Goal: Task Accomplishment & Management: Manage account settings

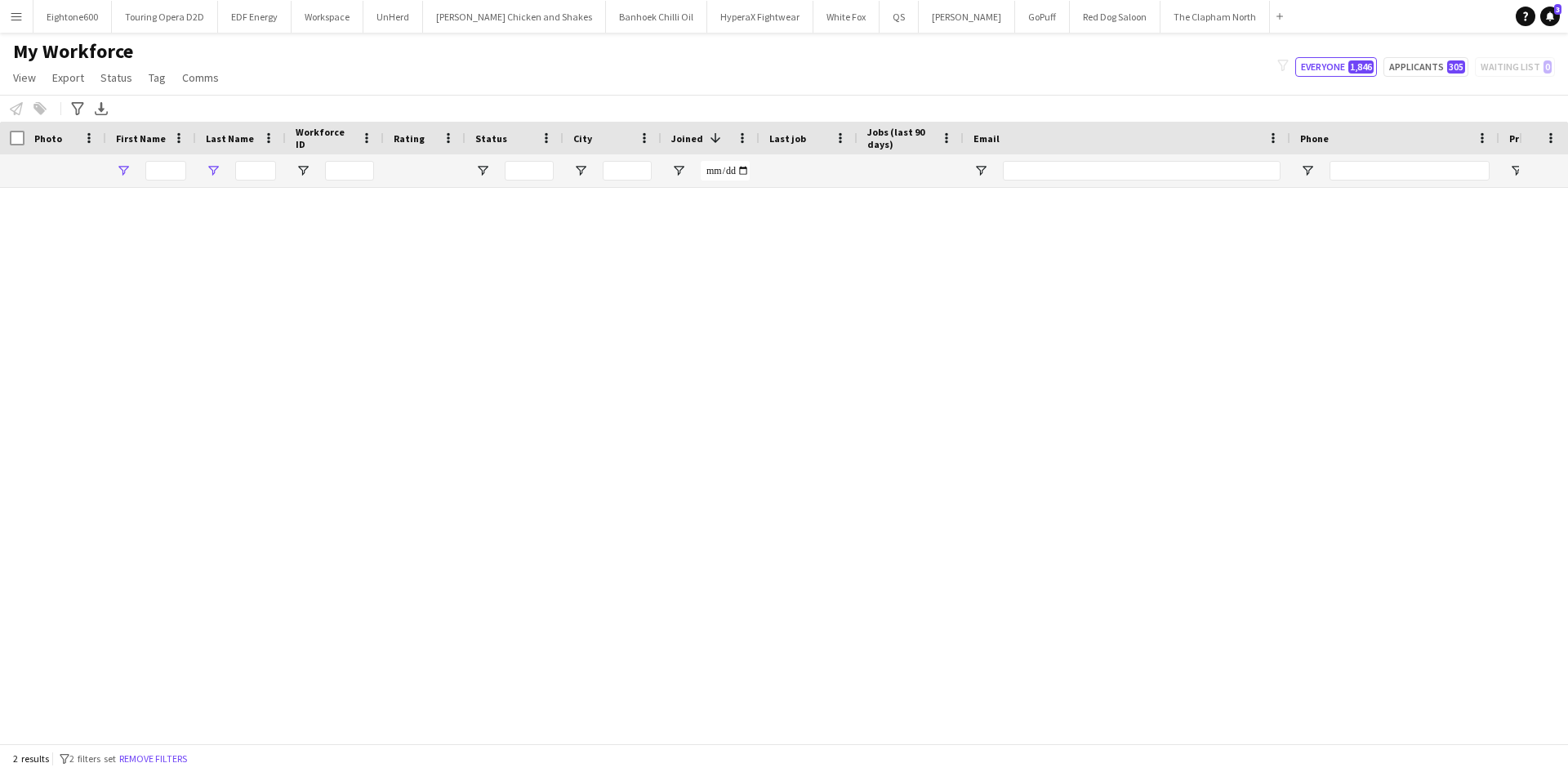
type input "******"
type input "***"
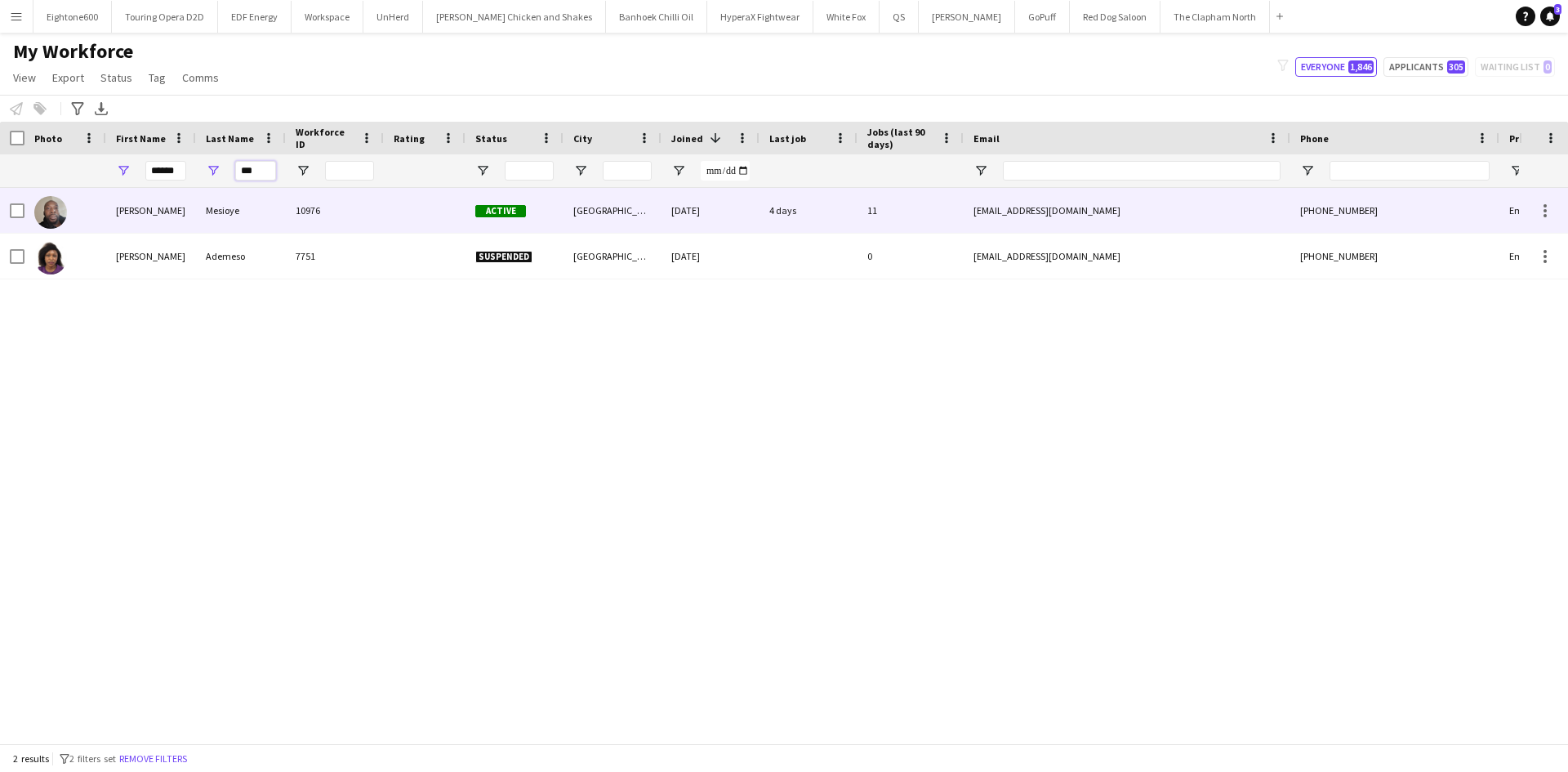
drag, startPoint x: 272, startPoint y: 172, endPoint x: 42, endPoint y: 195, distance: 231.1
click at [42, 195] on div "Workforce Details Photo First Name" at bounding box center [784, 433] width 1568 height 622
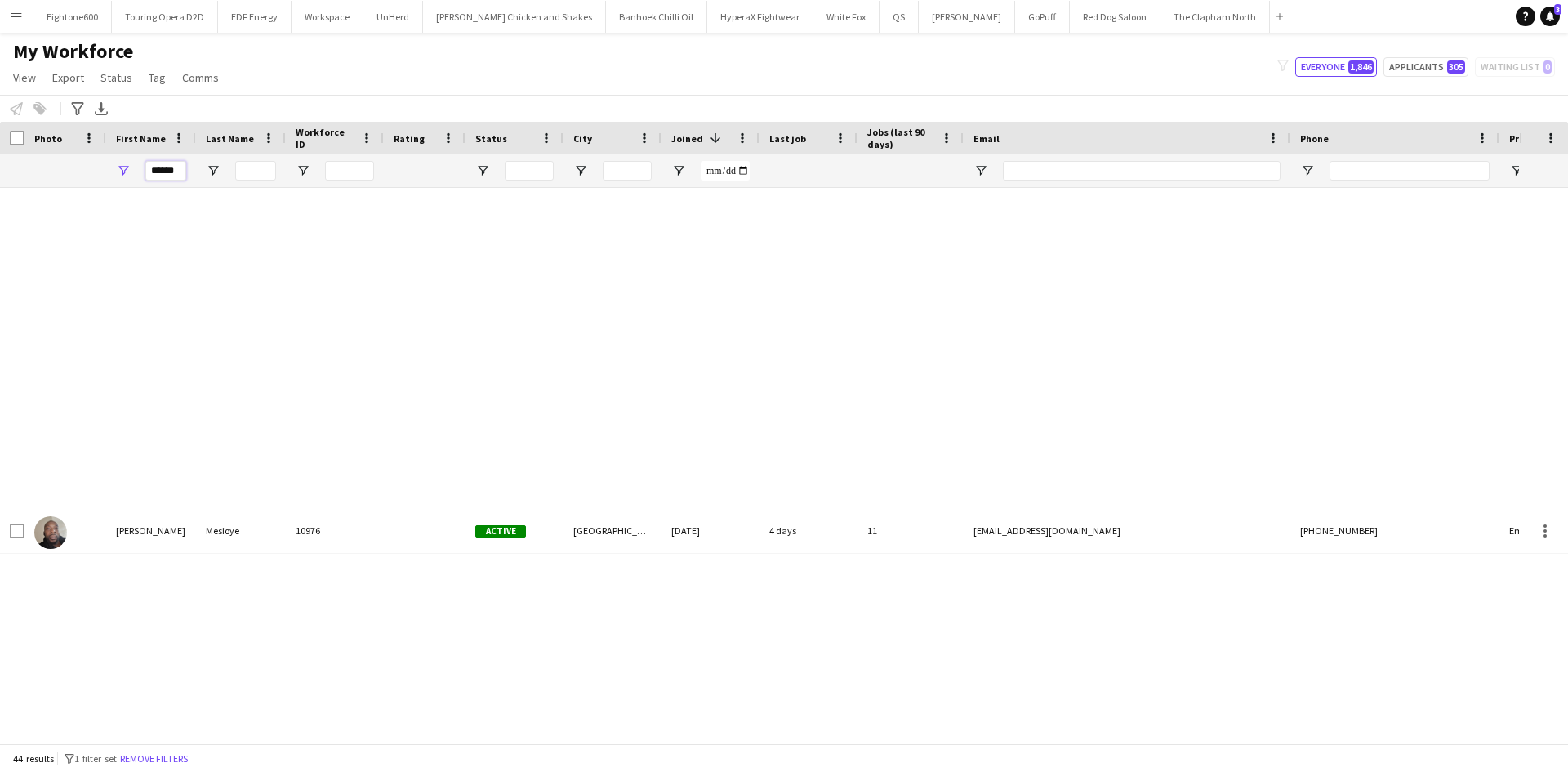
click at [182, 172] on input "******" at bounding box center [166, 171] width 41 height 19
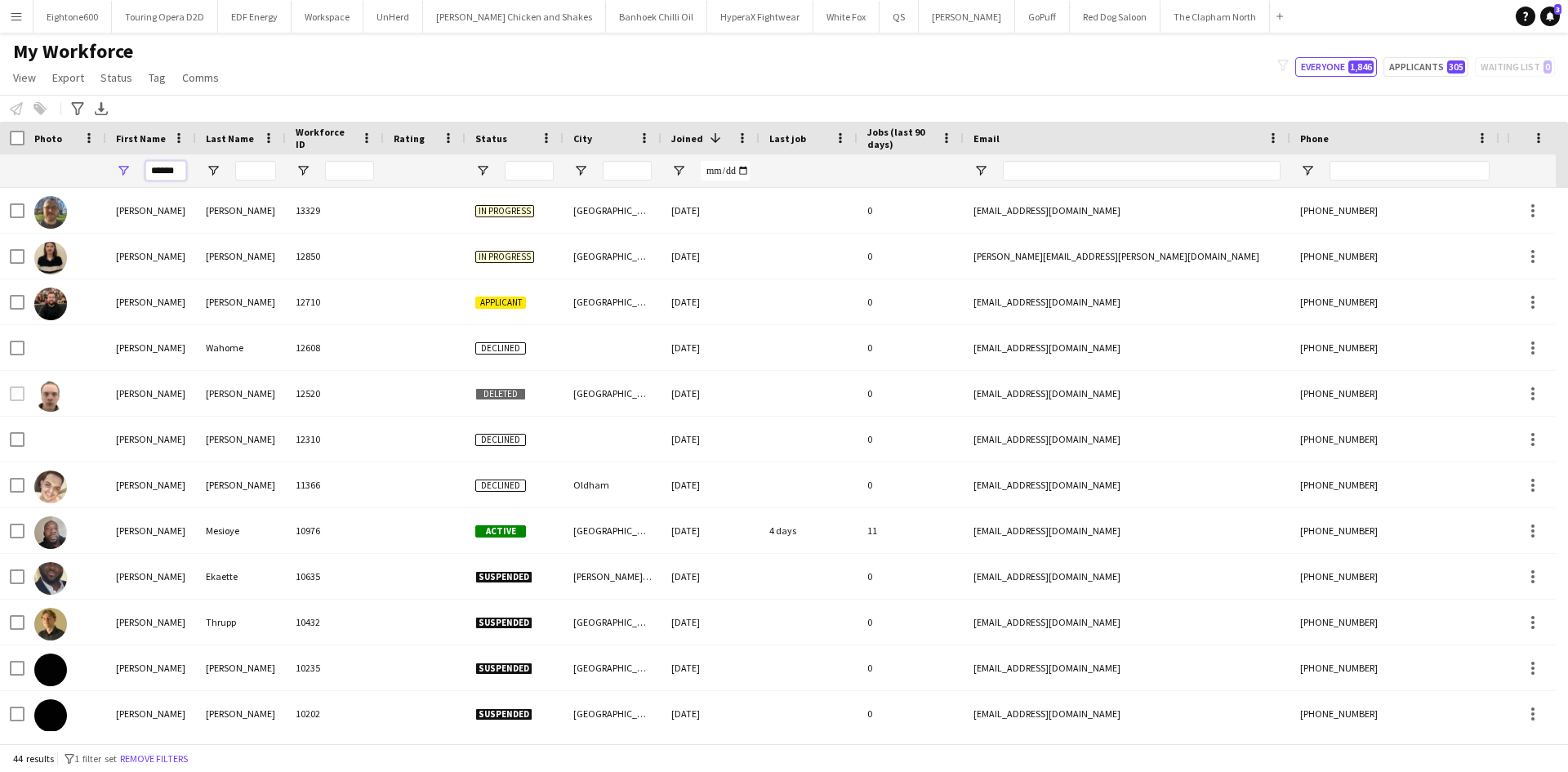
drag, startPoint x: 182, startPoint y: 172, endPoint x: -1, endPoint y: 171, distance: 183.0
click at [0, 171] on html "Menu Boards Boards Boards All jobs Status Workforce Workforce My Workforce Recr…" at bounding box center [784, 386] width 1568 height 772
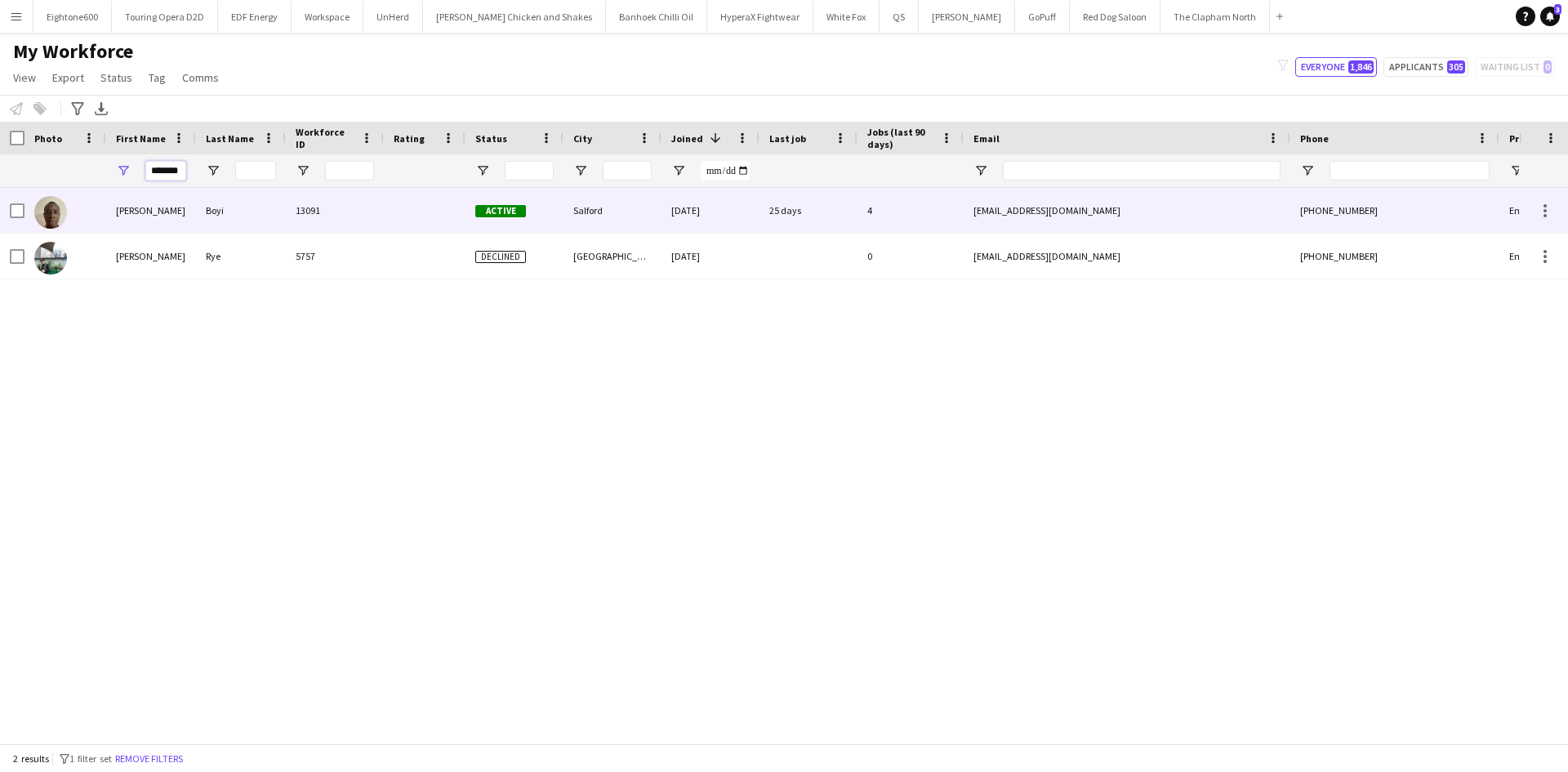
type input "*******"
click at [302, 223] on div "13091" at bounding box center [335, 209] width 98 height 45
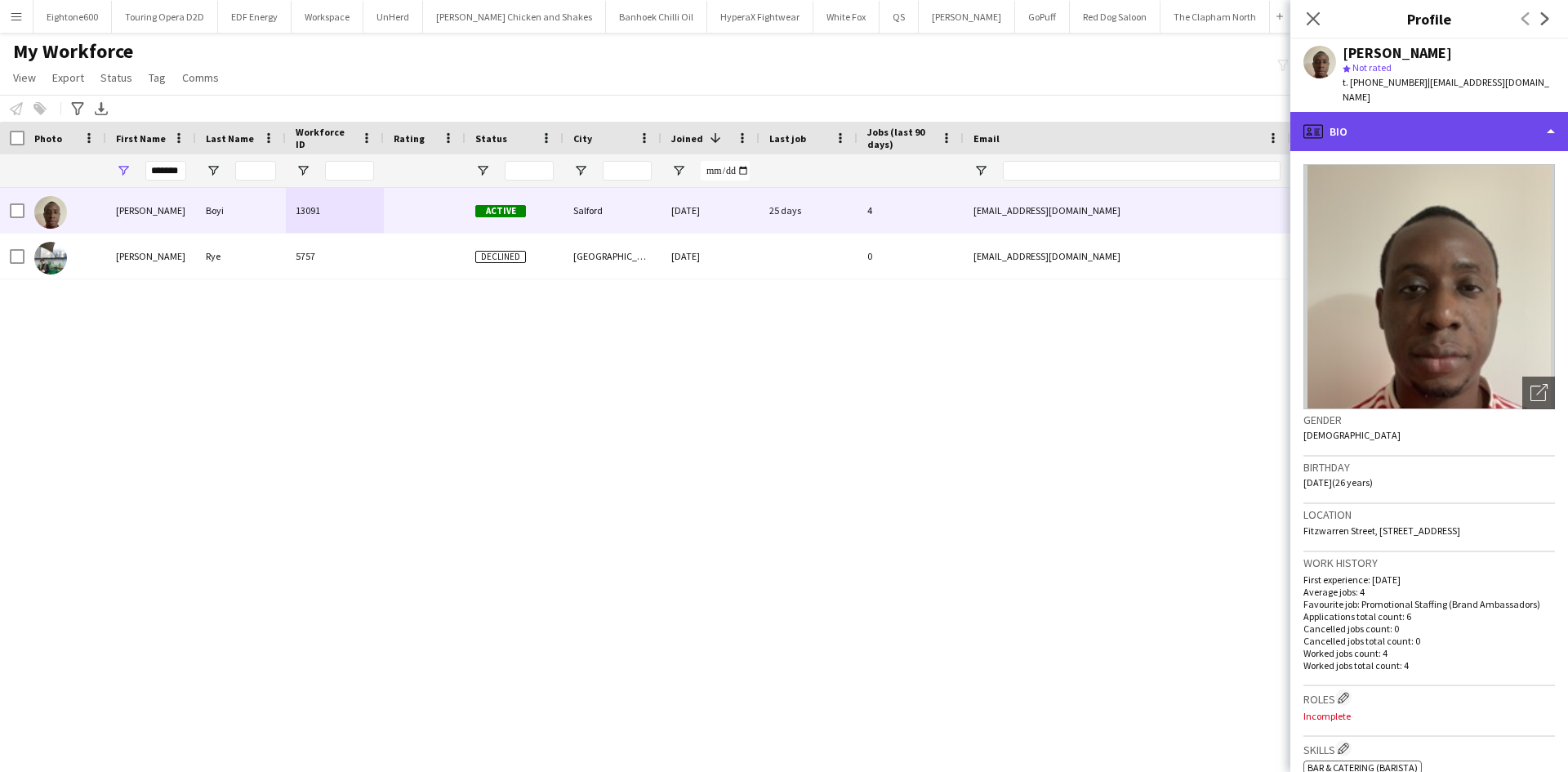
click at [1394, 120] on div "profile Bio" at bounding box center [1429, 131] width 278 height 39
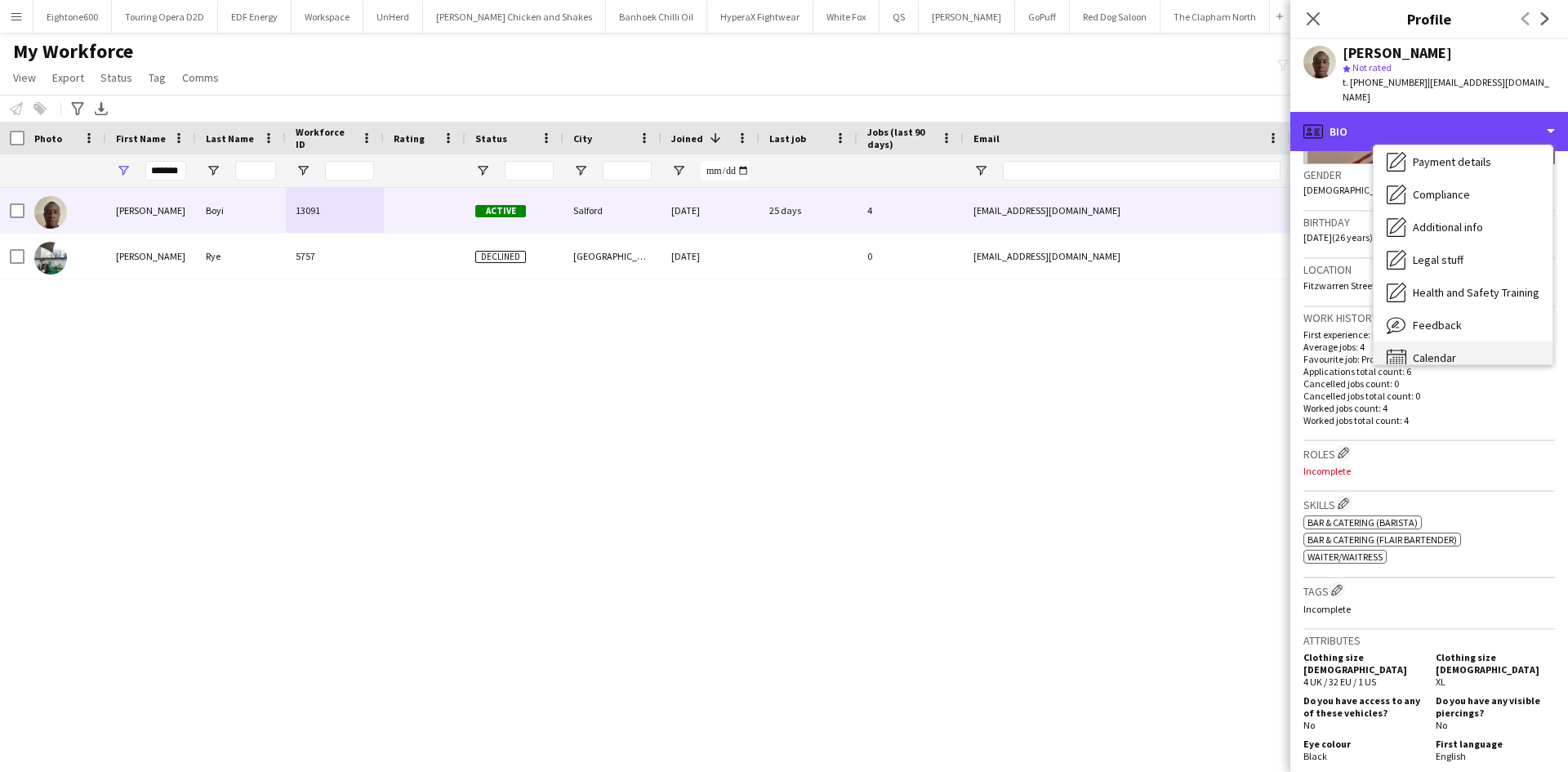
scroll to position [219, 0]
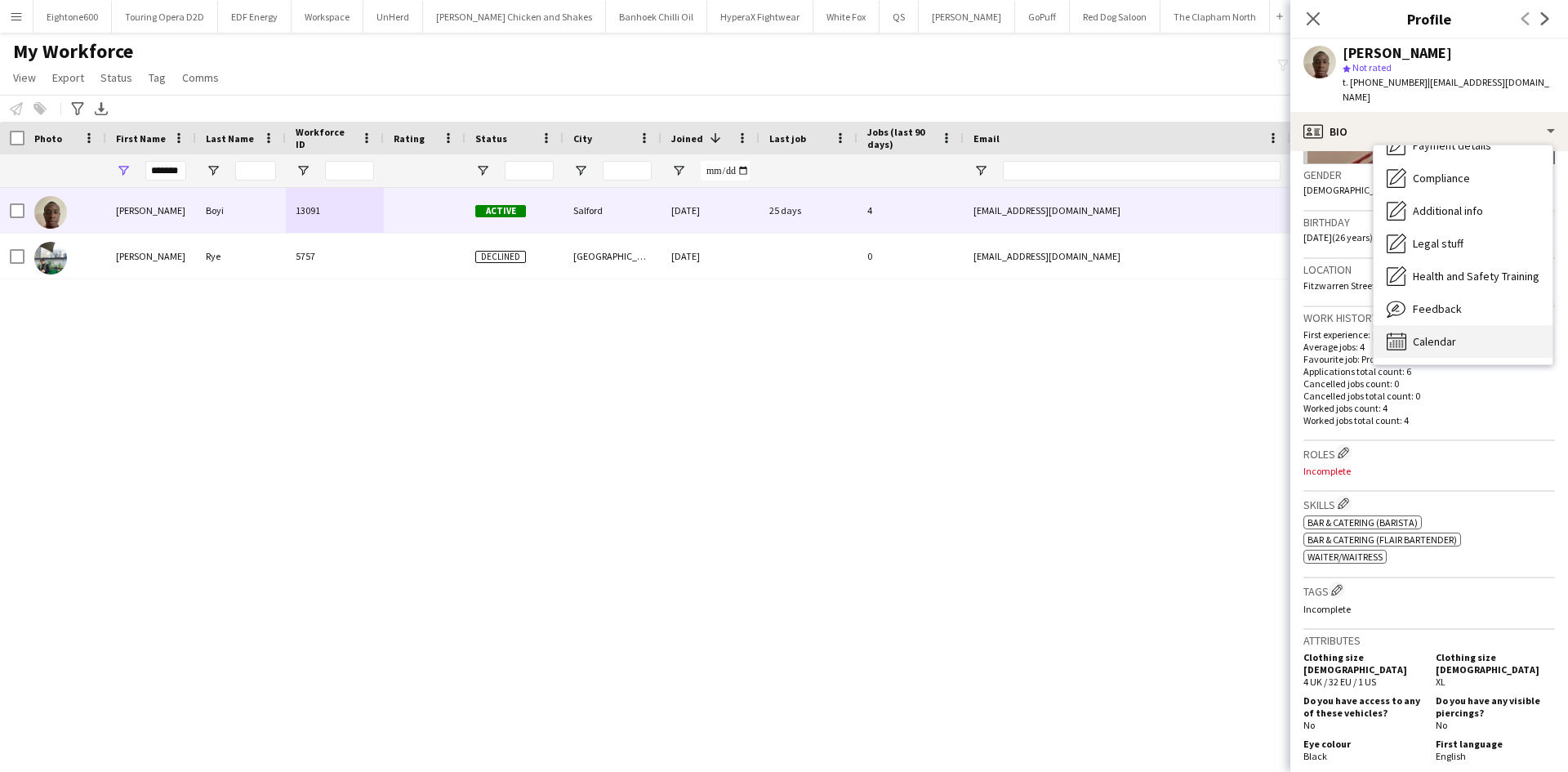
click at [1453, 334] on span "Calendar" at bounding box center [1434, 341] width 43 height 15
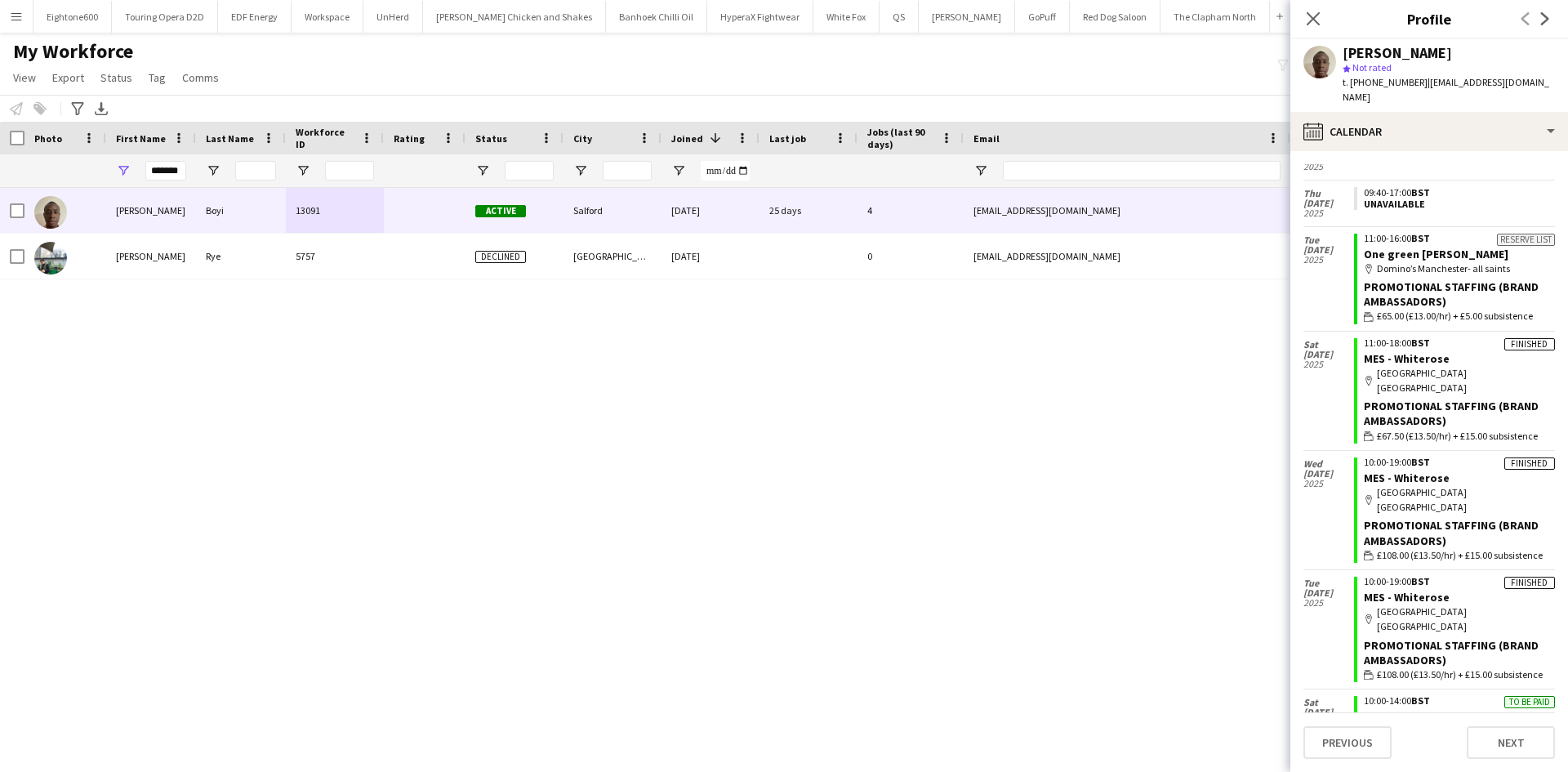
scroll to position [189, 0]
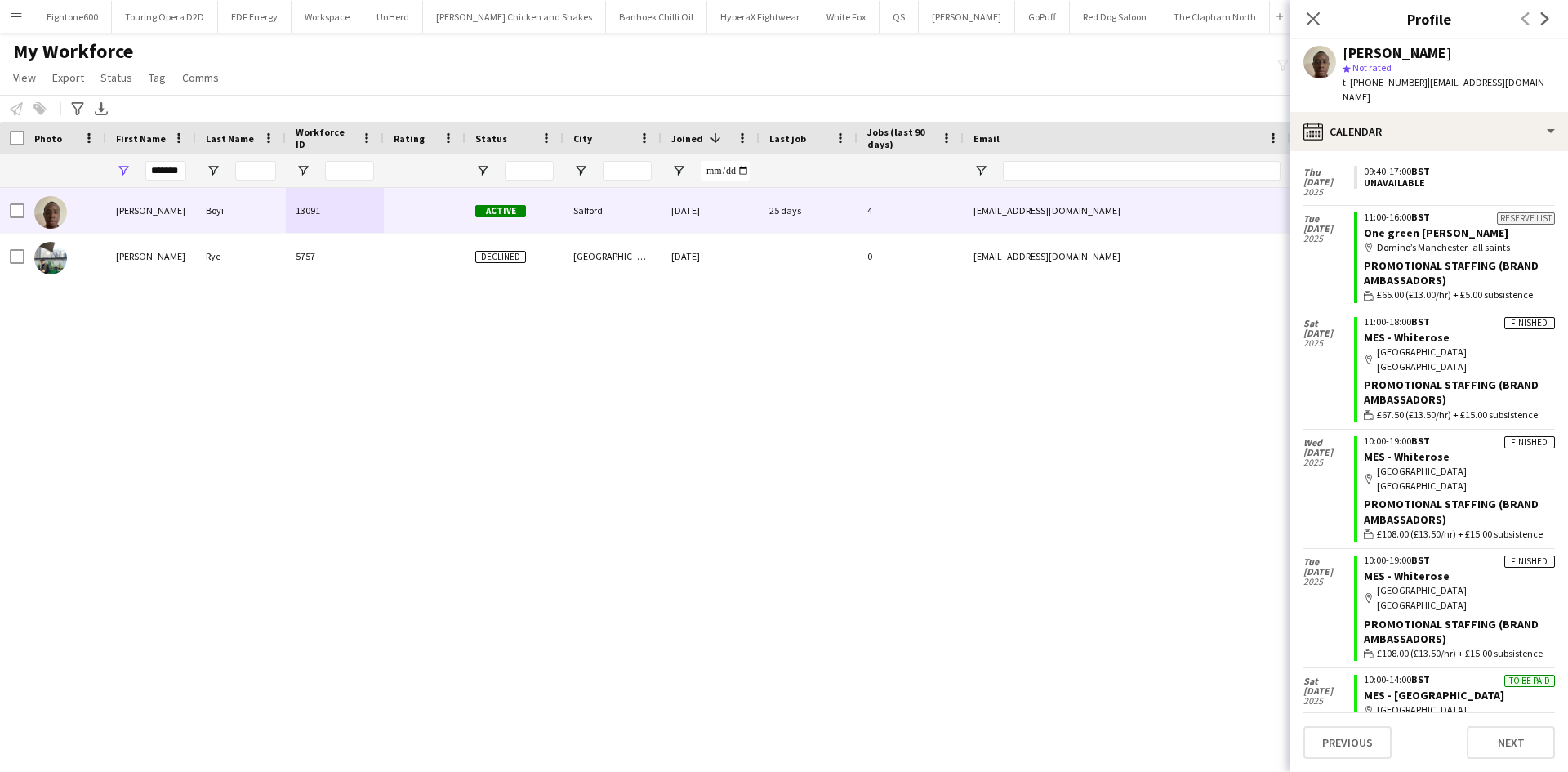
click at [18, 18] on app-icon "Menu" at bounding box center [16, 16] width 13 height 13
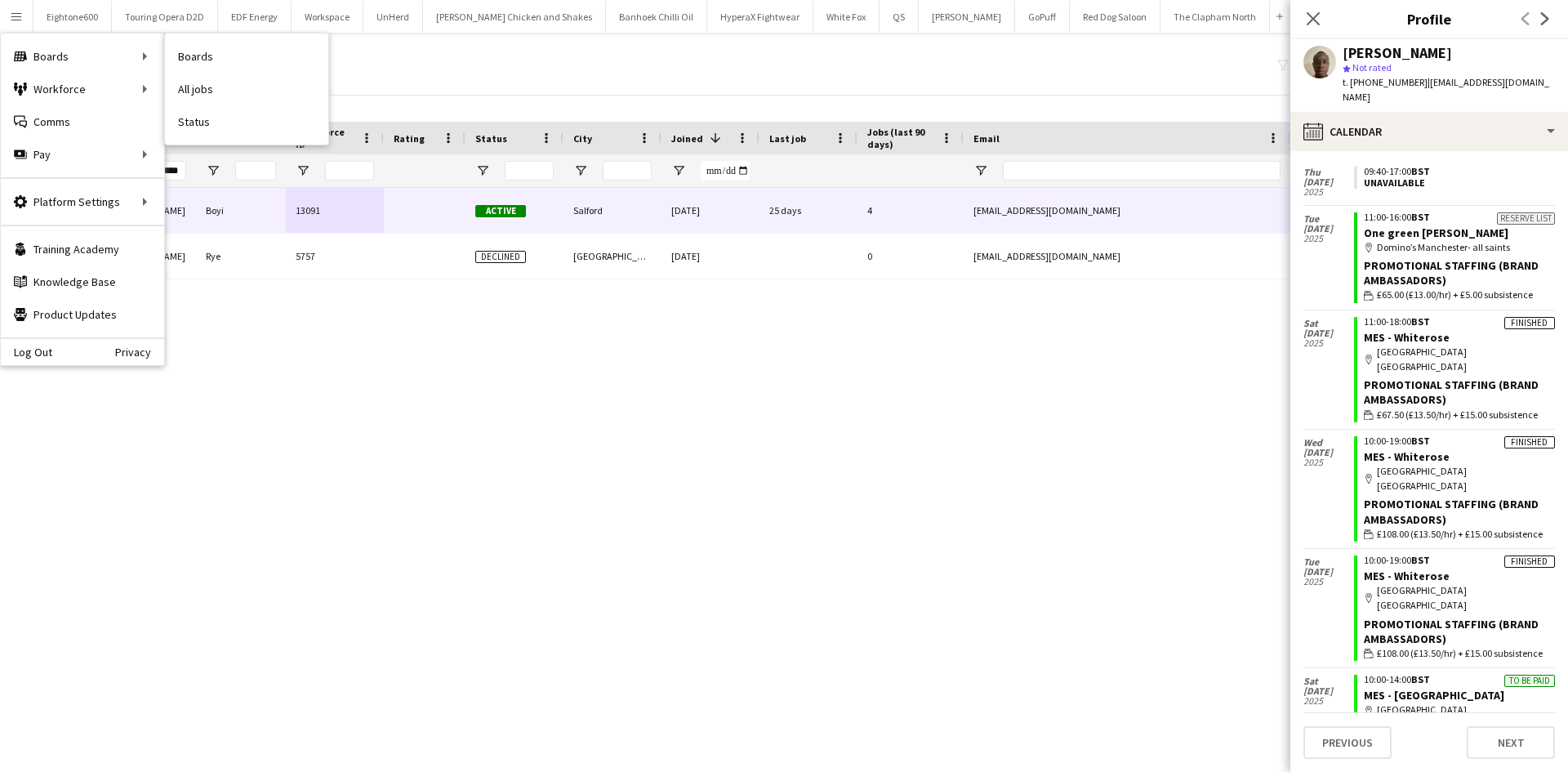
drag, startPoint x: 18, startPoint y: 18, endPoint x: 211, endPoint y: 85, distance: 204.3
click at [32, 32] on app-user-menu "Menu Boards Boards Boards All jobs Status Workforce Workforce My Workforce Recr…" at bounding box center [16, 16] width 32 height 32
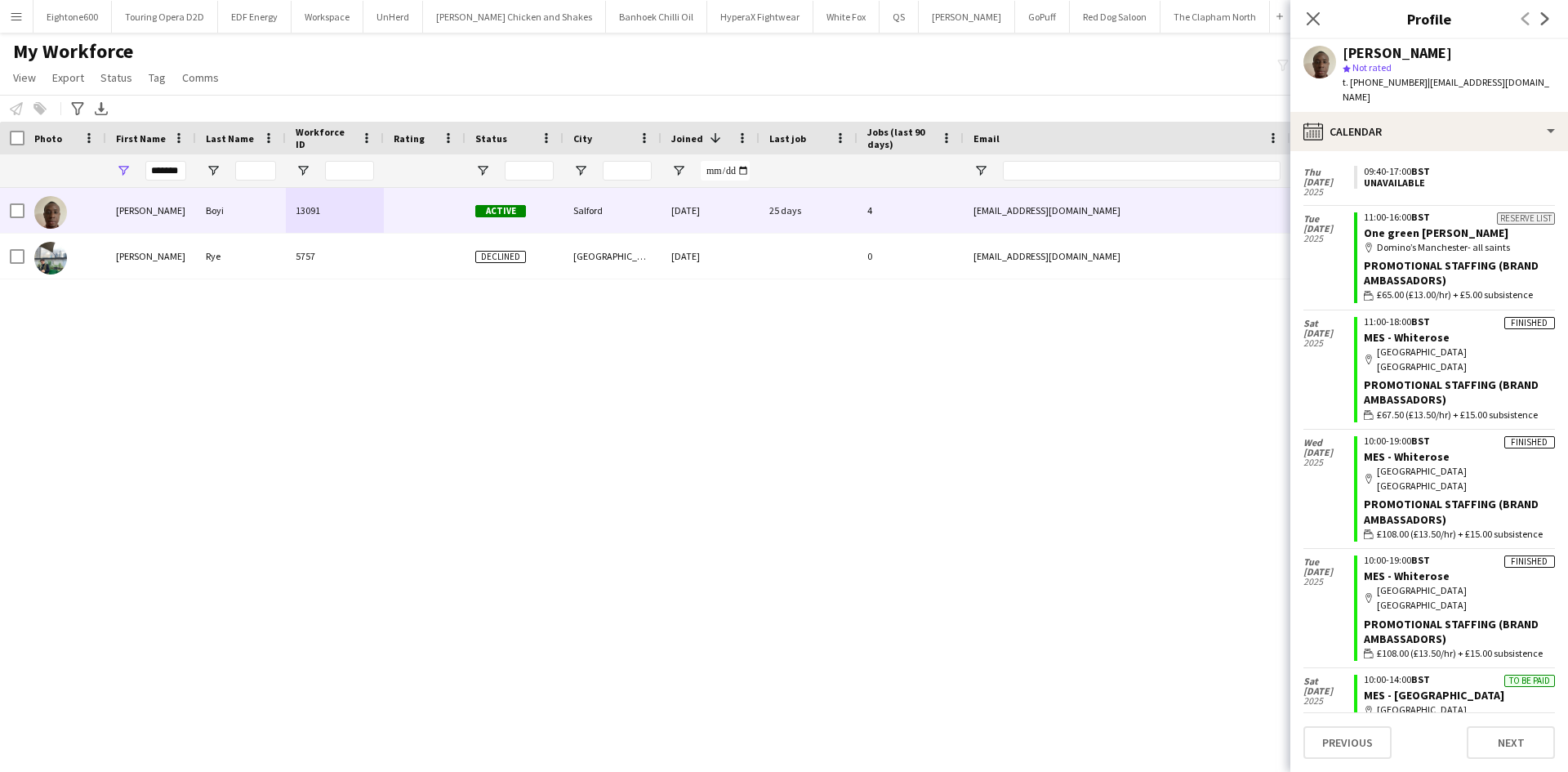
click at [18, 21] on app-icon "Menu" at bounding box center [16, 16] width 13 height 13
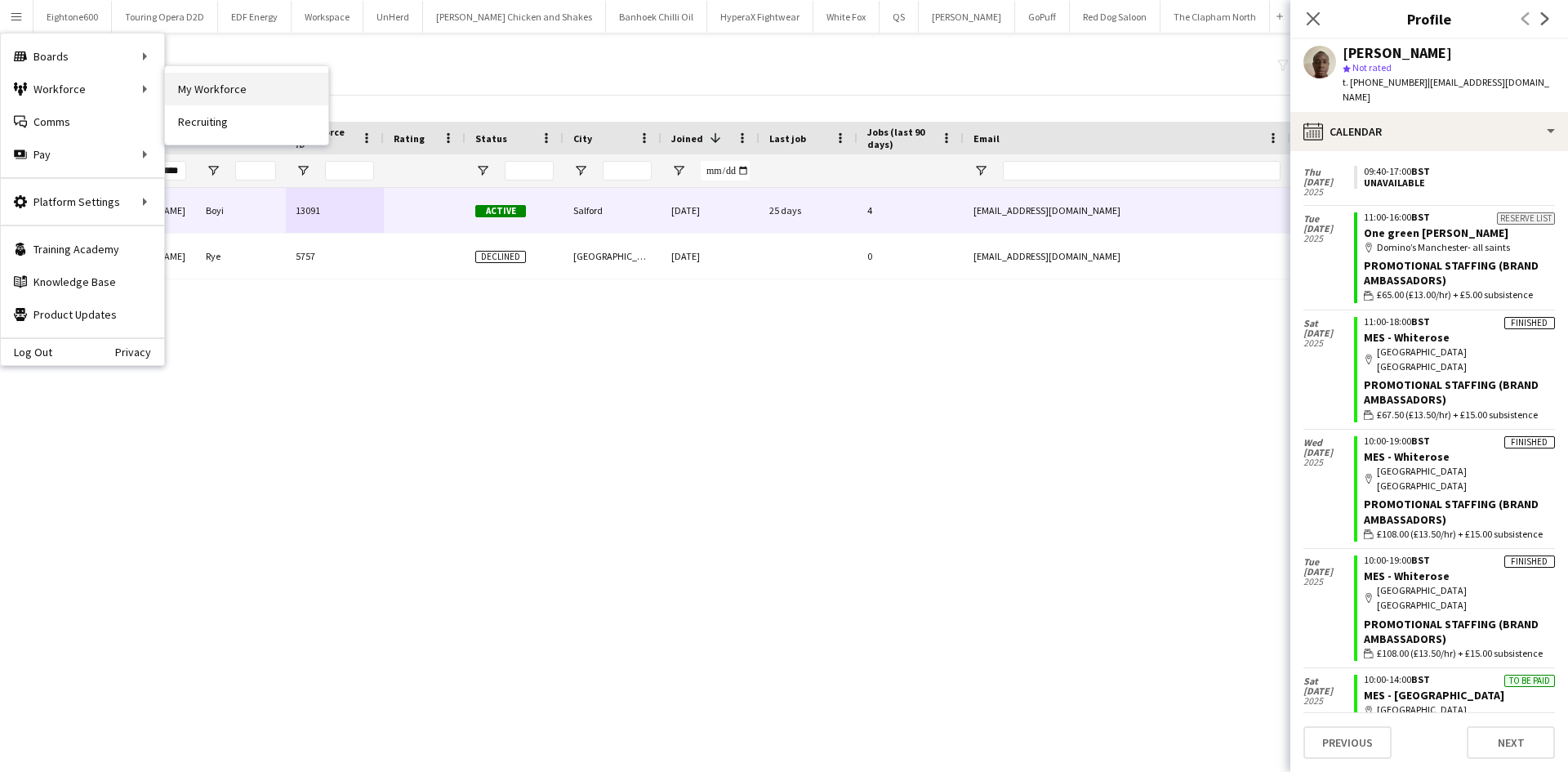
click at [202, 89] on link "My Workforce" at bounding box center [246, 89] width 163 height 32
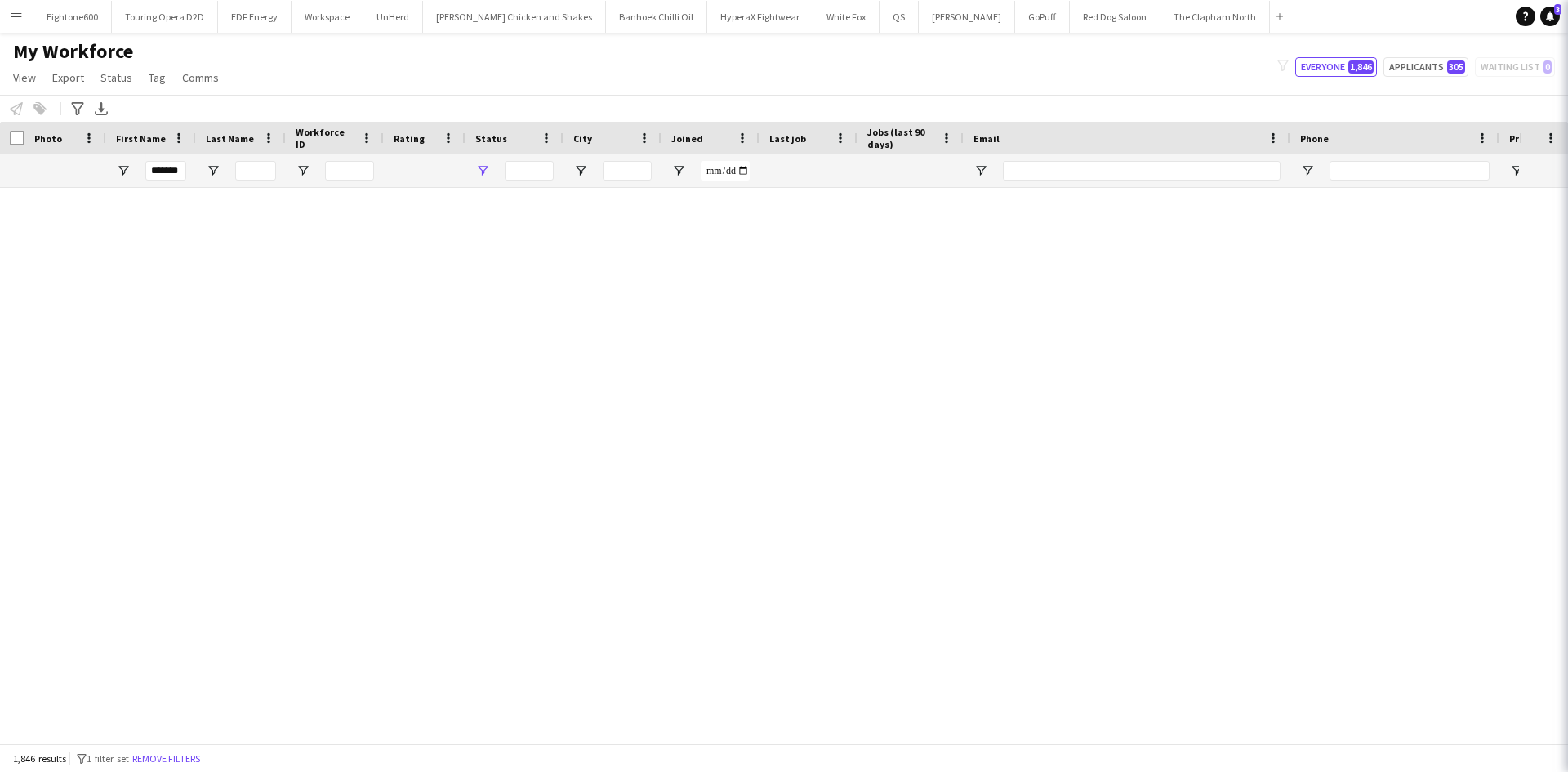
type input "**********"
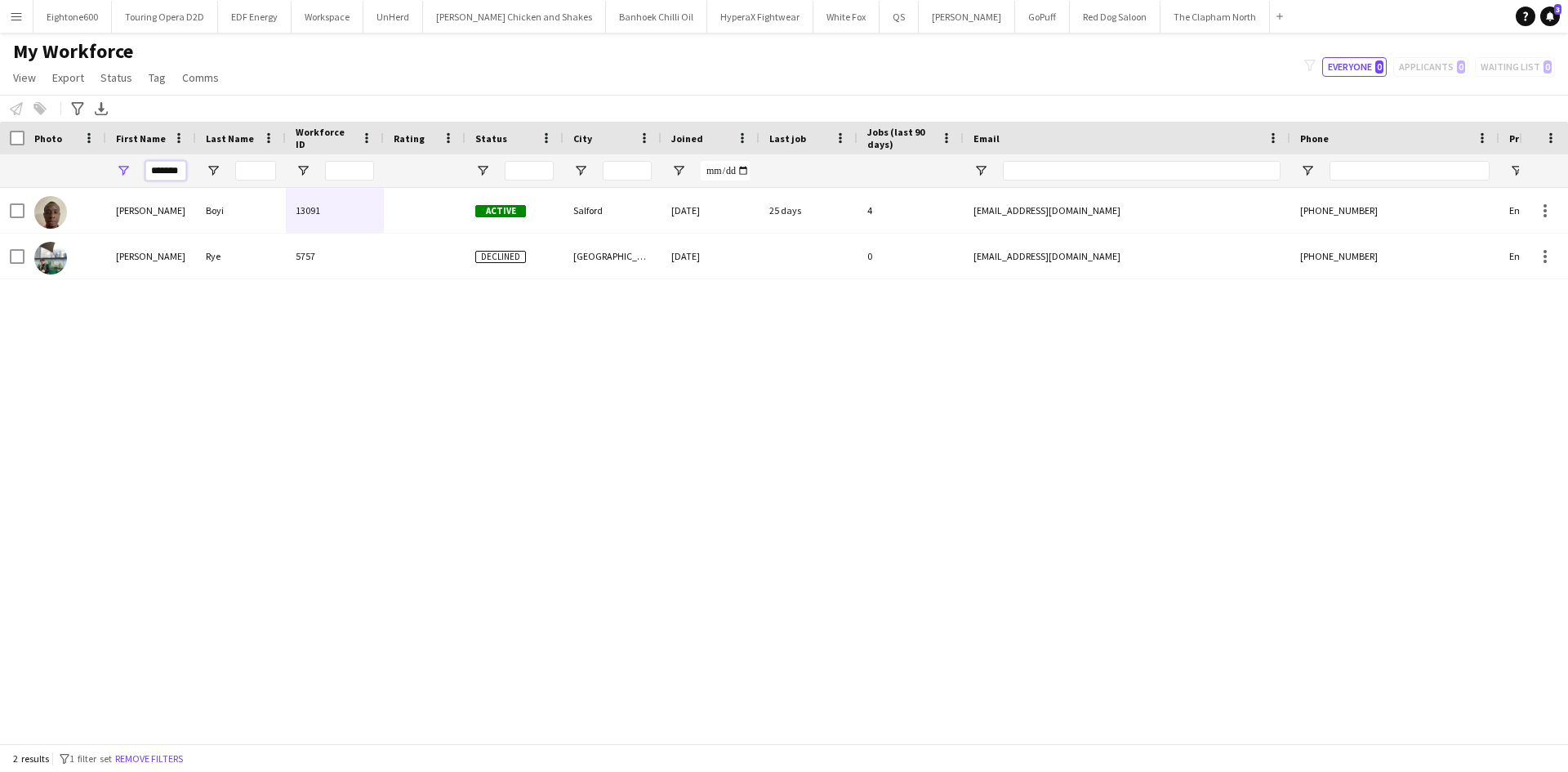
scroll to position [0, 1]
drag, startPoint x: 152, startPoint y: 173, endPoint x: 296, endPoint y: 184, distance: 144.4
click at [296, 184] on div "*******" at bounding box center [885, 170] width 1770 height 32
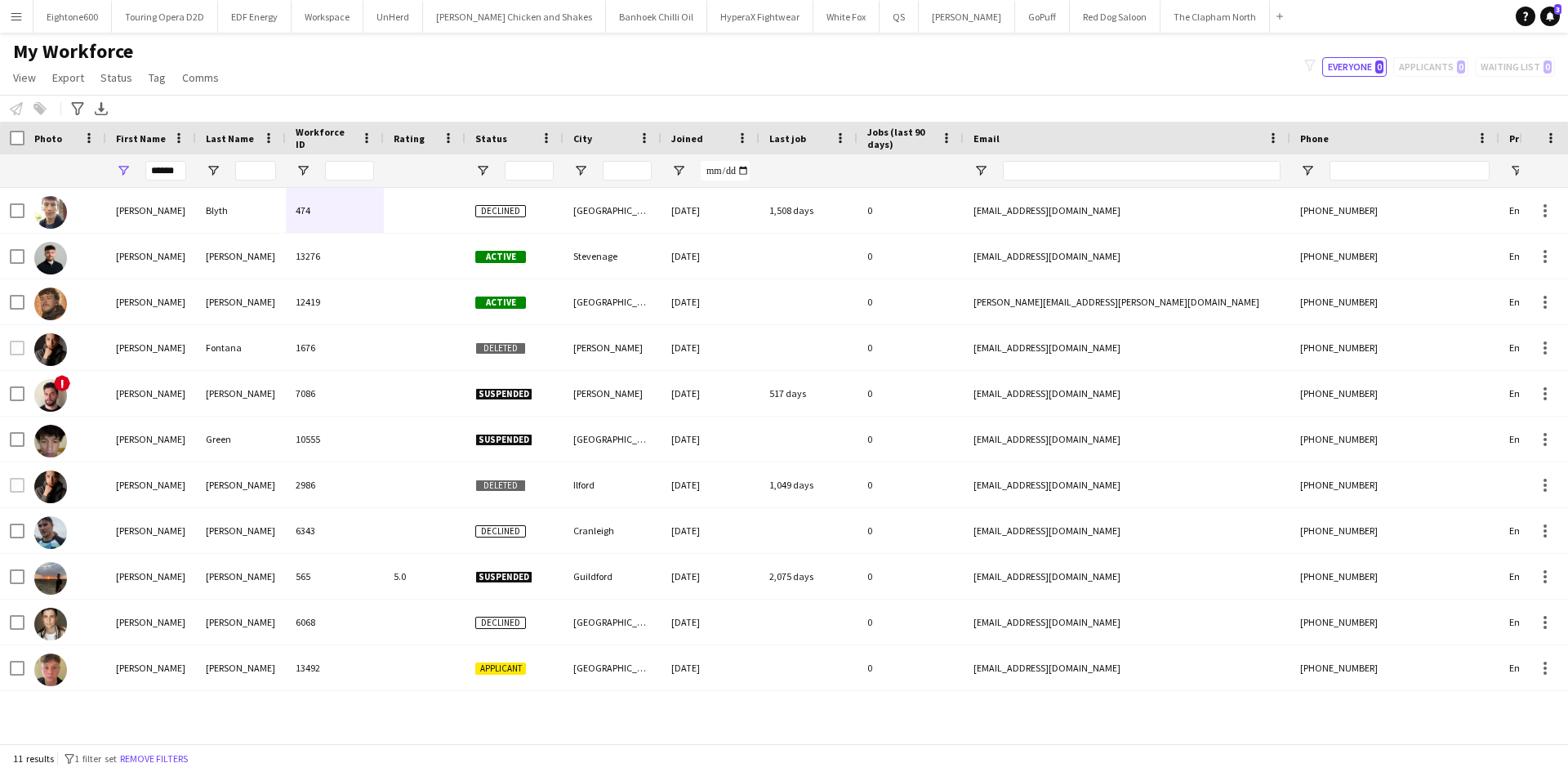
click at [677, 135] on span "Joined" at bounding box center [687, 138] width 32 height 12
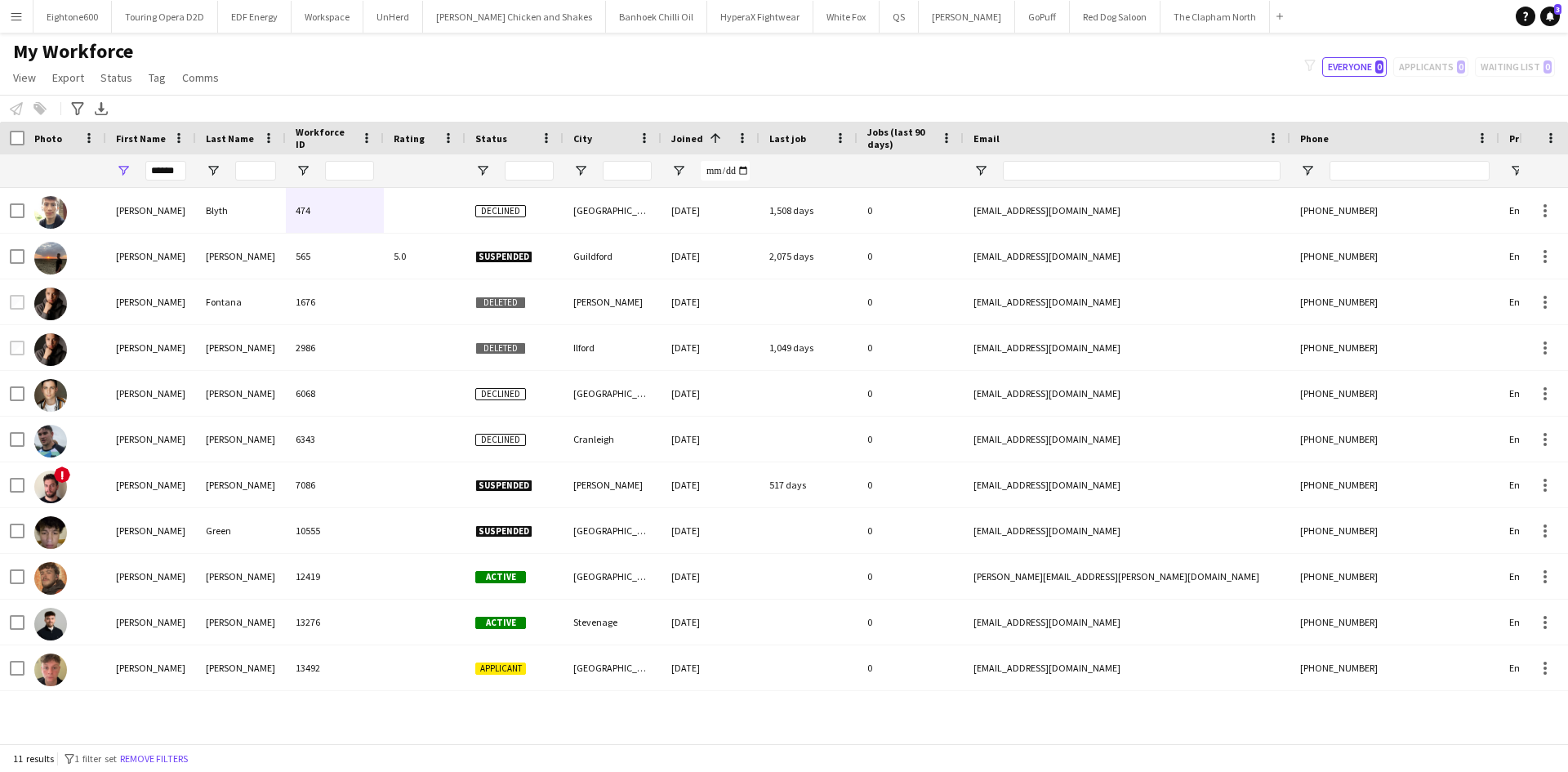
click at [677, 135] on span "Joined" at bounding box center [687, 138] width 32 height 12
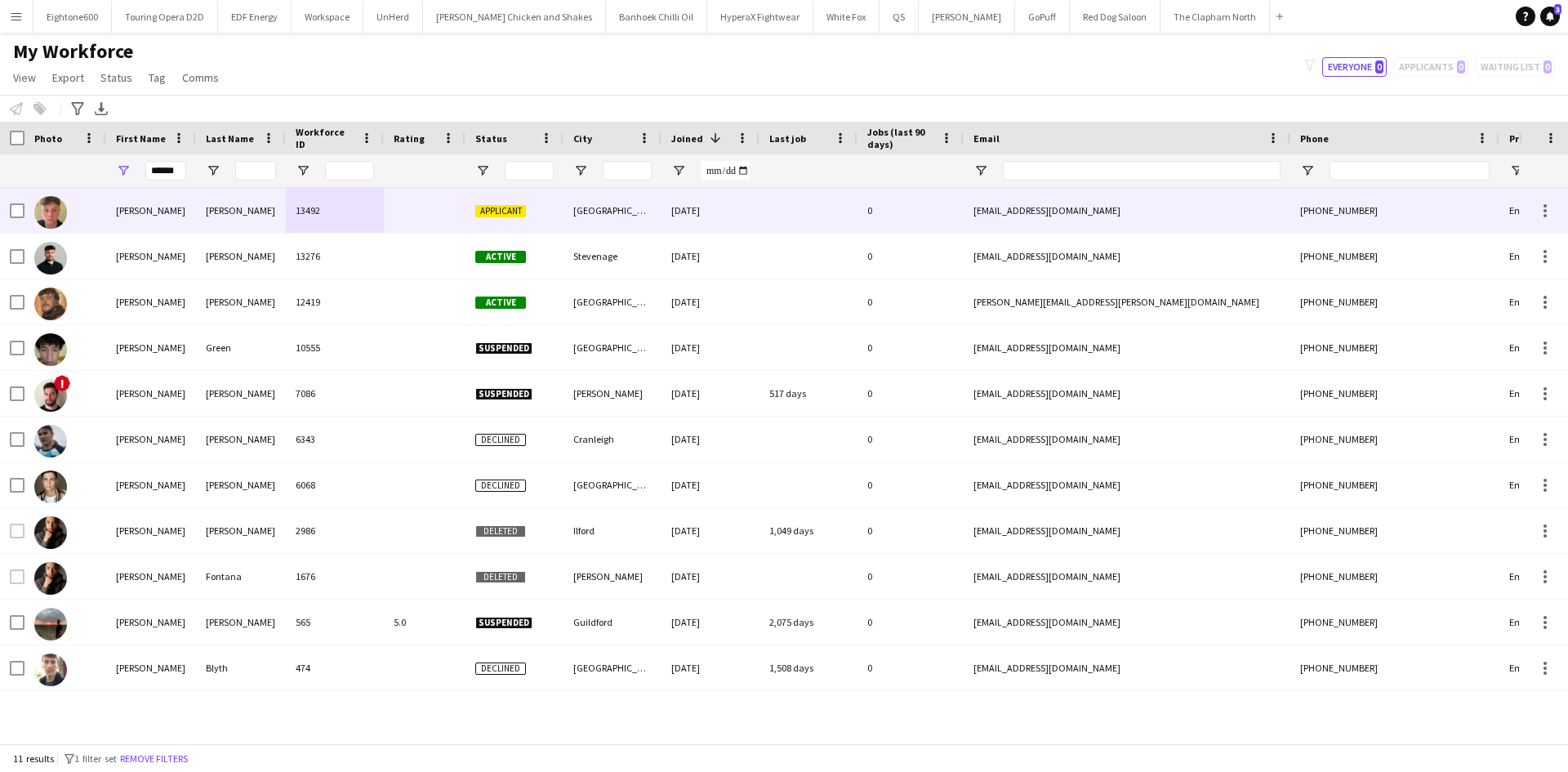
click at [549, 217] on div "Applicant" at bounding box center [514, 209] width 98 height 45
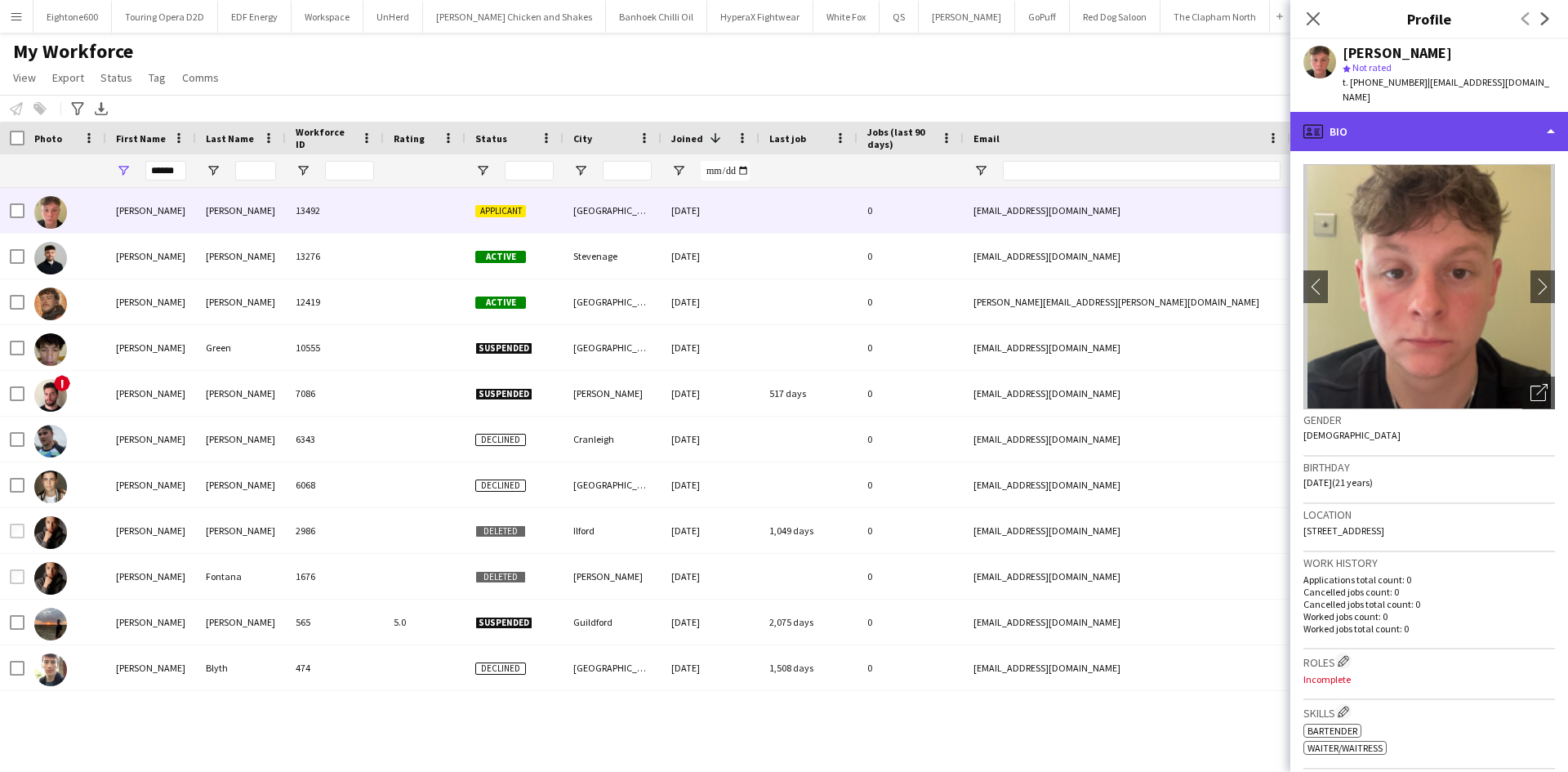
click at [1433, 118] on div "profile Bio" at bounding box center [1429, 131] width 278 height 39
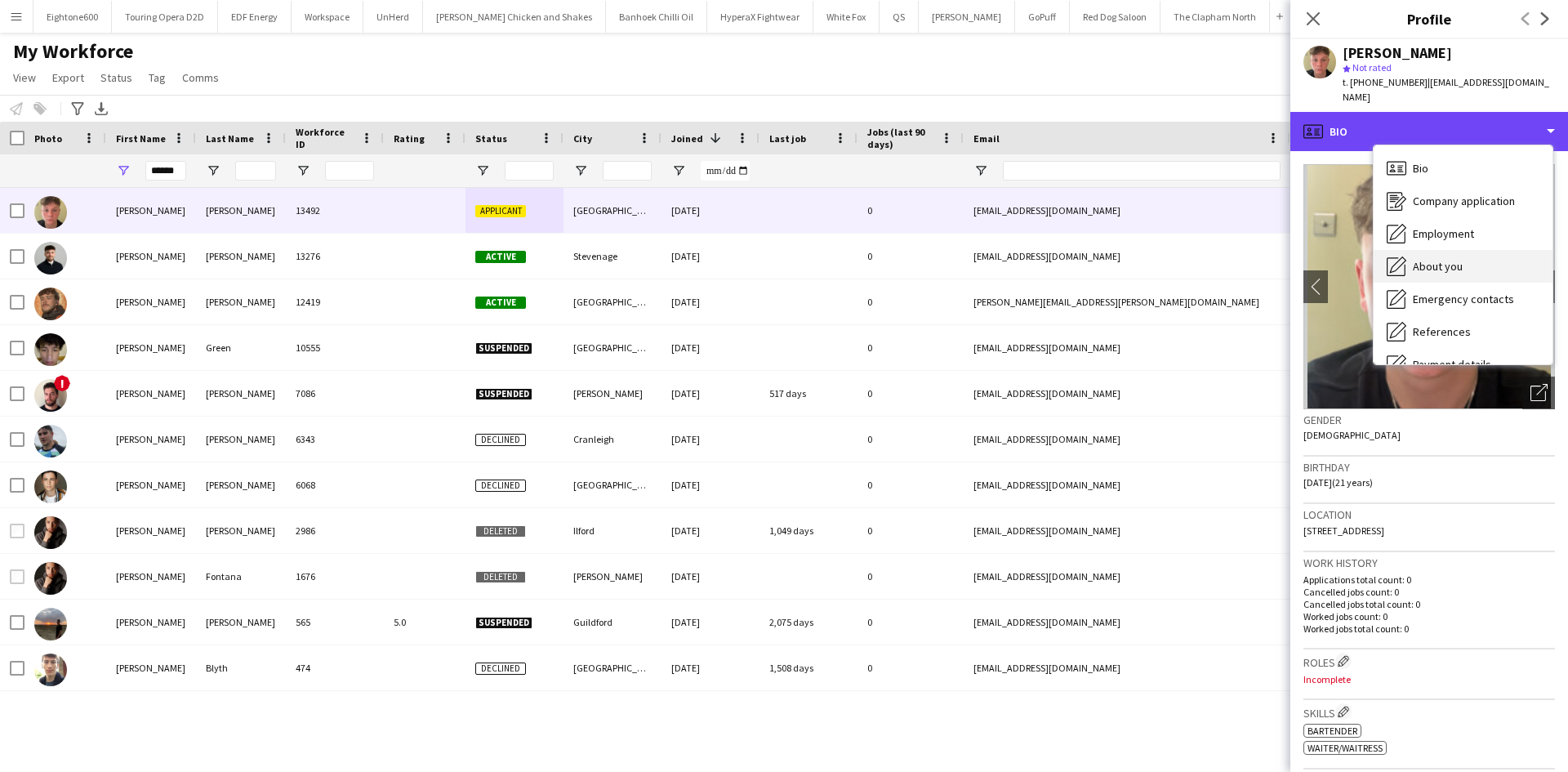
scroll to position [219, 0]
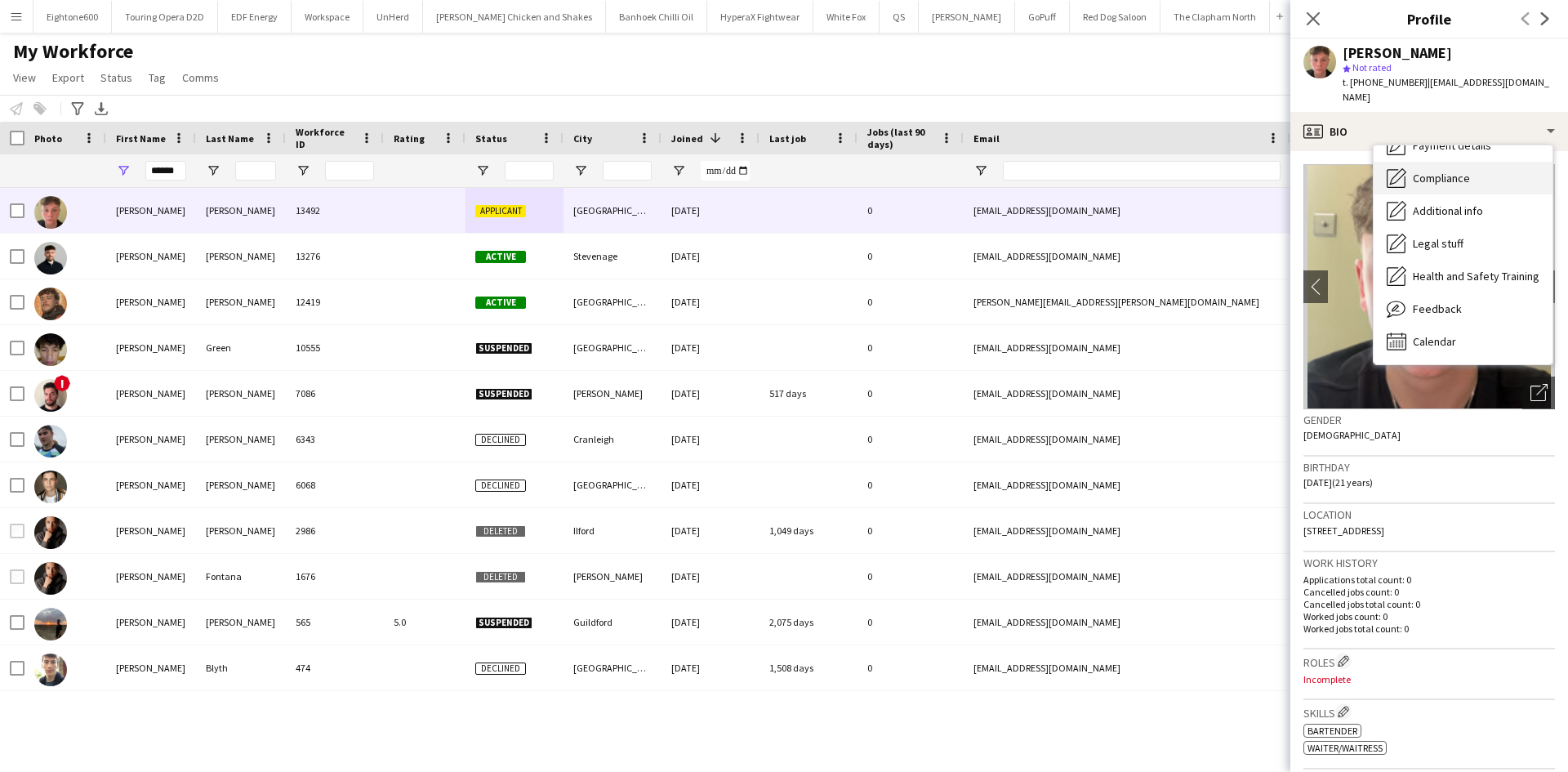
click at [1472, 162] on div "Compliance Compliance" at bounding box center [1463, 178] width 179 height 32
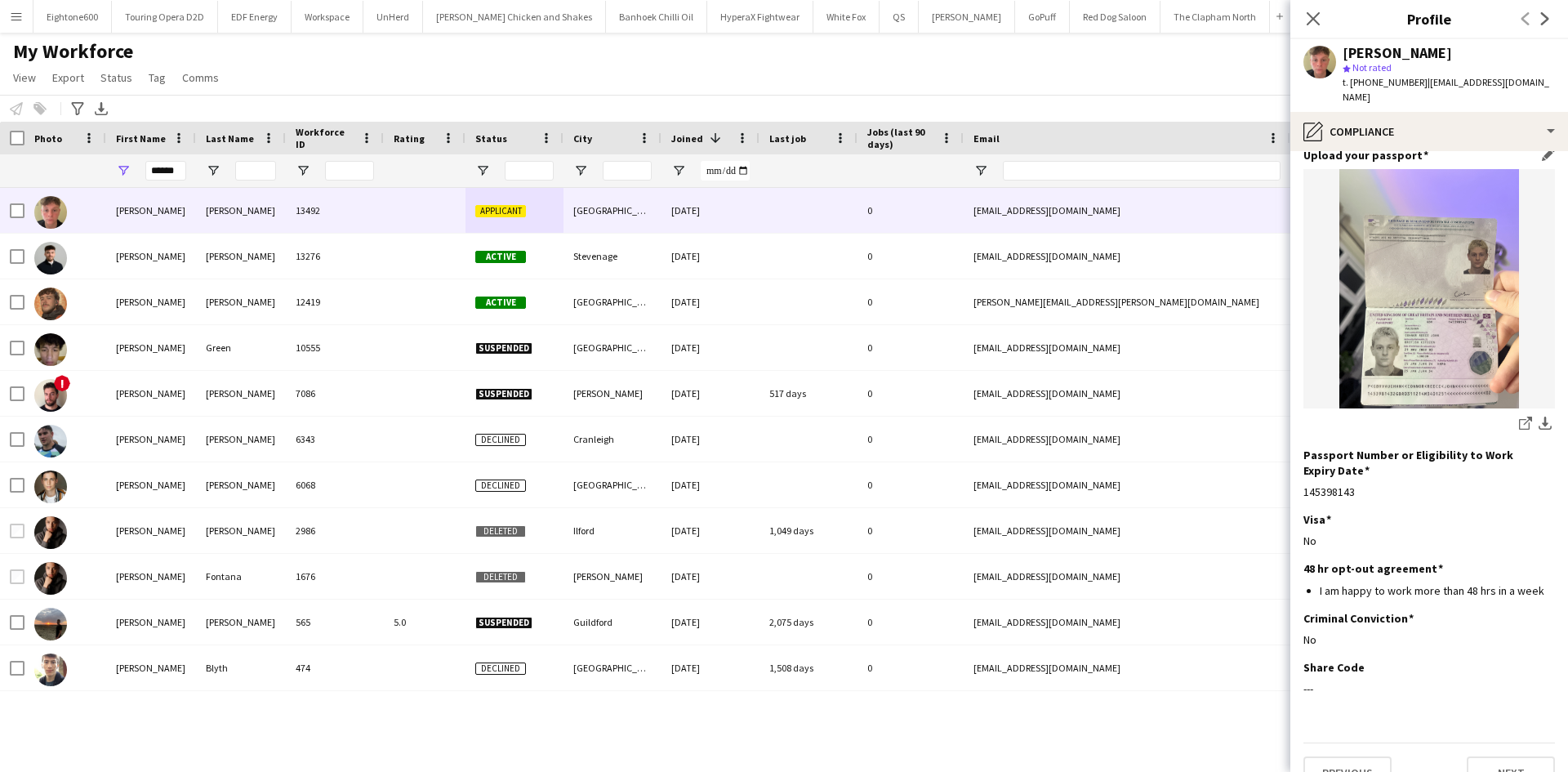
scroll to position [129, 0]
click at [1539, 417] on app-icon "download-bottom" at bounding box center [1545, 425] width 13 height 16
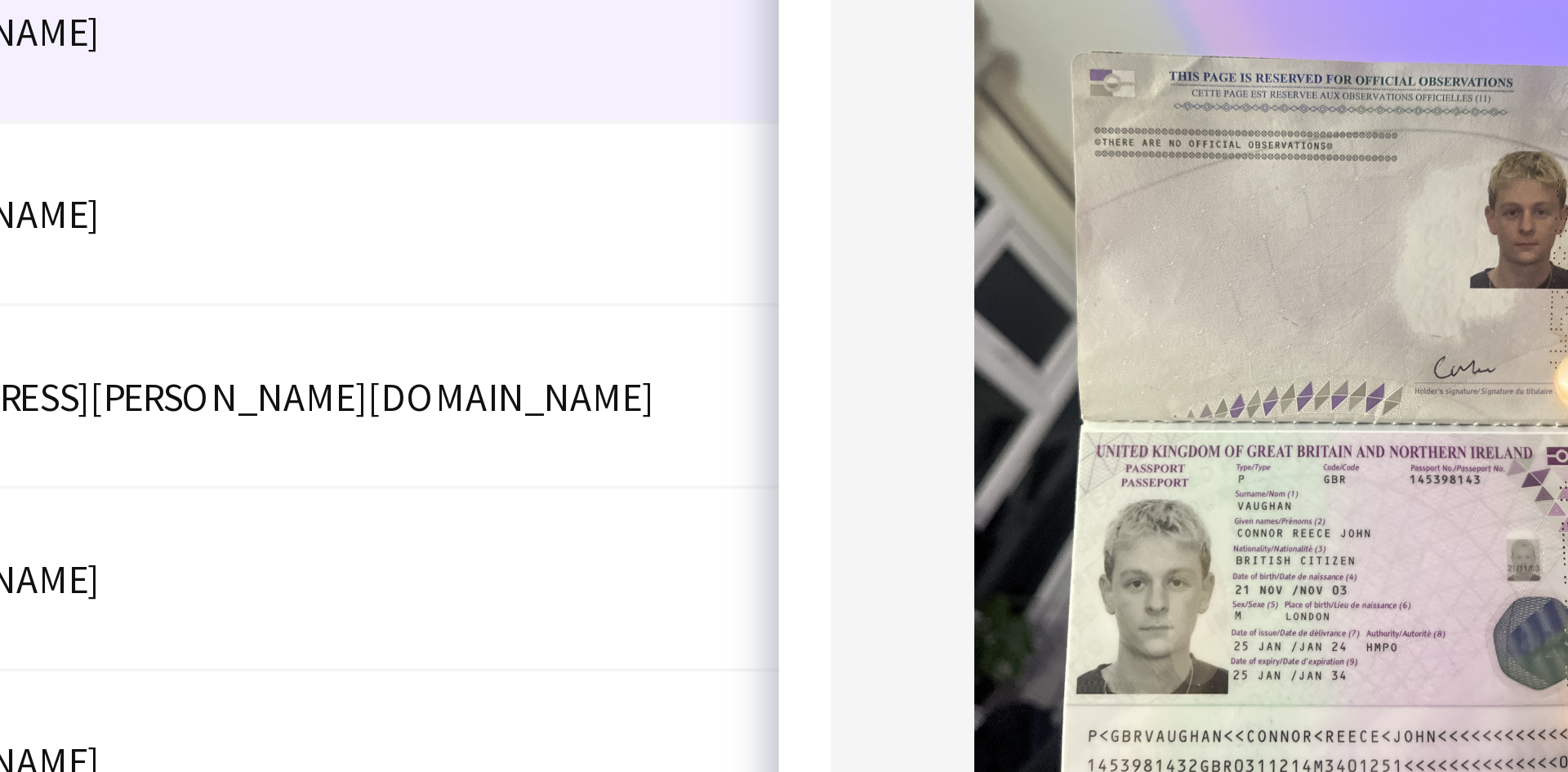
scroll to position [130, 0]
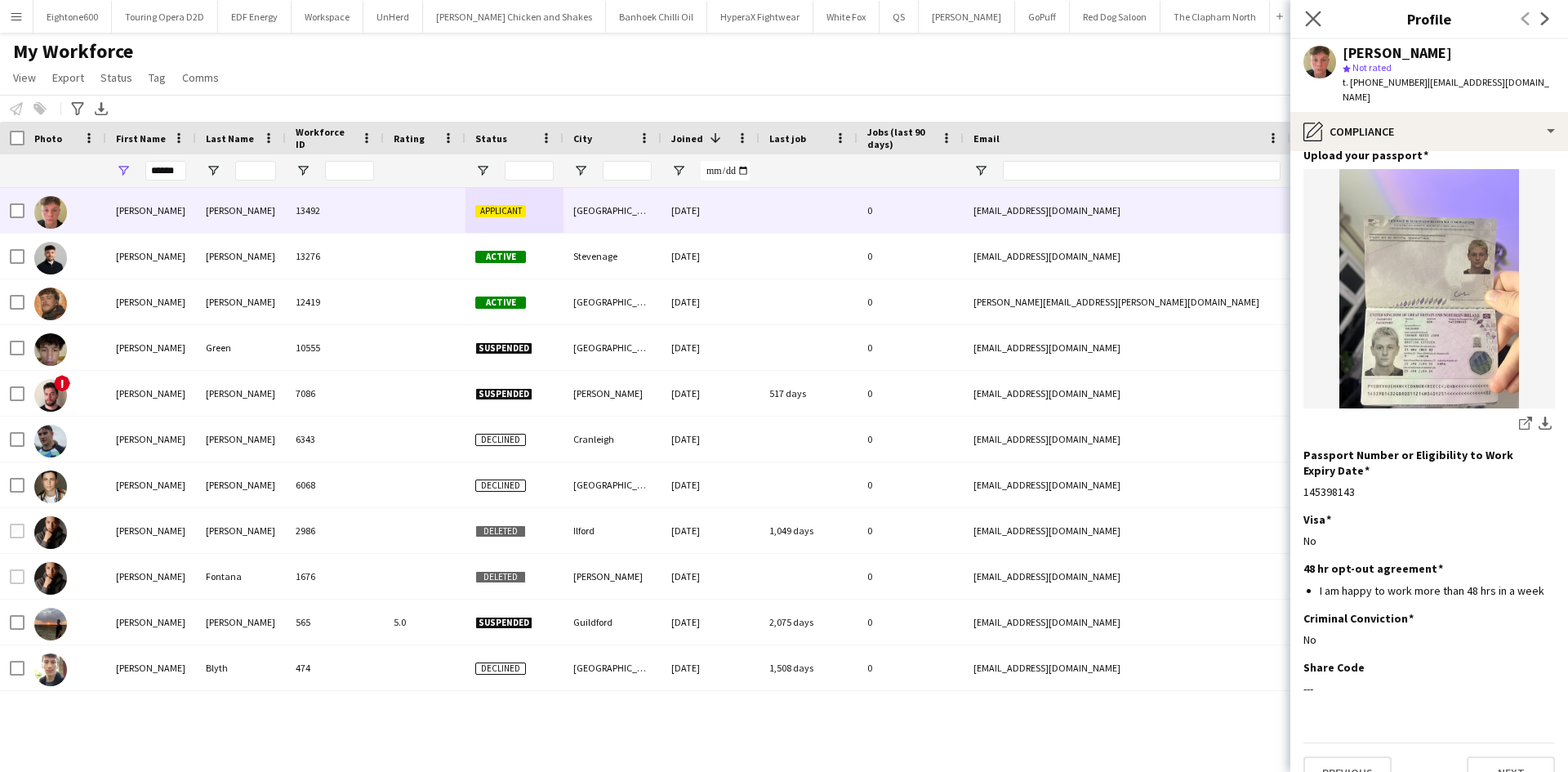
click at [1312, 9] on app-icon "Close pop-in" at bounding box center [1313, 18] width 24 height 24
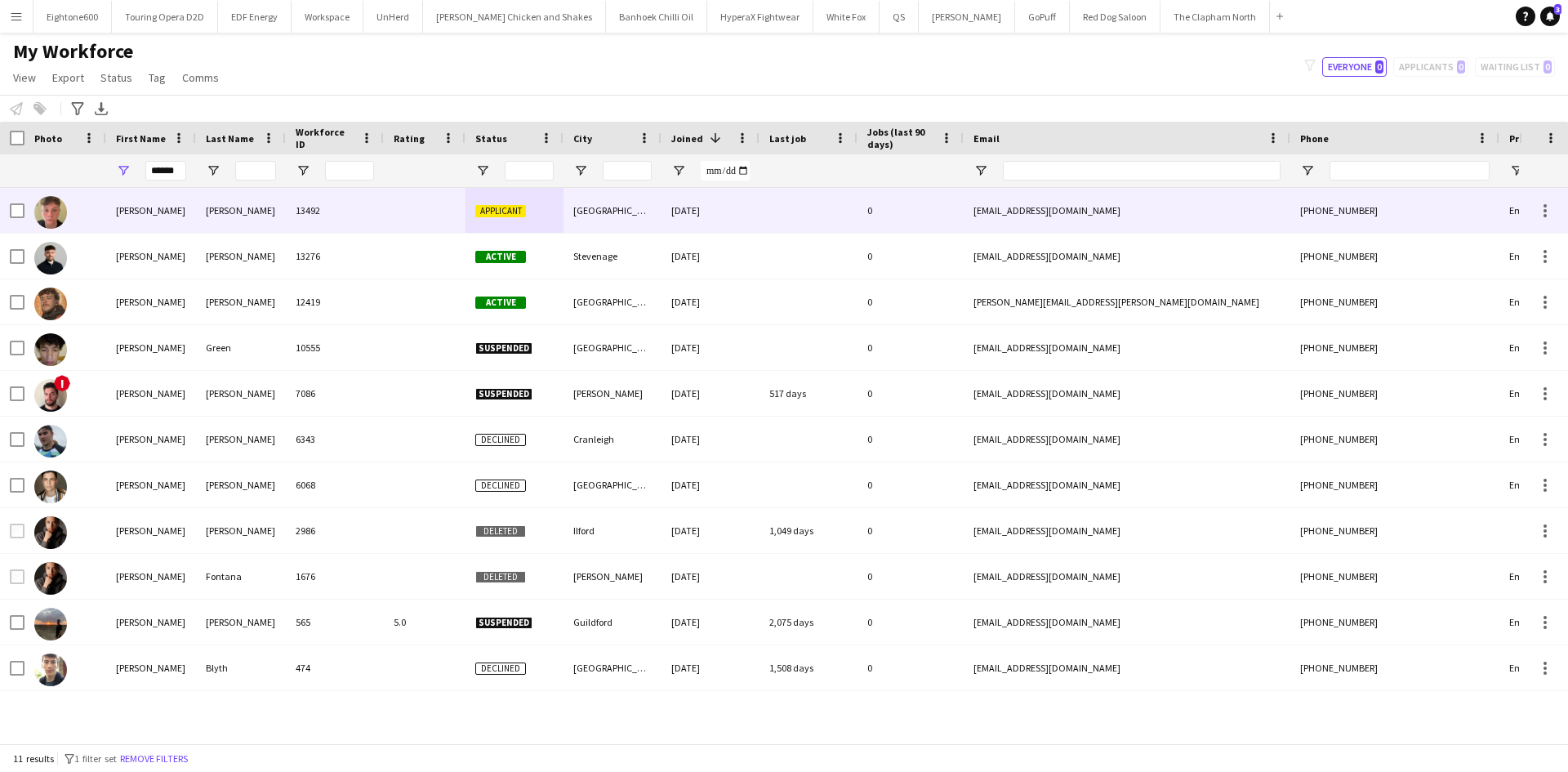
click at [16, 200] on div at bounding box center [17, 210] width 15 height 46
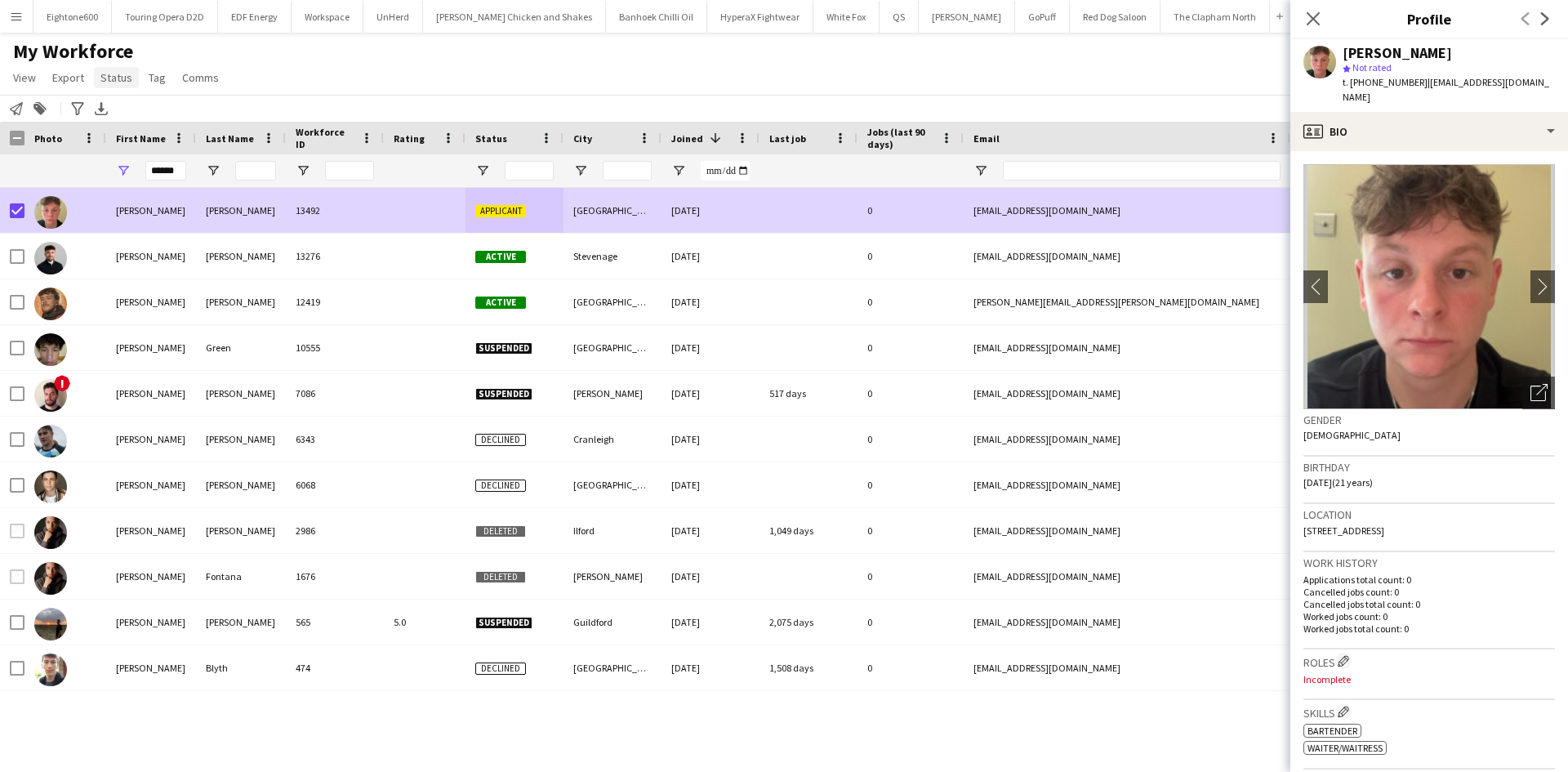
click at [111, 84] on span "Status" at bounding box center [117, 77] width 32 height 15
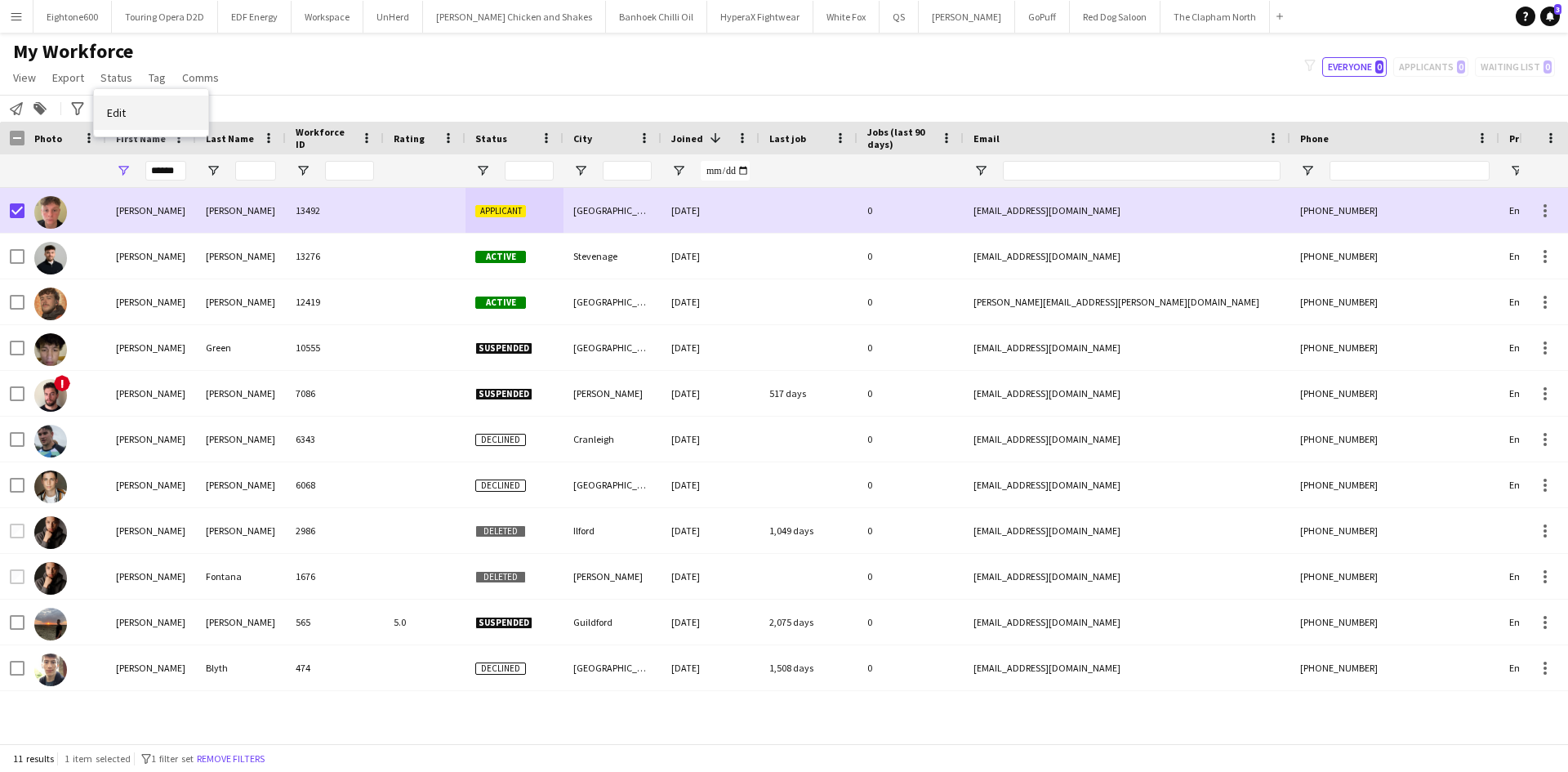
click at [167, 119] on link "Edit" at bounding box center [151, 112] width 115 height 34
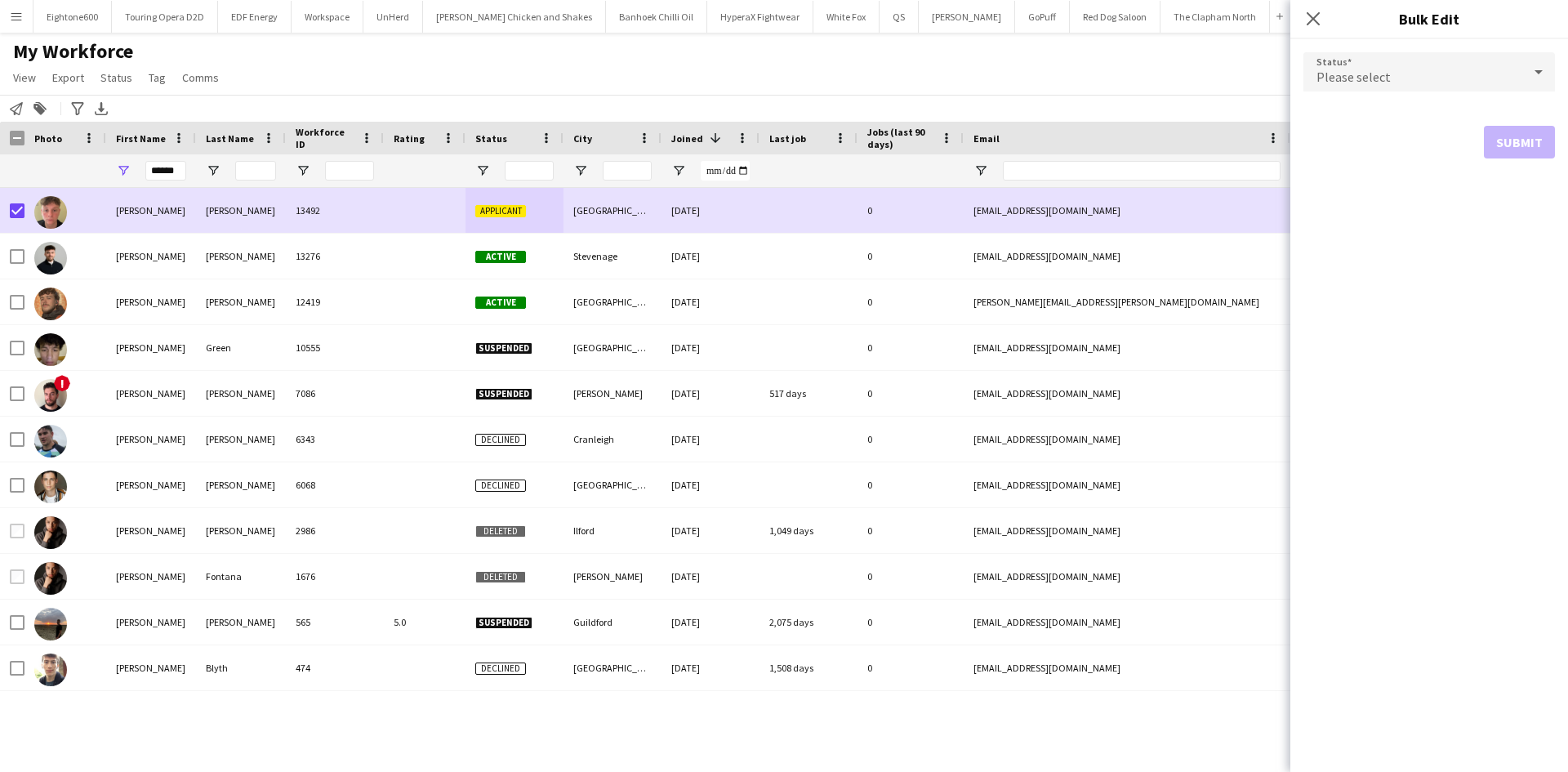
click at [1448, 85] on div "Please select" at bounding box center [1413, 72] width 219 height 39
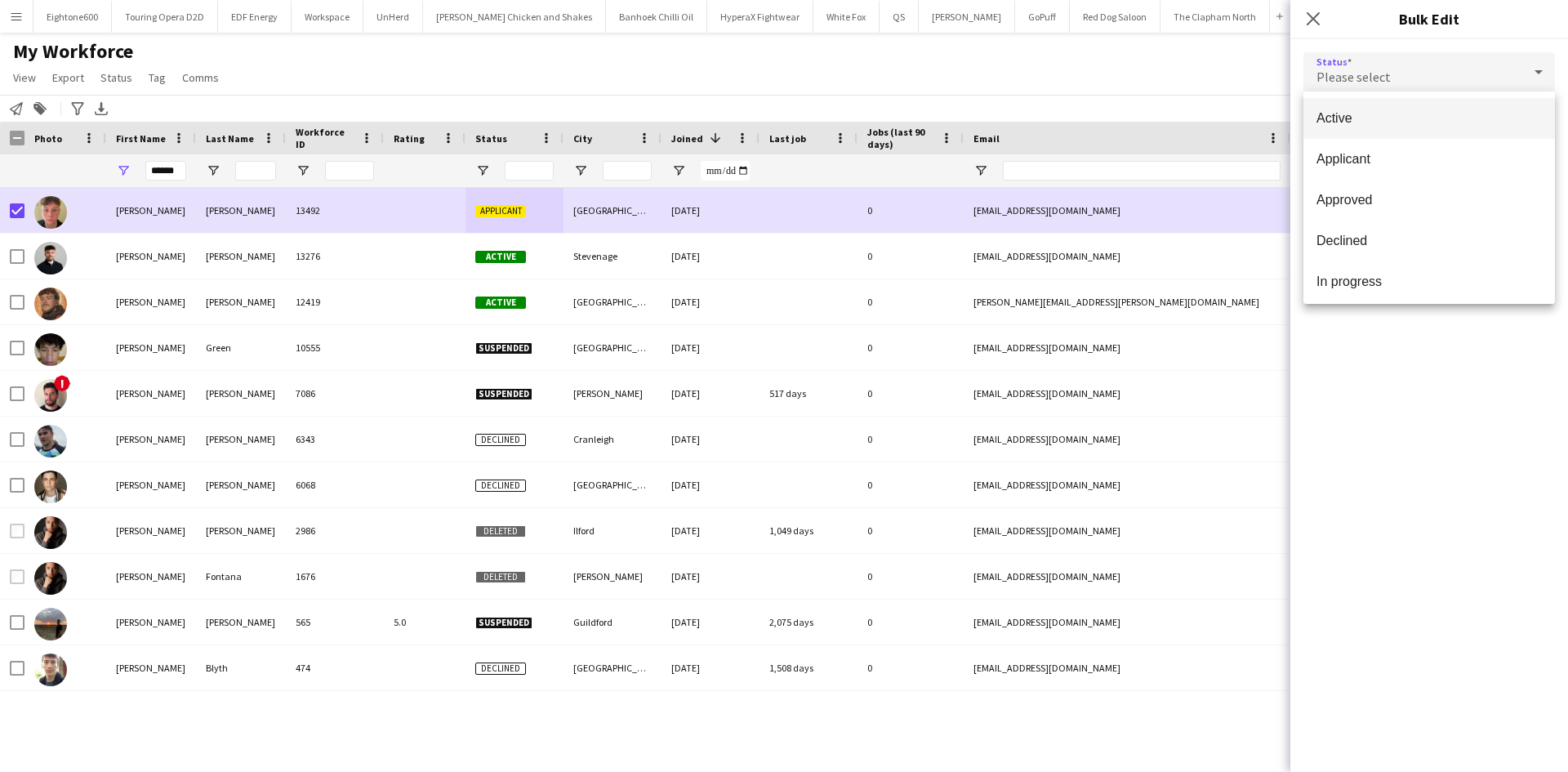
click at [1412, 122] on span "Active" at bounding box center [1429, 118] width 225 height 16
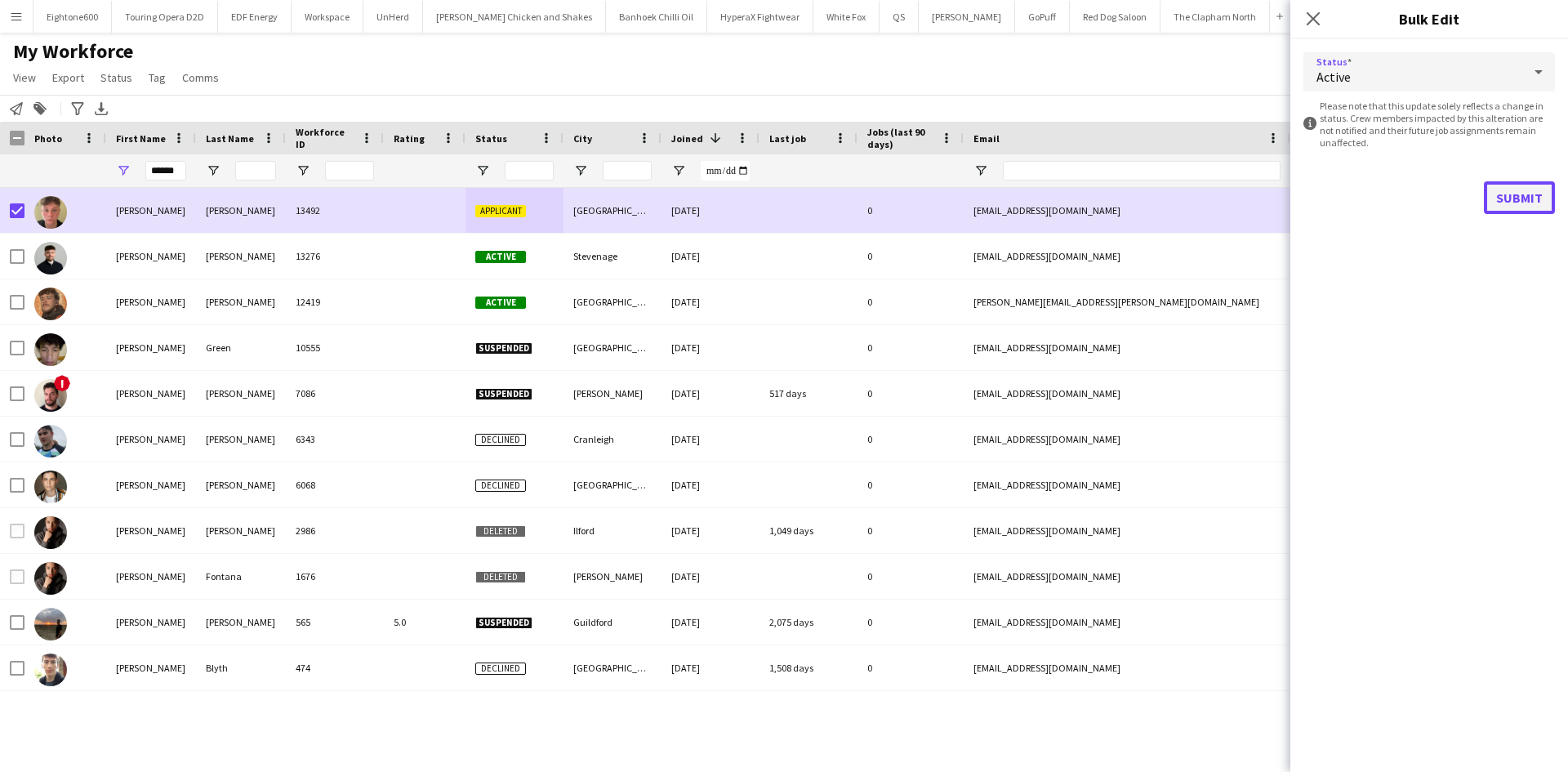
click at [1518, 203] on button "Submit" at bounding box center [1519, 197] width 71 height 32
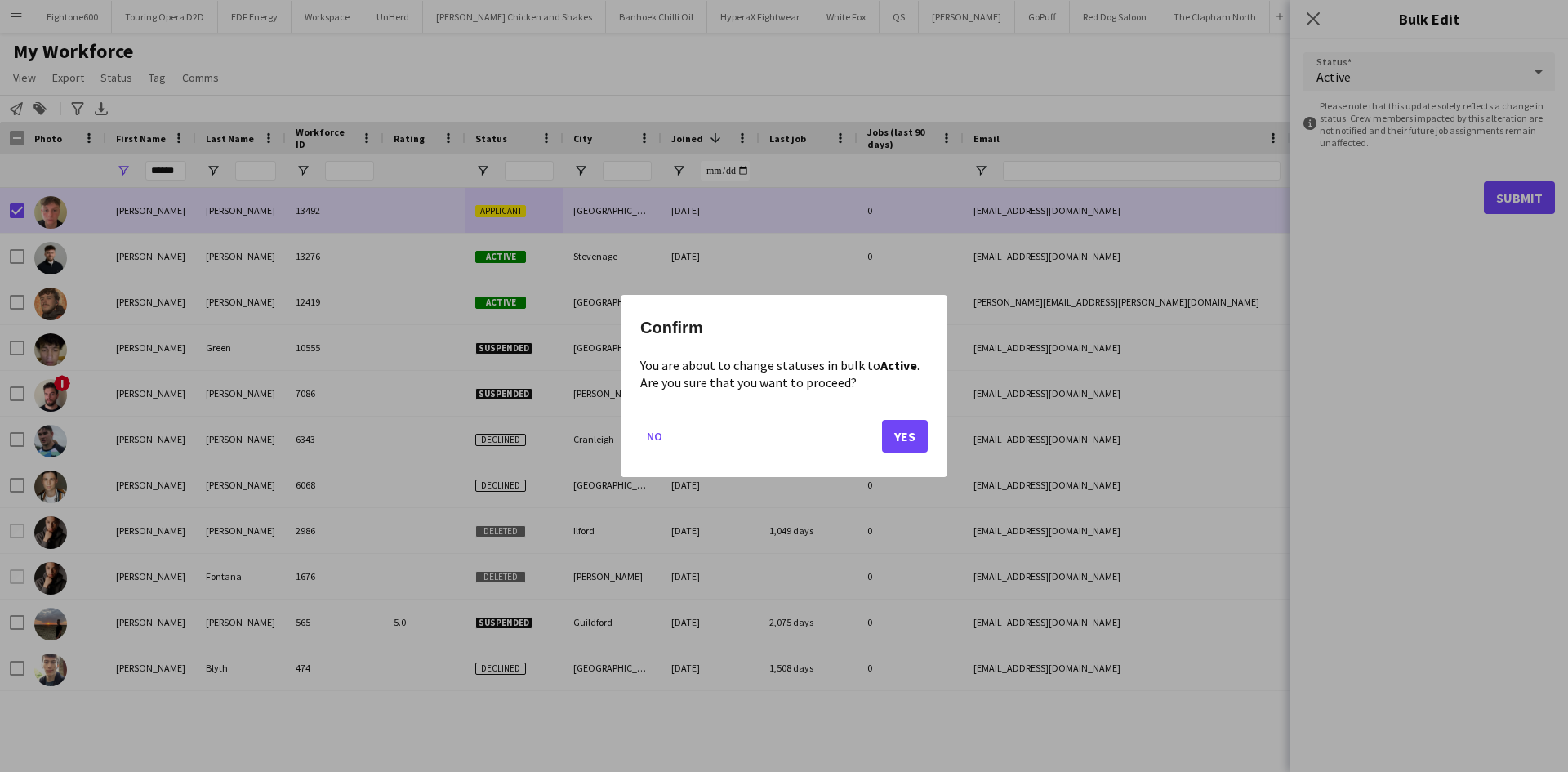
click at [930, 427] on div "Confirm You are about to change statuses in bulk to Active . Are you sure that …" at bounding box center [784, 386] width 327 height 182
click at [919, 428] on button "Yes" at bounding box center [905, 436] width 46 height 32
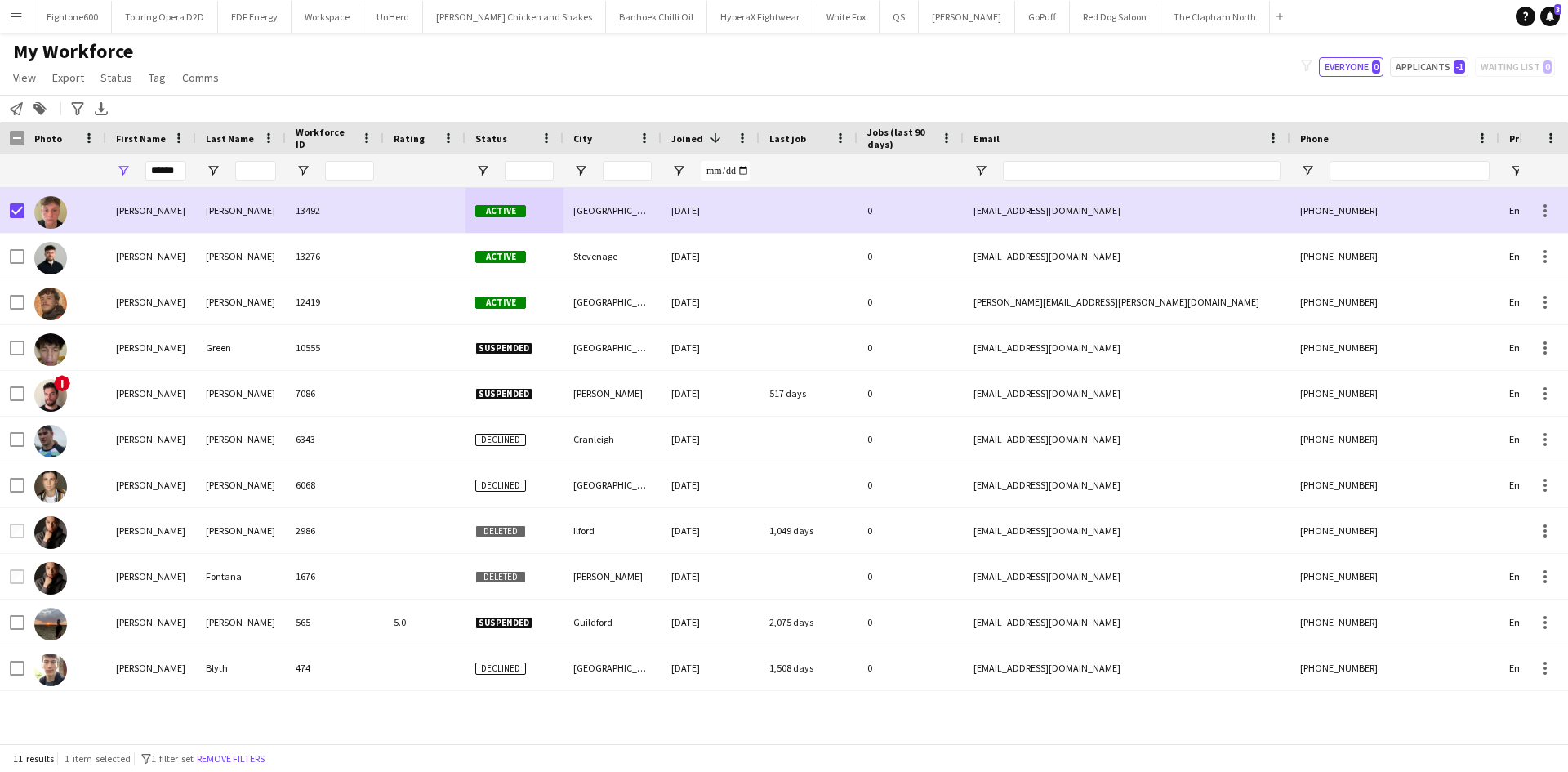
click at [16, 20] on app-icon "Menu" at bounding box center [16, 16] width 13 height 13
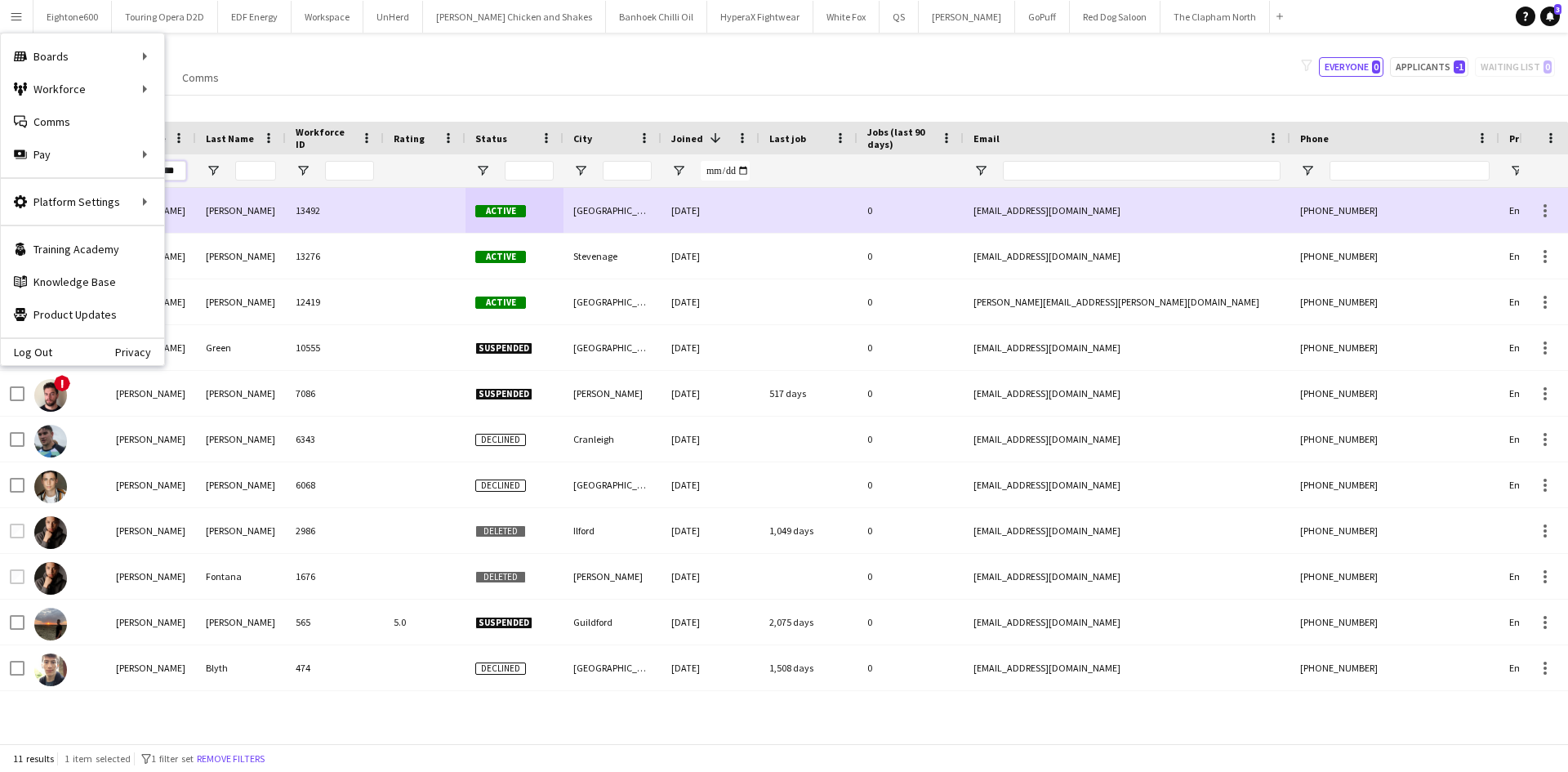
click at [170, 175] on input "******" at bounding box center [166, 171] width 41 height 19
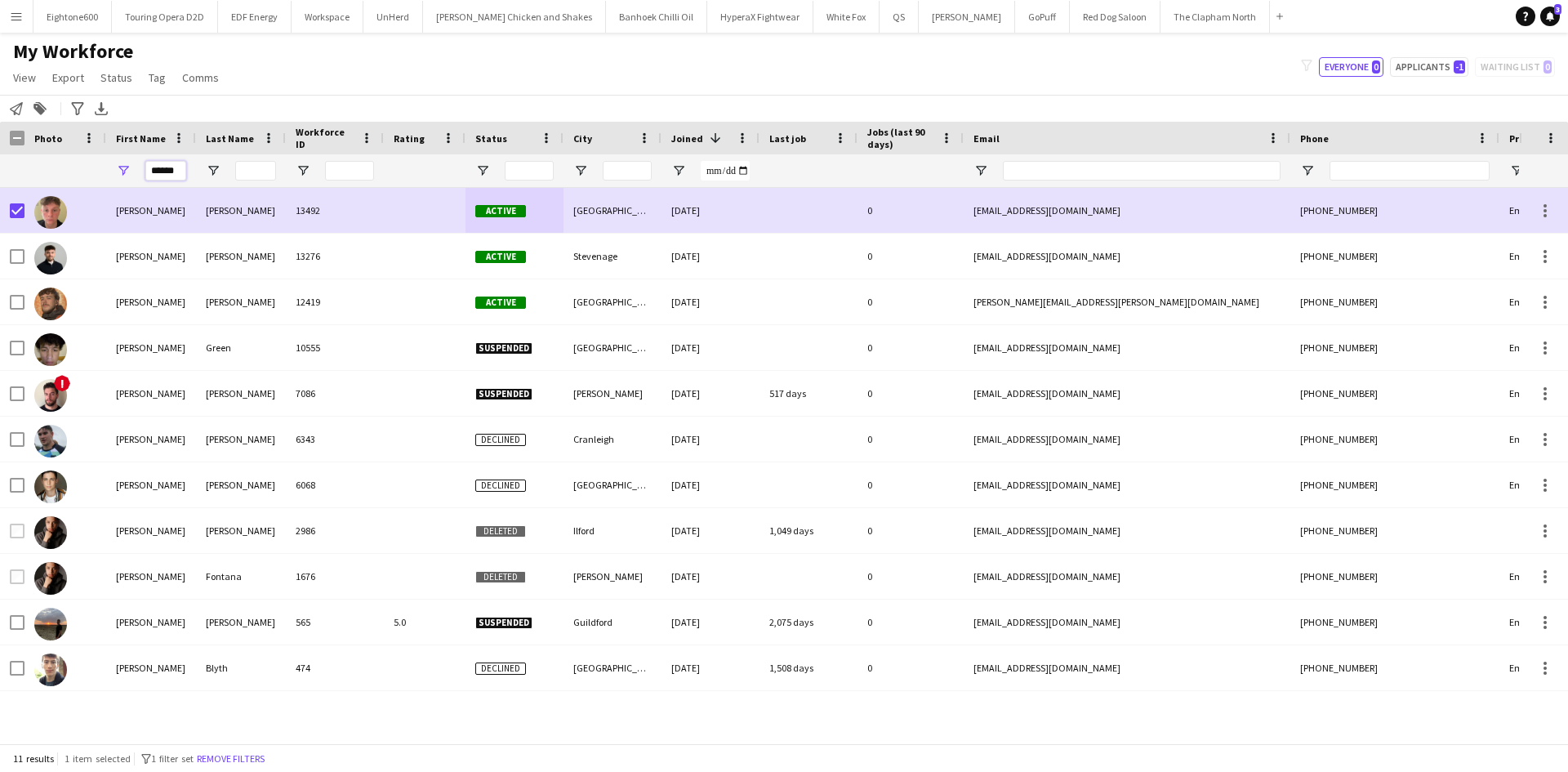
drag, startPoint x: 156, startPoint y: 171, endPoint x: 419, endPoint y: 163, distance: 263.1
click at [419, 163] on div "******" at bounding box center [885, 170] width 1770 height 32
type input "*"
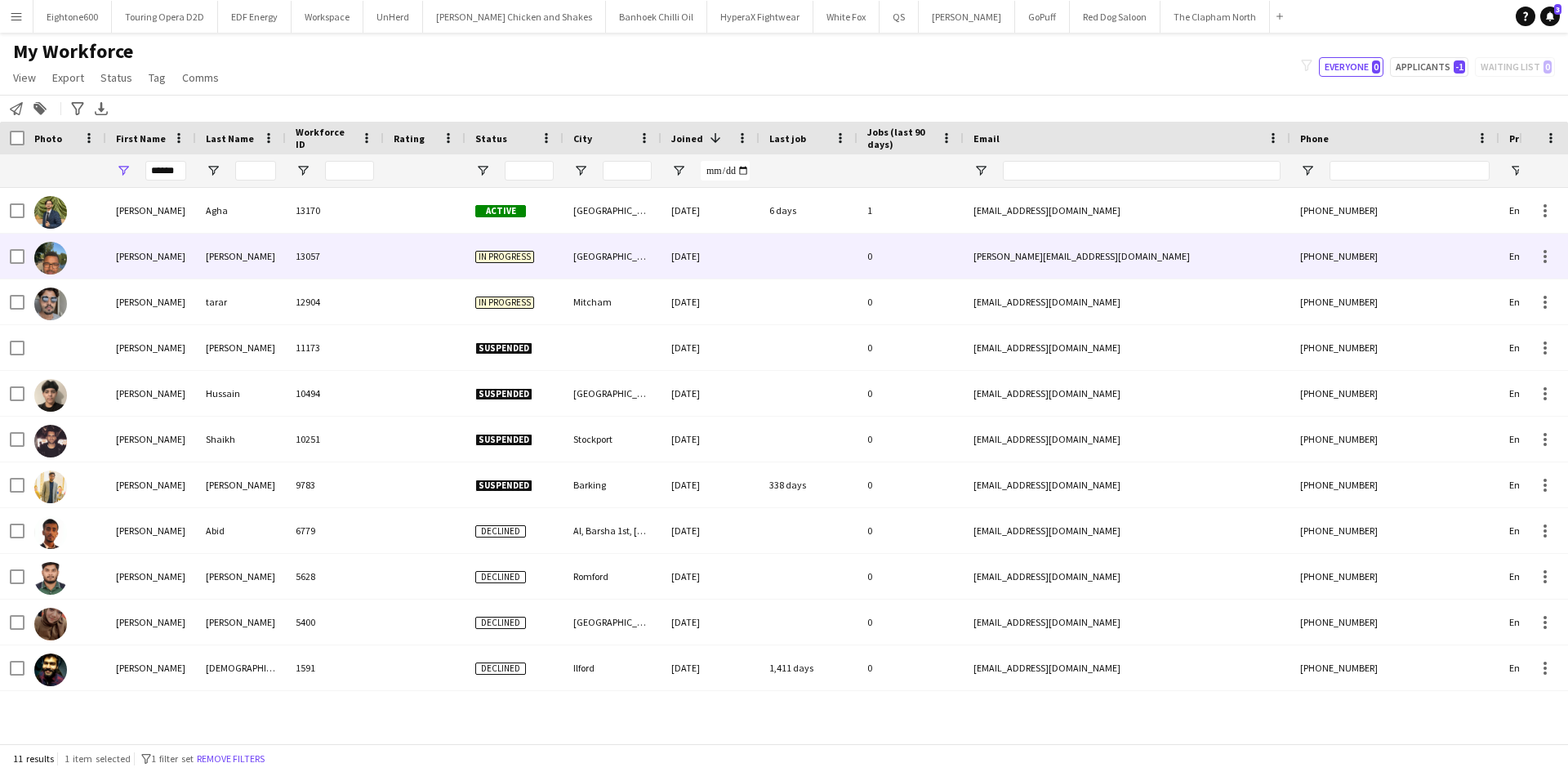
click at [253, 234] on div "Ismail" at bounding box center [241, 256] width 90 height 45
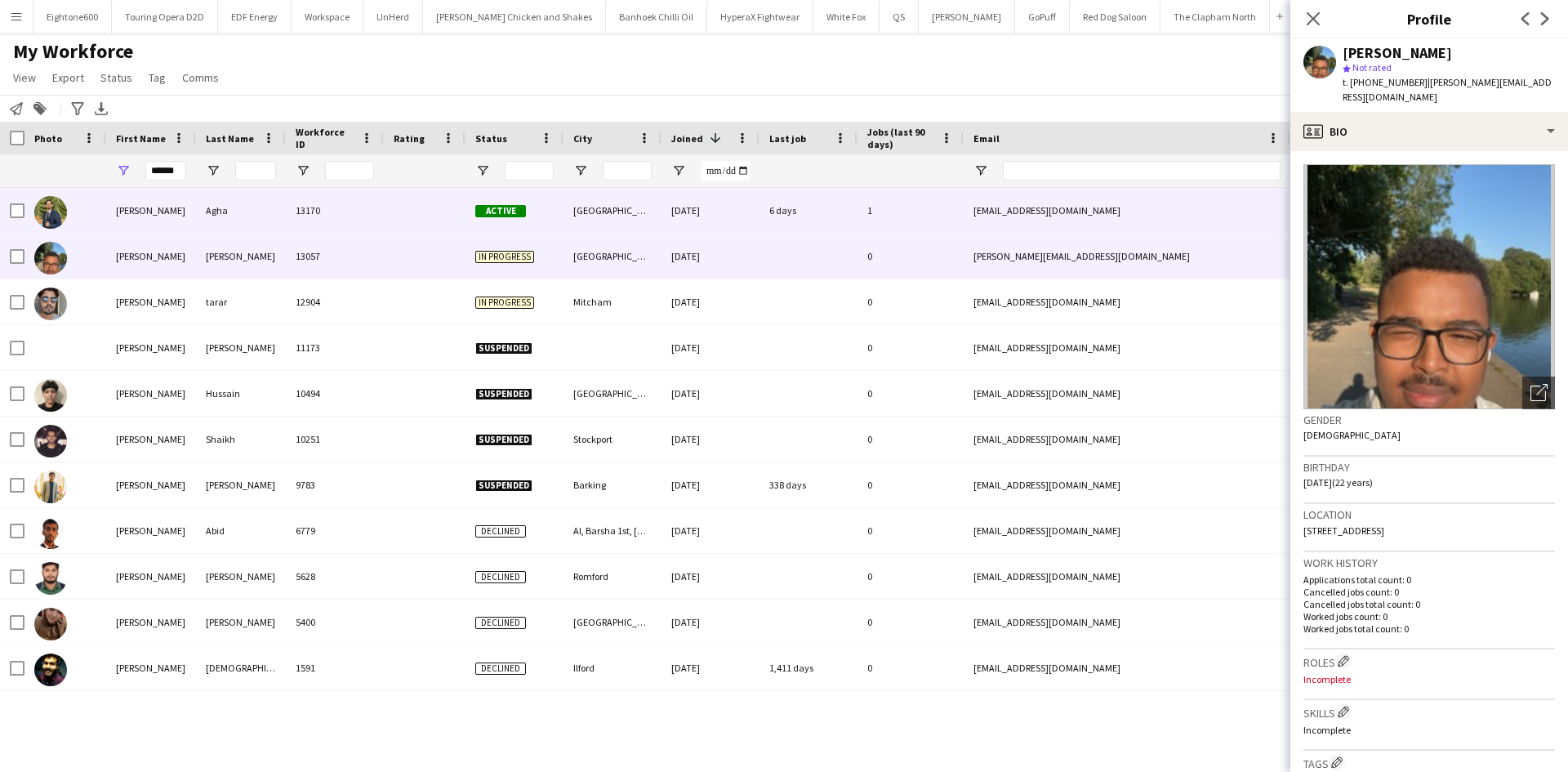
click at [261, 216] on div "Agha" at bounding box center [241, 209] width 90 height 45
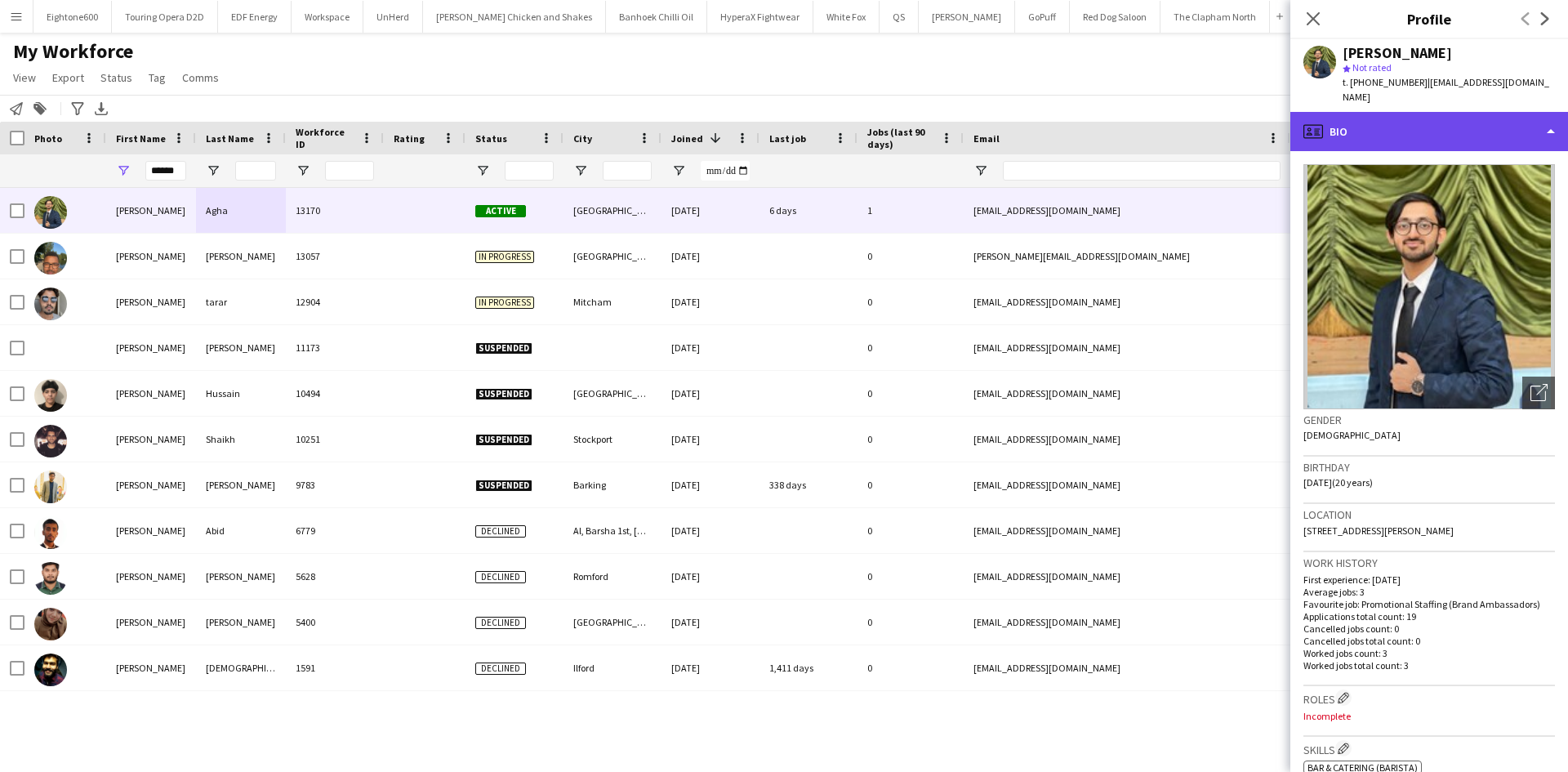
click at [1359, 115] on div "profile Bio" at bounding box center [1429, 131] width 278 height 39
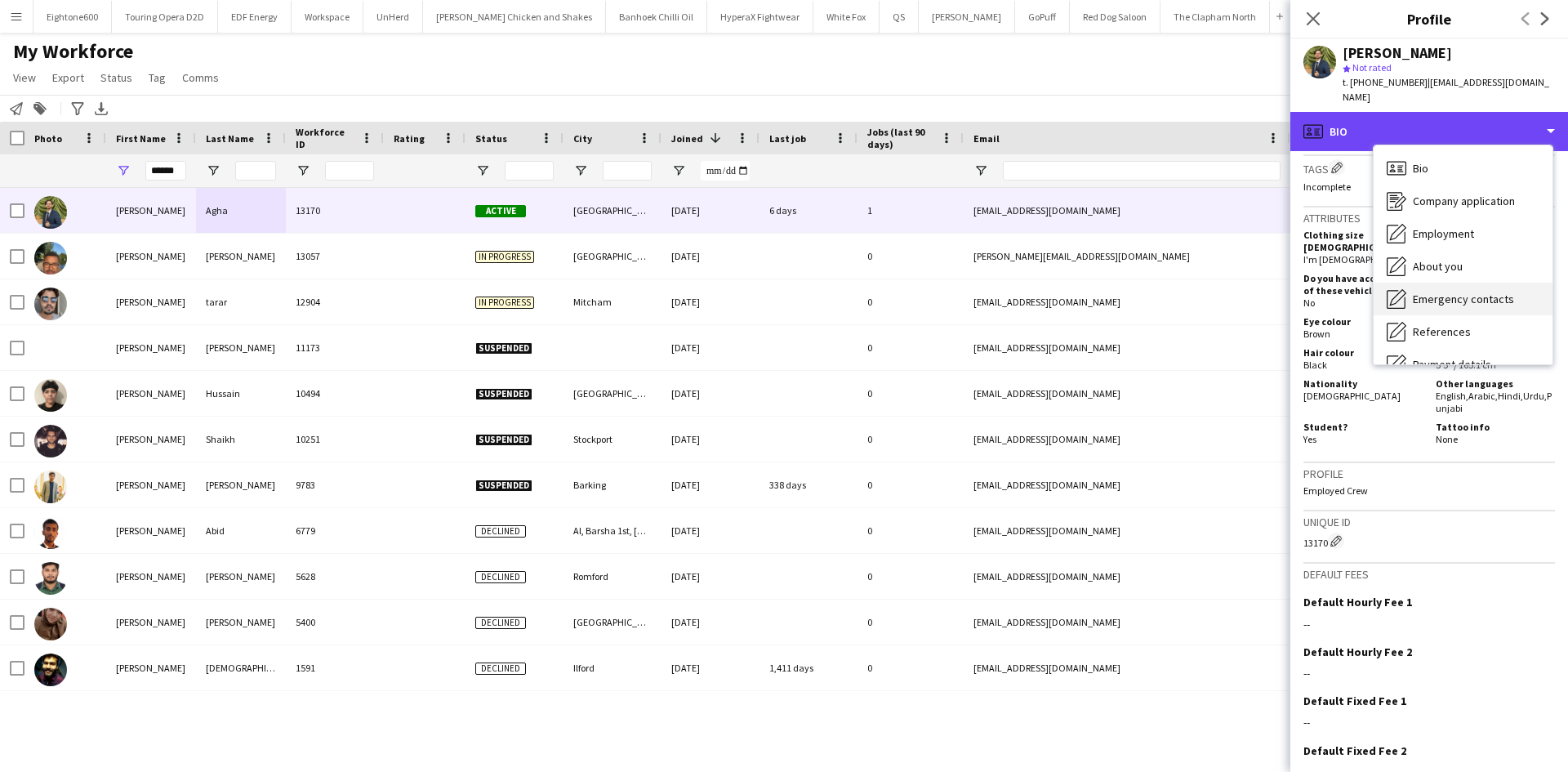
scroll to position [219, 0]
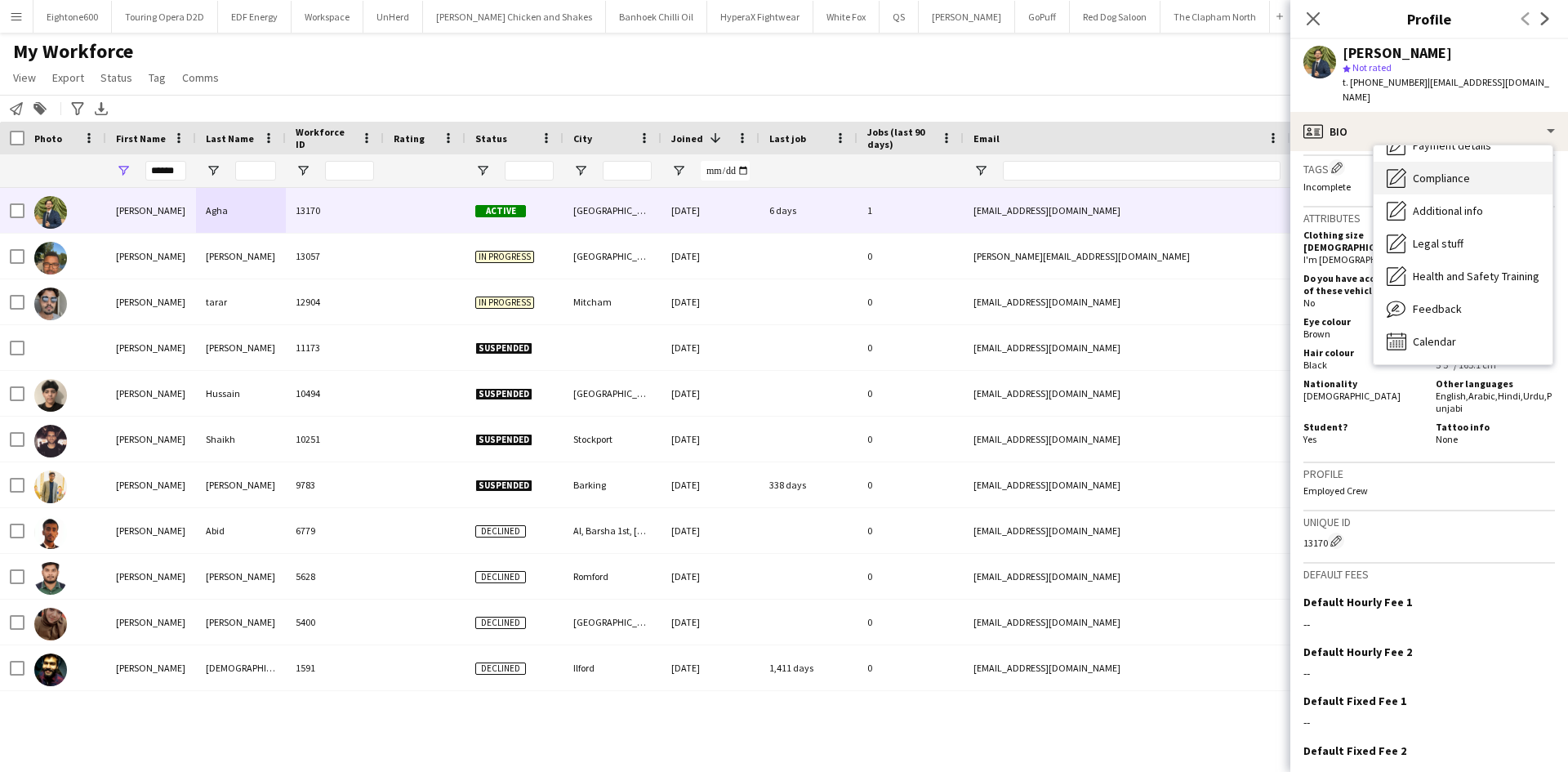
click at [1448, 171] on span "Compliance" at bounding box center [1441, 178] width 57 height 15
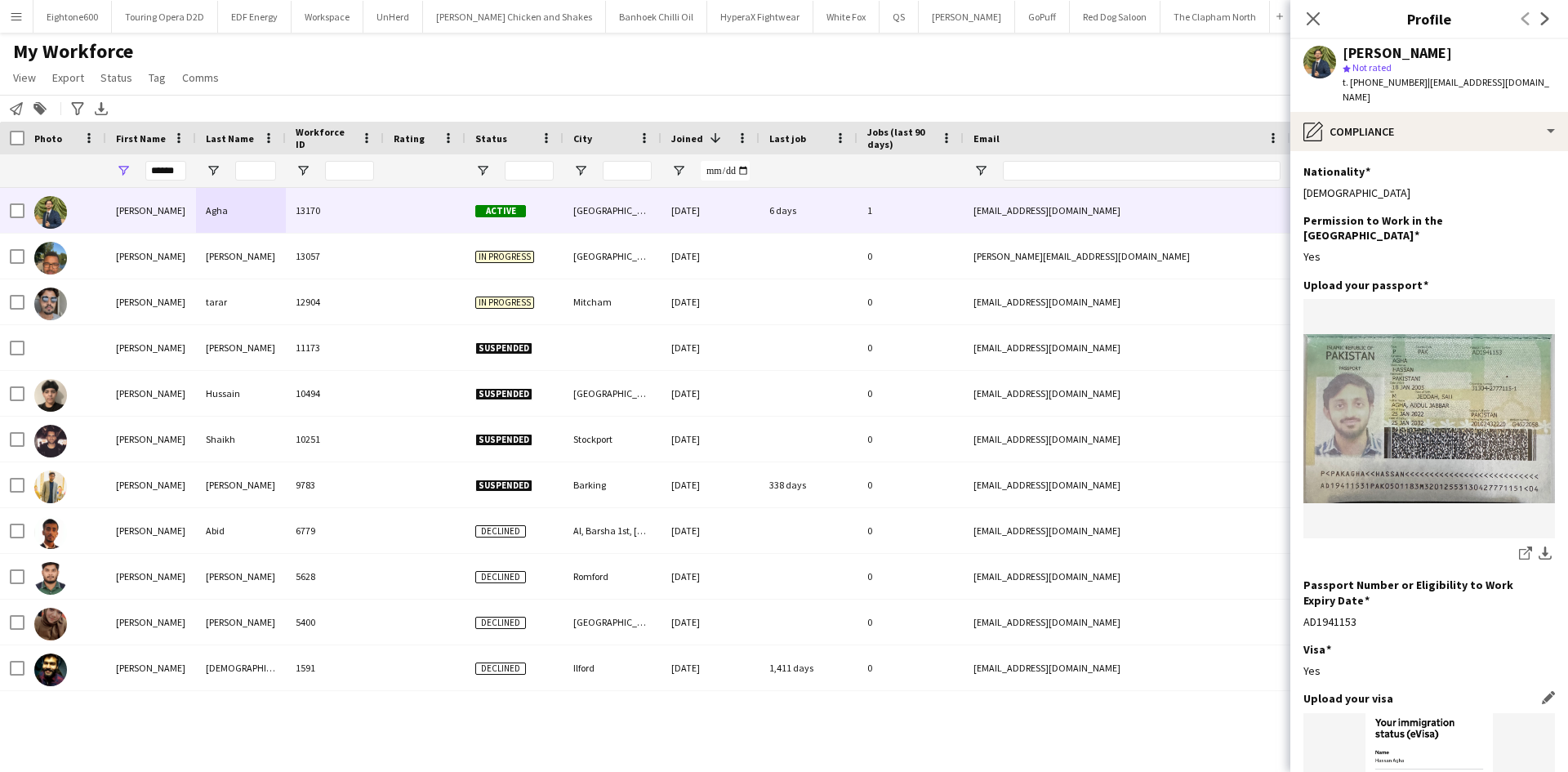
scroll to position [509, 0]
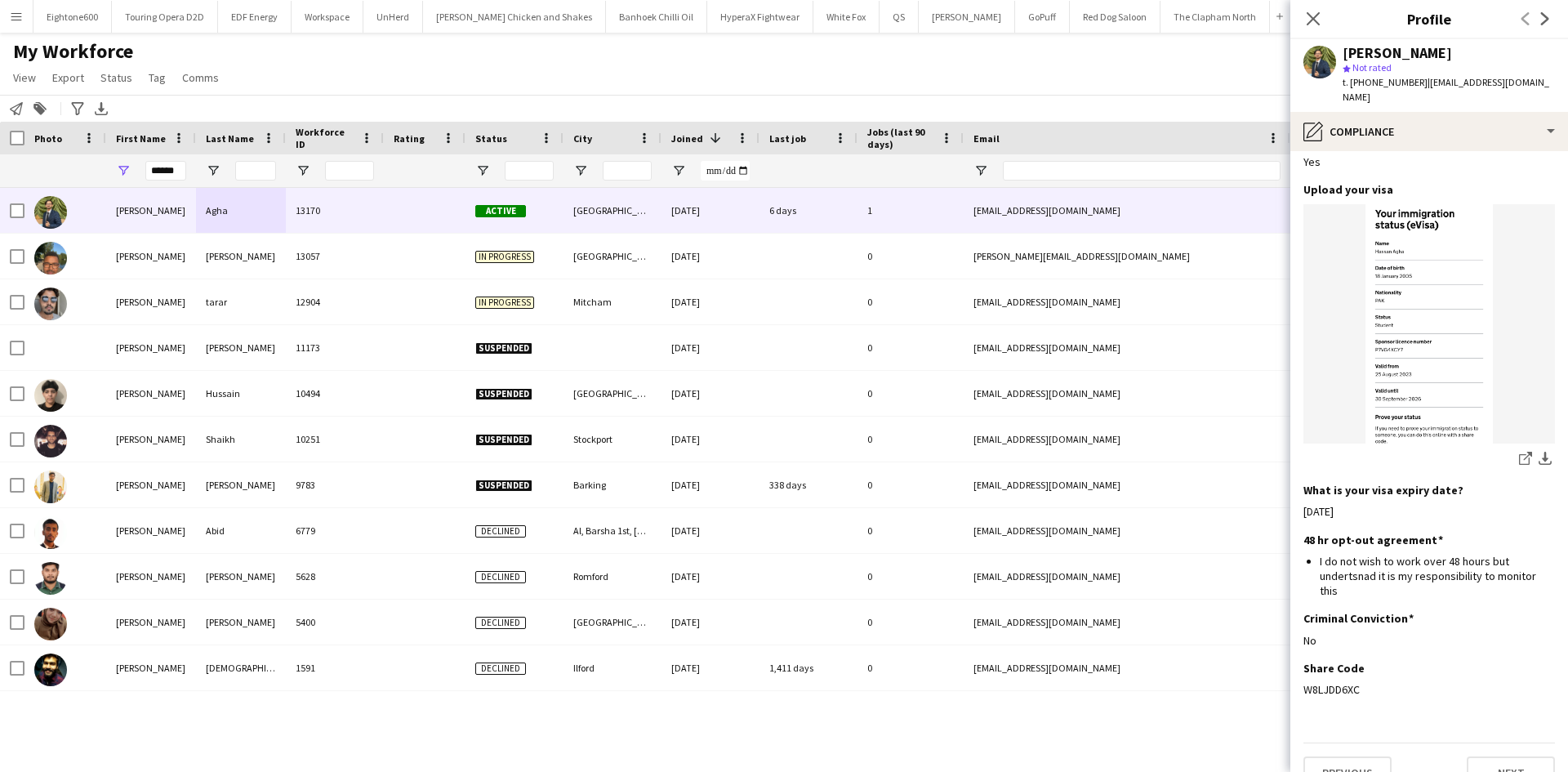
drag, startPoint x: 1365, startPoint y: 653, endPoint x: 1302, endPoint y: 662, distance: 63.6
click at [1302, 662] on app-section-data-types "Nationality Edit this field Pakistani Permission to Work in the UK Edit this fi…" at bounding box center [1429, 461] width 278 height 621
copy div "W8LJDD6XC"
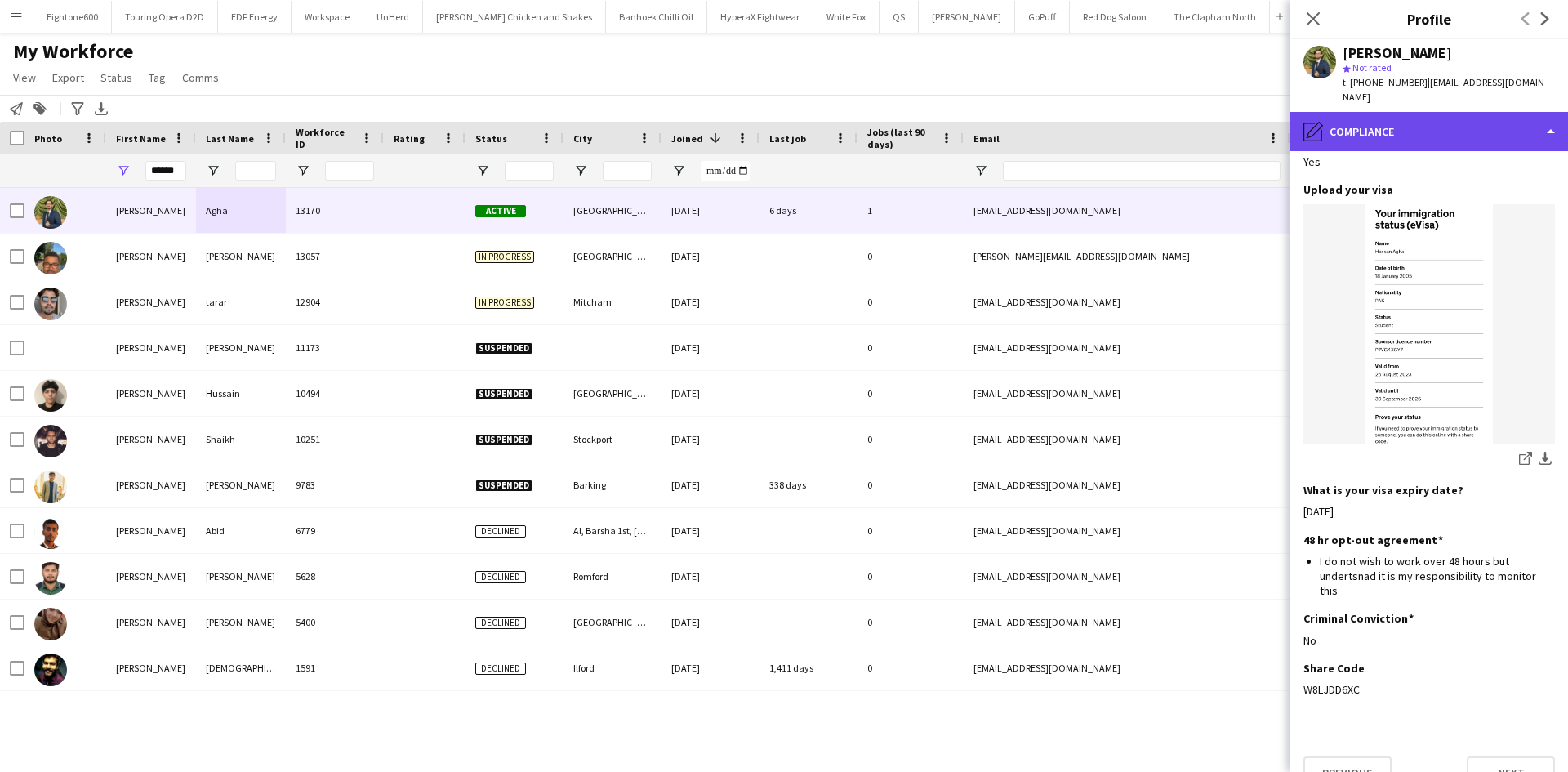
click at [1453, 112] on div "pencil4 Compliance" at bounding box center [1429, 131] width 278 height 39
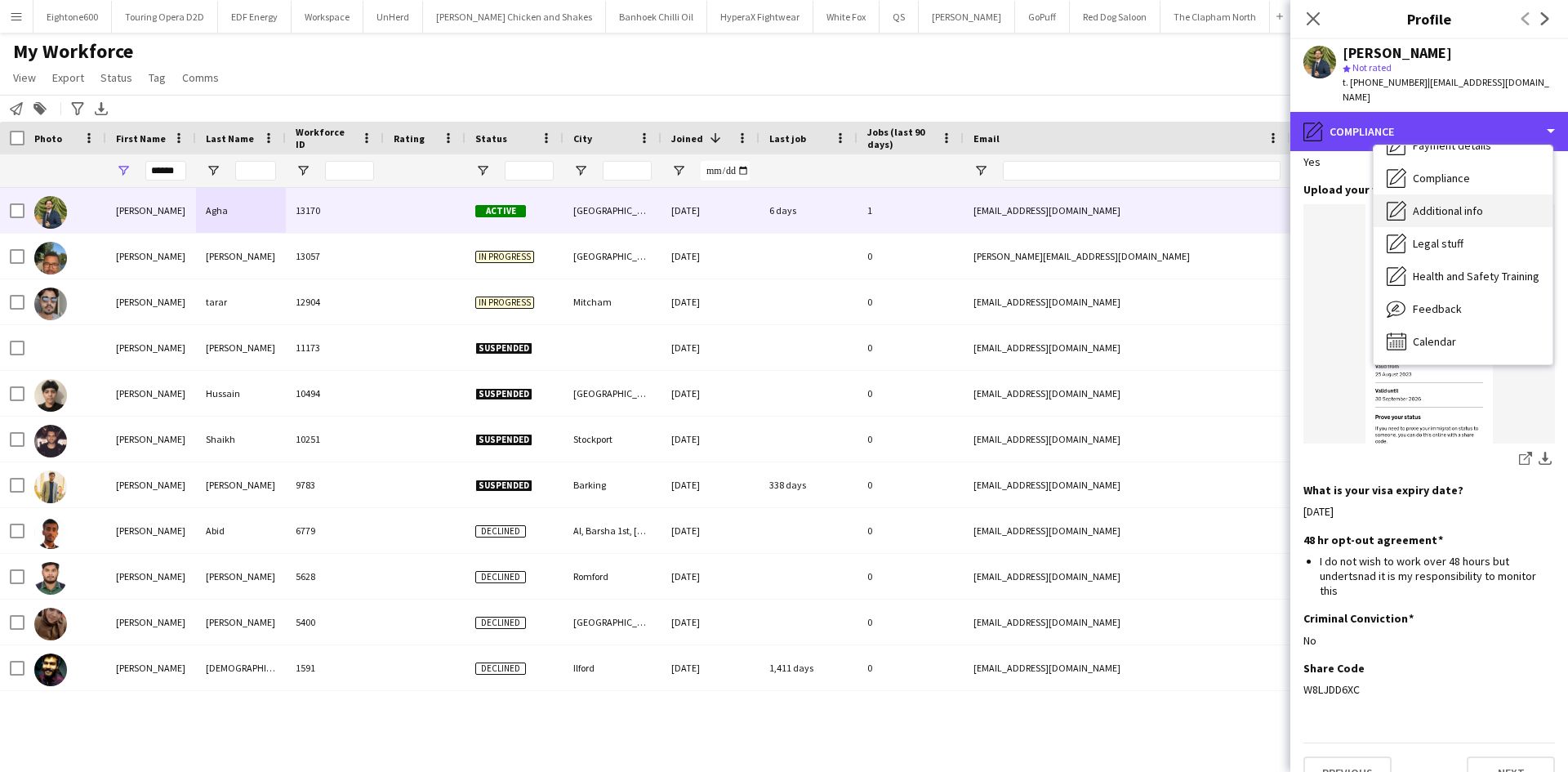
scroll to position [0, 0]
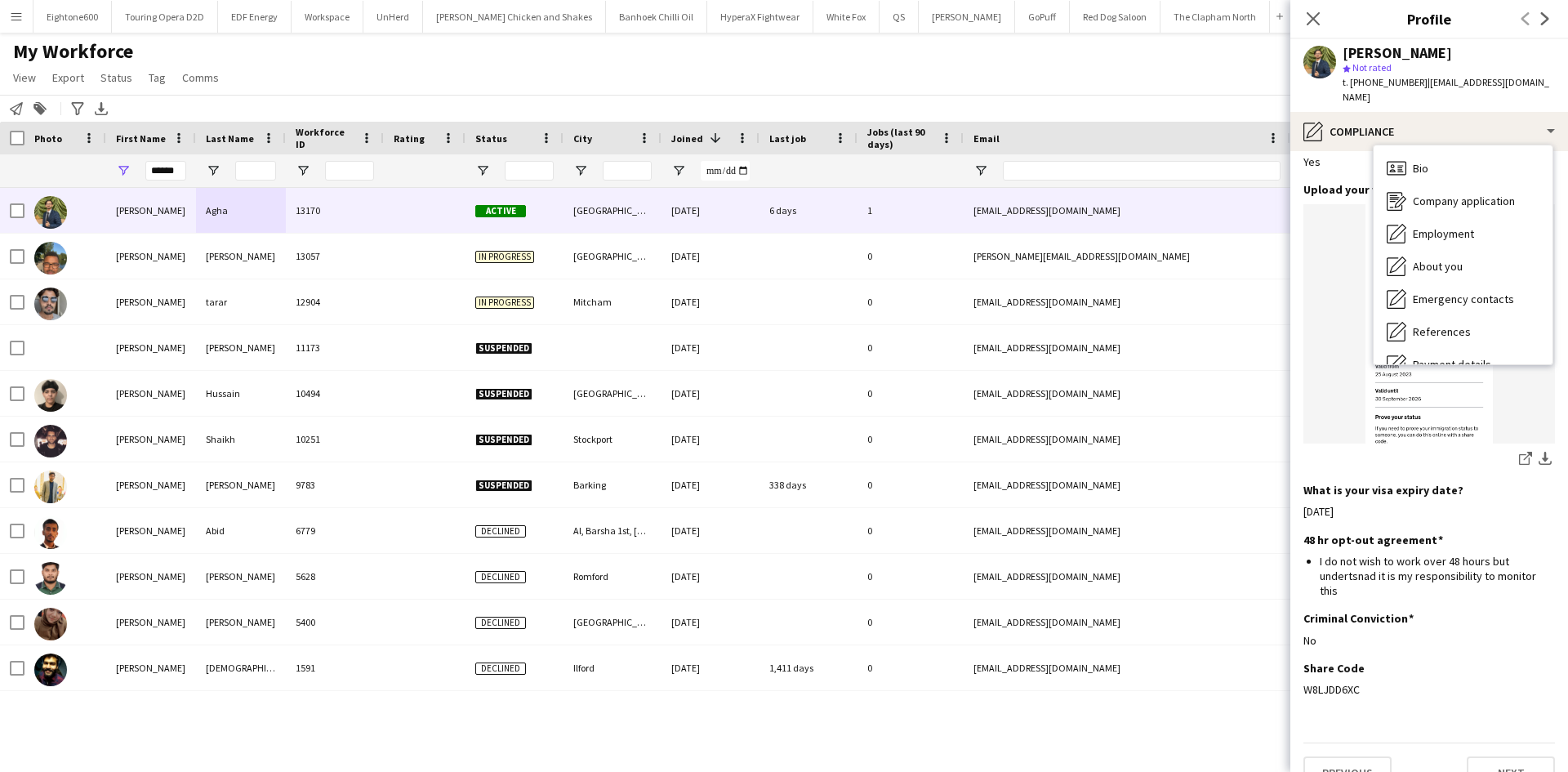
click at [1460, 145] on div "Bio Bio Company application Company application Employment Employment About you…" at bounding box center [1463, 255] width 179 height 219
click at [1460, 152] on div "Bio Bio" at bounding box center [1463, 167] width 179 height 32
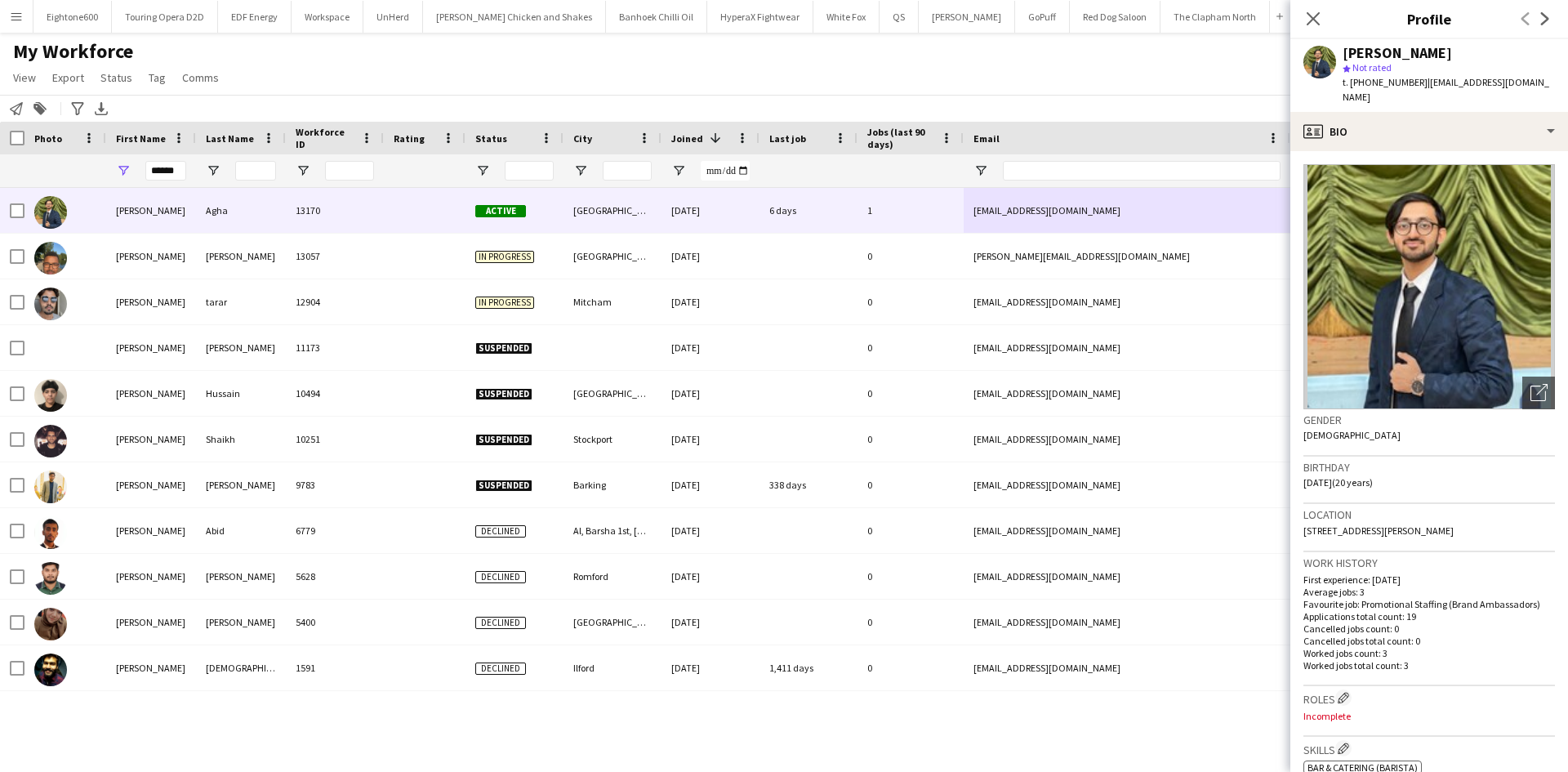
drag, startPoint x: 996, startPoint y: 247, endPoint x: 1064, endPoint y: -71, distance: 325.2
click at [1064, 0] on html "Menu Boards Boards Boards All jobs Status Workforce Workforce My Workforce Recr…" at bounding box center [784, 386] width 1568 height 772
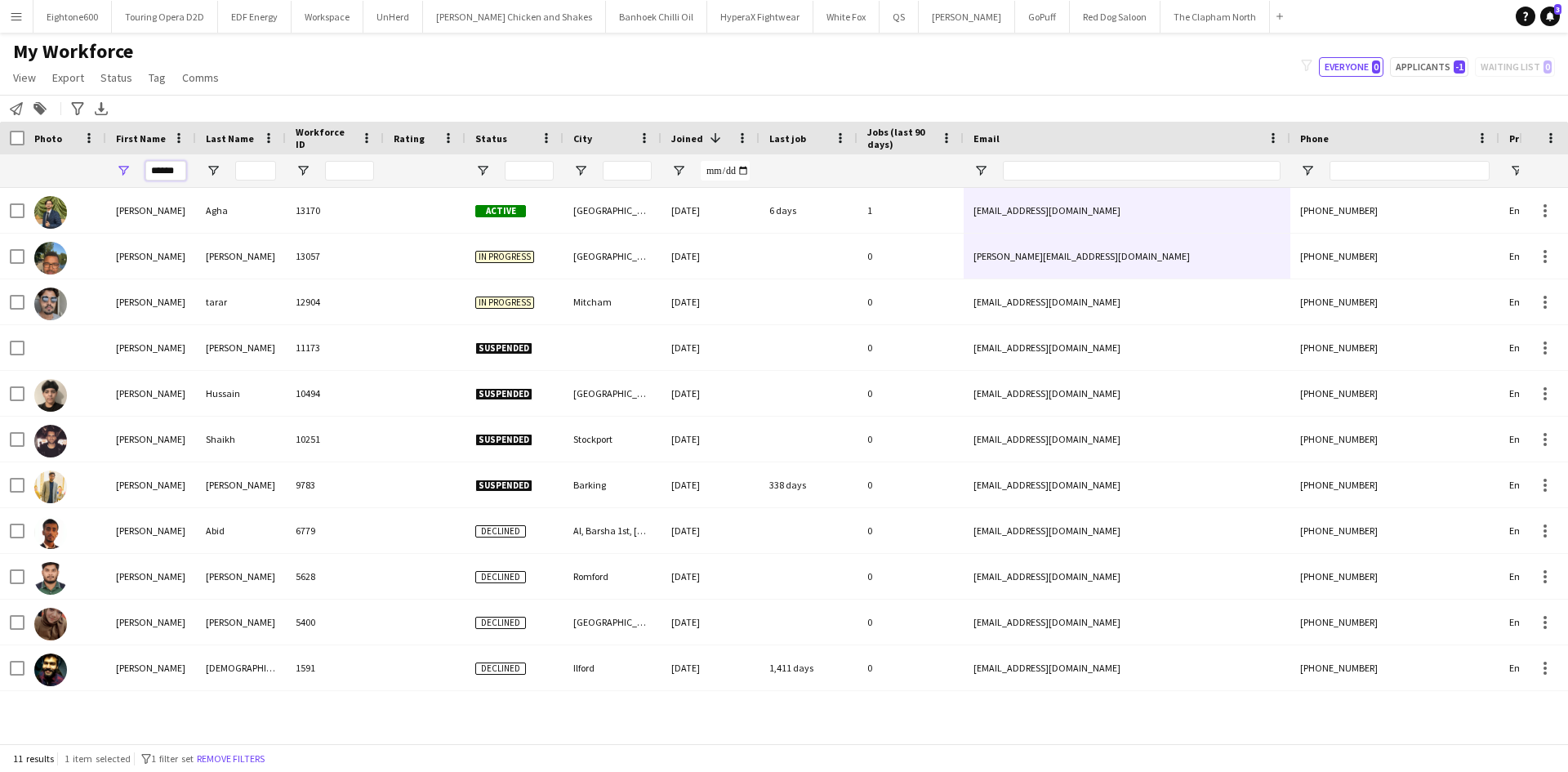
drag, startPoint x: 182, startPoint y: 166, endPoint x: 43, endPoint y: 163, distance: 139.0
click at [43, 163] on div "******" at bounding box center [885, 170] width 1770 height 32
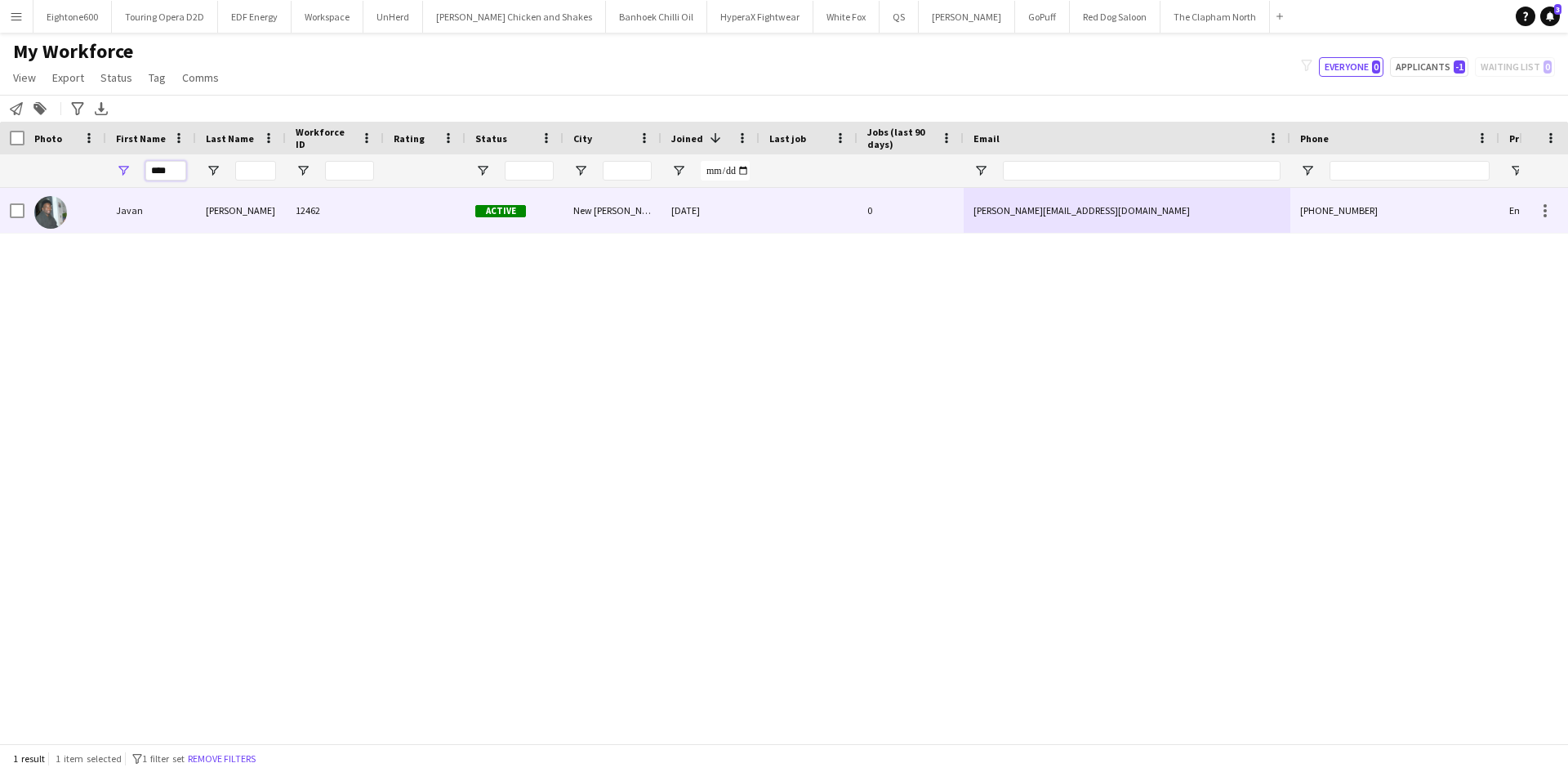
type input "****"
click at [208, 212] on div "Thoams" at bounding box center [241, 209] width 90 height 45
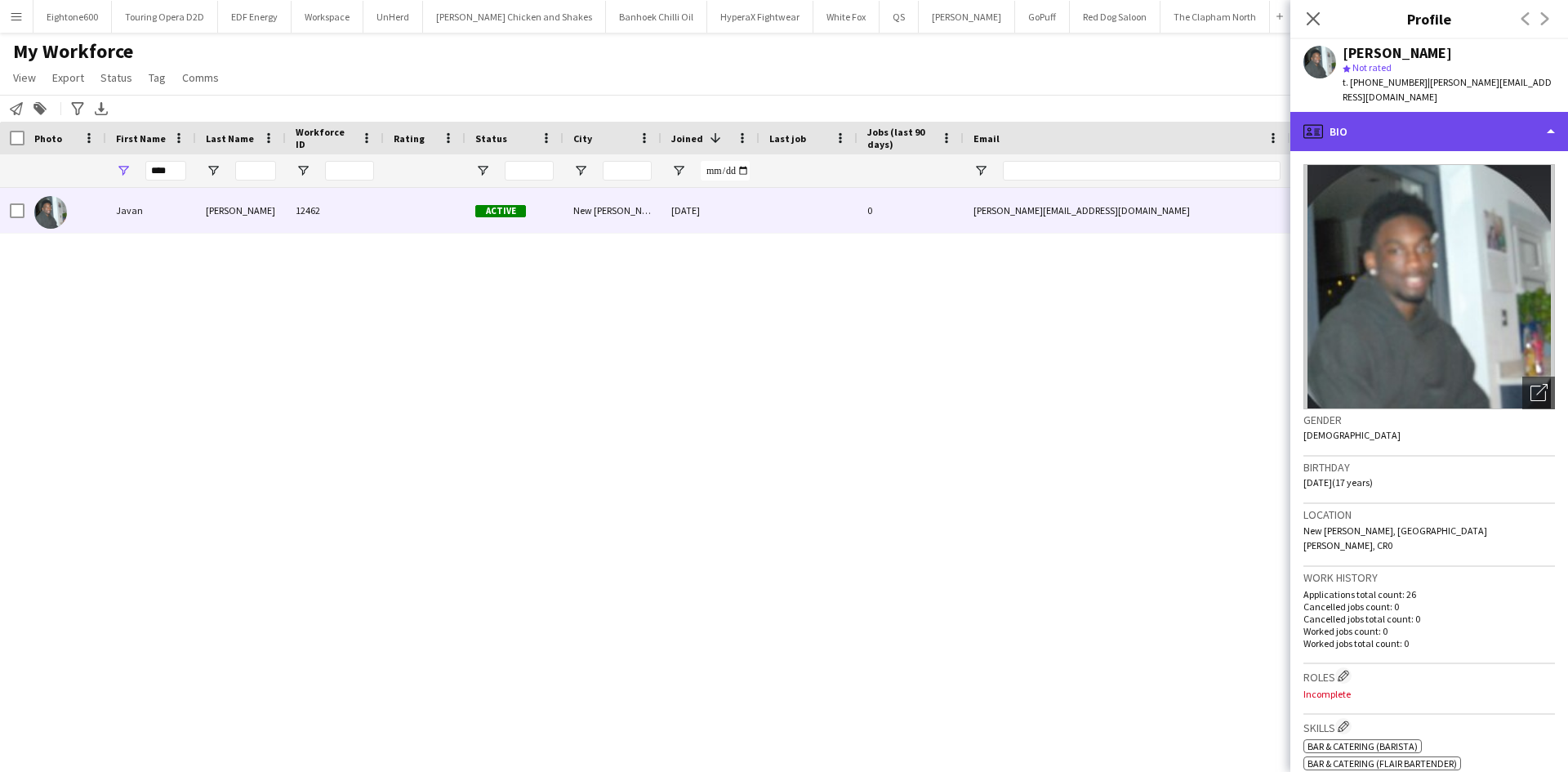
click at [1414, 116] on div "profile Bio" at bounding box center [1429, 131] width 278 height 39
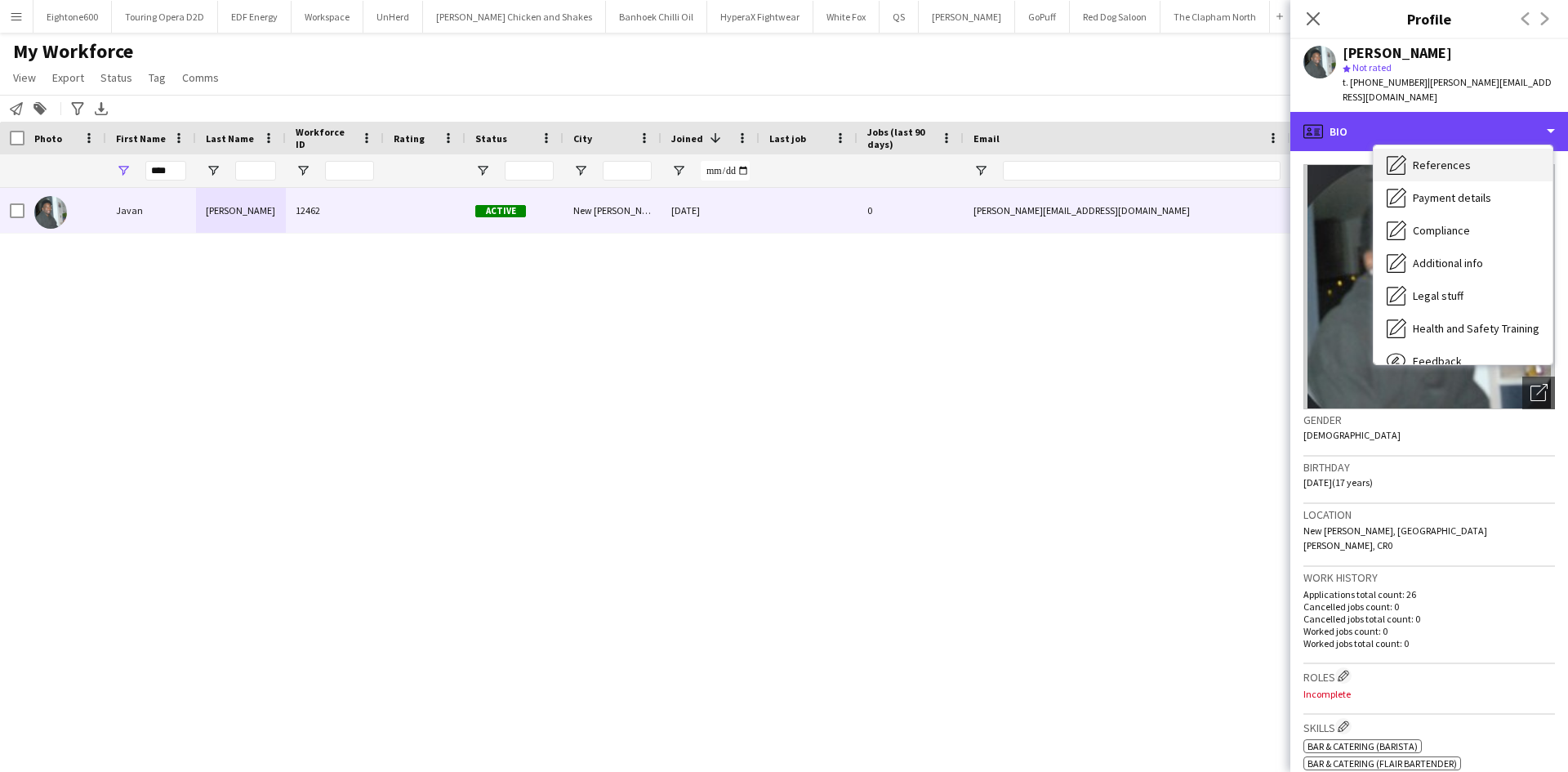
scroll to position [219, 0]
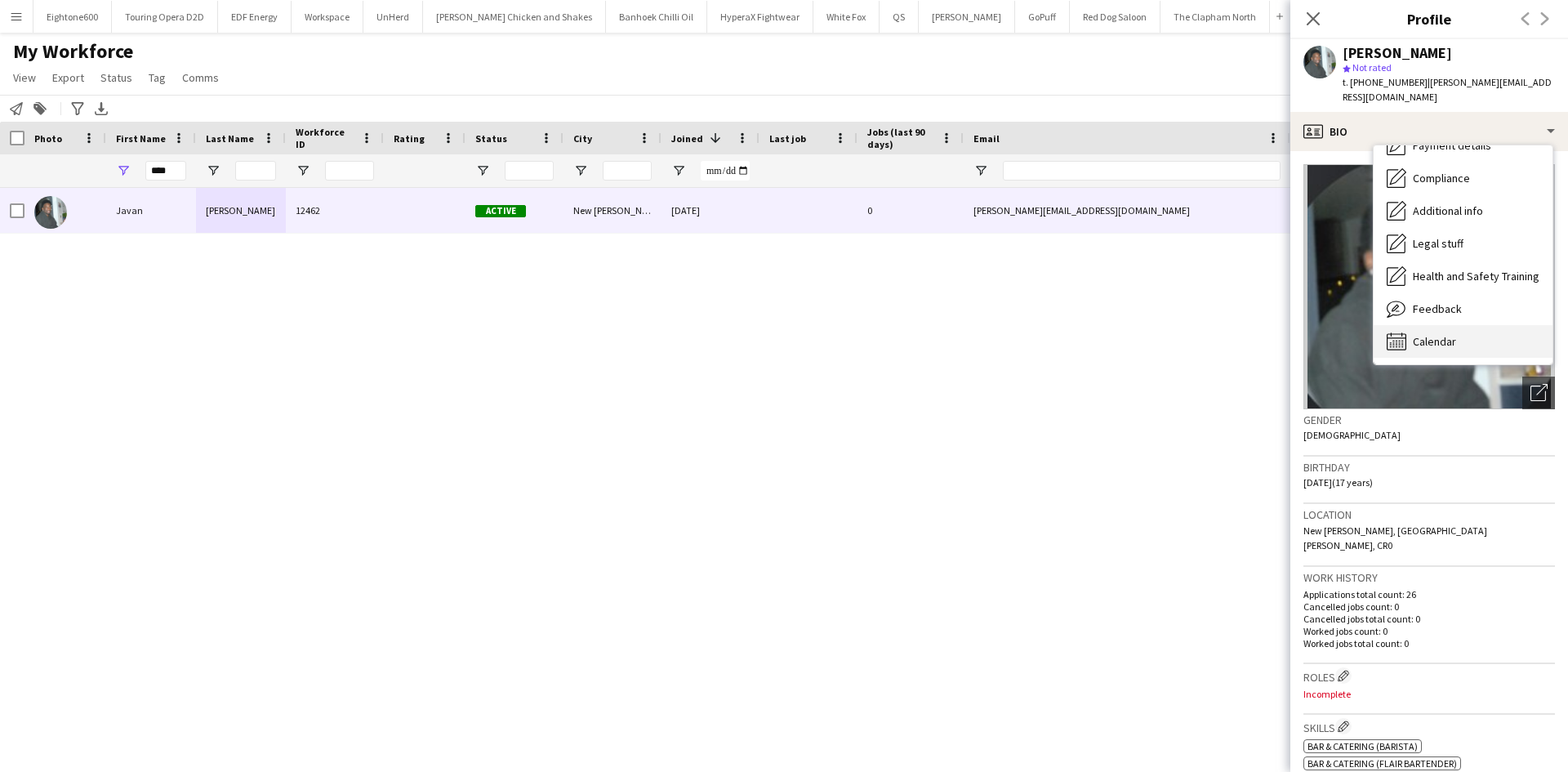
click at [1442, 325] on div "Calendar Calendar" at bounding box center [1463, 341] width 179 height 32
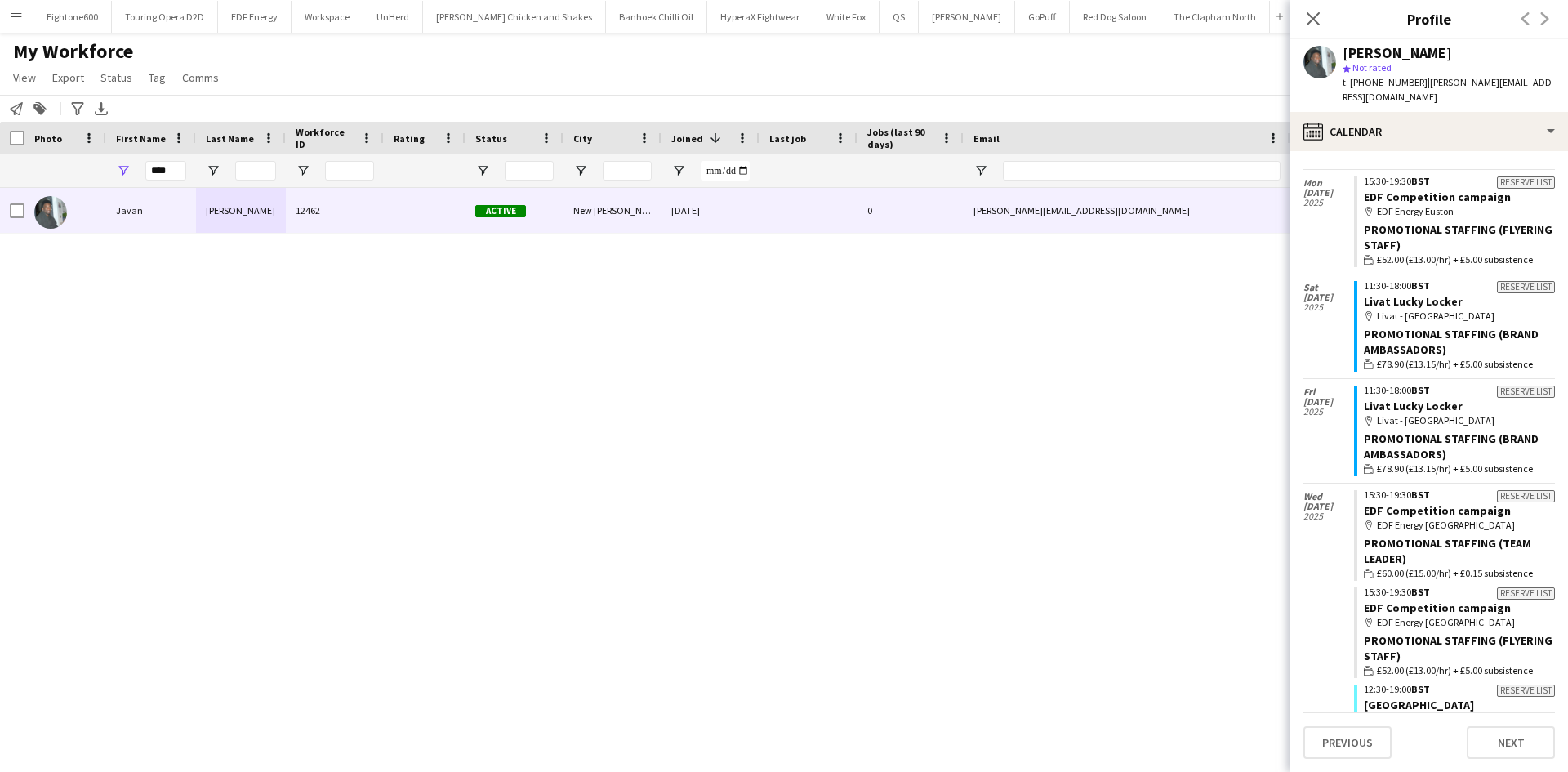
scroll to position [1123, 0]
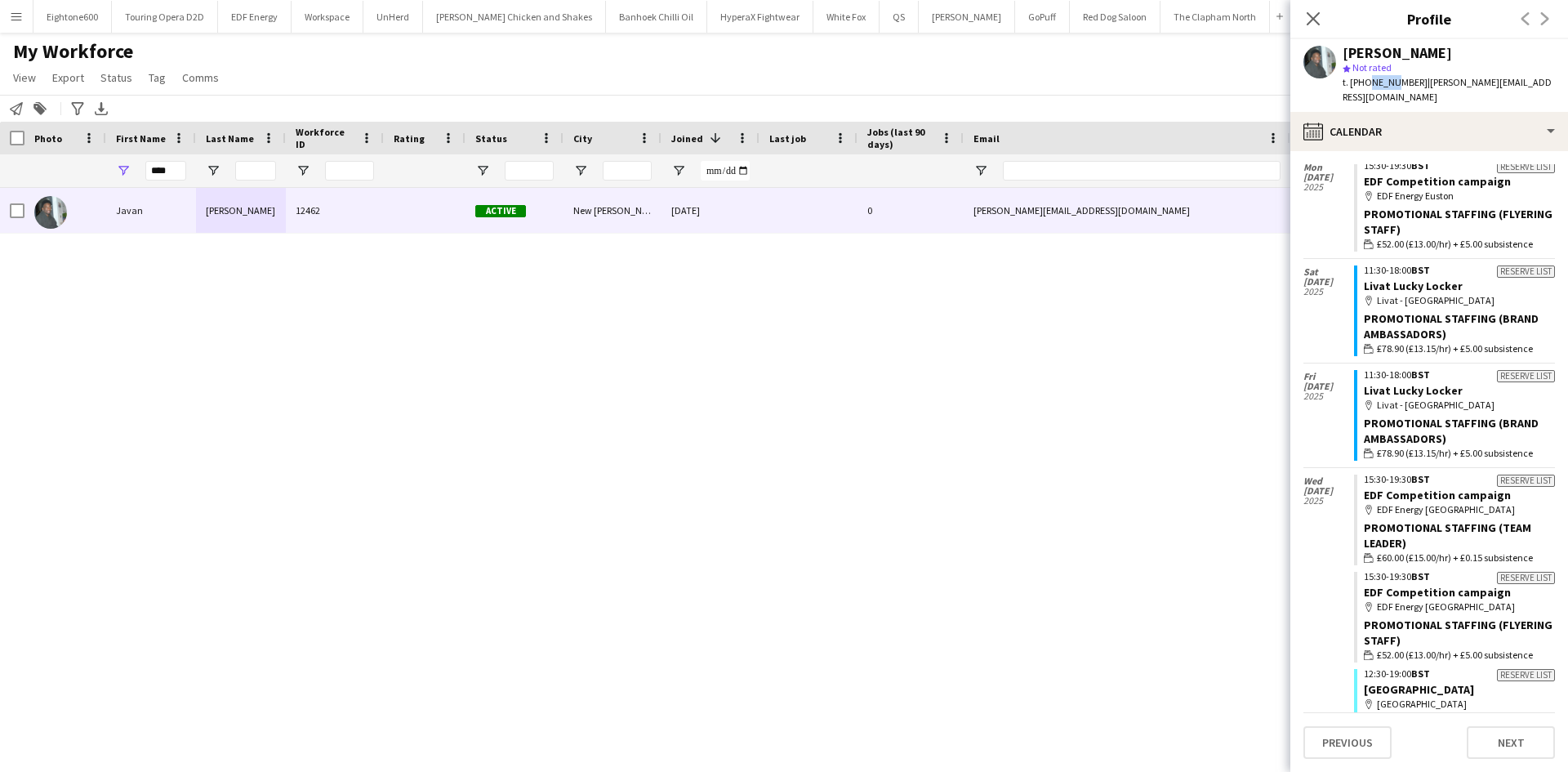
drag, startPoint x: 1365, startPoint y: 82, endPoint x: 1389, endPoint y: 84, distance: 24.1
click at [1389, 84] on span "t. +4407892931220" at bounding box center [1385, 82] width 85 height 12
click at [1390, 86] on span "t. +4407892931220" at bounding box center [1385, 82] width 85 height 12
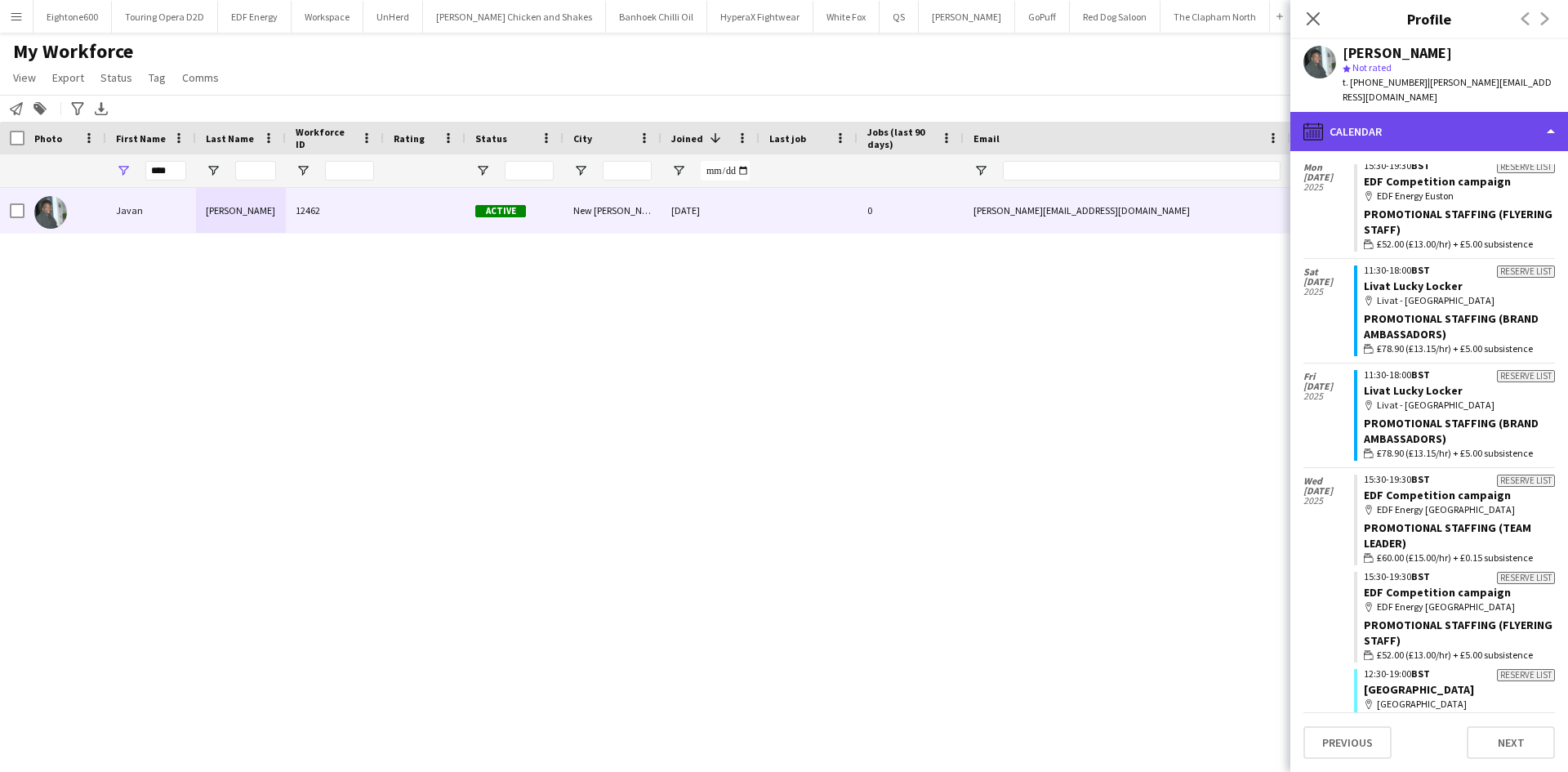
click at [1386, 124] on div "calendar-full Calendar" at bounding box center [1429, 131] width 278 height 39
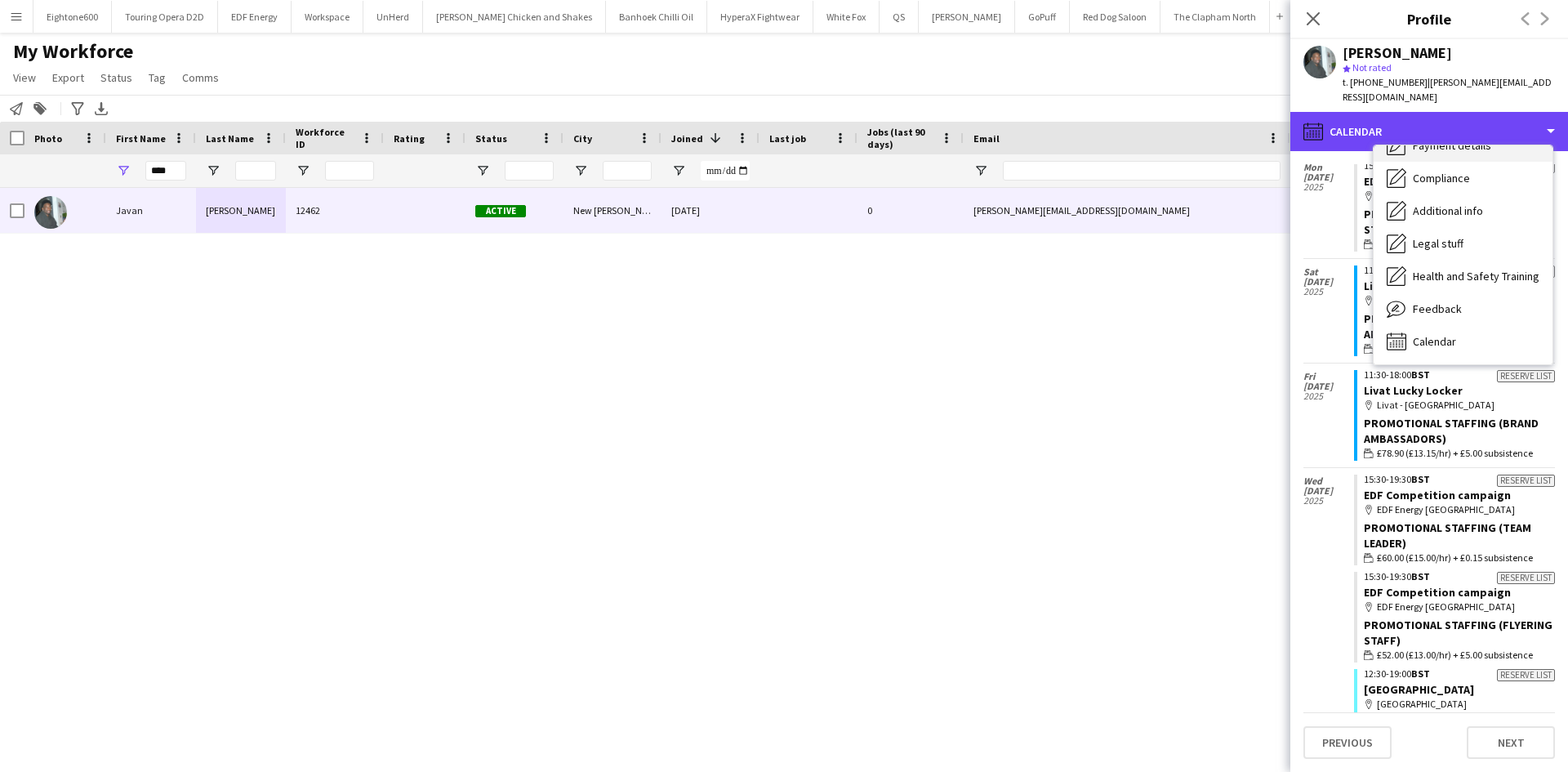
scroll to position [88, 0]
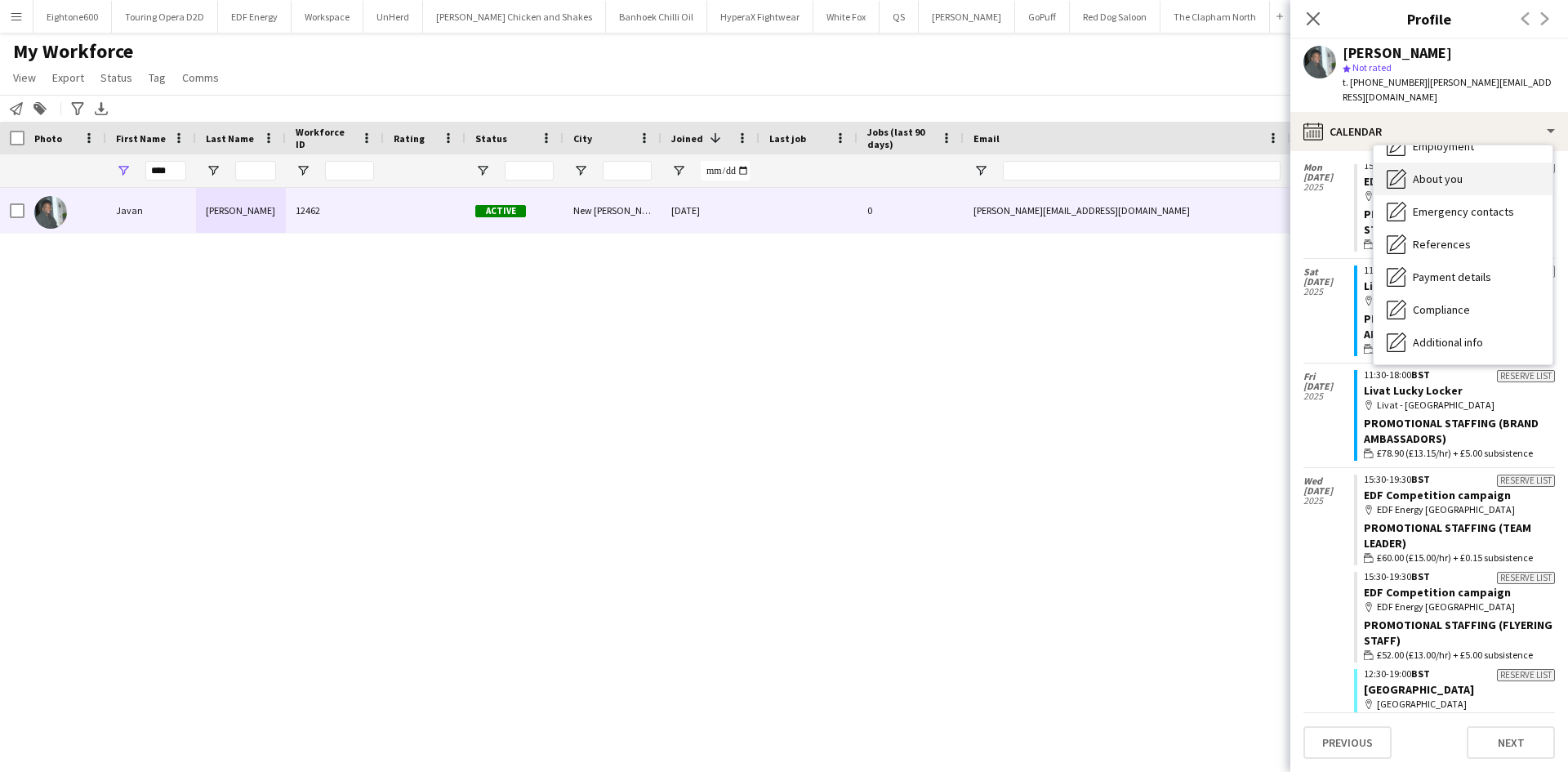
click at [1463, 163] on div "About you About you" at bounding box center [1463, 179] width 179 height 32
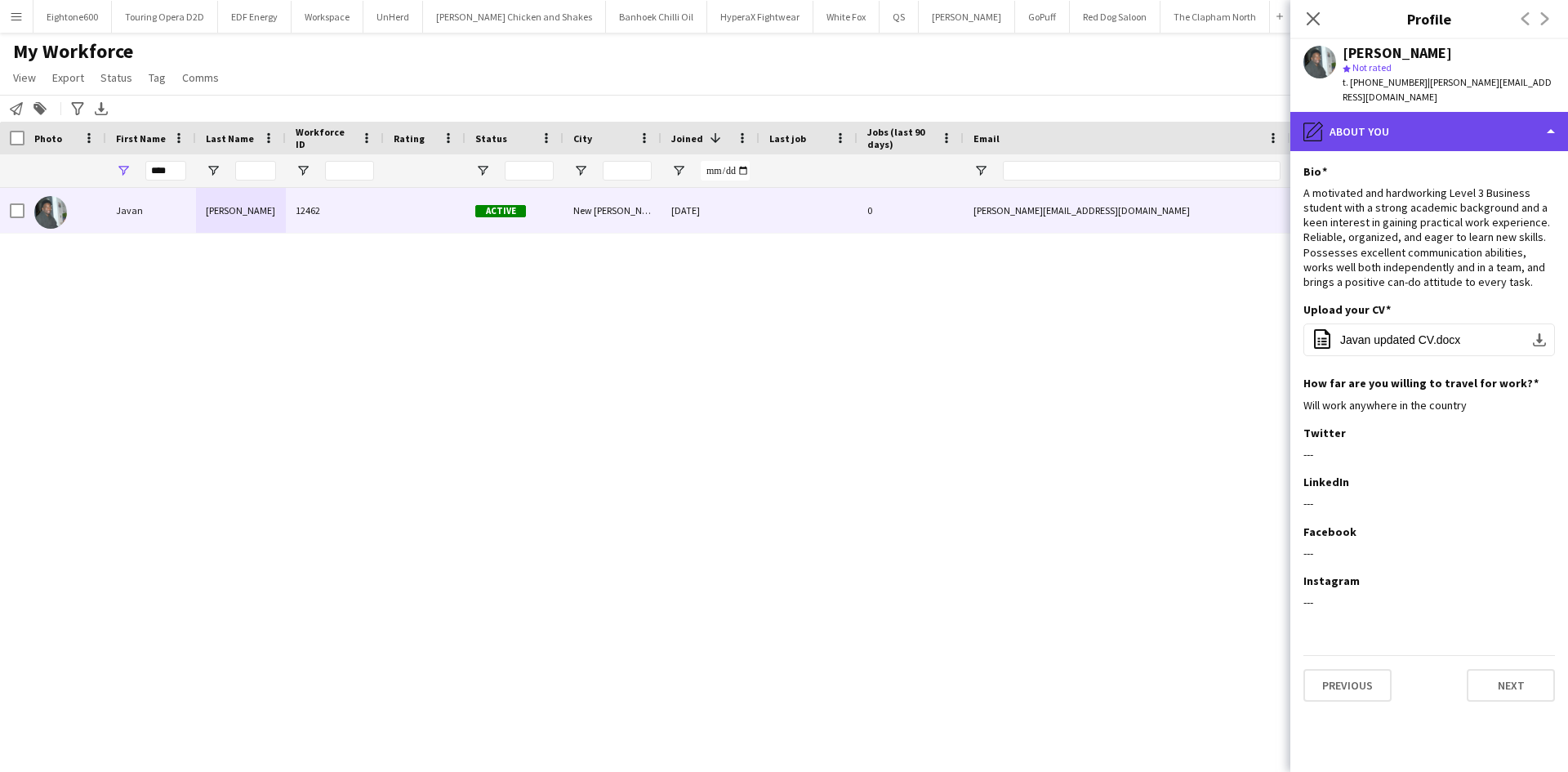
click at [1427, 124] on div "pencil4 About you" at bounding box center [1429, 131] width 278 height 39
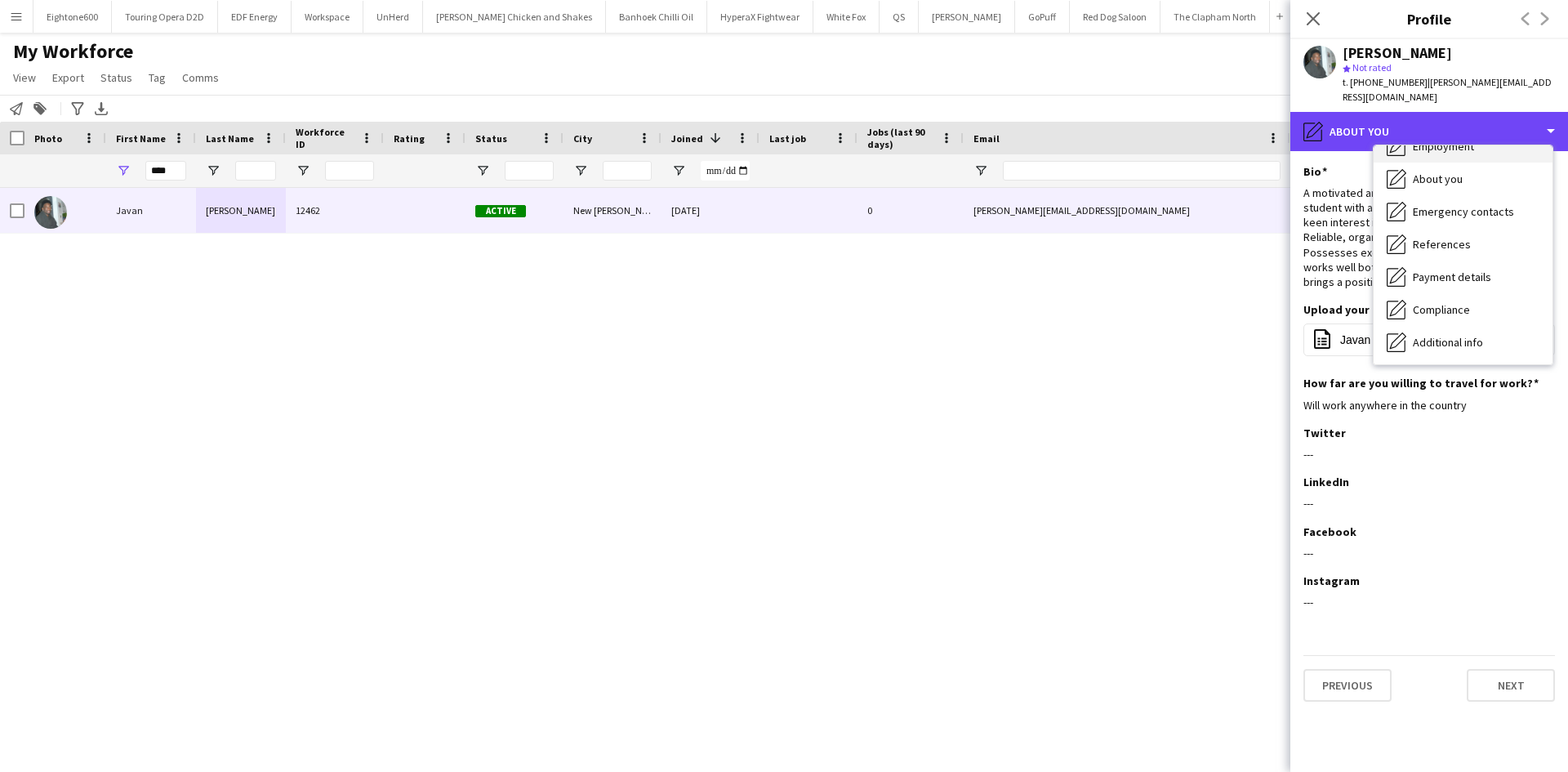
scroll to position [0, 0]
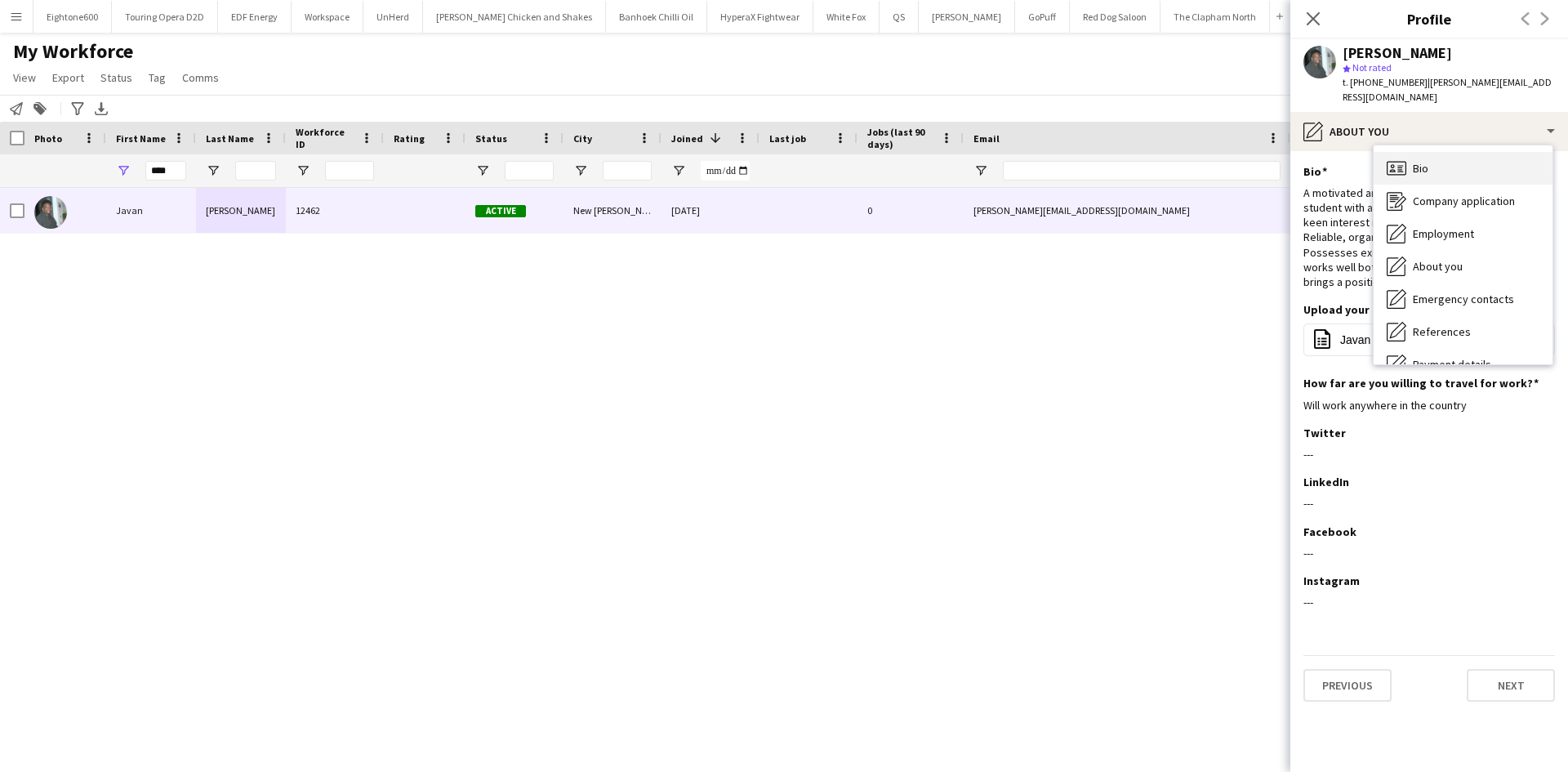
click at [1443, 152] on div "Bio Bio" at bounding box center [1463, 167] width 179 height 32
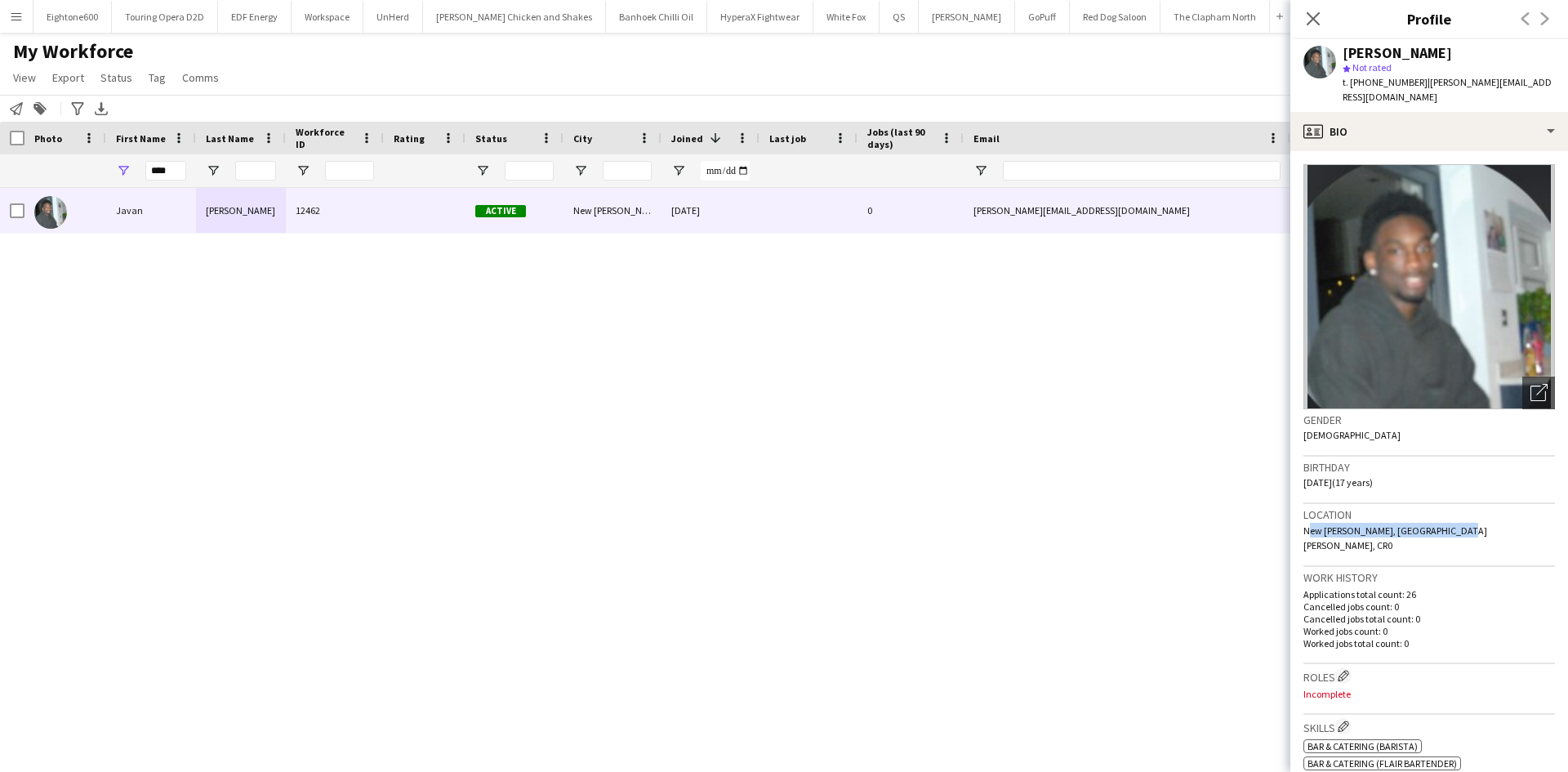
drag, startPoint x: 1444, startPoint y: 515, endPoint x: 1299, endPoint y: 526, distance: 145.4
click at [1299, 526] on app-crew-profile-bio "Open photos pop-in Gender Male Birthday 17-04-2008 (17 years) Location New addi…" at bounding box center [1429, 461] width 278 height 621
copy span "New addington, New Addington, CR0"
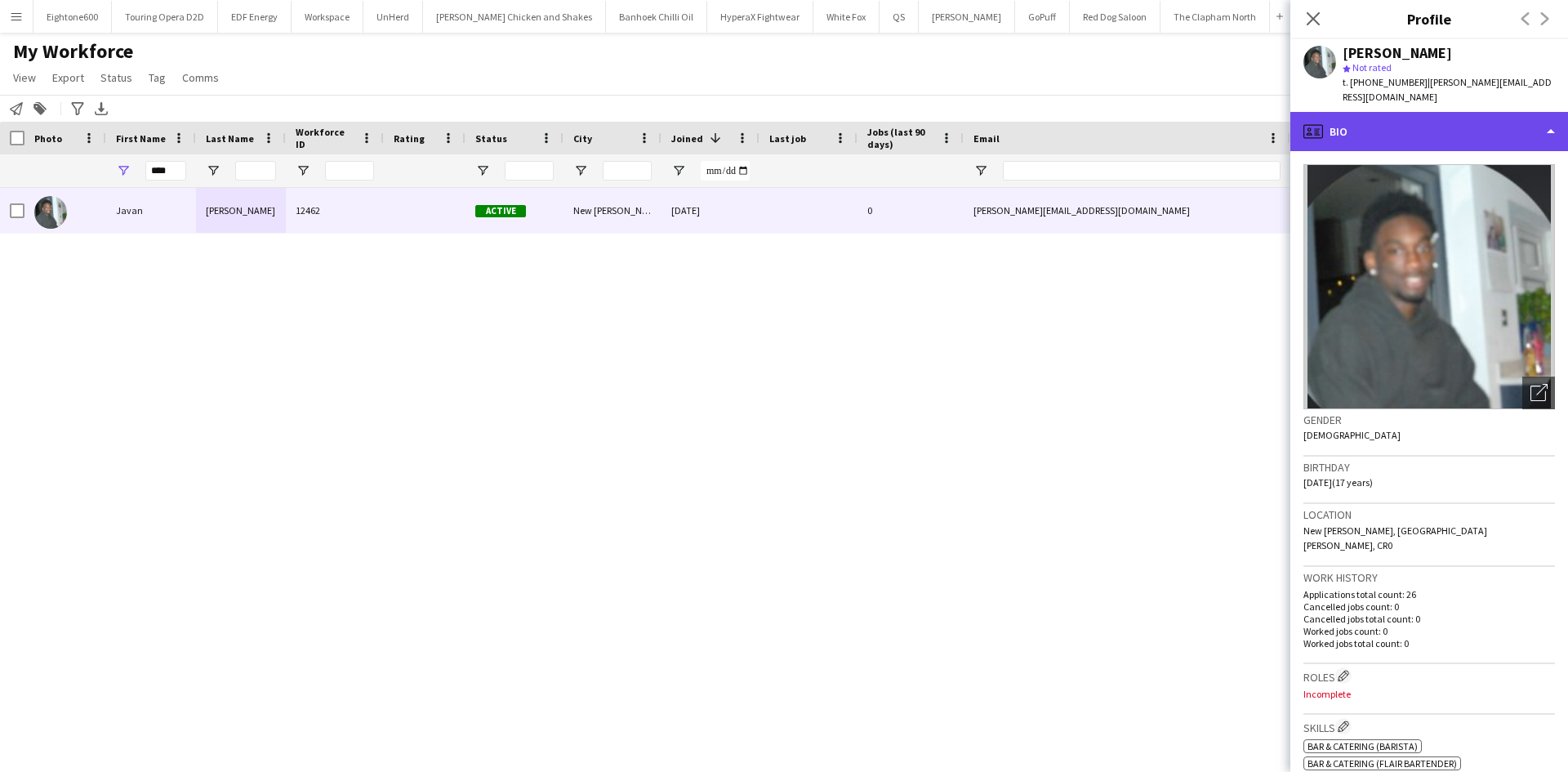
click at [1333, 112] on div "profile Bio" at bounding box center [1429, 131] width 278 height 39
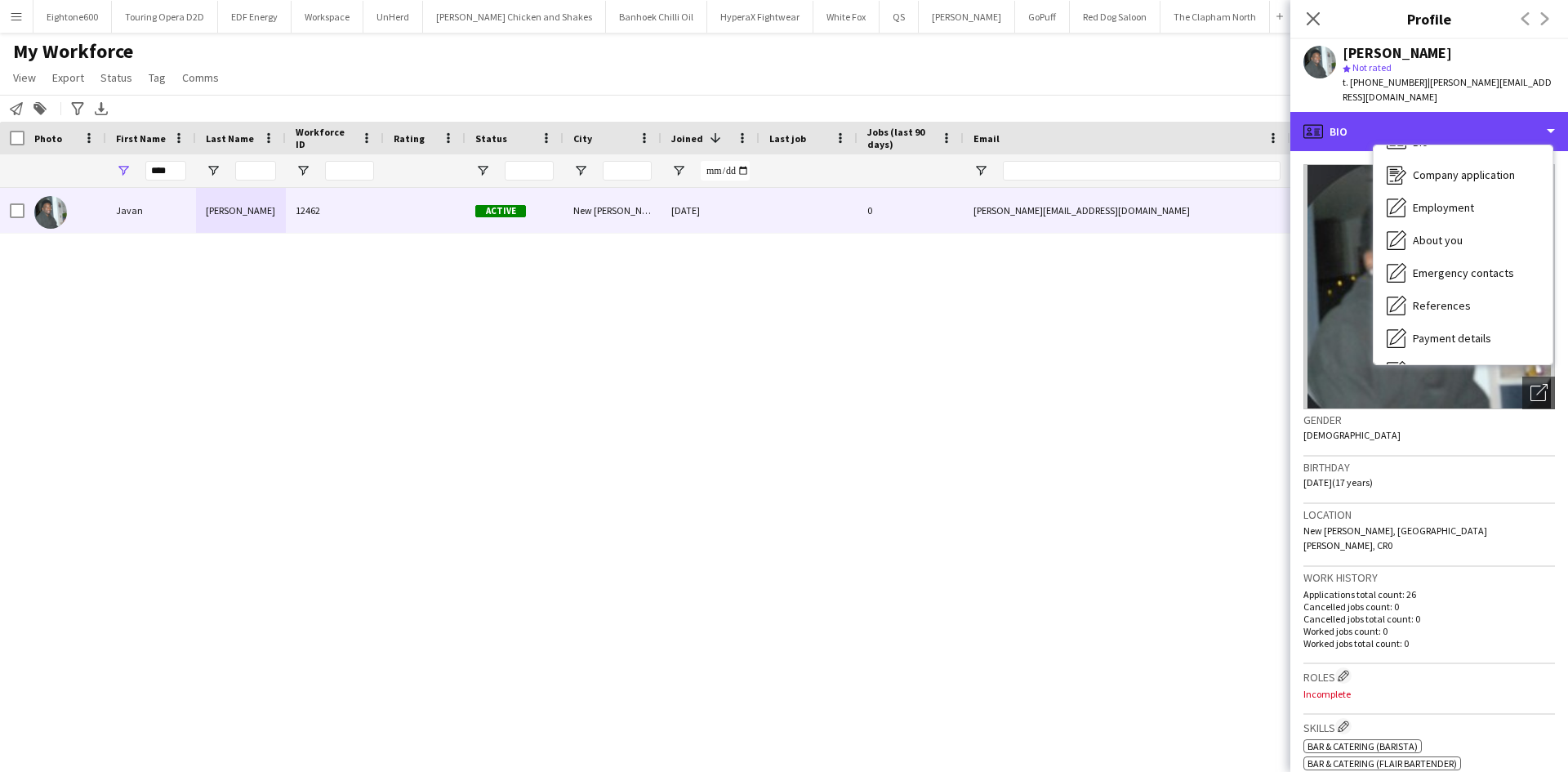
scroll to position [25, 0]
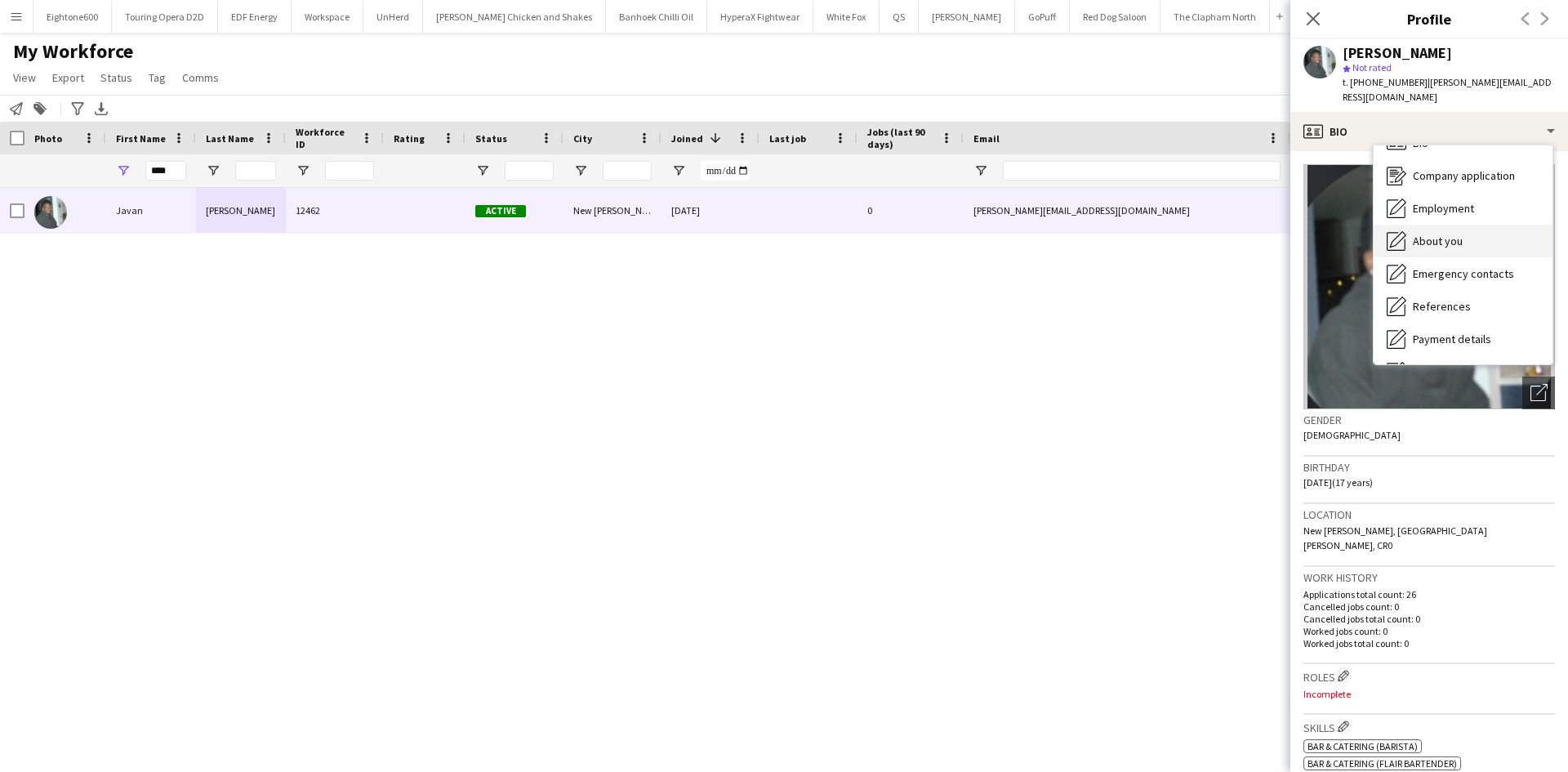
click at [1447, 235] on div "About you About you" at bounding box center [1463, 240] width 179 height 32
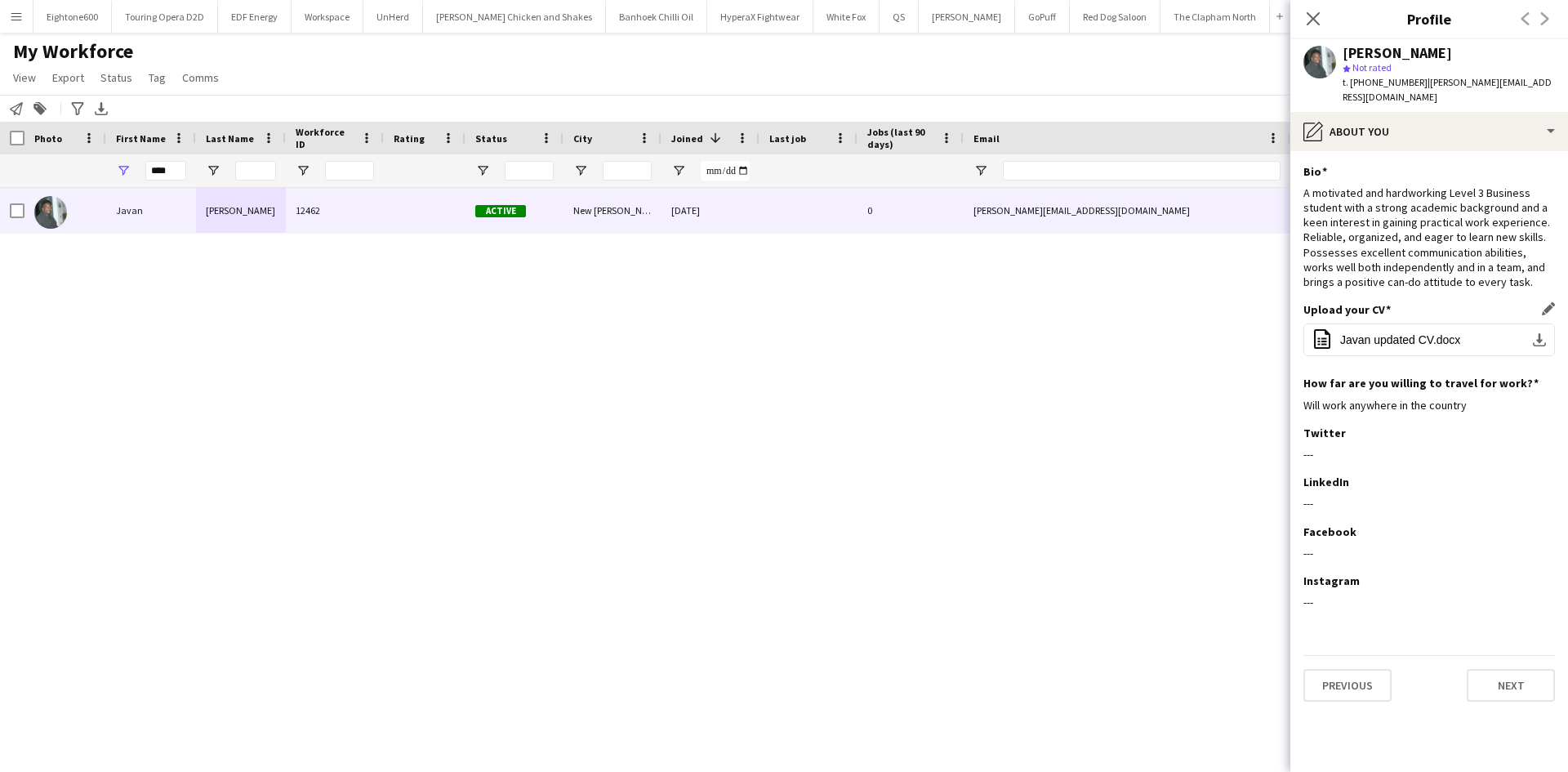
click at [1399, 307] on div "Upload your CV Edit this field office-file-sheet Javan updated CV.docx download…" at bounding box center [1429, 339] width 251 height 74
click at [1400, 333] on span "Javan updated CV.docx" at bounding box center [1400, 339] width 120 height 13
click at [1317, 23] on icon at bounding box center [1313, 18] width 16 height 16
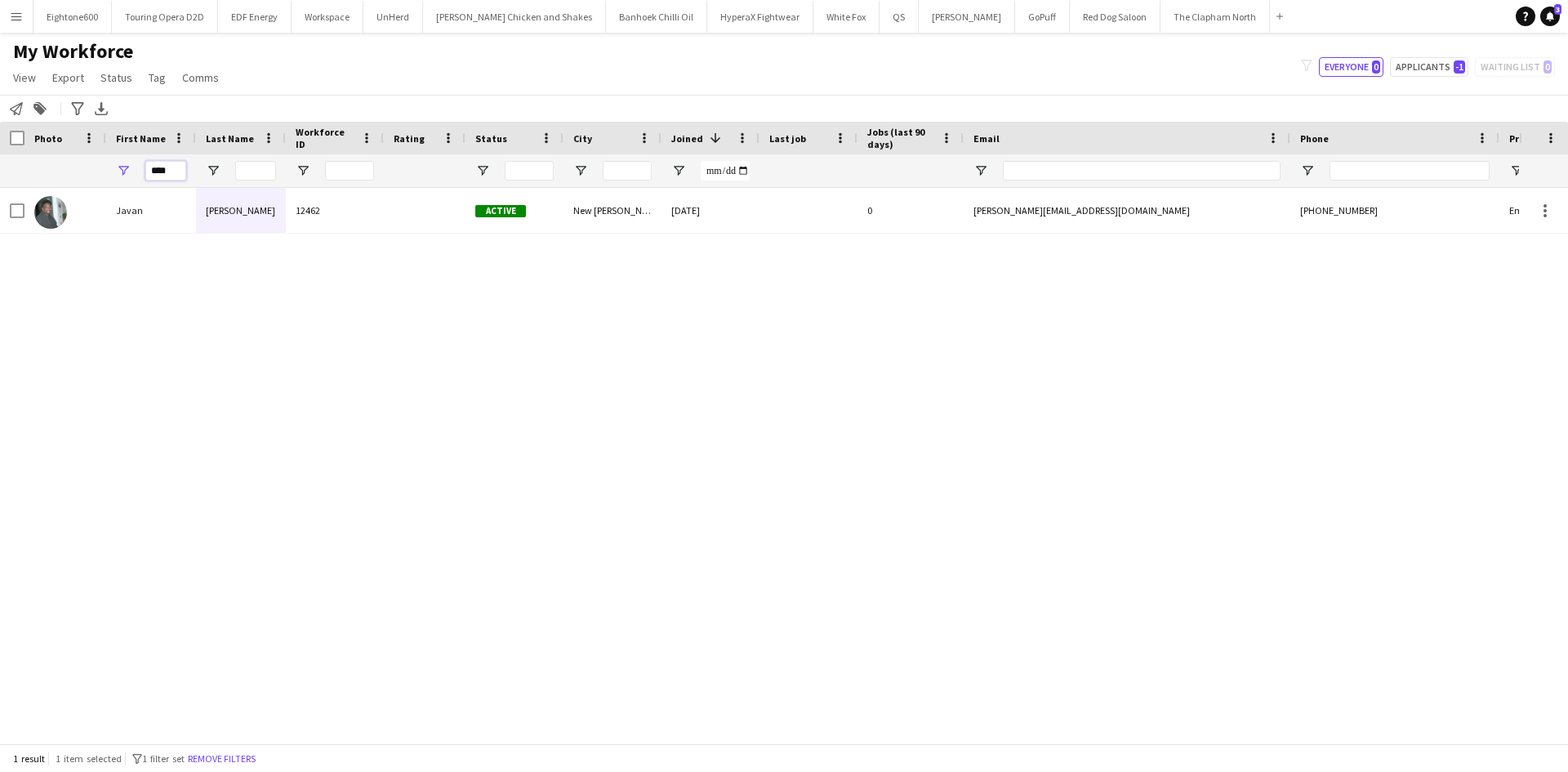
drag, startPoint x: 33, startPoint y: 177, endPoint x: -4, endPoint y: 186, distance: 38.1
click at [0, 186] on html "Menu Boards Boards Boards All jobs Status Workforce Workforce My Workforce Recr…" at bounding box center [784, 386] width 1568 height 772
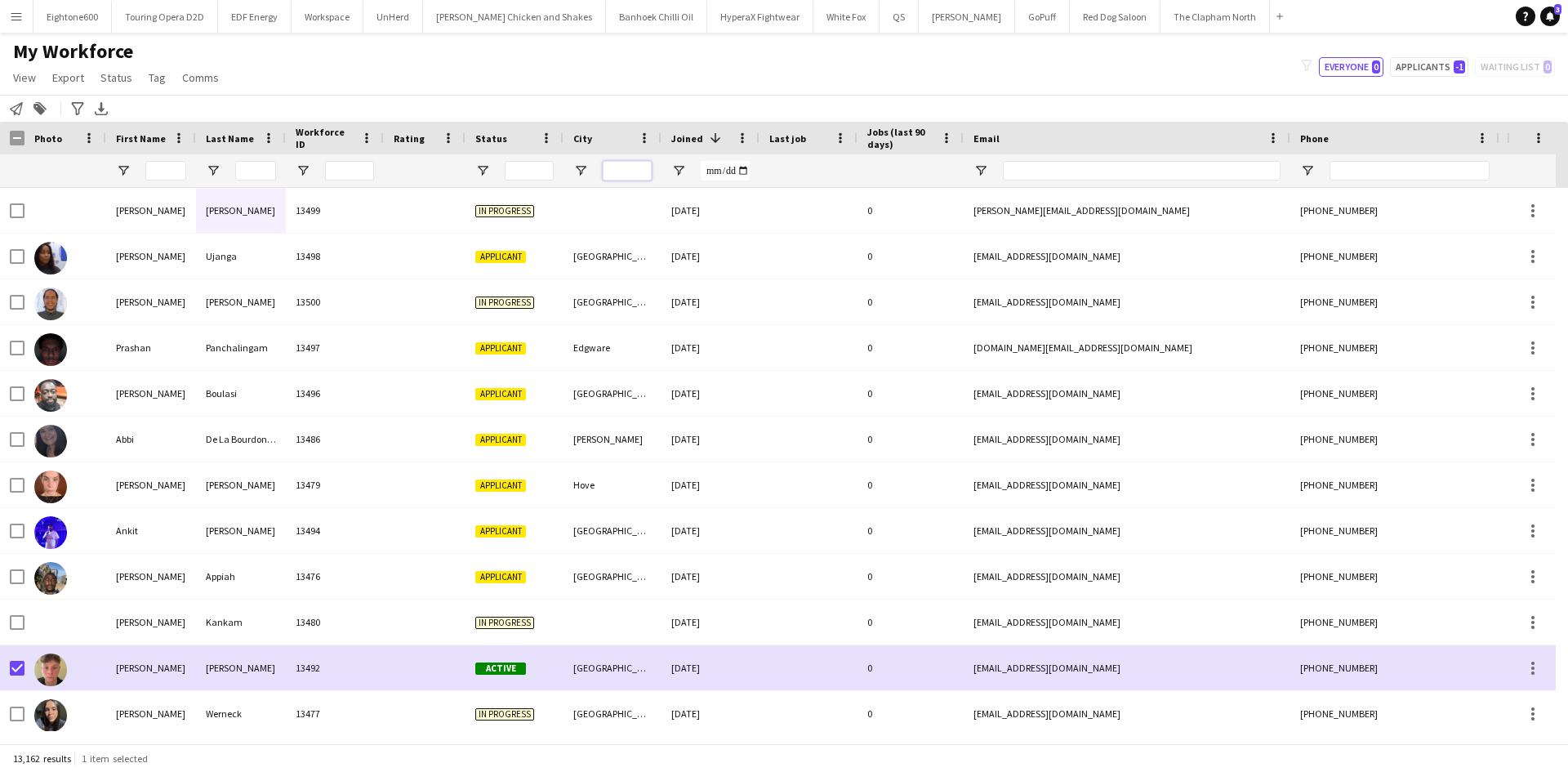
click at [616, 173] on input "City Filter Input" at bounding box center [627, 171] width 49 height 19
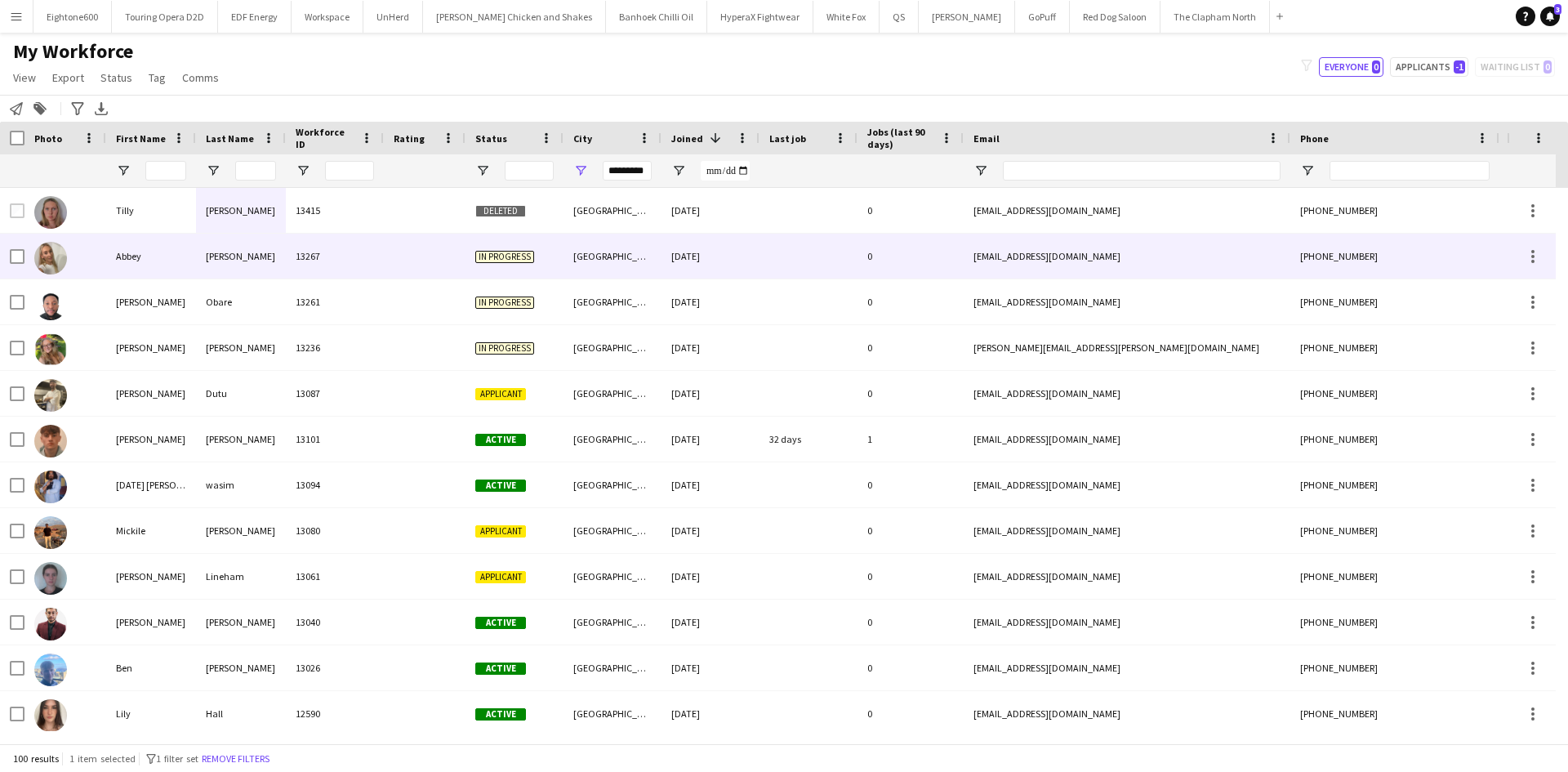
click at [632, 251] on div "[GEOGRAPHIC_DATA]" at bounding box center [612, 256] width 98 height 45
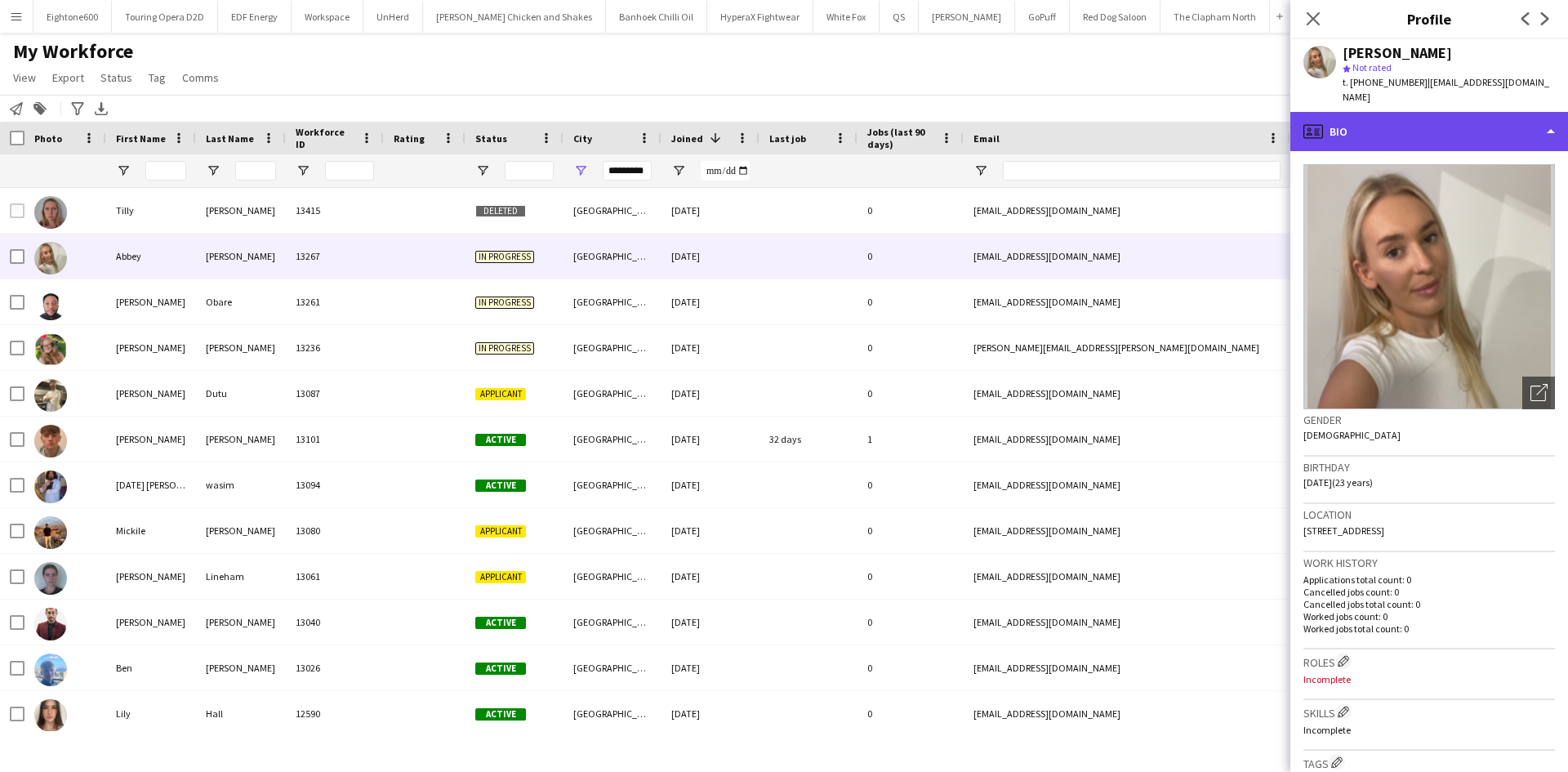
click at [1389, 117] on div "profile Bio" at bounding box center [1429, 131] width 278 height 39
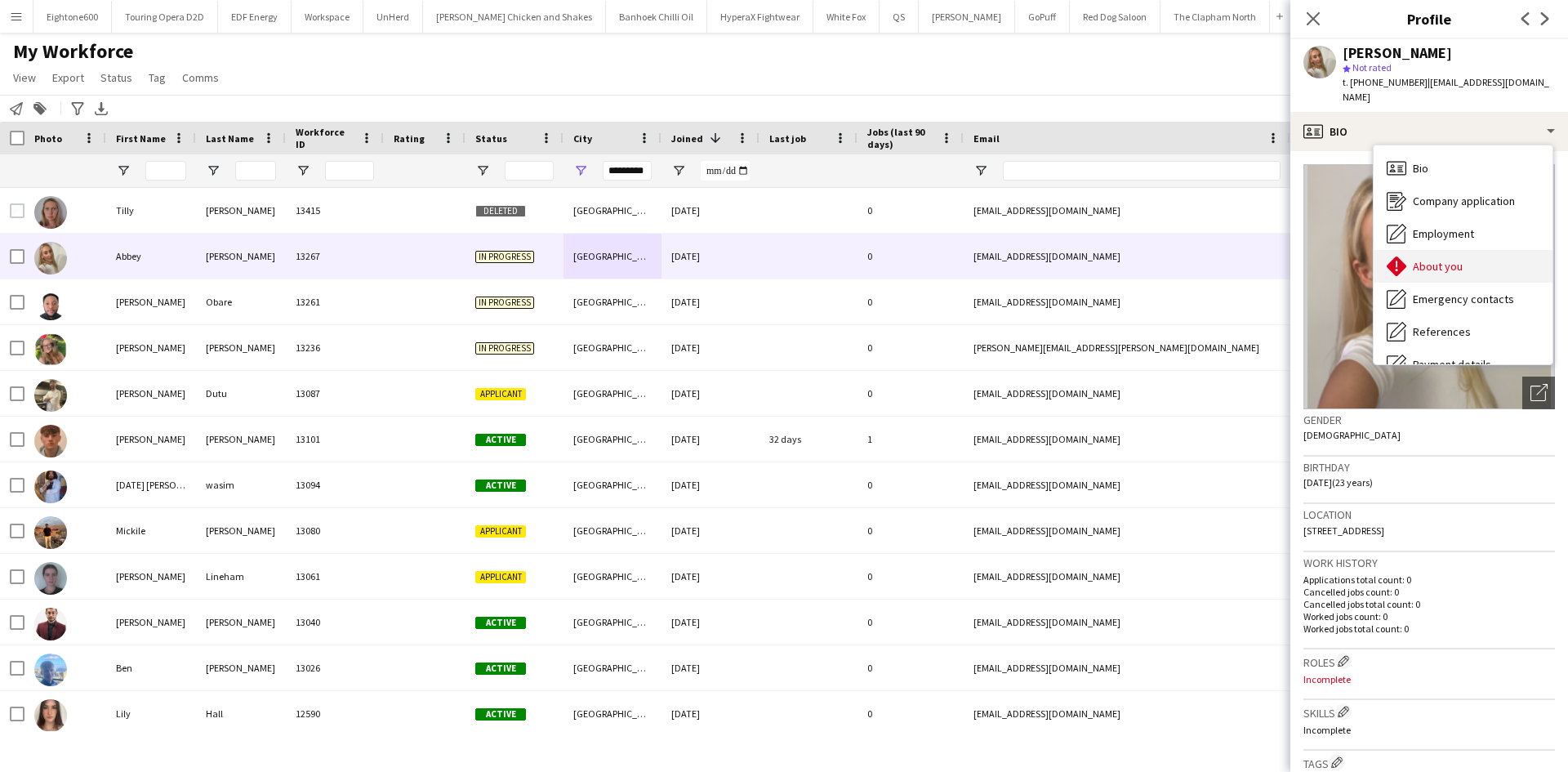
click at [1443, 259] on span "About you" at bounding box center [1437, 266] width 50 height 15
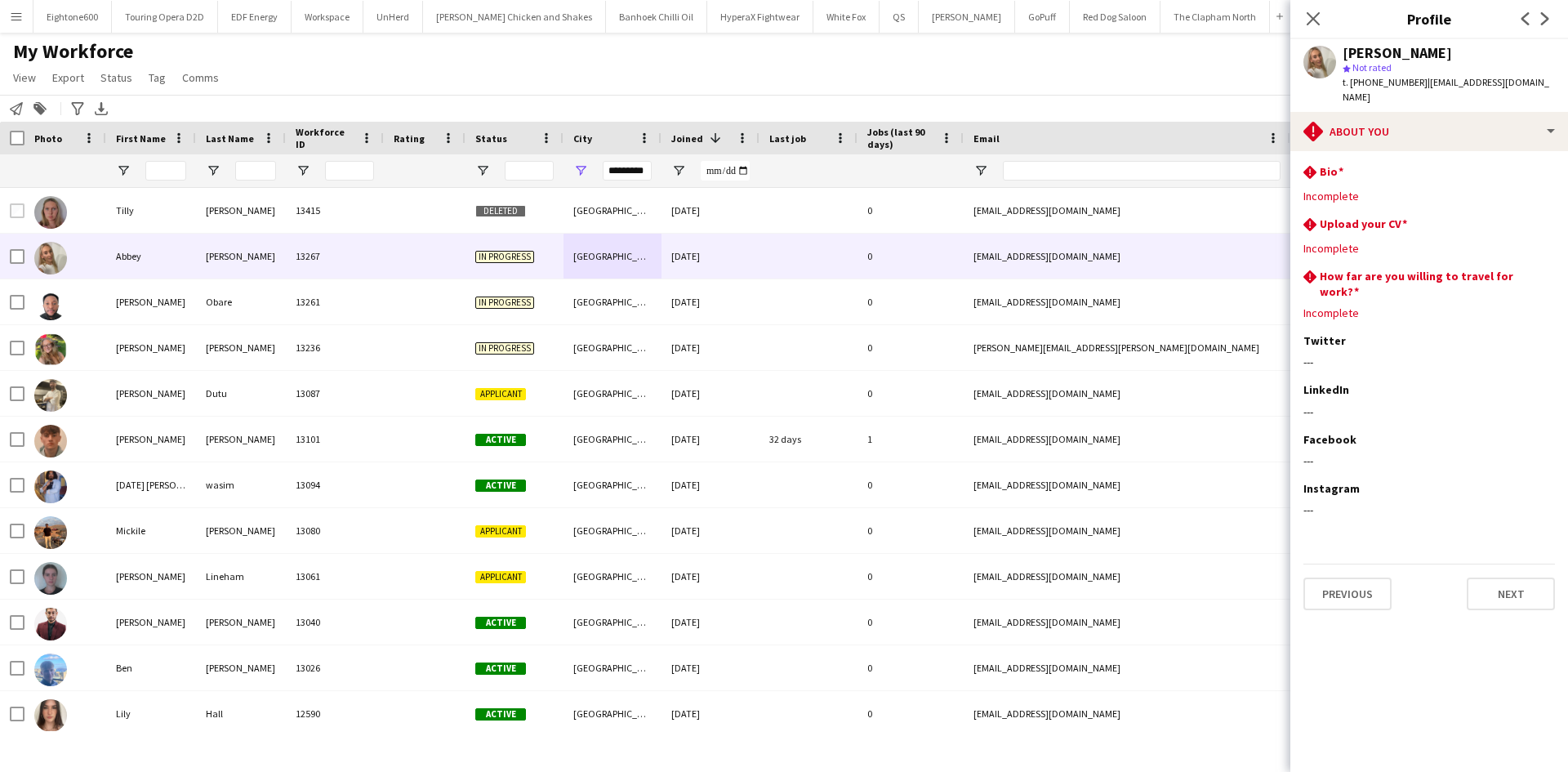
click at [1299, 18] on div "Close pop-in" at bounding box center [1313, 18] width 46 height 38
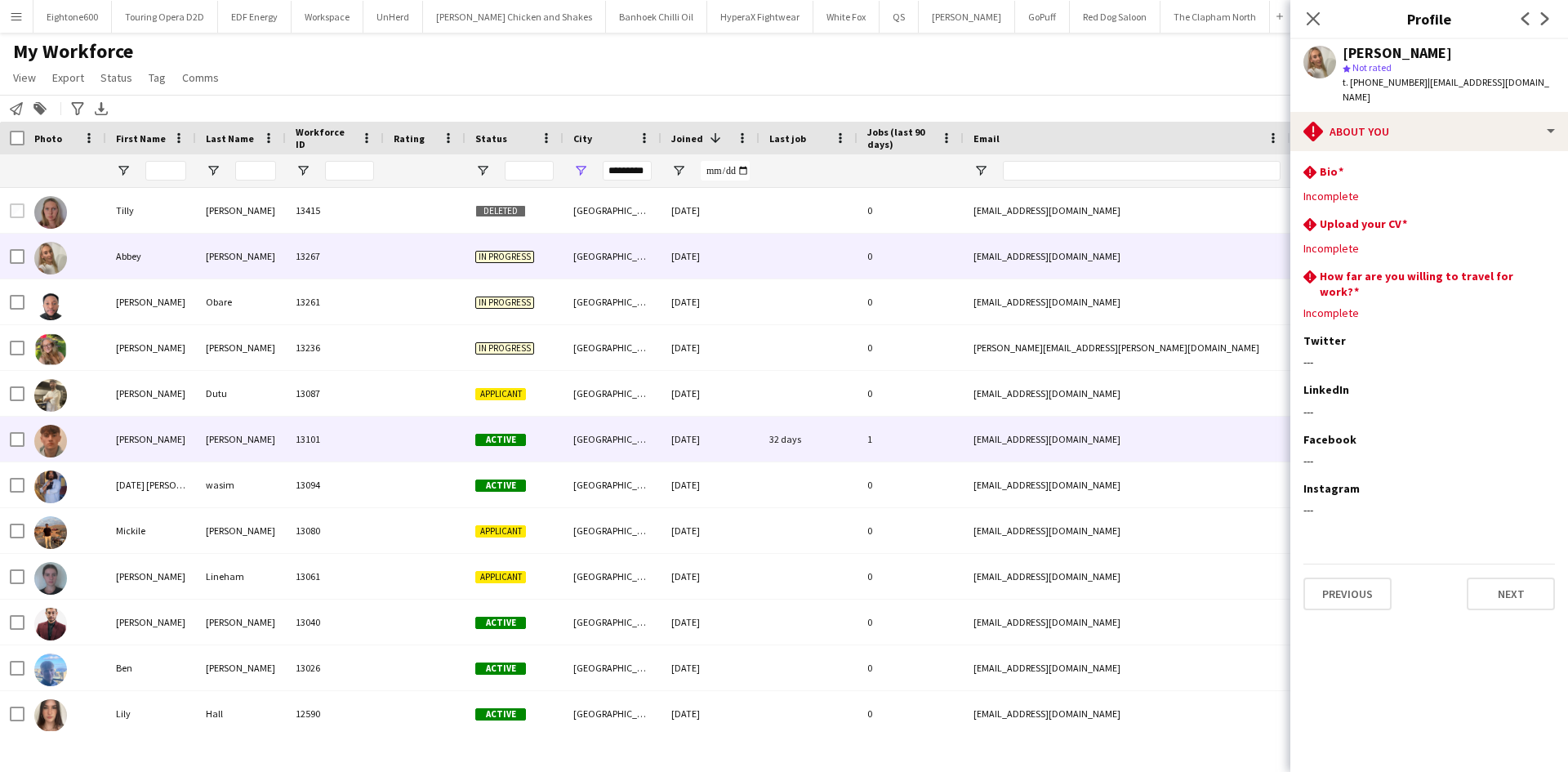
click at [373, 436] on div "13101" at bounding box center [335, 438] width 98 height 45
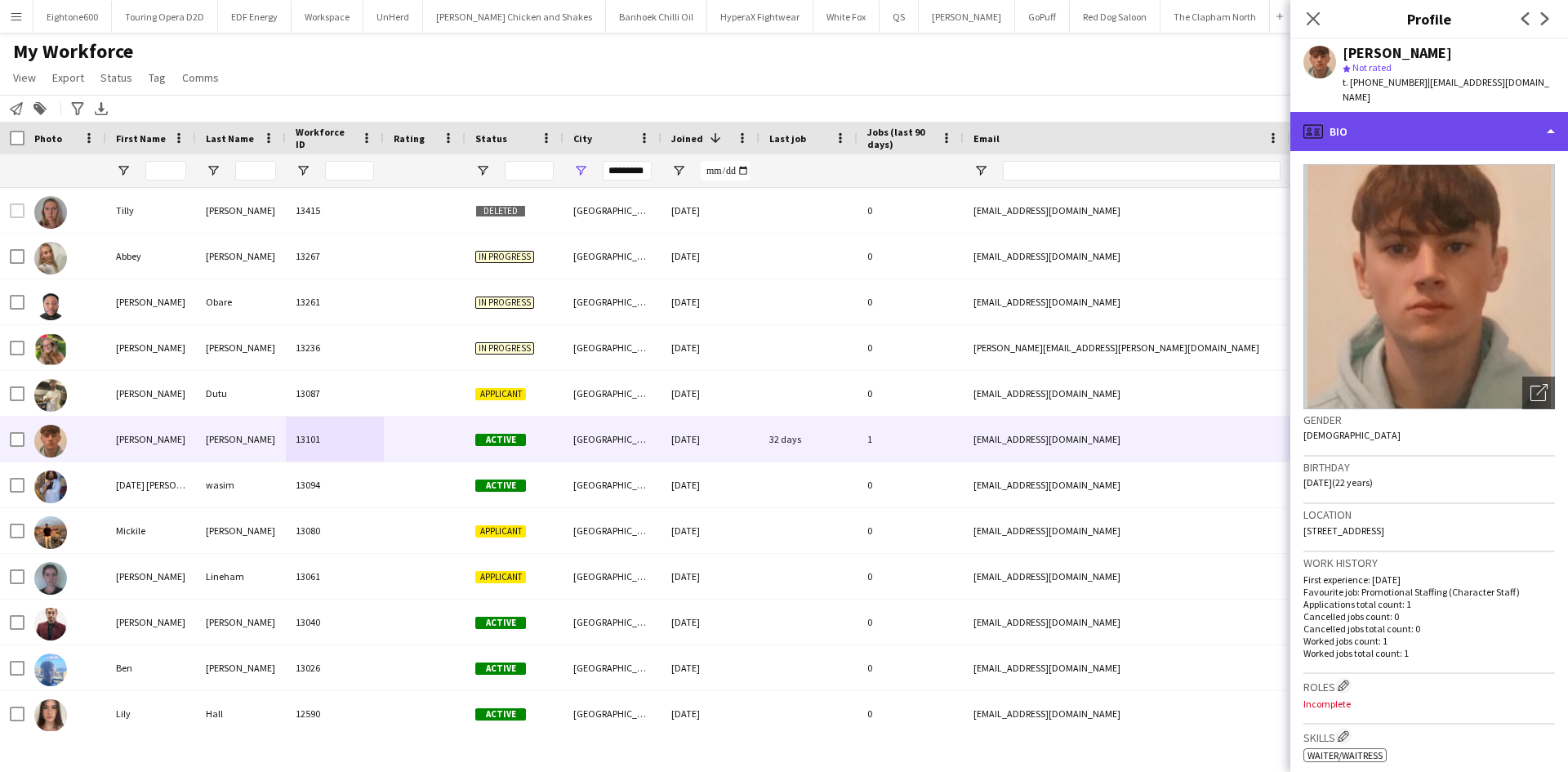
click at [1461, 112] on div "profile Bio" at bounding box center [1429, 131] width 278 height 39
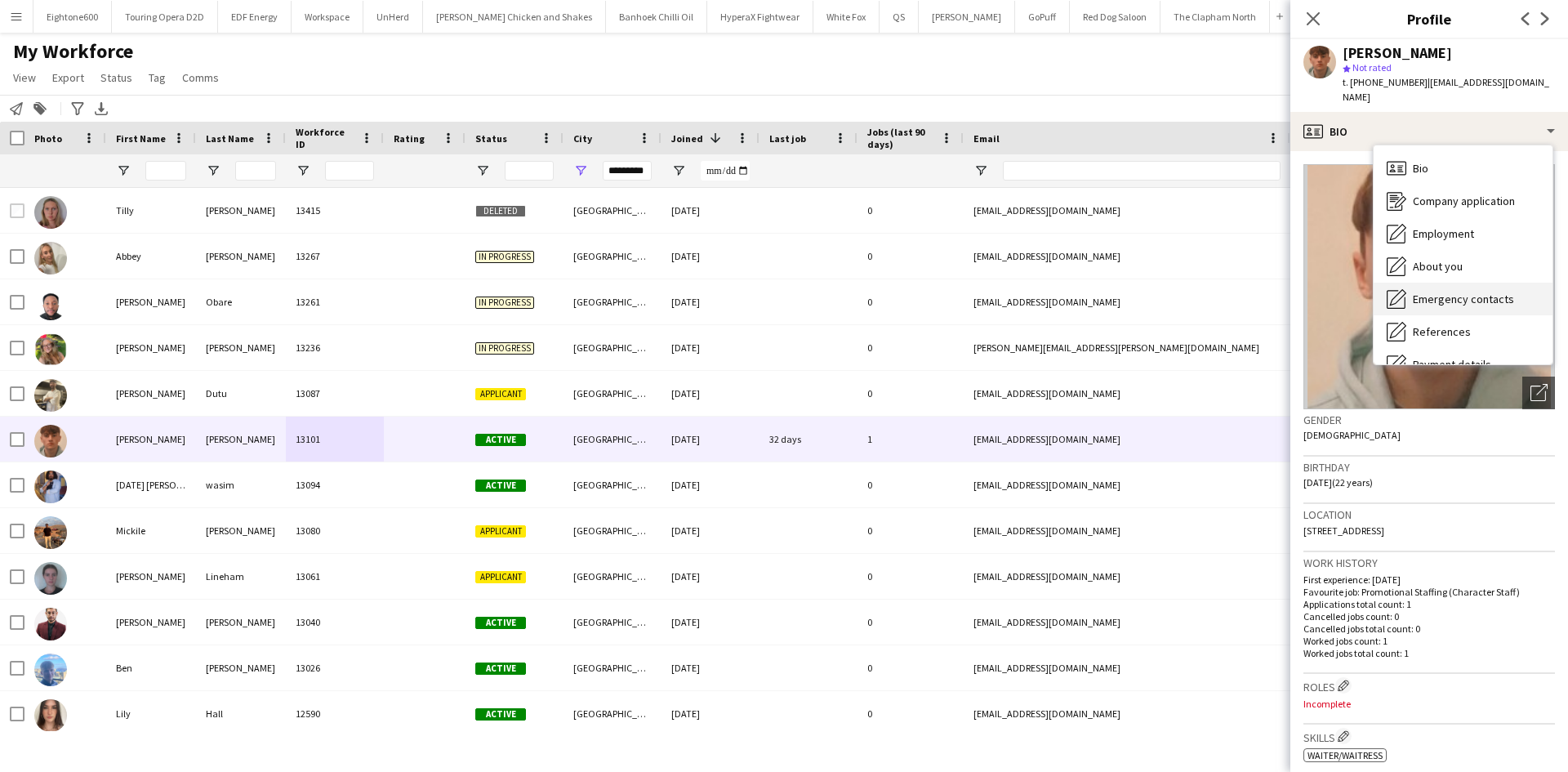
scroll to position [219, 0]
click at [1440, 334] on span "Calendar" at bounding box center [1434, 341] width 43 height 15
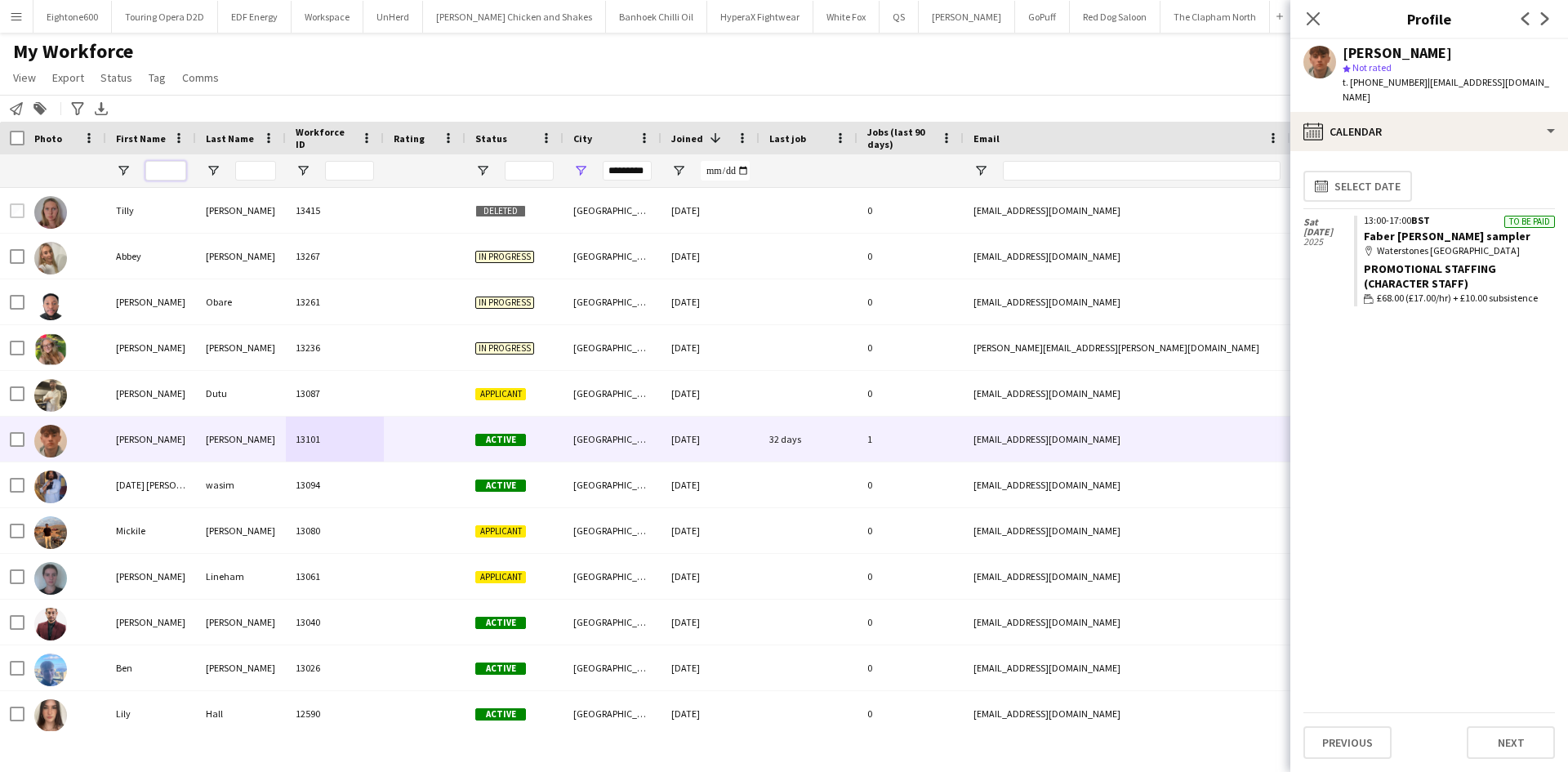
drag, startPoint x: 175, startPoint y: 172, endPoint x: 361, endPoint y: 181, distance: 186.2
click at [175, 172] on input "First Name Filter Input" at bounding box center [166, 171] width 41 height 19
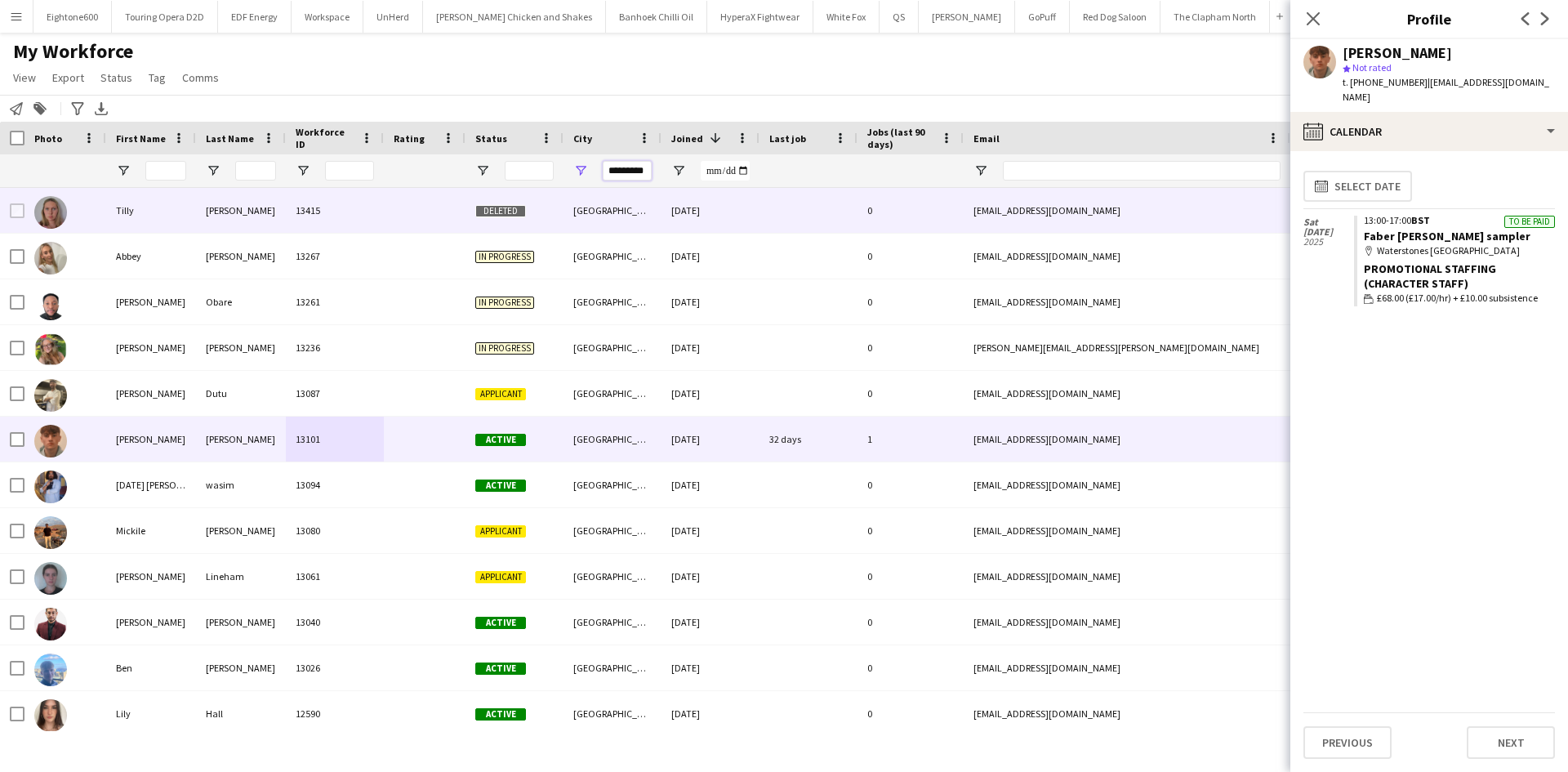
drag, startPoint x: 613, startPoint y: 172, endPoint x: 819, endPoint y: 209, distance: 209.3
click at [819, 209] on div "Workforce Details Photo First Name" at bounding box center [784, 433] width 1568 height 622
type input "*"
click at [255, 168] on input "Last Name Filter Input" at bounding box center [256, 171] width 41 height 19
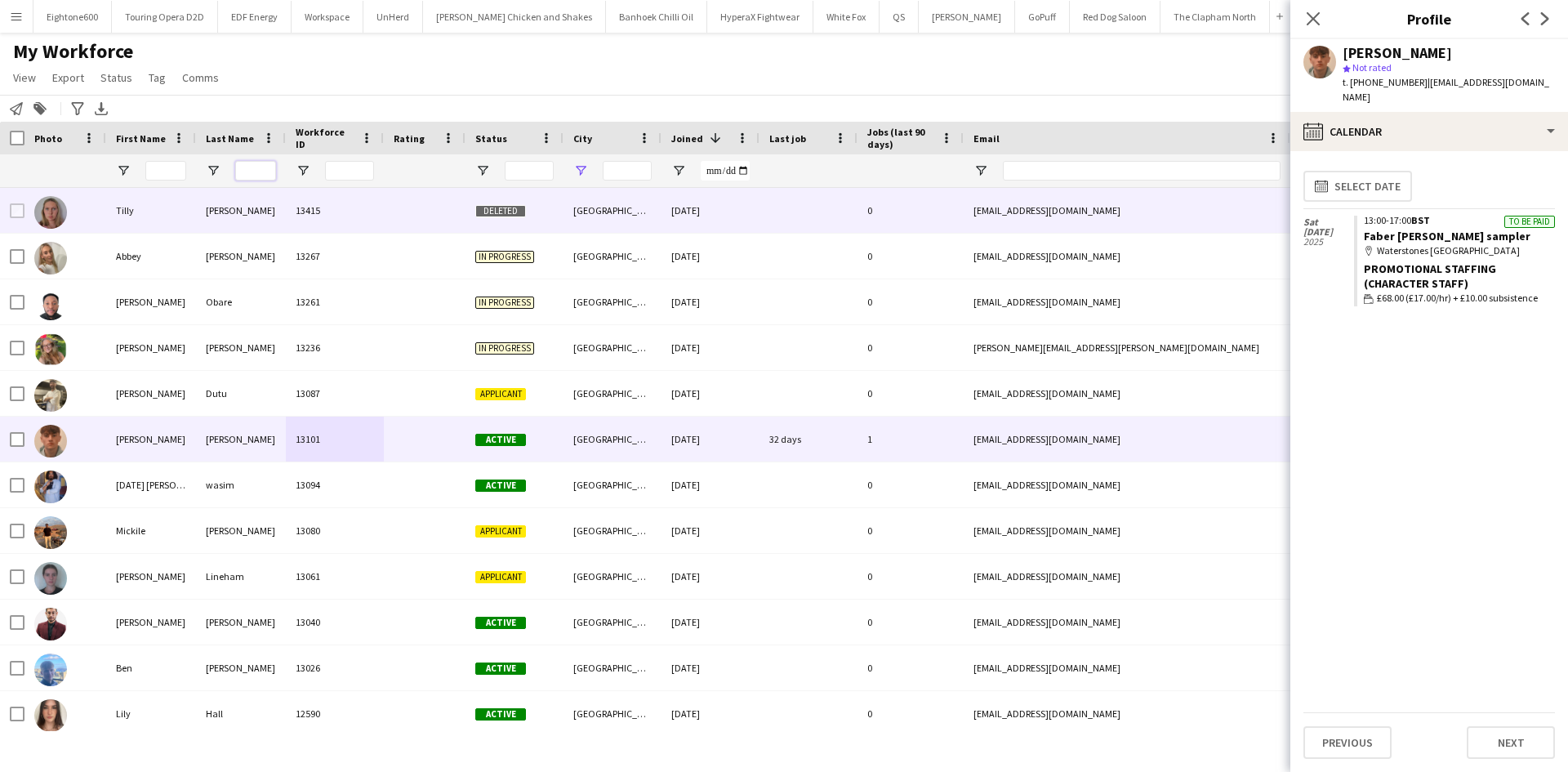
click at [255, 168] on input "Last Name Filter Input" at bounding box center [256, 171] width 41 height 19
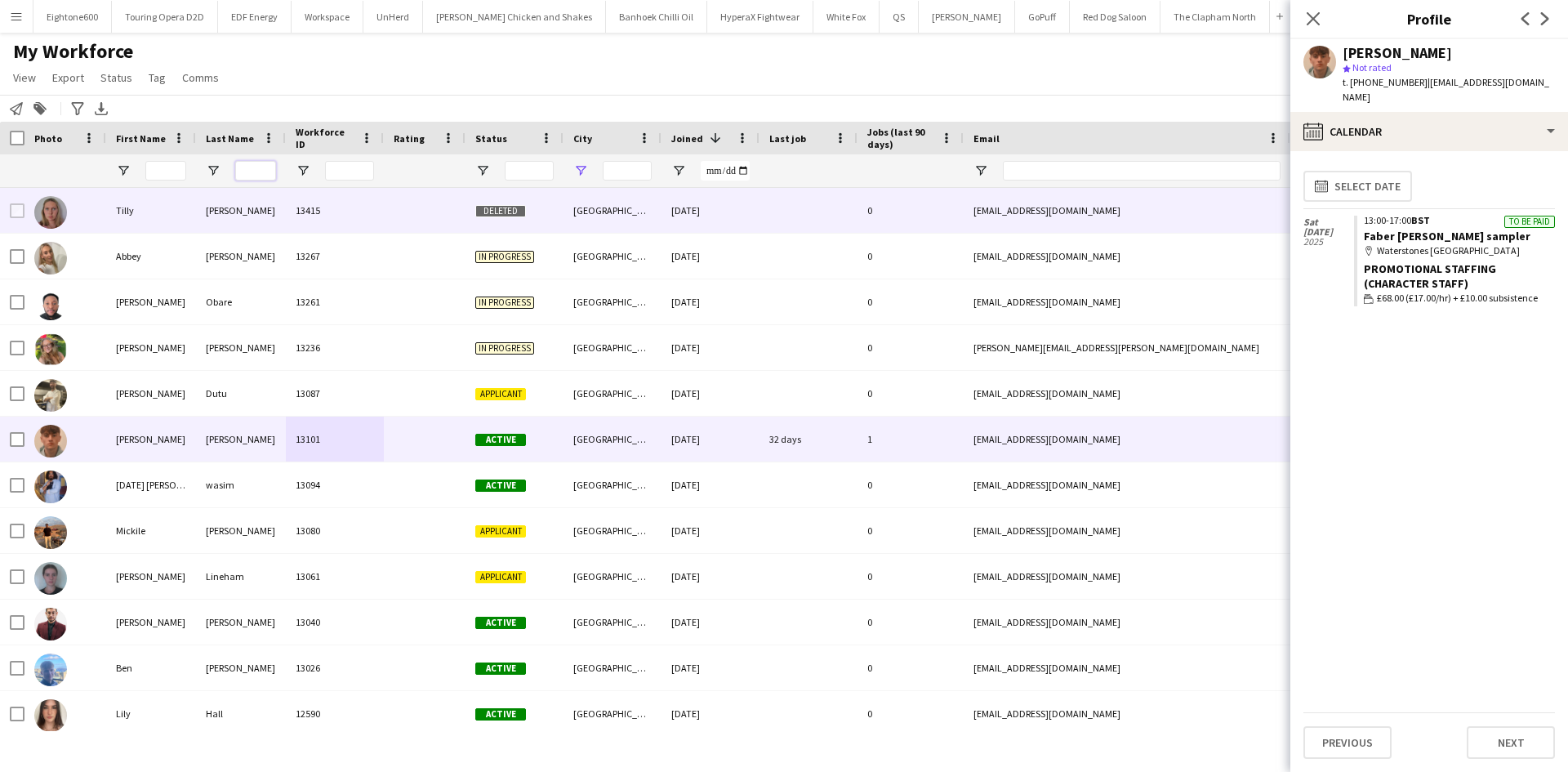
click at [255, 168] on input "Last Name Filter Input" at bounding box center [256, 171] width 41 height 19
click at [1314, 21] on icon "Close pop-in" at bounding box center [1313, 18] width 13 height 13
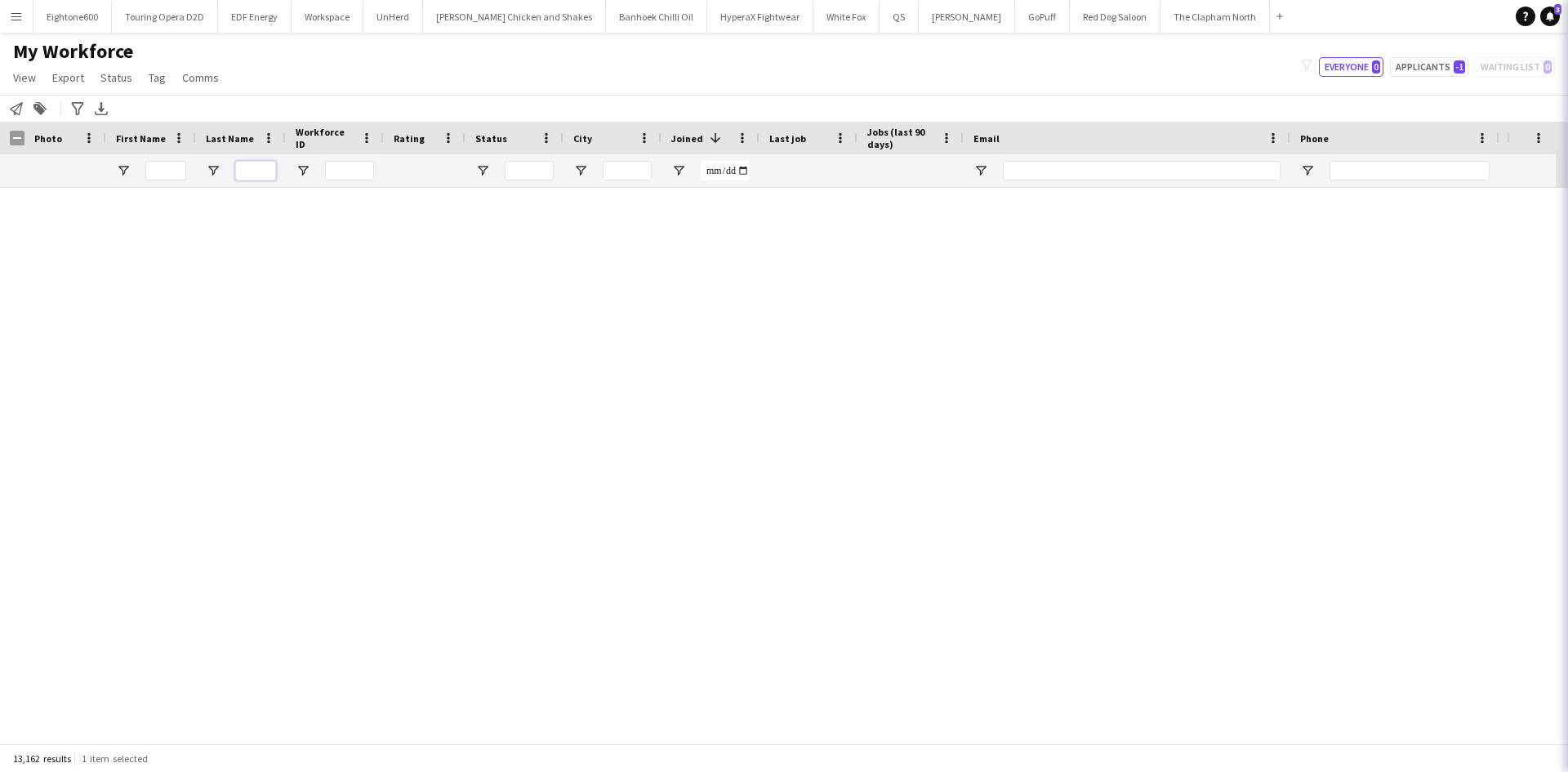
click at [250, 172] on input "Last Name Filter Input" at bounding box center [256, 171] width 41 height 19
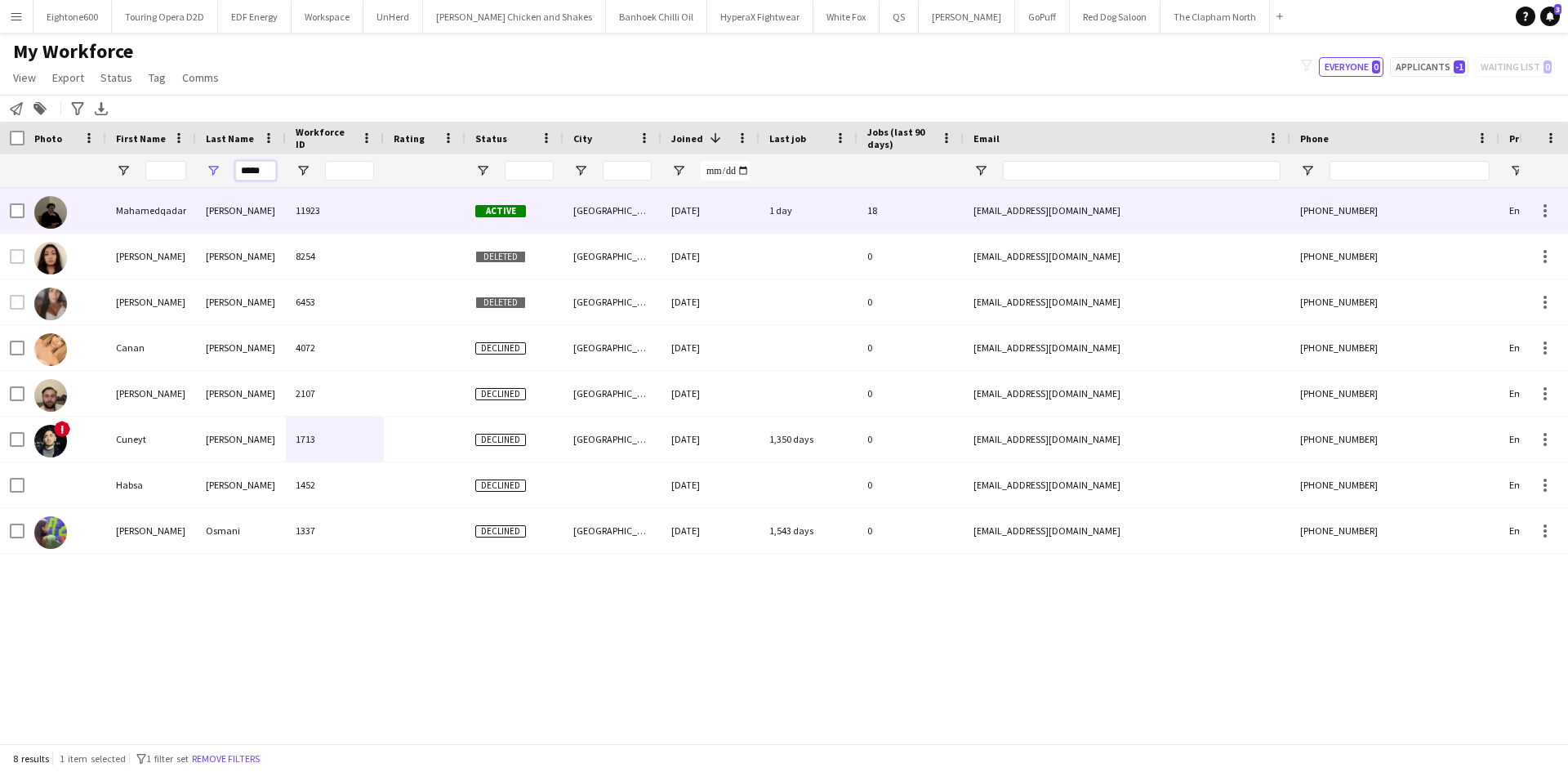
type input "*****"
click at [274, 223] on div "Osman" at bounding box center [241, 209] width 90 height 45
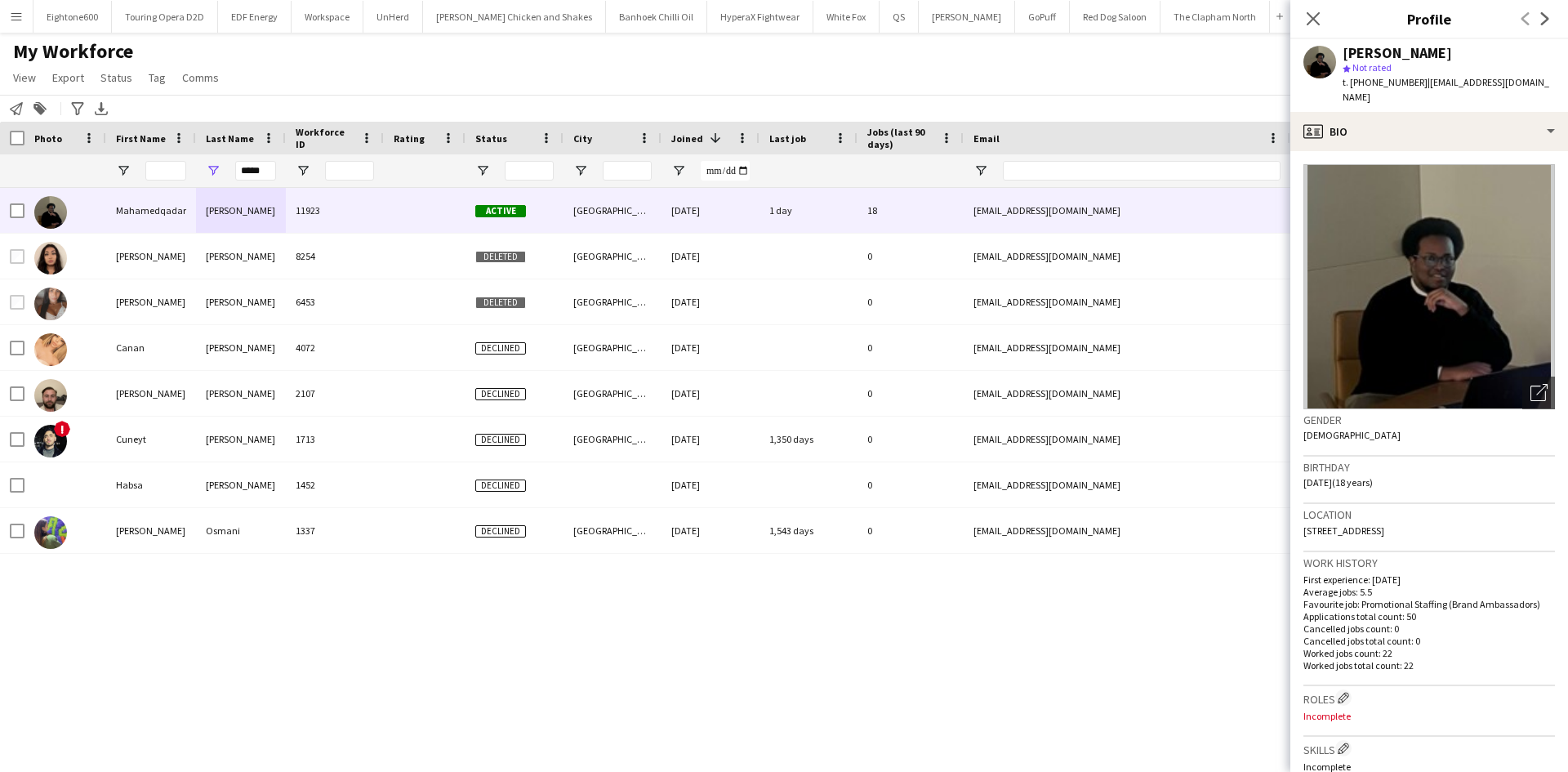
drag, startPoint x: 1525, startPoint y: 517, endPoint x: 1498, endPoint y: 529, distance: 29.5
click at [1498, 529] on div "Location Broadfields Way, Flat 5 rose lodge, London, NW10 1RF" at bounding box center [1429, 528] width 251 height 47
click at [1310, 18] on icon "Close pop-in" at bounding box center [1313, 18] width 16 height 16
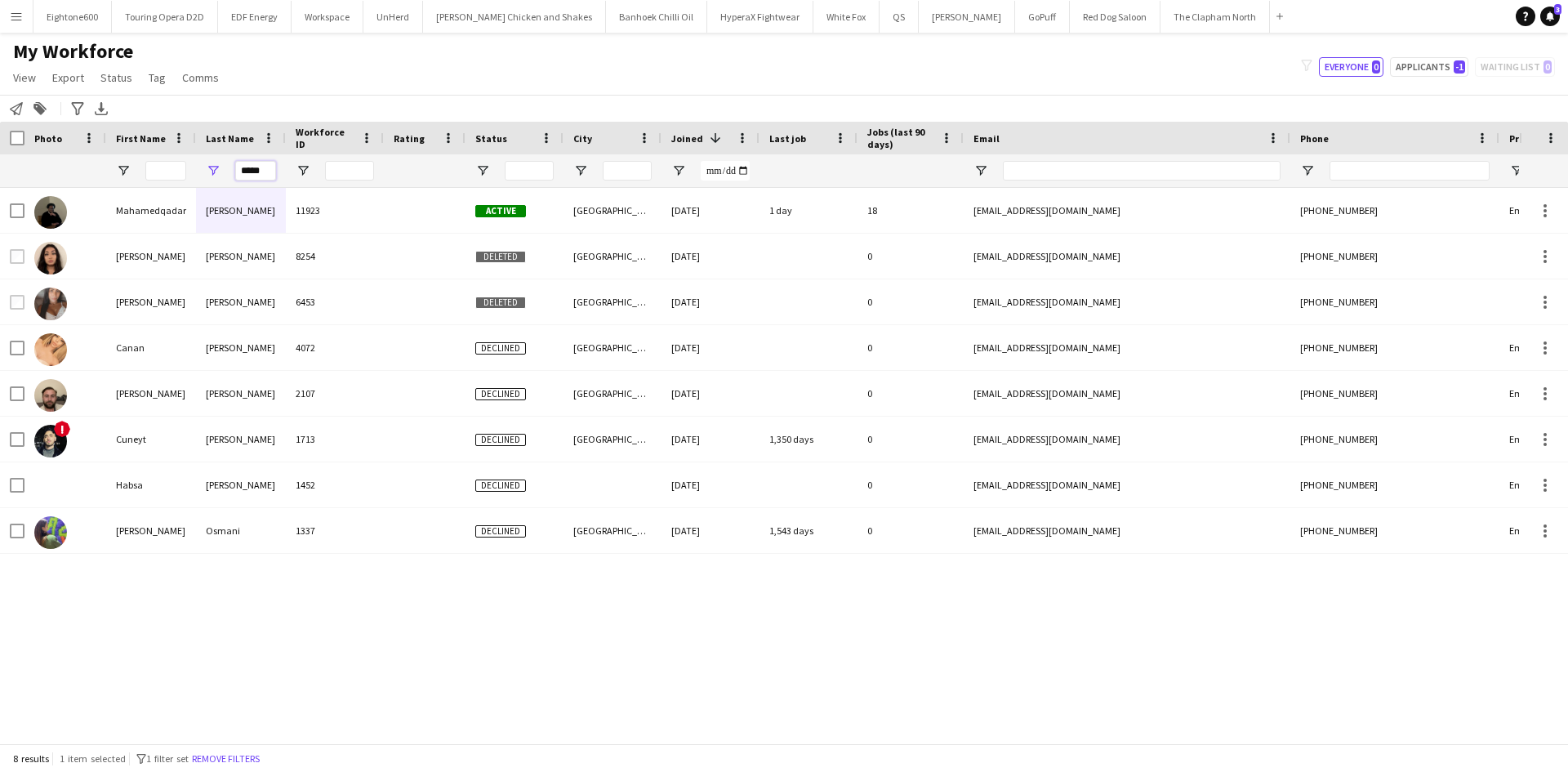
drag, startPoint x: 269, startPoint y: 174, endPoint x: 138, endPoint y: 186, distance: 131.5
click at [138, 186] on div "*****" at bounding box center [885, 170] width 1770 height 32
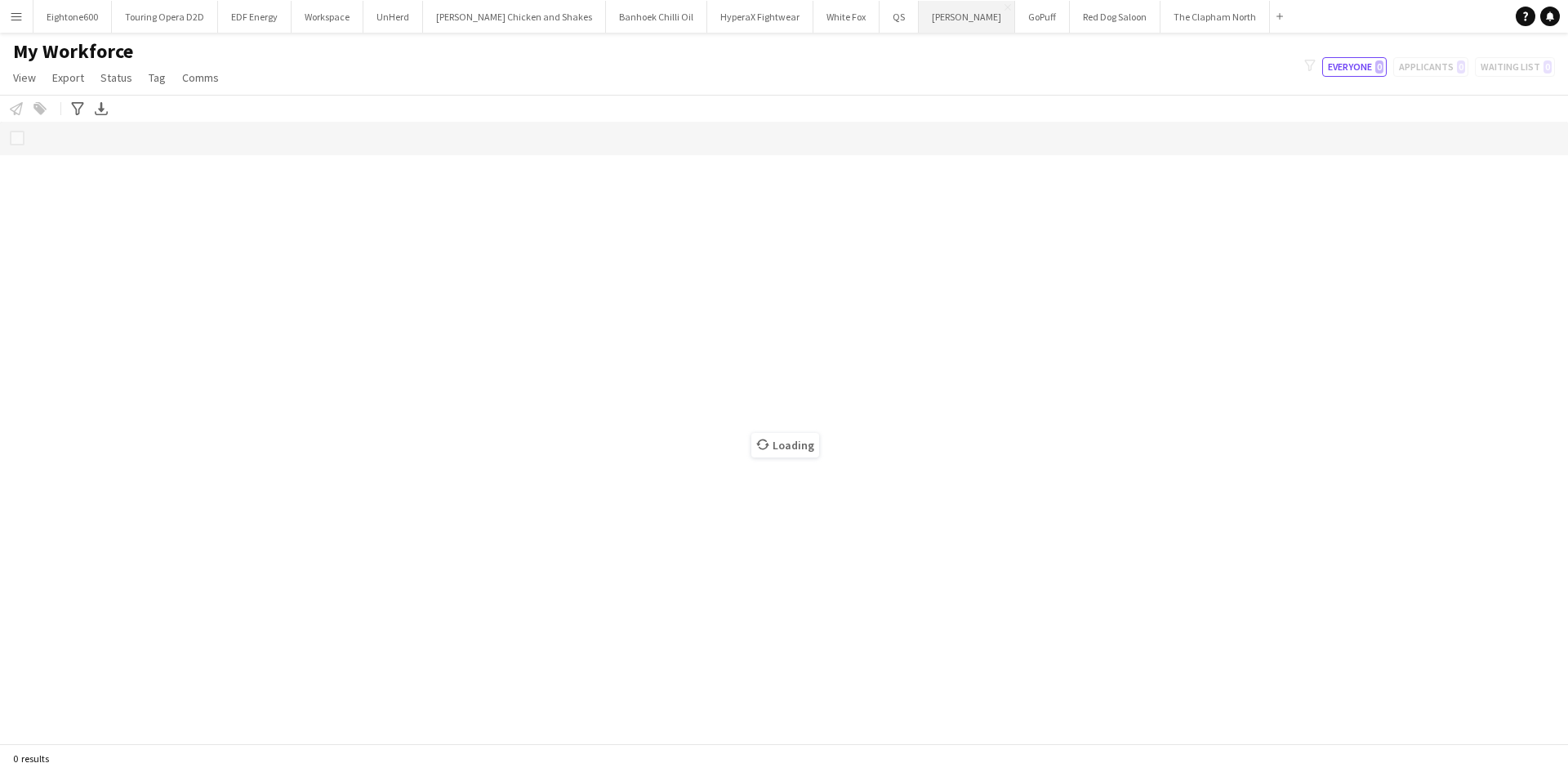
click at [923, 18] on button "Knight [PERSON_NAME]" at bounding box center [967, 17] width 96 height 32
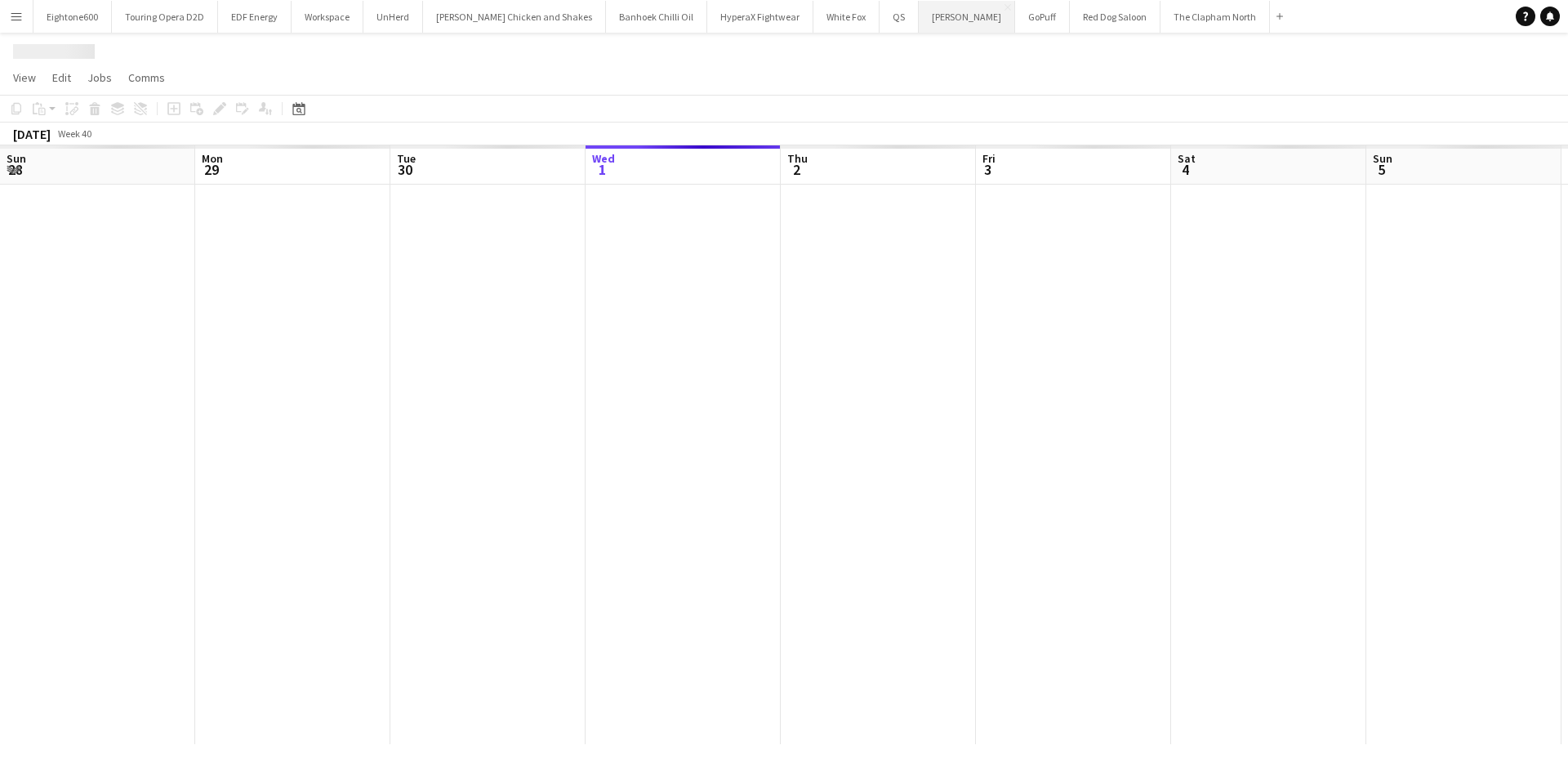
scroll to position [0, 391]
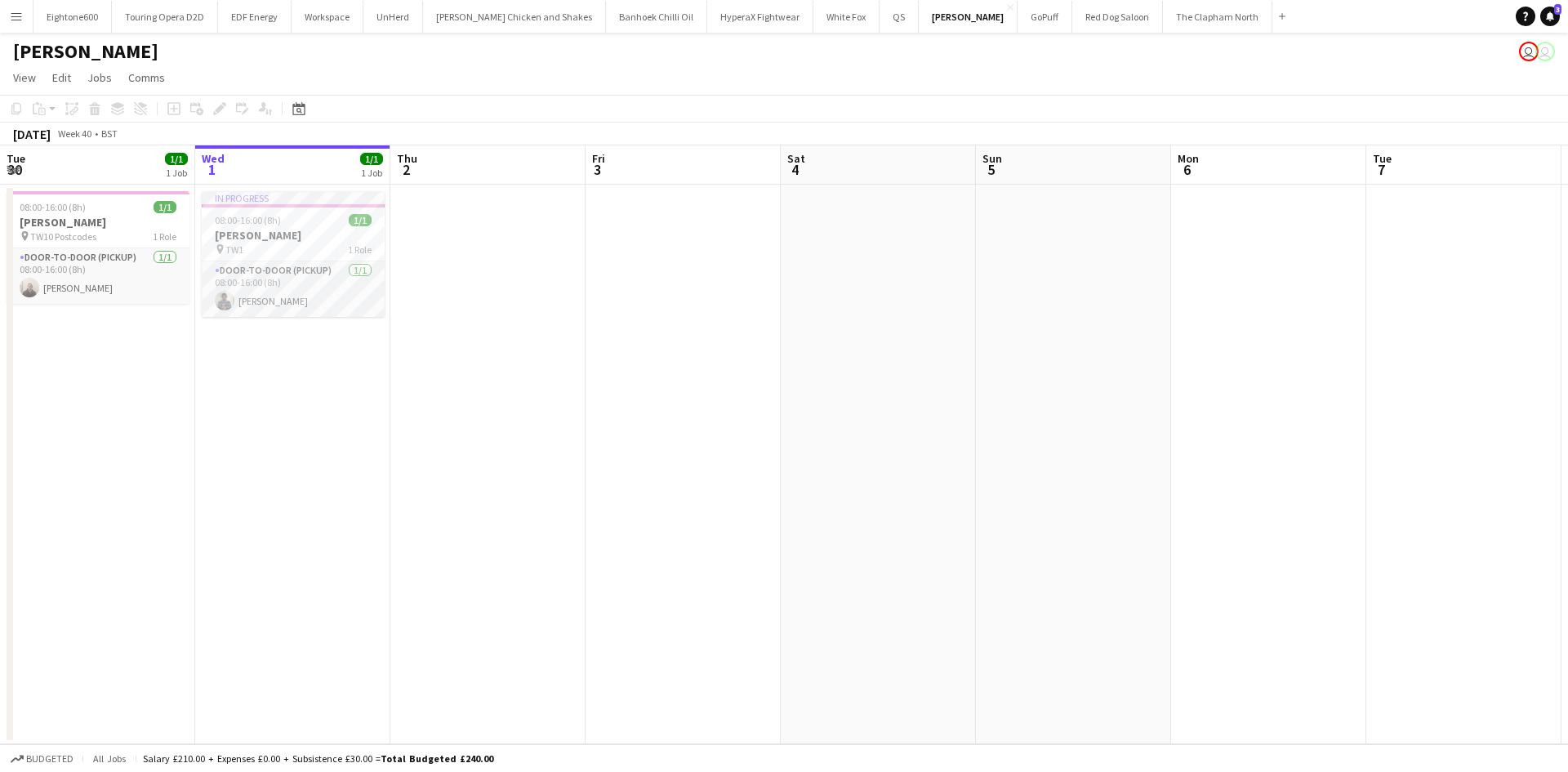
click at [18, 7] on button "Menu" at bounding box center [16, 16] width 32 height 32
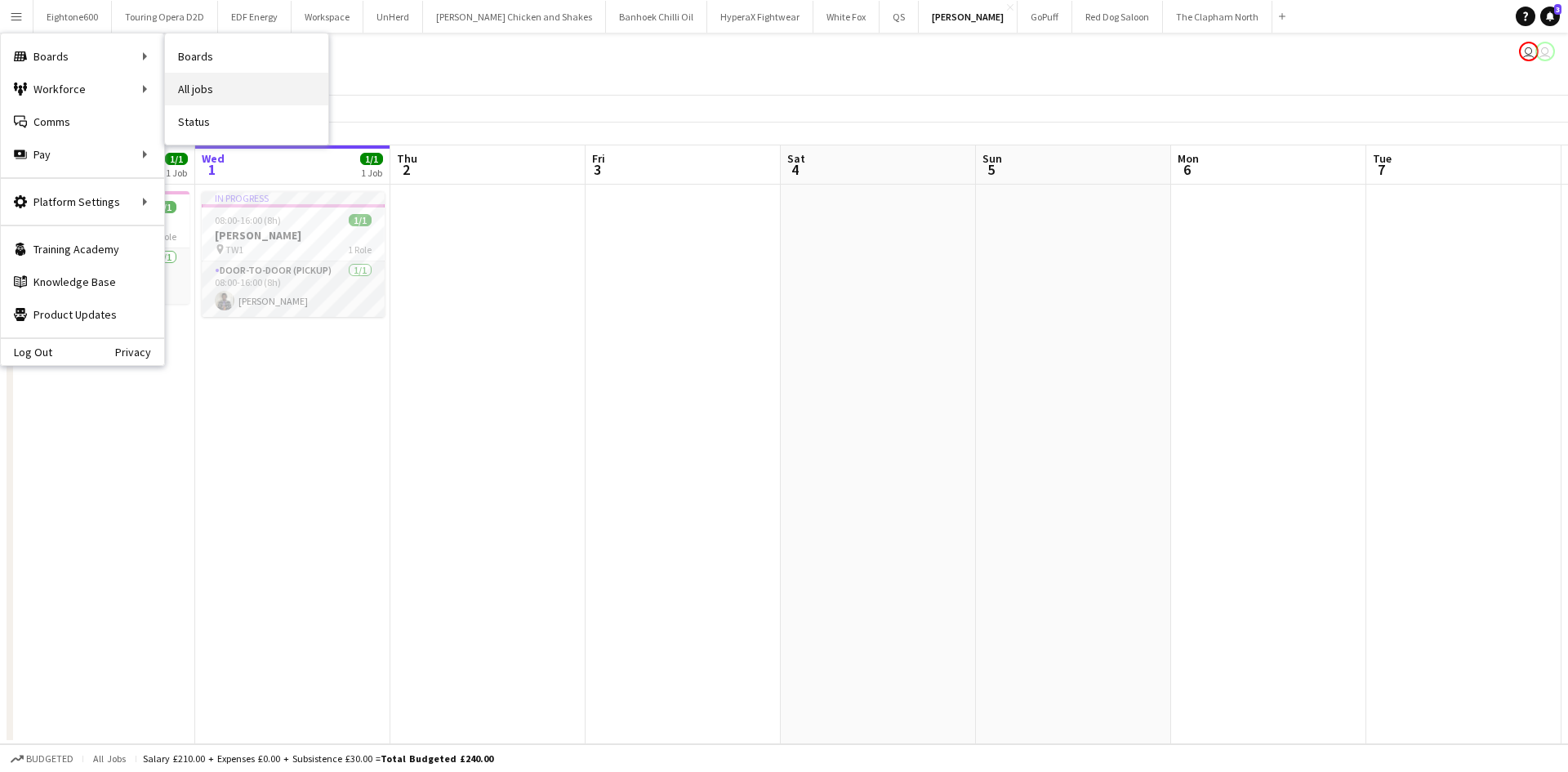
click at [220, 92] on link "All jobs" at bounding box center [246, 89] width 163 height 32
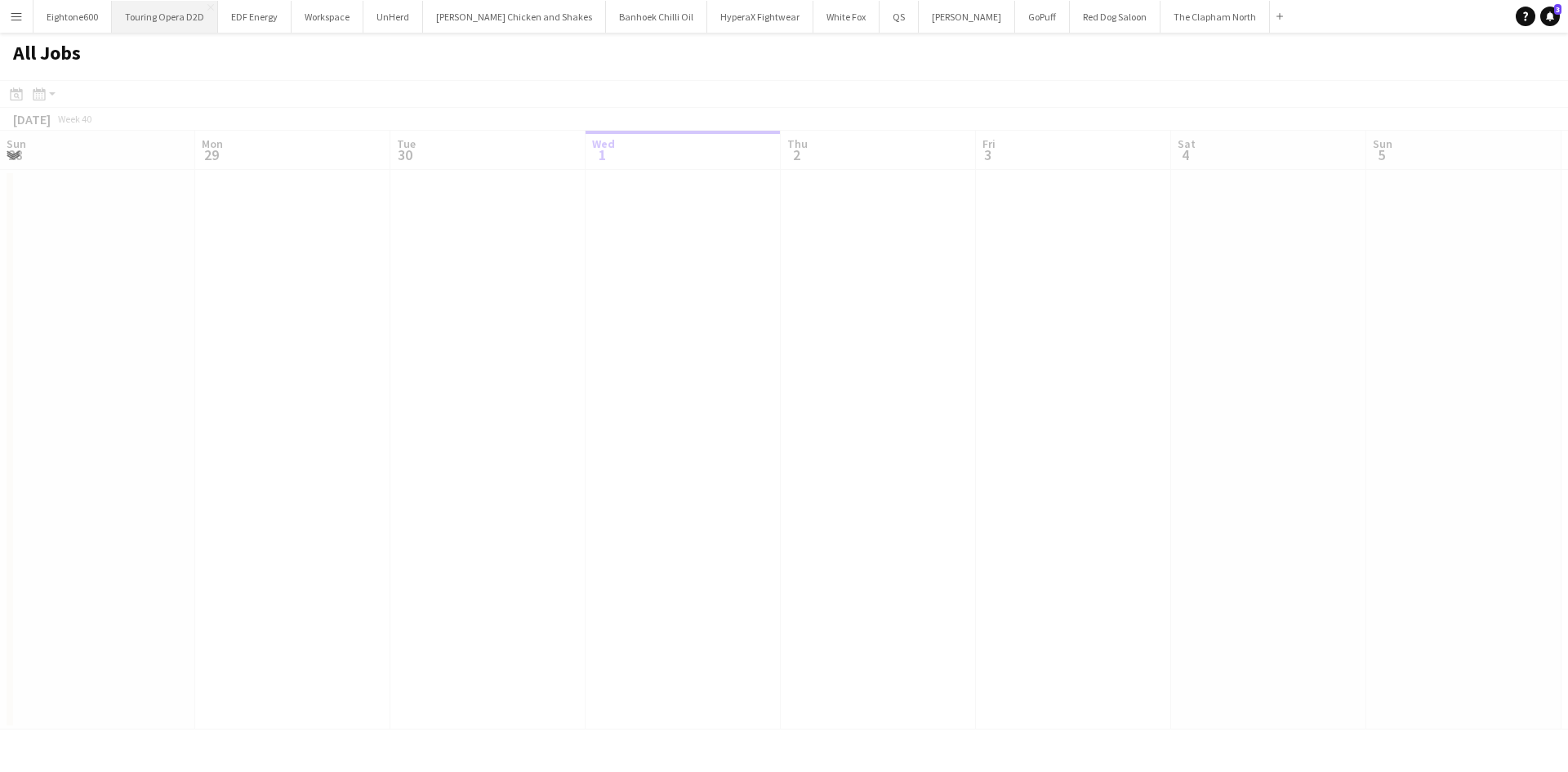
scroll to position [0, 391]
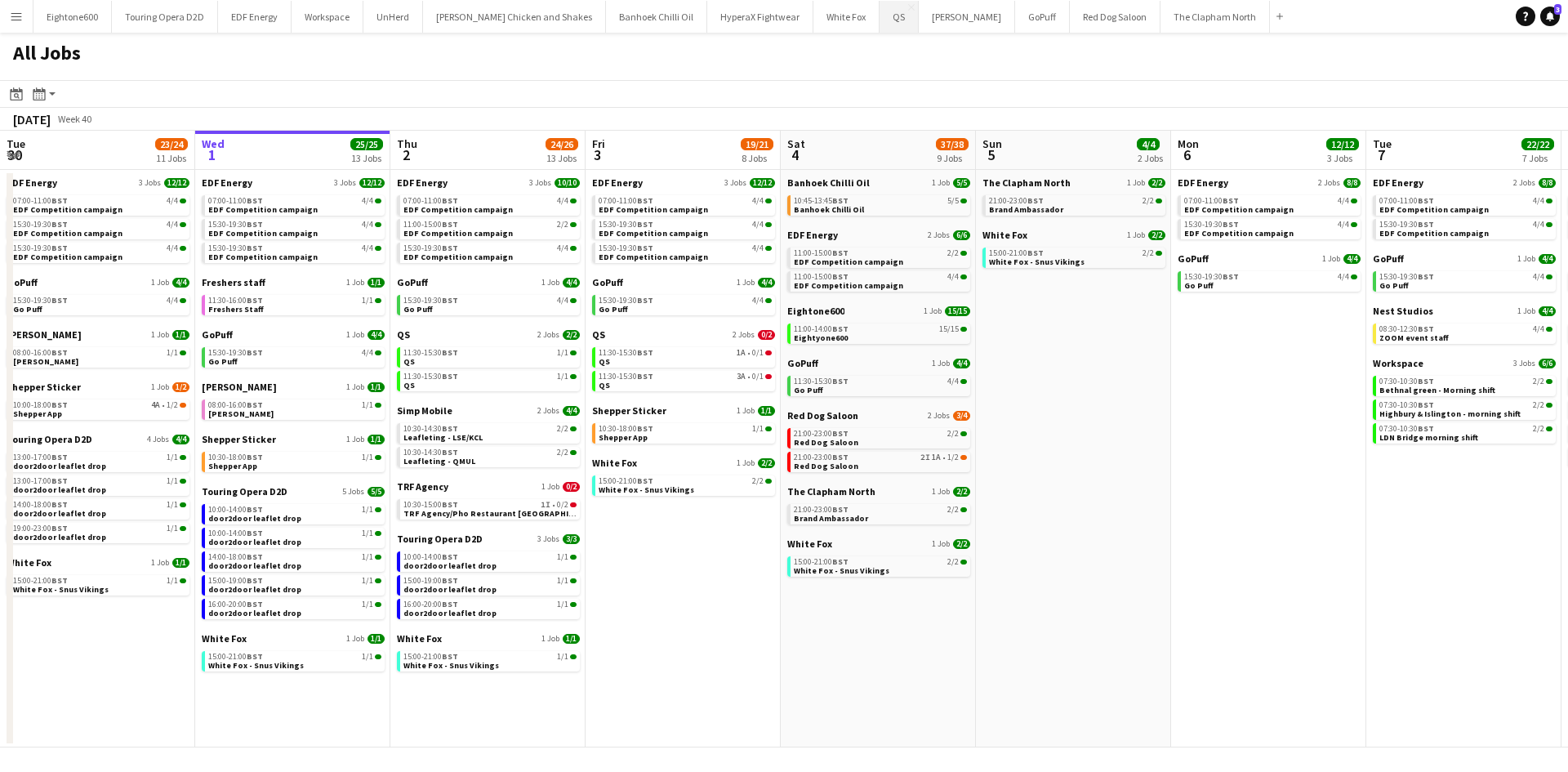
click at [879, 31] on button "QS Close" at bounding box center [899, 17] width 39 height 32
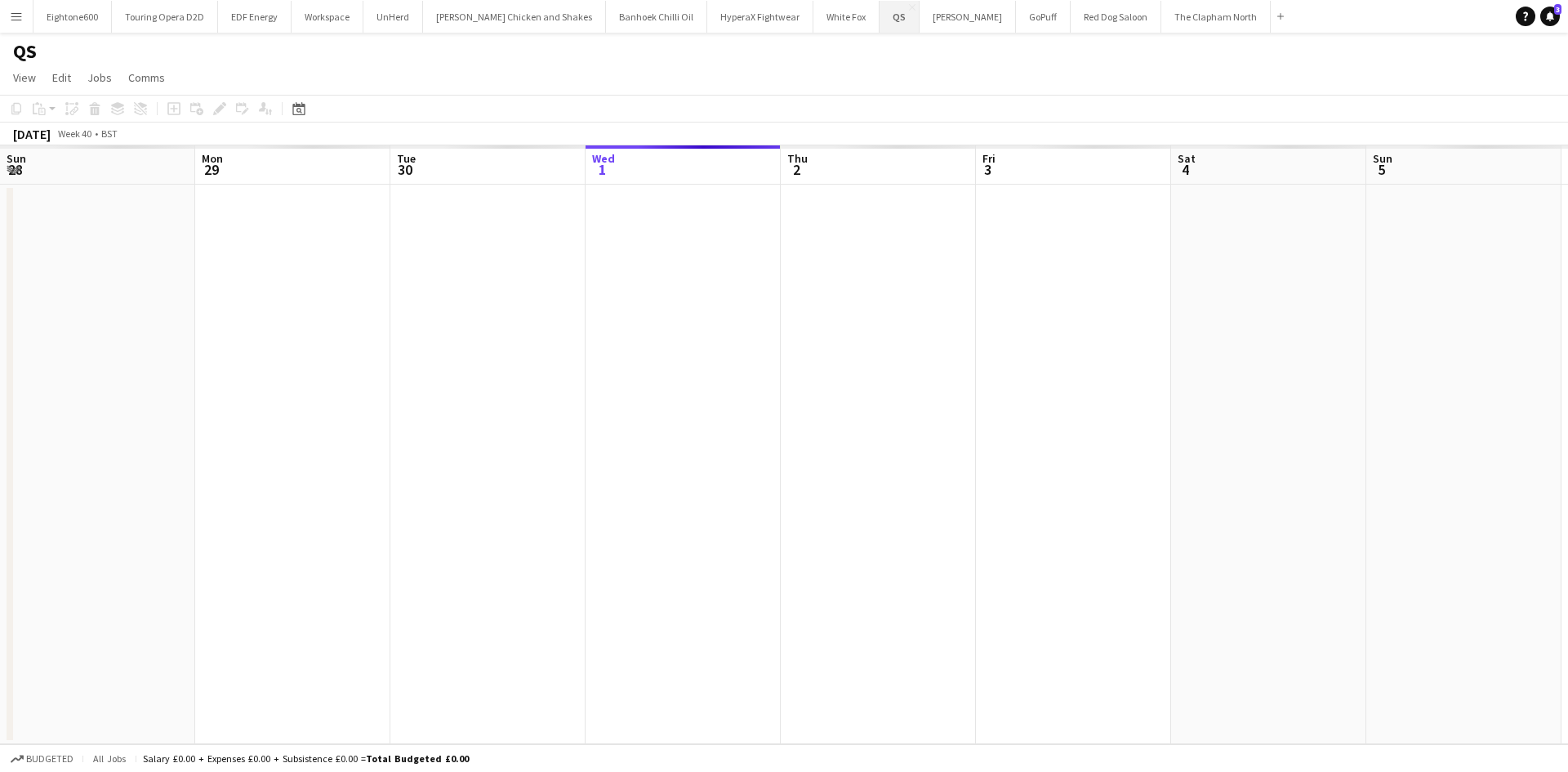
scroll to position [0, 391]
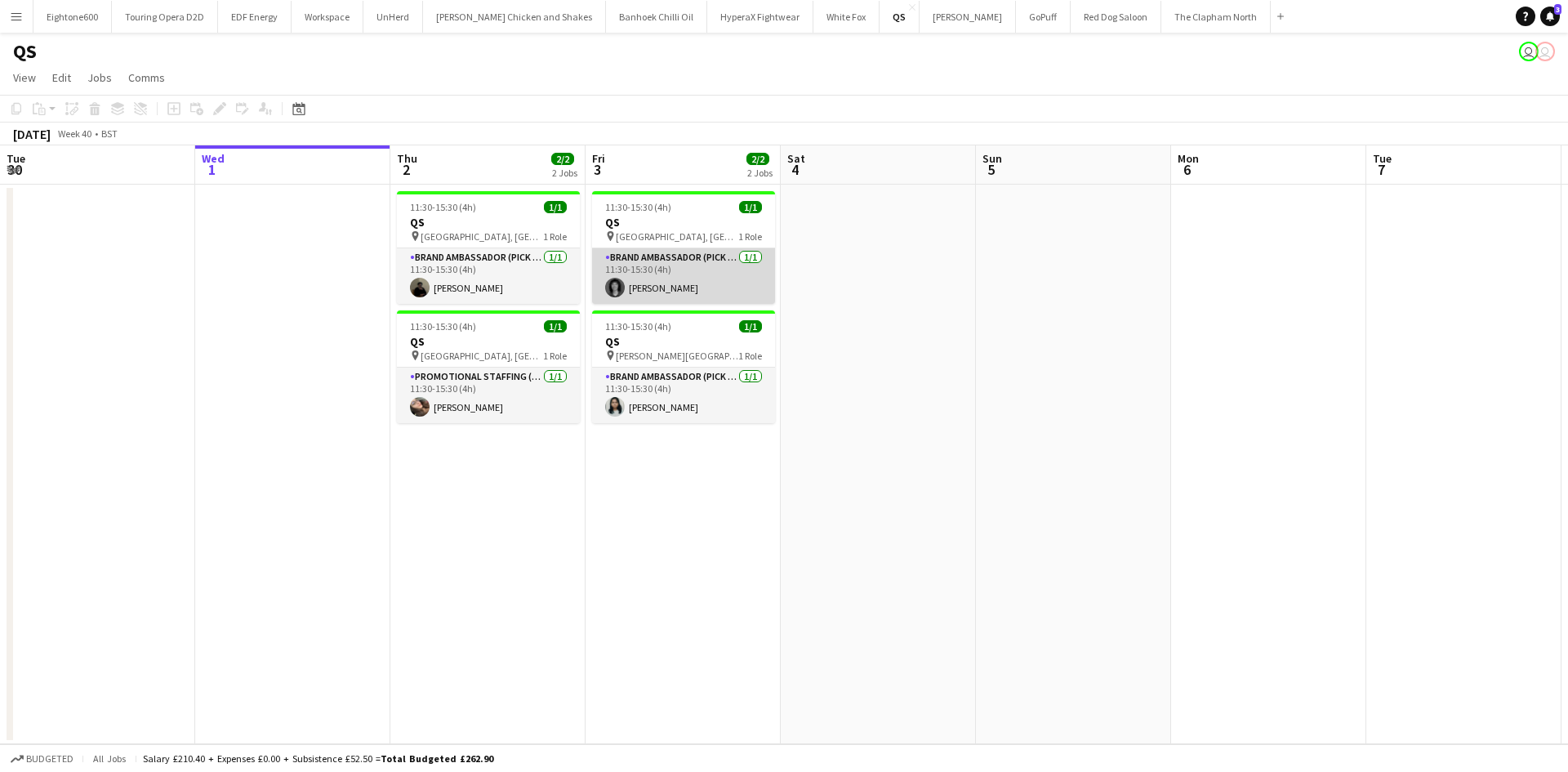
click at [695, 267] on app-card-role "Brand Ambassador (Pick up) 1/1 11:30-15:30 (4h) Gina McDowall" at bounding box center [683, 275] width 183 height 55
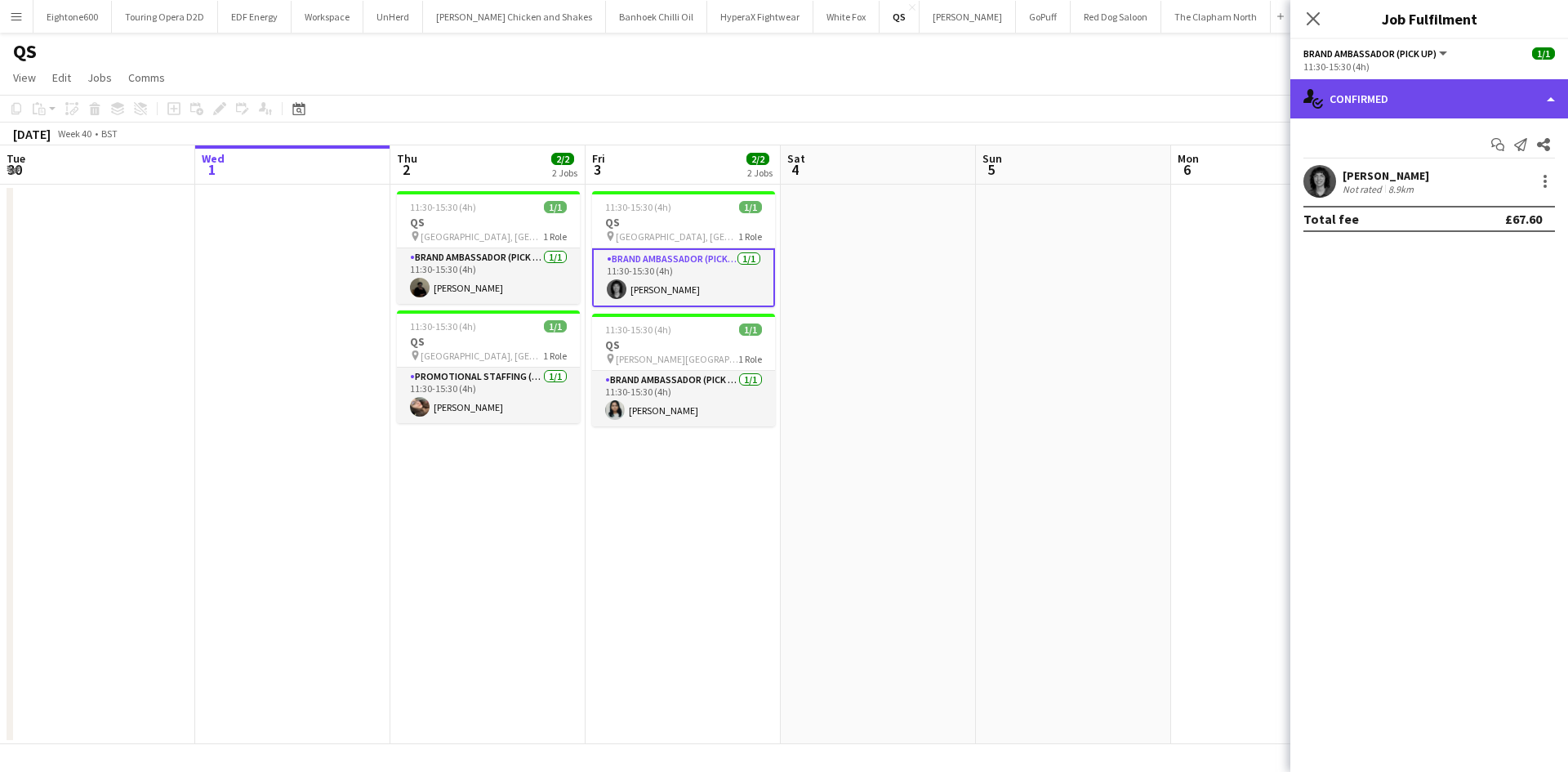
click at [1433, 99] on div "single-neutral-actions-check-2 Confirmed" at bounding box center [1429, 98] width 278 height 39
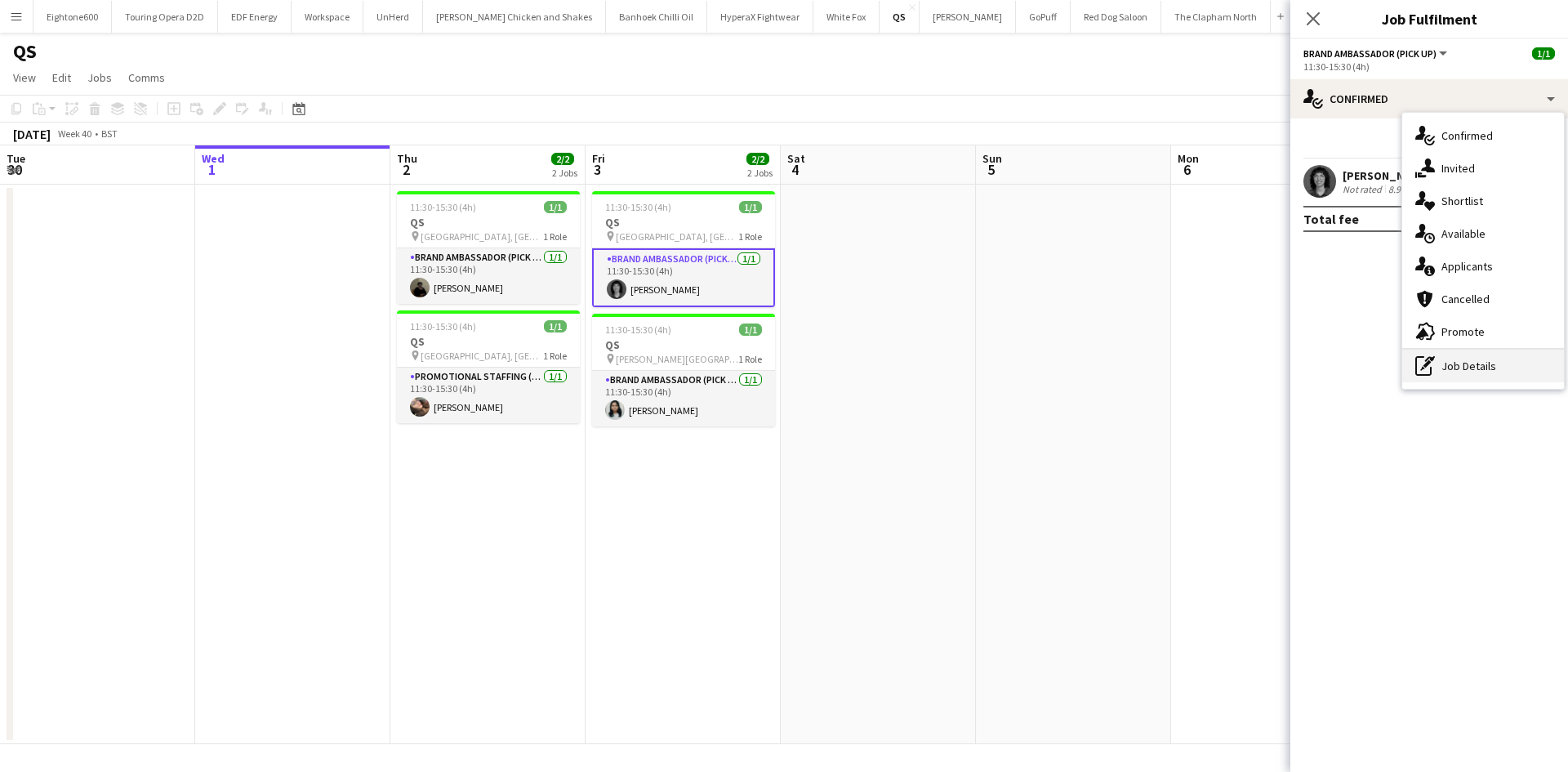
click at [1454, 357] on div "pen-write Job Details" at bounding box center [1483, 365] width 162 height 32
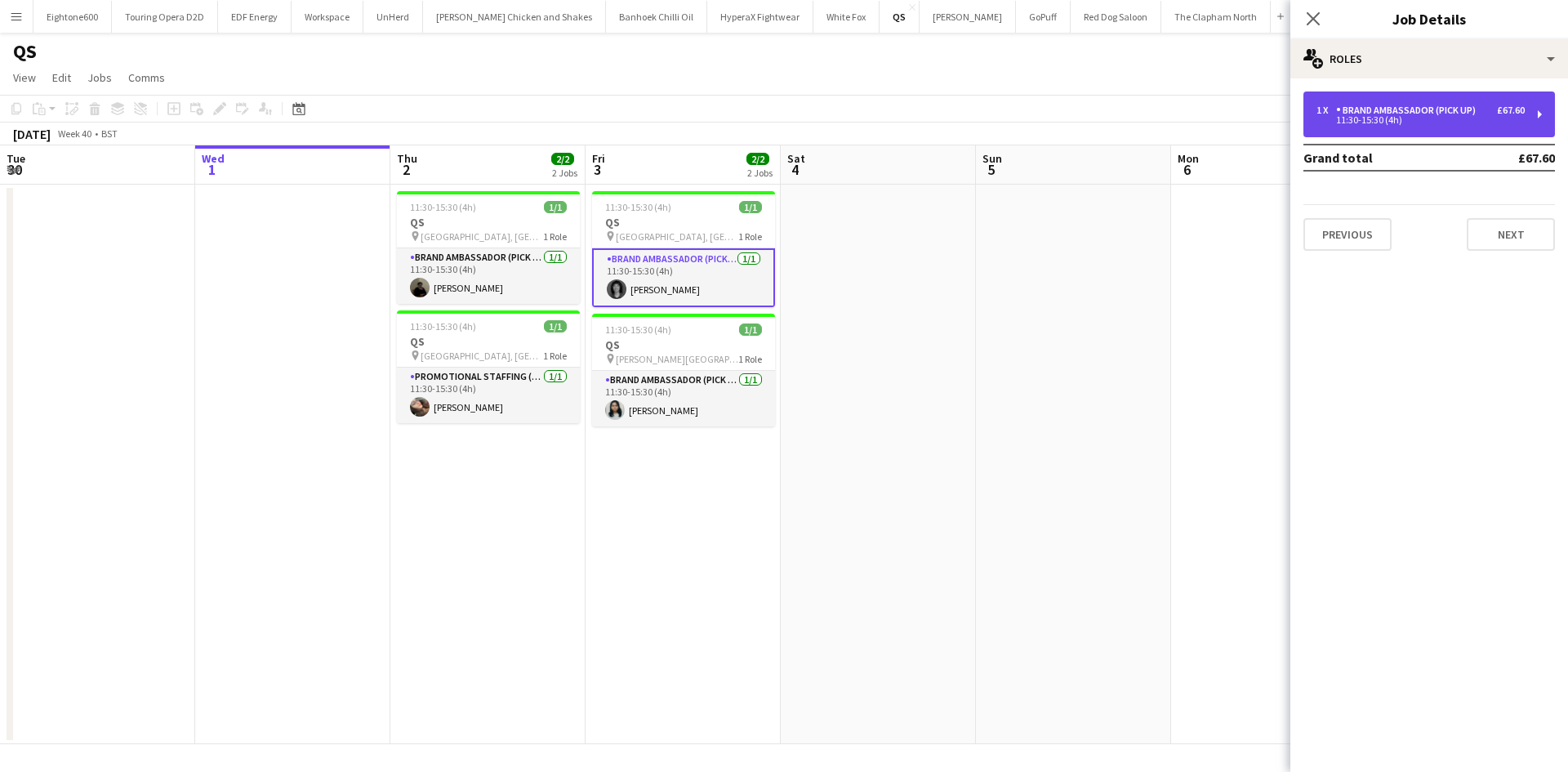
click at [1451, 114] on div "Brand Ambassador (Pick up)" at bounding box center [1409, 110] width 146 height 11
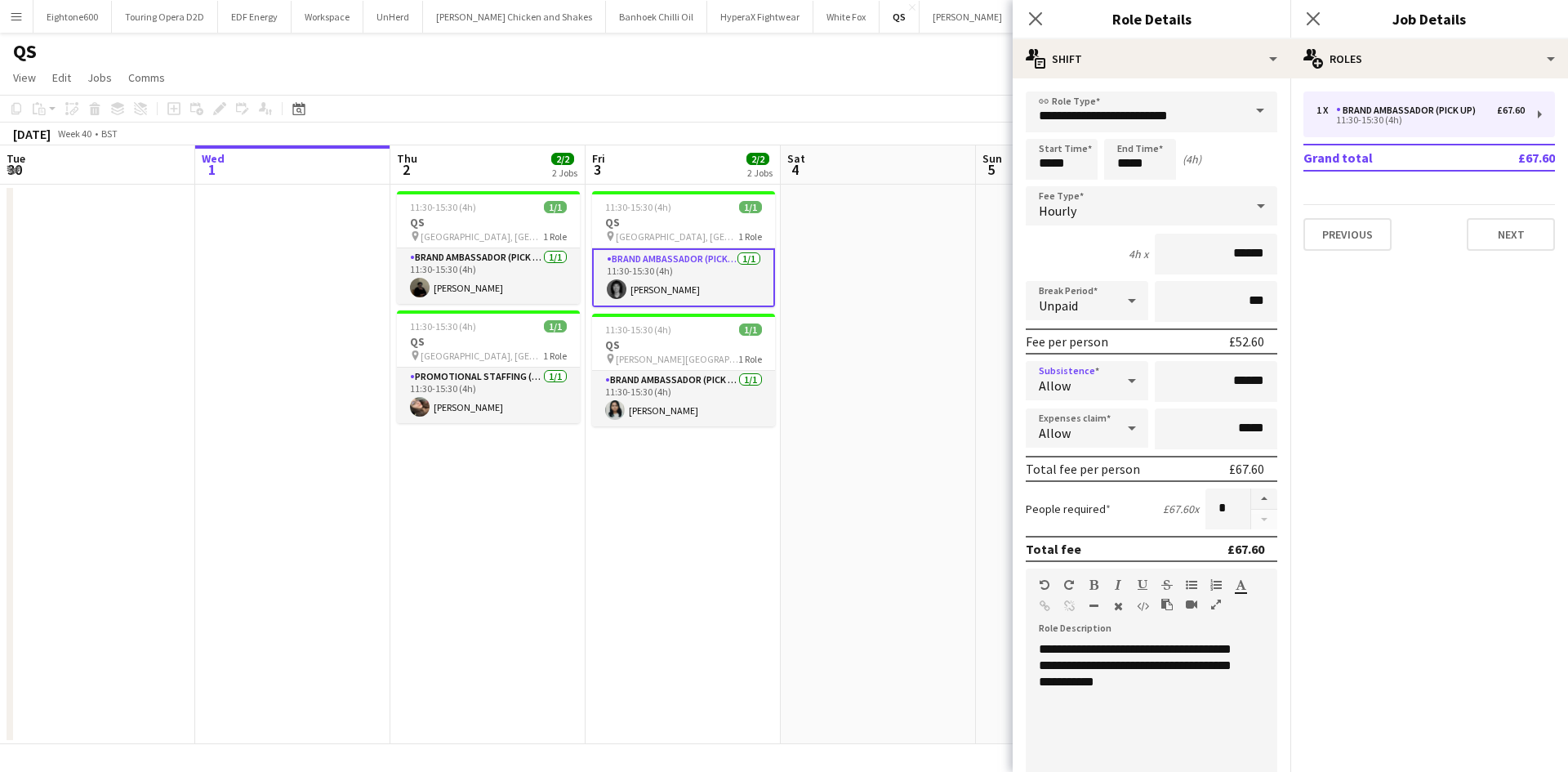
click at [1049, 393] on span "Allow" at bounding box center [1055, 386] width 32 height 17
click at [936, 336] on div at bounding box center [784, 386] width 1568 height 772
click at [1035, 20] on icon "Close pop-in" at bounding box center [1035, 18] width 16 height 16
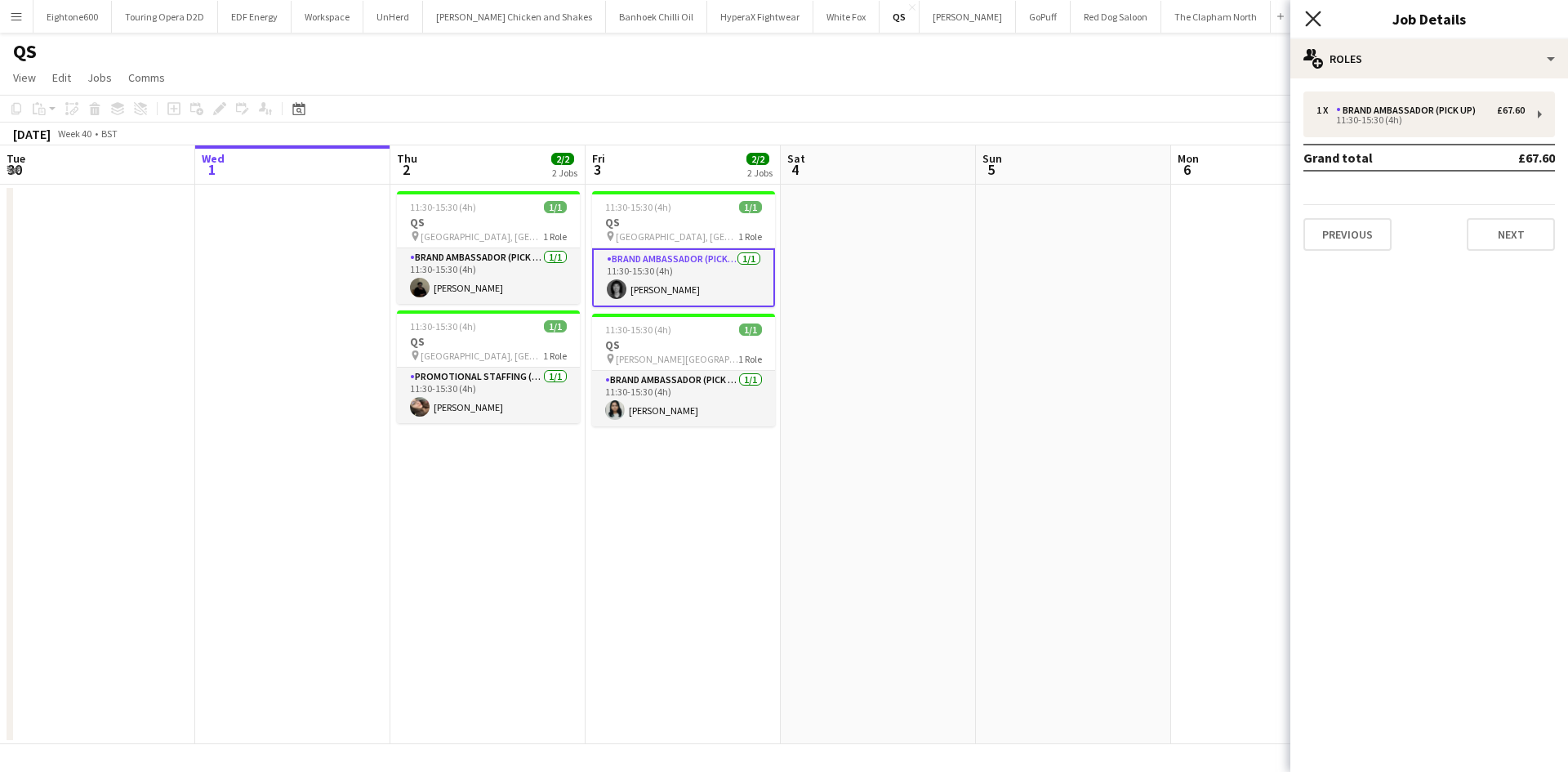
click at [1309, 13] on icon at bounding box center [1313, 18] width 16 height 16
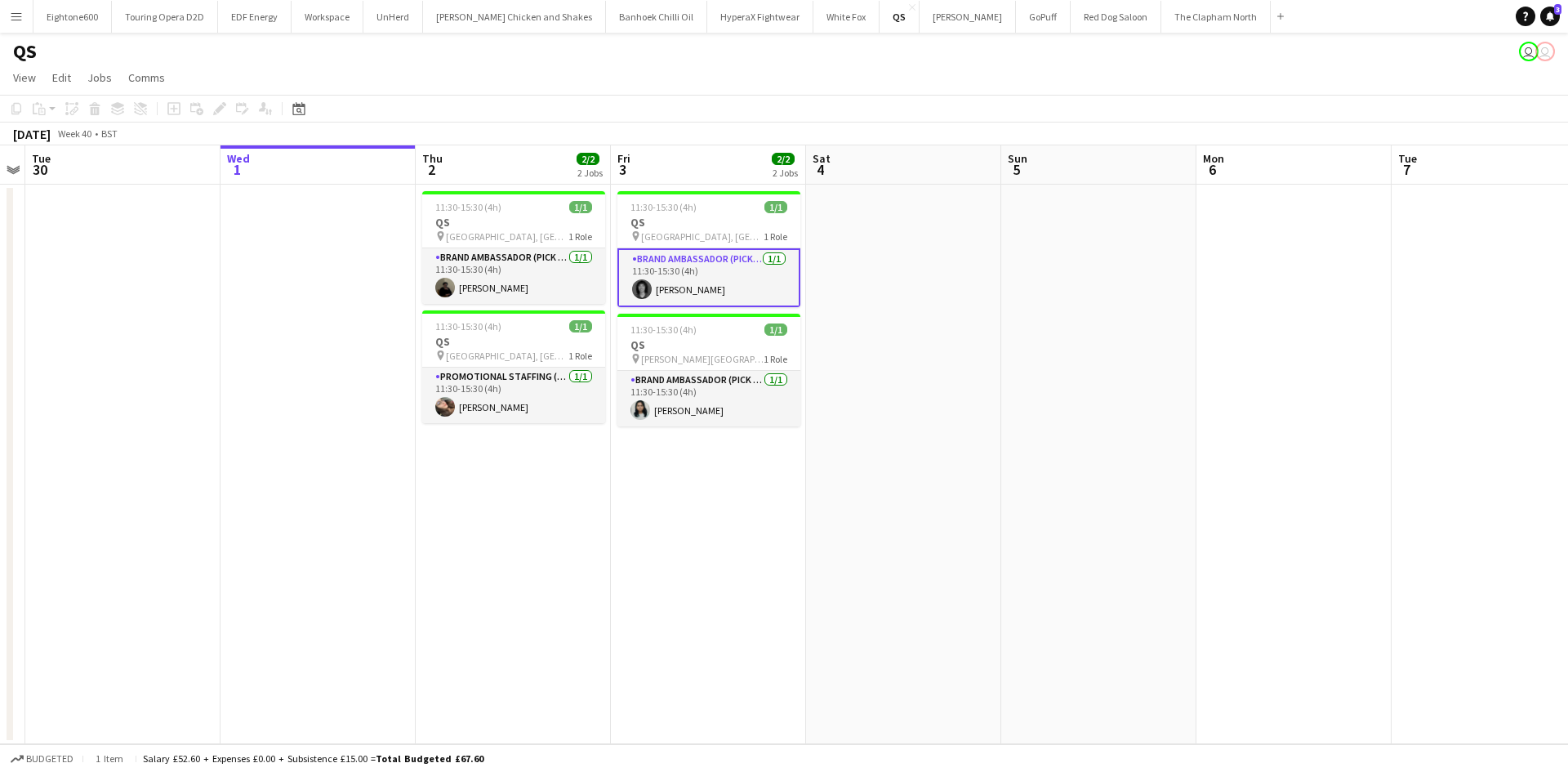
scroll to position [0, 364]
click at [524, 263] on app-card-role "Brand Ambassador (Pick up) 1/1 11:30-15:30 (4h) Mahamedqadar Osman" at bounding box center [514, 275] width 183 height 55
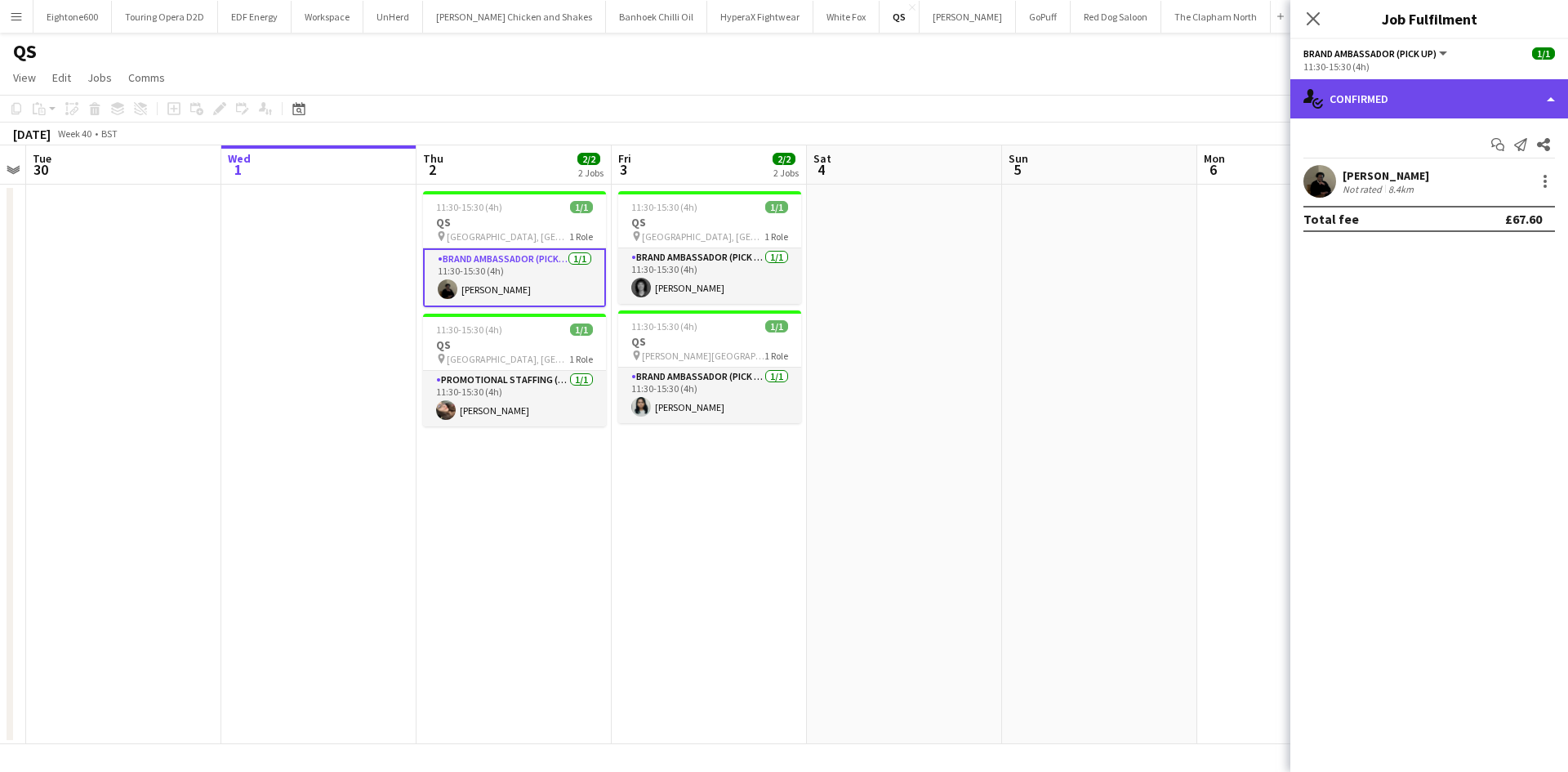
click at [1396, 87] on div "single-neutral-actions-check-2 Confirmed" at bounding box center [1429, 98] width 278 height 39
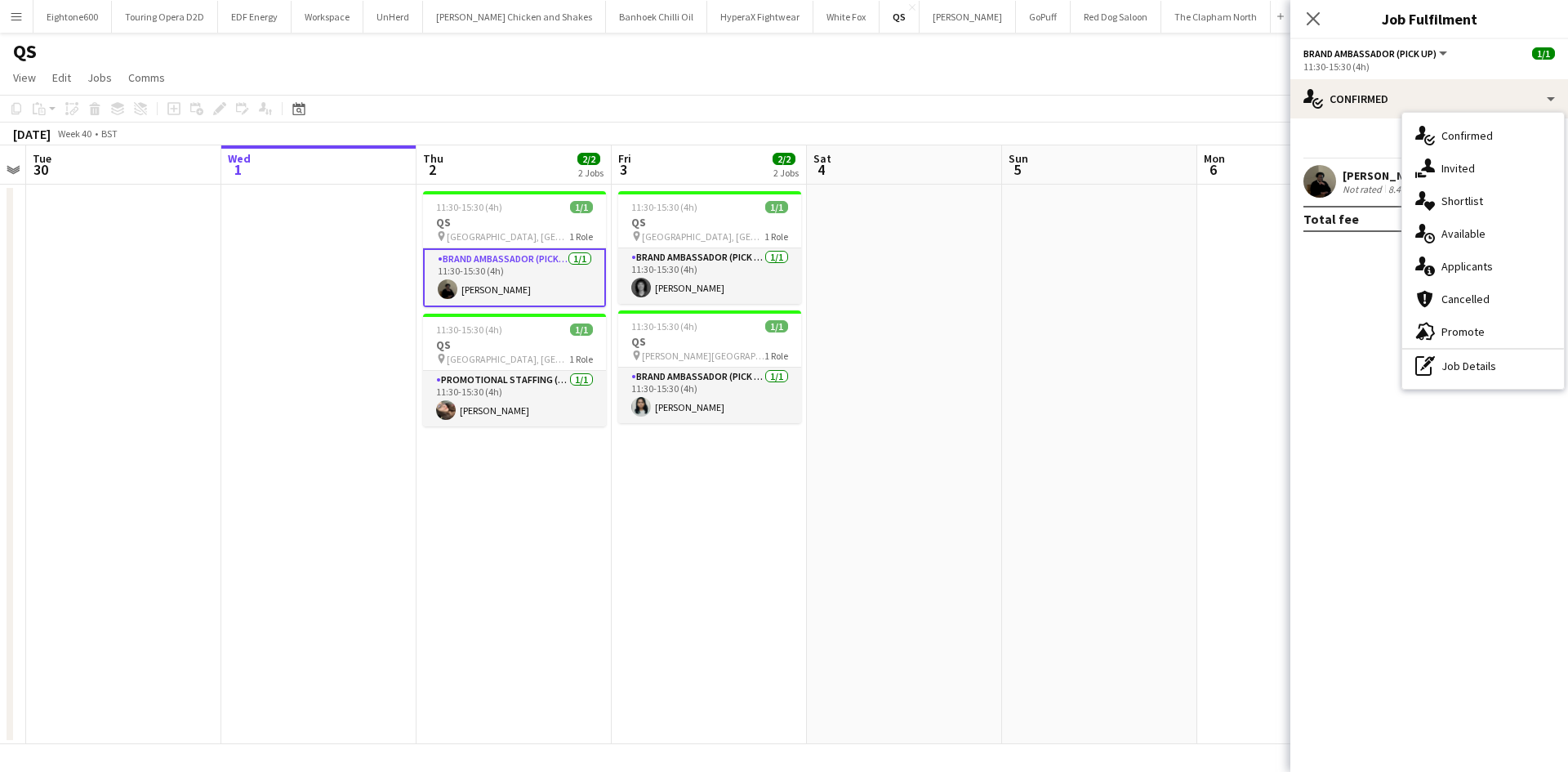
click at [1055, 403] on app-date-cell at bounding box center [1099, 464] width 195 height 560
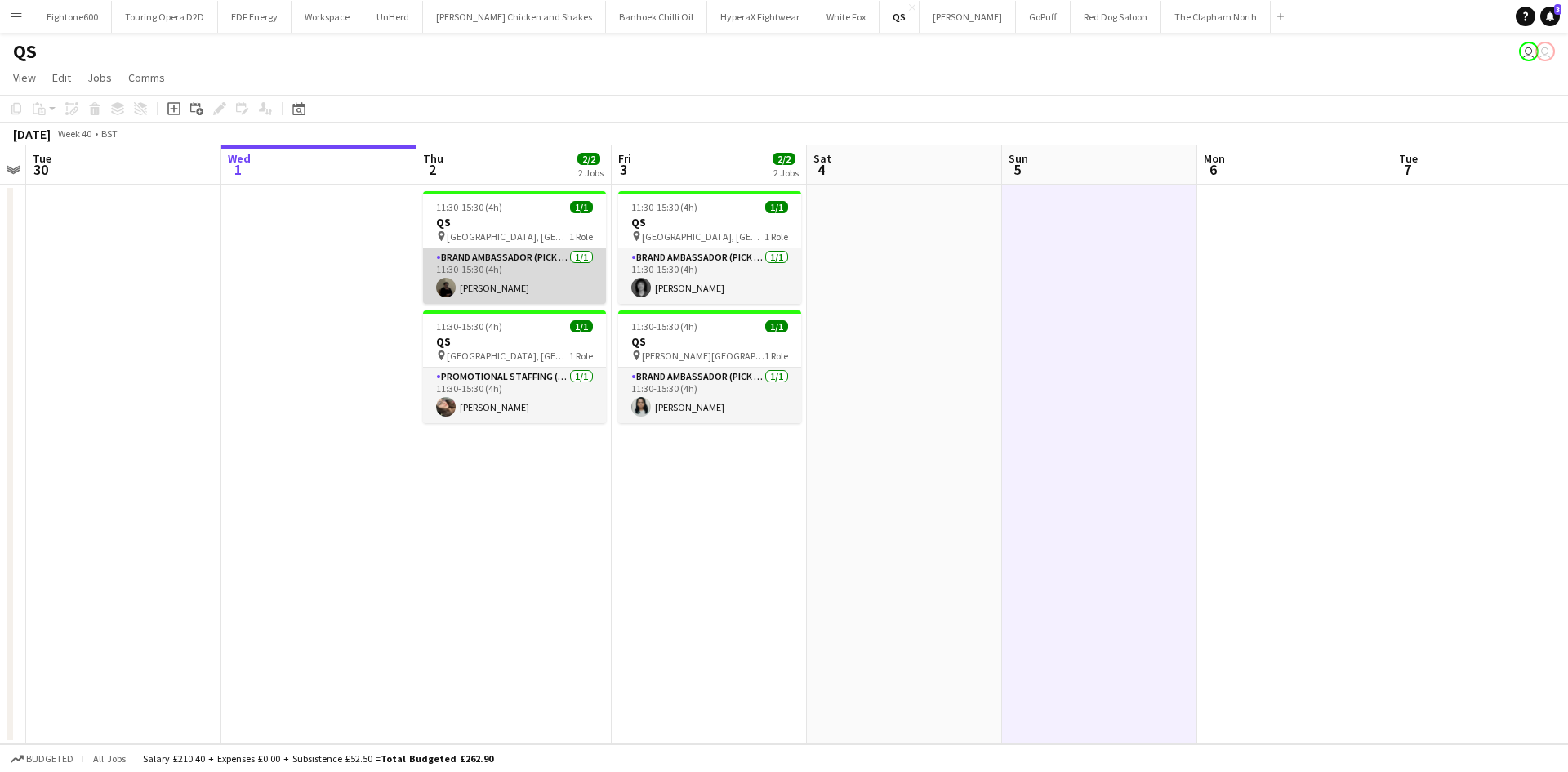
click at [519, 257] on app-card-role "Brand Ambassador (Pick up) 1/1 11:30-15:30 (4h) Mahamedqadar Osman" at bounding box center [514, 275] width 183 height 55
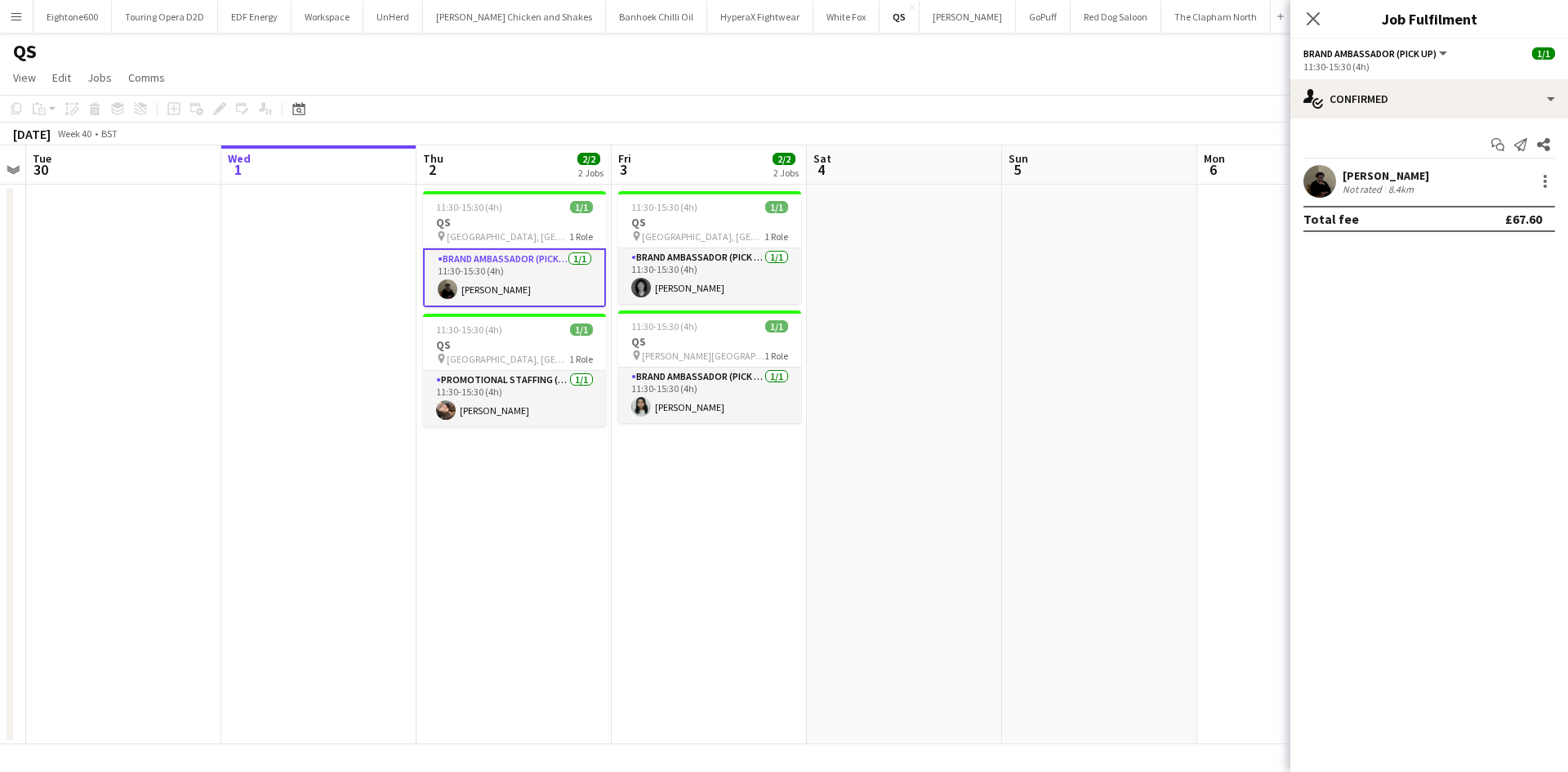
click at [868, 81] on app-page-menu "View Day view expanded Day view collapsed Month view Date picker Jump to today …" at bounding box center [784, 79] width 1568 height 31
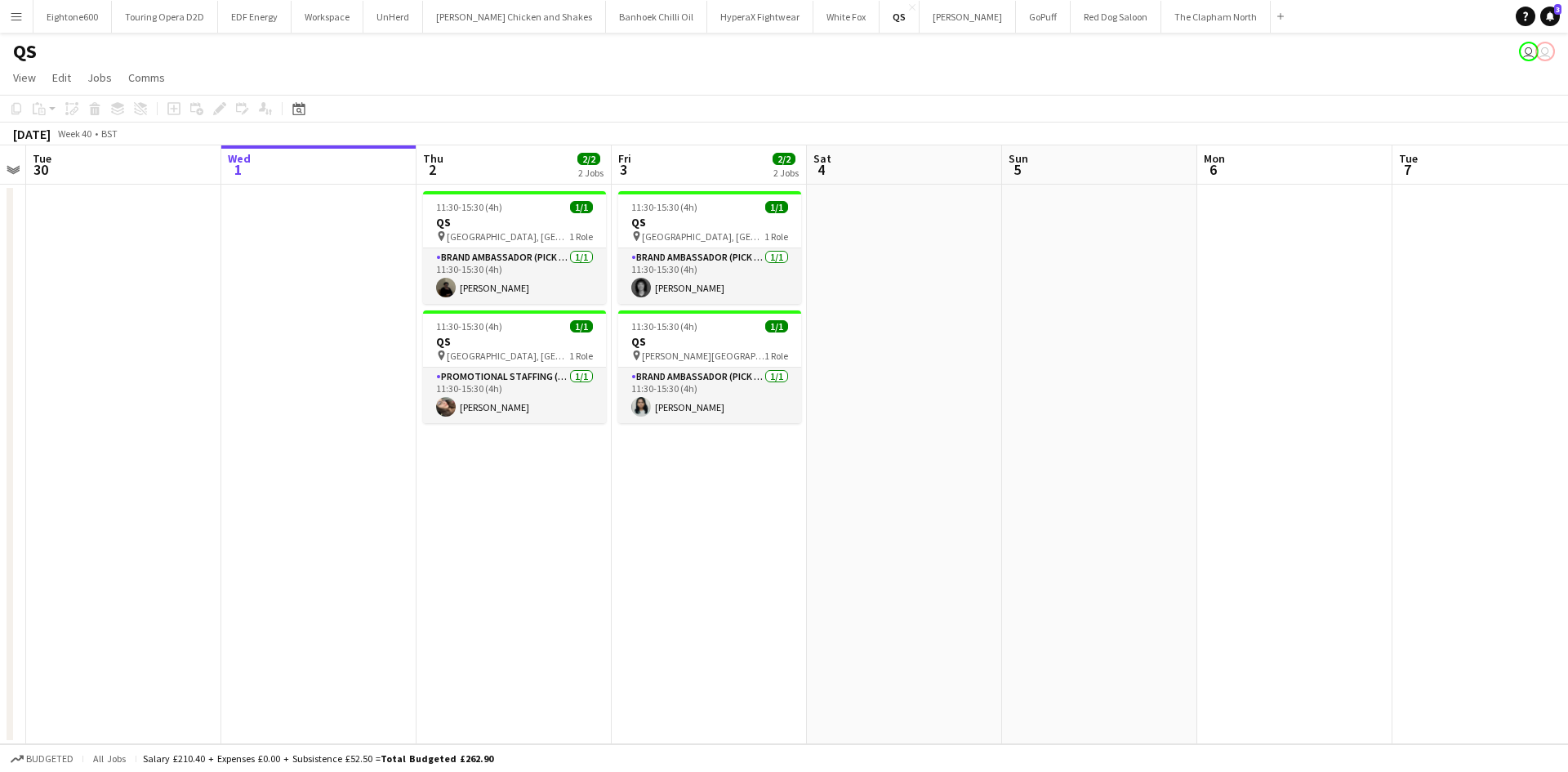
click at [771, 116] on app-toolbar "Copy Paste Paste Ctrl+V Paste with crew Ctrl+Shift+V Paste linked Job Delete Gr…" at bounding box center [784, 109] width 1568 height 28
click at [9, 18] on button "Menu" at bounding box center [16, 16] width 32 height 32
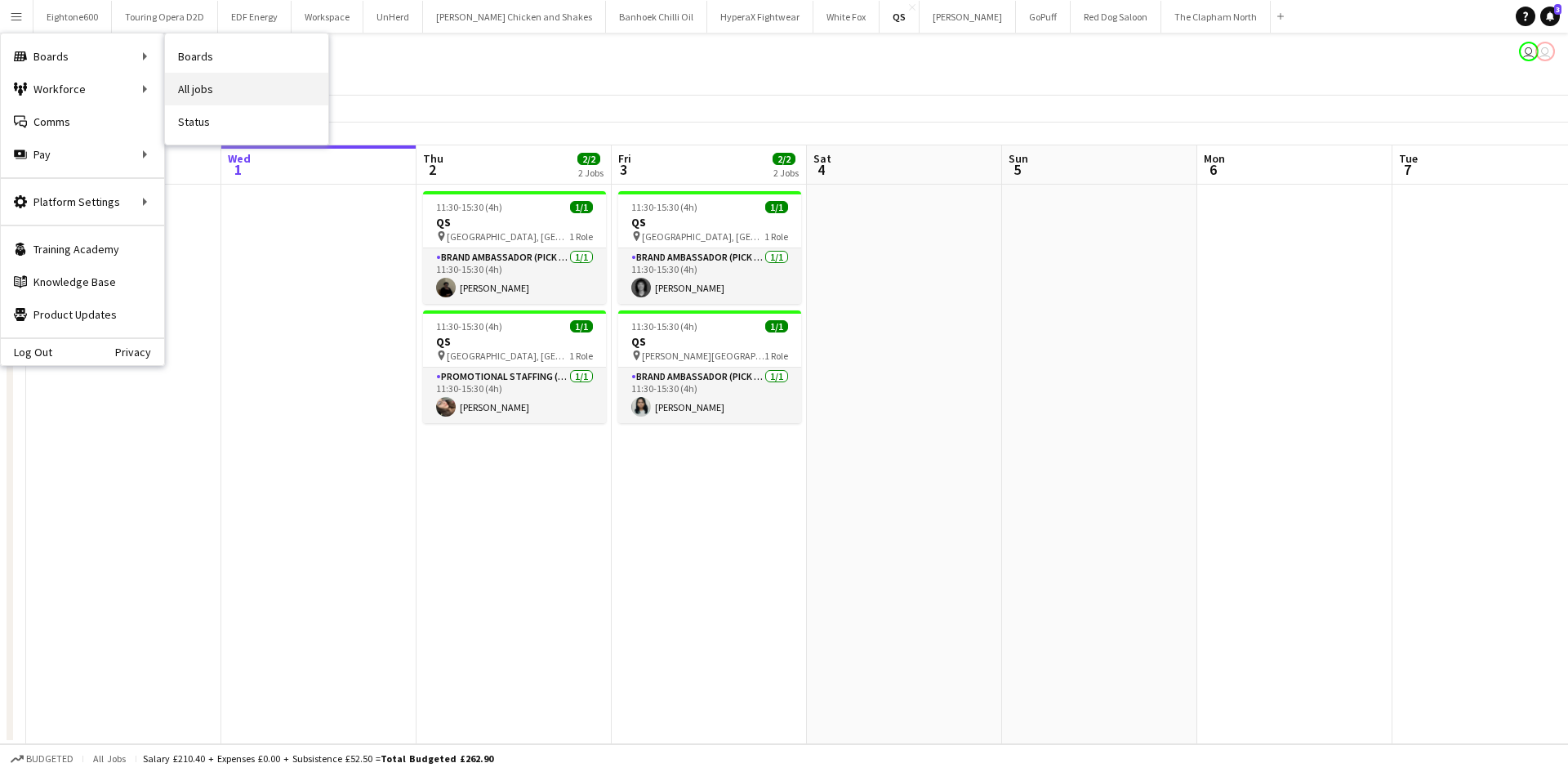
click at [217, 82] on link "All jobs" at bounding box center [246, 89] width 163 height 32
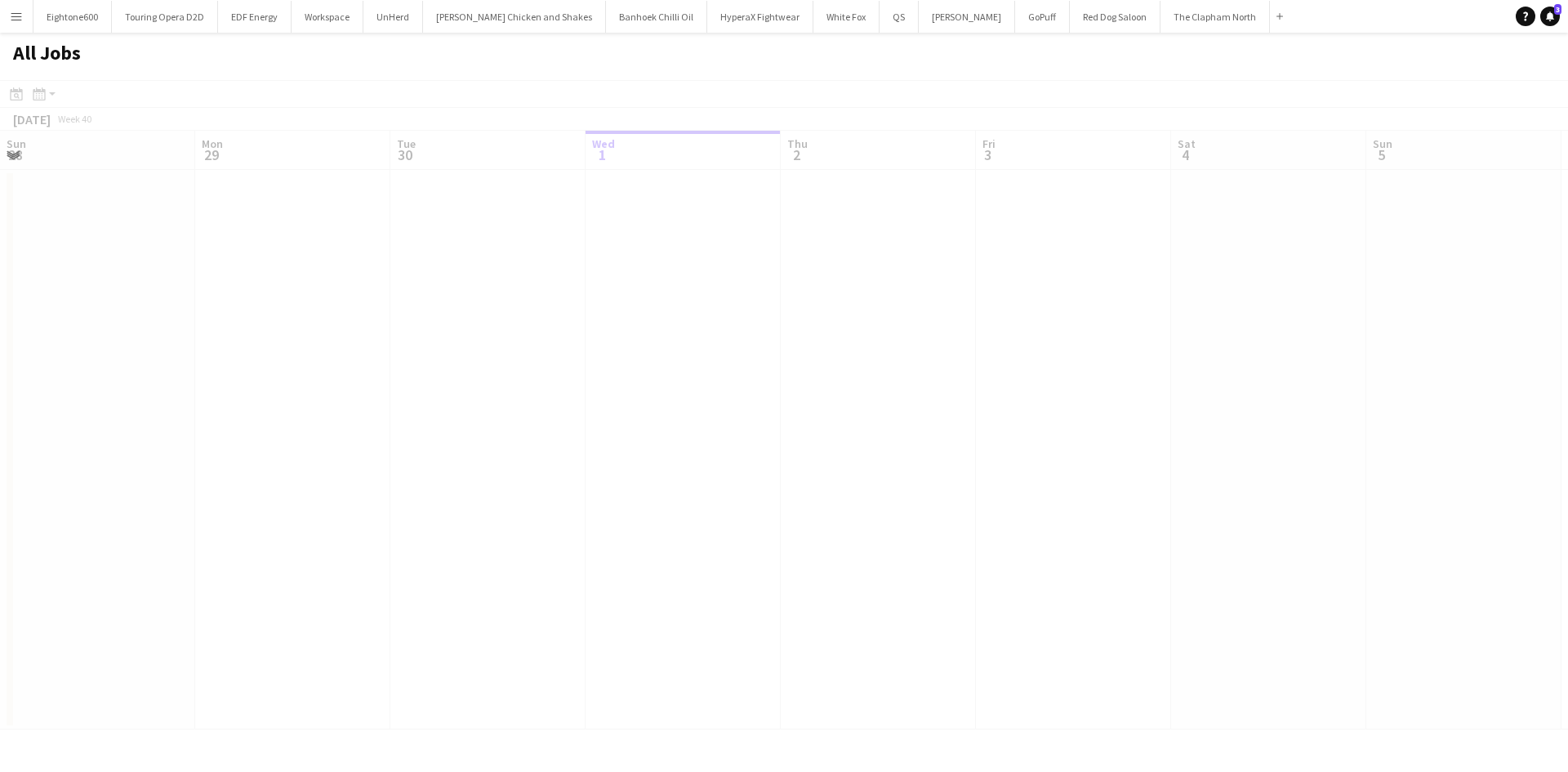
scroll to position [0, 391]
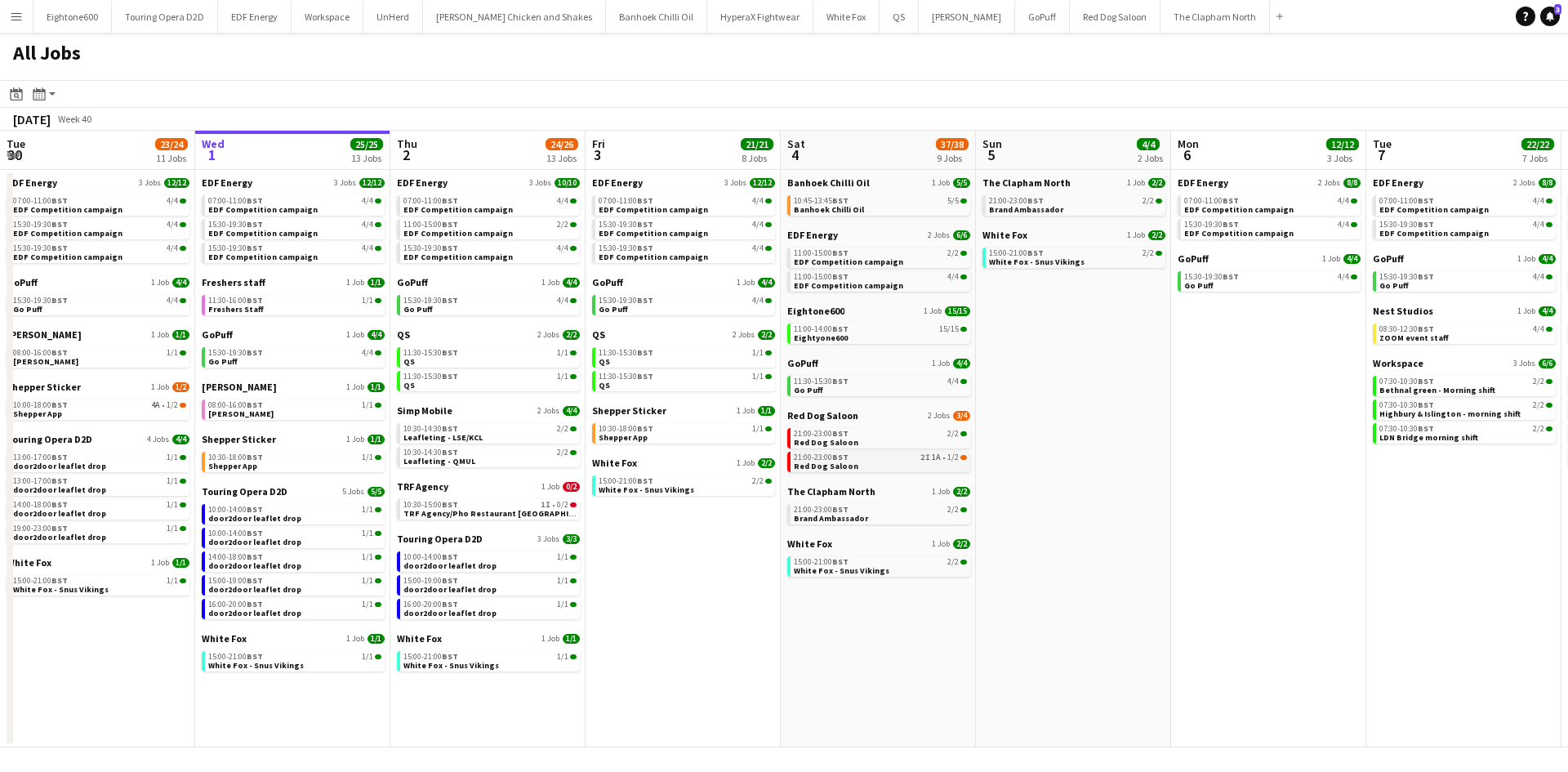
click at [887, 460] on div "21:00-23:00 BST 2I 1A • 1/2" at bounding box center [880, 457] width 173 height 8
click at [18, 5] on button "Menu" at bounding box center [16, 16] width 32 height 32
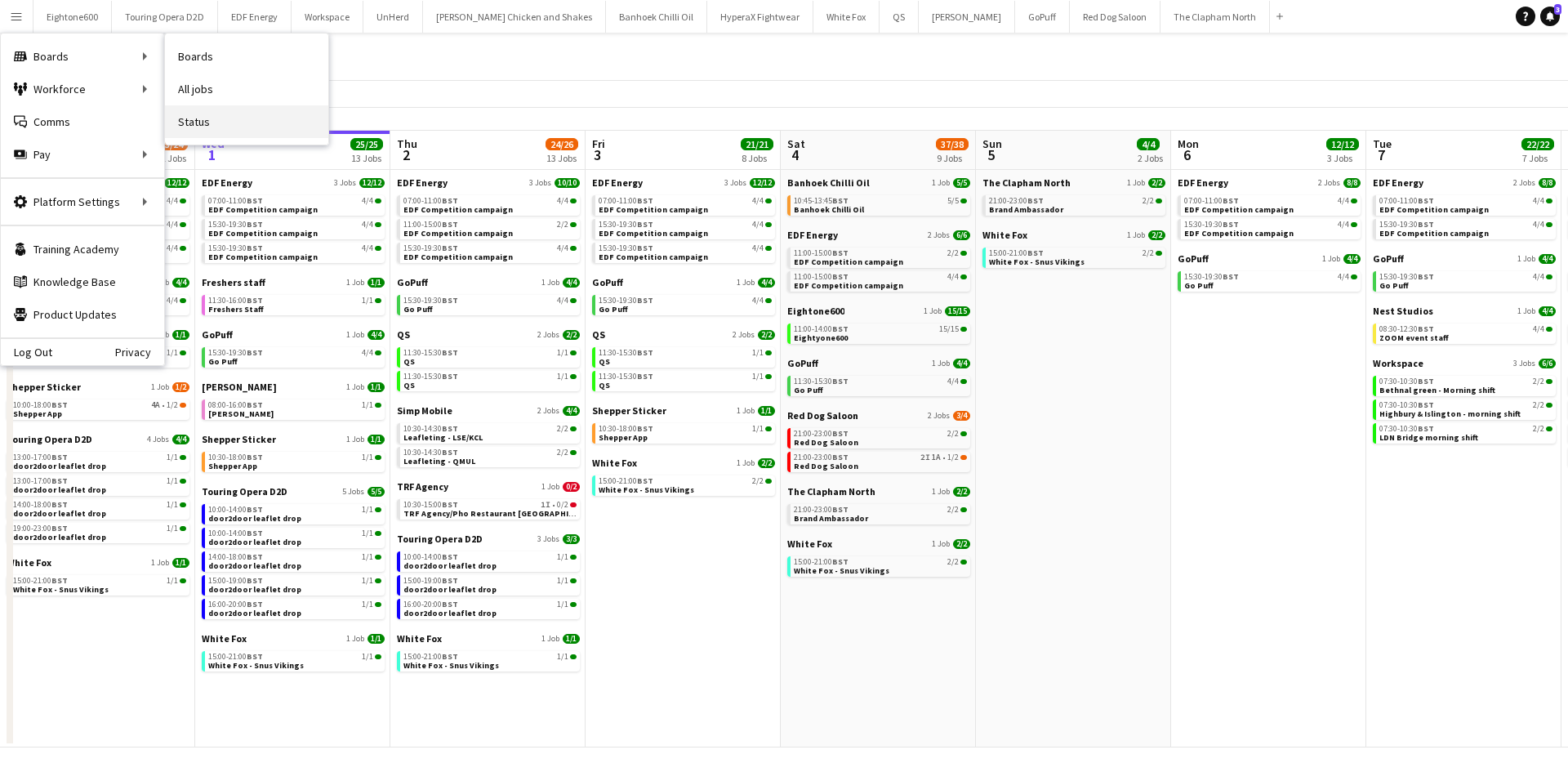
click at [208, 113] on link "Status" at bounding box center [246, 121] width 163 height 32
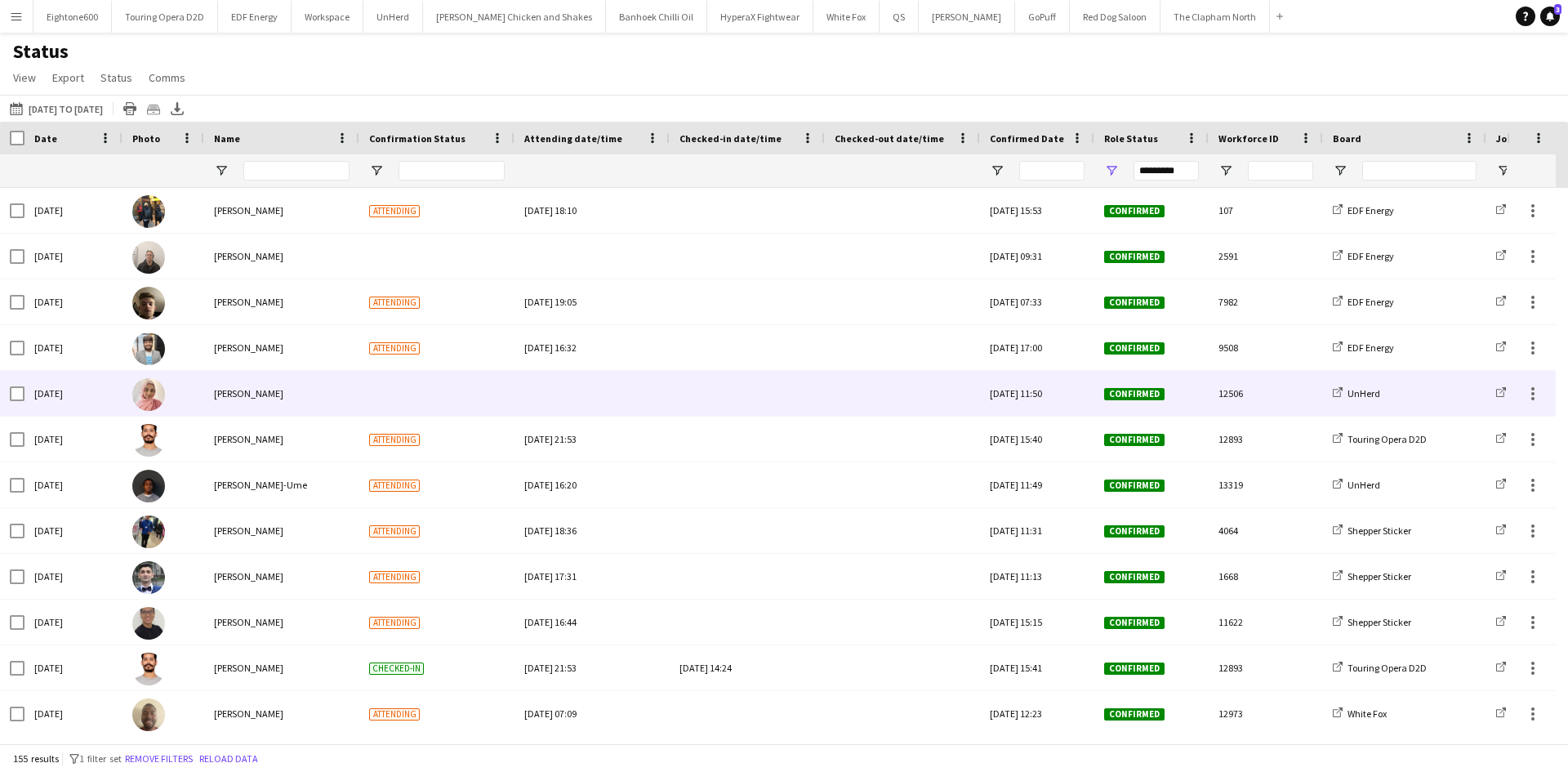
drag, startPoint x: 112, startPoint y: 186, endPoint x: 212, endPoint y: 379, distance: 217.4
click at [212, 379] on div "Crew Shift Details Date Photo Name" at bounding box center [784, 433] width 1568 height 622
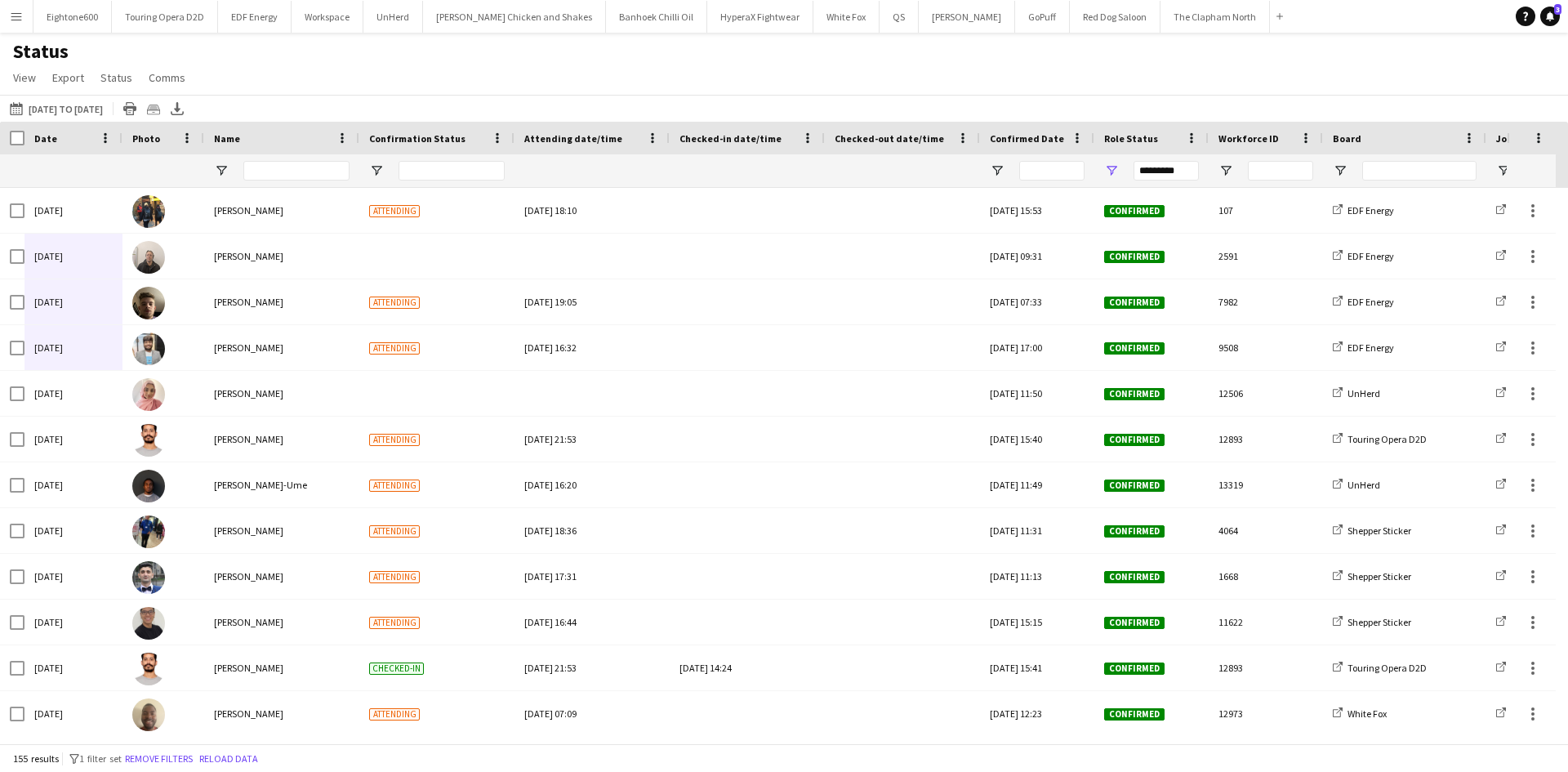
drag, startPoint x: 87, startPoint y: 189, endPoint x: 94, endPoint y: 341, distance: 152.2
click at [82, 159] on div at bounding box center [74, 170] width 79 height 32
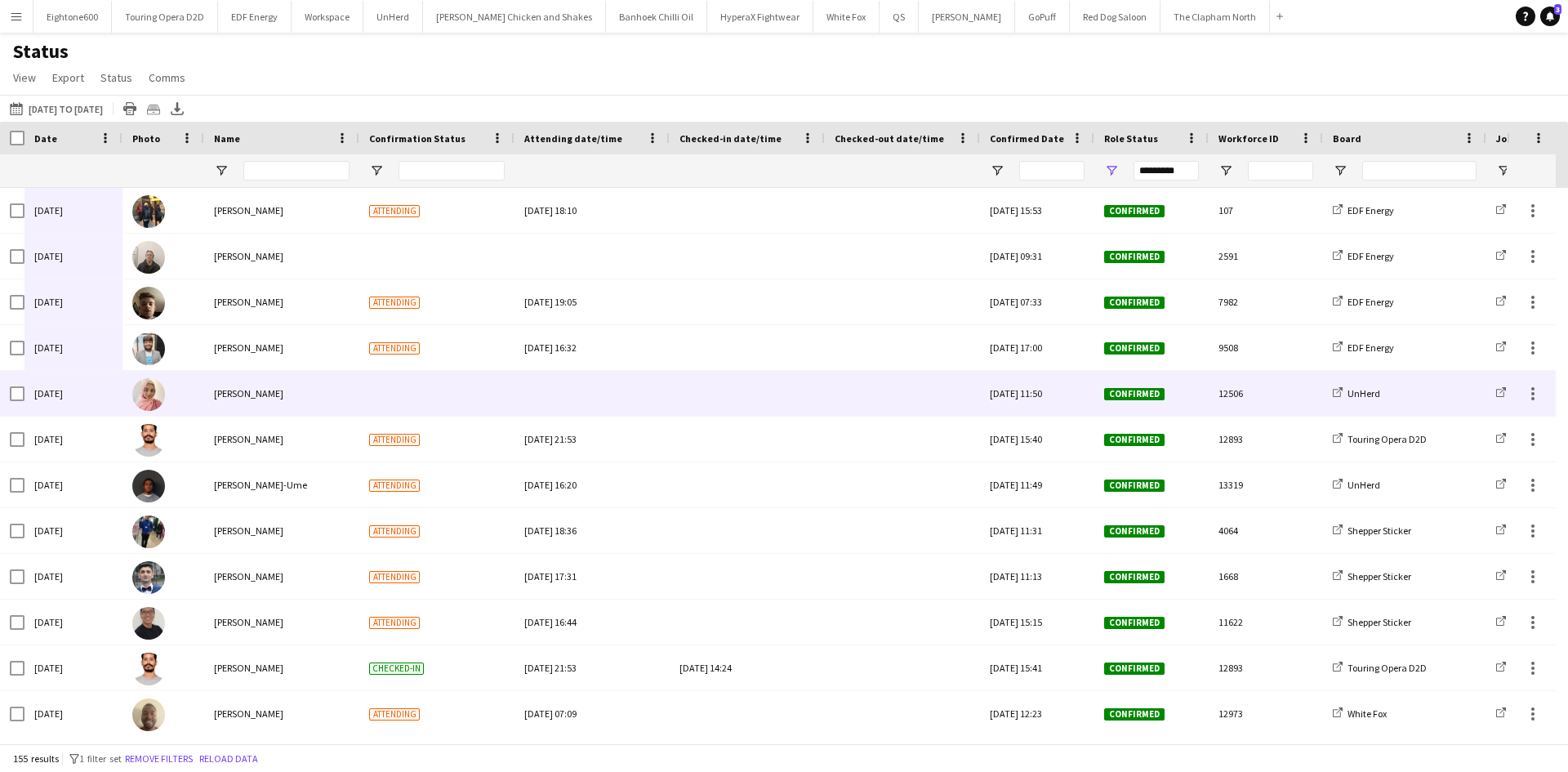
drag, startPoint x: 1, startPoint y: 171, endPoint x: 121, endPoint y: 379, distance: 240.1
click at [121, 379] on div "Crew Shift Details Date Photo Name" at bounding box center [784, 433] width 1568 height 622
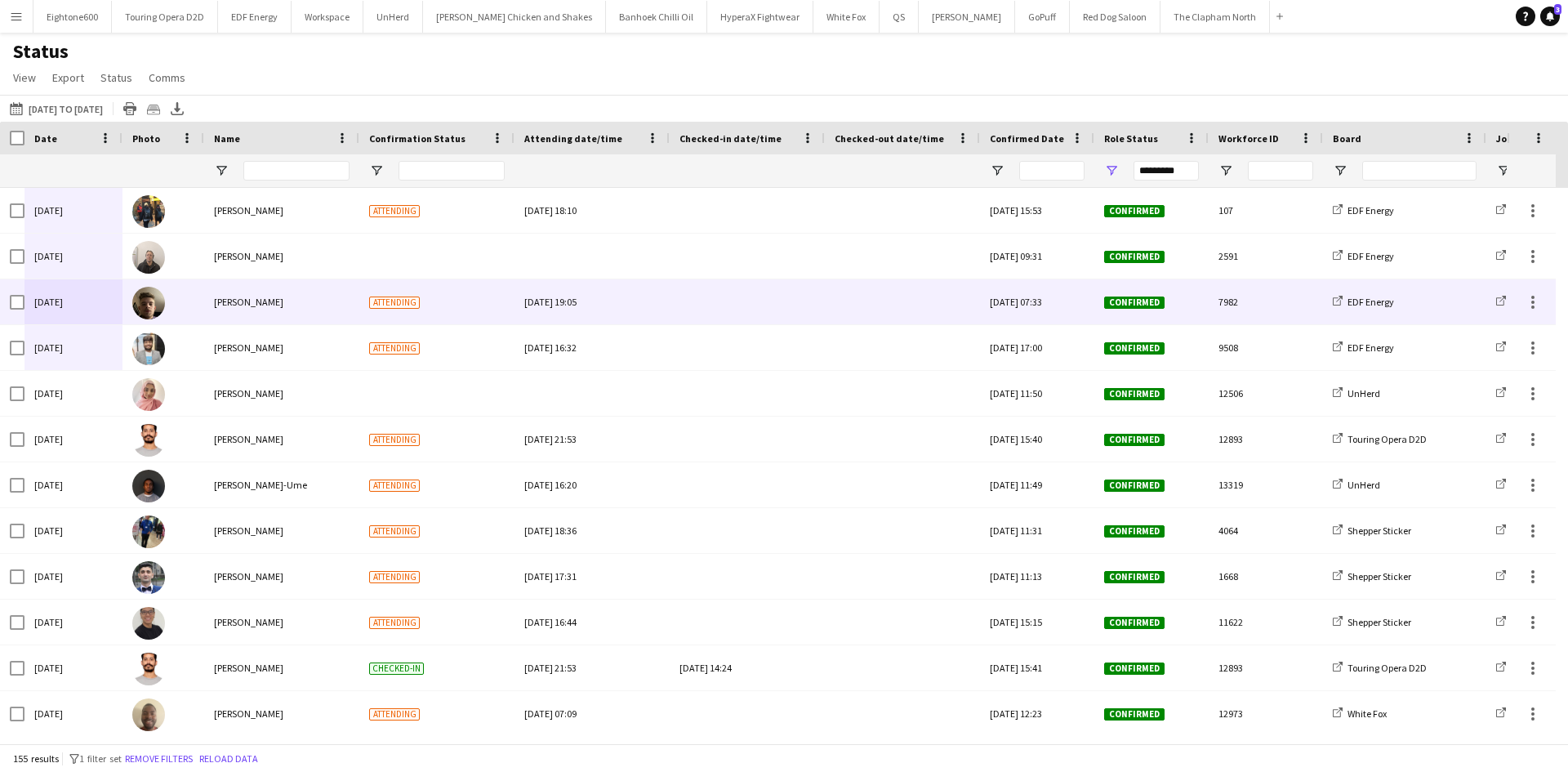
drag, startPoint x: 43, startPoint y: 169, endPoint x: 94, endPoint y: 313, distance: 152.8
click at [94, 313] on div "Crew Shift Details Date Photo Name" at bounding box center [784, 433] width 1568 height 622
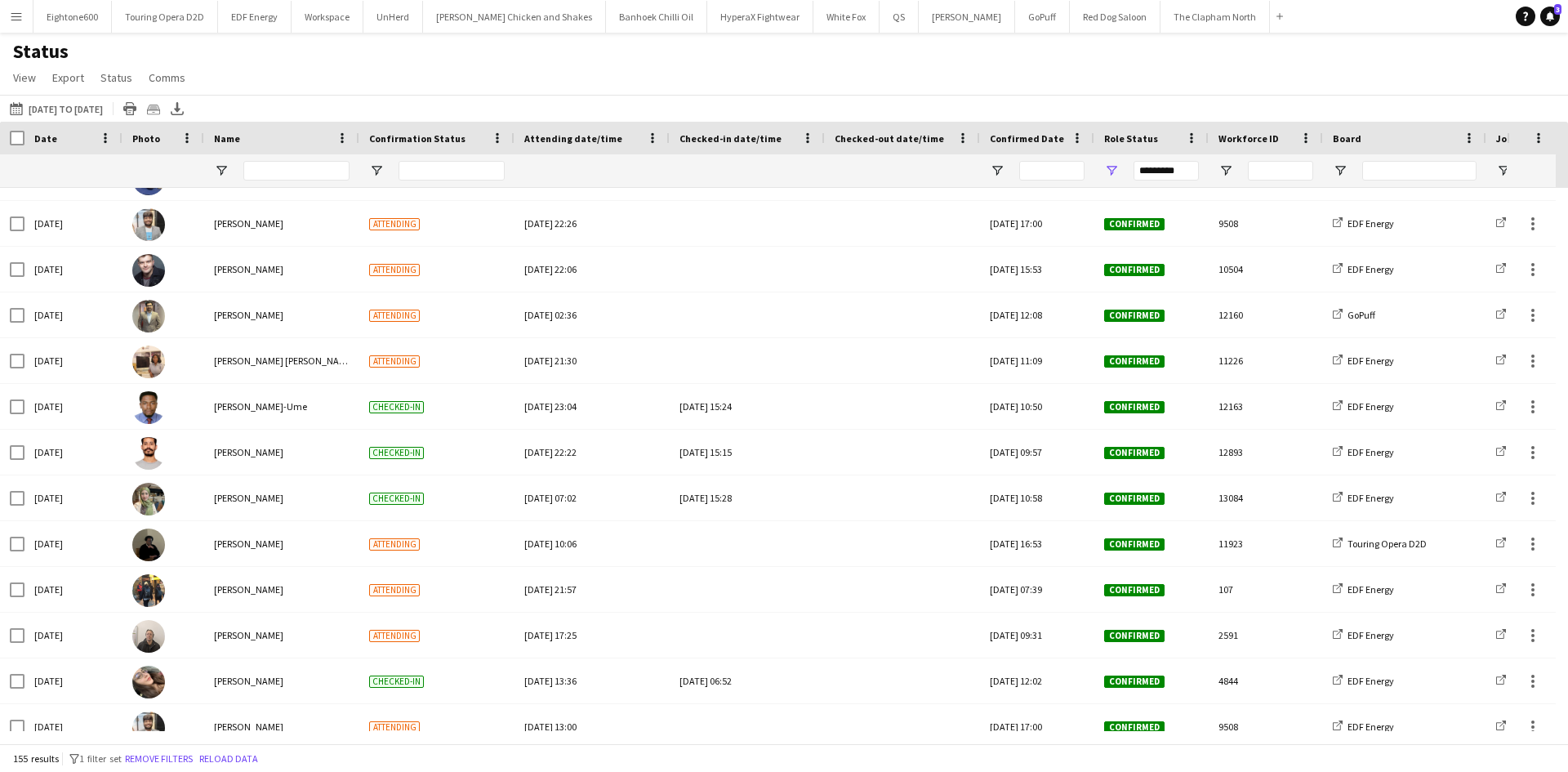
scroll to position [1961, 0]
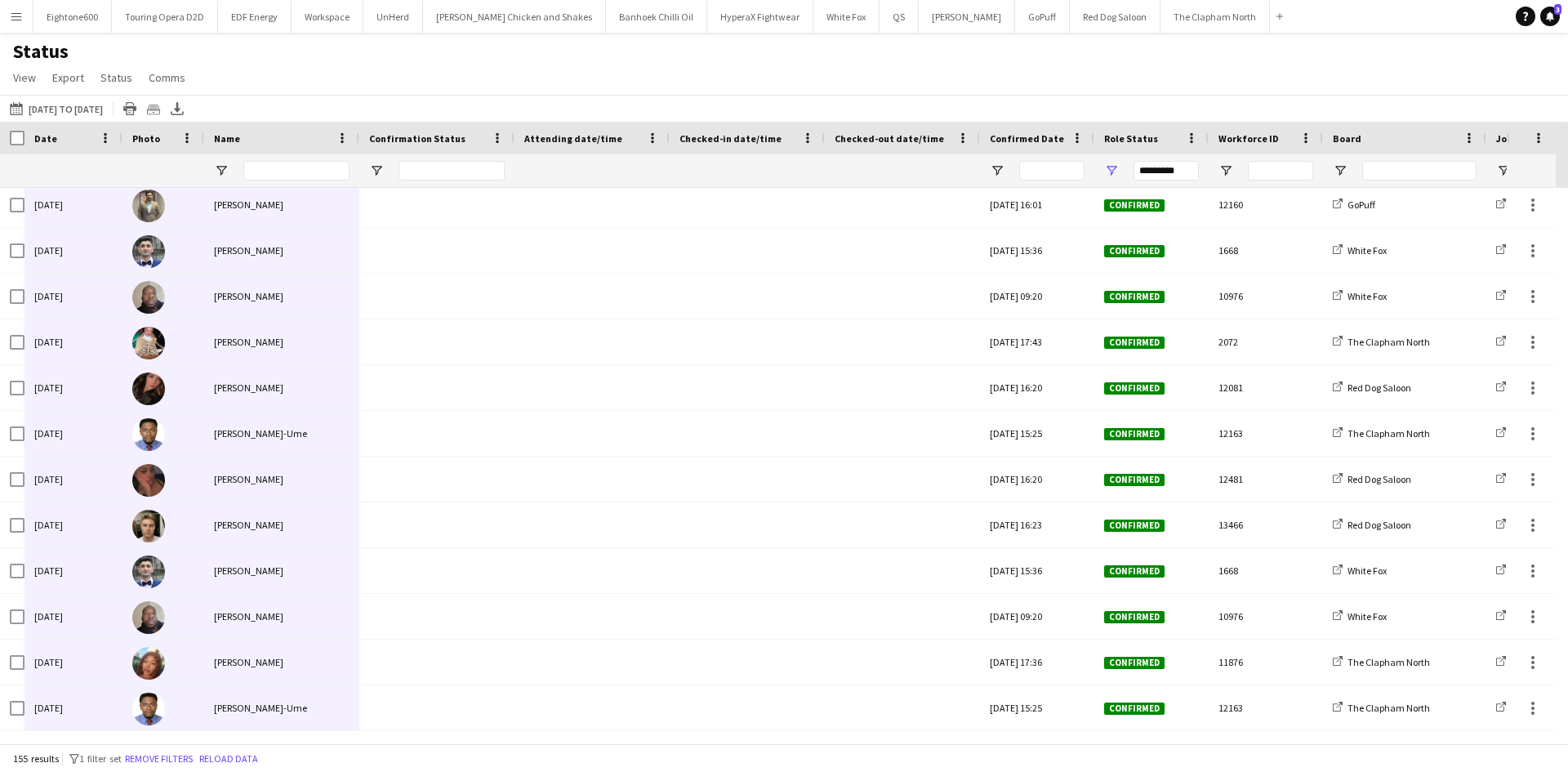
drag, startPoint x: 79, startPoint y: 210, endPoint x: 259, endPoint y: 737, distance: 556.9
click at [259, 737] on div "Crew Shift Details Date Photo Name" at bounding box center [784, 433] width 1568 height 622
click at [12, 27] on button "Menu" at bounding box center [16, 16] width 32 height 32
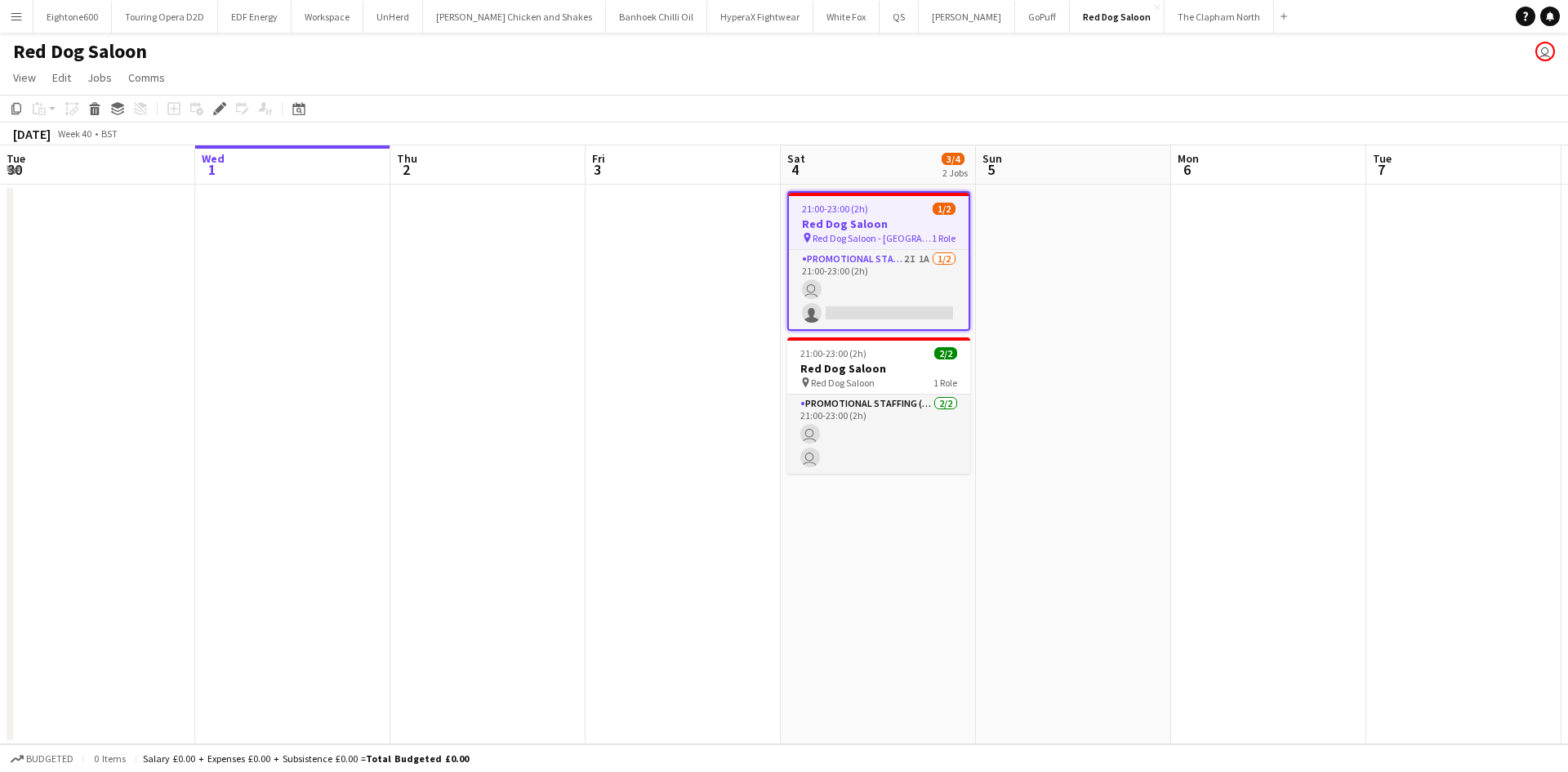
scroll to position [0, 562]
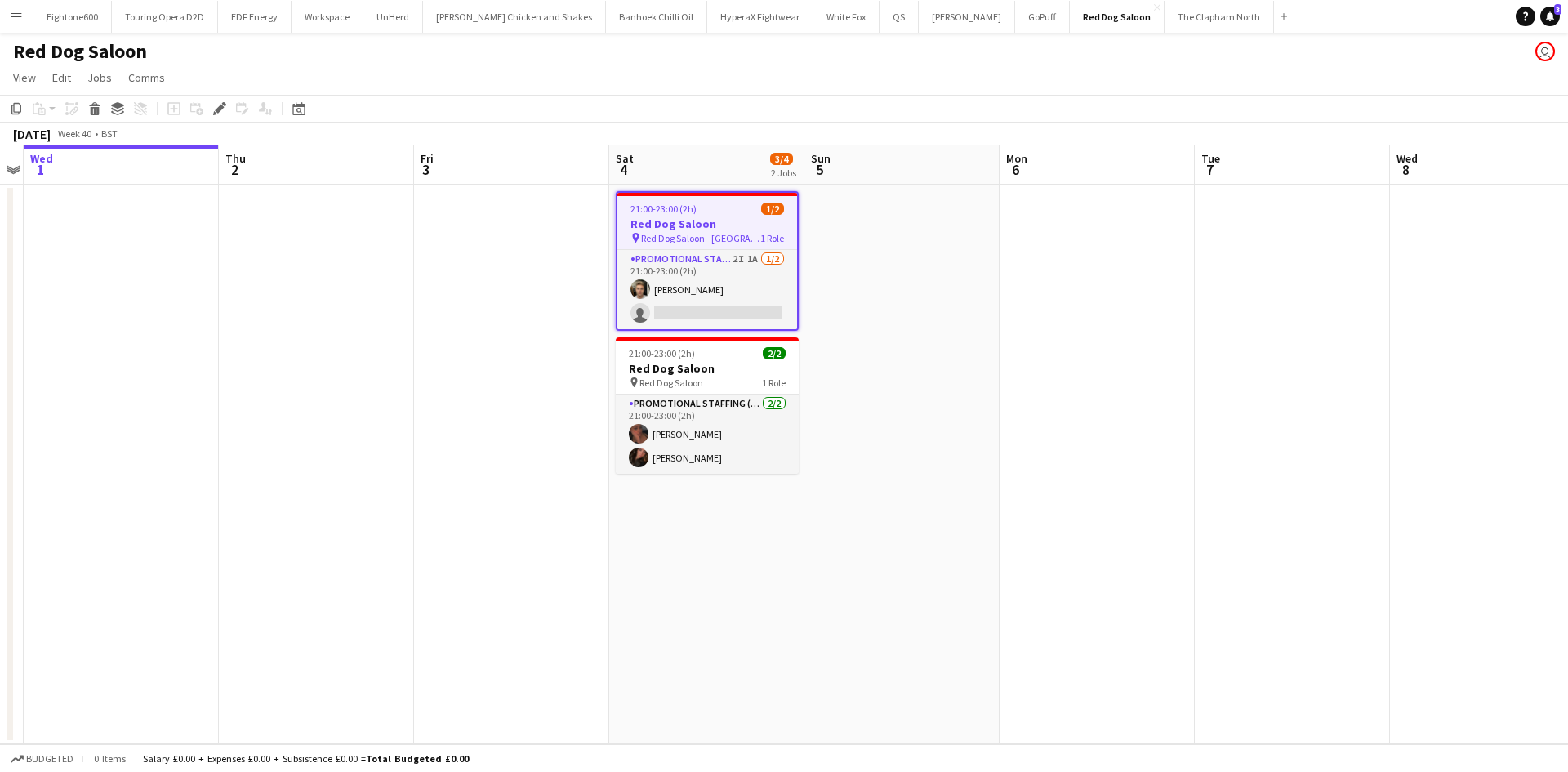
click at [14, 18] on app-icon "Menu" at bounding box center [16, 16] width 13 height 13
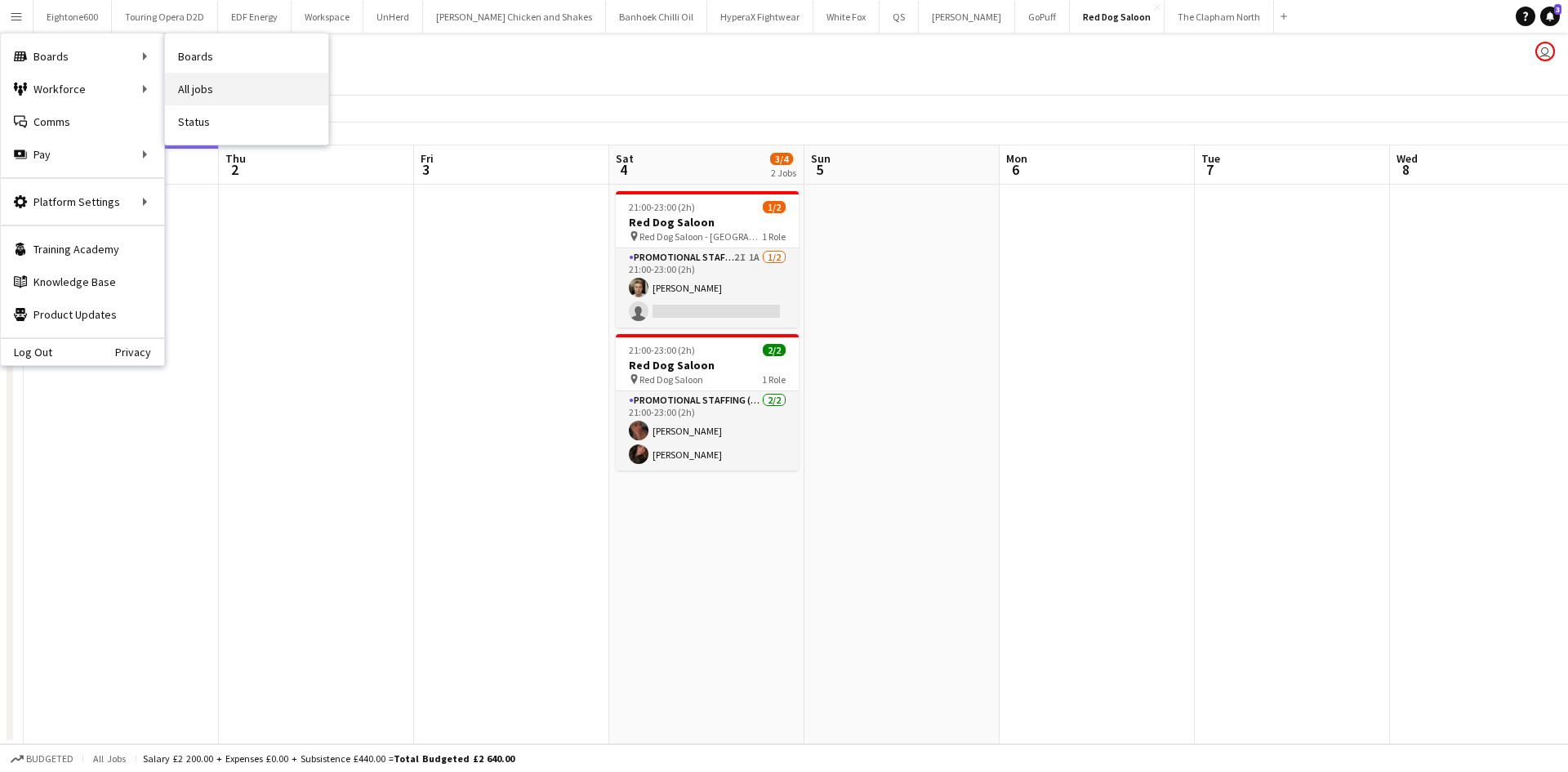
click at [201, 85] on link "All jobs" at bounding box center [246, 89] width 163 height 32
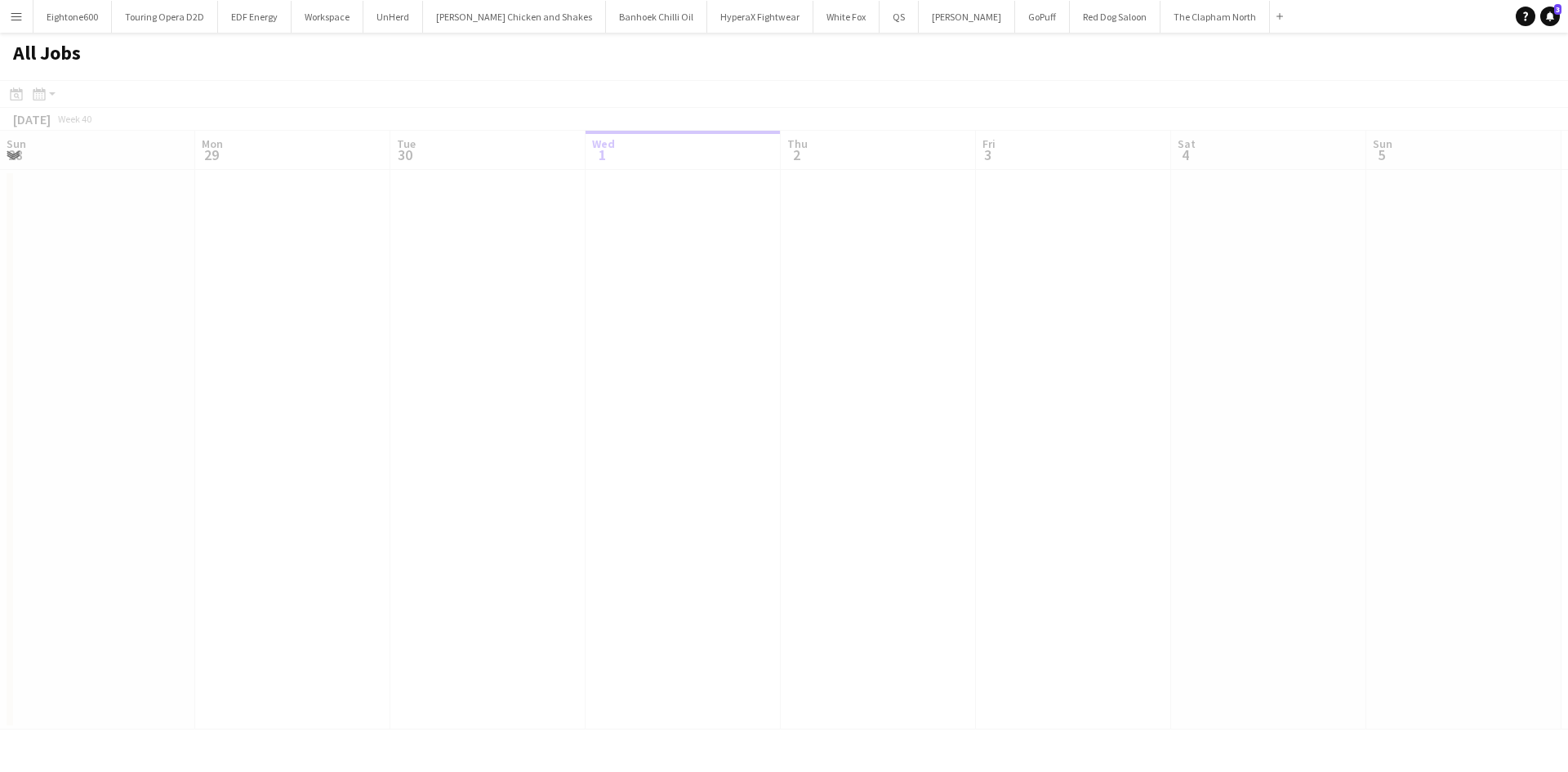
scroll to position [0, 391]
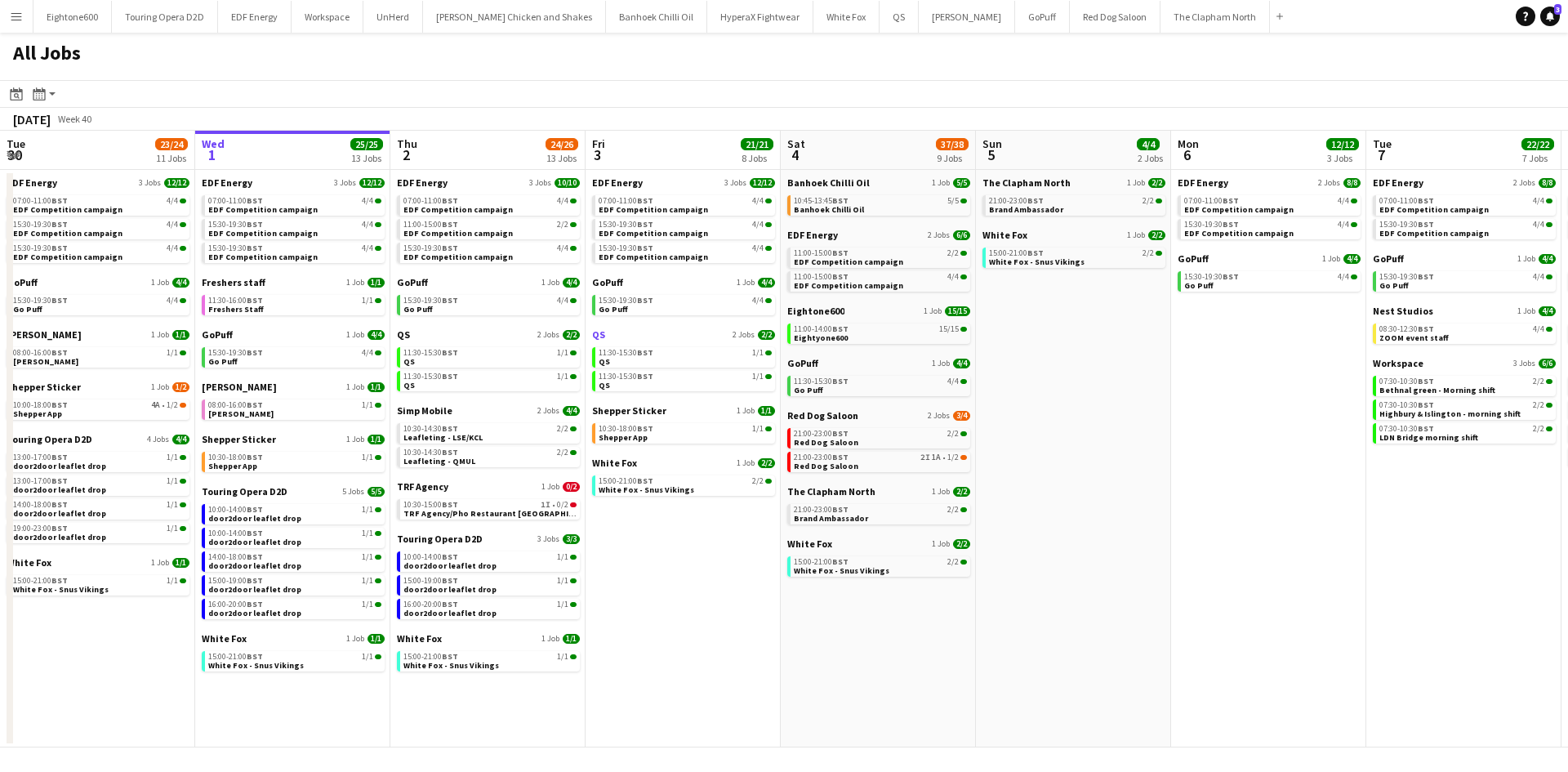
click at [649, 336] on link "QS 2 Jobs 2/2" at bounding box center [683, 335] width 183 height 12
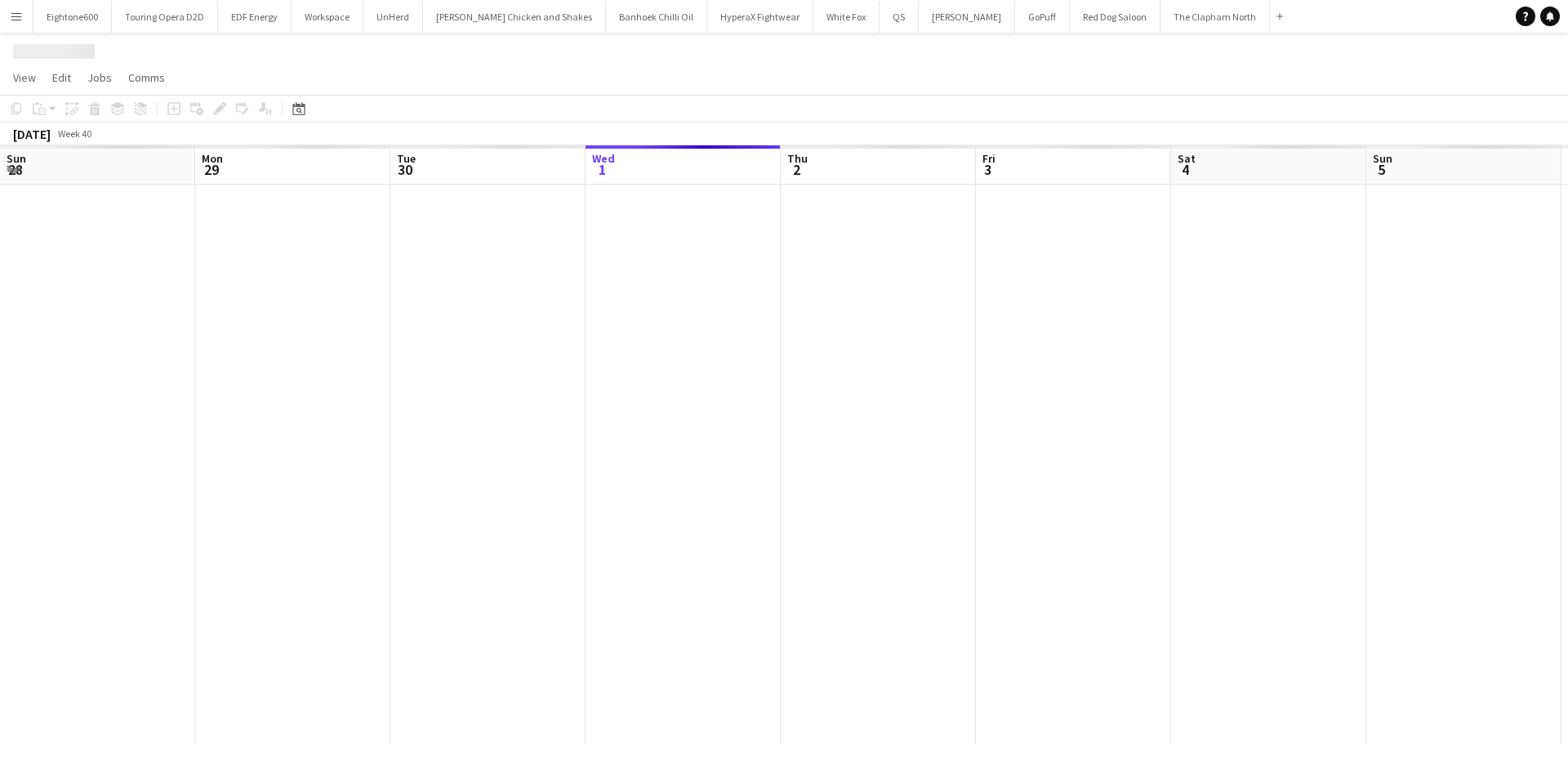
scroll to position [0, 391]
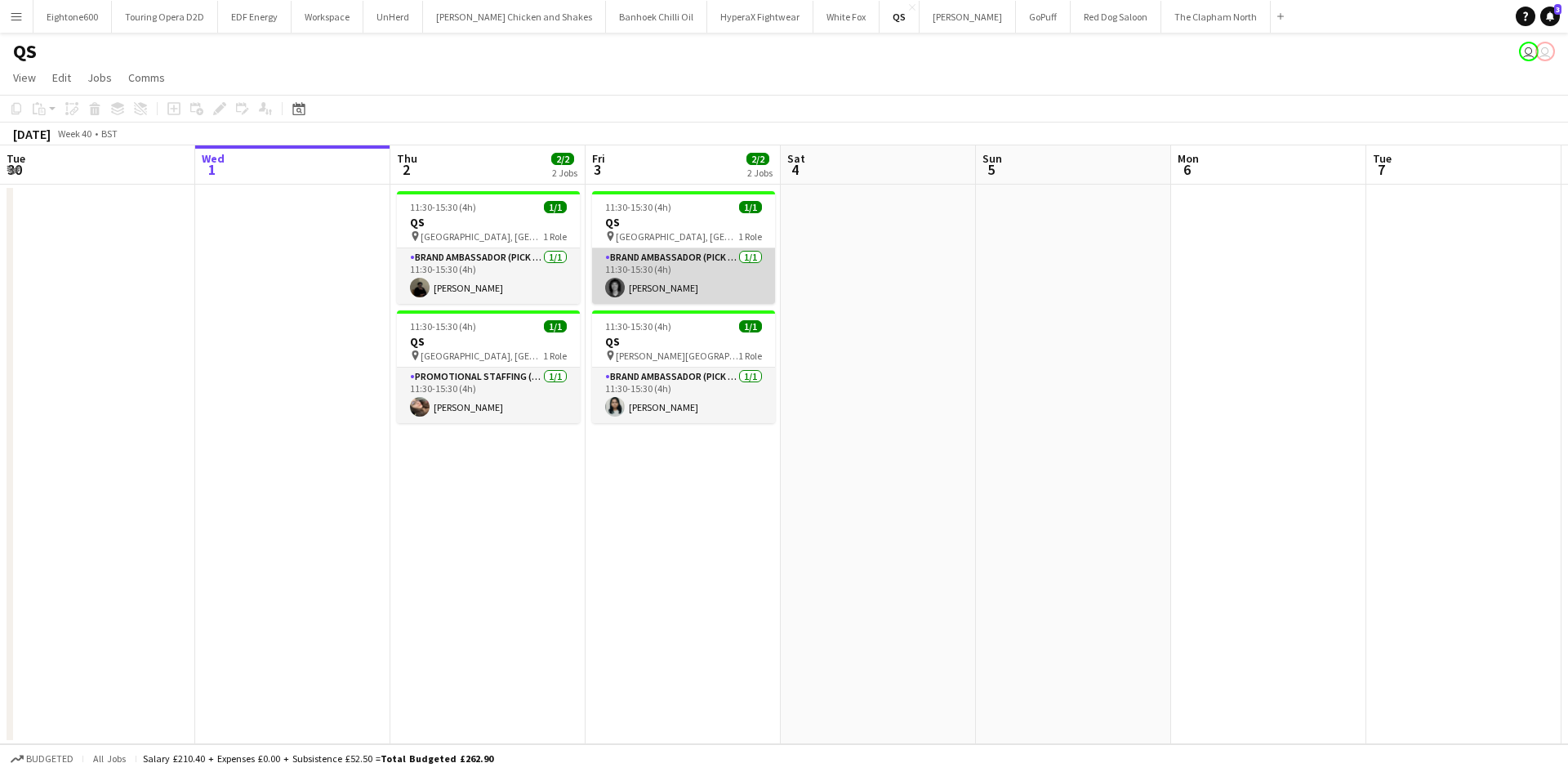
click at [677, 261] on app-card-role "Brand Ambassador (Pick up) [DATE] 11:30-15:30 (4h) [PERSON_NAME]" at bounding box center [683, 275] width 183 height 55
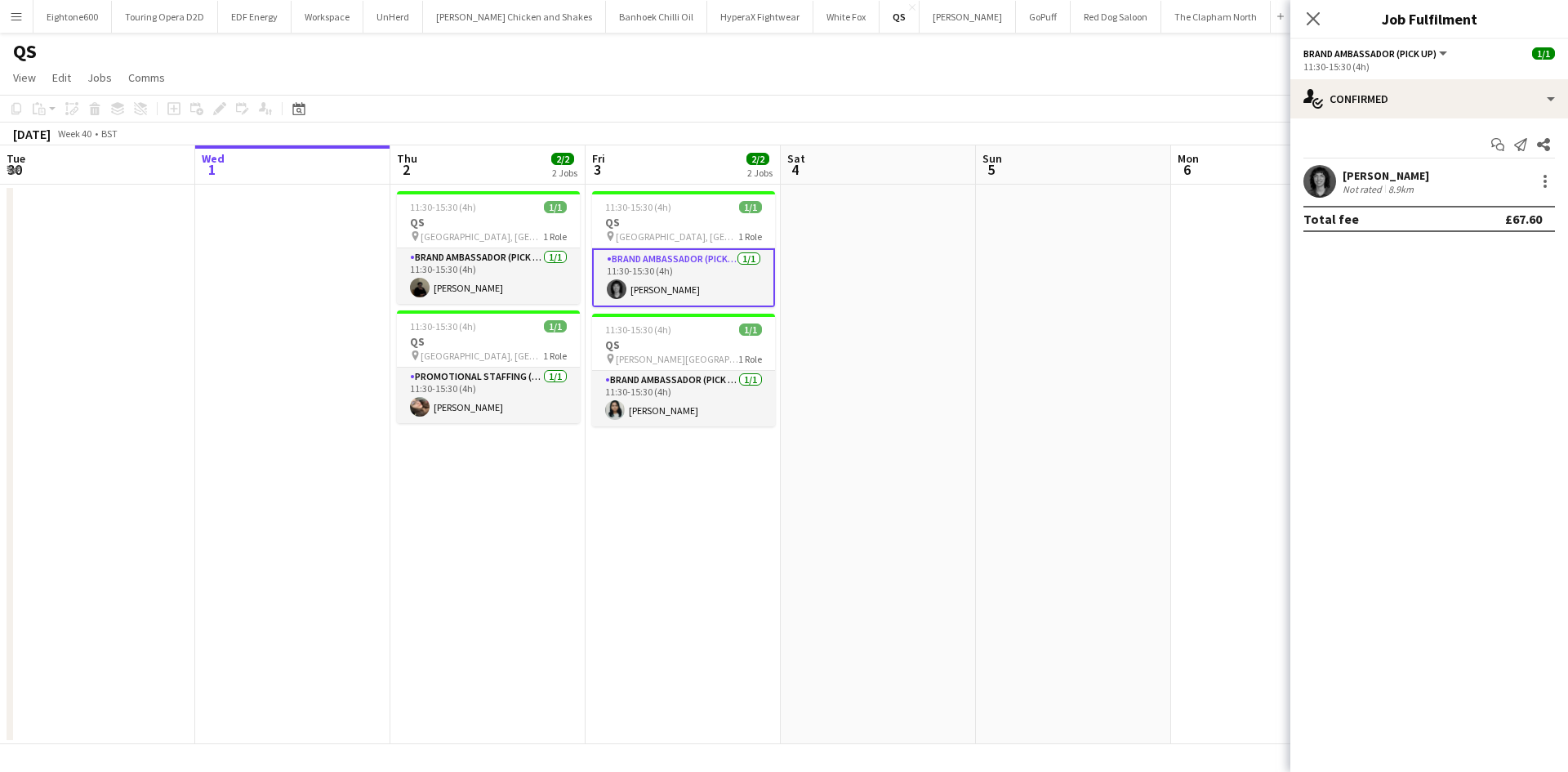
click at [780, 234] on app-date-cell "11:30-15:30 (4h) 1/1 QS pin Imperial College London, South Kensington Campus 1 …" at bounding box center [682, 464] width 195 height 560
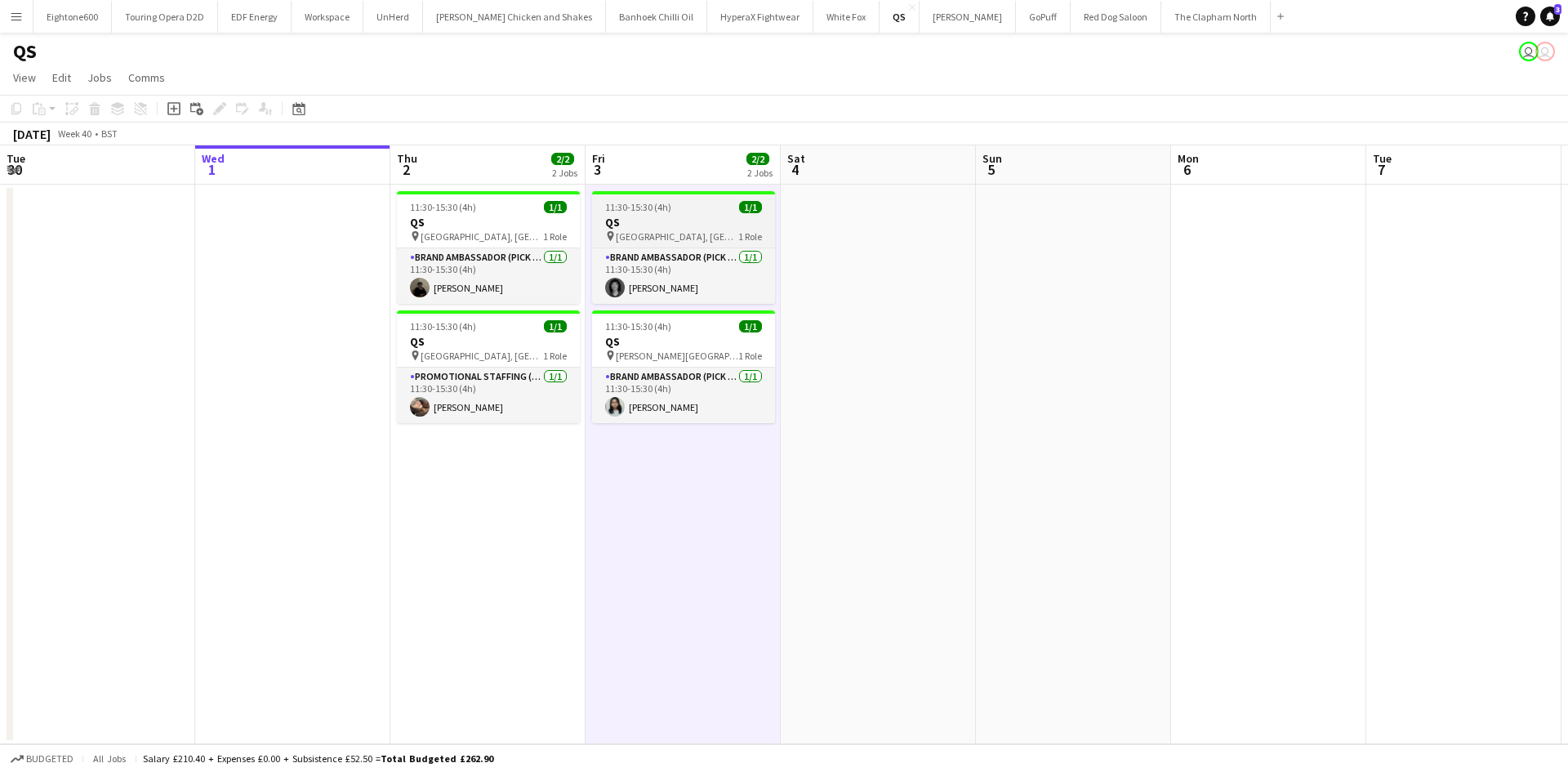
click at [672, 209] on div "11:30-15:30 (4h) 1/1" at bounding box center [683, 207] width 183 height 12
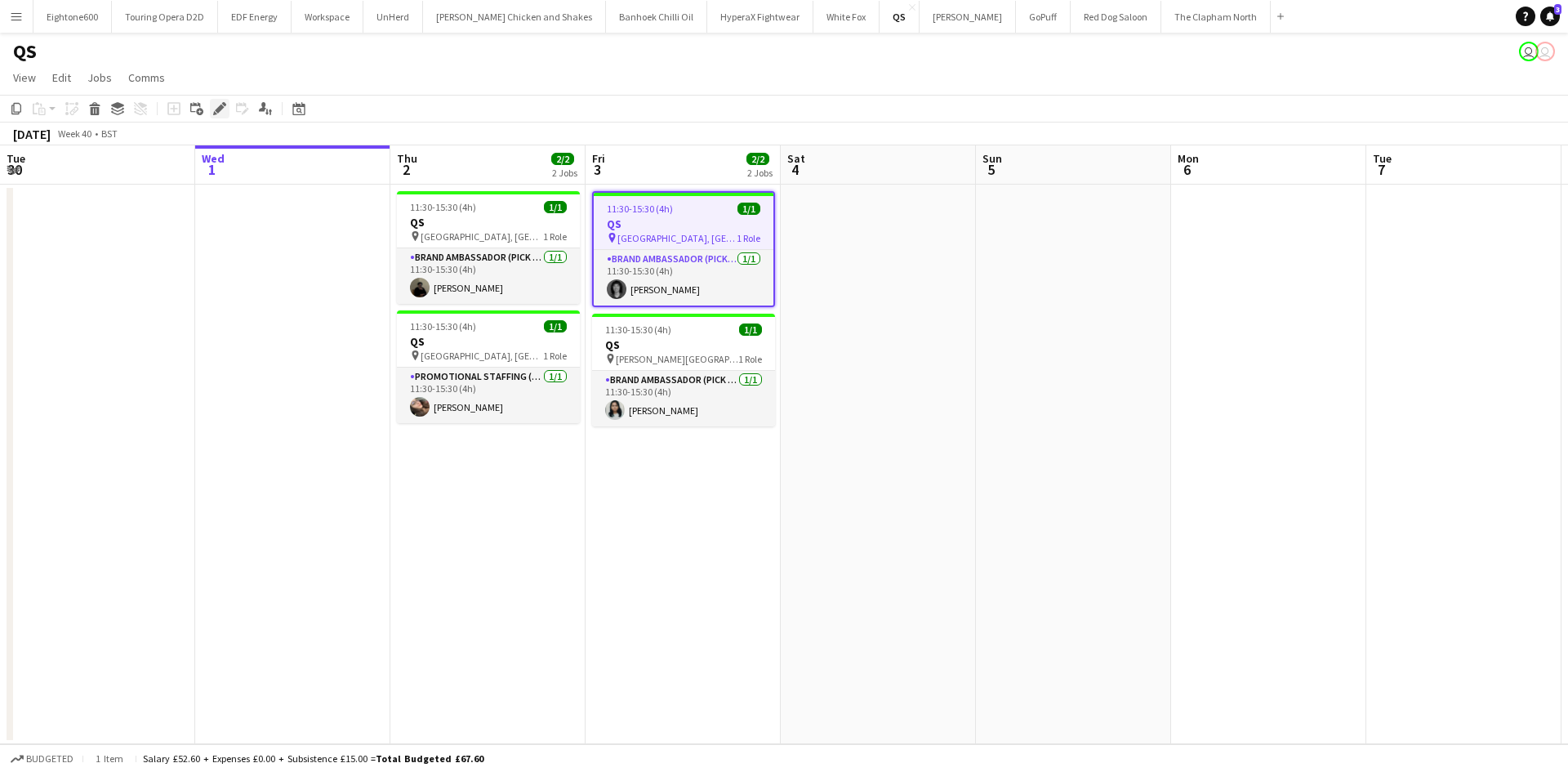
click at [223, 102] on div "Edit" at bounding box center [220, 109] width 19 height 19
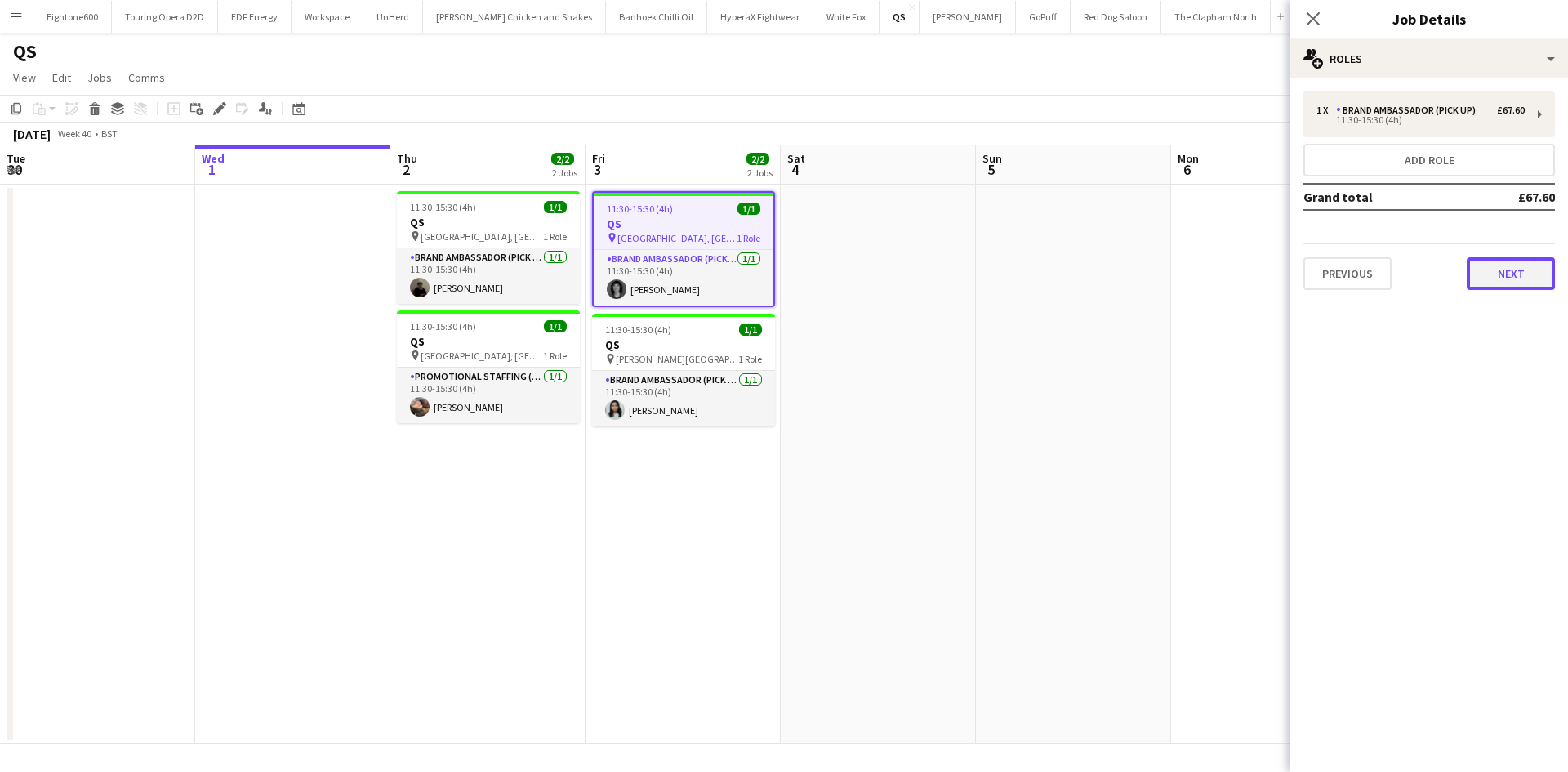
click at [1492, 279] on button "Next" at bounding box center [1510, 273] width 88 height 32
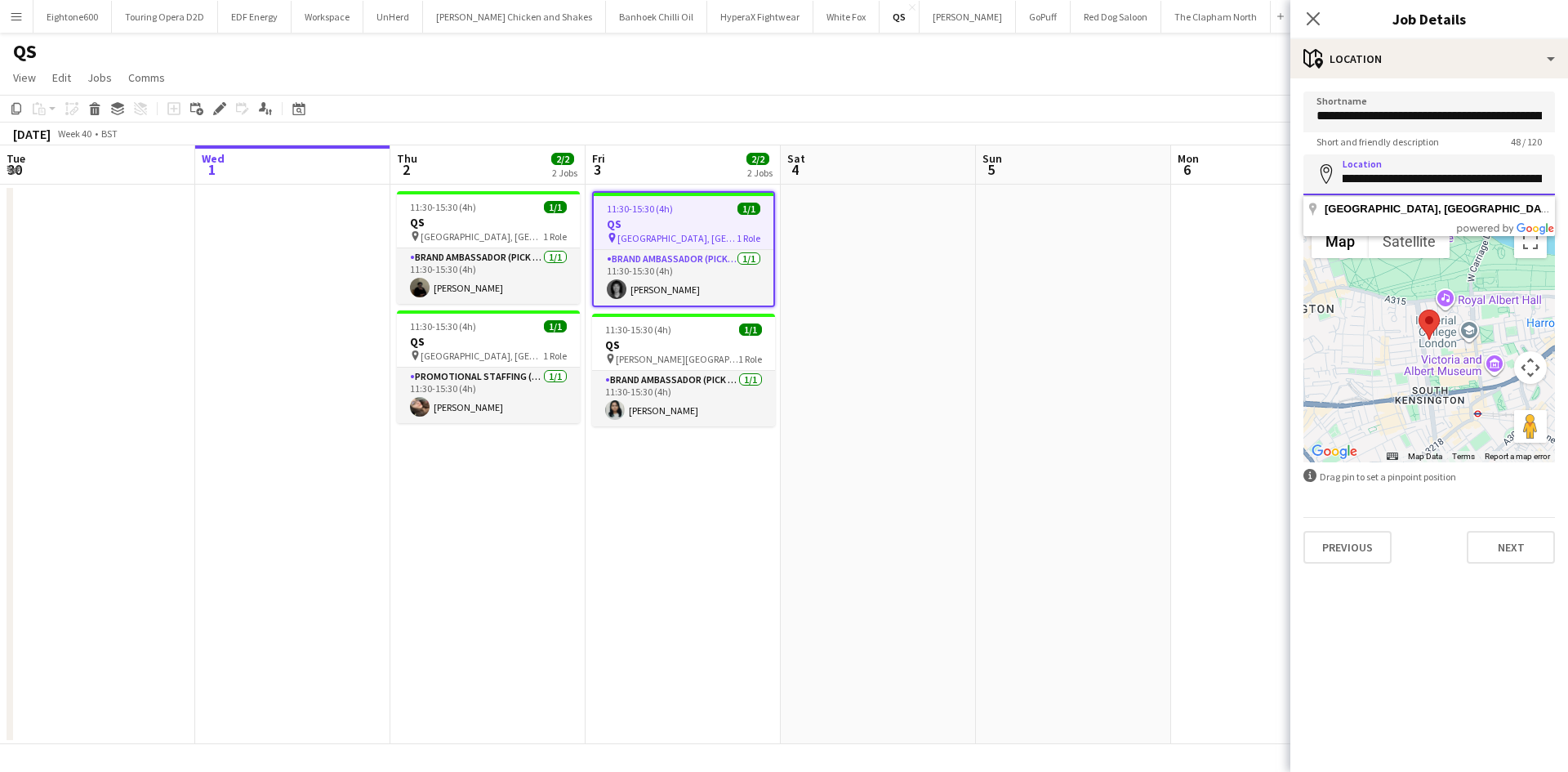
scroll to position [0, 498]
drag, startPoint x: 1501, startPoint y: 175, endPoint x: 1567, endPoint y: 178, distance: 66.1
click at [1567, 178] on form "**********" at bounding box center [1429, 327] width 278 height 472
click at [1480, 171] on input "**********" at bounding box center [1429, 174] width 251 height 41
drag, startPoint x: 1473, startPoint y: 177, endPoint x: 1520, endPoint y: 176, distance: 47.0
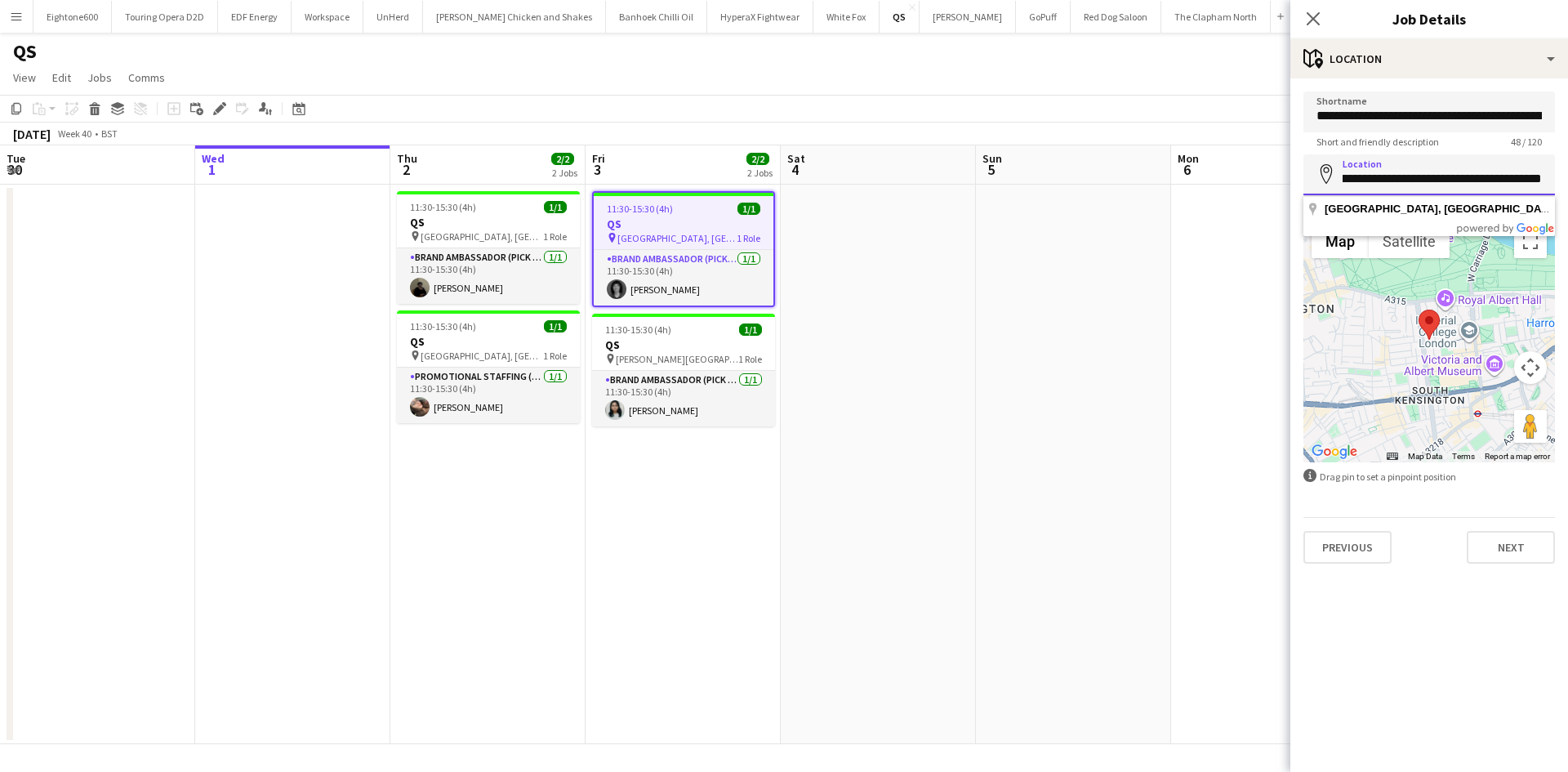
click at [1520, 176] on input "**********" at bounding box center [1429, 174] width 251 height 41
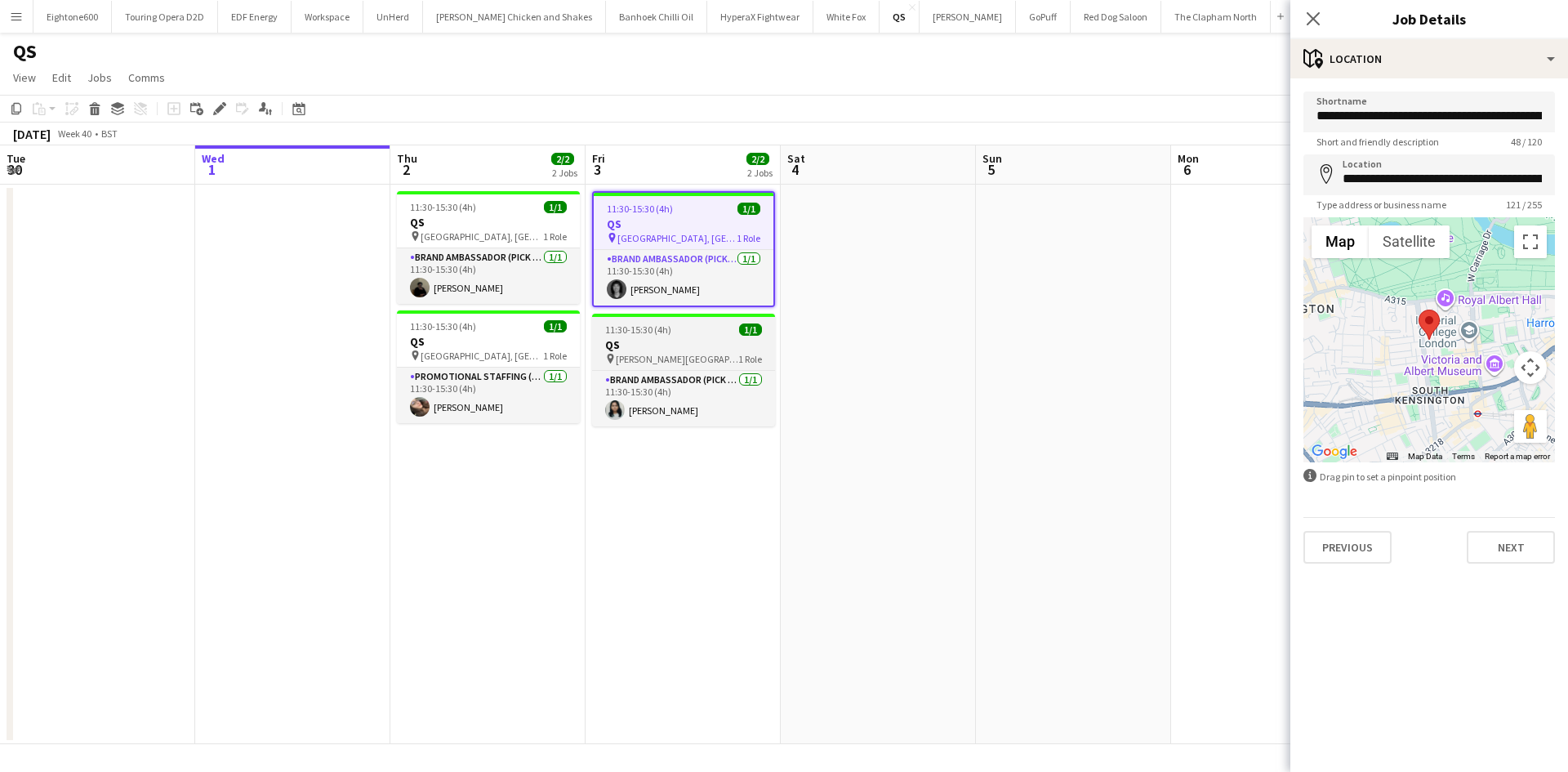
click at [667, 348] on h3 "QS" at bounding box center [683, 344] width 183 height 15
type input "**********"
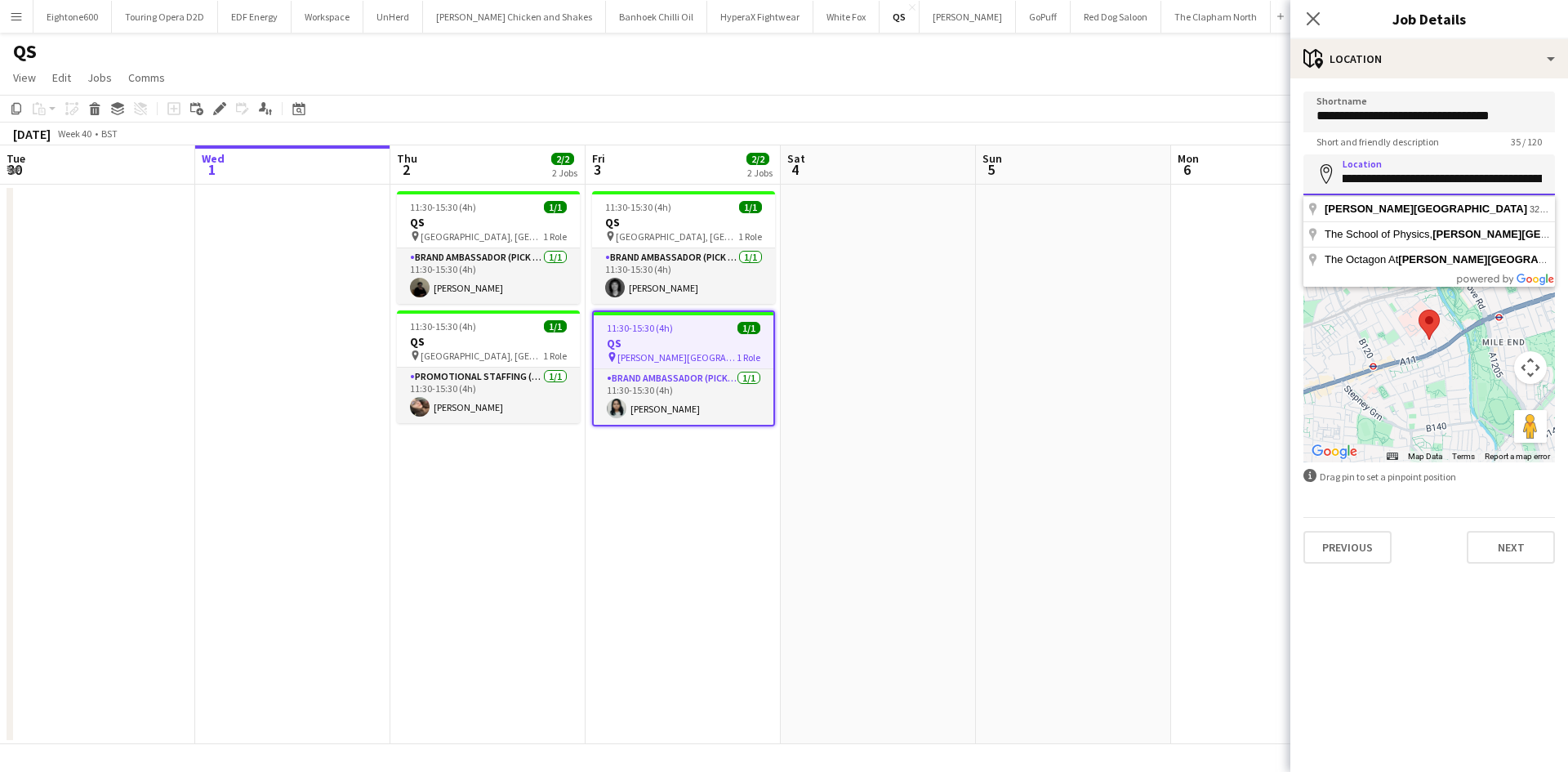
scroll to position [0, 267]
drag, startPoint x: 1481, startPoint y: 177, endPoint x: 1567, endPoint y: 188, distance: 86.7
click at [1567, 188] on form "**********" at bounding box center [1429, 327] width 278 height 472
click at [1480, 185] on input "**********" at bounding box center [1429, 174] width 251 height 41
drag, startPoint x: 1484, startPoint y: 178, endPoint x: 1517, endPoint y: 181, distance: 33.1
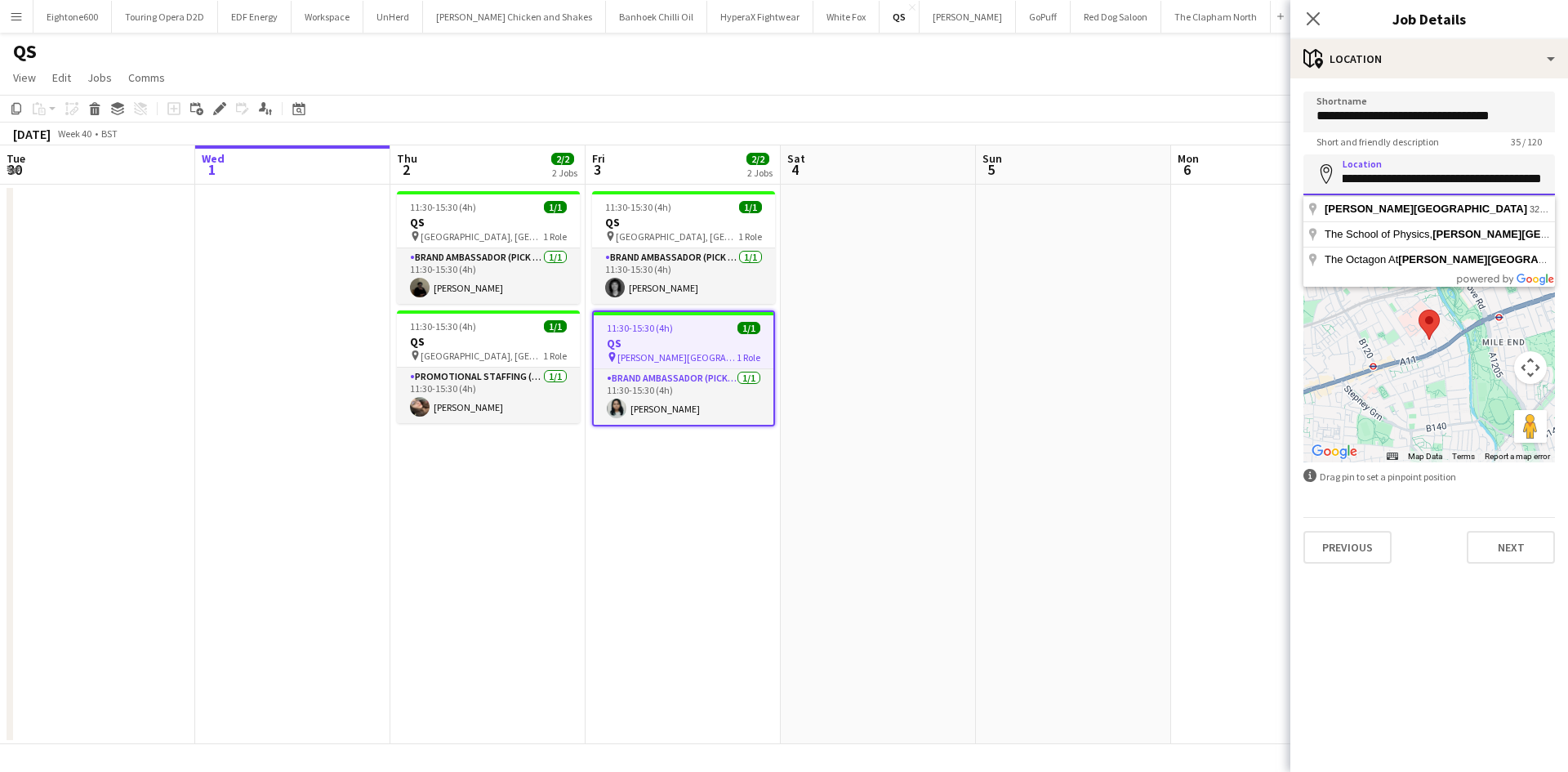
click at [1517, 181] on input "**********" at bounding box center [1429, 174] width 251 height 41
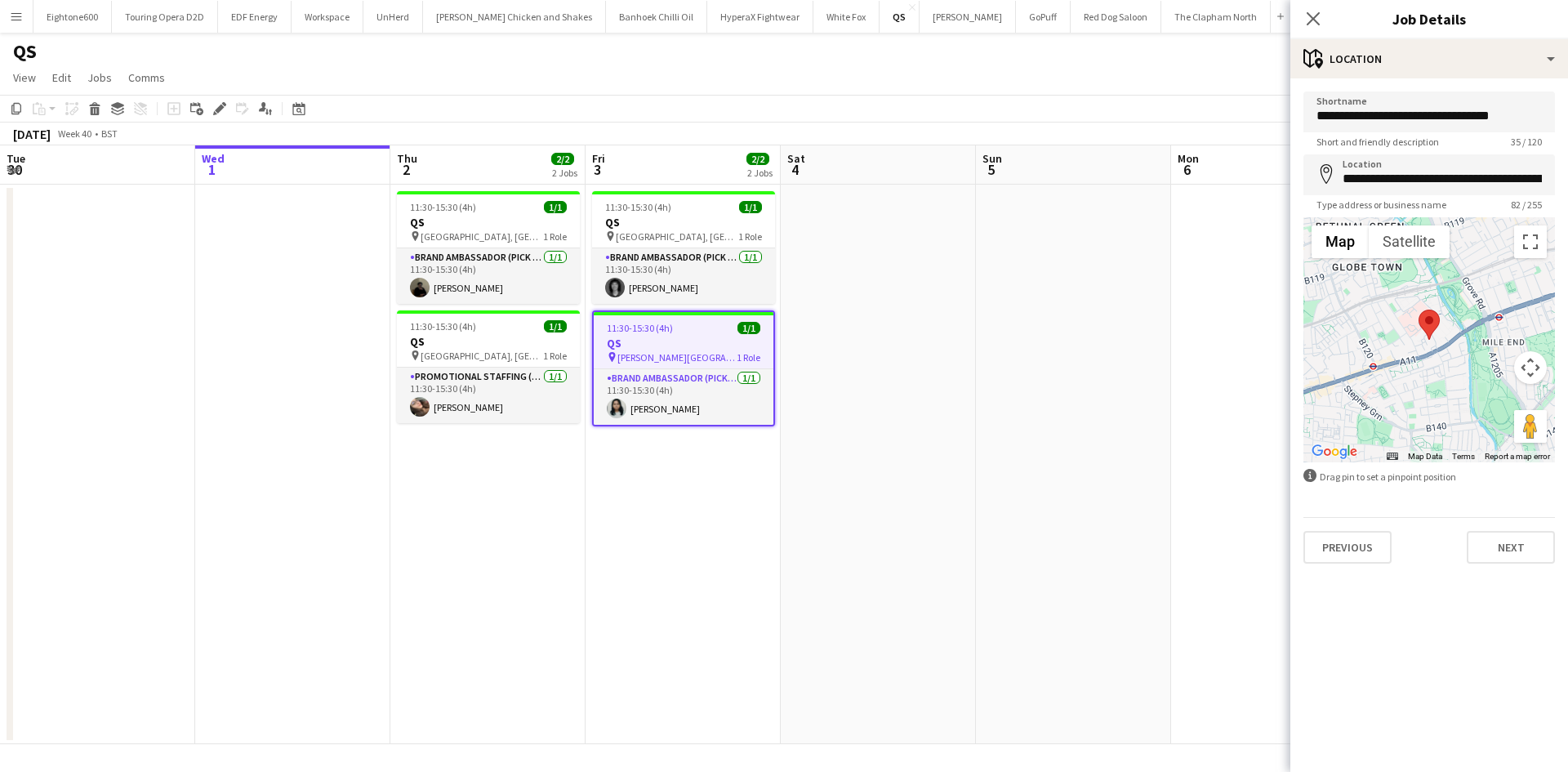
click at [1213, 250] on app-date-cell at bounding box center [1268, 464] width 195 height 560
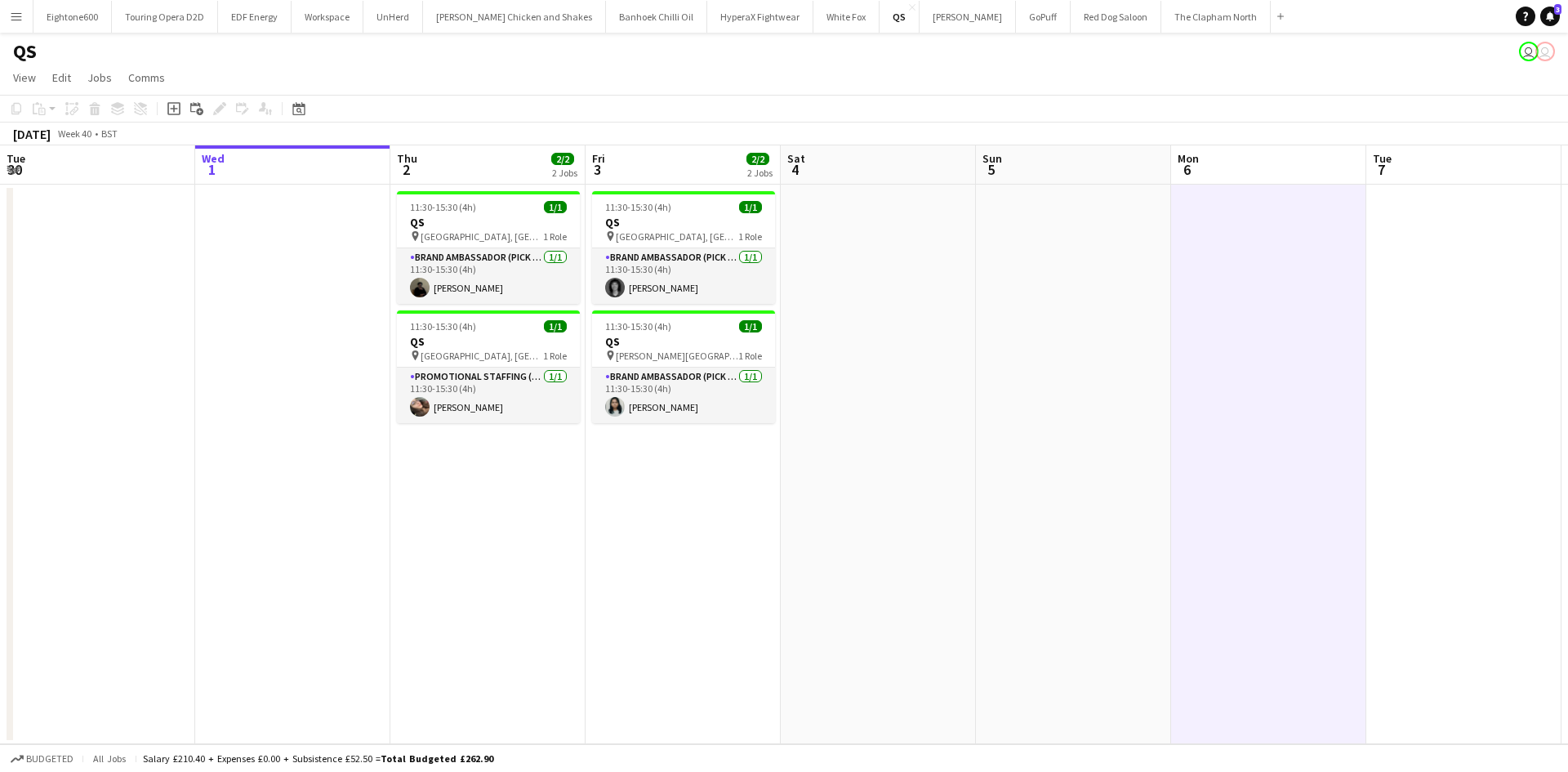
click at [16, 3] on button "Menu" at bounding box center [16, 16] width 32 height 32
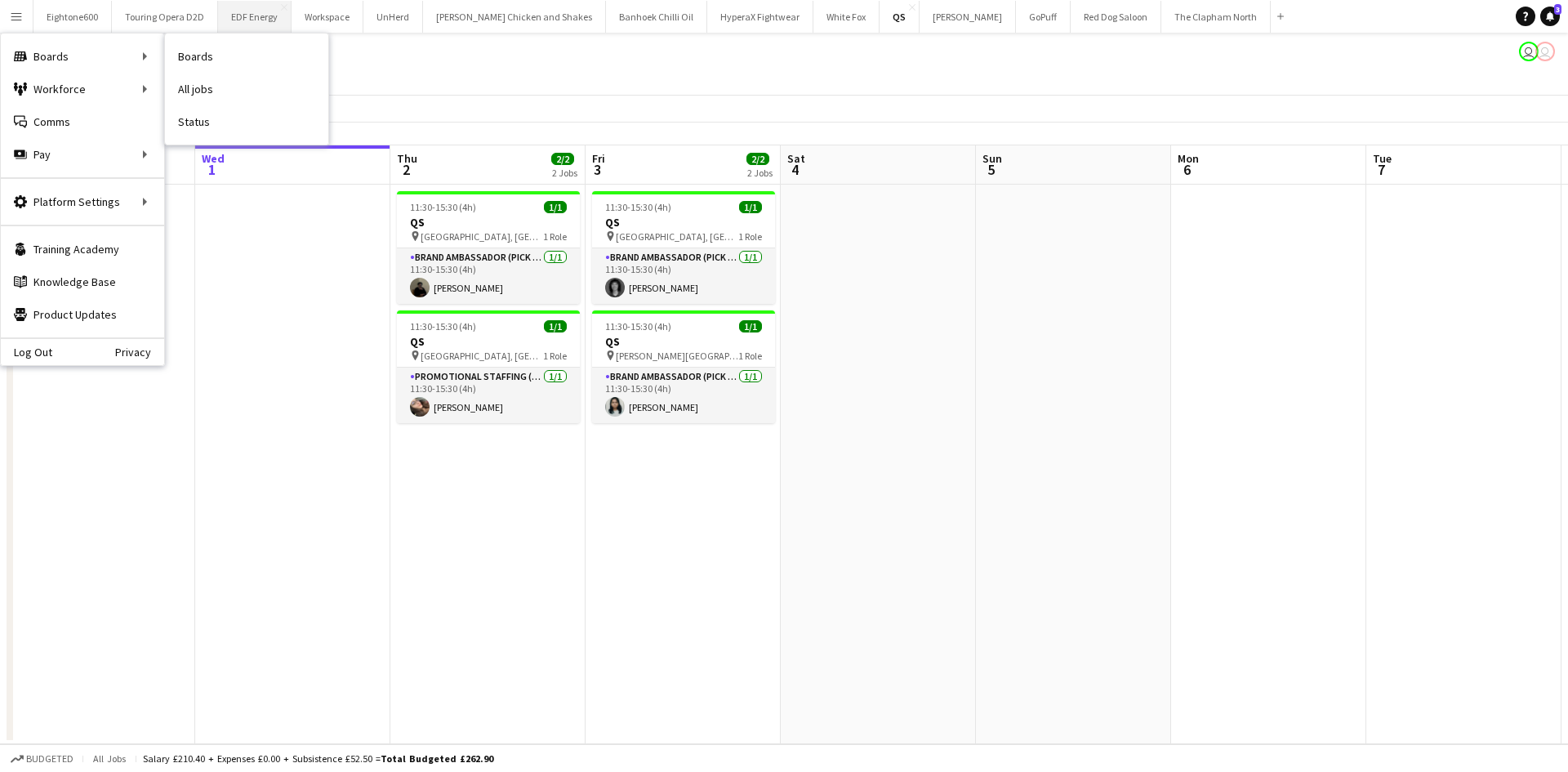
click at [228, 82] on link "All jobs" at bounding box center [246, 89] width 163 height 32
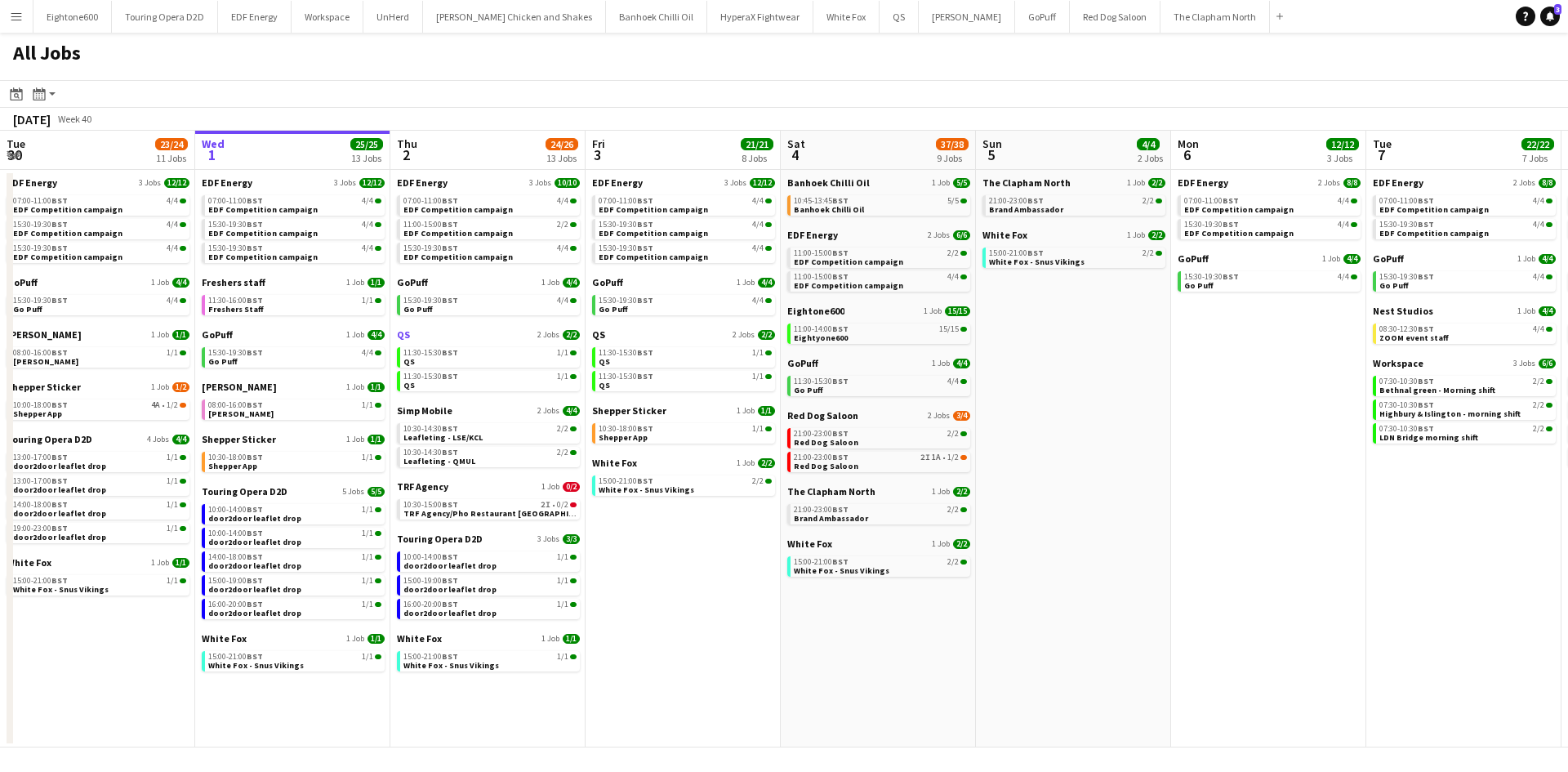
click at [423, 335] on link "QS 2 Jobs 2/2" at bounding box center [488, 335] width 183 height 12
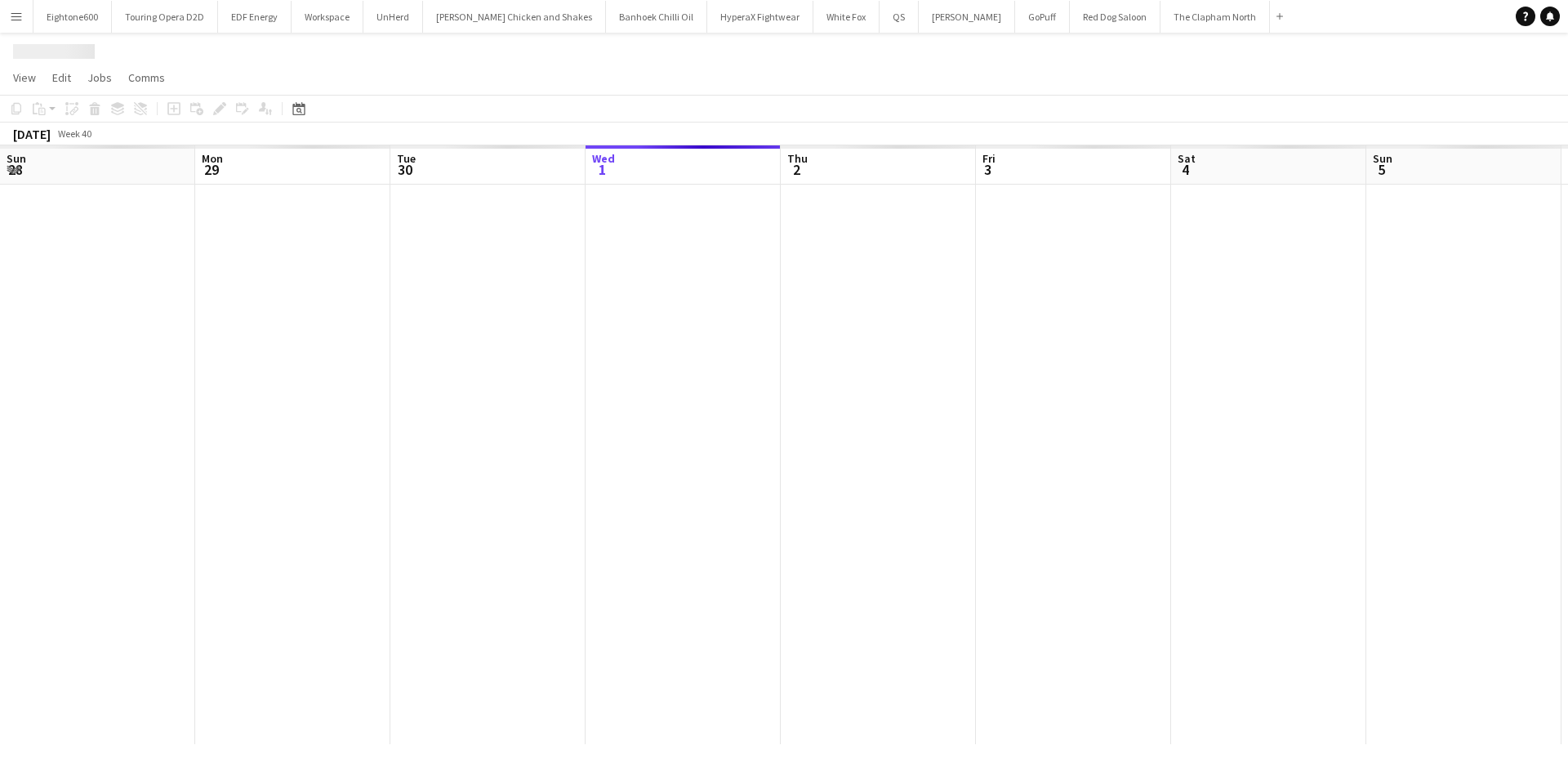
scroll to position [0, 391]
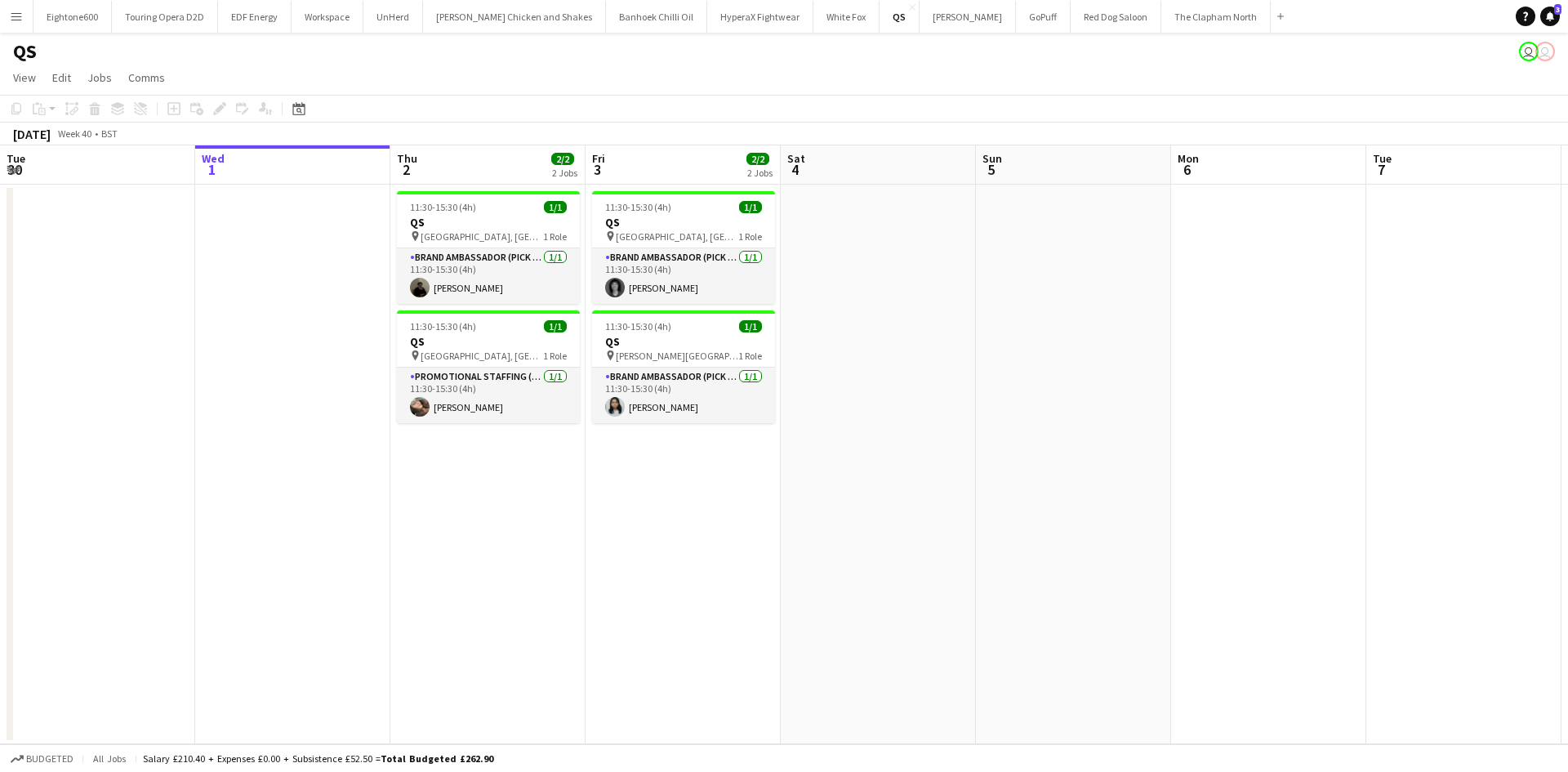
click at [15, 19] on app-icon "Menu" at bounding box center [16, 16] width 13 height 13
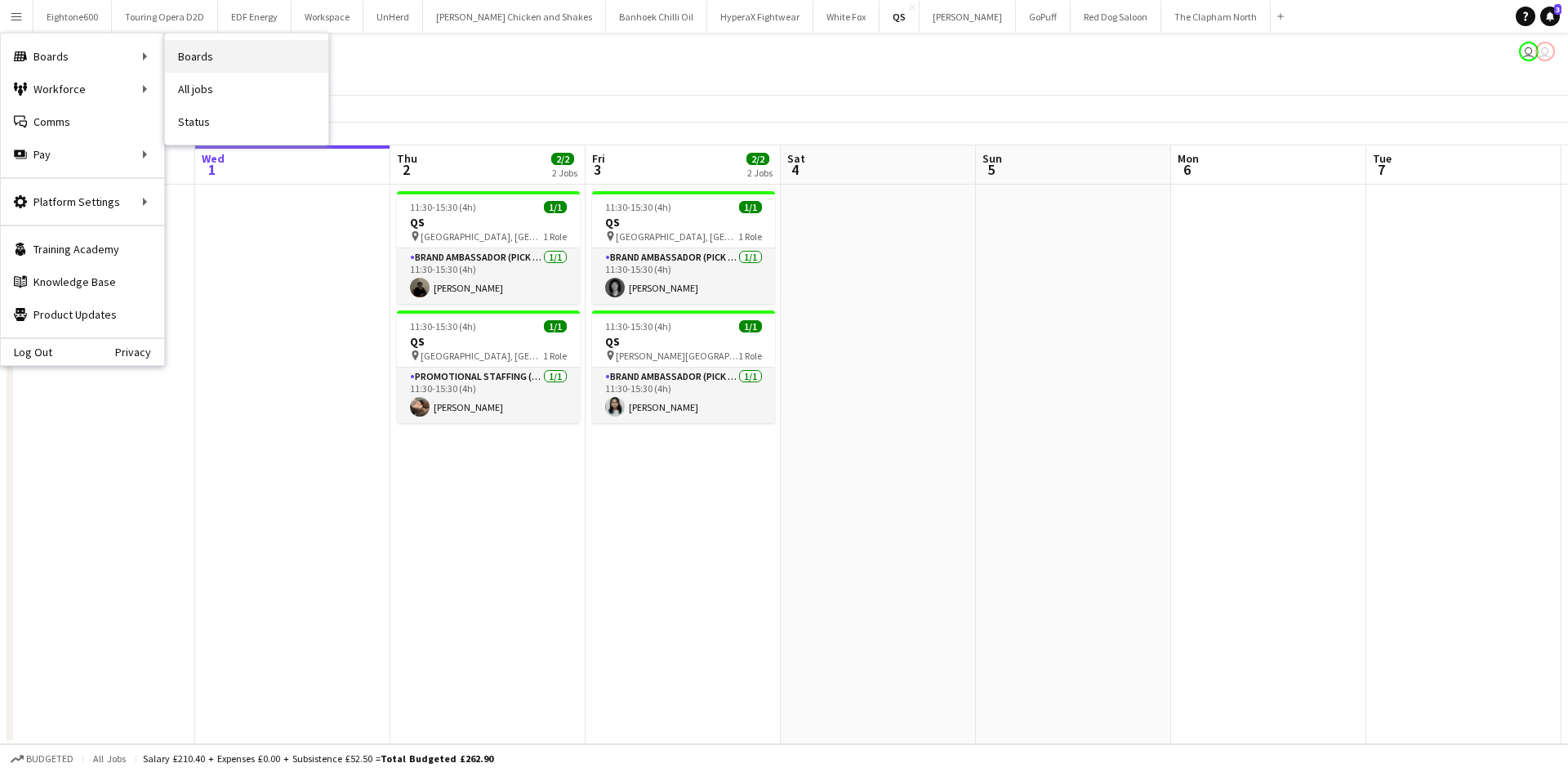
click at [194, 67] on link "Boards" at bounding box center [246, 56] width 163 height 32
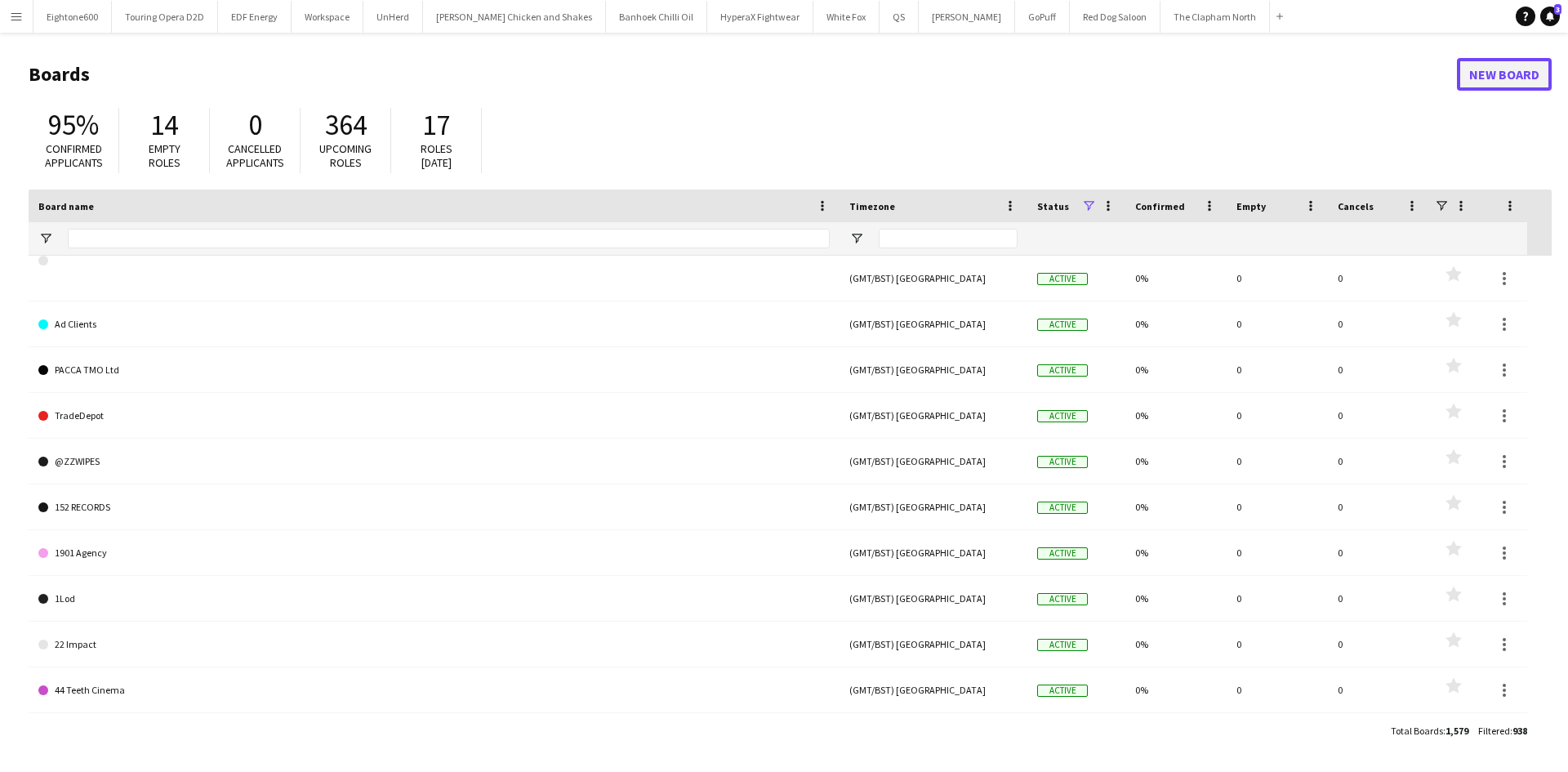
click at [1495, 72] on link "New Board" at bounding box center [1504, 74] width 95 height 32
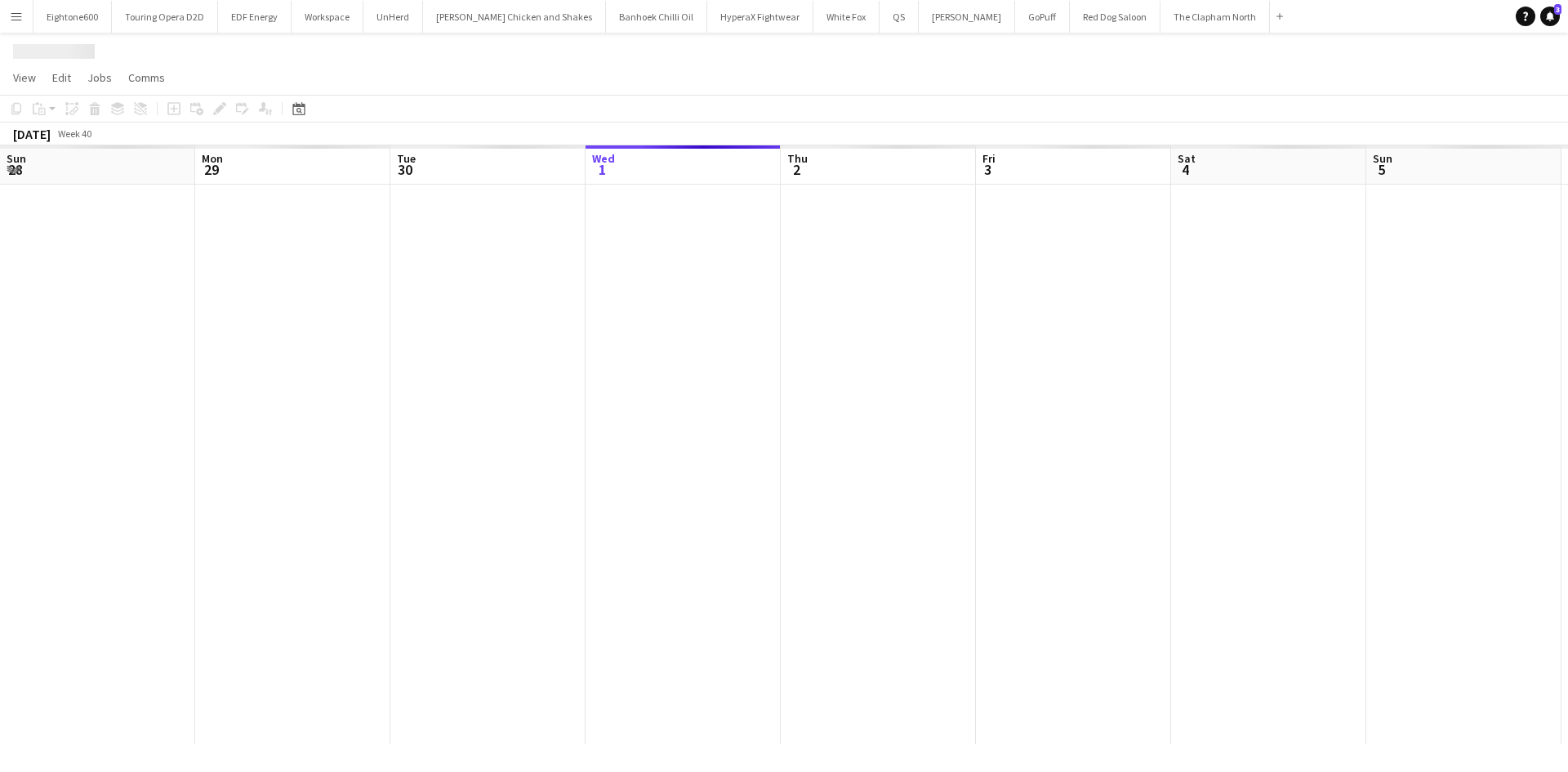
scroll to position [0, 391]
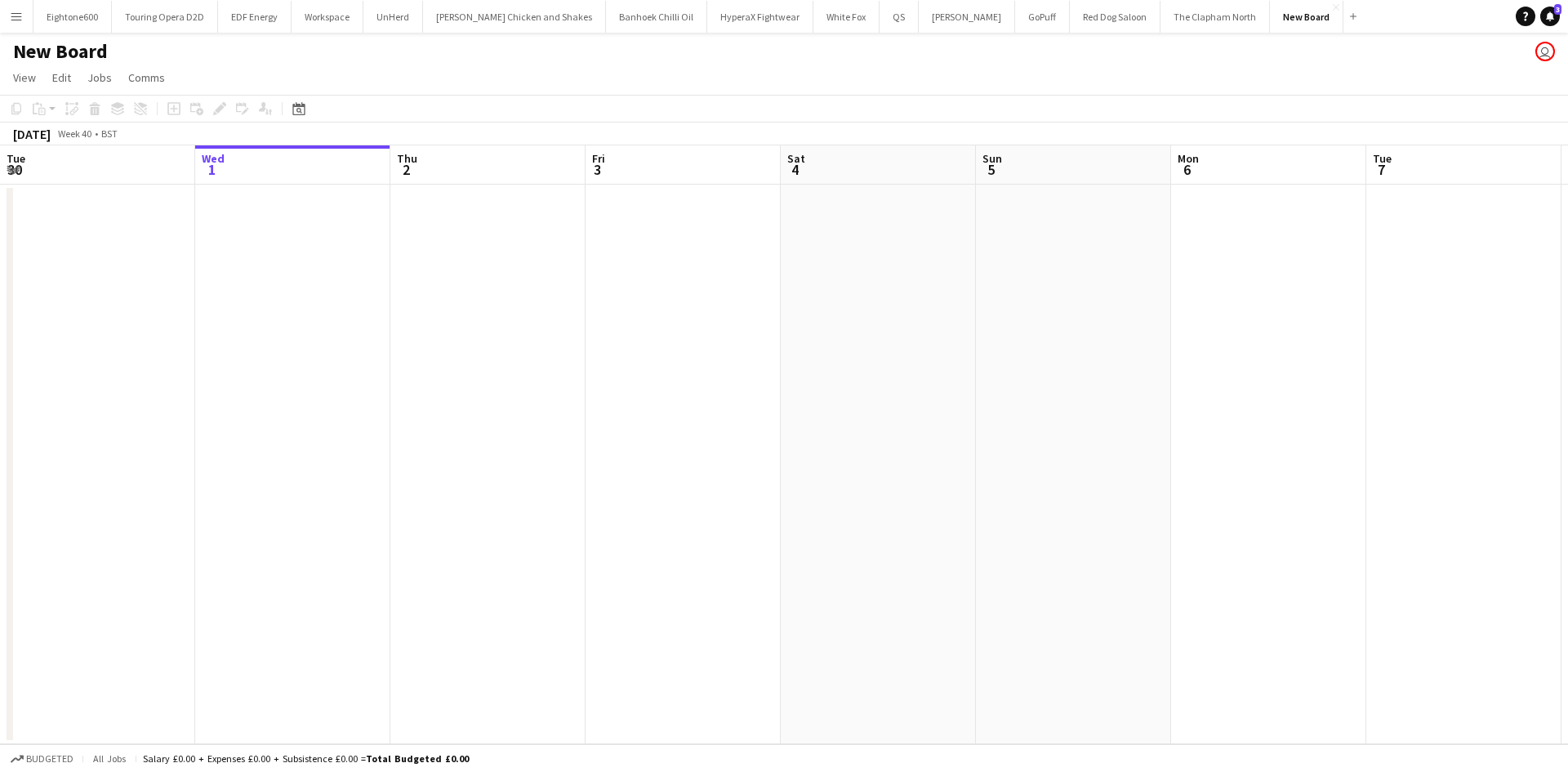
drag, startPoint x: 1269, startPoint y: 14, endPoint x: 1179, endPoint y: 96, distance: 121.8
click at [1179, 96] on app-toolbar "Copy Paste Paste Ctrl+V Paste with crew Ctrl+Shift+V Paste linked Job [GEOGRAPH…" at bounding box center [784, 109] width 1568 height 28
click at [42, 45] on h1 "New Board" at bounding box center [60, 52] width 95 height 25
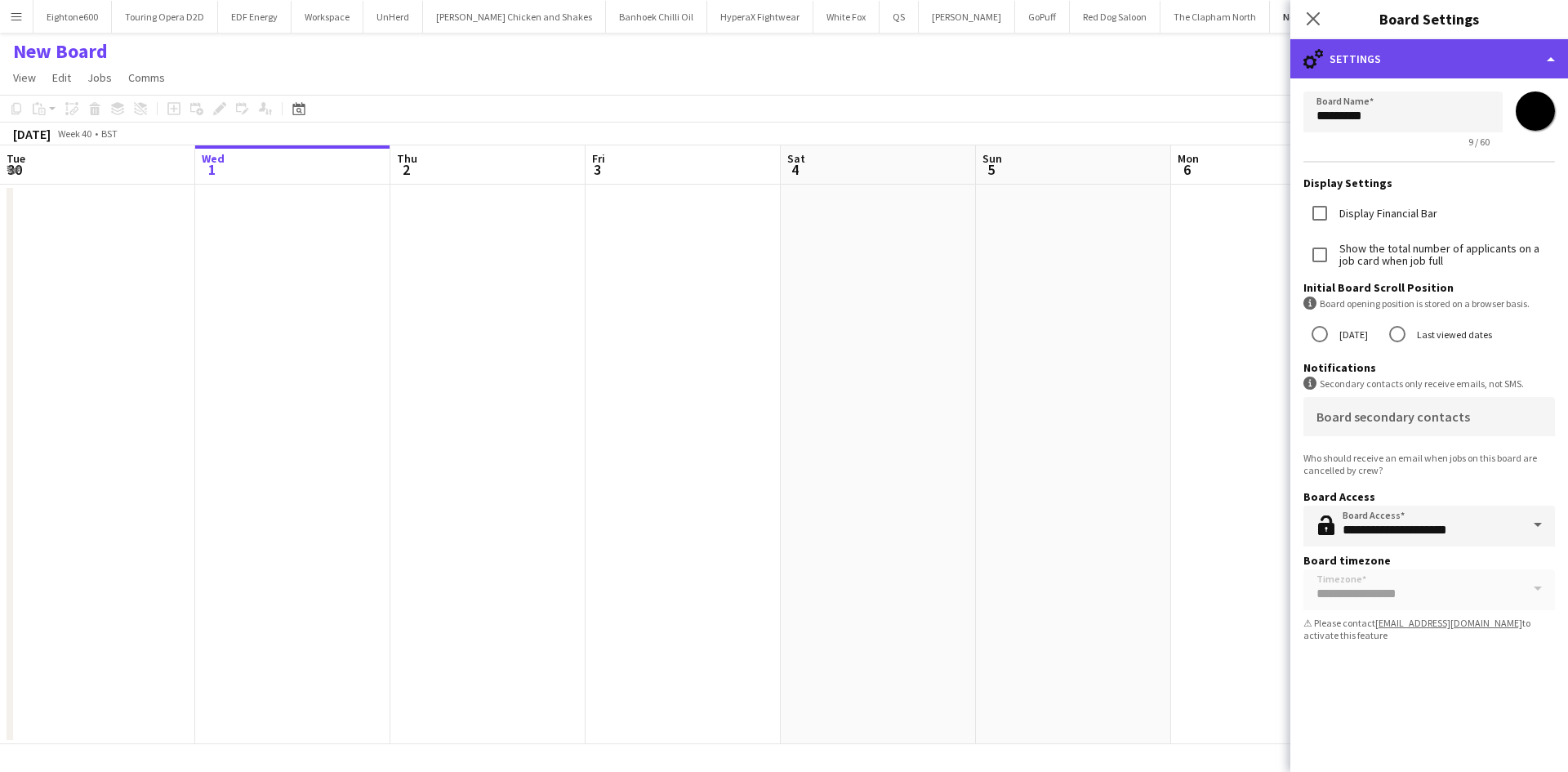
click at [1451, 57] on div "cog-double-3 Settings" at bounding box center [1429, 59] width 278 height 39
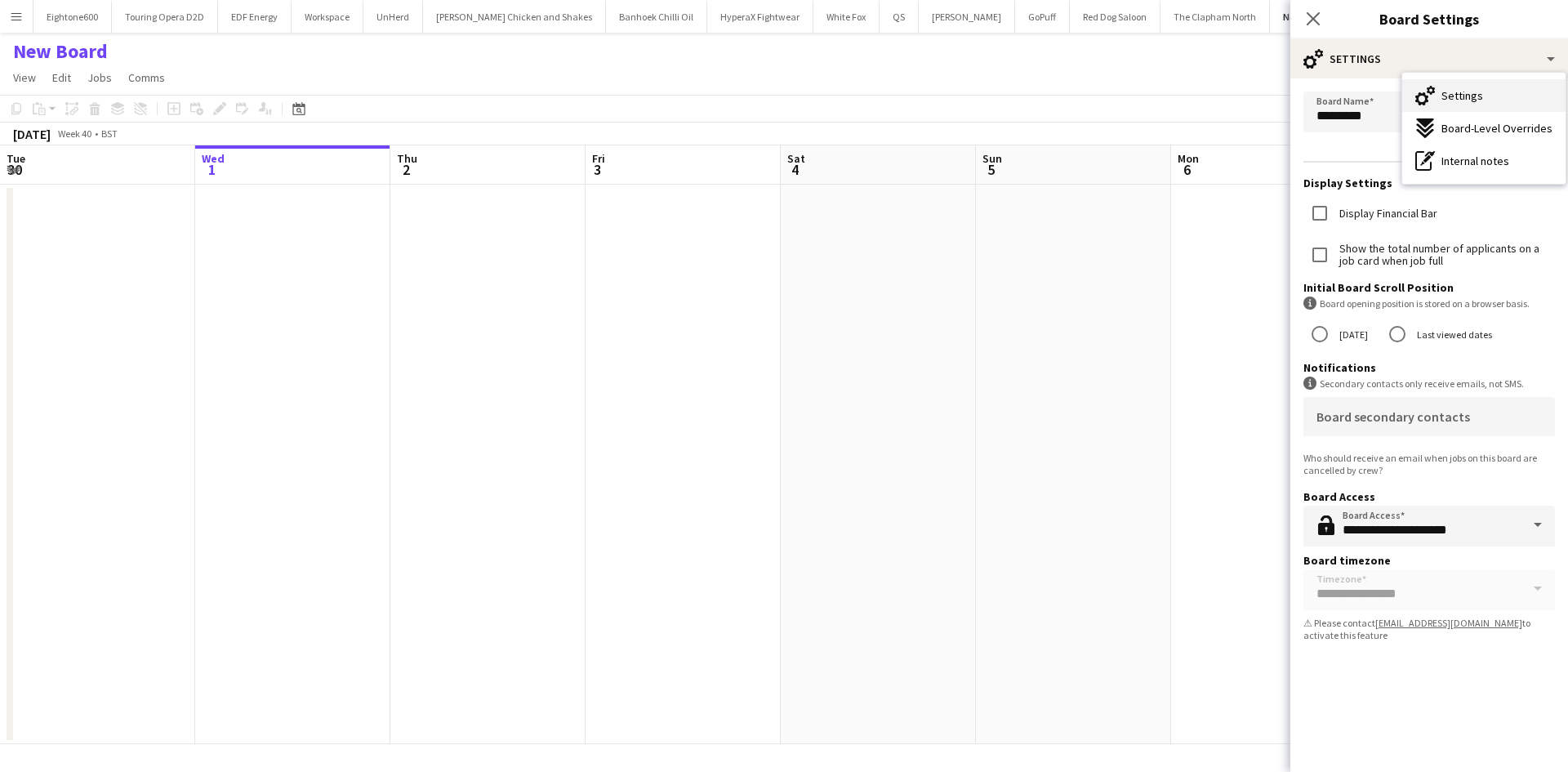
click at [1470, 99] on span "Settings" at bounding box center [1463, 96] width 42 height 15
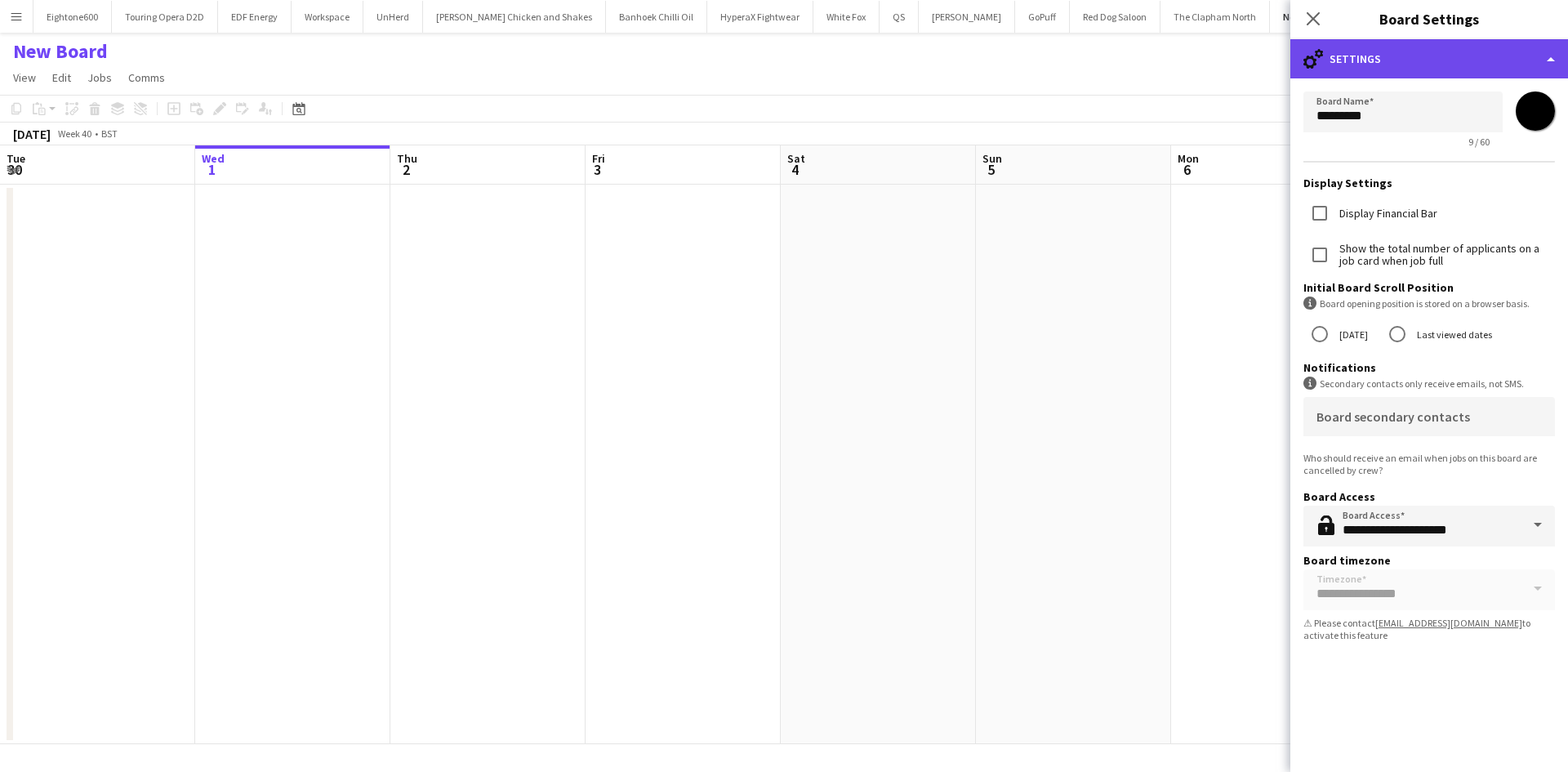
click at [1461, 74] on div "cog-double-3 Settings" at bounding box center [1429, 59] width 278 height 39
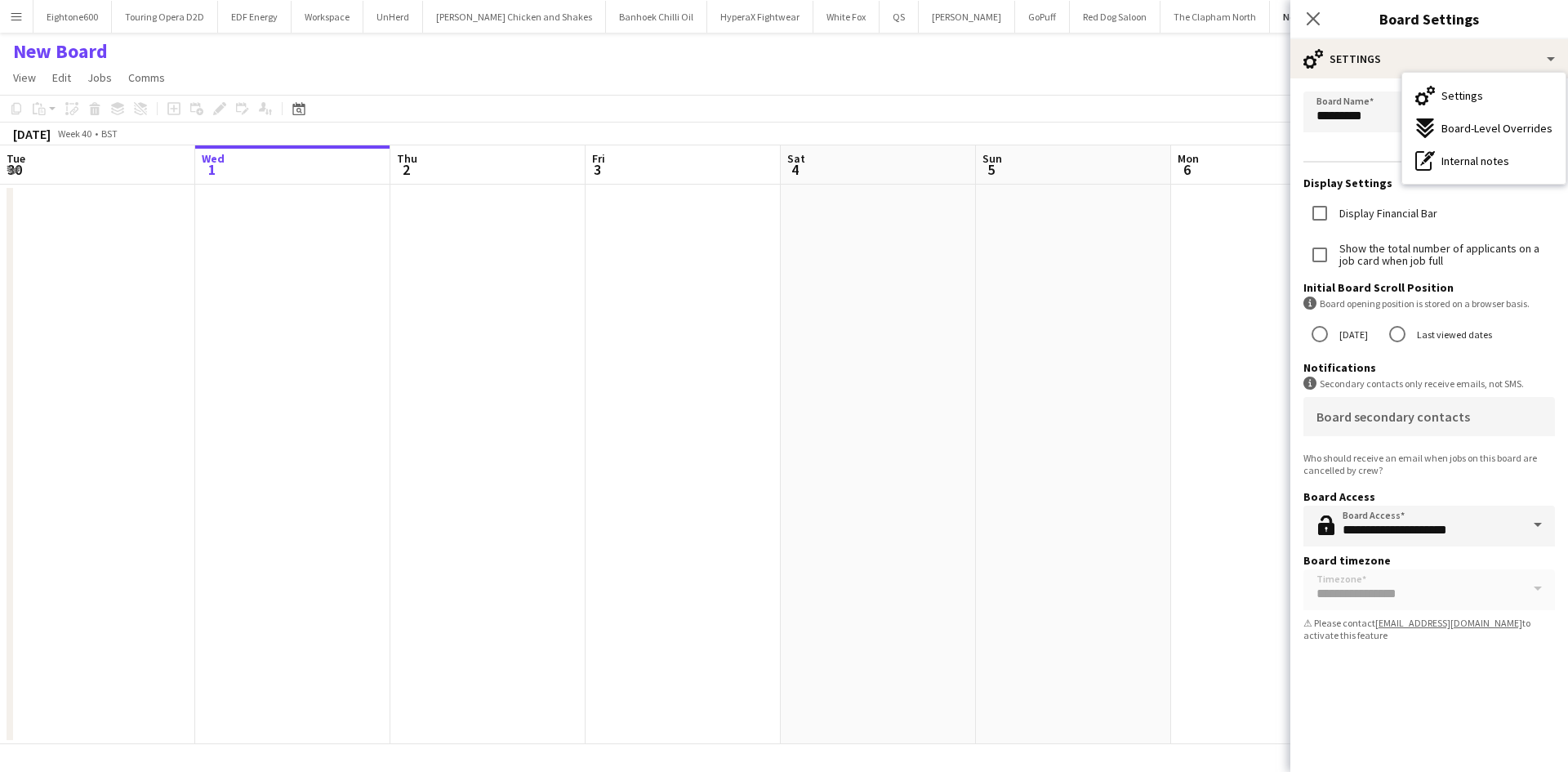
click at [1085, 544] on app-date-cell at bounding box center [1073, 464] width 195 height 560
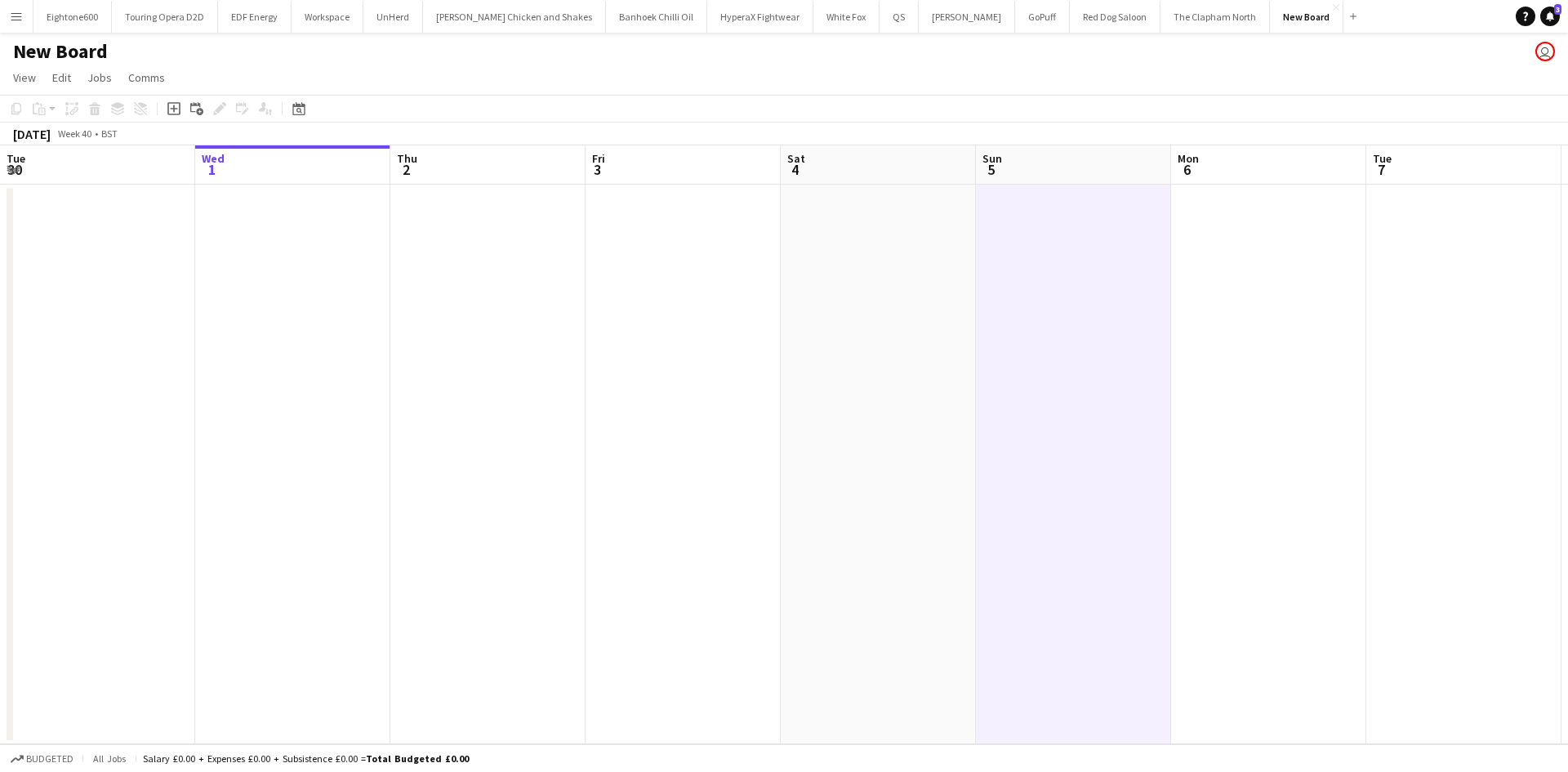
click at [13, 11] on app-icon "Menu" at bounding box center [16, 16] width 13 height 13
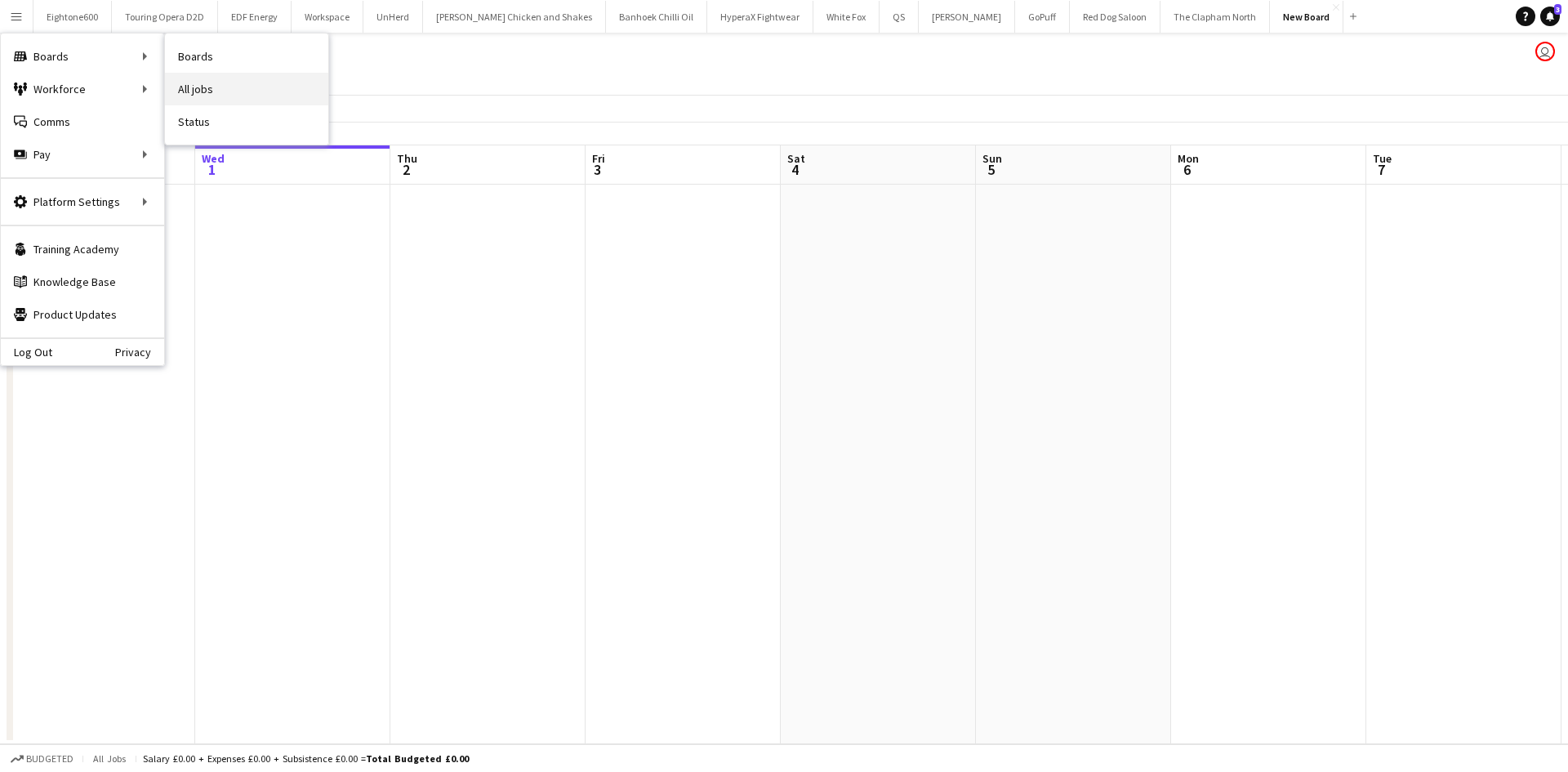
click at [203, 91] on link "All jobs" at bounding box center [246, 89] width 163 height 32
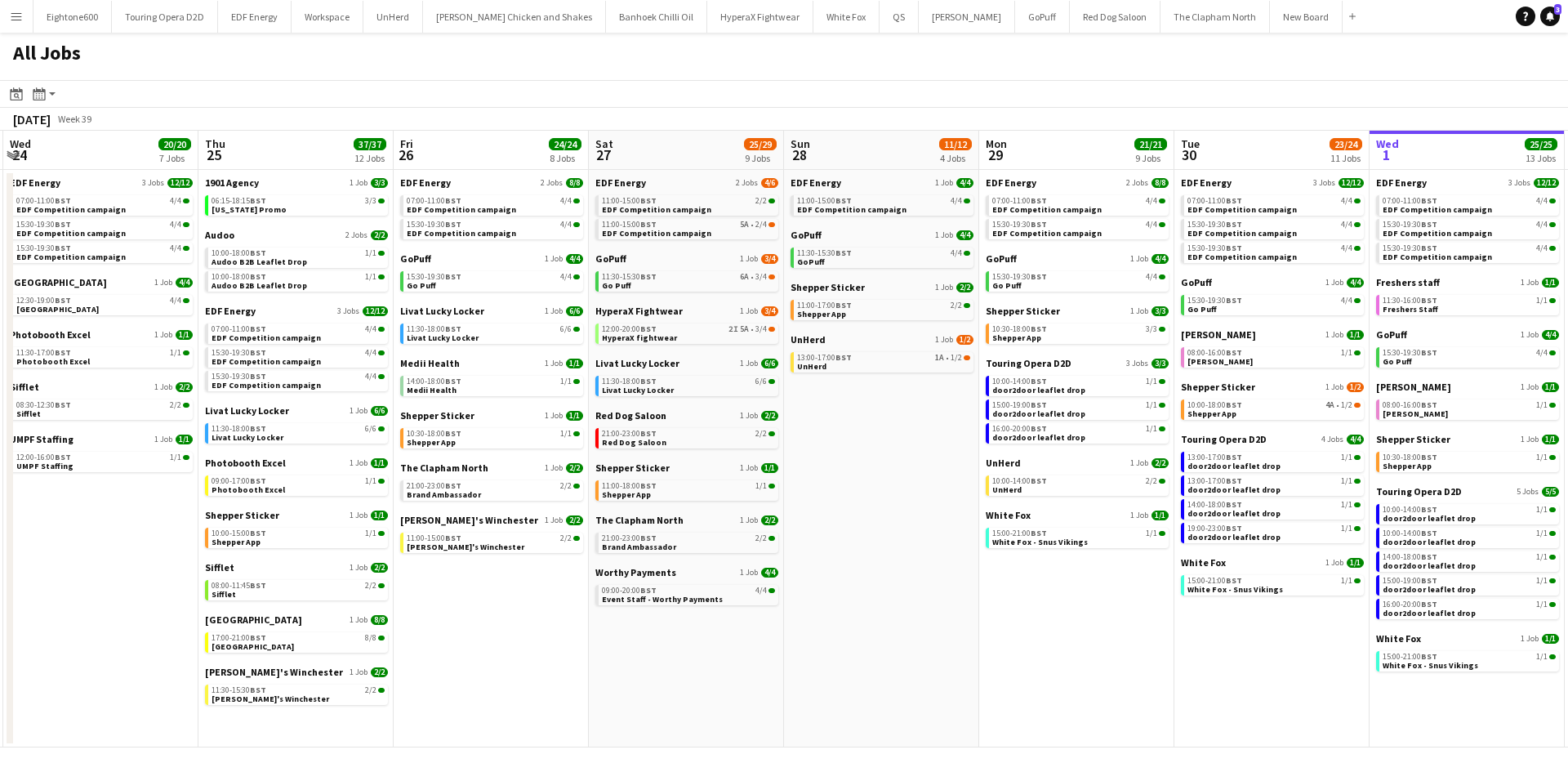
scroll to position [0, 382]
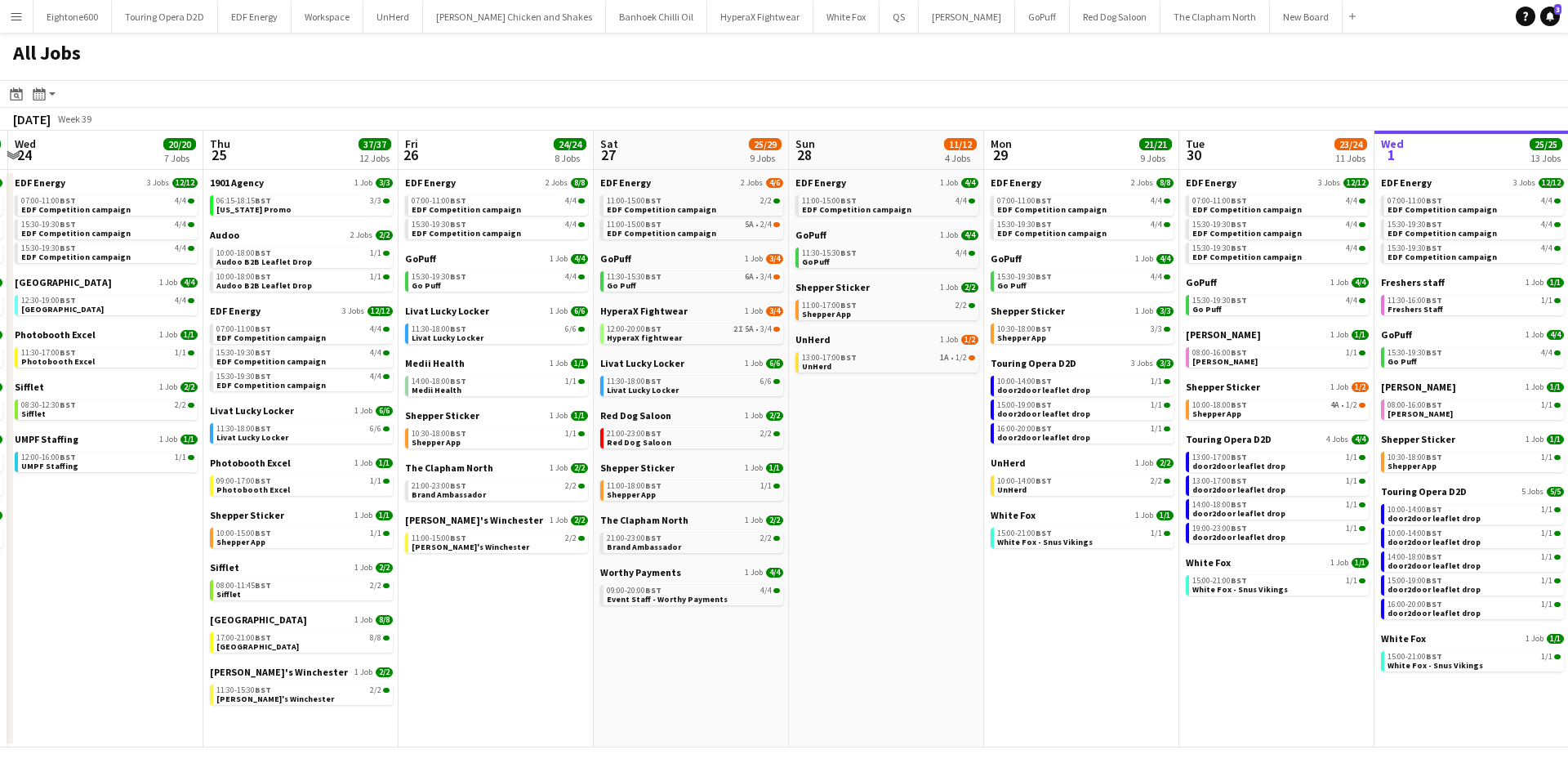
click at [448, 513] on div "The Clapham North 1 Job [DATE] 21:00-23:00 BST 2/2 Brand Ambassador" at bounding box center [496, 488] width 183 height 53
click at [449, 521] on span "[PERSON_NAME]'s Winchester" at bounding box center [474, 520] width 138 height 12
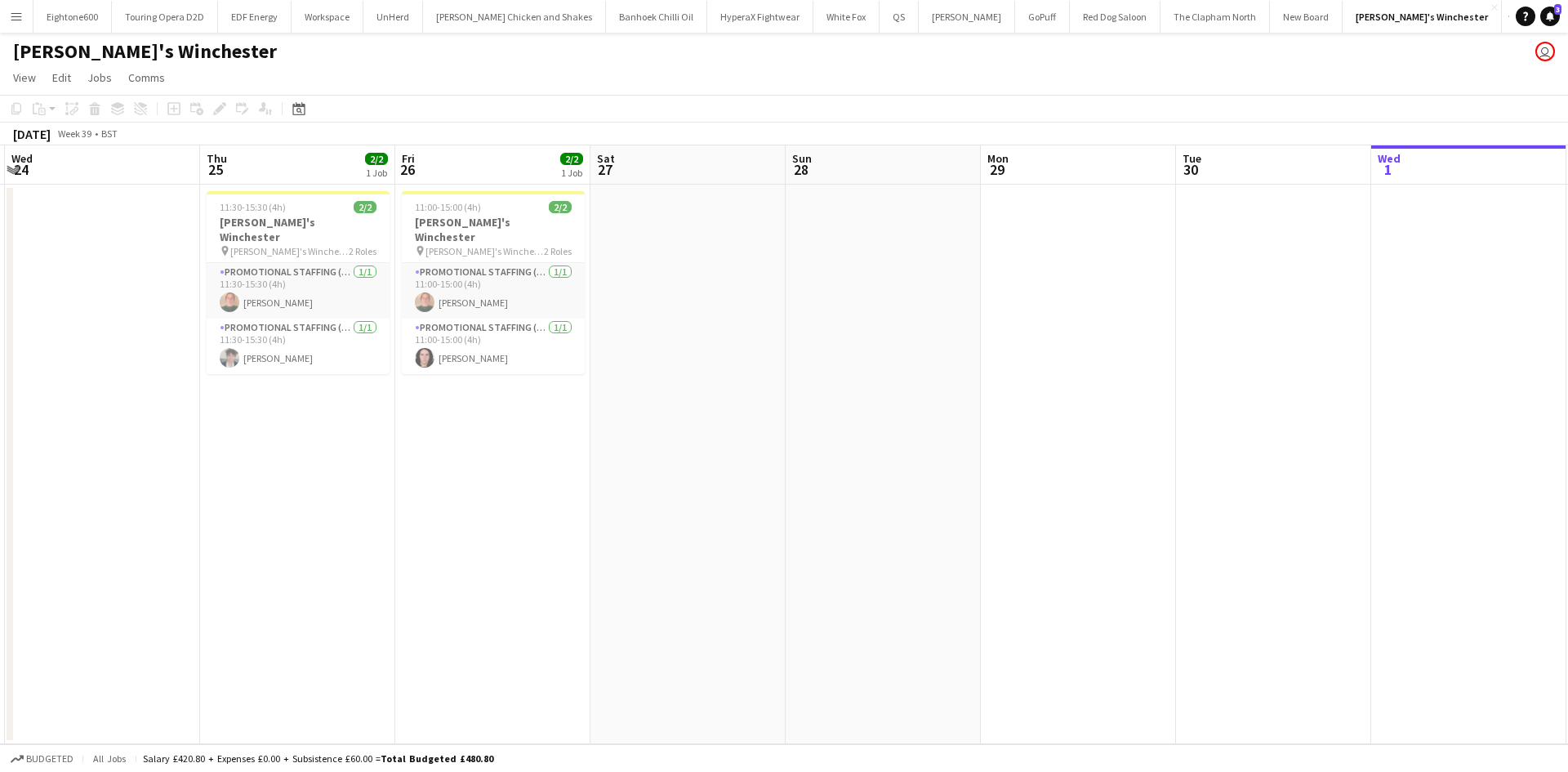
scroll to position [0, 386]
click at [256, 245] on span "[PERSON_NAME]'s Winchester" at bounding box center [288, 251] width 118 height 12
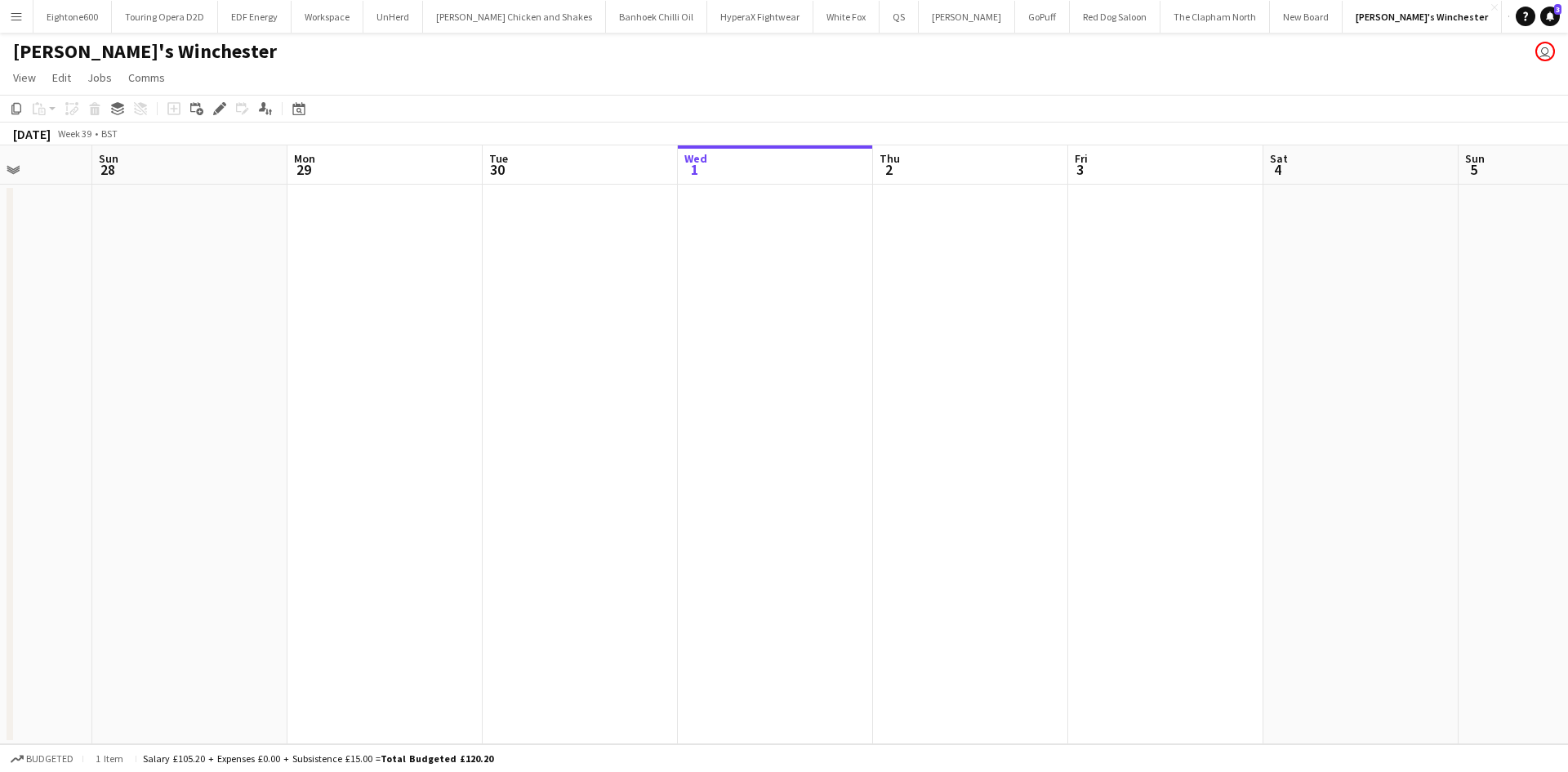
scroll to position [0, 689]
click at [970, 281] on app-date-cell at bounding box center [970, 464] width 195 height 560
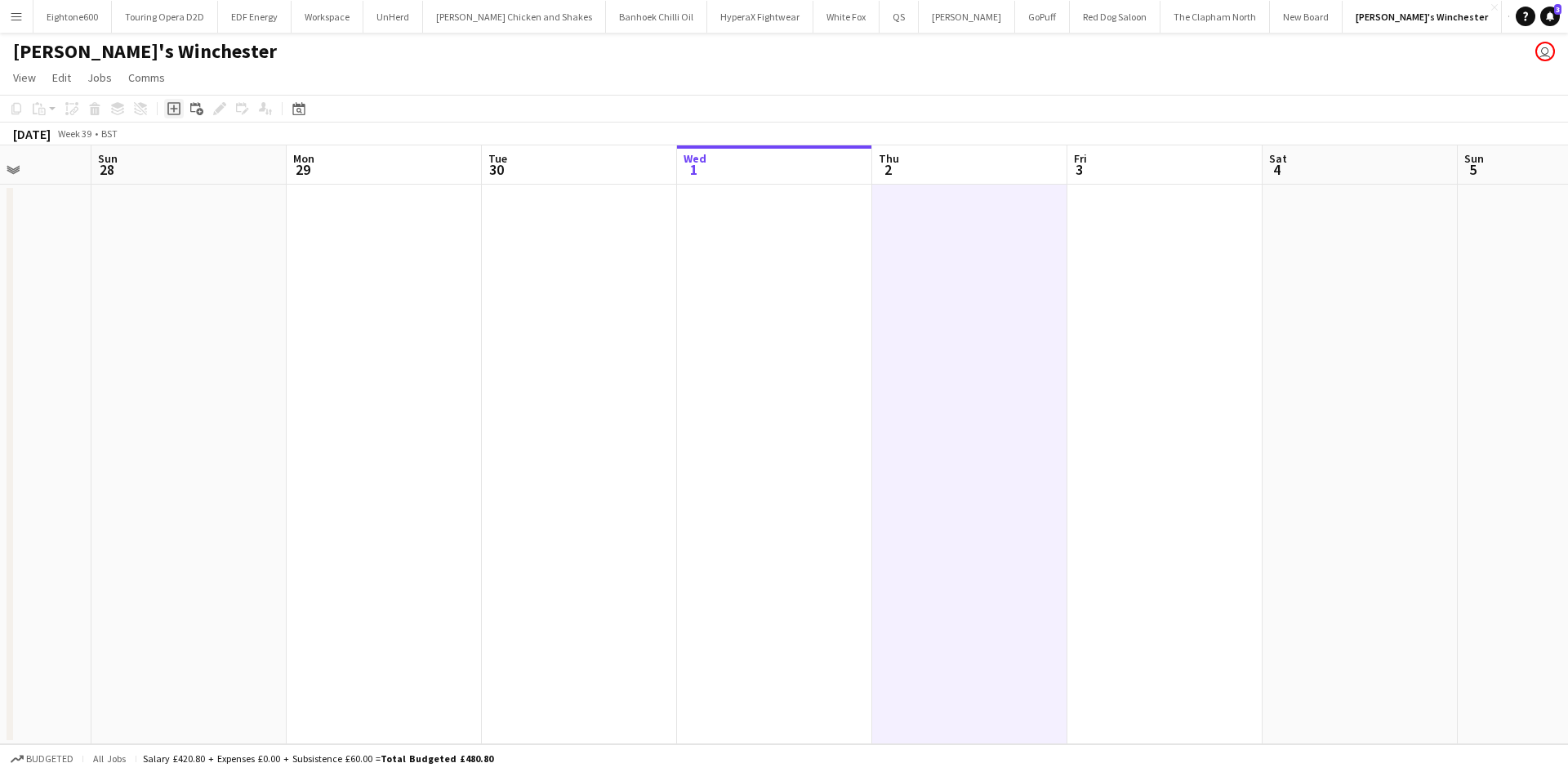
click at [175, 111] on icon "Add job" at bounding box center [173, 109] width 13 height 13
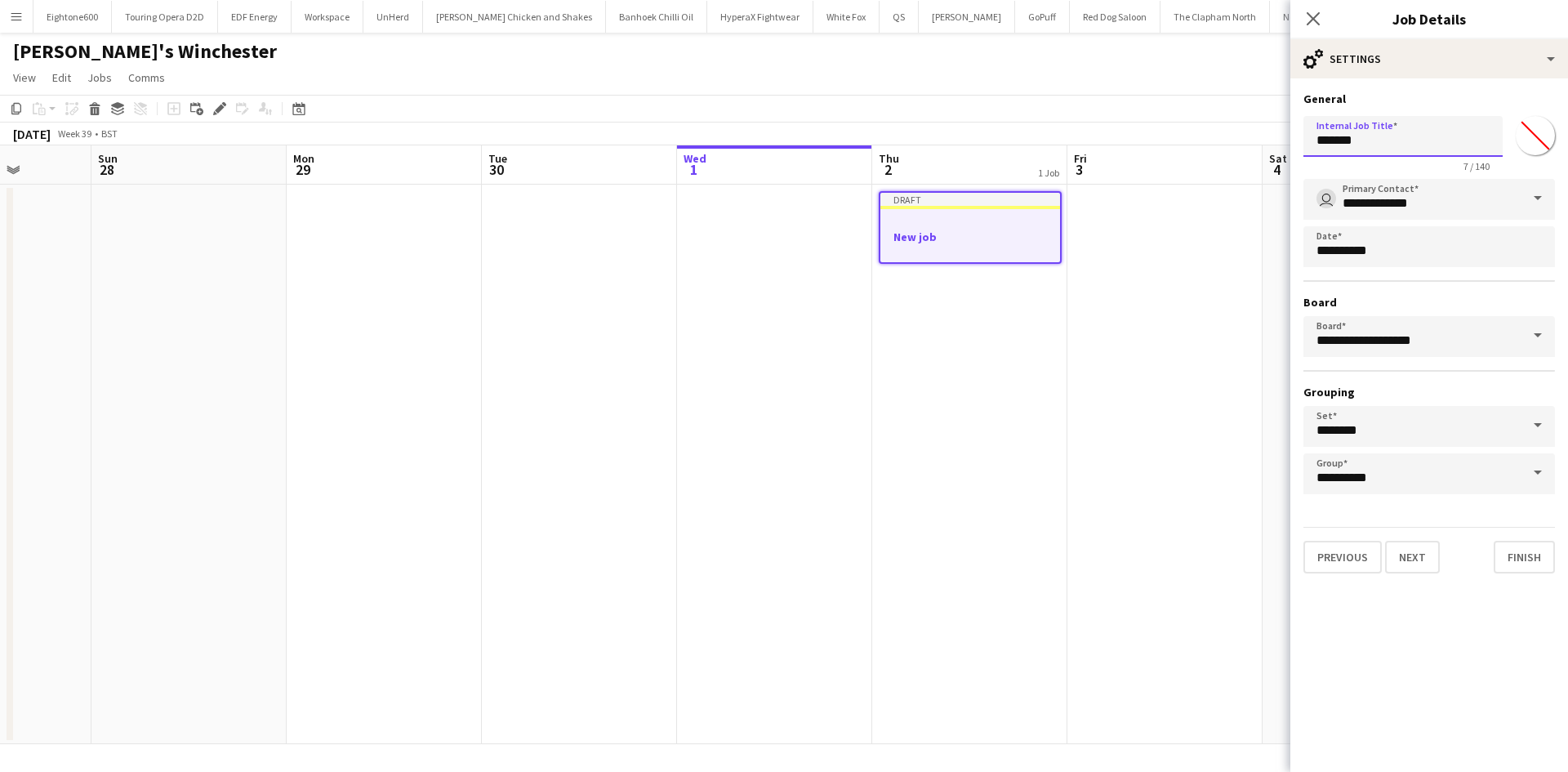
drag, startPoint x: 1403, startPoint y: 147, endPoint x: 1131, endPoint y: 158, distance: 272.2
click at [1131, 158] on body "Menu Boards Boards Boards All jobs Status Workforce Workforce My Workforce Recr…" at bounding box center [784, 386] width 1568 height 772
type input "*******"
click at [1534, 121] on input "*******" at bounding box center [1535, 135] width 59 height 59
type input "*******"
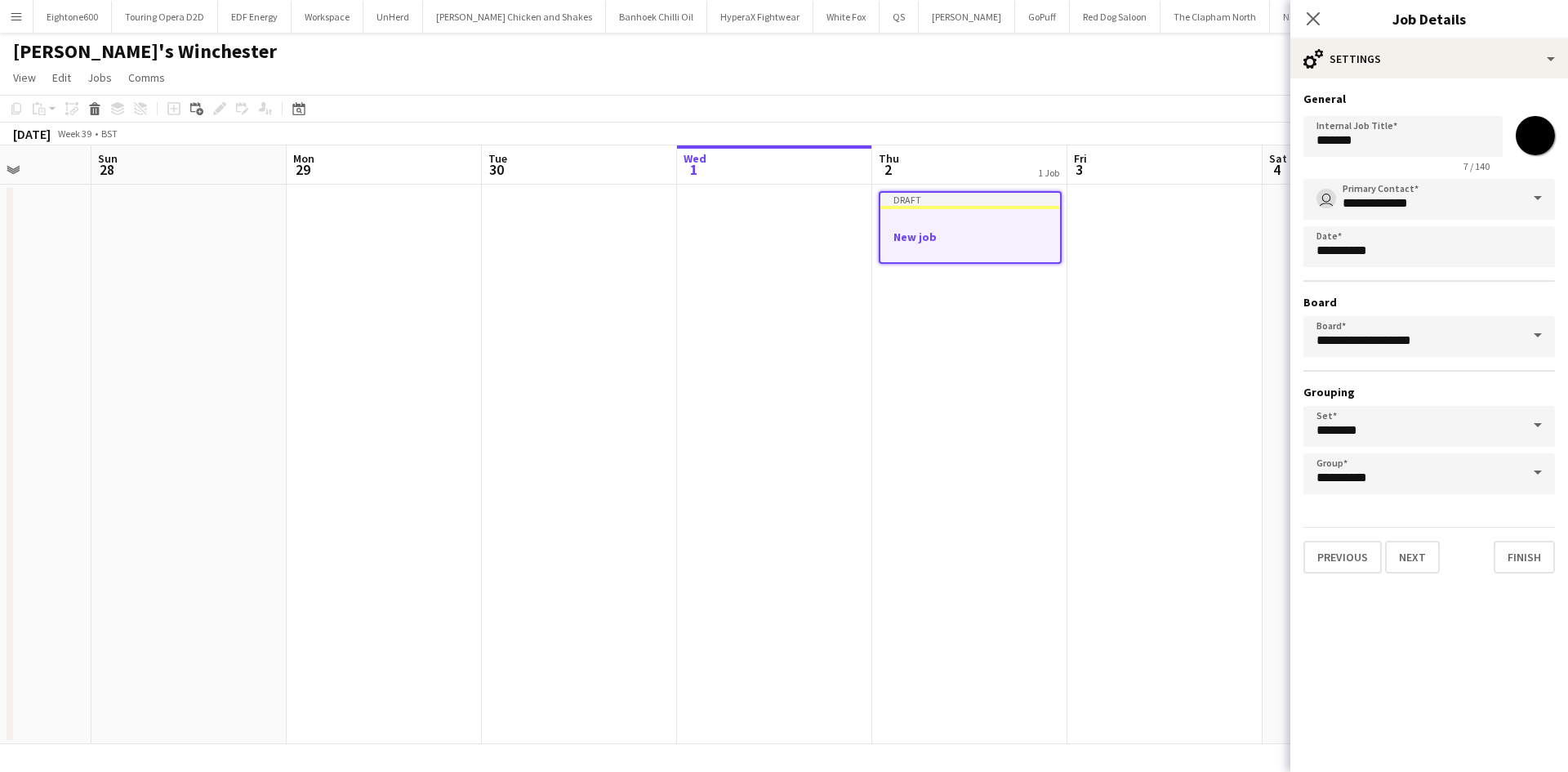
click at [1494, 638] on mat-expansion-panel "**********" at bounding box center [1429, 426] width 278 height 694
click at [1423, 561] on button "Next" at bounding box center [1412, 556] width 54 height 32
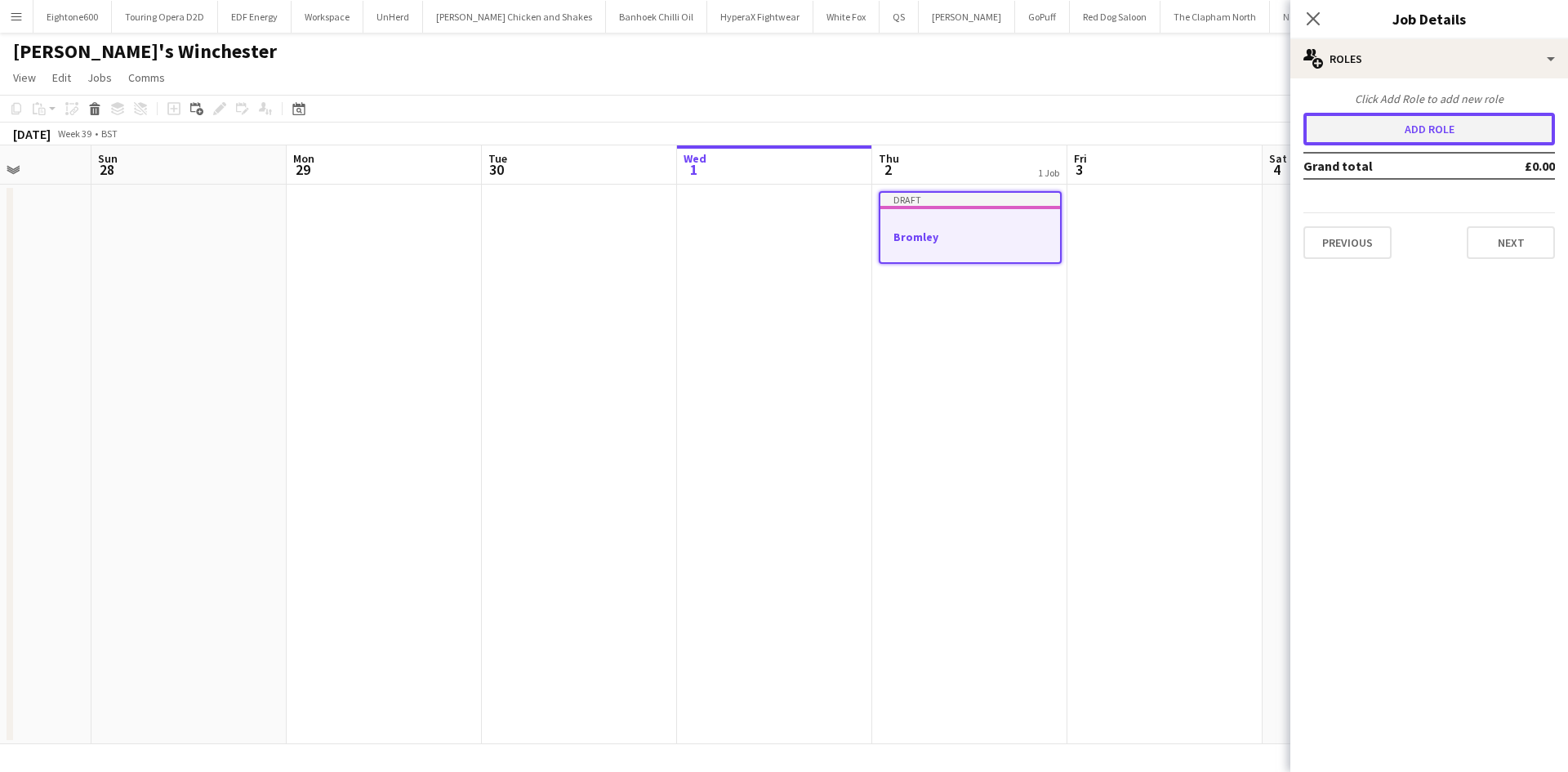
click at [1466, 133] on button "Add role" at bounding box center [1429, 129] width 251 height 32
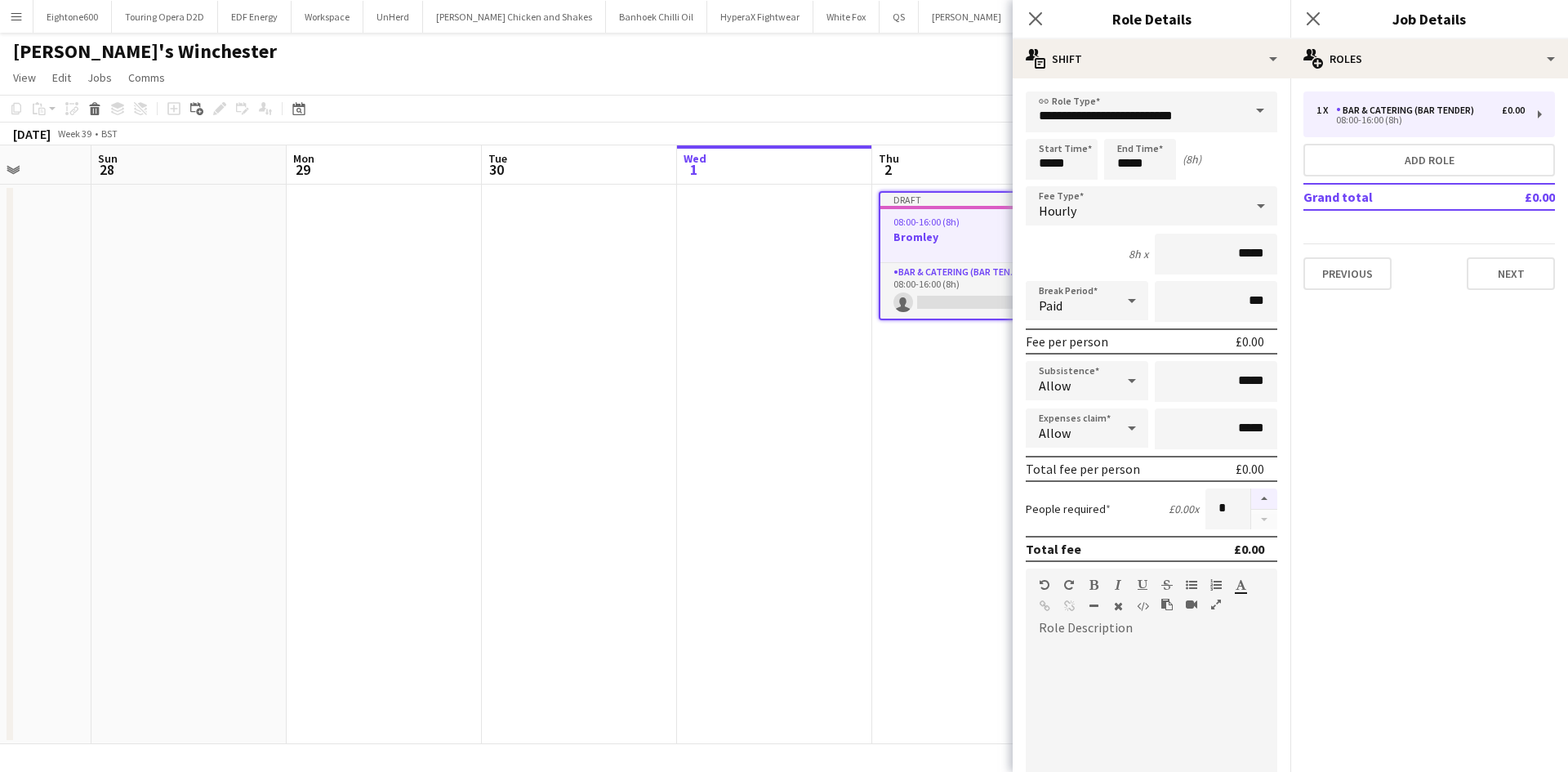
click at [1254, 494] on button "button" at bounding box center [1264, 499] width 26 height 21
type input "*"
drag, startPoint x: 1217, startPoint y: 254, endPoint x: 1300, endPoint y: 259, distance: 83.2
click at [1300, 259] on body "Menu Boards Boards Boards All jobs Status Workforce Workforce My Workforce Recr…" at bounding box center [784, 386] width 1568 height 772
drag, startPoint x: 1237, startPoint y: 253, endPoint x: 1286, endPoint y: 259, distance: 49.4
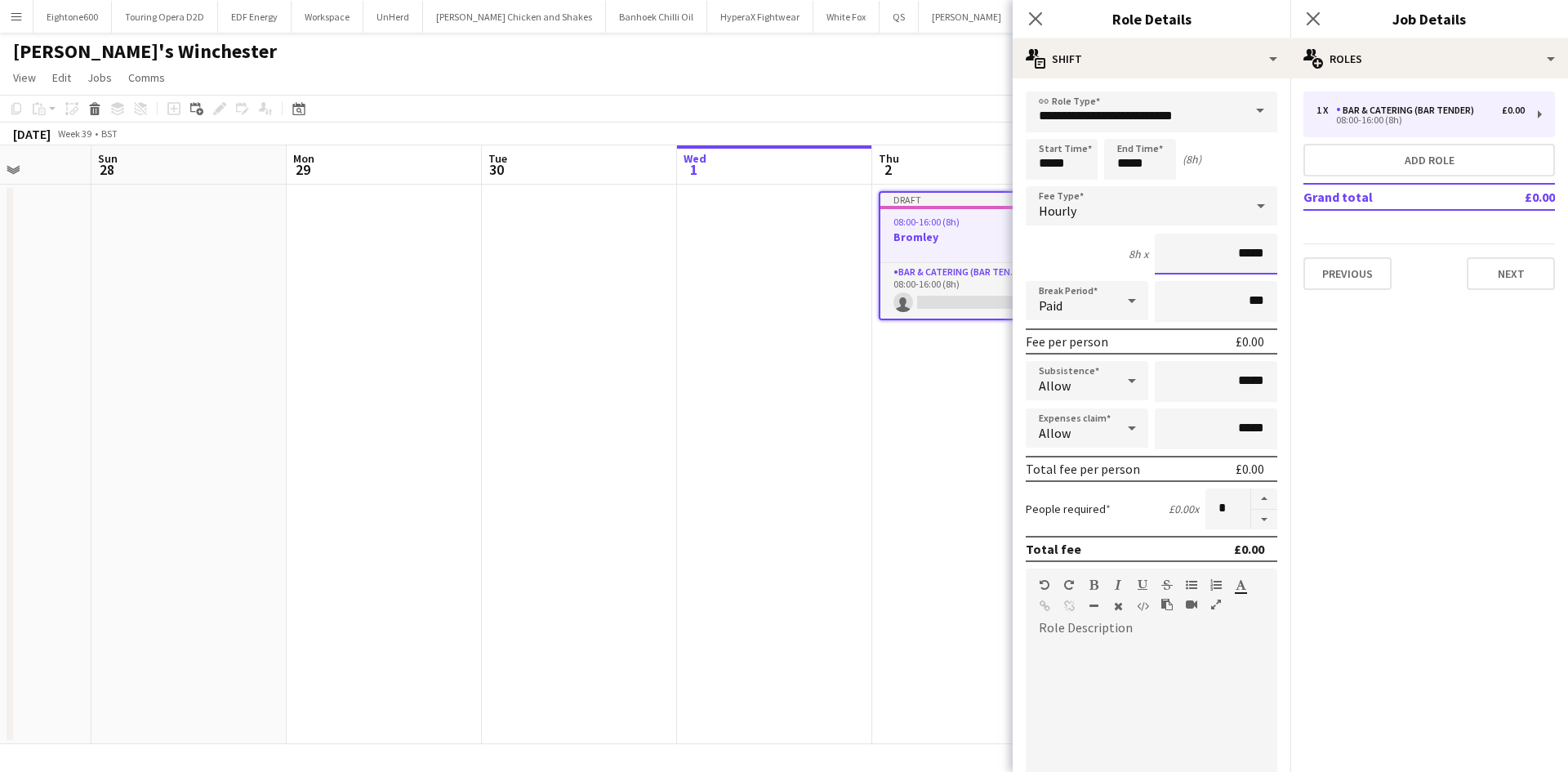
click at [1286, 259] on mat-expansion-panel "**********" at bounding box center [1151, 426] width 278 height 694
type input "**"
type input "******"
drag, startPoint x: 1042, startPoint y: 164, endPoint x: 1129, endPoint y: 167, distance: 87.1
click at [1129, 167] on div "Start Time ***** End Time ***** (8h)" at bounding box center [1151, 159] width 251 height 41
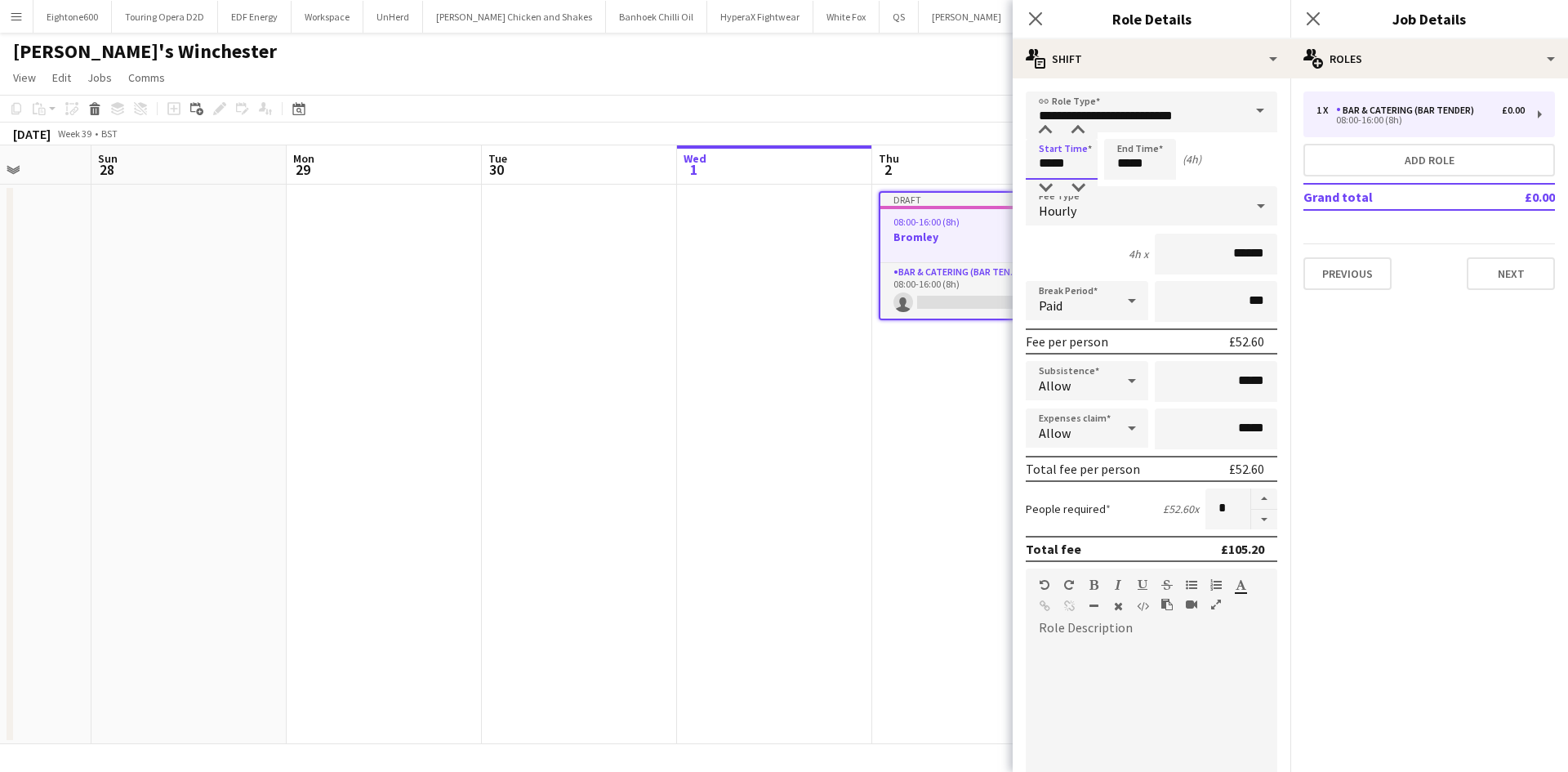
type input "*****"
drag, startPoint x: 1224, startPoint y: 380, endPoint x: 1284, endPoint y: 386, distance: 60.3
click at [1284, 386] on mat-expansion-panel "**********" at bounding box center [1151, 426] width 278 height 694
type input "*****"
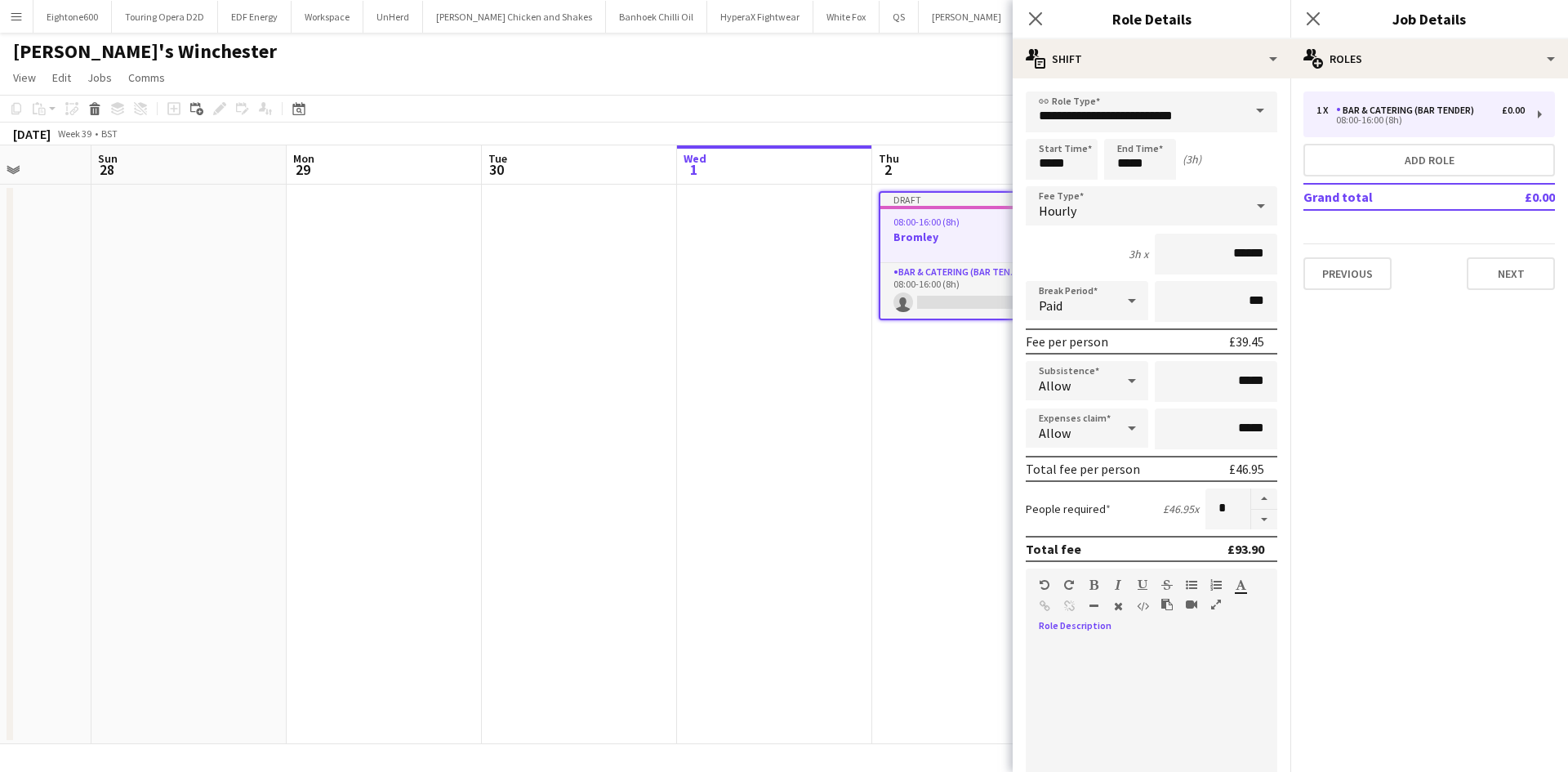
click at [1128, 633] on div at bounding box center [1151, 733] width 251 height 208
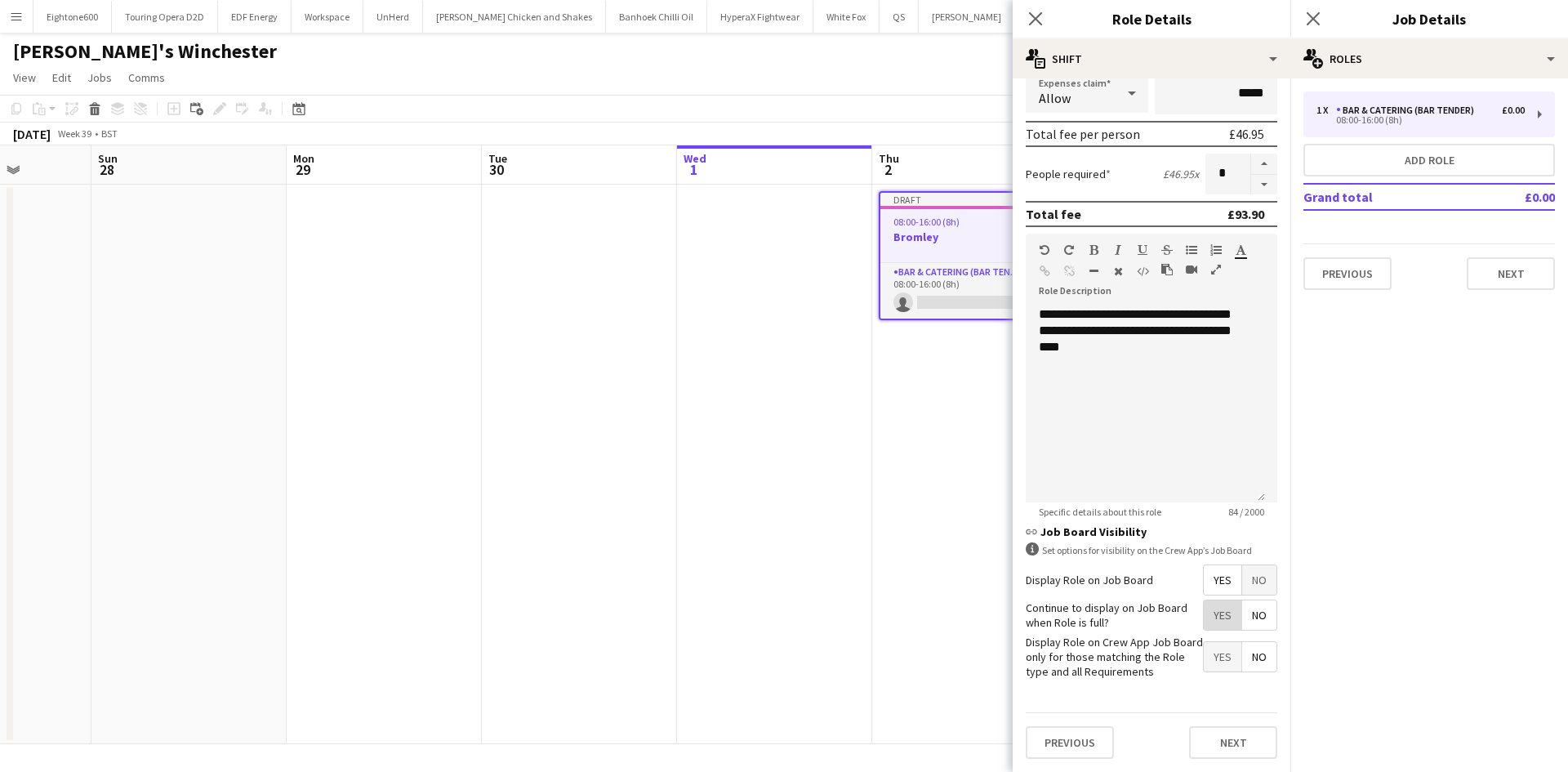
click at [1212, 620] on span "Yes" at bounding box center [1222, 615] width 38 height 30
click at [1211, 737] on button "Next" at bounding box center [1233, 742] width 88 height 32
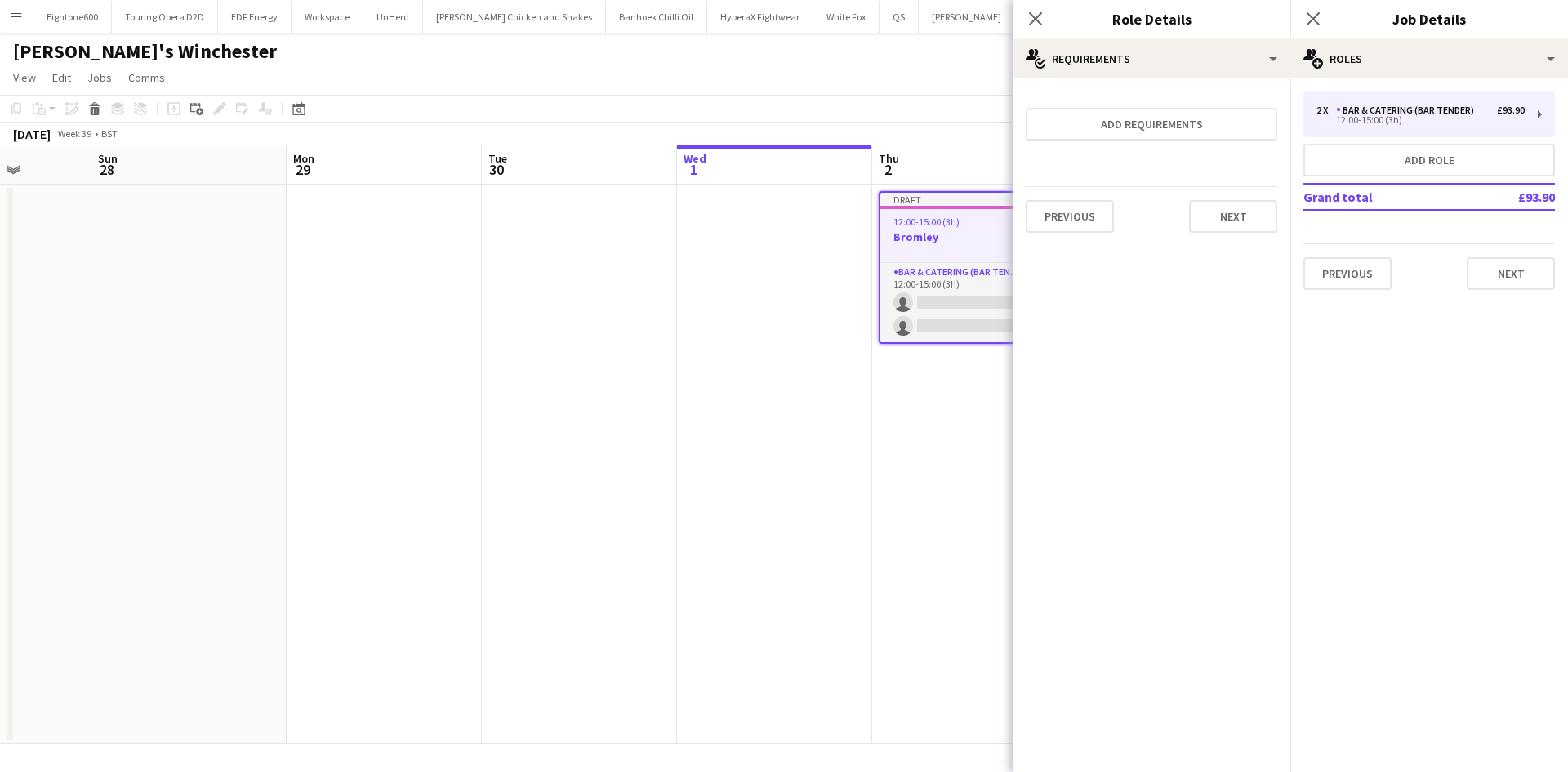
scroll to position [0, 0]
click at [1263, 229] on button "Next" at bounding box center [1233, 216] width 88 height 32
click at [1242, 209] on button "Finish" at bounding box center [1247, 218] width 61 height 32
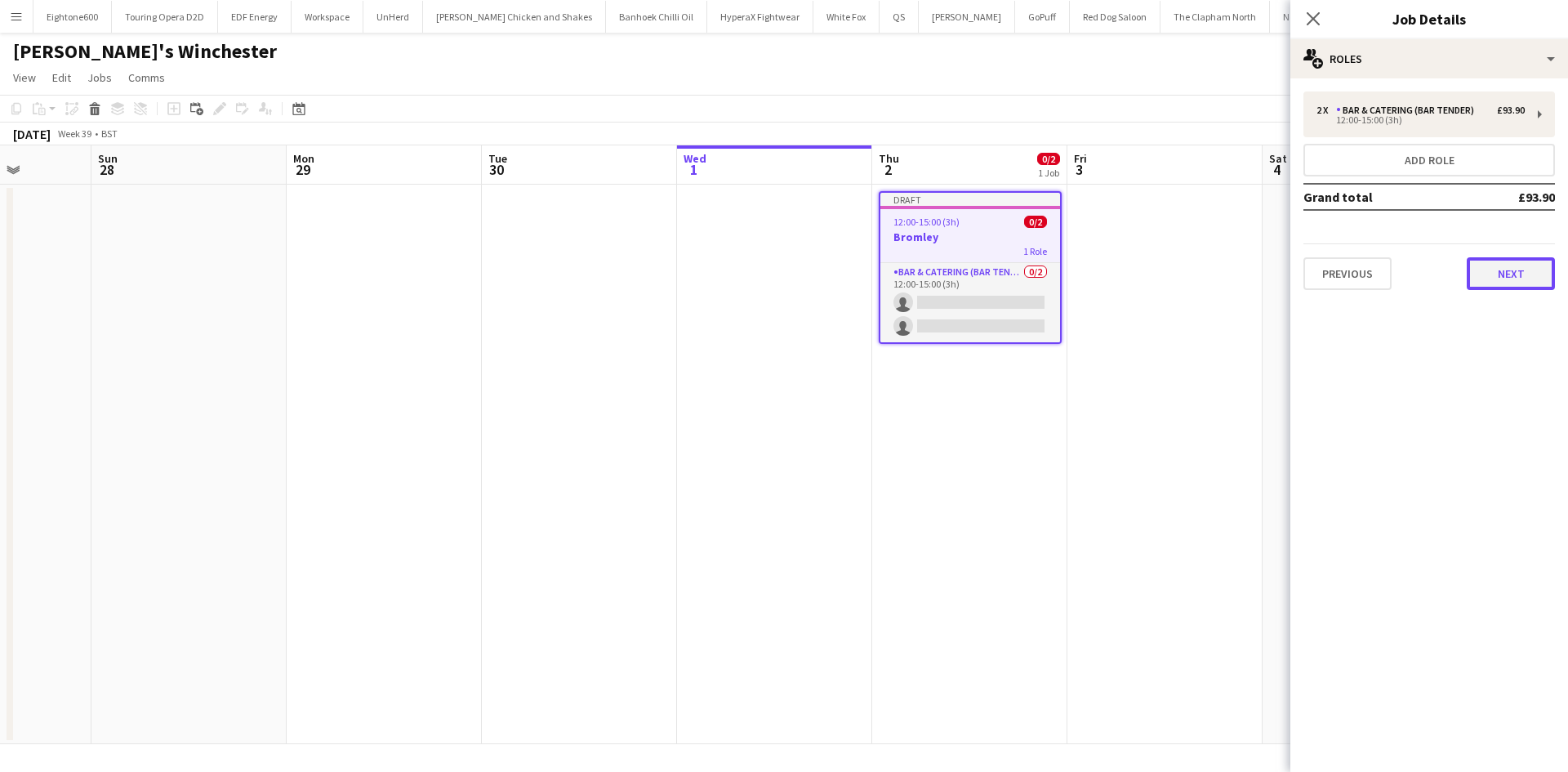
click at [1502, 269] on button "Next" at bounding box center [1510, 273] width 88 height 32
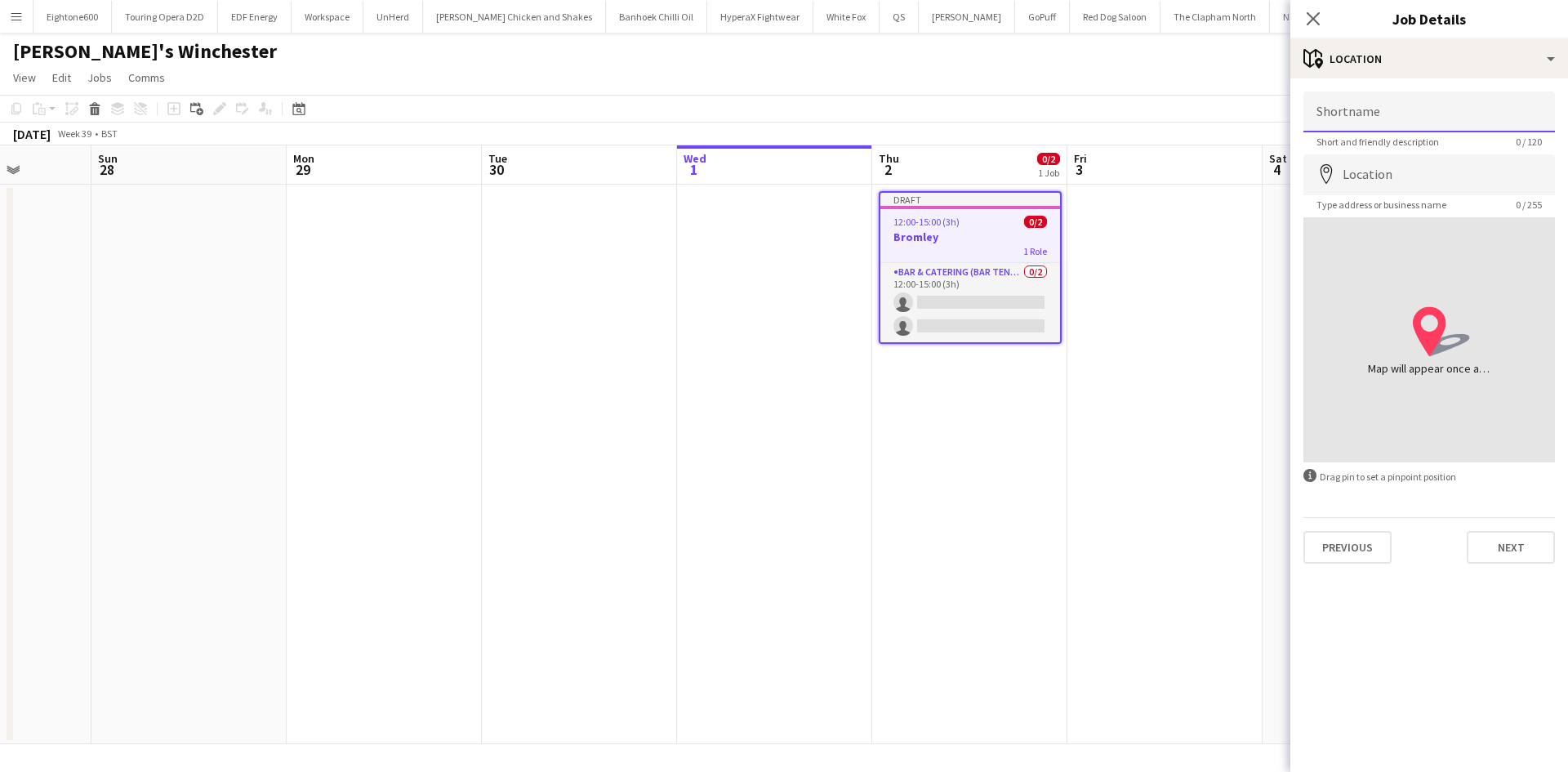
click at [1451, 124] on input "Shortname" at bounding box center [1429, 111] width 251 height 41
type input "**********"
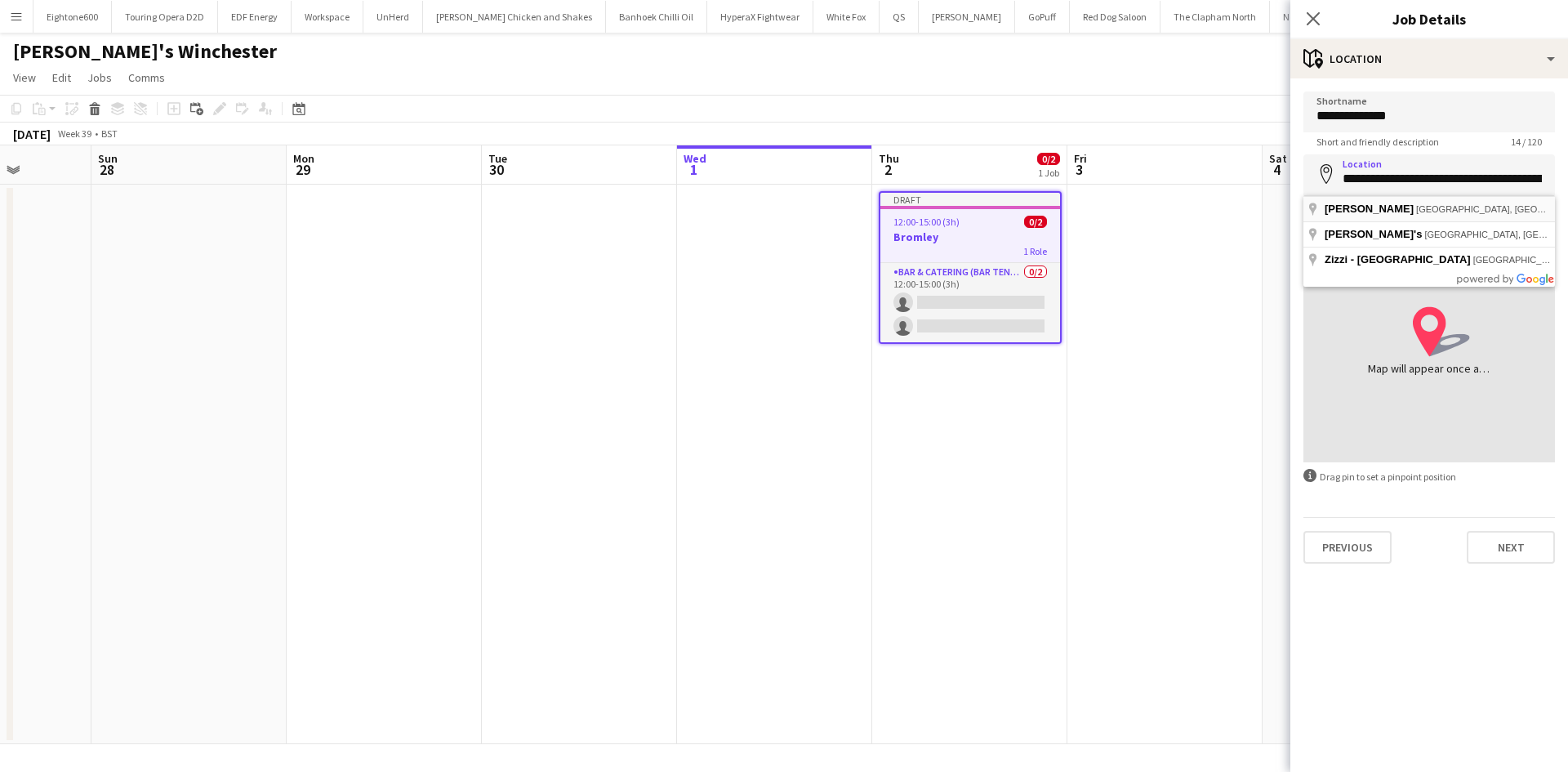
type input "**********"
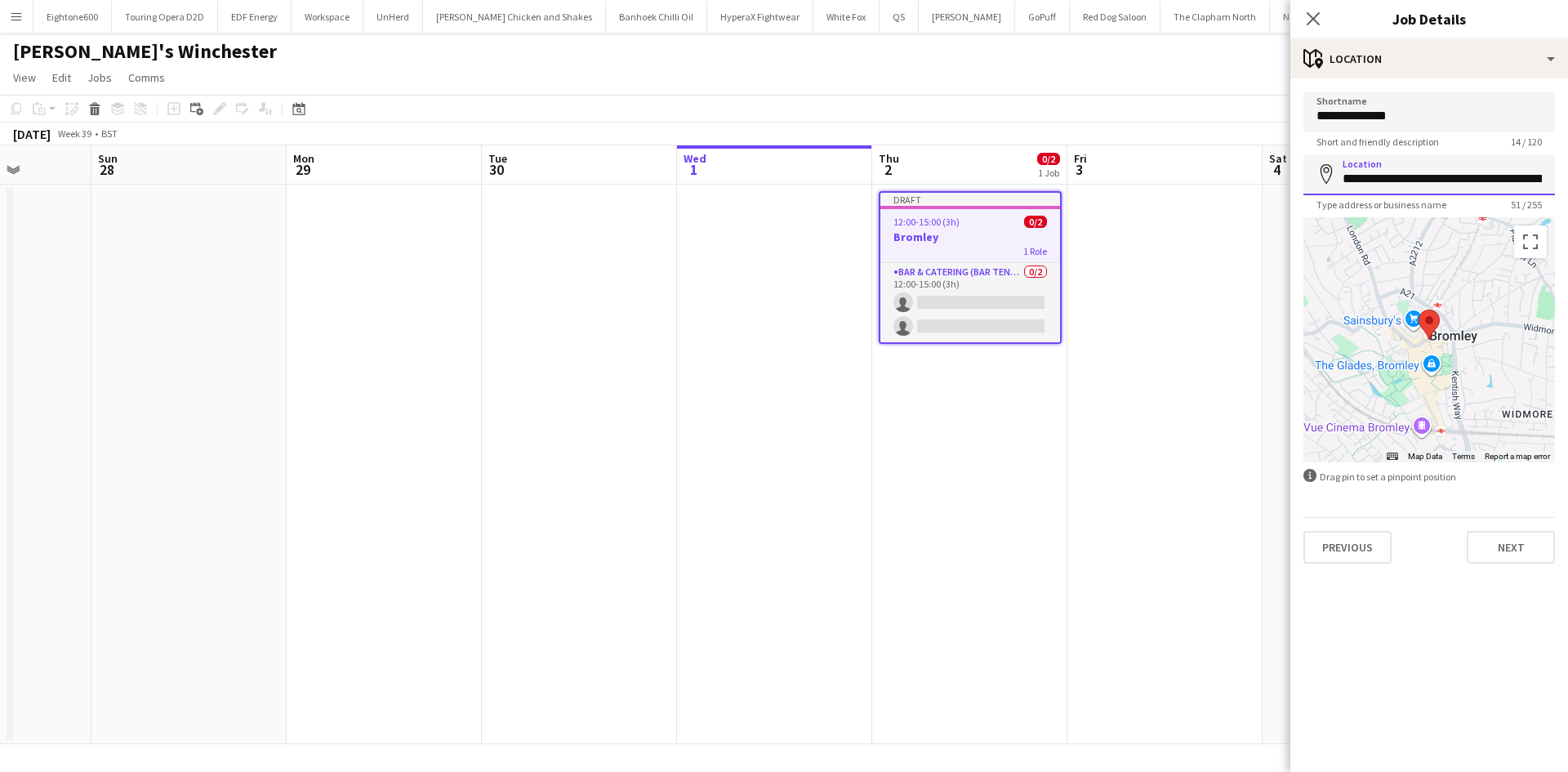
scroll to position [0, 89]
drag, startPoint x: 1487, startPoint y: 181, endPoint x: 1567, endPoint y: 186, distance: 80.2
click at [1567, 186] on form "**********" at bounding box center [1429, 327] width 278 height 472
click at [1517, 537] on button "Next" at bounding box center [1510, 547] width 88 height 32
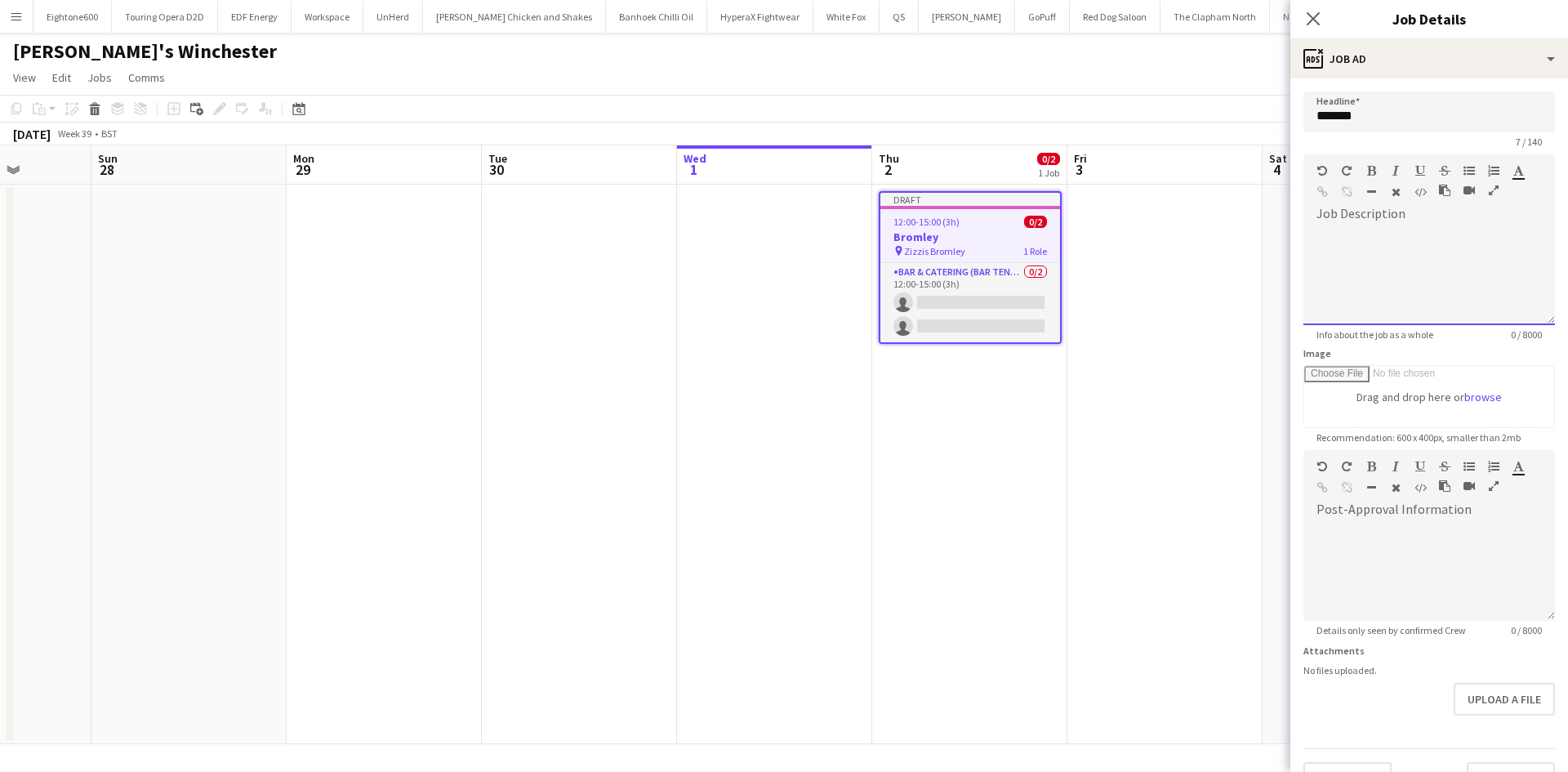
click at [1386, 237] on div at bounding box center [1429, 276] width 251 height 98
click at [1320, 238] on div "**********" at bounding box center [1423, 276] width 239 height 98
click at [1321, 268] on div "**********" at bounding box center [1423, 276] width 239 height 98
click at [1358, 250] on div "**********" at bounding box center [1423, 243] width 213 height 32
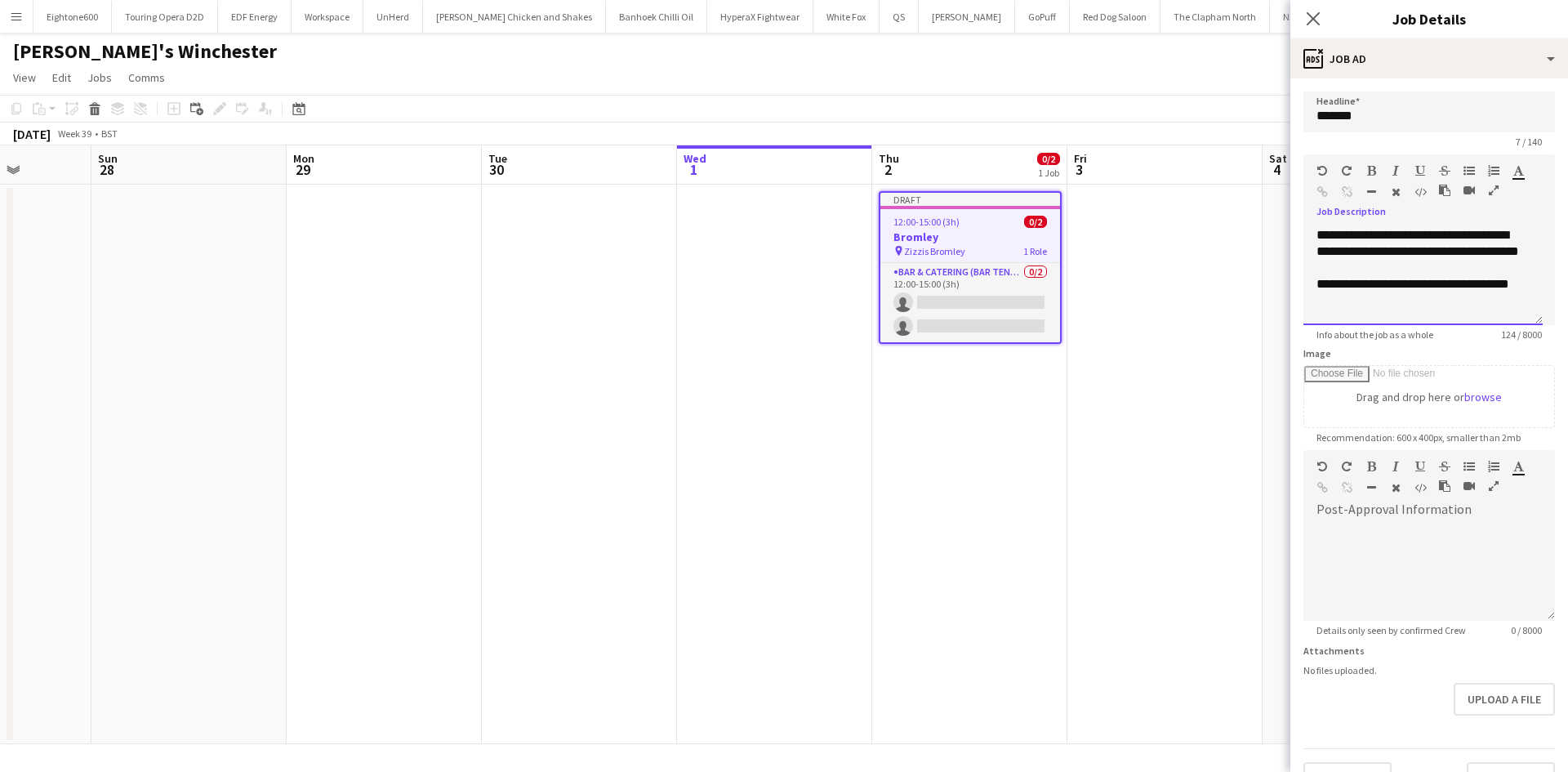
click at [1313, 281] on div "**********" at bounding box center [1423, 276] width 239 height 98
click at [1399, 297] on div at bounding box center [1423, 301] width 213 height 17
click at [1396, 273] on span "**********" at bounding box center [1419, 267] width 192 height 12
click at [1395, 287] on div "**********" at bounding box center [1423, 259] width 213 height 66
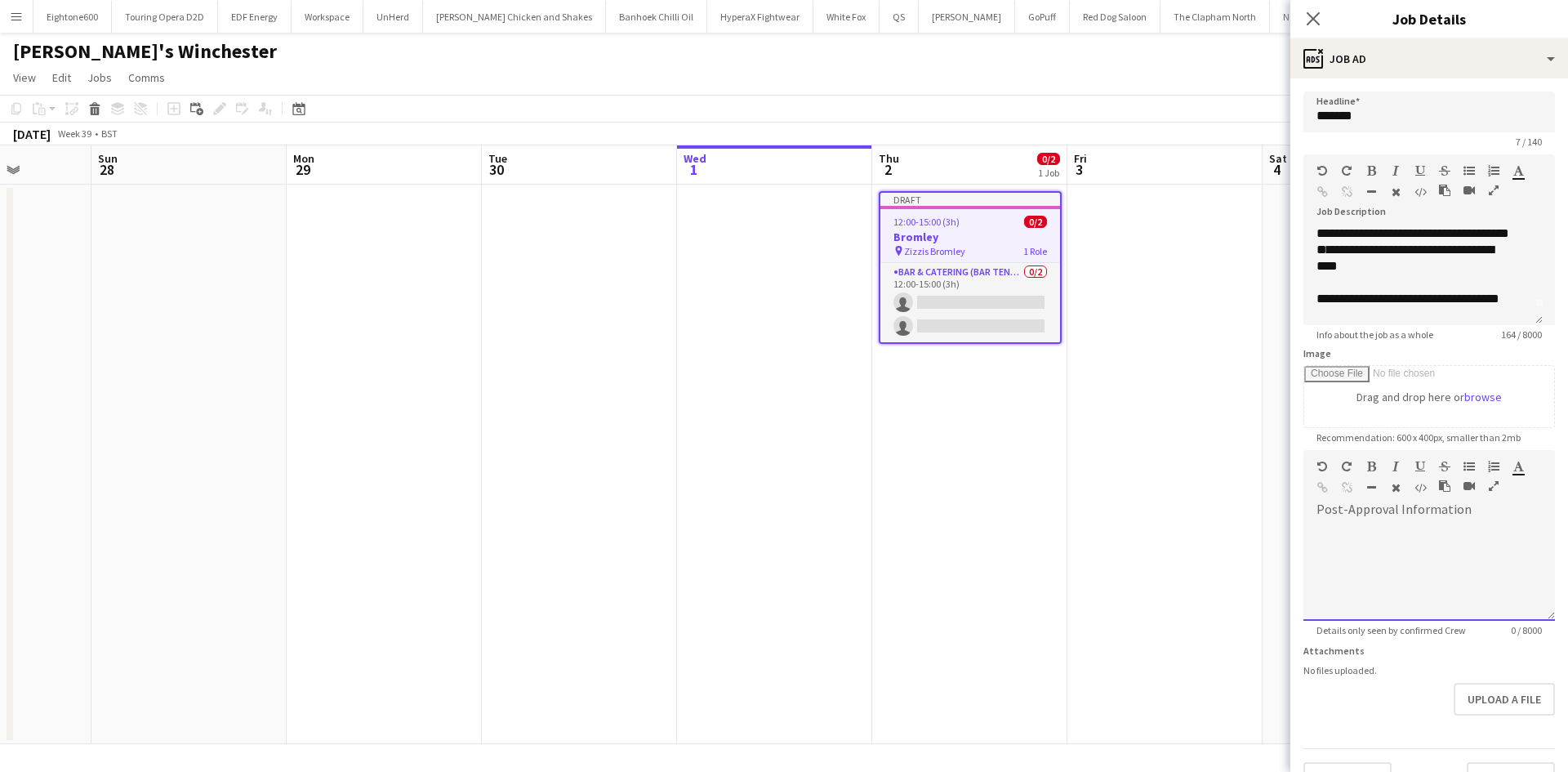
click at [1473, 527] on div at bounding box center [1429, 572] width 251 height 98
paste div
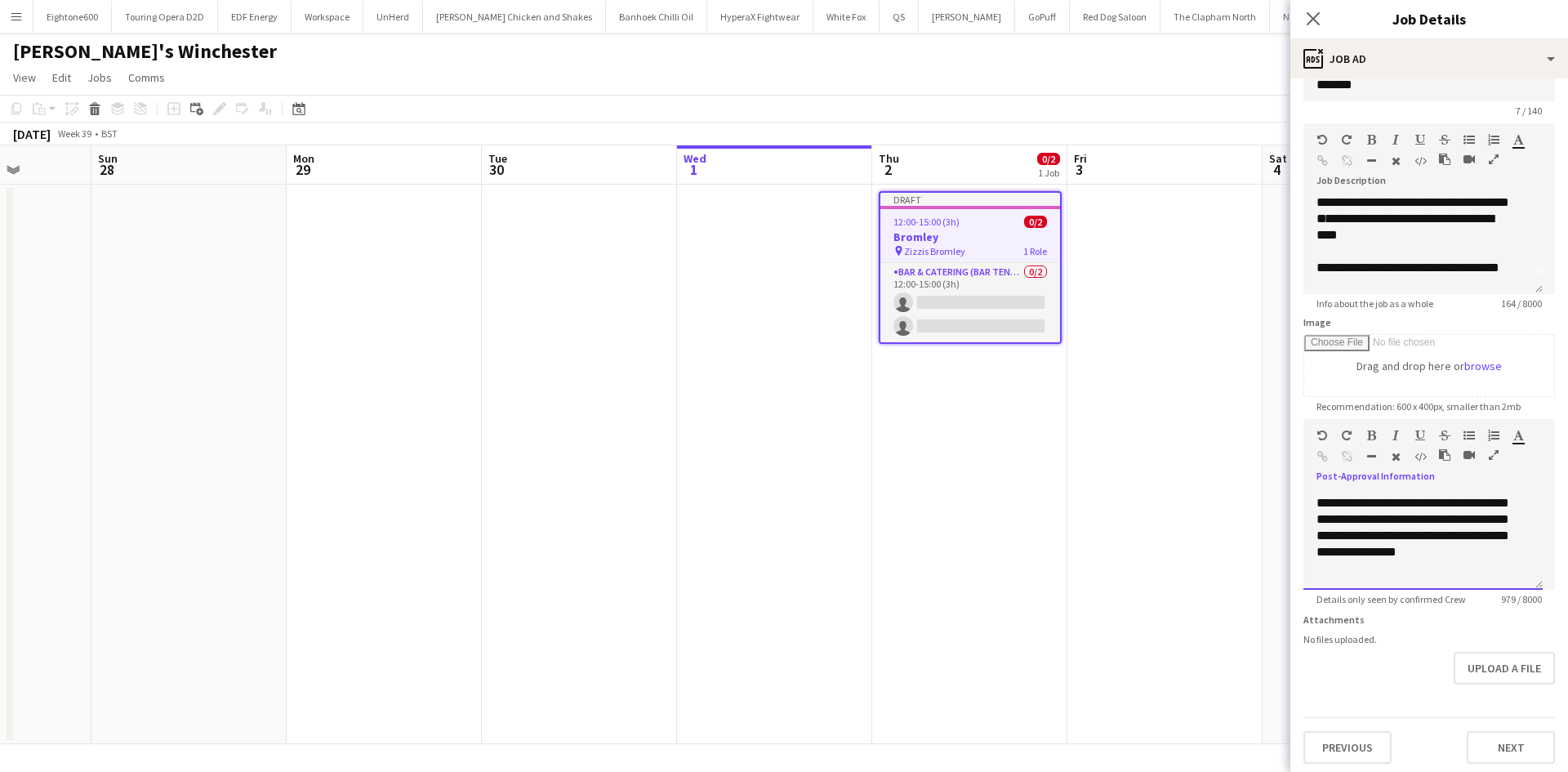
scroll to position [48, 0]
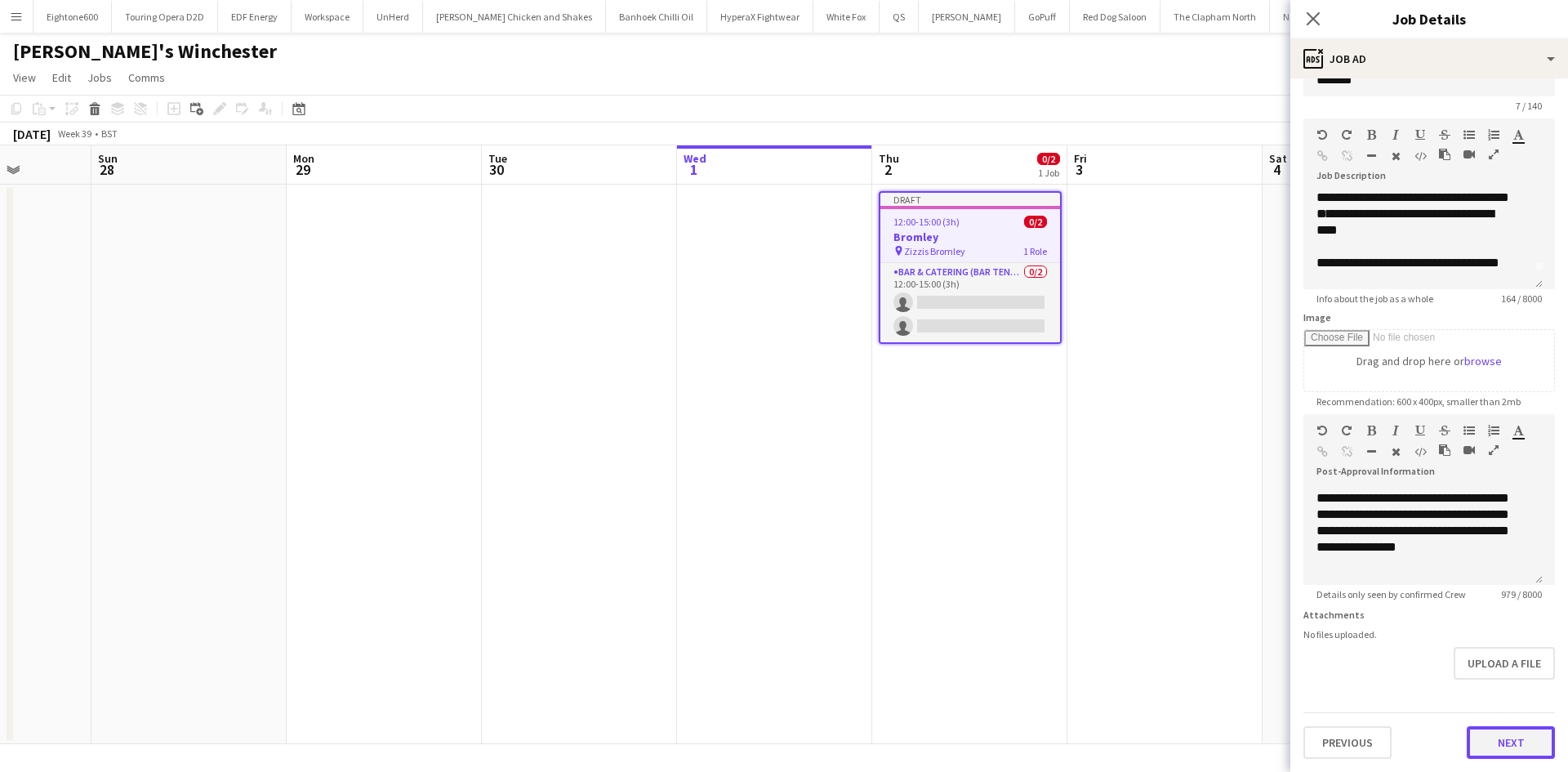
click at [1527, 740] on button "Next" at bounding box center [1510, 742] width 88 height 32
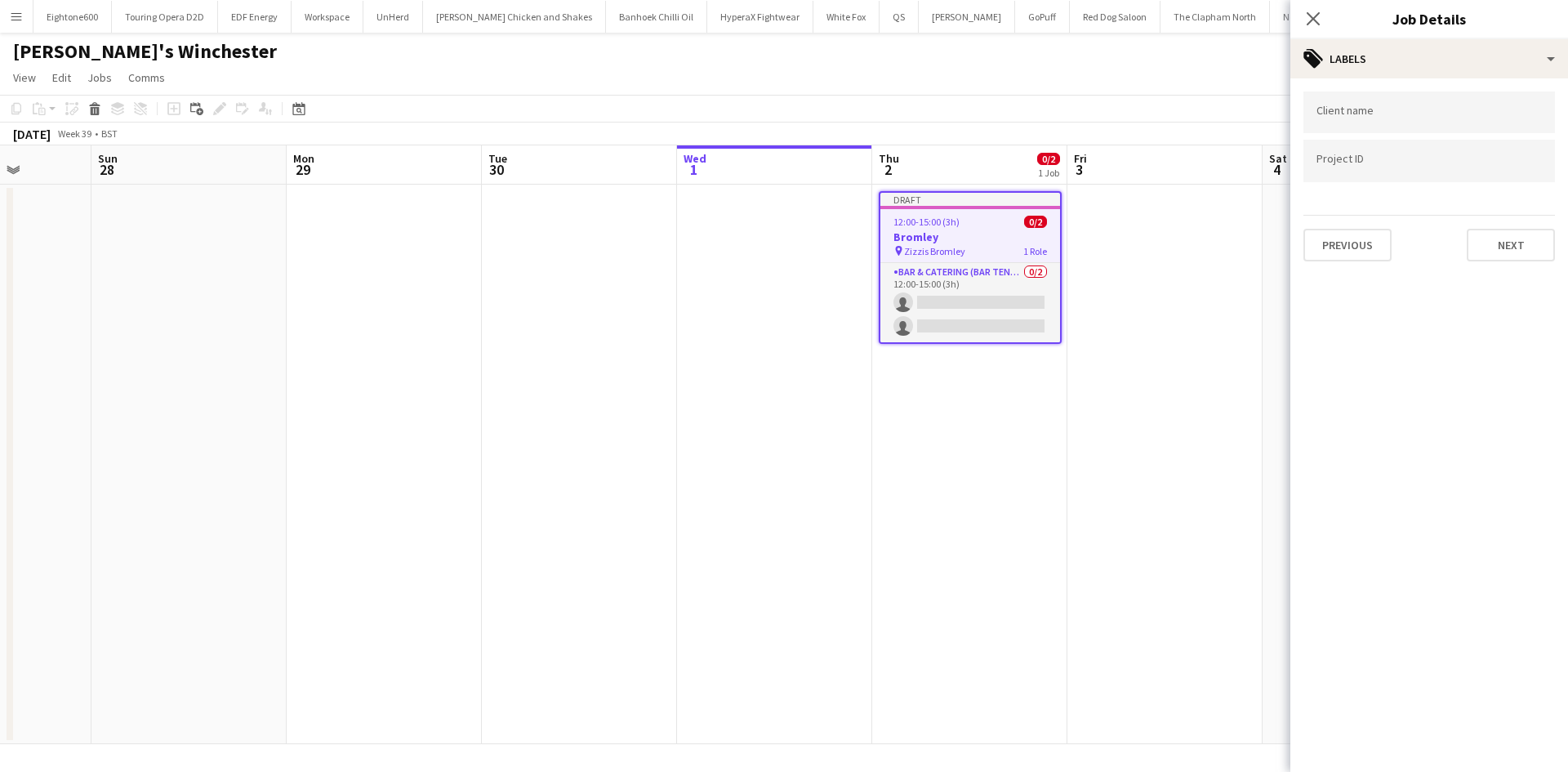
scroll to position [0, 0]
click at [1517, 241] on button "Next" at bounding box center [1510, 244] width 88 height 32
click at [1505, 175] on button "Next" at bounding box center [1510, 168] width 88 height 32
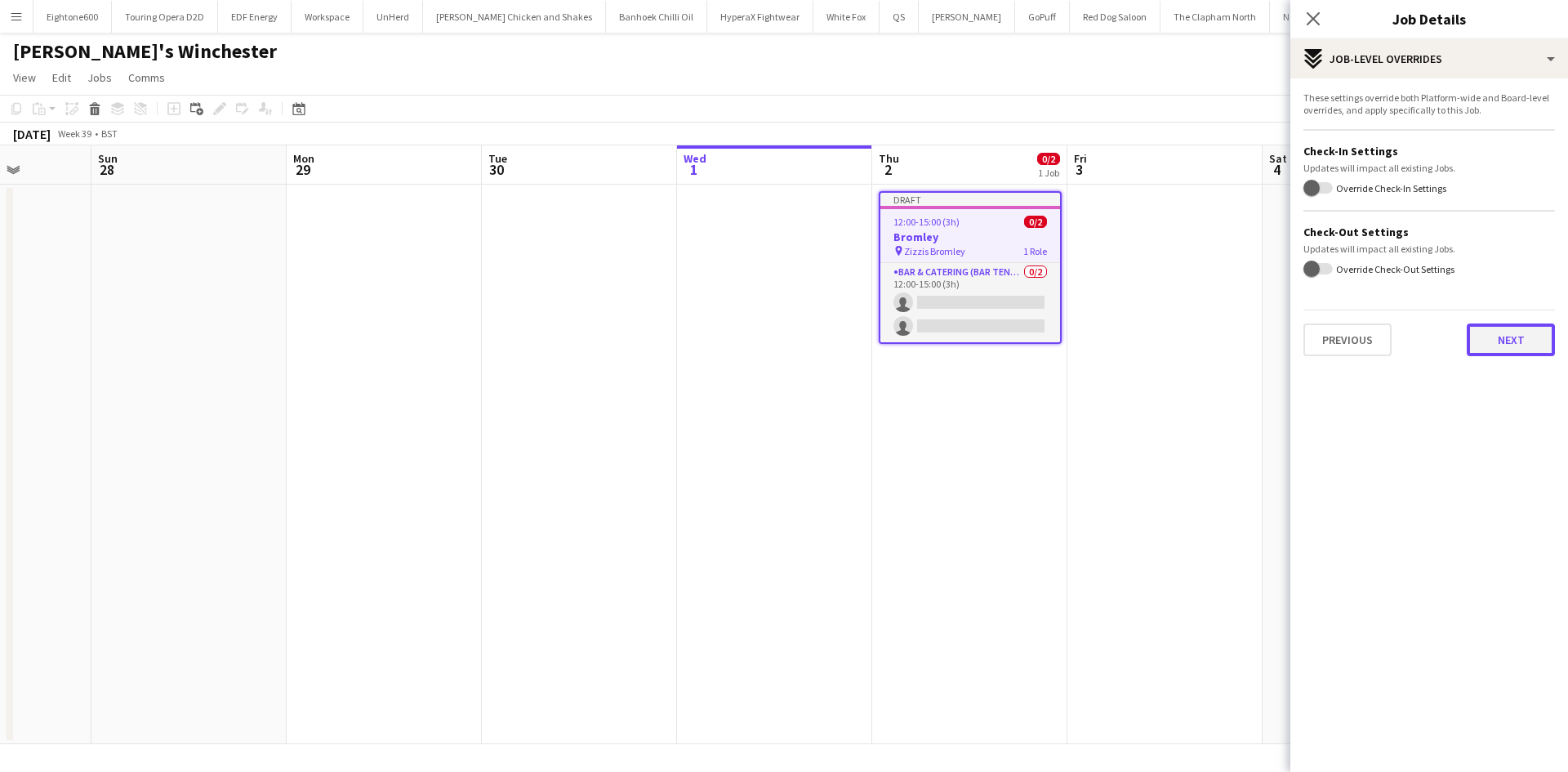
click at [1504, 334] on button "Next" at bounding box center [1510, 339] width 88 height 32
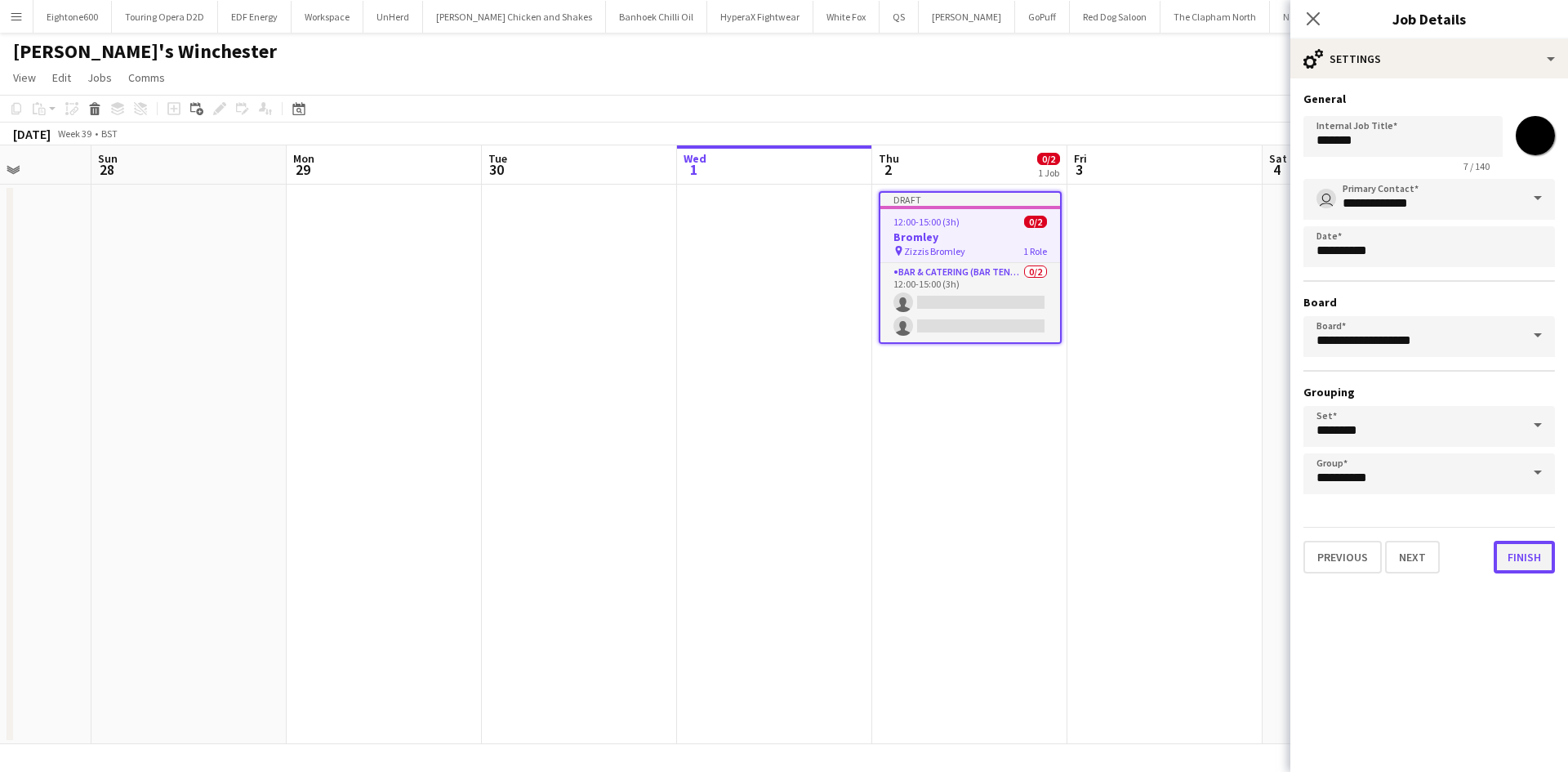
click at [1537, 563] on button "Finish" at bounding box center [1524, 556] width 61 height 32
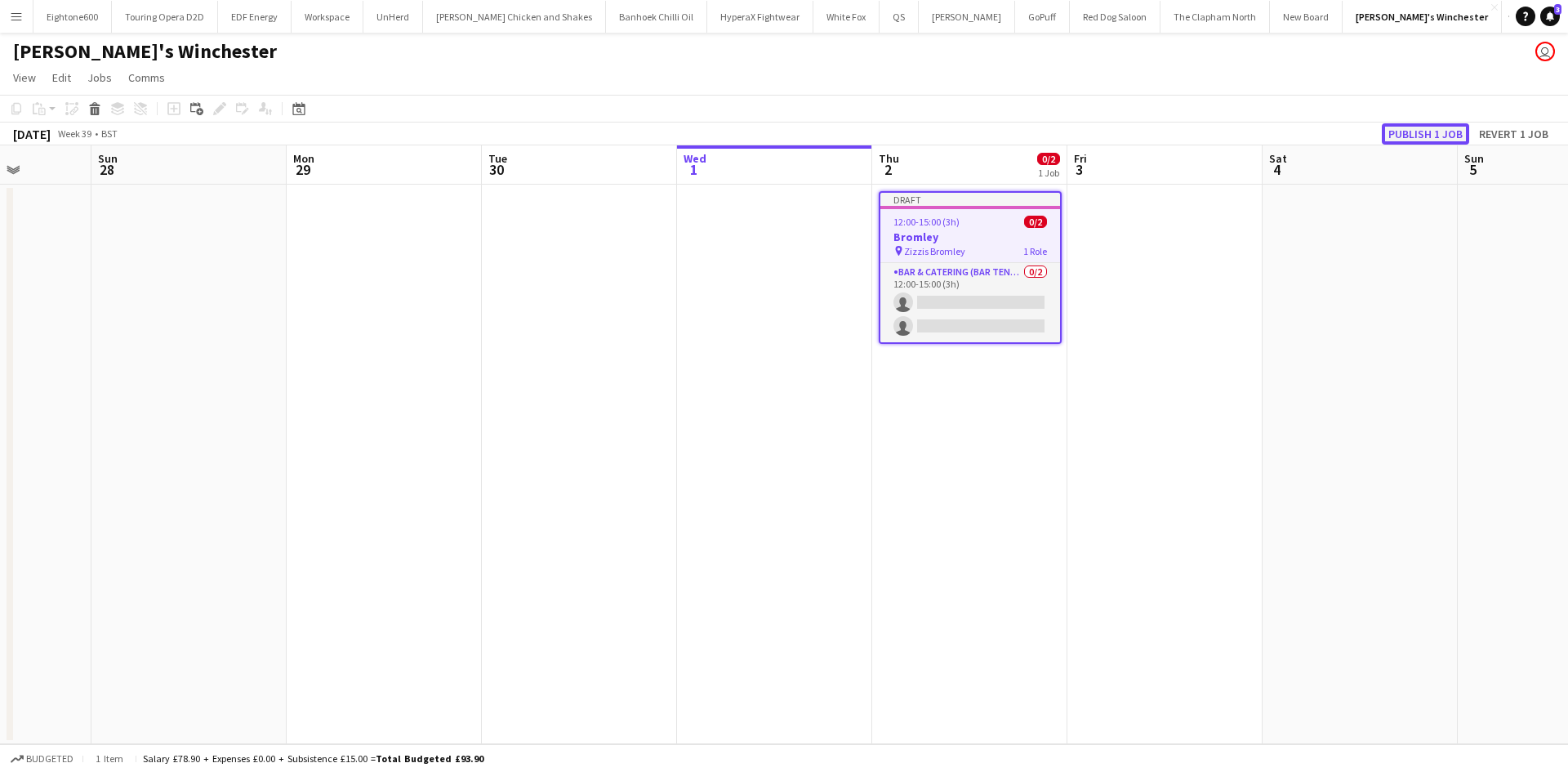
click at [1413, 131] on button "Publish 1 job" at bounding box center [1426, 134] width 88 height 21
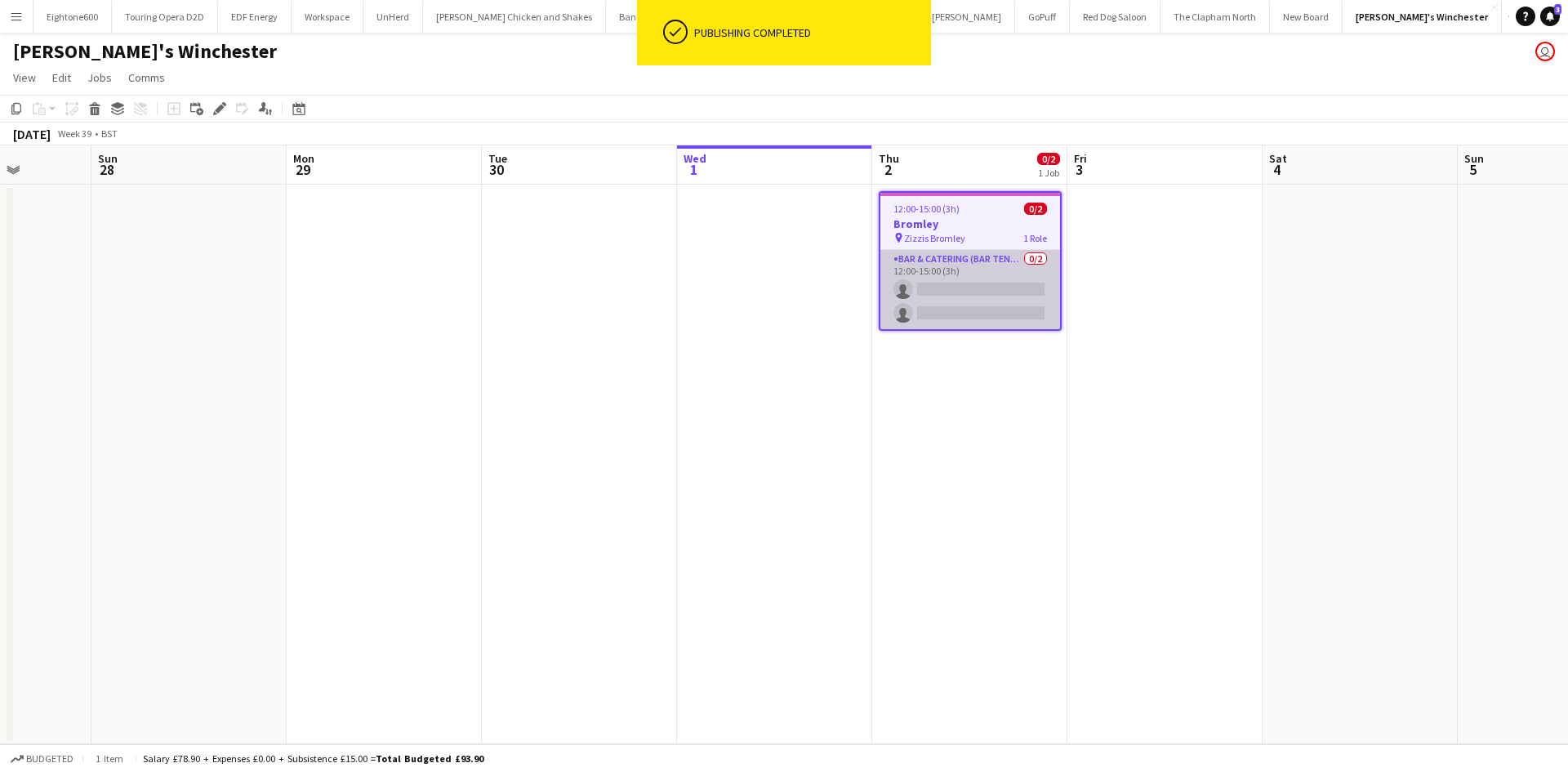
click at [986, 278] on app-card-role "Bar & Catering (Bar Tender) 0/2 12:00-15:00 (3h) single-neutral-actions single-…" at bounding box center [970, 289] width 180 height 79
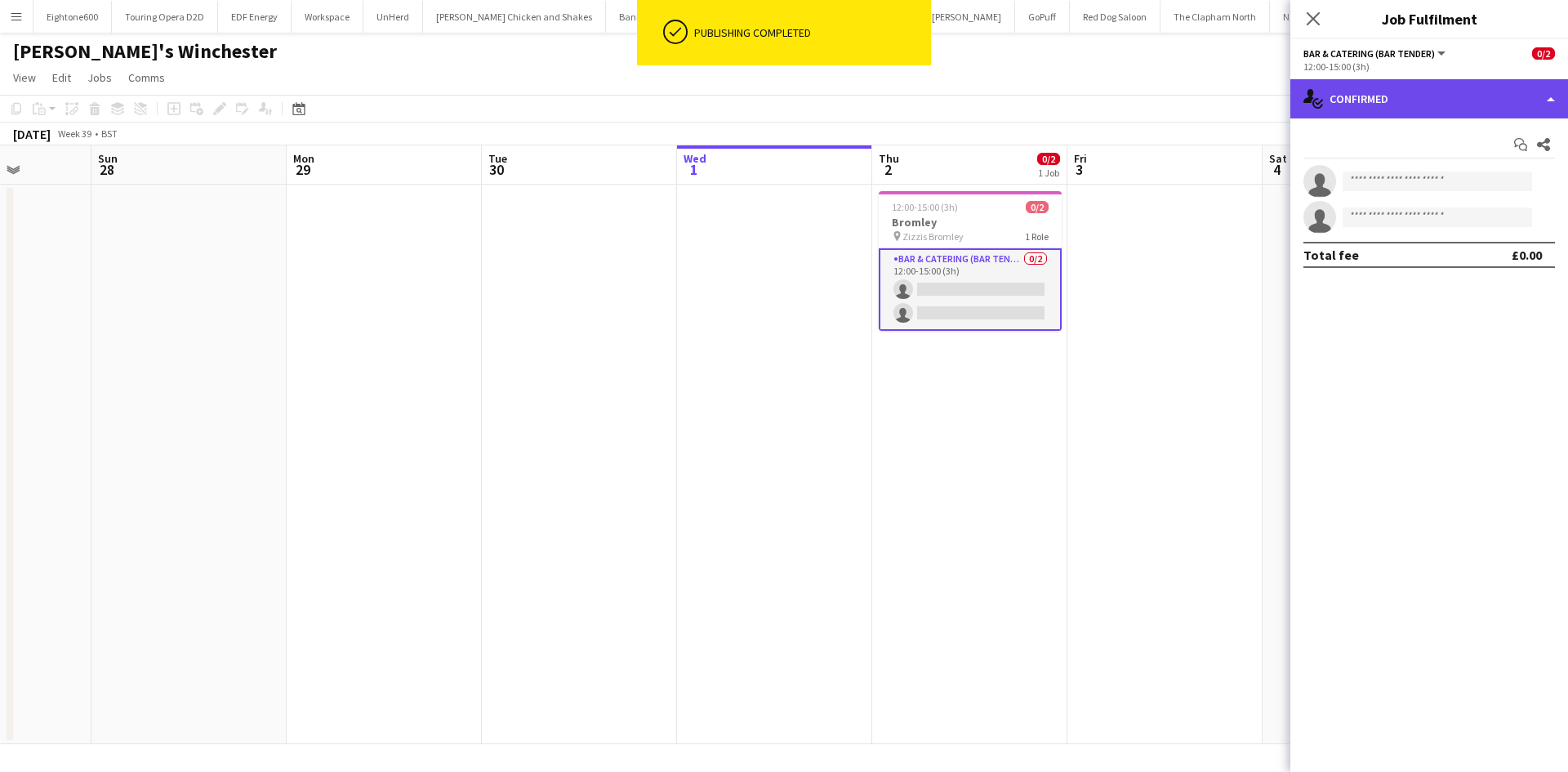
click at [1402, 101] on div "single-neutral-actions-check-2 Confirmed" at bounding box center [1429, 98] width 278 height 39
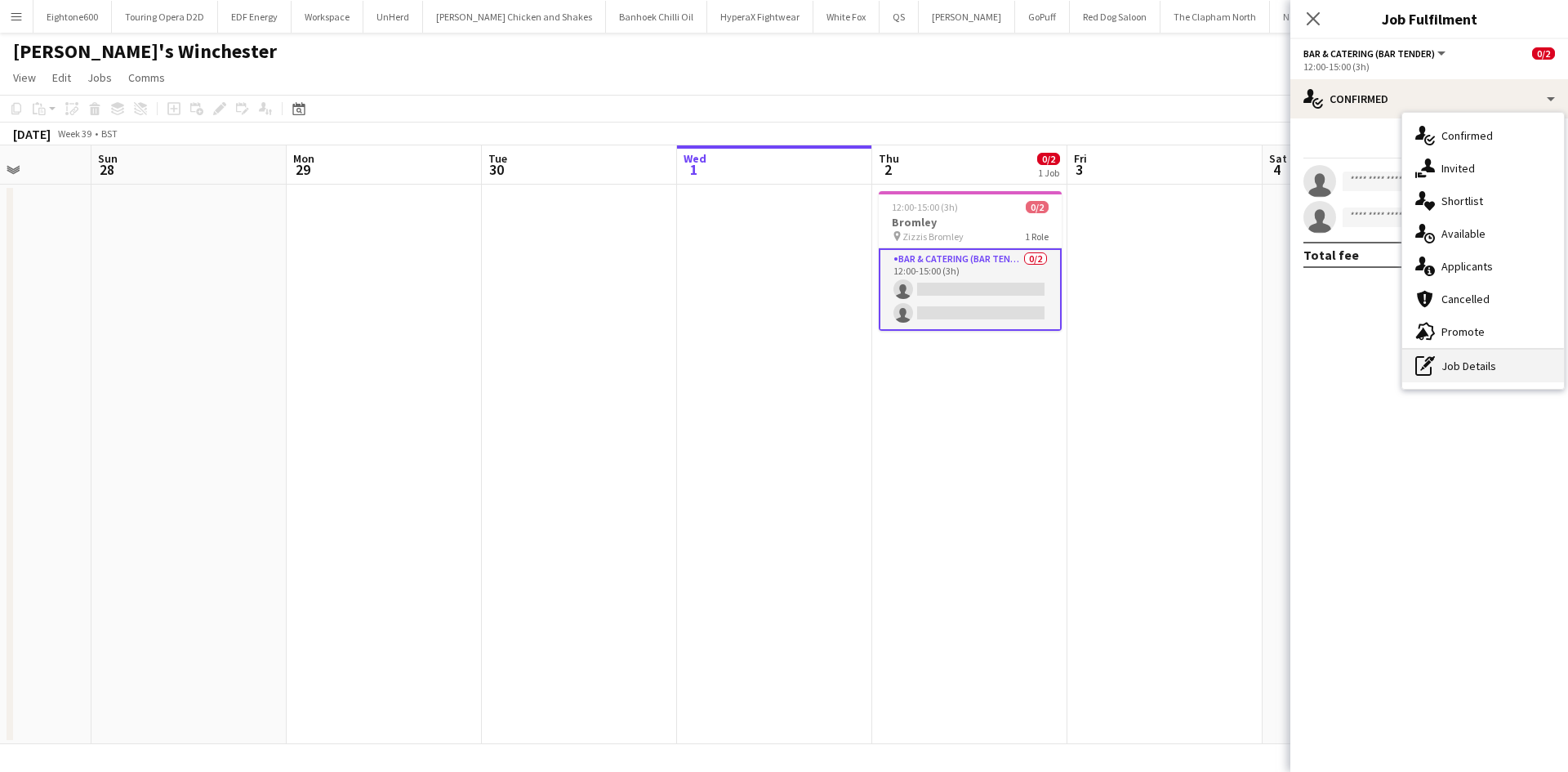
click at [1442, 364] on div "pen-write Job Details" at bounding box center [1483, 365] width 162 height 32
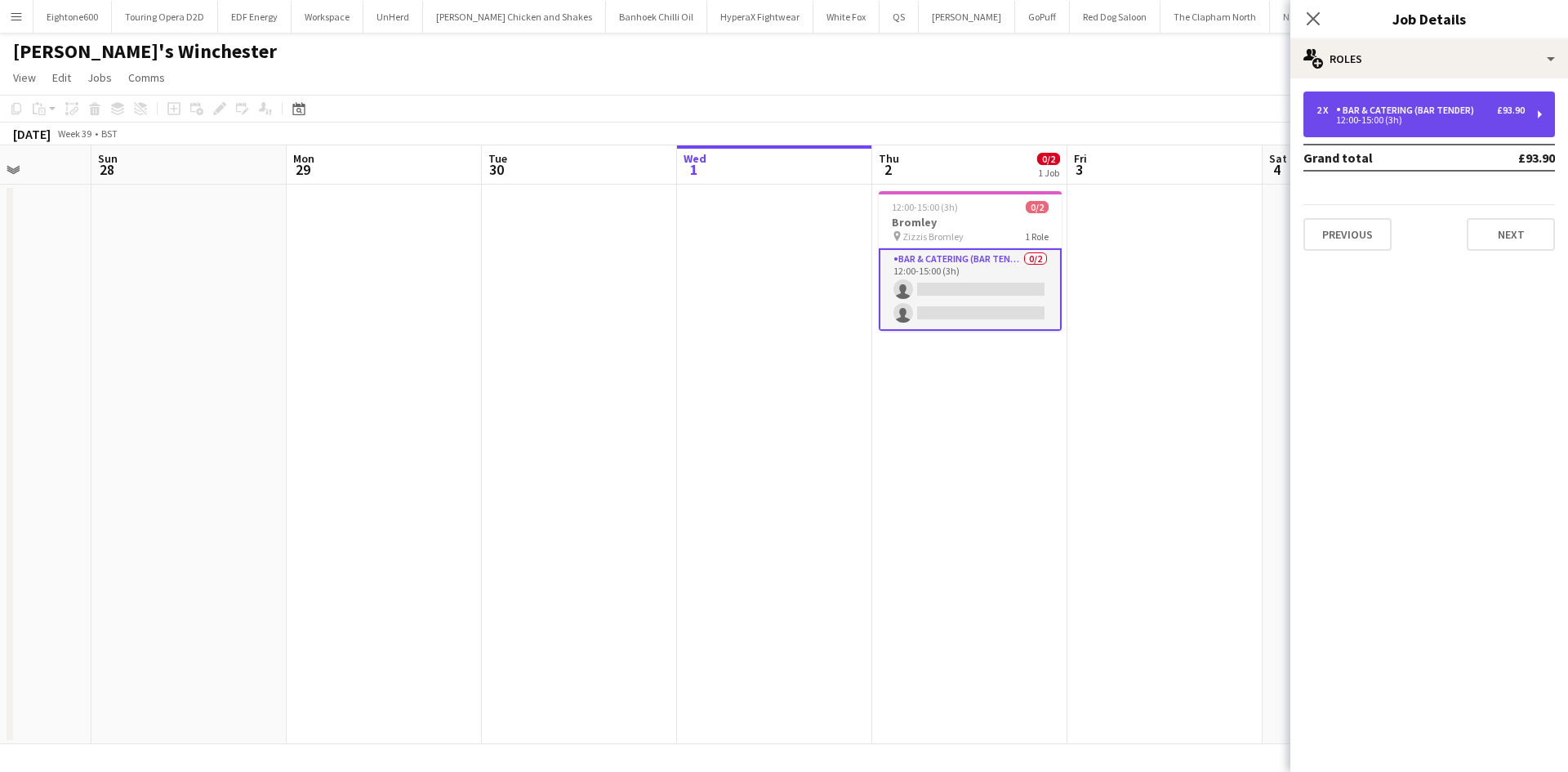
click at [1487, 124] on div "2 x Bar & Catering (Bar Tender) £93.90 12:00-15:00 (3h)" at bounding box center [1429, 114] width 251 height 46
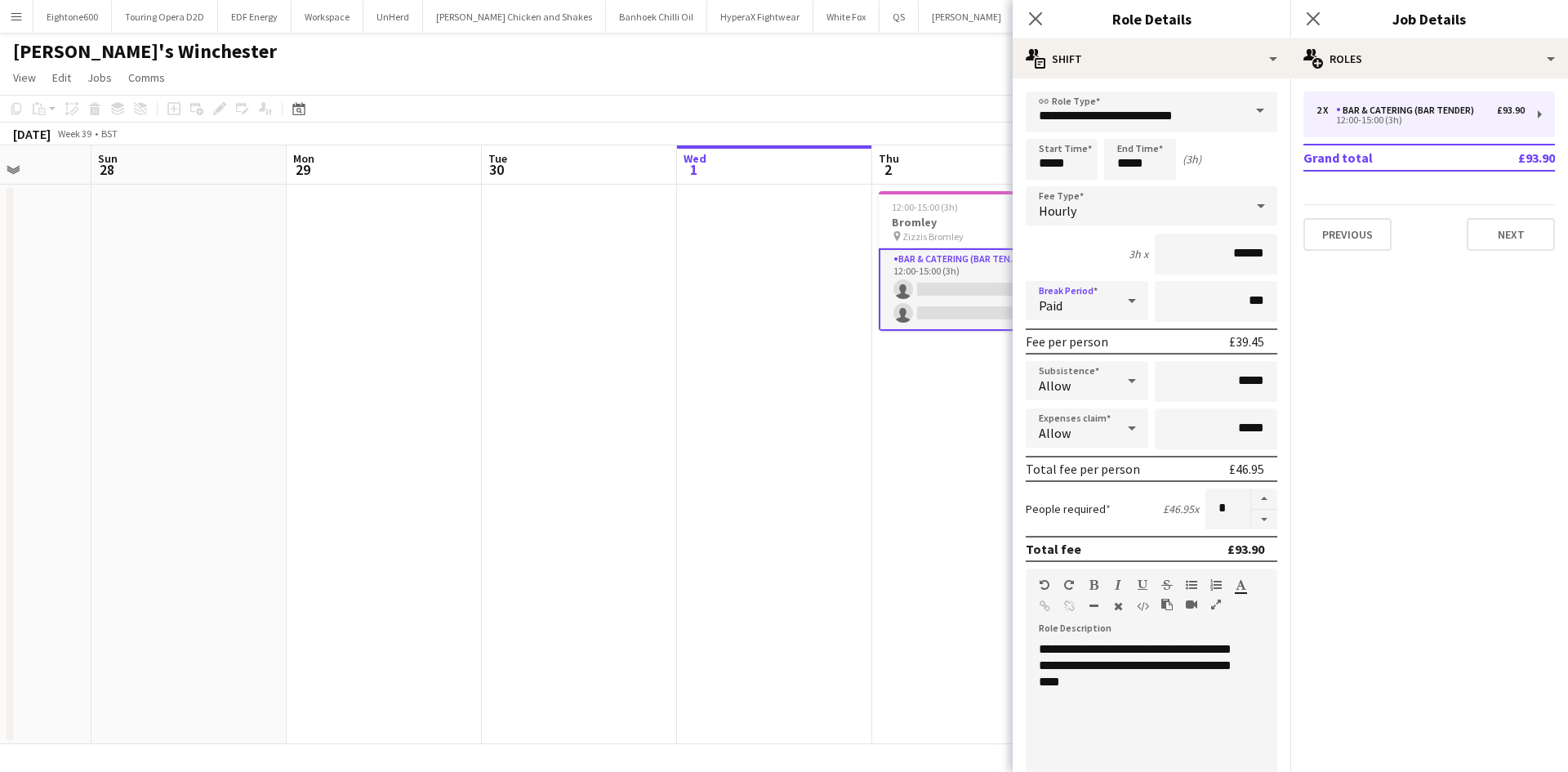
click at [1083, 305] on div "Paid" at bounding box center [1070, 301] width 90 height 39
click at [1098, 393] on span "Unpaid" at bounding box center [1084, 388] width 90 height 16
click at [1089, 420] on div "Allow" at bounding box center [1070, 428] width 90 height 39
click at [1079, 512] on span "Don't allow" at bounding box center [1084, 515] width 90 height 16
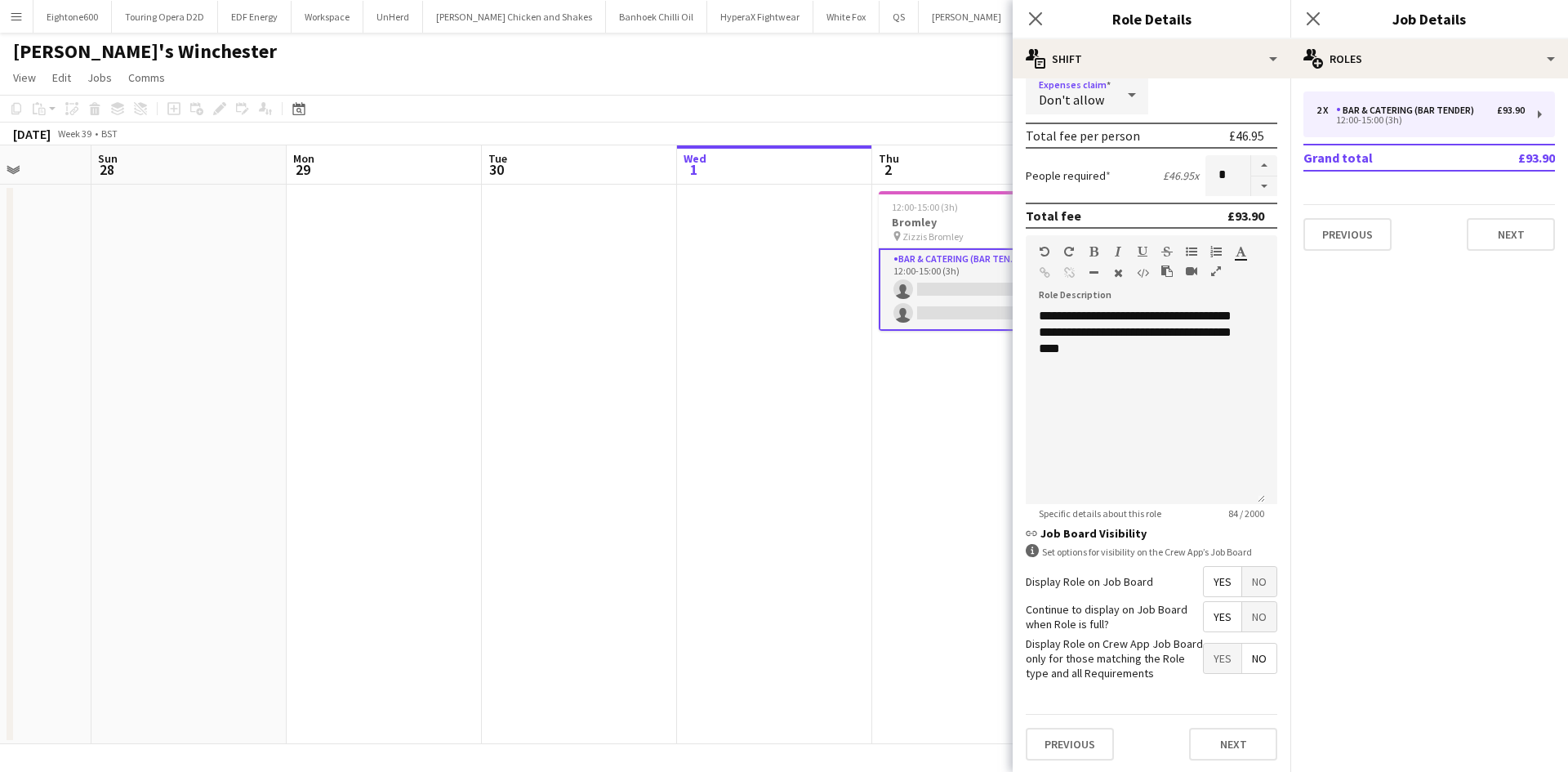
scroll to position [335, 0]
click at [1224, 730] on button "Next" at bounding box center [1233, 742] width 88 height 32
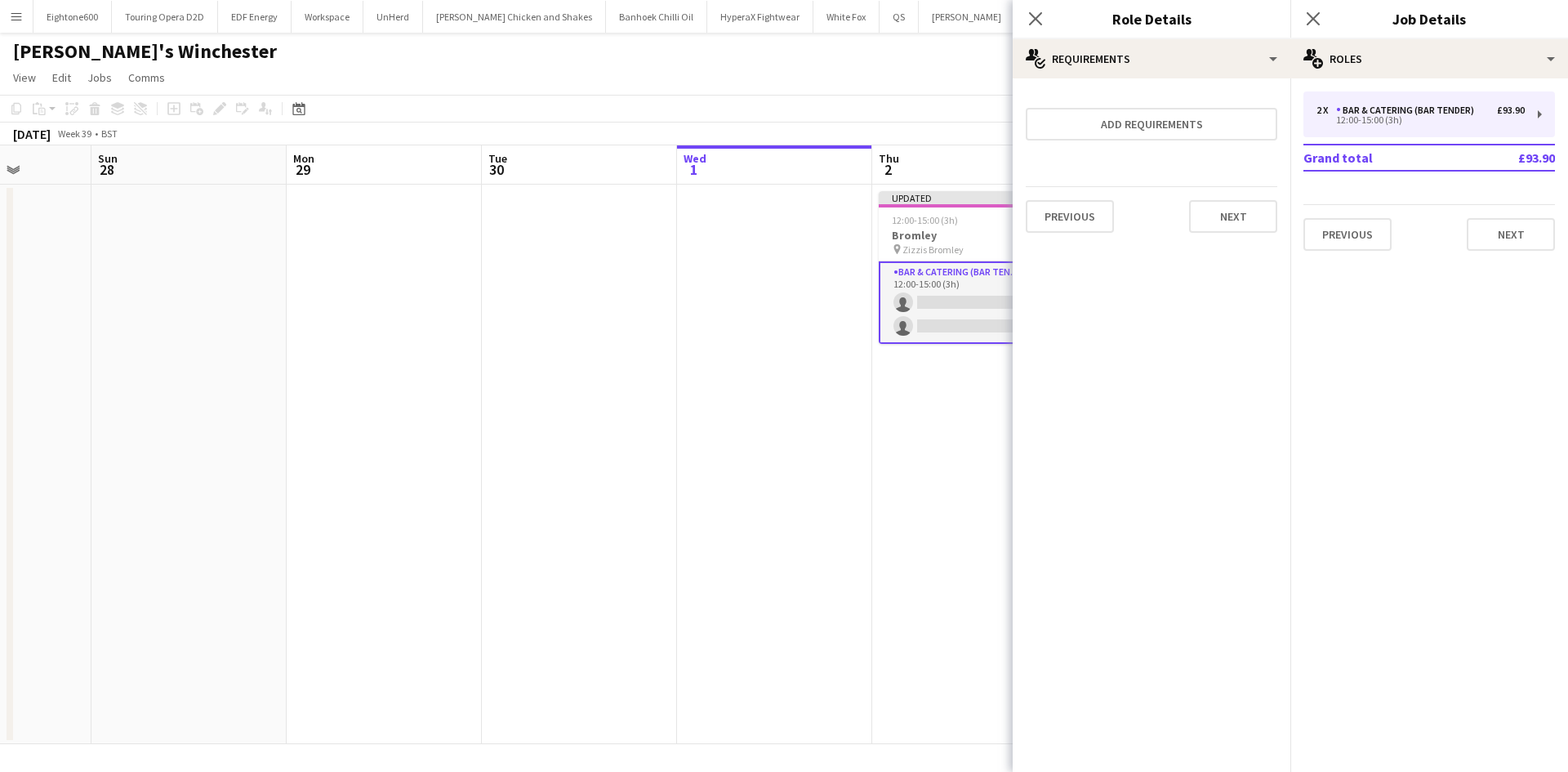
scroll to position [0, 0]
click at [825, 529] on app-date-cell at bounding box center [774, 464] width 195 height 560
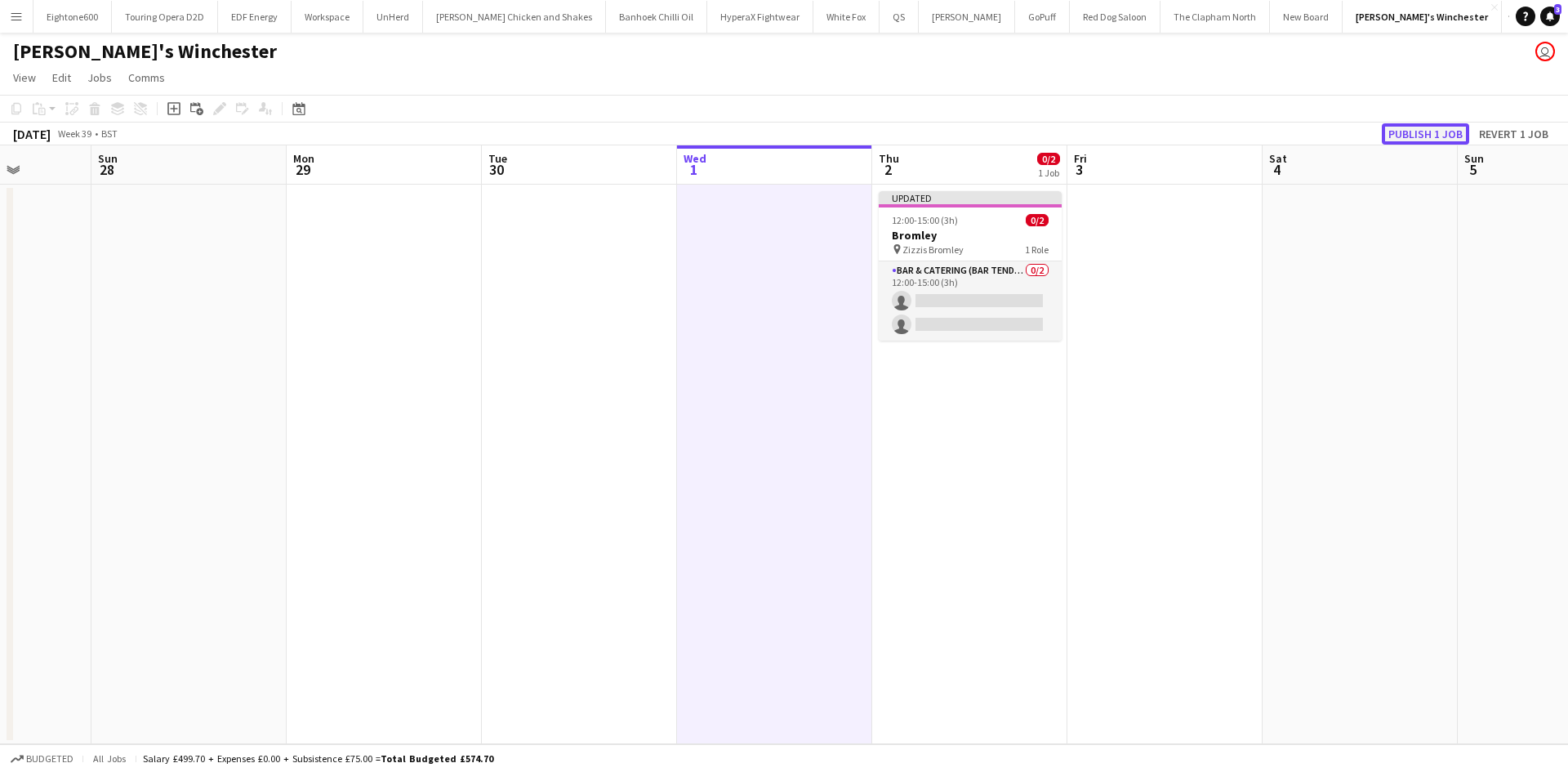
click at [1439, 129] on button "Publish 1 job" at bounding box center [1426, 134] width 88 height 21
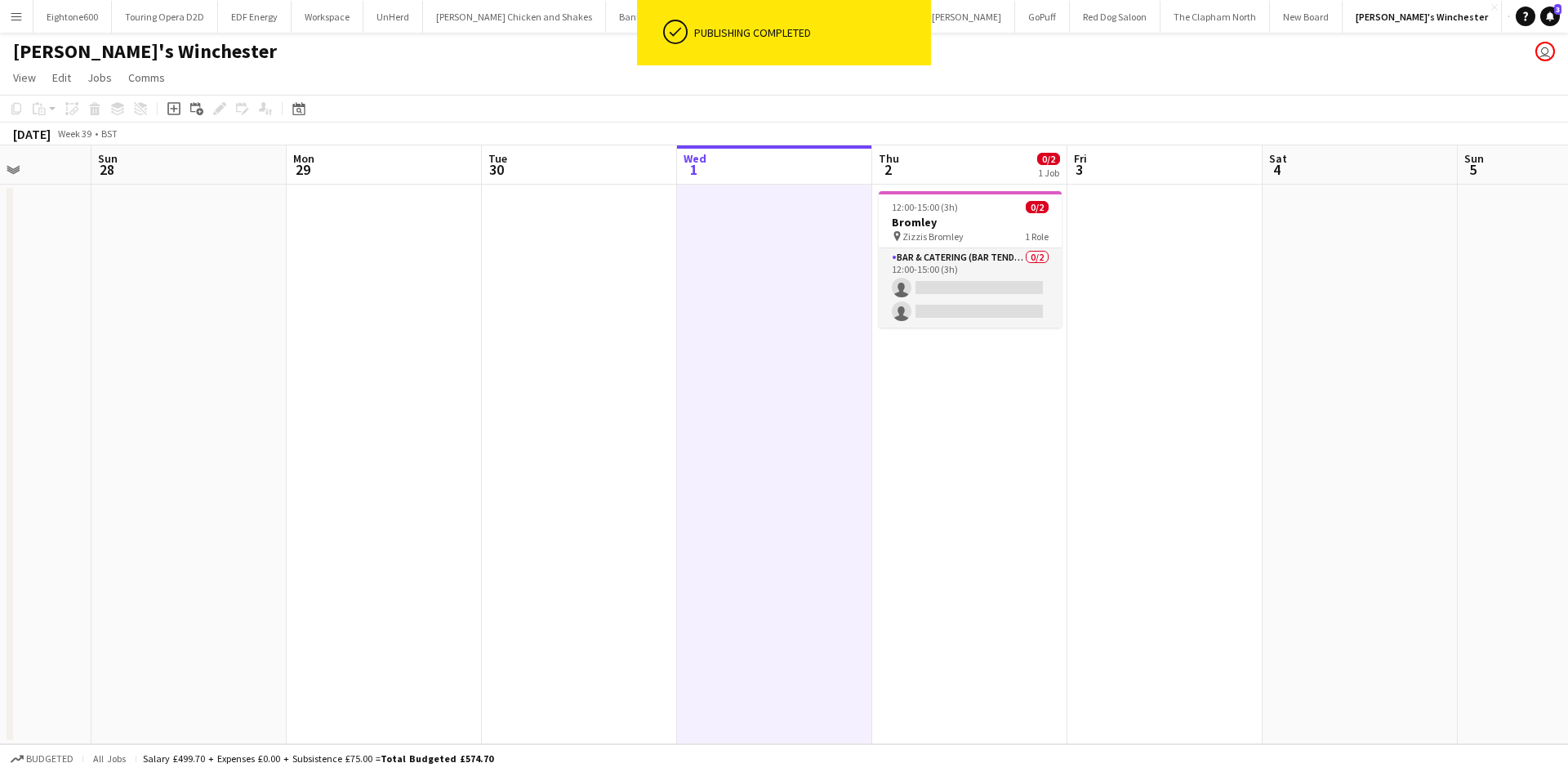
click at [1045, 587] on app-date-cell "12:00-15:00 (3h) 0/2 Bromley pin Zizzis Bromley 1 Role Bar & Catering (Bar Tend…" at bounding box center [970, 464] width 195 height 560
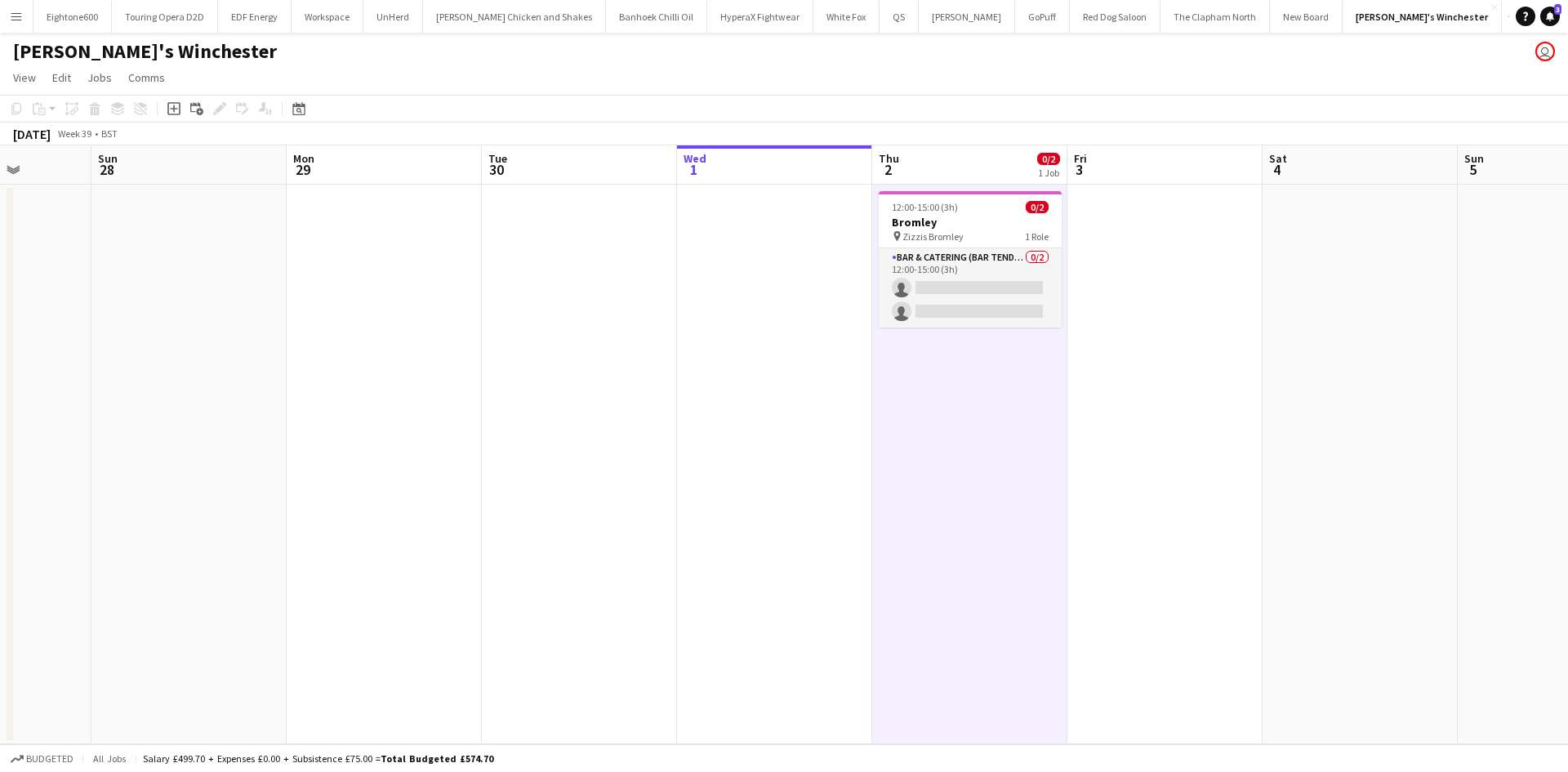
click at [946, 223] on h3 "Bromley" at bounding box center [970, 222] width 183 height 15
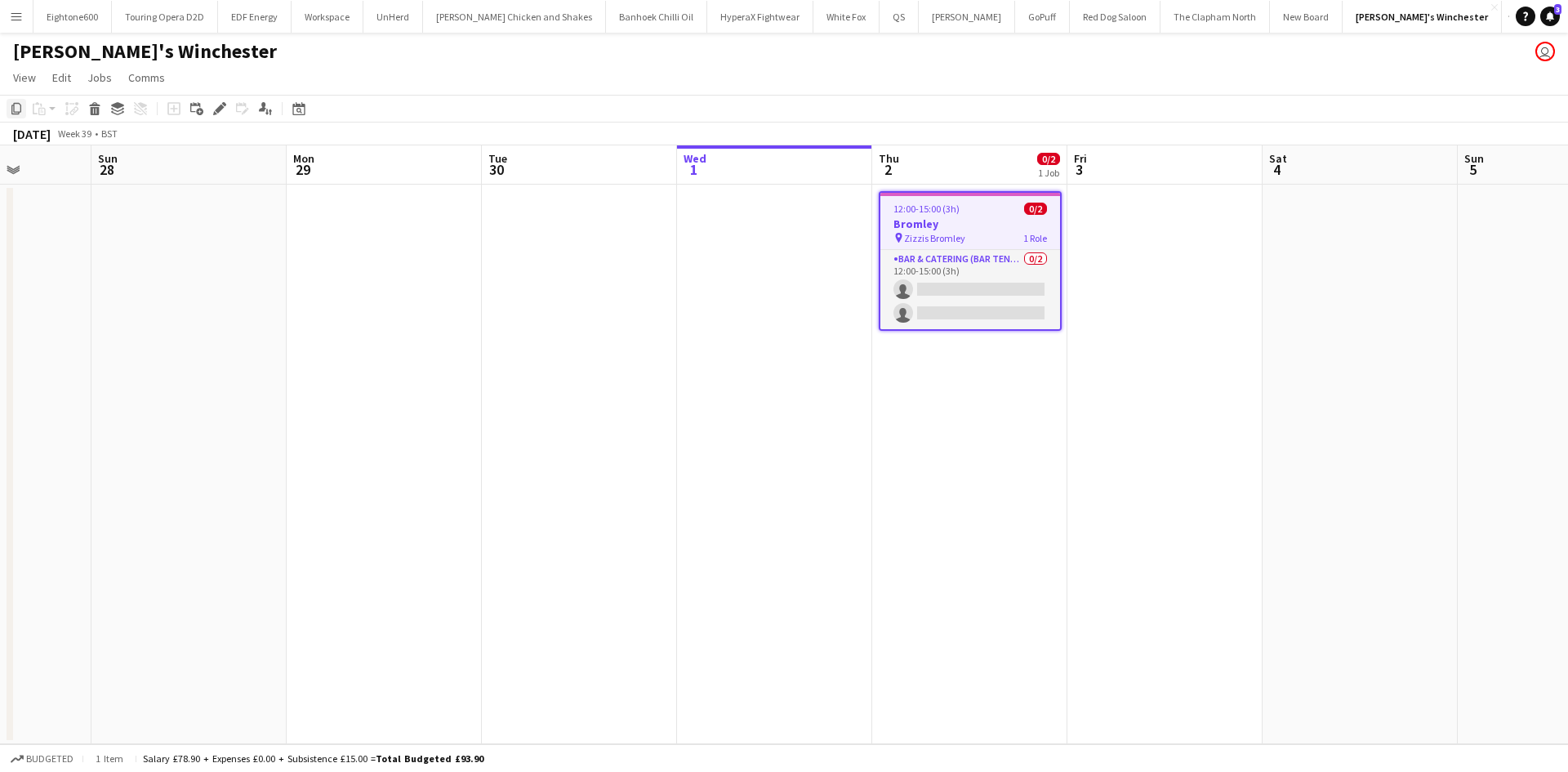
click at [18, 113] on icon at bounding box center [16, 108] width 10 height 11
click at [1140, 259] on app-date-cell at bounding box center [1165, 464] width 195 height 560
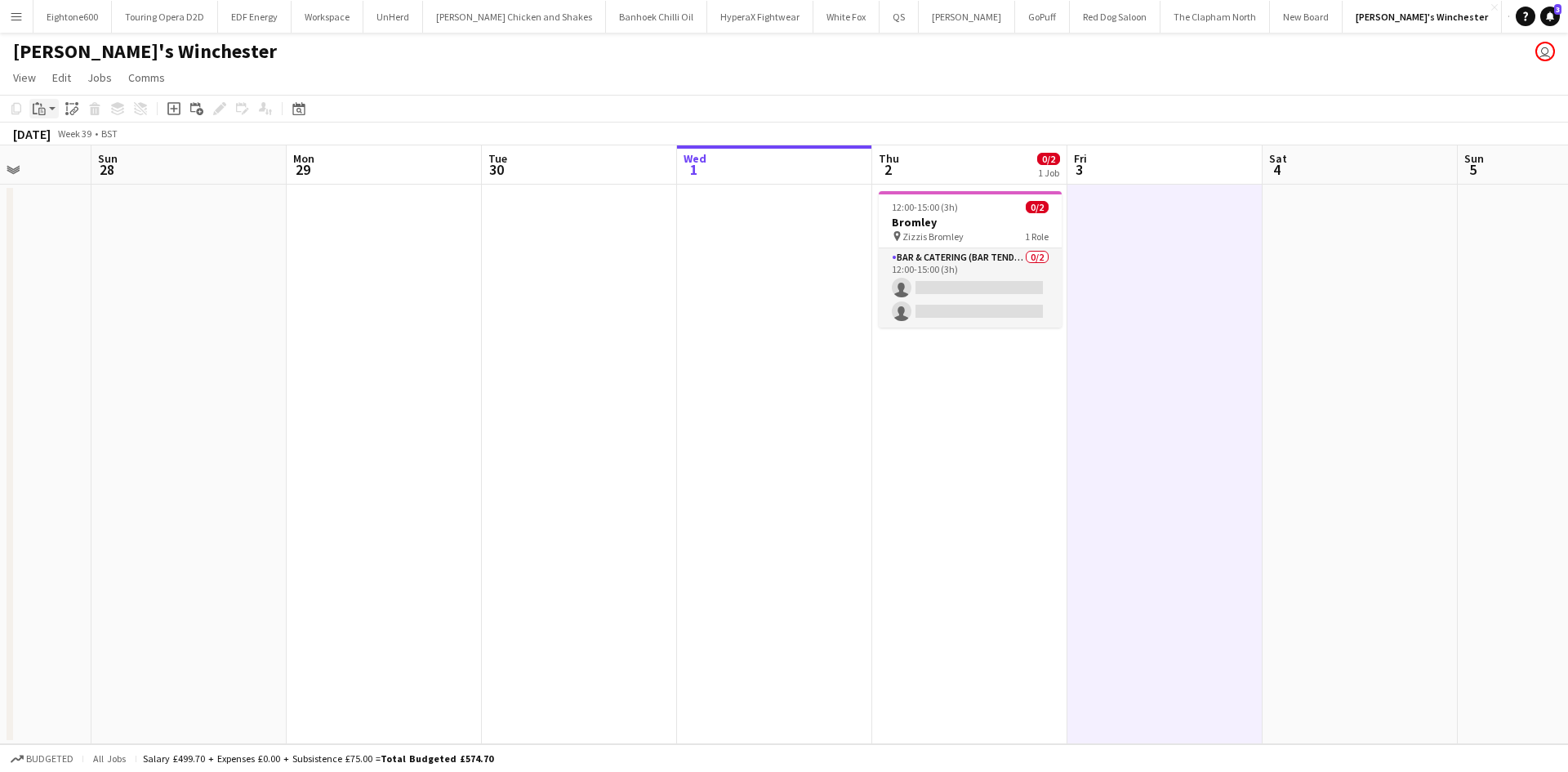
click at [48, 111] on div "Paste" at bounding box center [39, 109] width 19 height 19
click at [79, 169] on link "Paste with crew Ctrl+Shift+V" at bounding box center [119, 167] width 153 height 15
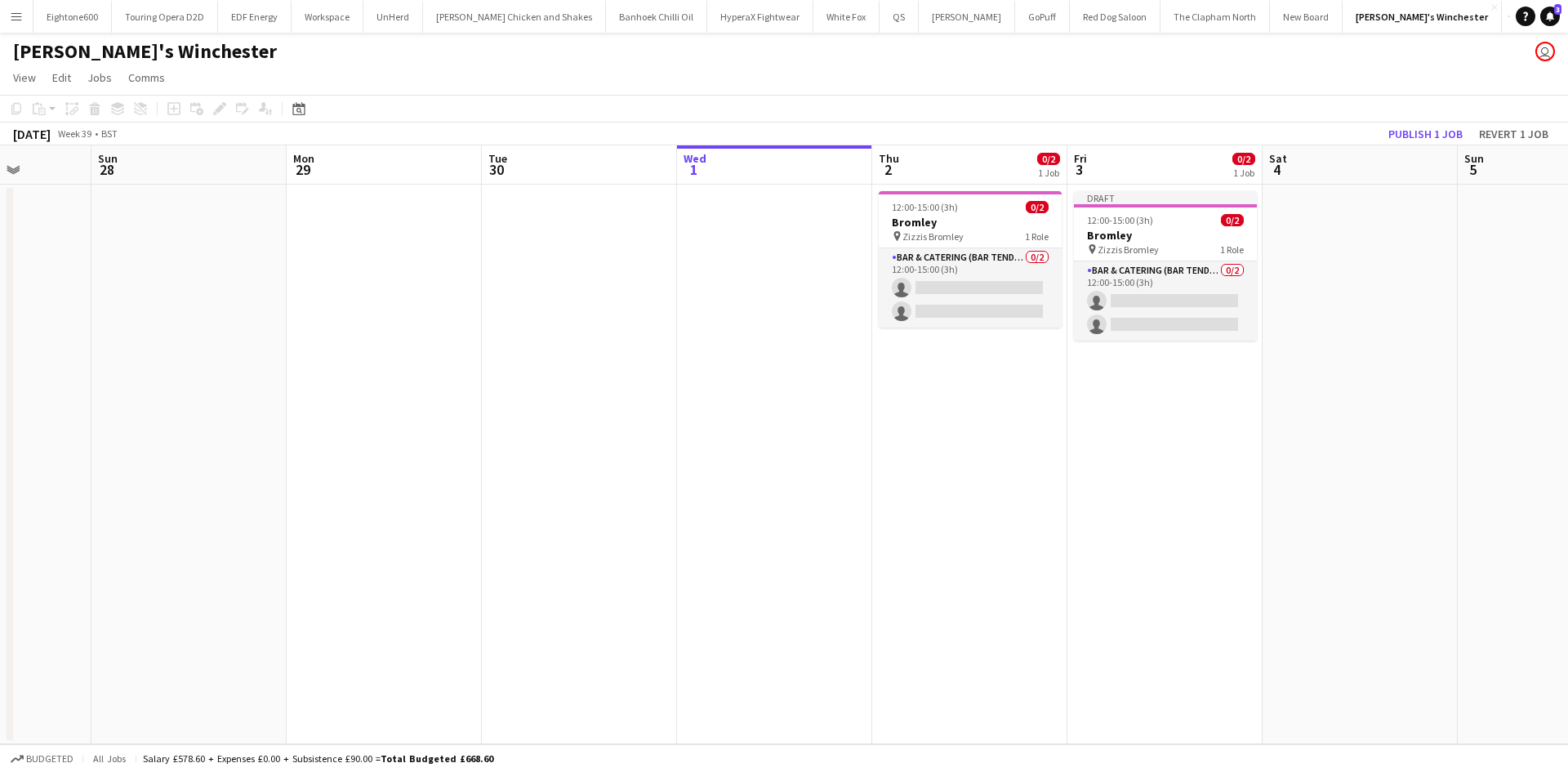
click at [1259, 400] on app-date-cell "Draft 12:00-15:00 (3h) 0/2 Bromley pin Zizzis Bromley 1 Role Bar & Catering (Ba…" at bounding box center [1165, 464] width 195 height 560
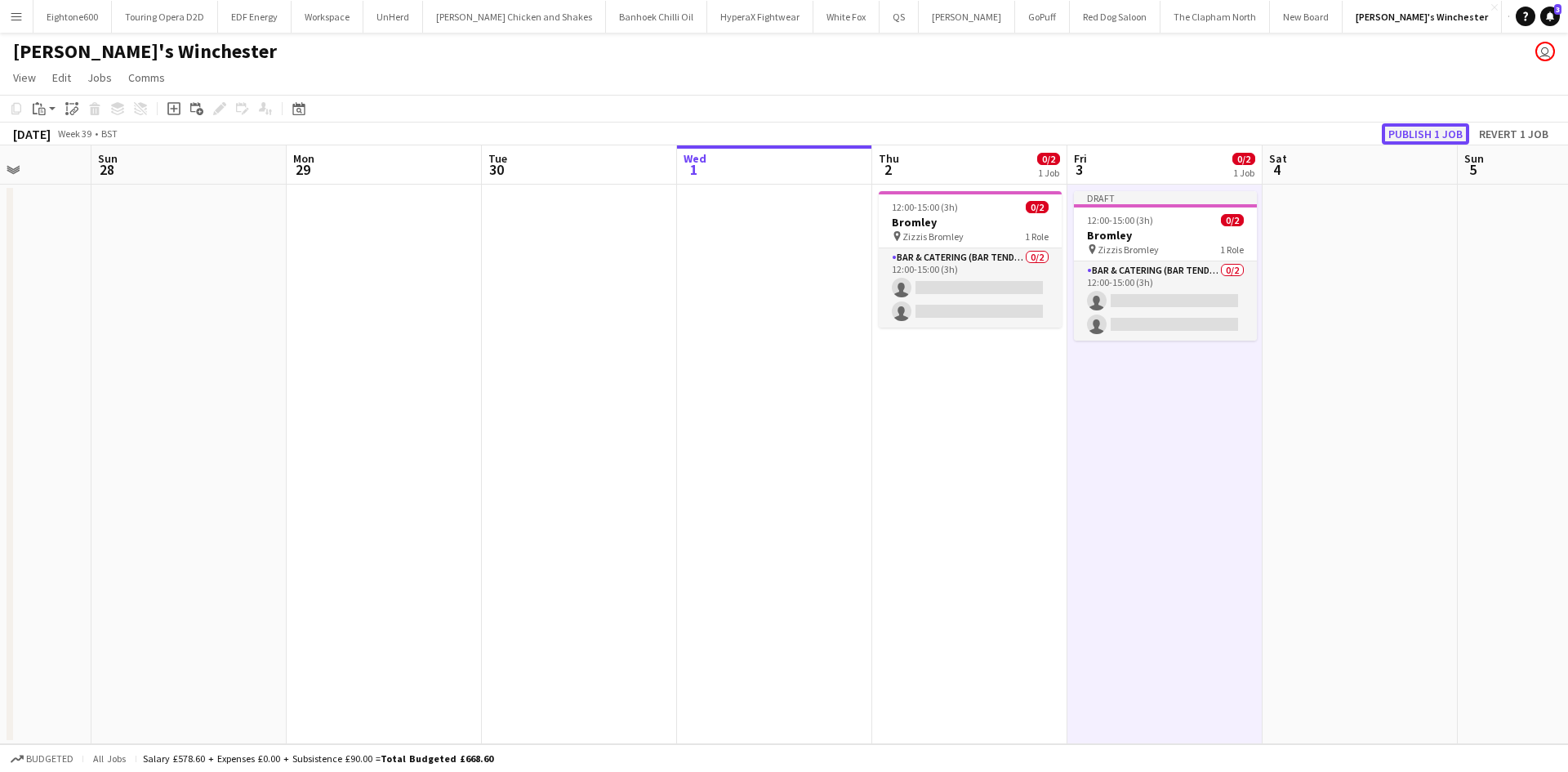
click at [1408, 131] on button "Publish 1 job" at bounding box center [1426, 134] width 88 height 21
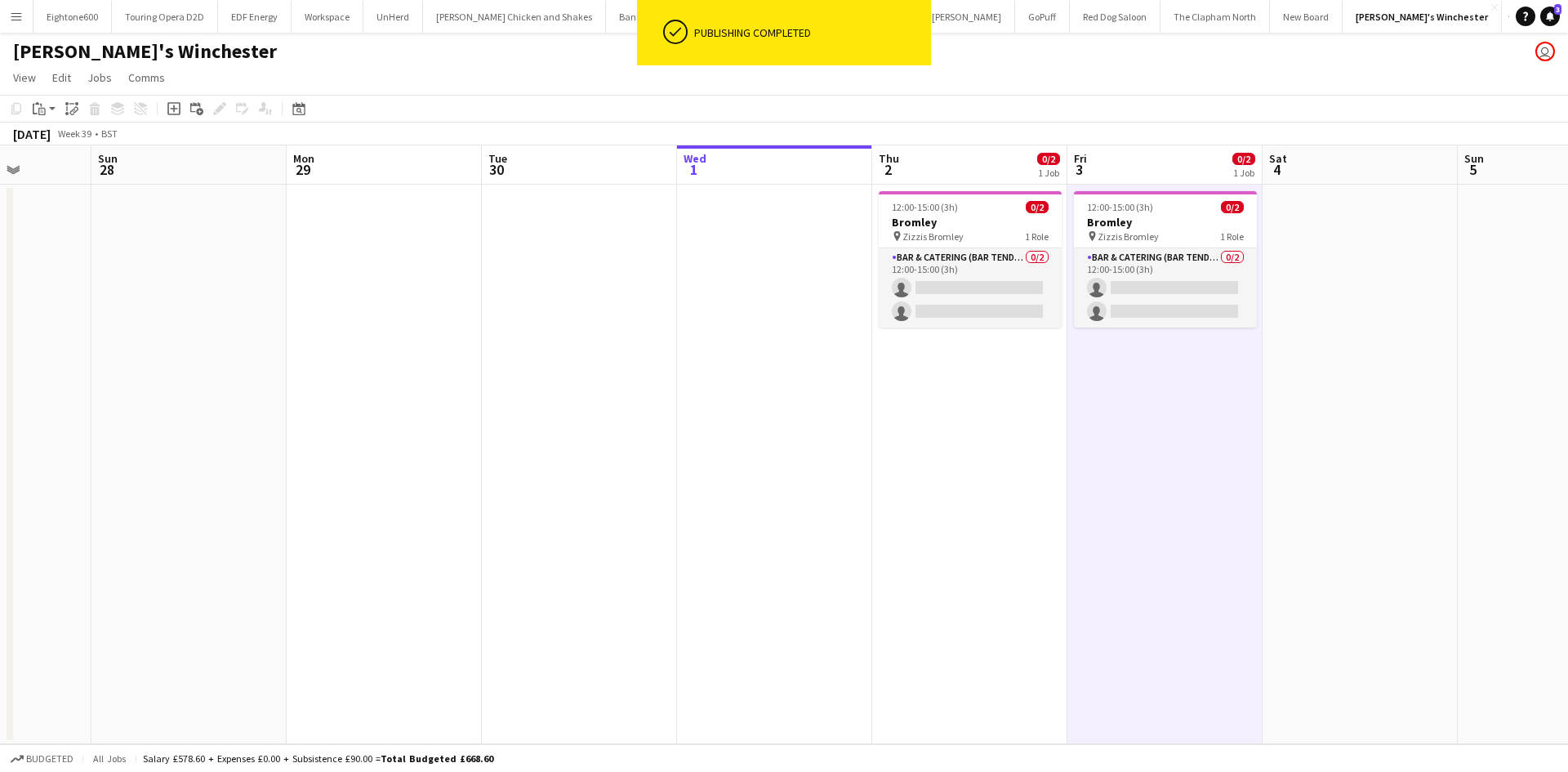
click at [1331, 403] on app-date-cell at bounding box center [1360, 464] width 195 height 560
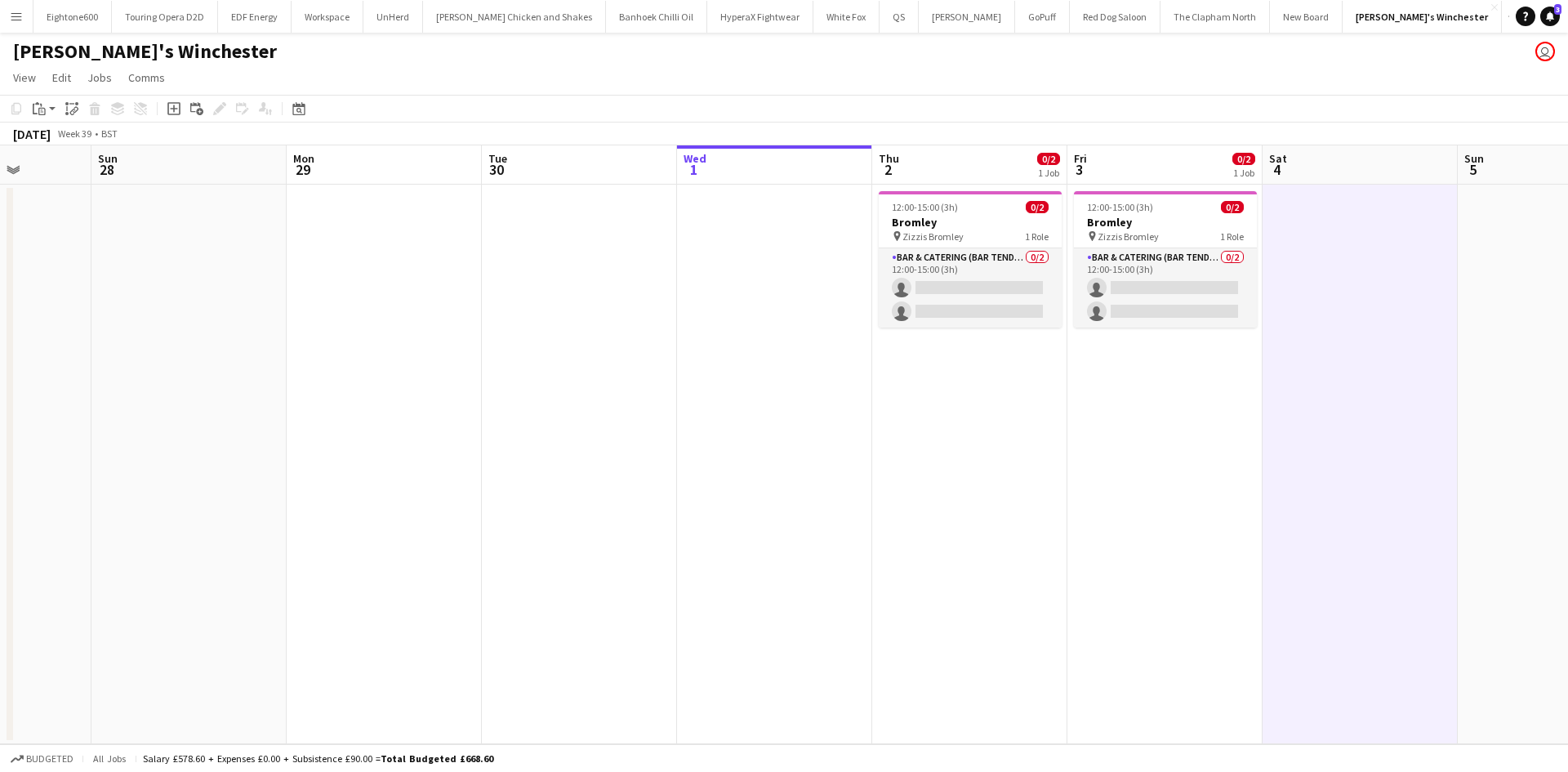
click at [972, 418] on app-date-cell "12:00-15:00 (3h) 0/2 Bromley pin Zizzis Bromley 1 Role Bar & Catering (Bar Tend…" at bounding box center [970, 464] width 195 height 560
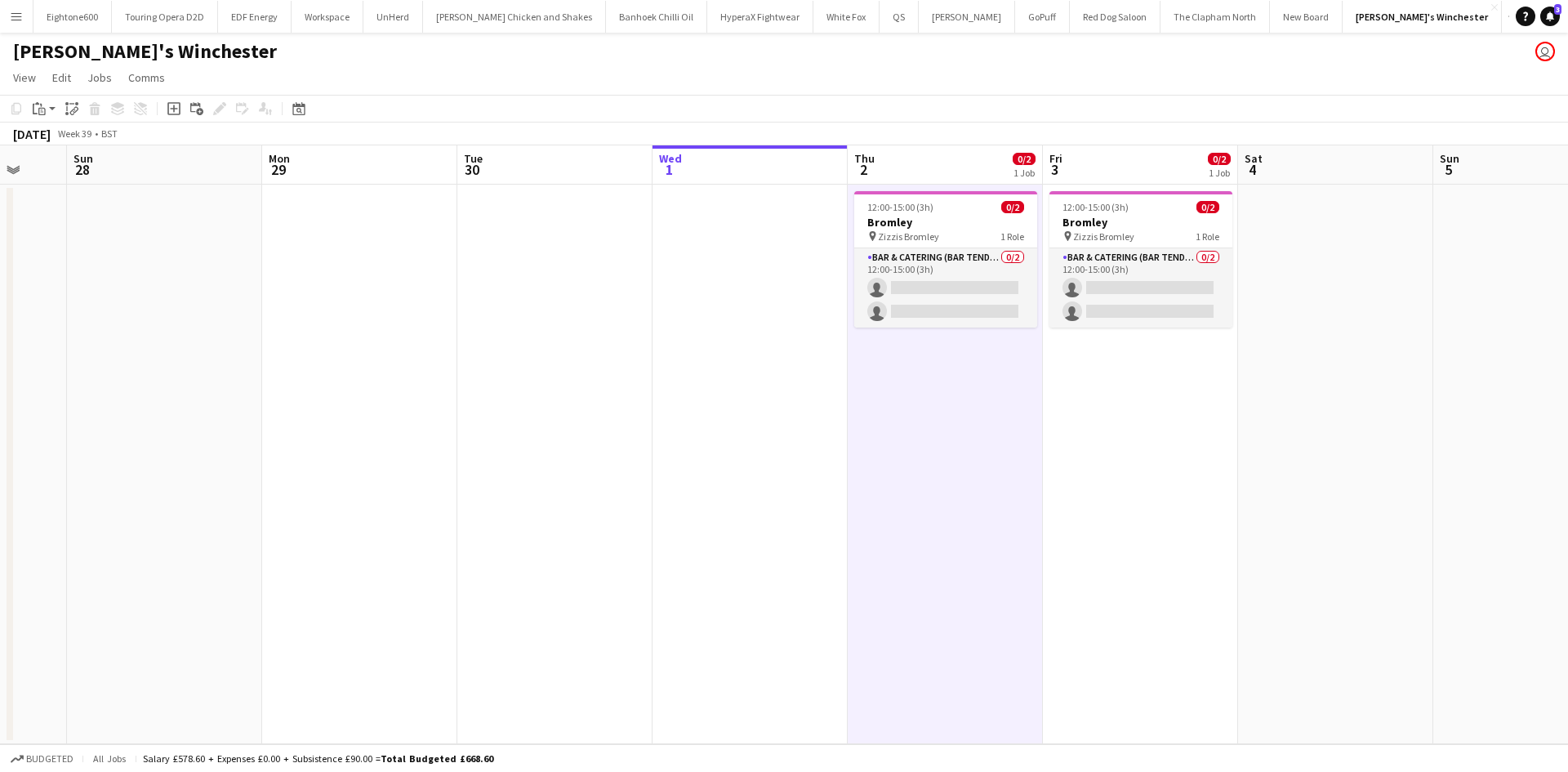
scroll to position [0, 715]
drag, startPoint x: 1203, startPoint y: 412, endPoint x: 1346, endPoint y: 428, distance: 143.9
click at [1346, 428] on app-date-cell at bounding box center [1334, 464] width 195 height 560
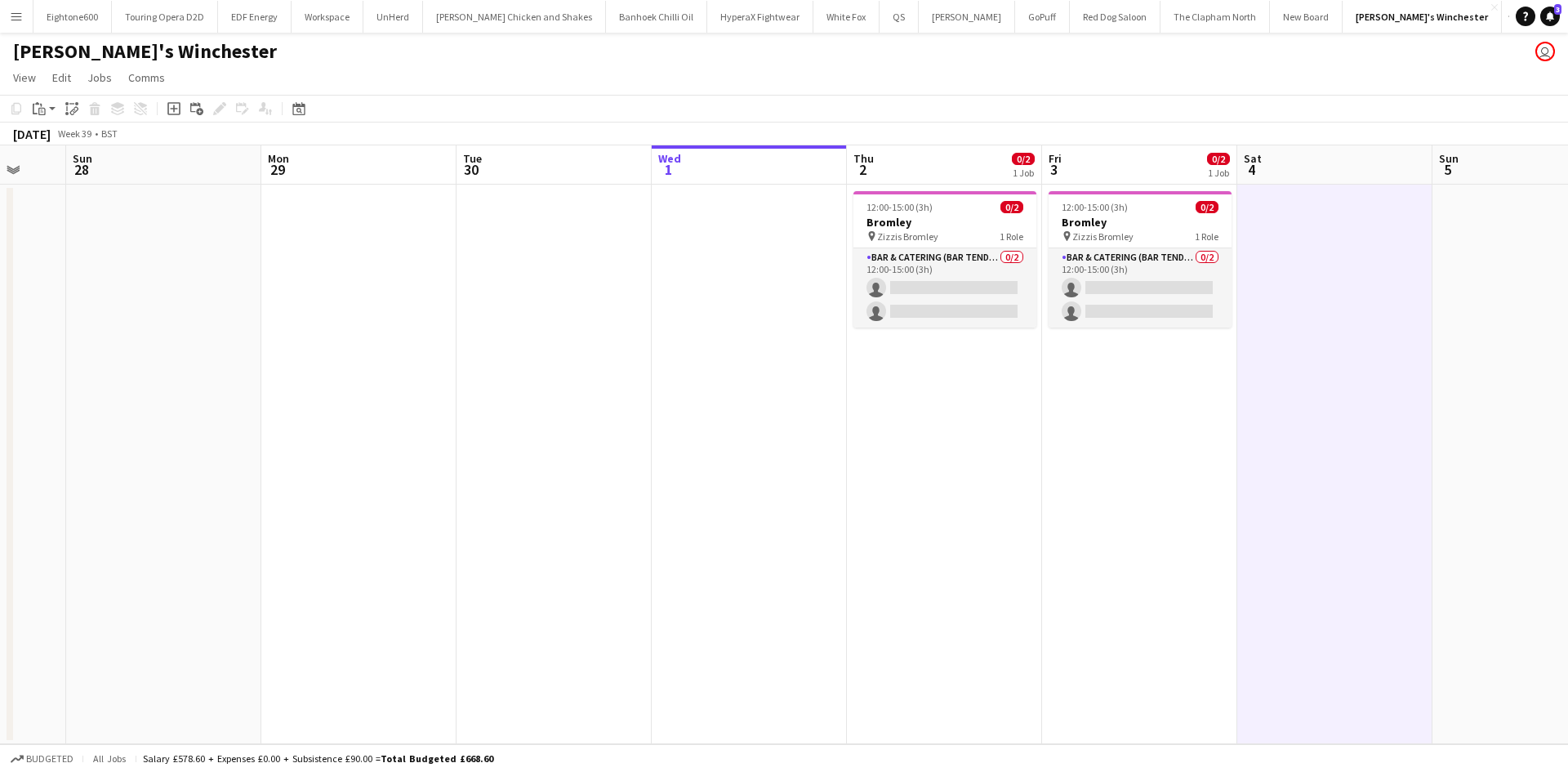
click at [1123, 435] on app-date-cell "12:00-15:00 (3h) 0/2 Bromley pin Zizzis Bromley 1 Role Bar & Catering (Bar Tend…" at bounding box center [1140, 464] width 195 height 560
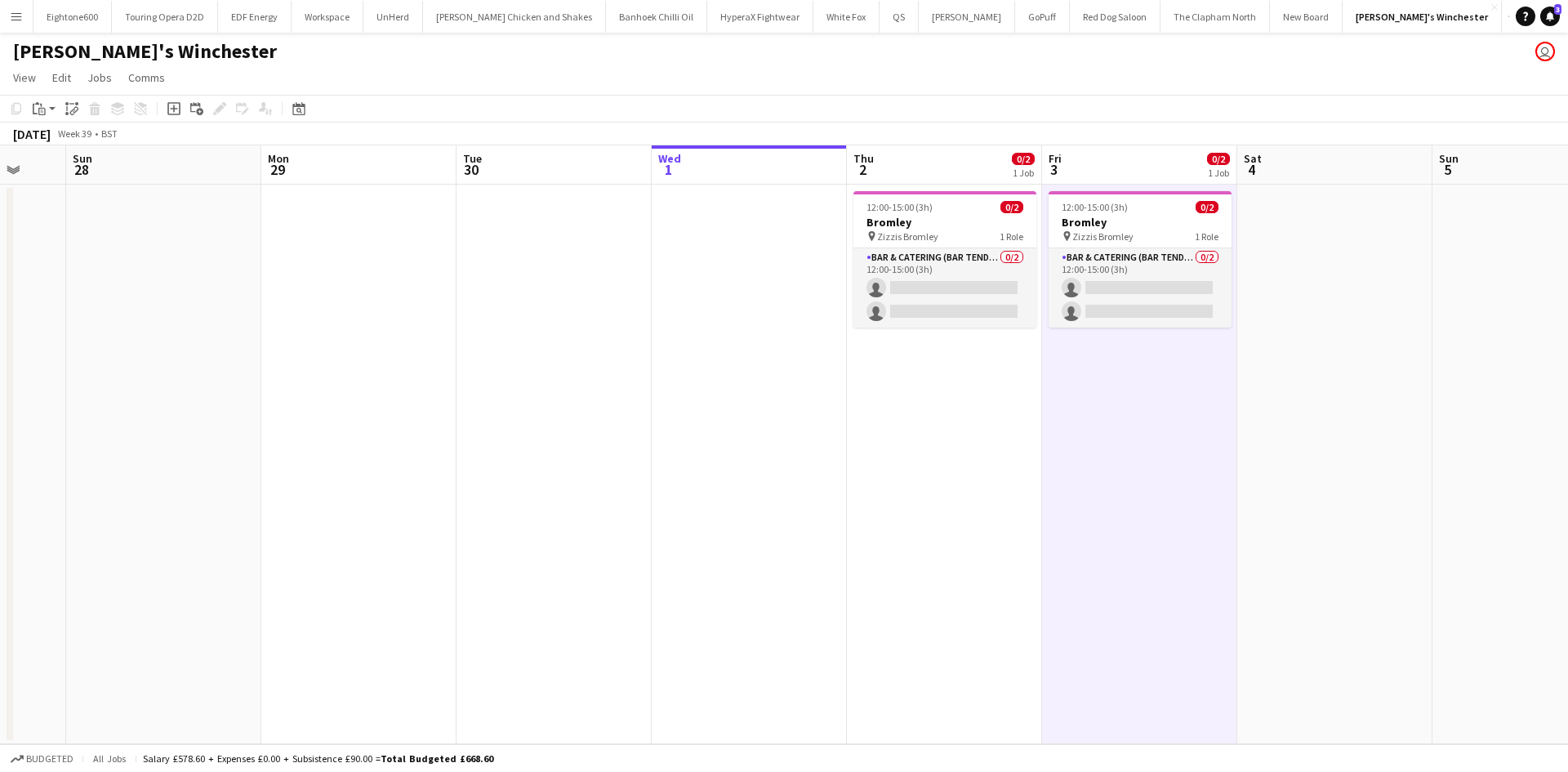
click at [19, 19] on app-icon "Menu" at bounding box center [16, 16] width 13 height 13
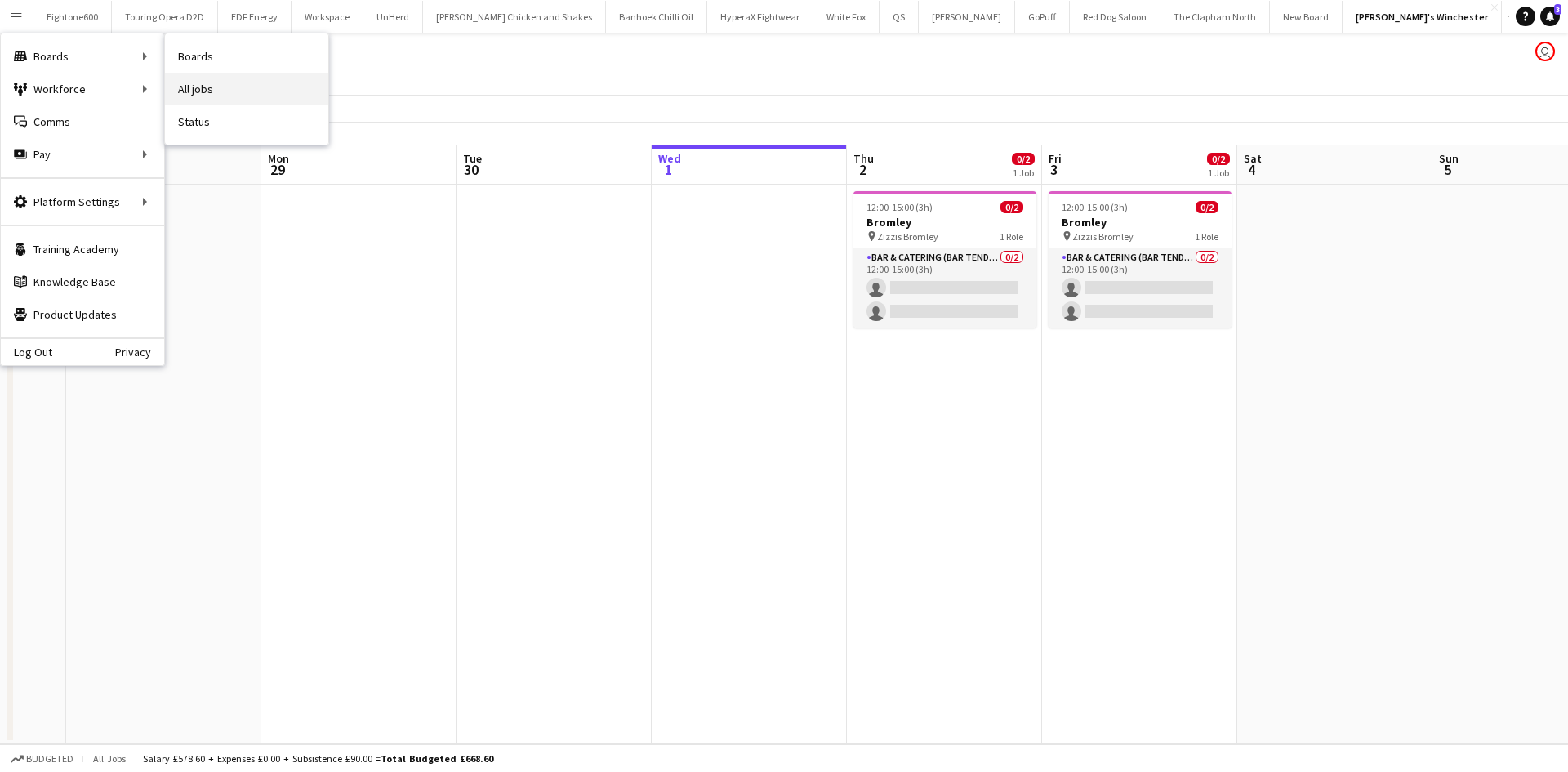
click at [199, 87] on link "All jobs" at bounding box center [246, 89] width 163 height 32
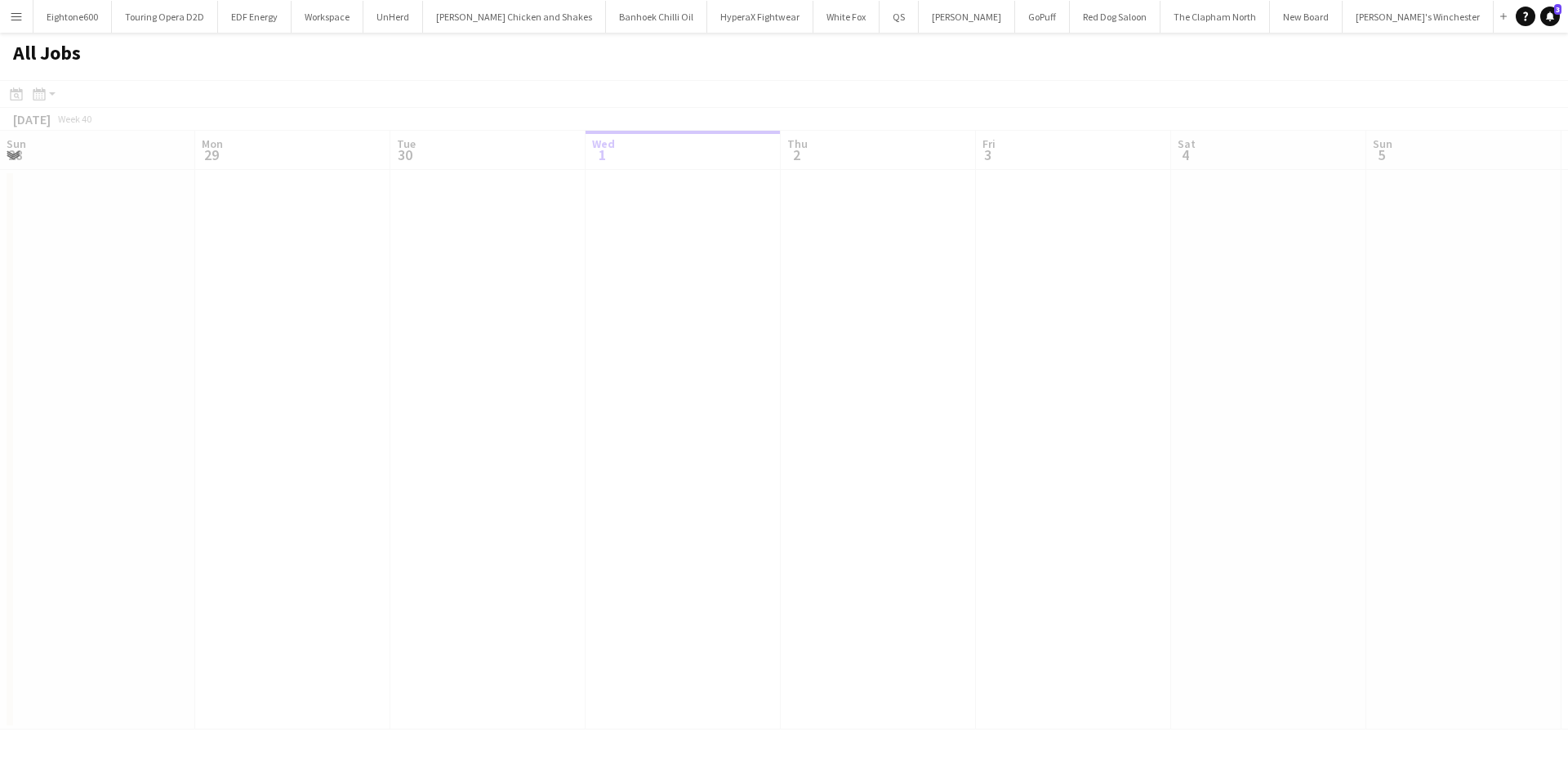
scroll to position [0, 391]
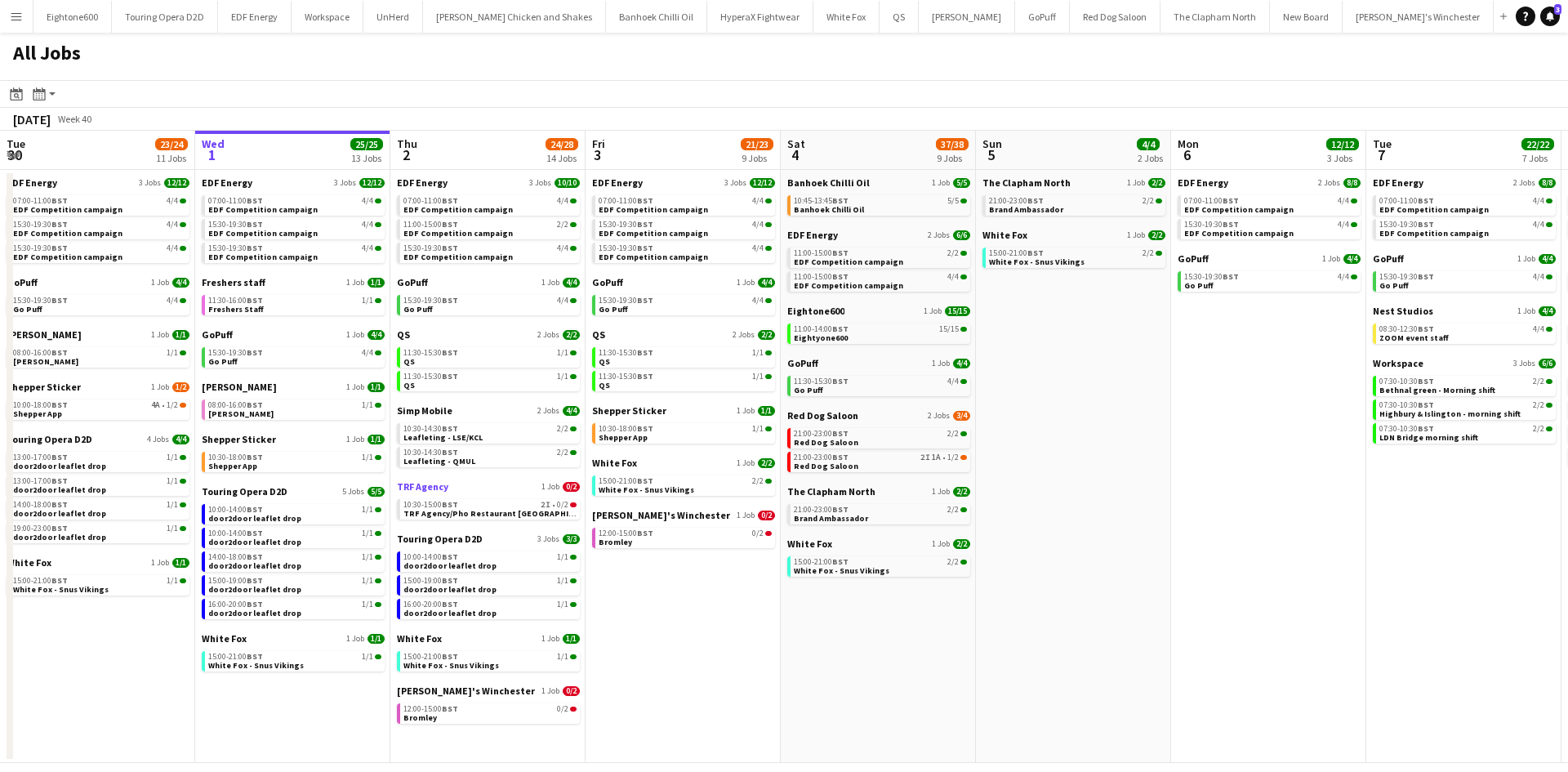
click at [430, 489] on span "TRF Agency" at bounding box center [422, 486] width 52 height 12
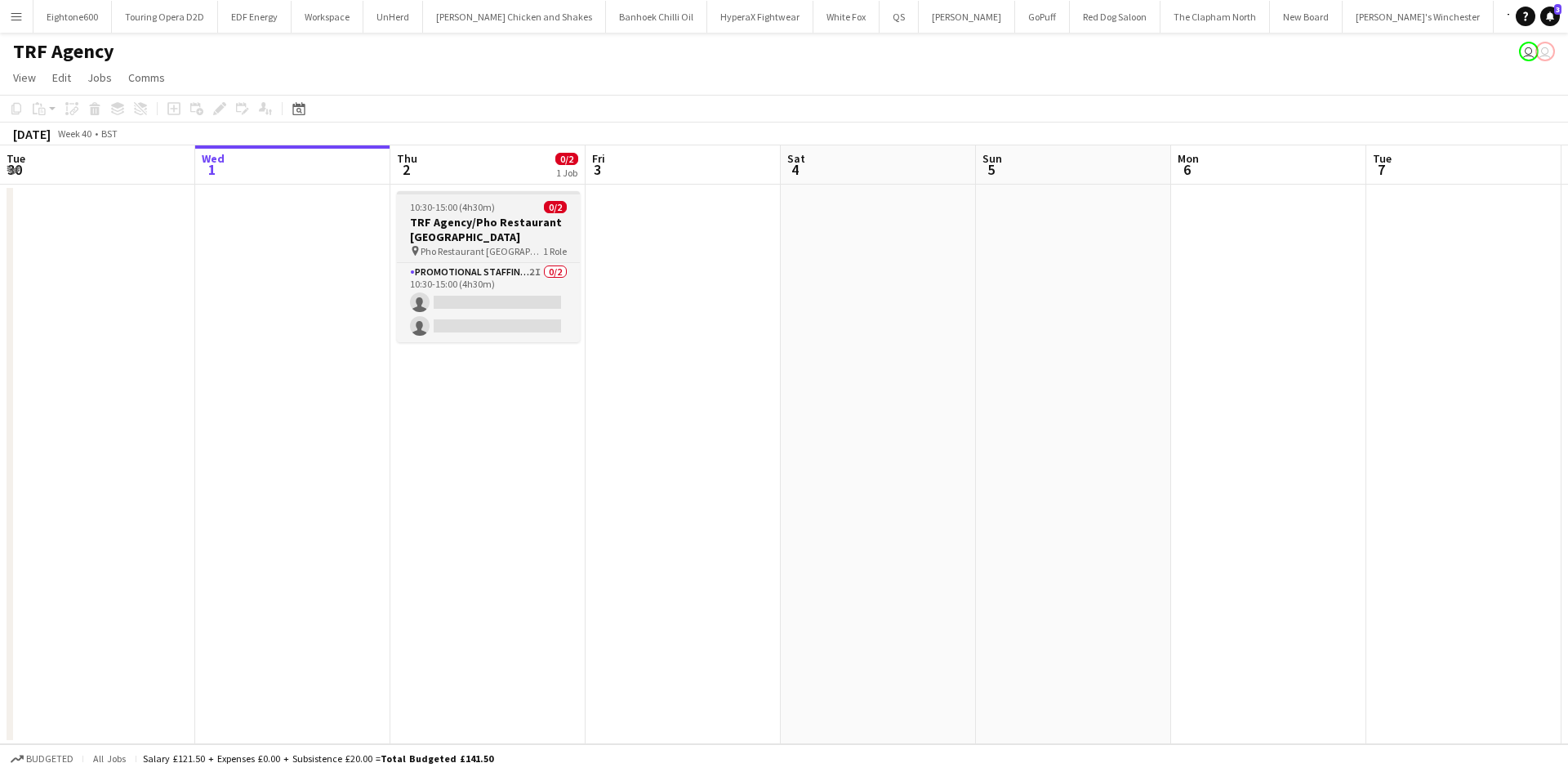
click at [476, 245] on span "Pho Restaurant Newcastle" at bounding box center [482, 251] width 123 height 12
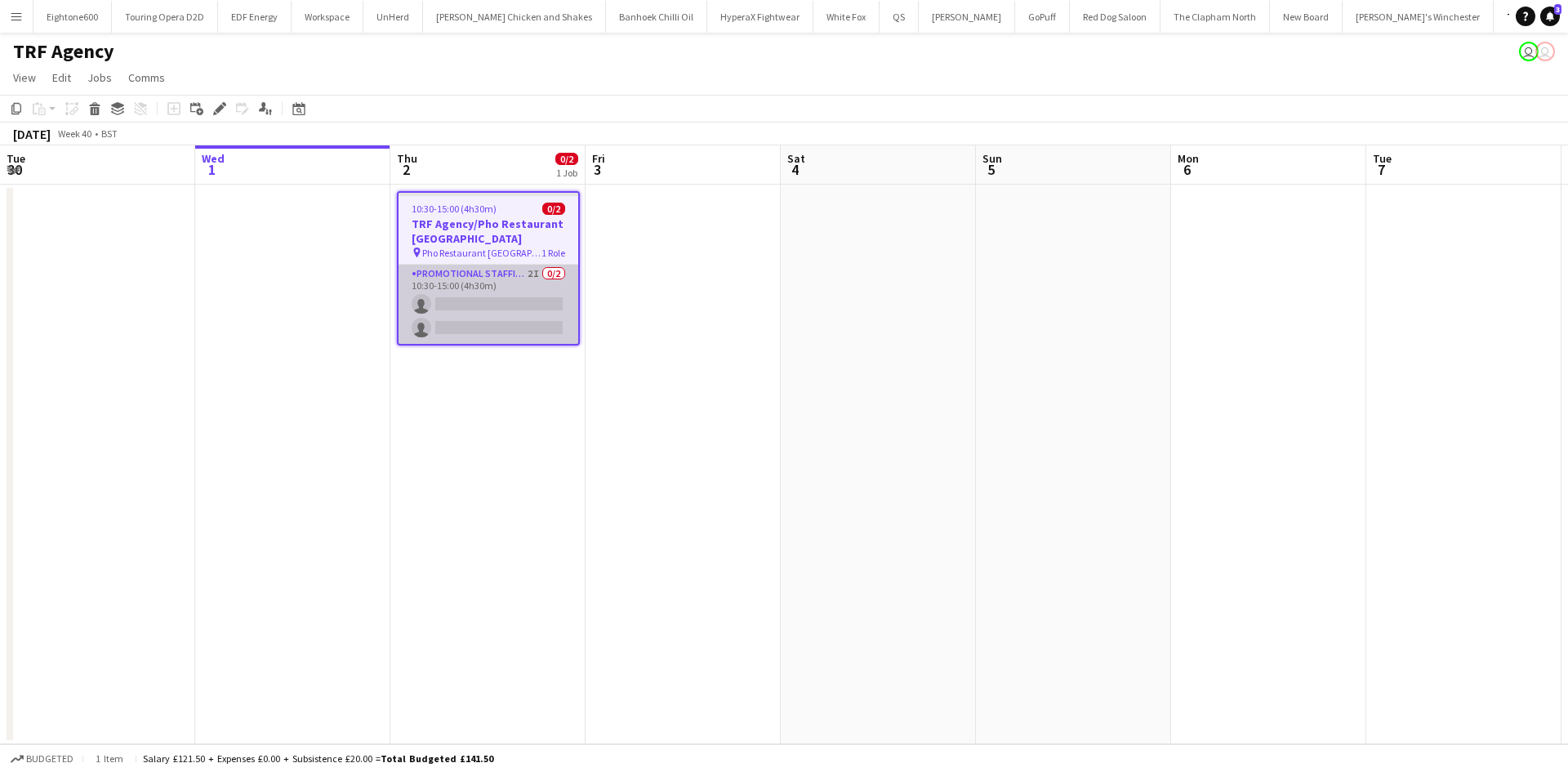
click at [480, 292] on app-card-role "Promotional Staffing (Flyering Staff) 2I 0/2 10:30-15:00 (4h30m) single-neutral…" at bounding box center [488, 304] width 180 height 79
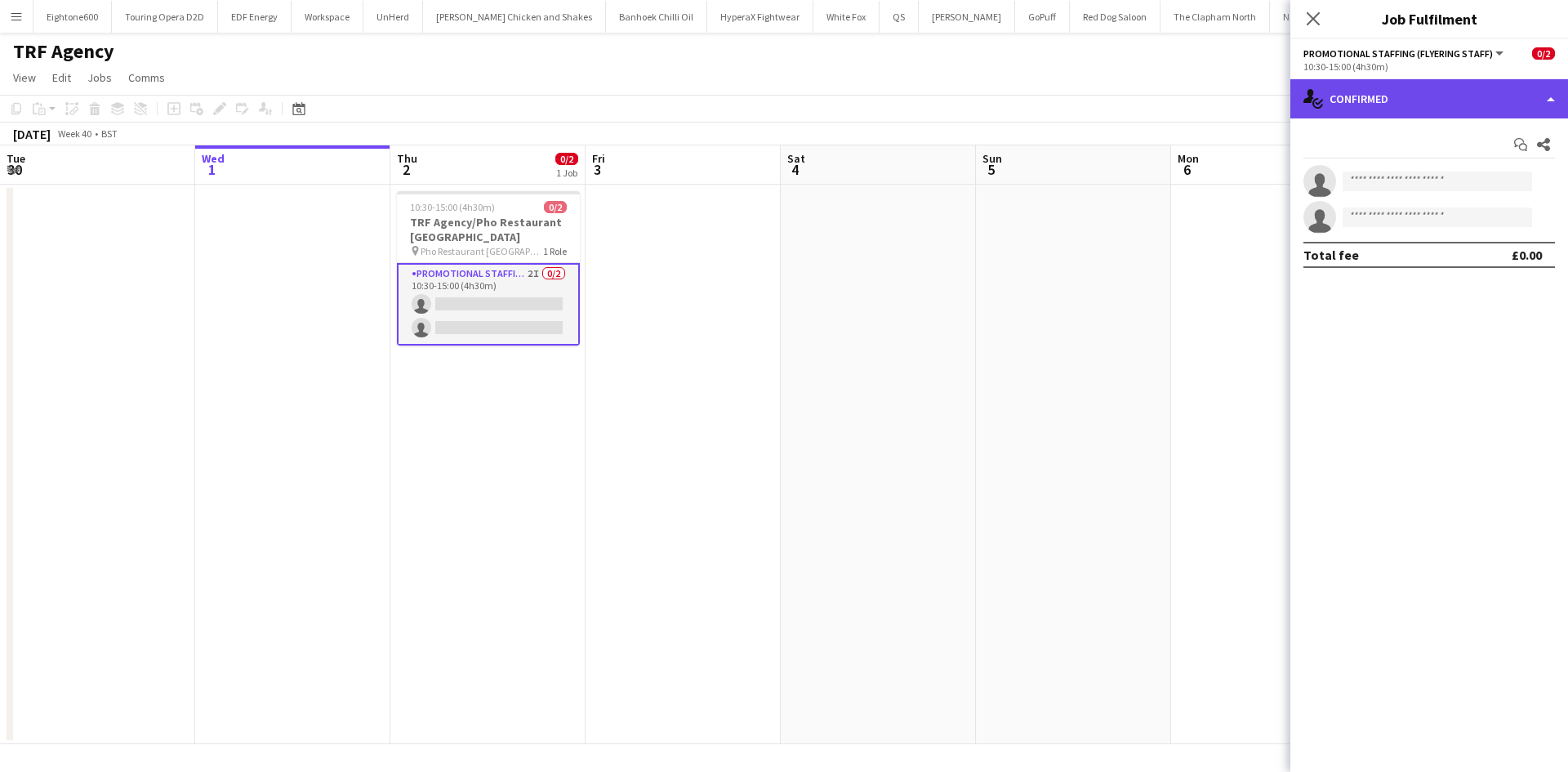
click at [1418, 103] on div "single-neutral-actions-check-2 Confirmed" at bounding box center [1429, 98] width 278 height 39
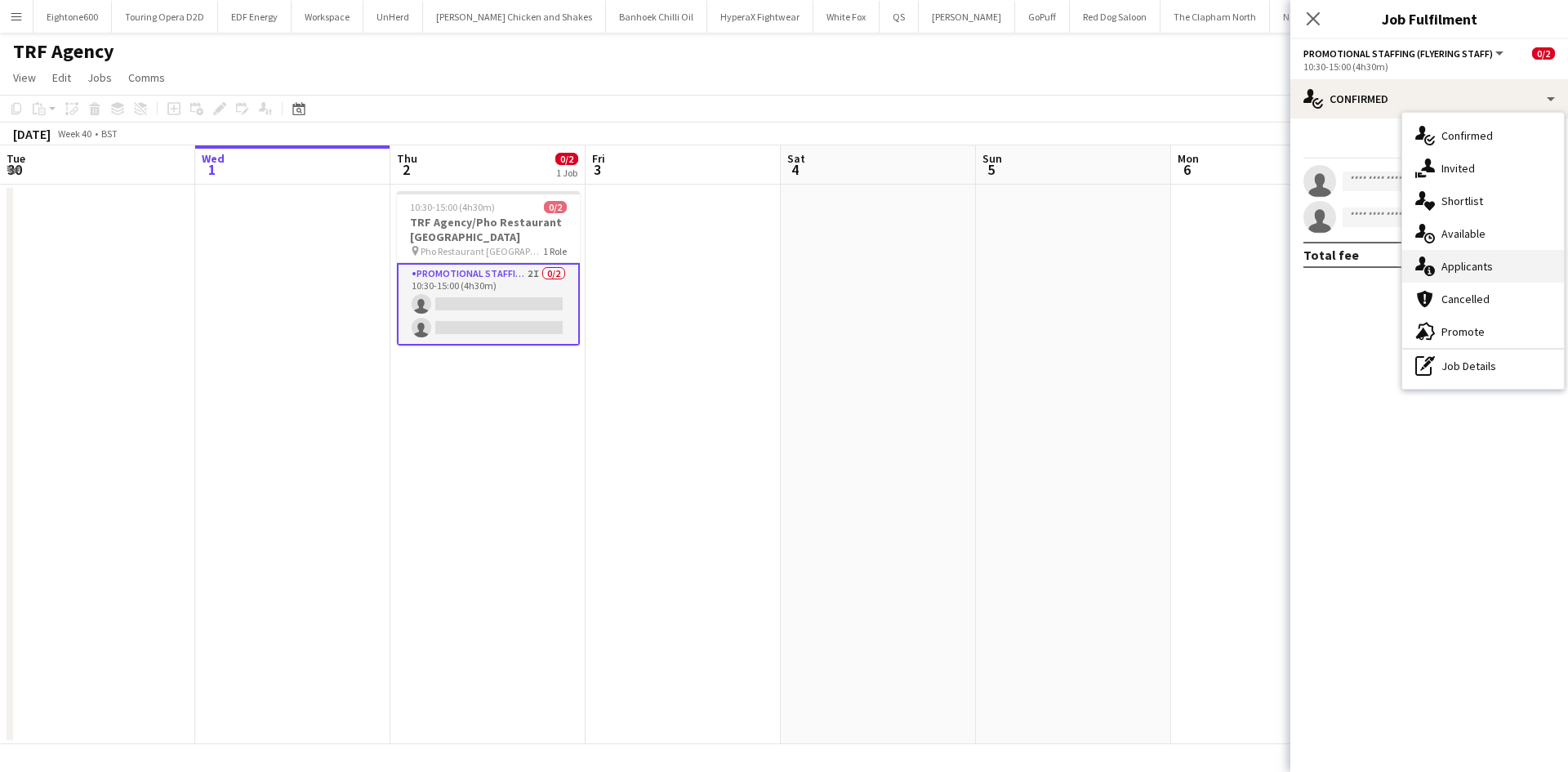
click at [1470, 263] on span "Applicants" at bounding box center [1467, 266] width 52 height 15
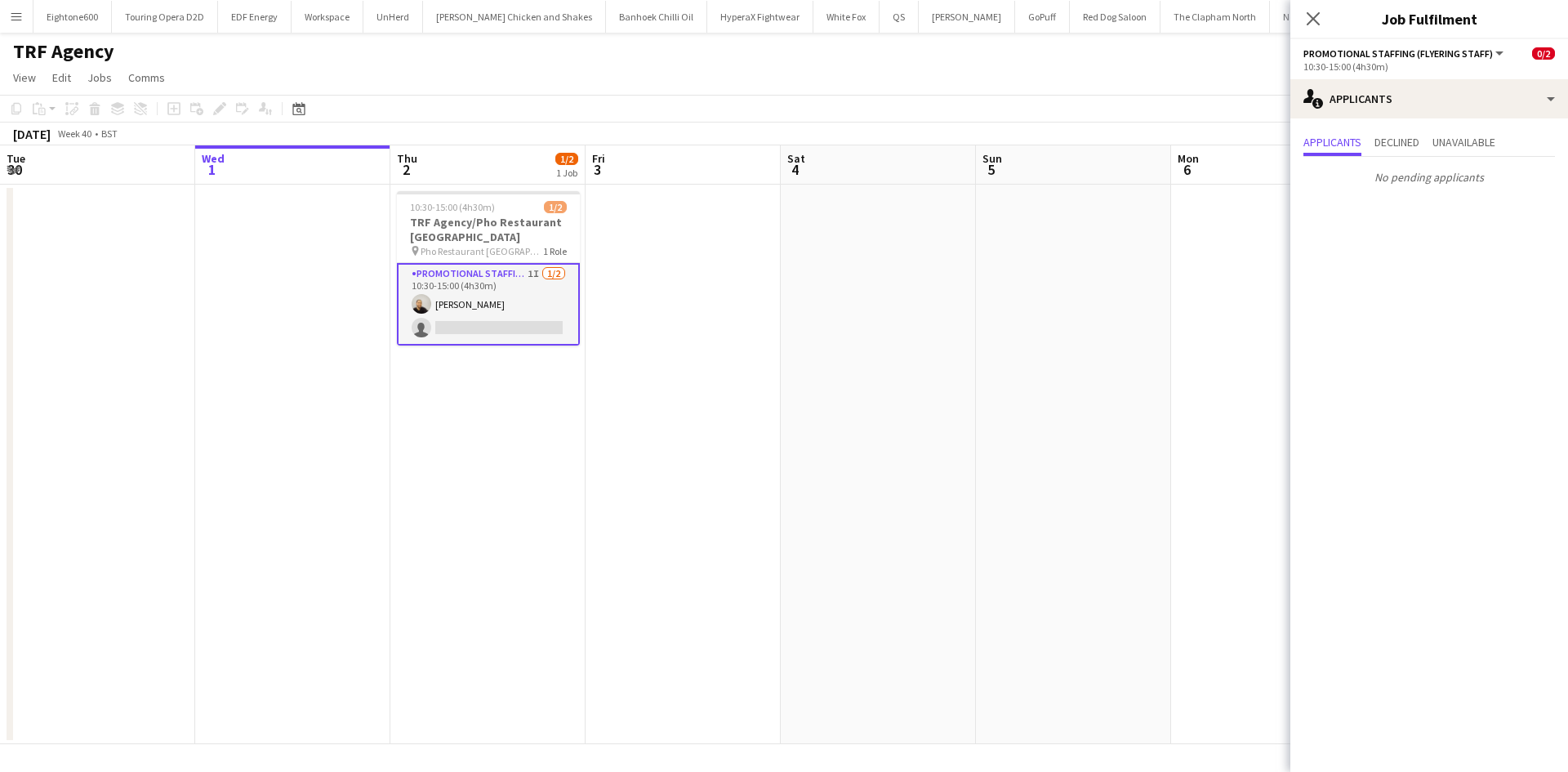
click at [710, 256] on app-date-cell at bounding box center [682, 464] width 195 height 560
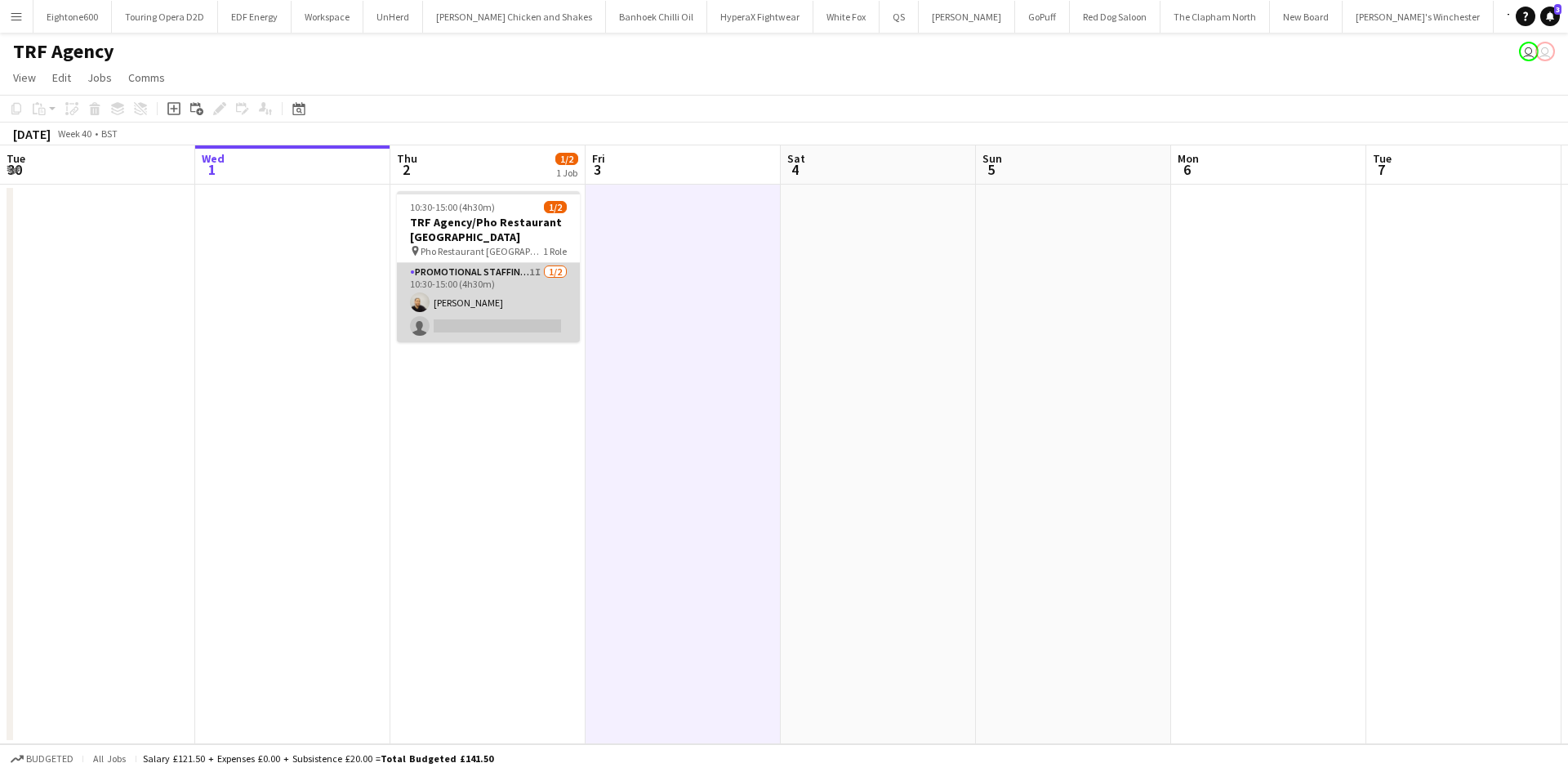
click at [476, 301] on app-card-role "Promotional Staffing (Flyering Staff) 1I 1/2 10:30-15:00 (4h30m) Craig Talbot s…" at bounding box center [488, 302] width 183 height 79
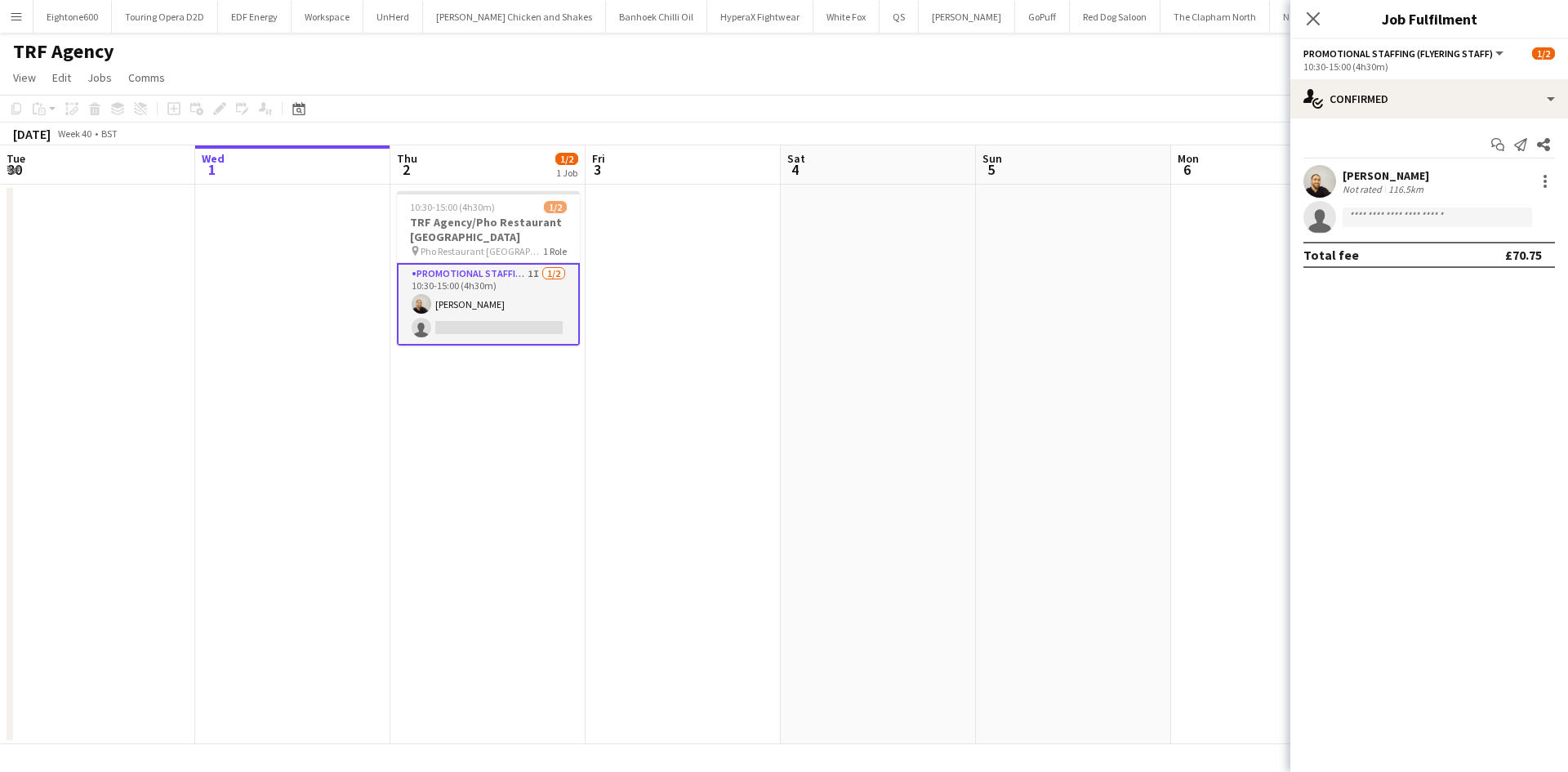
click at [1324, 166] on app-user-avatar at bounding box center [1319, 181] width 32 height 32
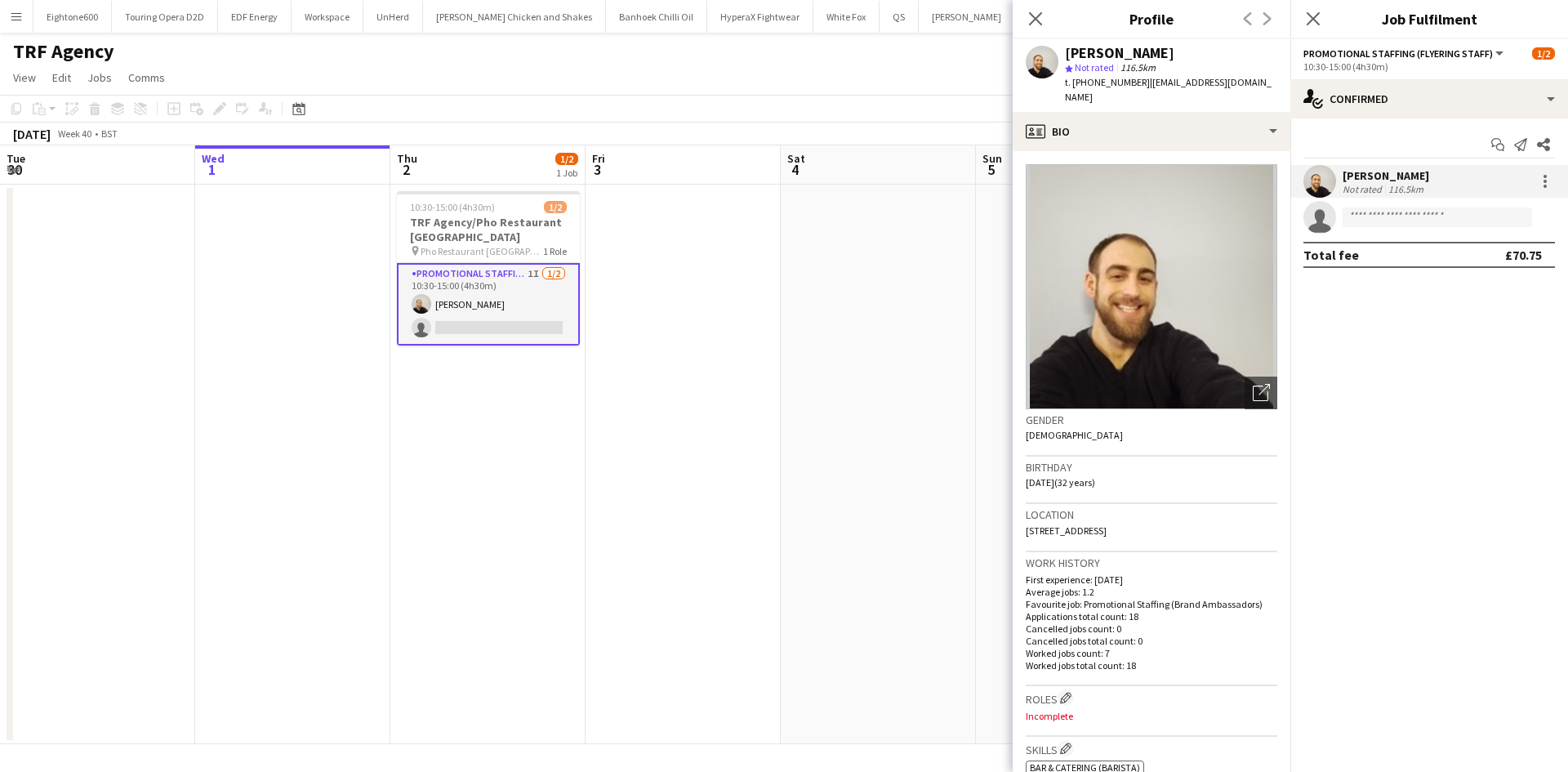
click at [953, 358] on app-date-cell at bounding box center [878, 464] width 195 height 560
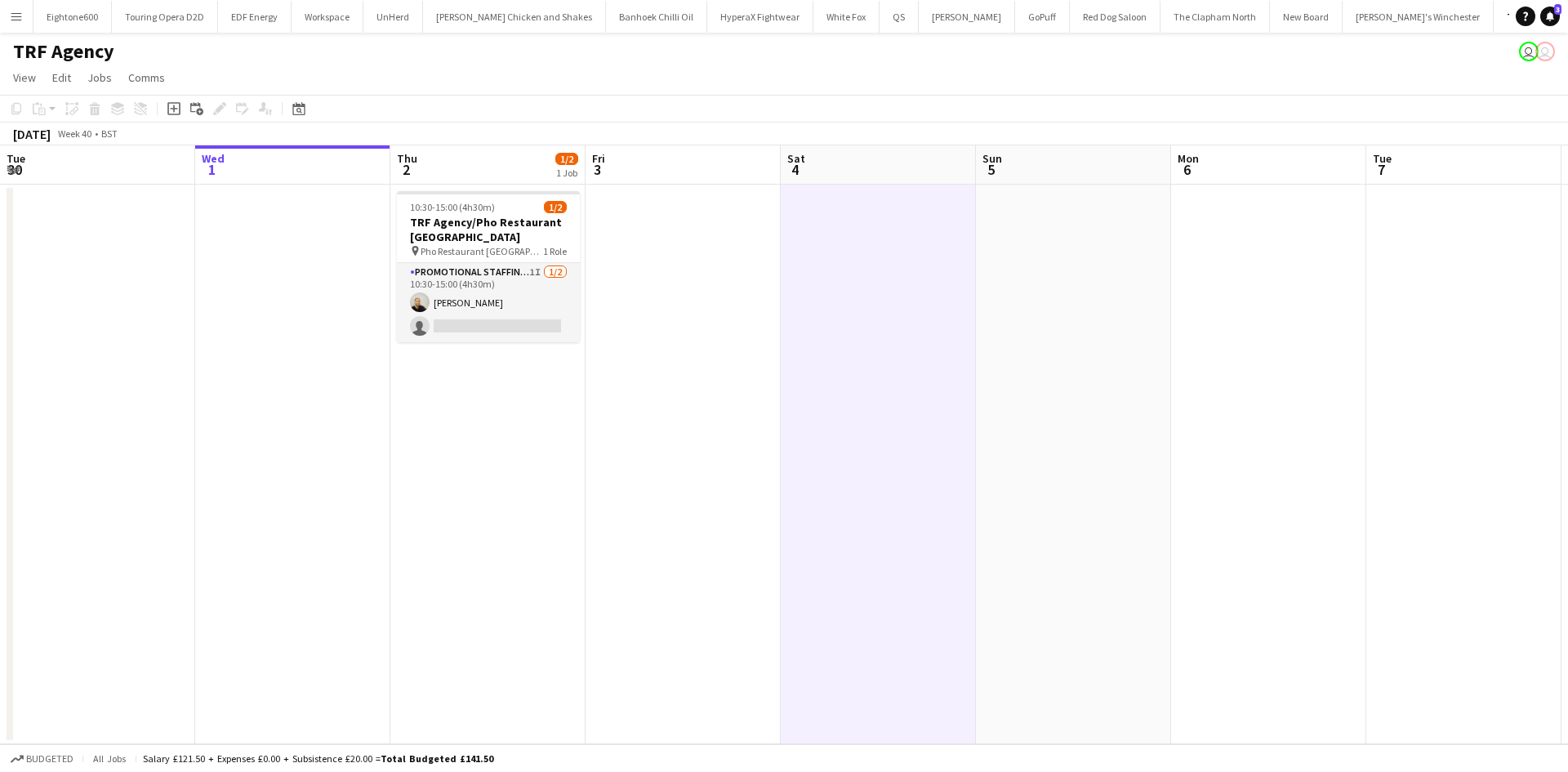
click at [451, 462] on app-date-cell "10:30-15:00 (4h30m) 1/2 TRF Agency/Pho Restaurant Newcastle pin Pho Restaurant …" at bounding box center [488, 464] width 195 height 560
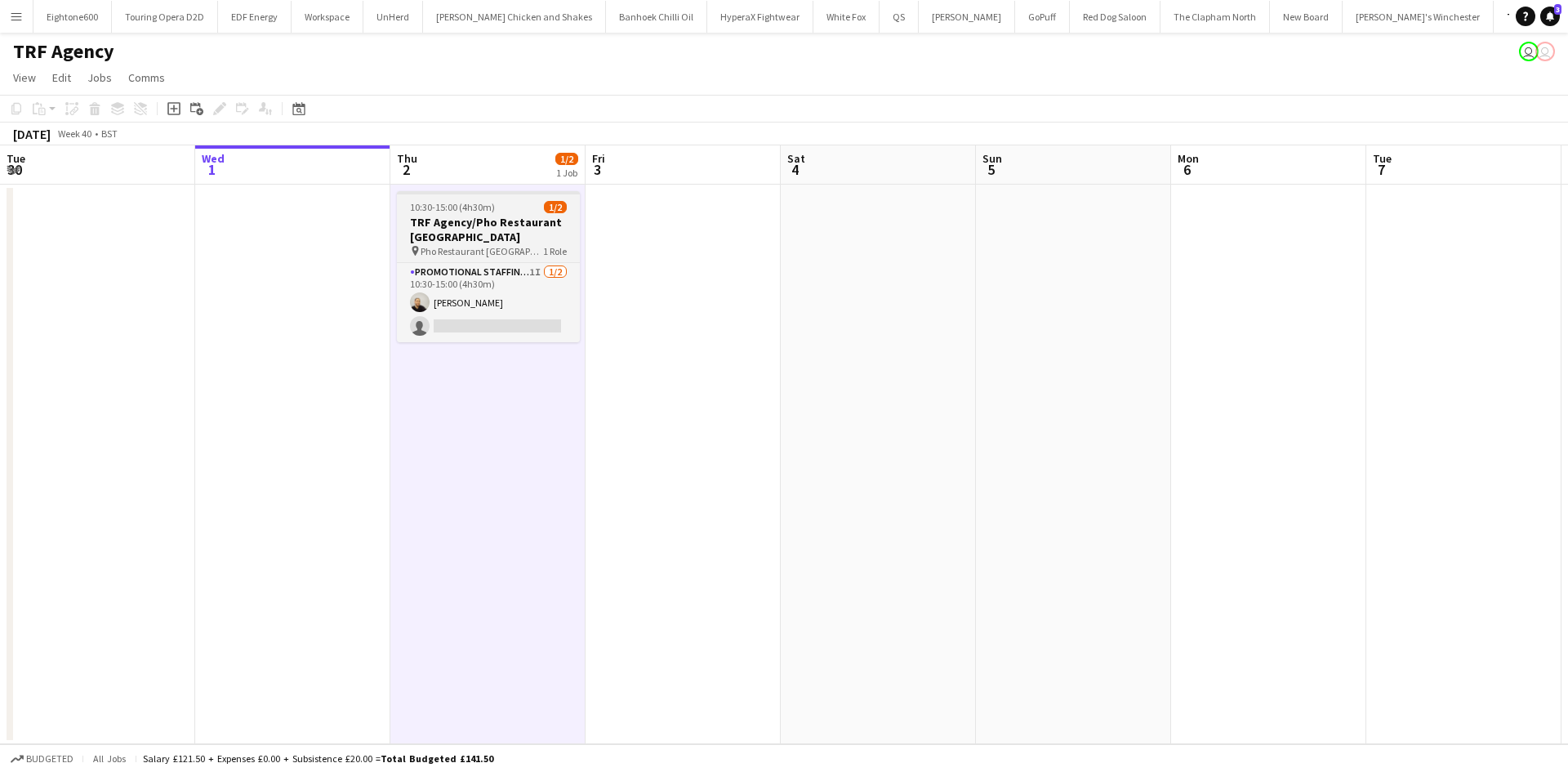
click at [549, 242] on h3 "TRF Agency/Pho Restaurant [GEOGRAPHIC_DATA]" at bounding box center [488, 230] width 183 height 30
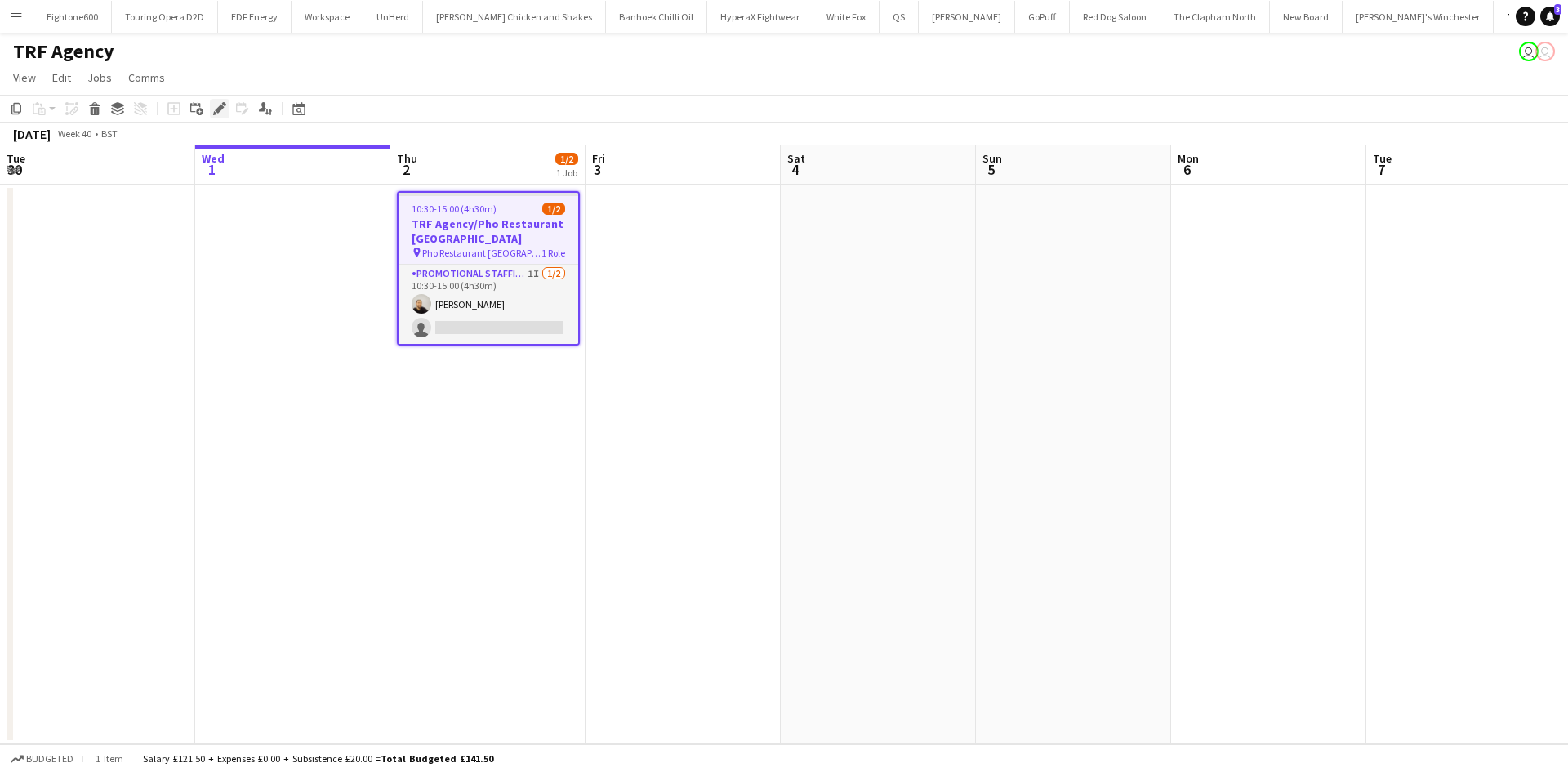
click at [222, 110] on icon "Edit" at bounding box center [219, 109] width 13 height 13
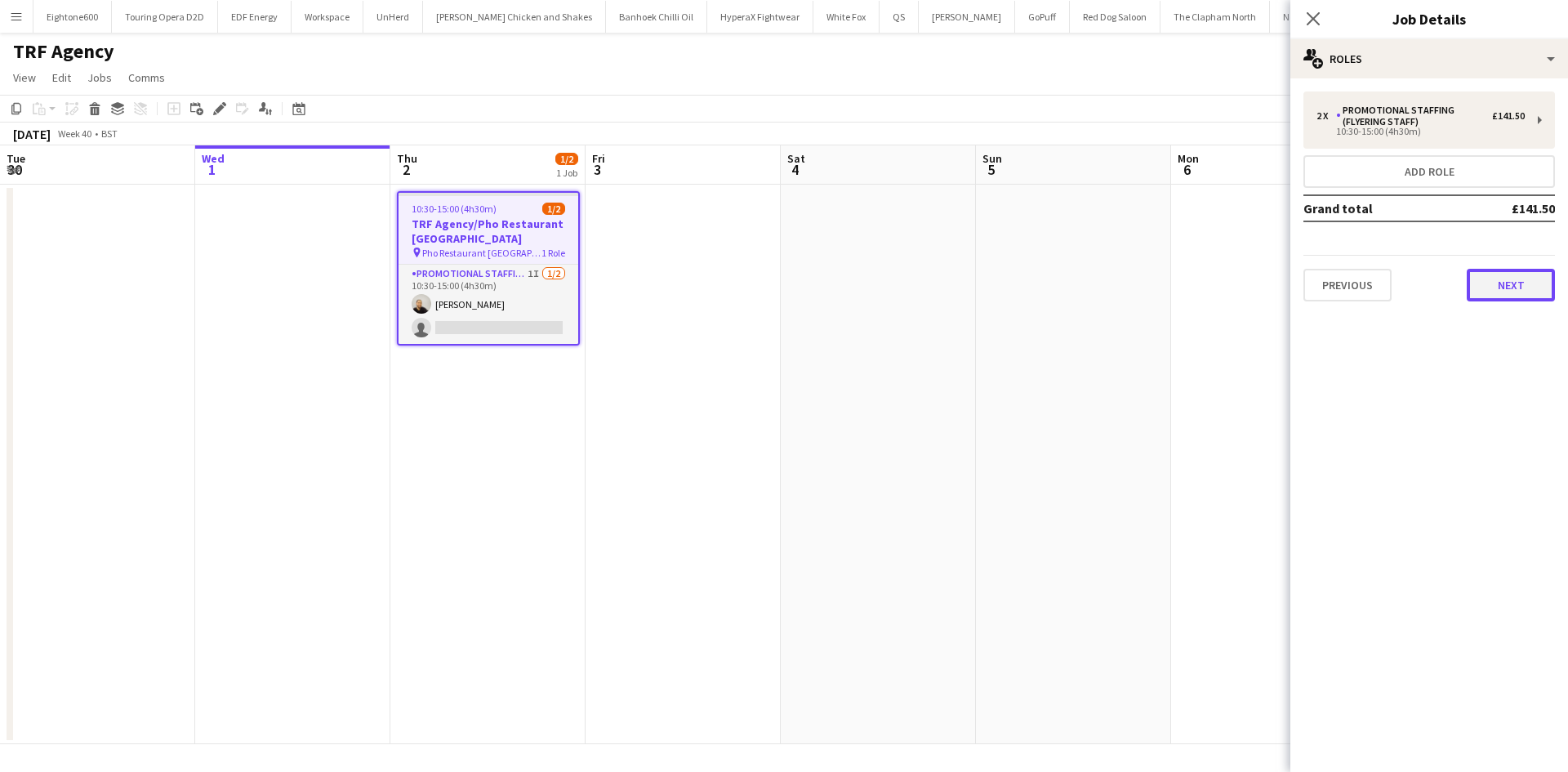
click at [1527, 286] on button "Next" at bounding box center [1510, 285] width 88 height 32
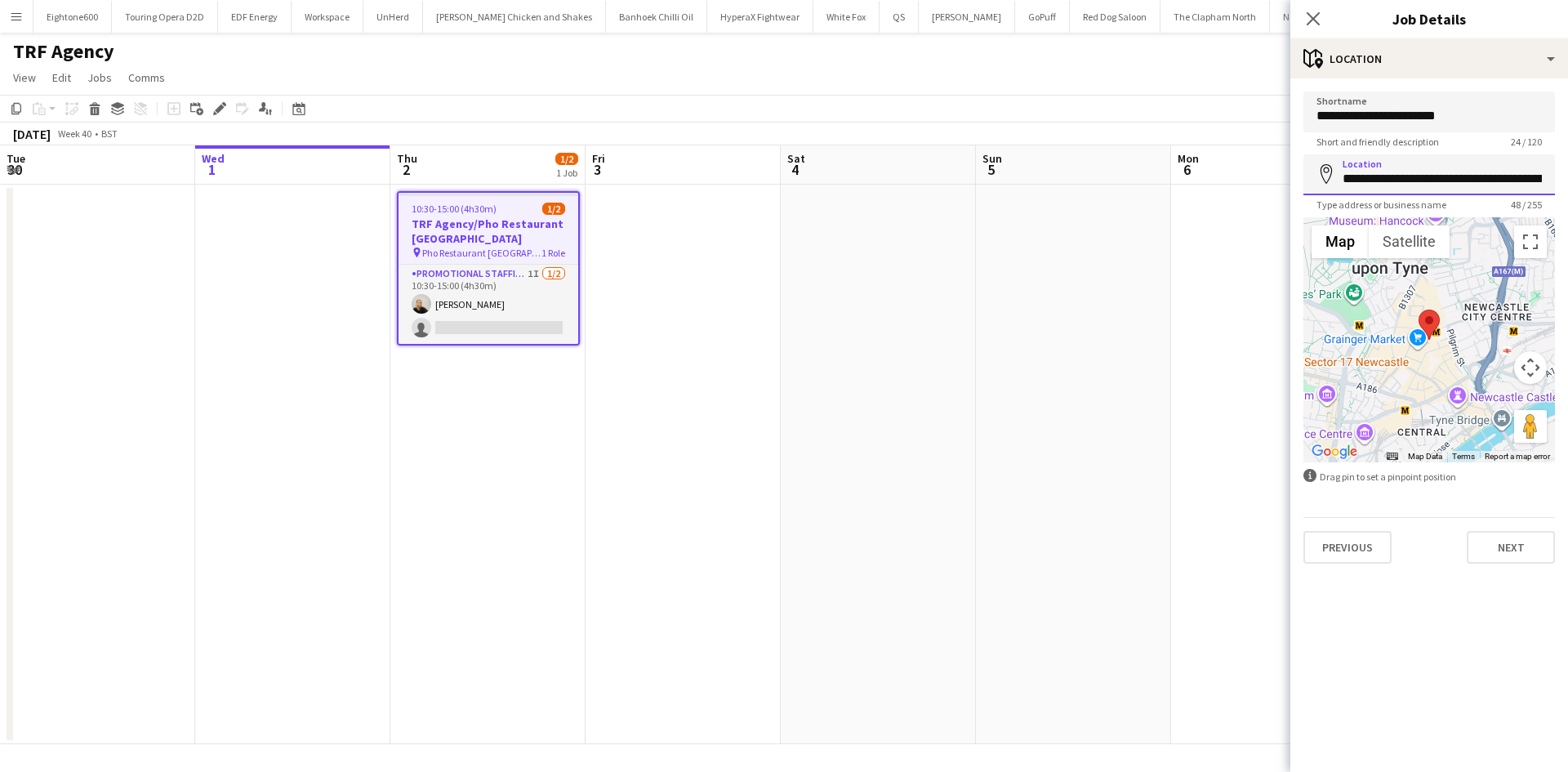
scroll to position [0, 75]
drag, startPoint x: 1428, startPoint y: 179, endPoint x: 1567, endPoint y: 199, distance: 140.4
click at [1567, 199] on form "**********" at bounding box center [1429, 327] width 278 height 472
click at [1397, 178] on input "**********" at bounding box center [1429, 174] width 251 height 41
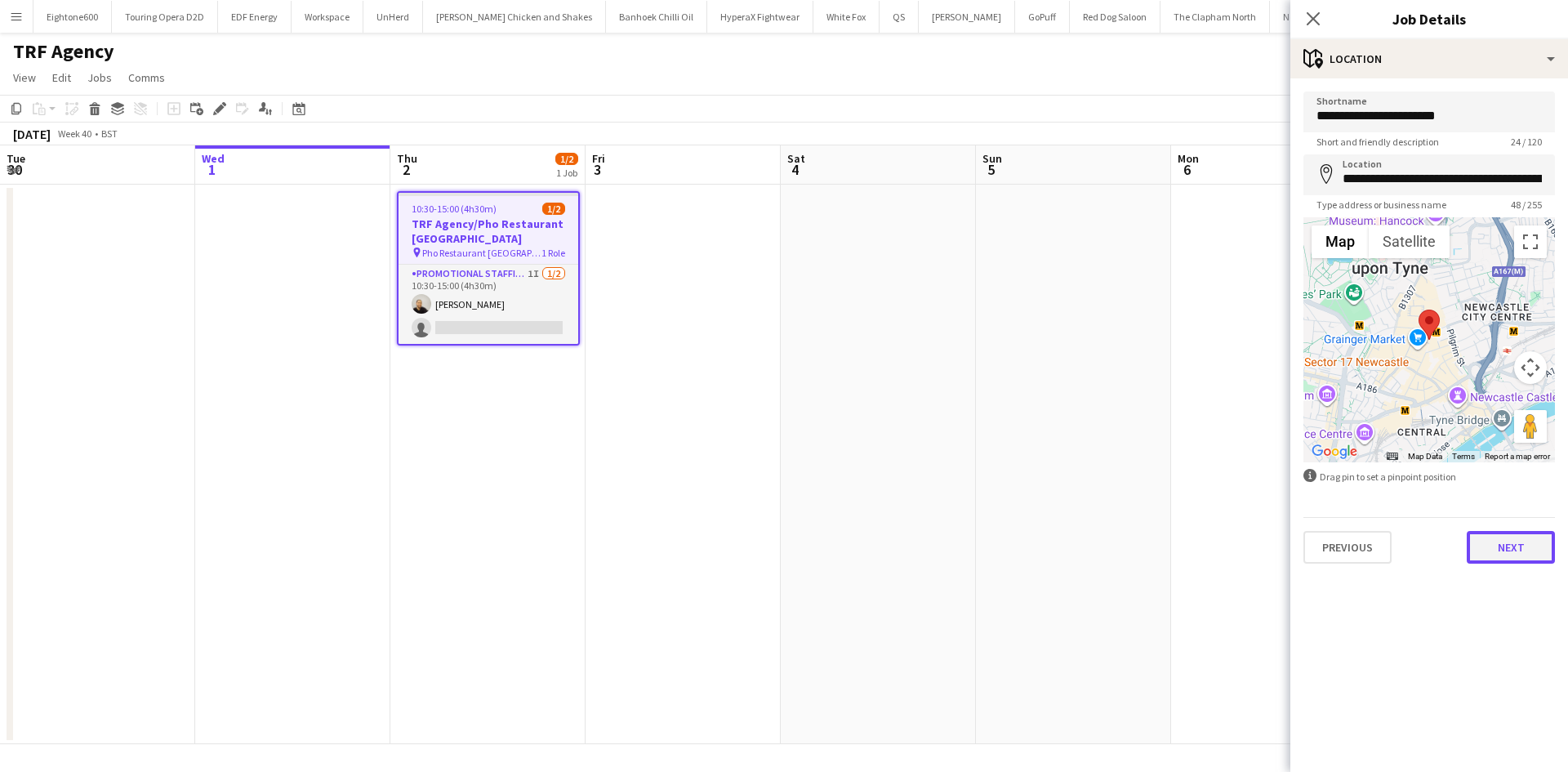
click at [1473, 548] on button "Next" at bounding box center [1510, 547] width 88 height 32
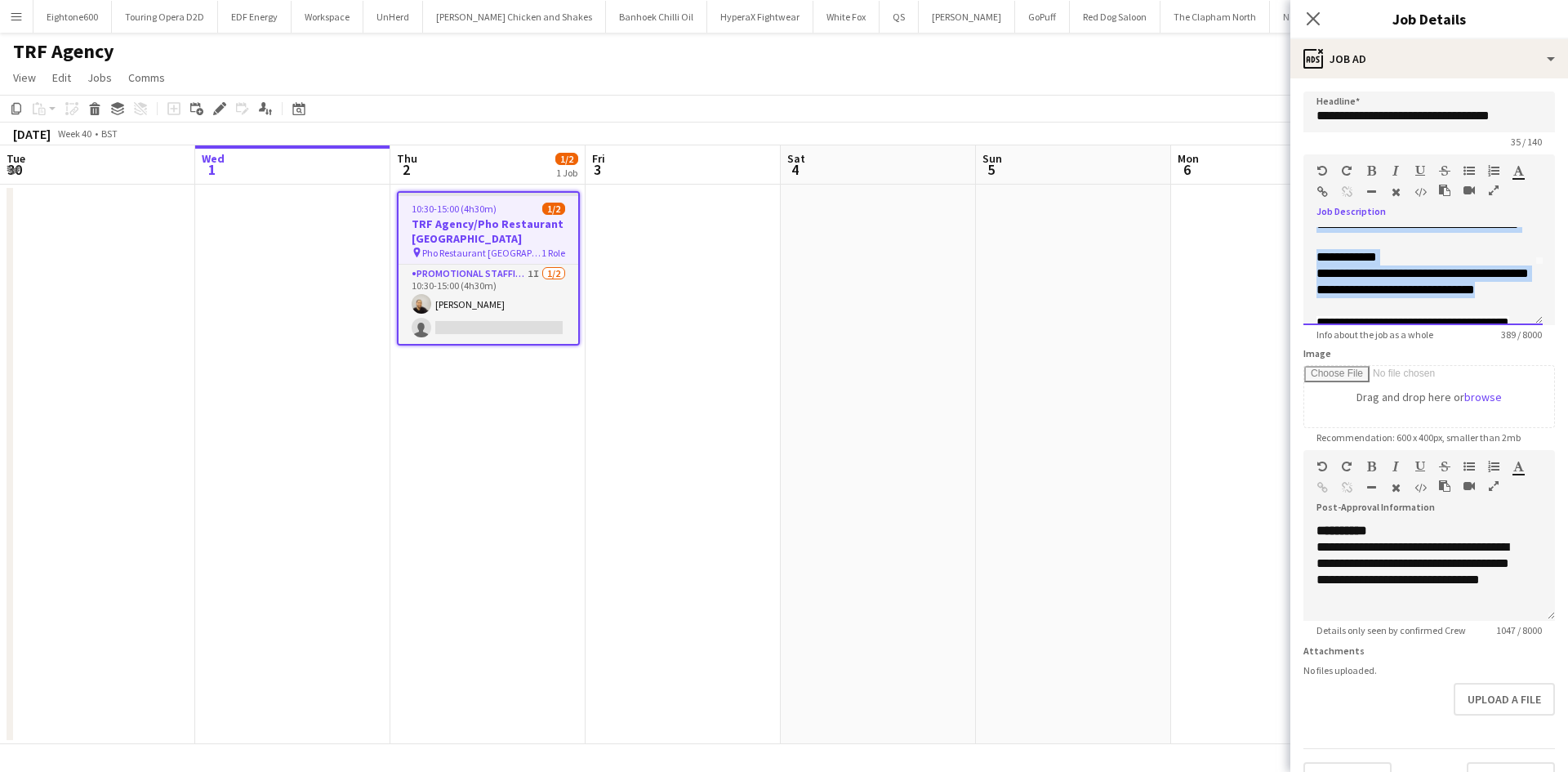
drag, startPoint x: 1325, startPoint y: 237, endPoint x: 1368, endPoint y: 325, distance: 97.9
click at [1368, 325] on app-form-group "**********" at bounding box center [1429, 247] width 251 height 187
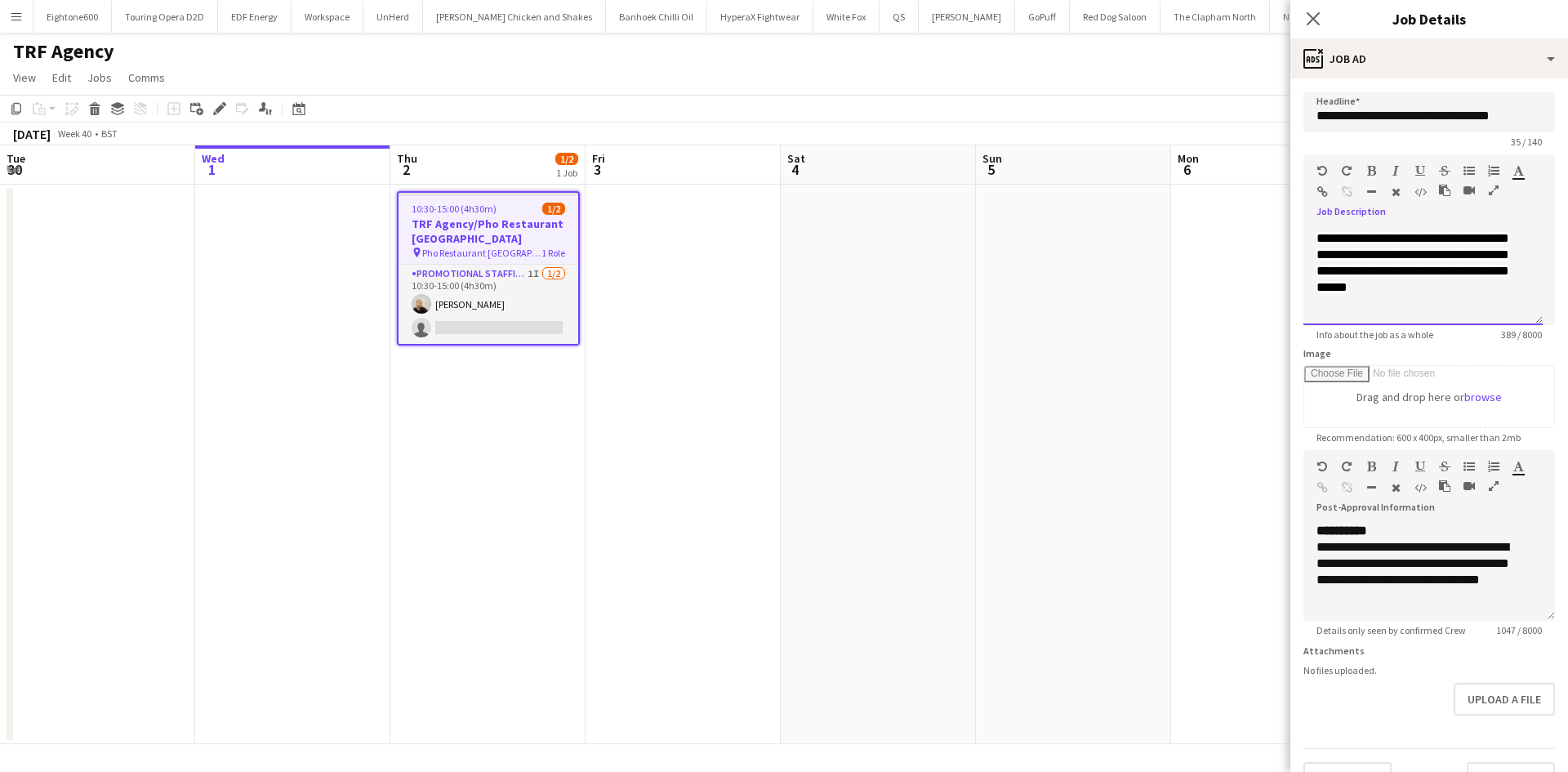
click at [1373, 294] on span "**********" at bounding box center [1413, 263] width 193 height 61
click at [1529, 236] on div "**********" at bounding box center [1423, 276] width 239 height 98
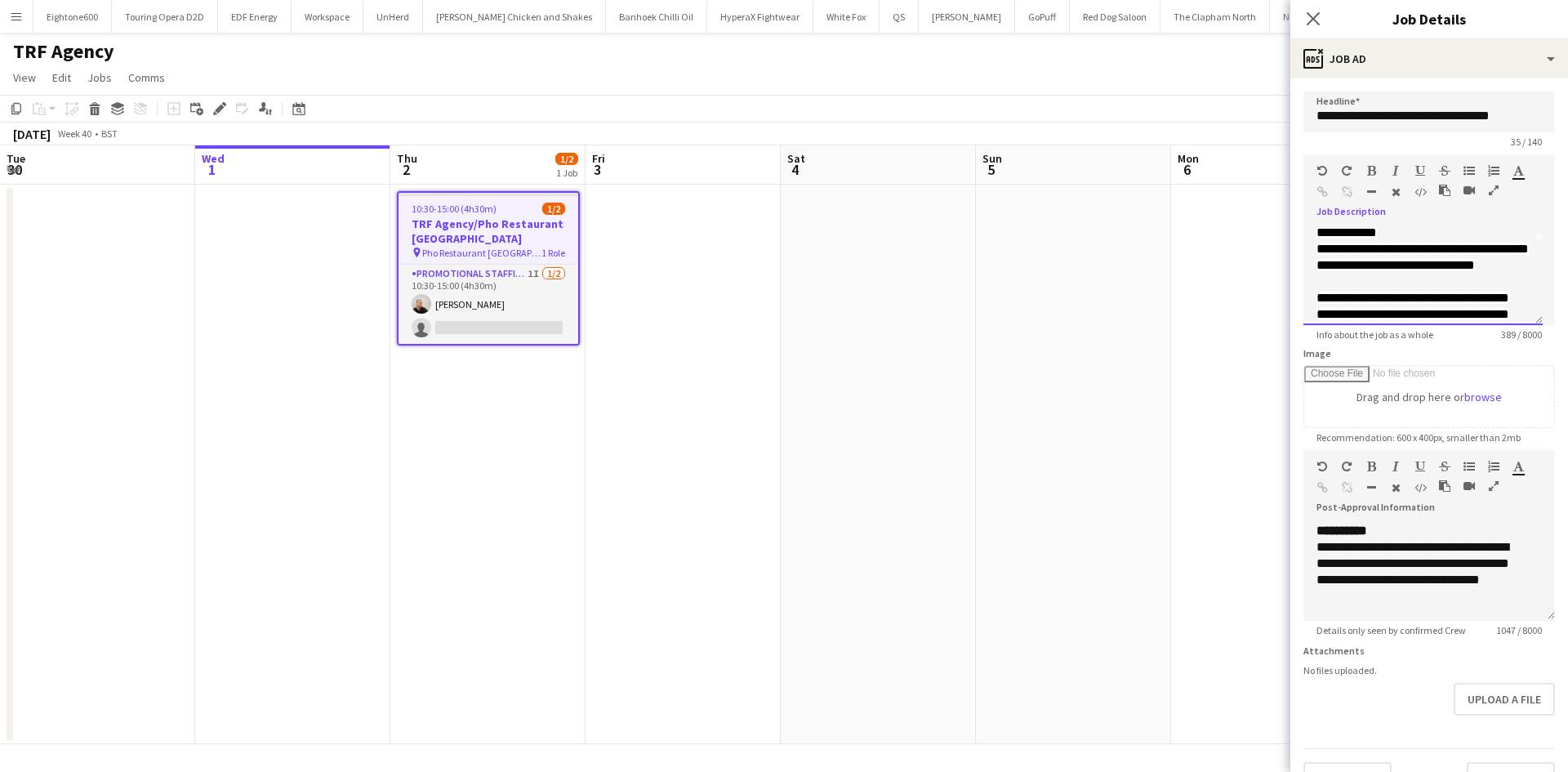
scroll to position [207, 0]
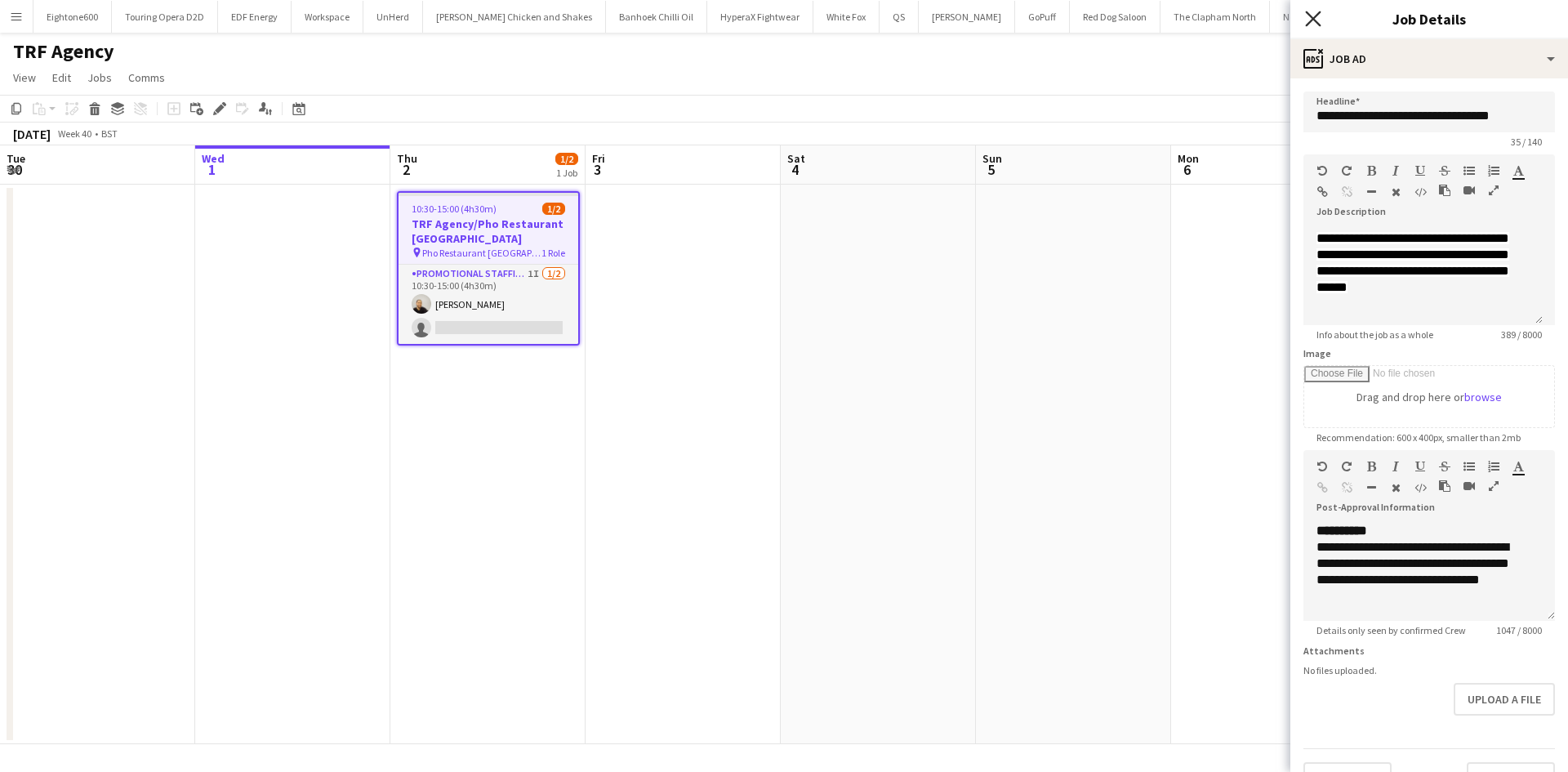
click at [1310, 18] on icon "Close pop-in" at bounding box center [1313, 18] width 16 height 16
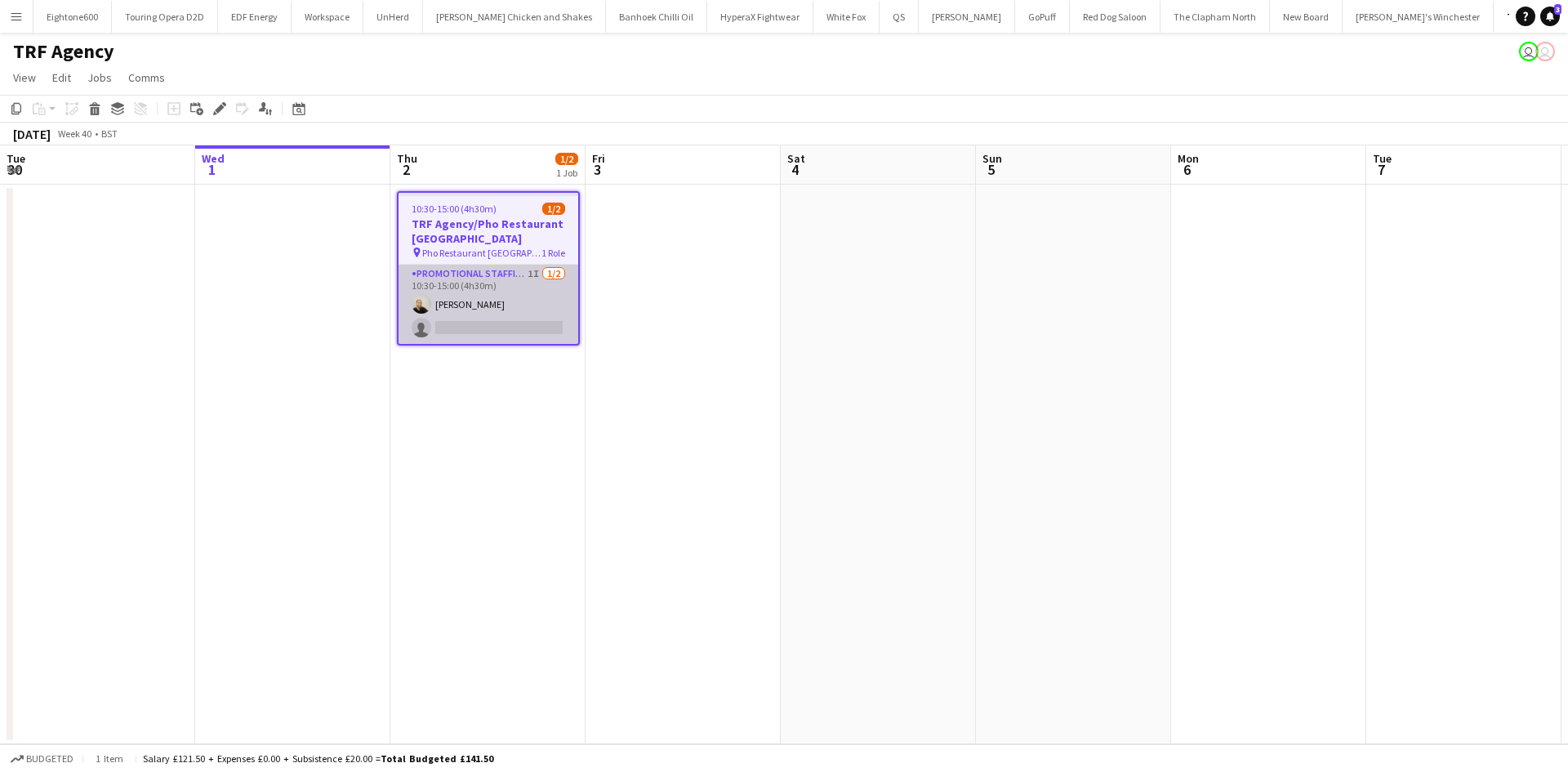
click at [503, 302] on app-card-role "Promotional Staffing (Flyering Staff) 1I [DATE] 10:30-15:00 (4h30m) [PERSON_NAM…" at bounding box center [488, 304] width 180 height 79
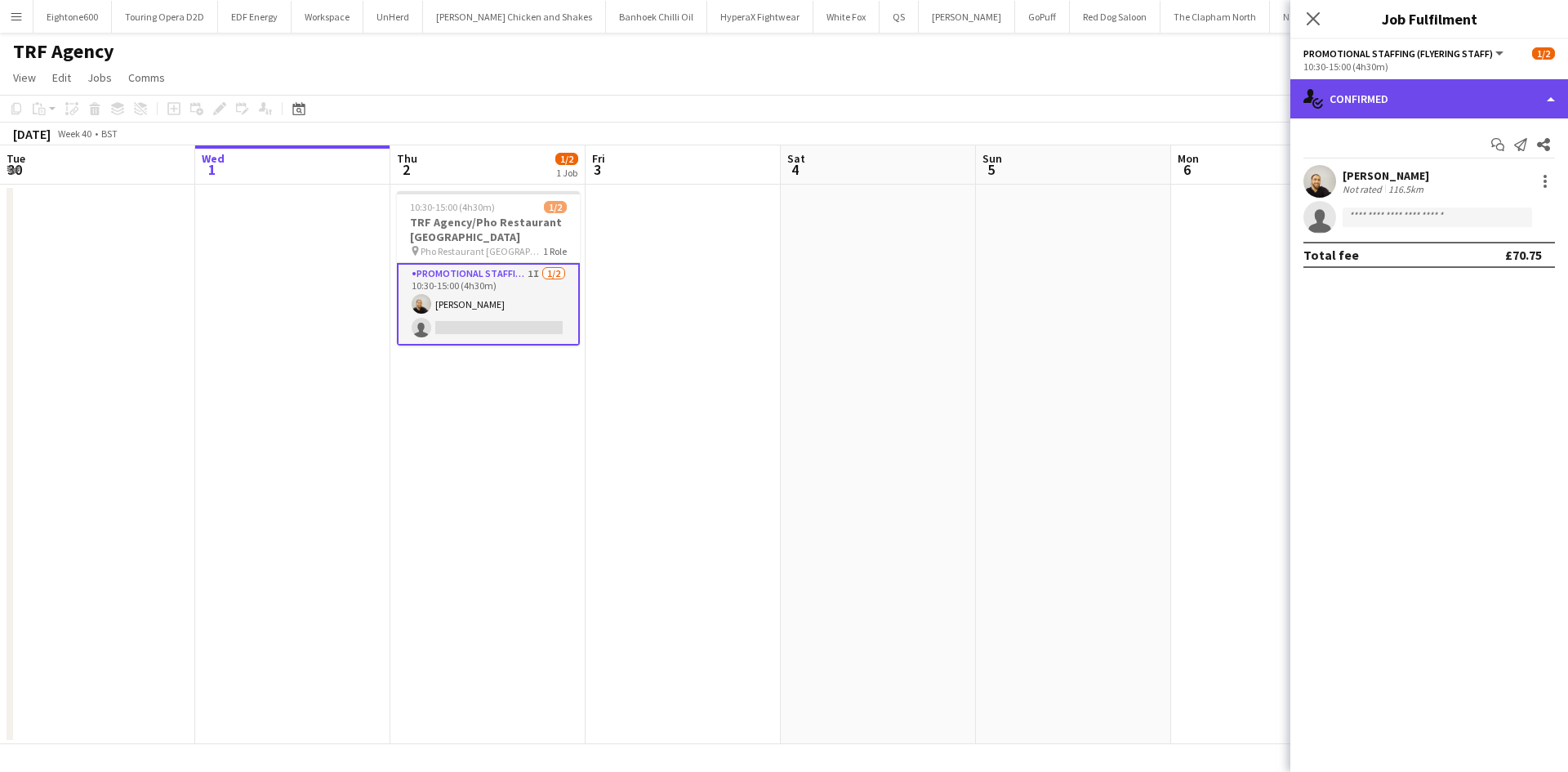
click at [1414, 114] on div "single-neutral-actions-check-2 Confirmed" at bounding box center [1429, 98] width 278 height 39
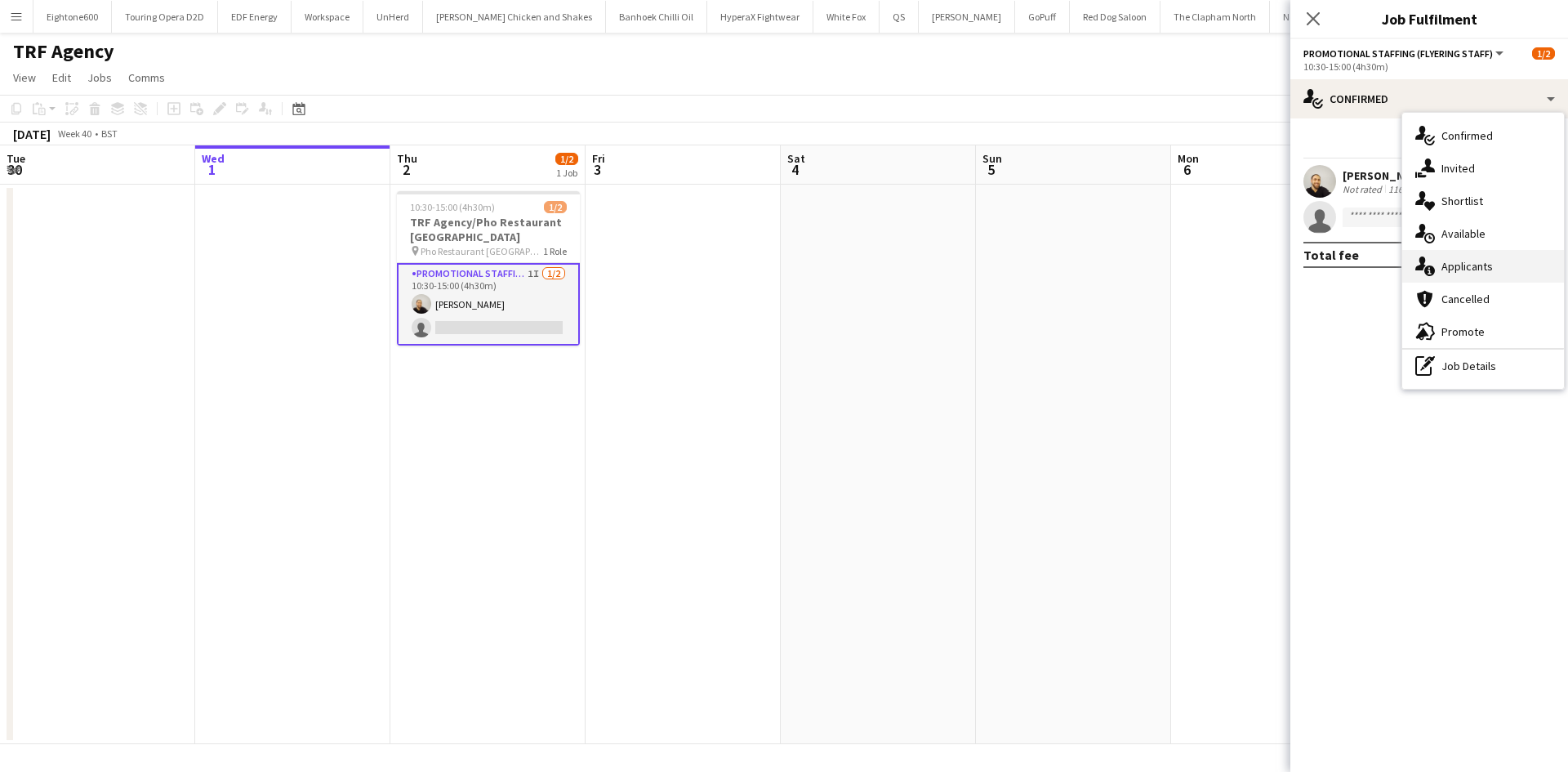
click at [1468, 269] on span "Applicants" at bounding box center [1467, 266] width 52 height 15
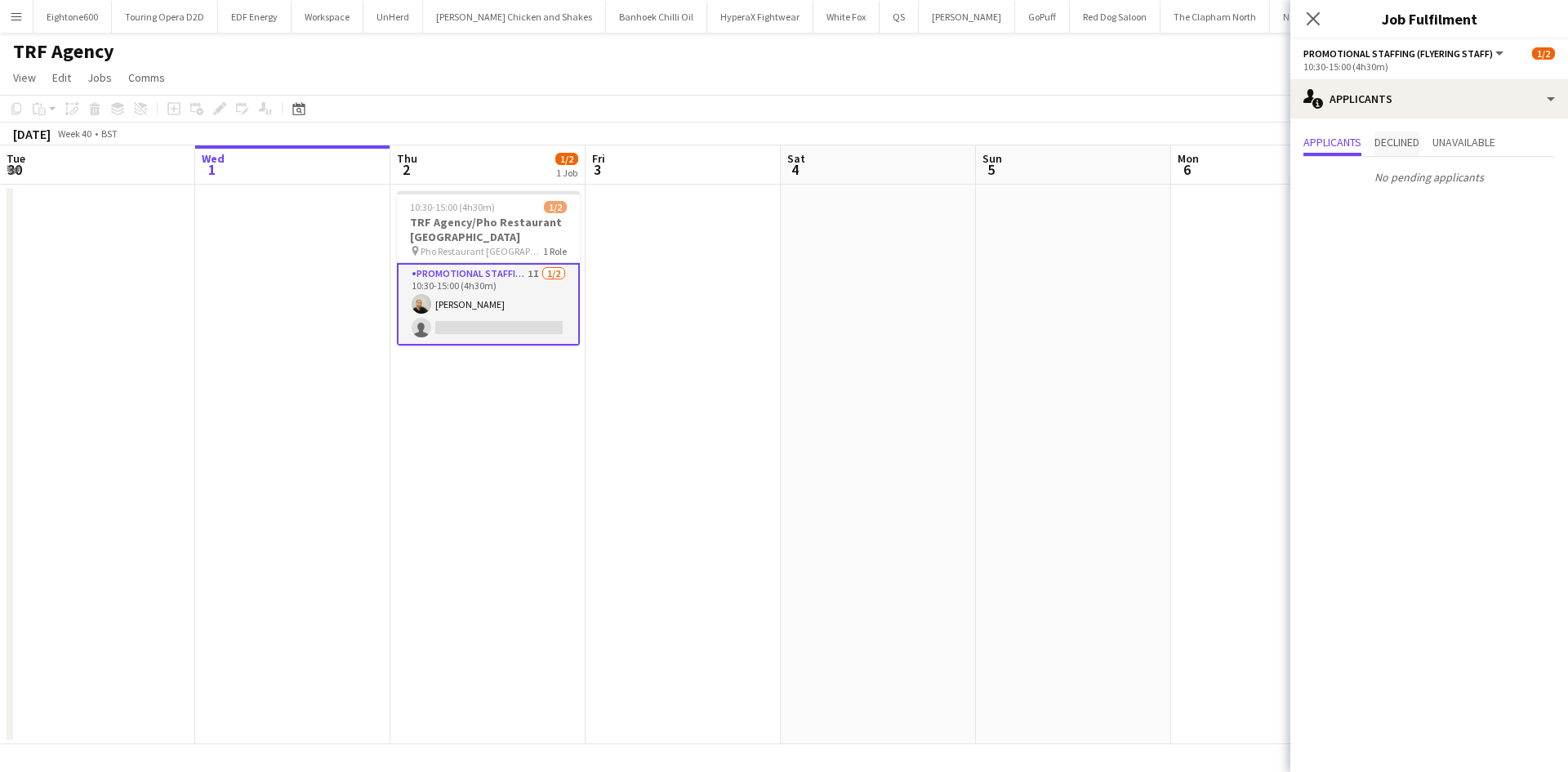
click at [1399, 151] on span "Declined" at bounding box center [1396, 144] width 45 height 25
click at [1470, 145] on span "Unavailable" at bounding box center [1464, 142] width 63 height 11
click at [1310, 18] on icon "Close pop-in" at bounding box center [1313, 18] width 16 height 16
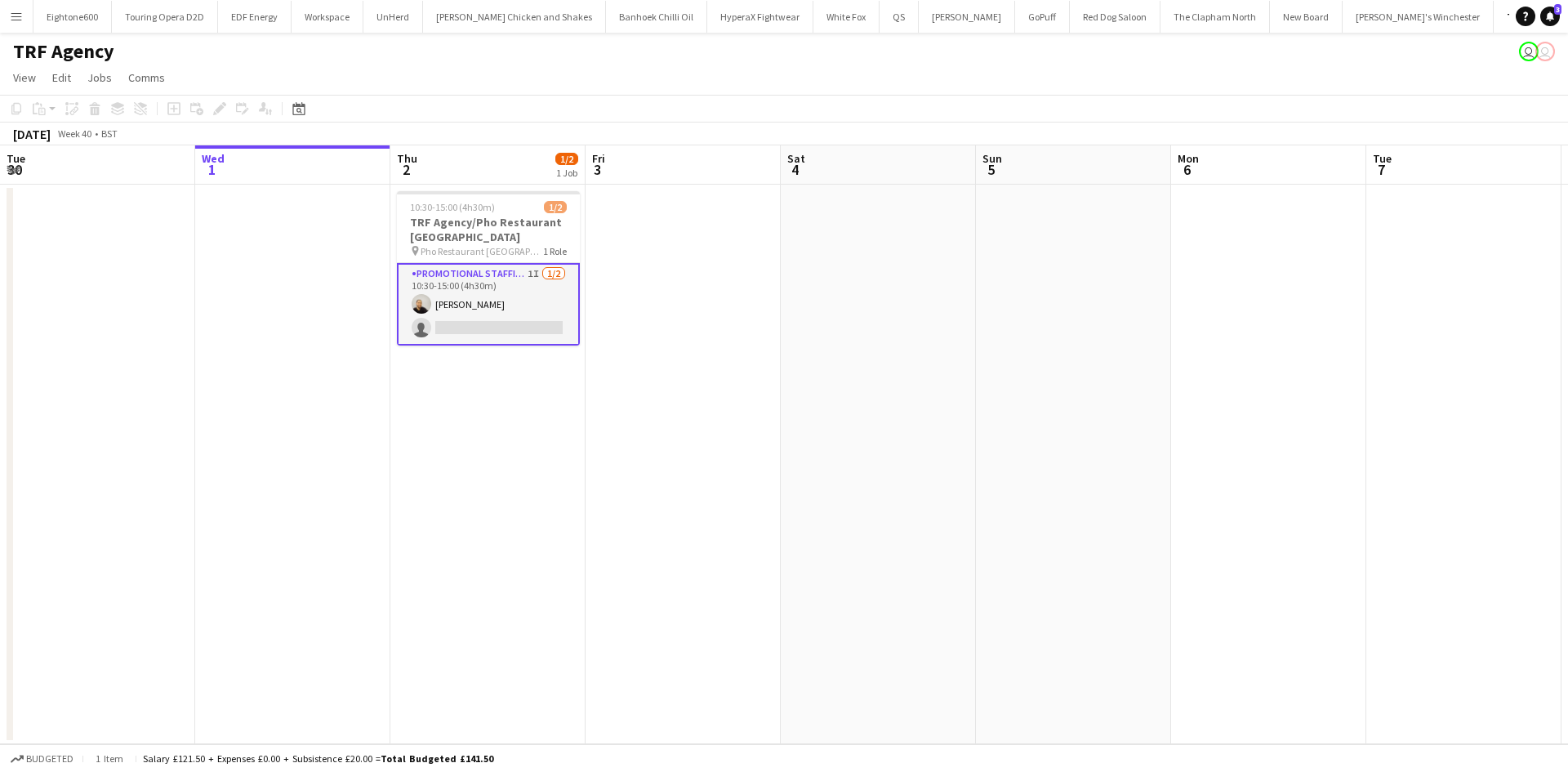
click at [20, 24] on button "Menu" at bounding box center [16, 16] width 32 height 32
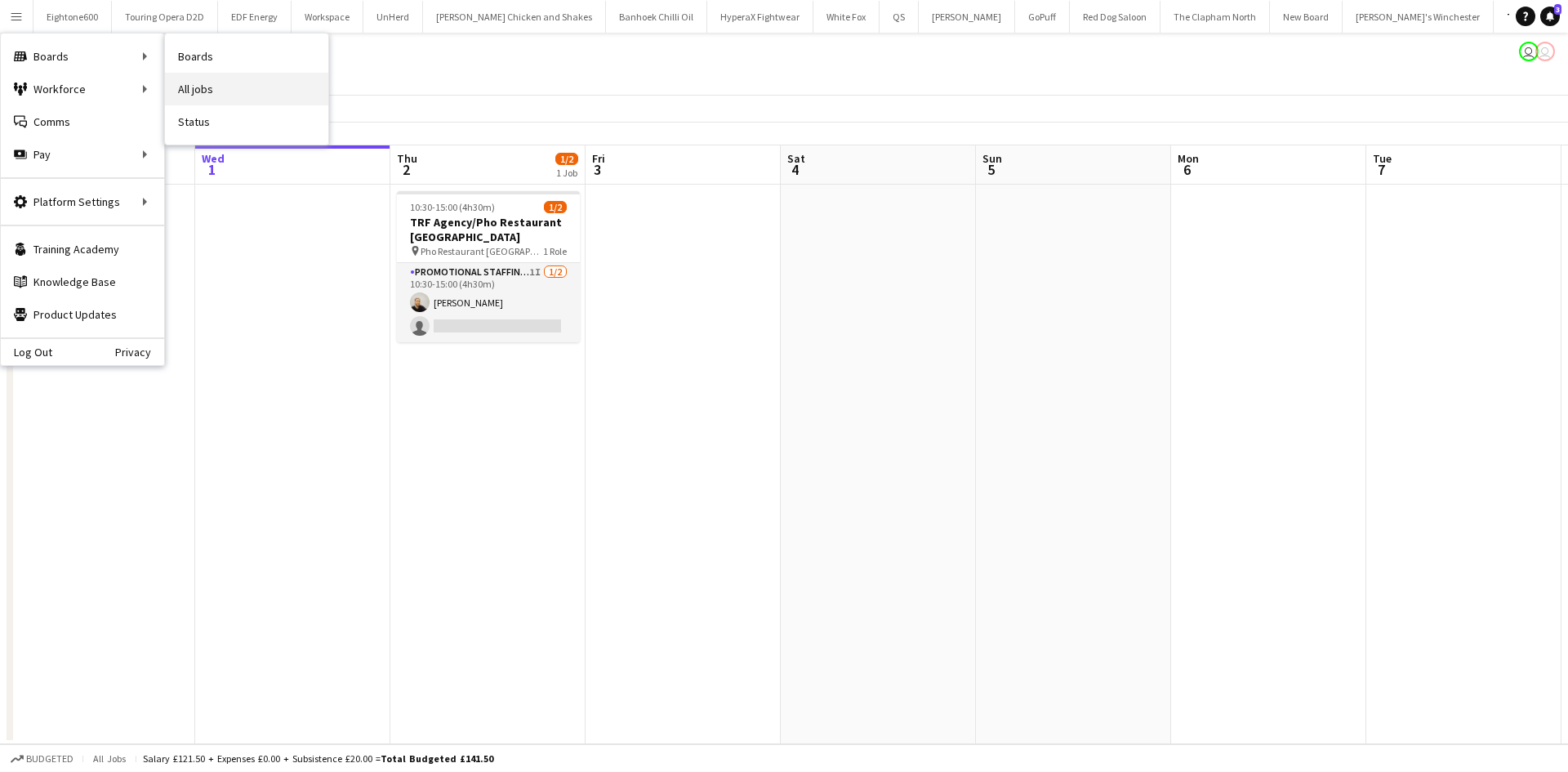
click at [222, 89] on link "All jobs" at bounding box center [246, 89] width 163 height 32
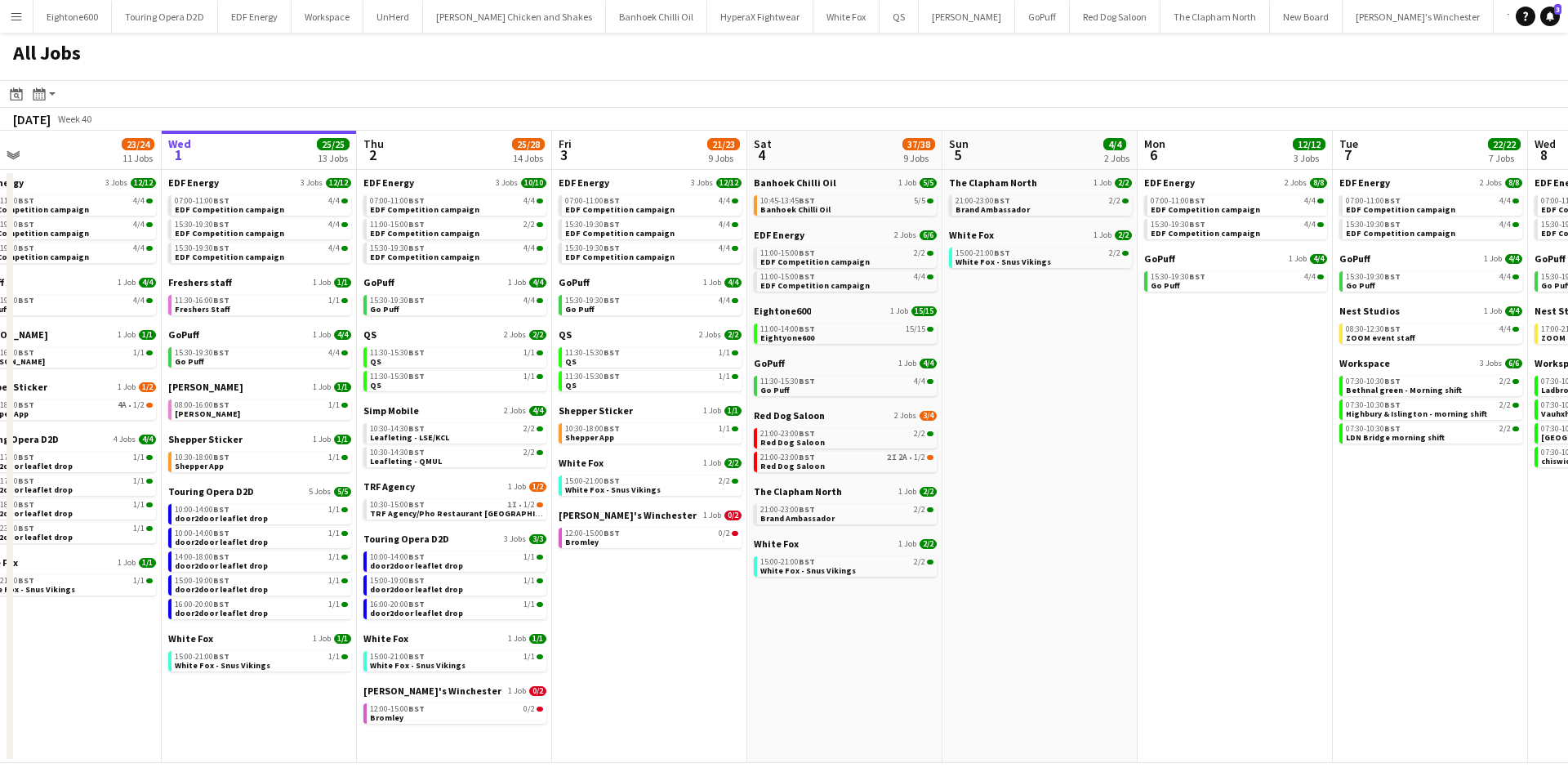
scroll to position [0, 425]
click at [682, 529] on div "12:00-15:00 BST 0/2" at bounding box center [651, 533] width 173 height 8
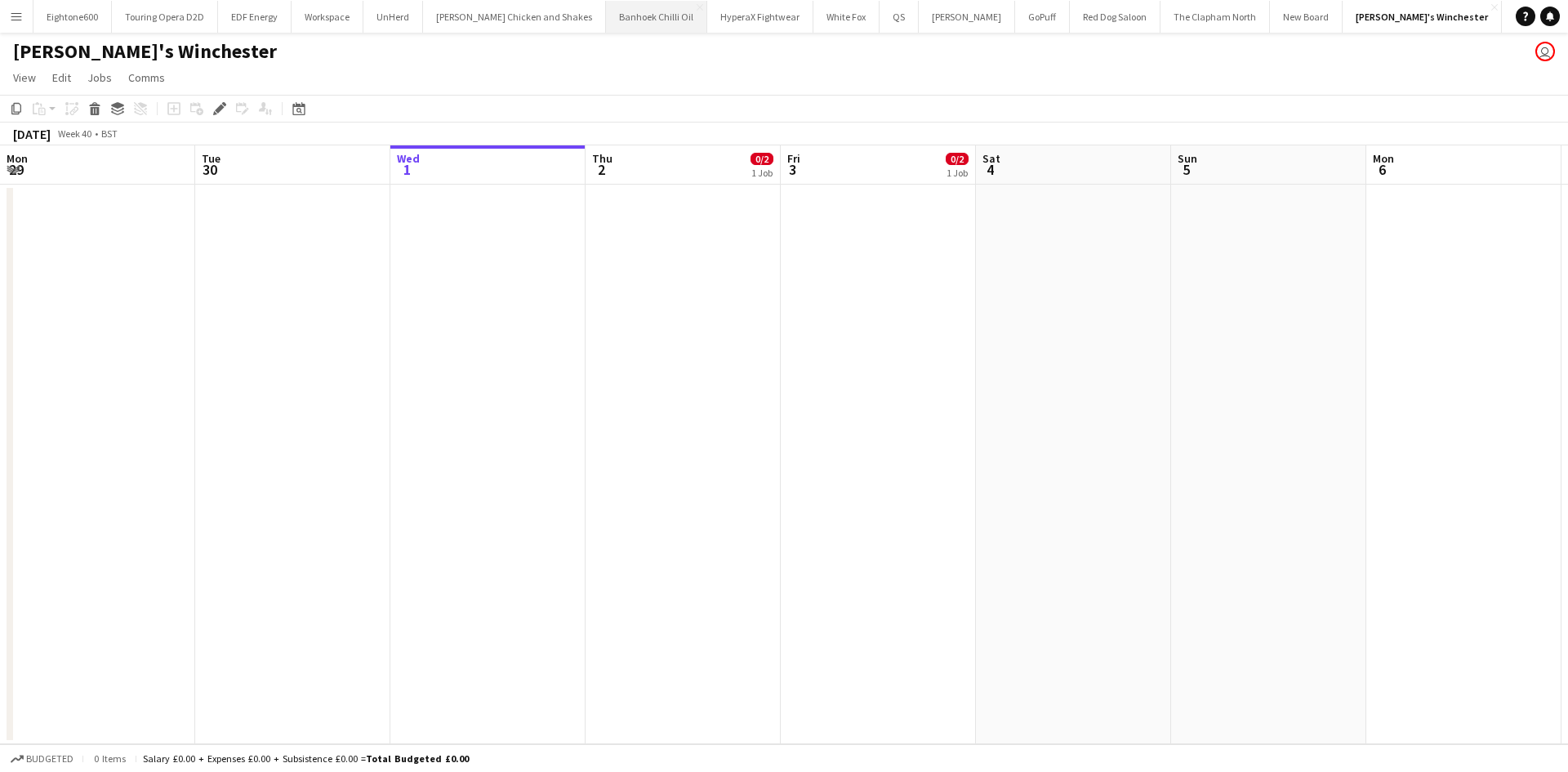
scroll to position [0, 562]
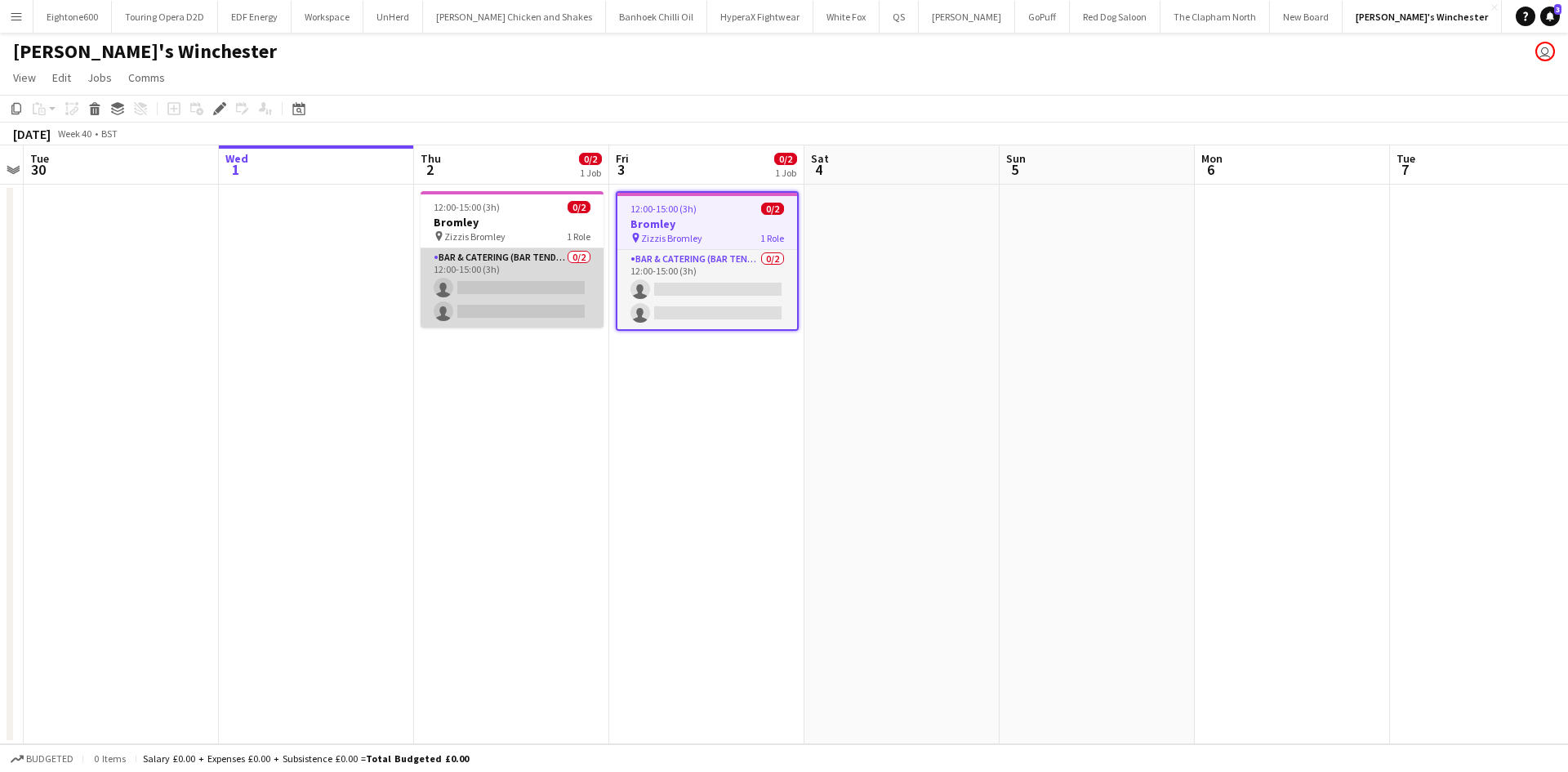
click at [564, 280] on app-card-role "Bar & Catering (Bar Tender) 0/2 12:00-15:00 (3h) single-neutral-actions single-…" at bounding box center [512, 287] width 183 height 79
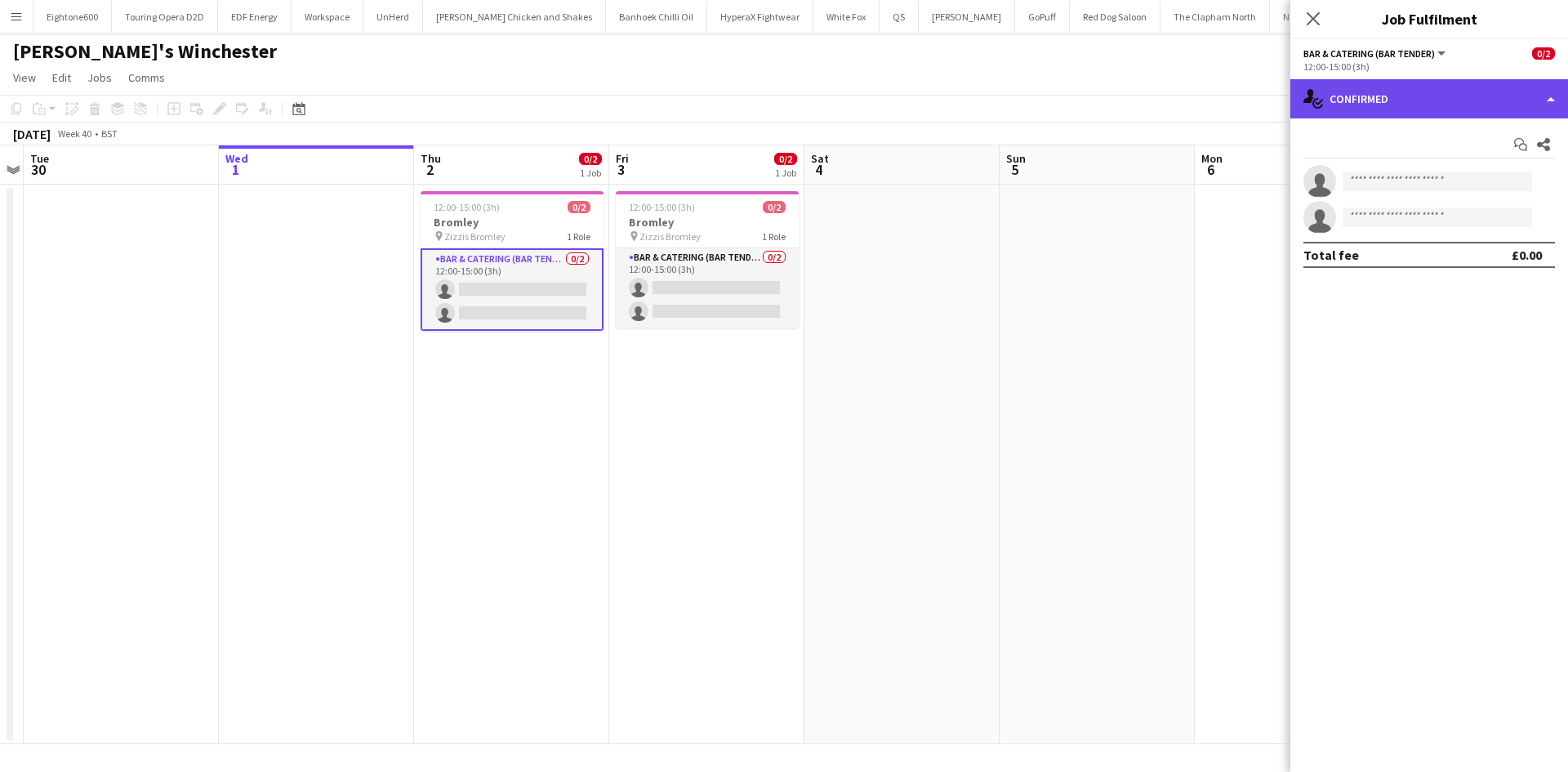
click at [1507, 89] on div "single-neutral-actions-check-2 Confirmed" at bounding box center [1429, 98] width 278 height 39
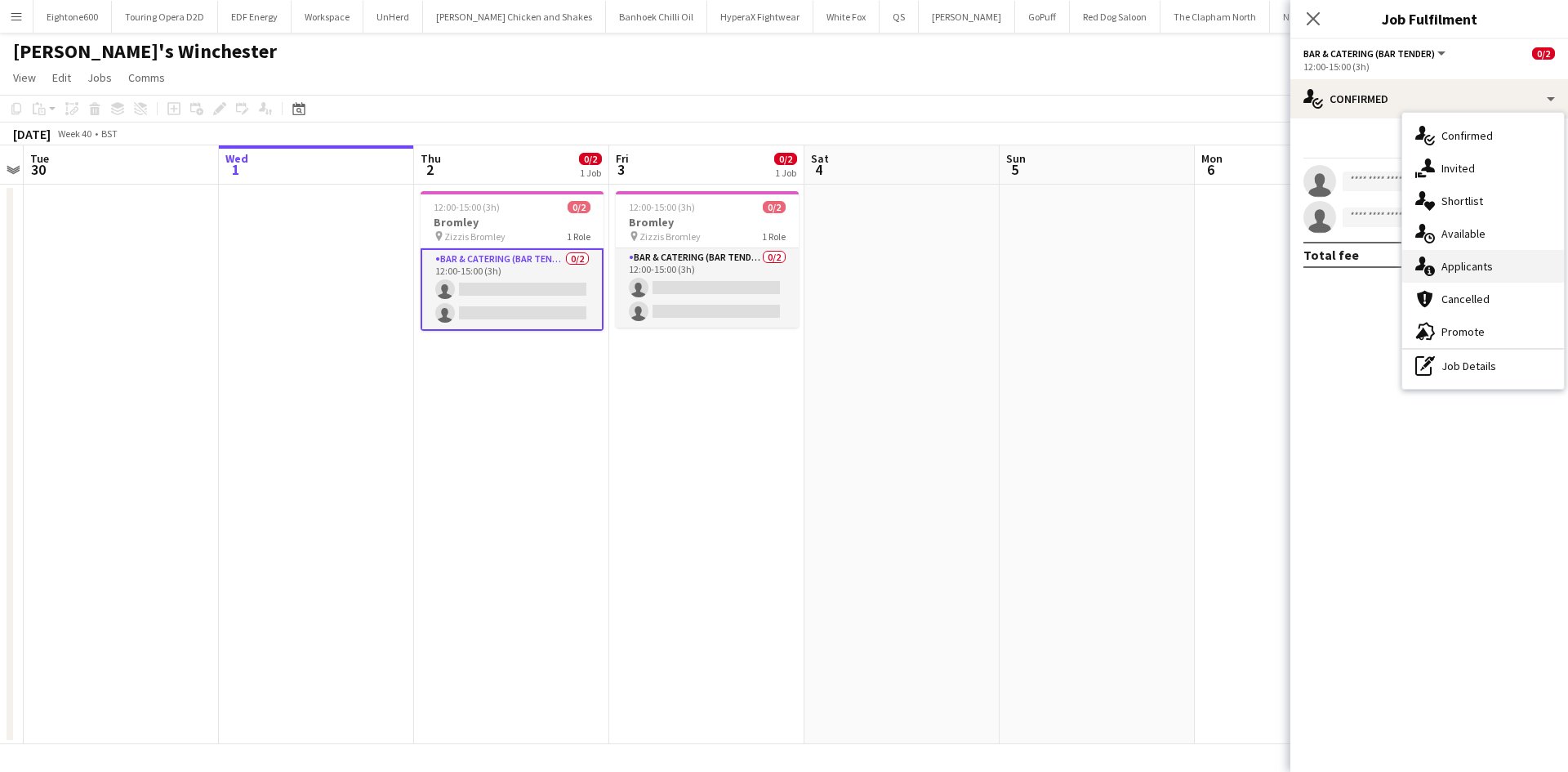
click at [1486, 259] on span "Applicants" at bounding box center [1467, 266] width 52 height 15
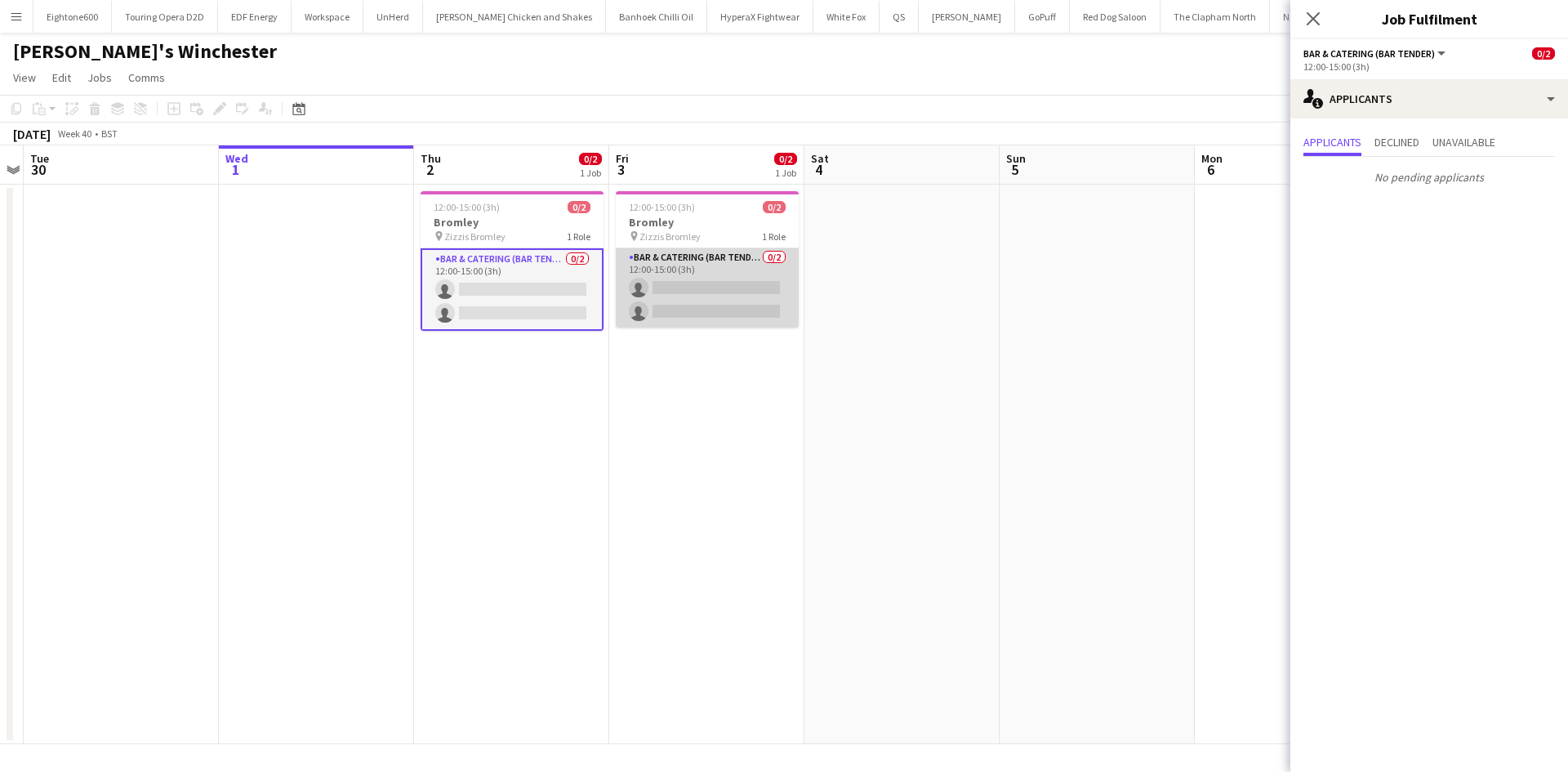
click at [658, 261] on app-card-role "Bar & Catering (Bar Tender) 0/2 12:00-15:00 (3h) single-neutral-actions single-…" at bounding box center [707, 287] width 183 height 79
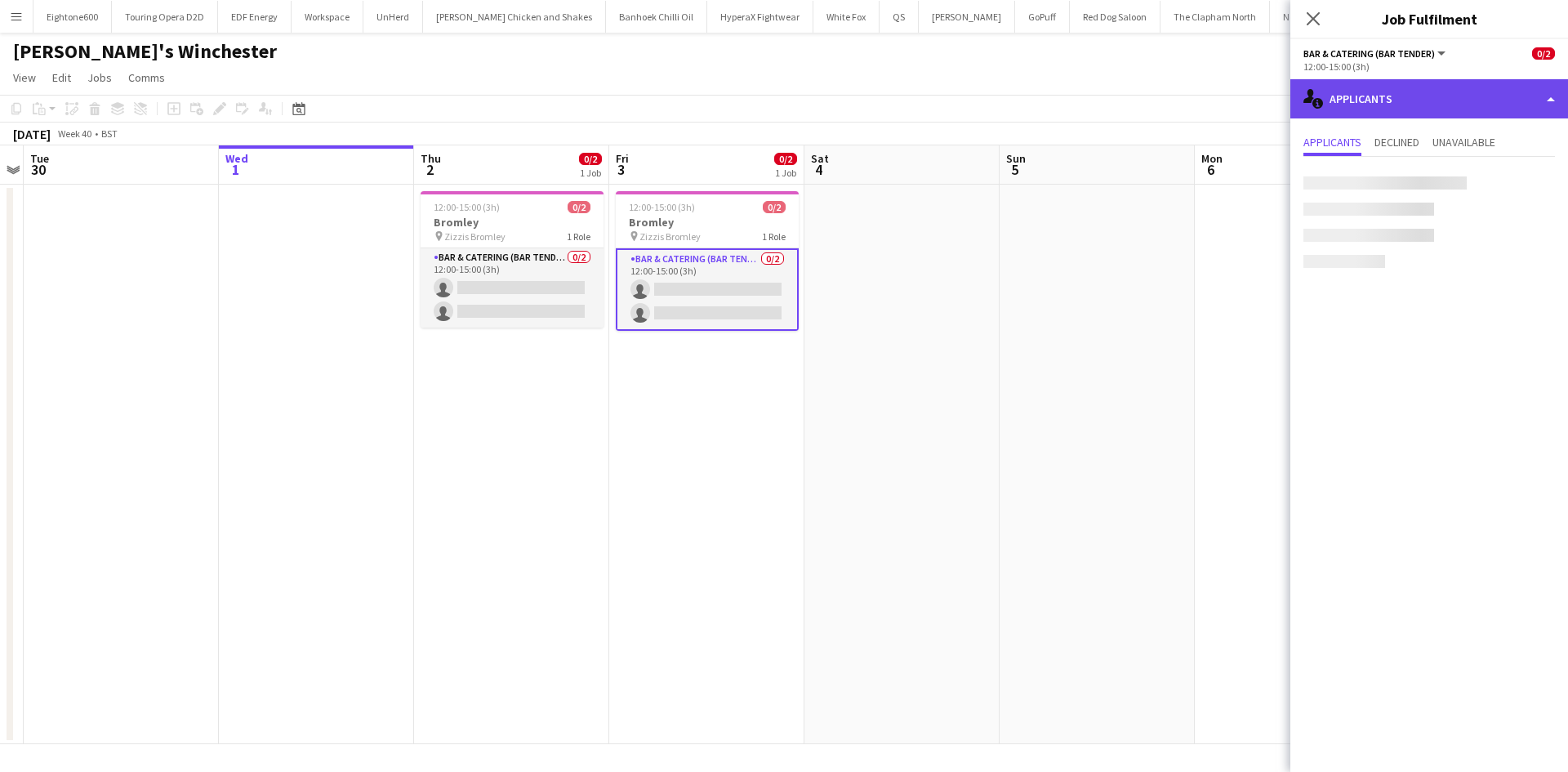
click at [1514, 112] on div "single-neutral-actions-information Applicants" at bounding box center [1429, 98] width 278 height 39
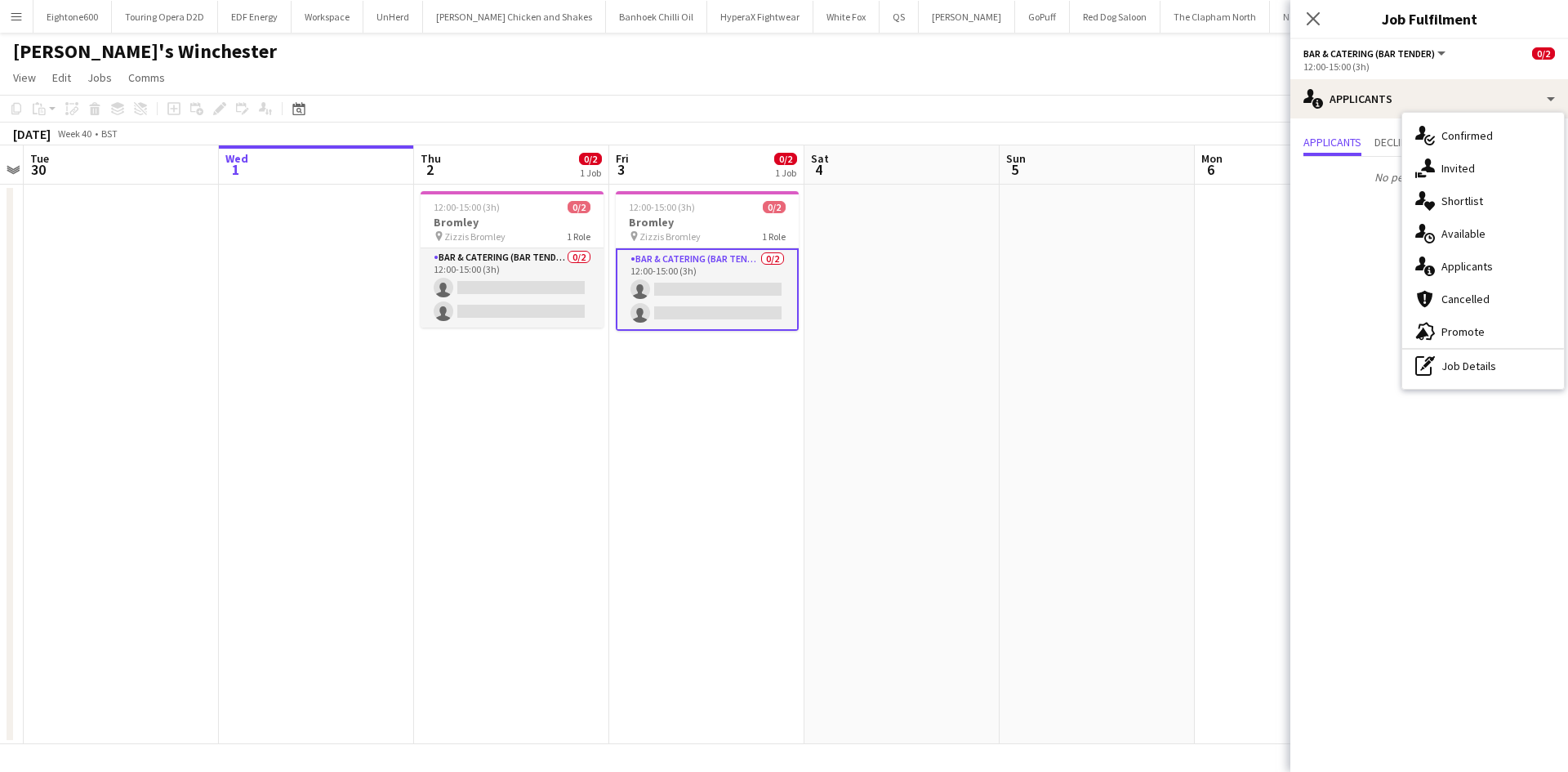
click at [1343, 294] on mat-expansion-panel "users2 Applicants Applicants Declined Unavailable No pending applicants" at bounding box center [1429, 445] width 278 height 654
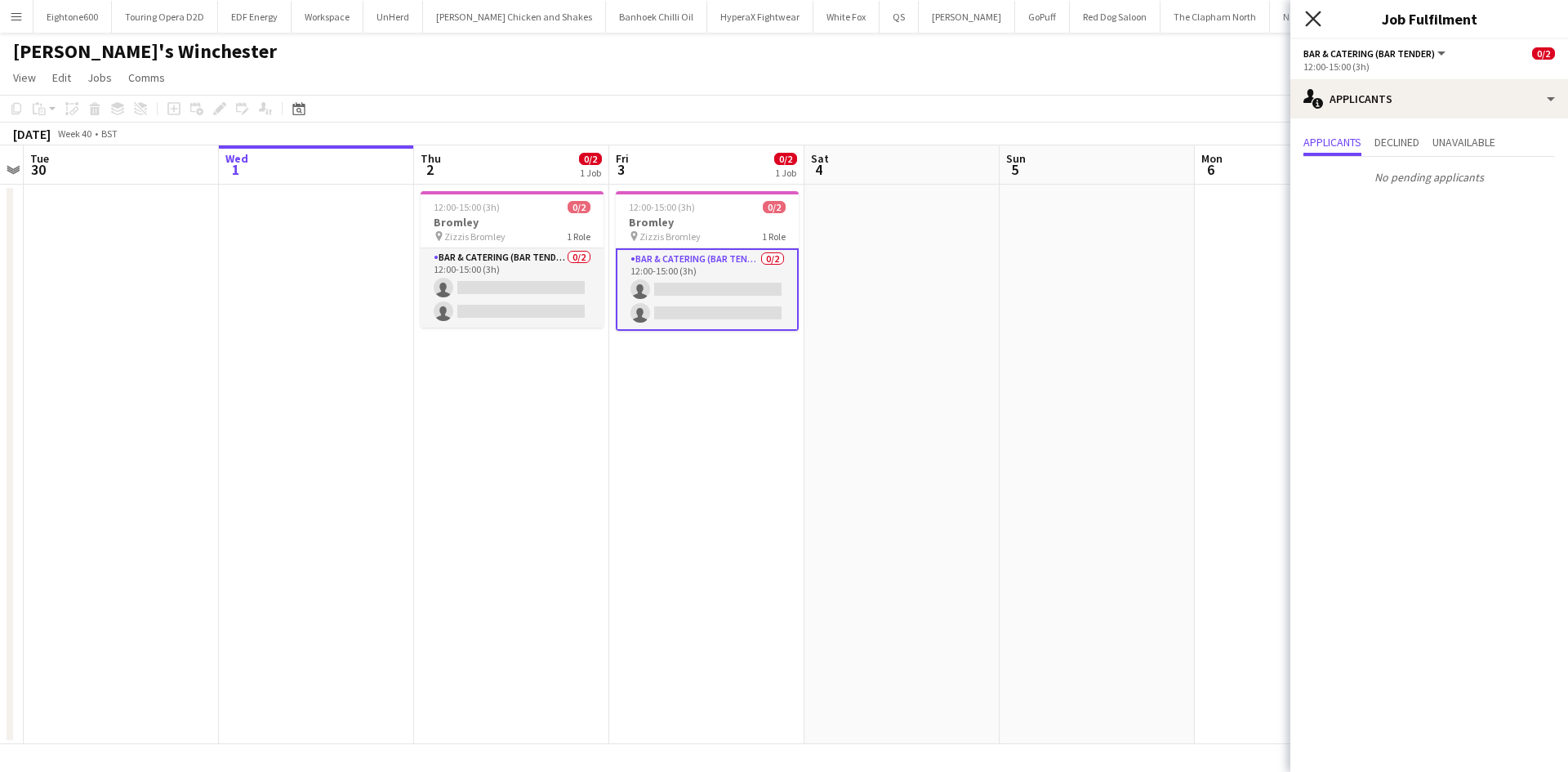
click at [1316, 26] on icon "Close pop-in" at bounding box center [1313, 18] width 16 height 16
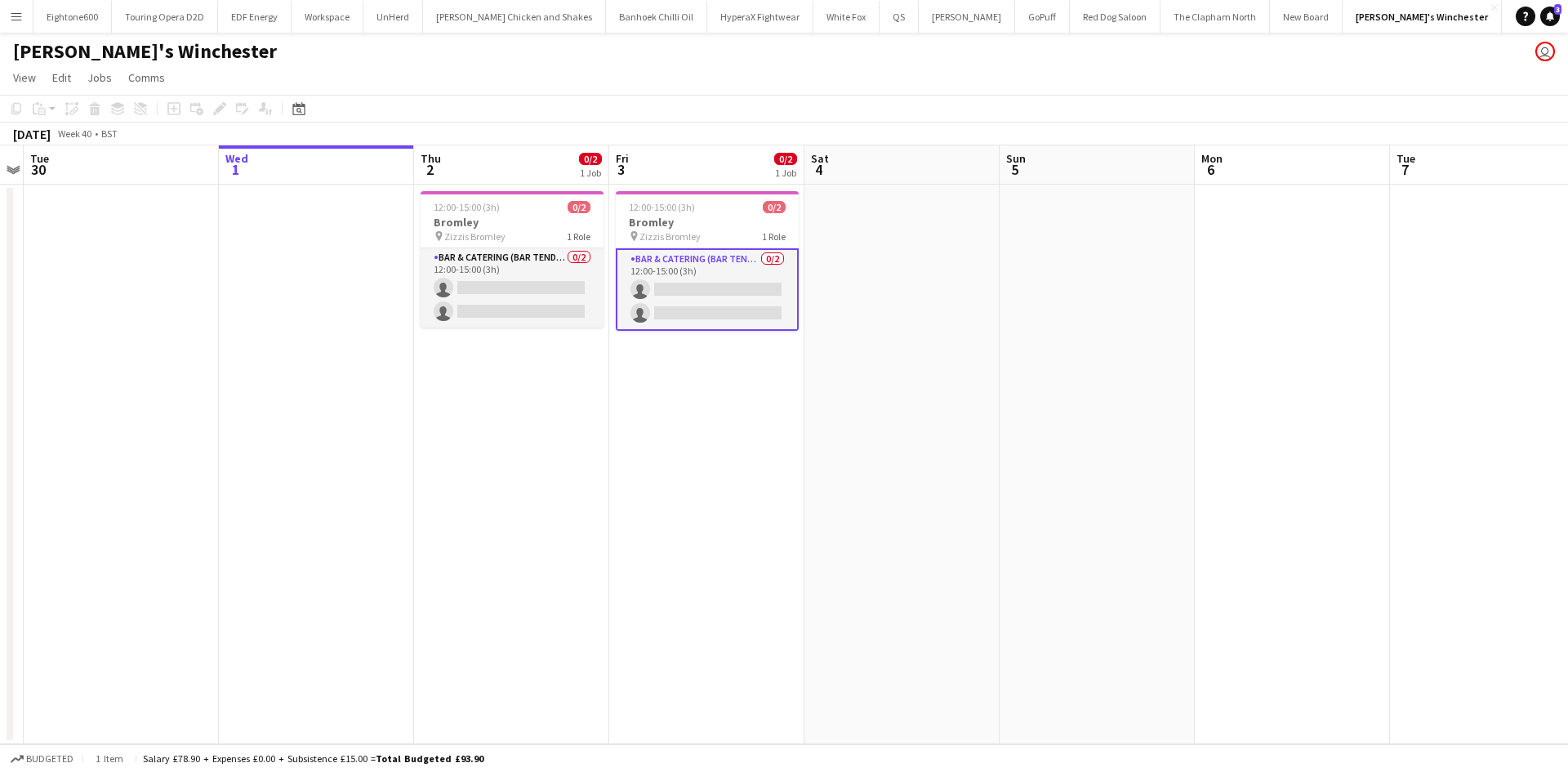
click at [25, 18] on button "Menu" at bounding box center [16, 16] width 32 height 32
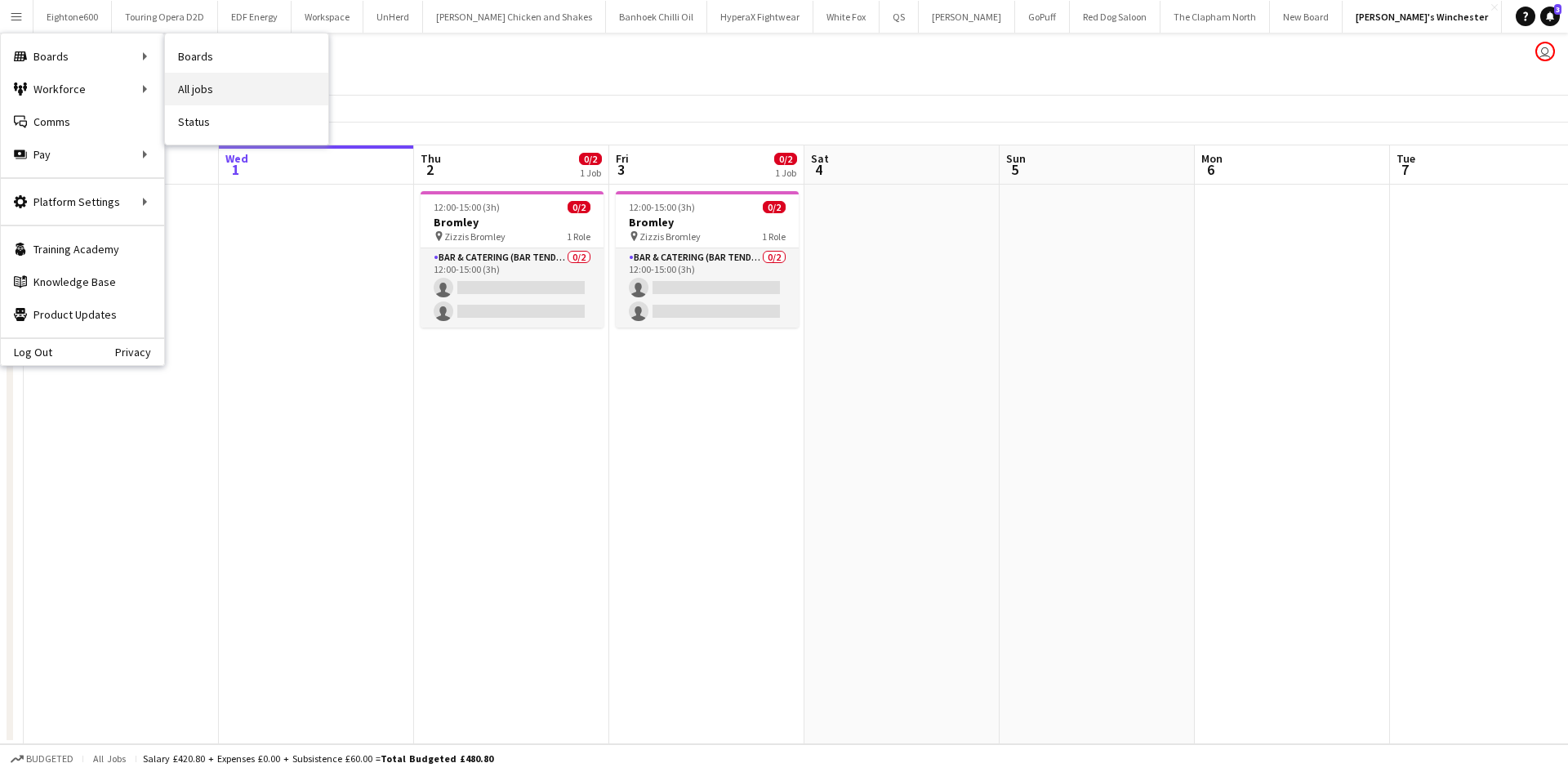
click at [211, 99] on link "All jobs" at bounding box center [246, 89] width 163 height 32
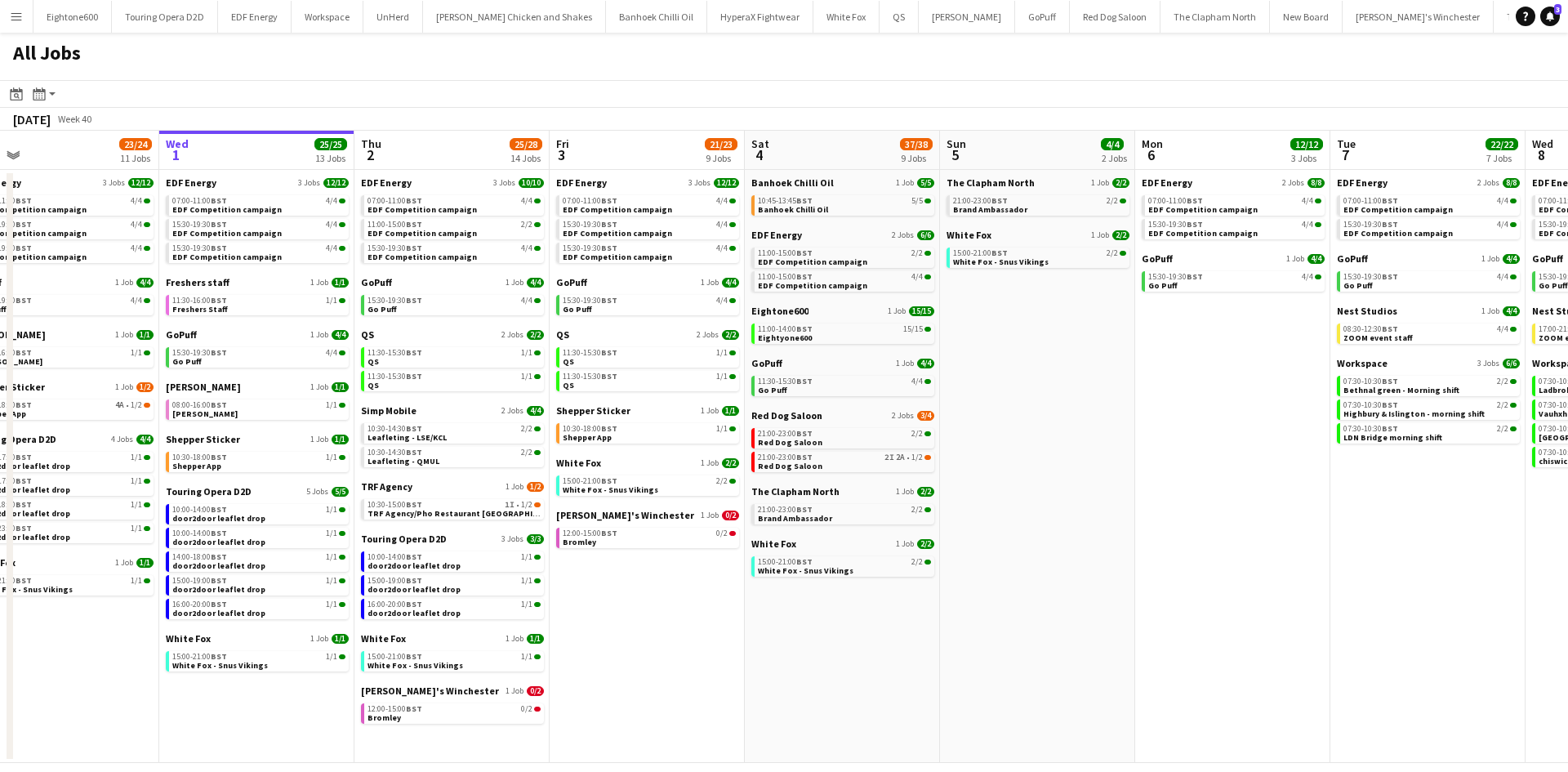
scroll to position [0, 432]
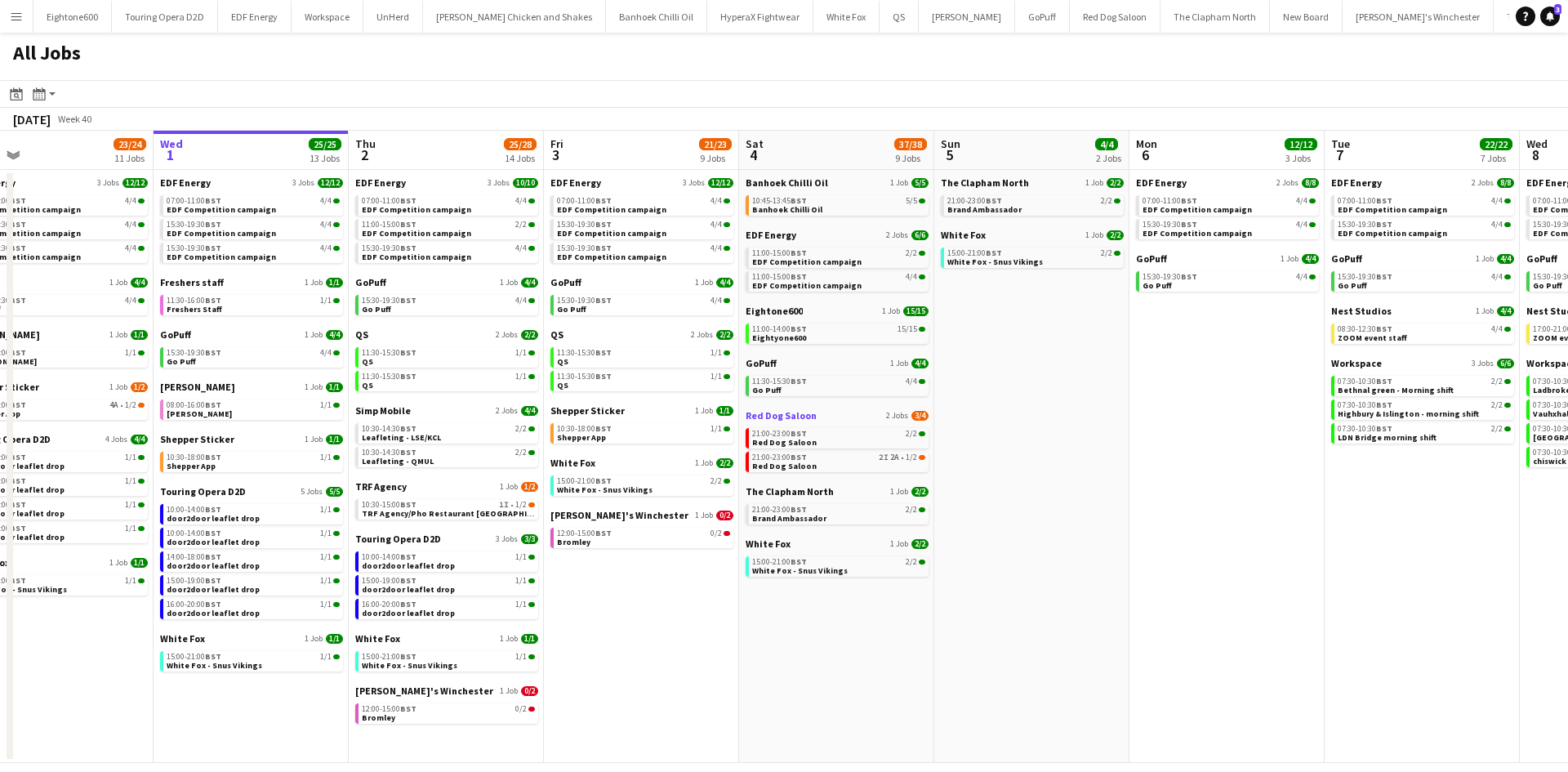
click at [914, 416] on span "3/4" at bounding box center [920, 415] width 18 height 10
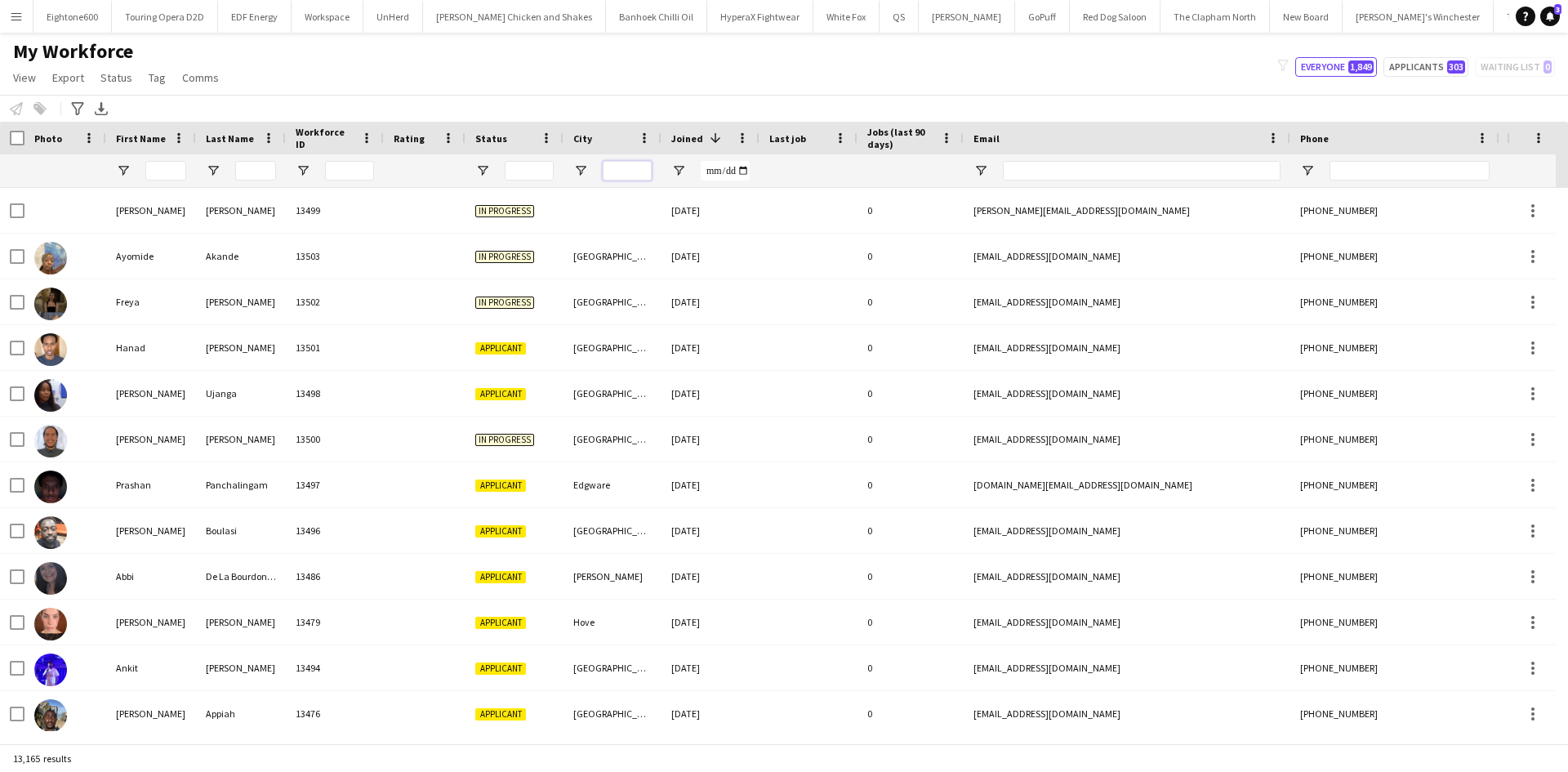
click at [640, 166] on input "City Filter Input" at bounding box center [627, 171] width 49 height 19
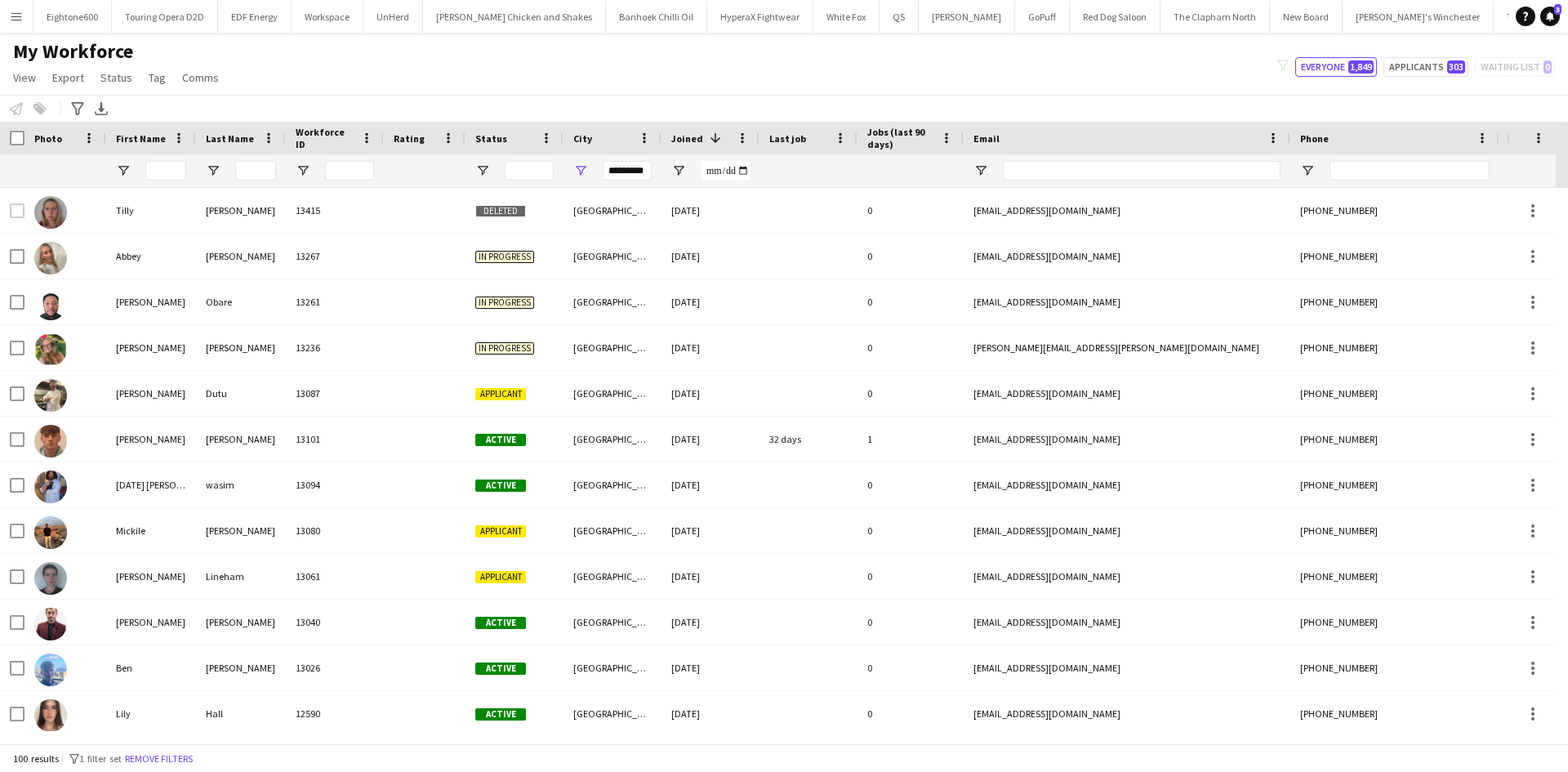
click at [709, 133] on span at bounding box center [715, 138] width 15 height 15
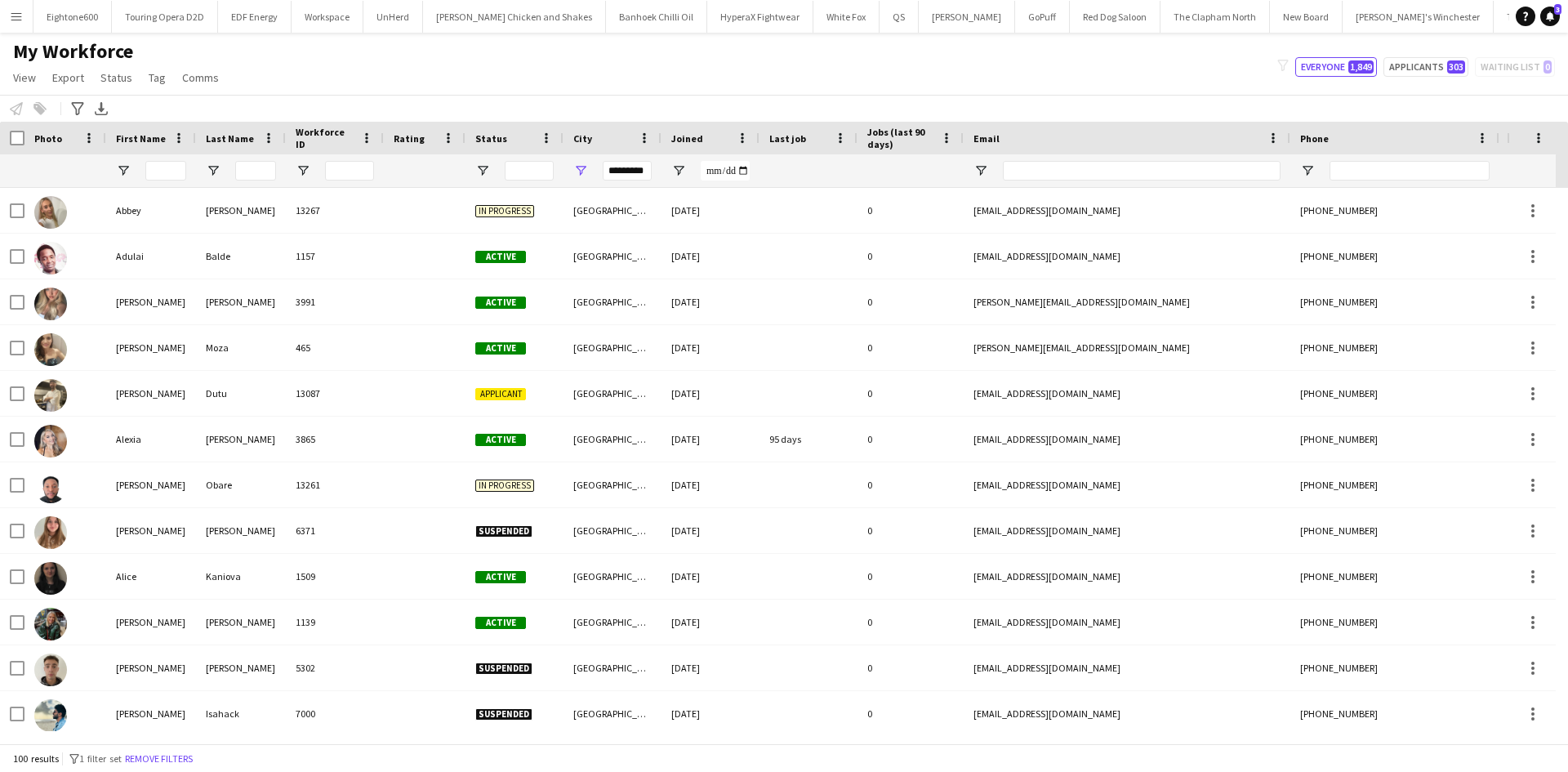
click at [699, 143] on span "Joined" at bounding box center [687, 138] width 32 height 12
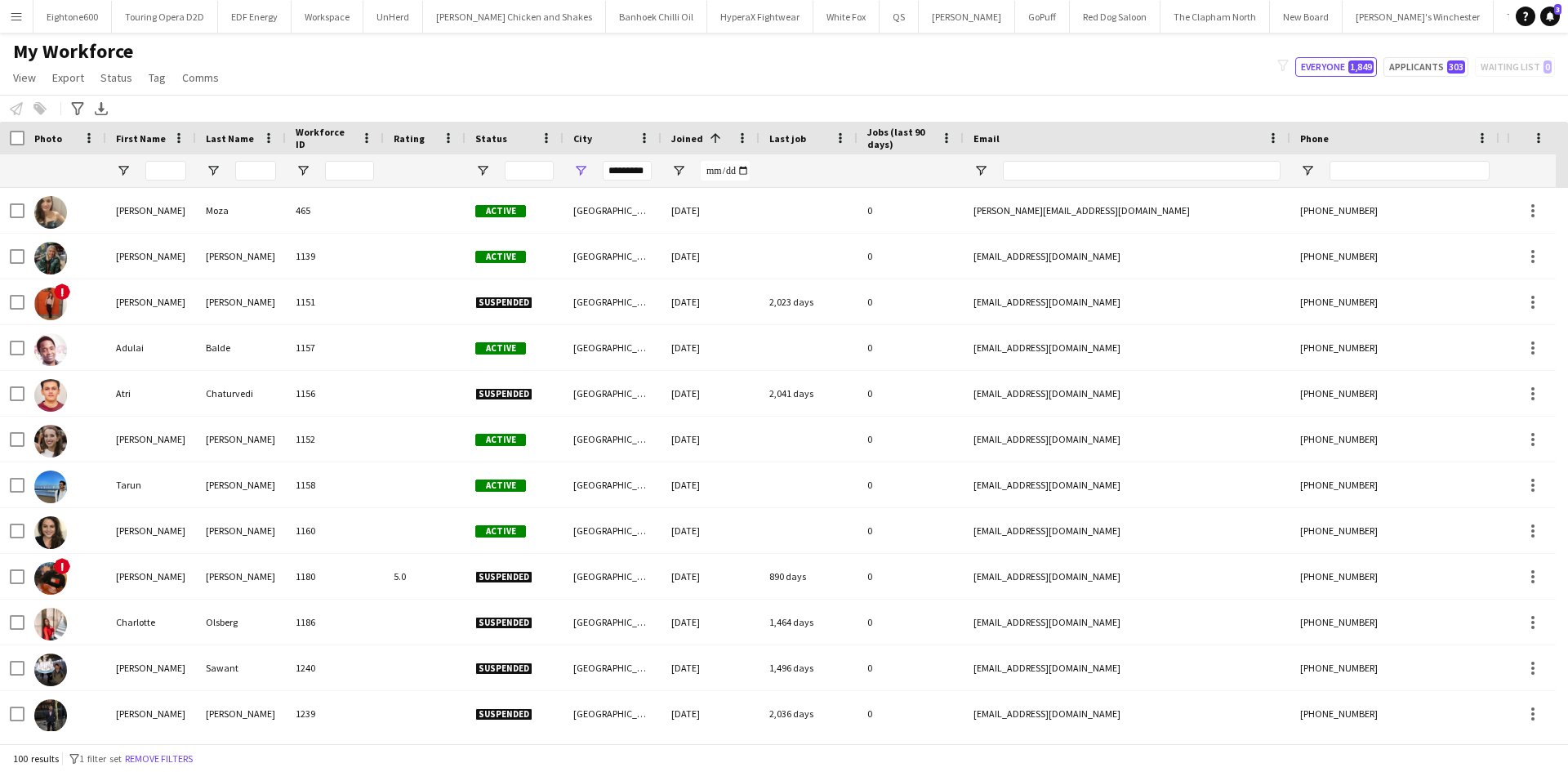
click at [698, 140] on span "Joined" at bounding box center [687, 138] width 32 height 12
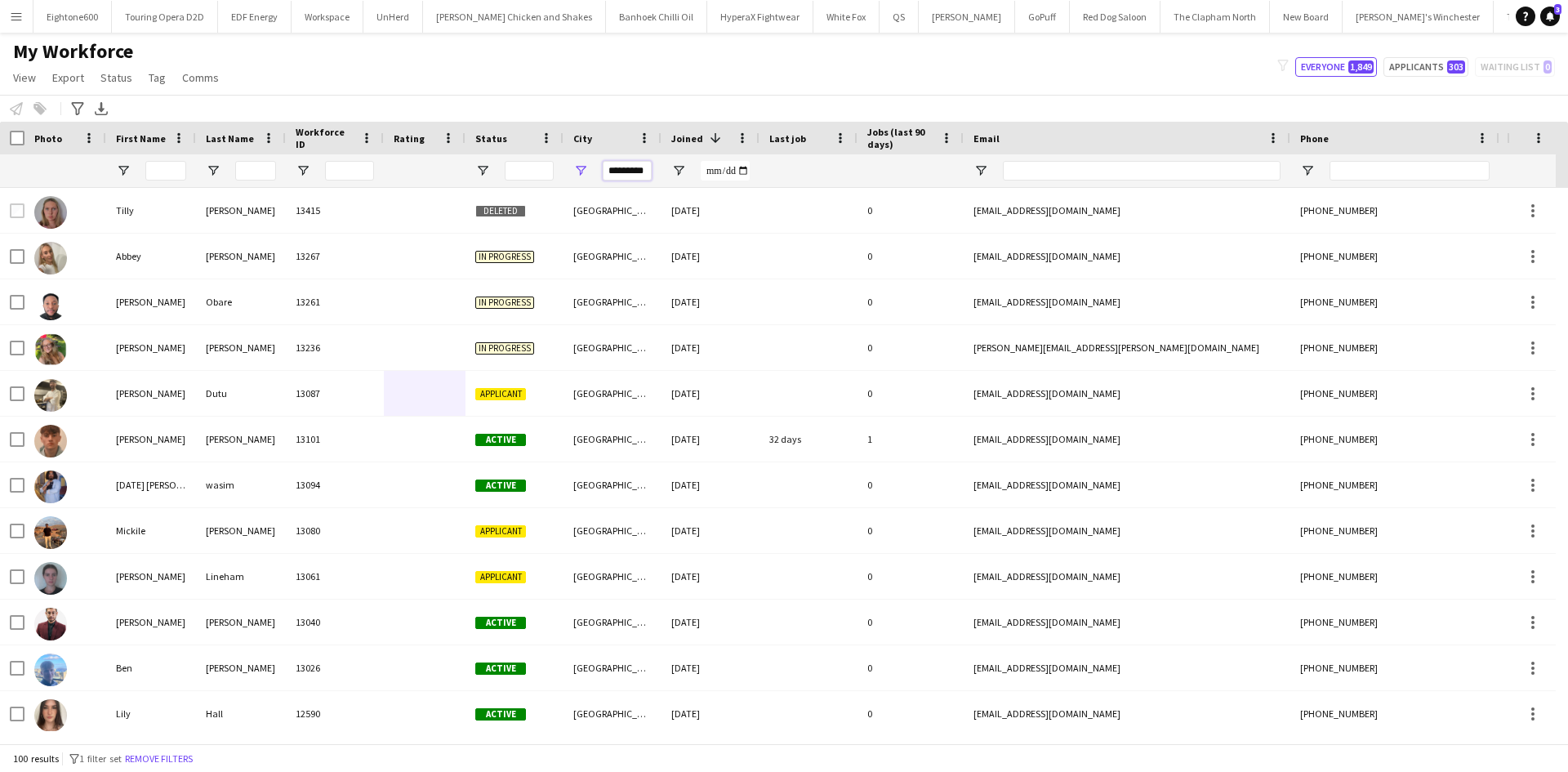
drag, startPoint x: 801, startPoint y: 174, endPoint x: 915, endPoint y: 161, distance: 114.7
click at [915, 161] on div at bounding box center [885, 170] width 1770 height 32
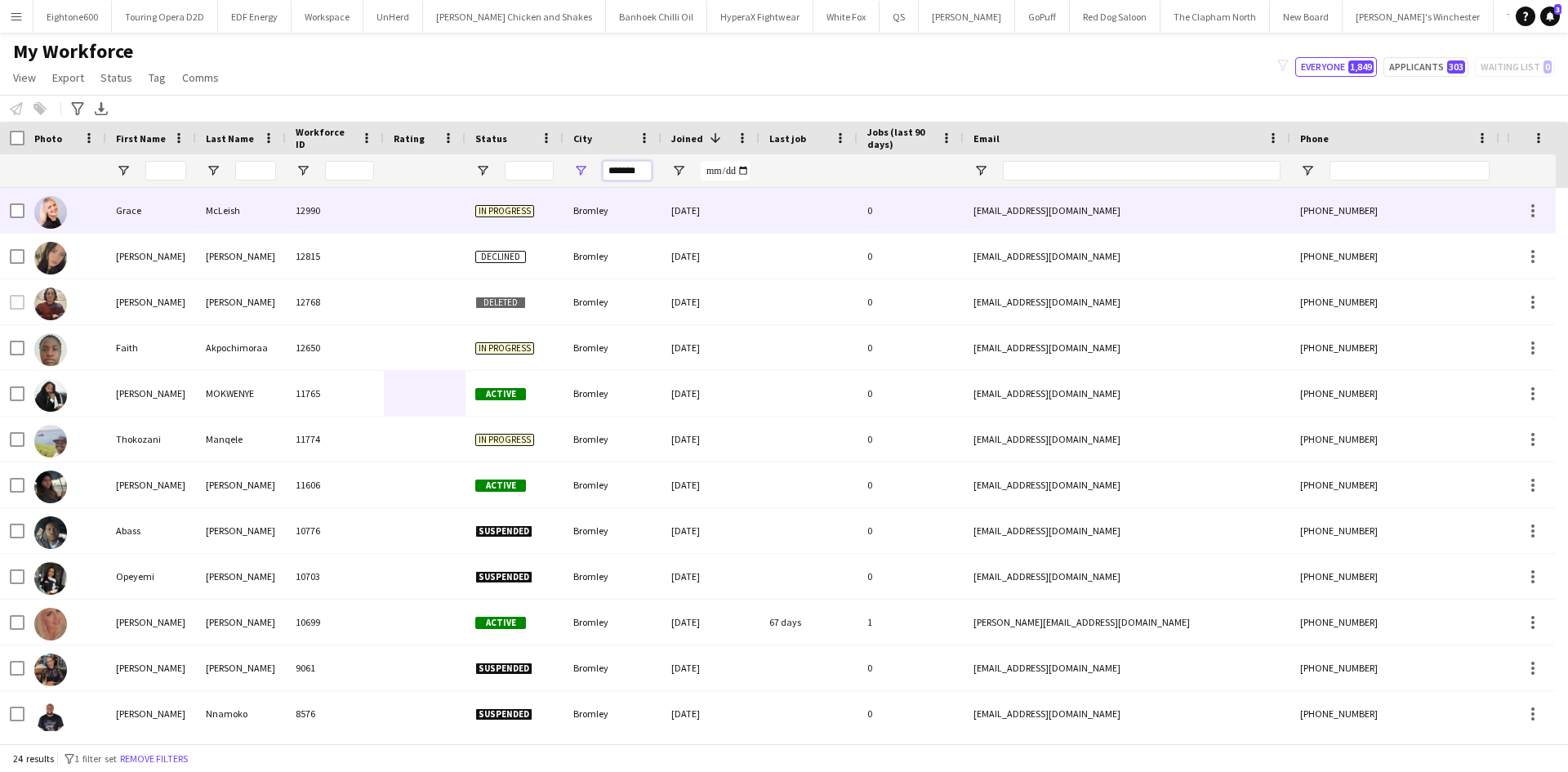
type input "*******"
click at [608, 220] on div "Bromley" at bounding box center [612, 209] width 98 height 45
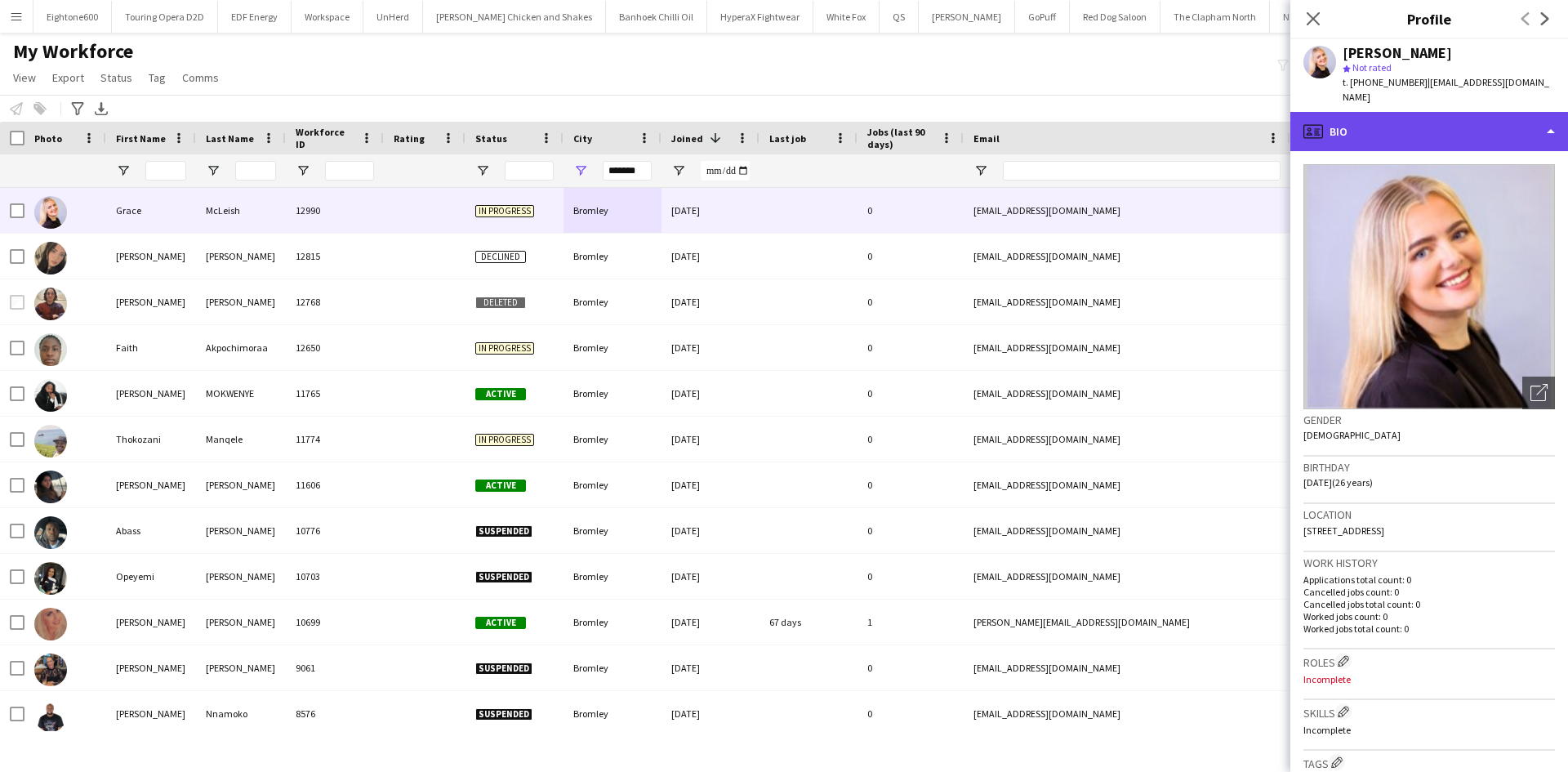
click at [1419, 116] on div "profile Bio" at bounding box center [1429, 131] width 278 height 39
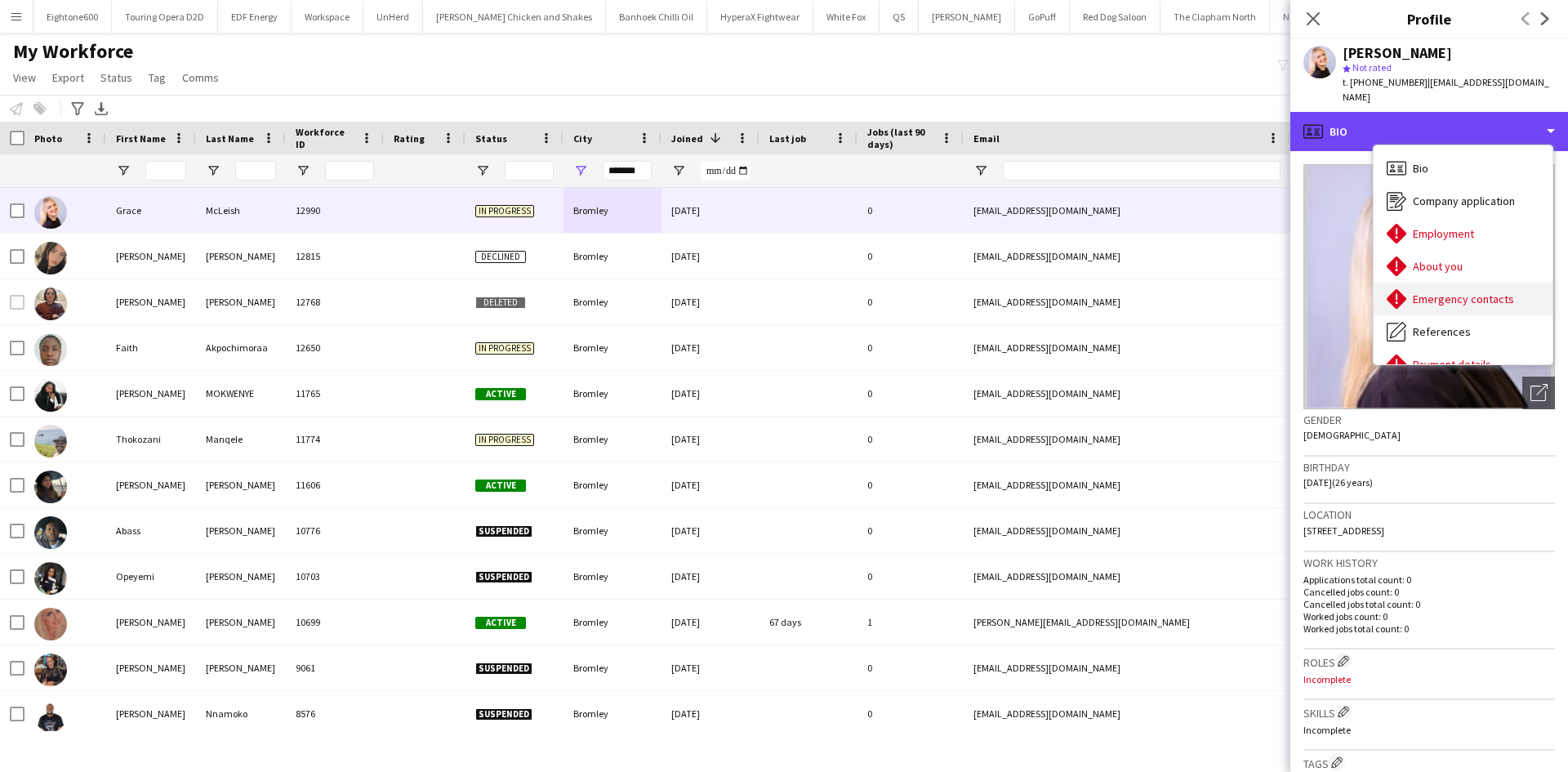
scroll to position [219, 0]
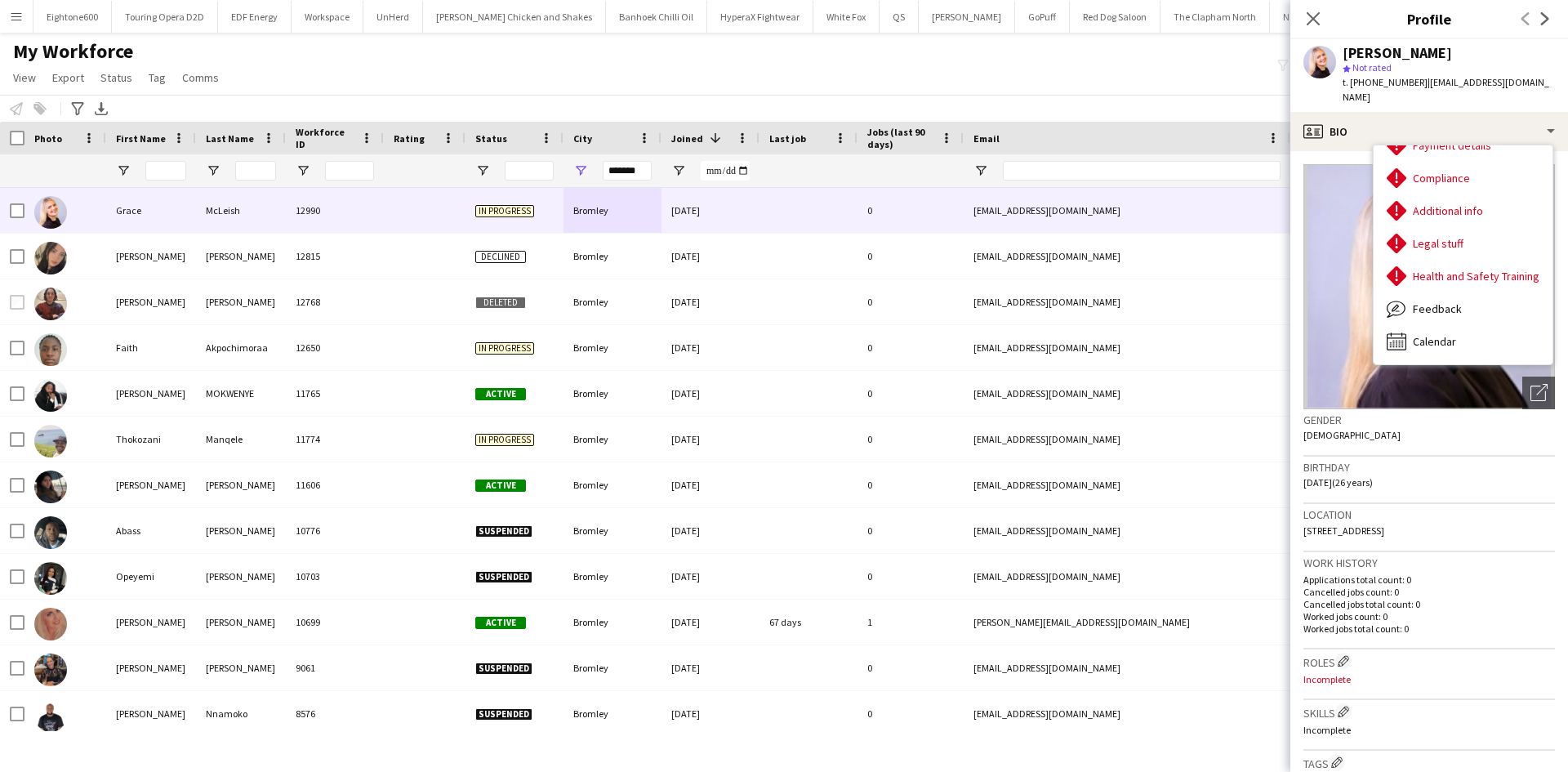
click at [1354, 461] on div "Birthday 03-06-1999 (26 years)" at bounding box center [1429, 480] width 251 height 47
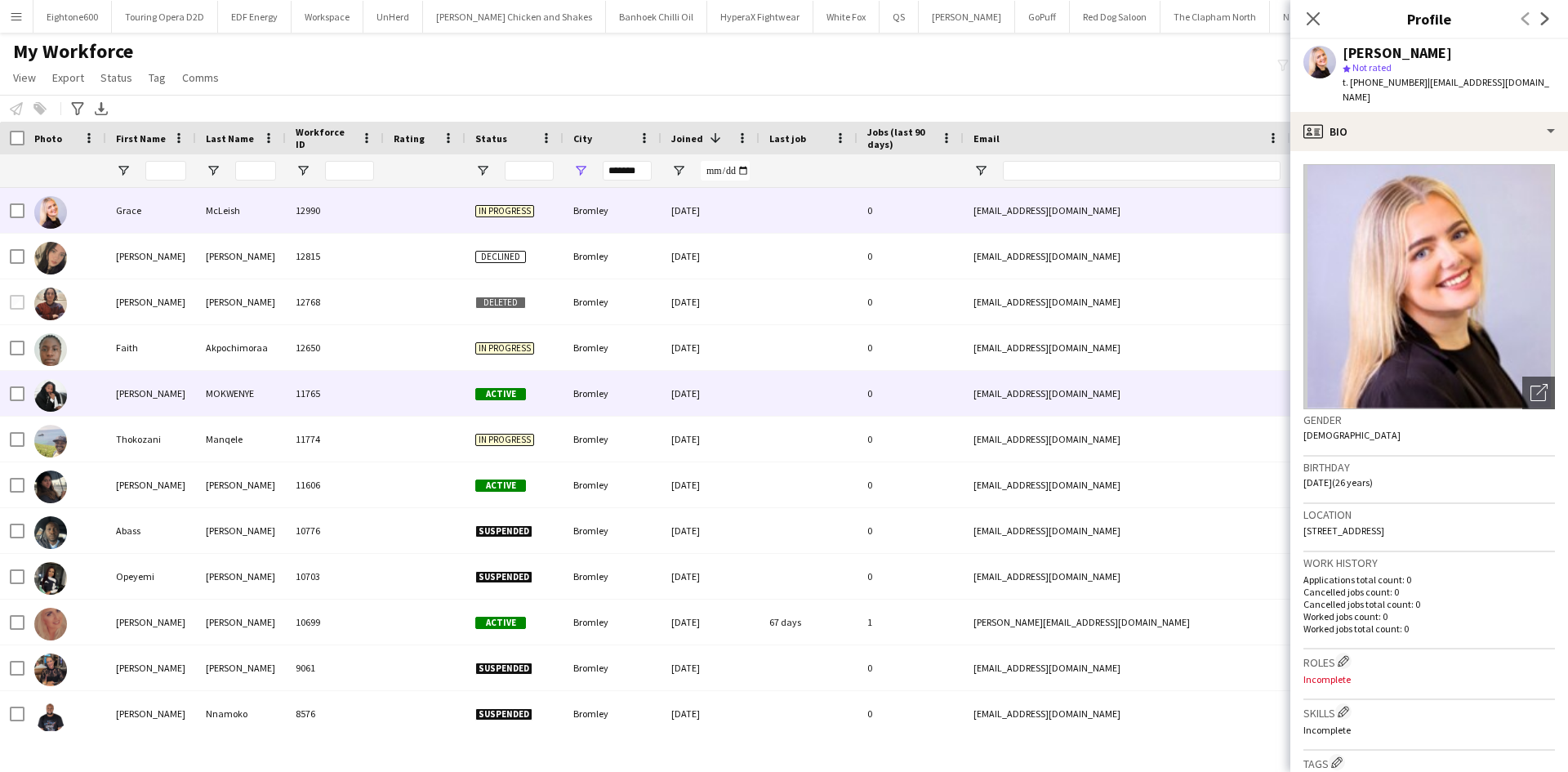
click at [680, 393] on div "06-06-2025" at bounding box center [710, 393] width 98 height 45
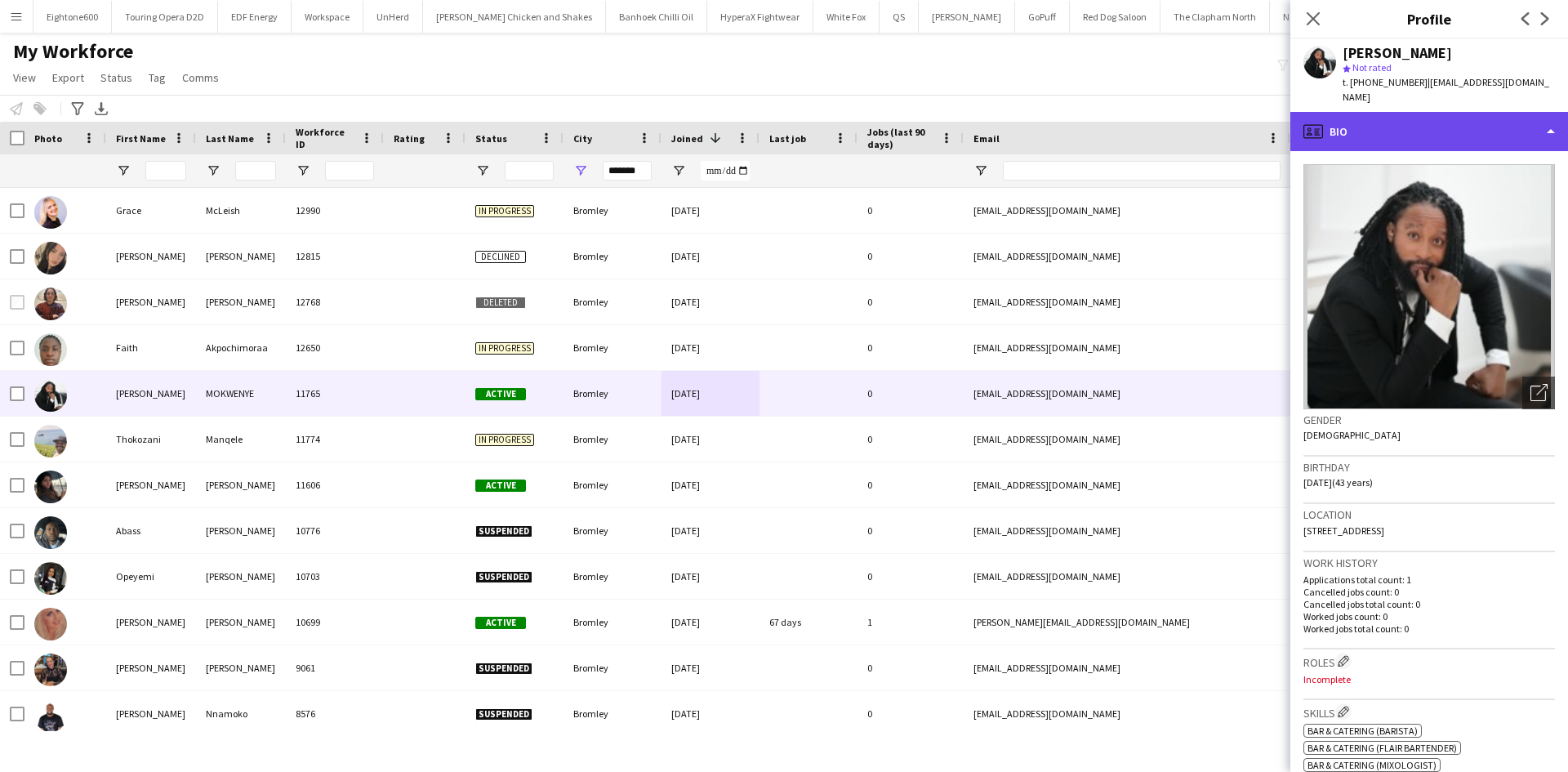
click at [1438, 118] on div "profile Bio" at bounding box center [1429, 131] width 278 height 39
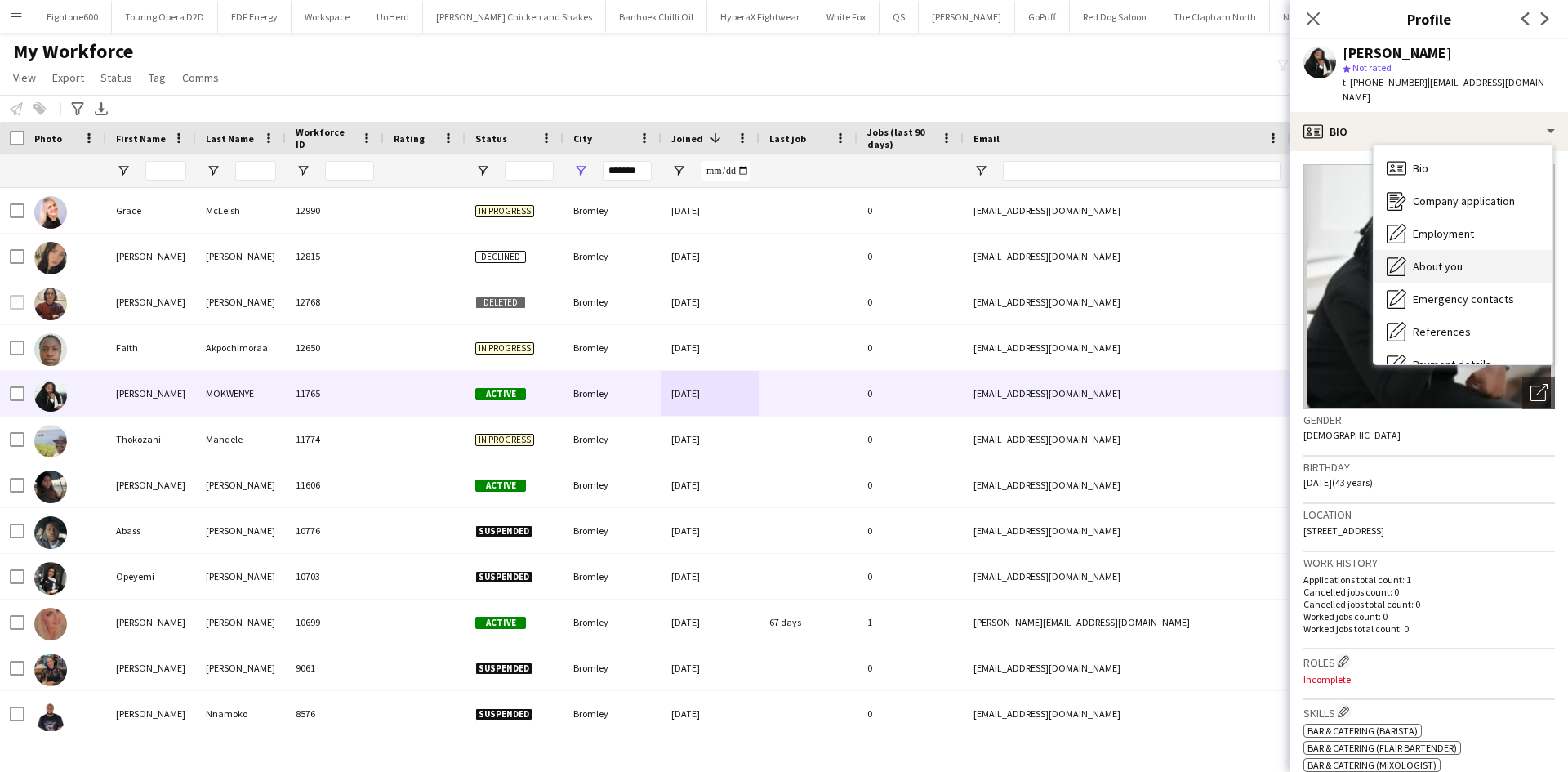
click at [1428, 259] on span "About you" at bounding box center [1437, 266] width 50 height 15
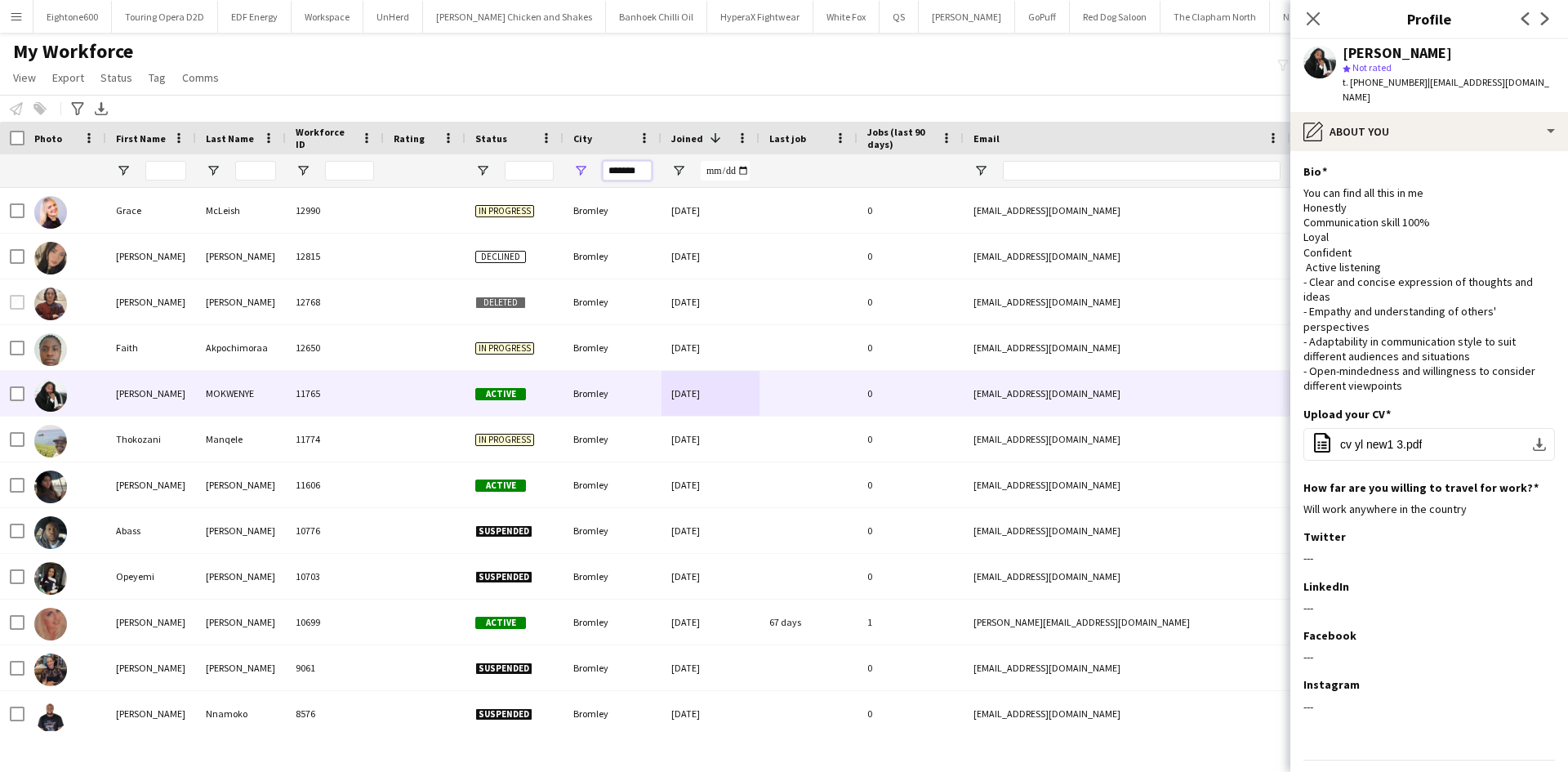
drag, startPoint x: 647, startPoint y: 171, endPoint x: 455, endPoint y: 157, distance: 192.5
click at [455, 157] on div at bounding box center [885, 170] width 1770 height 32
click at [157, 179] on input "First Name Filter Input" at bounding box center [166, 171] width 41 height 19
click at [163, 174] on input "First Name Filter Input" at bounding box center [166, 171] width 41 height 19
click at [169, 171] on input "First Name Filter Input" at bounding box center [166, 171] width 41 height 19
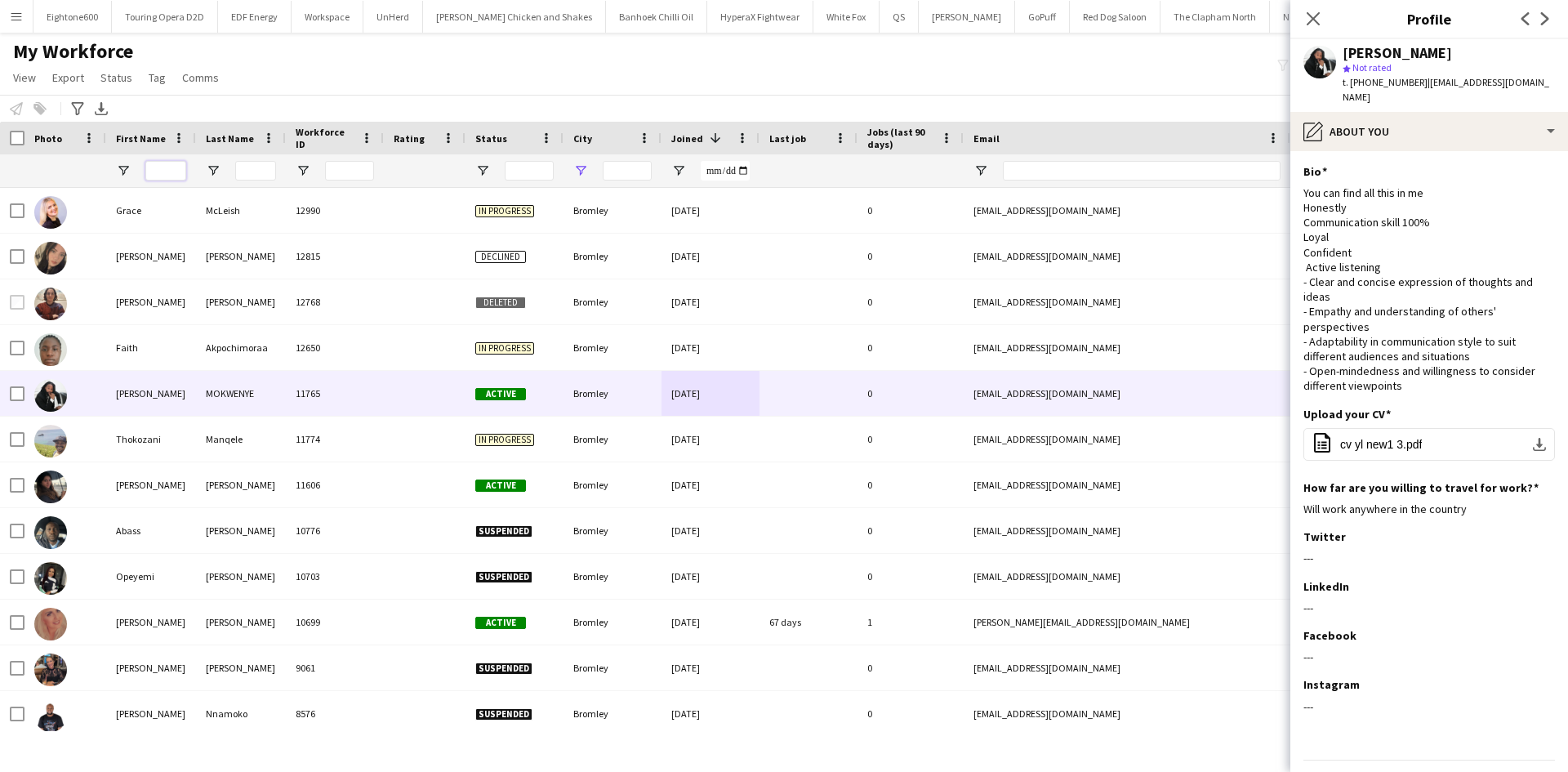
click at [168, 171] on input "First Name Filter Input" at bounding box center [166, 171] width 41 height 19
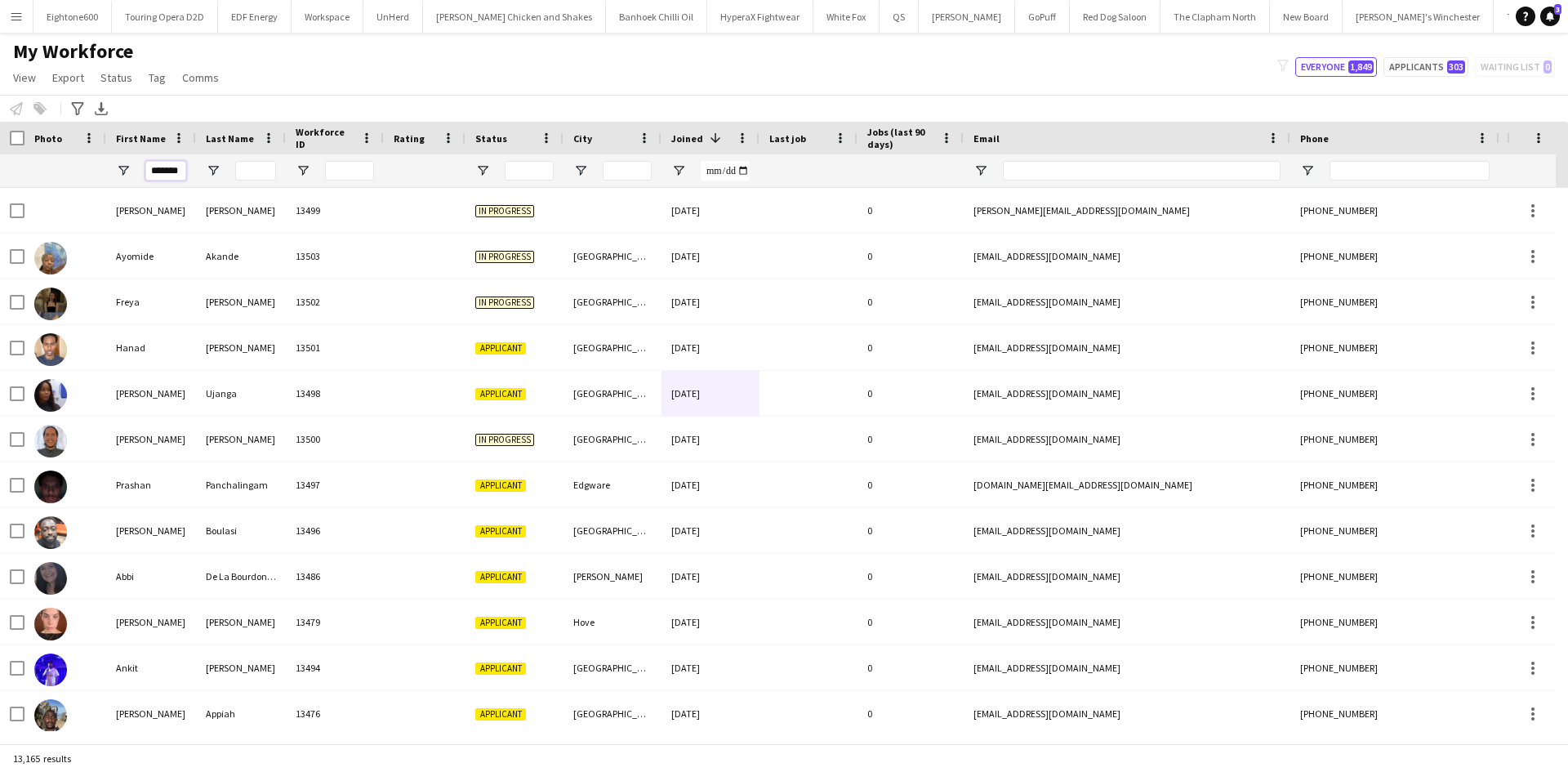
scroll to position [0, 4]
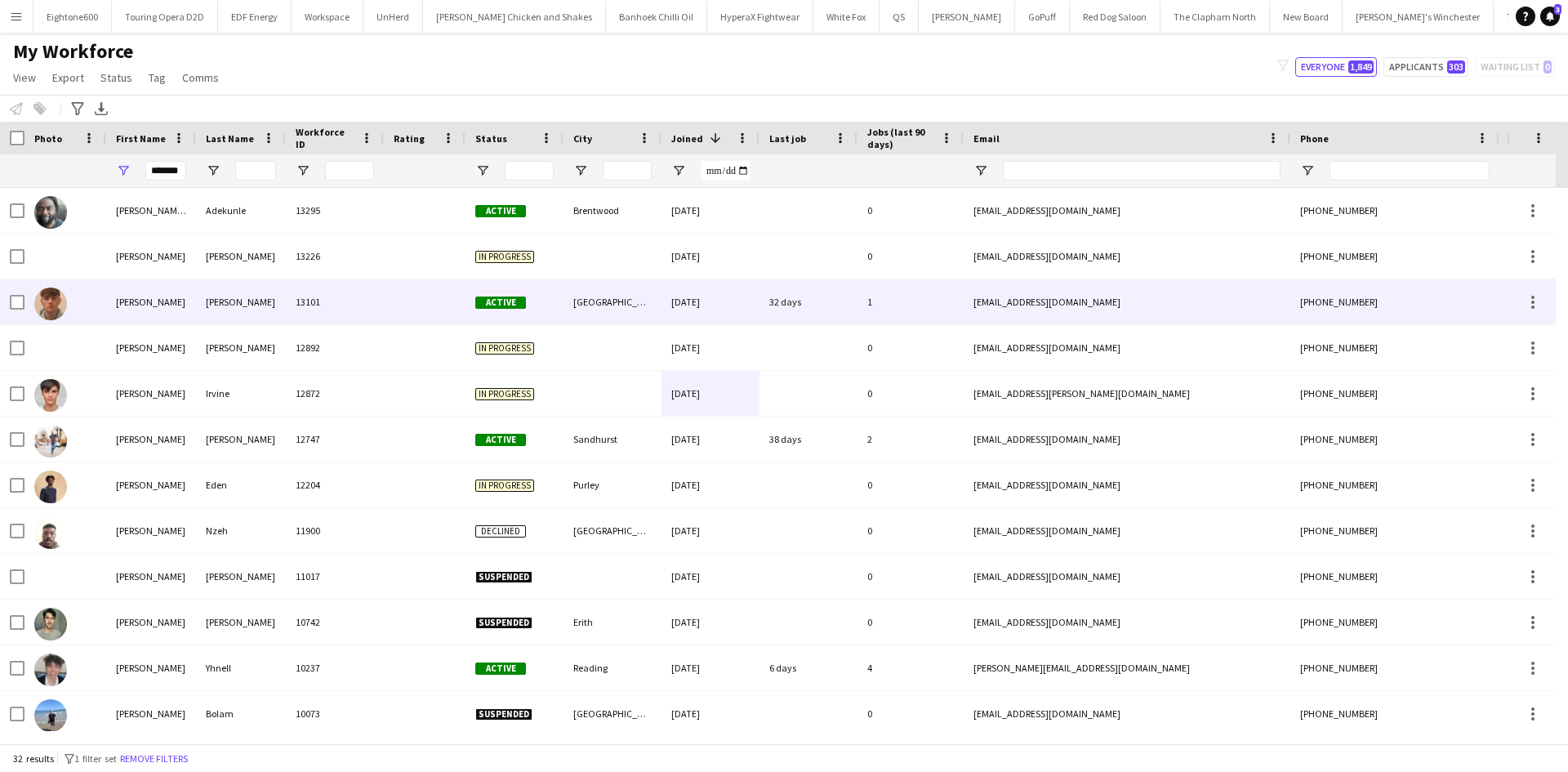
click at [598, 318] on div "Newcastle upon Tyne" at bounding box center [612, 301] width 98 height 45
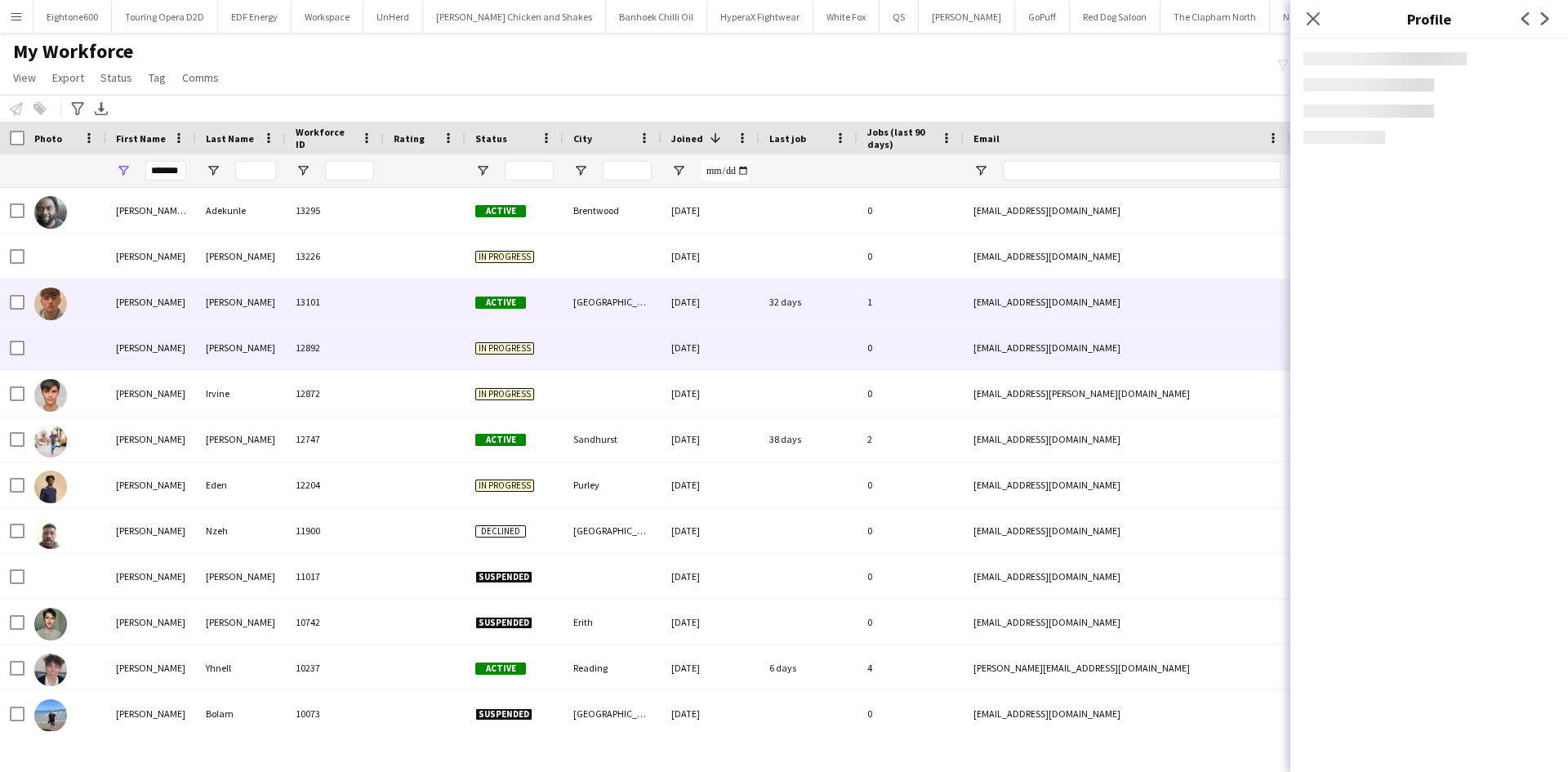
scroll to position [0, 0]
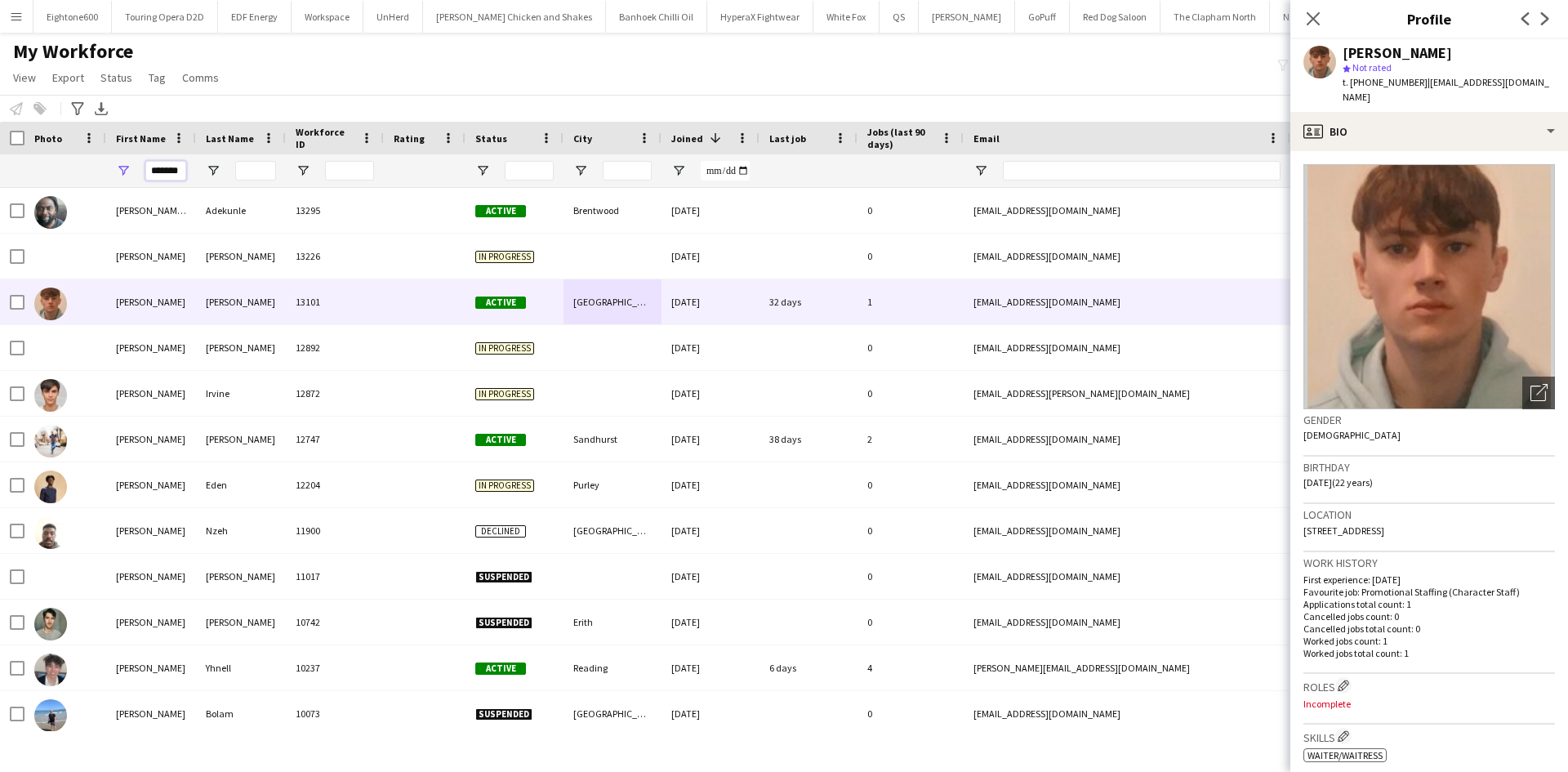
drag, startPoint x: 175, startPoint y: 167, endPoint x: 54, endPoint y: 180, distance: 121.7
click at [54, 180] on div "*******" at bounding box center [885, 170] width 1770 height 32
type input "*"
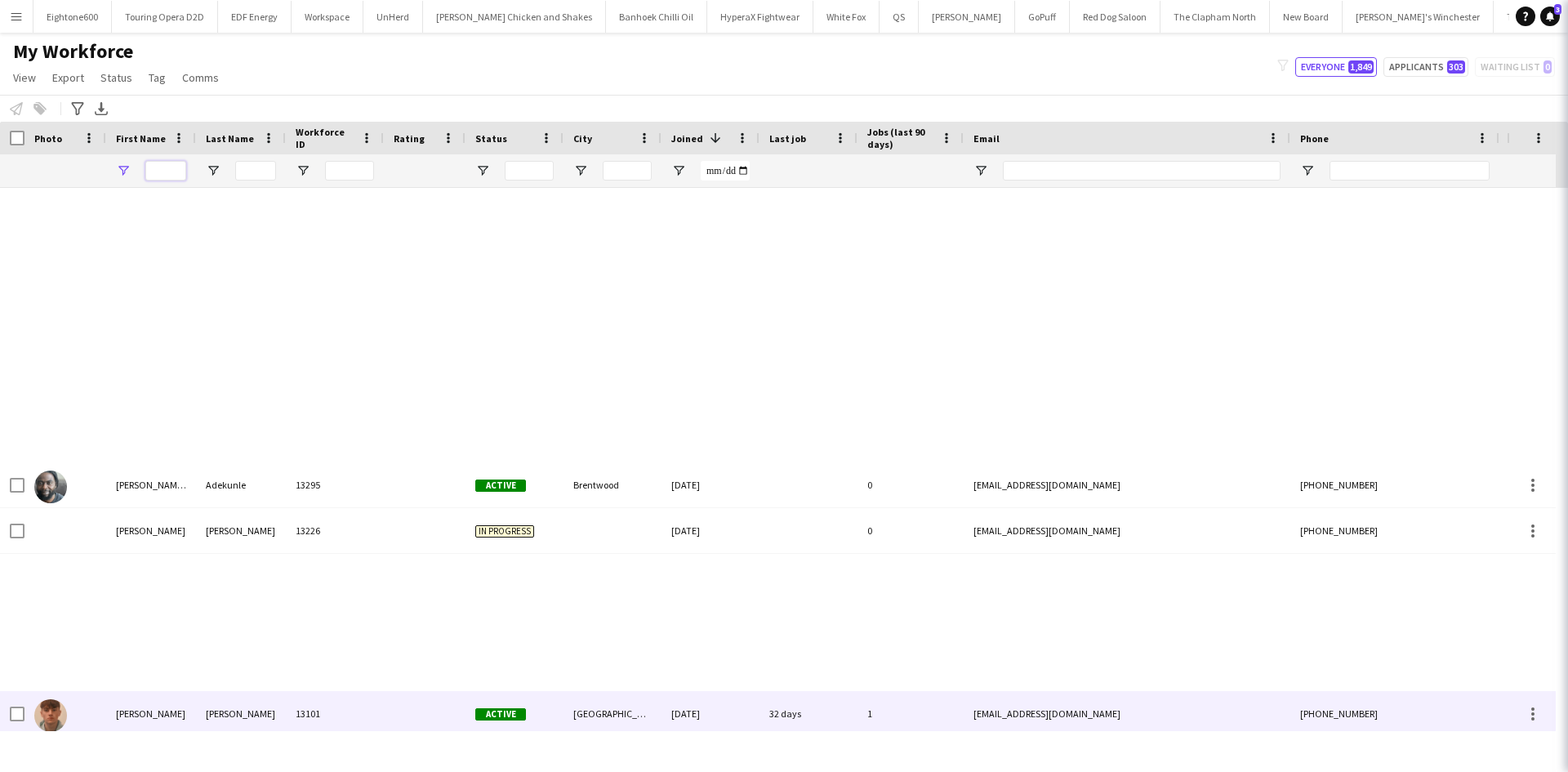
click at [174, 165] on input "First Name Filter Input" at bounding box center [166, 171] width 41 height 19
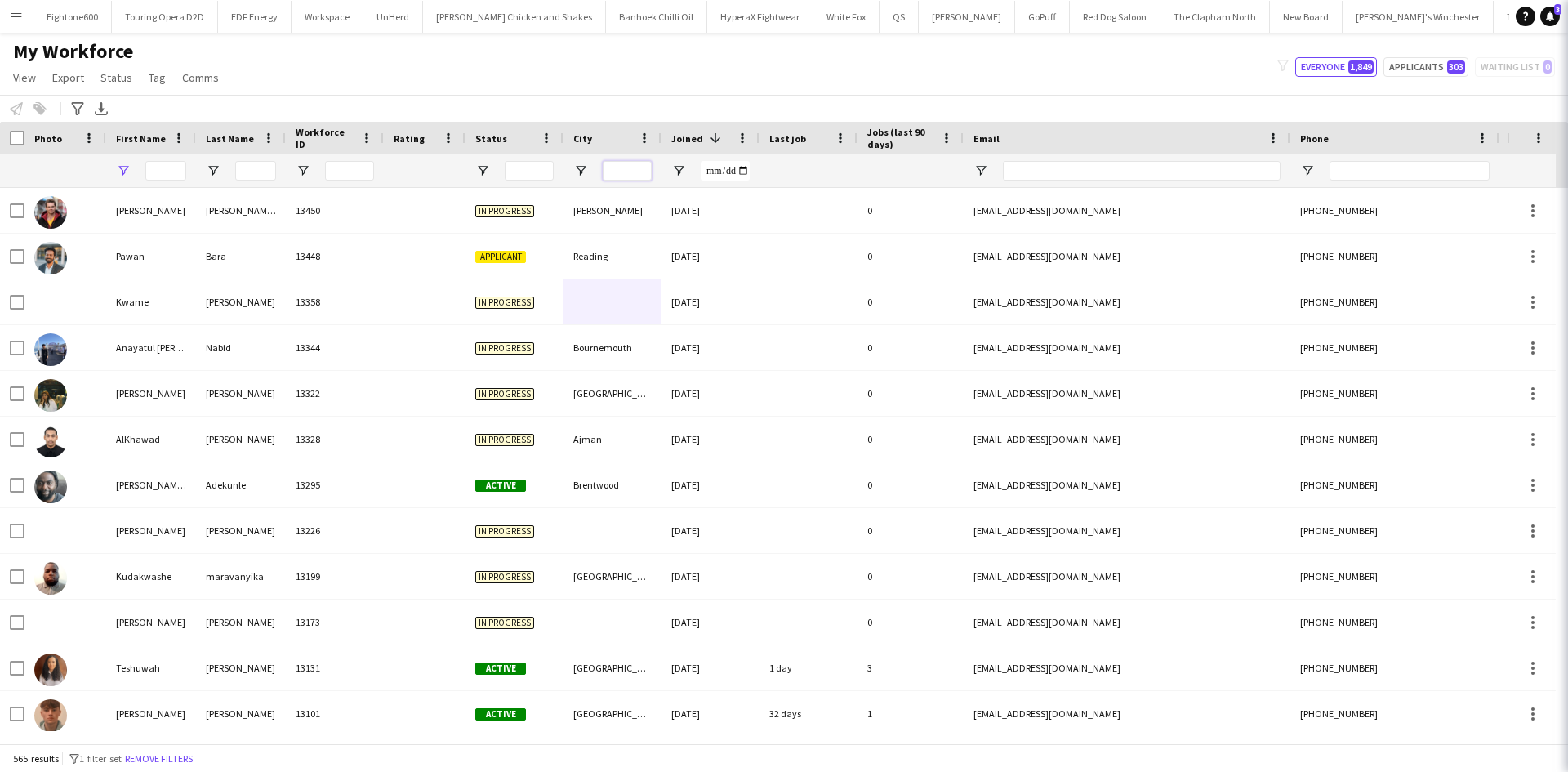
click at [630, 174] on input "City Filter Input" at bounding box center [627, 171] width 49 height 19
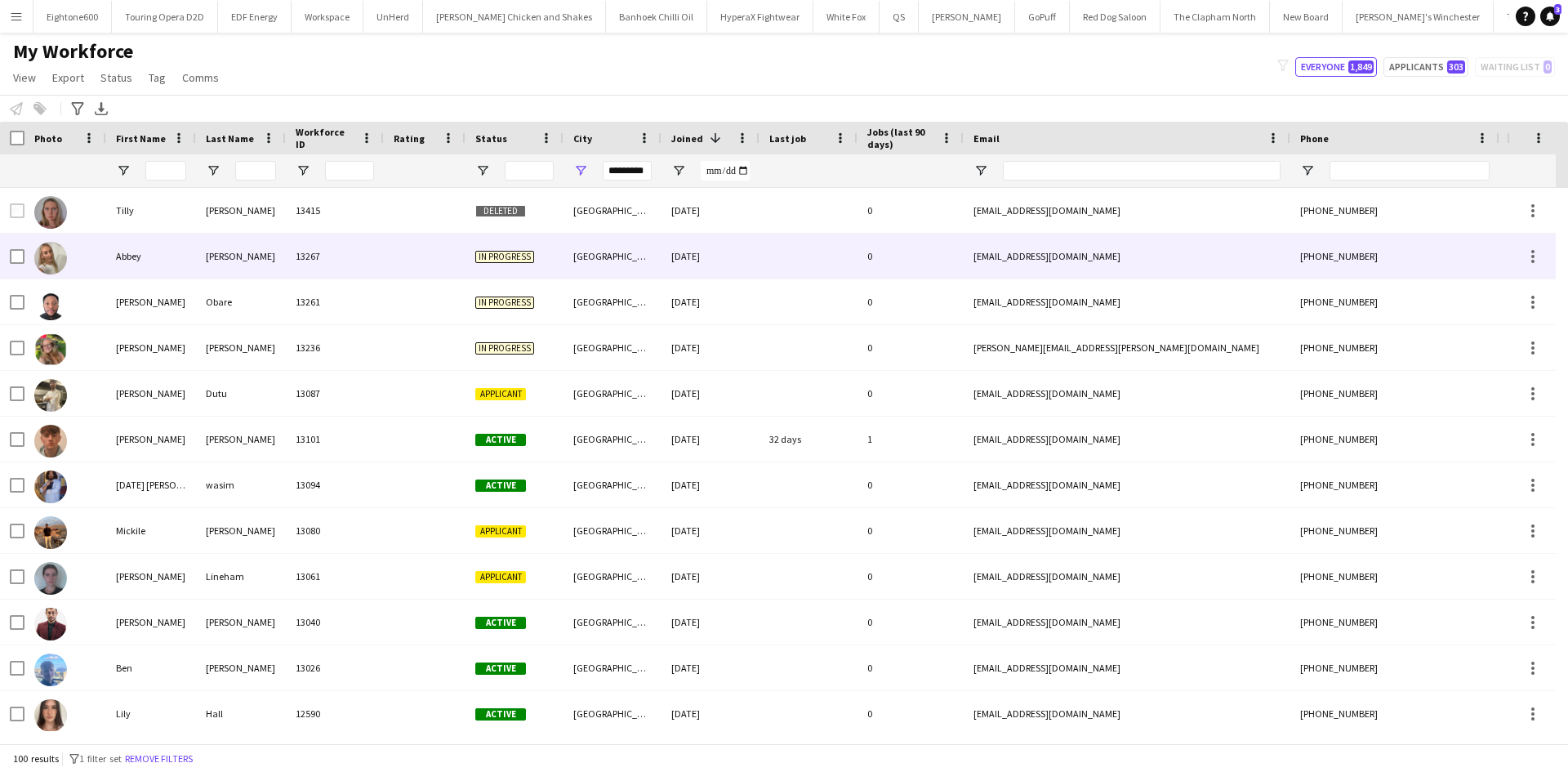
click at [583, 237] on div "Newcastle" at bounding box center [612, 256] width 98 height 45
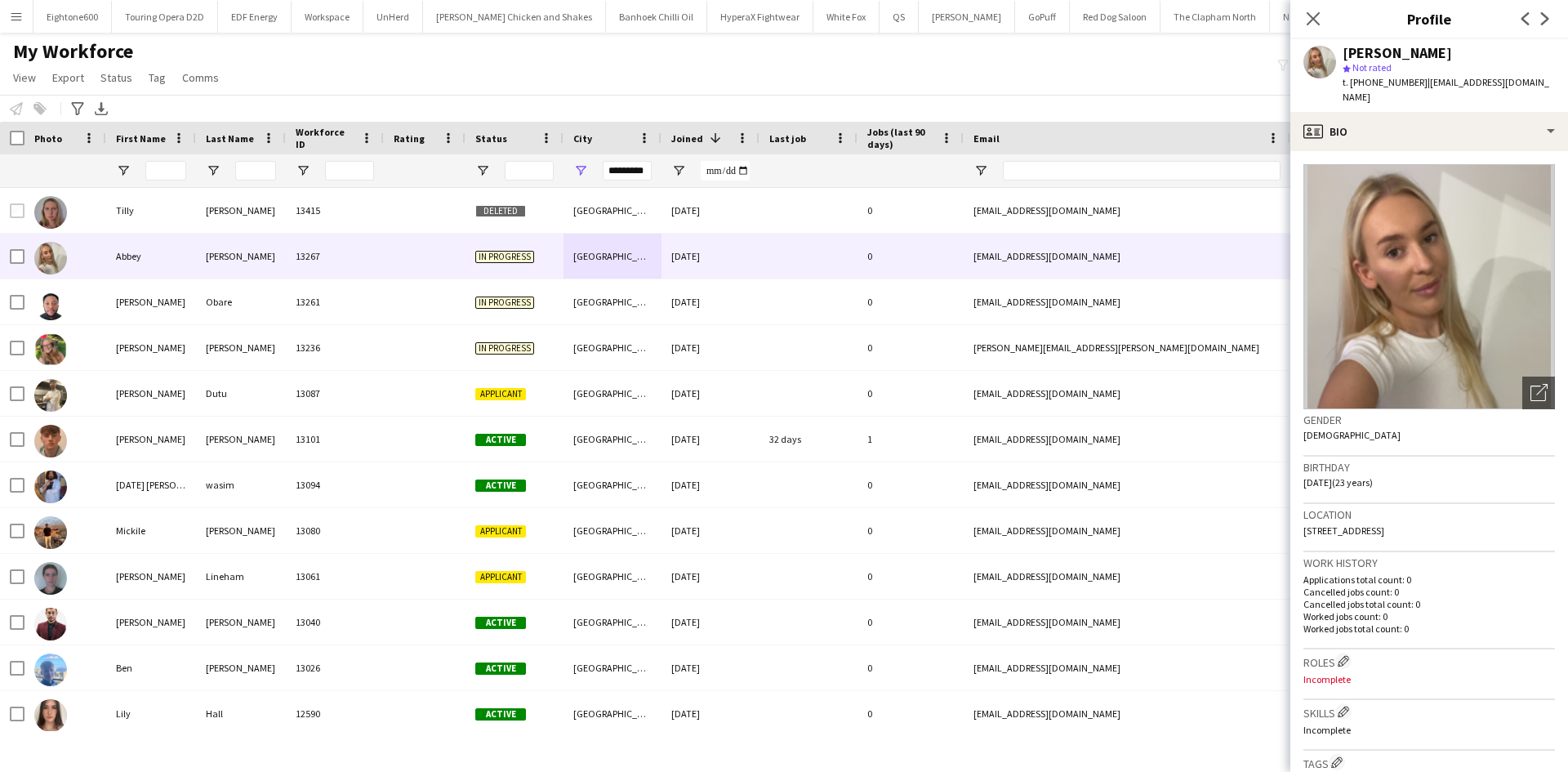
drag, startPoint x: 1513, startPoint y: 513, endPoint x: 1466, endPoint y: 521, distance: 47.7
click at [1466, 521] on div "Location 8 Blandford Way,, Battle Hill, Newcastle, NE28 9BX" at bounding box center [1429, 528] width 251 height 47
copy span "NE28 9BX"
click at [1315, 20] on icon at bounding box center [1313, 18] width 16 height 16
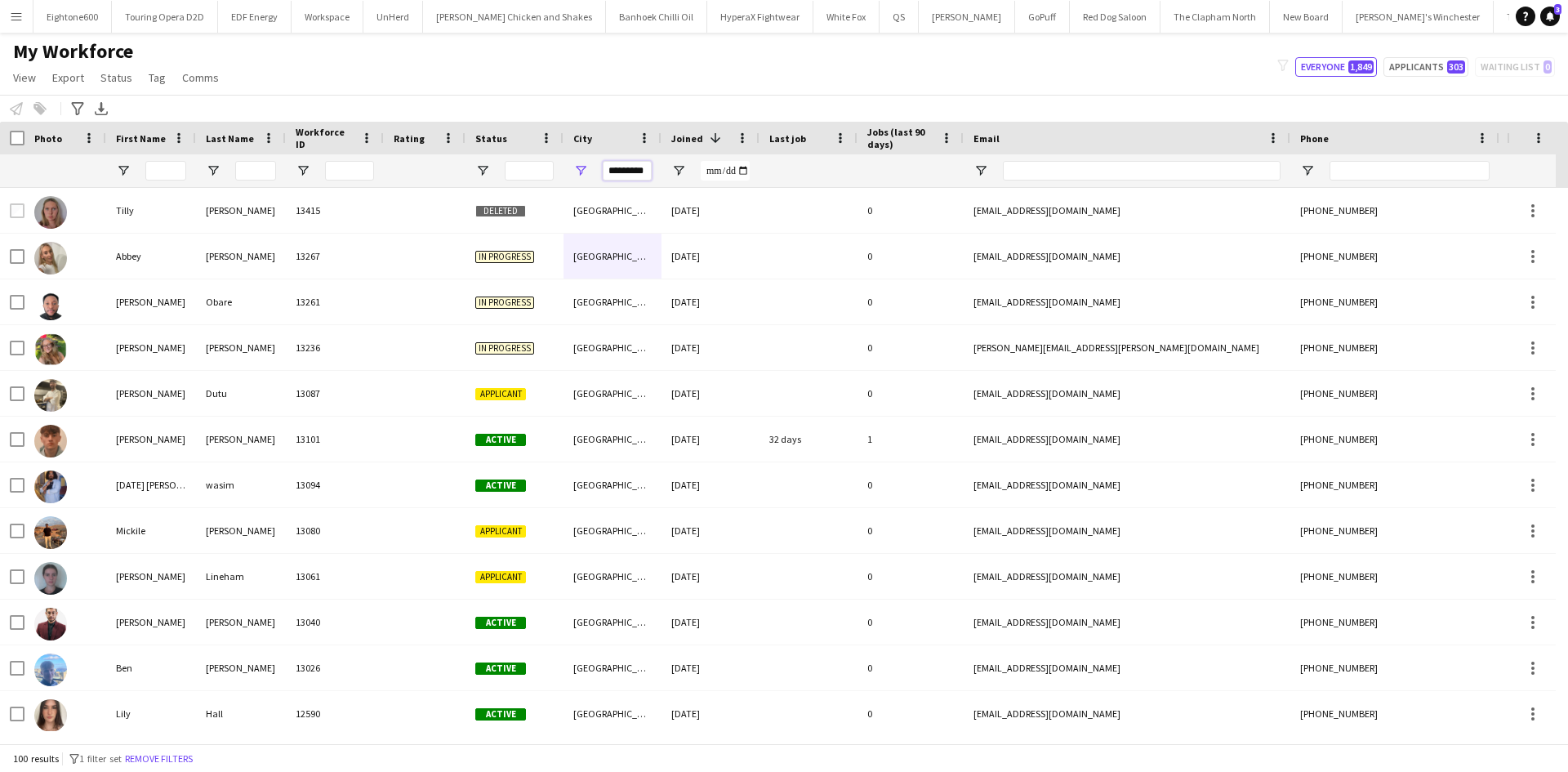
drag, startPoint x: 744, startPoint y: 159, endPoint x: 831, endPoint y: 149, distance: 87.6
click at [831, 149] on div "Workforce Details Photo First Name 1" at bounding box center [885, 155] width 1770 height 67
type input "*"
click at [171, 168] on input "First Name Filter Input" at bounding box center [166, 171] width 41 height 19
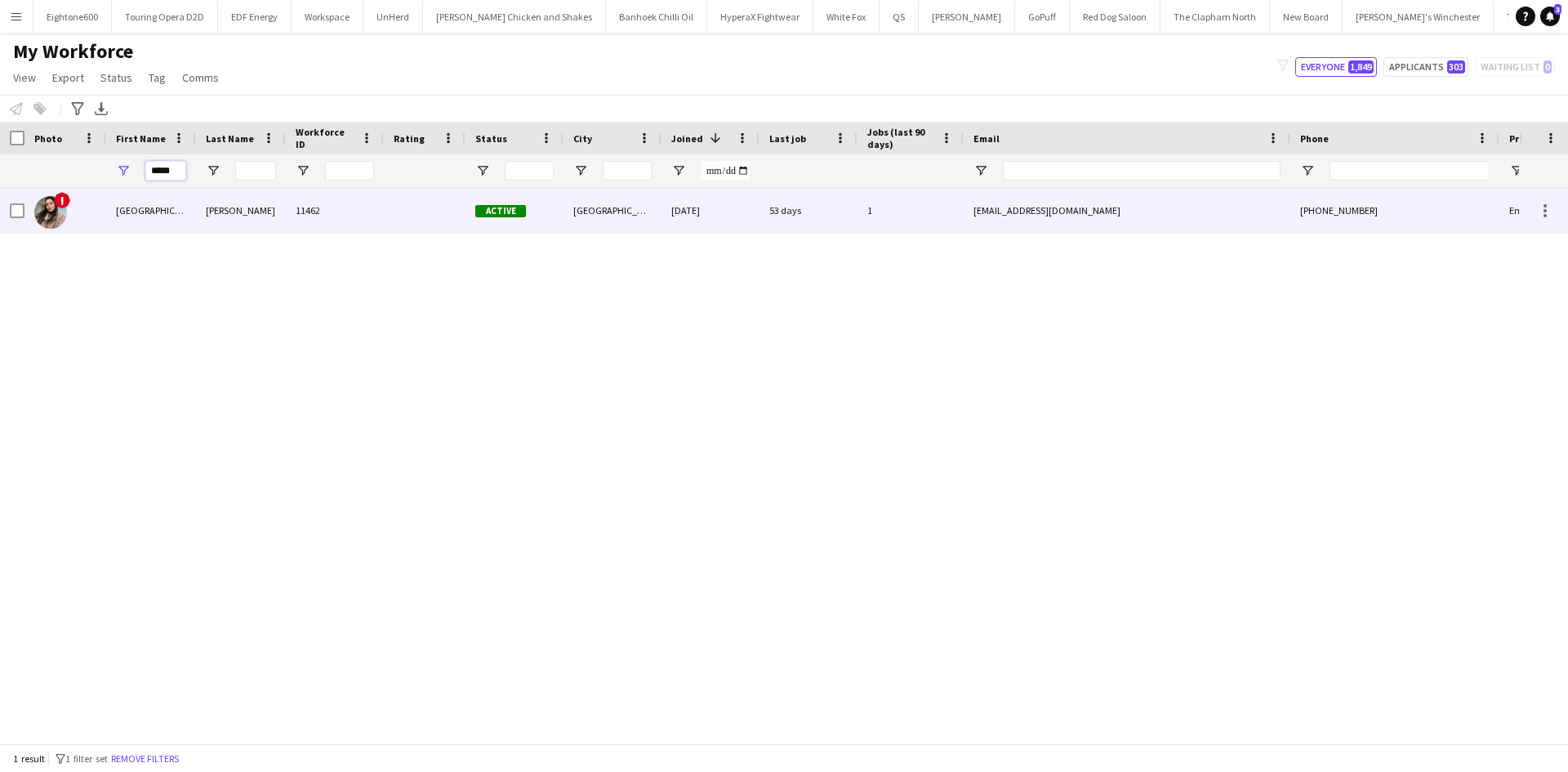
type input "*****"
click at [265, 226] on div "Ferreira" at bounding box center [241, 209] width 90 height 45
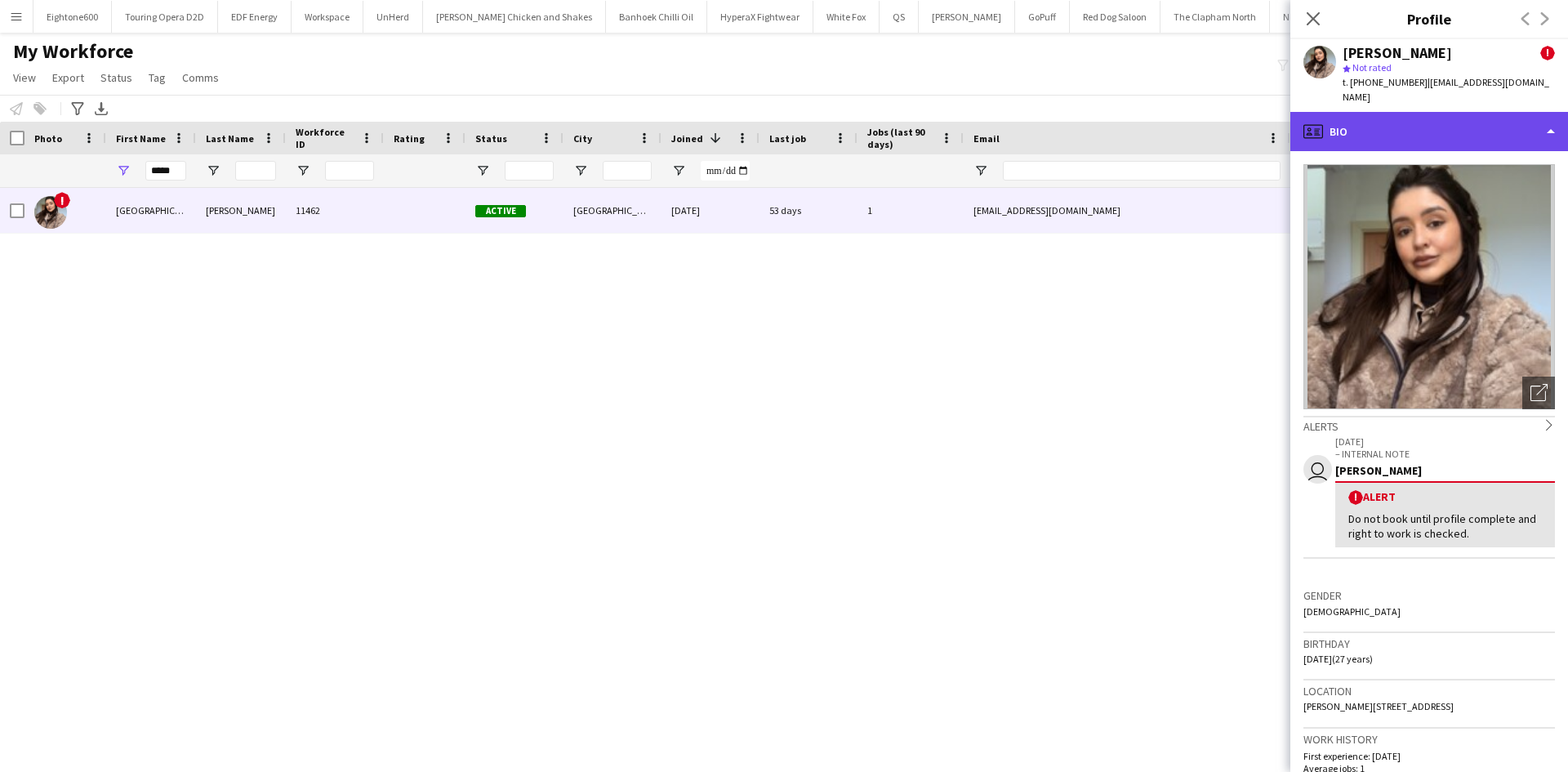
click at [1373, 117] on div "profile Bio" at bounding box center [1429, 131] width 278 height 39
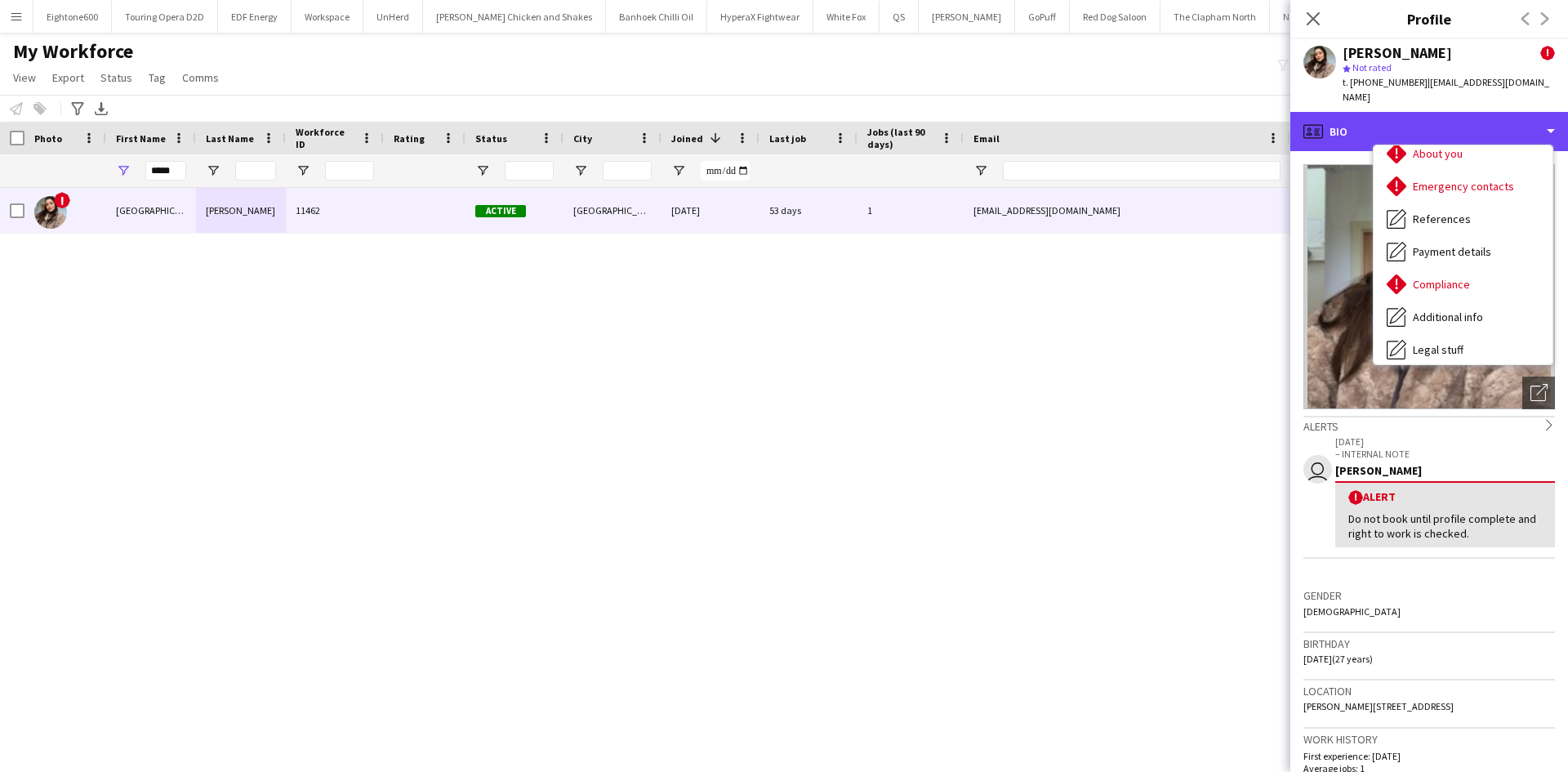
scroll to position [131, 0]
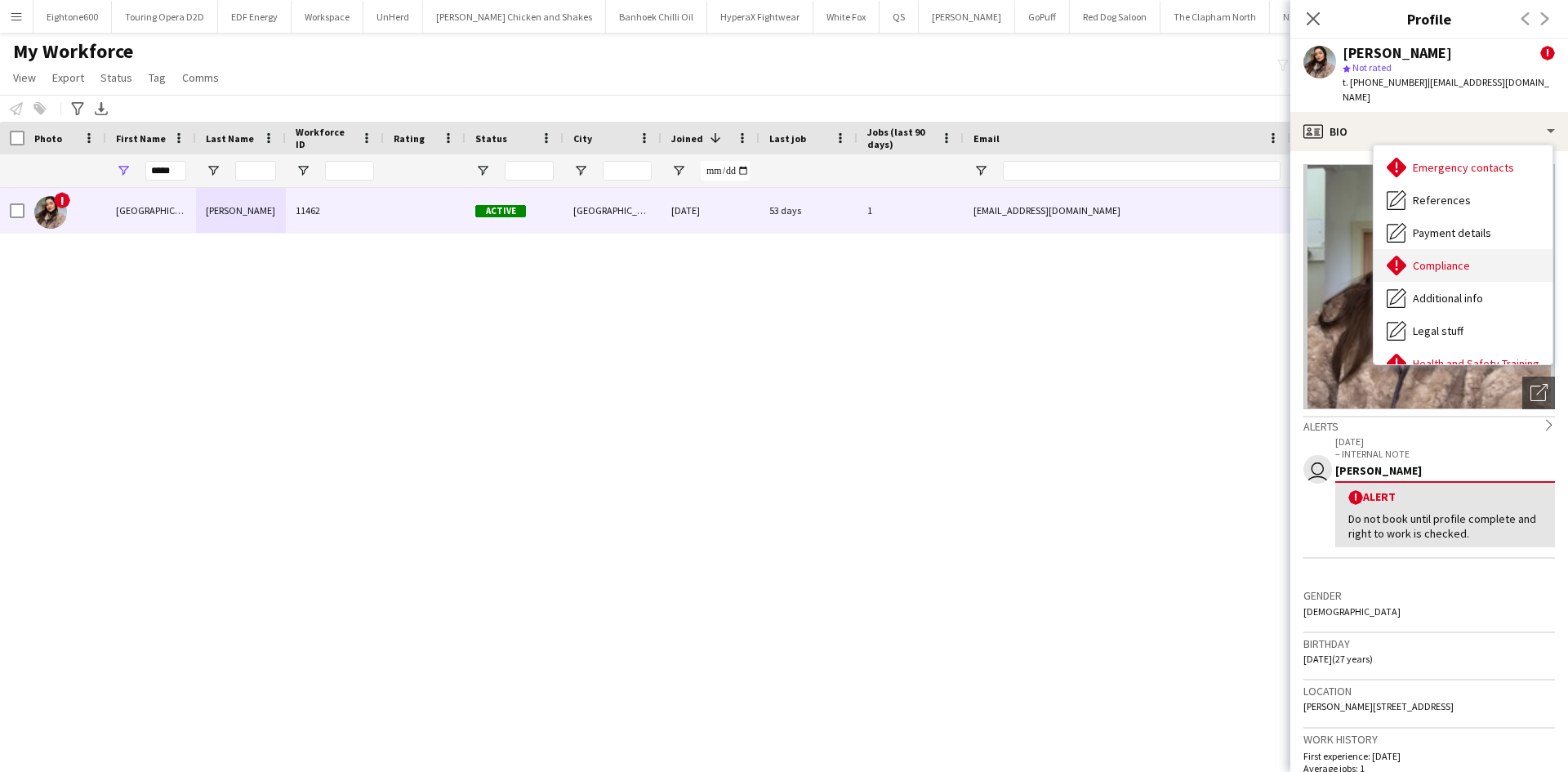
click at [1466, 259] on div "Compliance Compliance" at bounding box center [1463, 265] width 179 height 32
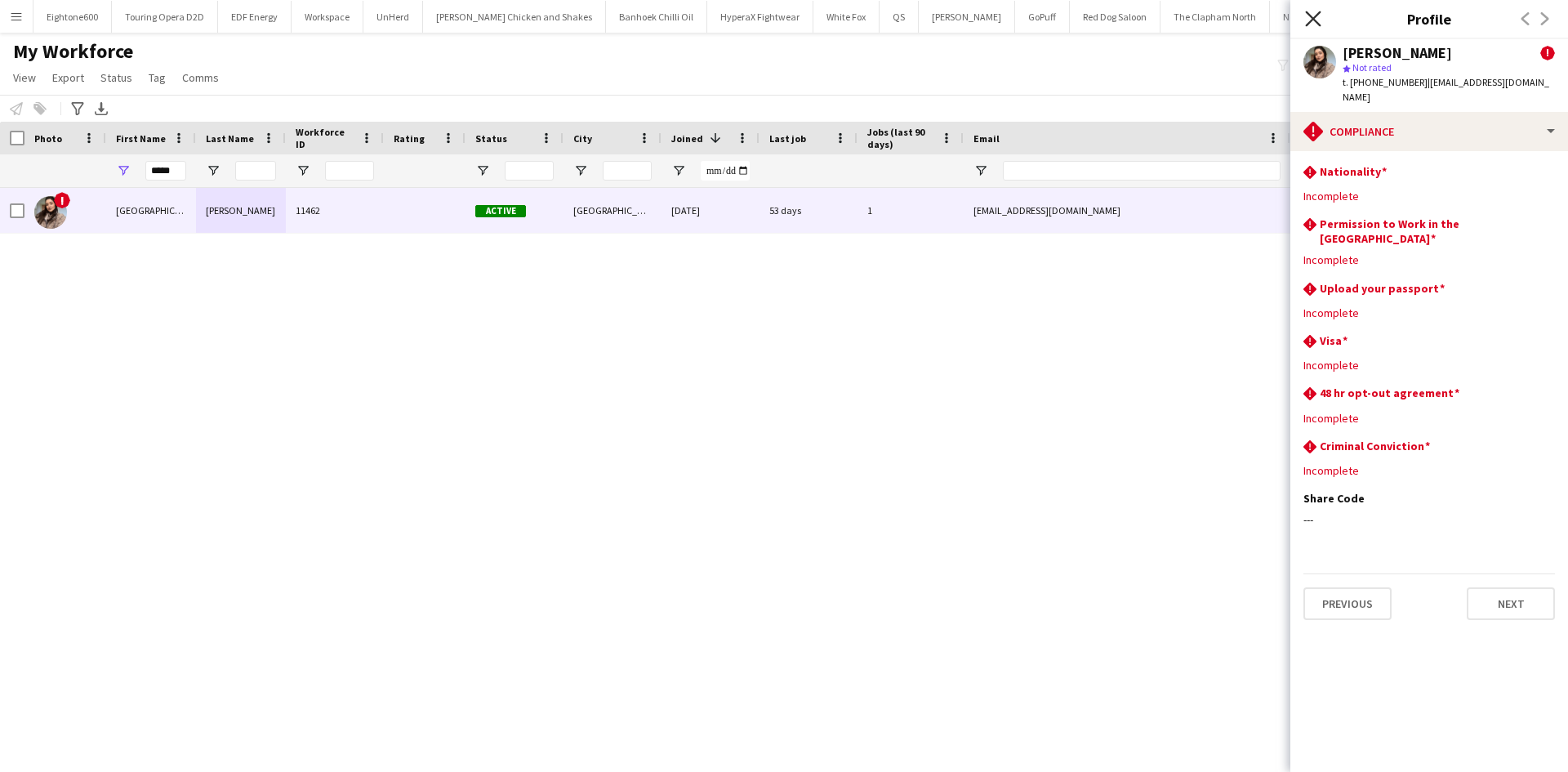
click at [1317, 19] on icon "Close pop-in" at bounding box center [1313, 18] width 16 height 16
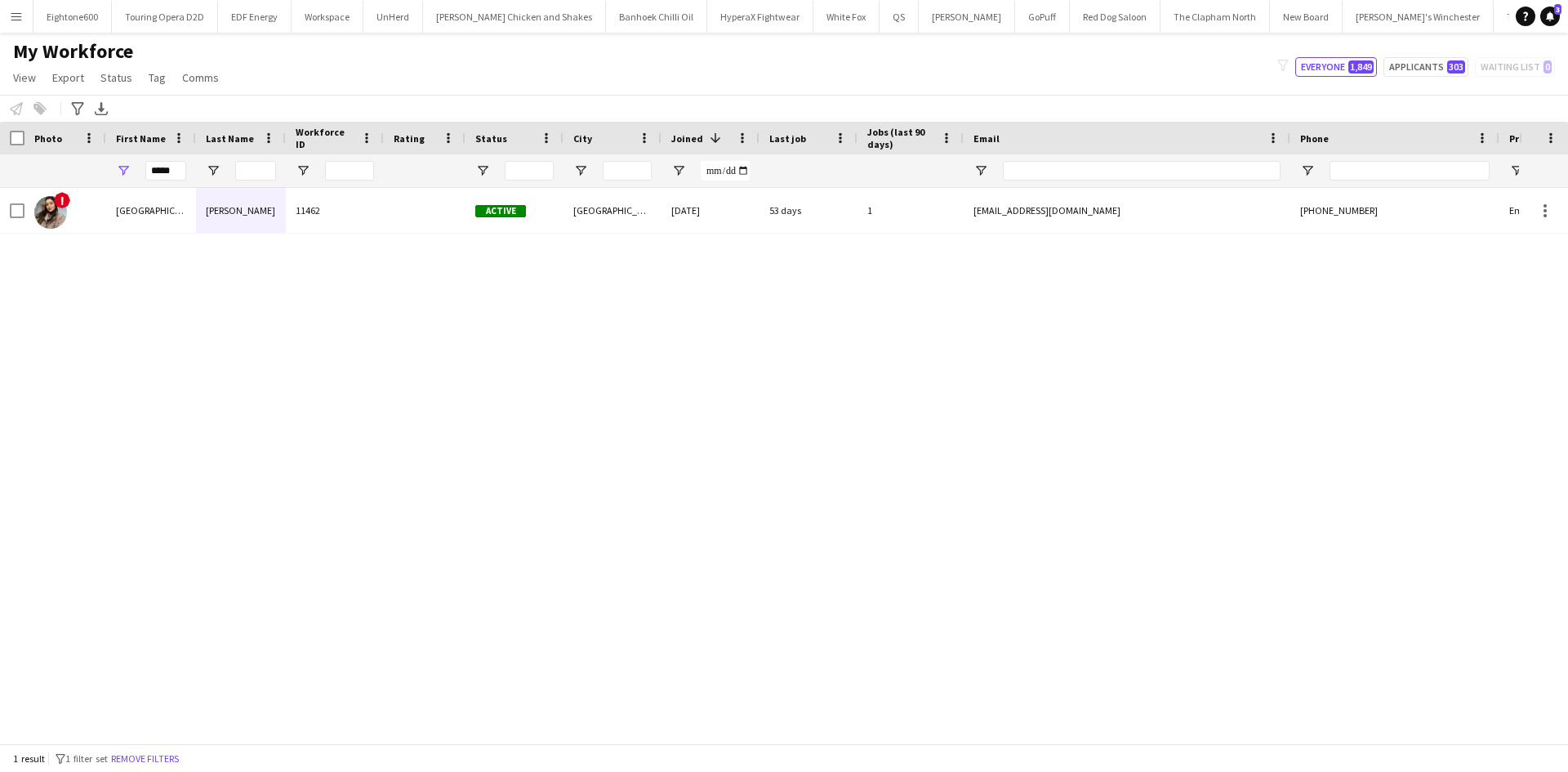
click at [17, 19] on app-icon "Menu" at bounding box center [16, 16] width 13 height 13
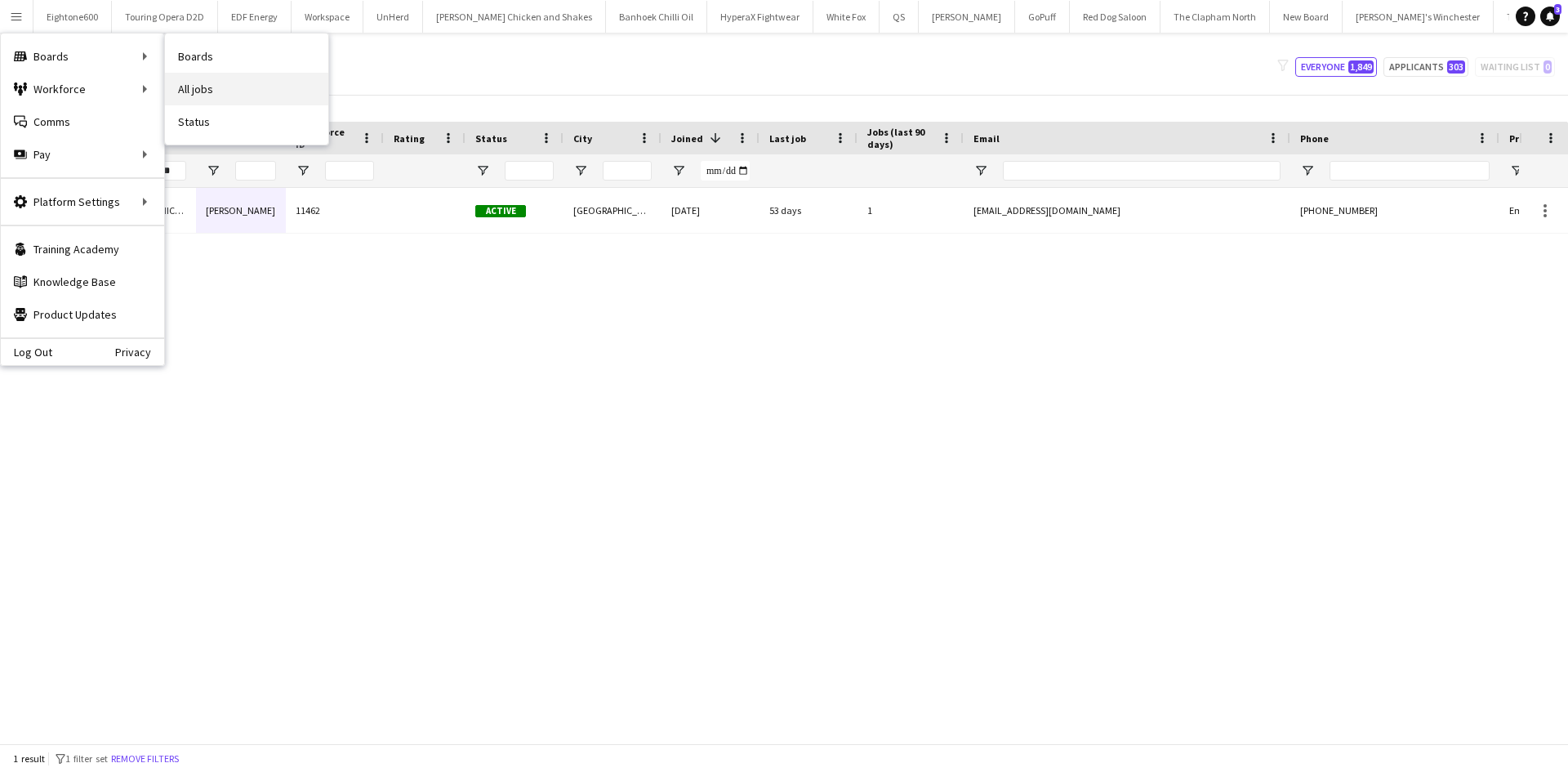
click at [201, 78] on link "All jobs" at bounding box center [246, 89] width 163 height 32
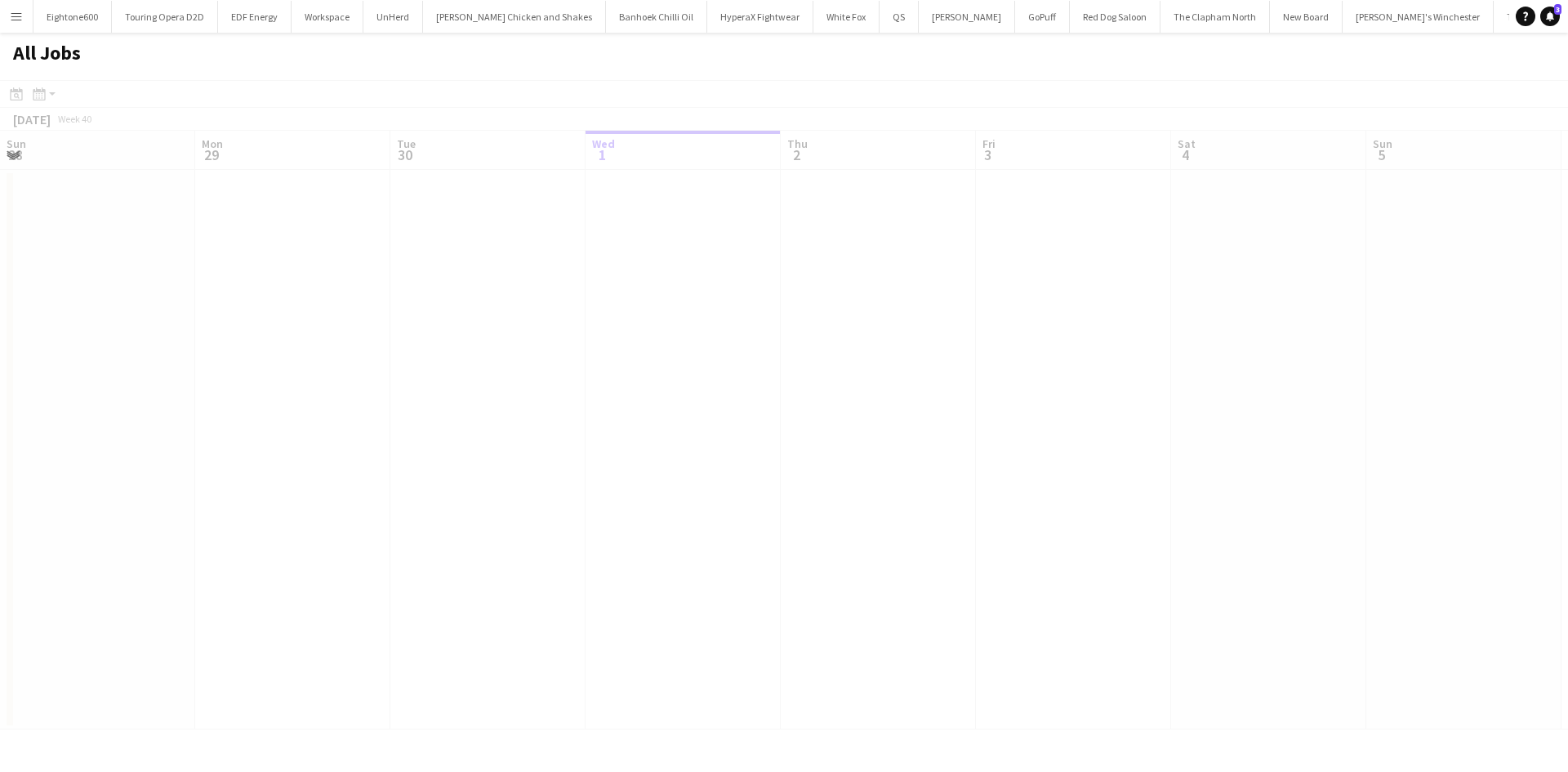
scroll to position [0, 391]
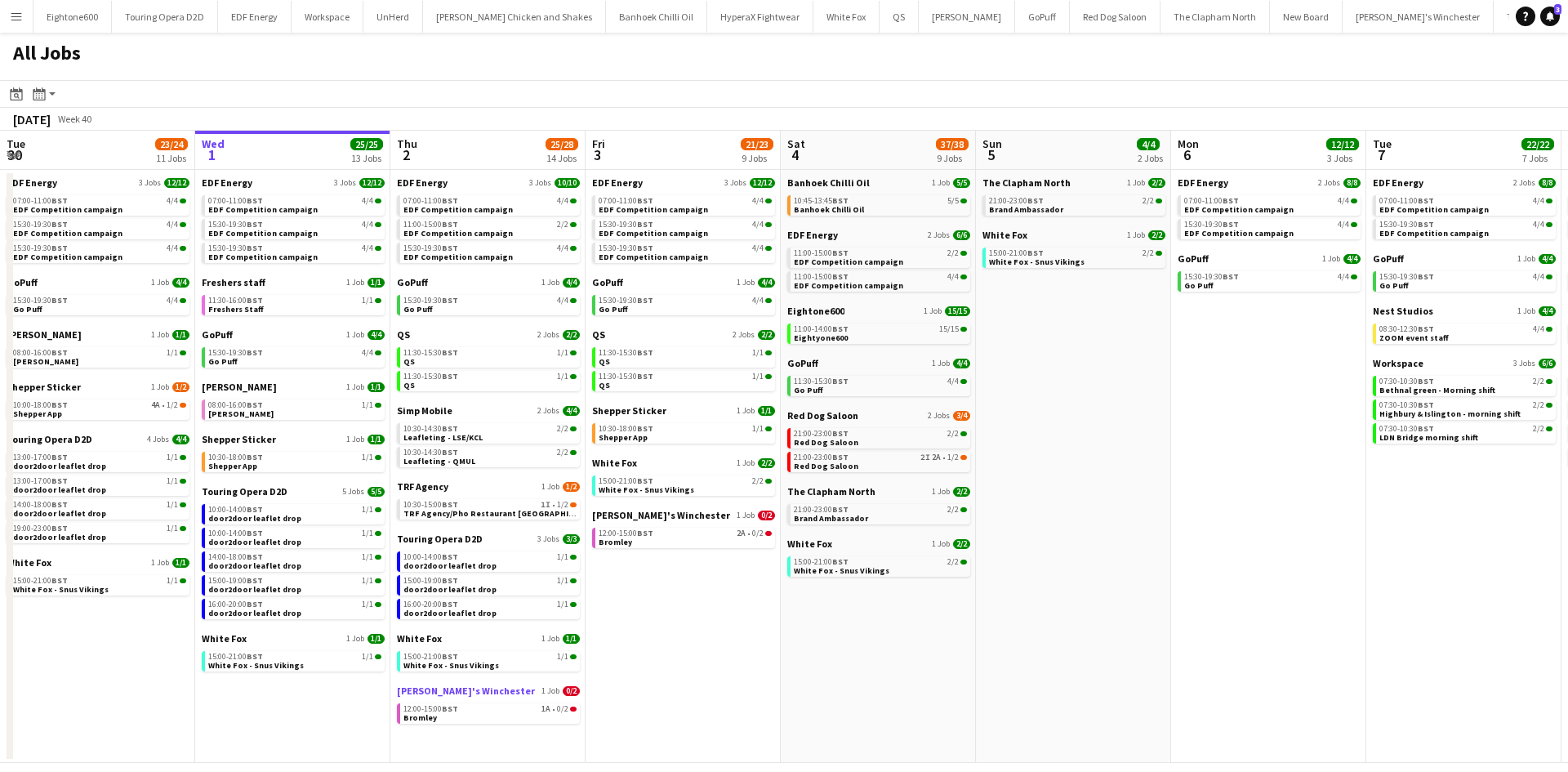
click at [501, 694] on link "Zizzi's Winchester 1 Job 0/2" at bounding box center [488, 691] width 183 height 12
click at [21, 15] on app-icon "Menu" at bounding box center [16, 16] width 13 height 13
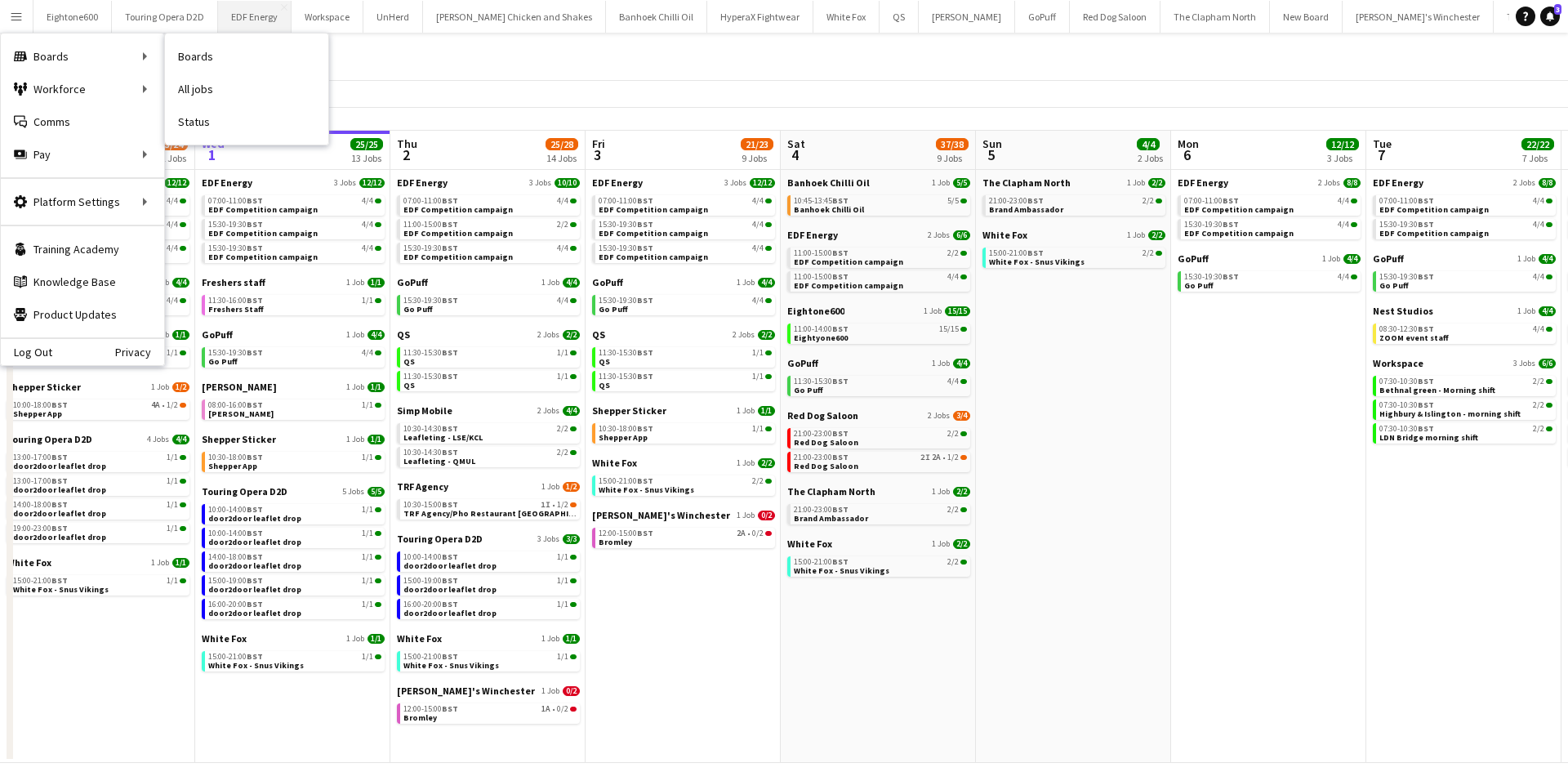
click at [188, 90] on link "All jobs" at bounding box center [246, 89] width 163 height 32
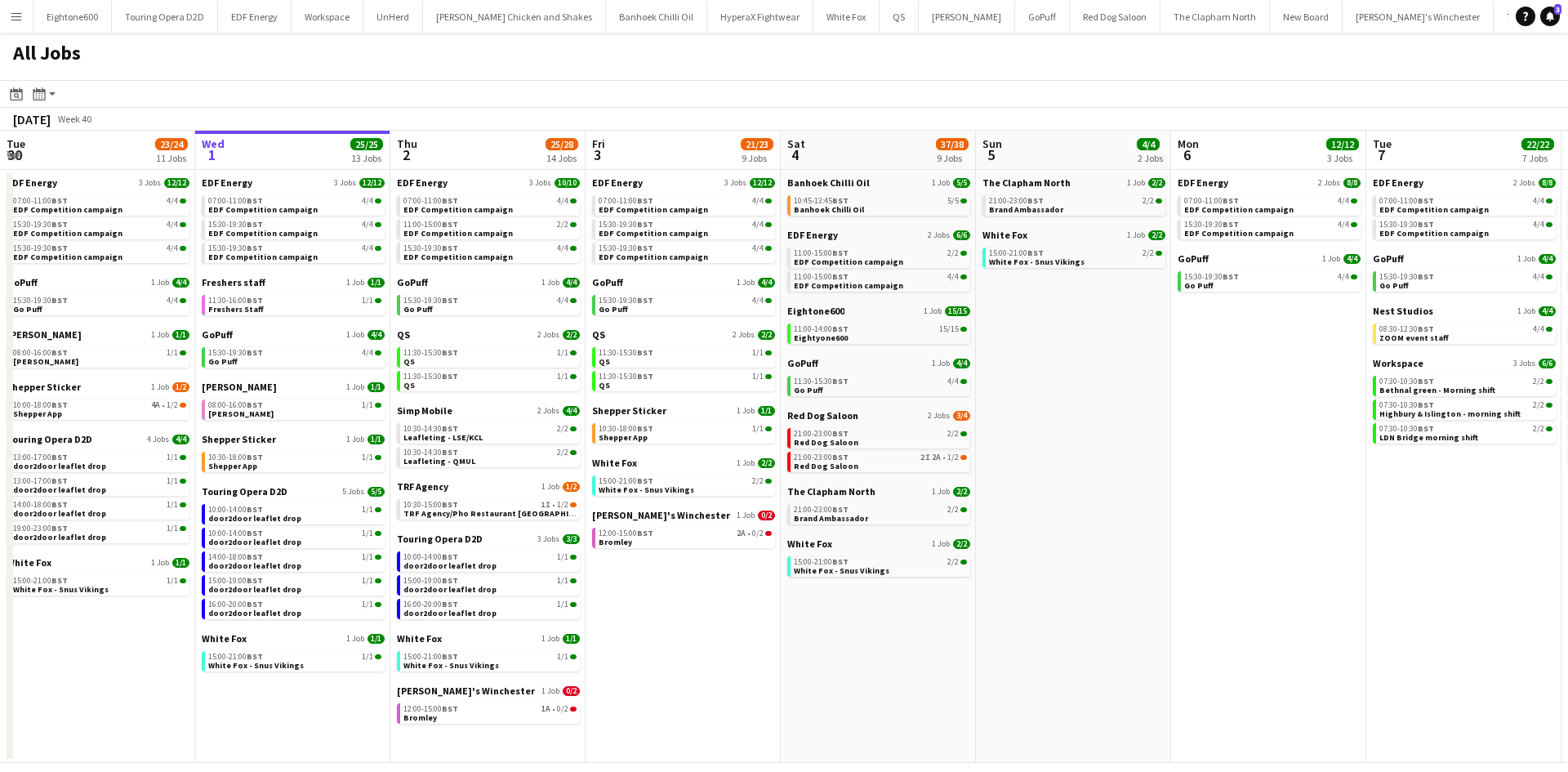
click at [20, 13] on app-icon "Menu" at bounding box center [16, 16] width 13 height 13
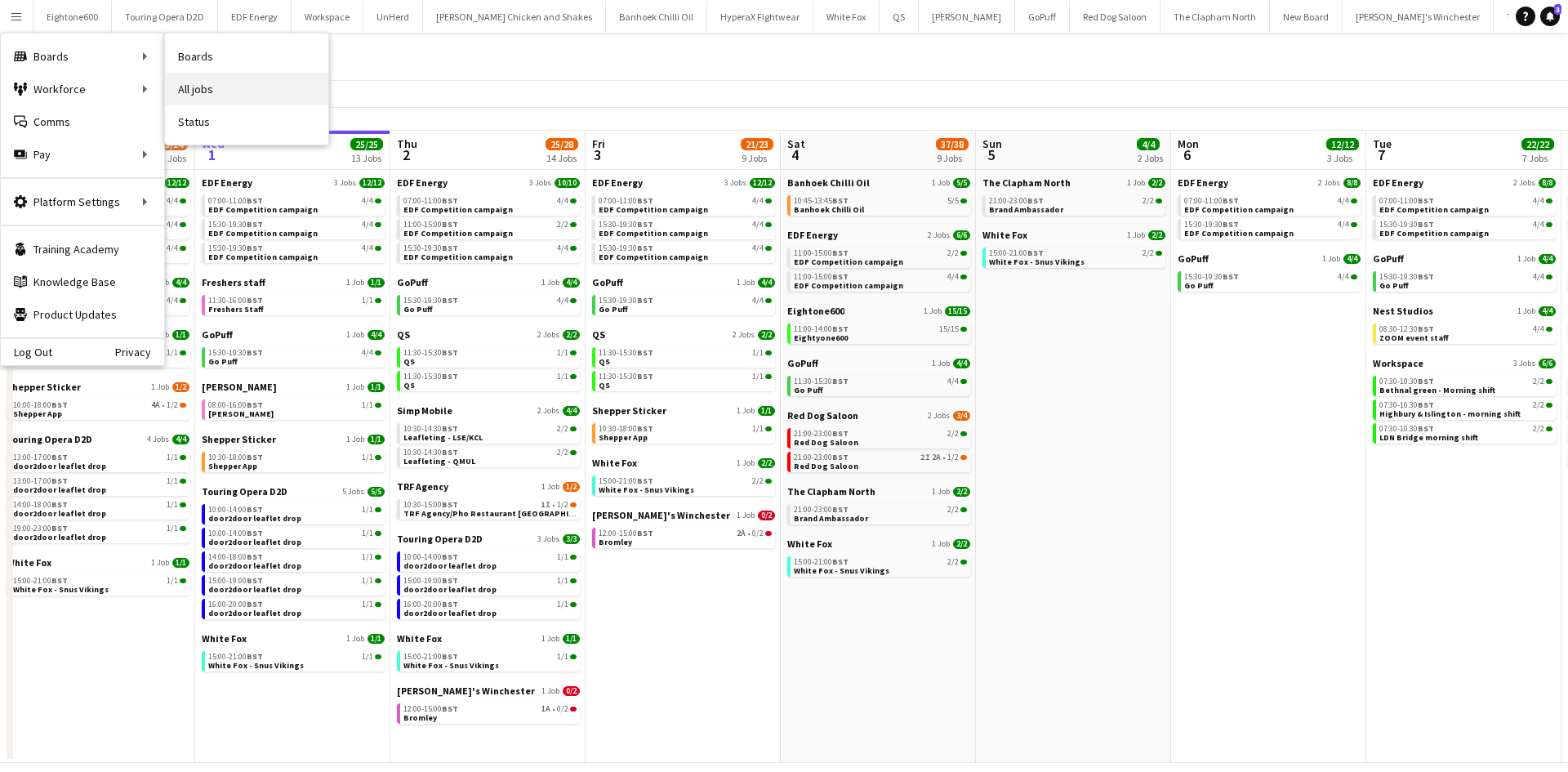
click at [223, 84] on link "All jobs" at bounding box center [246, 89] width 163 height 32
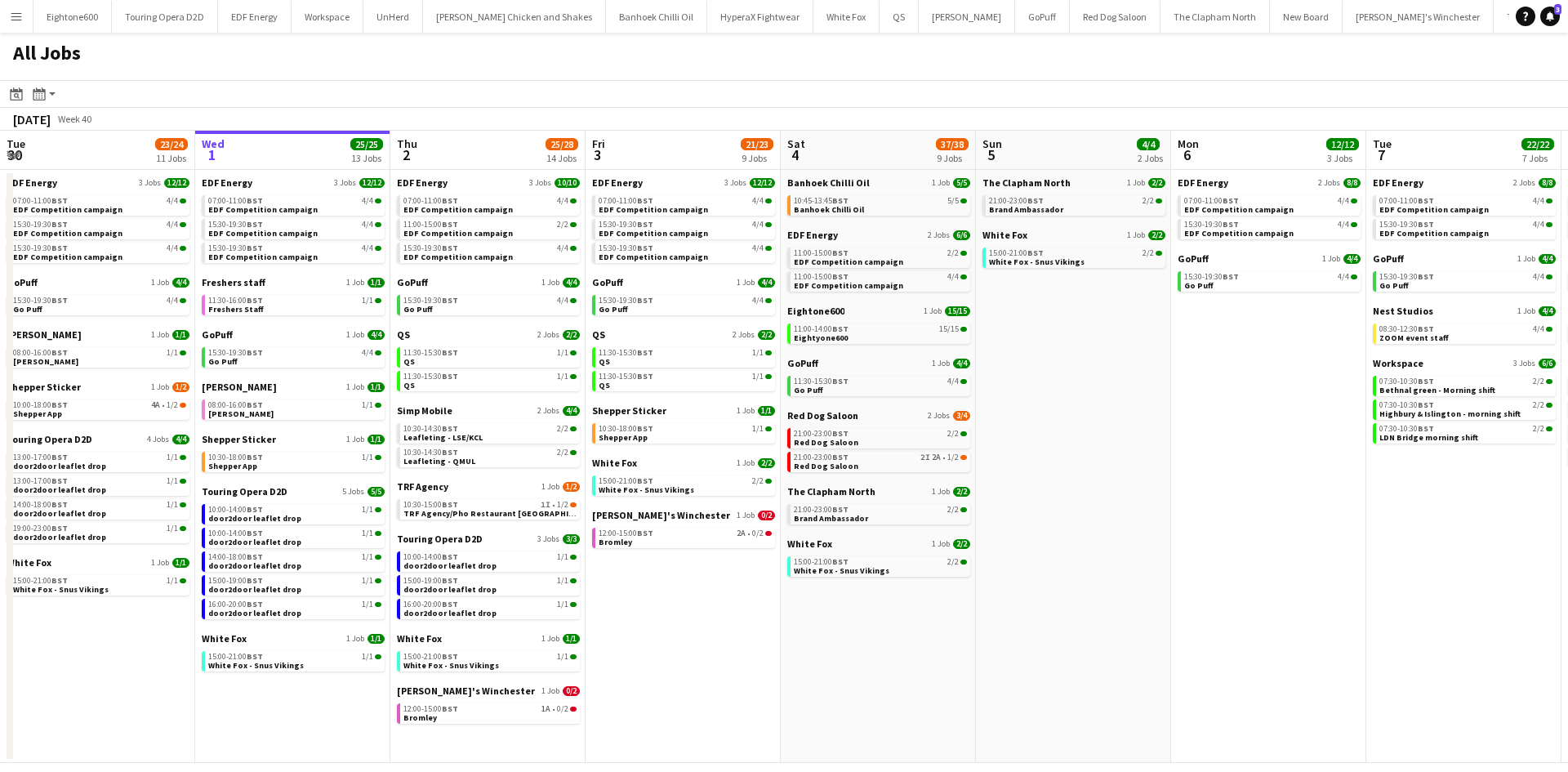
click at [26, 22] on button "Menu" at bounding box center [16, 16] width 32 height 32
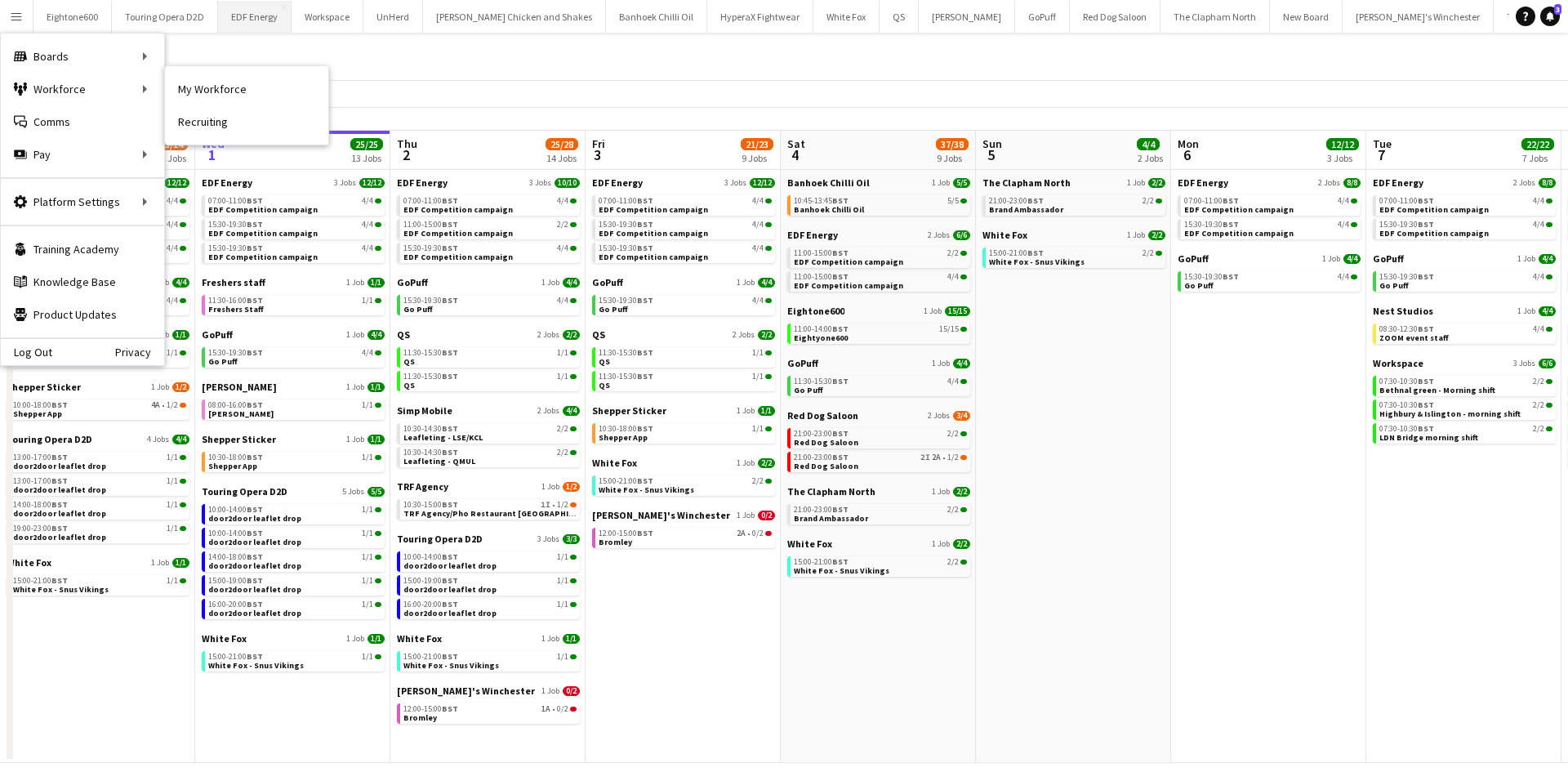
click at [190, 85] on link "My Workforce" at bounding box center [246, 89] width 163 height 32
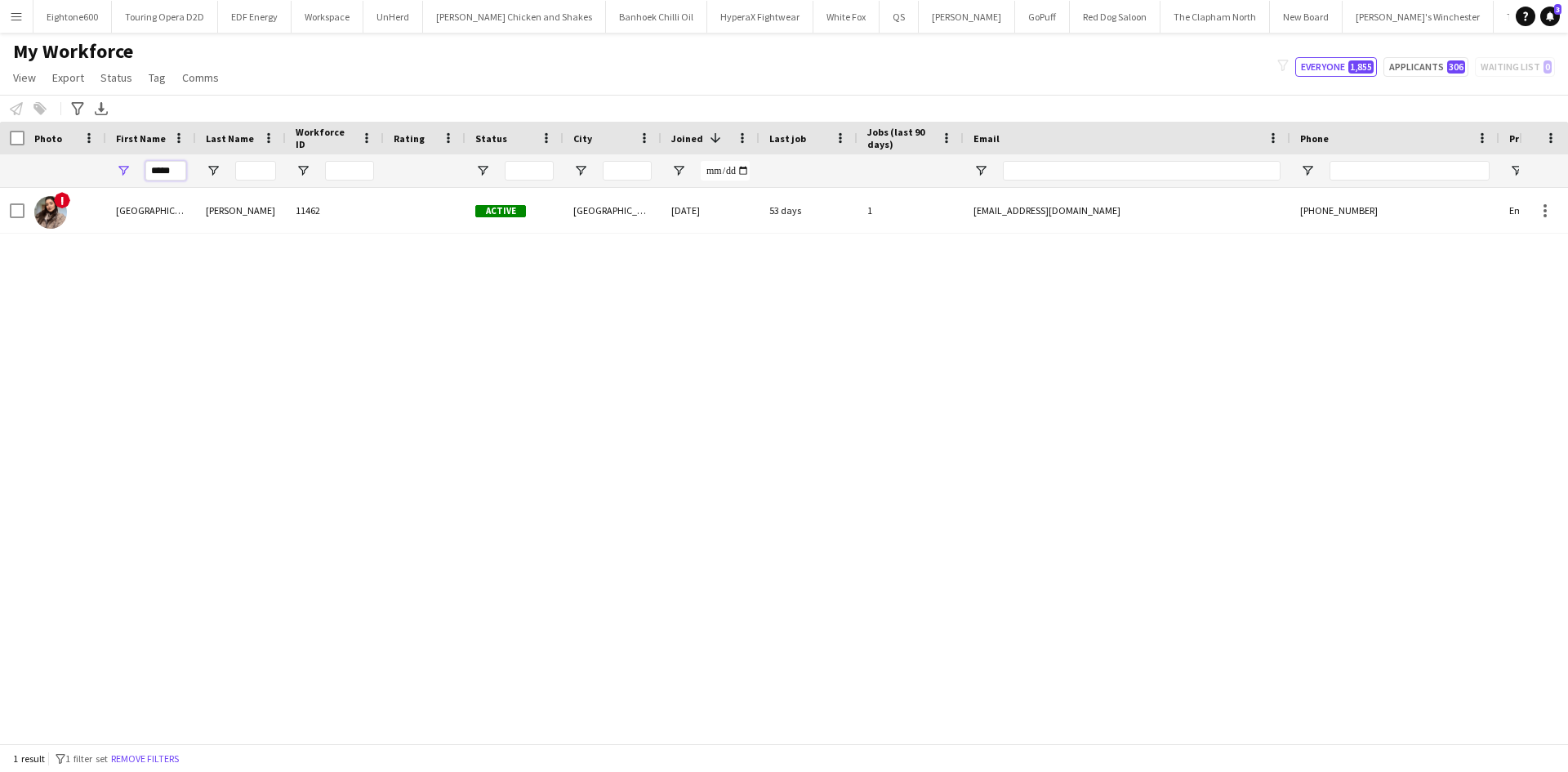
drag, startPoint x: 176, startPoint y: 168, endPoint x: 139, endPoint y: 171, distance: 37.1
click at [139, 171] on div "*****" at bounding box center [151, 170] width 90 height 32
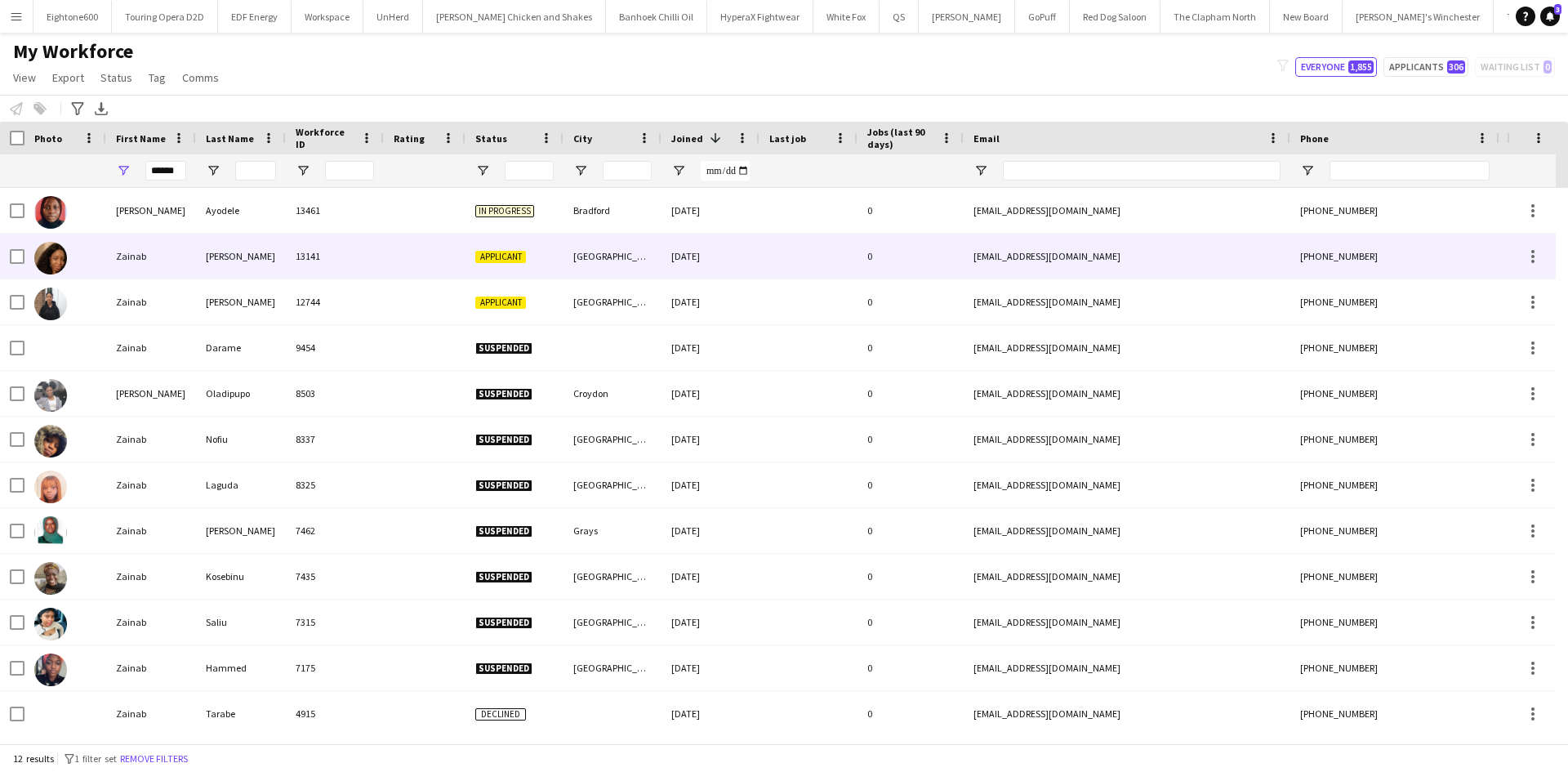
click at [211, 243] on div "Kareem" at bounding box center [241, 256] width 90 height 45
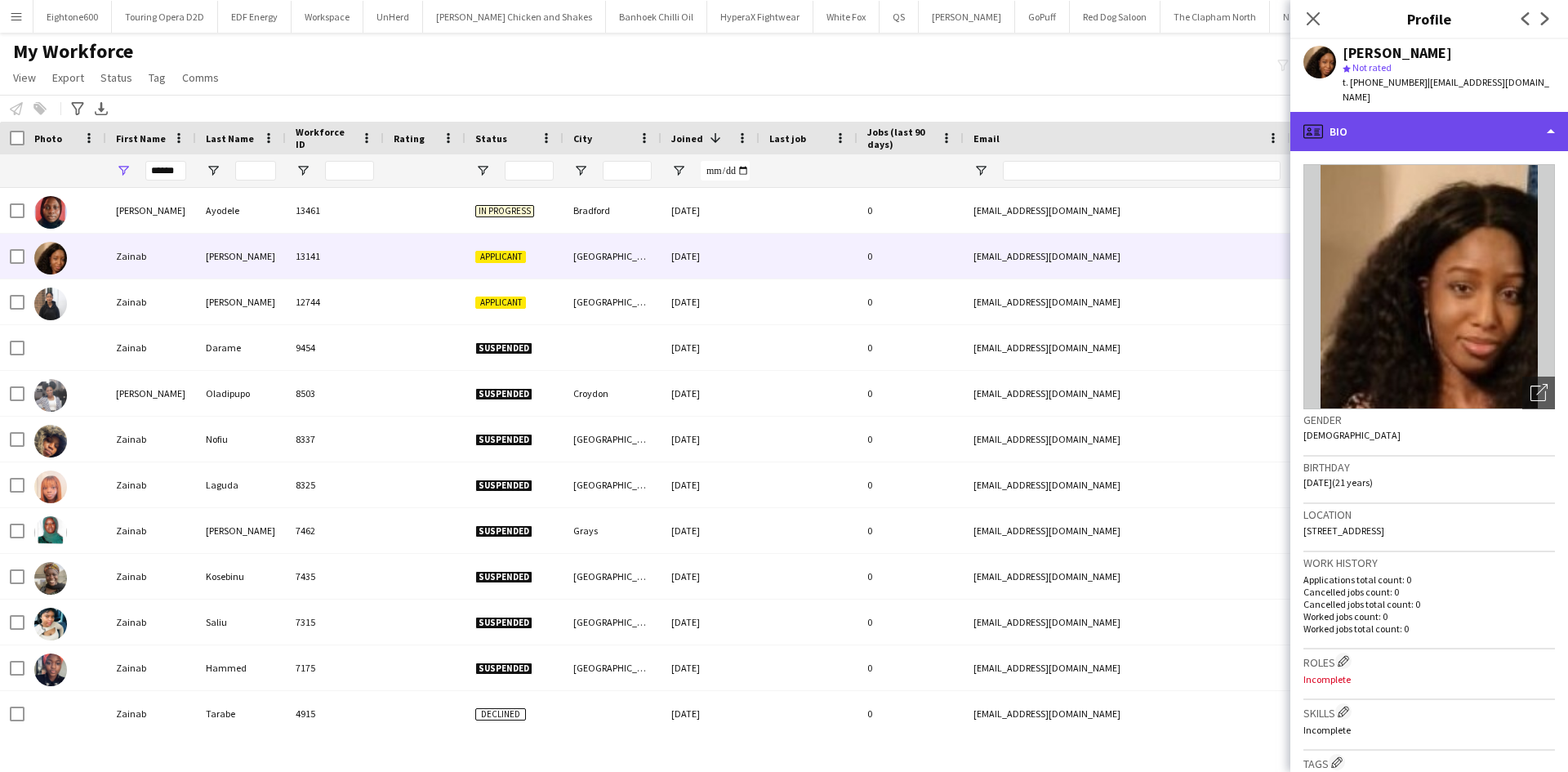
click at [1346, 114] on div "profile Bio" at bounding box center [1429, 131] width 278 height 39
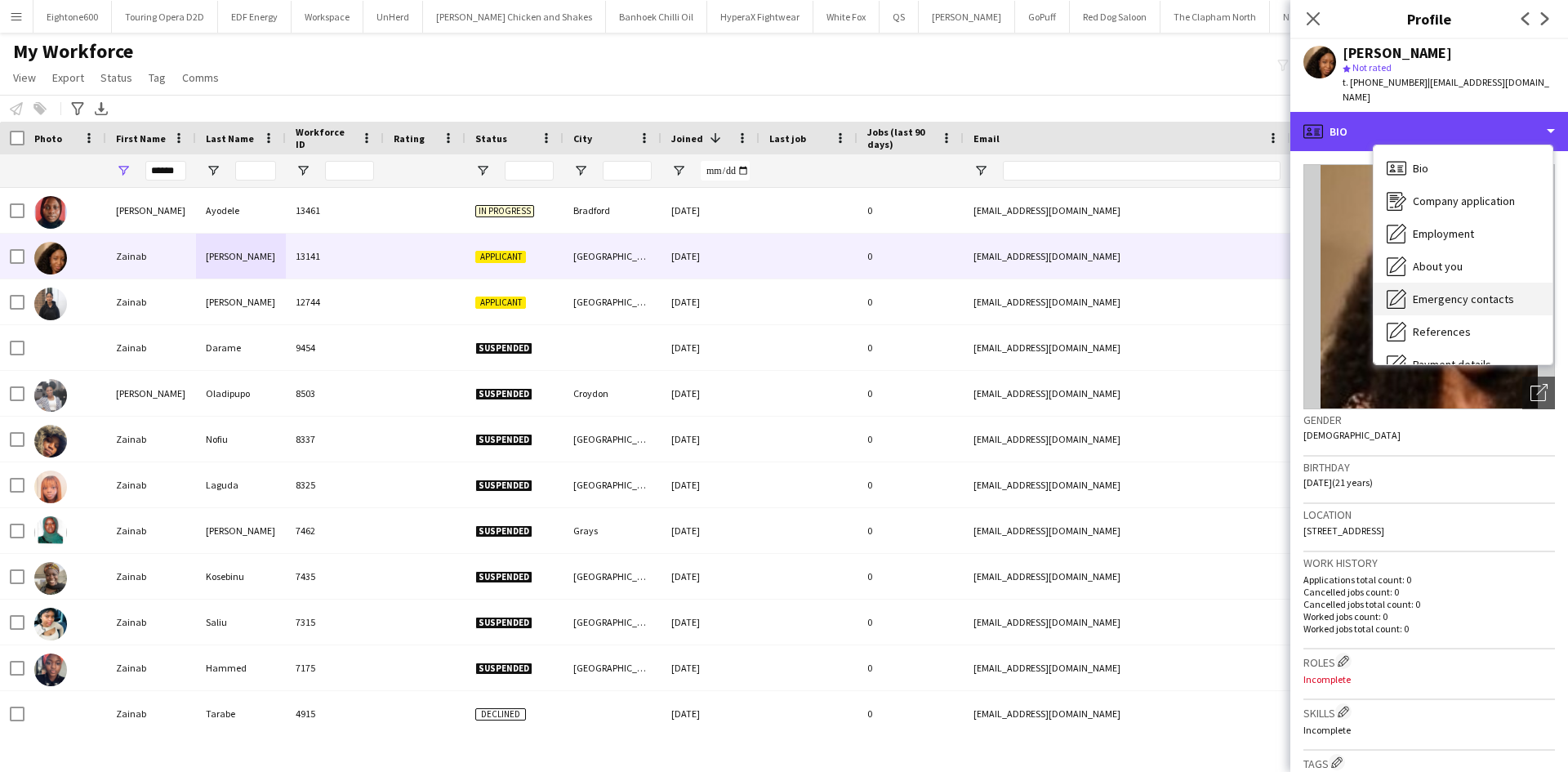
scroll to position [219, 0]
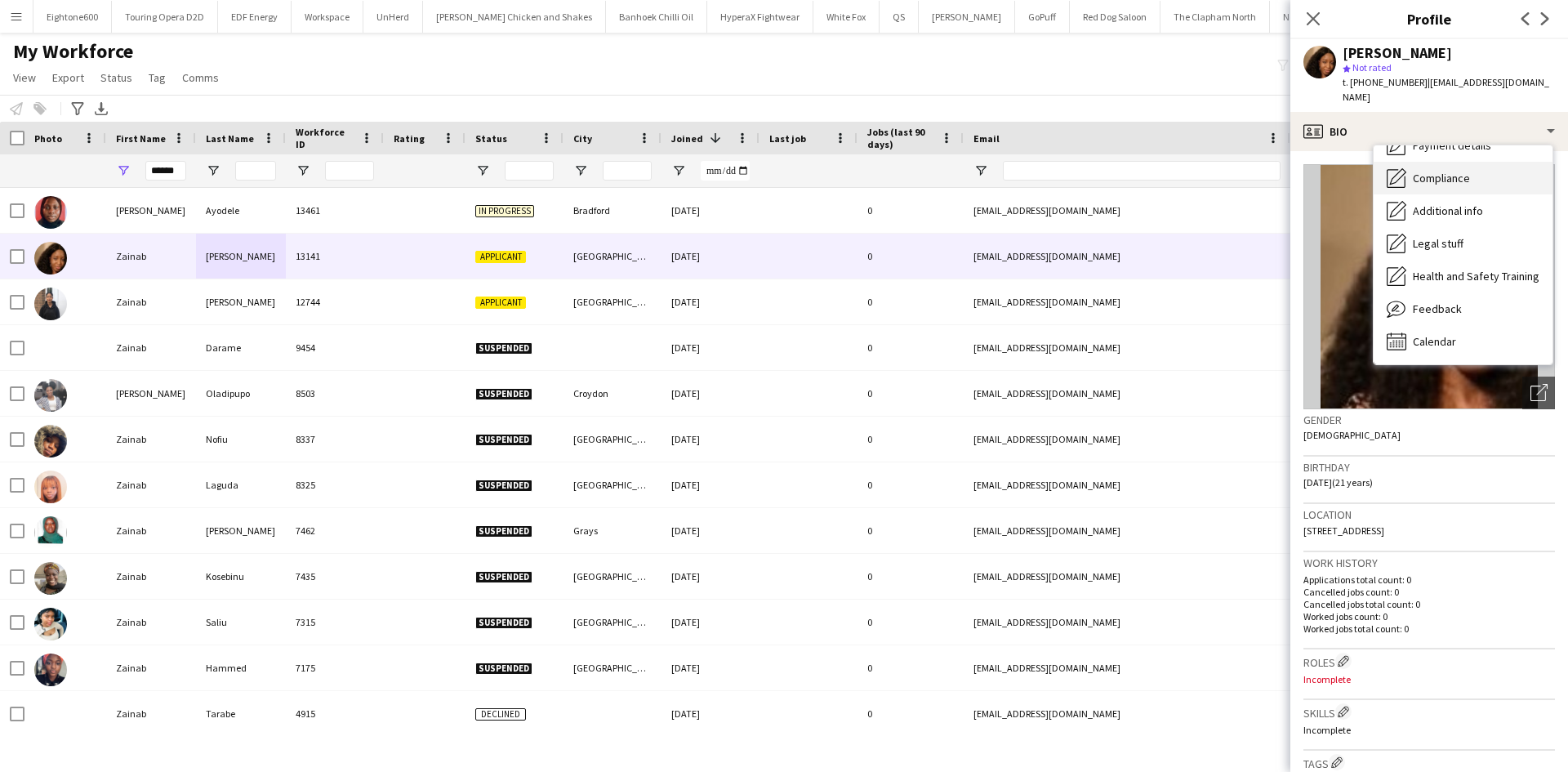
click at [1468, 171] on span "Compliance" at bounding box center [1441, 178] width 57 height 15
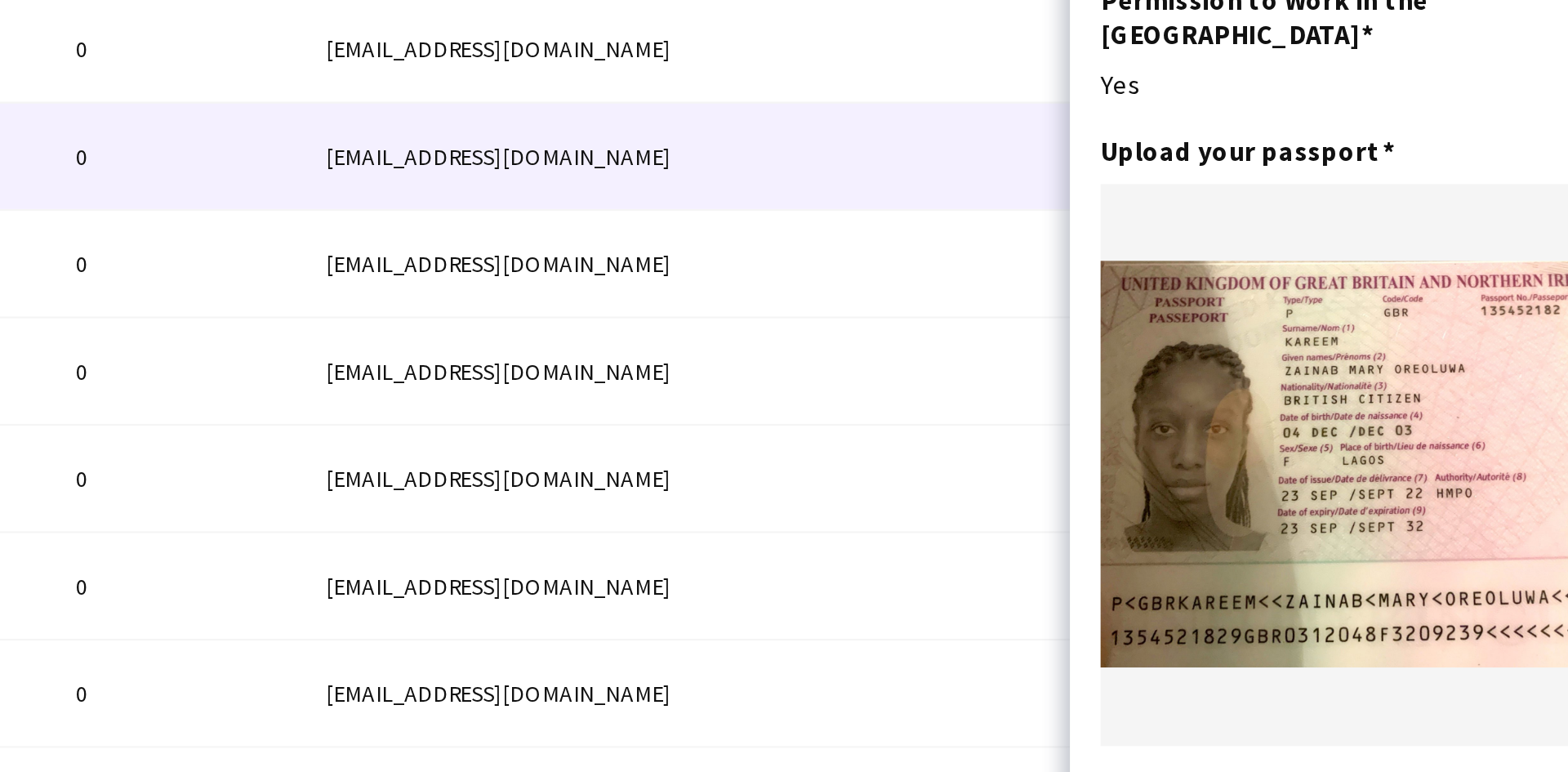
scroll to position [32, 0]
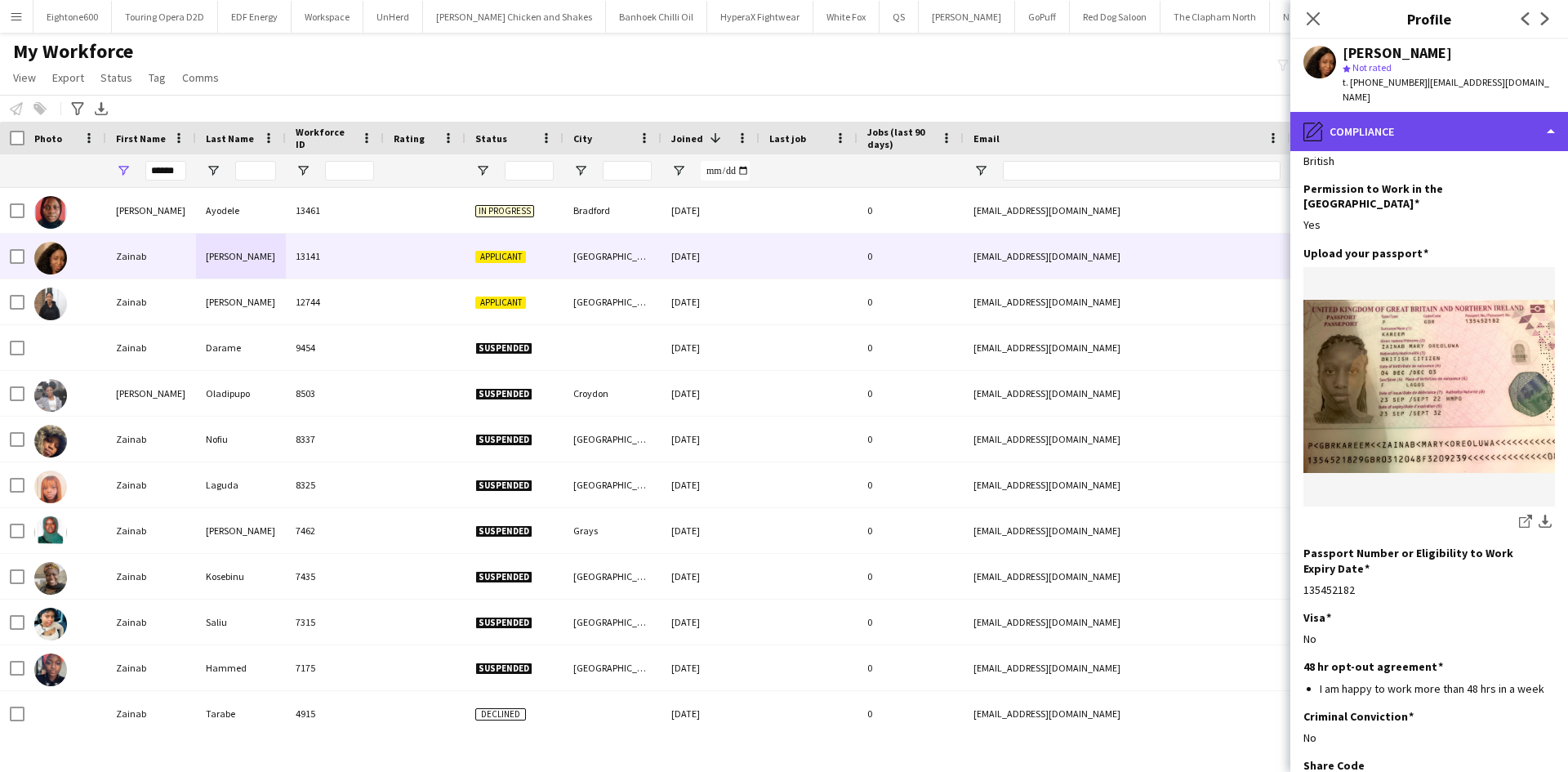
click at [1423, 118] on div "pencil4 Compliance" at bounding box center [1429, 131] width 278 height 39
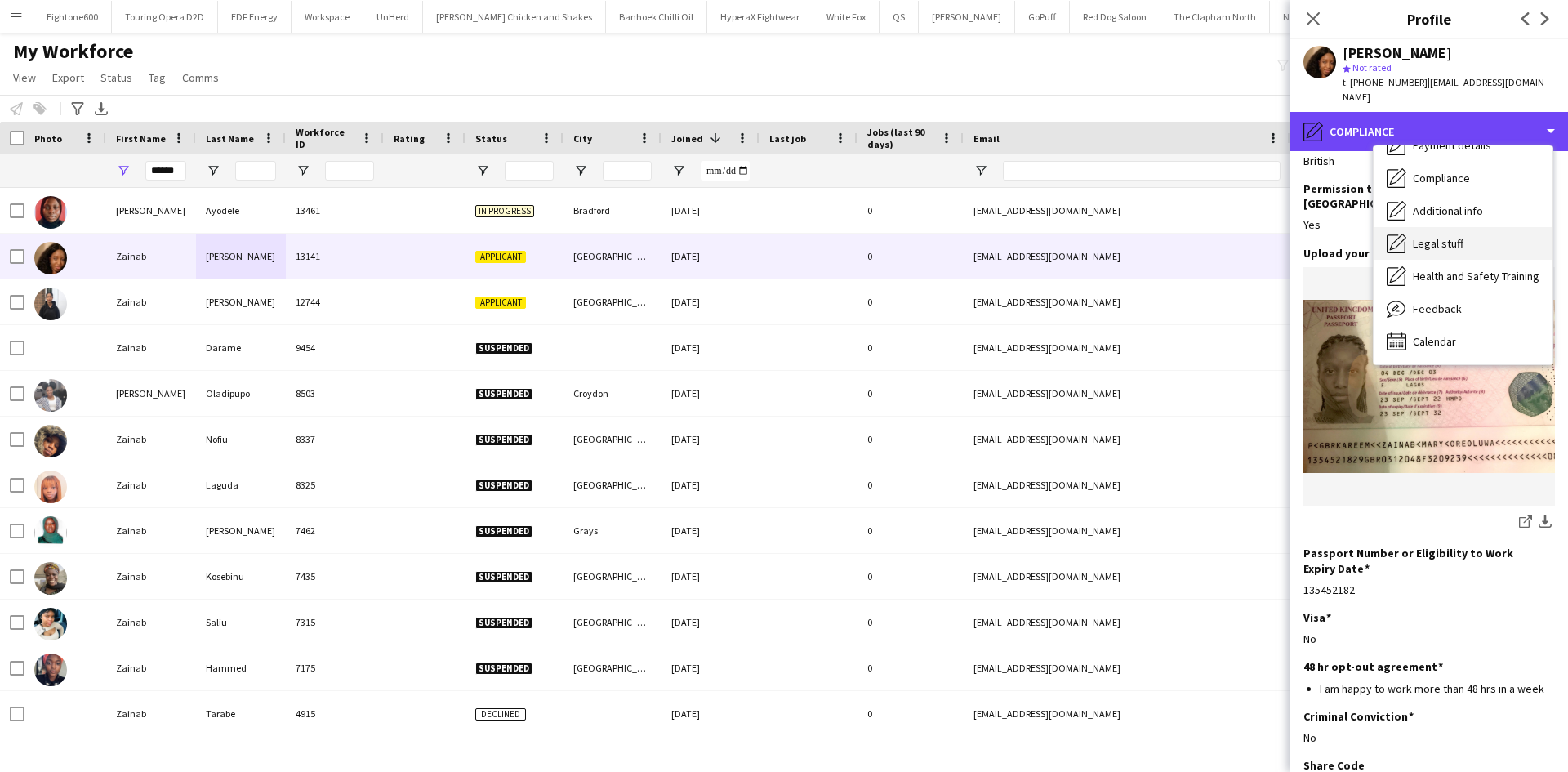
scroll to position [0, 0]
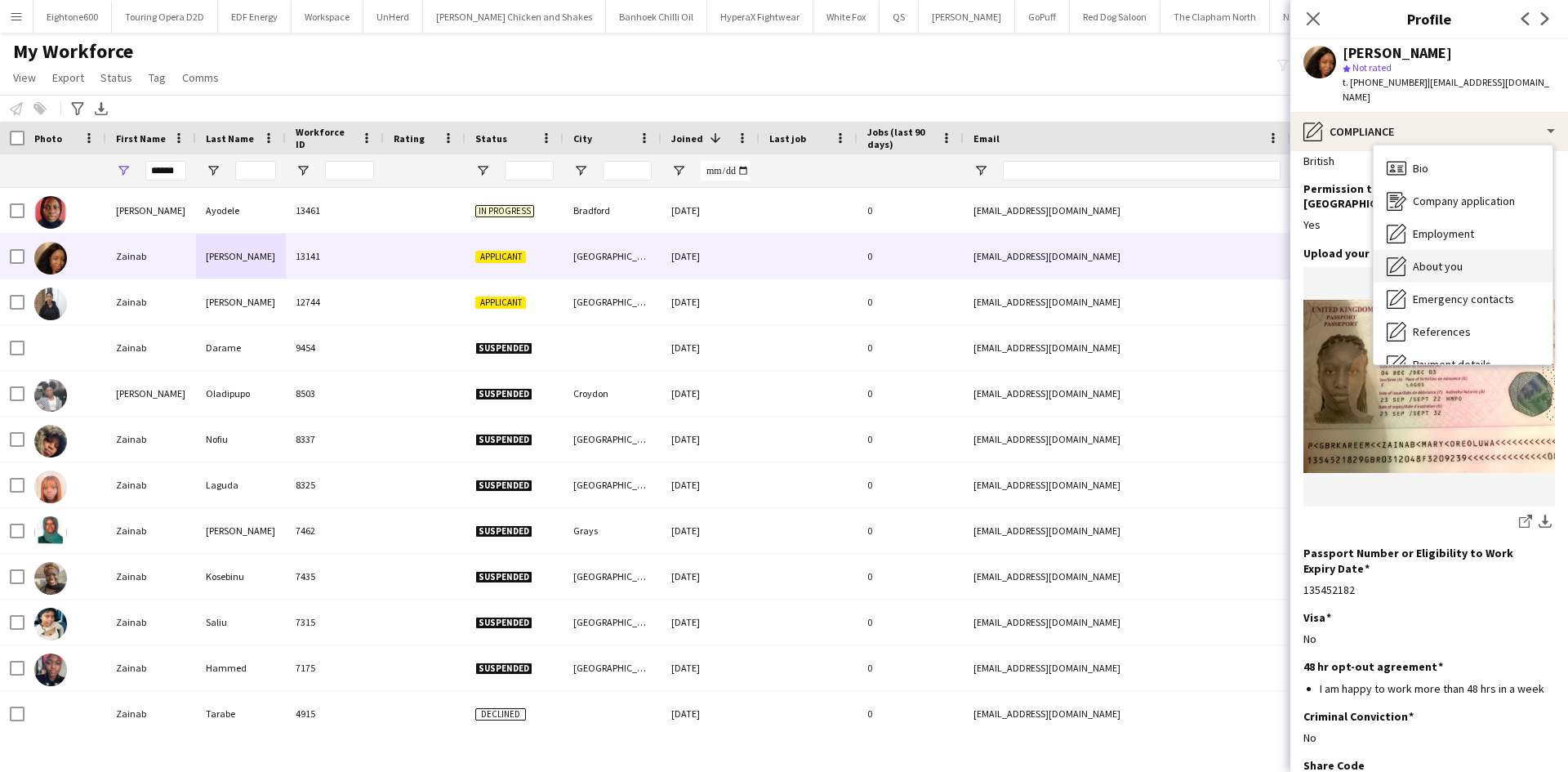
click at [1474, 250] on div "About you About you" at bounding box center [1463, 266] width 179 height 32
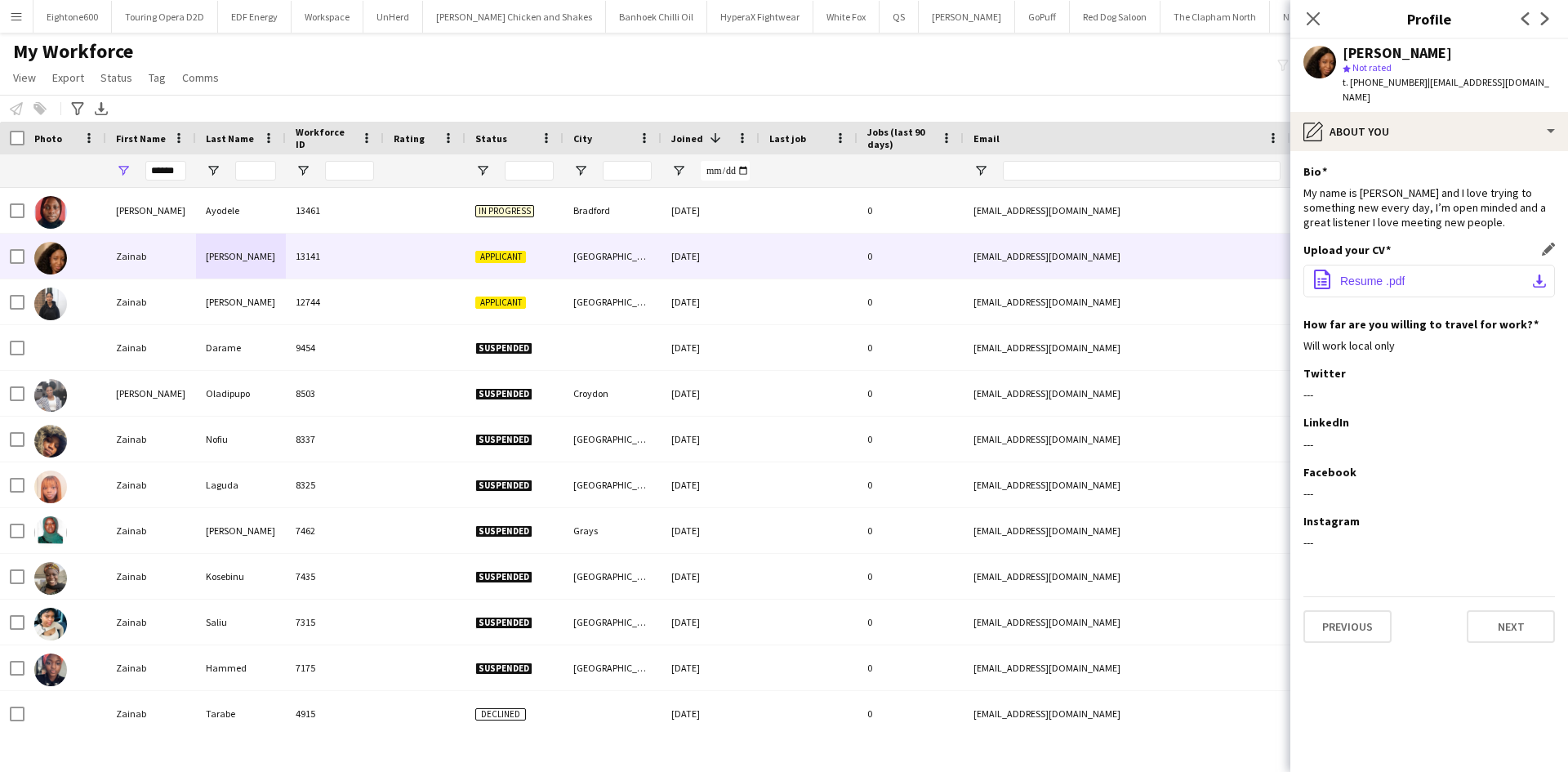
click at [1434, 281] on button "office-file-sheet Resume .pdf download-bottom" at bounding box center [1429, 280] width 251 height 32
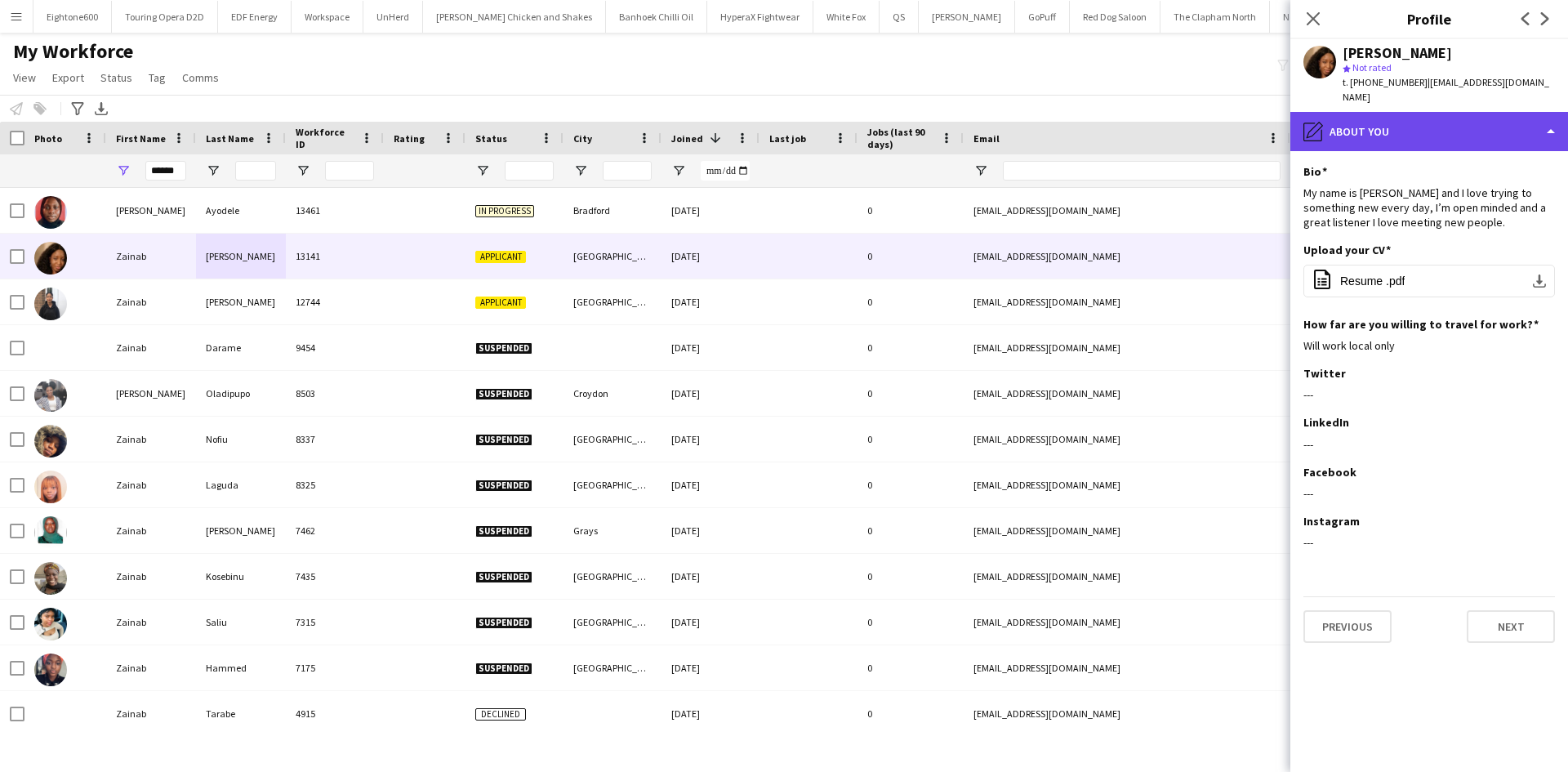
click at [1394, 126] on div "pencil4 About you" at bounding box center [1429, 131] width 278 height 39
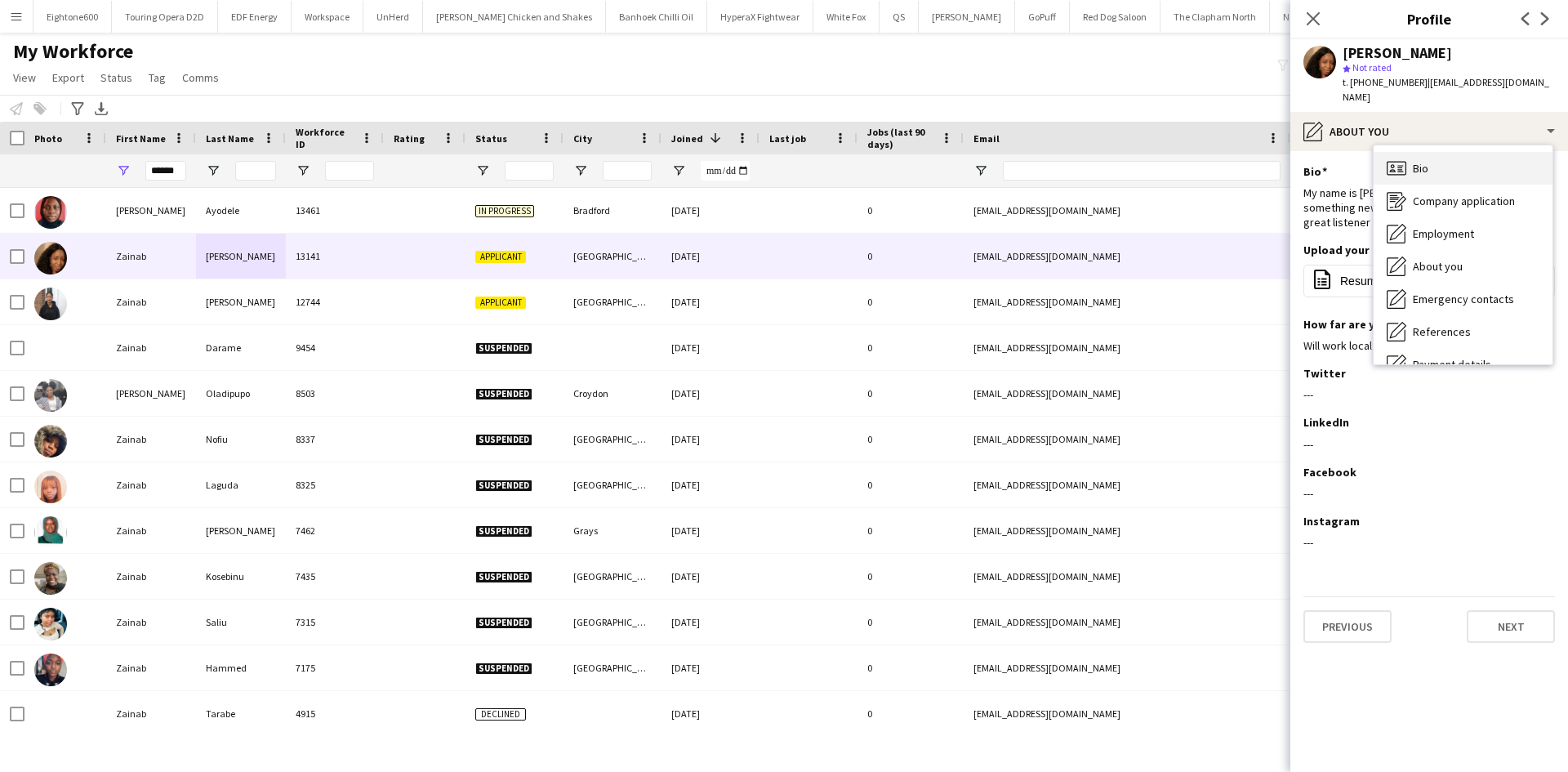
click at [1412, 162] on div "Bio Bio" at bounding box center [1463, 167] width 179 height 32
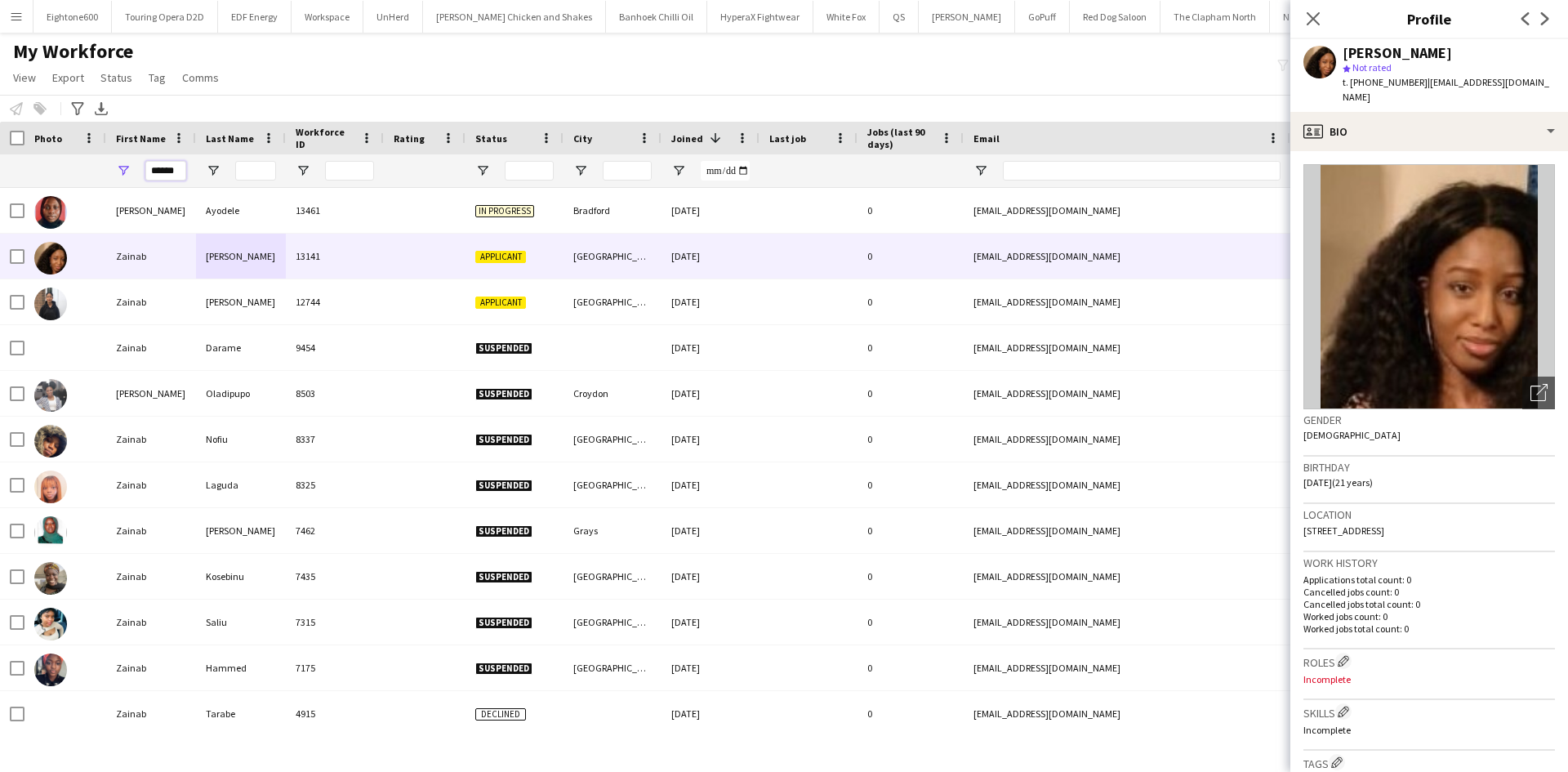
drag, startPoint x: 179, startPoint y: 166, endPoint x: 68, endPoint y: 195, distance: 114.7
click at [68, 195] on div "Workforce Details Photo First Name" at bounding box center [784, 433] width 1568 height 622
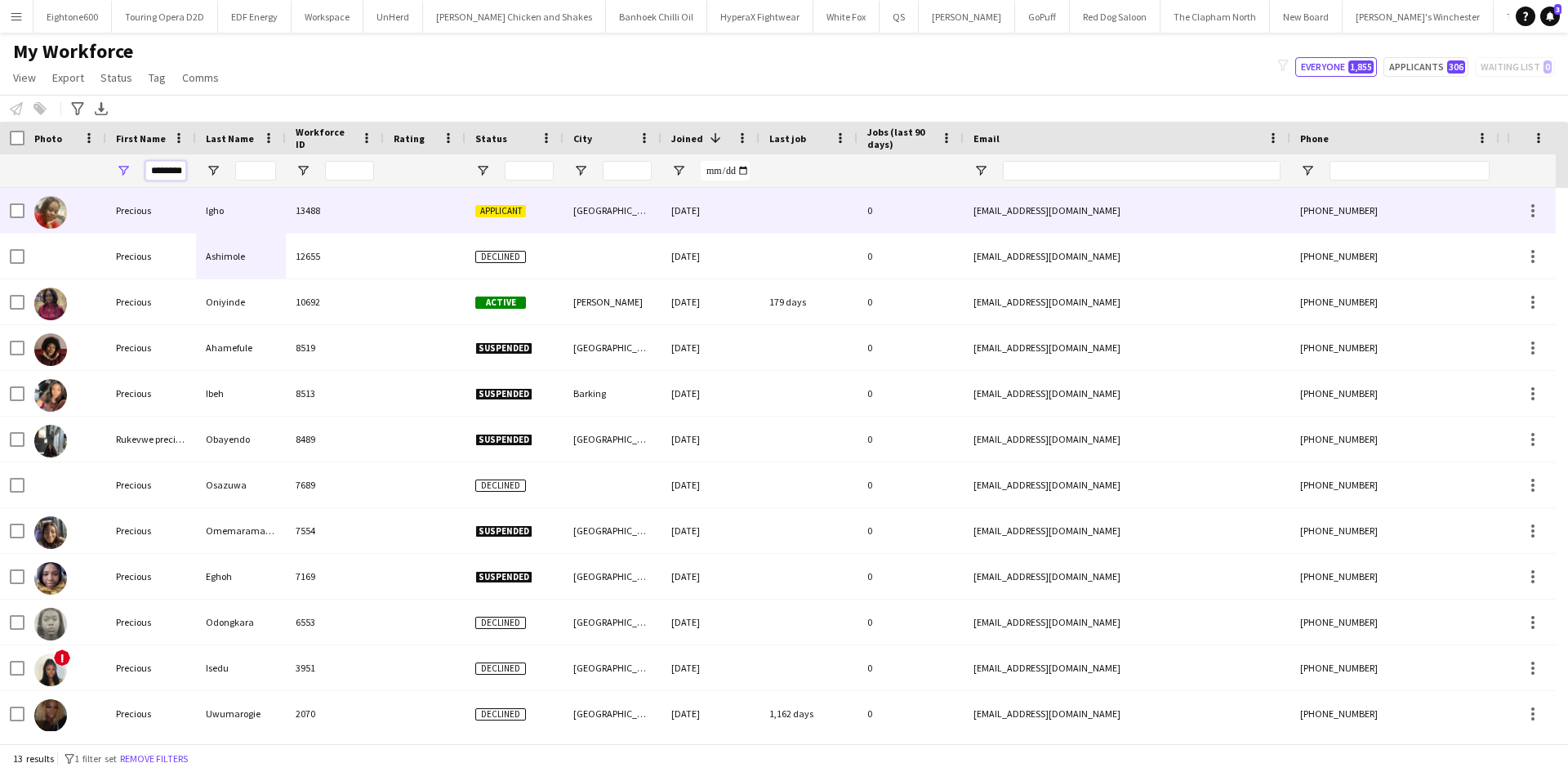
scroll to position [0, 3]
type input "********"
click at [186, 215] on div "Precious" at bounding box center [151, 209] width 90 height 45
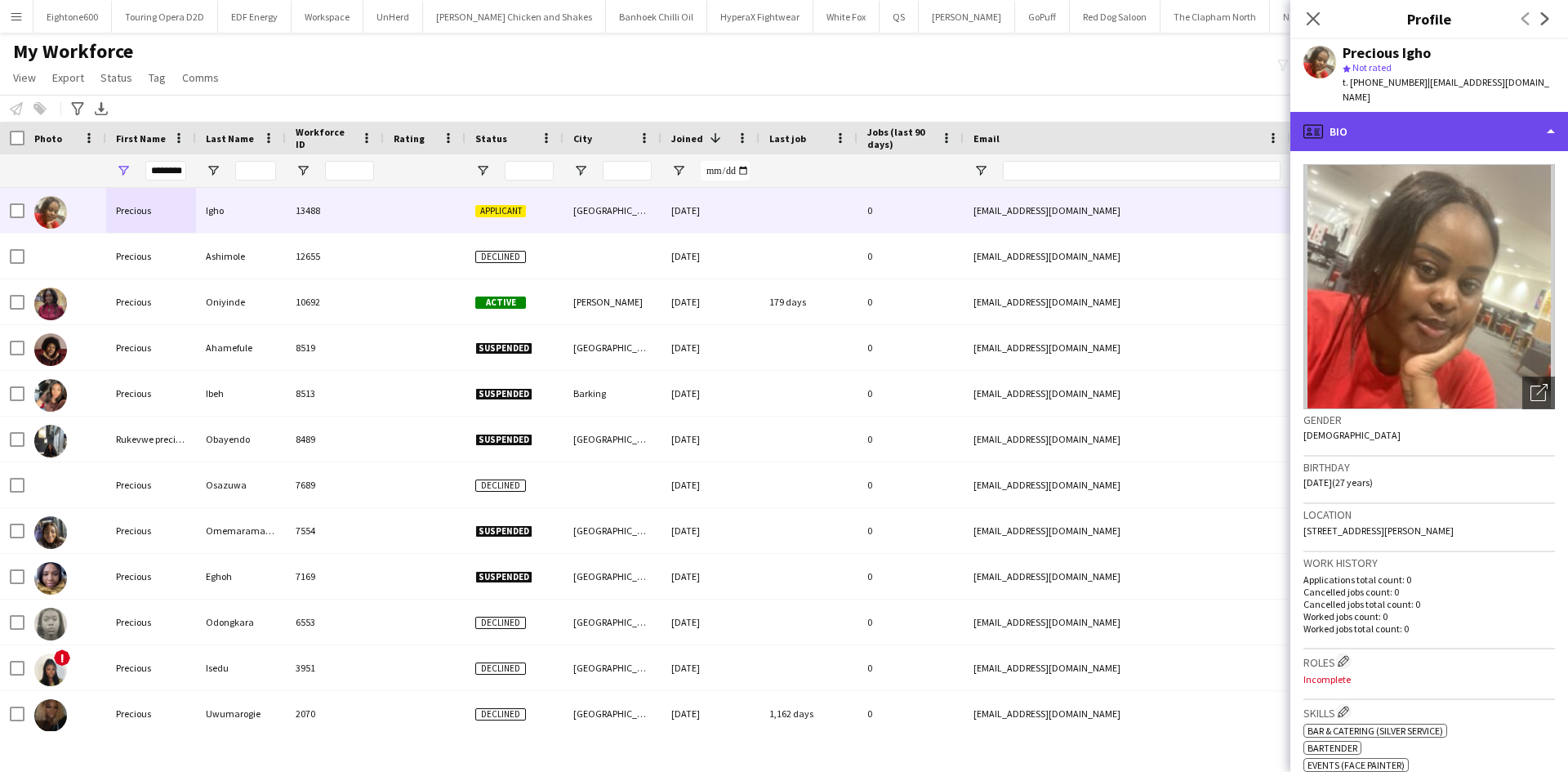
click at [1430, 112] on div "profile Bio" at bounding box center [1429, 131] width 278 height 39
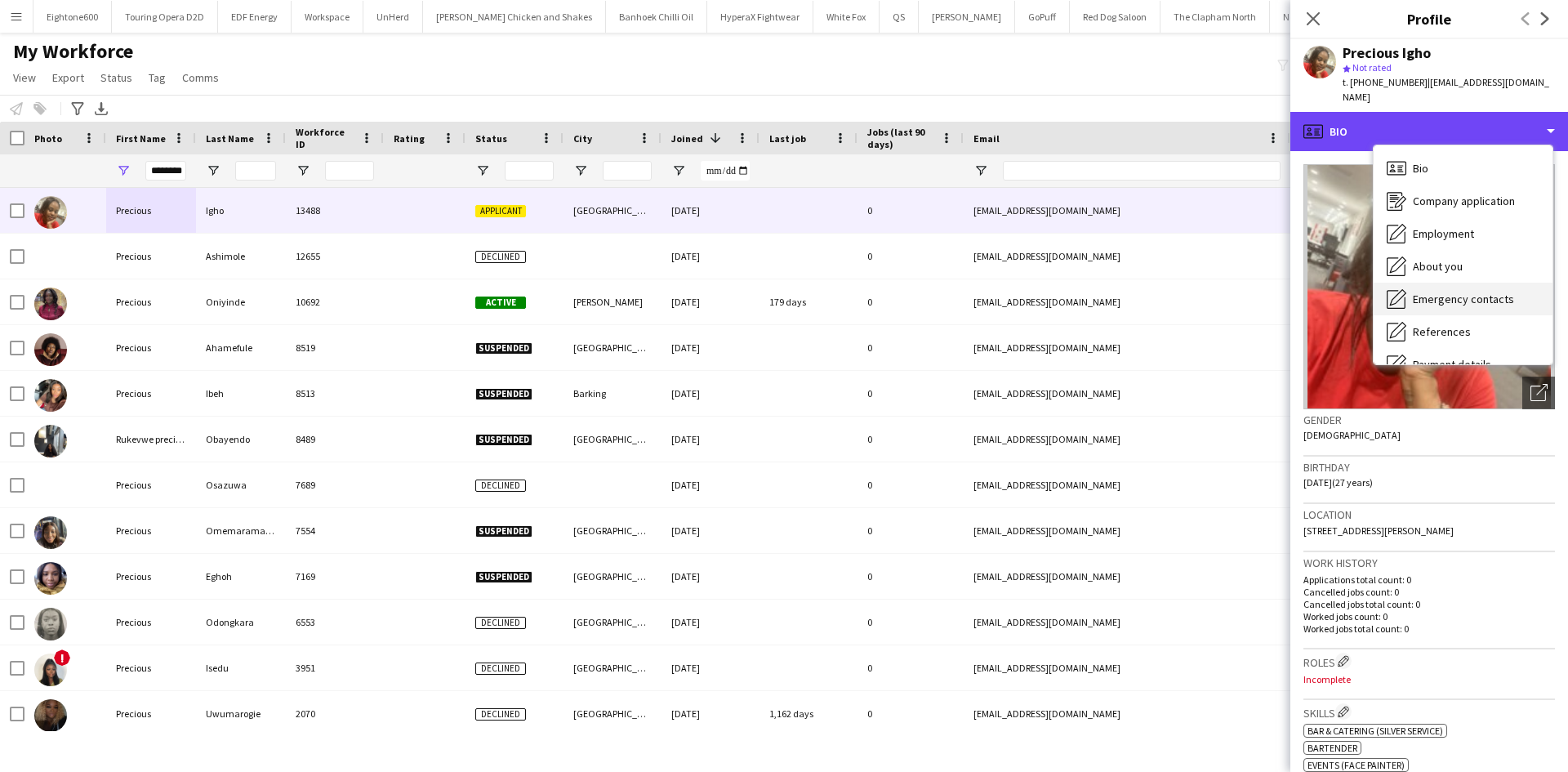
scroll to position [219, 0]
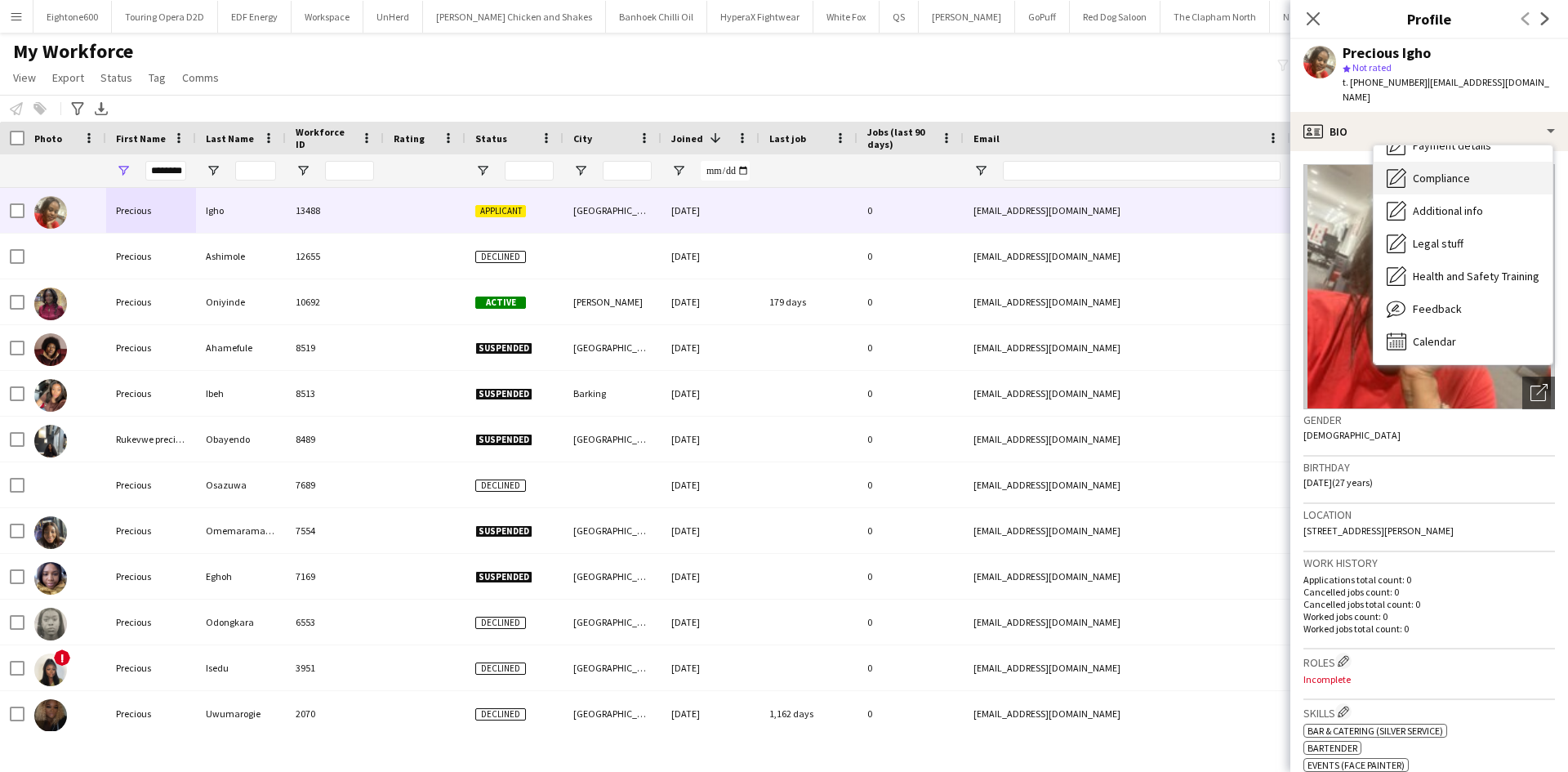
click at [1461, 171] on span "Compliance" at bounding box center [1441, 178] width 57 height 15
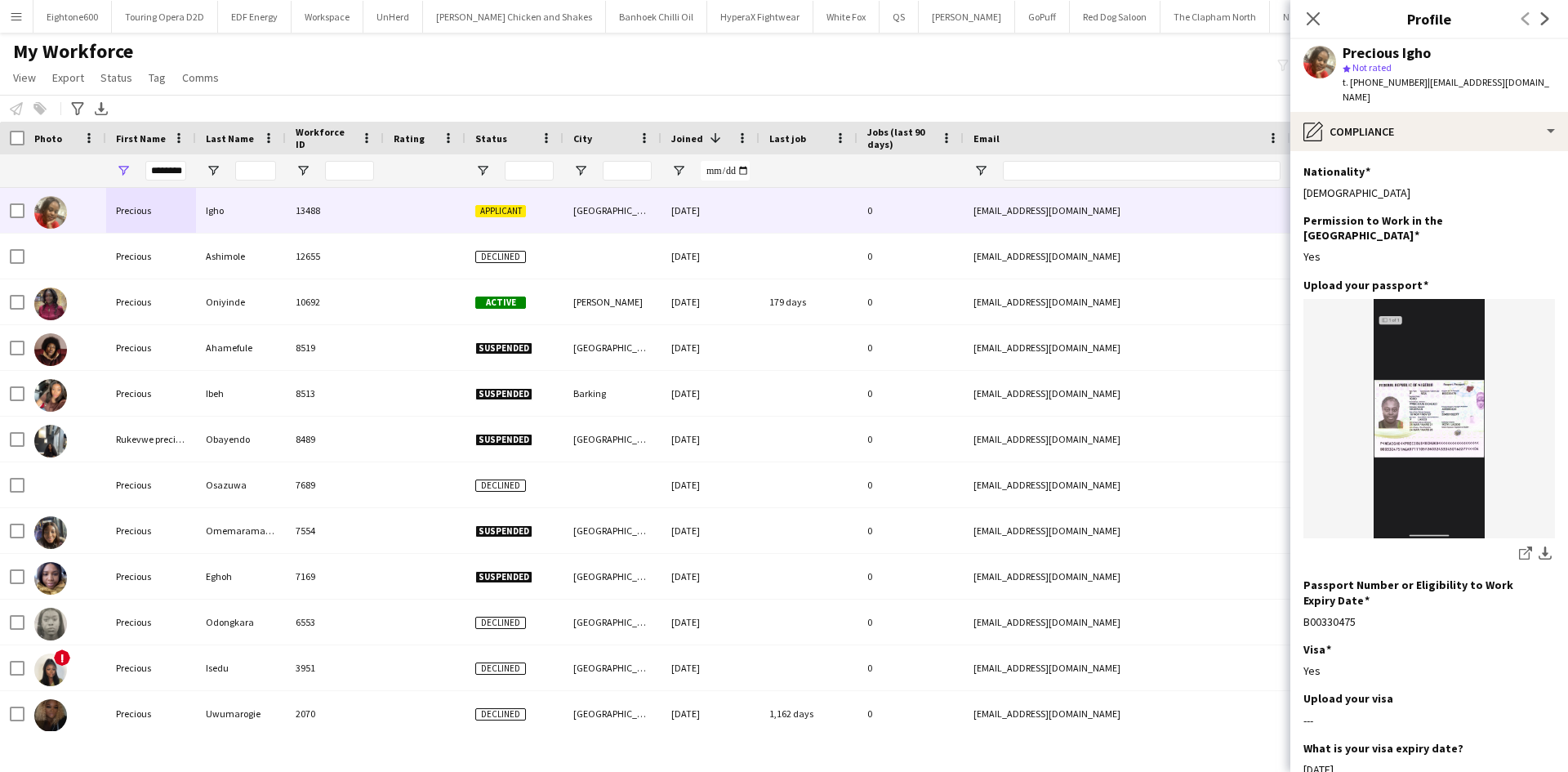
scroll to position [1, 0]
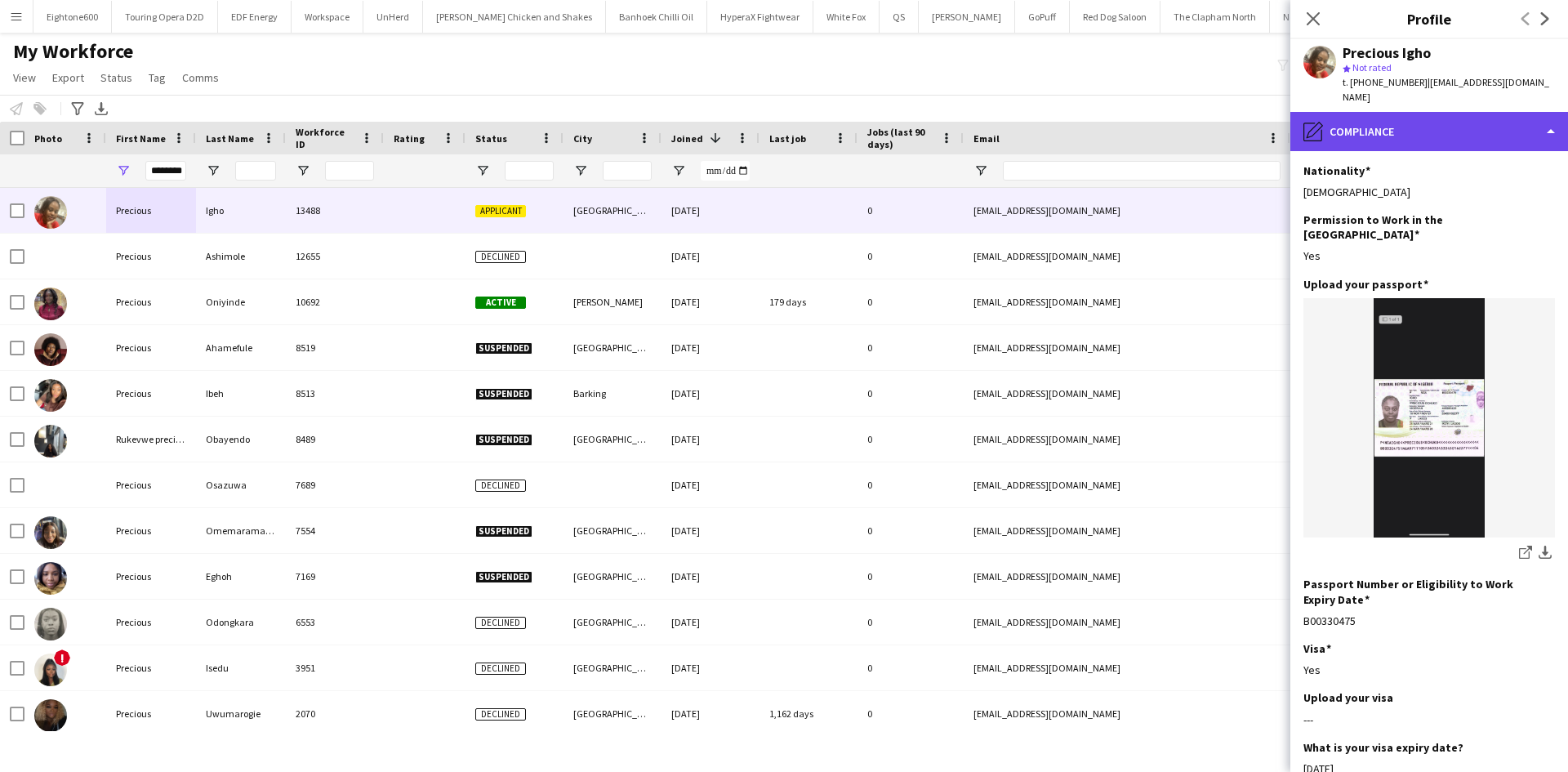
click at [1461, 127] on div "pencil4 Compliance" at bounding box center [1429, 131] width 278 height 39
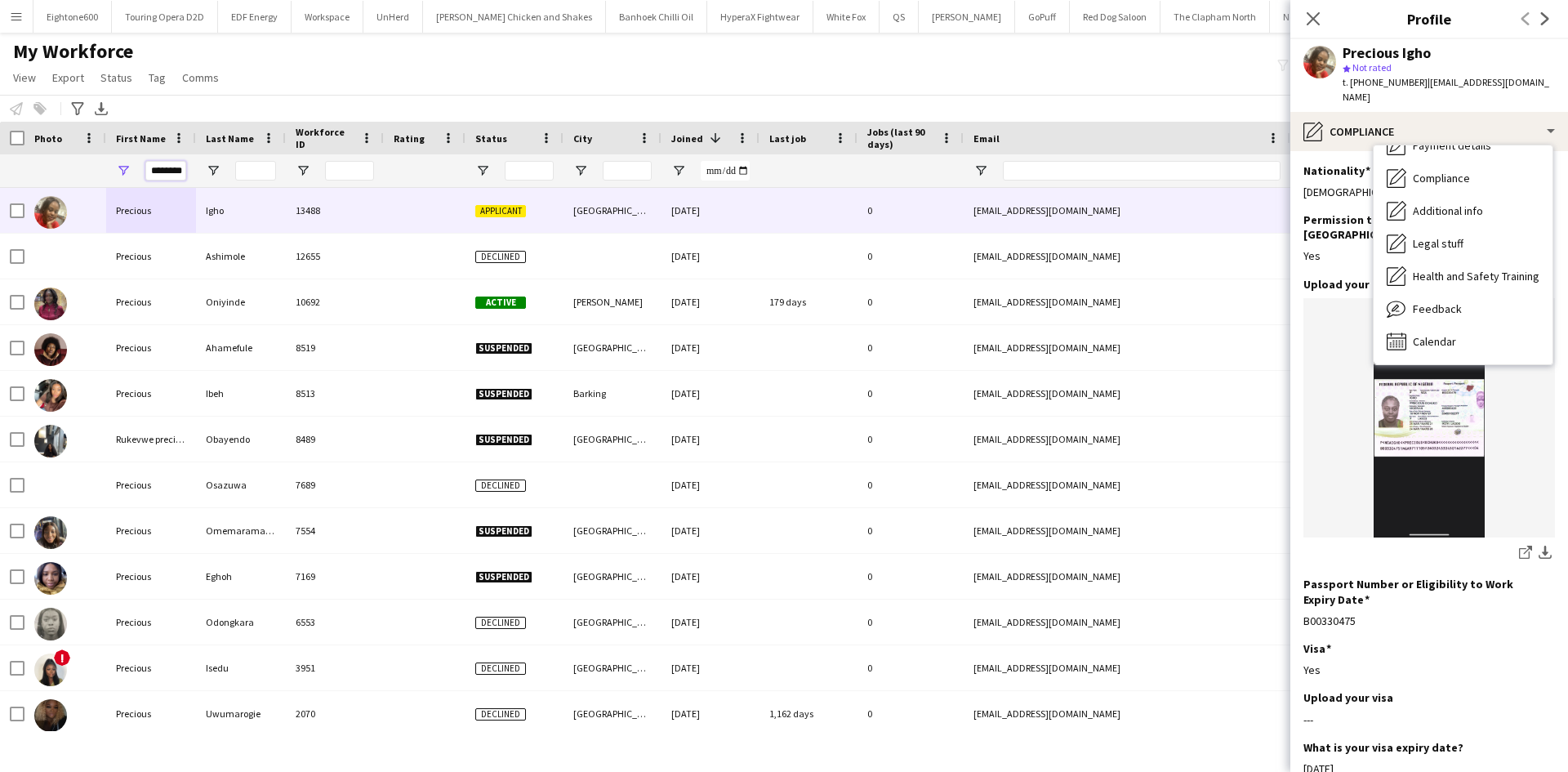
click at [328, 177] on div "********" at bounding box center [885, 170] width 1770 height 32
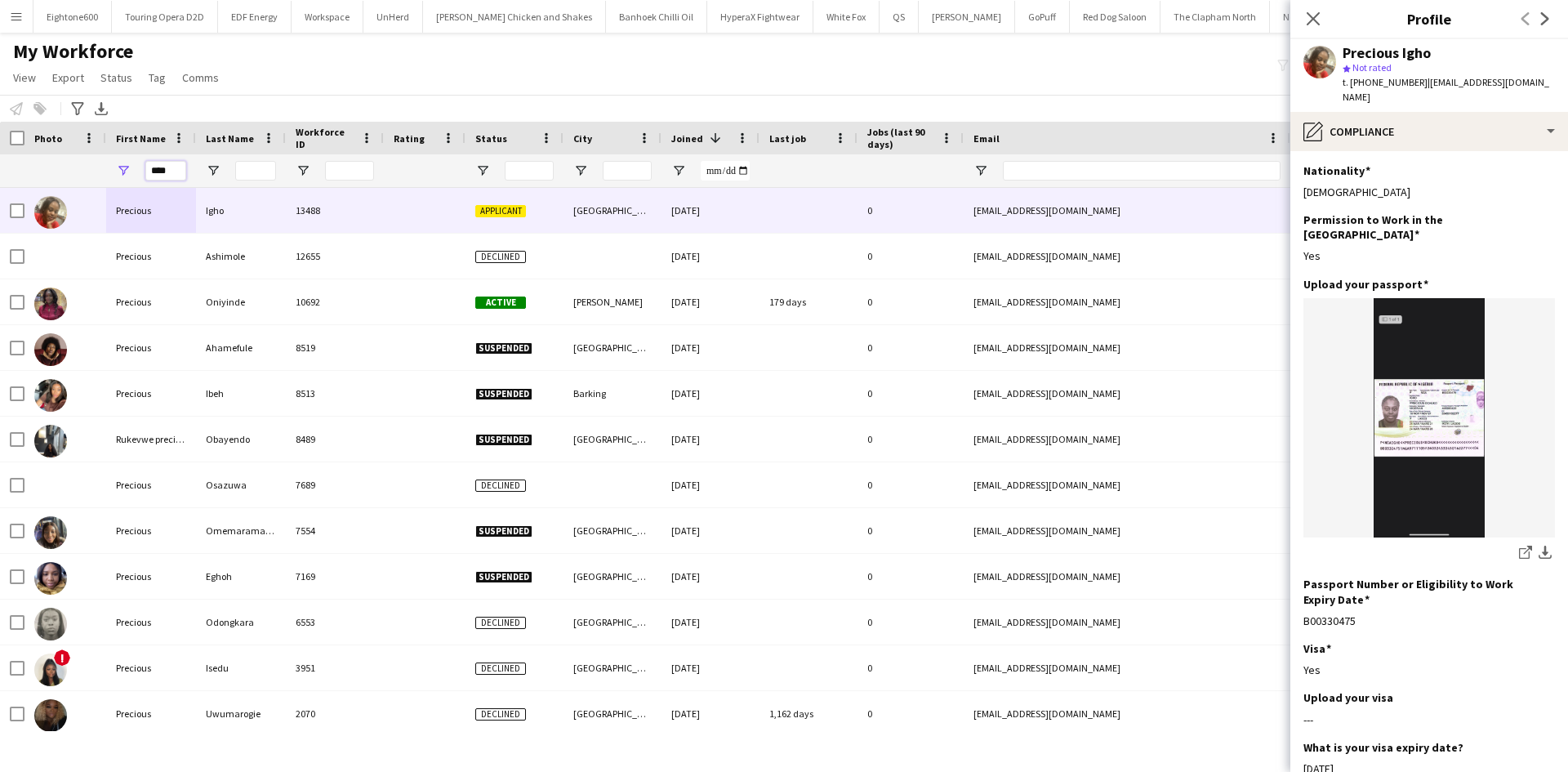
type input "****"
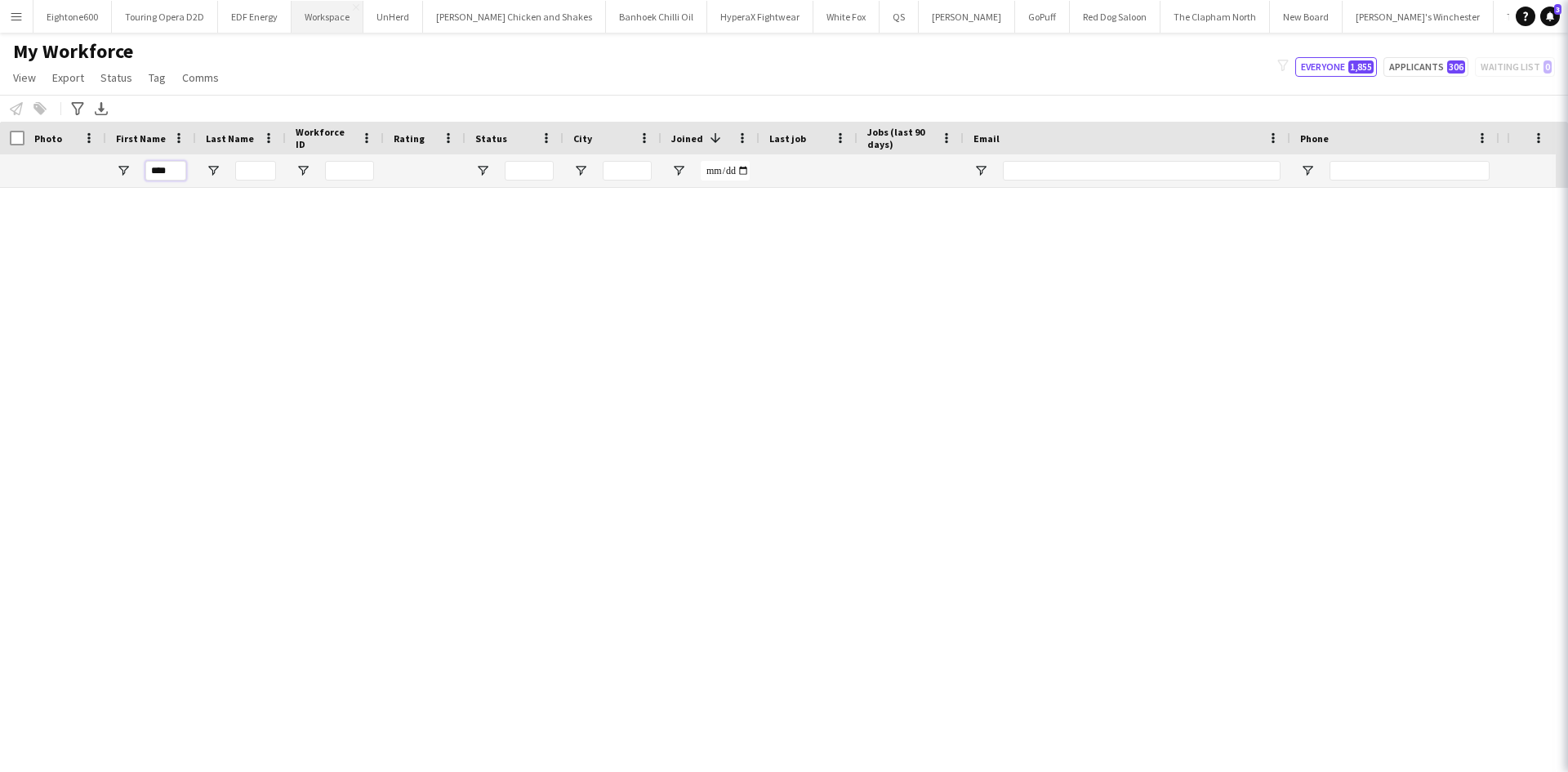
click at [166, 168] on input "****" at bounding box center [166, 171] width 41 height 19
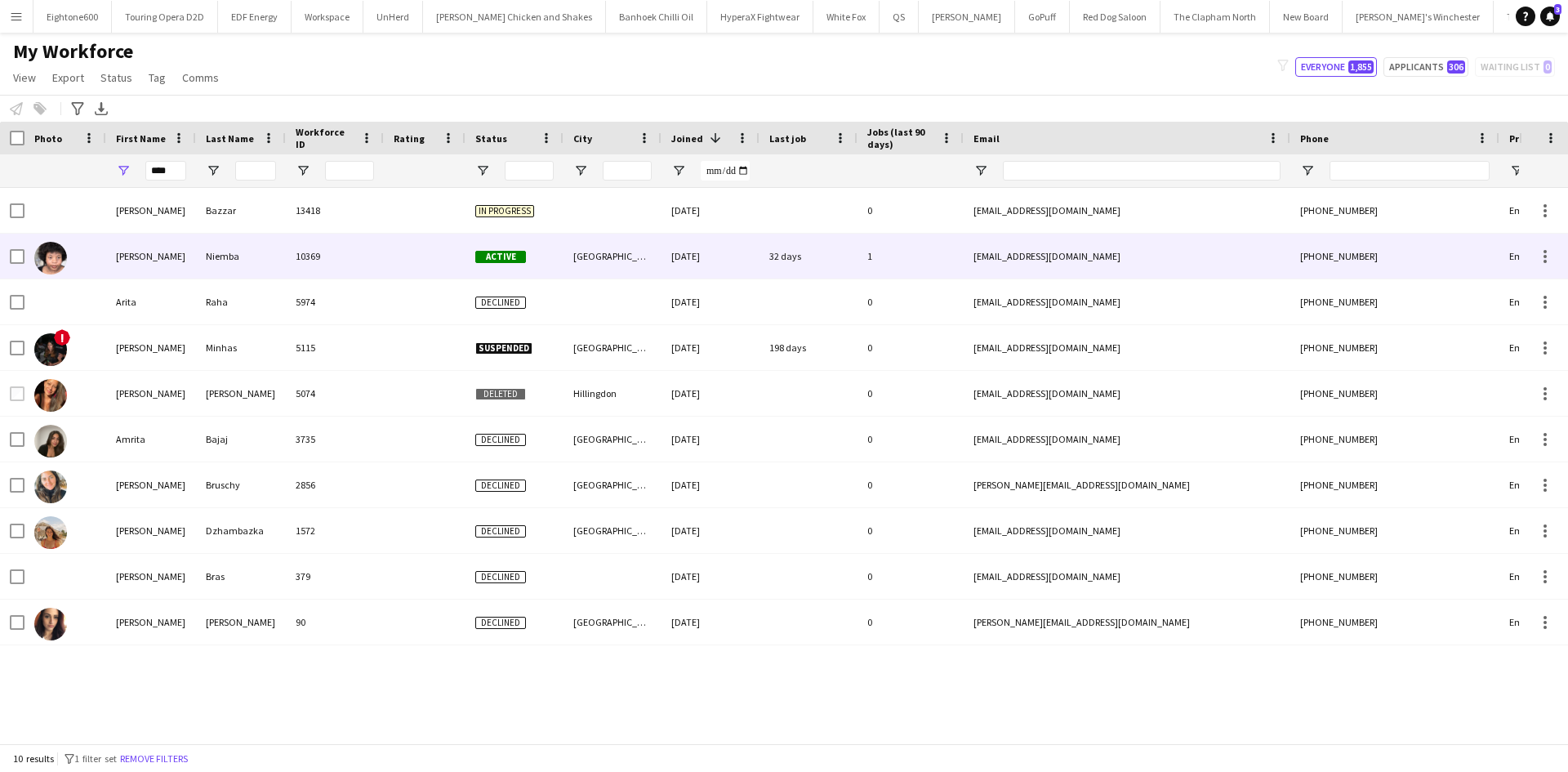
click at [270, 247] on div "Niemba" at bounding box center [241, 256] width 90 height 45
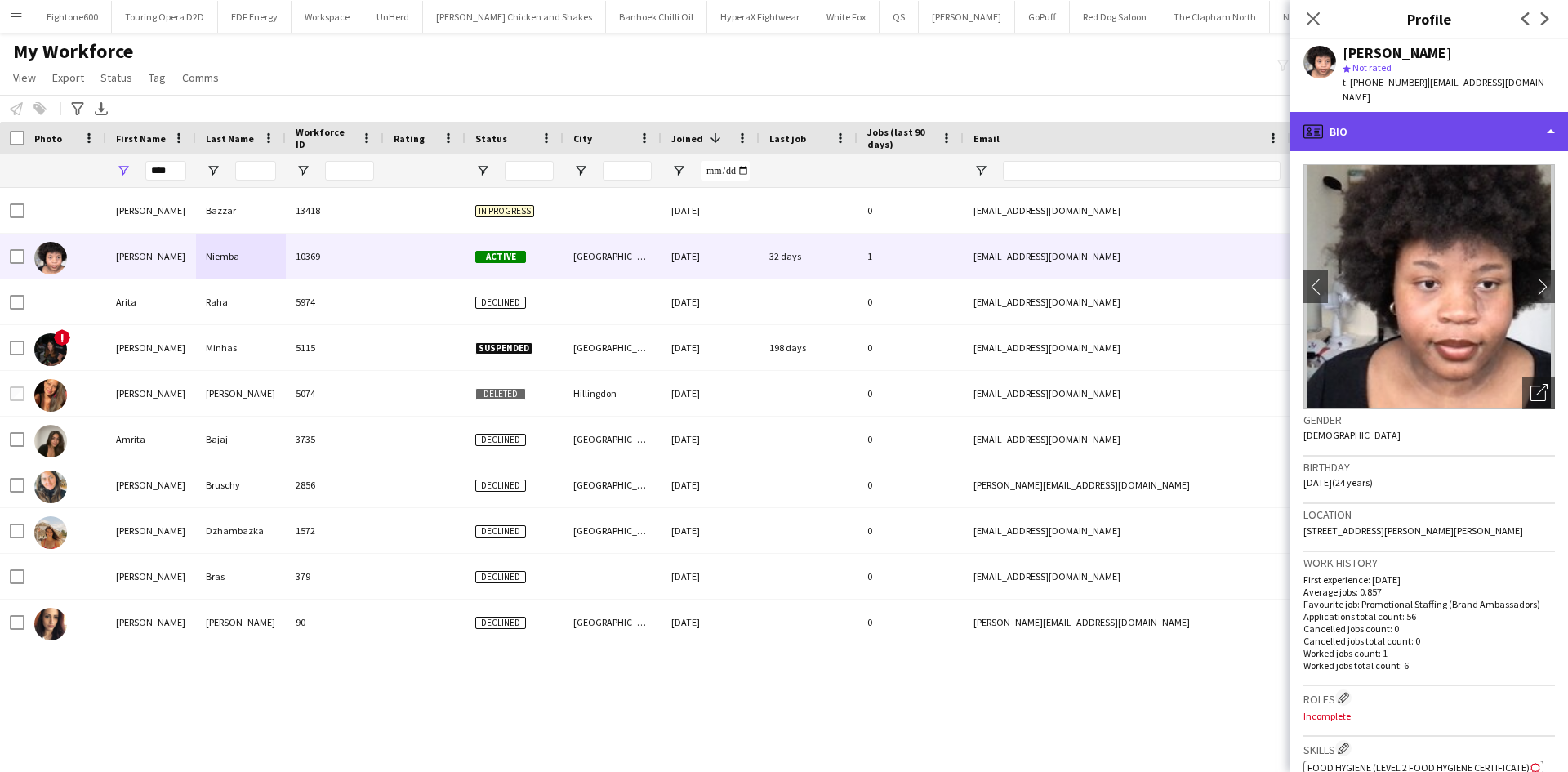
click at [1446, 116] on div "profile Bio" at bounding box center [1429, 131] width 278 height 39
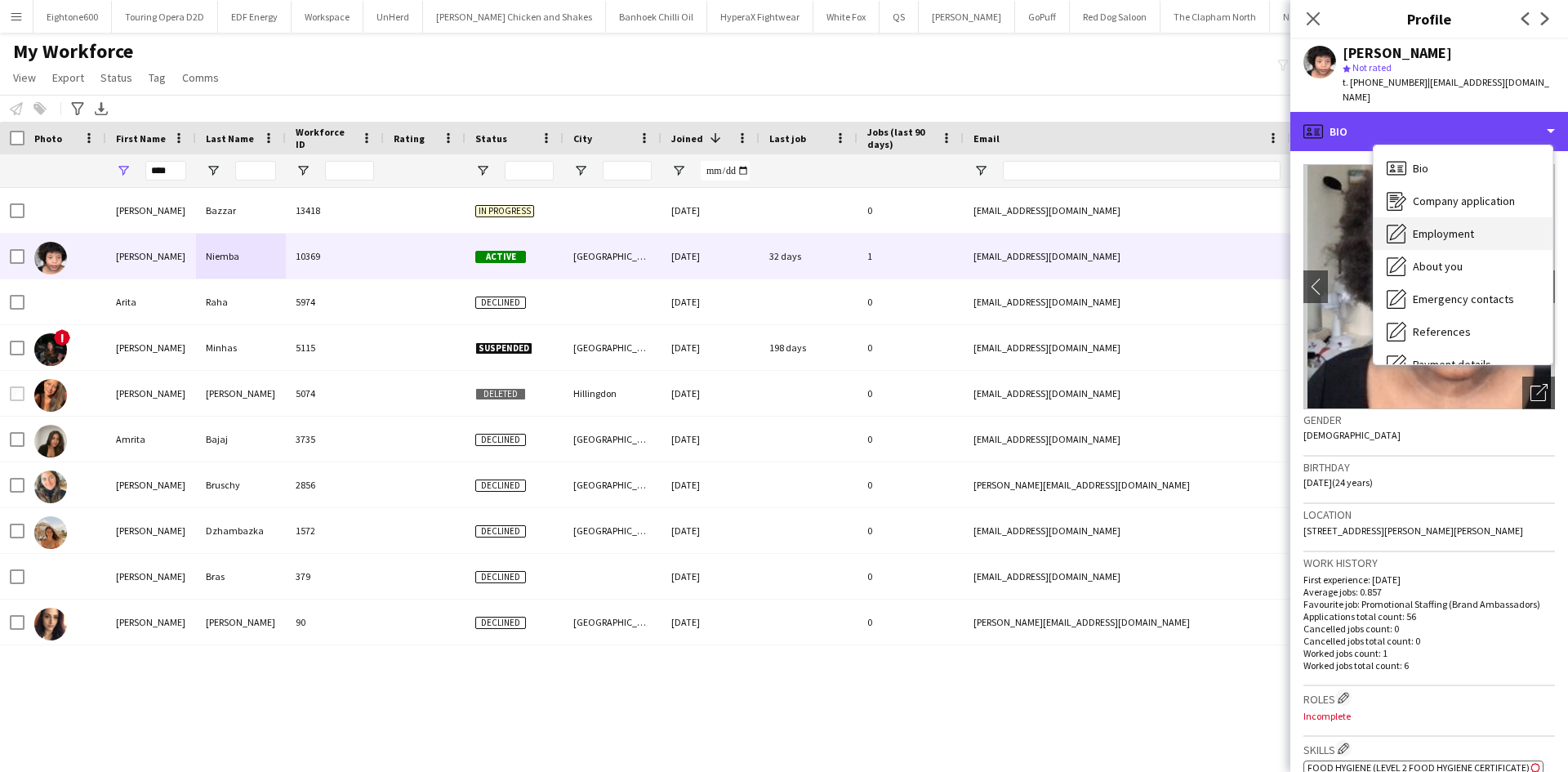
scroll to position [219, 0]
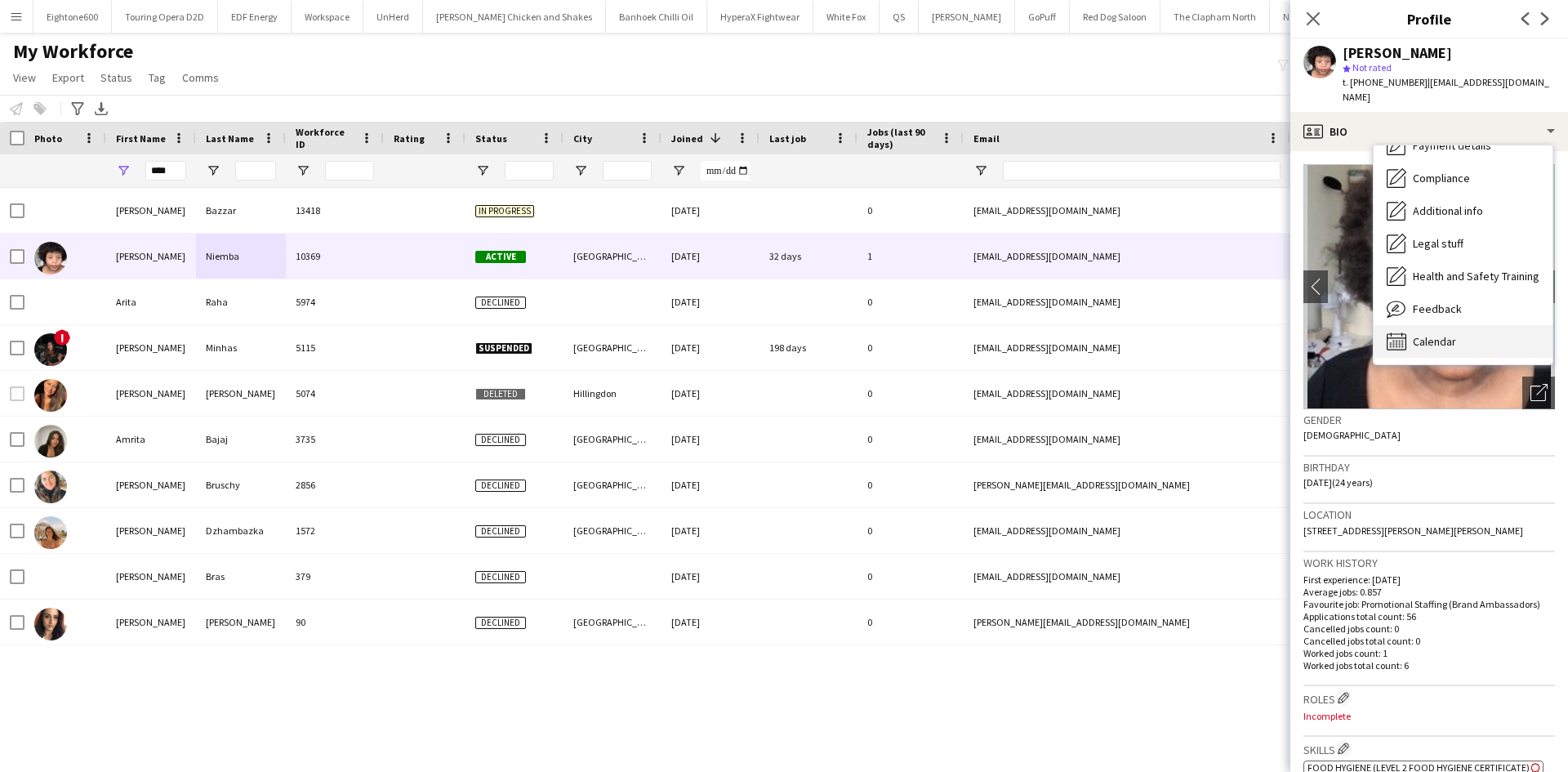
click at [1437, 334] on span "Calendar" at bounding box center [1434, 341] width 43 height 15
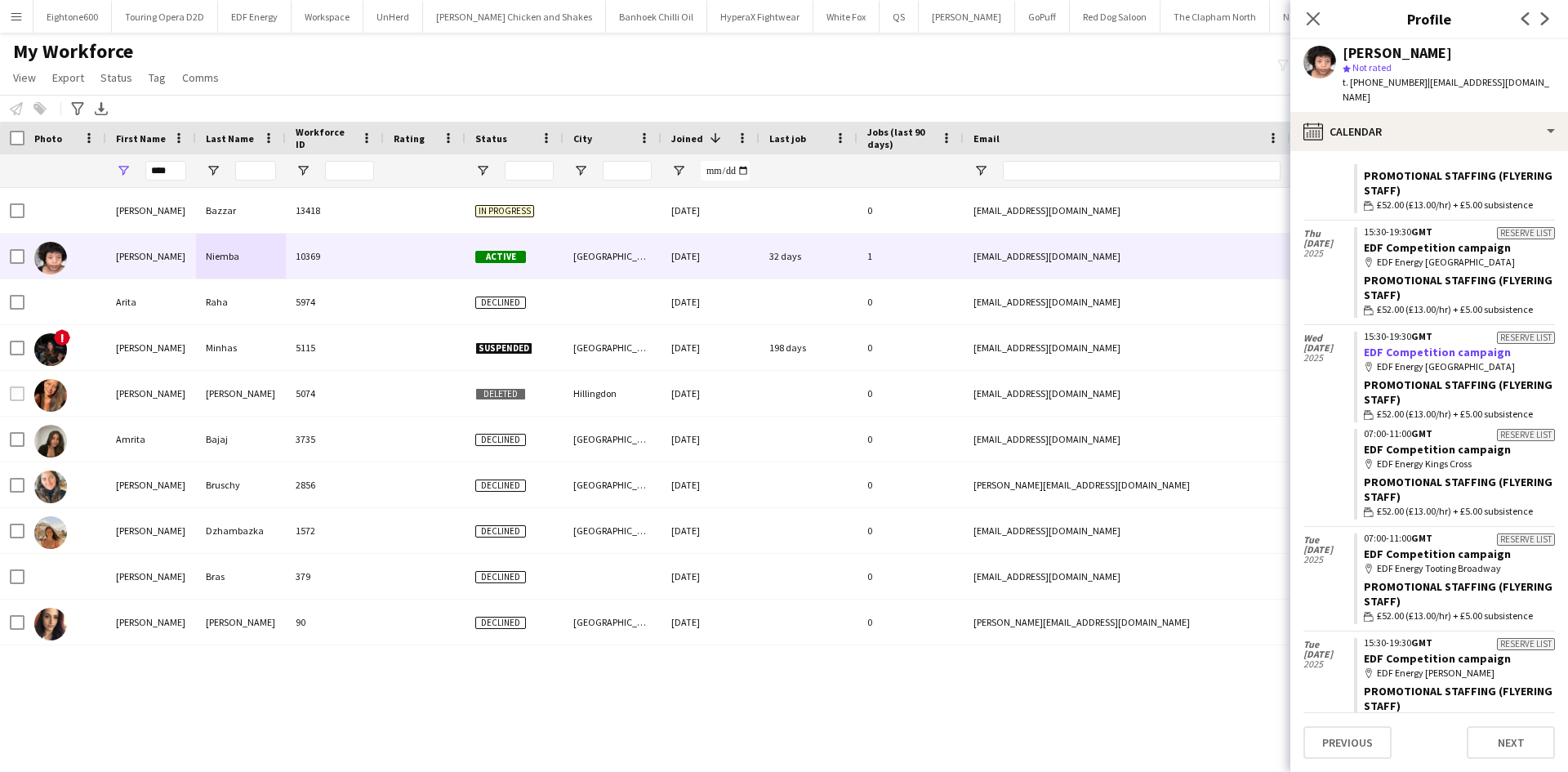
scroll to position [0, 0]
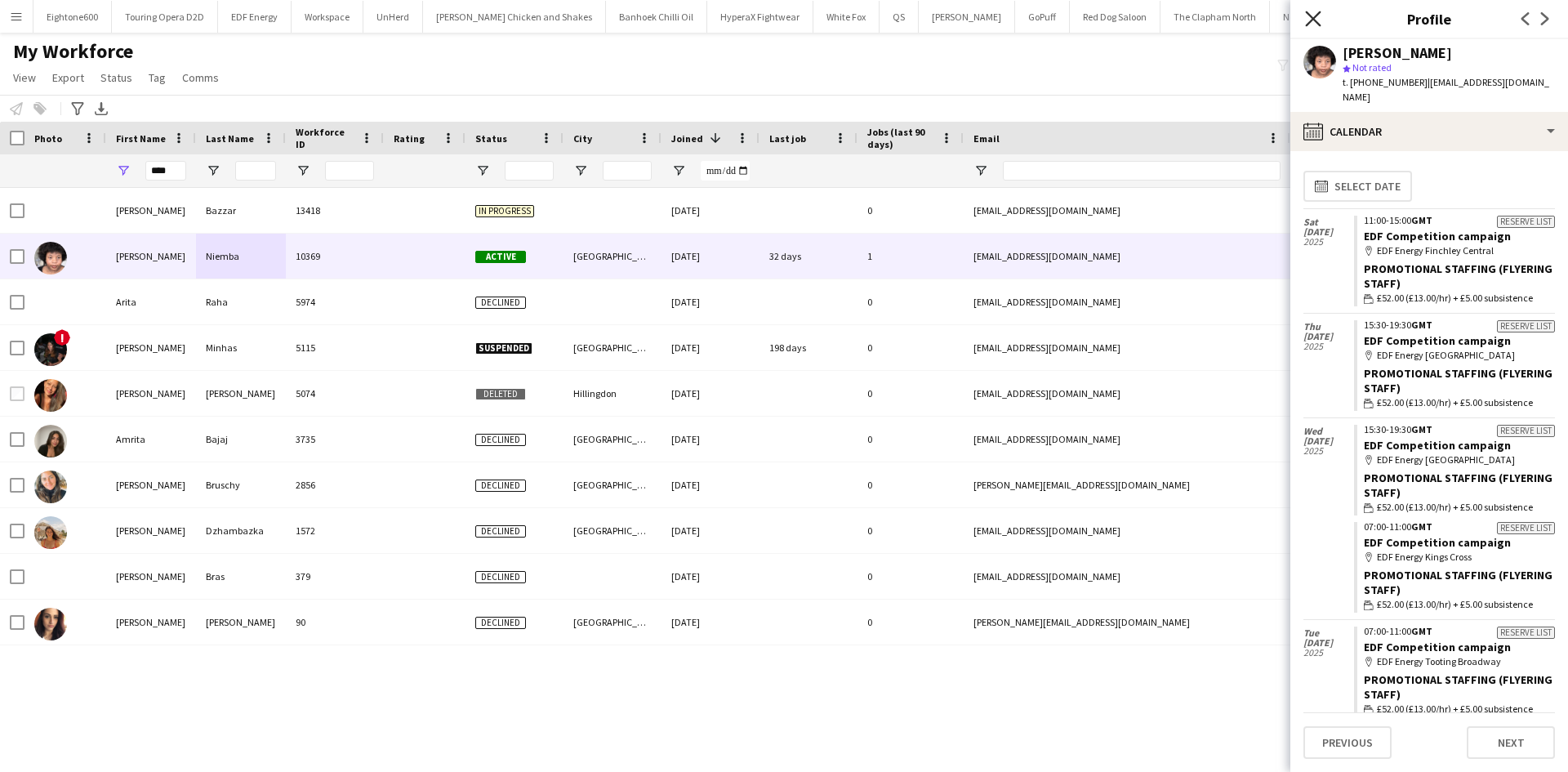
click at [1315, 13] on icon "Close pop-in" at bounding box center [1313, 18] width 16 height 16
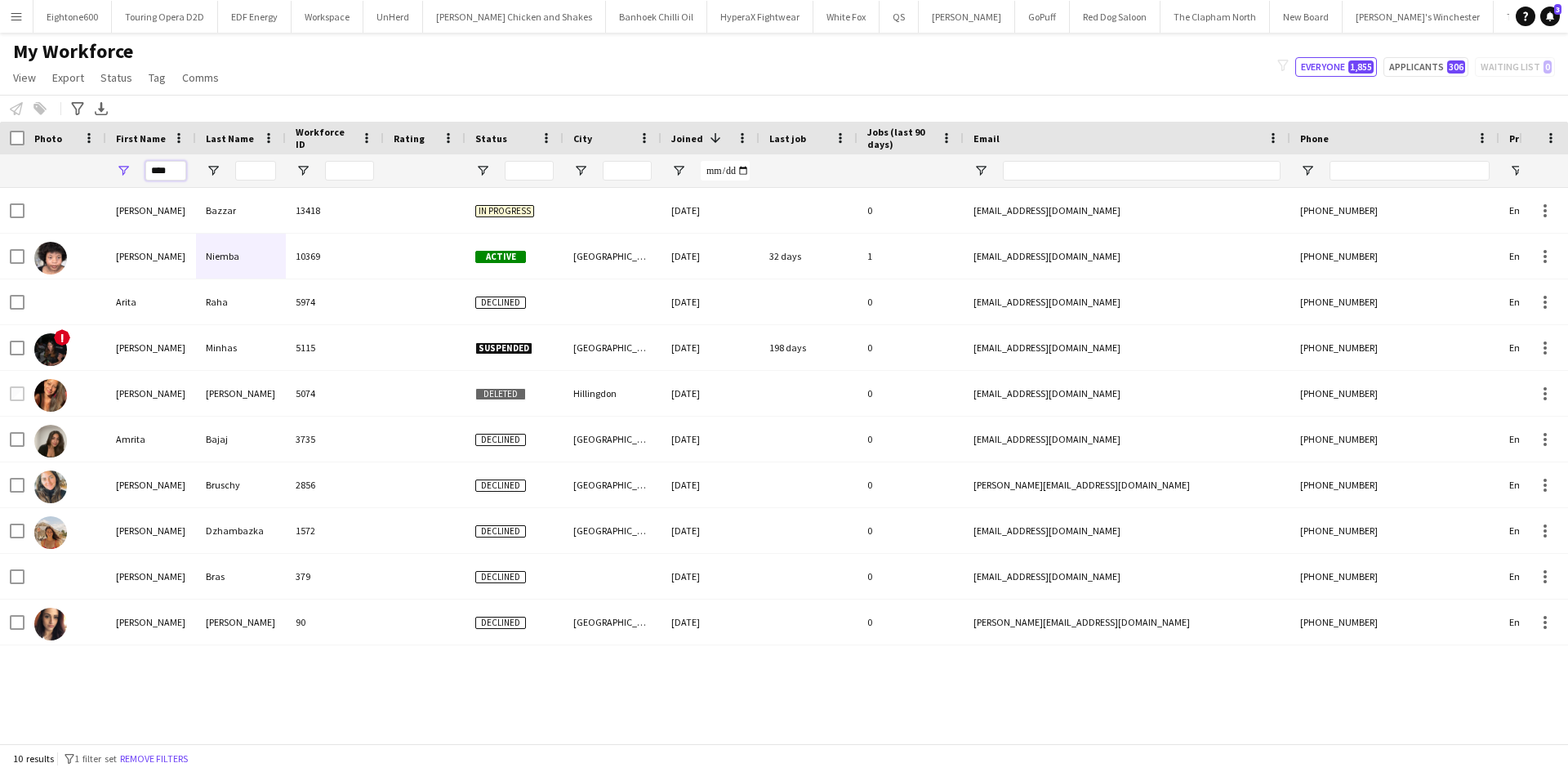
drag, startPoint x: 170, startPoint y: 169, endPoint x: 117, endPoint y: 166, distance: 53.1
click at [117, 166] on div "****" at bounding box center [151, 170] width 90 height 32
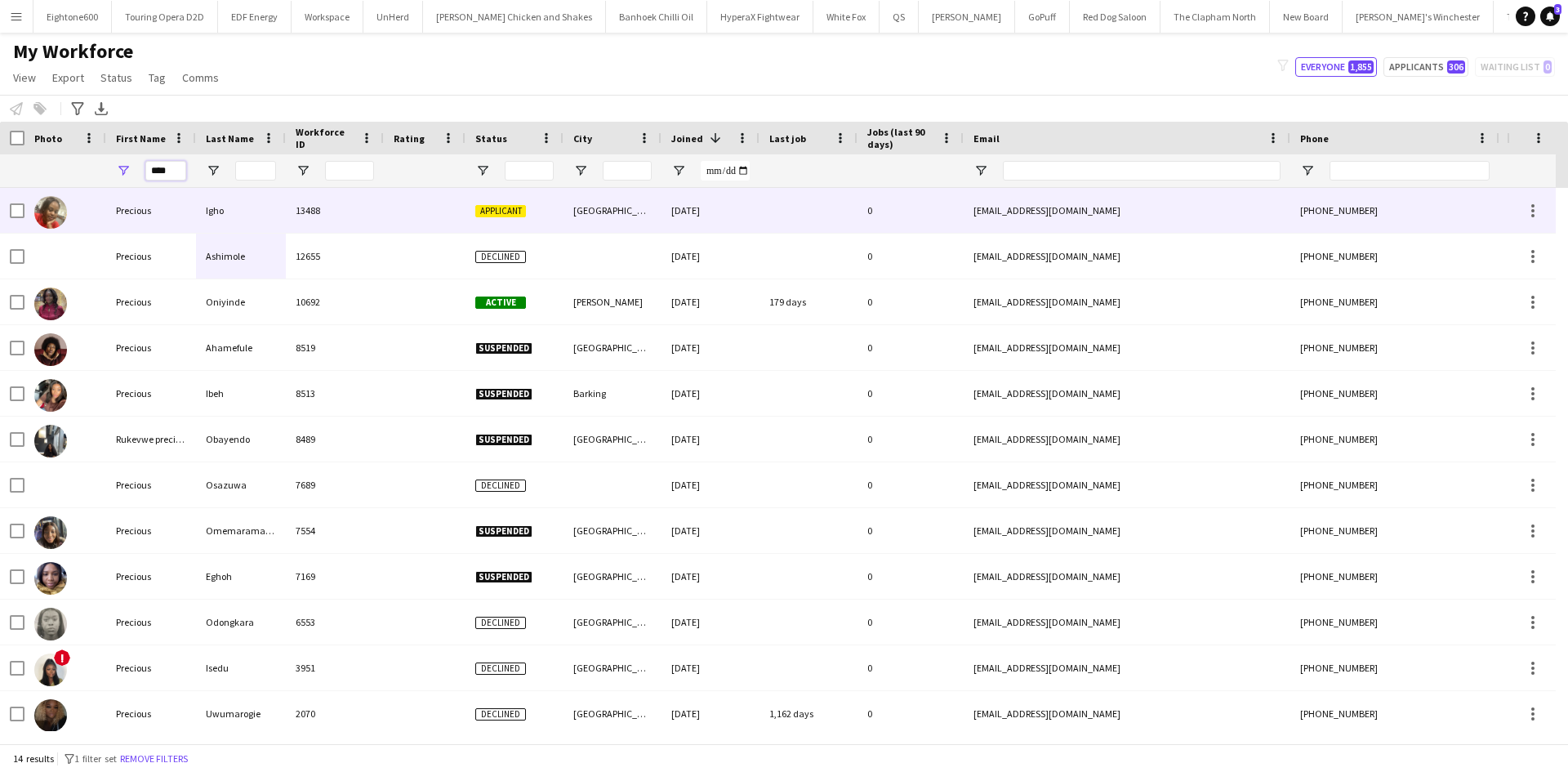
type input "****"
click at [204, 217] on div "Igho" at bounding box center [241, 209] width 90 height 45
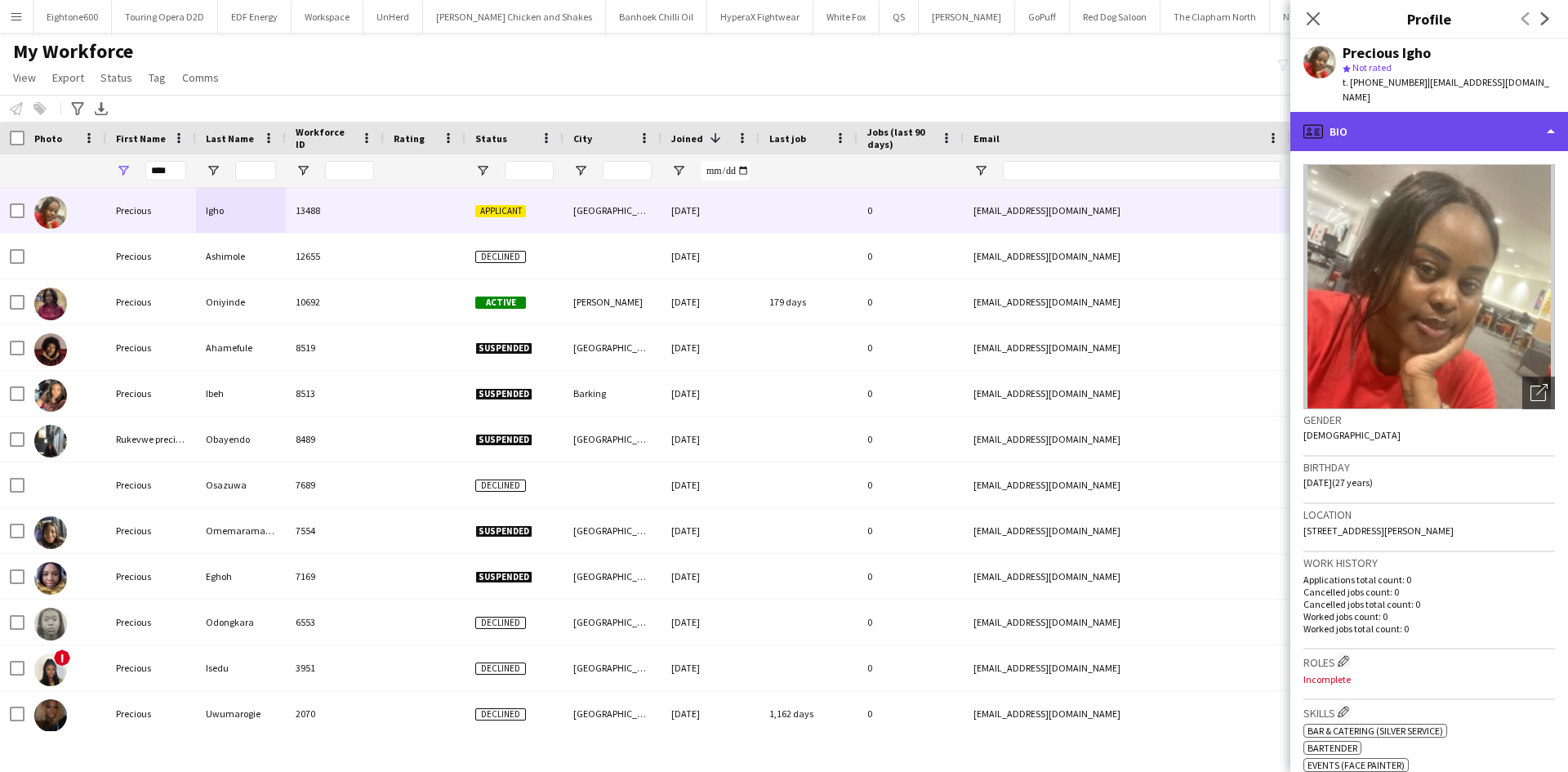
click at [1443, 123] on div "profile Bio" at bounding box center [1429, 131] width 278 height 39
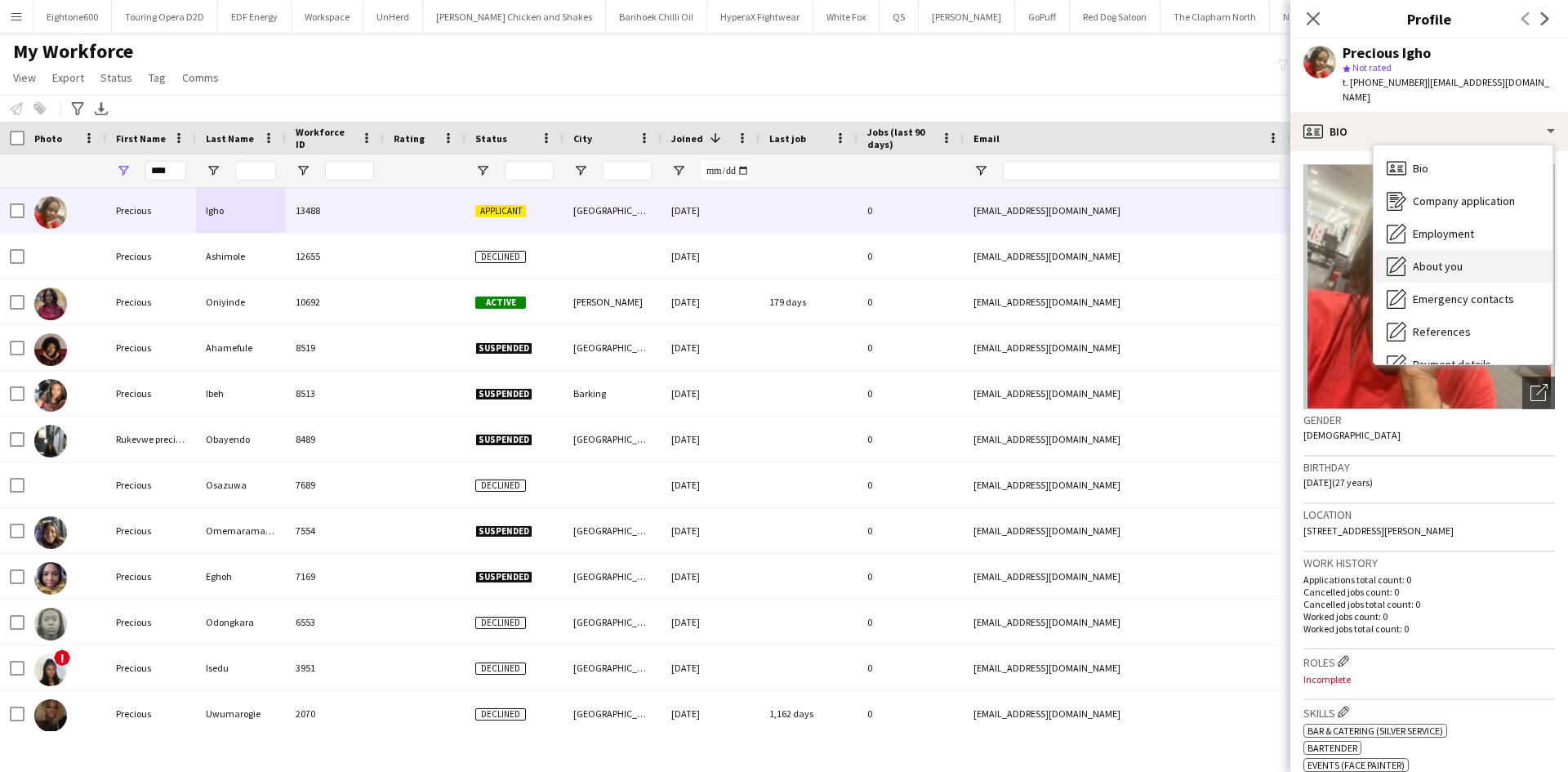
click at [1454, 250] on div "About you About you" at bounding box center [1463, 266] width 179 height 32
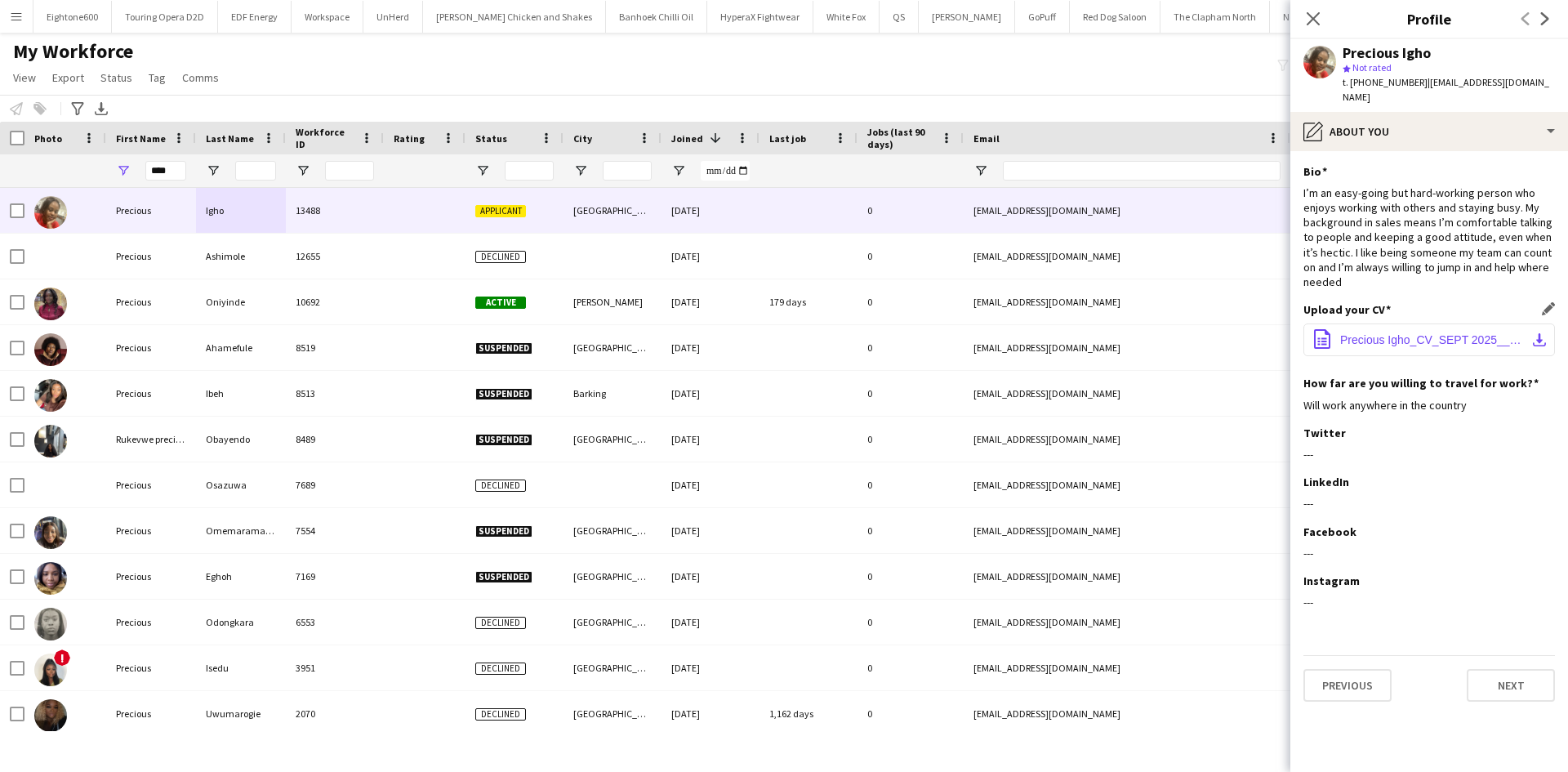
click at [1379, 333] on button "office-file-sheet Precious Igho_CV_SEPT 2025_____.pdf download-bottom" at bounding box center [1429, 339] width 251 height 32
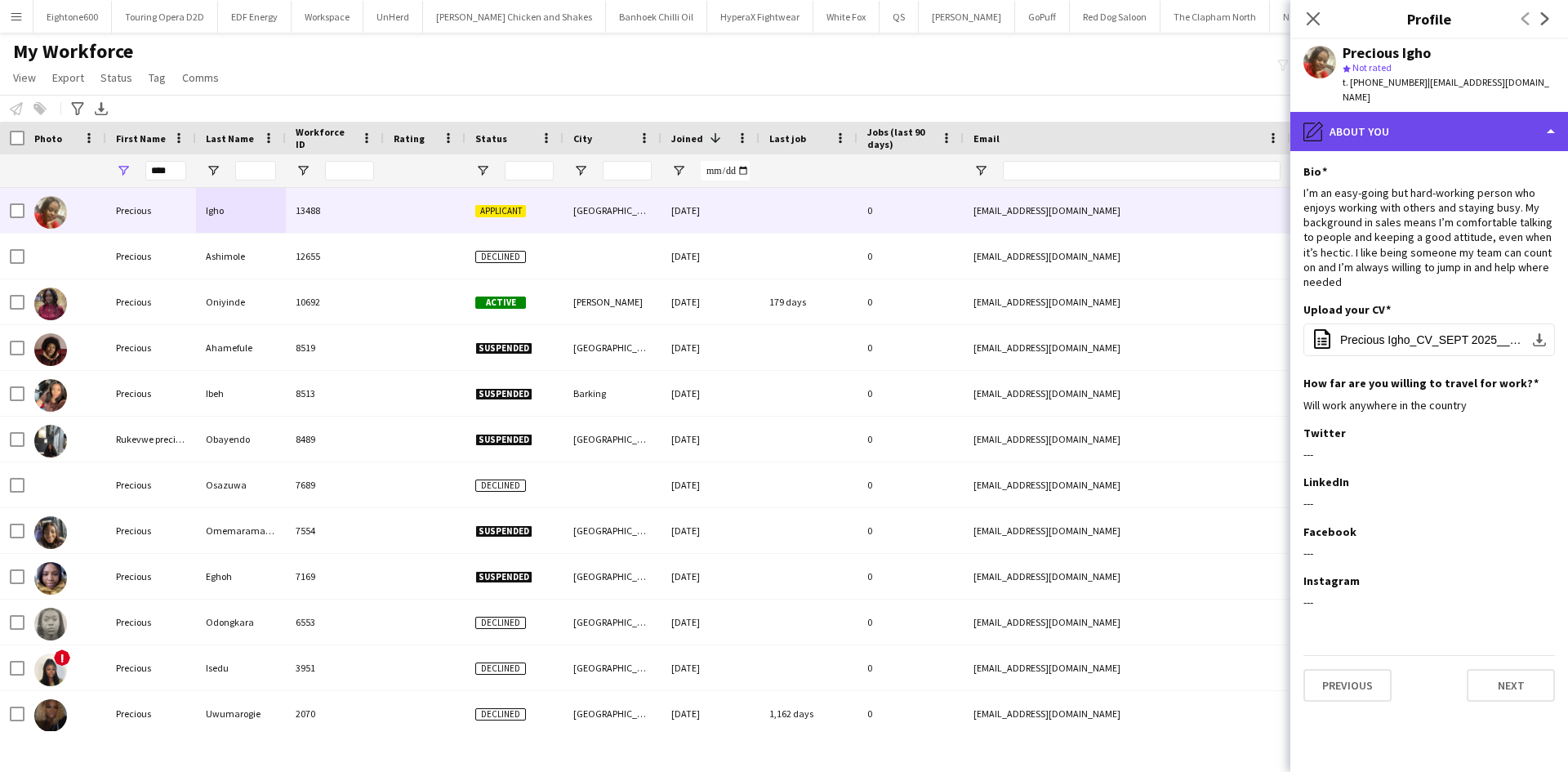
click at [1405, 125] on div "pencil4 About you" at bounding box center [1429, 131] width 278 height 39
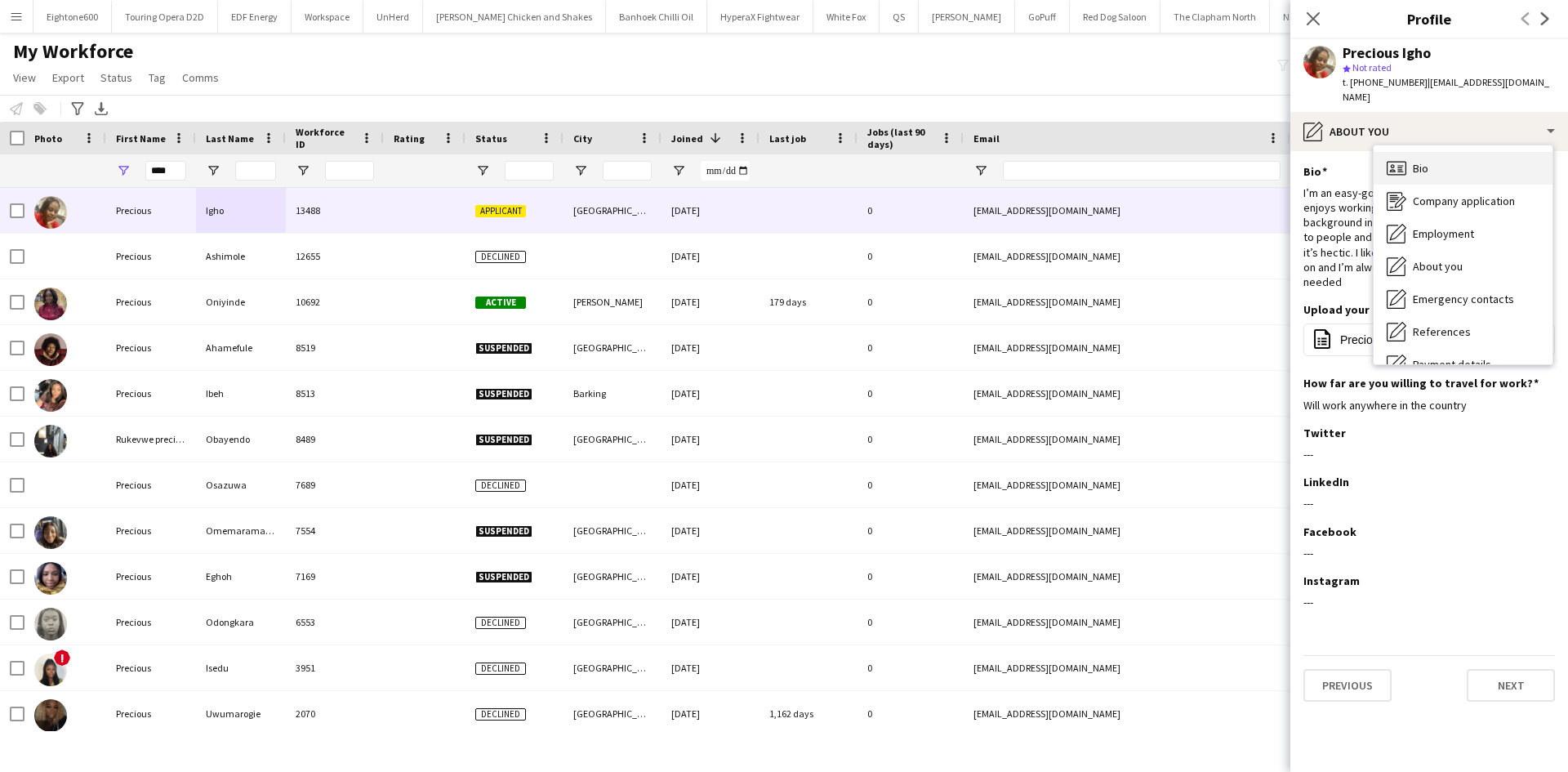
click at [1429, 163] on div "Bio Bio" at bounding box center [1463, 167] width 179 height 32
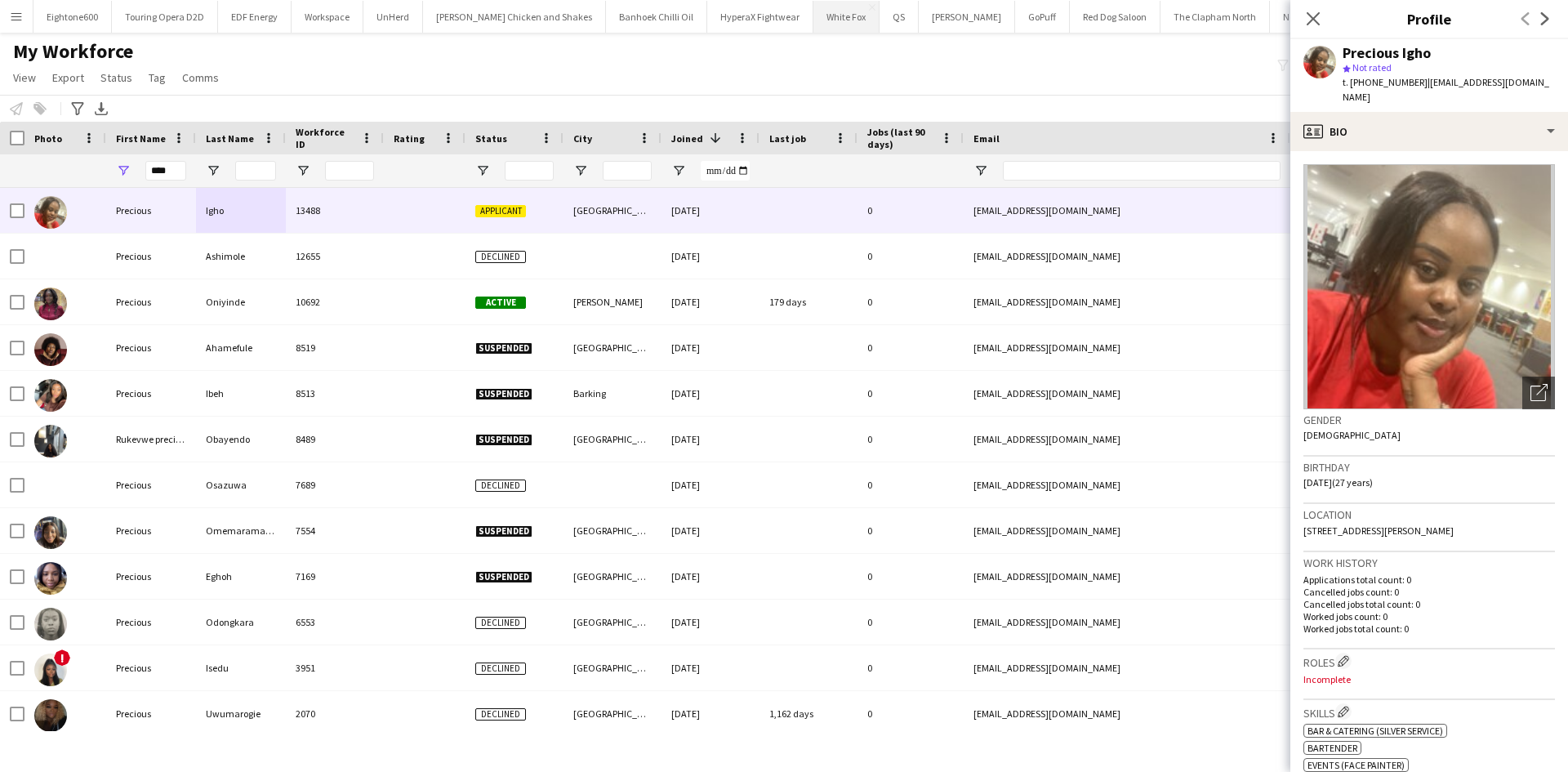
click at [814, 22] on button "White Fox Close" at bounding box center [847, 17] width 67 height 32
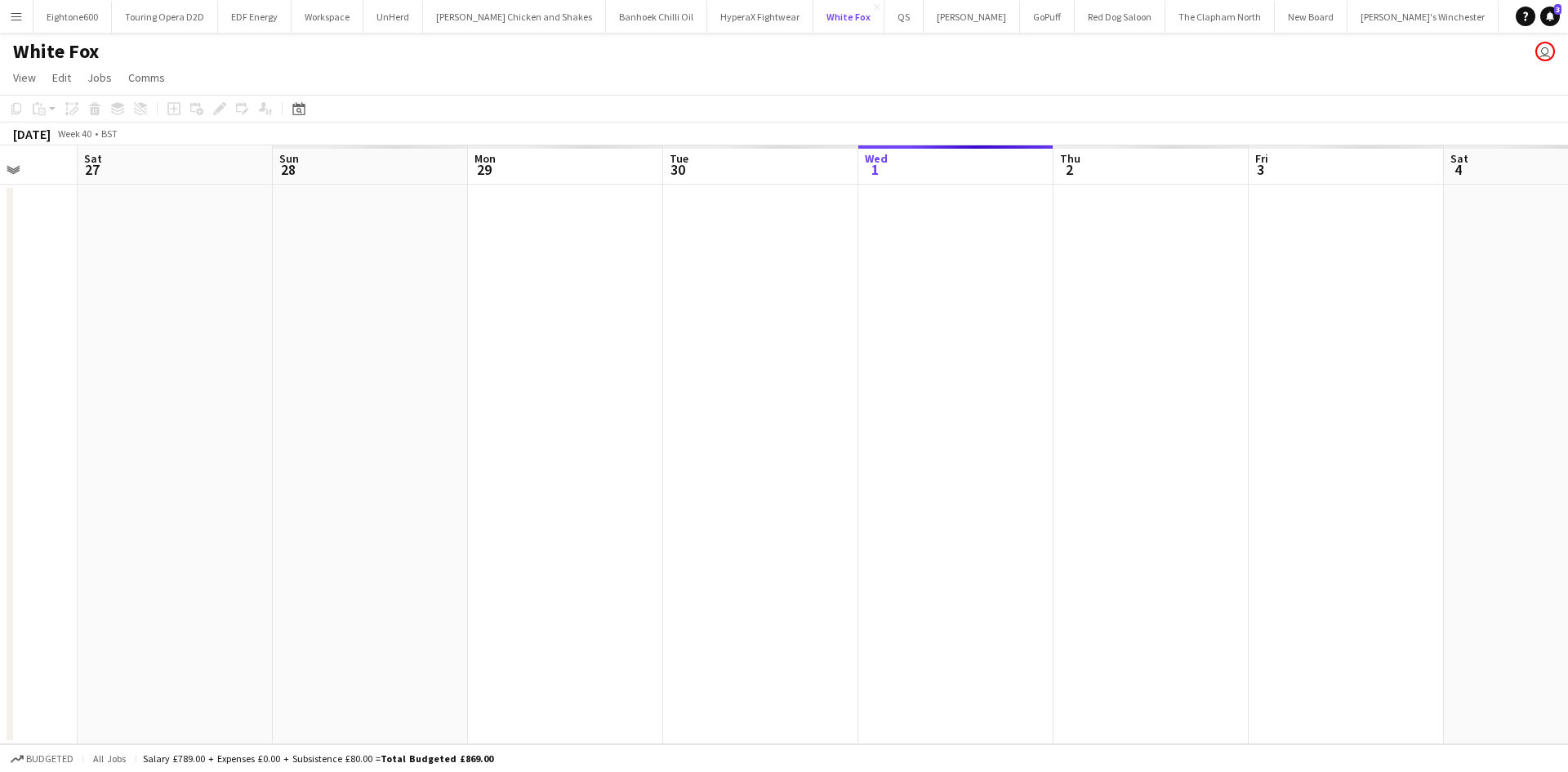
scroll to position [0, 359]
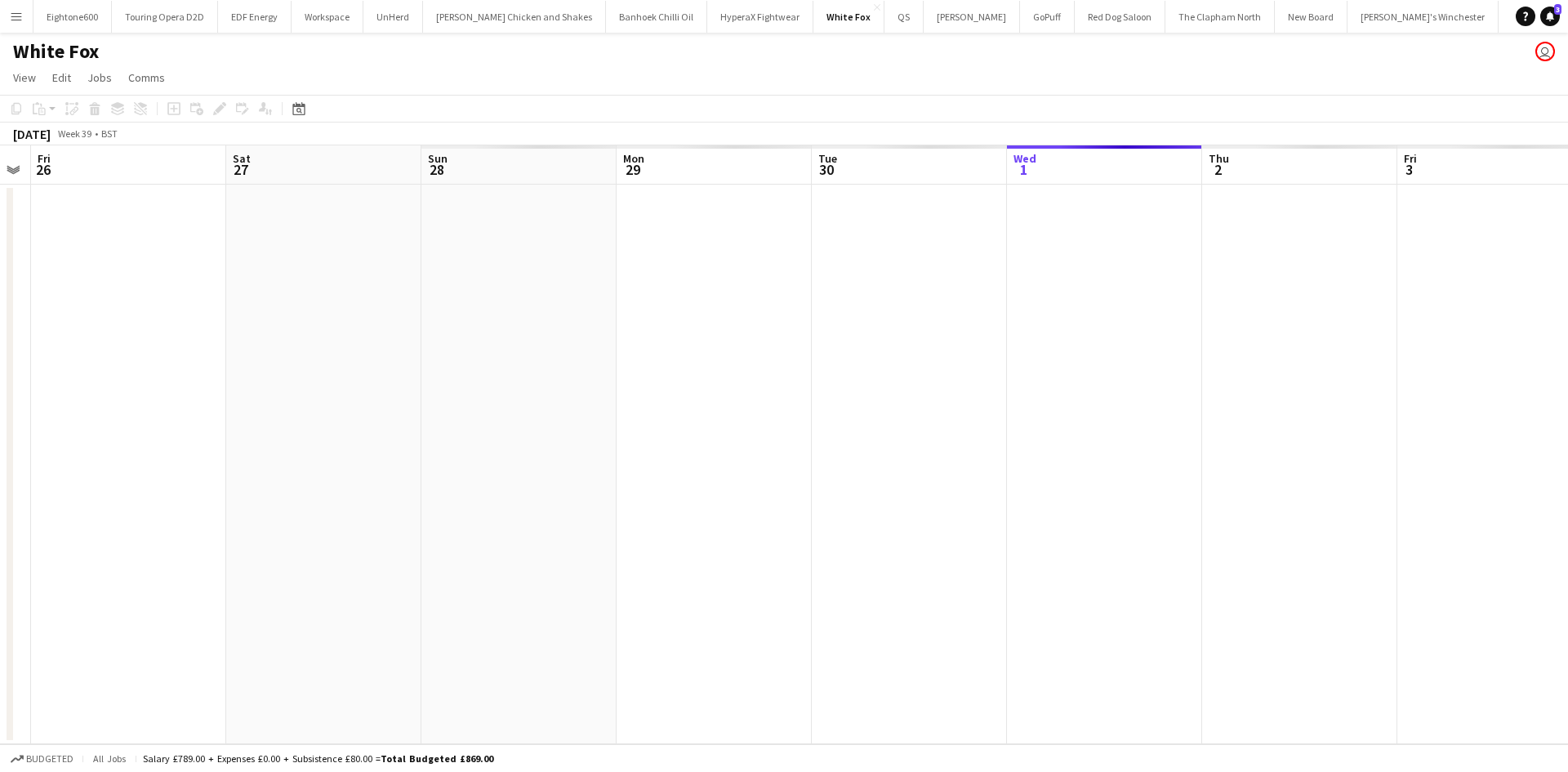
click at [10, 11] on app-icon "Menu" at bounding box center [16, 16] width 13 height 13
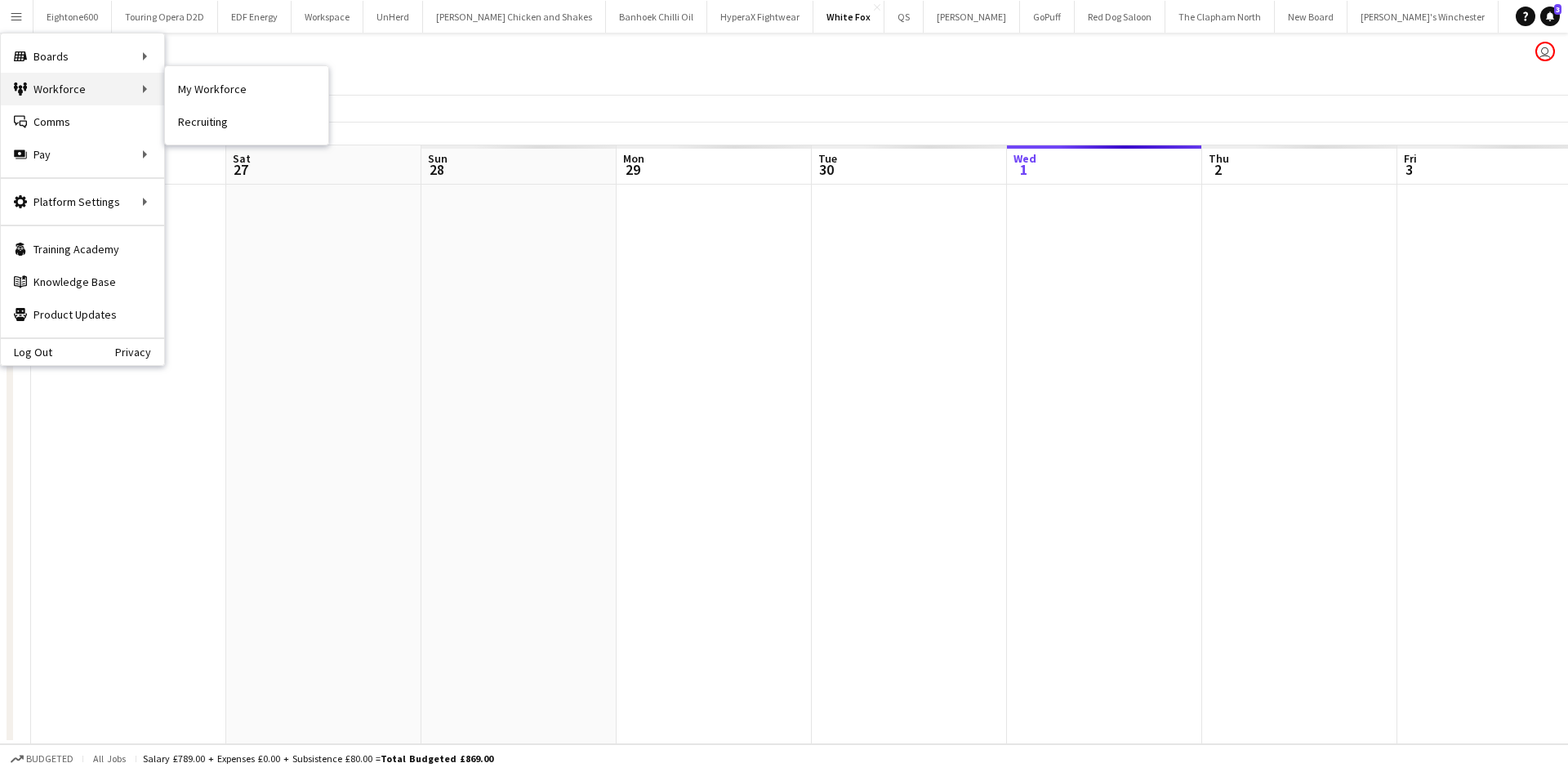
click at [73, 83] on div "Workforce Workforce" at bounding box center [82, 89] width 163 height 32
click at [74, 65] on div "Boards Boards" at bounding box center [82, 56] width 163 height 32
click at [231, 94] on link "All jobs" at bounding box center [246, 89] width 163 height 32
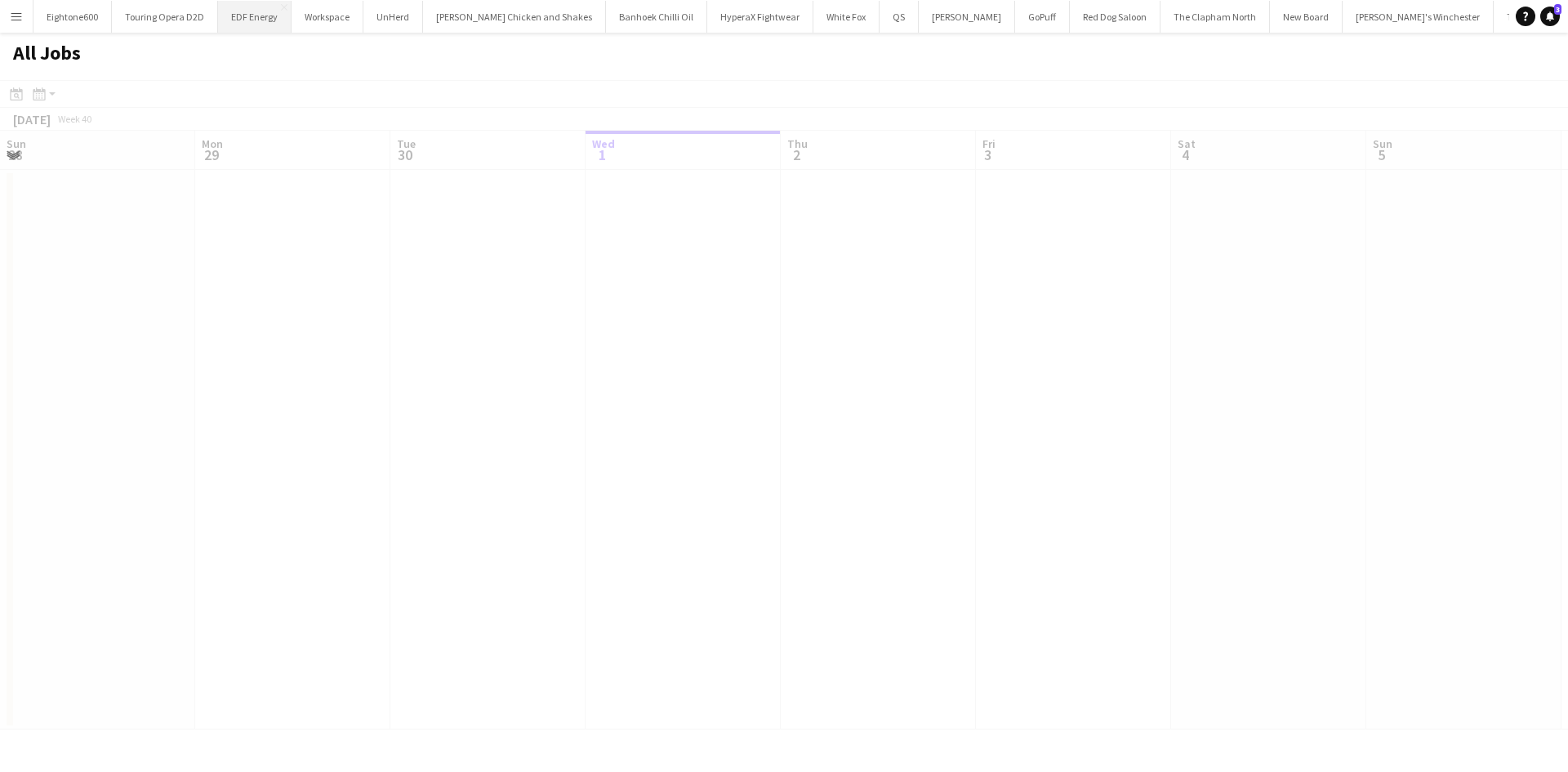
scroll to position [0, 391]
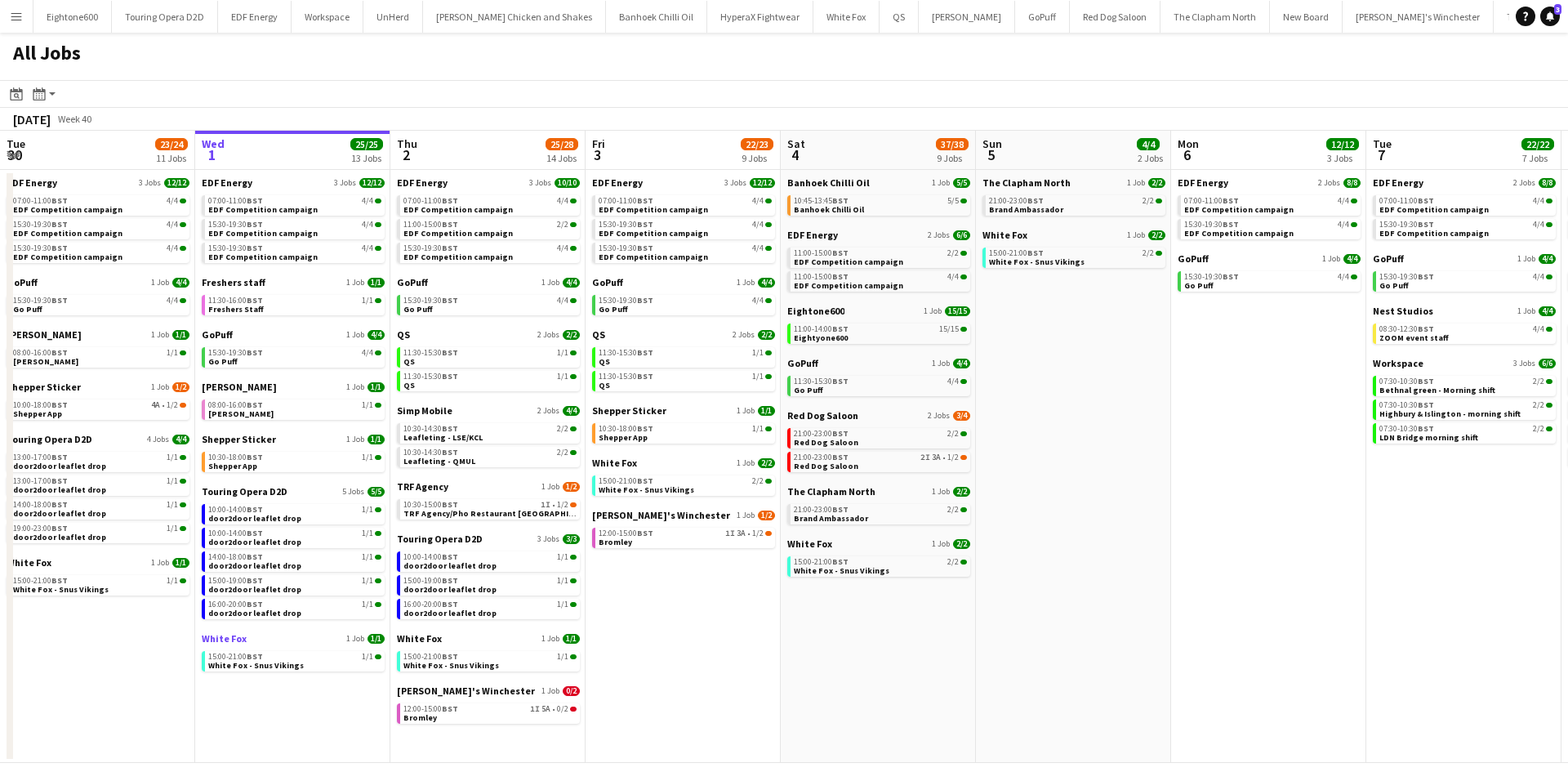
click at [253, 640] on link "White Fox 1 Job 1/1" at bounding box center [293, 639] width 183 height 12
click at [24, 18] on button "Menu" at bounding box center [16, 16] width 32 height 32
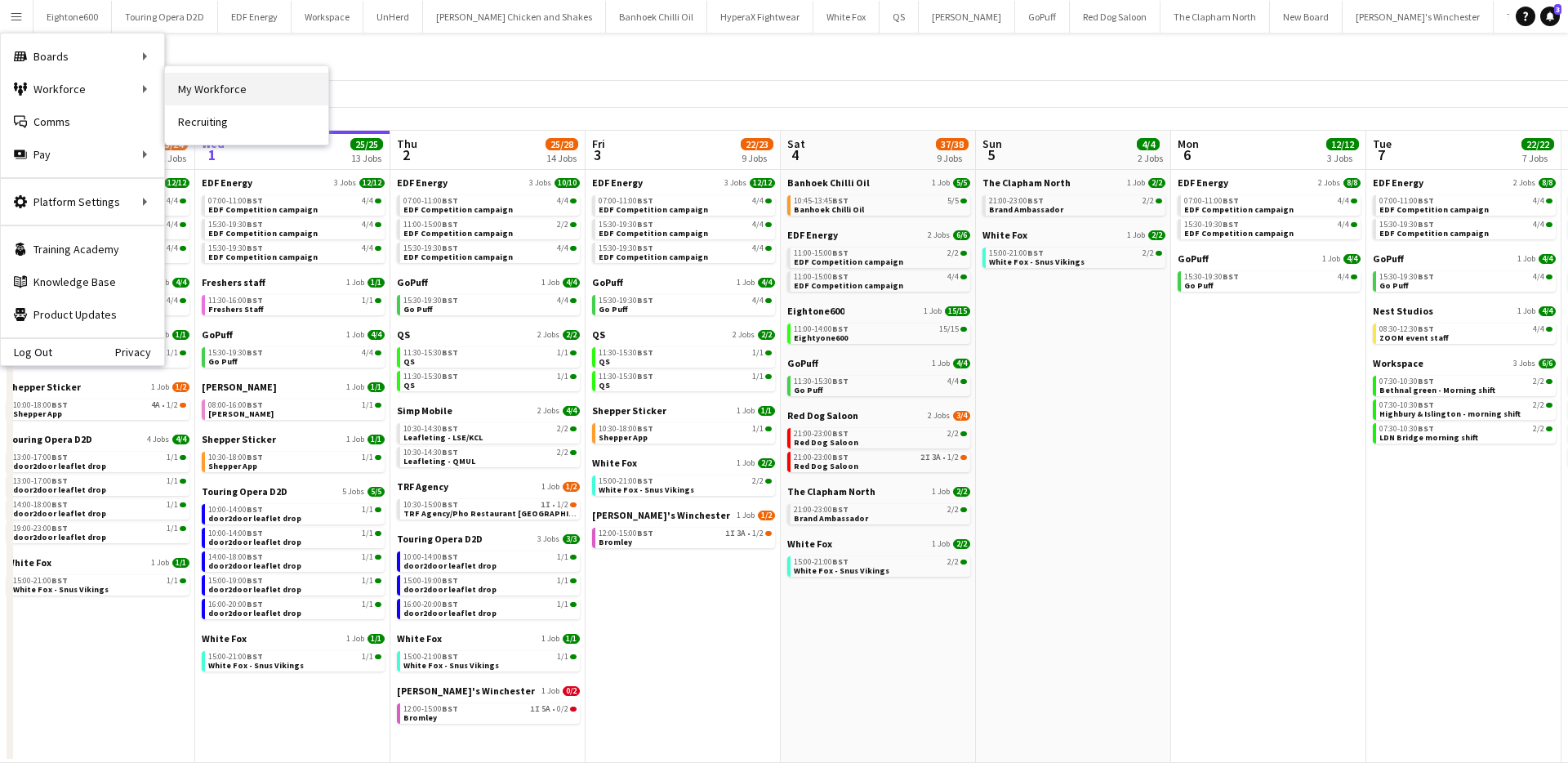
click at [200, 78] on link "My Workforce" at bounding box center [246, 89] width 163 height 32
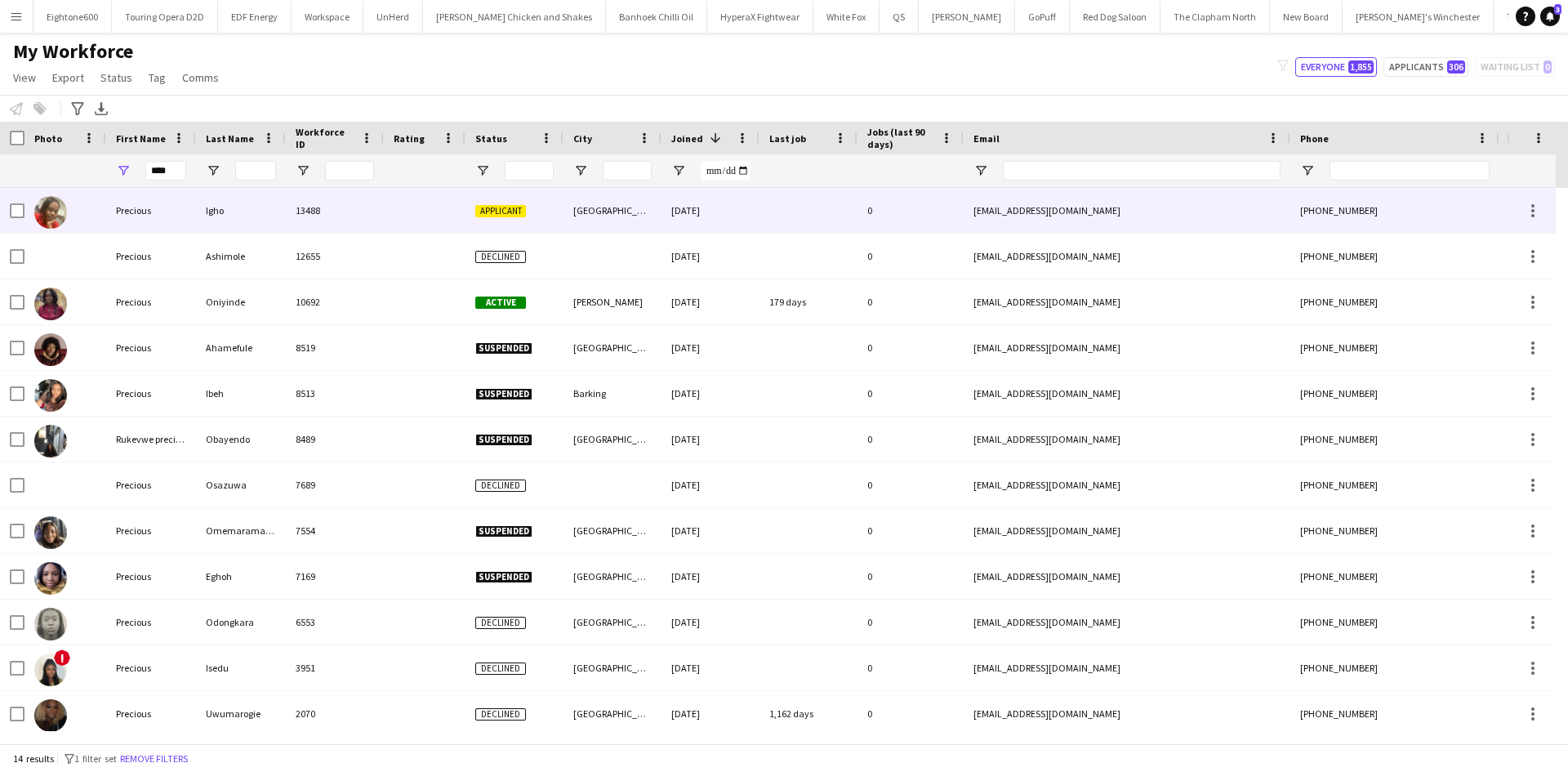
click at [390, 221] on div at bounding box center [424, 209] width 81 height 45
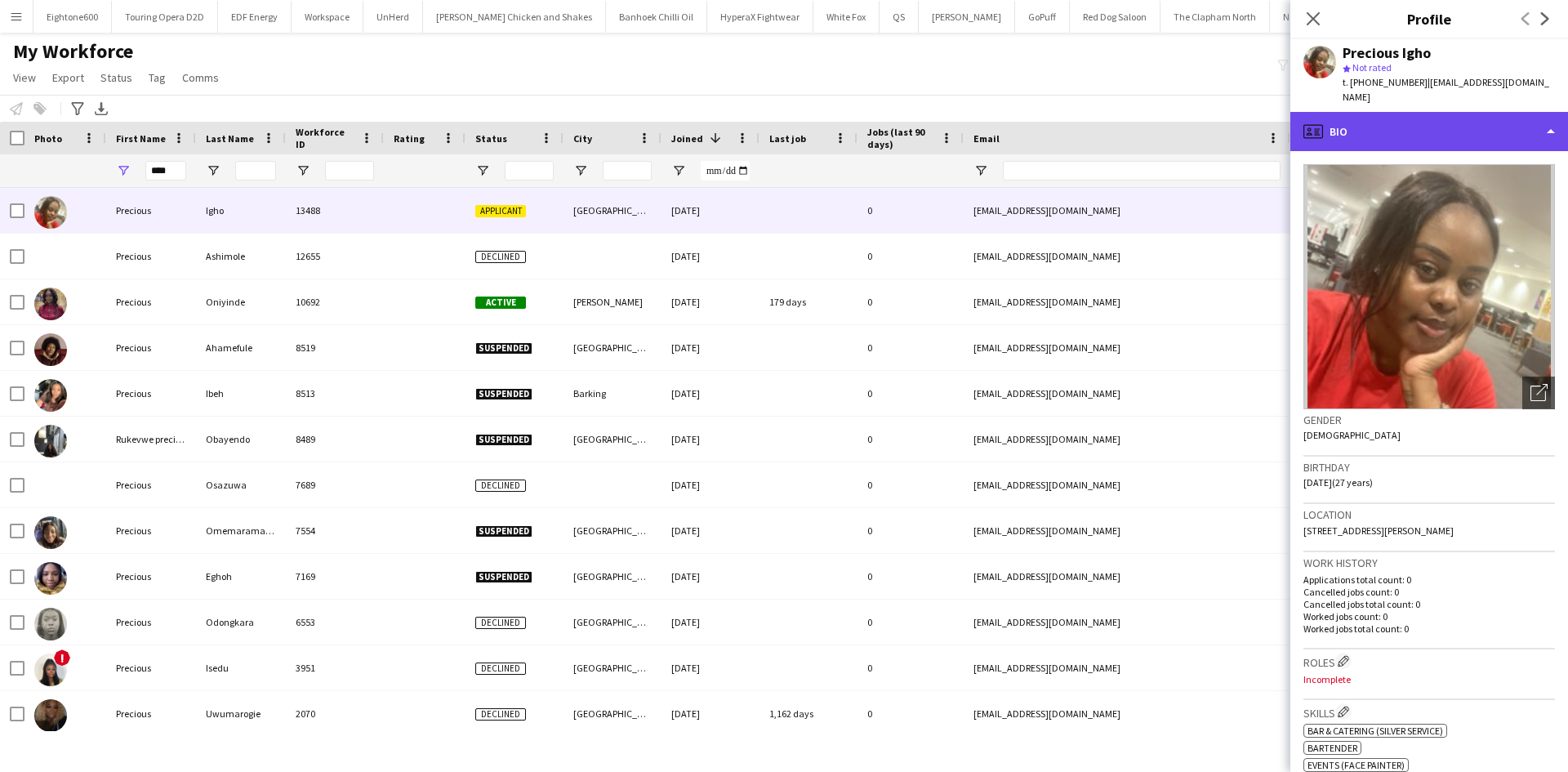
click at [1344, 124] on div "profile Bio" at bounding box center [1429, 131] width 278 height 39
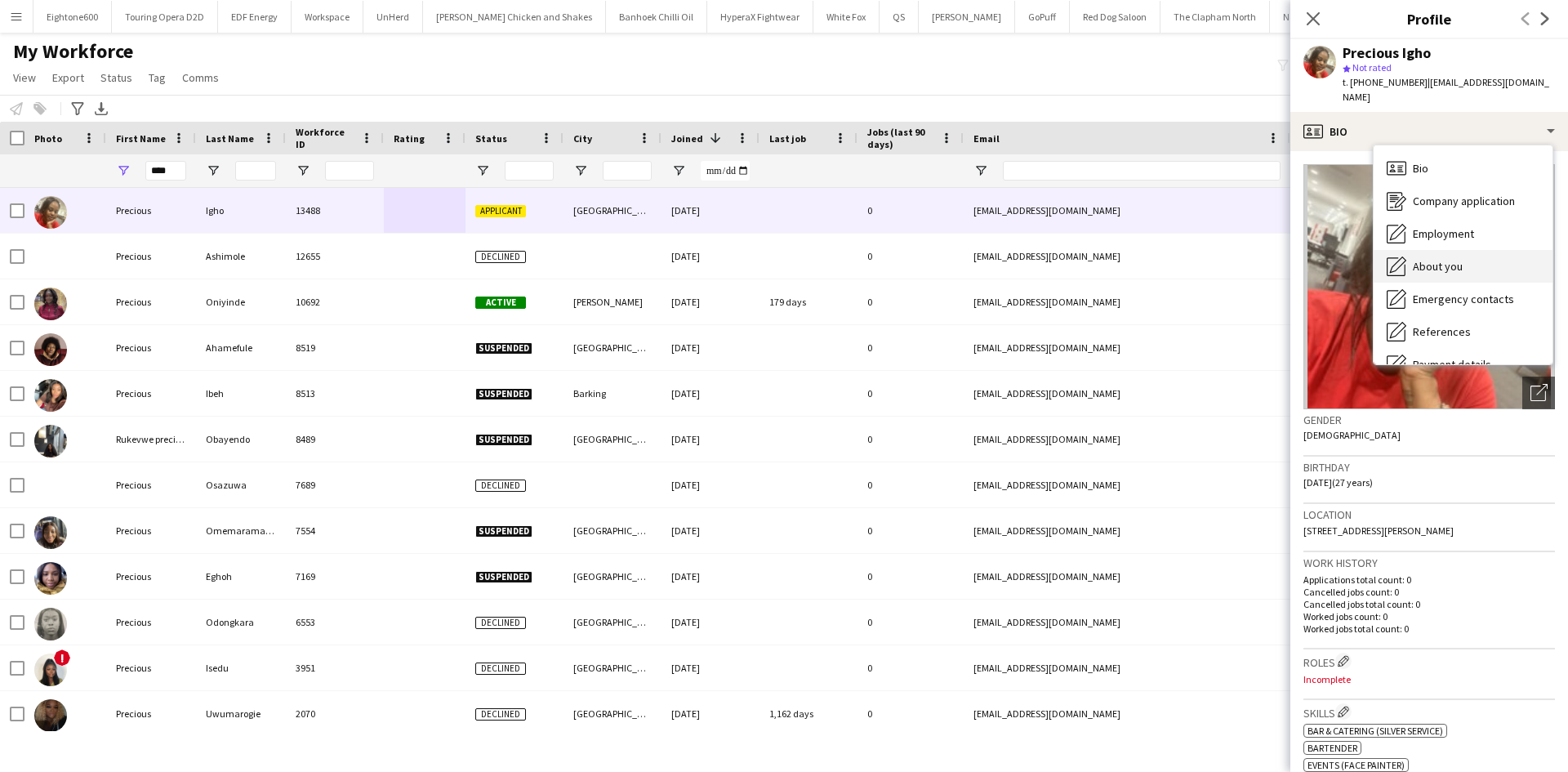
click at [1427, 259] on span "About you" at bounding box center [1437, 266] width 50 height 15
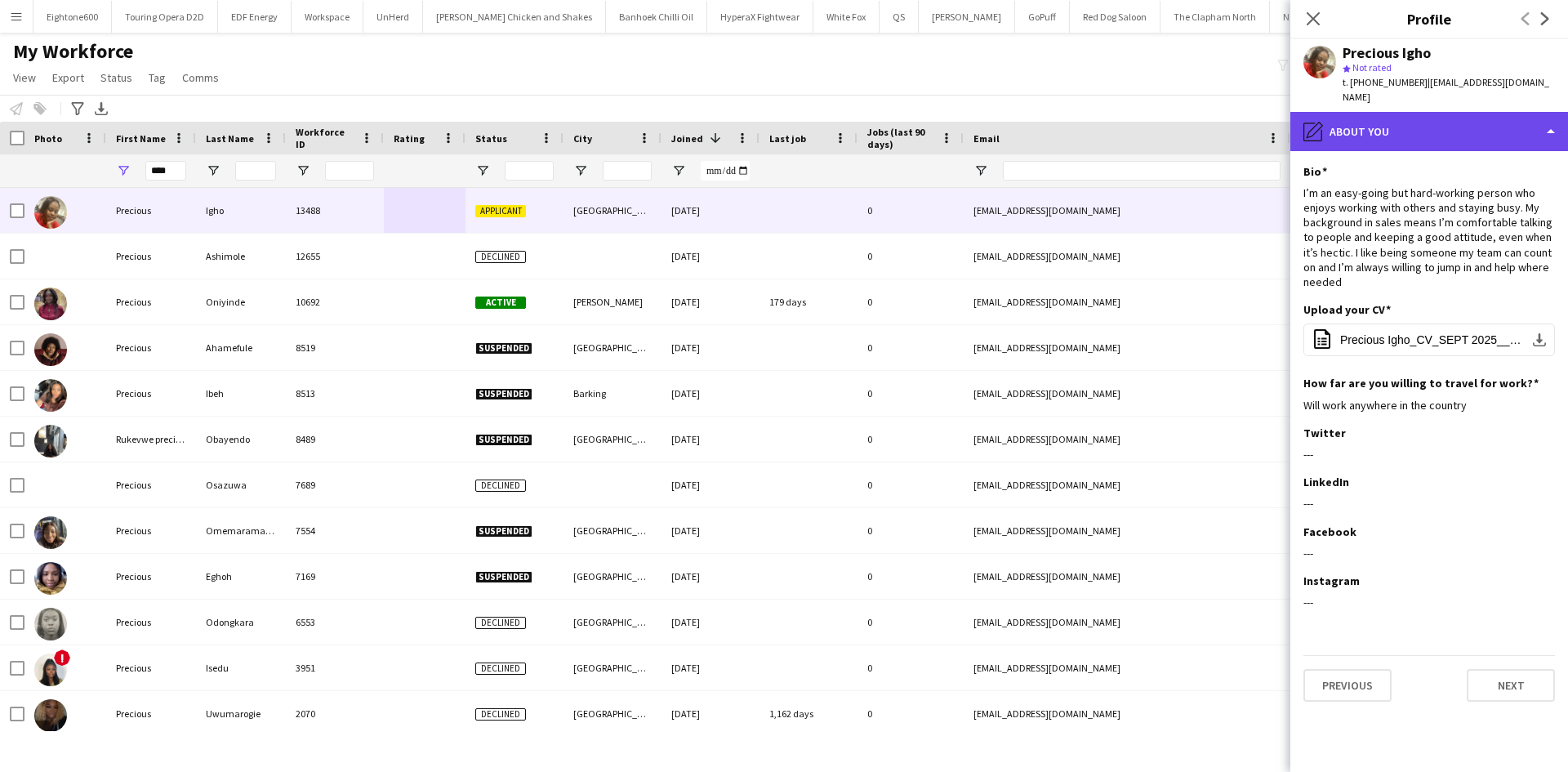
click at [1373, 117] on div "pencil4 About you" at bounding box center [1429, 131] width 278 height 39
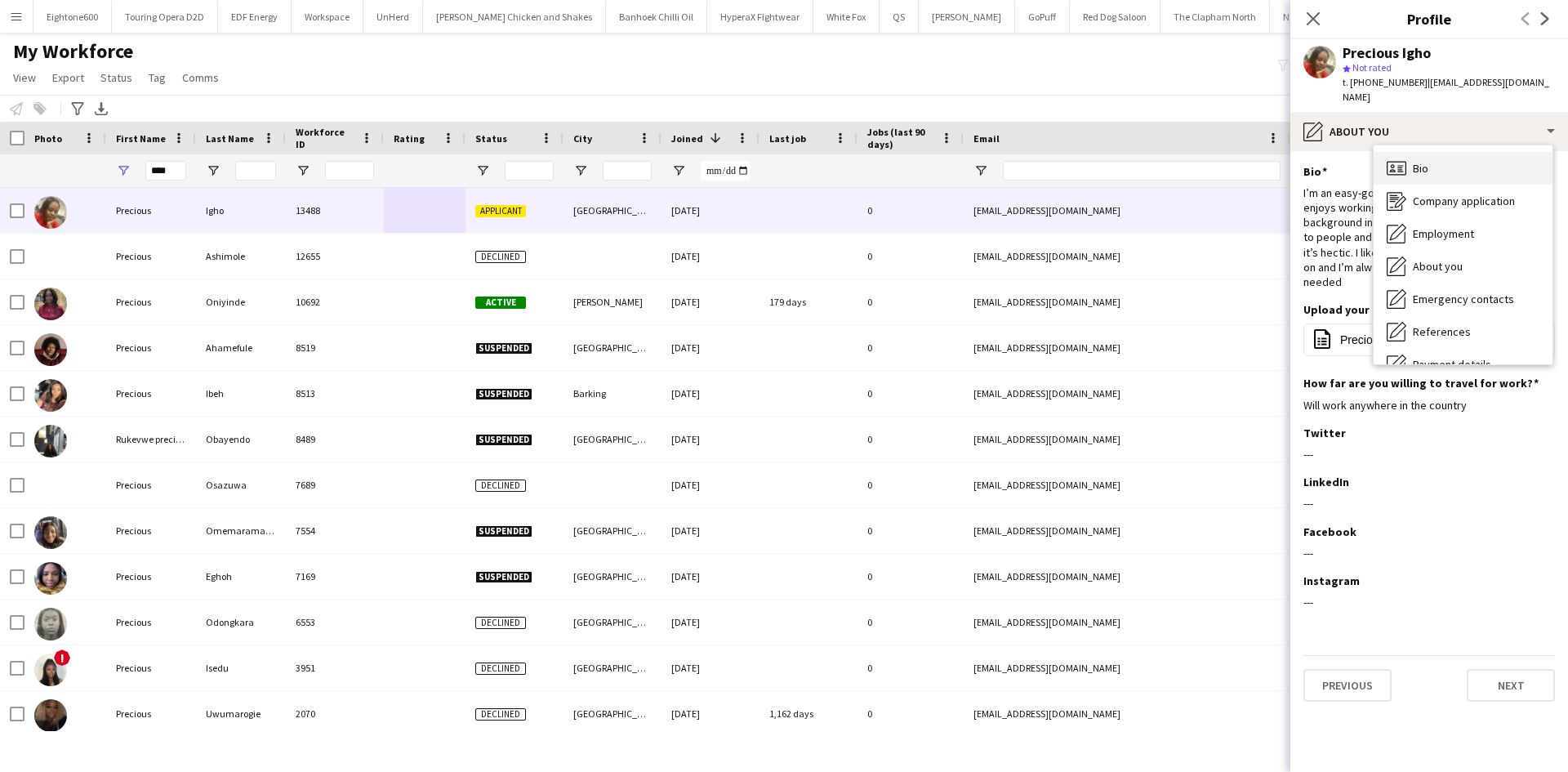
click at [1432, 153] on div "Bio Bio" at bounding box center [1463, 167] width 179 height 32
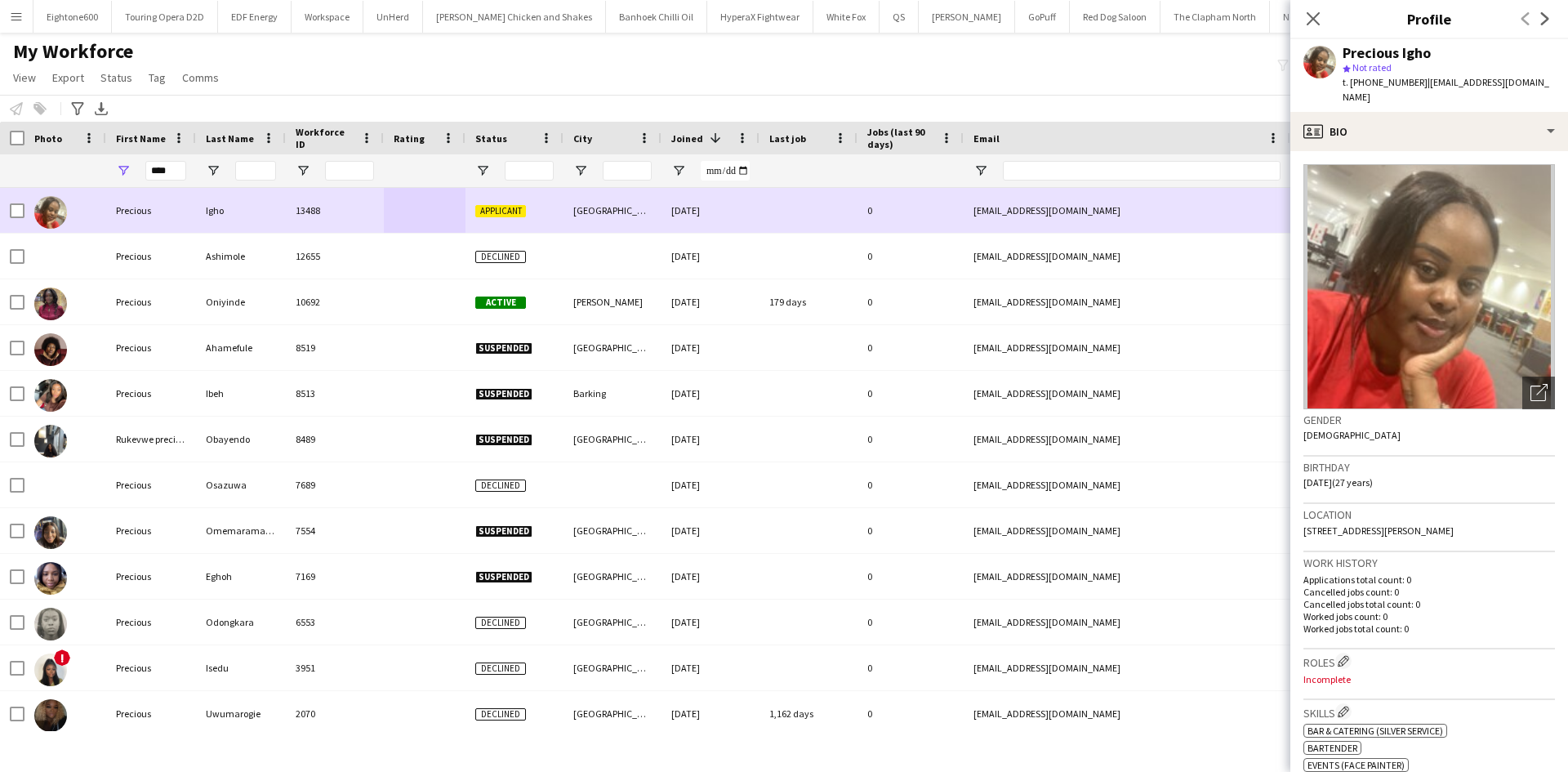
click at [26, 206] on div at bounding box center [65, 209] width 81 height 45
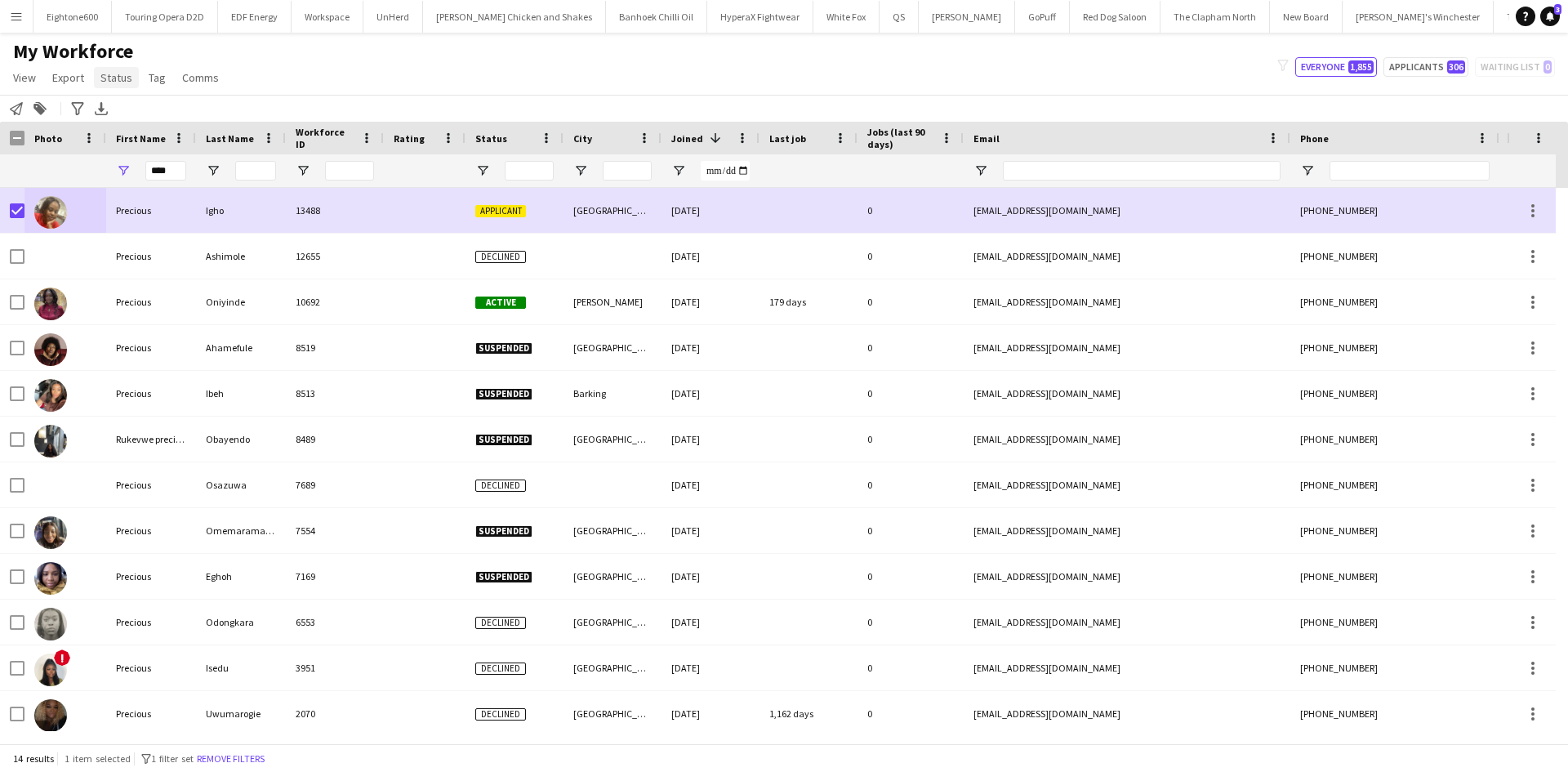
click at [119, 74] on span "Status" at bounding box center [117, 77] width 32 height 15
click at [173, 109] on link "Edit" at bounding box center [151, 112] width 115 height 34
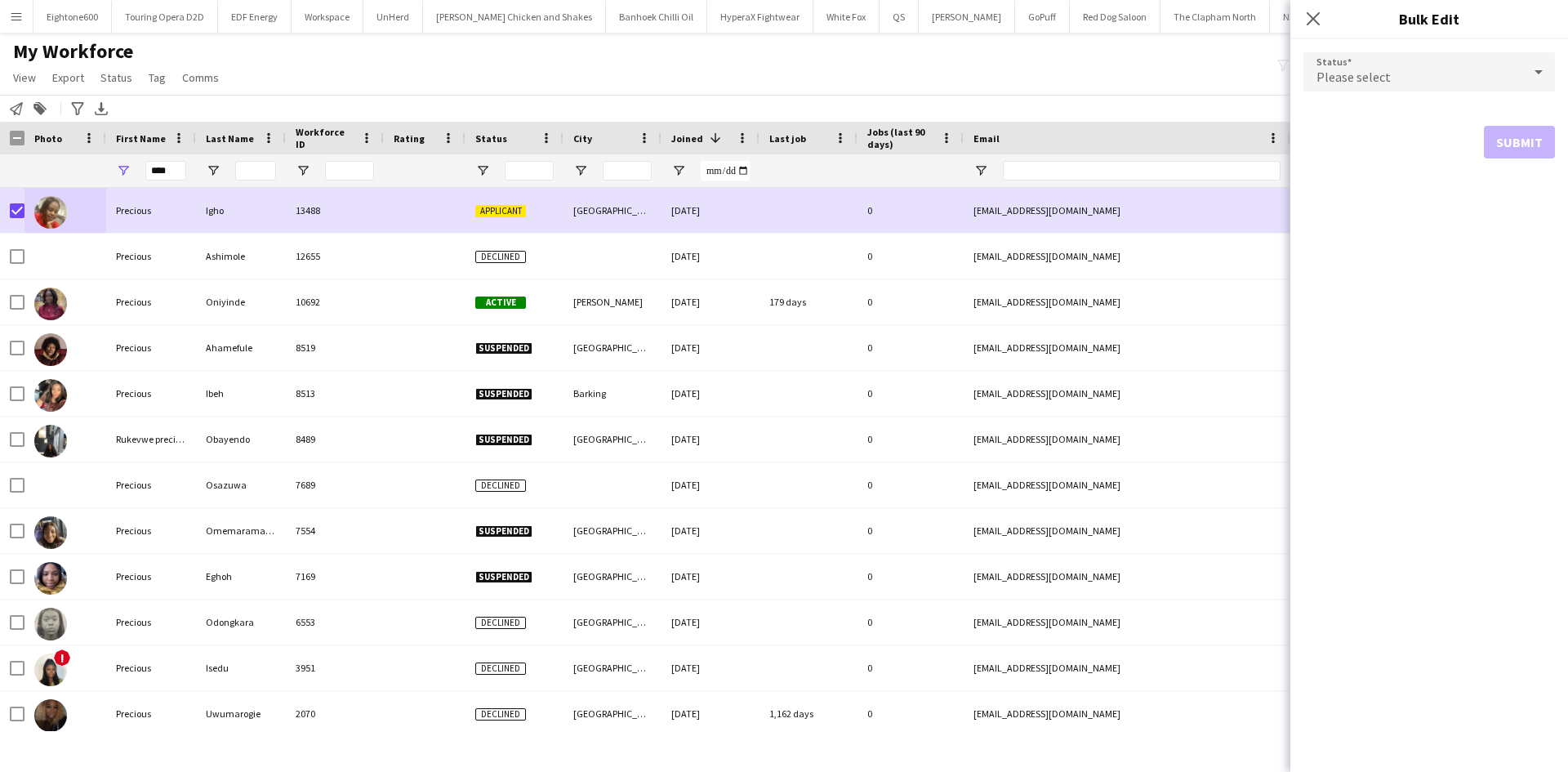
click at [1443, 82] on div "Please select" at bounding box center [1413, 72] width 219 height 39
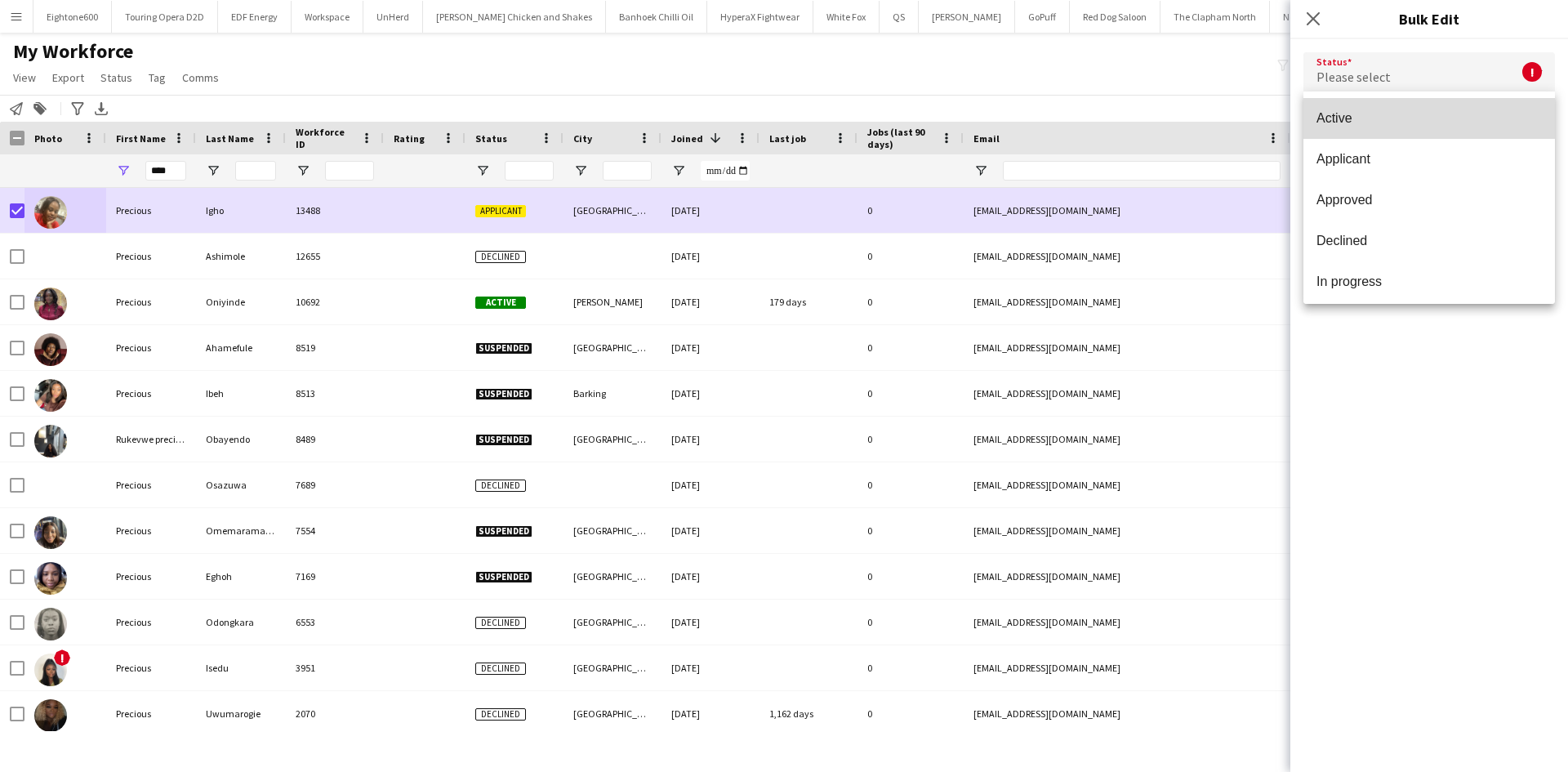
click at [1443, 128] on mat-option "Active" at bounding box center [1429, 118] width 251 height 41
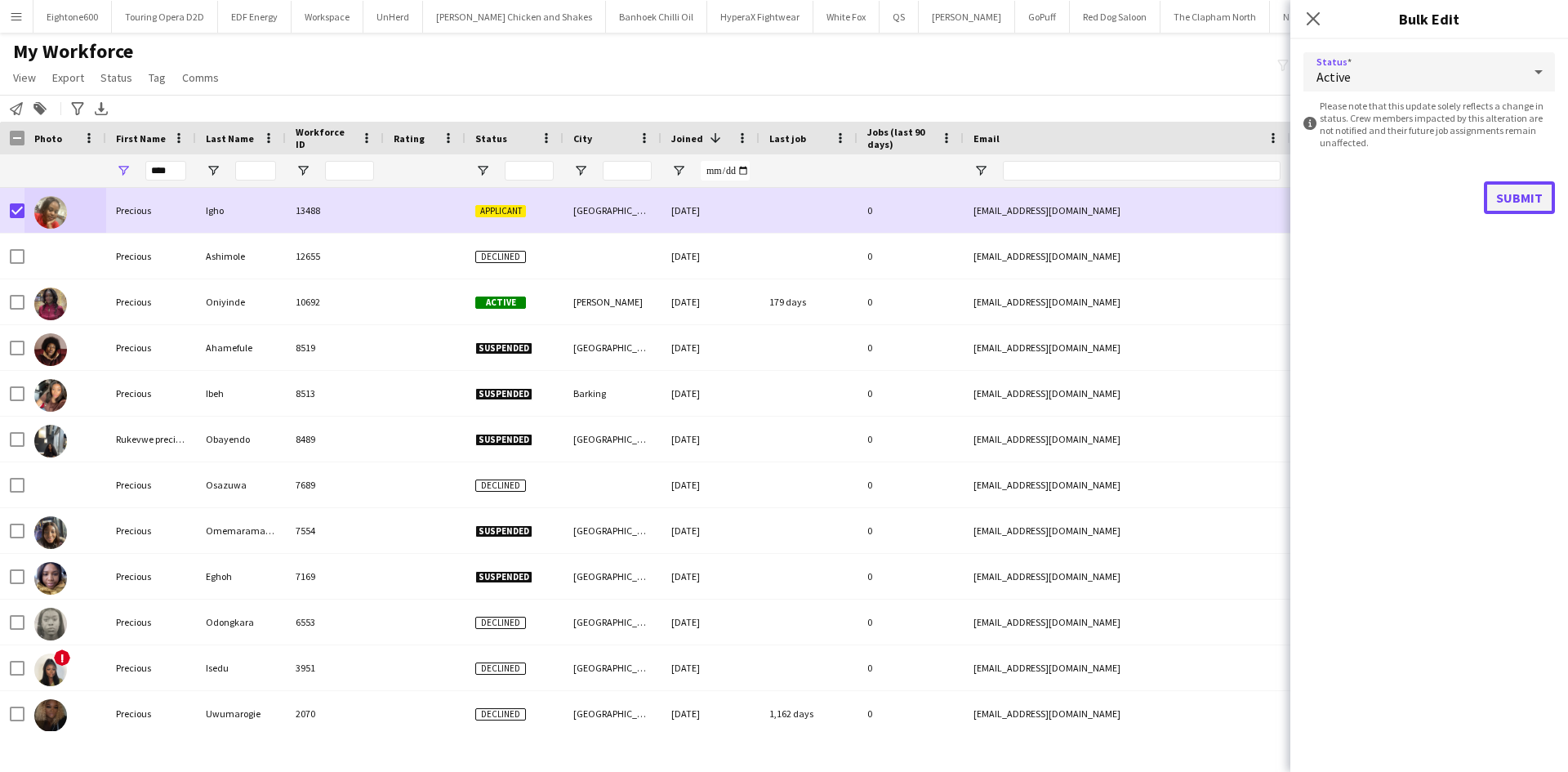
click at [1508, 194] on button "Submit" at bounding box center [1519, 197] width 71 height 32
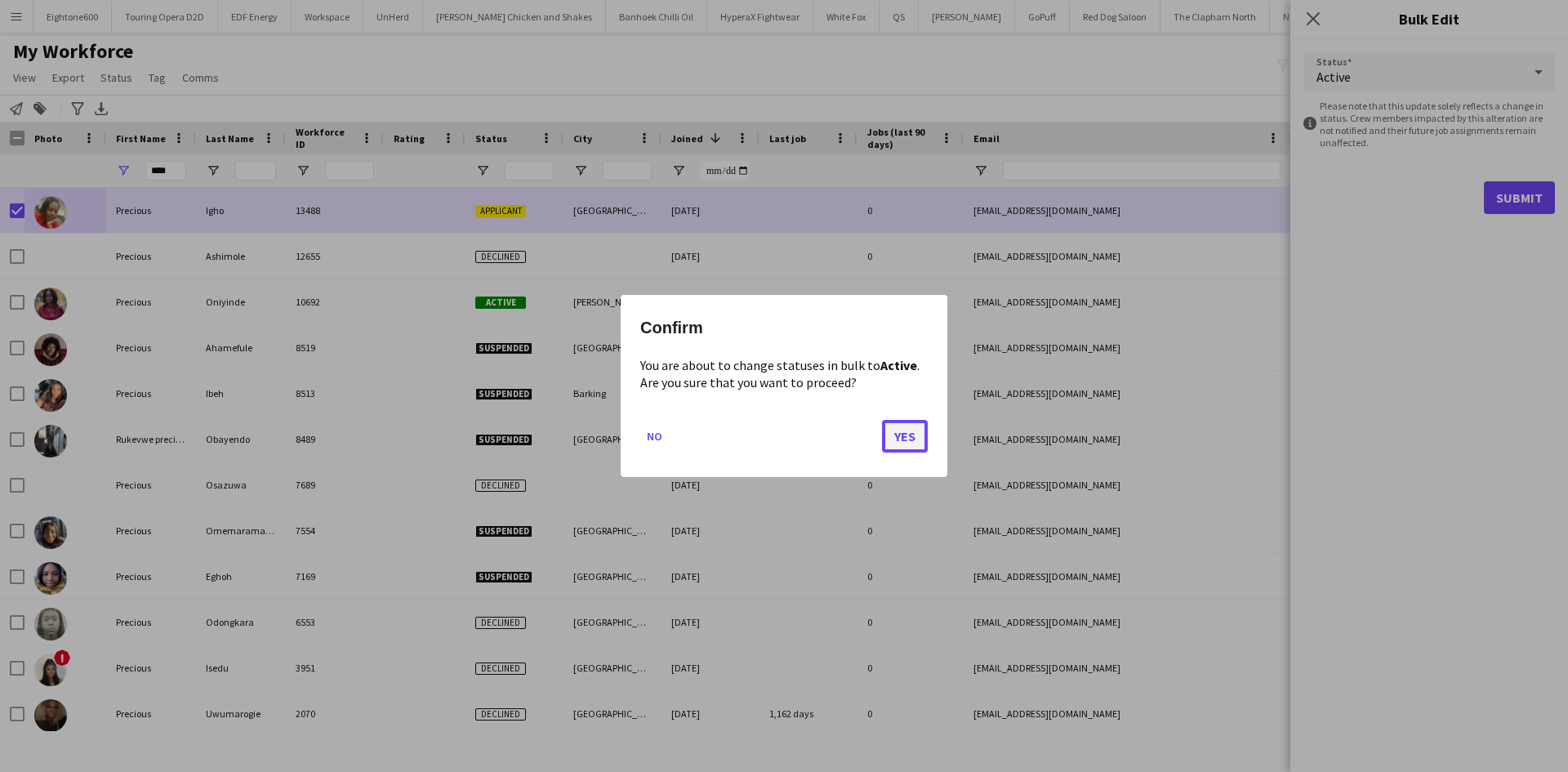
click at [916, 448] on button "Yes" at bounding box center [905, 436] width 46 height 32
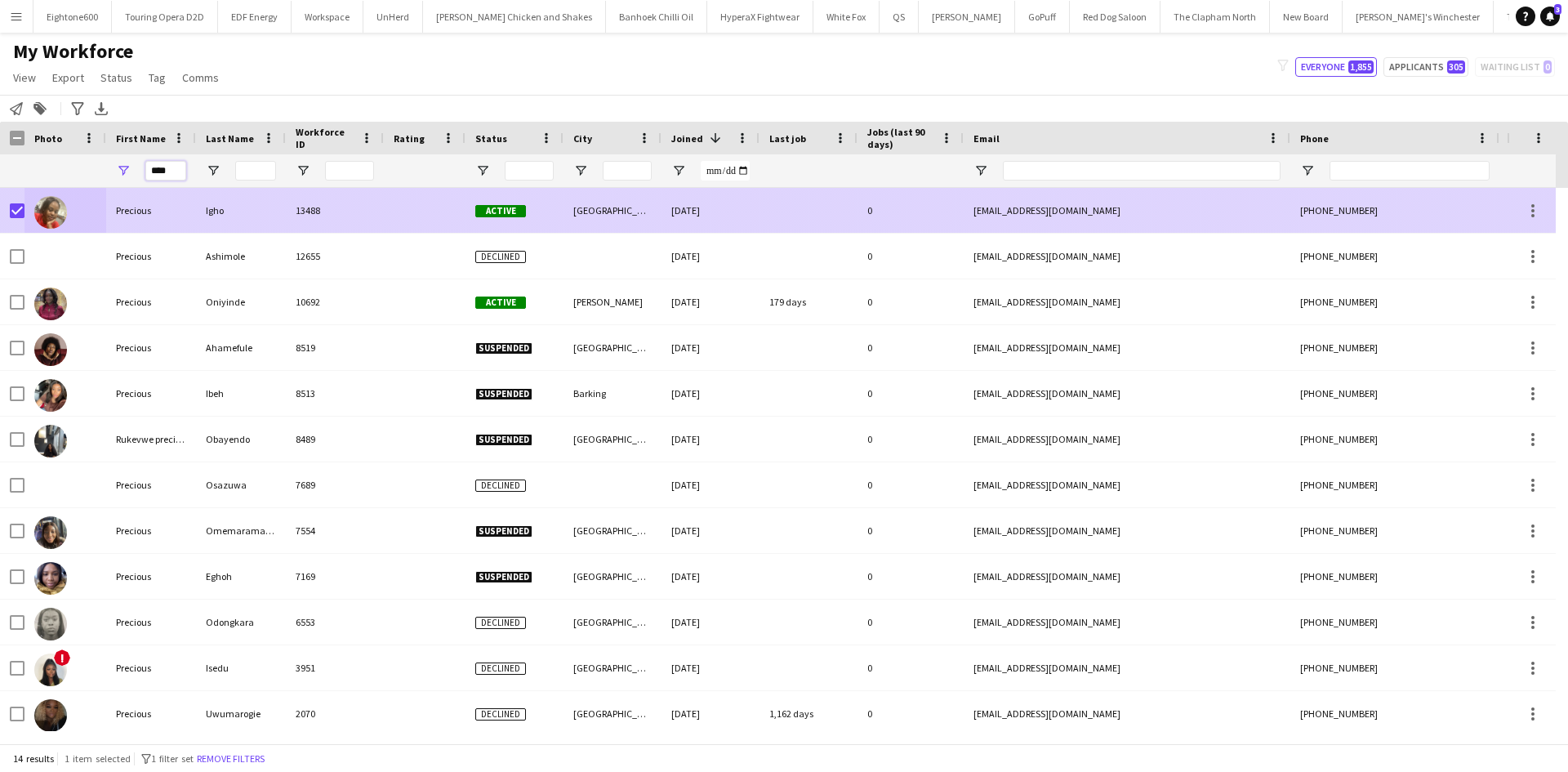
drag, startPoint x: 180, startPoint y: 174, endPoint x: -87, endPoint y: 225, distance: 271.8
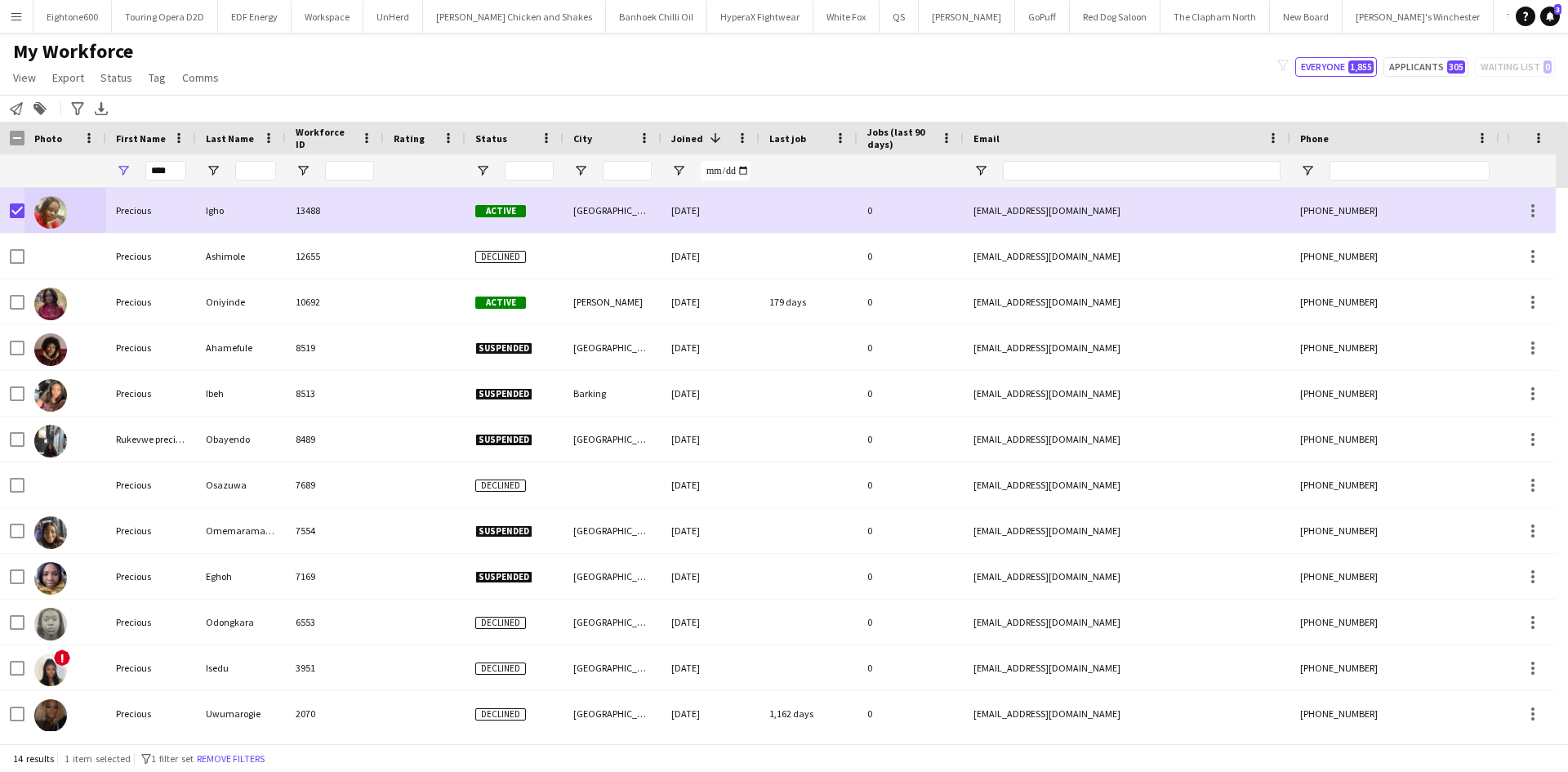
drag, startPoint x: -87, startPoint y: 225, endPoint x: 173, endPoint y: 166, distance: 266.6
click at [173, 166] on div "Workforce Details Photo First Name" at bounding box center [784, 433] width 1568 height 622
drag, startPoint x: 173, startPoint y: 166, endPoint x: 140, endPoint y: 175, distance: 34.2
click at [140, 175] on div "****" at bounding box center [151, 170] width 90 height 32
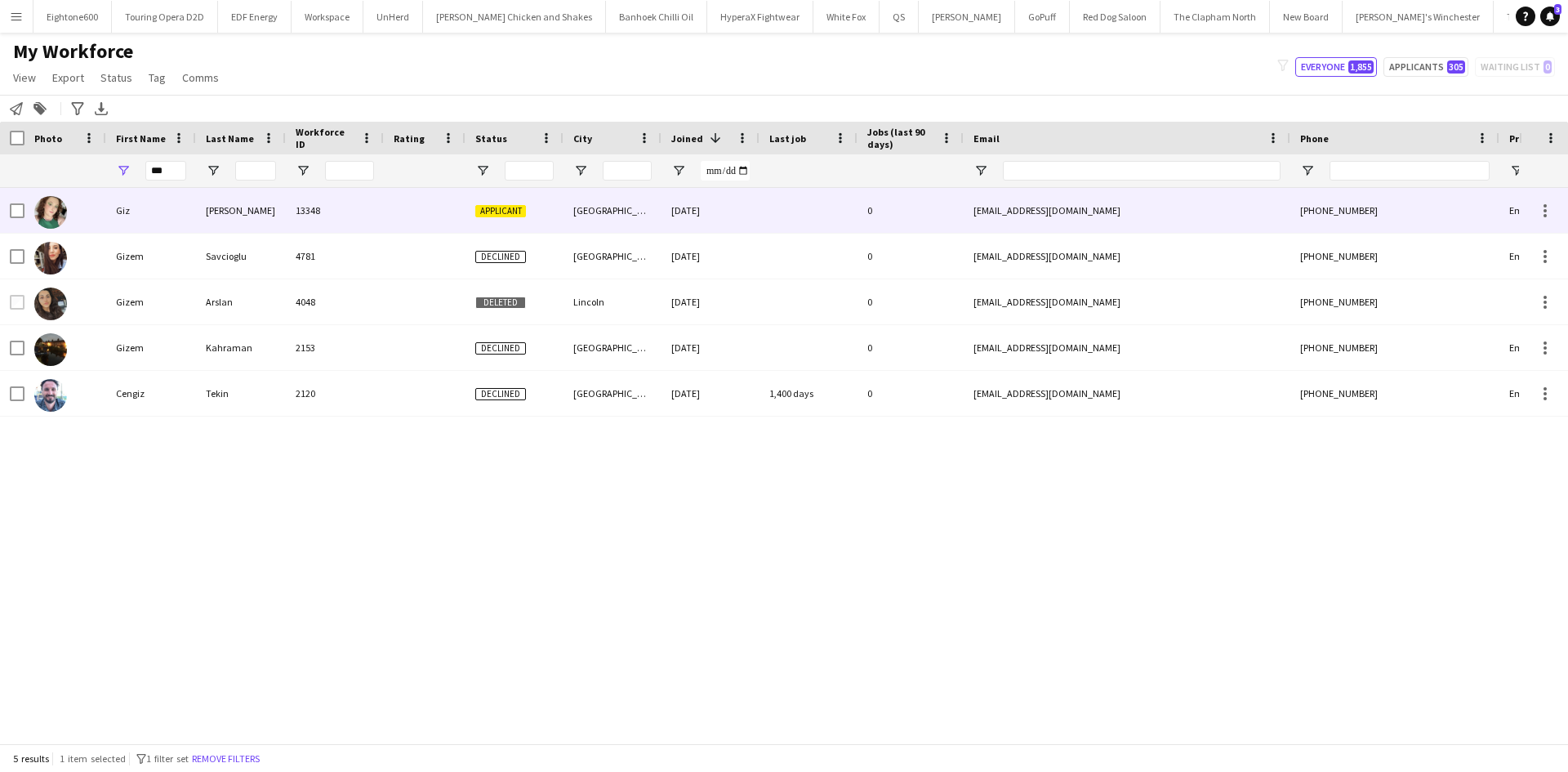
click at [299, 215] on div "13348" at bounding box center [335, 209] width 98 height 45
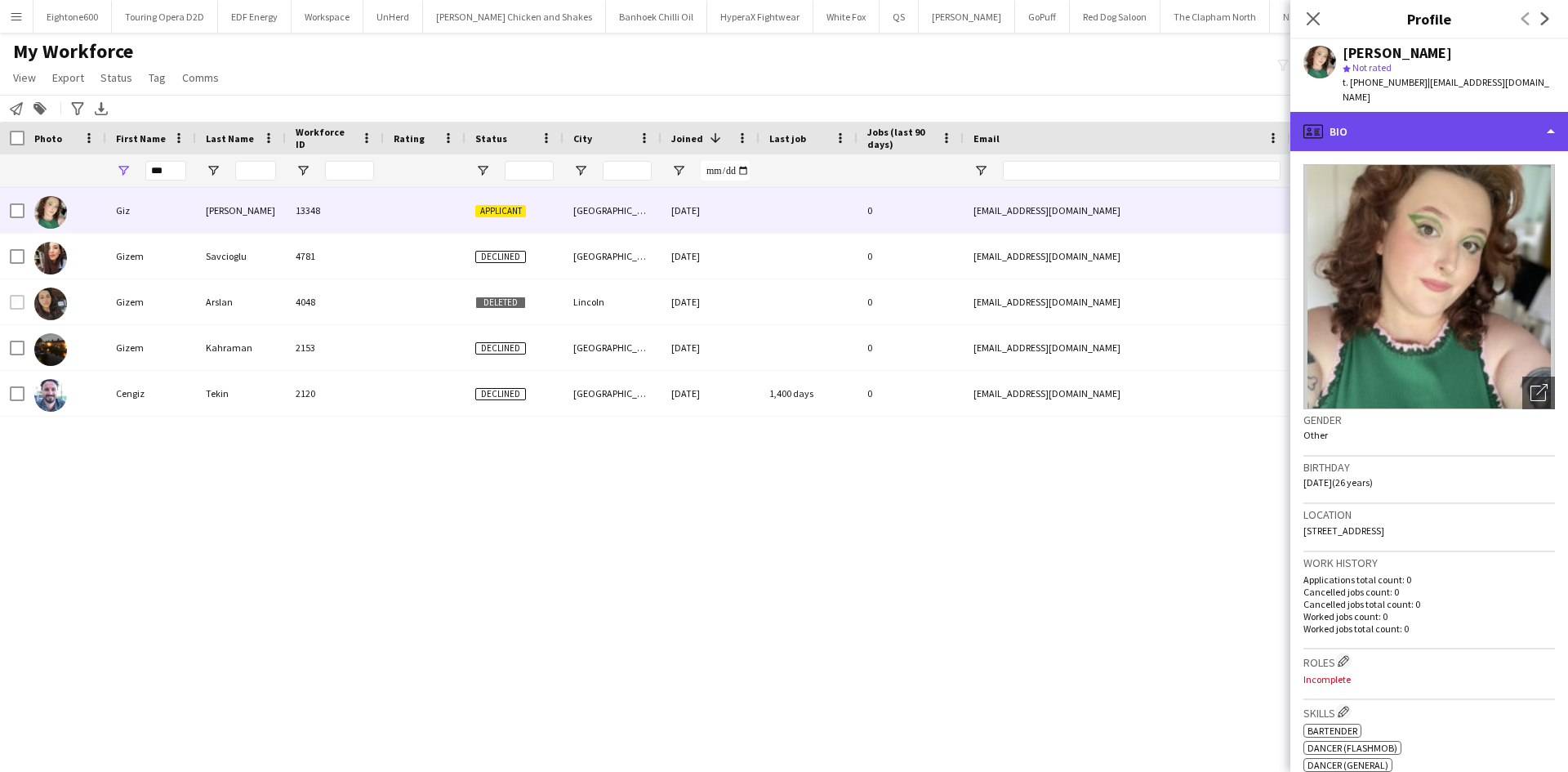
click at [1389, 112] on div "profile Bio" at bounding box center [1429, 131] width 278 height 39
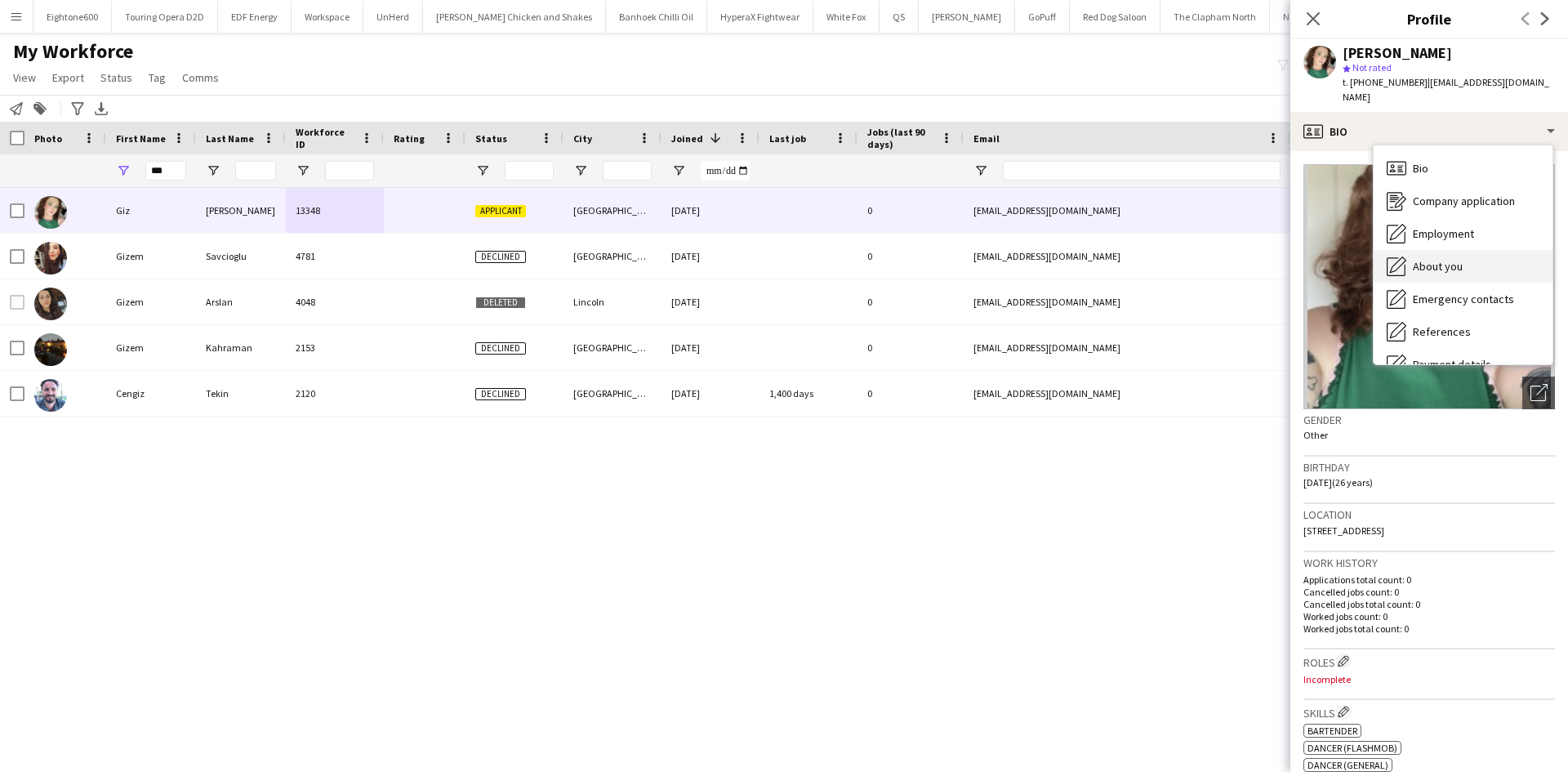
click at [1490, 251] on div "About you About you" at bounding box center [1463, 266] width 179 height 32
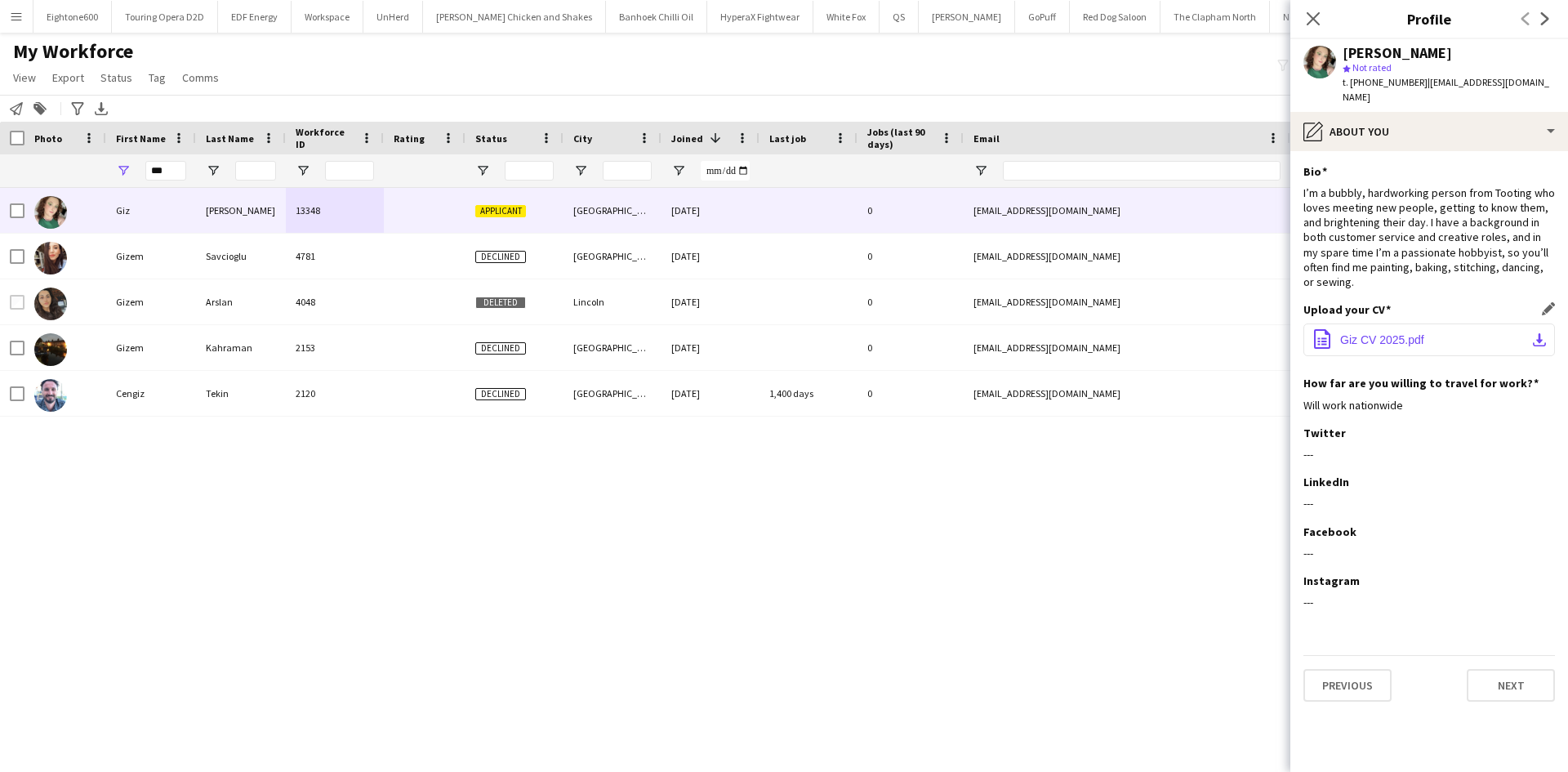
click at [1460, 332] on button "office-file-sheet Giz CV 2025.pdf download-bottom" at bounding box center [1429, 339] width 251 height 32
drag, startPoint x: 178, startPoint y: 172, endPoint x: 59, endPoint y: 172, distance: 119.0
click at [59, 172] on div "***" at bounding box center [885, 170] width 1770 height 32
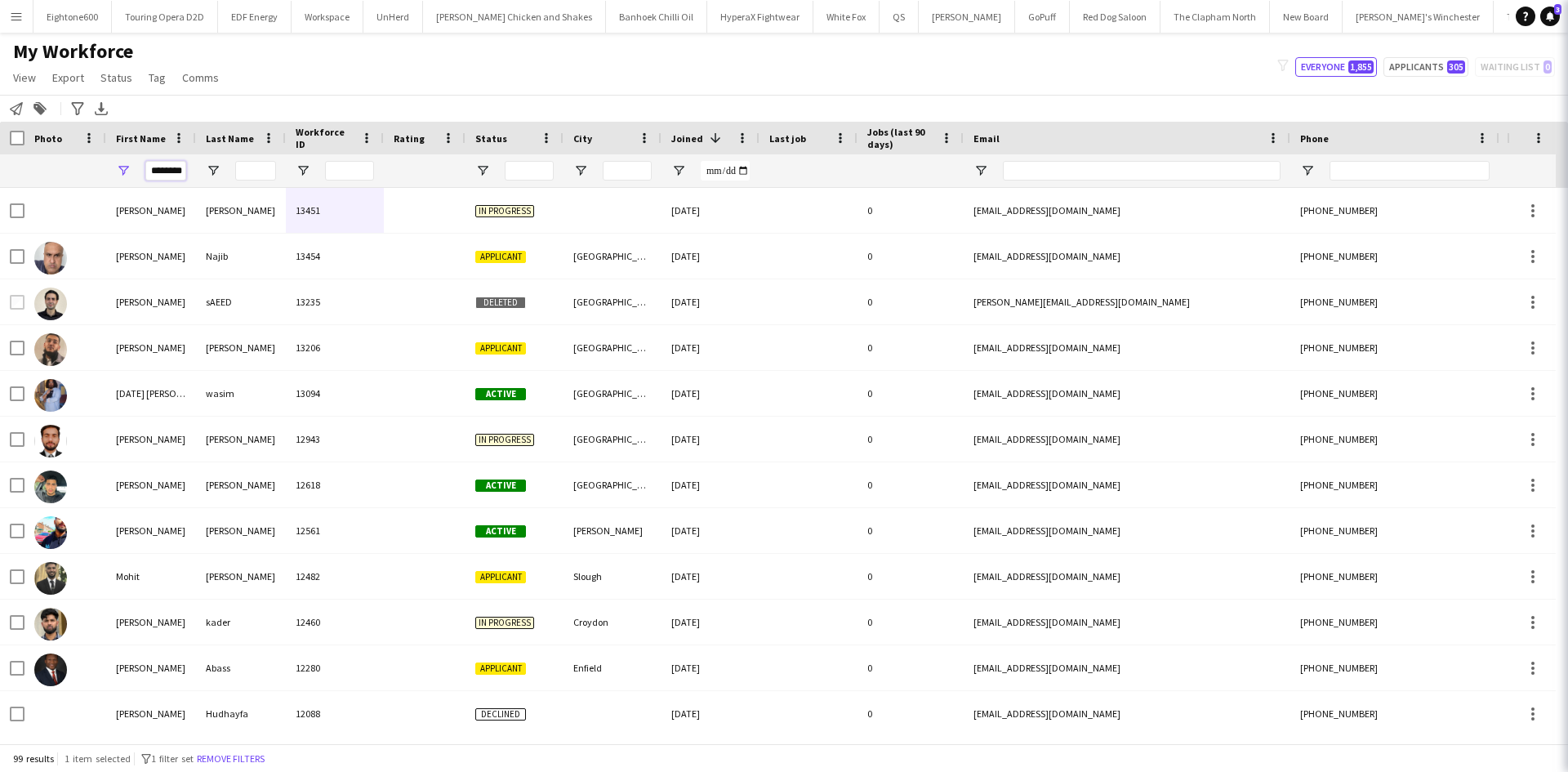
scroll to position [0, 18]
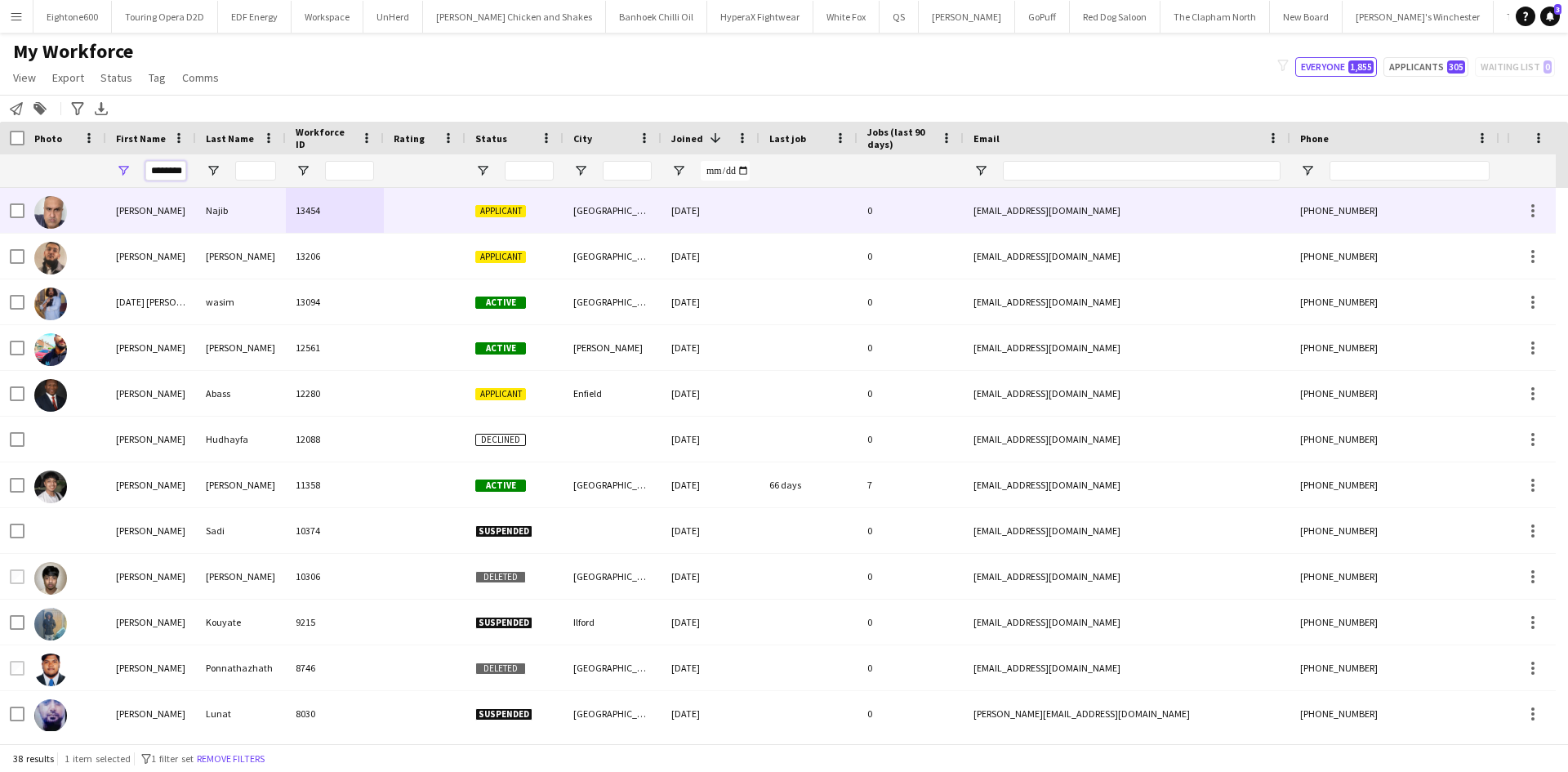
type input "********"
click at [151, 216] on div "[PERSON_NAME]" at bounding box center [151, 209] width 90 height 45
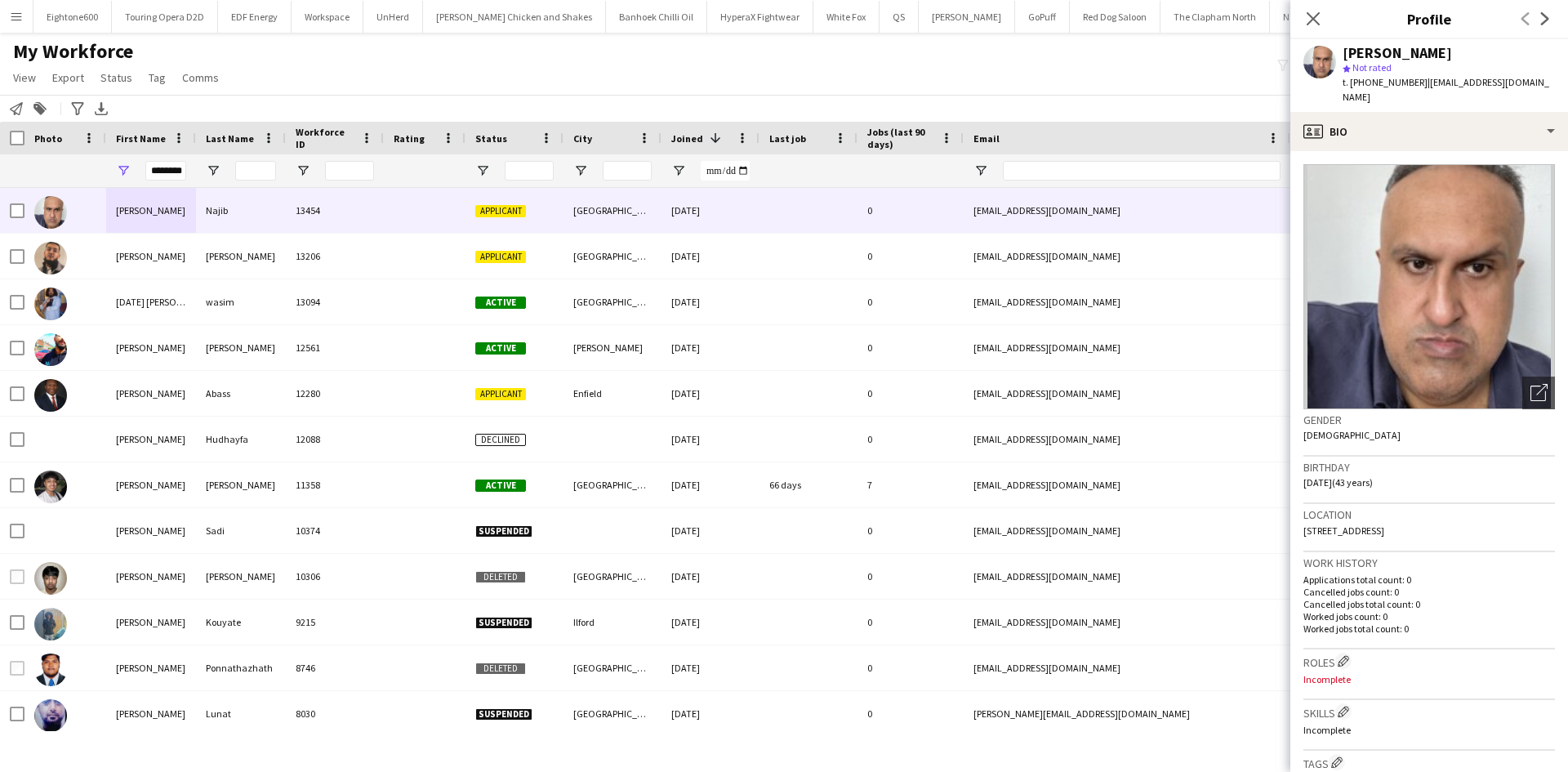
drag, startPoint x: 1515, startPoint y: 53, endPoint x: 1341, endPoint y: 50, distance: 174.0
click at [1341, 50] on div "Mohammed Rangzeb Najib star Not rated t. +4407523331695 | rangzebnajib@yahoo.co…" at bounding box center [1429, 75] width 278 height 73
click at [1452, 48] on div "Mohammed Rangzeb Najib" at bounding box center [1397, 53] width 109 height 15
drag, startPoint x: 1515, startPoint y: 51, endPoint x: 1325, endPoint y: 52, distance: 190.0
click at [1325, 52] on div "Mohammed Rangzeb Najib star Not rated t. +4407523331695 | rangzebnajib@yahoo.co…" at bounding box center [1429, 75] width 278 height 73
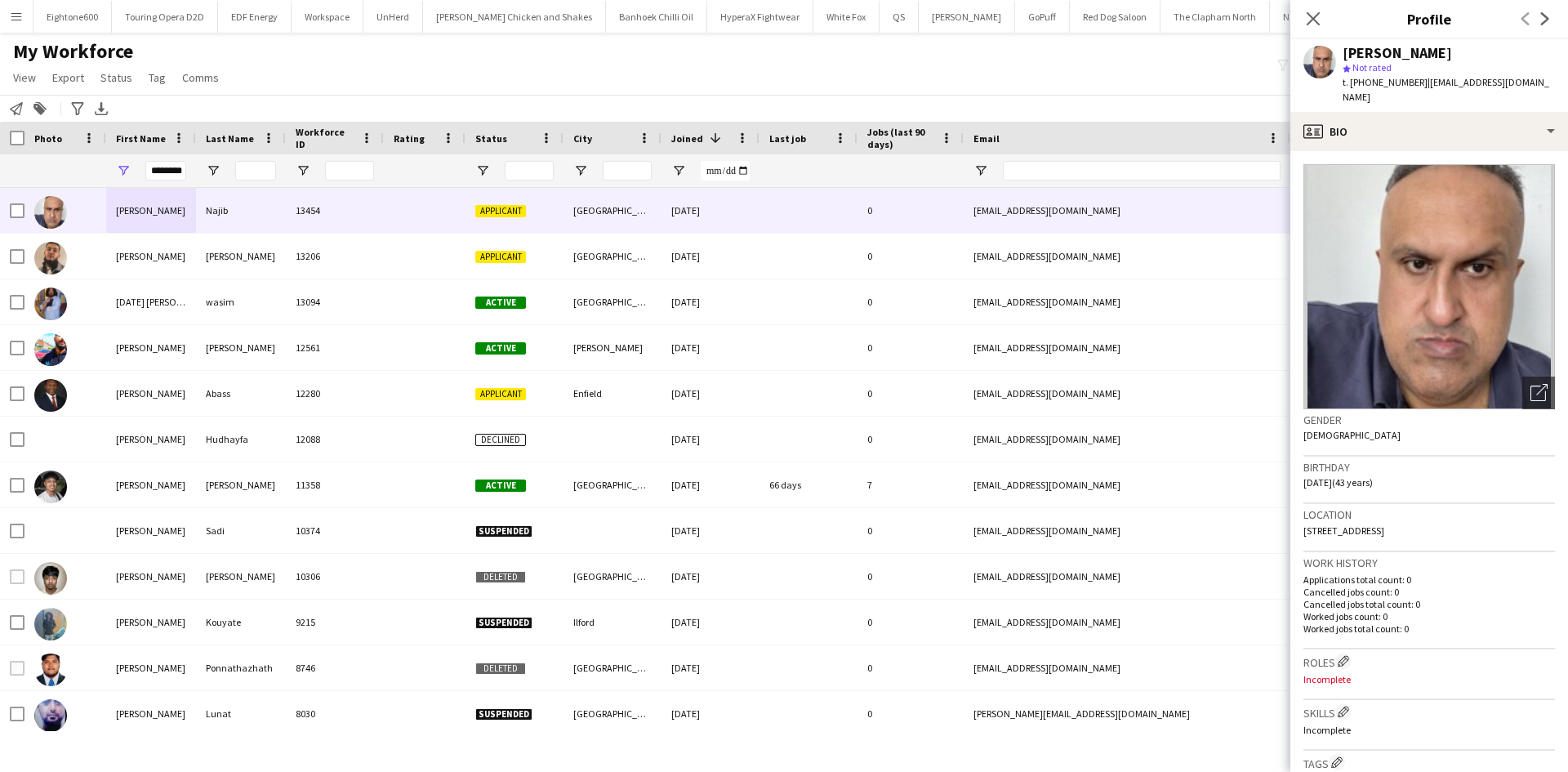
copy div "Mohammed Rangzeb Najib"
drag, startPoint x: 151, startPoint y: 171, endPoint x: 364, endPoint y: 164, distance: 213.1
click at [364, 164] on div "********" at bounding box center [885, 170] width 1770 height 32
click at [251, 166] on input "Last Name Filter Input" at bounding box center [256, 171] width 41 height 19
click at [257, 173] on input "Last Name Filter Input" at bounding box center [256, 171] width 41 height 19
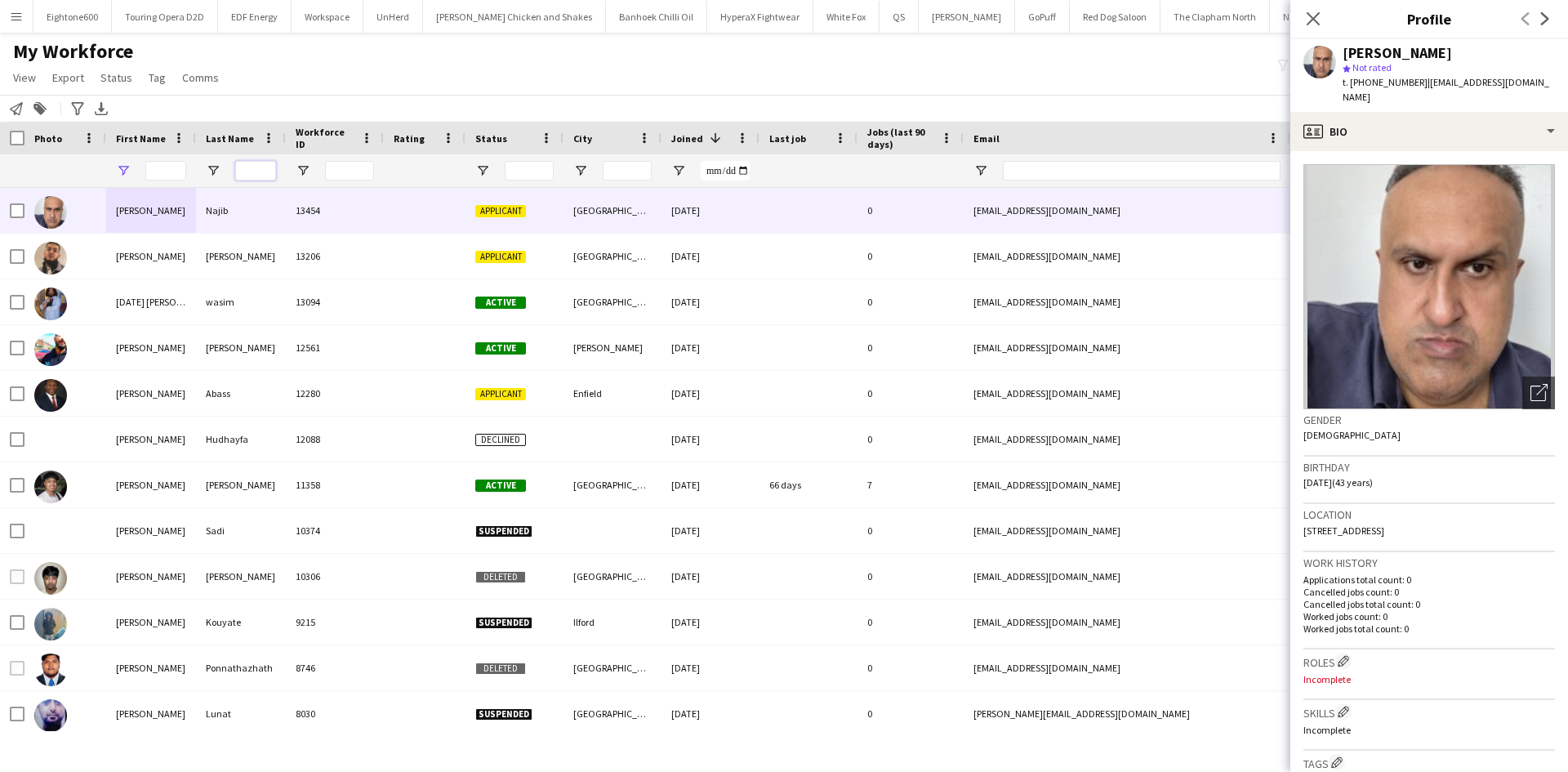
click at [257, 173] on input "Last Name Filter Input" at bounding box center [256, 171] width 41 height 19
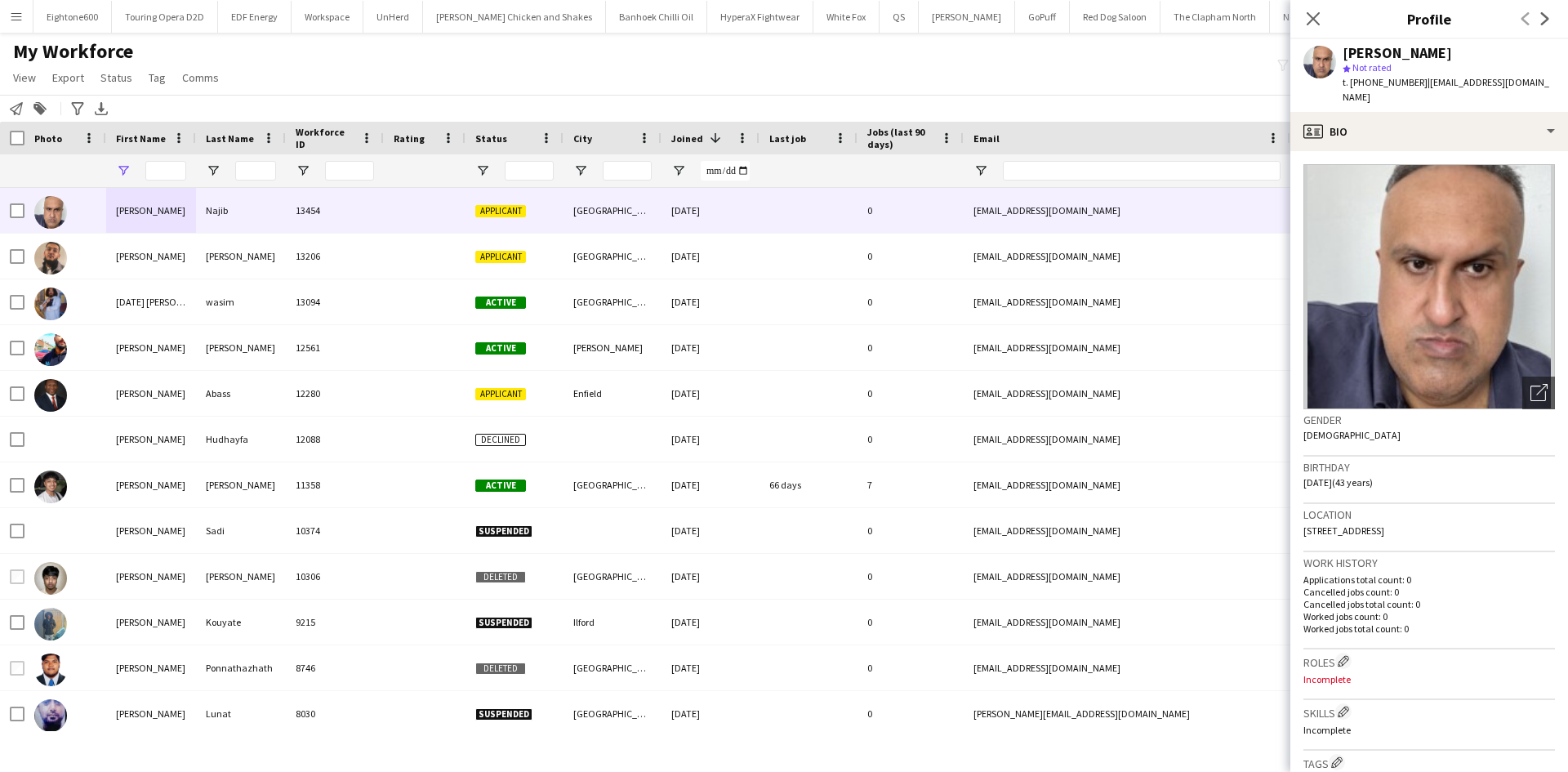
click at [1307, 18] on icon "Close pop-in" at bounding box center [1313, 18] width 13 height 13
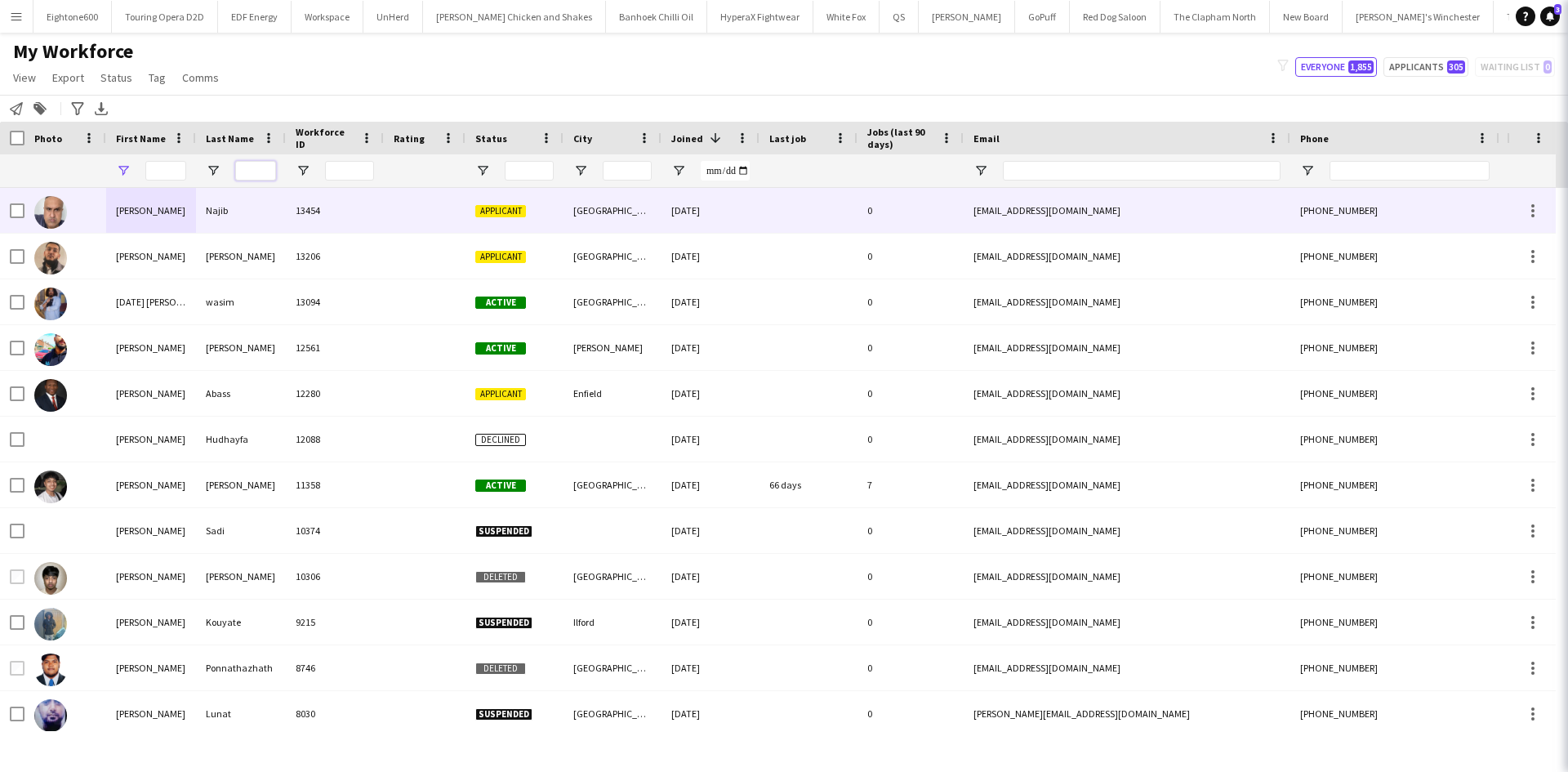
click at [258, 174] on input "Last Name Filter Input" at bounding box center [256, 171] width 41 height 19
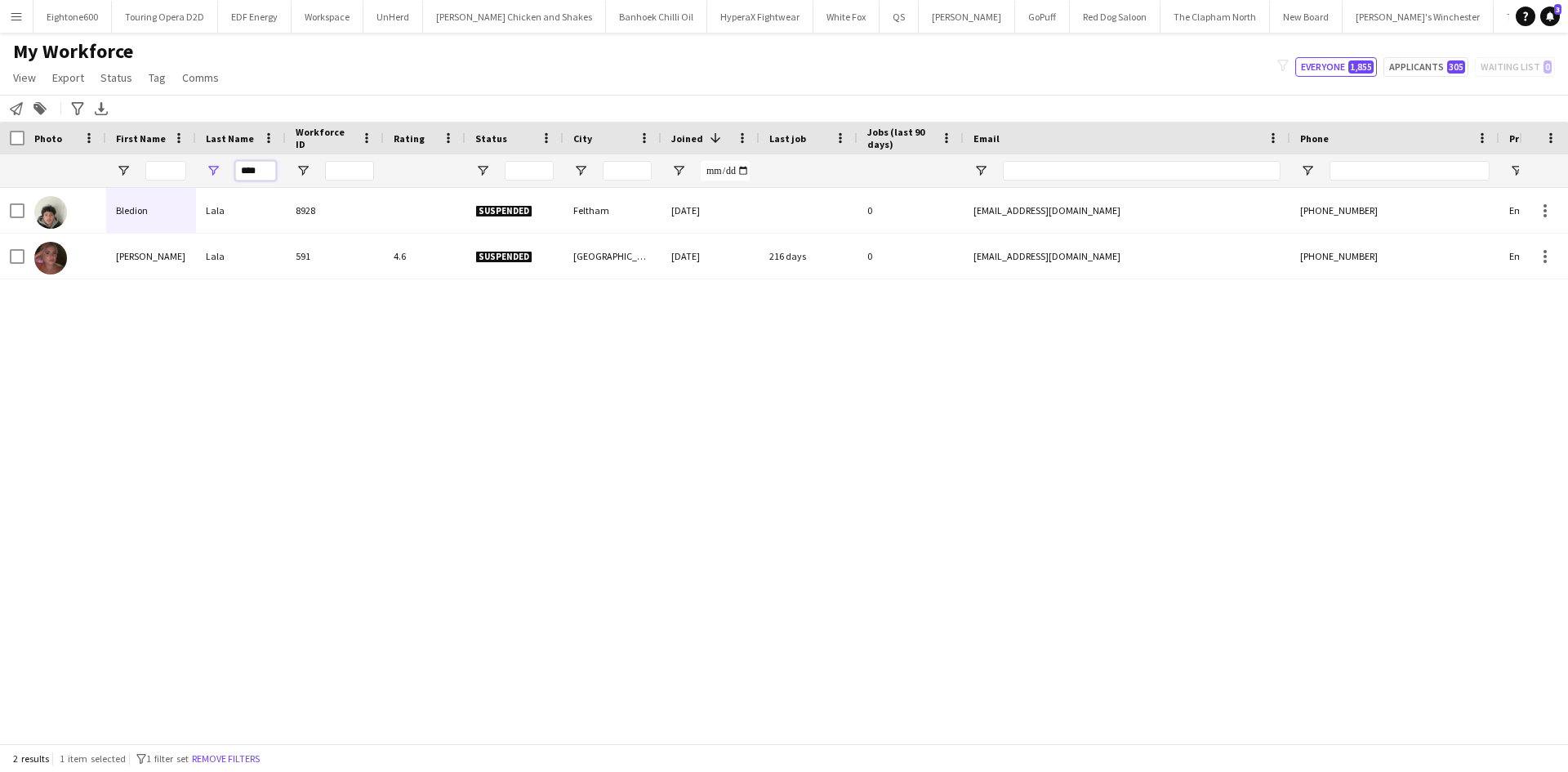
type input "****"
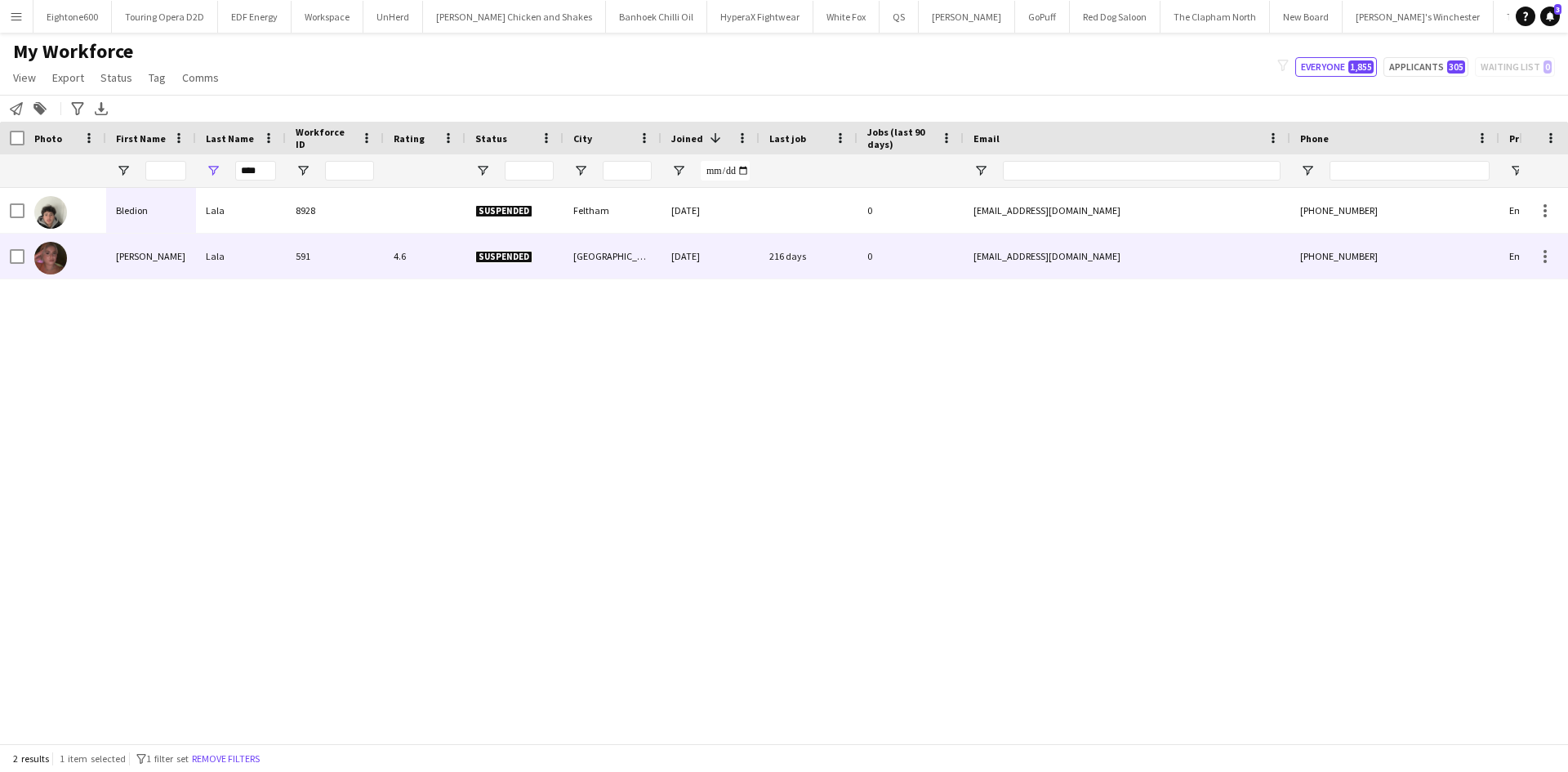
drag, startPoint x: 296, startPoint y: 241, endPoint x: 1402, endPoint y: 188, distance: 1107.3
click at [296, 241] on div "591" at bounding box center [335, 256] width 98 height 45
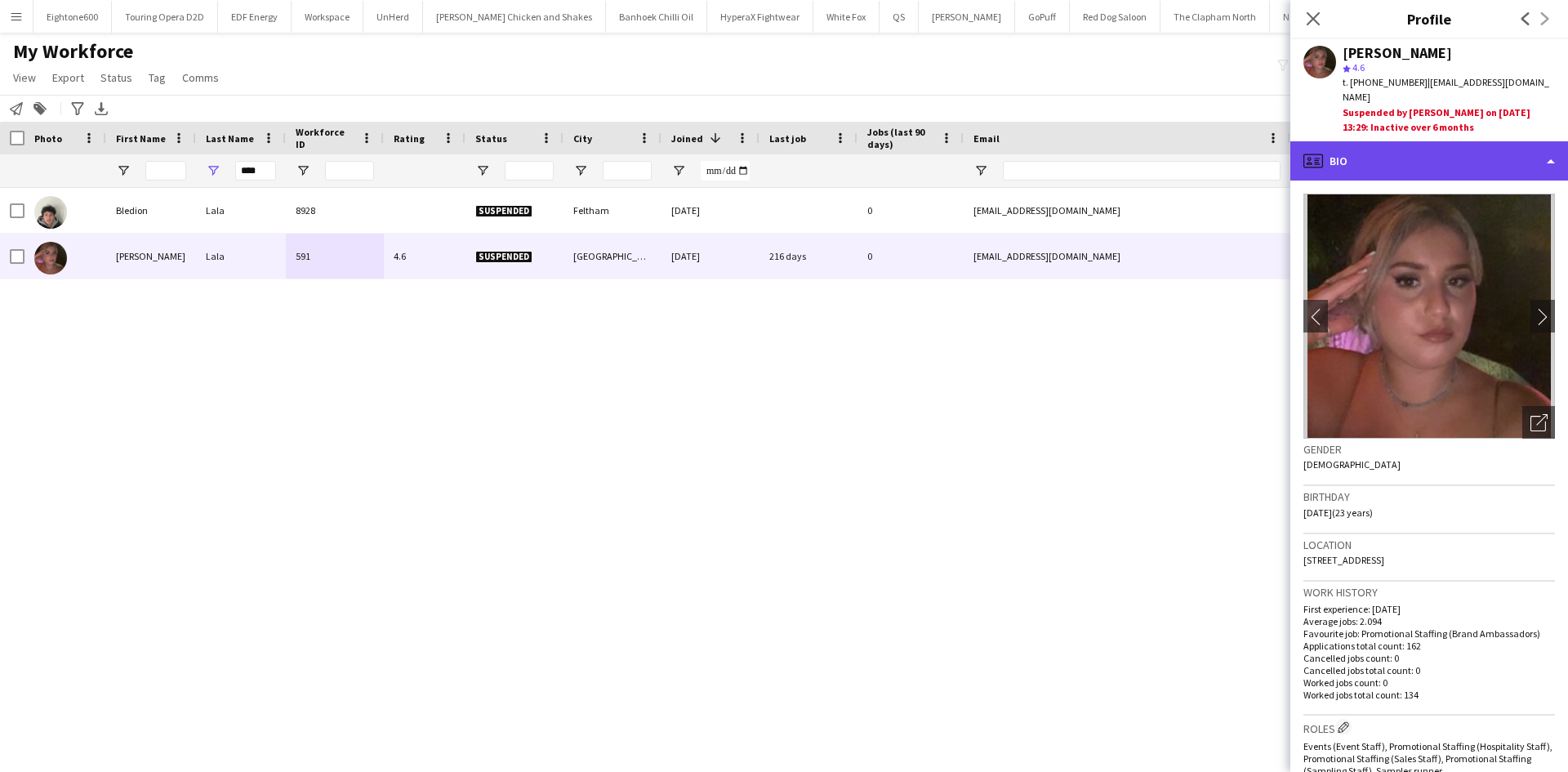
click at [1451, 156] on div "profile Bio" at bounding box center [1429, 160] width 278 height 39
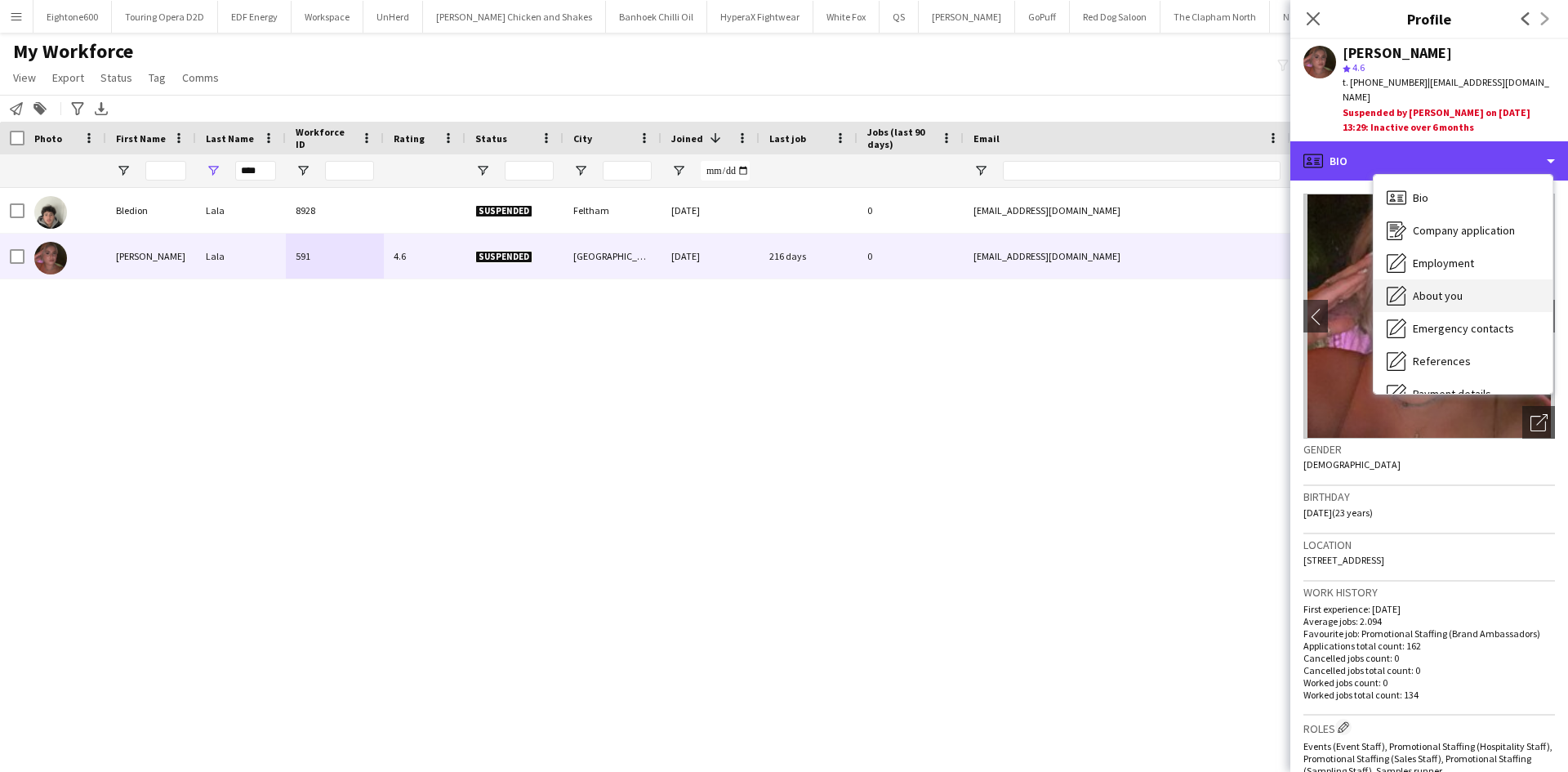
scroll to position [219, 0]
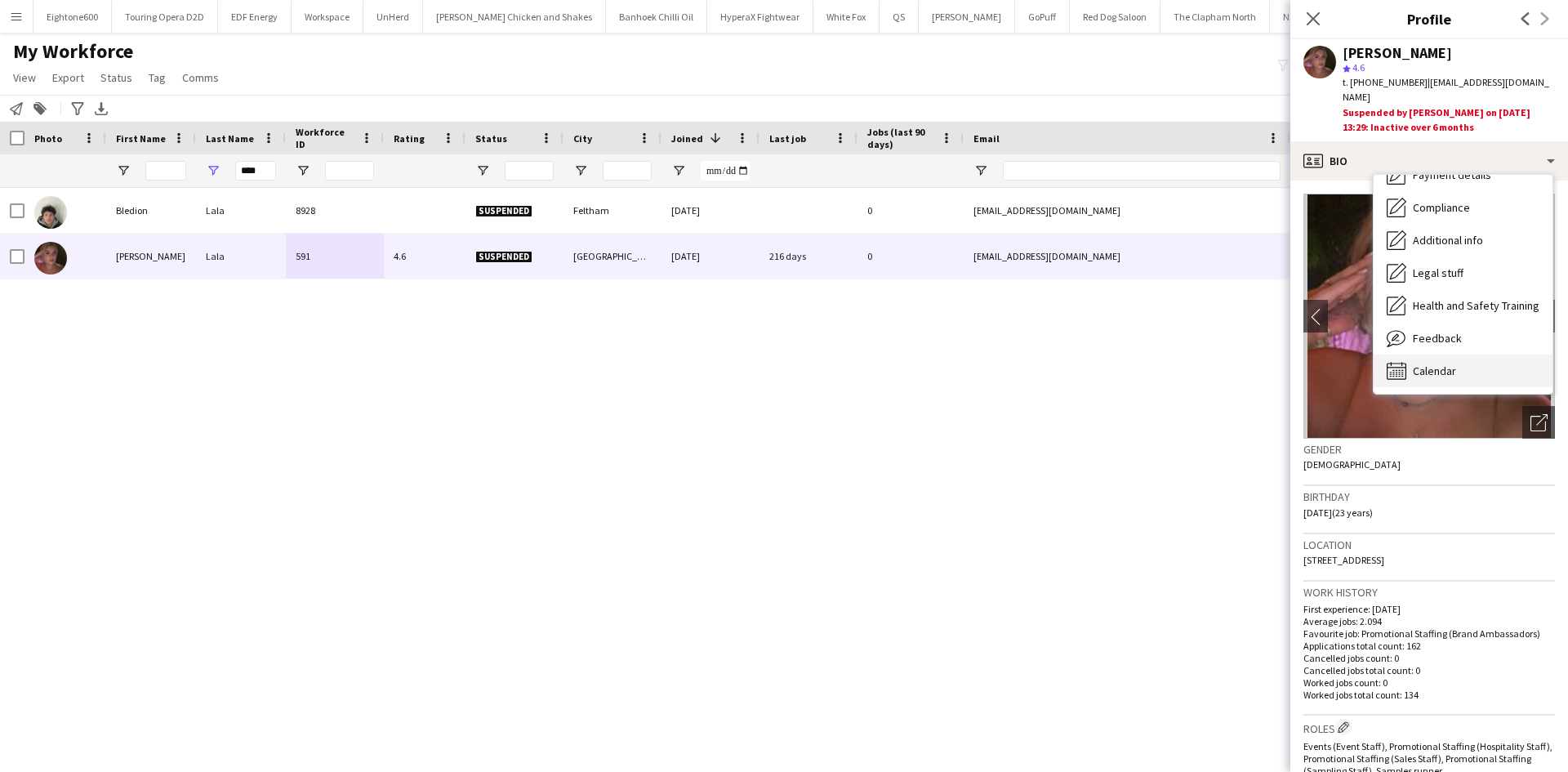
click at [1435, 364] on span "Calendar" at bounding box center [1434, 371] width 43 height 15
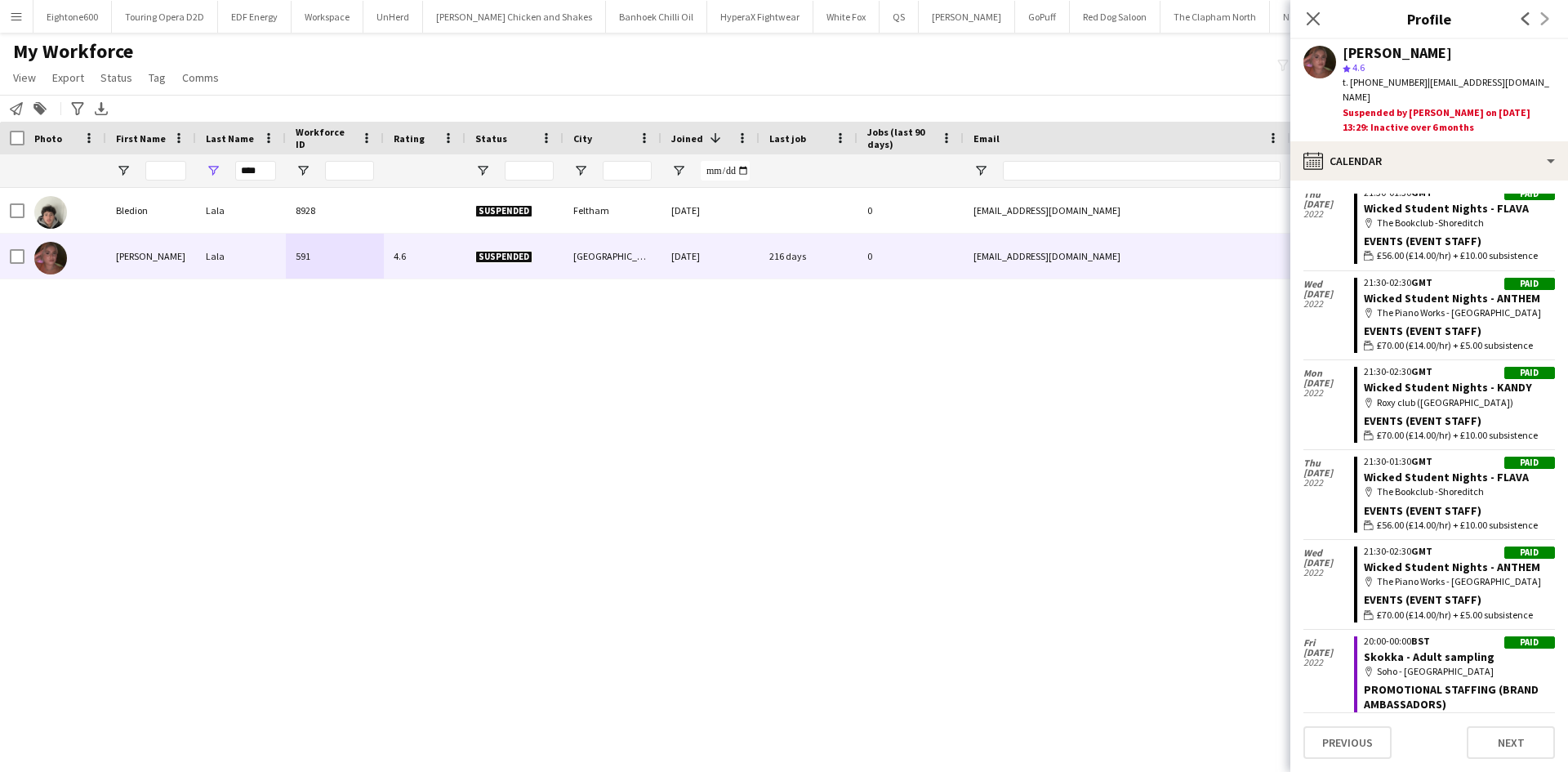
scroll to position [2430, 0]
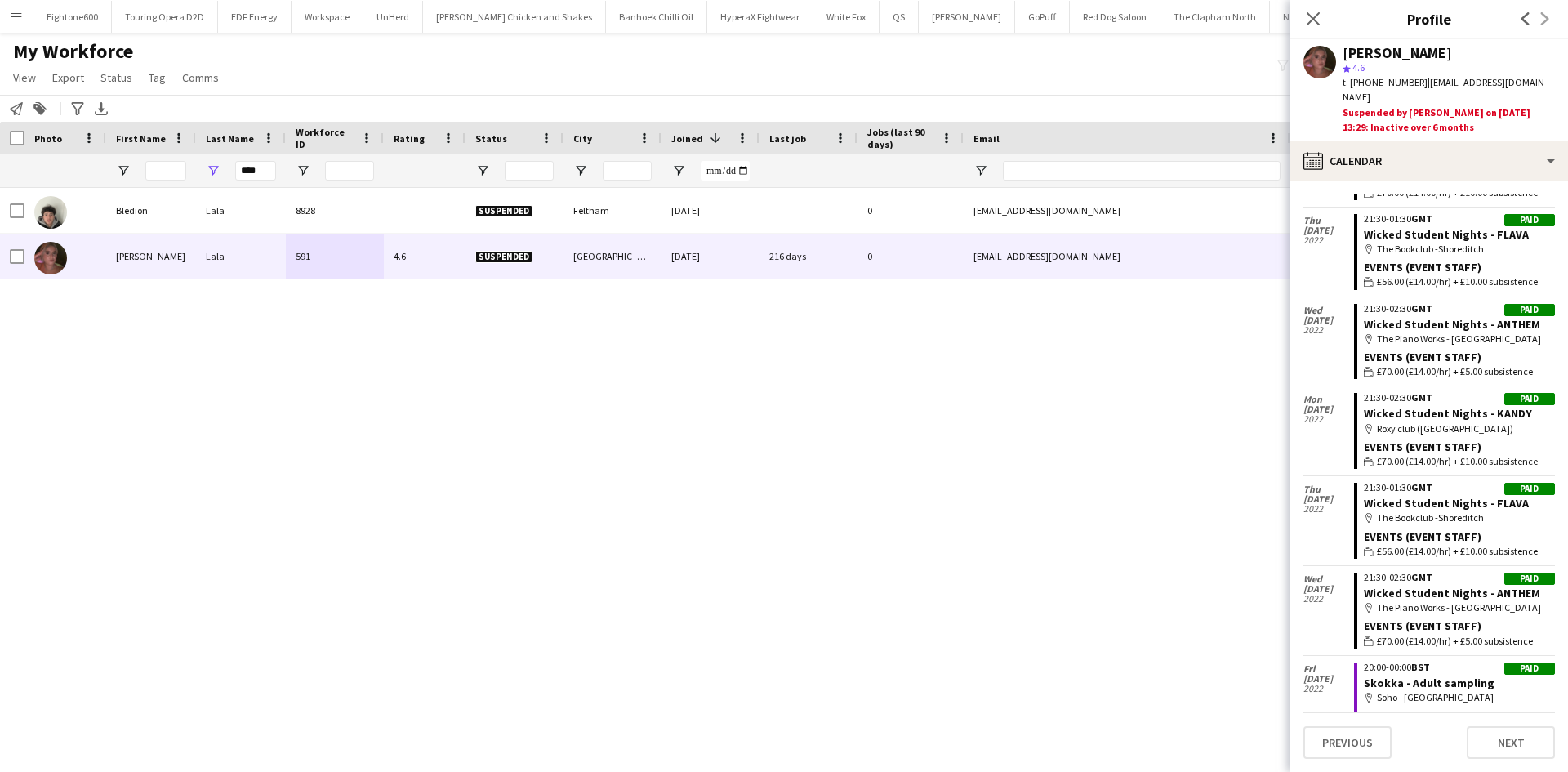
click at [505, 441] on div "Bledion Lala 8928 Suspended Feltham 11-06-2024 0 b_lala23@outlook.com +44782466…" at bounding box center [759, 459] width 1519 height 543
click at [1317, 20] on icon "Close pop-in" at bounding box center [1313, 18] width 16 height 16
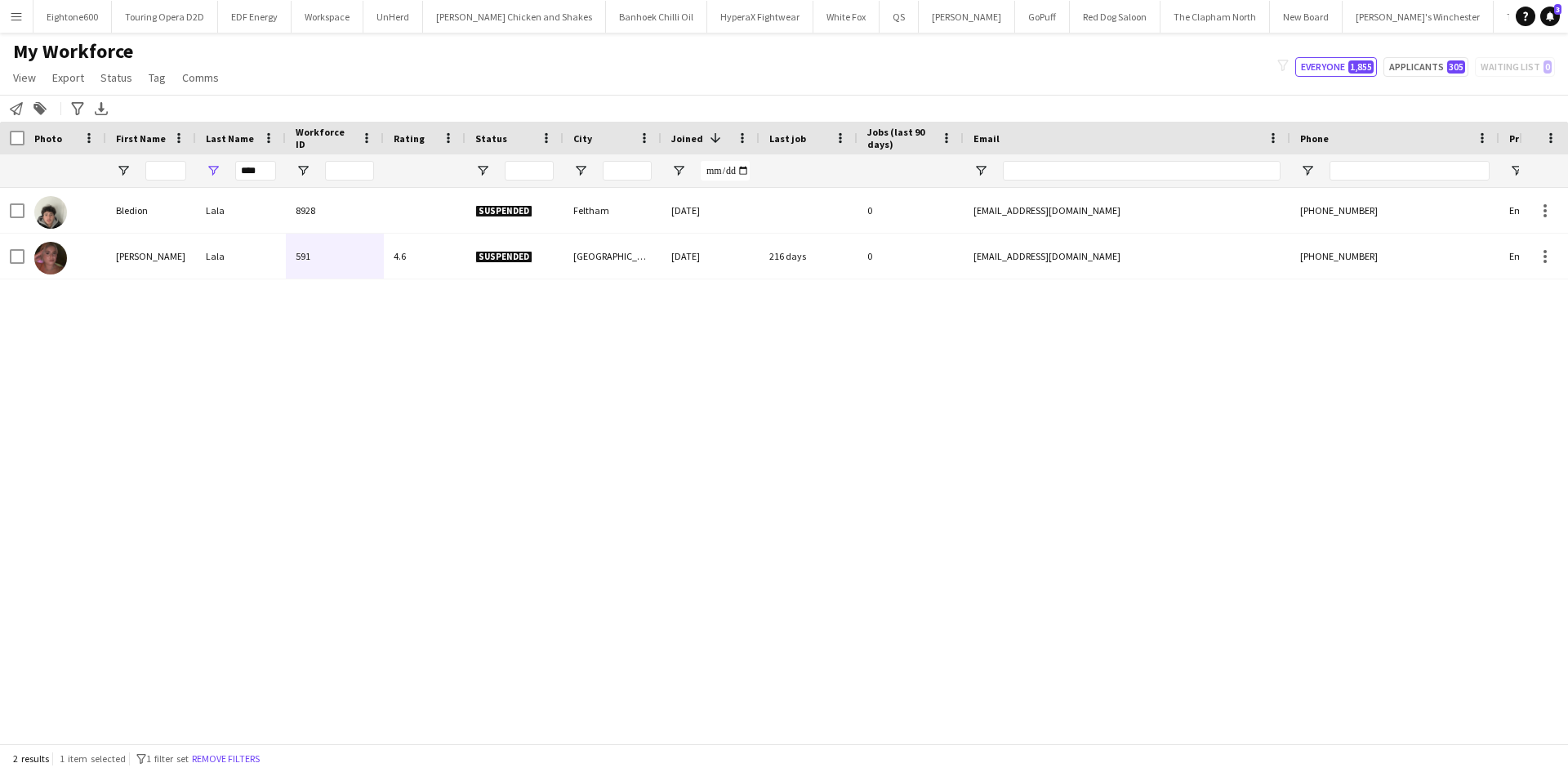
click at [901, 362] on div "Bledion Lala 8928 Suspended Feltham 11-06-2024 0 b_lala23@outlook.com +44782466…" at bounding box center [759, 459] width 1519 height 543
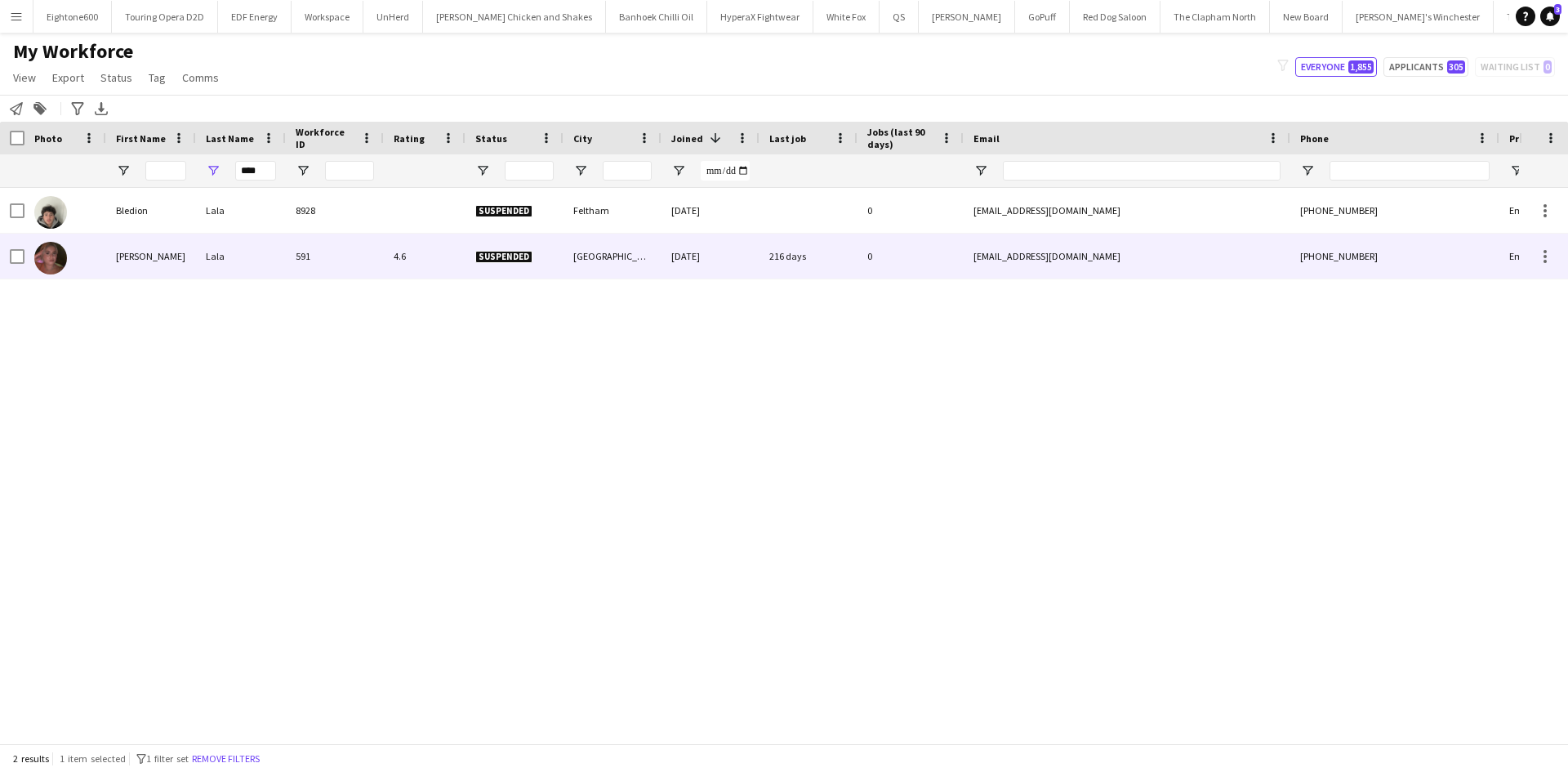
click at [176, 244] on div "Sara" at bounding box center [151, 256] width 90 height 45
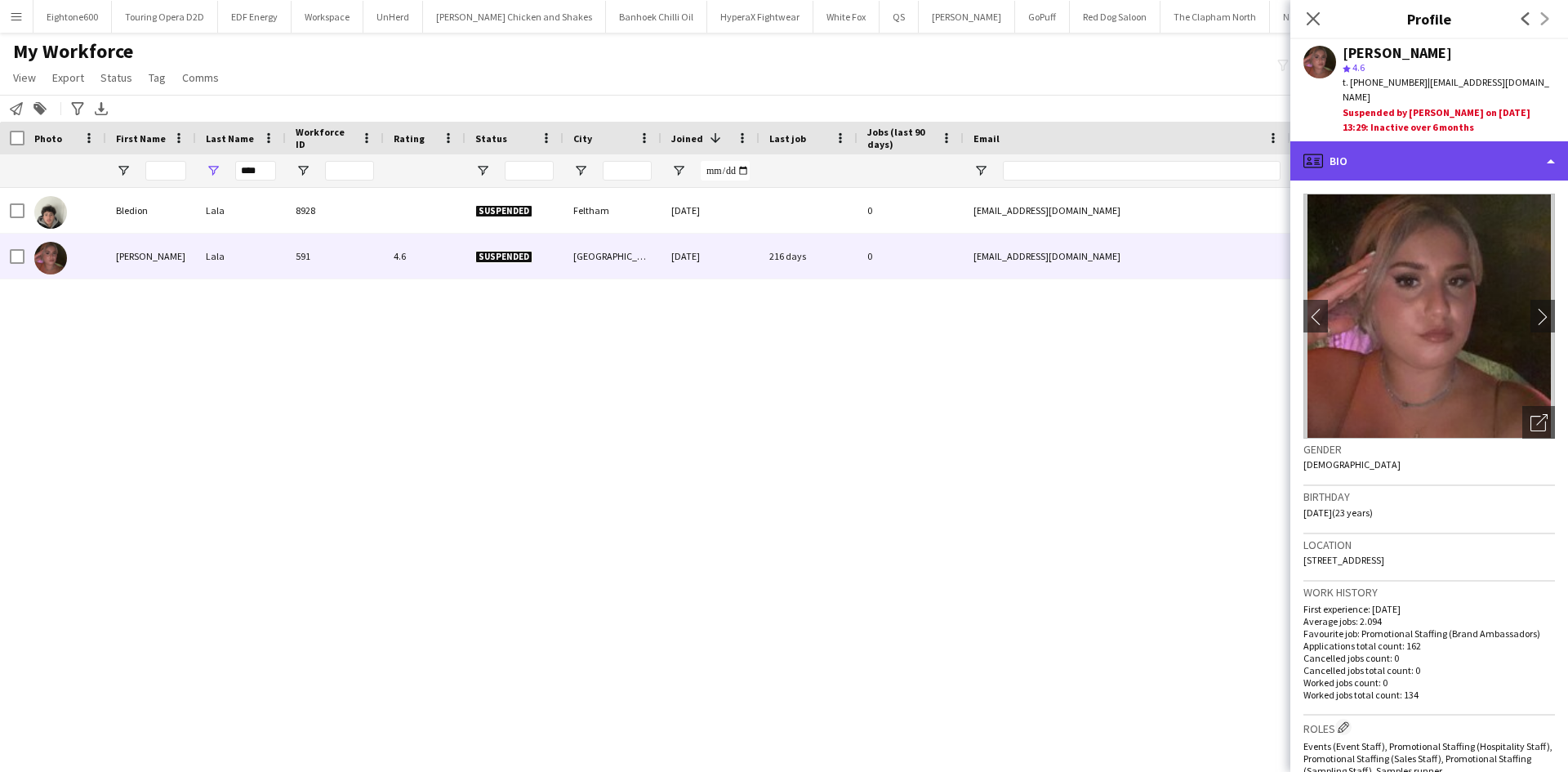
click at [1402, 141] on div "profile Bio" at bounding box center [1429, 160] width 278 height 39
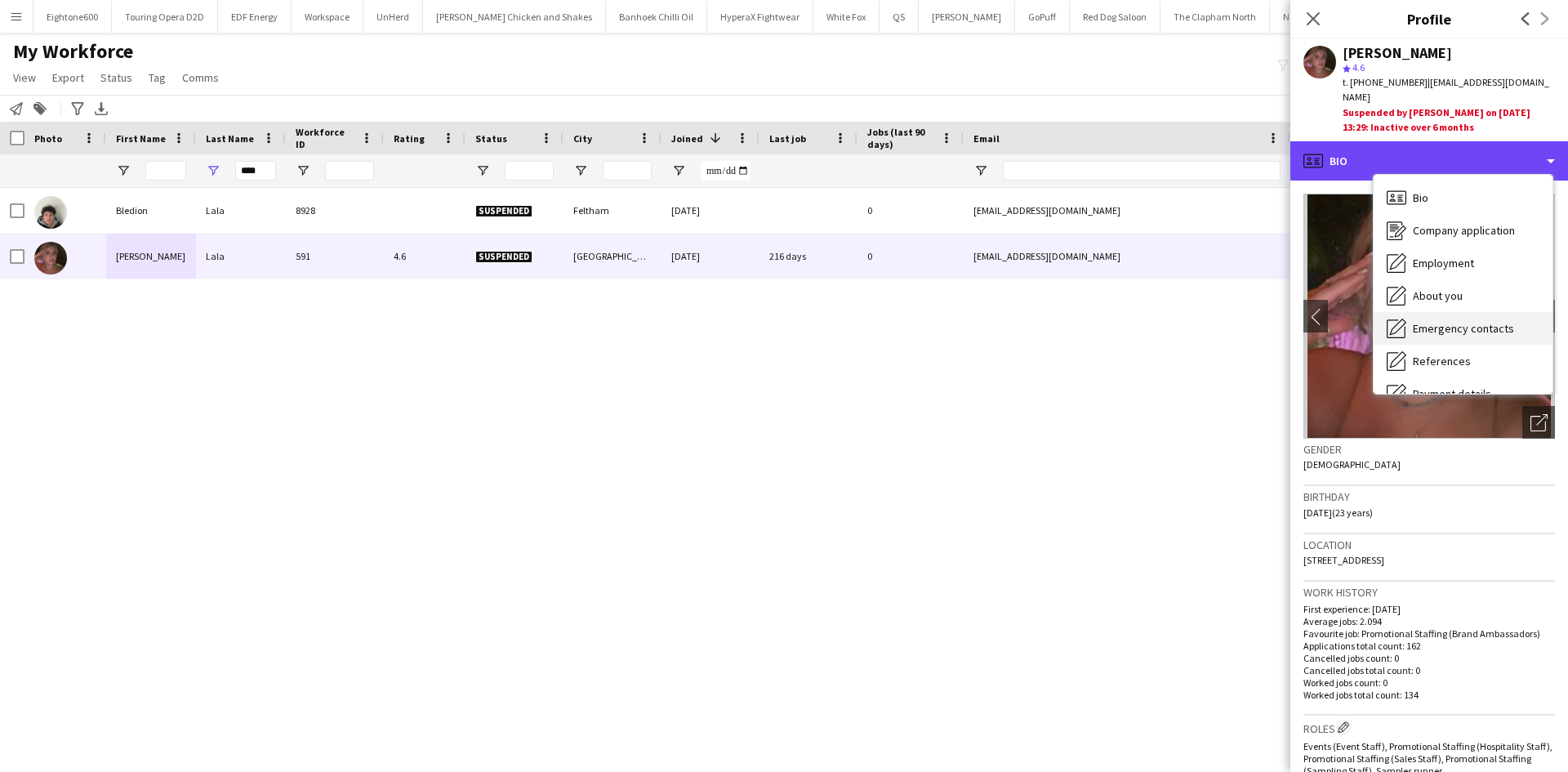
scroll to position [219, 0]
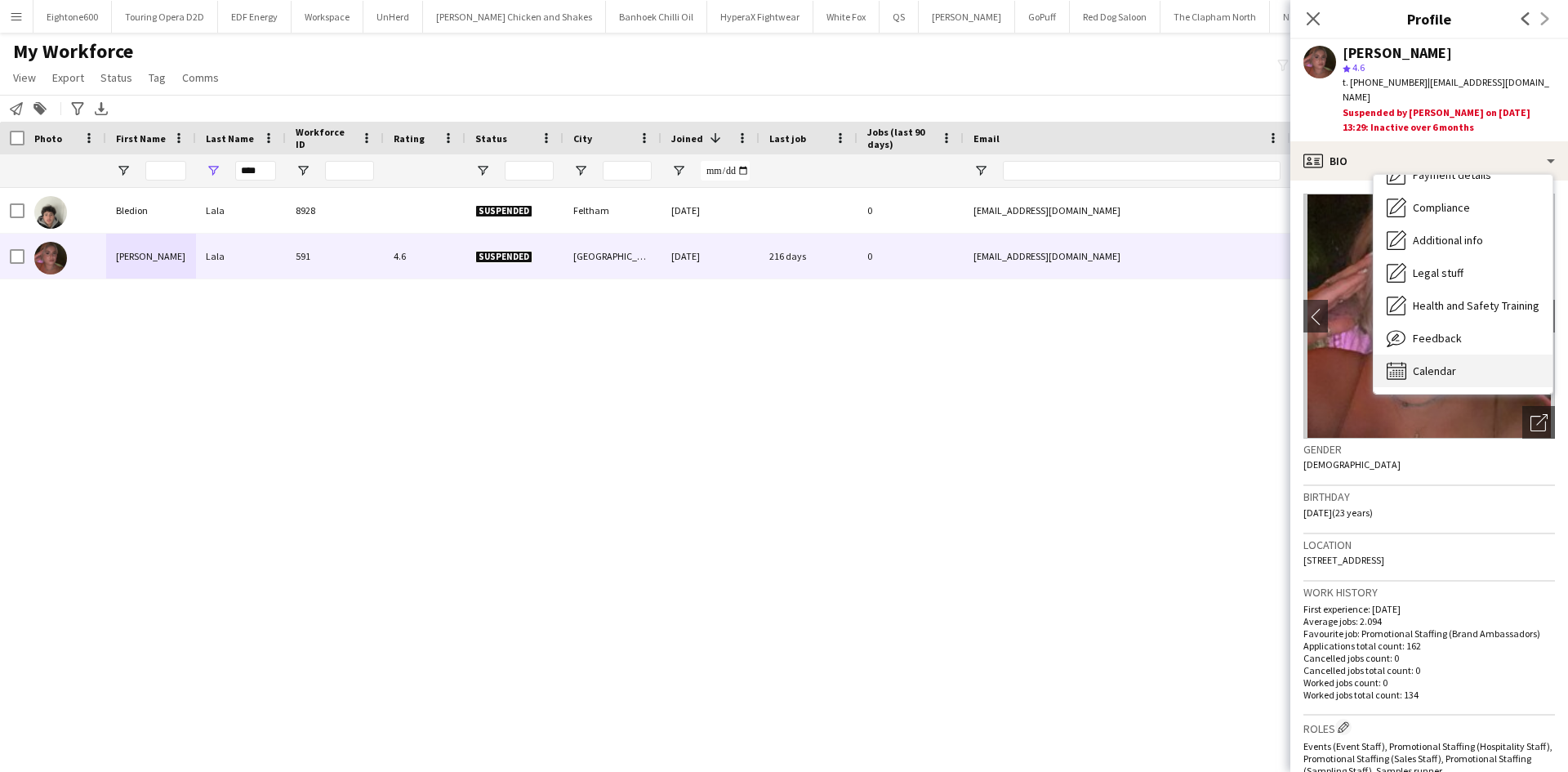
click at [1443, 364] on span "Calendar" at bounding box center [1434, 371] width 43 height 15
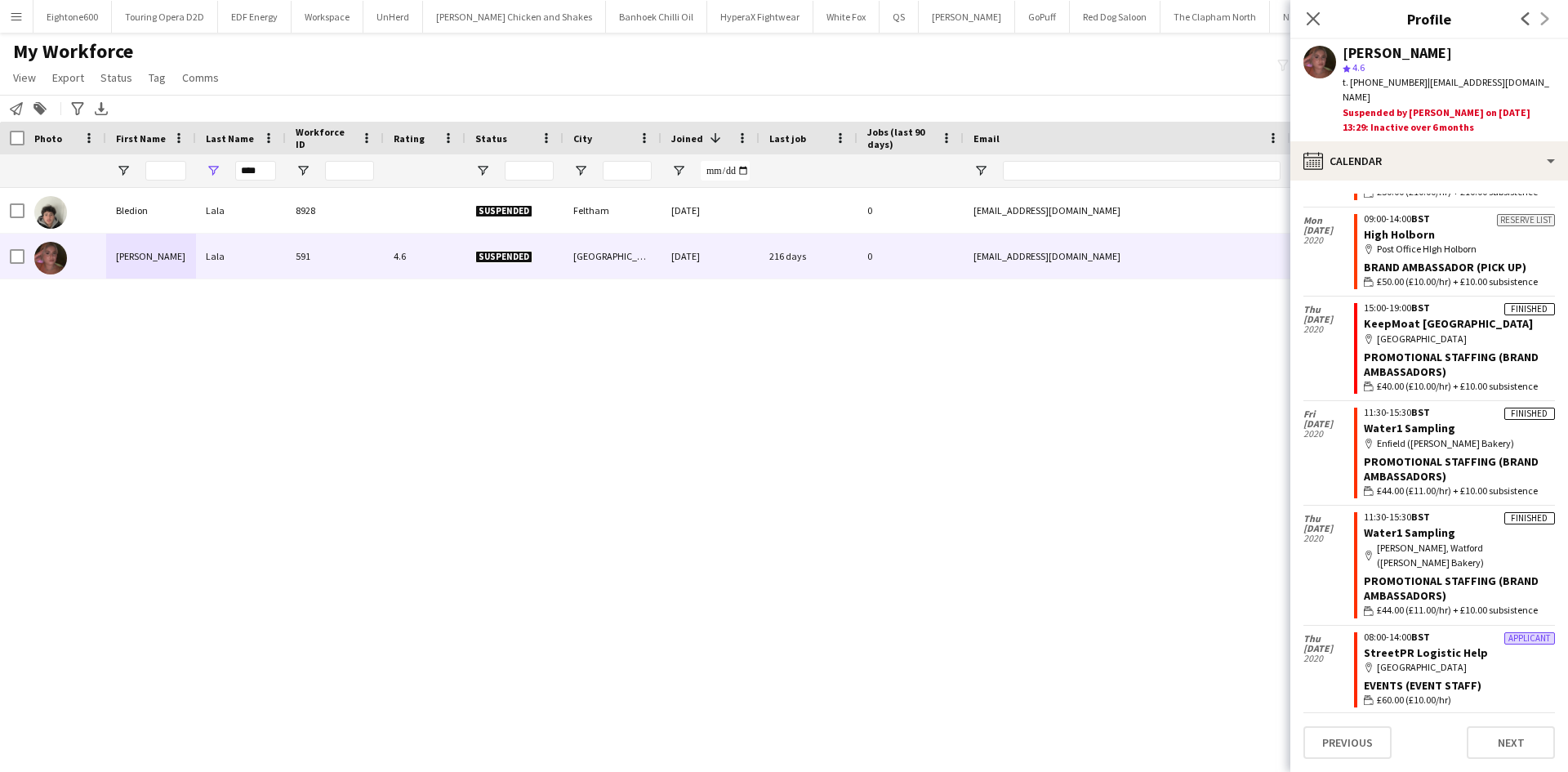
scroll to position [5699, 0]
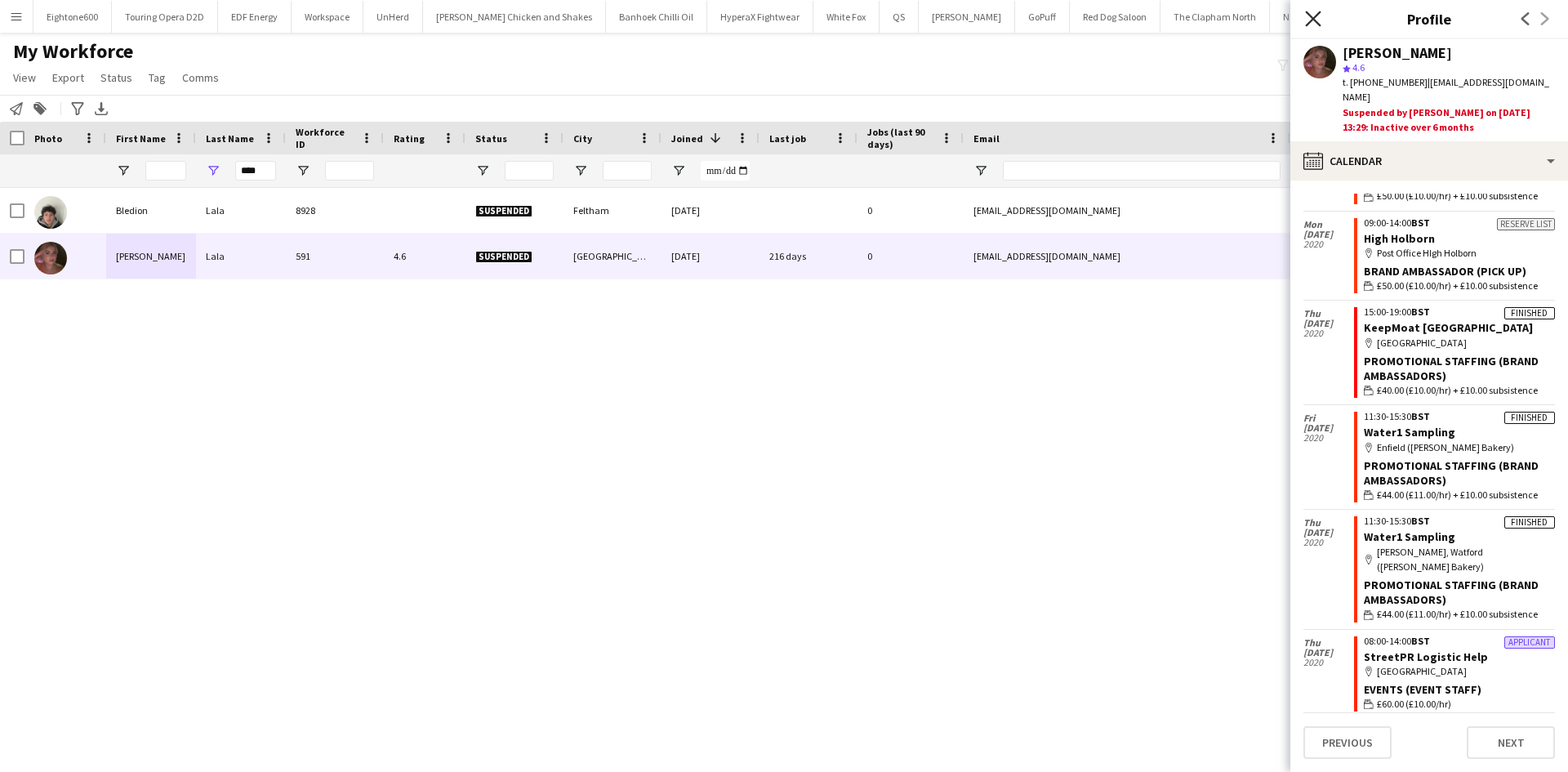
click at [1314, 16] on icon "Close pop-in" at bounding box center [1313, 18] width 16 height 16
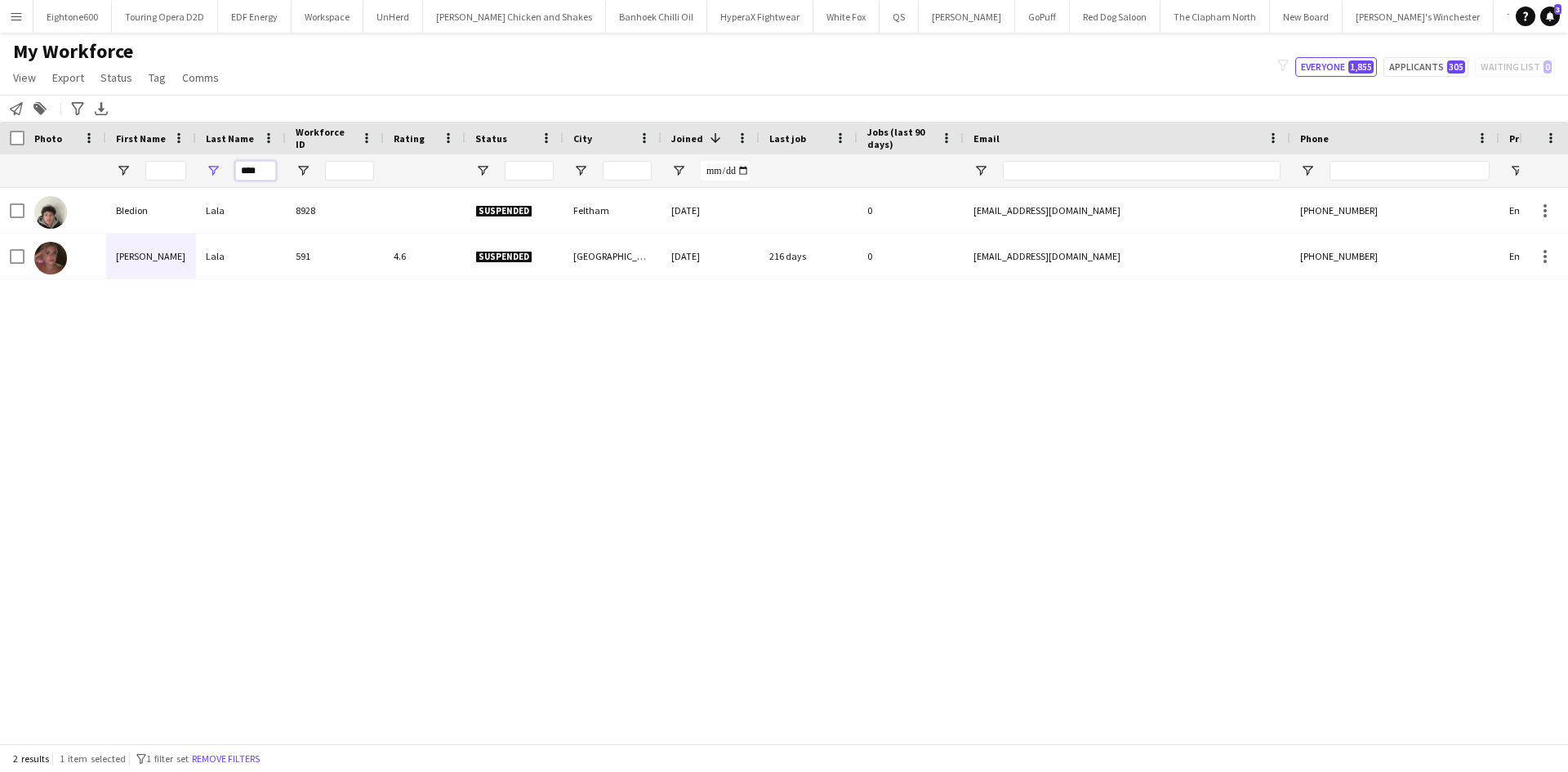
drag, startPoint x: 230, startPoint y: 178, endPoint x: 201, endPoint y: 178, distance: 29.0
click at [201, 178] on div "****" at bounding box center [241, 170] width 90 height 32
click at [159, 175] on input "First Name Filter Input" at bounding box center [166, 171] width 41 height 19
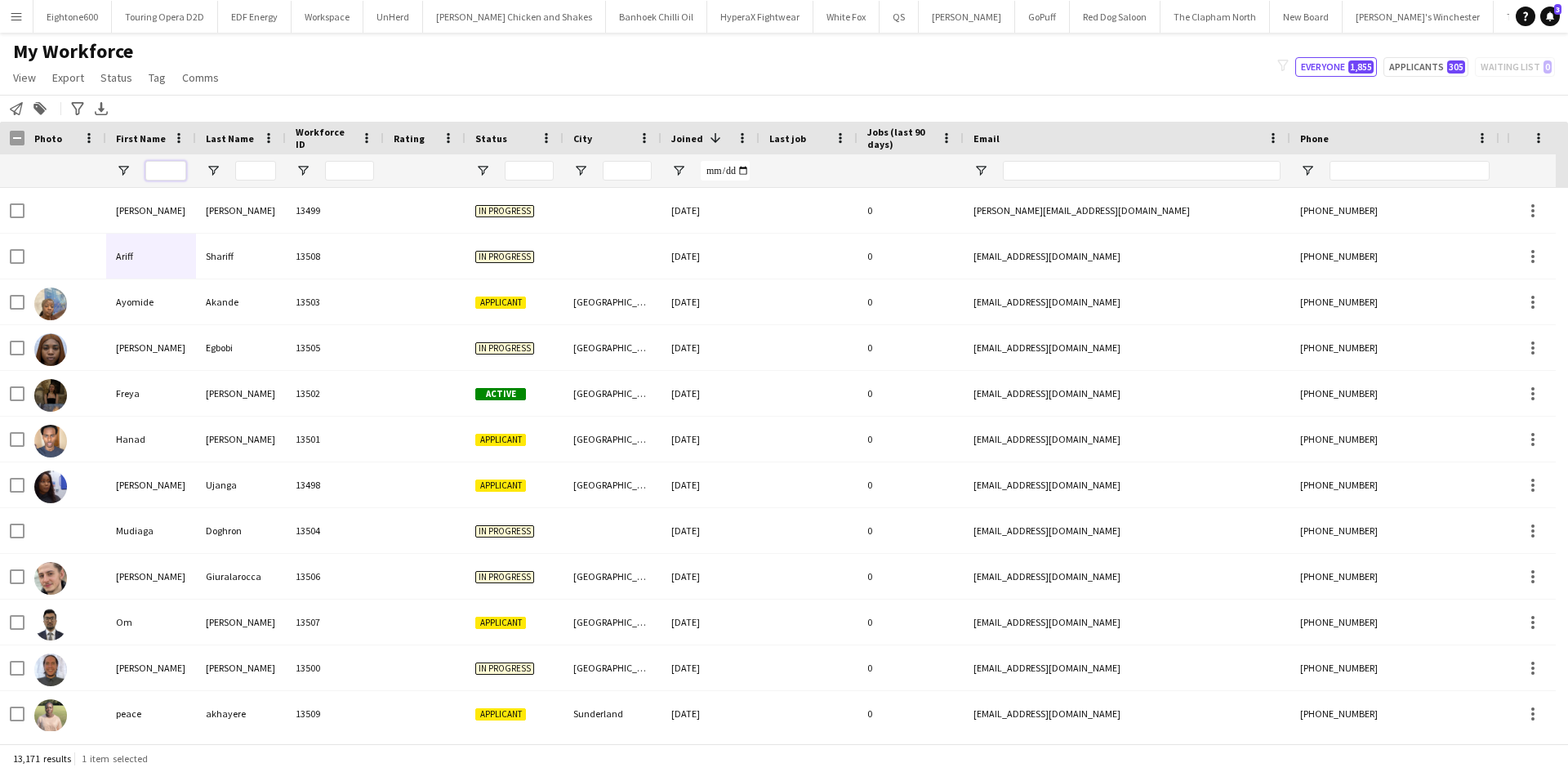
click at [163, 172] on input "First Name Filter Input" at bounding box center [166, 171] width 41 height 19
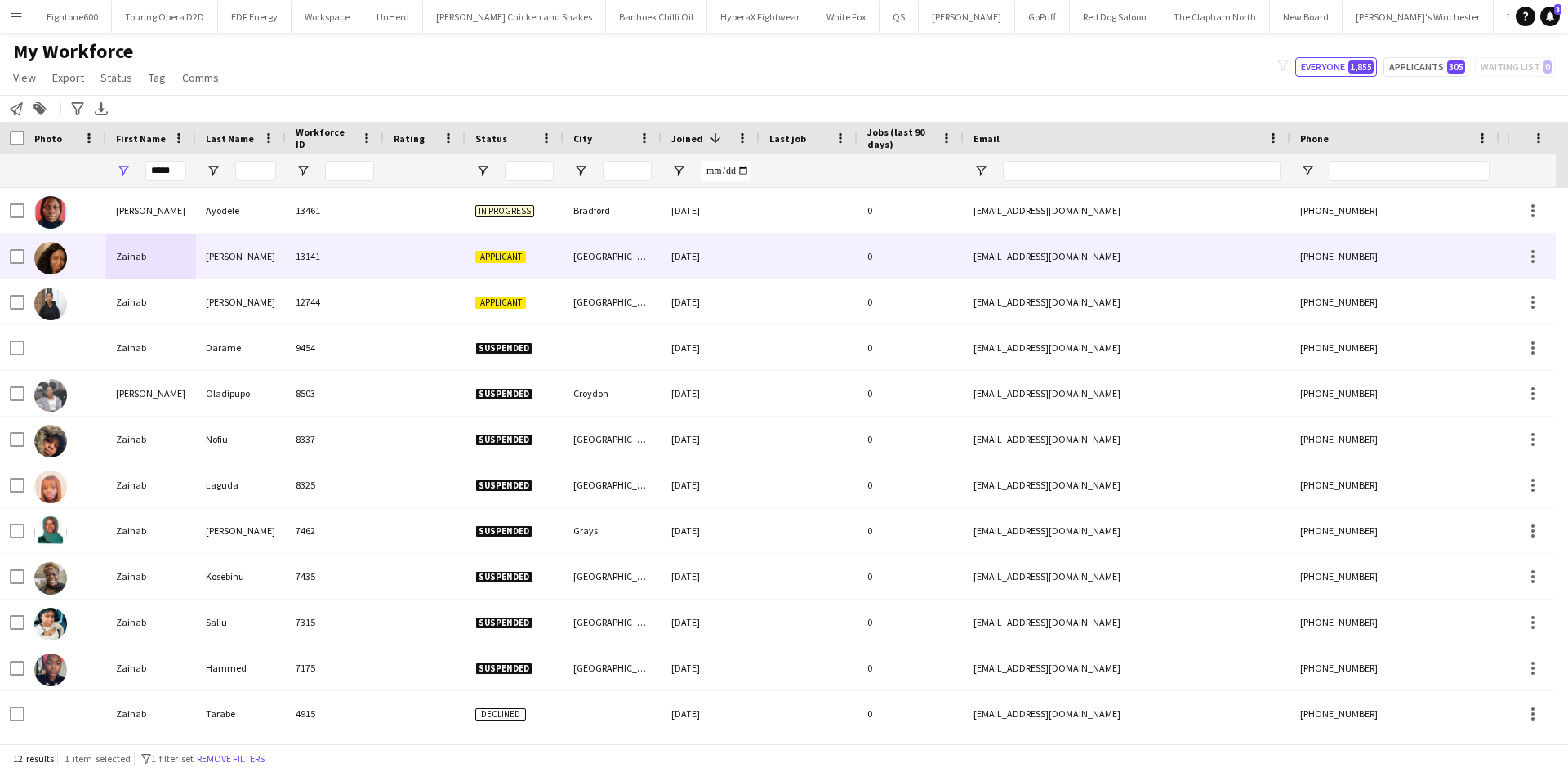
click at [345, 242] on div "13141" at bounding box center [335, 256] width 98 height 45
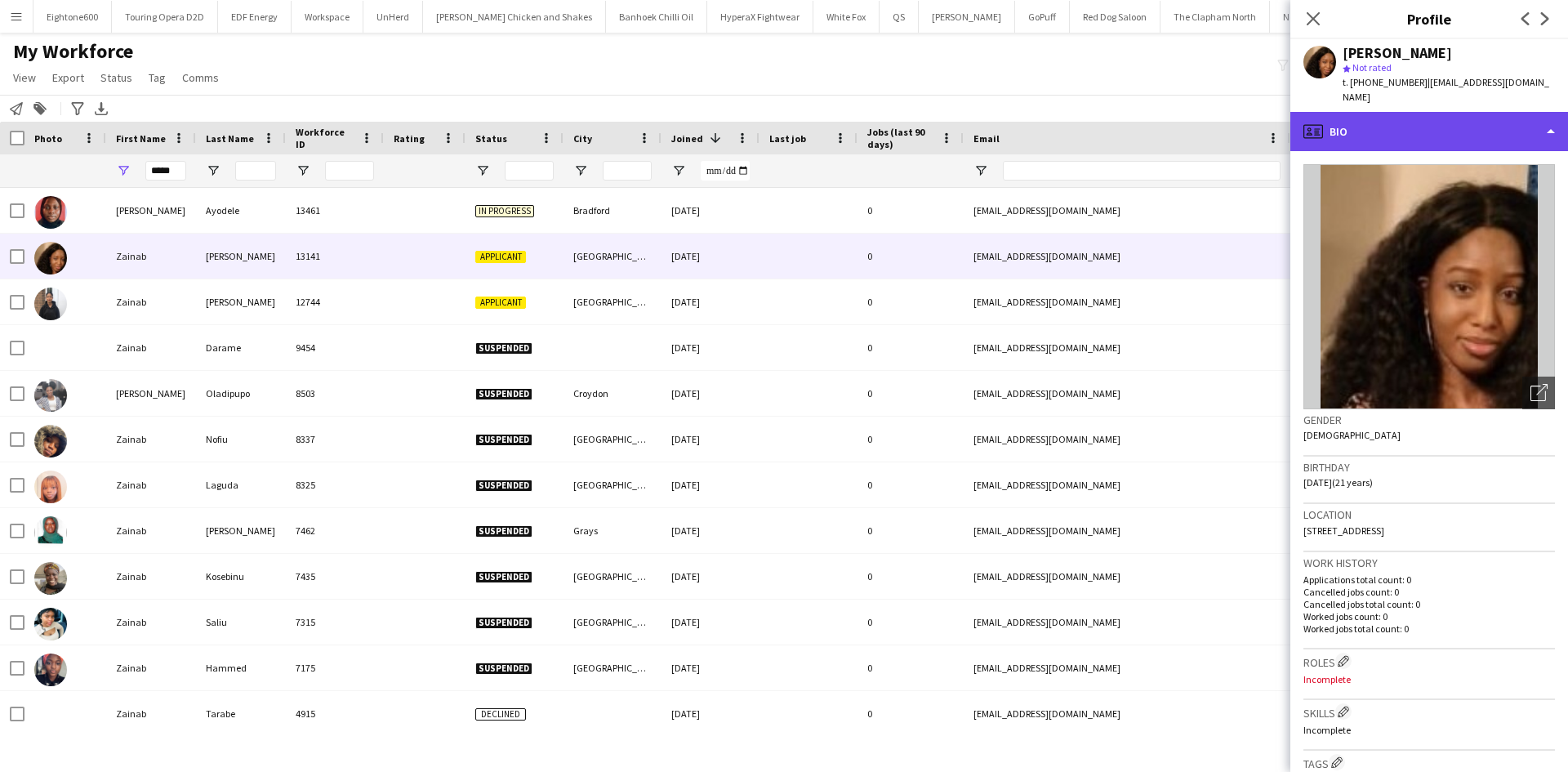
click at [1429, 118] on div "profile Bio" at bounding box center [1429, 131] width 278 height 39
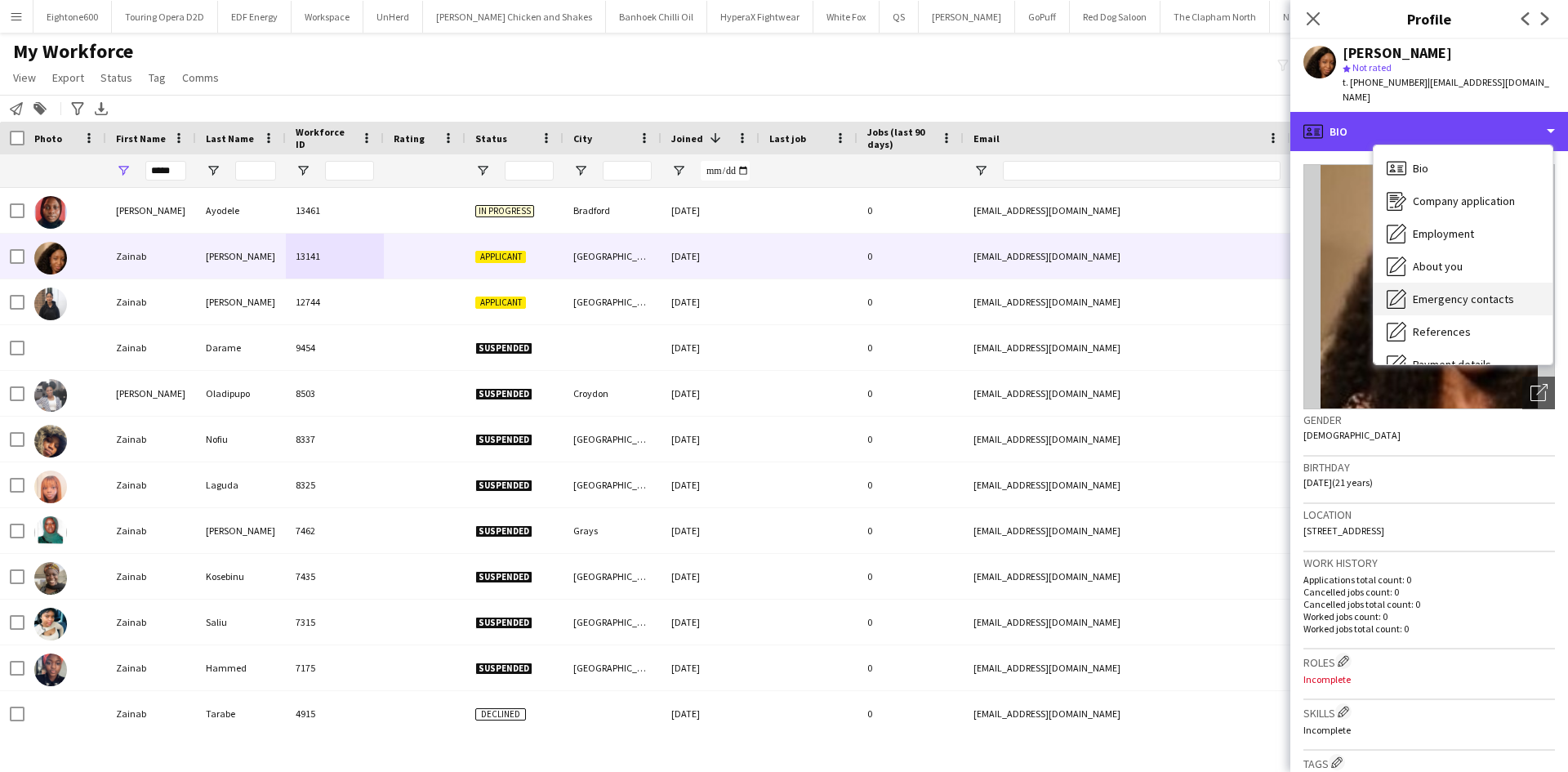
scroll to position [219, 0]
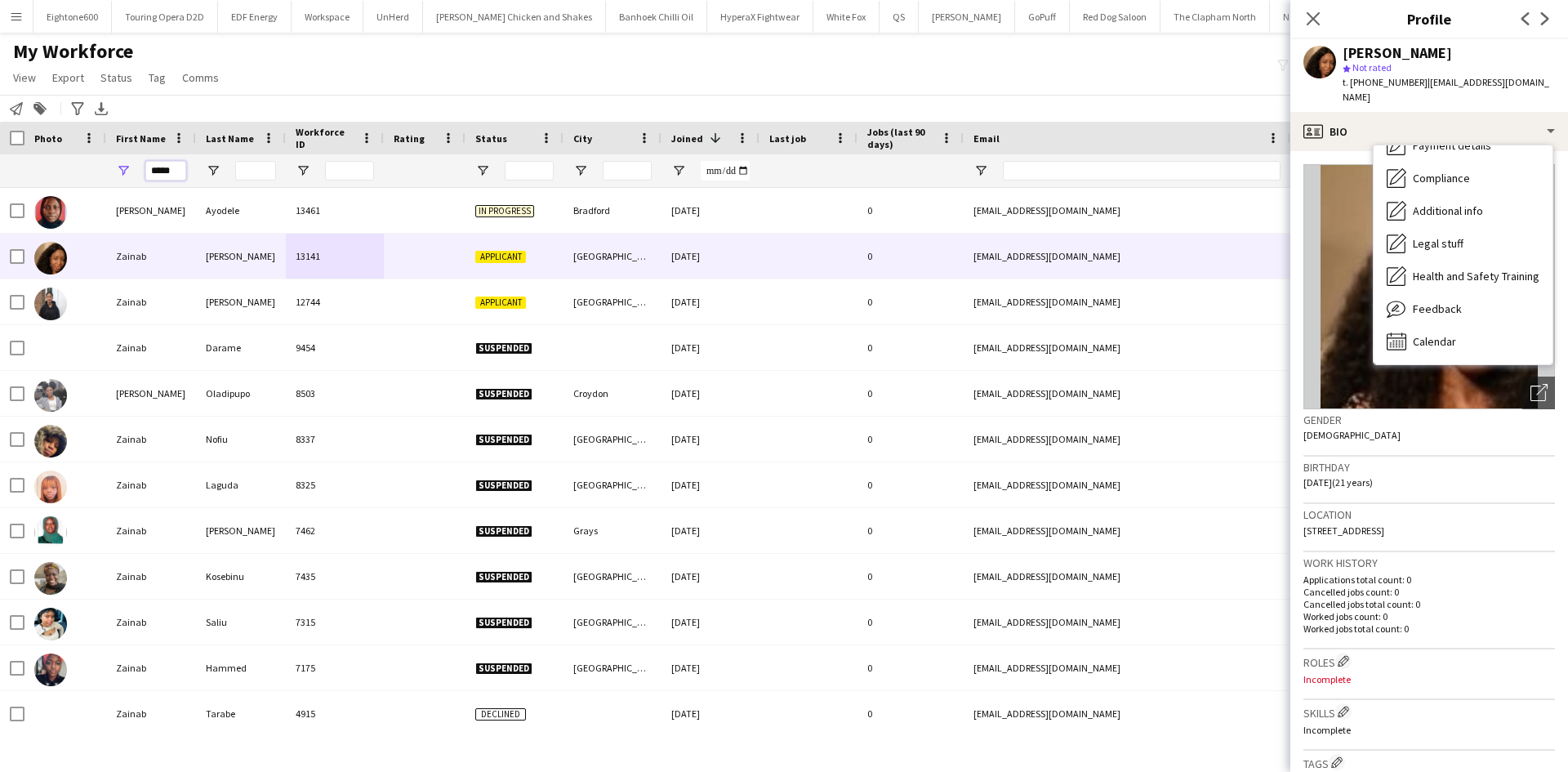
drag, startPoint x: 174, startPoint y: 170, endPoint x: 115, endPoint y: 174, distance: 59.1
click at [115, 174] on div "*****" at bounding box center [151, 170] width 90 height 32
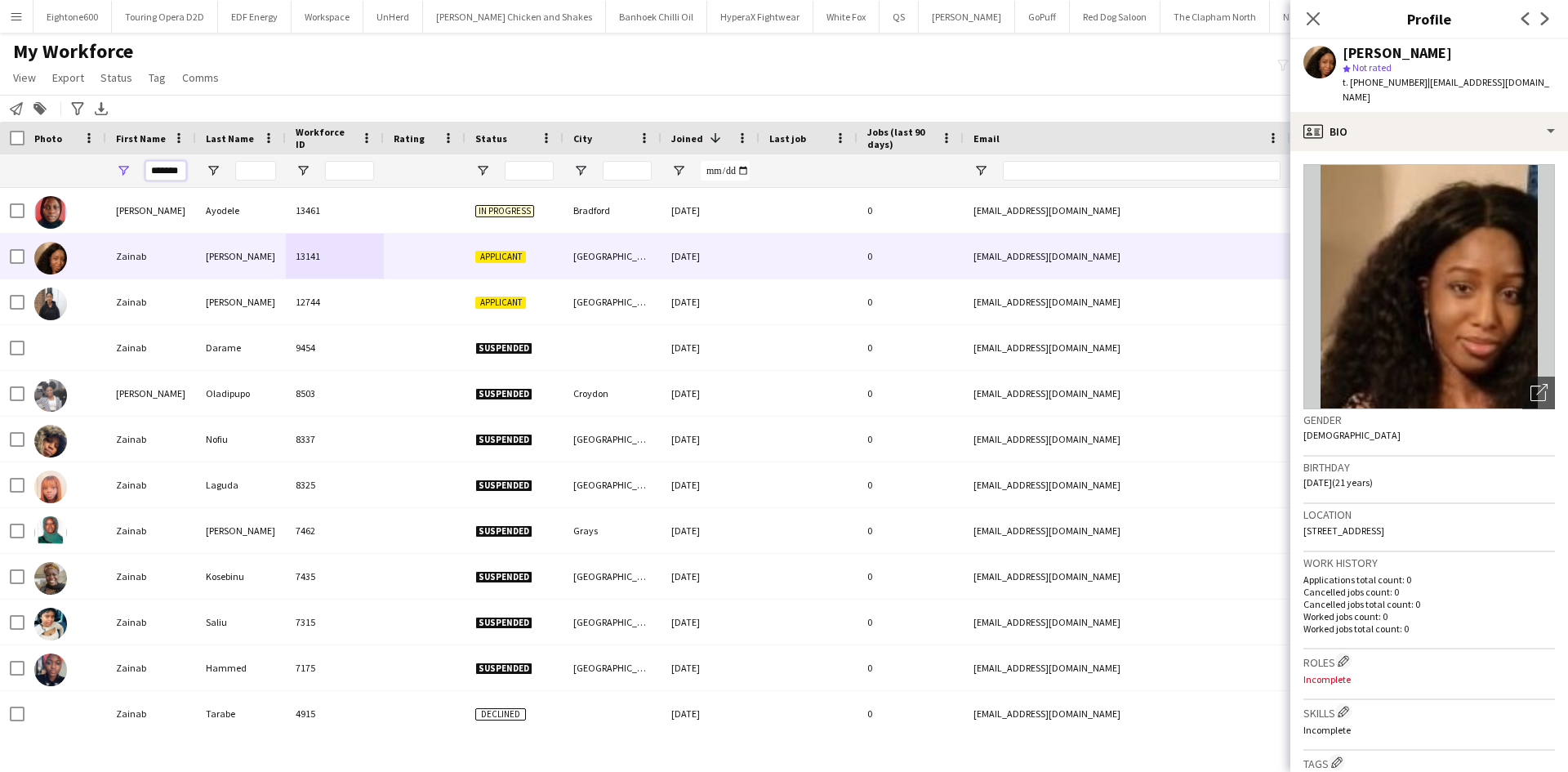
scroll to position [0, 9]
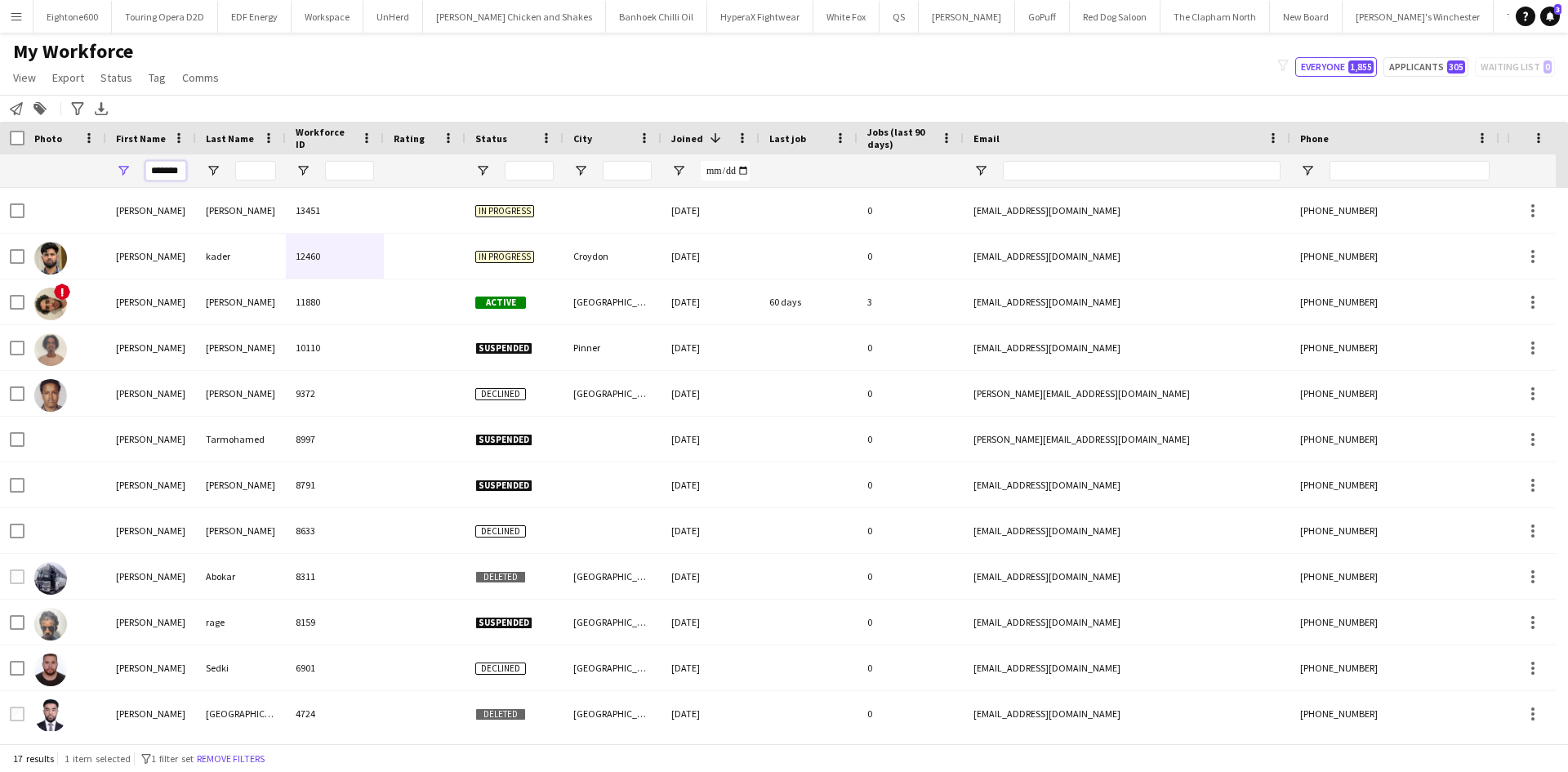
type input "*******"
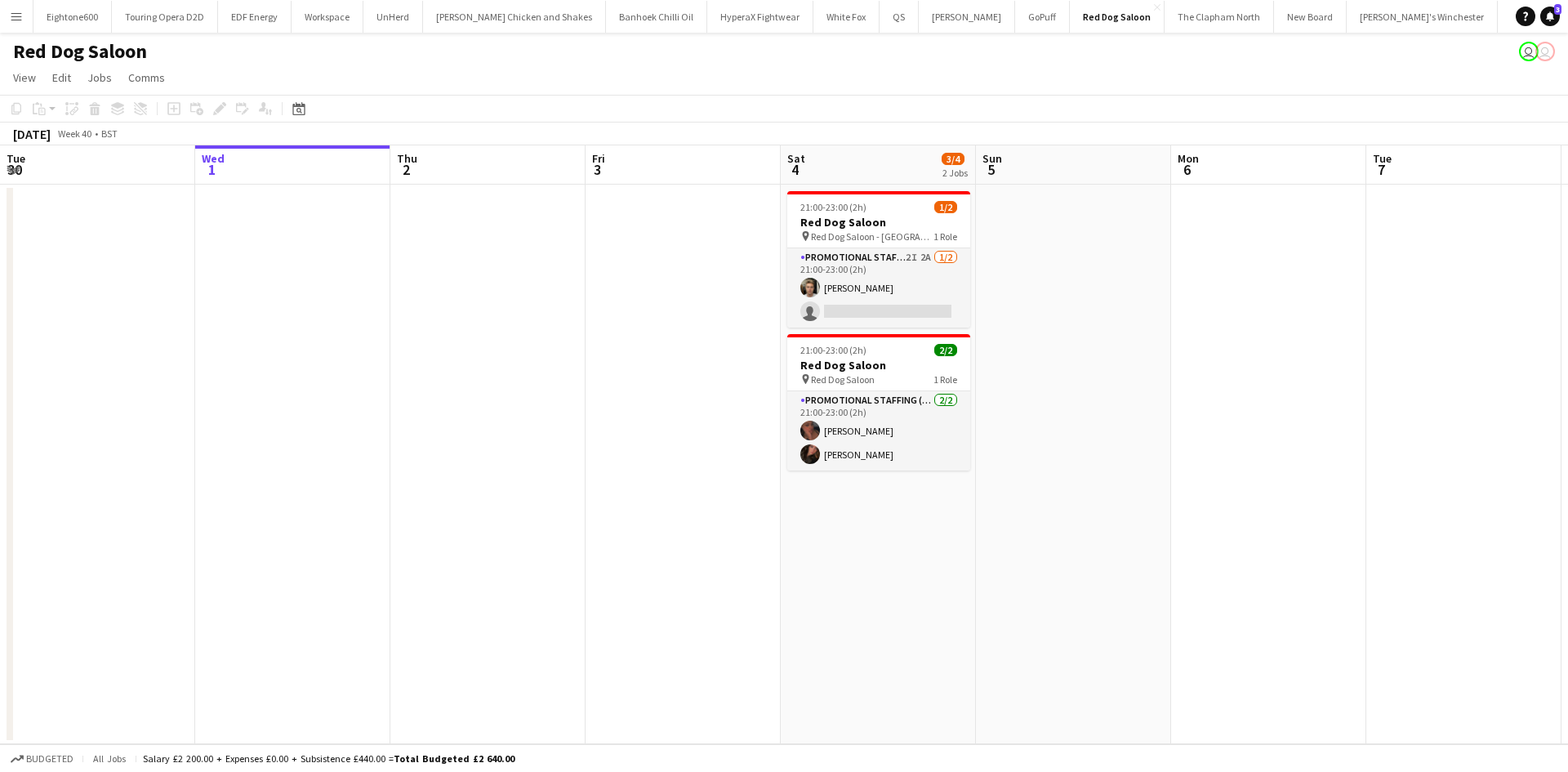
click at [18, 18] on app-icon "Menu" at bounding box center [16, 16] width 13 height 13
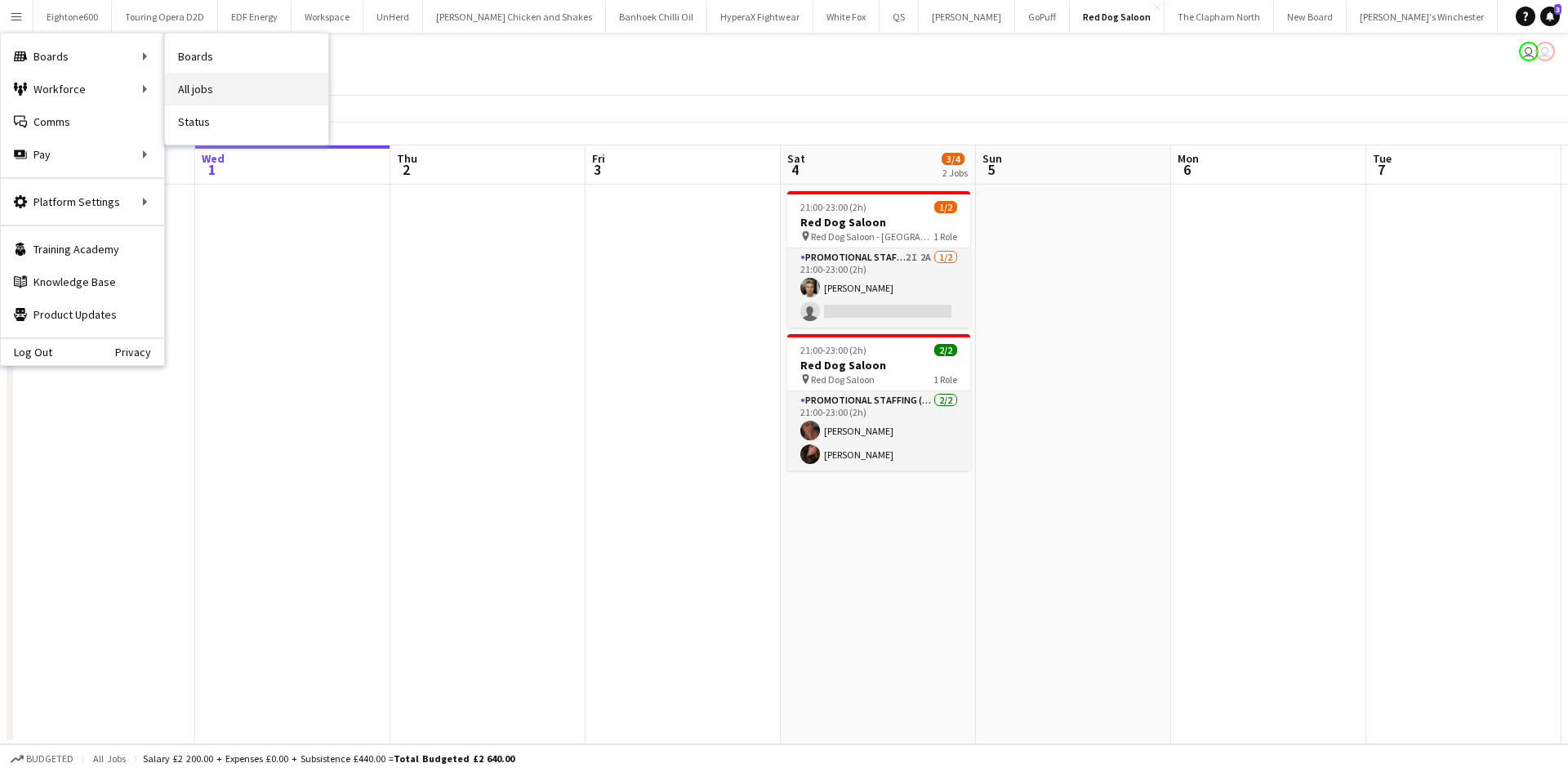
click at [192, 89] on link "All jobs" at bounding box center [246, 89] width 163 height 32
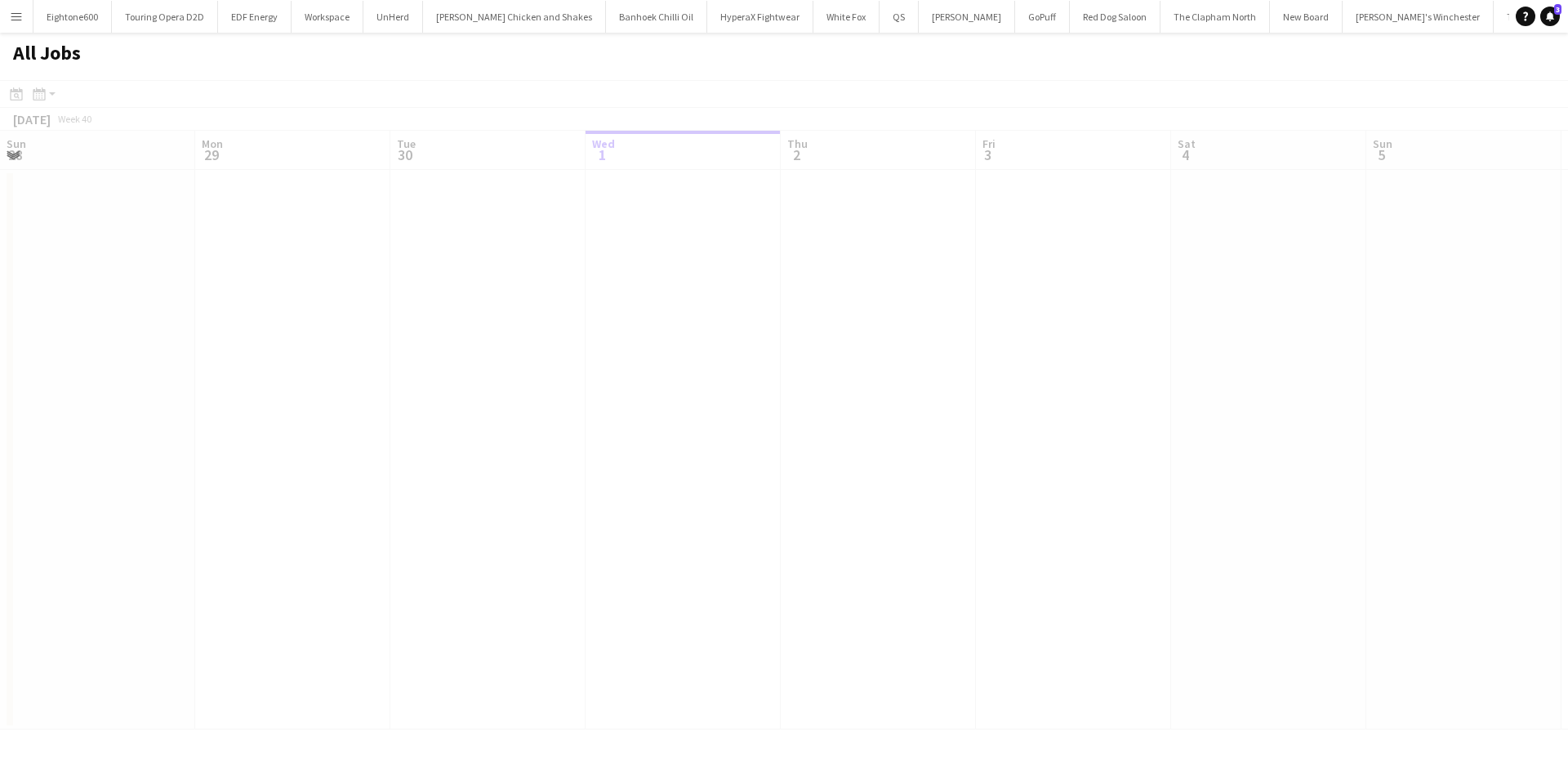
scroll to position [0, 391]
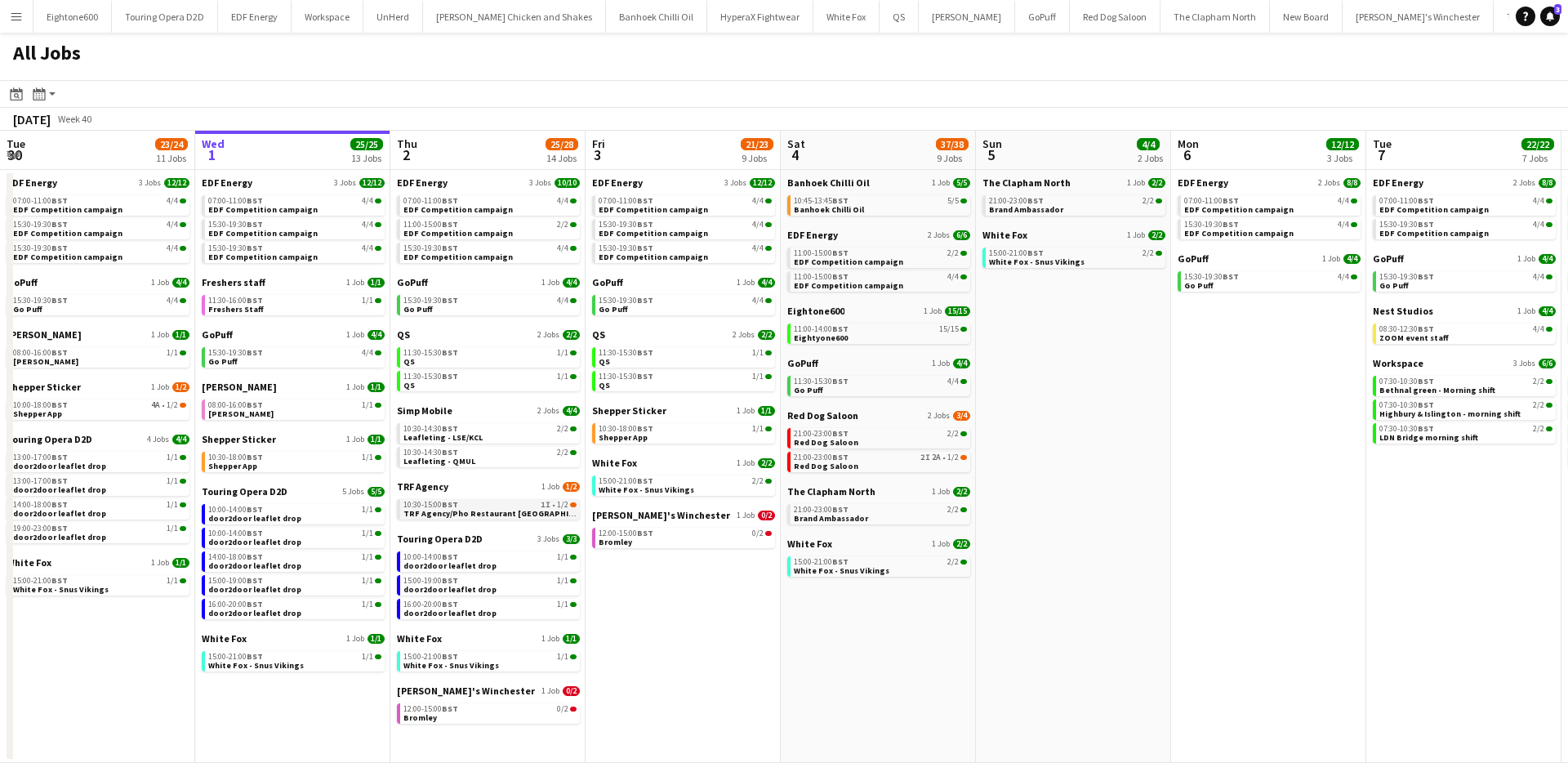
click at [540, 511] on span "TRF Agency/Pho Restaurant [GEOGRAPHIC_DATA]" at bounding box center [502, 513] width 197 height 11
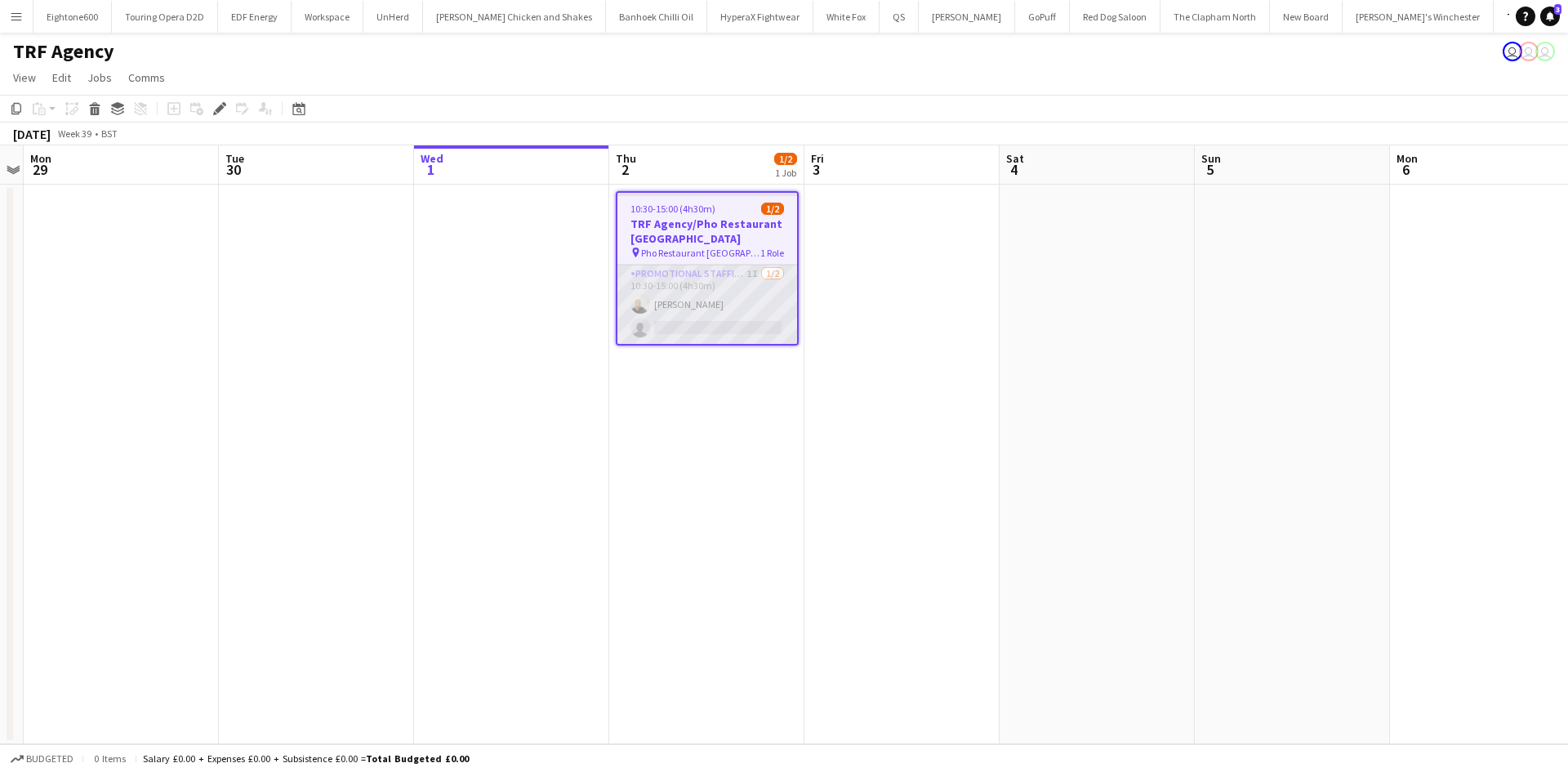
click at [723, 329] on app-card-role "Promotional Staffing (Flyering Staff) 1I [DATE] 10:30-15:00 (4h30m) [PERSON_NAM…" at bounding box center [707, 304] width 180 height 79
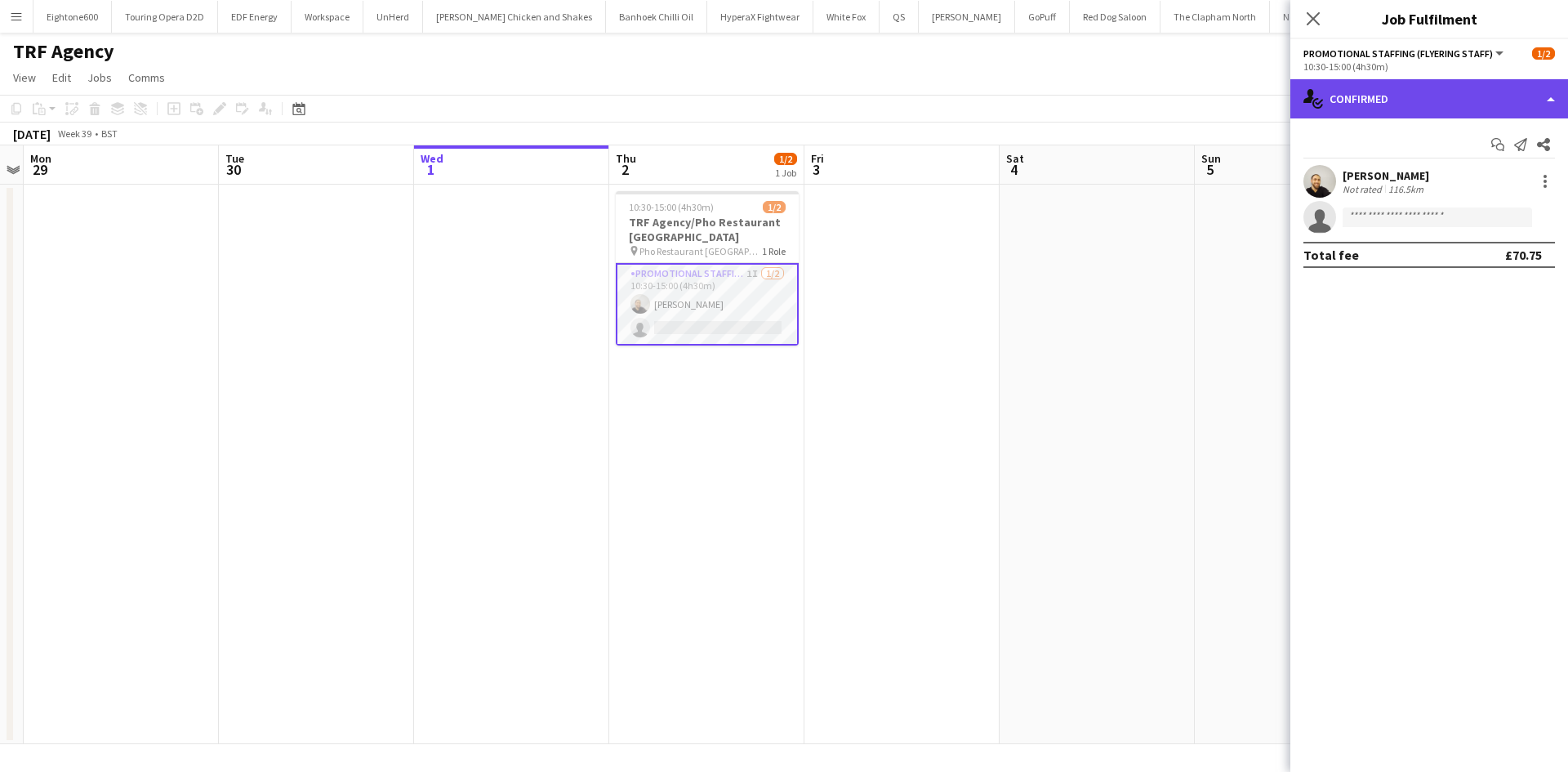
click at [1425, 89] on div "single-neutral-actions-check-2 Confirmed" at bounding box center [1429, 98] width 278 height 39
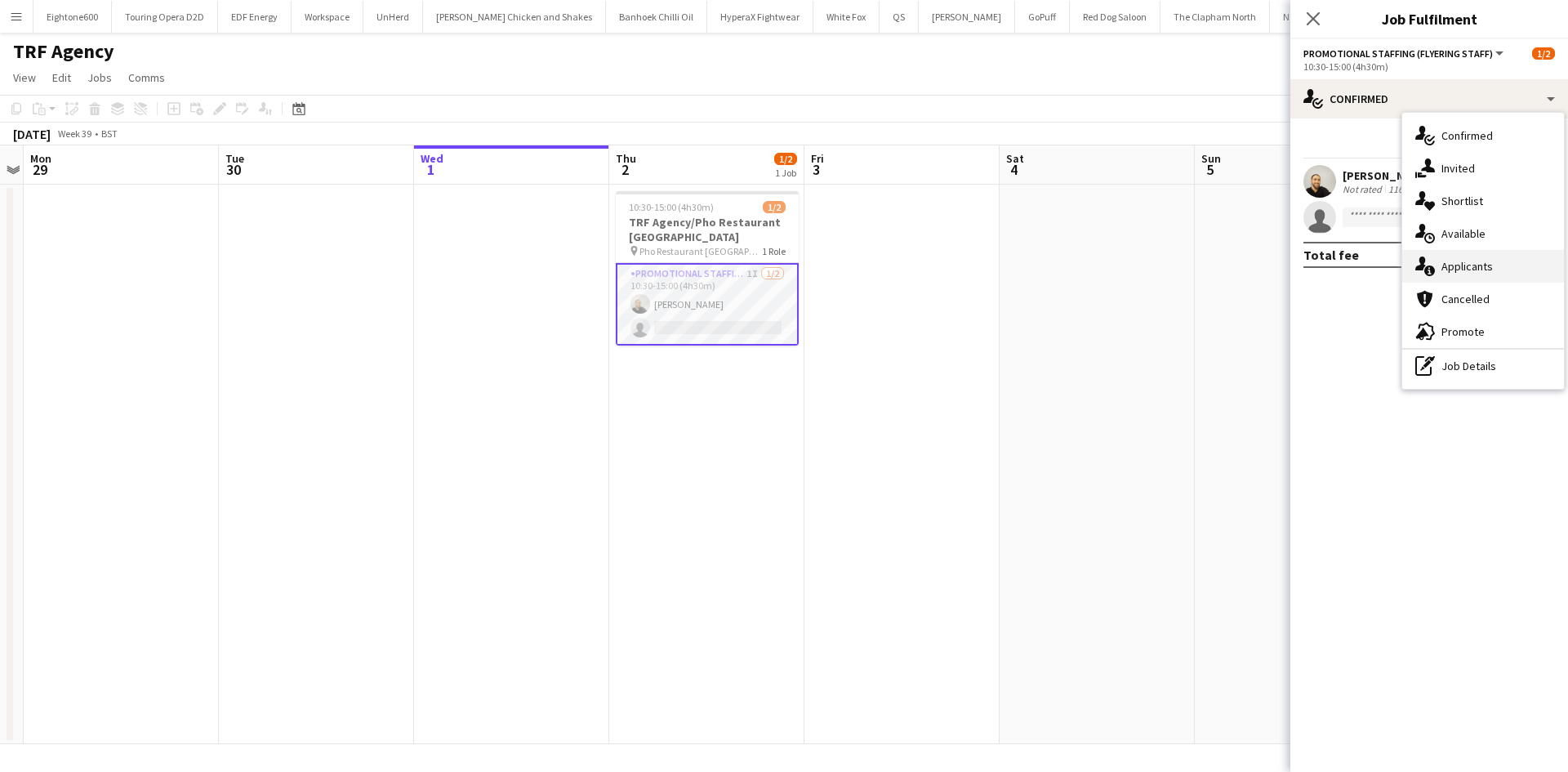
click at [1466, 266] on span "Applicants" at bounding box center [1467, 266] width 52 height 15
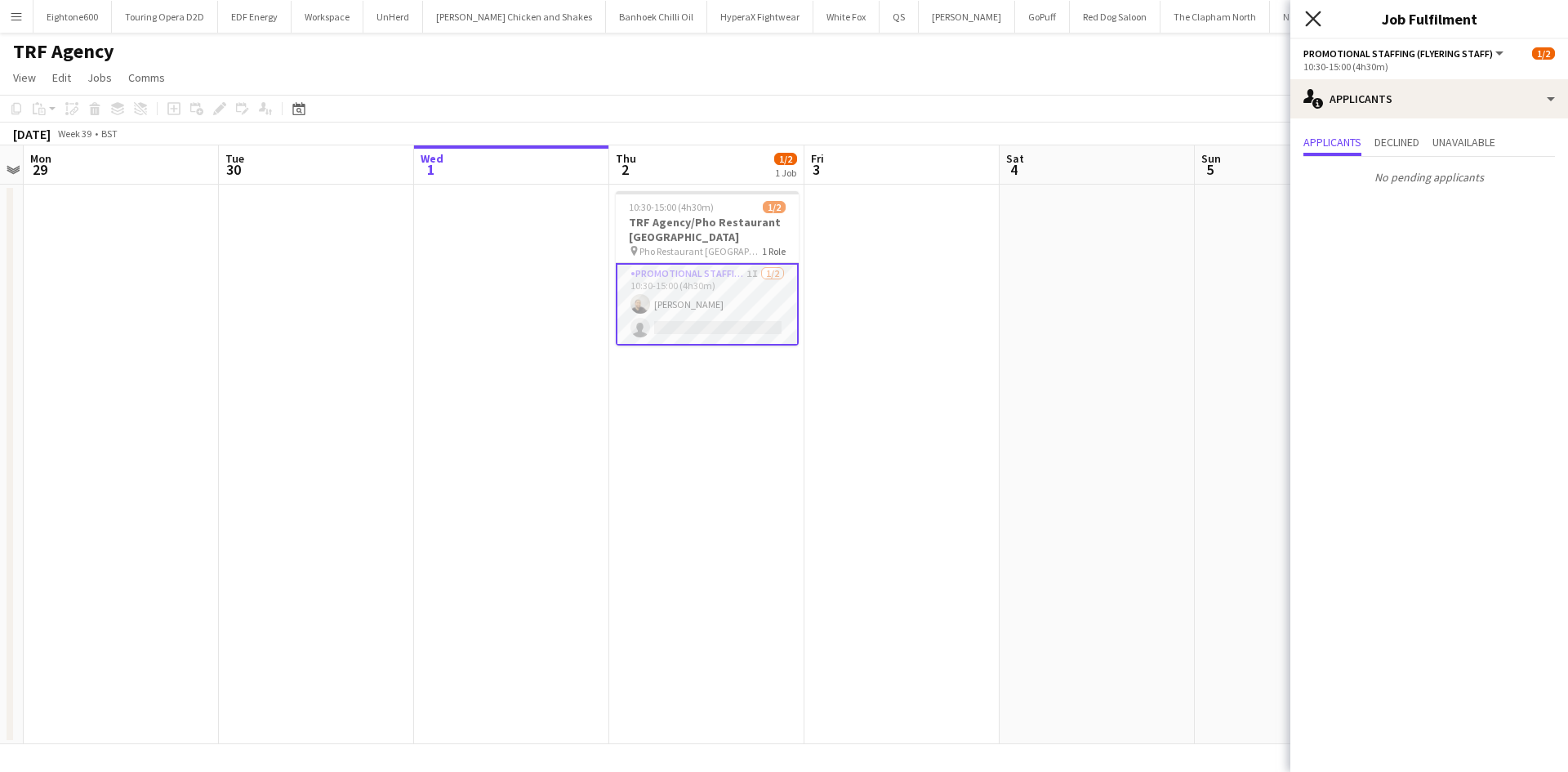
click at [1314, 18] on icon at bounding box center [1313, 18] width 16 height 16
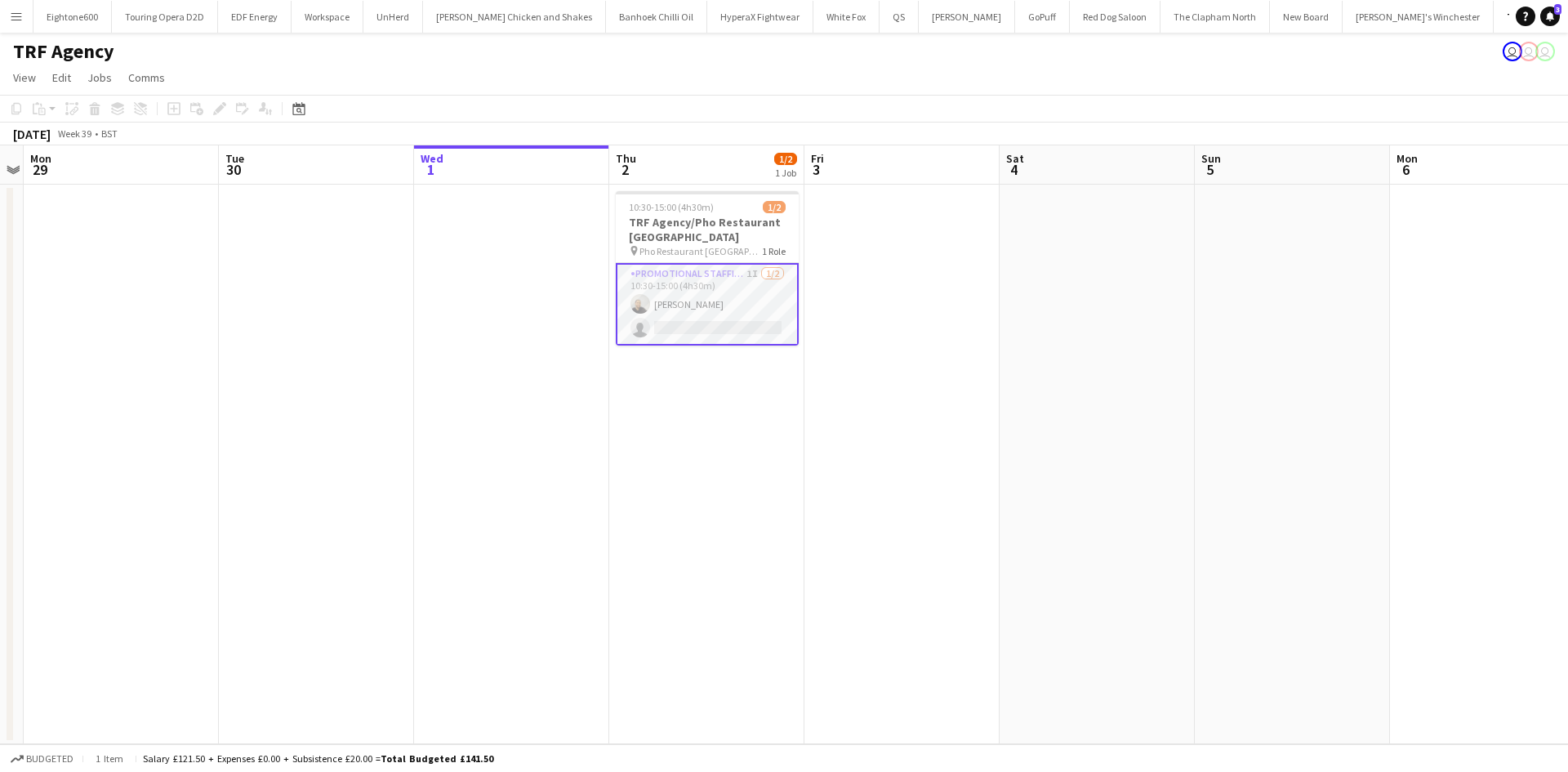
click at [20, 21] on app-icon "Menu" at bounding box center [16, 16] width 13 height 13
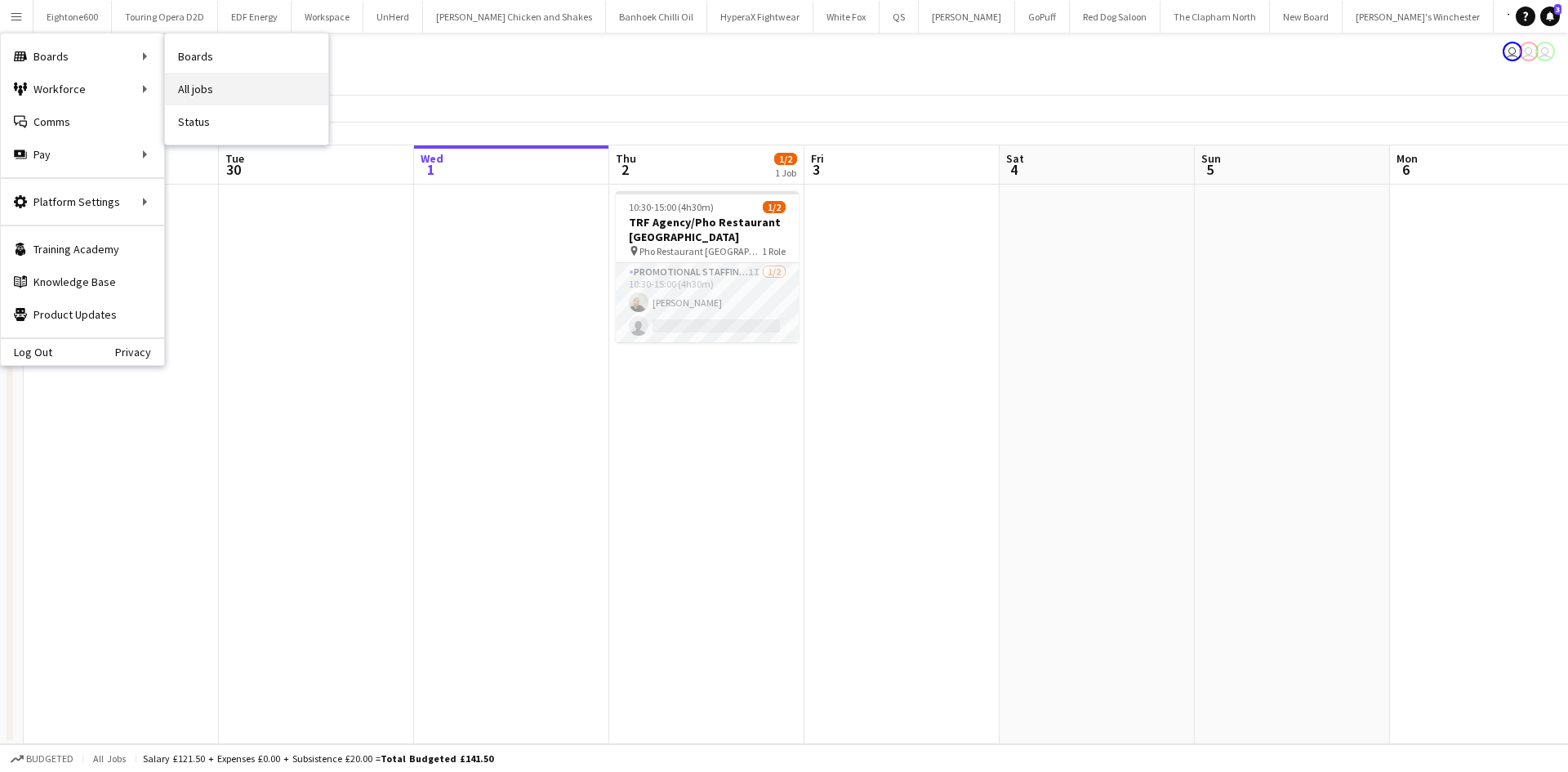
click at [195, 84] on link "All jobs" at bounding box center [246, 89] width 163 height 32
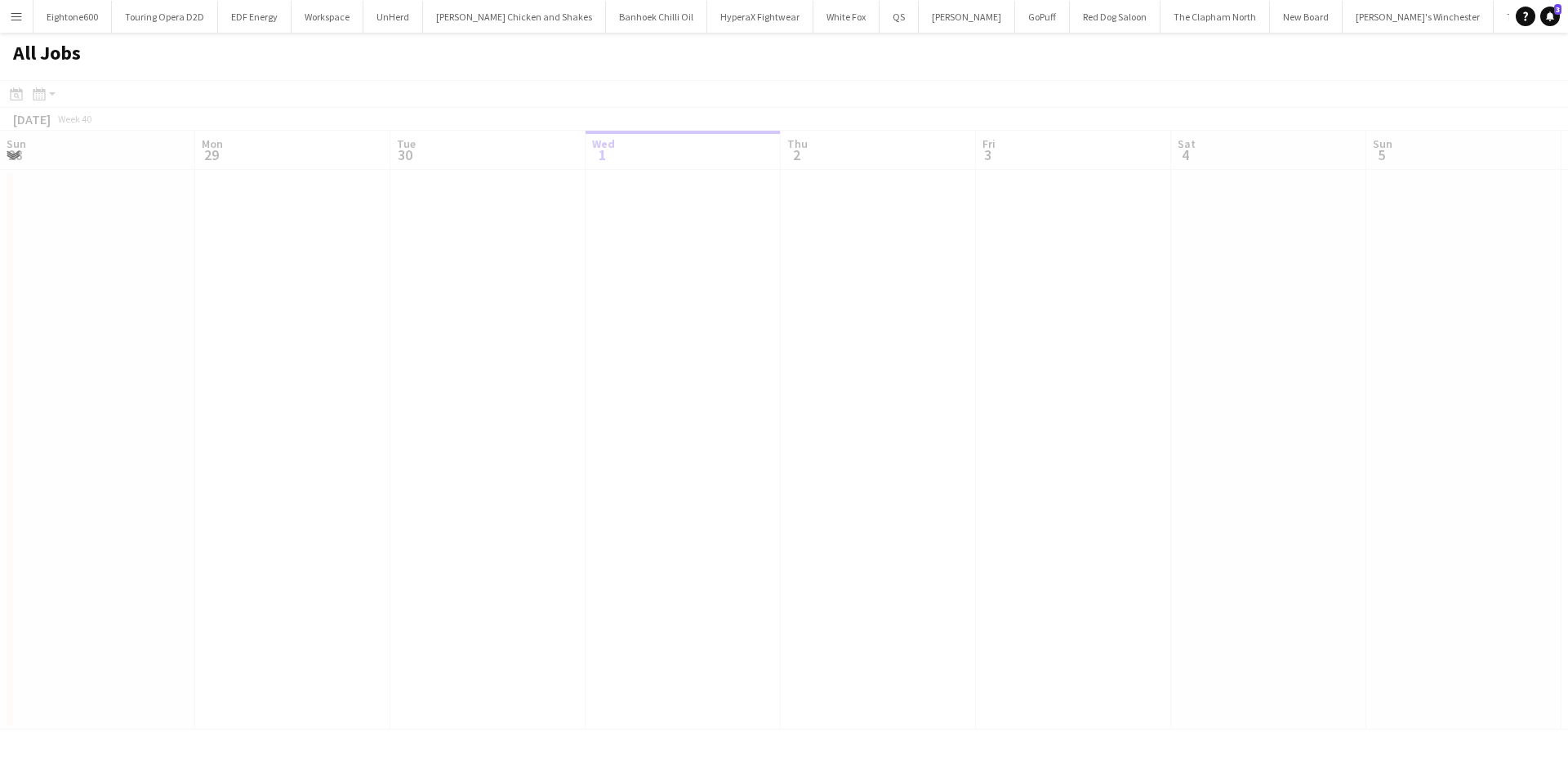
scroll to position [0, 391]
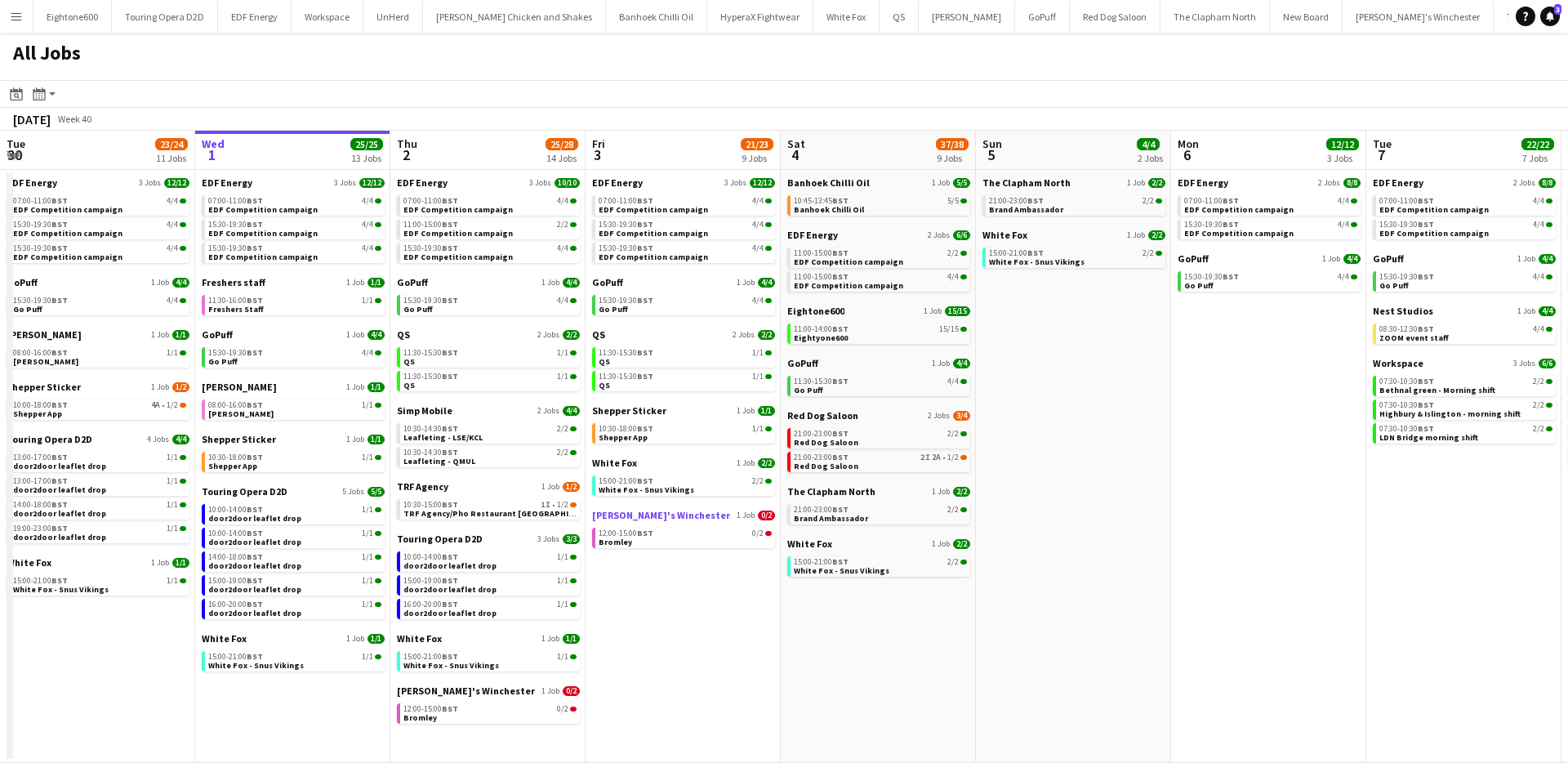
click at [619, 516] on span "[PERSON_NAME]'s Winchester" at bounding box center [661, 515] width 138 height 12
click at [604, 342] on app-calendar-brief-board "QS 2 Jobs [DATE] 11:30-15:30 BST 1/1 QS 11:30-15:30 BST 1/1 QS" at bounding box center [683, 360] width 183 height 63
click at [596, 334] on span "QS" at bounding box center [598, 335] width 13 height 12
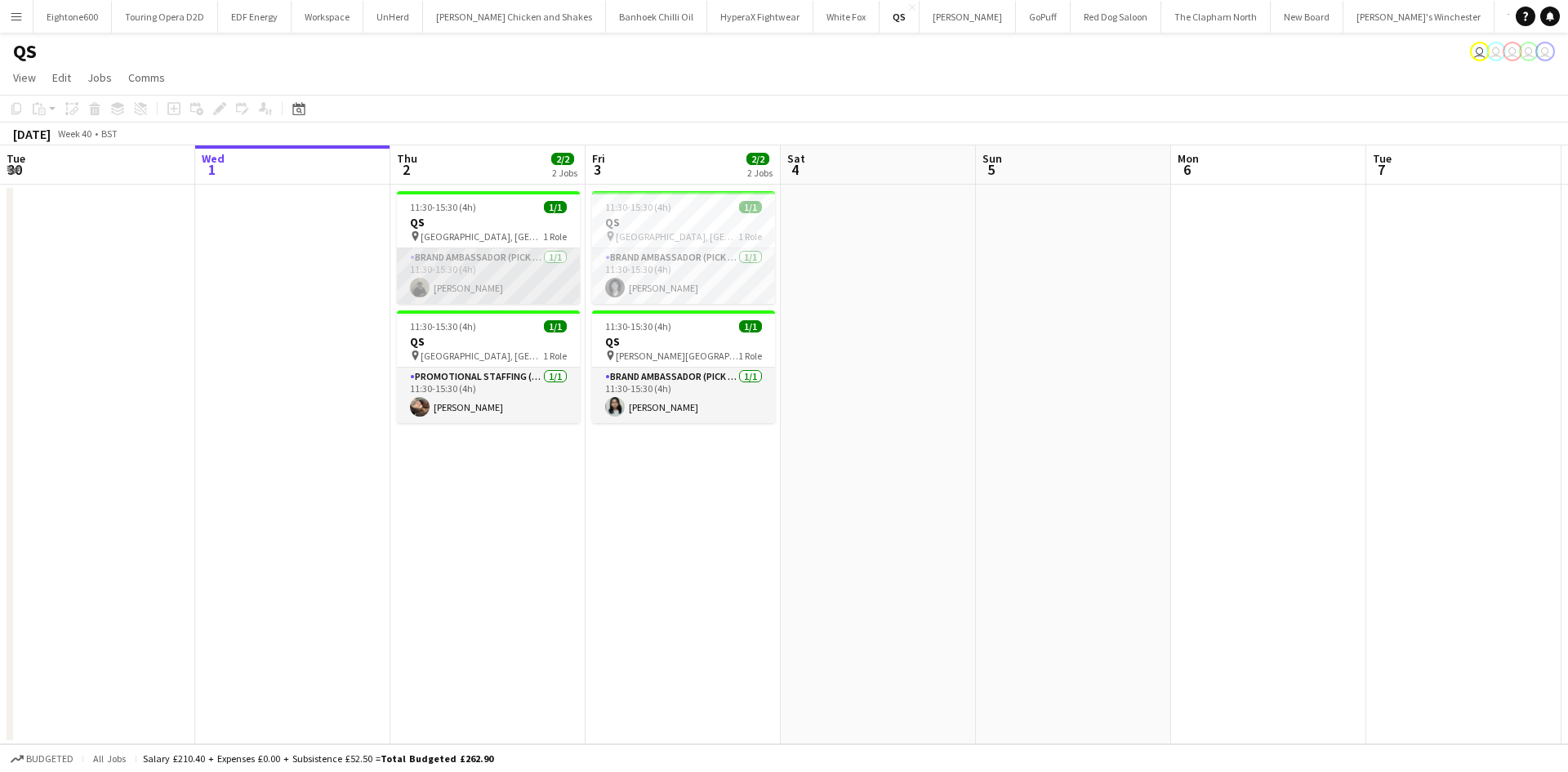
click at [528, 280] on app-card-role "Brand Ambassador (Pick up) [DATE] 11:30-15:30 (4h) [PERSON_NAME]" at bounding box center [488, 275] width 183 height 55
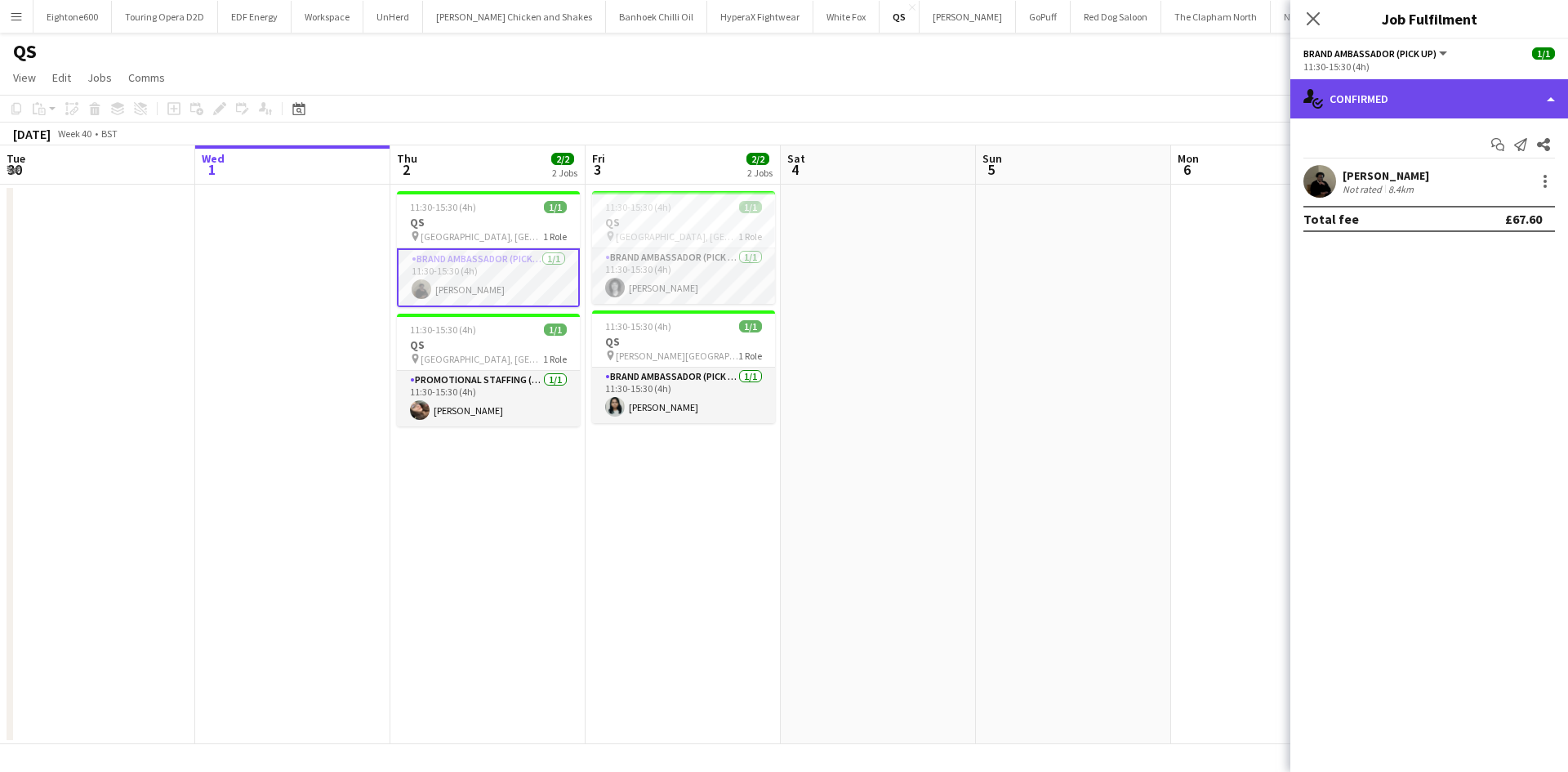
click at [1430, 90] on div "single-neutral-actions-check-2 Confirmed" at bounding box center [1429, 98] width 278 height 39
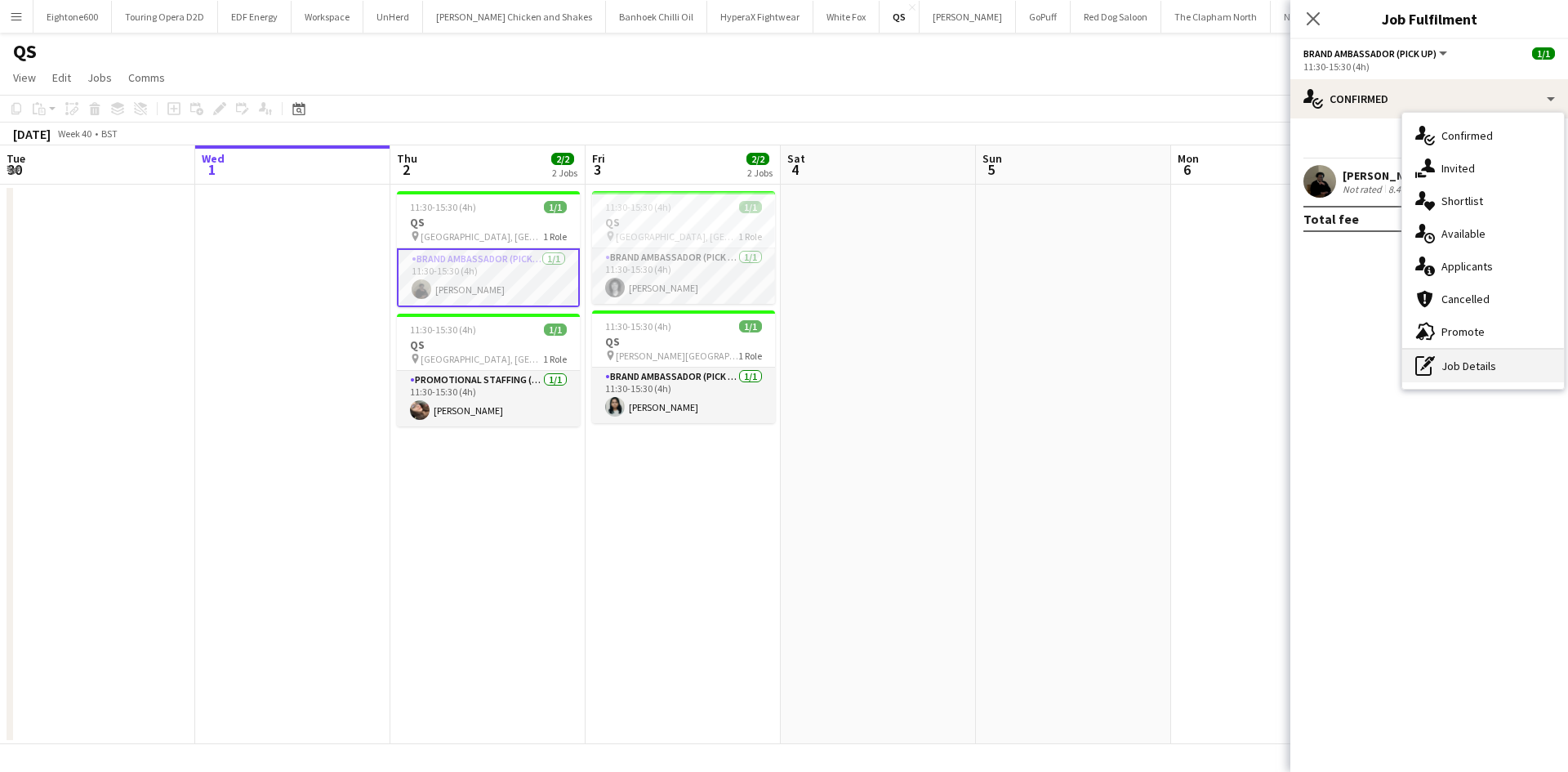
click at [1479, 364] on div "pen-write Job Details" at bounding box center [1483, 365] width 162 height 32
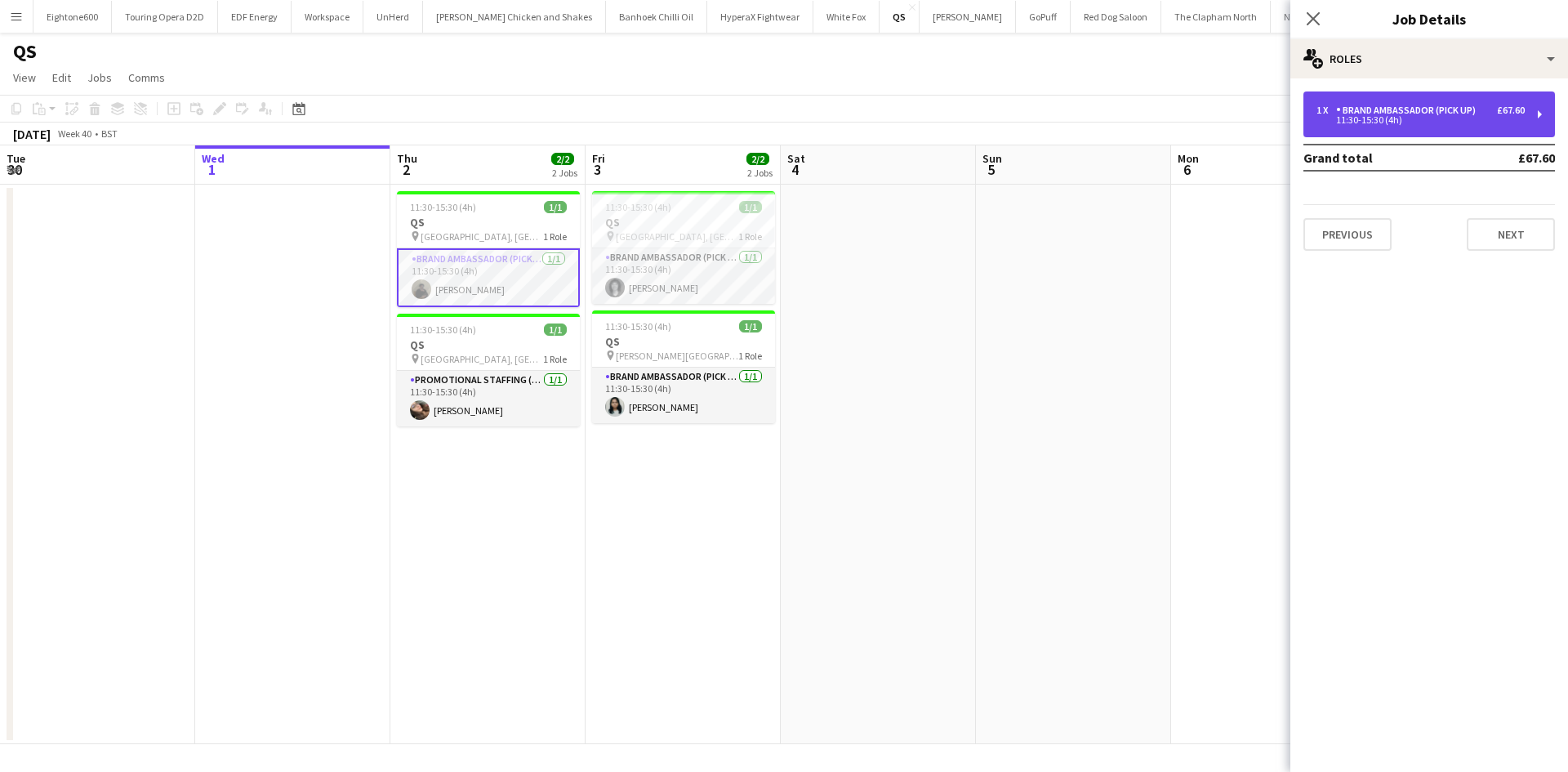
click at [1407, 113] on div "Brand Ambassador (Pick up)" at bounding box center [1409, 110] width 146 height 11
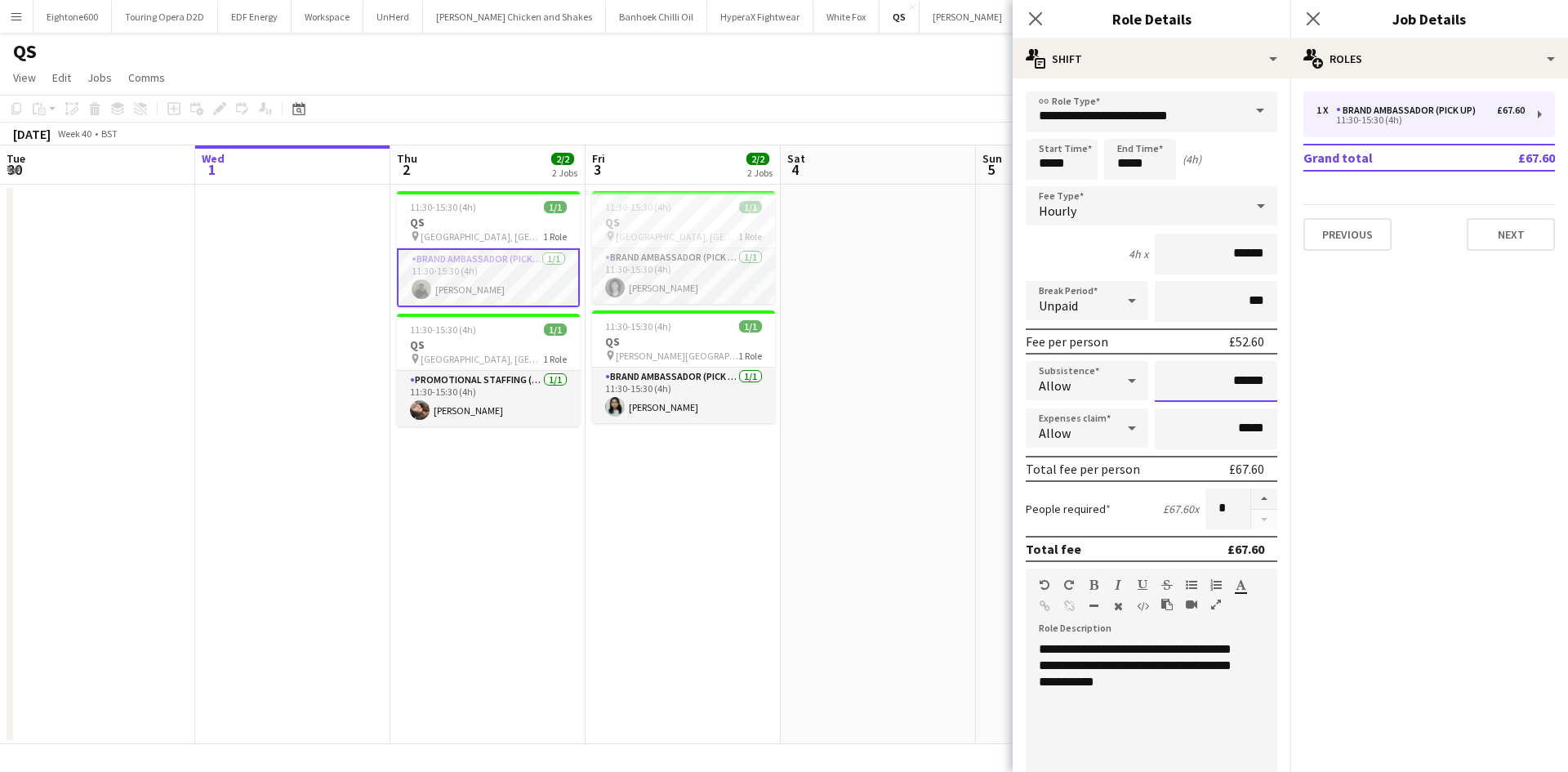
drag, startPoint x: 1217, startPoint y: 386, endPoint x: 1279, endPoint y: 380, distance: 62.3
click at [1279, 380] on mat-expansion-panel "**********" at bounding box center [1151, 426] width 278 height 694
click at [465, 406] on app-card-role "Promotional Staffing (Brand Ambassadors) [DATE] 11:30-15:30 (4h) [PERSON_NAME]" at bounding box center [488, 398] width 183 height 55
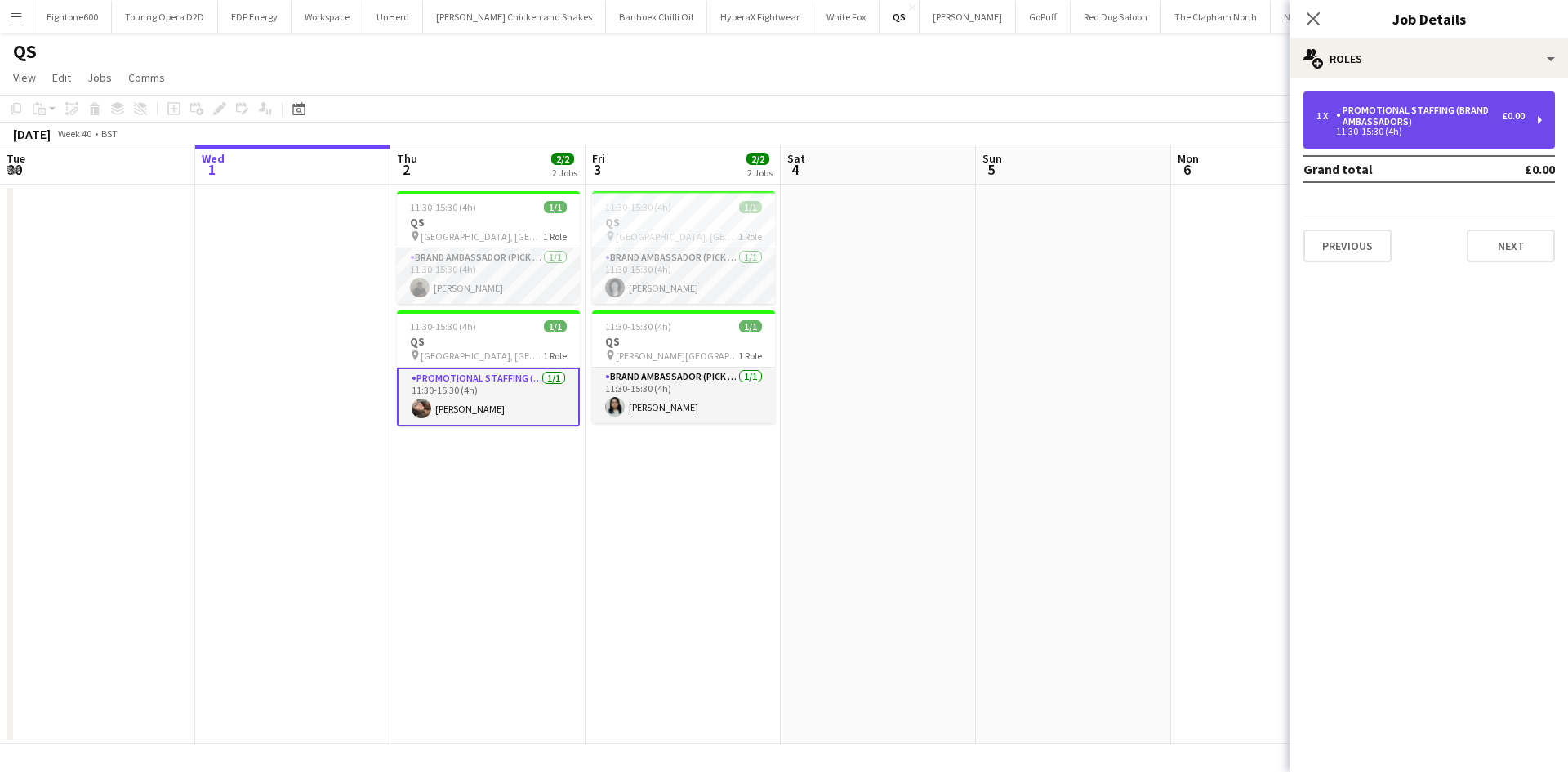
click at [1389, 117] on div "Promotional Staffing (Brand Ambassadors)" at bounding box center [1418, 116] width 166 height 23
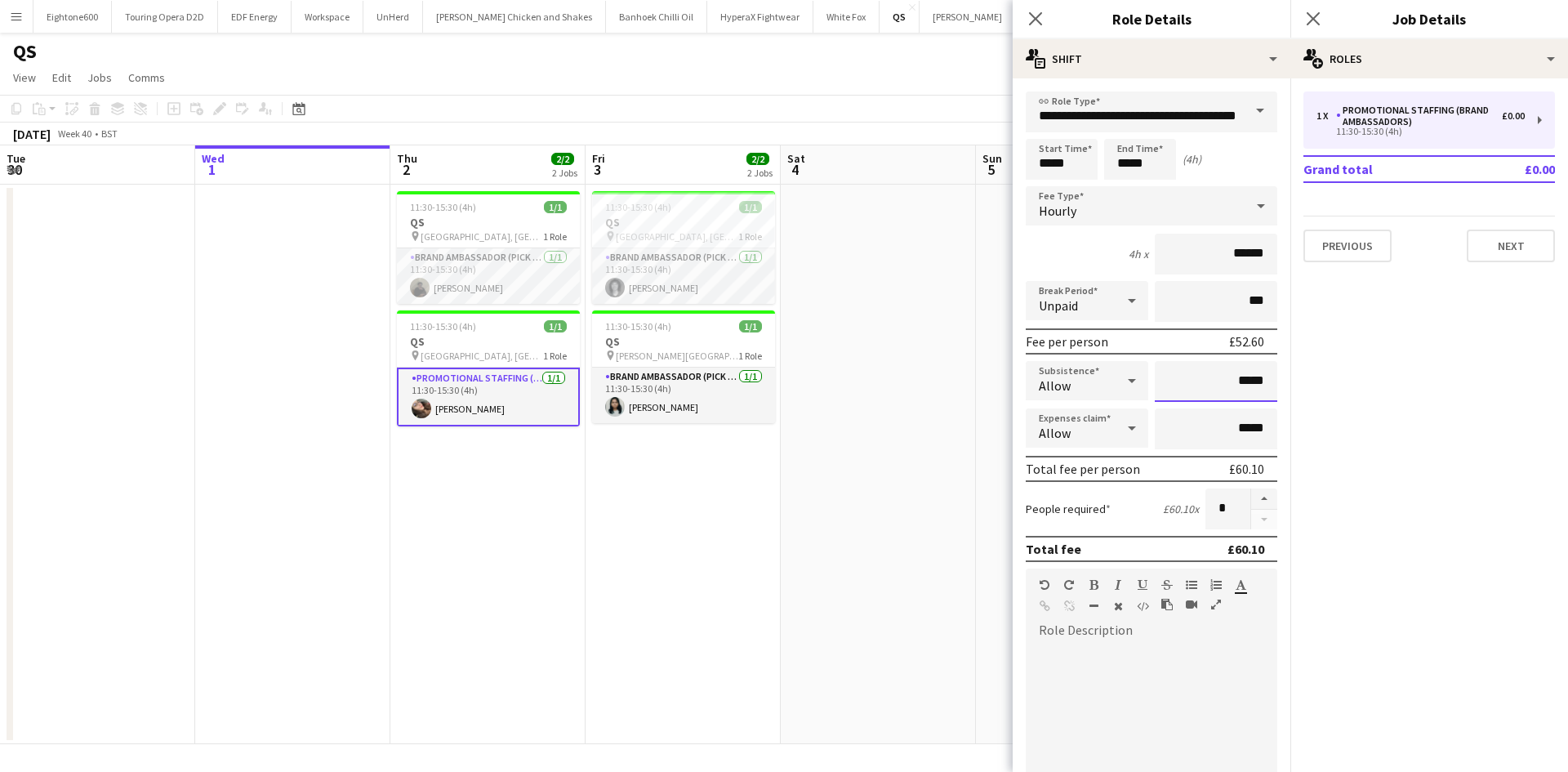
drag, startPoint x: 1222, startPoint y: 378, endPoint x: 1307, endPoint y: 382, distance: 85.1
click at [1307, 382] on body "Menu Boards Boards Boards All jobs Status Workforce Workforce My Workforce Recr…" at bounding box center [784, 386] width 1568 height 772
drag, startPoint x: 1228, startPoint y: 384, endPoint x: 1264, endPoint y: 380, distance: 36.2
click at [1264, 380] on input "*****" at bounding box center [1216, 381] width 123 height 41
type input "**"
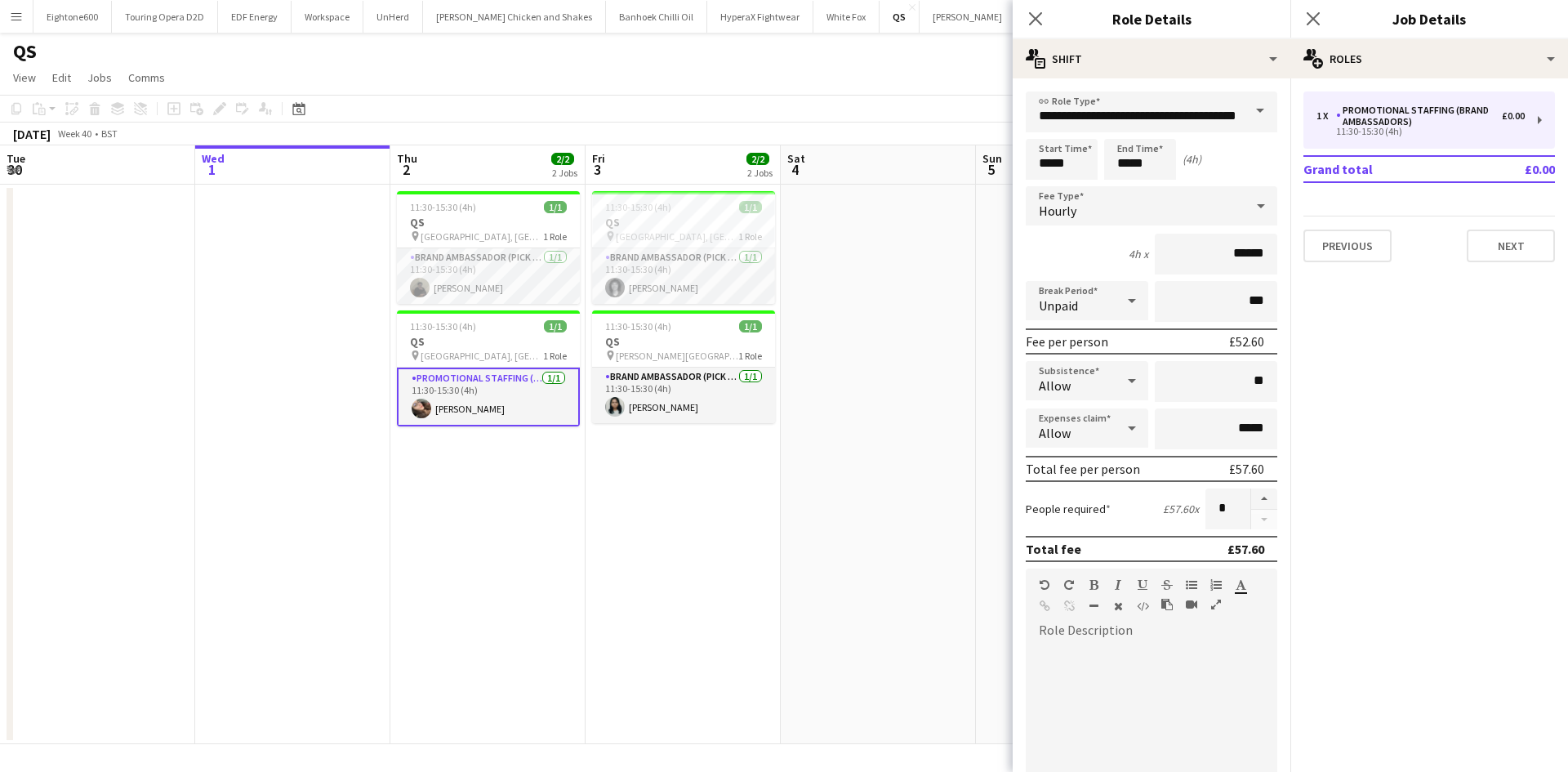
click at [1092, 262] on div "4h x ******" at bounding box center [1151, 254] width 251 height 41
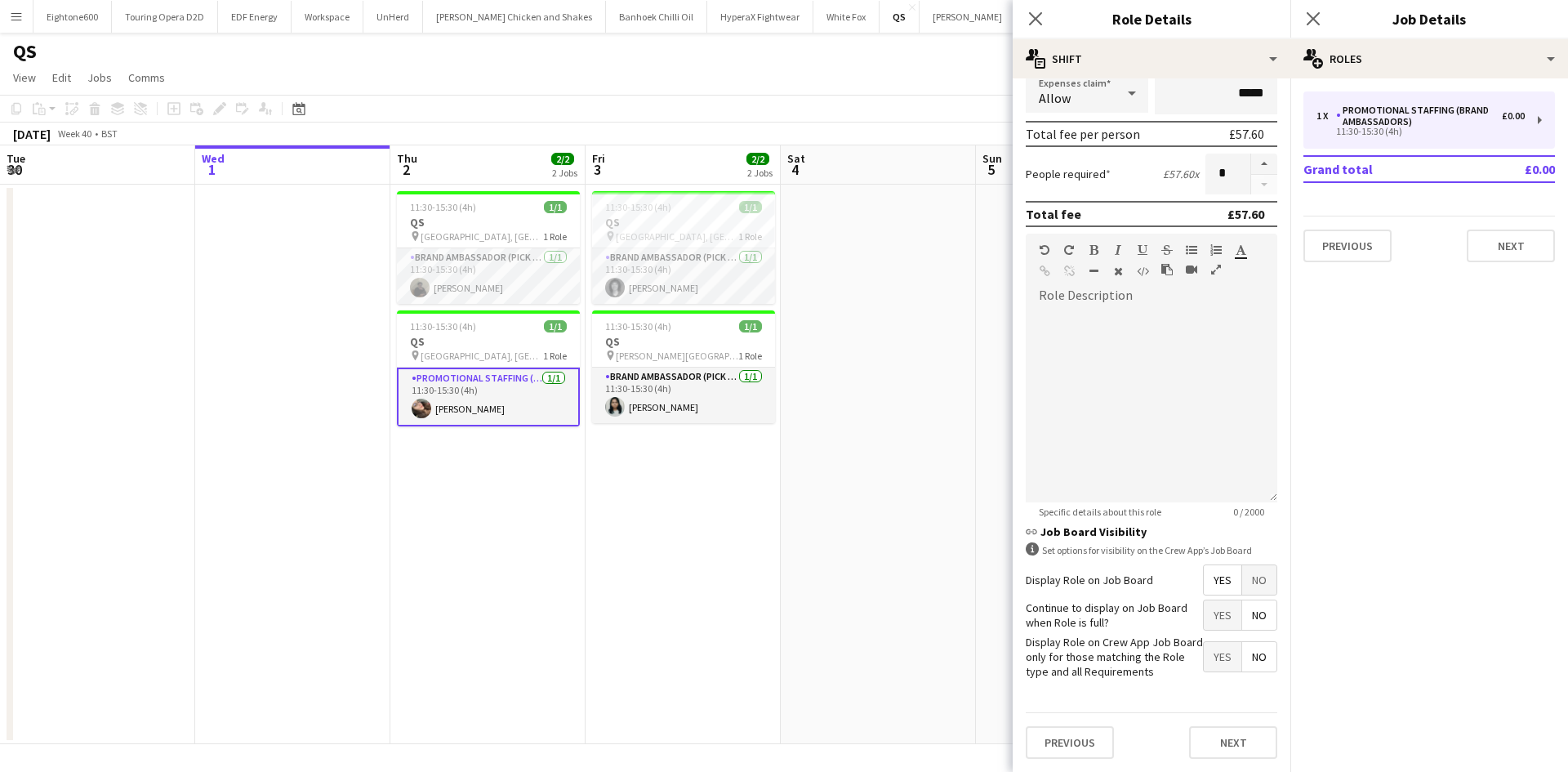
click at [1210, 606] on span "Yes" at bounding box center [1222, 615] width 38 height 30
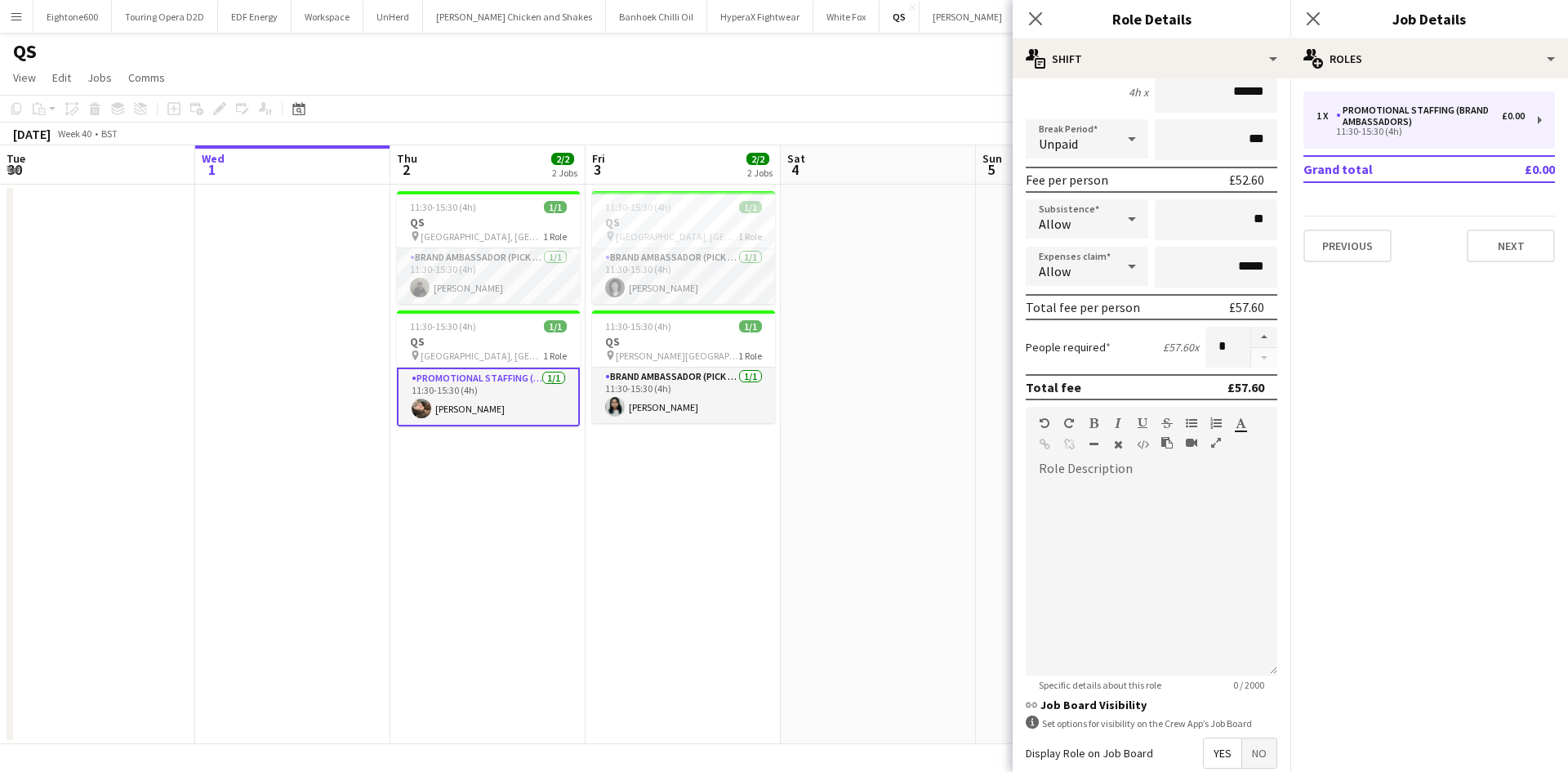
scroll to position [160, 0]
click at [1102, 511] on div at bounding box center [1151, 579] width 251 height 196
drag, startPoint x: 1204, startPoint y: 513, endPoint x: 782, endPoint y: 433, distance: 429.5
click at [782, 433] on body "Menu Boards Boards Boards All jobs Status Workforce Workforce My Workforce Recr…" at bounding box center [784, 386] width 1568 height 772
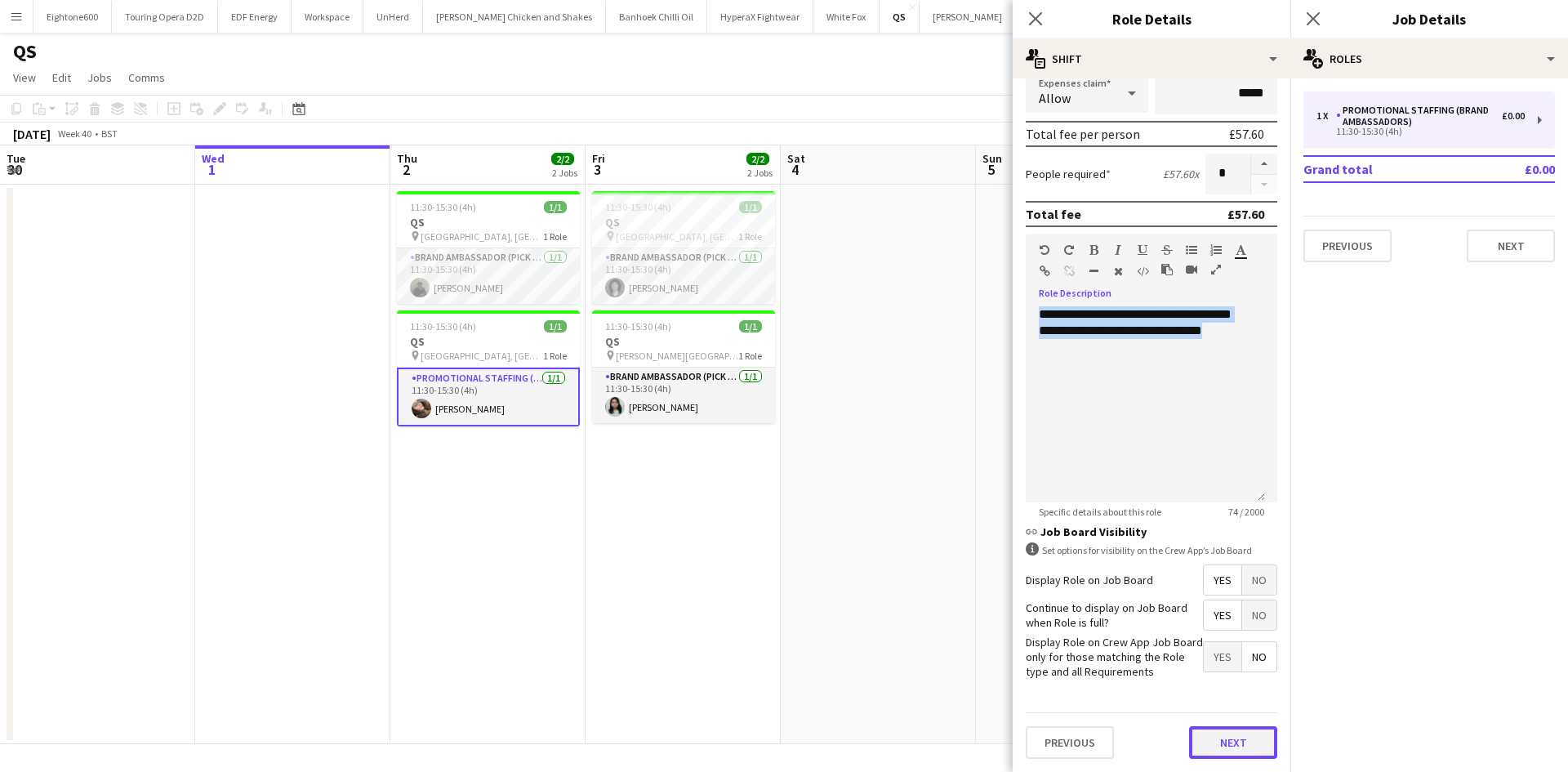
click at [1213, 751] on button "Next" at bounding box center [1233, 742] width 88 height 32
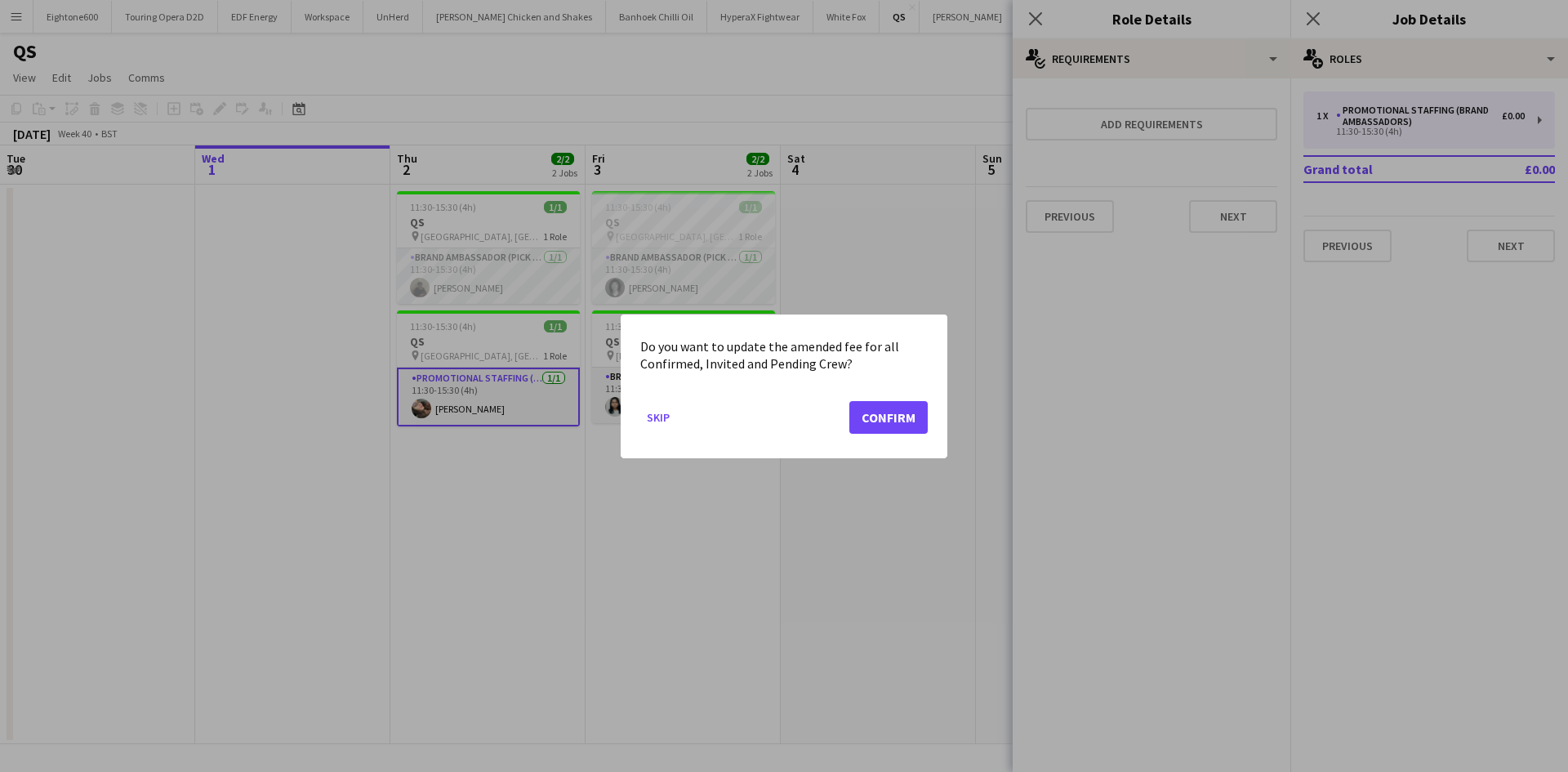
scroll to position [0, 0]
click at [656, 417] on button "Skip" at bounding box center [658, 417] width 36 height 26
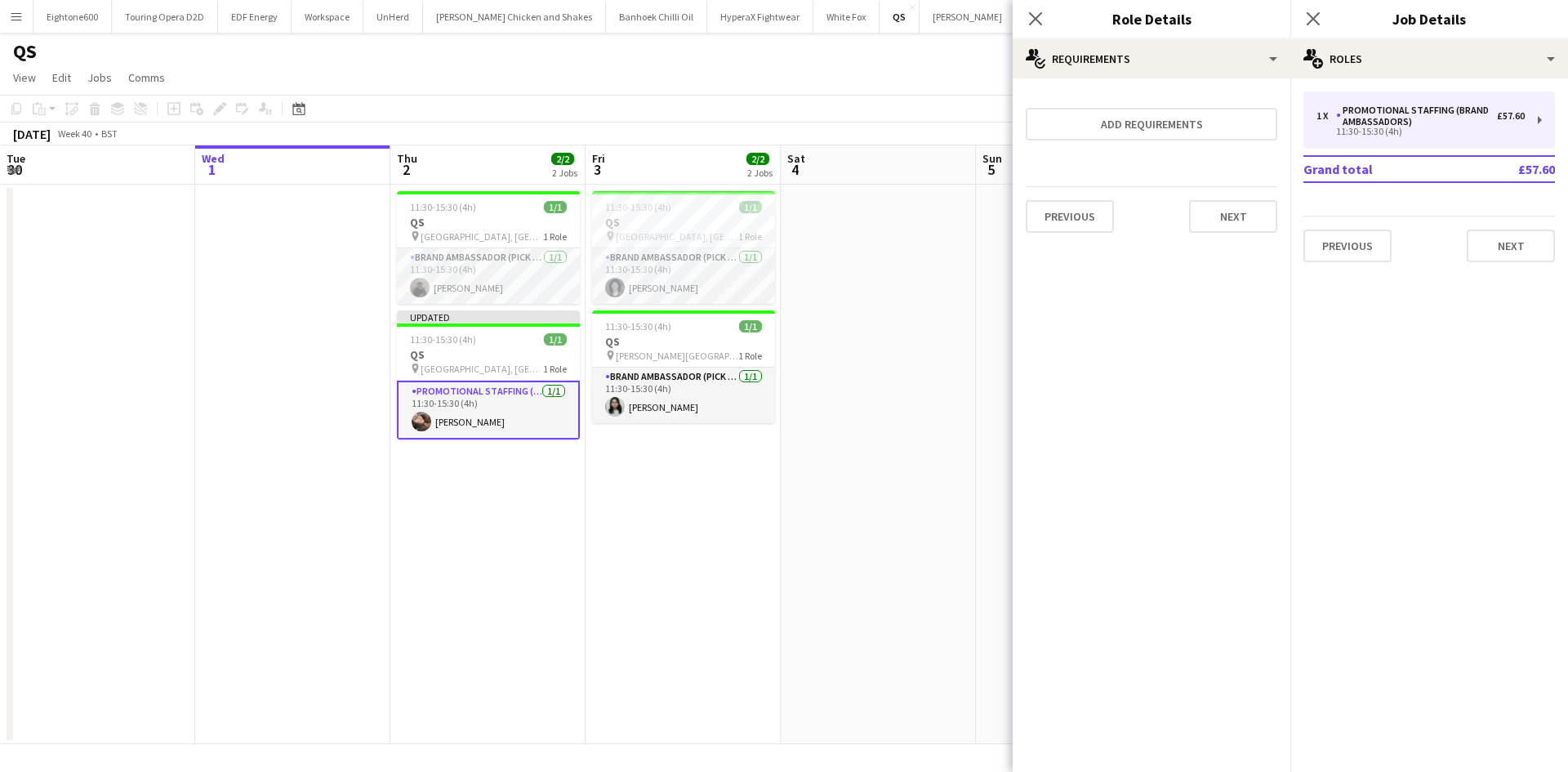
click at [839, 406] on app-date-cell at bounding box center [878, 464] width 195 height 560
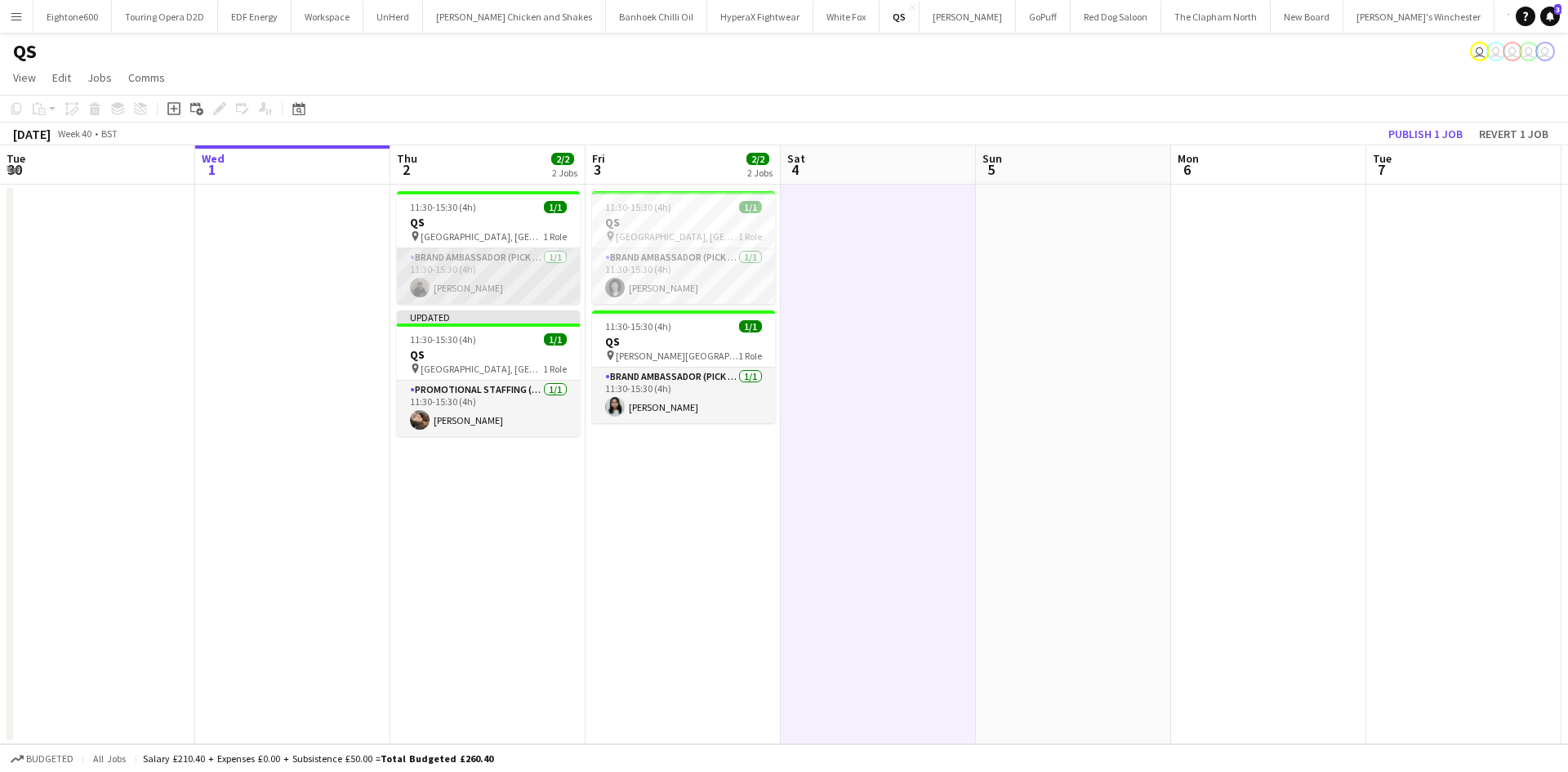
click at [477, 263] on app-card-role "Brand Ambassador (Pick up) 1/1 11:30-15:30 (4h) Mahamedqadar Osman" at bounding box center [488, 275] width 183 height 55
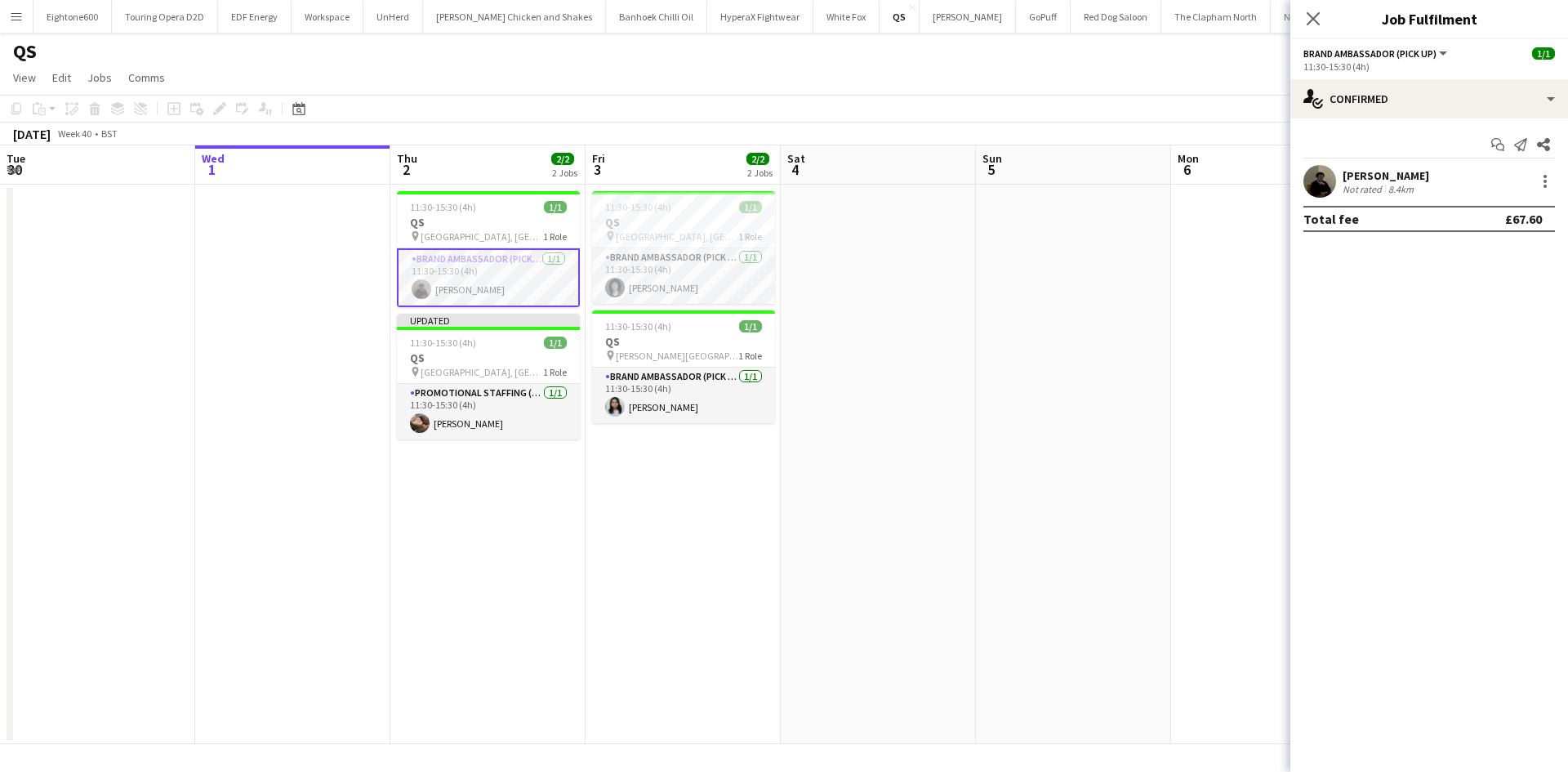
click at [1418, 174] on div "Mahamedqadar Osman" at bounding box center [1386, 175] width 87 height 15
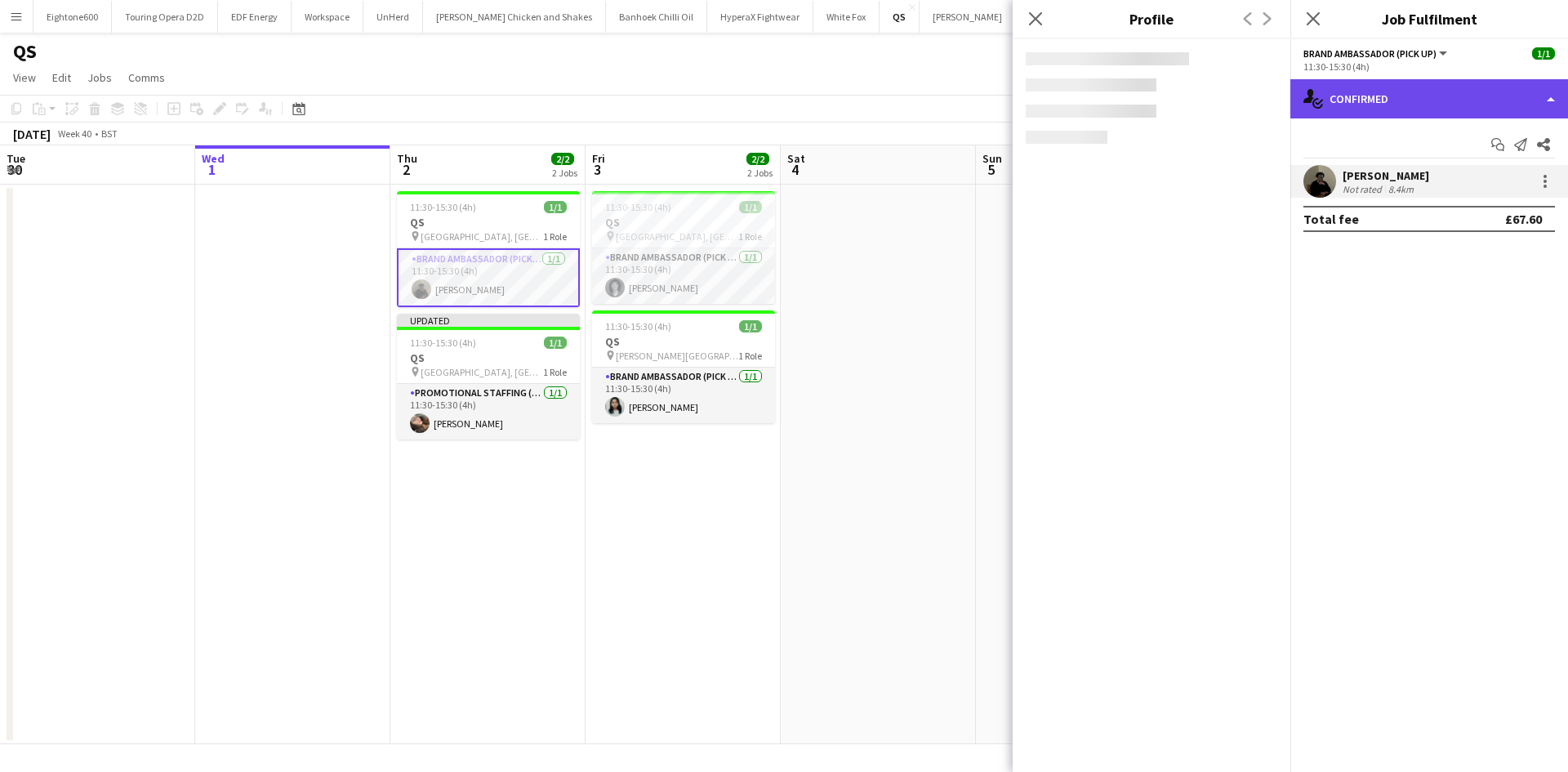
click at [1418, 92] on div "single-neutral-actions-check-2 Confirmed" at bounding box center [1429, 98] width 278 height 39
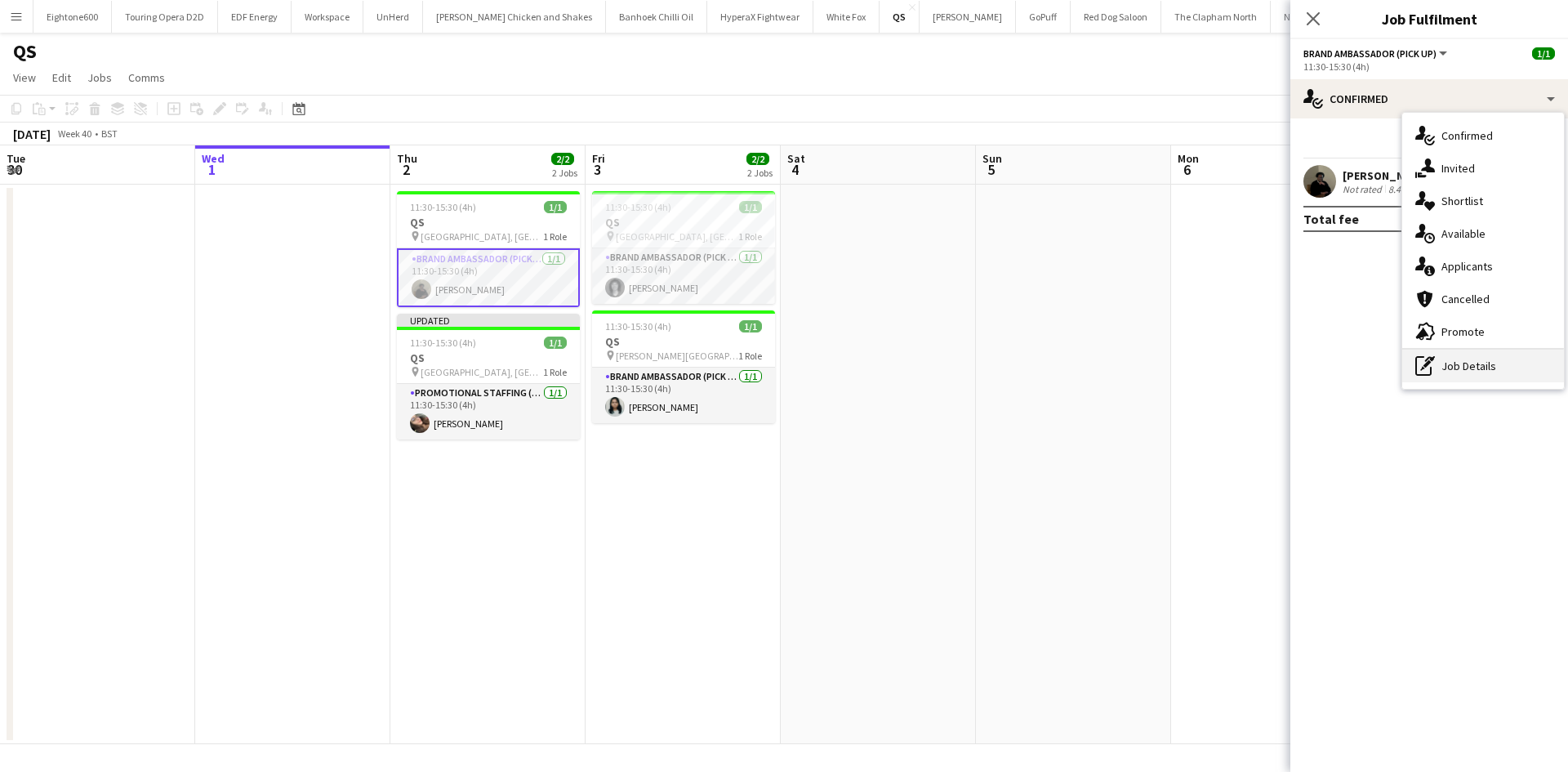
click at [1481, 375] on div "pen-write Job Details" at bounding box center [1483, 365] width 162 height 32
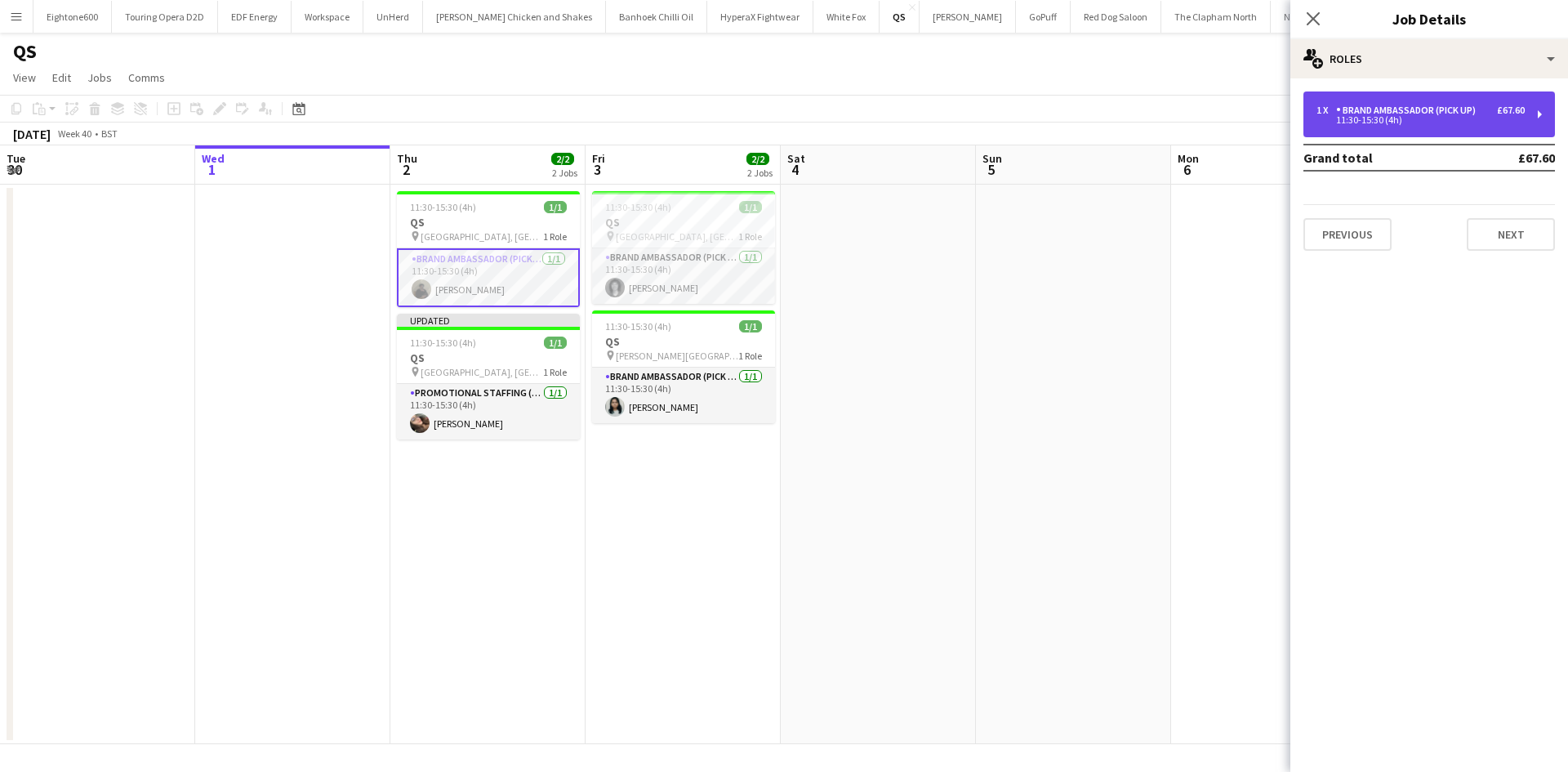
click at [1483, 110] on div "1 x Brand Ambassador (Pick up) £67.60" at bounding box center [1421, 110] width 208 height 11
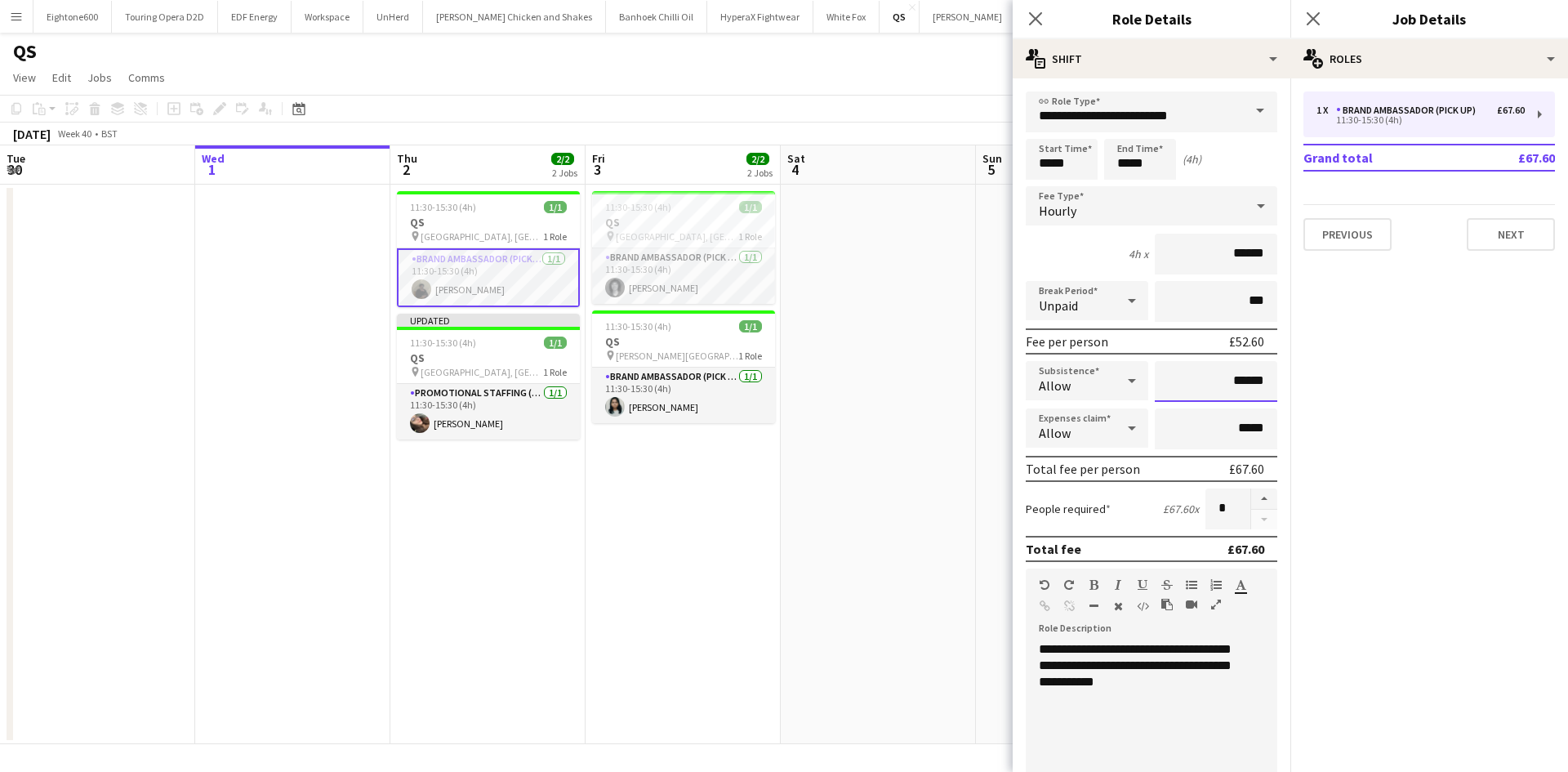
drag, startPoint x: 1218, startPoint y: 379, endPoint x: 1268, endPoint y: 380, distance: 50.0
click at [1268, 380] on form "**********" at bounding box center [1151, 598] width 278 height 1016
type input "**"
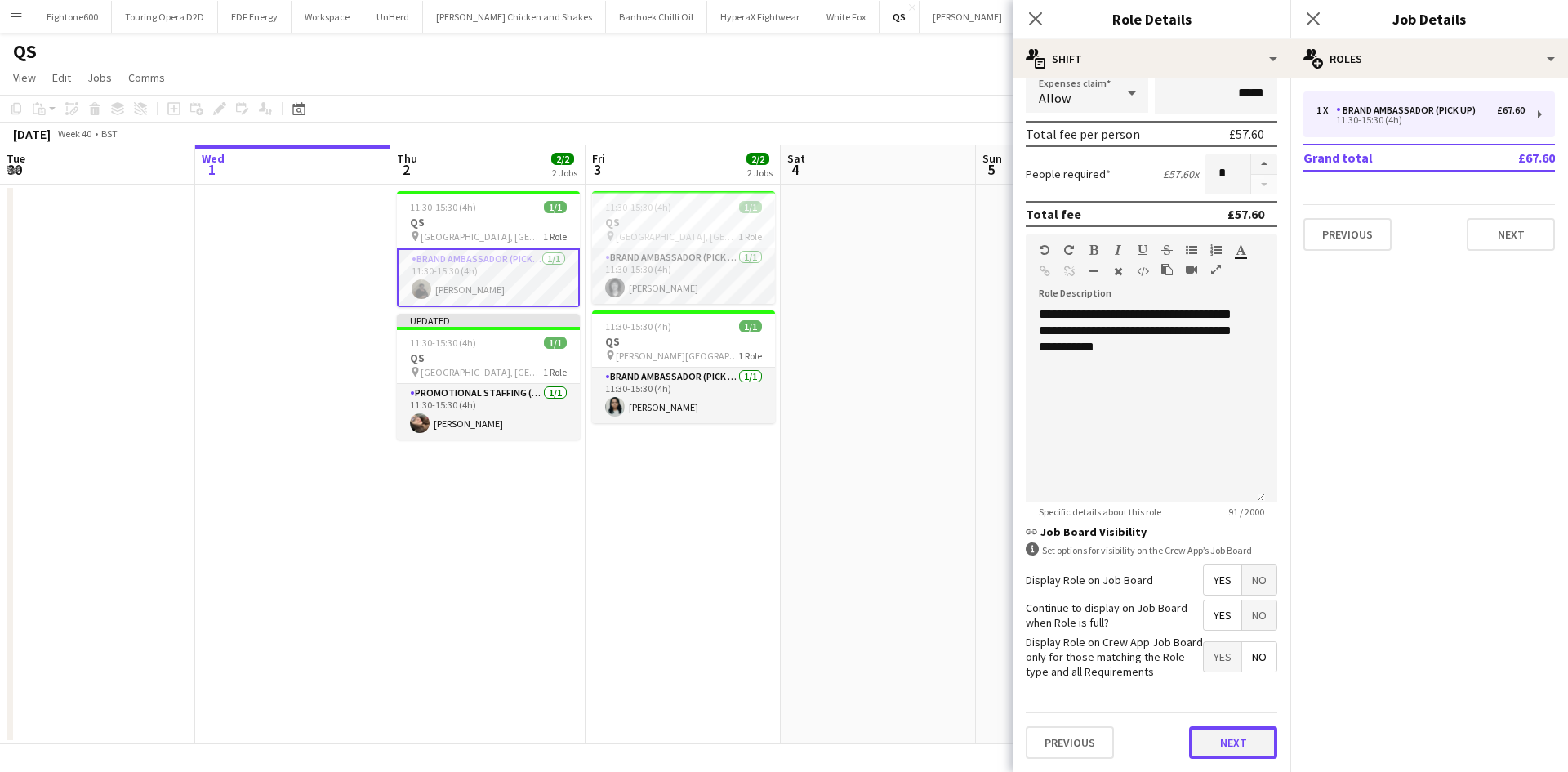
click at [1206, 748] on button "Next" at bounding box center [1233, 742] width 88 height 32
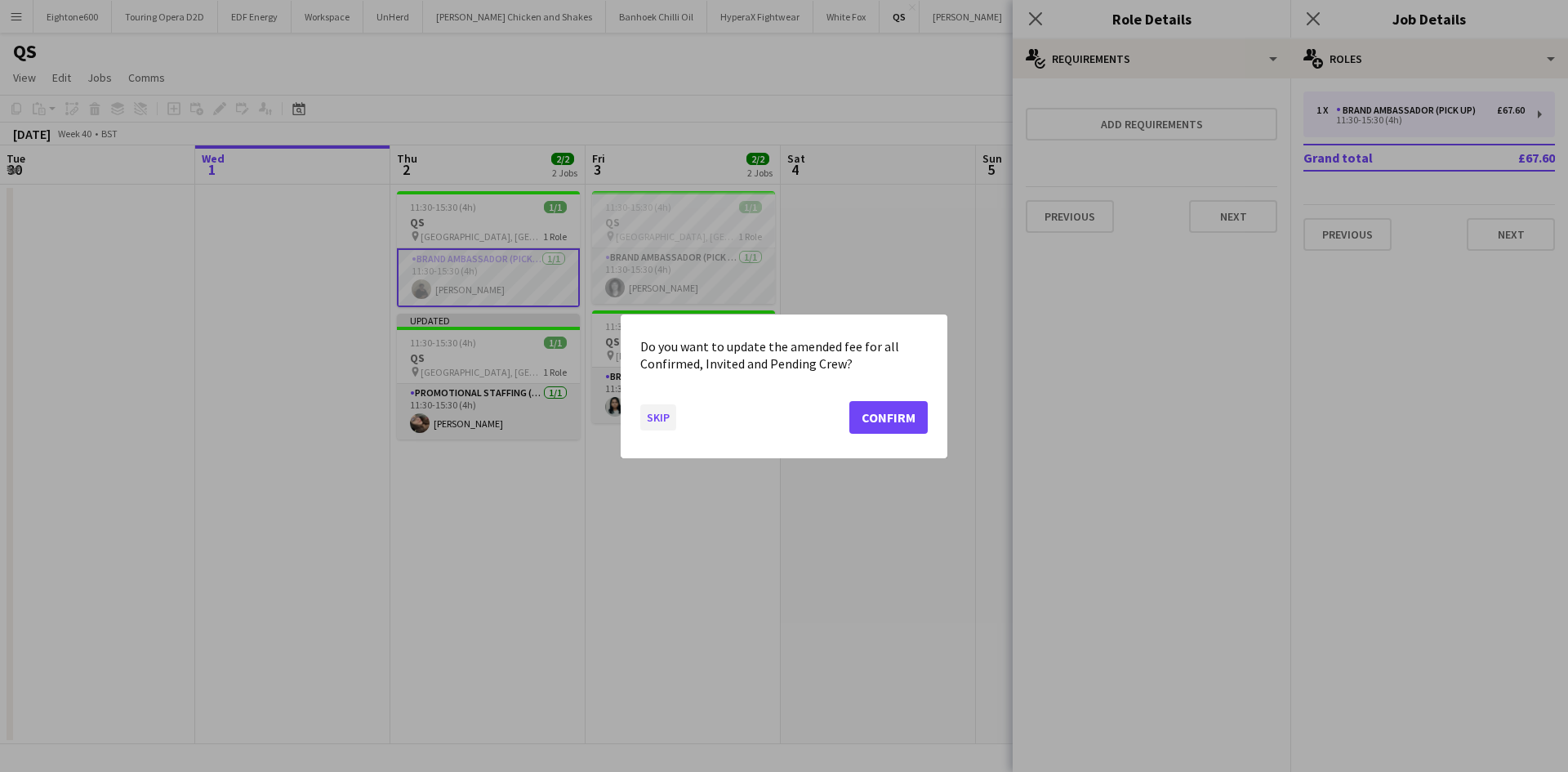
click at [653, 413] on button "Skip" at bounding box center [658, 417] width 36 height 26
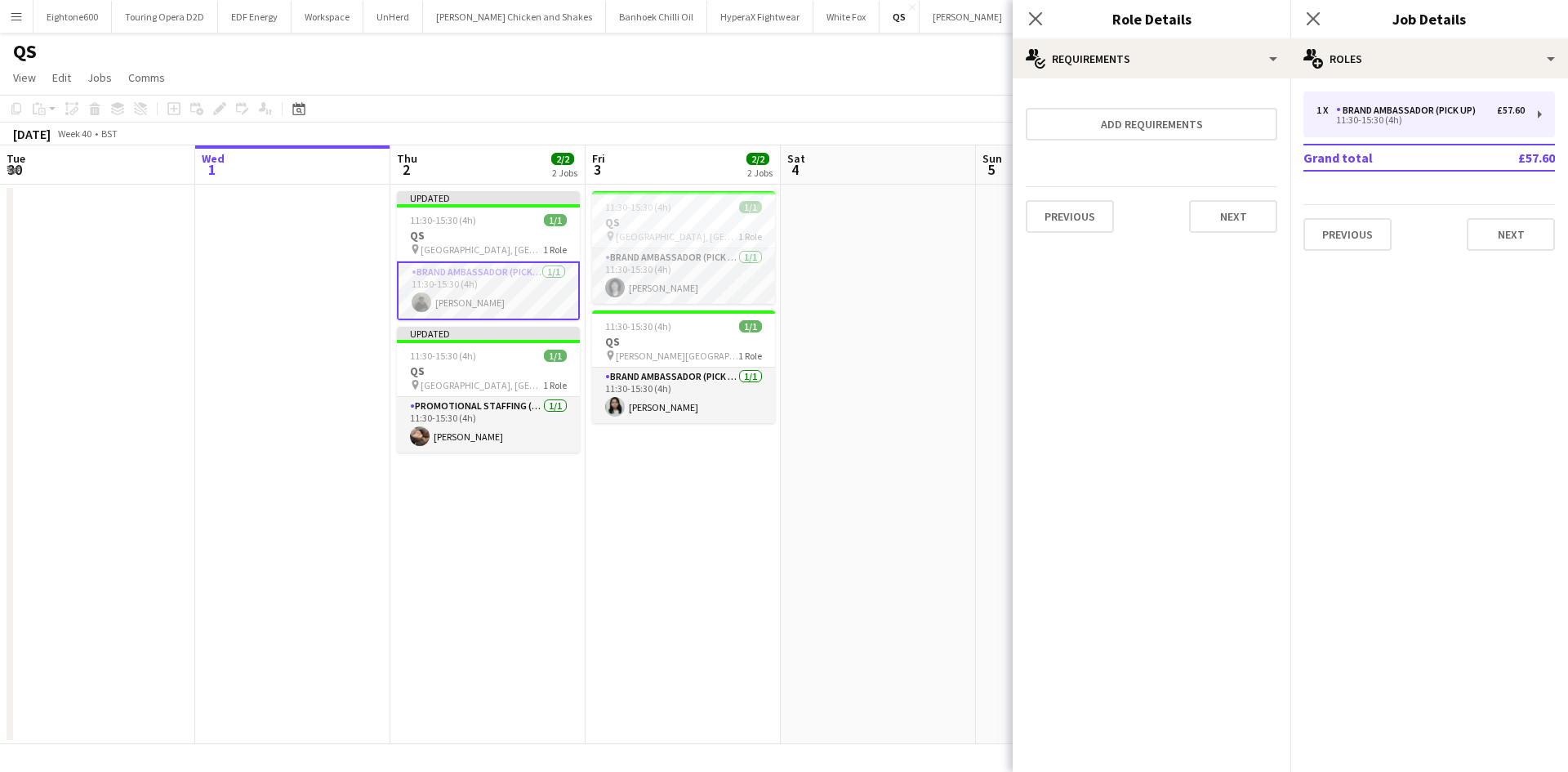
click at [887, 320] on app-date-cell at bounding box center [878, 464] width 195 height 560
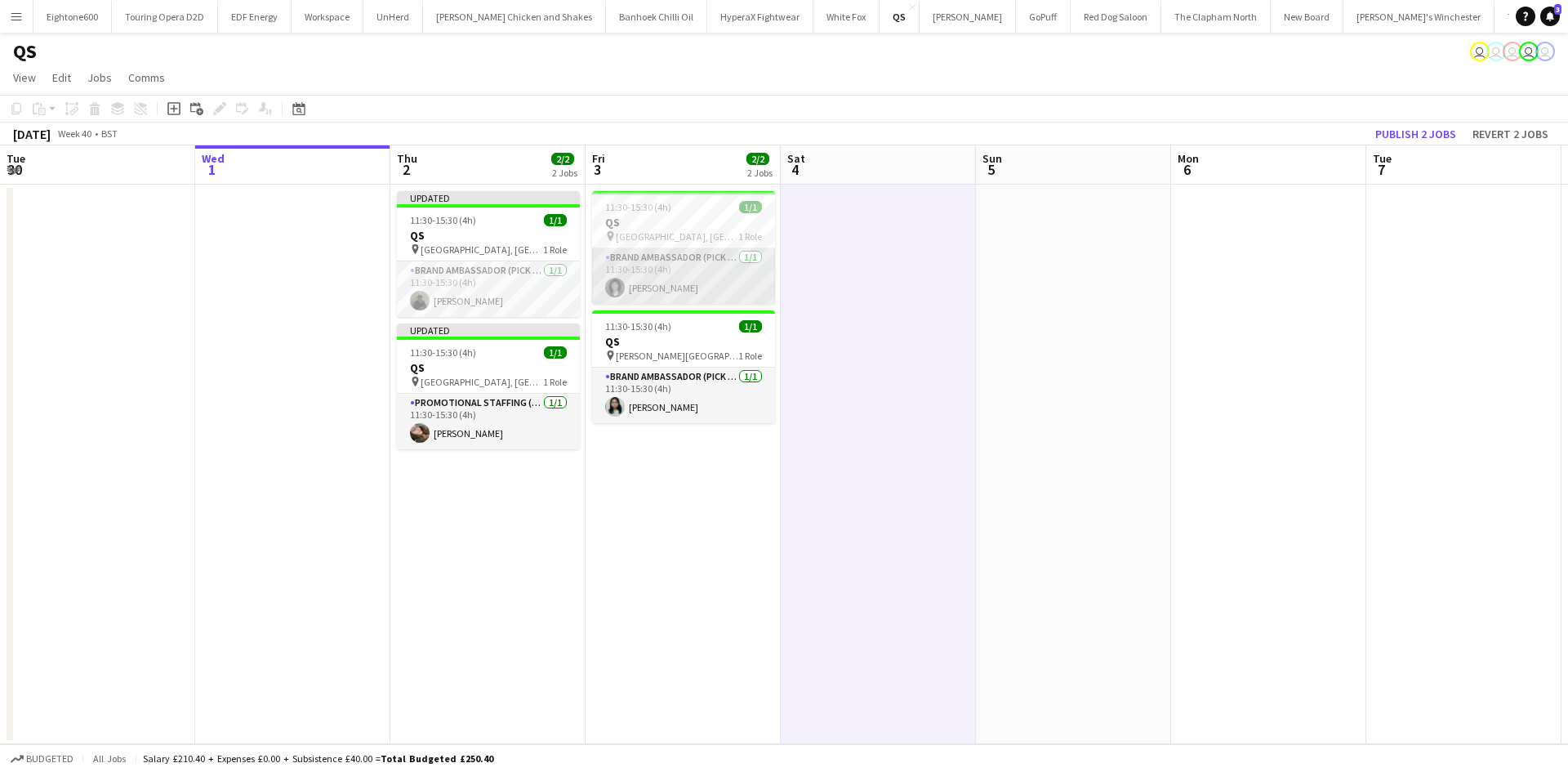
click at [686, 293] on app-card-role "Brand Ambassador (Pick up) 1/1 11:30-15:30 (4h) Gina McDowall" at bounding box center [683, 275] width 183 height 55
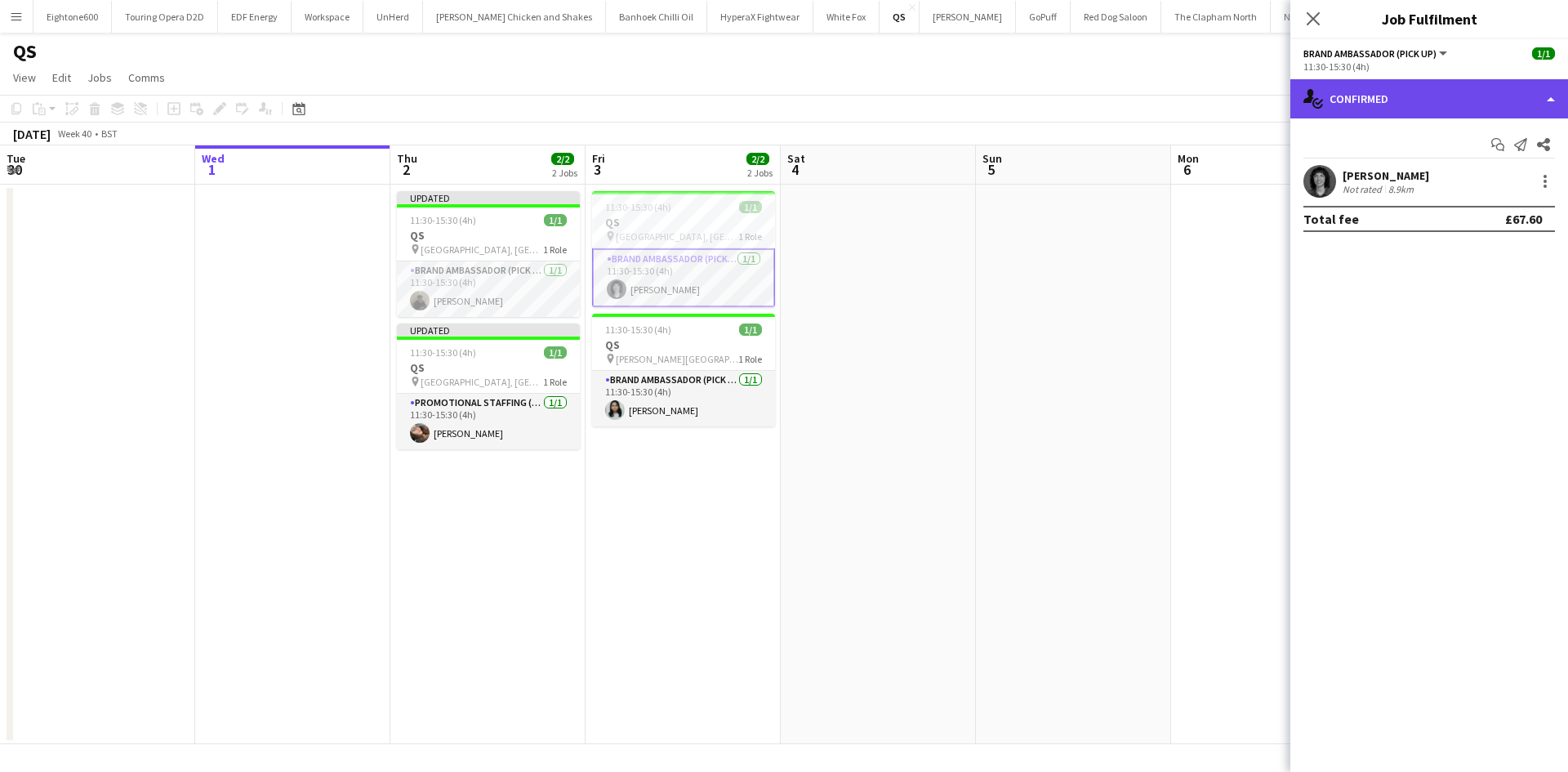
click at [1368, 100] on div "single-neutral-actions-check-2 Confirmed" at bounding box center [1429, 98] width 278 height 39
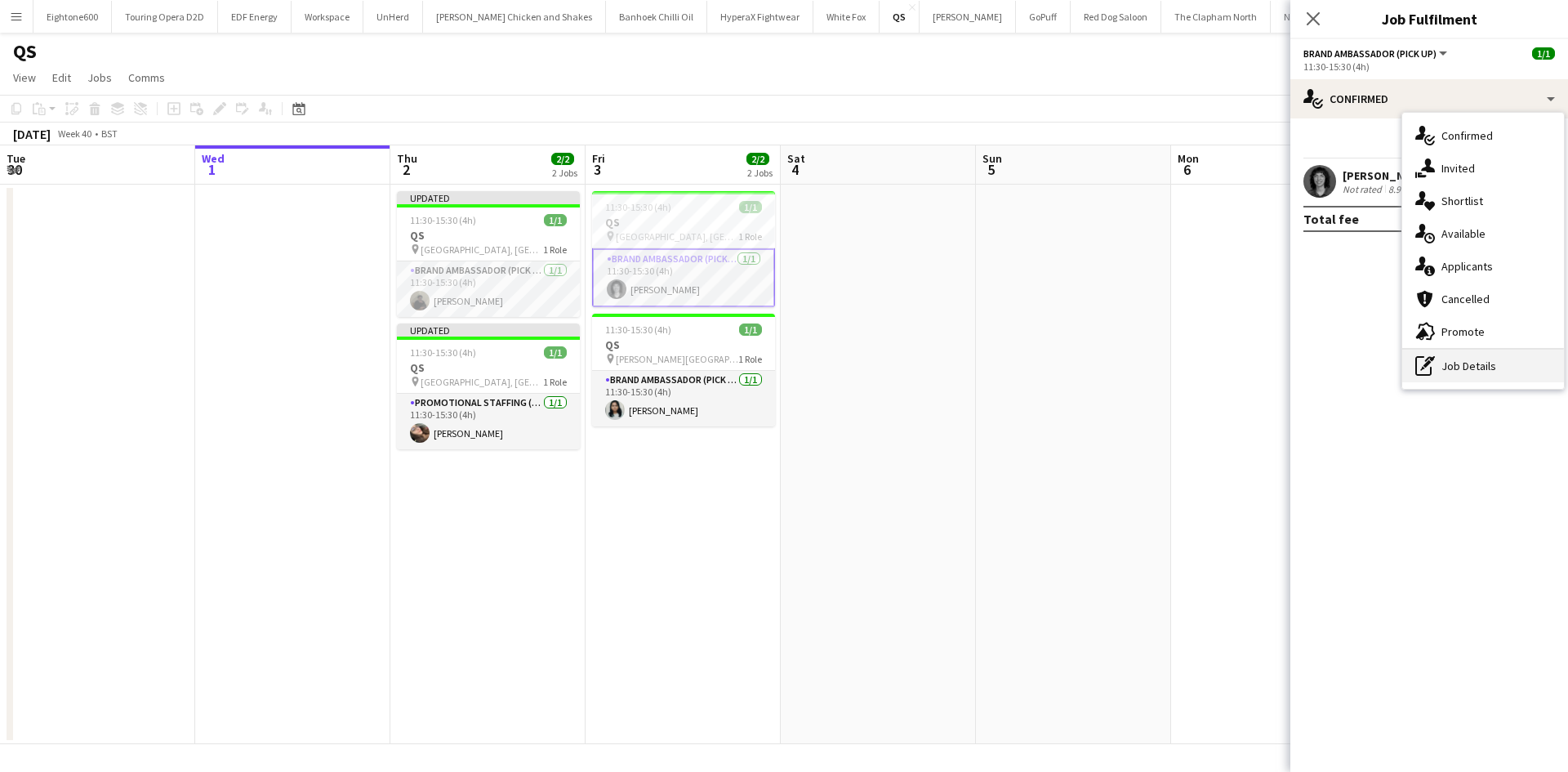
click at [1455, 368] on div "pen-write Job Details" at bounding box center [1483, 365] width 162 height 32
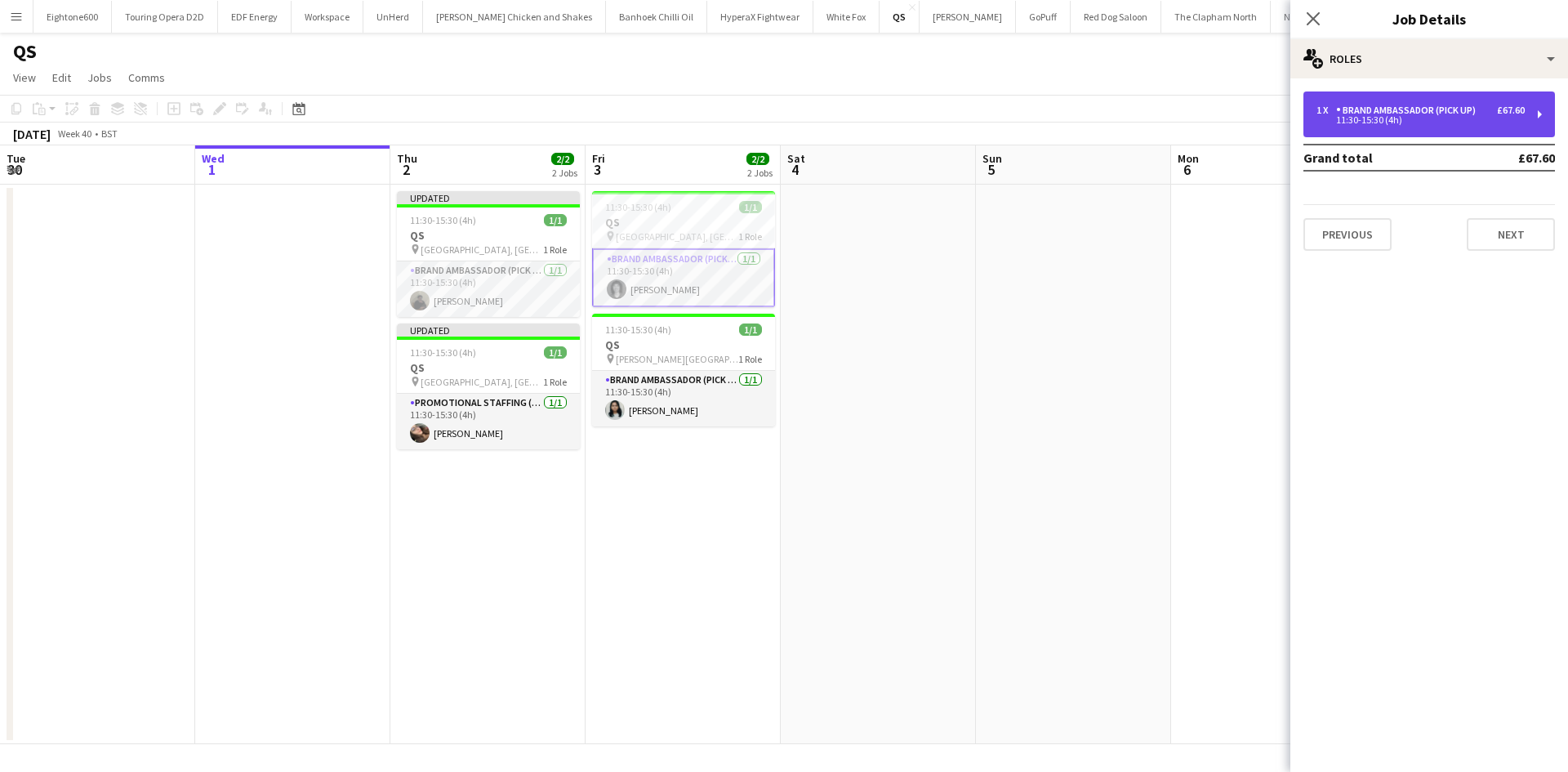
click at [1443, 115] on div "Brand Ambassador (Pick up)" at bounding box center [1409, 110] width 146 height 11
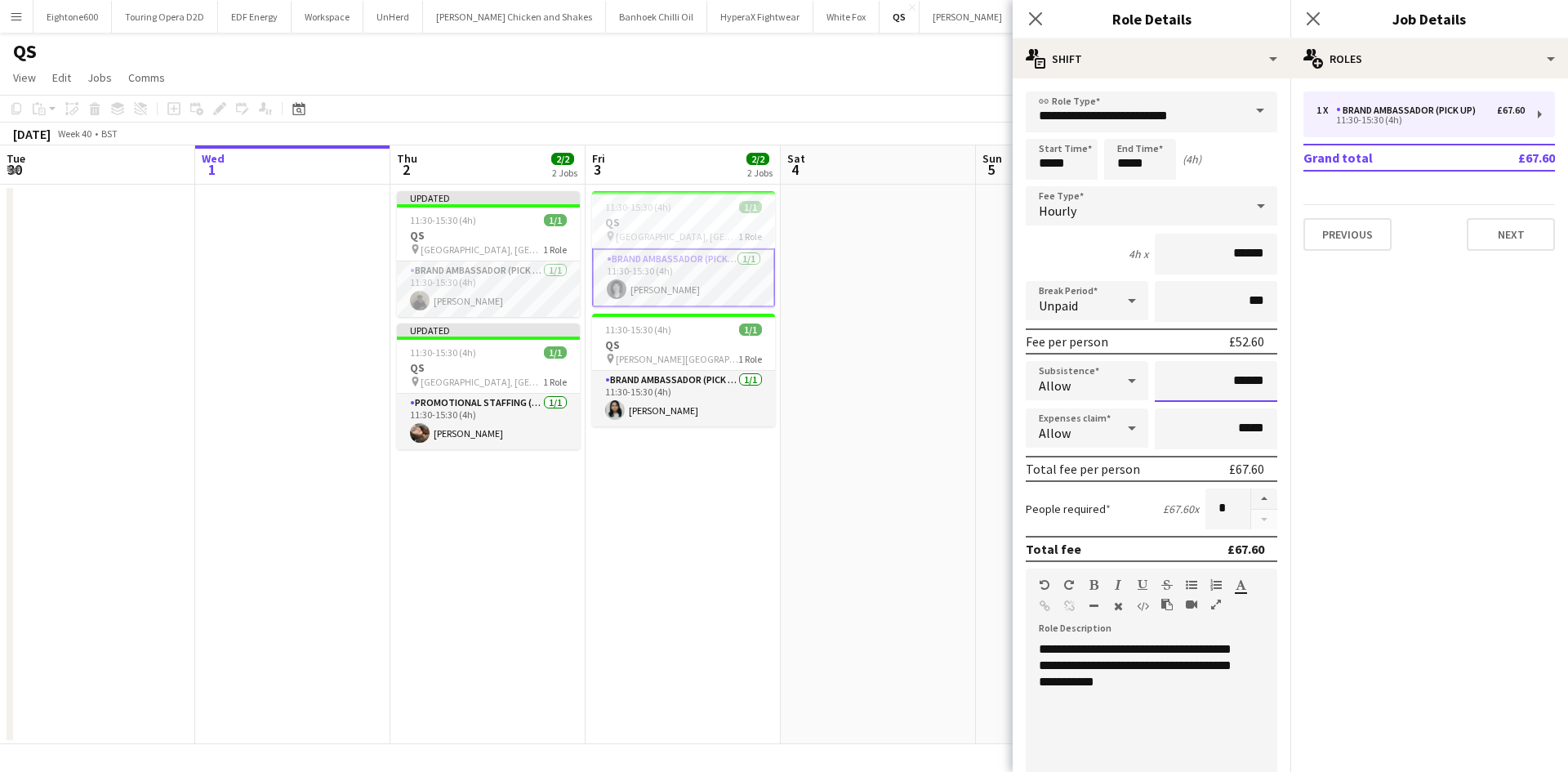
drag, startPoint x: 1275, startPoint y: 375, endPoint x: 1328, endPoint y: 378, distance: 53.1
click at [1328, 378] on body "Menu Boards Boards Boards All jobs Status Workforce Workforce My Workforce Recr…" at bounding box center [784, 386] width 1568 height 772
drag, startPoint x: 1215, startPoint y: 383, endPoint x: 1260, endPoint y: 382, distance: 45.0
click at [1260, 382] on input "******" at bounding box center [1216, 381] width 123 height 41
type input "**"
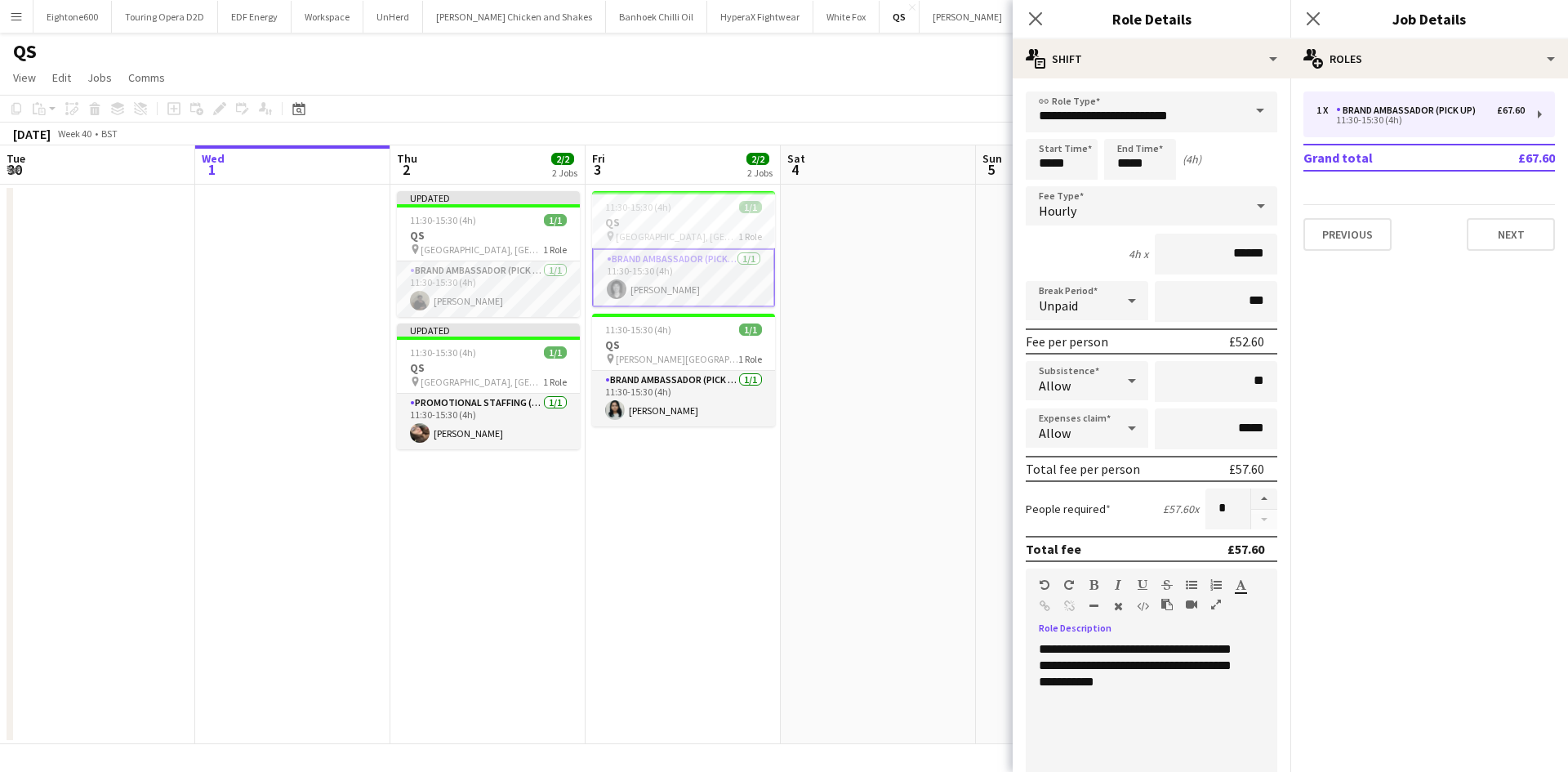
click at [1164, 662] on div "**********" at bounding box center [1145, 740] width 239 height 196
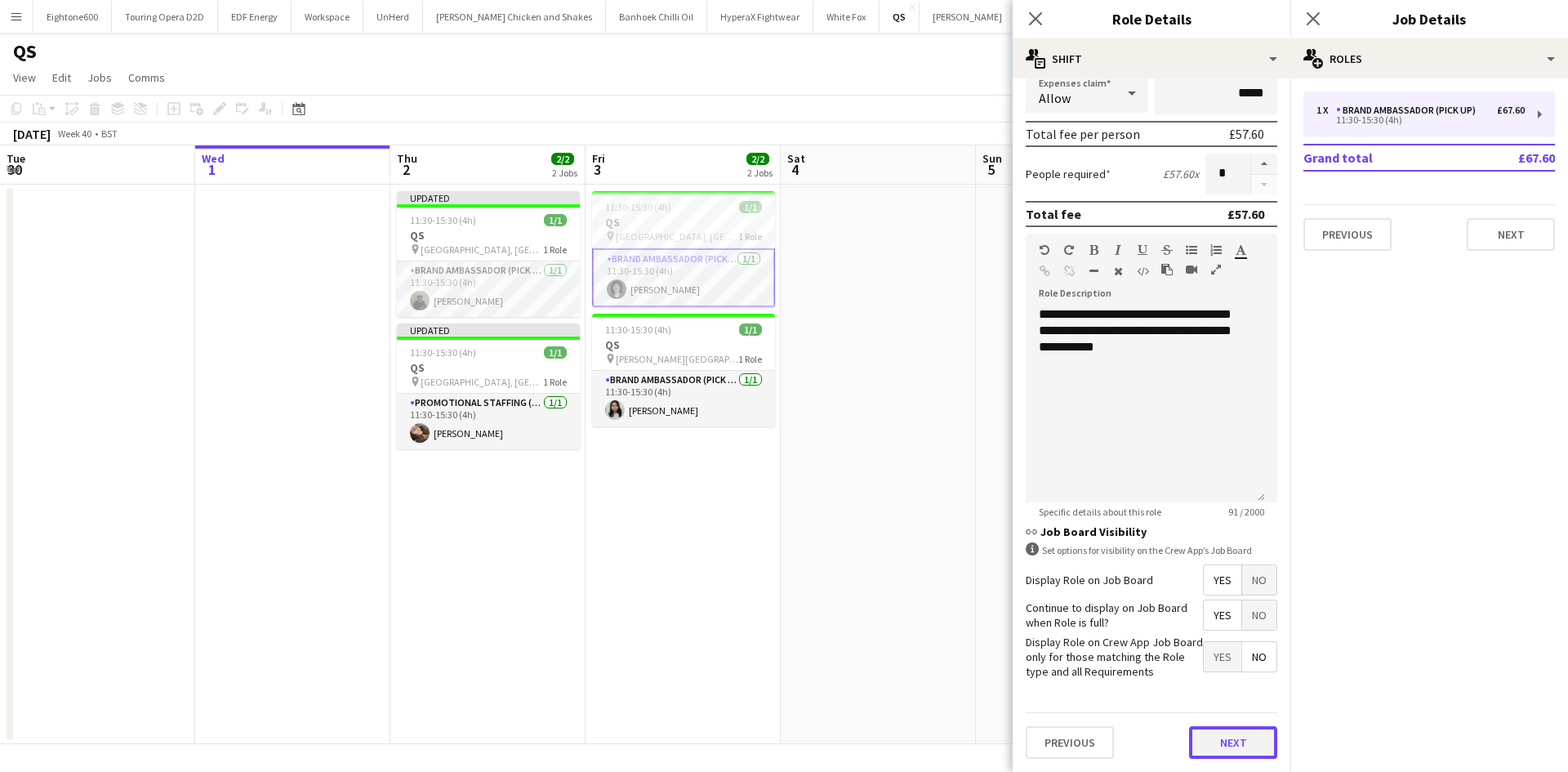
click at [1205, 746] on button "Next" at bounding box center [1233, 742] width 88 height 32
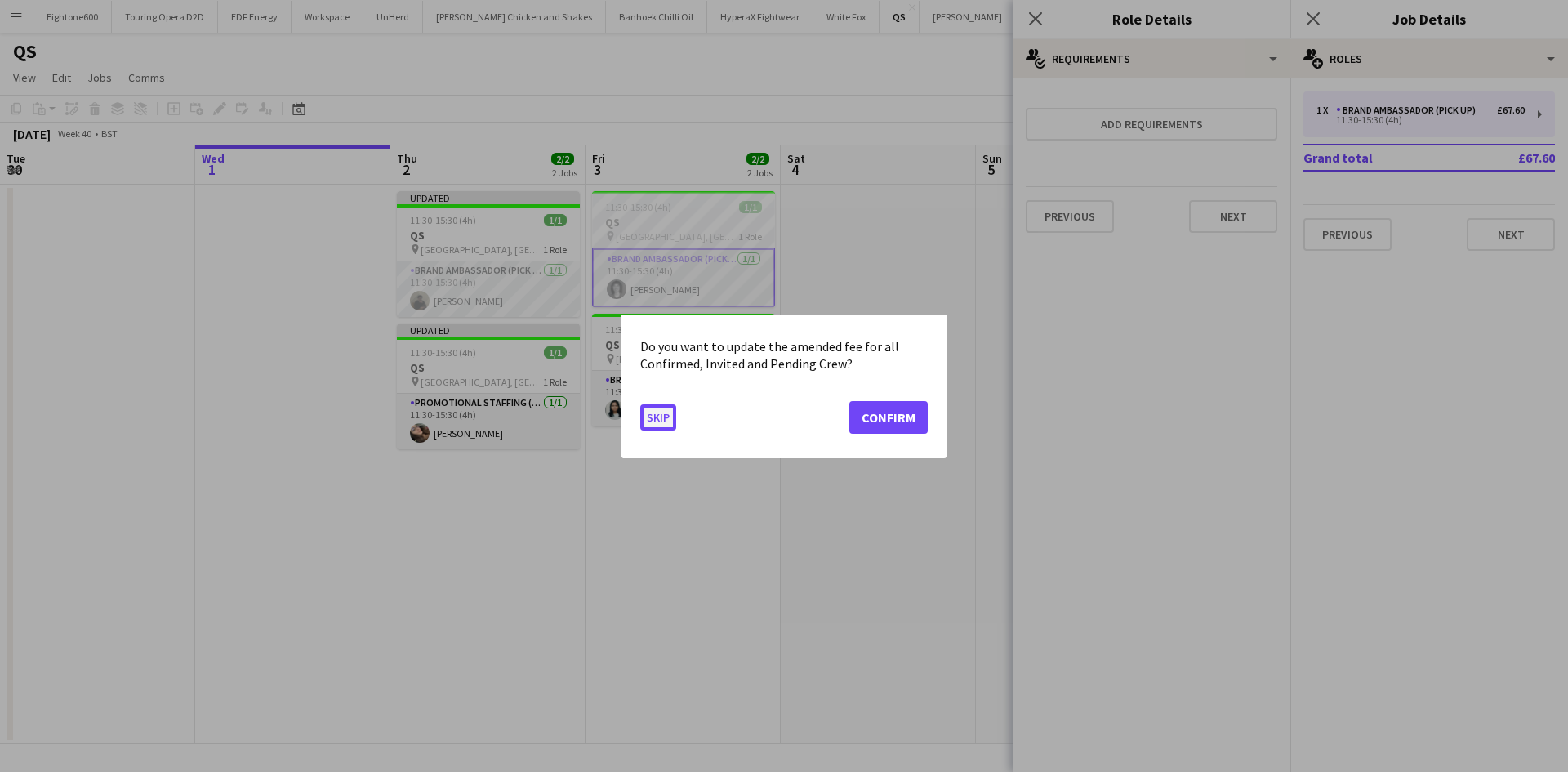
click at [651, 428] on button "Skip" at bounding box center [658, 417] width 36 height 26
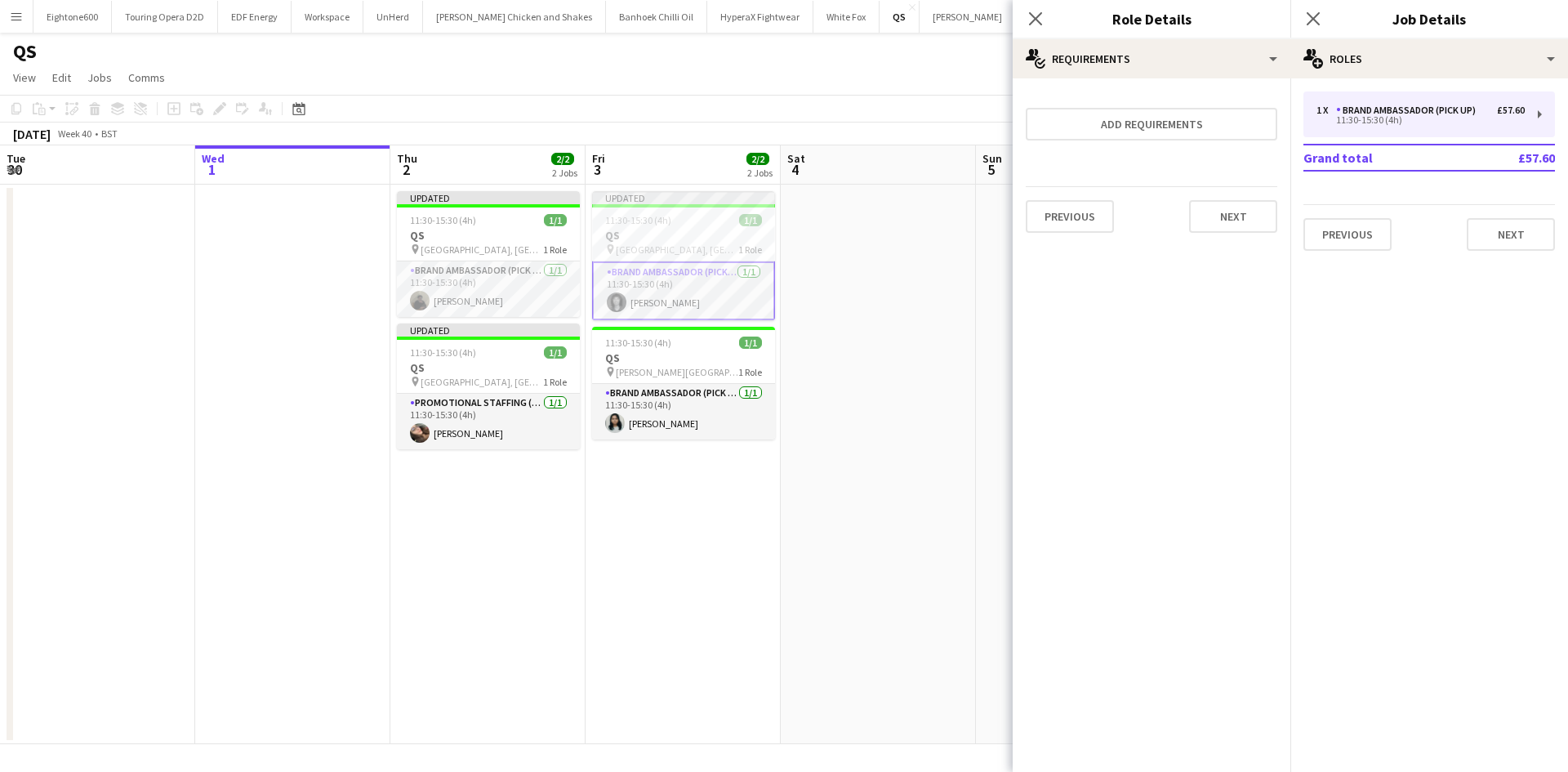
click at [865, 455] on app-date-cell at bounding box center [878, 464] width 195 height 560
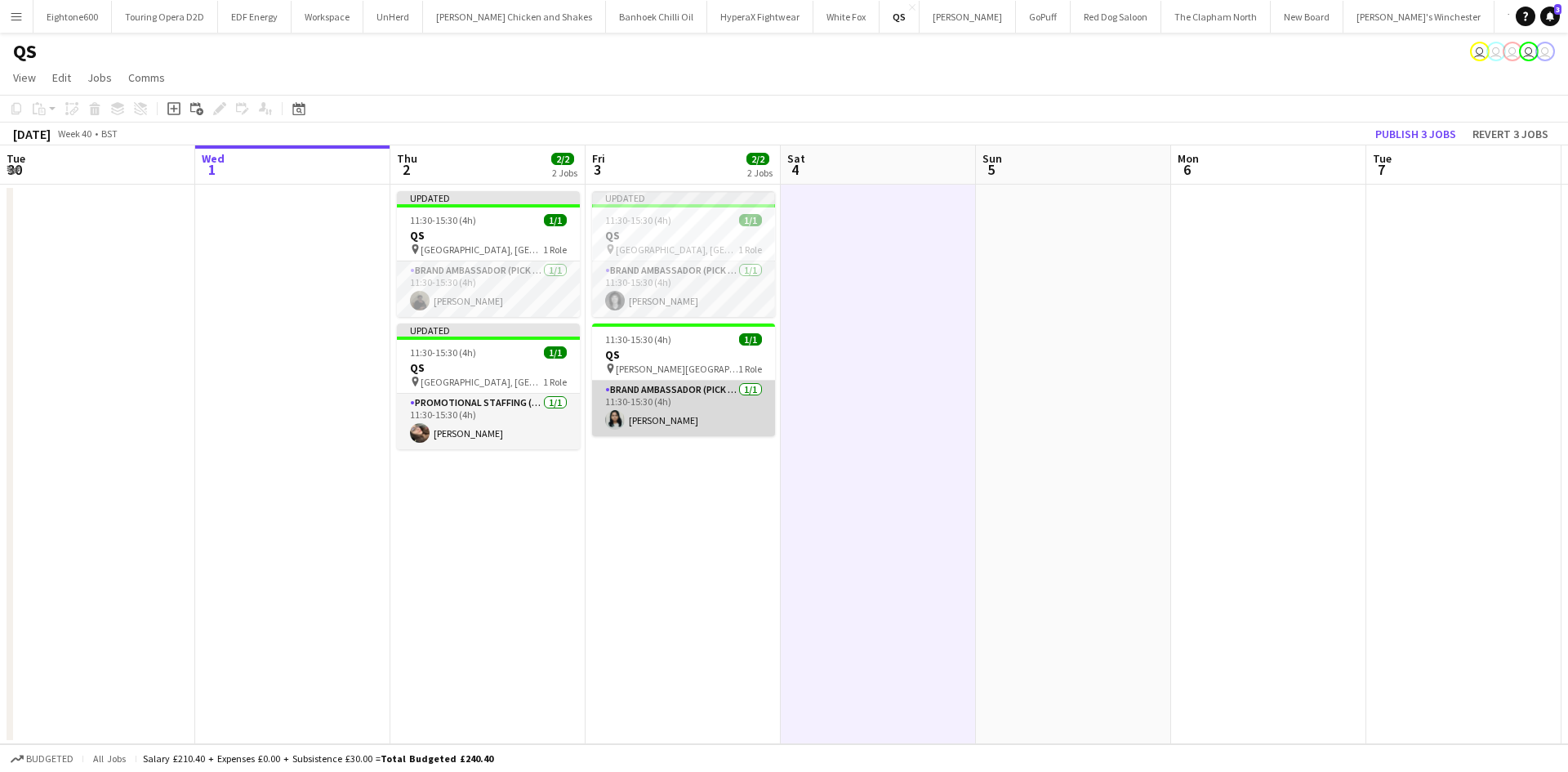
click at [644, 400] on app-card-role "Brand Ambassador (Pick up) 1/1 11:30-15:30 (4h) Niharika Gautam" at bounding box center [683, 407] width 183 height 55
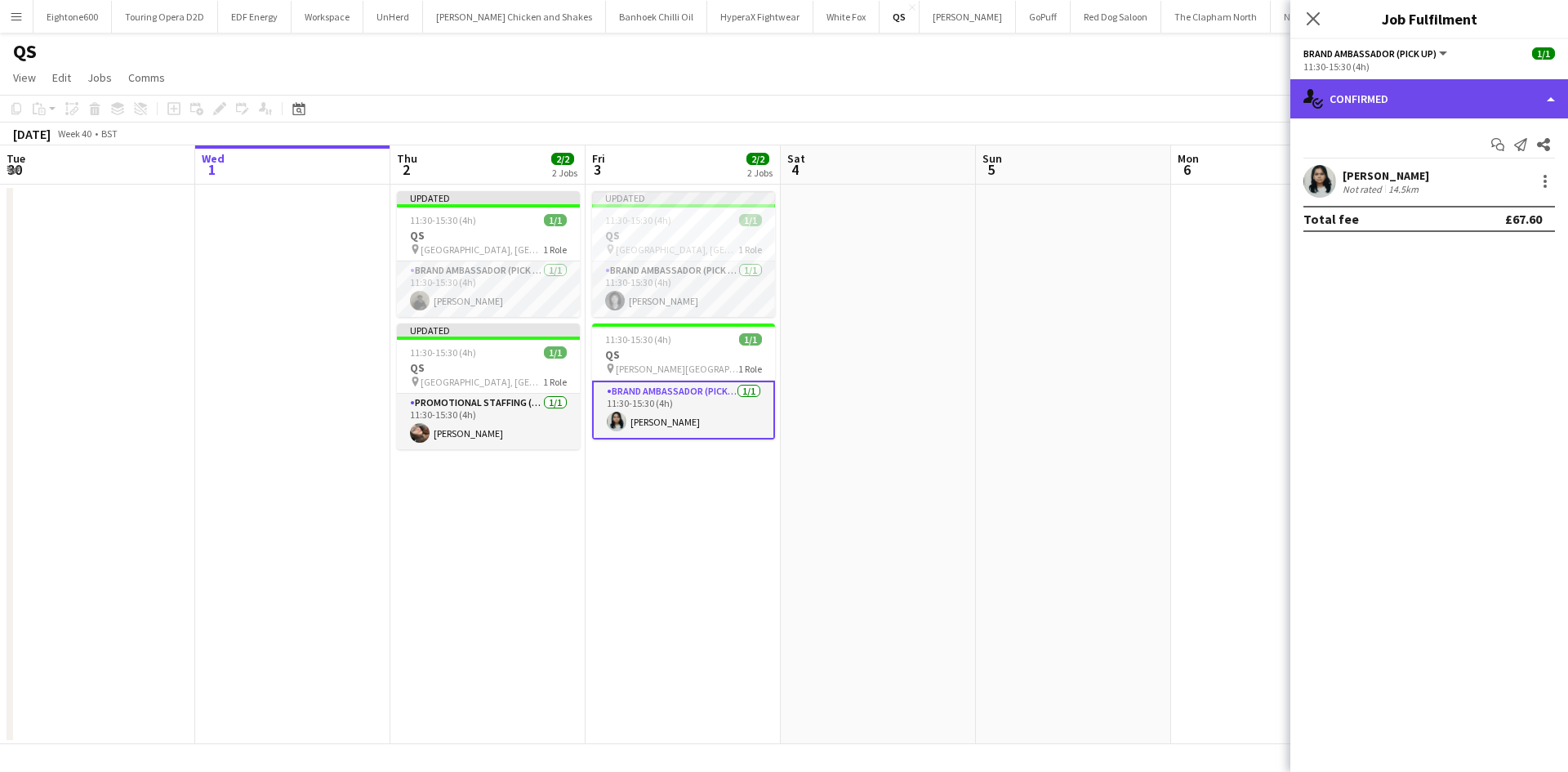
click at [1452, 99] on div "single-neutral-actions-check-2 Confirmed" at bounding box center [1429, 98] width 278 height 39
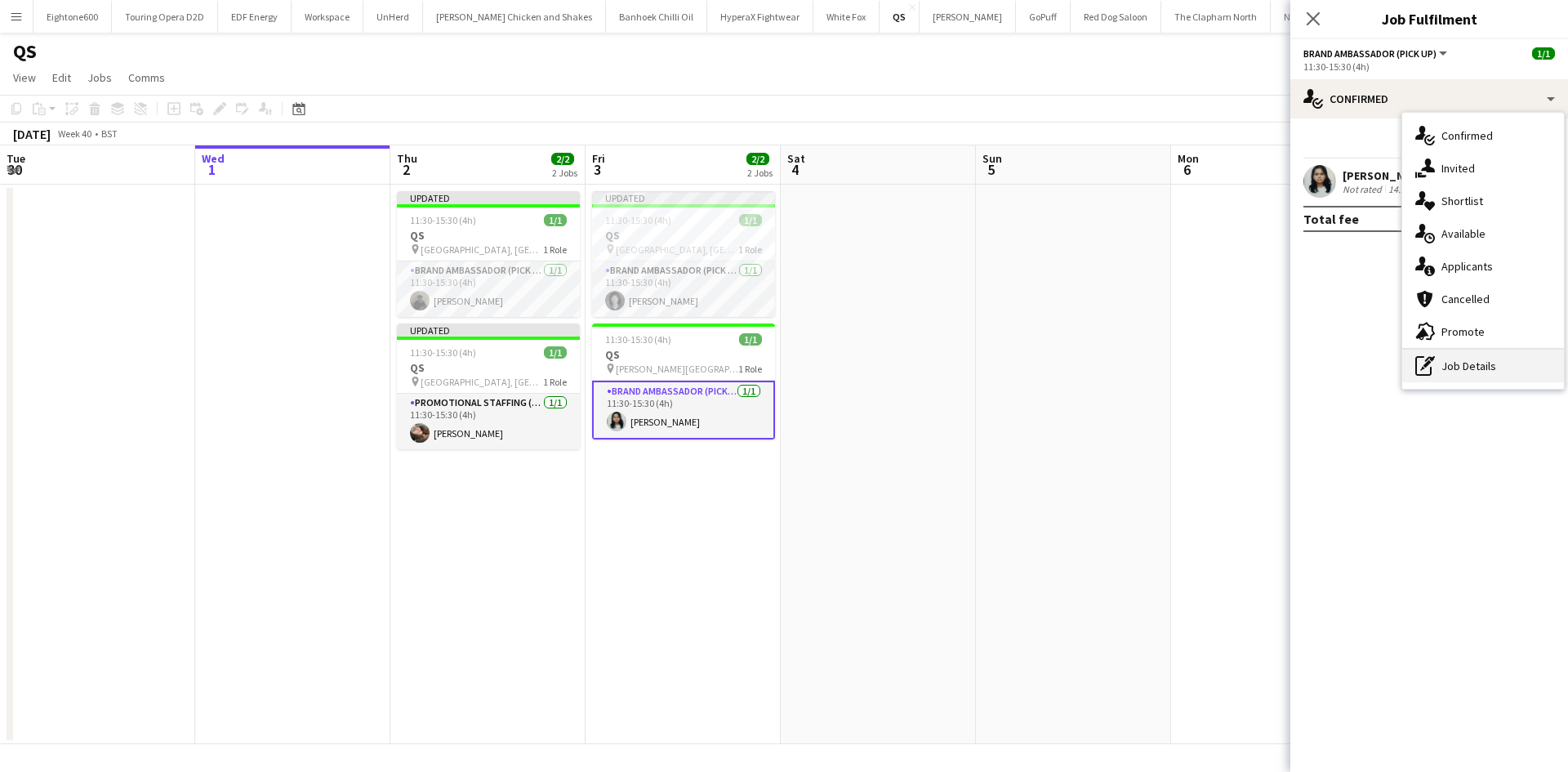
click at [1487, 368] on div "pen-write Job Details" at bounding box center [1483, 365] width 162 height 32
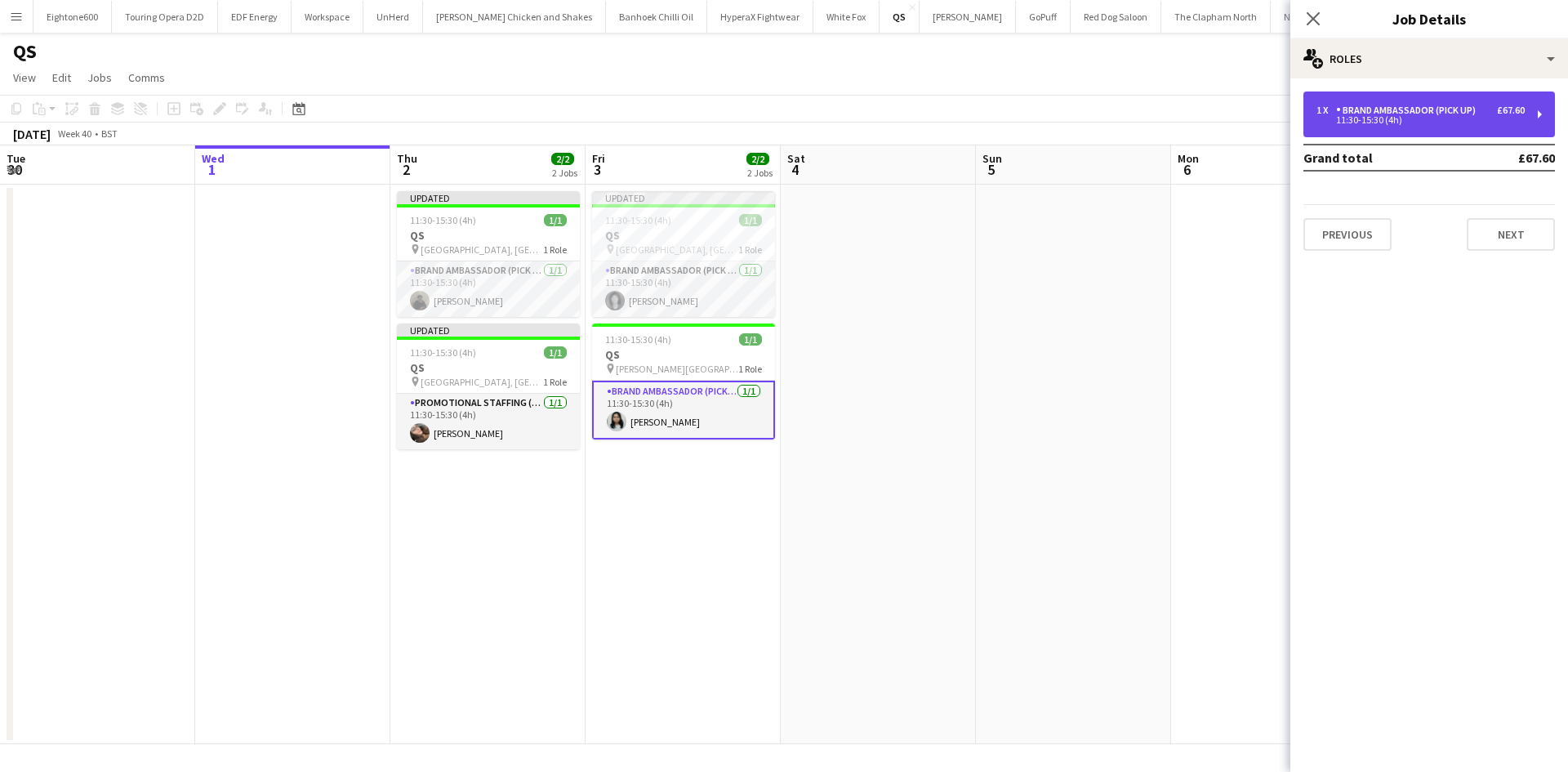
click at [1374, 115] on div "Brand Ambassador (Pick up)" at bounding box center [1409, 110] width 146 height 11
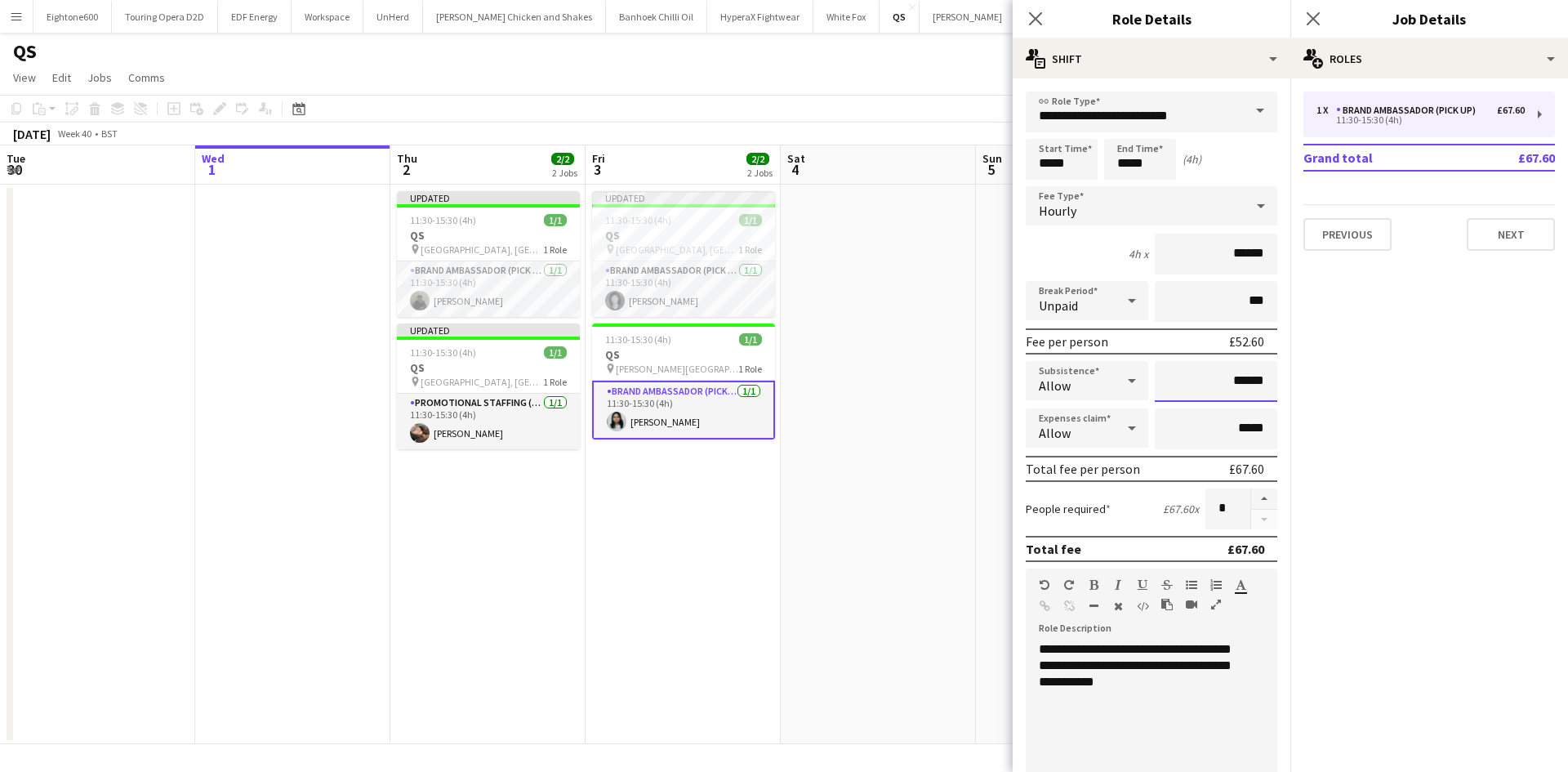
drag, startPoint x: 1214, startPoint y: 386, endPoint x: 1270, endPoint y: 379, distance: 56.4
click at [1270, 379] on form "**********" at bounding box center [1151, 598] width 278 height 1016
type input "**"
click at [1149, 736] on div "**********" at bounding box center [1145, 740] width 239 height 196
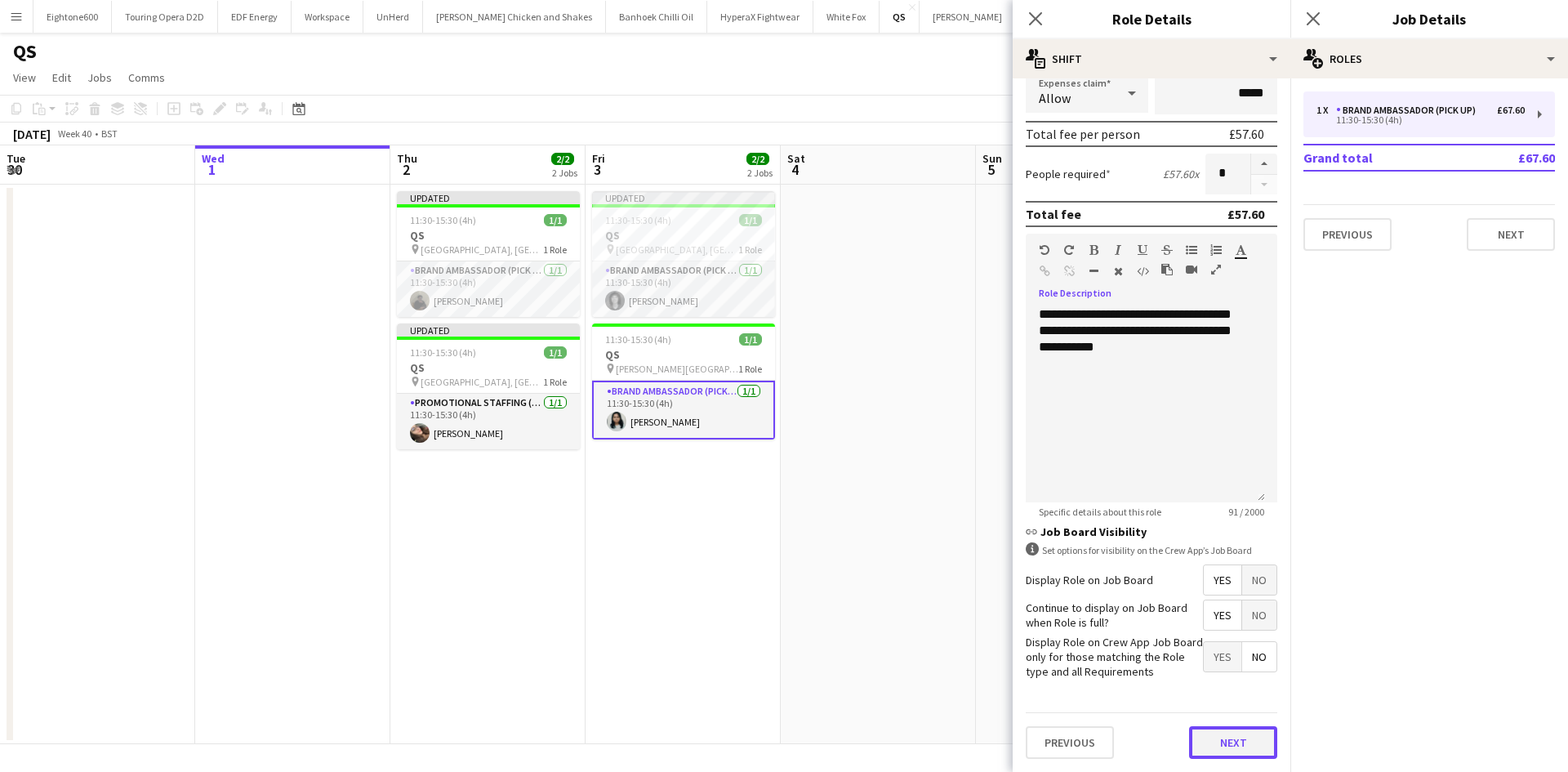
click at [1205, 745] on button "Next" at bounding box center [1233, 742] width 88 height 32
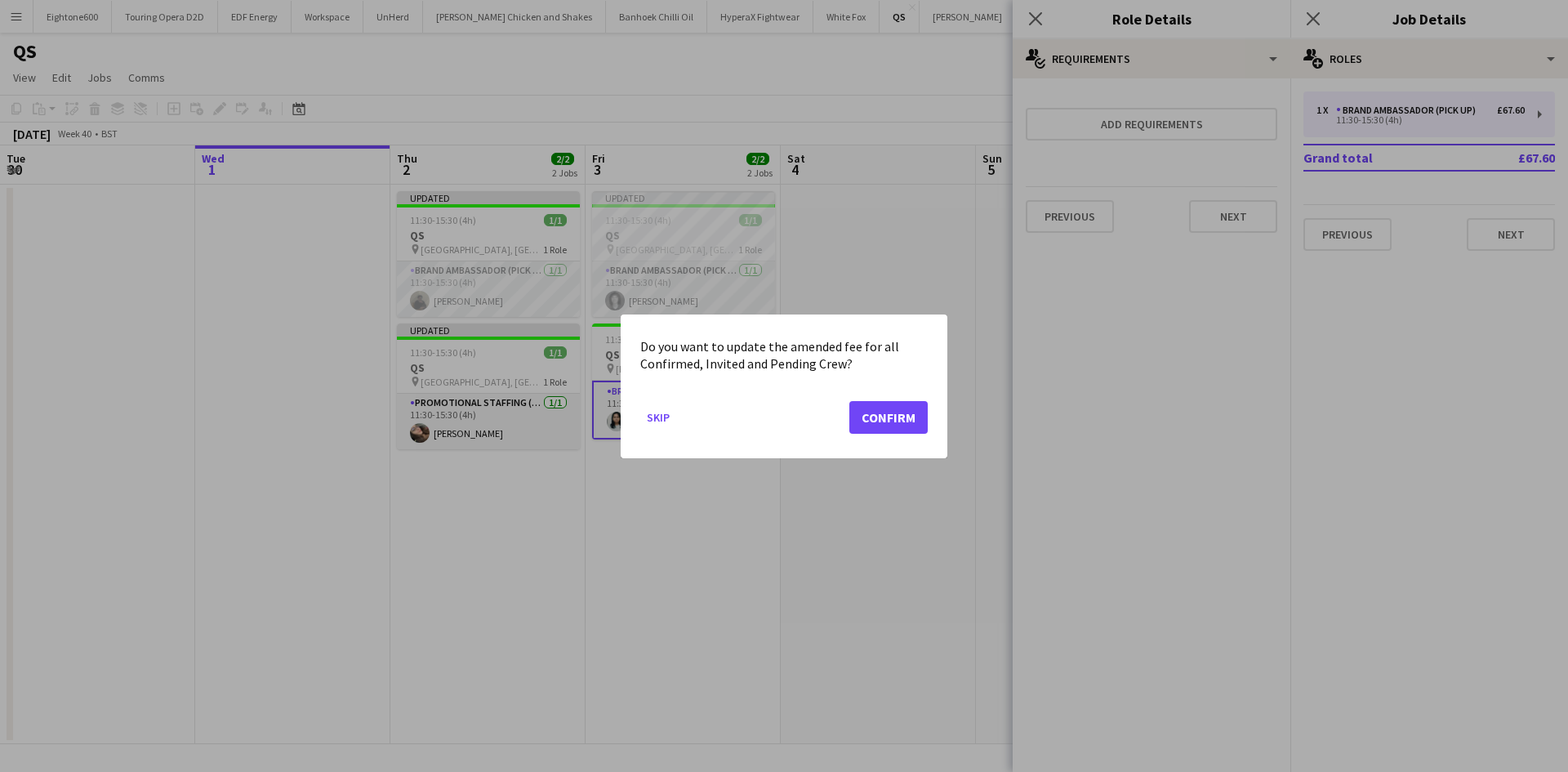
scroll to position [0, 0]
click at [662, 419] on button "Skip" at bounding box center [658, 417] width 36 height 26
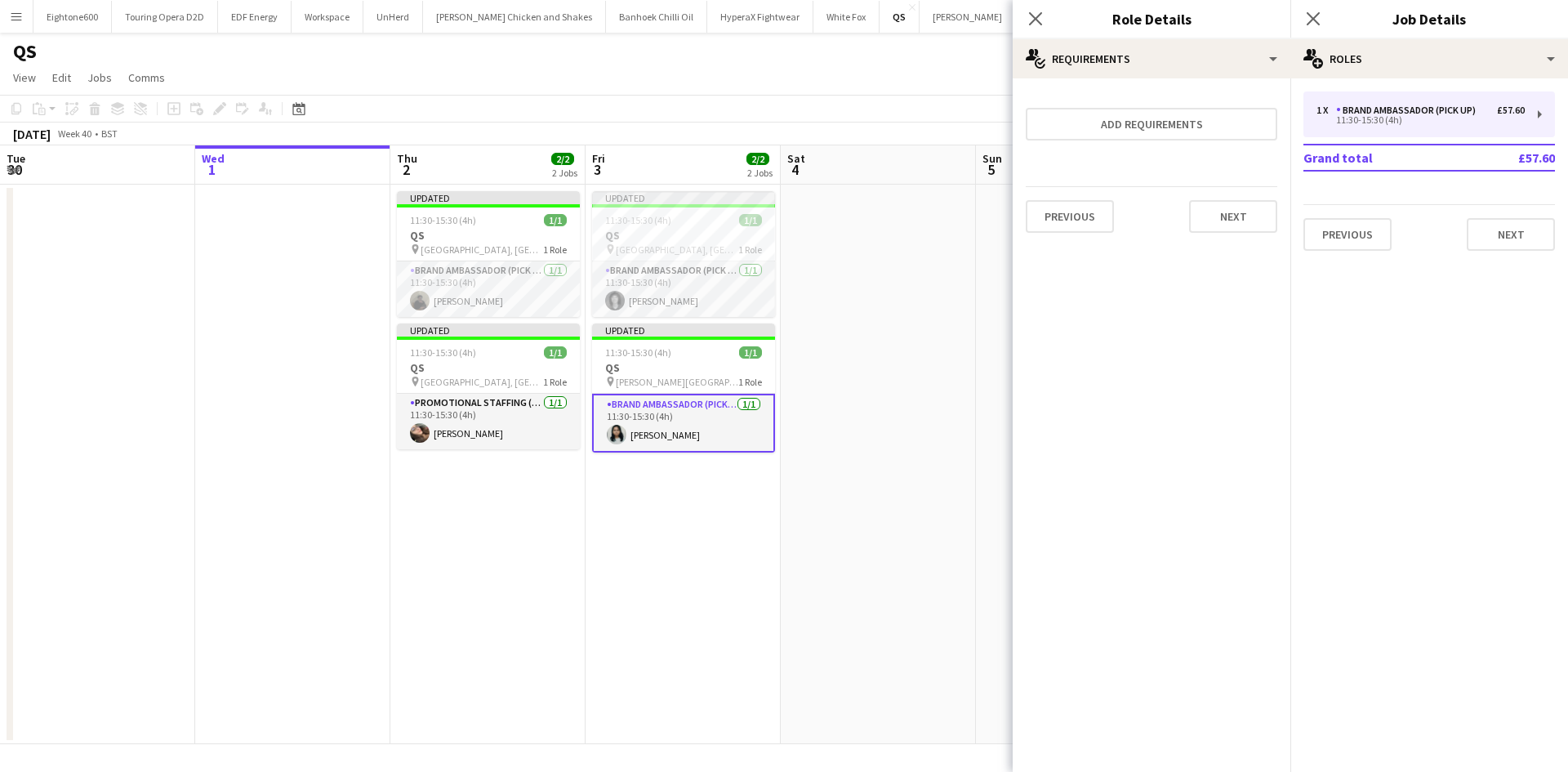
click at [904, 380] on app-date-cell at bounding box center [878, 464] width 195 height 560
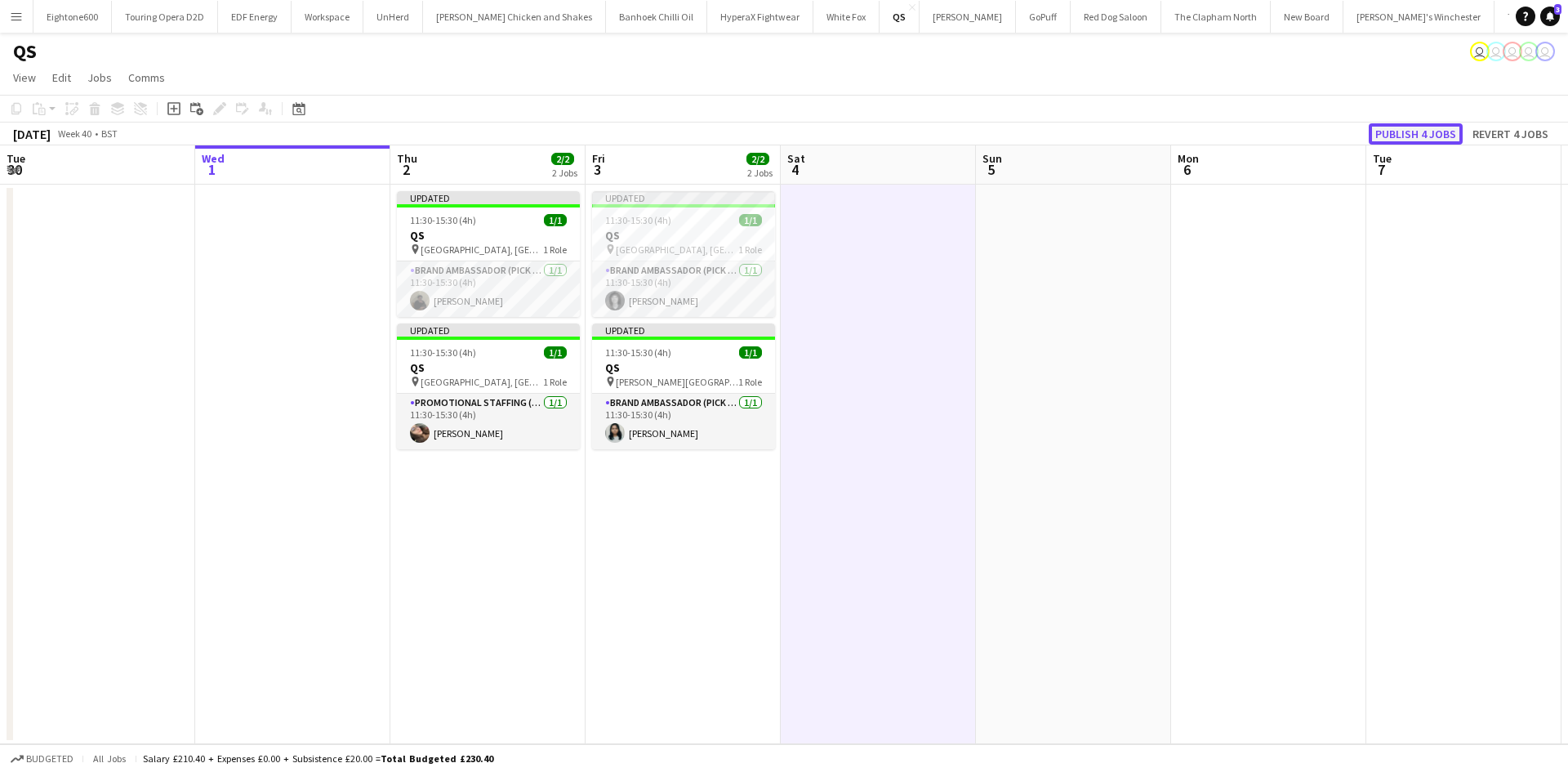
click at [1402, 129] on button "Publish 4 jobs" at bounding box center [1416, 134] width 94 height 21
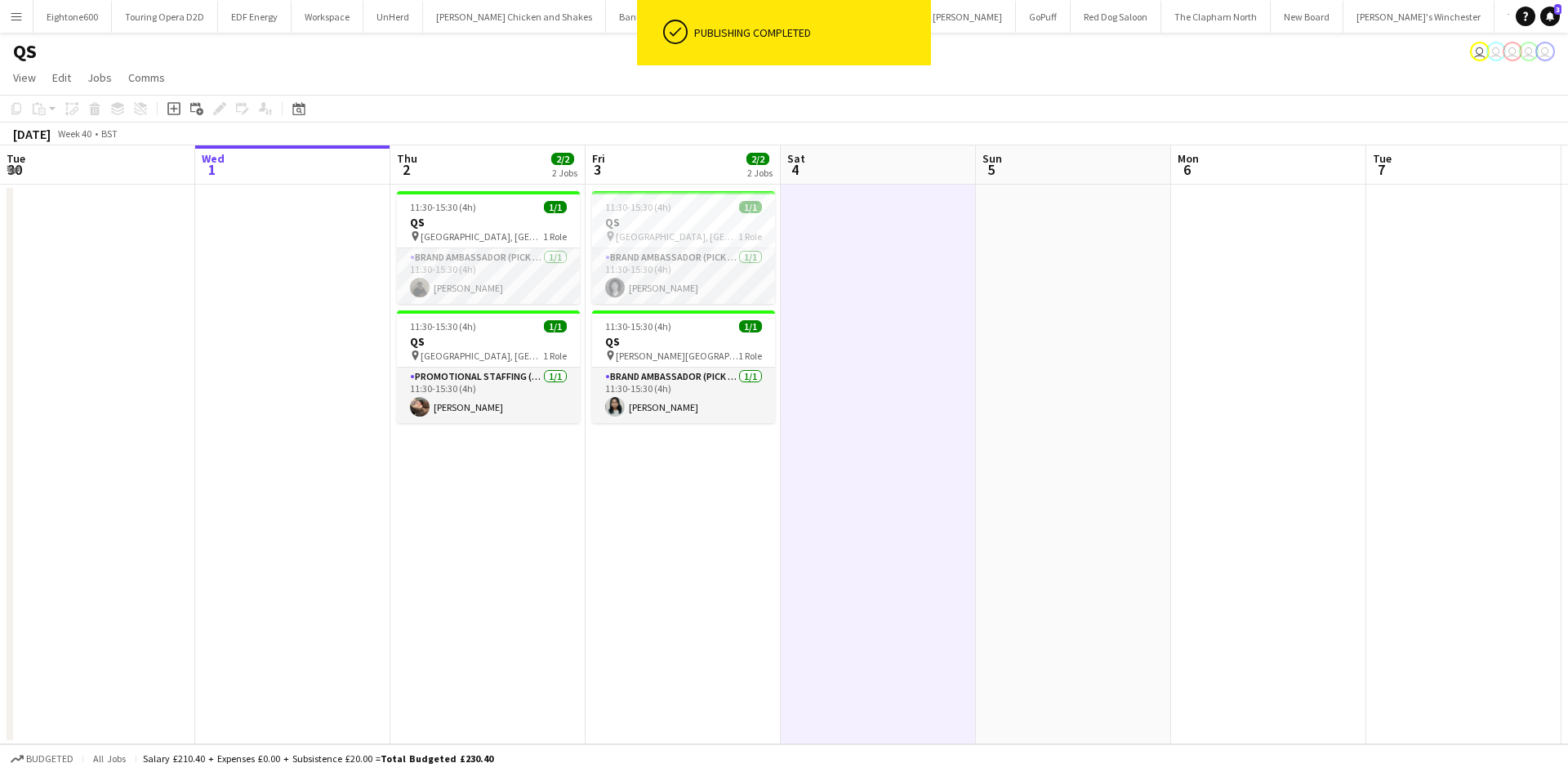
click at [779, 144] on div "October 2025 Week 40 • BST" at bounding box center [784, 134] width 1568 height 23
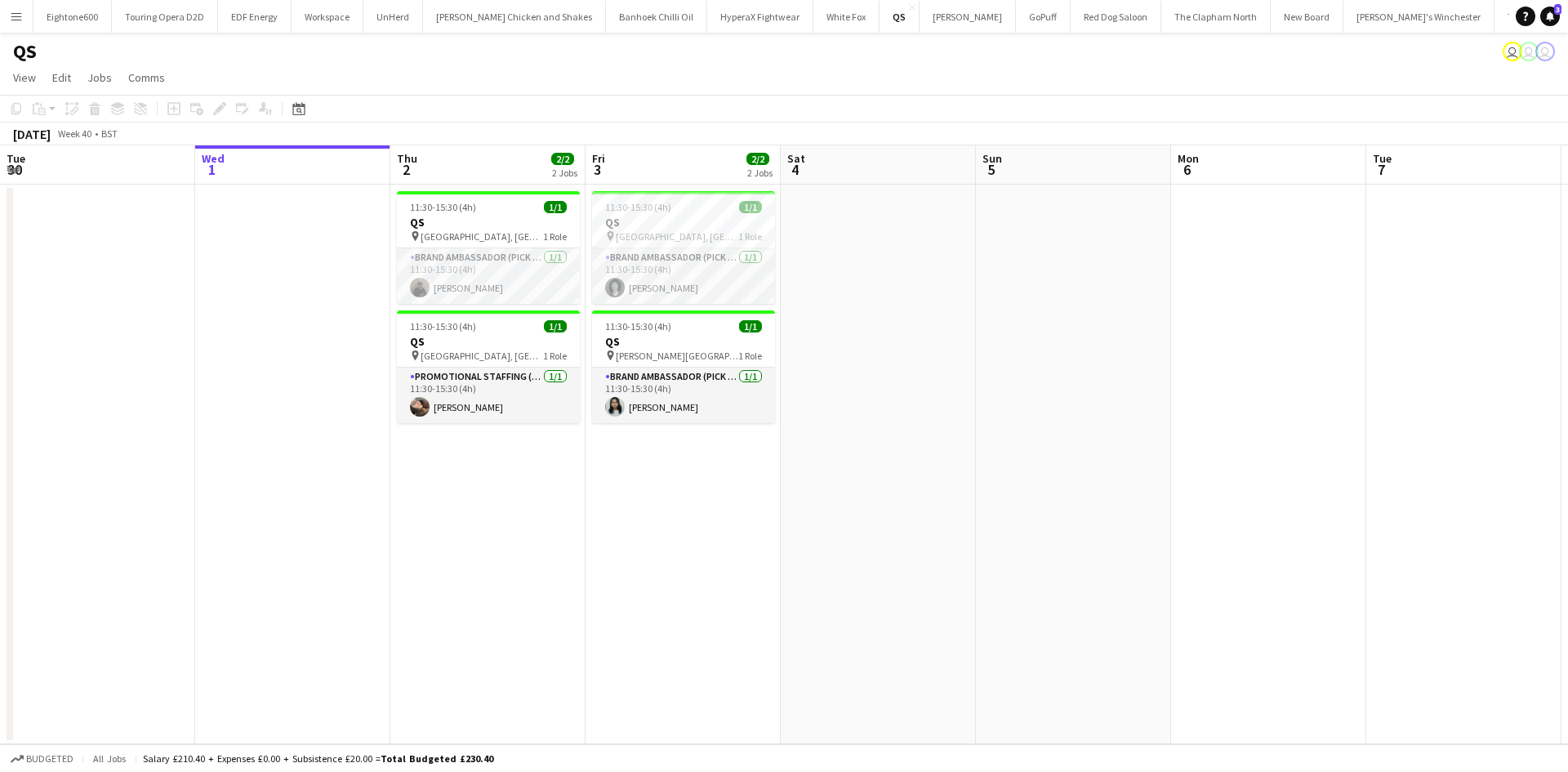
click at [982, 289] on app-date-cell at bounding box center [1073, 464] width 195 height 560
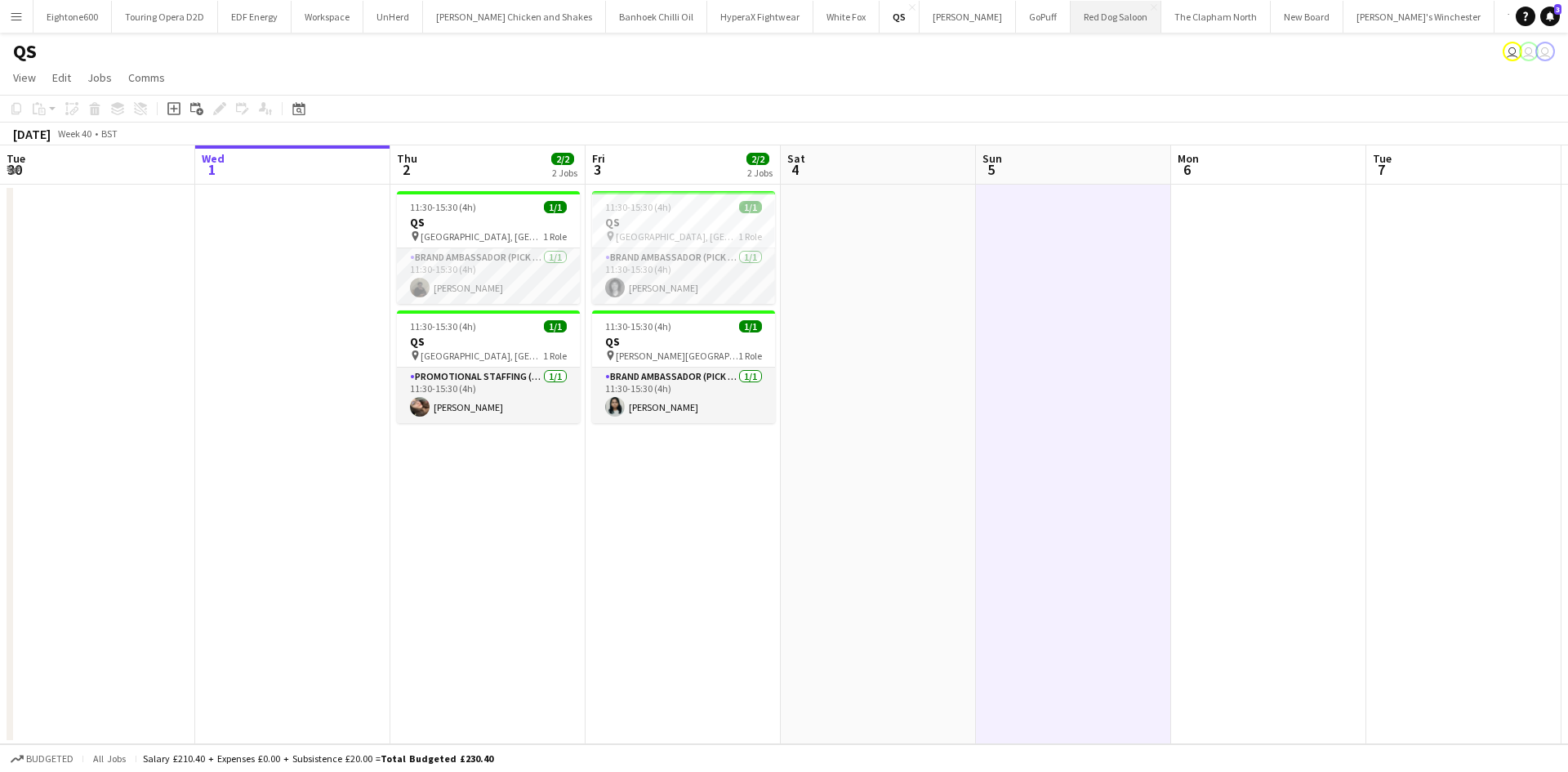
click at [1070, 6] on button "Red Dog Saloon Close" at bounding box center [1115, 17] width 90 height 32
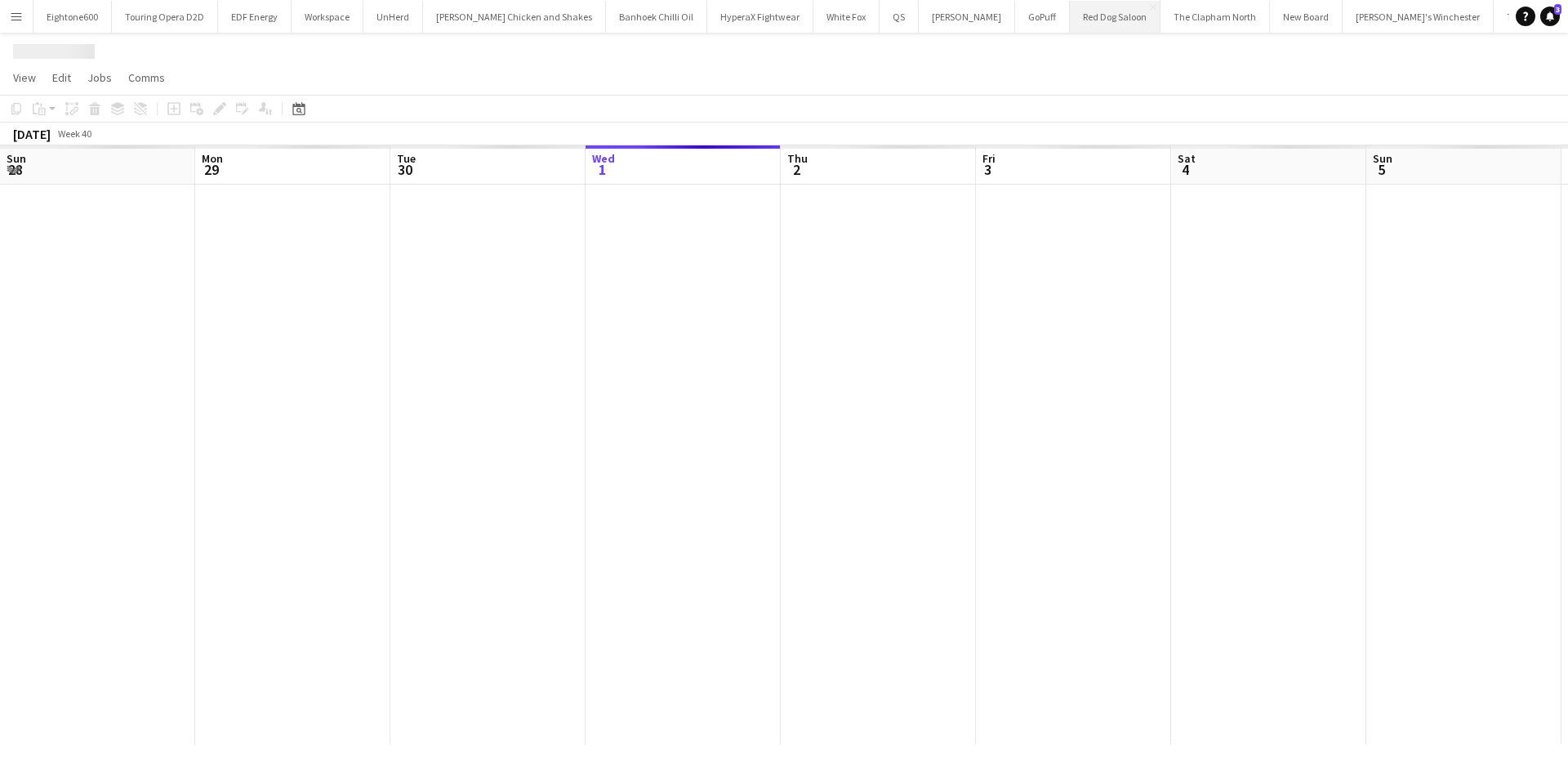
scroll to position [0, 391]
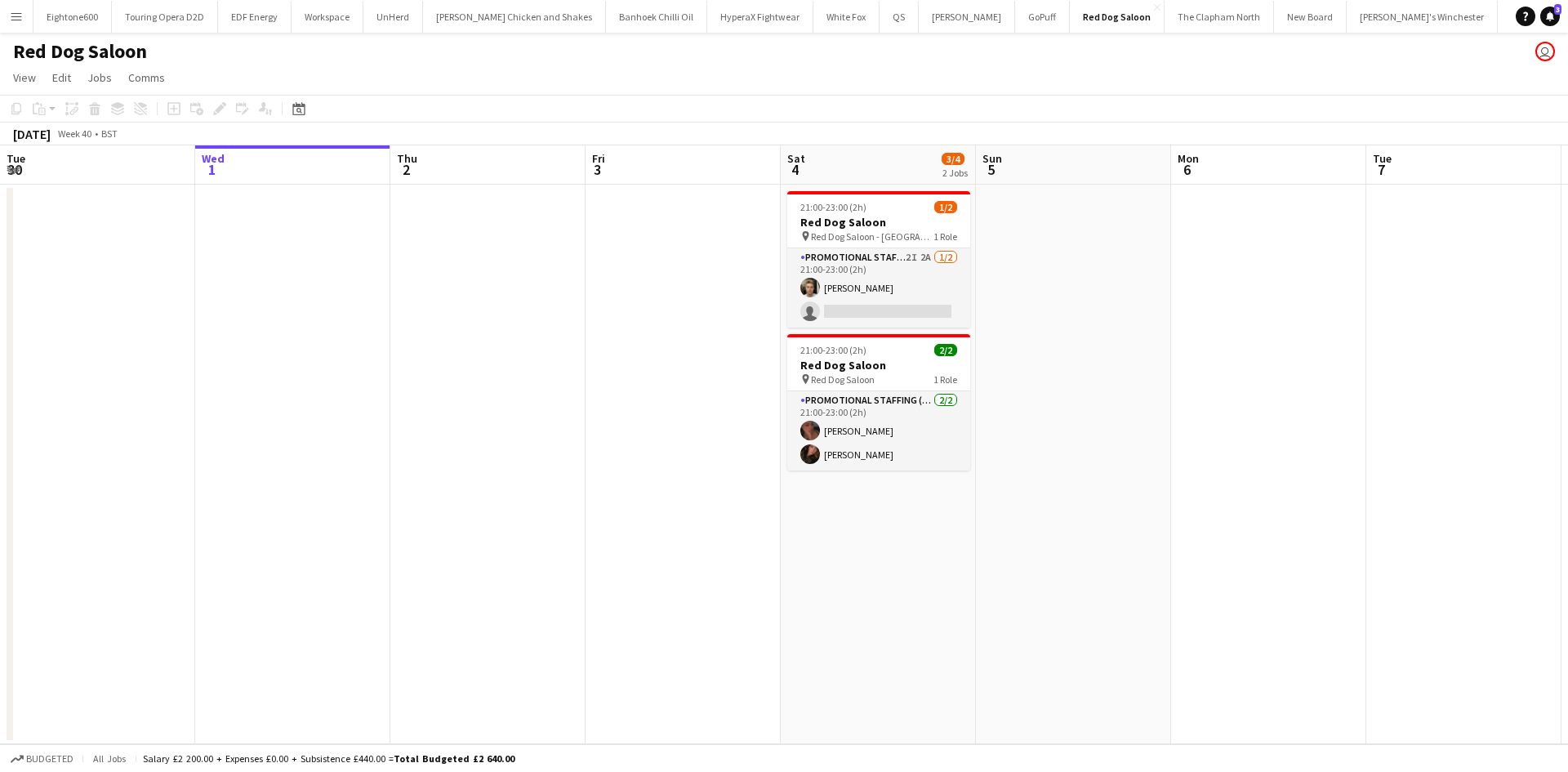
click at [18, 18] on app-icon "Menu" at bounding box center [16, 16] width 13 height 13
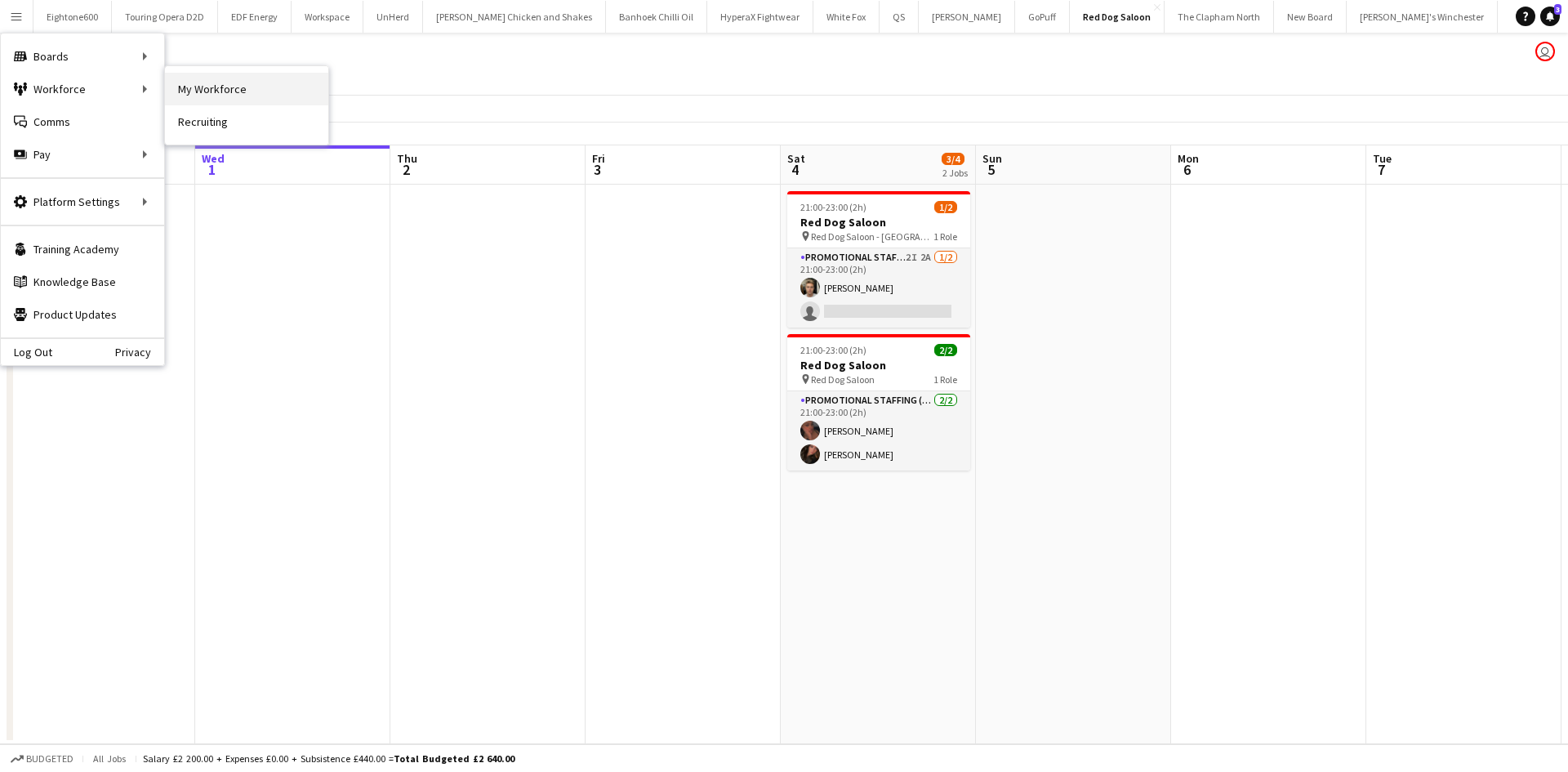
click at [173, 84] on link "My Workforce" at bounding box center [246, 89] width 163 height 32
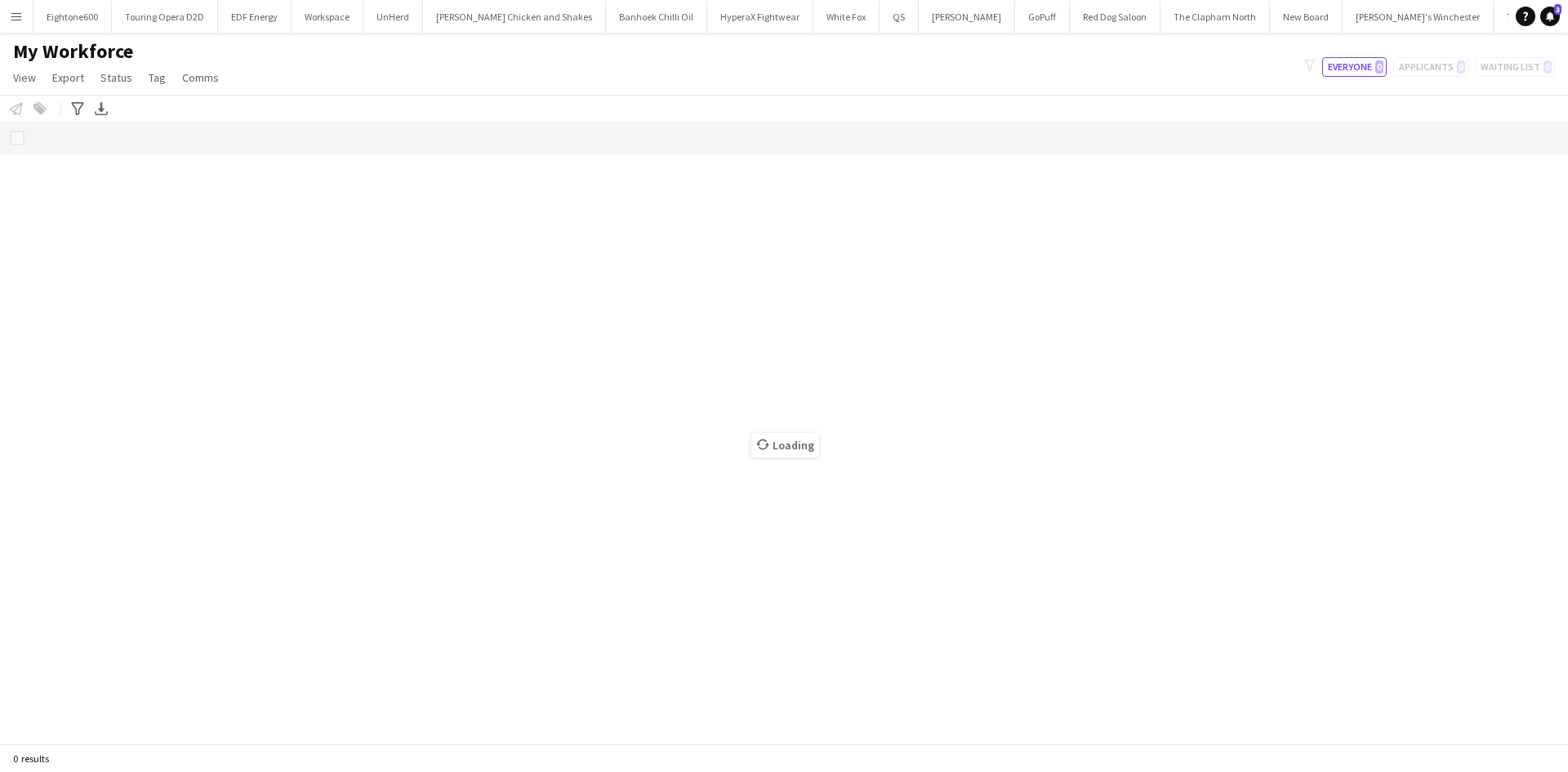
click at [18, 12] on app-icon "Menu" at bounding box center [16, 16] width 13 height 13
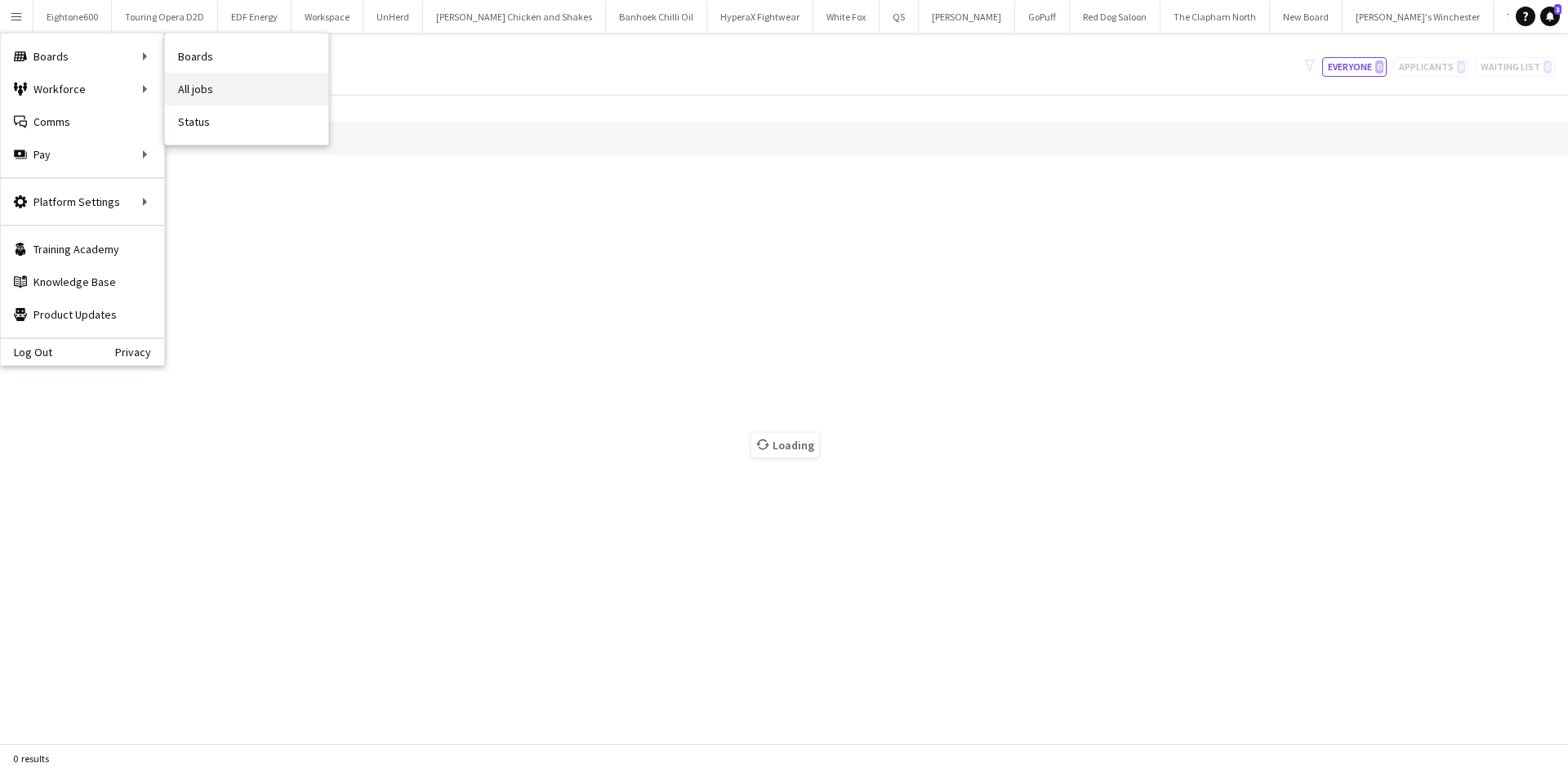
click at [215, 95] on link "All jobs" at bounding box center [246, 89] width 163 height 32
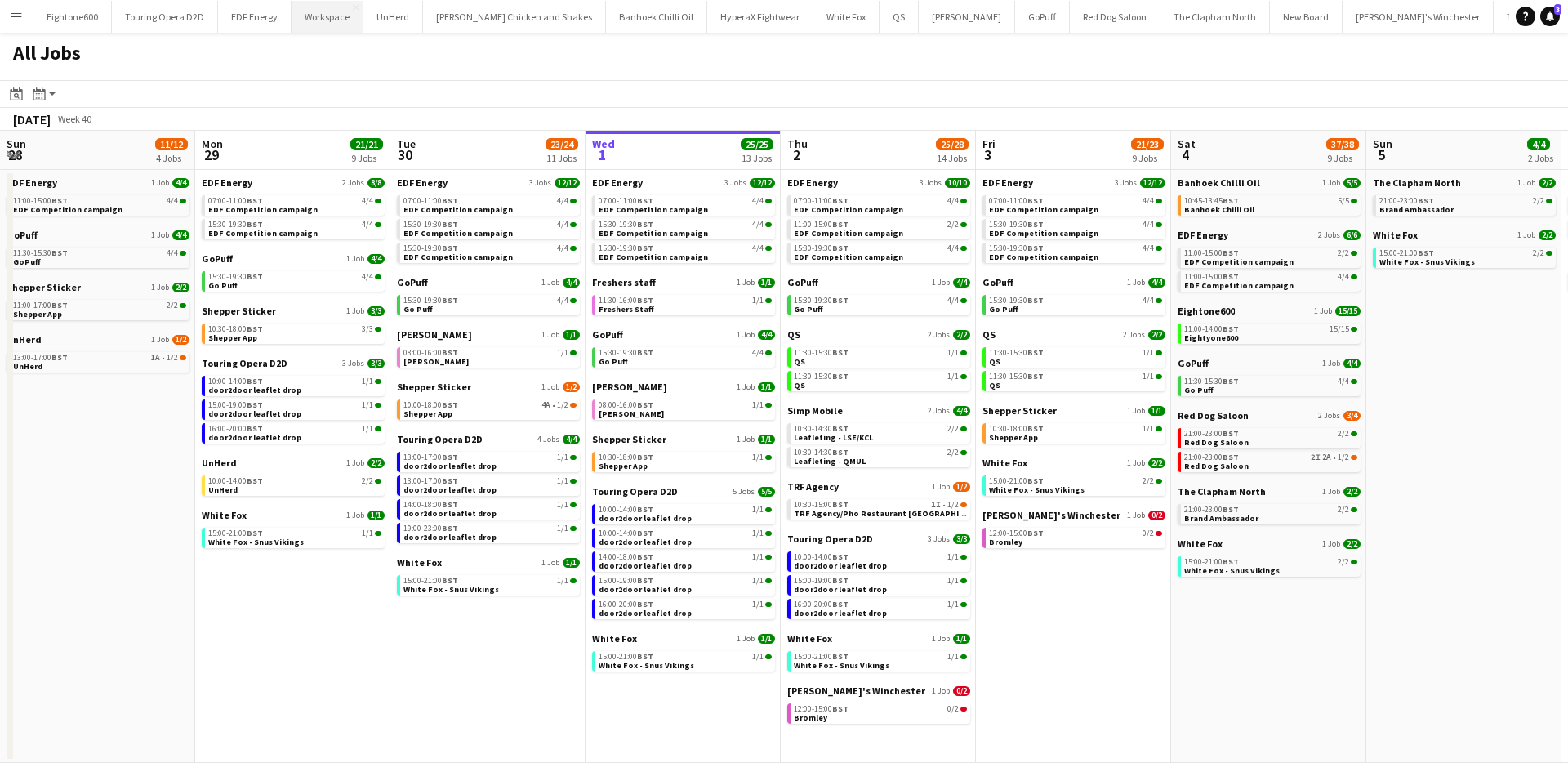
scroll to position [0, 391]
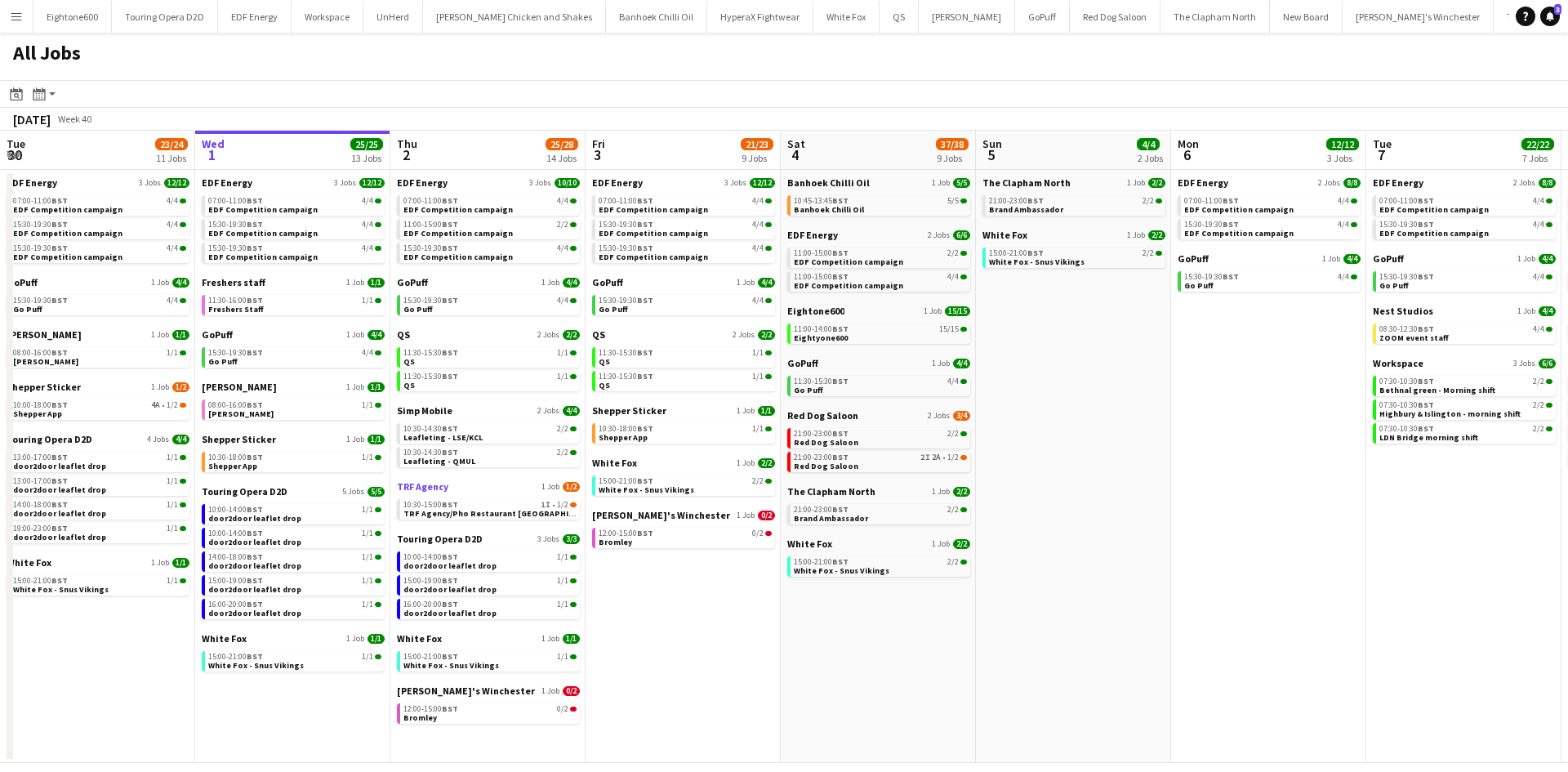
click at [433, 484] on span "TRF Agency" at bounding box center [422, 486] width 52 height 12
click at [18, 10] on app-icon "Menu" at bounding box center [16, 16] width 13 height 13
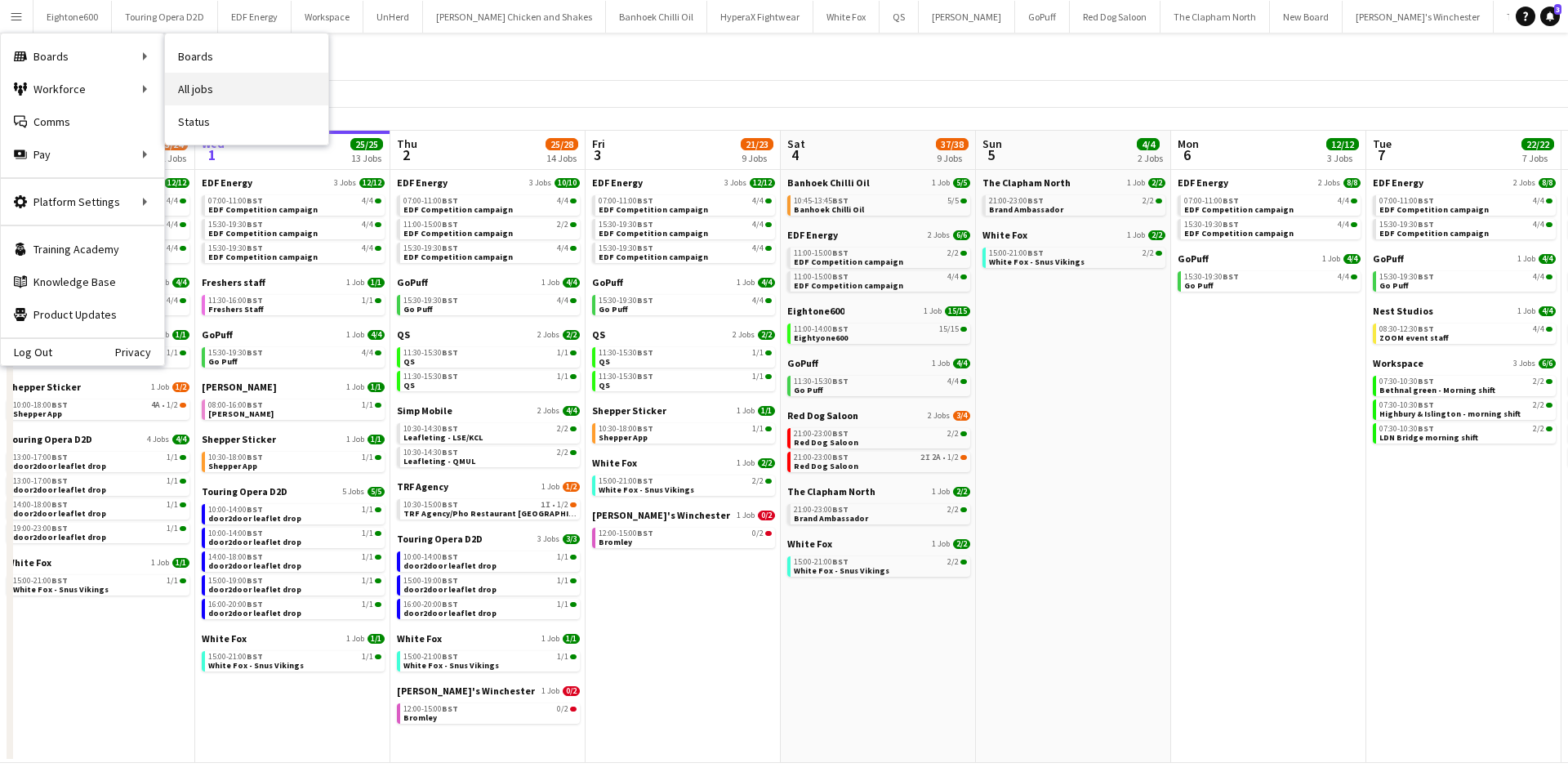
click at [223, 91] on link "All jobs" at bounding box center [246, 89] width 163 height 32
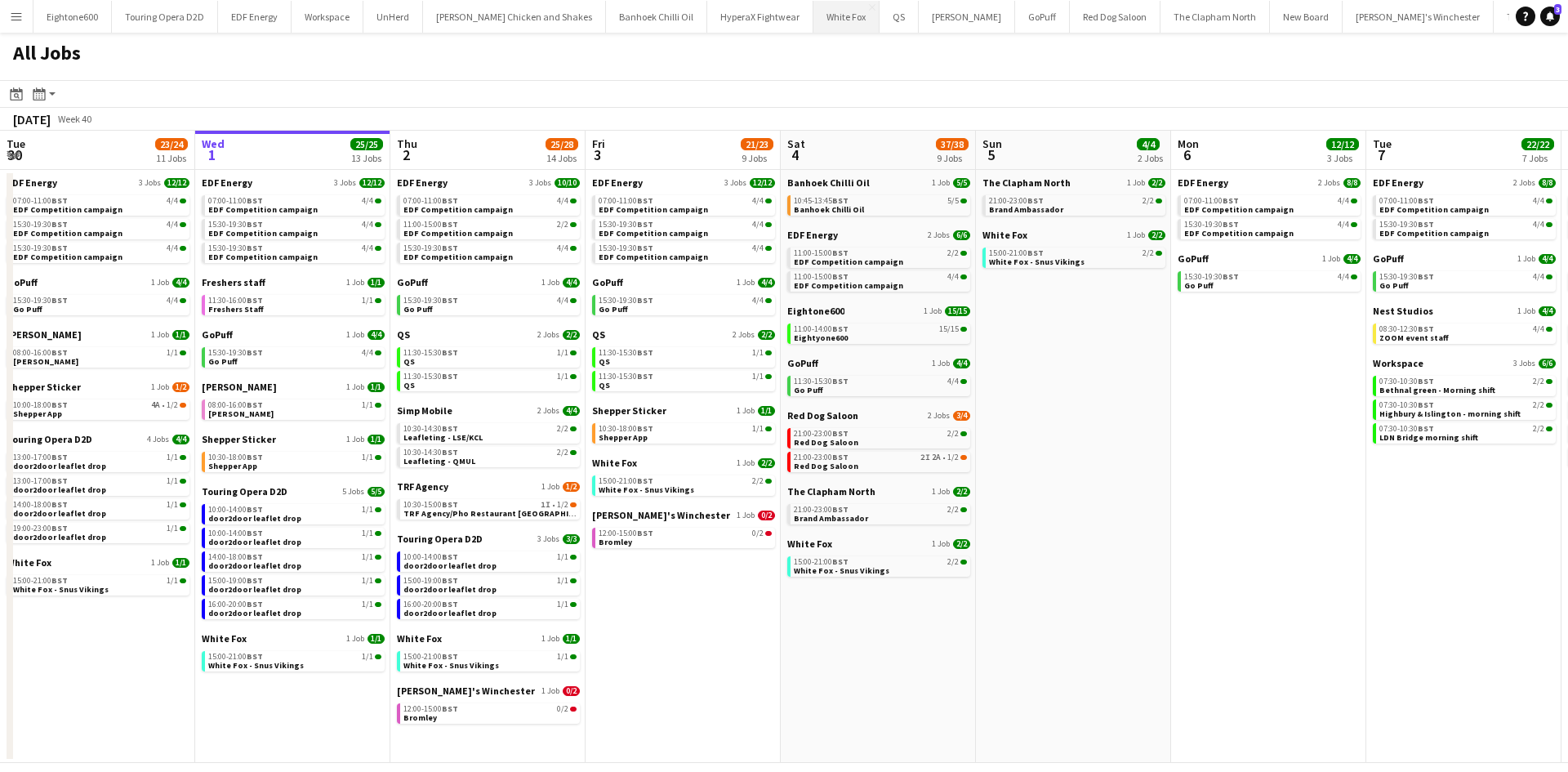
click at [814, 23] on button "White Fox Close" at bounding box center [847, 17] width 67 height 32
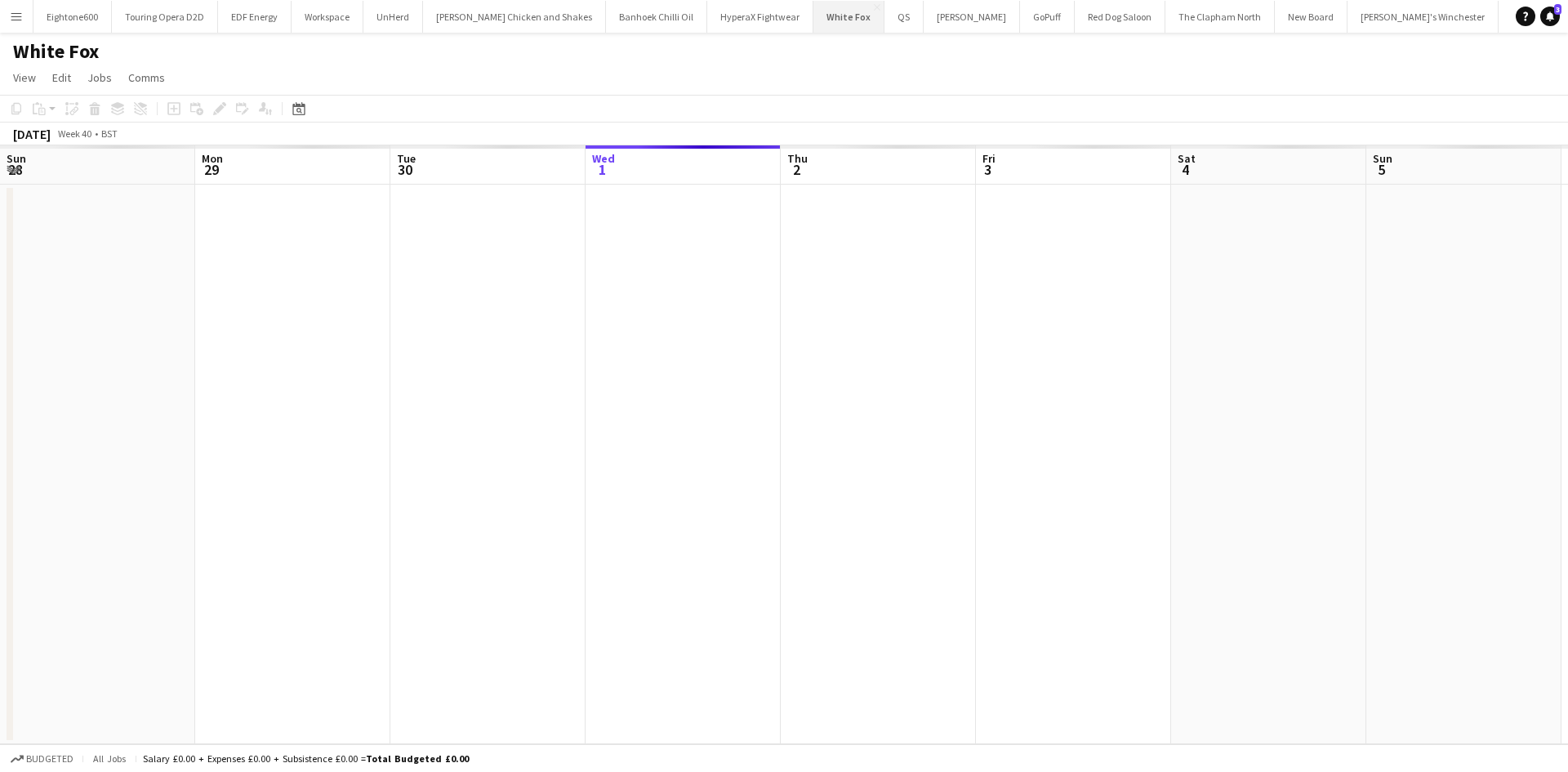
scroll to position [0, 391]
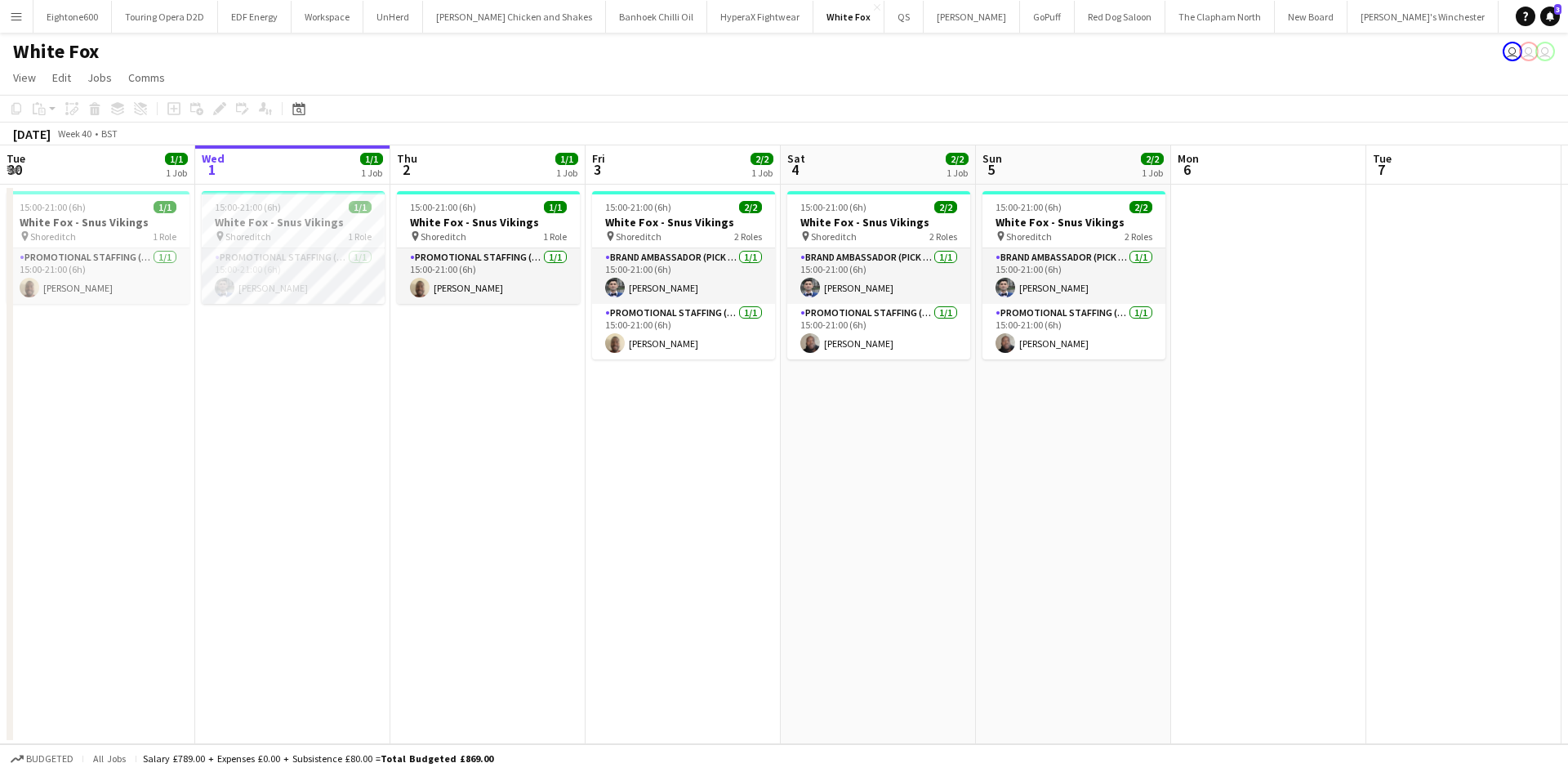
drag, startPoint x: 731, startPoint y: 441, endPoint x: 648, endPoint y: 443, distance: 83.0
click at [648, 443] on app-date-cell "15:00-21:00 (6h) 2/2 White Fox - Snus Vikings pin Shoreditch 2 Roles Brand Amba…" at bounding box center [682, 464] width 195 height 560
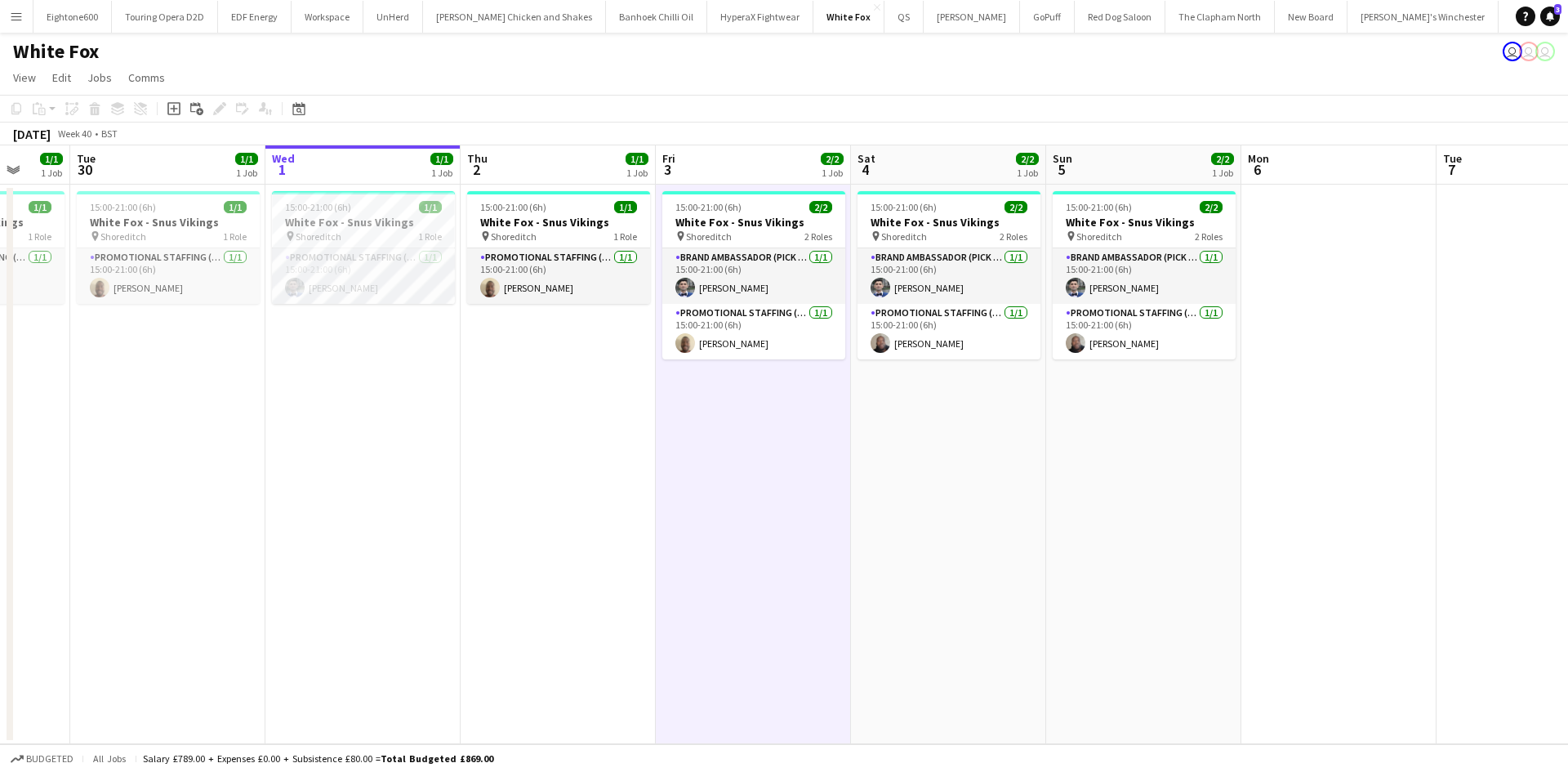
scroll to position [0, 516]
click at [21, 18] on app-icon "Menu" at bounding box center [16, 16] width 13 height 13
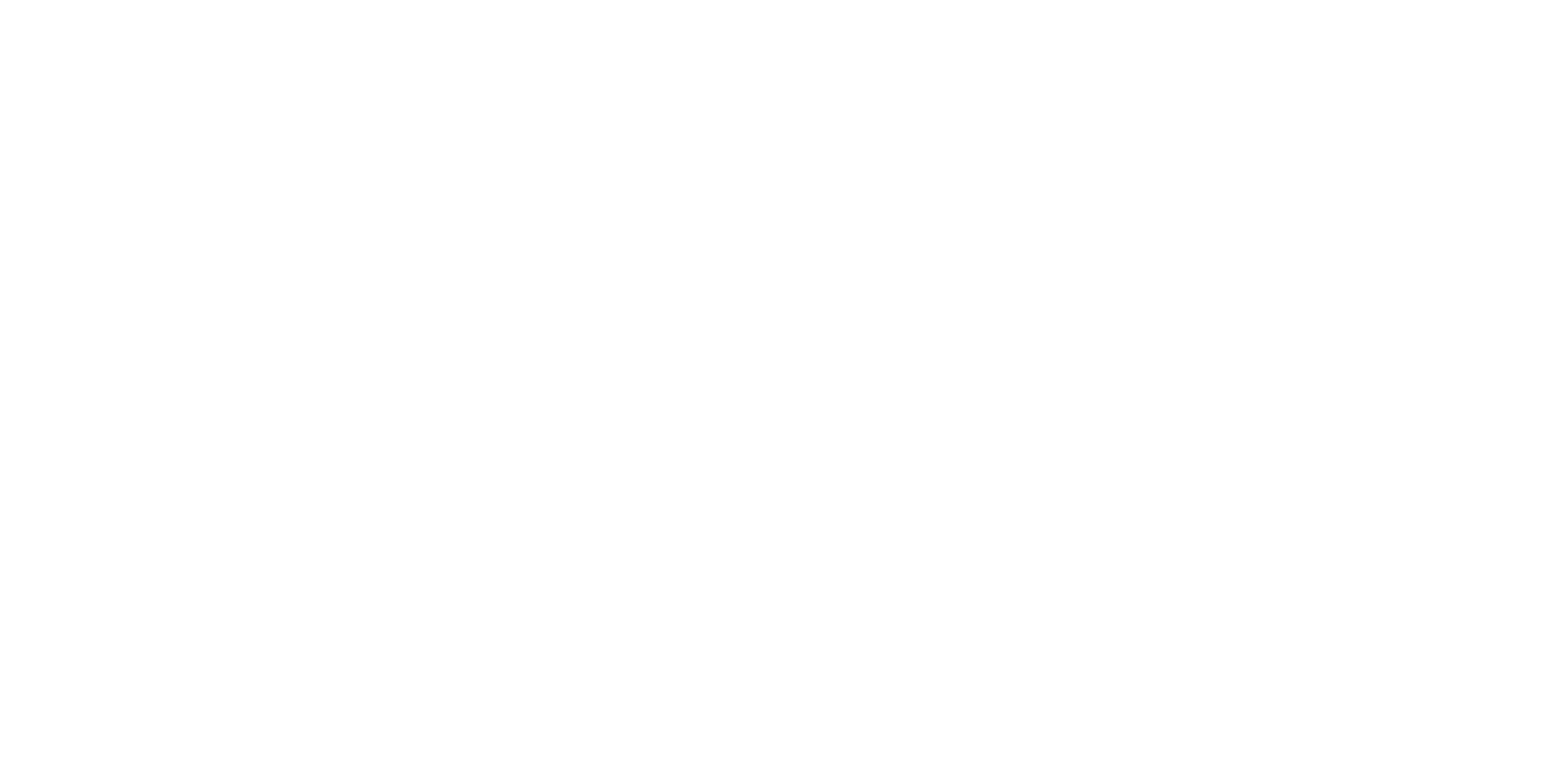
click at [433, 484] on div at bounding box center [784, 386] width 1568 height 772
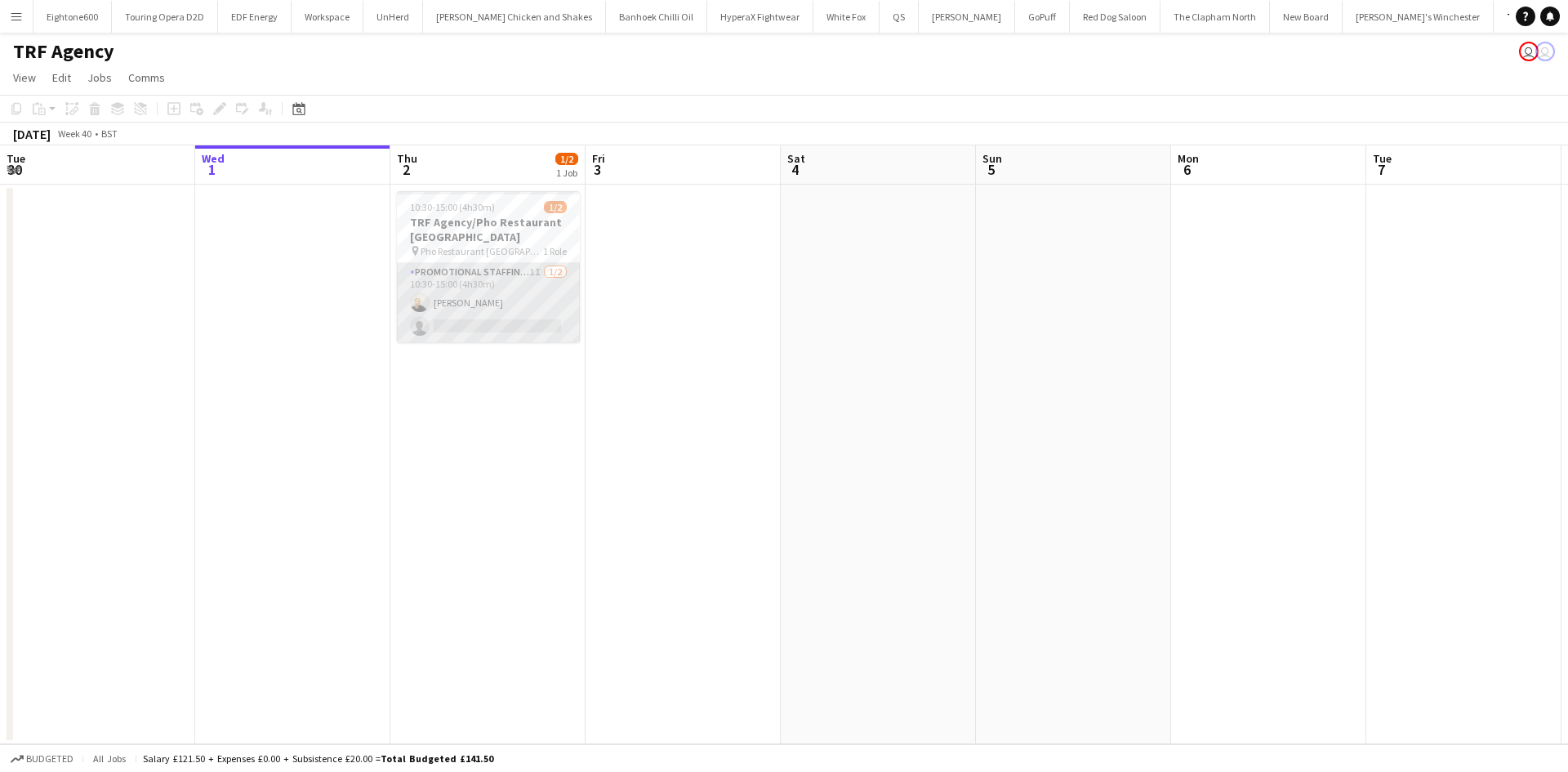
click at [512, 327] on app-card-role "Promotional Staffing (Flyering Staff) 1I [DATE] 10:30-15:00 (4h30m) [PERSON_NAM…" at bounding box center [488, 302] width 183 height 79
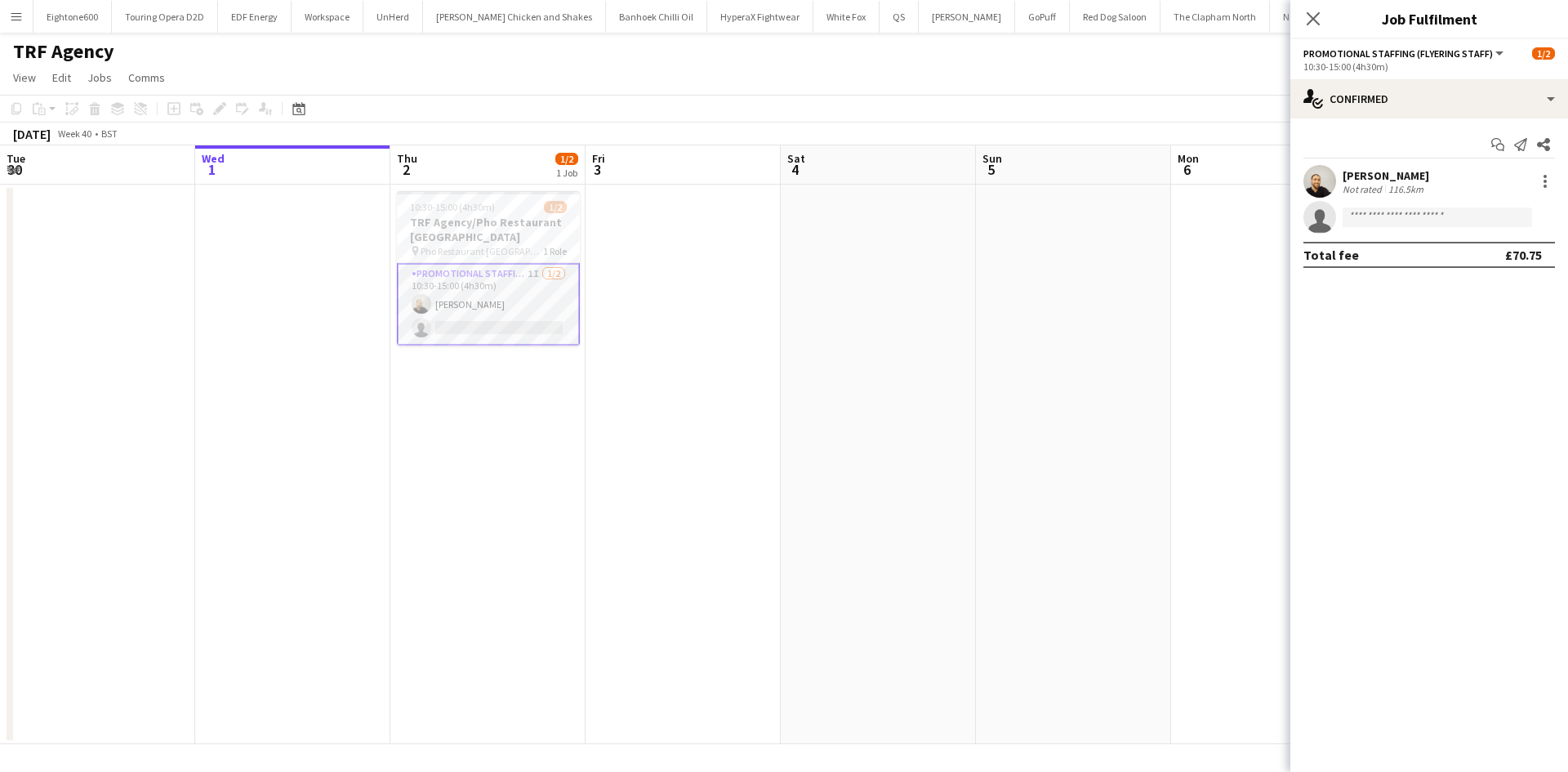
click at [1326, 184] on app-user-avatar at bounding box center [1319, 181] width 32 height 32
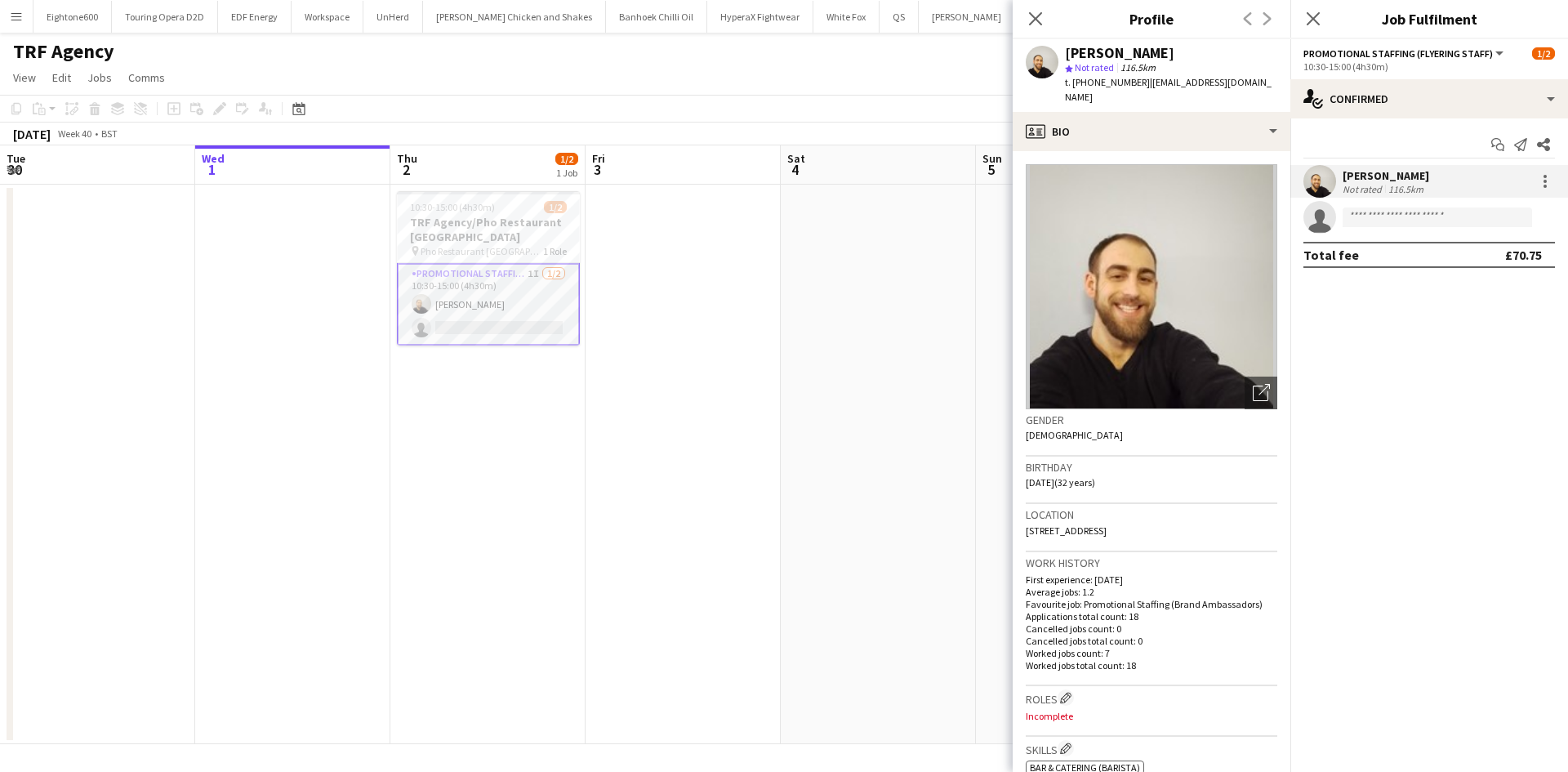
click at [880, 476] on app-date-cell at bounding box center [878, 464] width 195 height 560
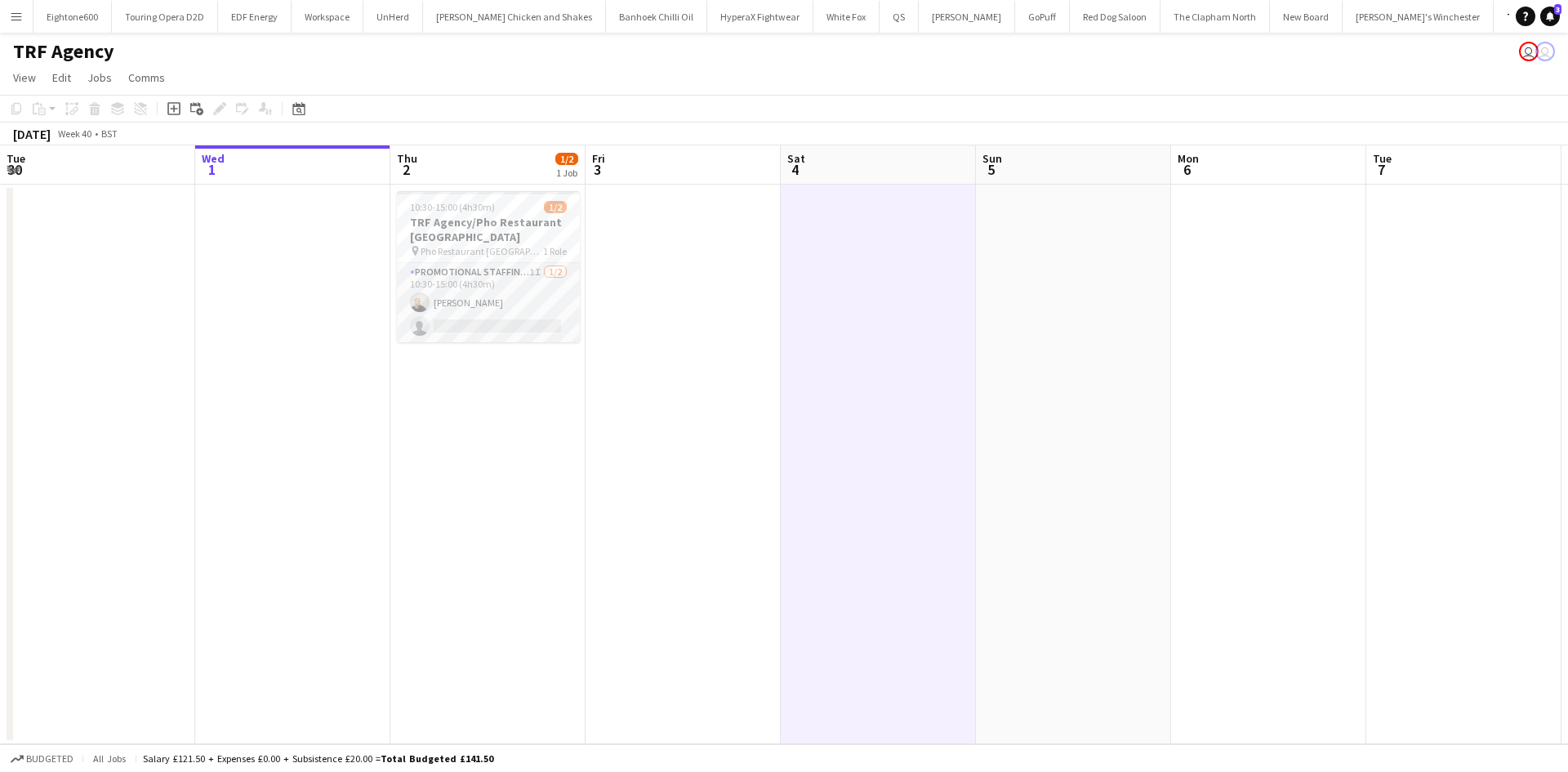
click at [13, 20] on app-icon "Menu" at bounding box center [16, 16] width 13 height 13
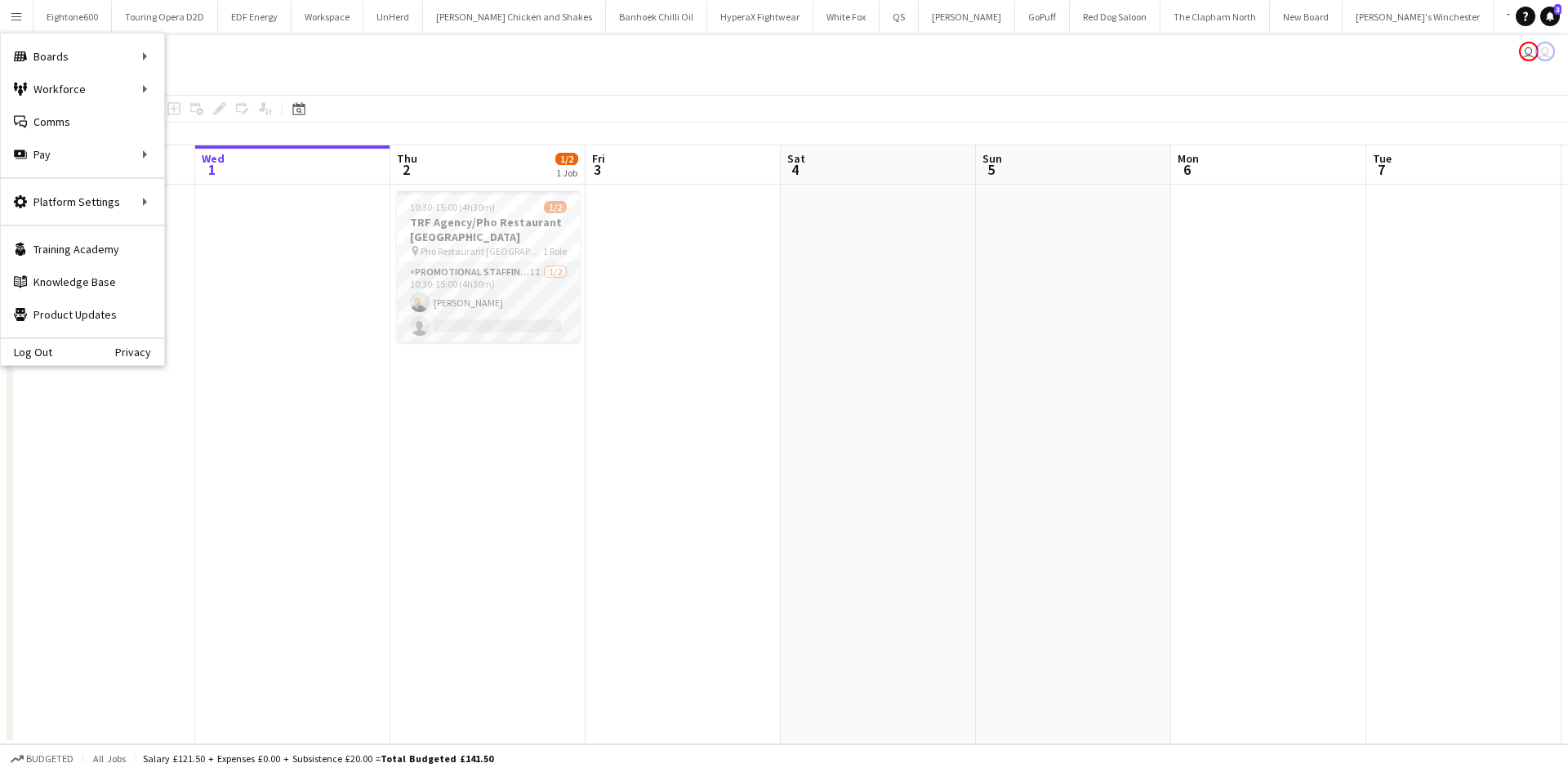
click at [522, 331] on app-card-role "Promotional Staffing (Flyering Staff) 1I [DATE] 10:30-15:00 (4h30m) [PERSON_NAM…" at bounding box center [488, 302] width 183 height 79
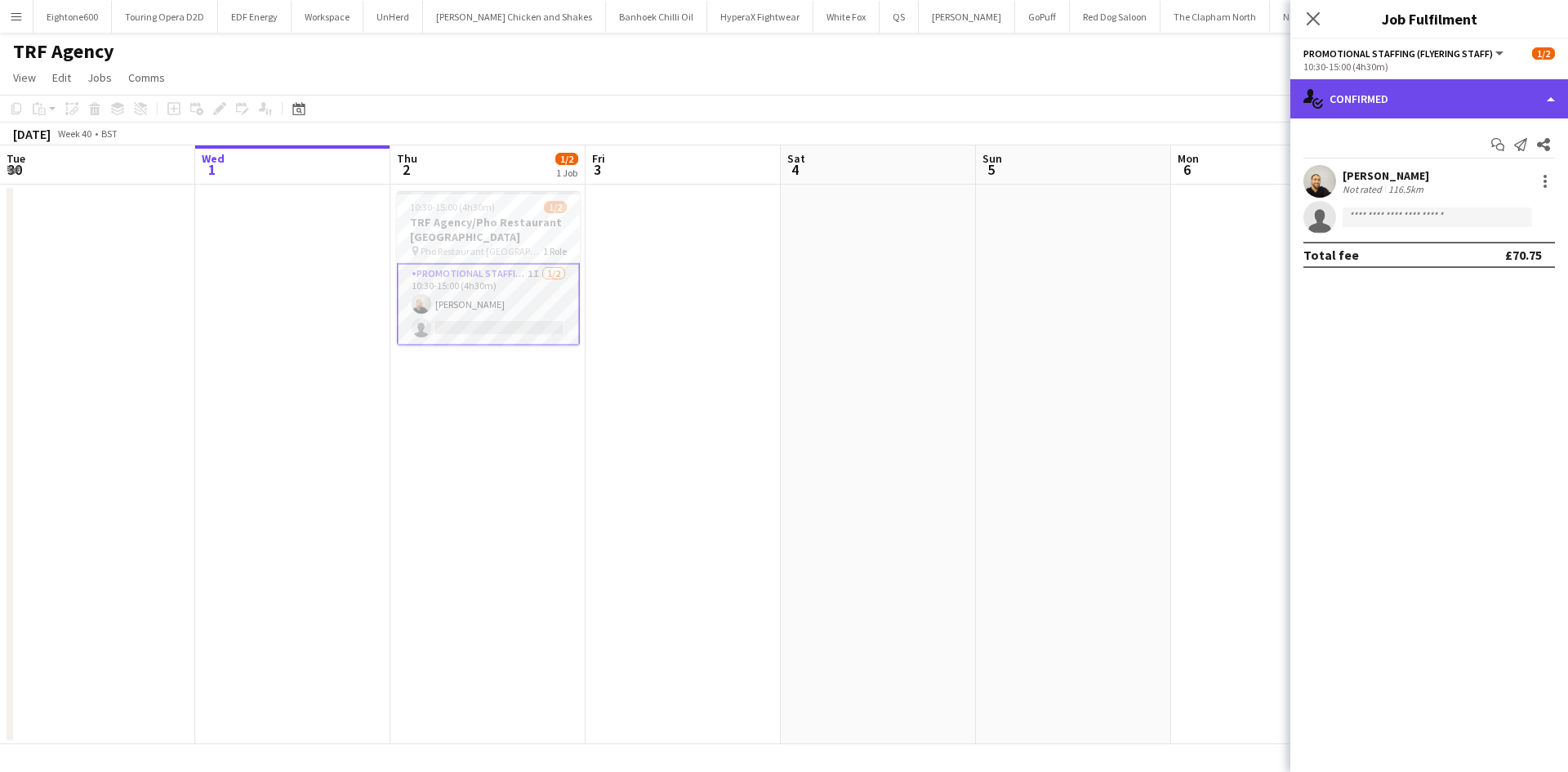
click at [1363, 112] on div "single-neutral-actions-check-2 Confirmed" at bounding box center [1429, 98] width 278 height 39
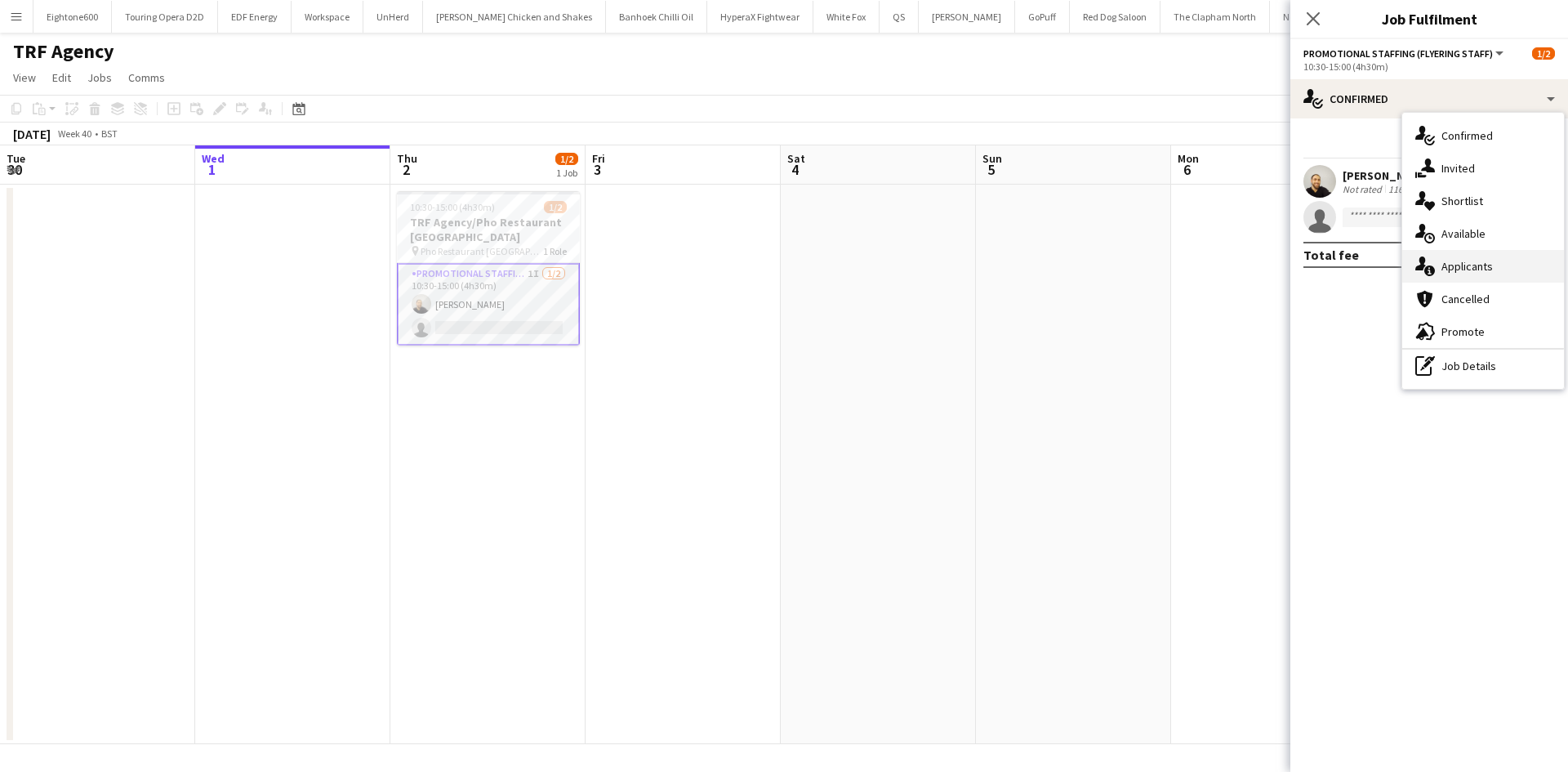
click at [1475, 274] on div "single-neutral-actions-information Applicants" at bounding box center [1483, 266] width 162 height 32
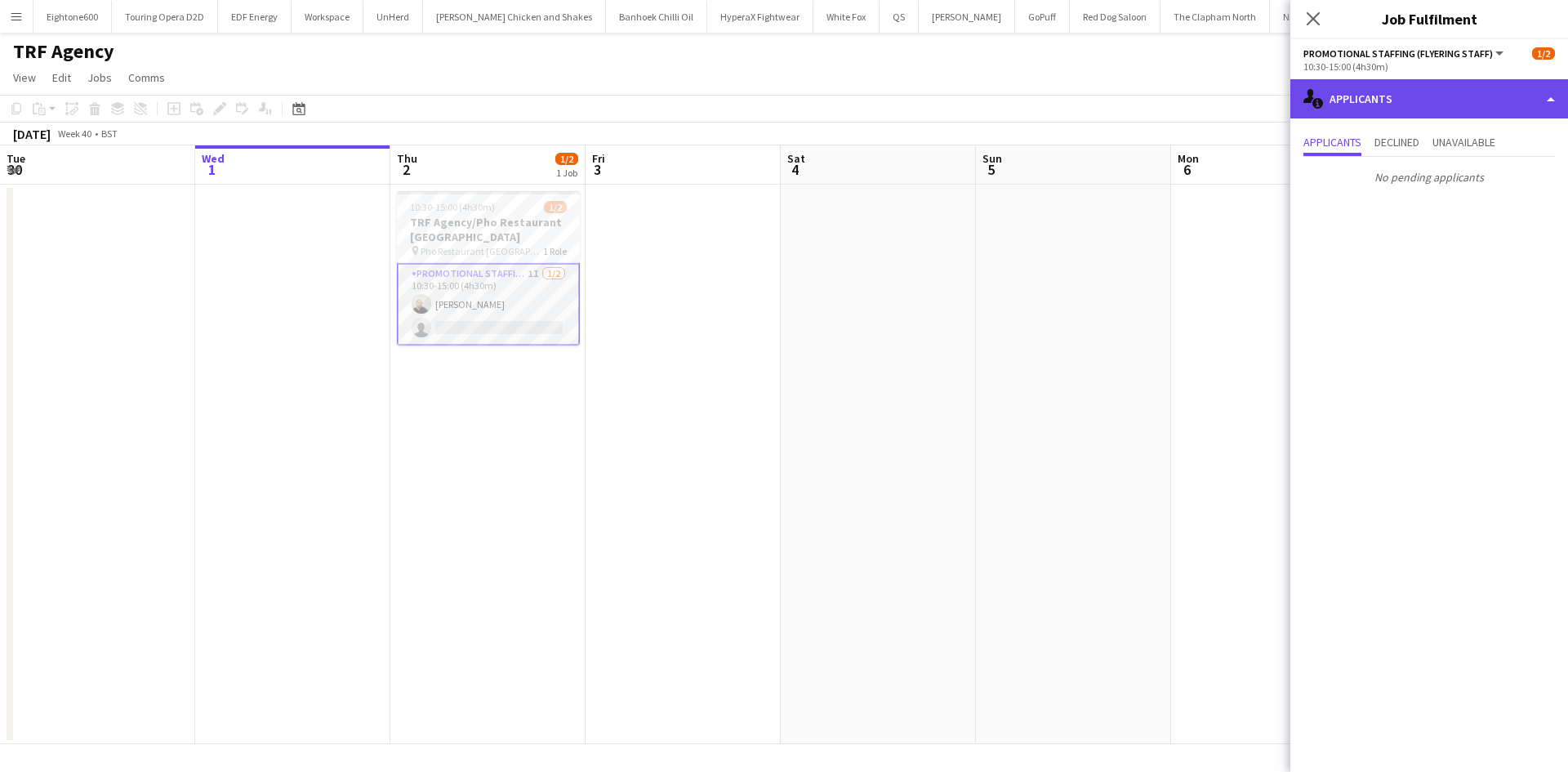
click at [1394, 80] on div "single-neutral-actions-information Applicants" at bounding box center [1429, 98] width 278 height 39
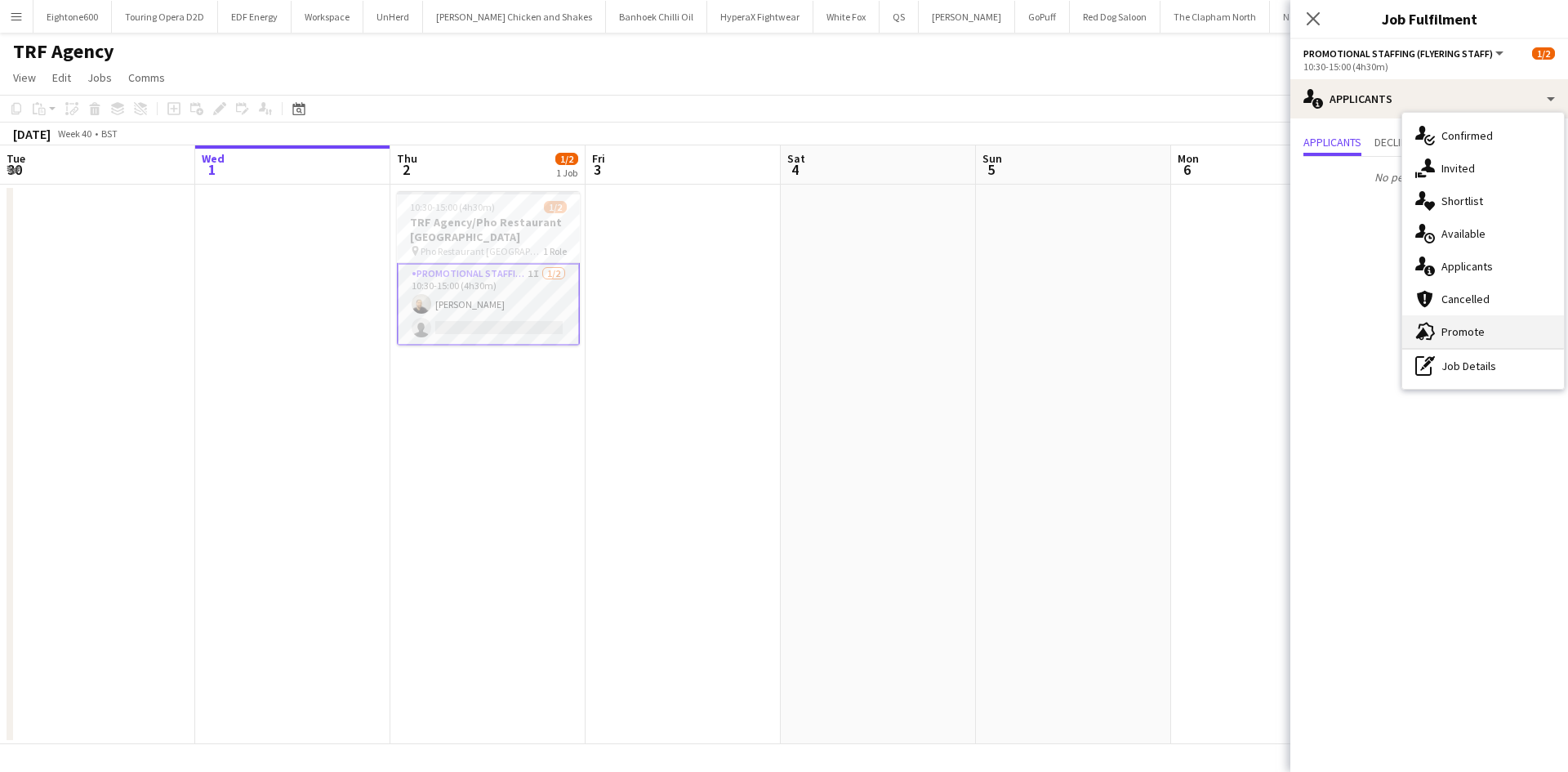
click at [1459, 332] on span "Promote" at bounding box center [1463, 331] width 43 height 15
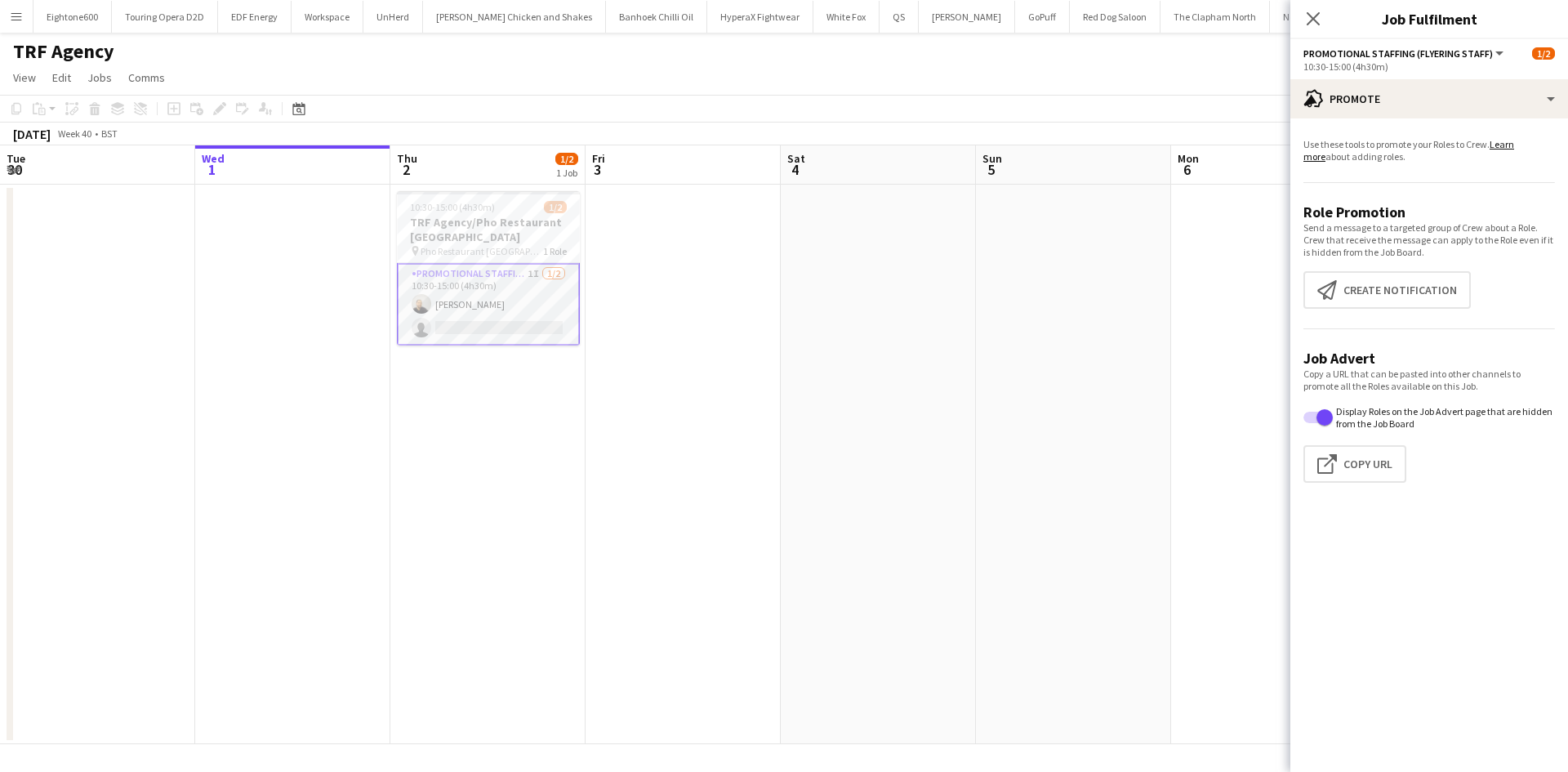
click at [850, 428] on app-date-cell at bounding box center [878, 464] width 195 height 560
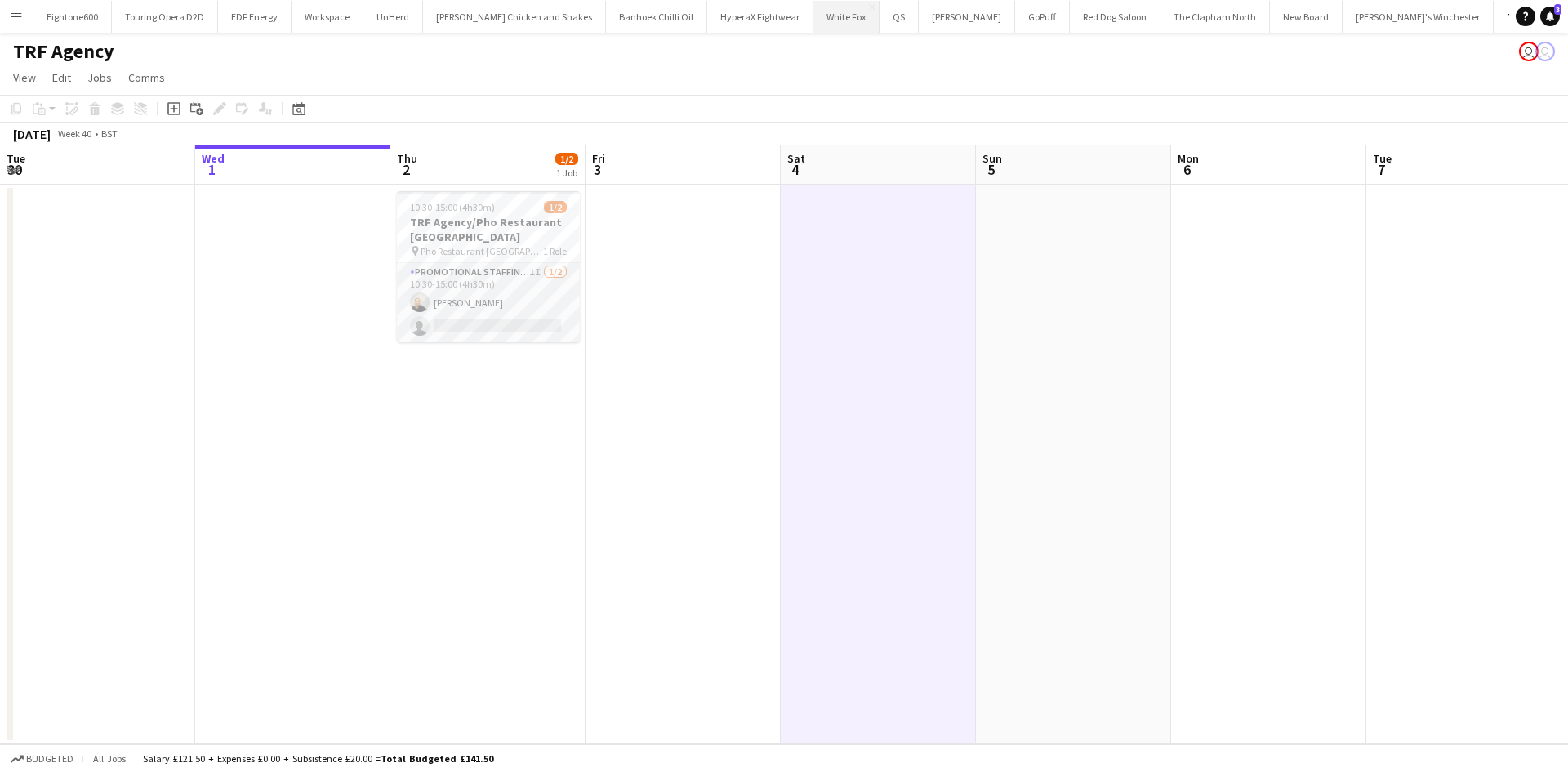
click at [814, 15] on button "White Fox Close" at bounding box center [847, 17] width 67 height 32
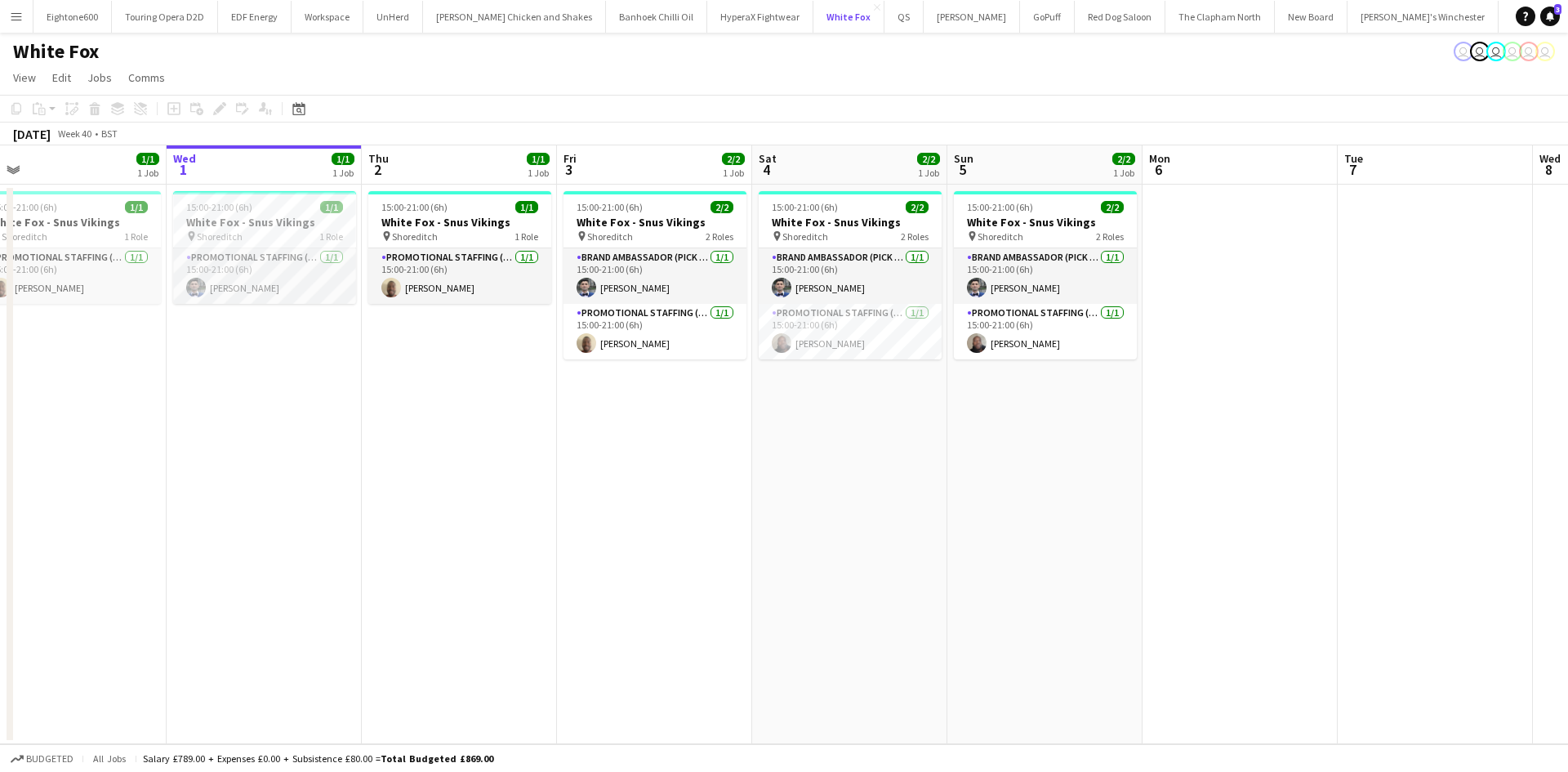
scroll to position [0, 420]
click at [24, 18] on button "Menu" at bounding box center [16, 16] width 32 height 32
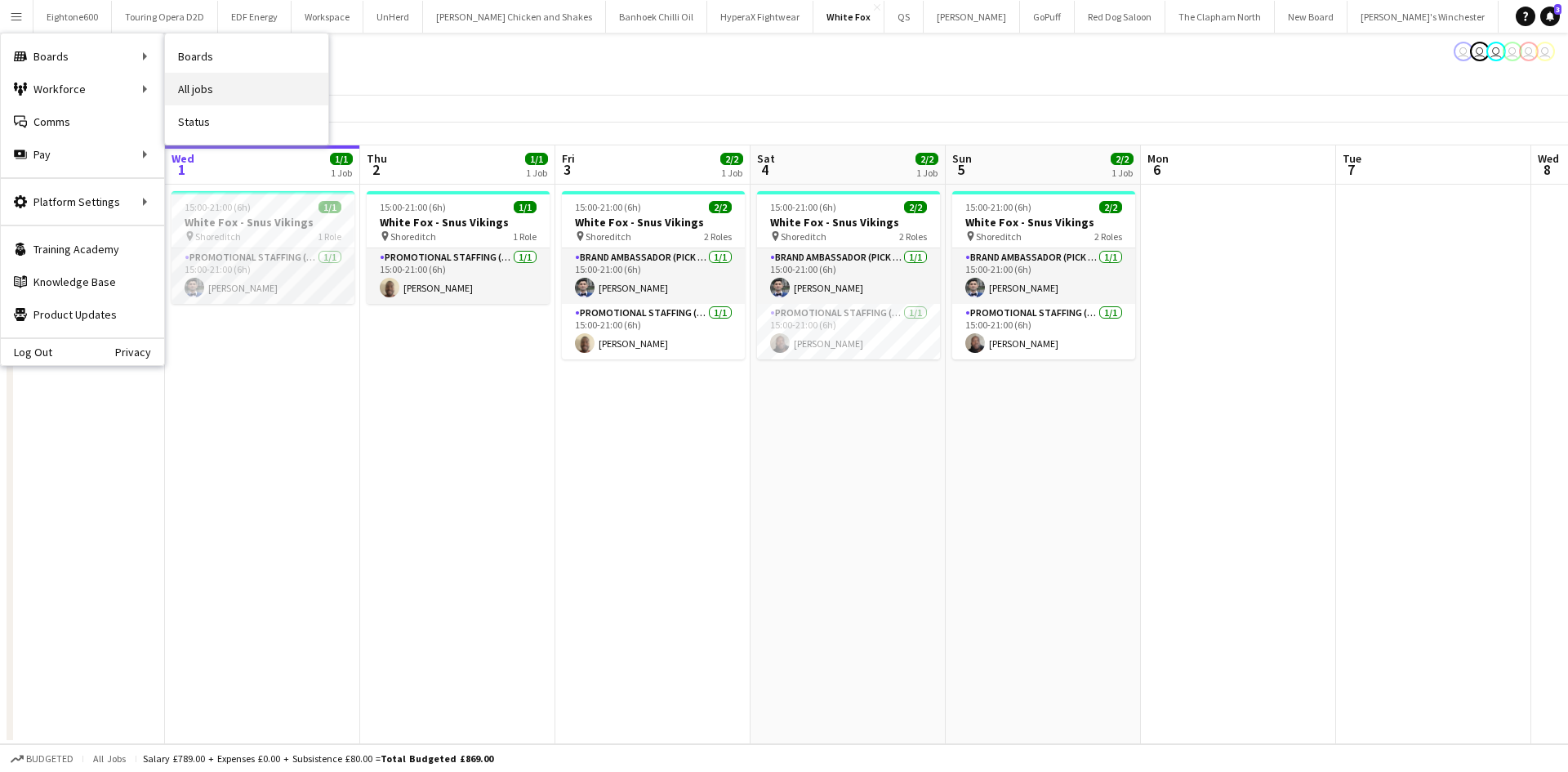
click at [192, 81] on link "All jobs" at bounding box center [246, 89] width 163 height 32
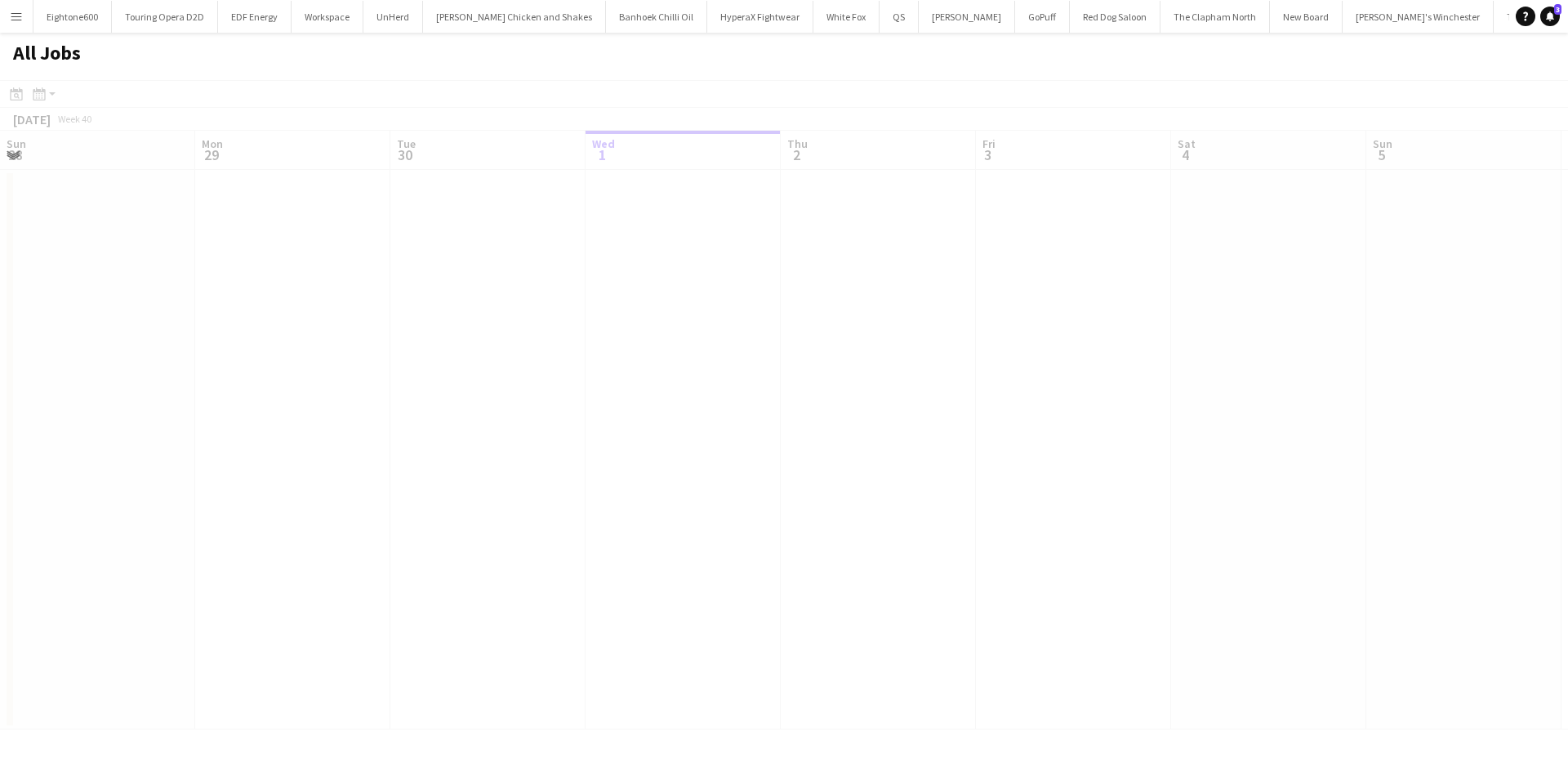
scroll to position [0, 391]
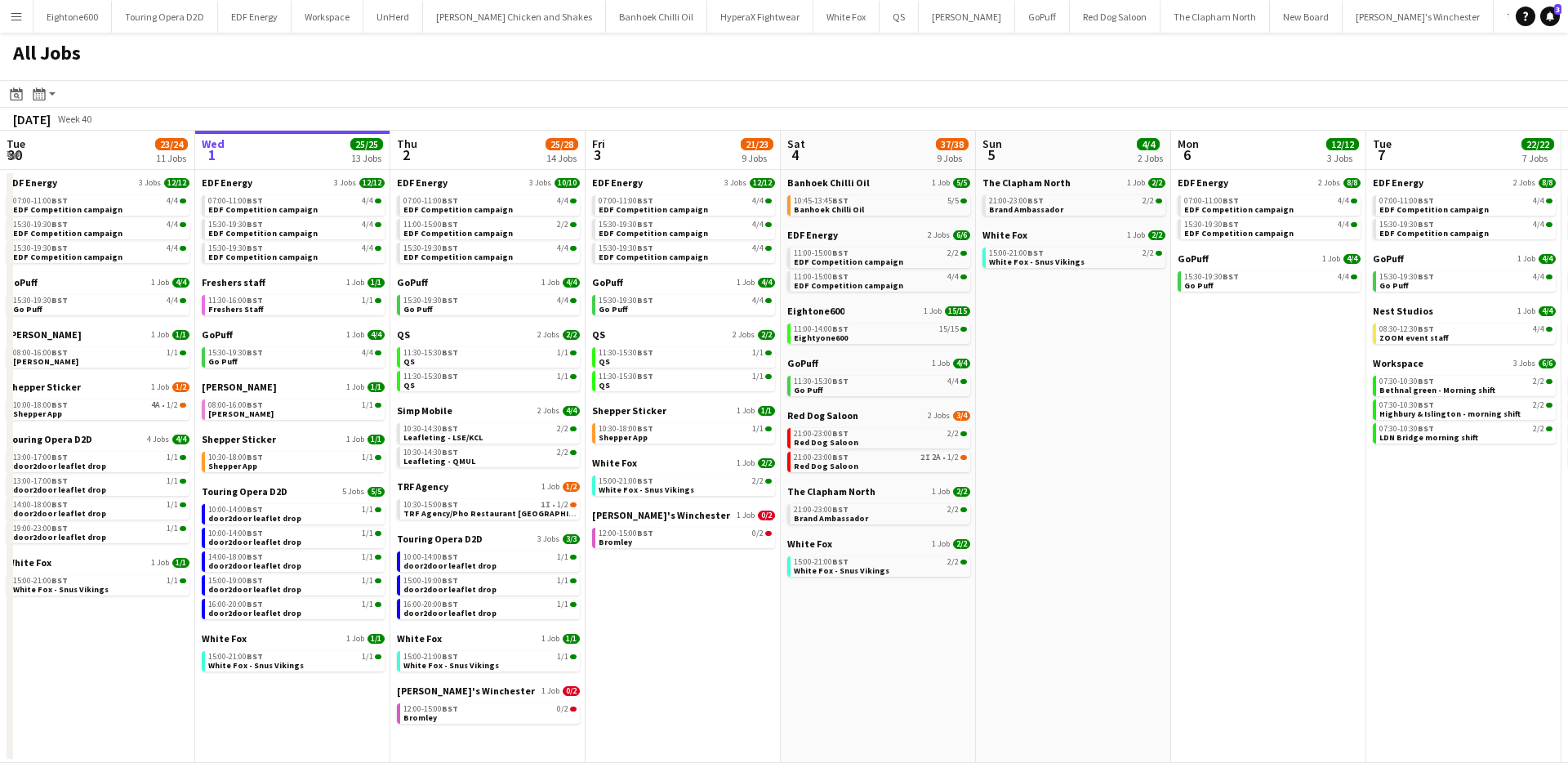
click at [423, 647] on app-calendar-brief-board "White Fox 1 Job [DATE] 15:00-21:00 BST 1/1 White Fox - Snus Vikings" at bounding box center [488, 652] width 183 height 39
click at [413, 627] on div "Touring Opera D2D 3 Jobs [DATE] 10:00-14:00 BST 1/1 door2door leaflet drop 15:0…" at bounding box center [488, 583] width 183 height 100
click at [415, 635] on span "White Fox" at bounding box center [419, 639] width 45 height 12
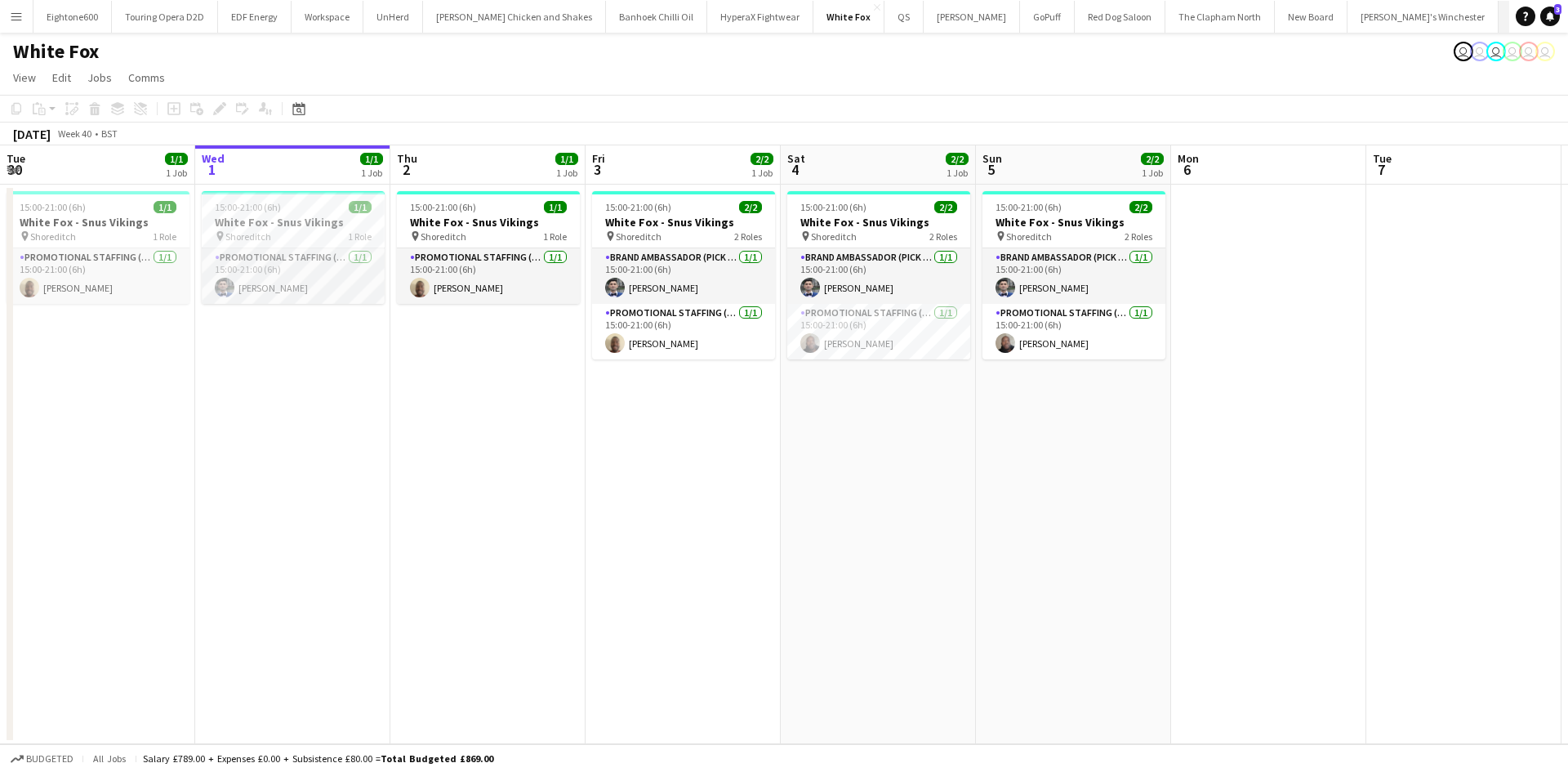
click at [1499, 17] on button "TRF Agency Close" at bounding box center [1536, 17] width 75 height 32
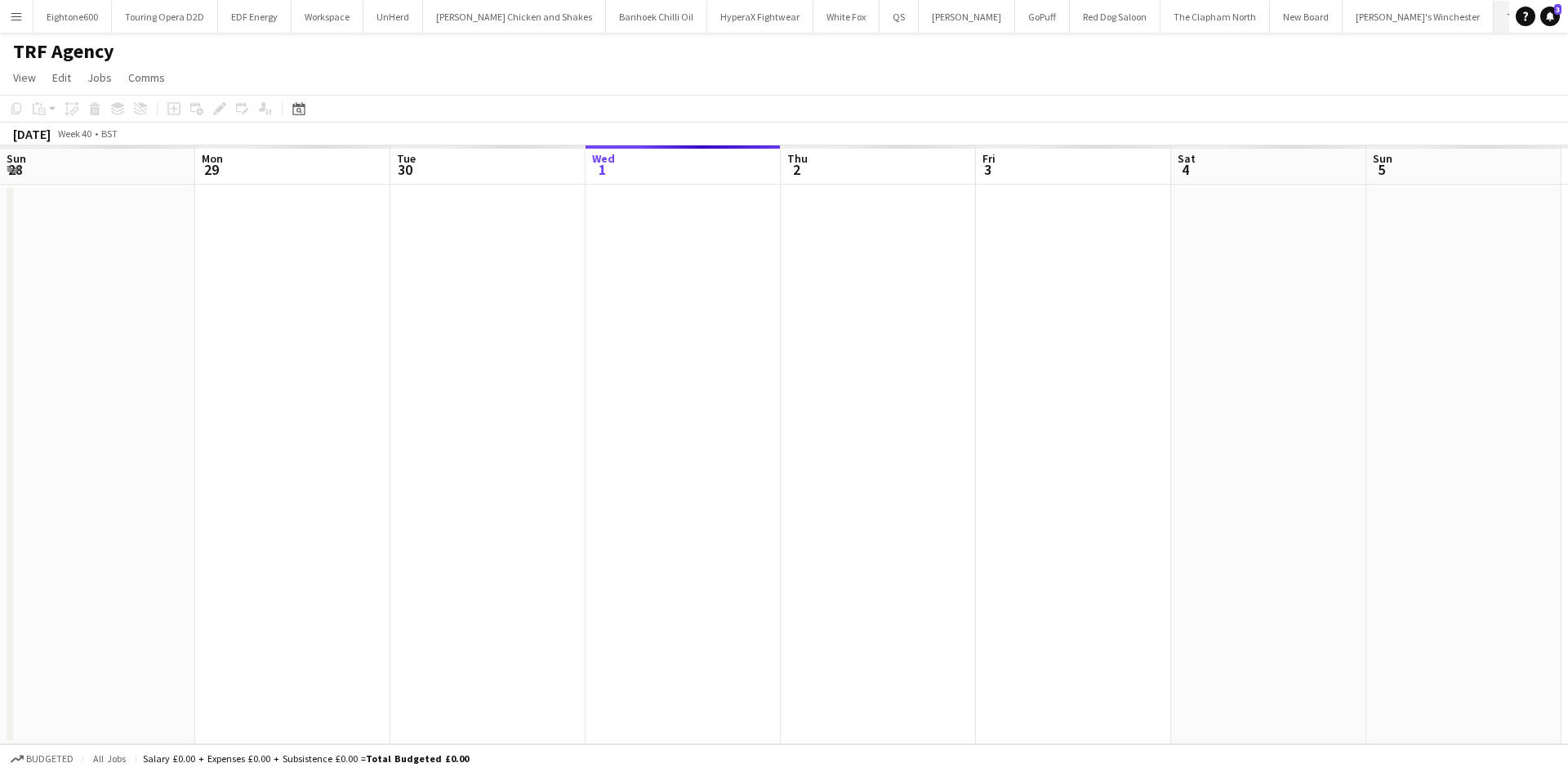
scroll to position [0, 391]
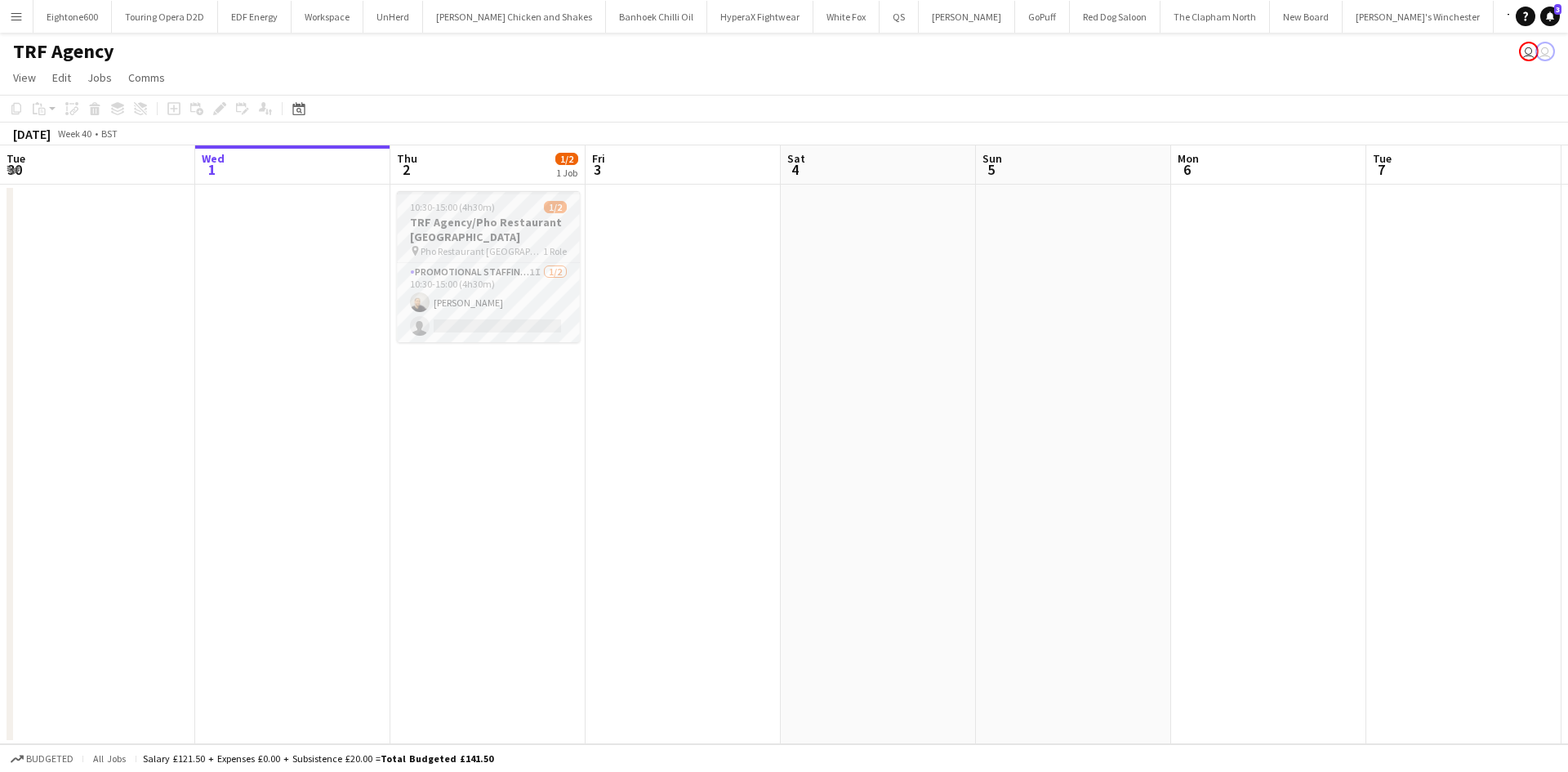
click at [470, 241] on h3 "TRF Agency/Pho Restaurant [GEOGRAPHIC_DATA]" at bounding box center [488, 230] width 183 height 30
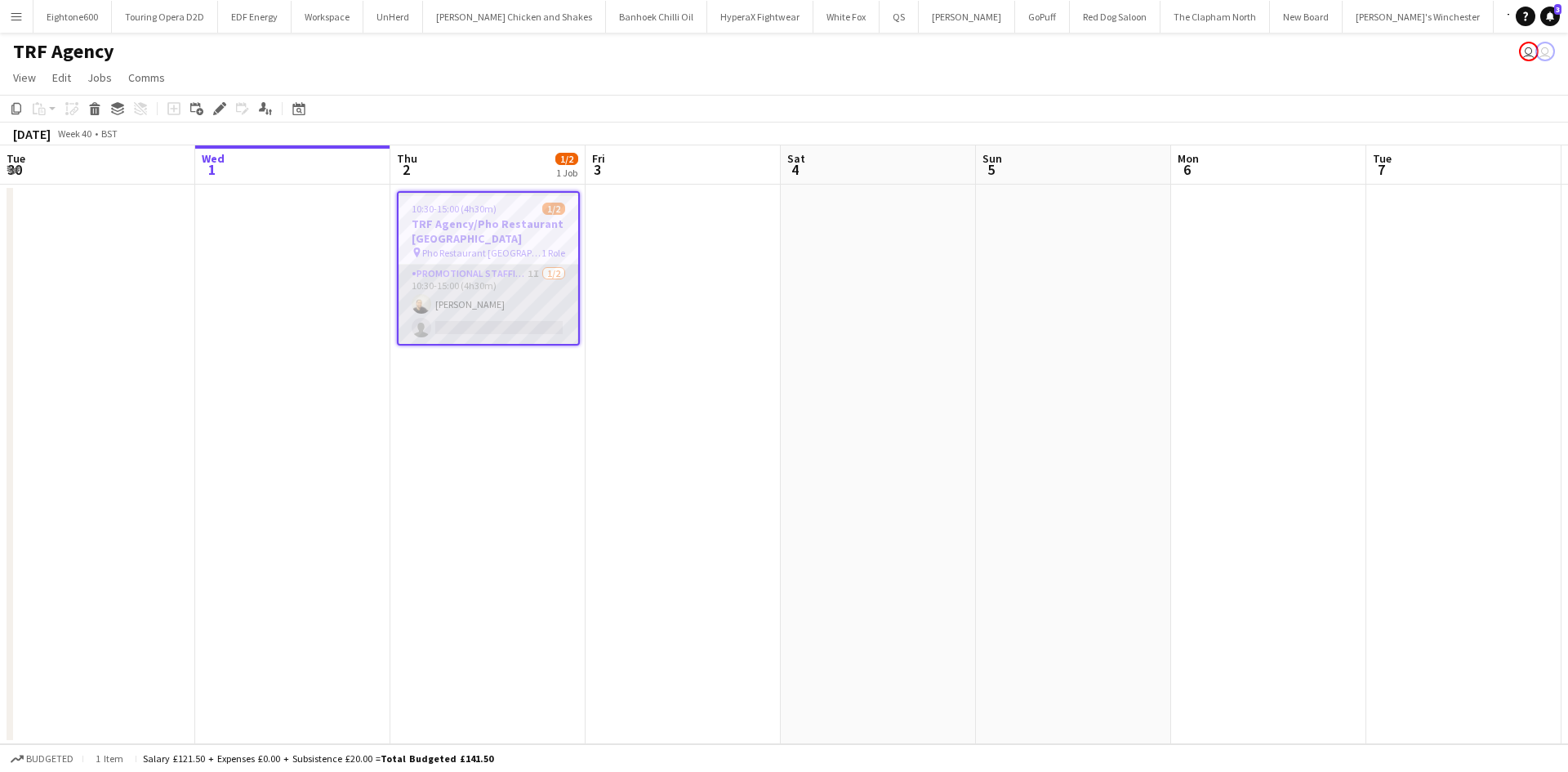
click at [521, 279] on app-card-role "Promotional Staffing (Flyering Staff) 1I [DATE] 10:30-15:00 (4h30m) [PERSON_NAM…" at bounding box center [488, 304] width 180 height 79
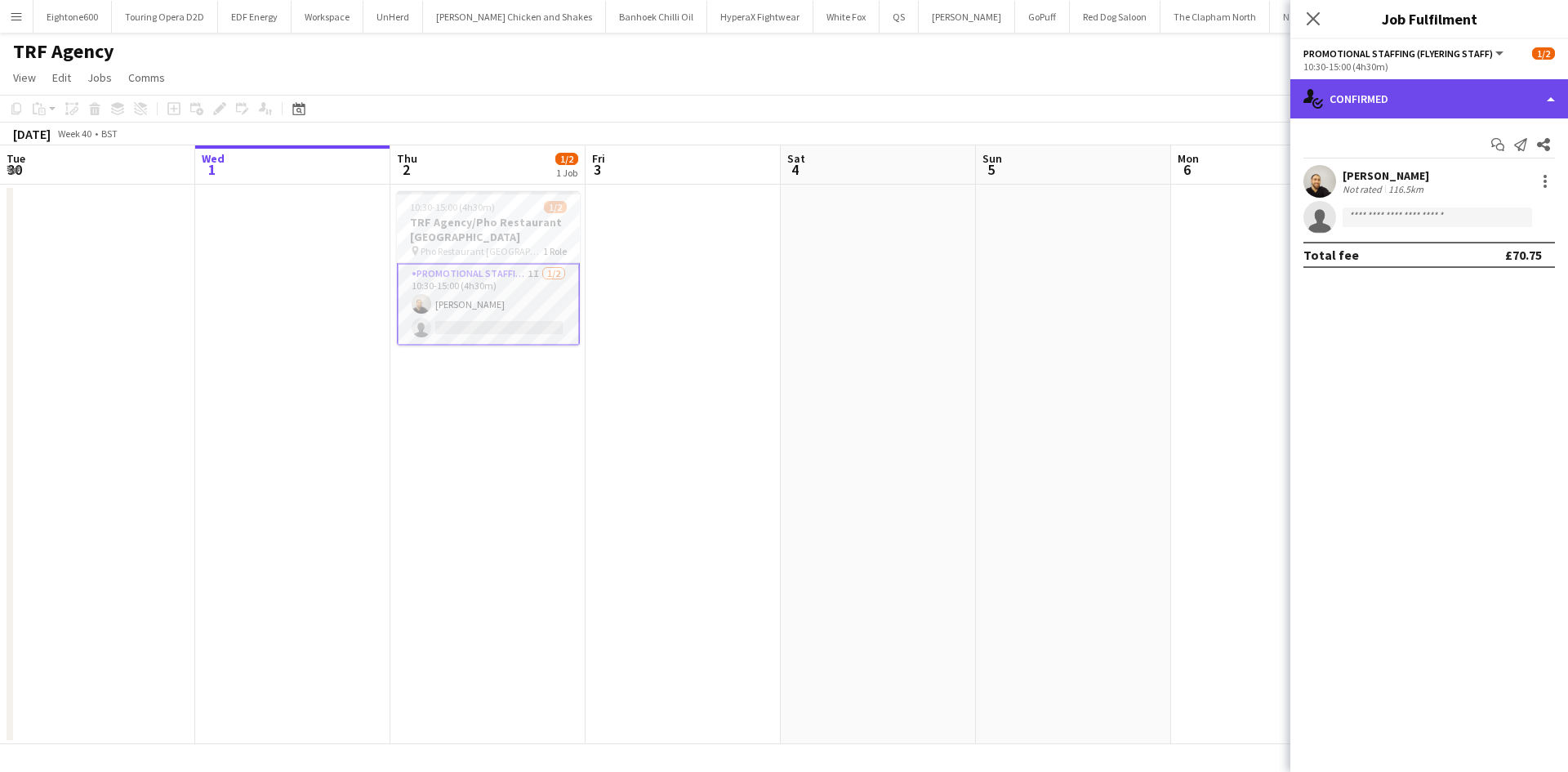
click at [1479, 107] on div "single-neutral-actions-check-2 Confirmed" at bounding box center [1429, 98] width 278 height 39
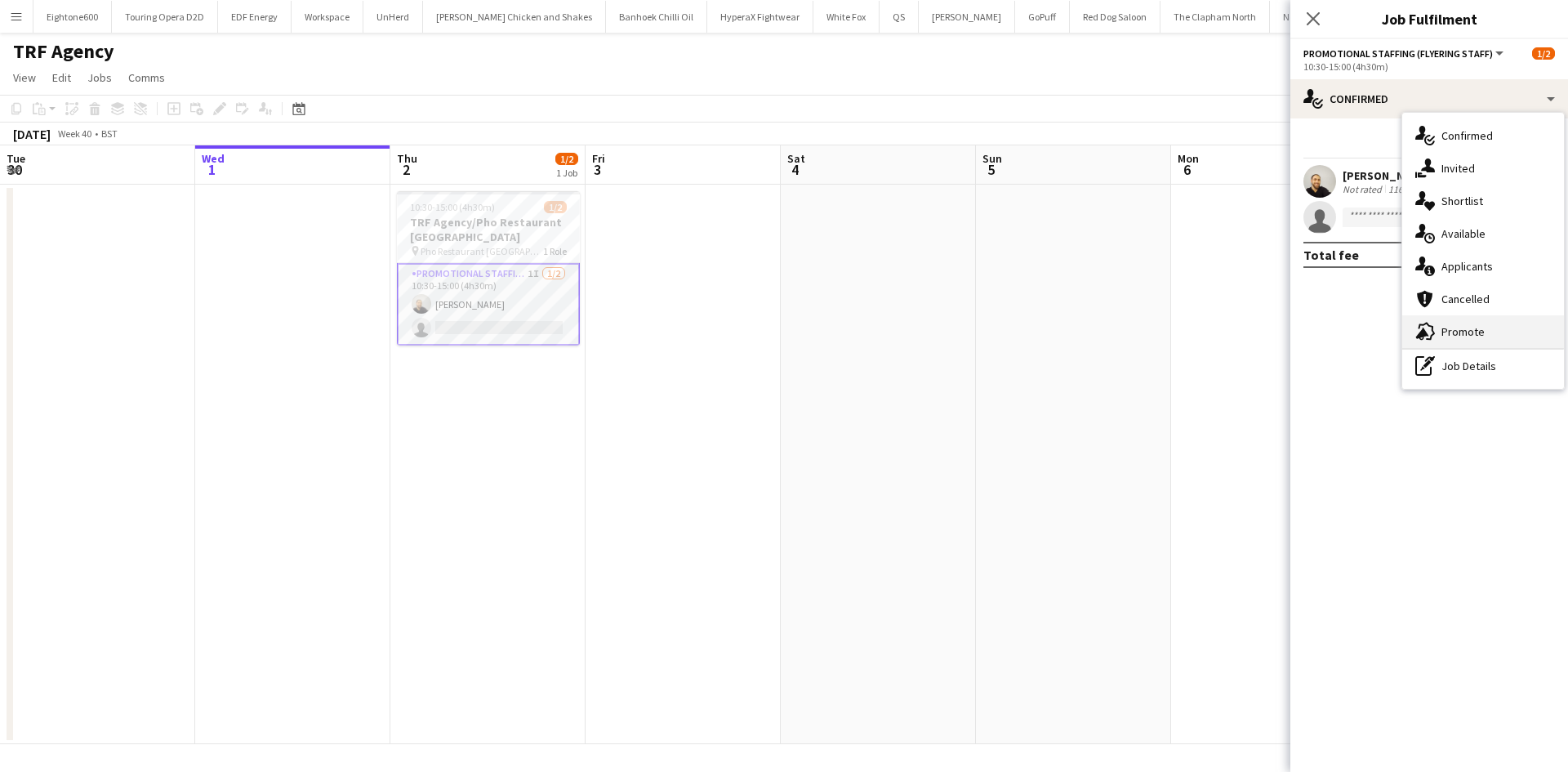
click at [1405, 344] on div "advertising-megaphone Promote" at bounding box center [1483, 331] width 162 height 32
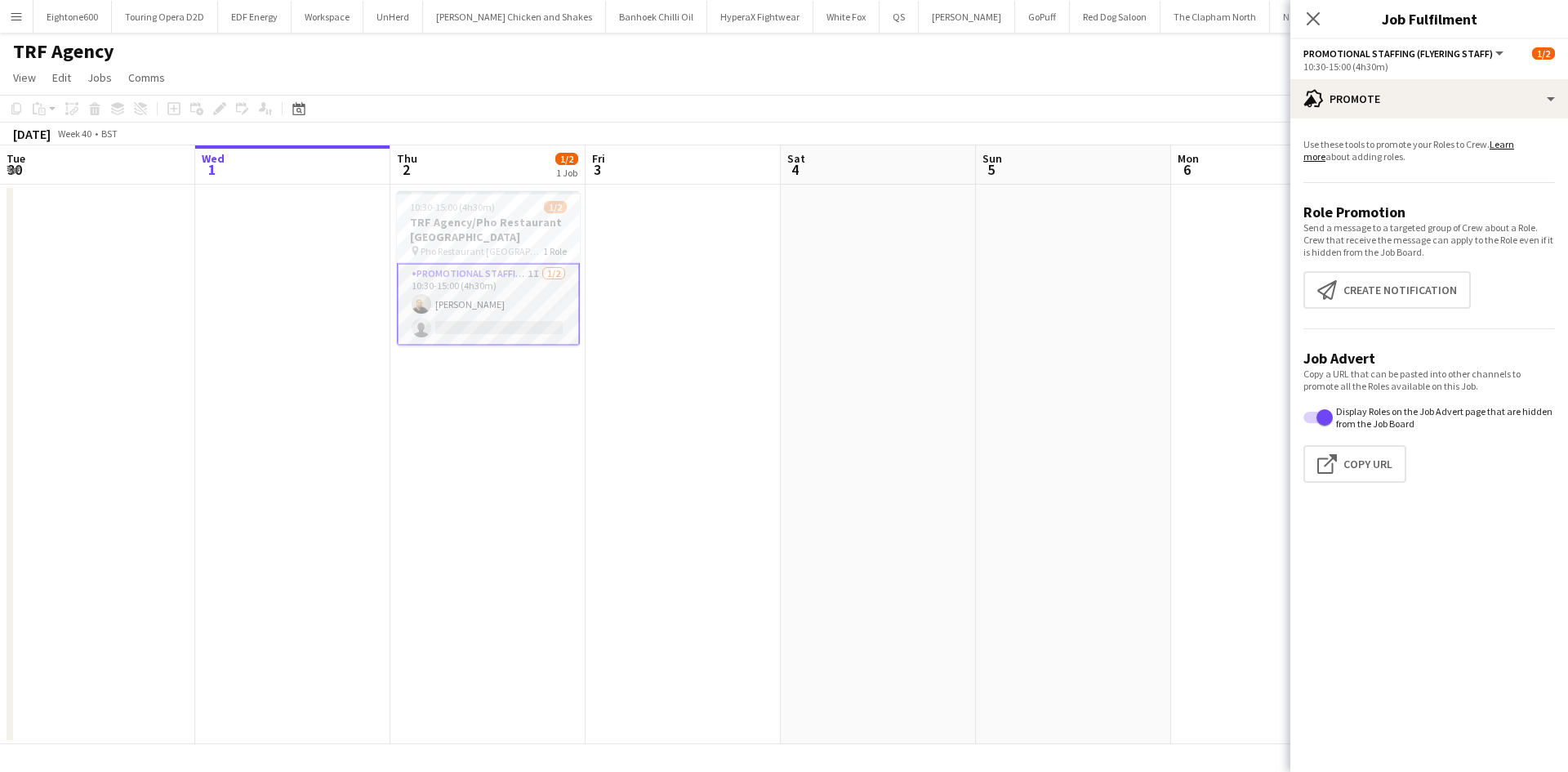
click at [1308, 29] on div "Close pop-in" at bounding box center [1313, 18] width 46 height 38
click at [1313, 14] on icon "Close pop-in" at bounding box center [1313, 18] width 16 height 16
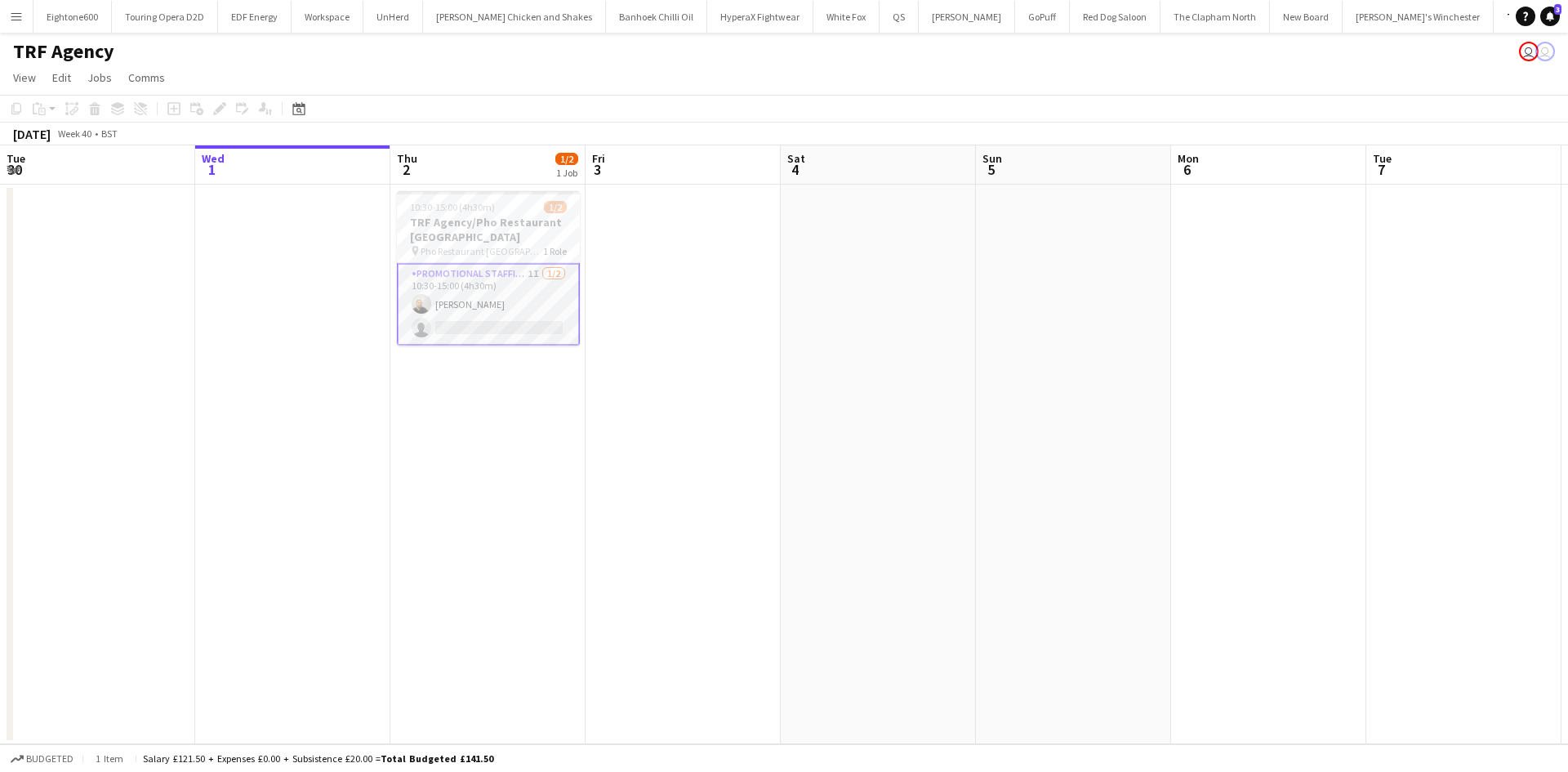
click at [487, 315] on app-card-role "Promotional Staffing (Flyering Staff) 1I [DATE] 10:30-15:00 (4h30m) [PERSON_NAM…" at bounding box center [488, 304] width 183 height 82
click at [442, 308] on app-card-role "Promotional Staffing (Flyering Staff) 1I [DATE] 10:30-15:00 (4h30m) [PERSON_NAM…" at bounding box center [488, 302] width 183 height 79
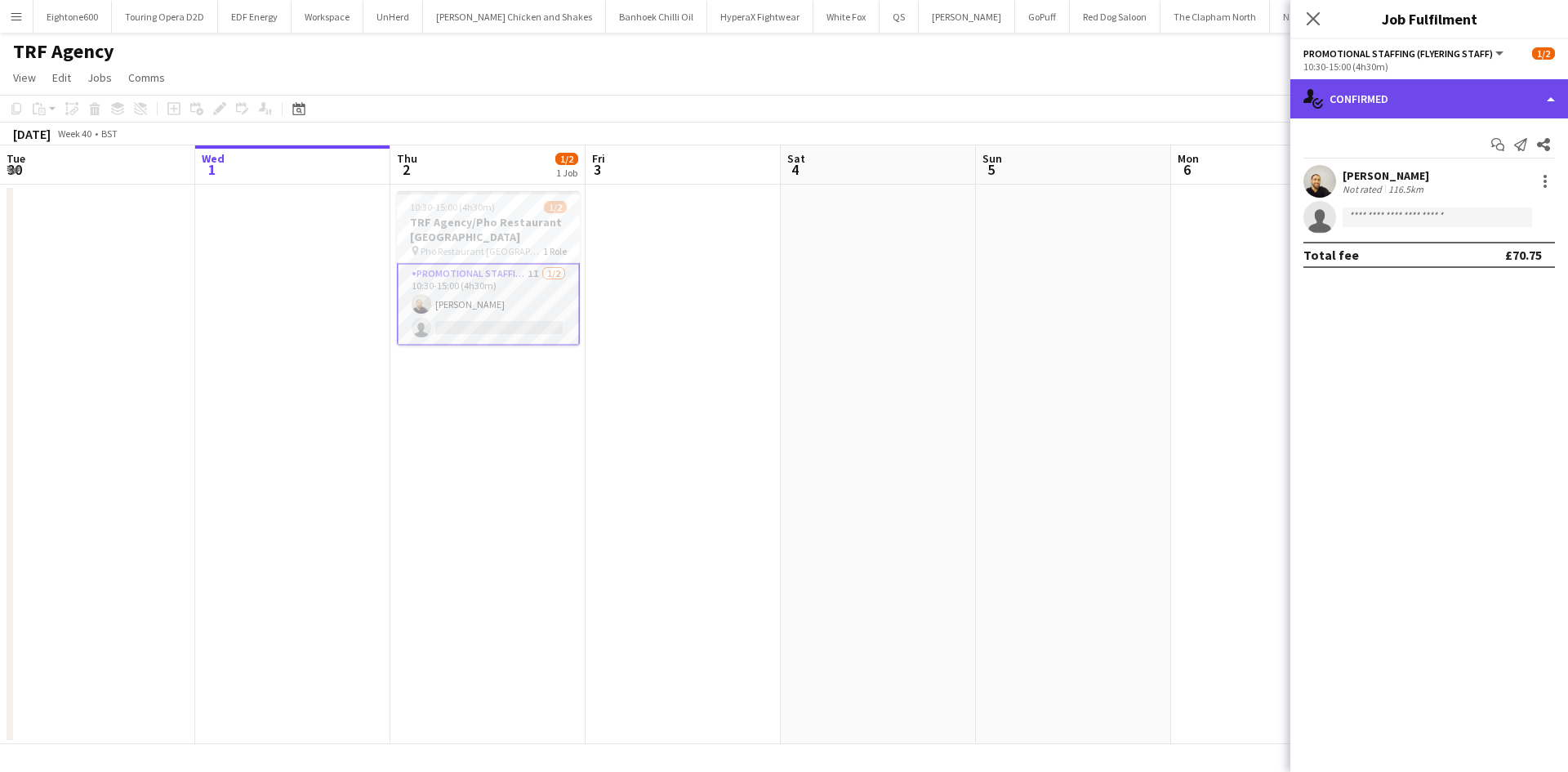
click at [1429, 96] on div "single-neutral-actions-check-2 Confirmed" at bounding box center [1429, 98] width 278 height 39
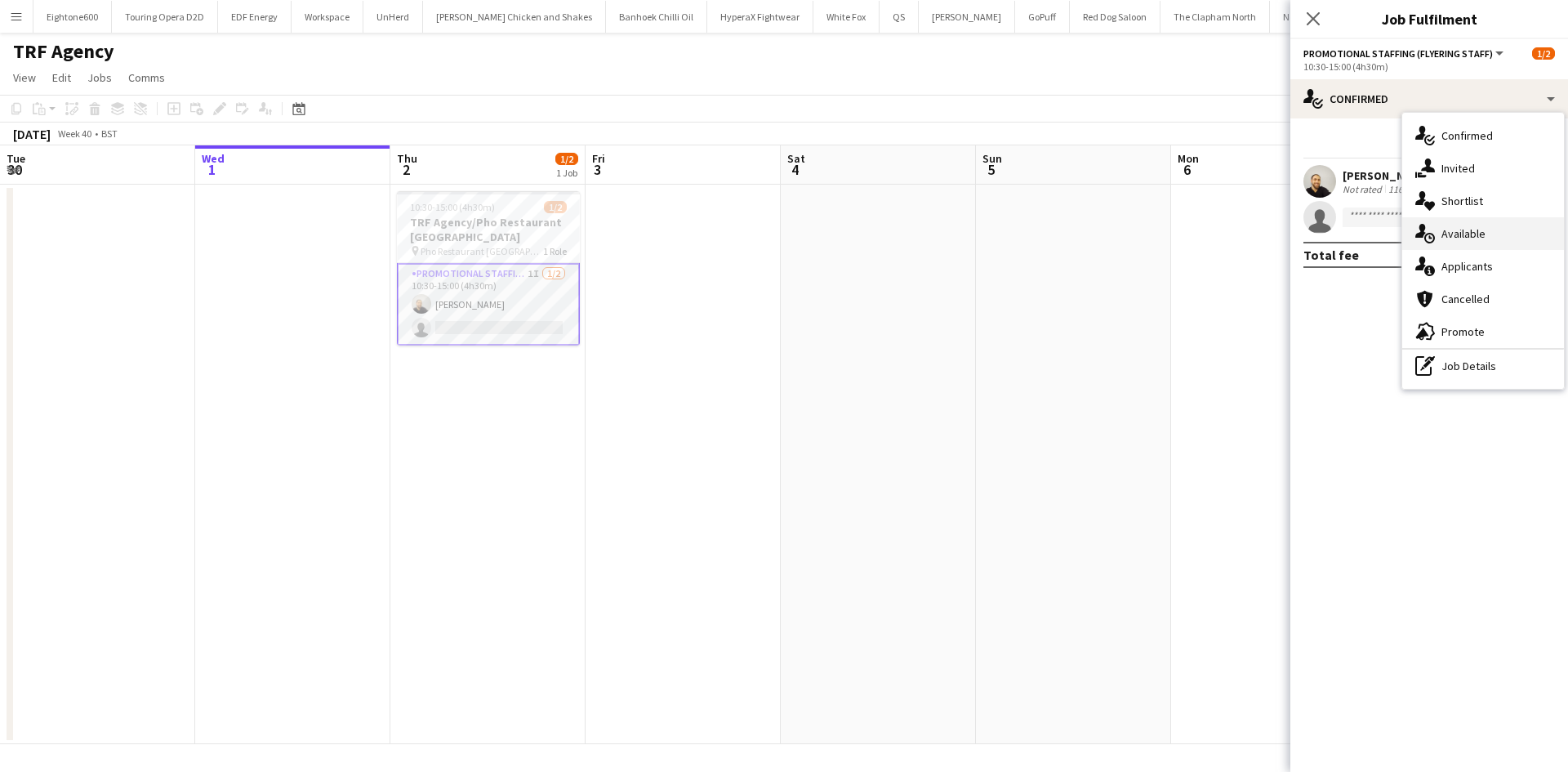
click at [1472, 243] on div "single-neutral-actions-upload Available" at bounding box center [1483, 233] width 162 height 32
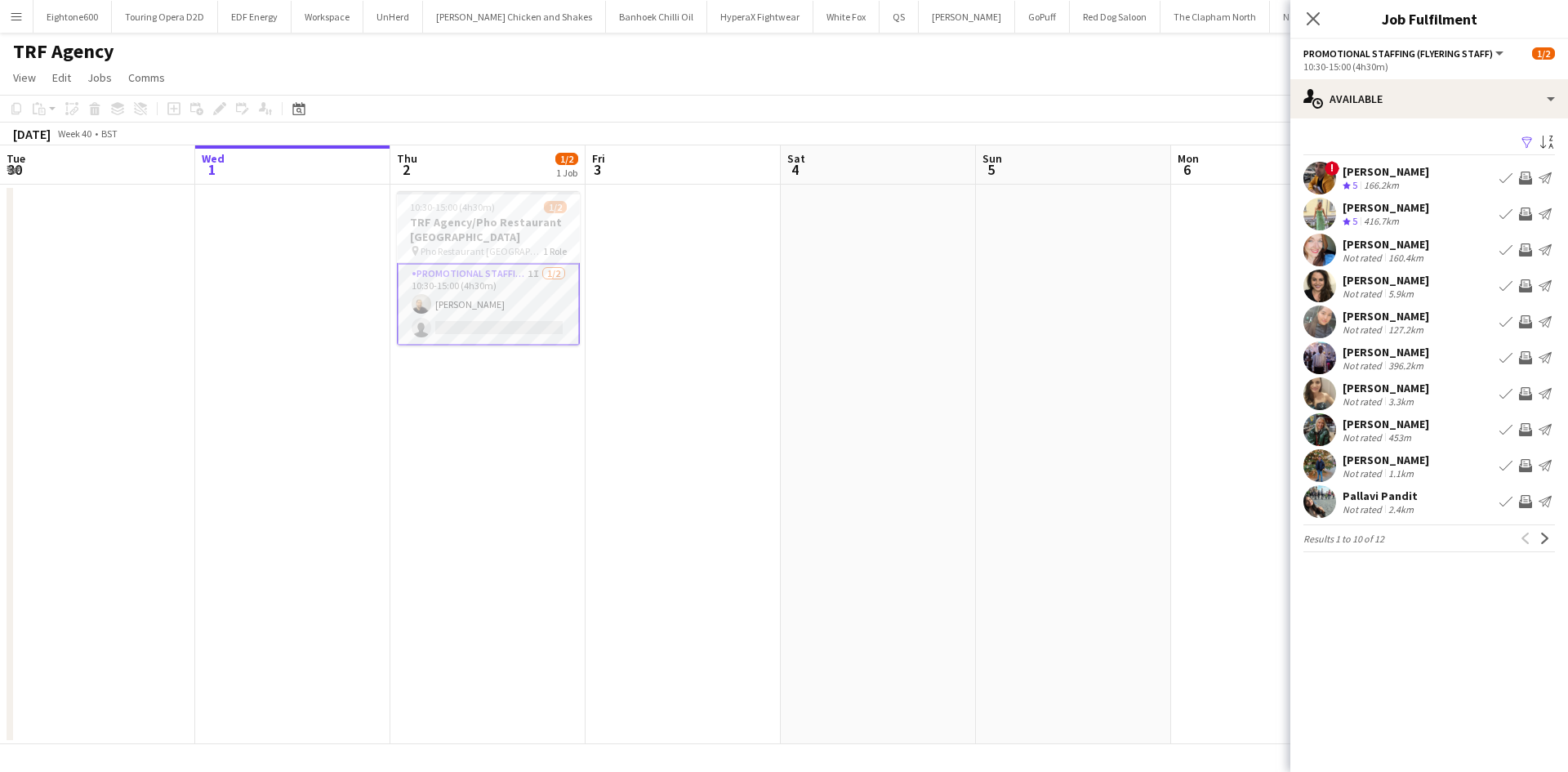
click at [1392, 283] on div "[PERSON_NAME]" at bounding box center [1386, 280] width 87 height 15
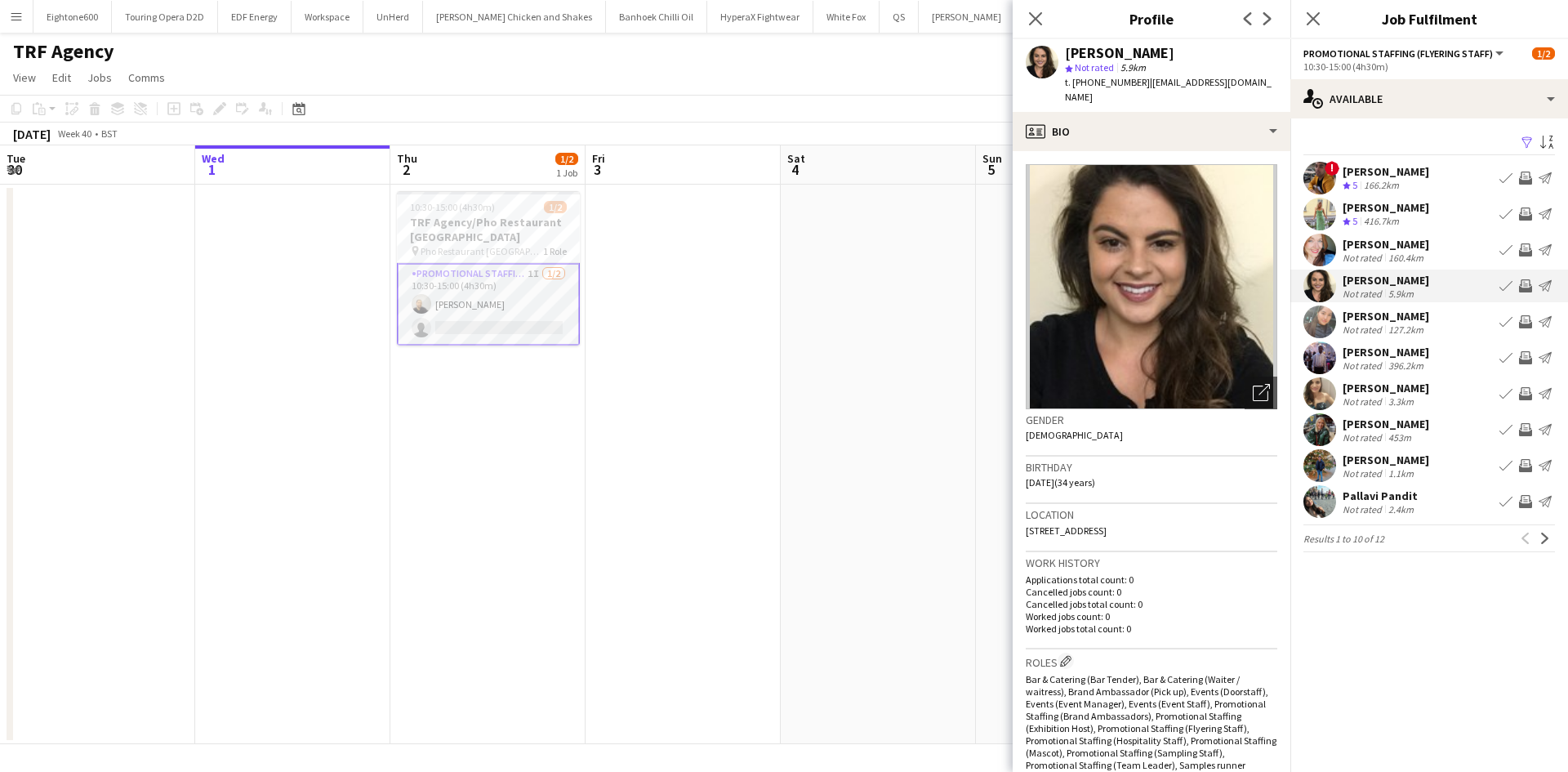
click at [1546, 287] on app-icon "Send notification" at bounding box center [1545, 286] width 13 height 13
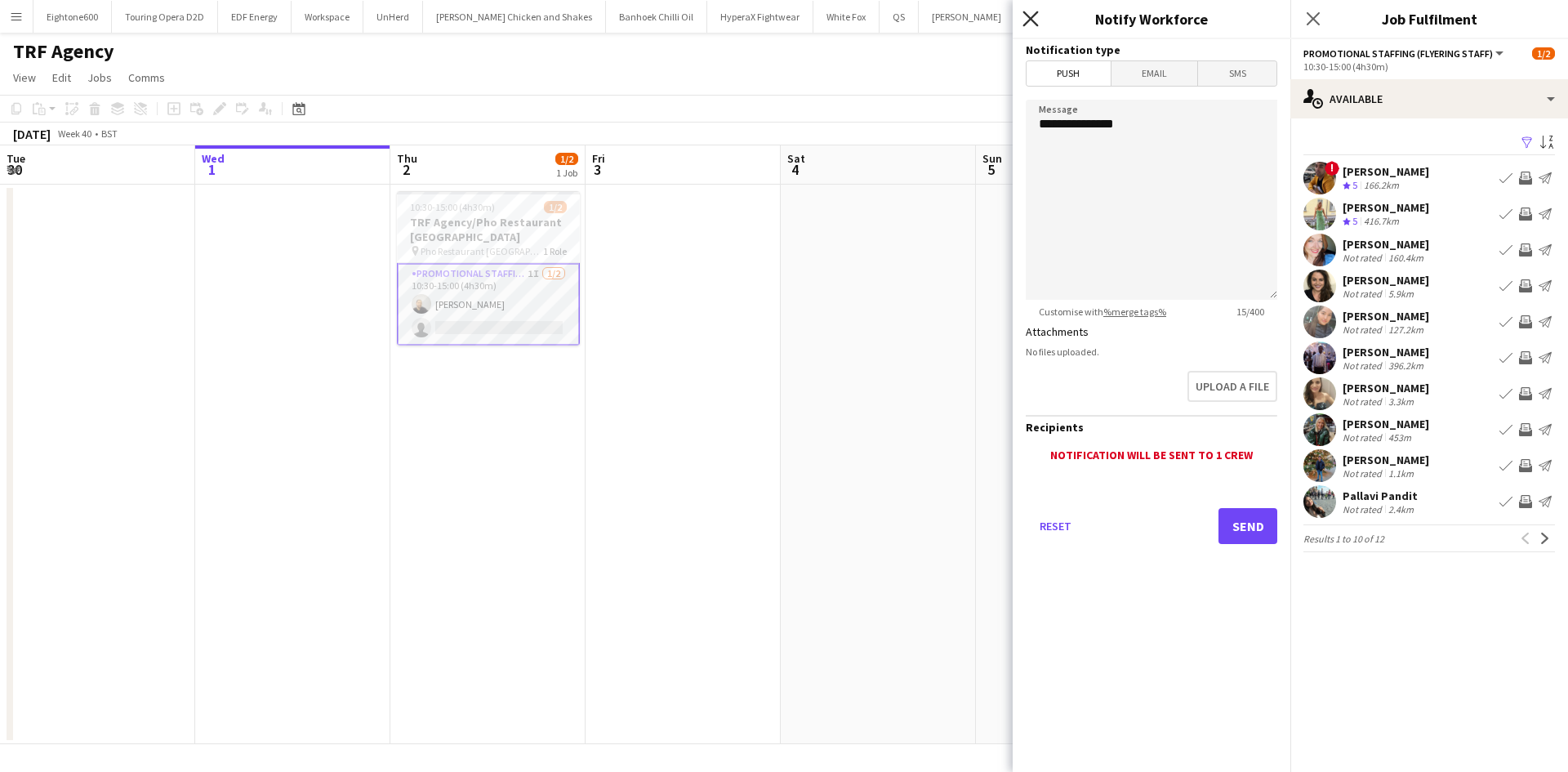
click at [1028, 22] on icon at bounding box center [1030, 18] width 16 height 16
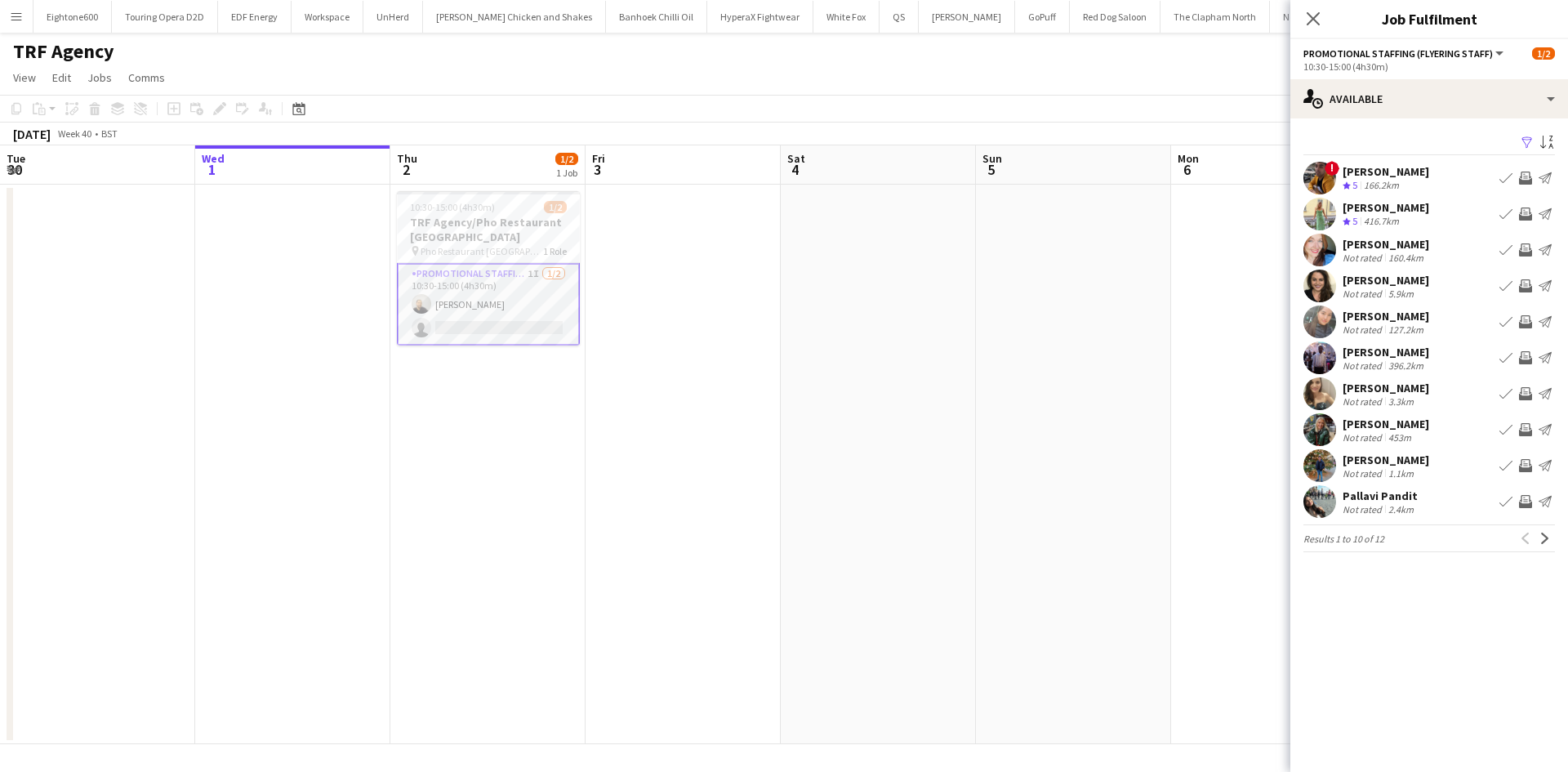
click at [1527, 291] on app-icon "Invite crew" at bounding box center [1525, 286] width 13 height 13
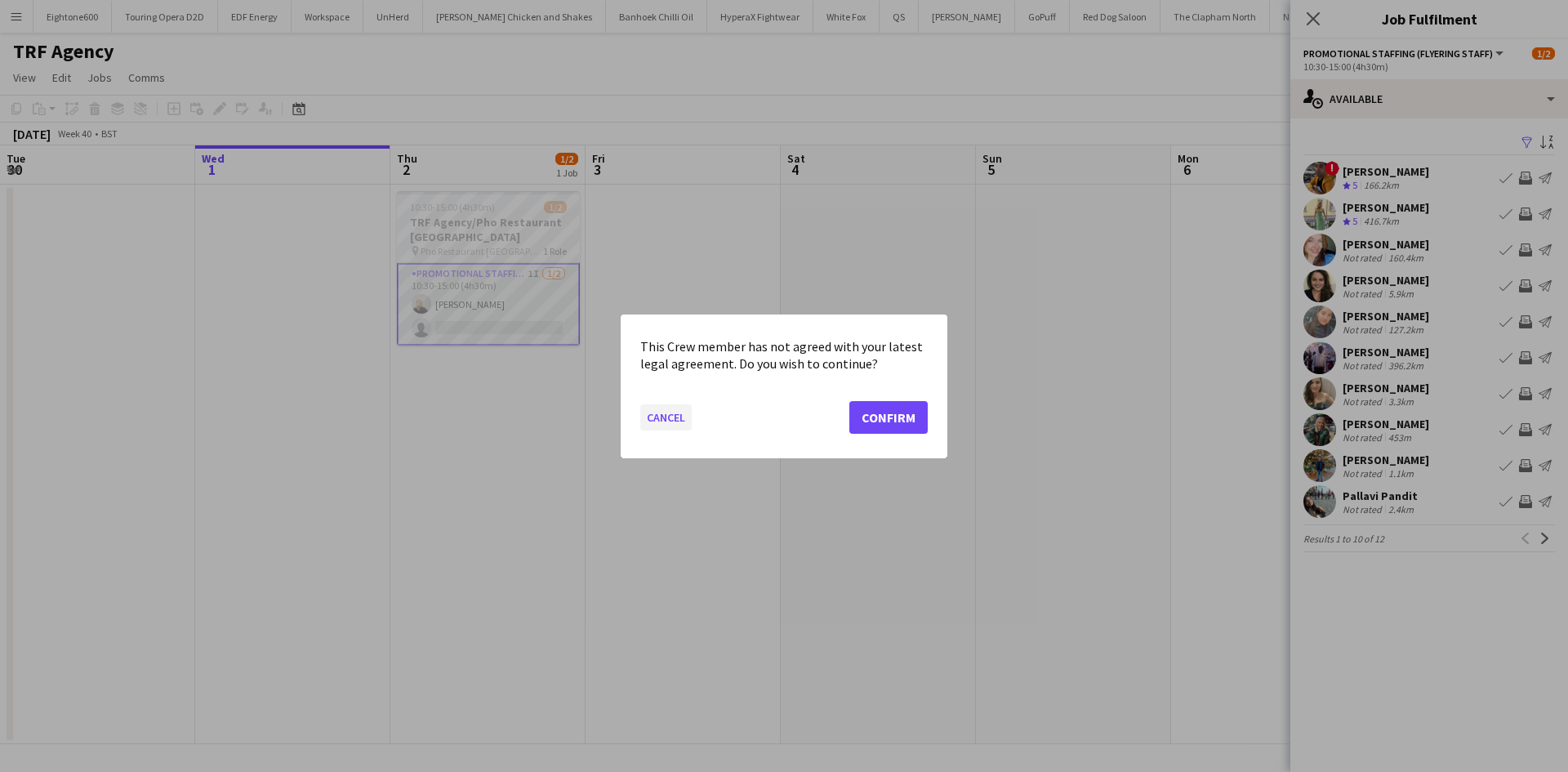
click at [671, 407] on button "Cancel" at bounding box center [666, 417] width 52 height 26
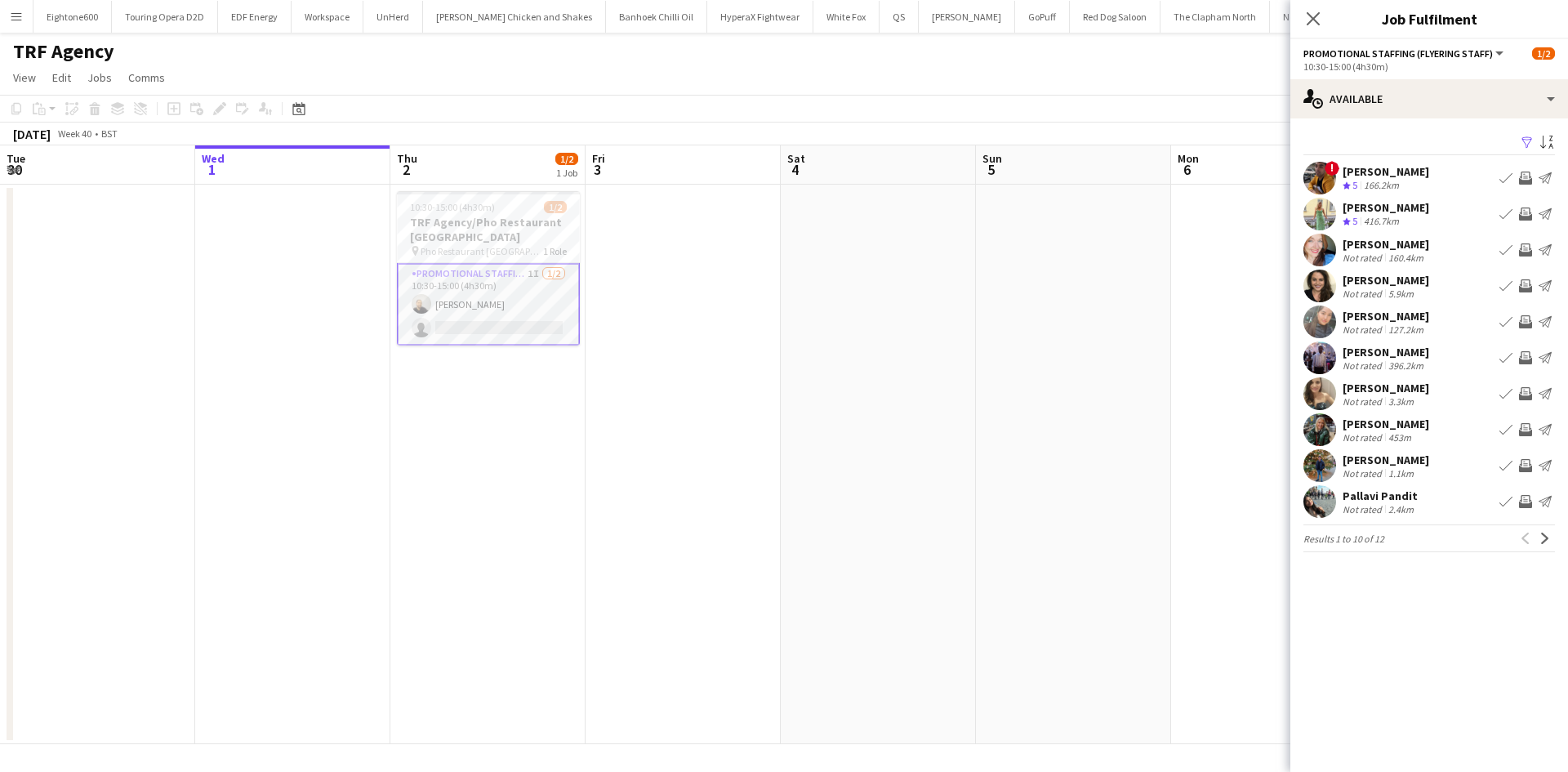
click at [1509, 285] on app-icon "Book crew" at bounding box center [1506, 286] width 13 height 13
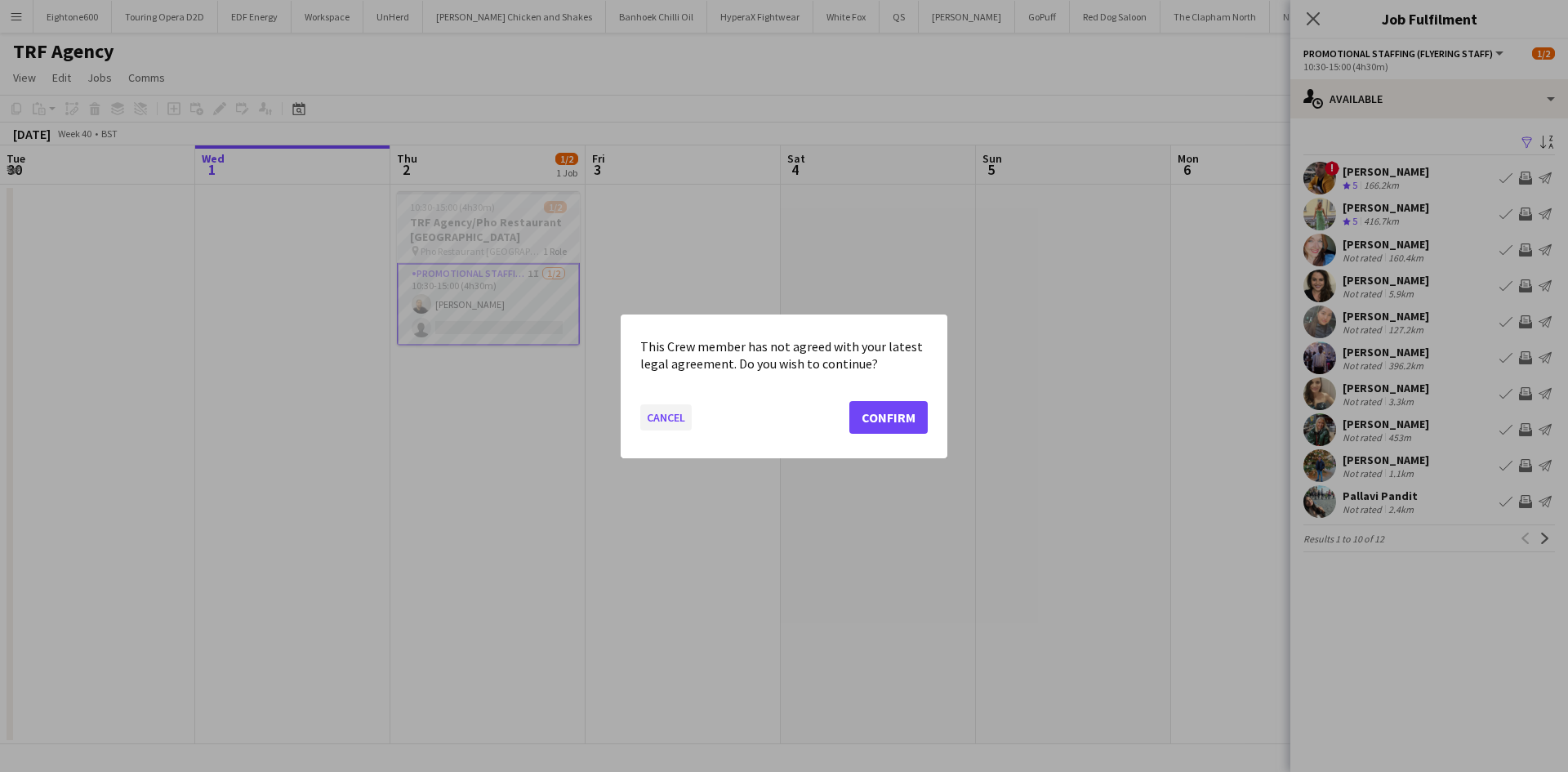
click at [660, 413] on button "Cancel" at bounding box center [666, 417] width 52 height 26
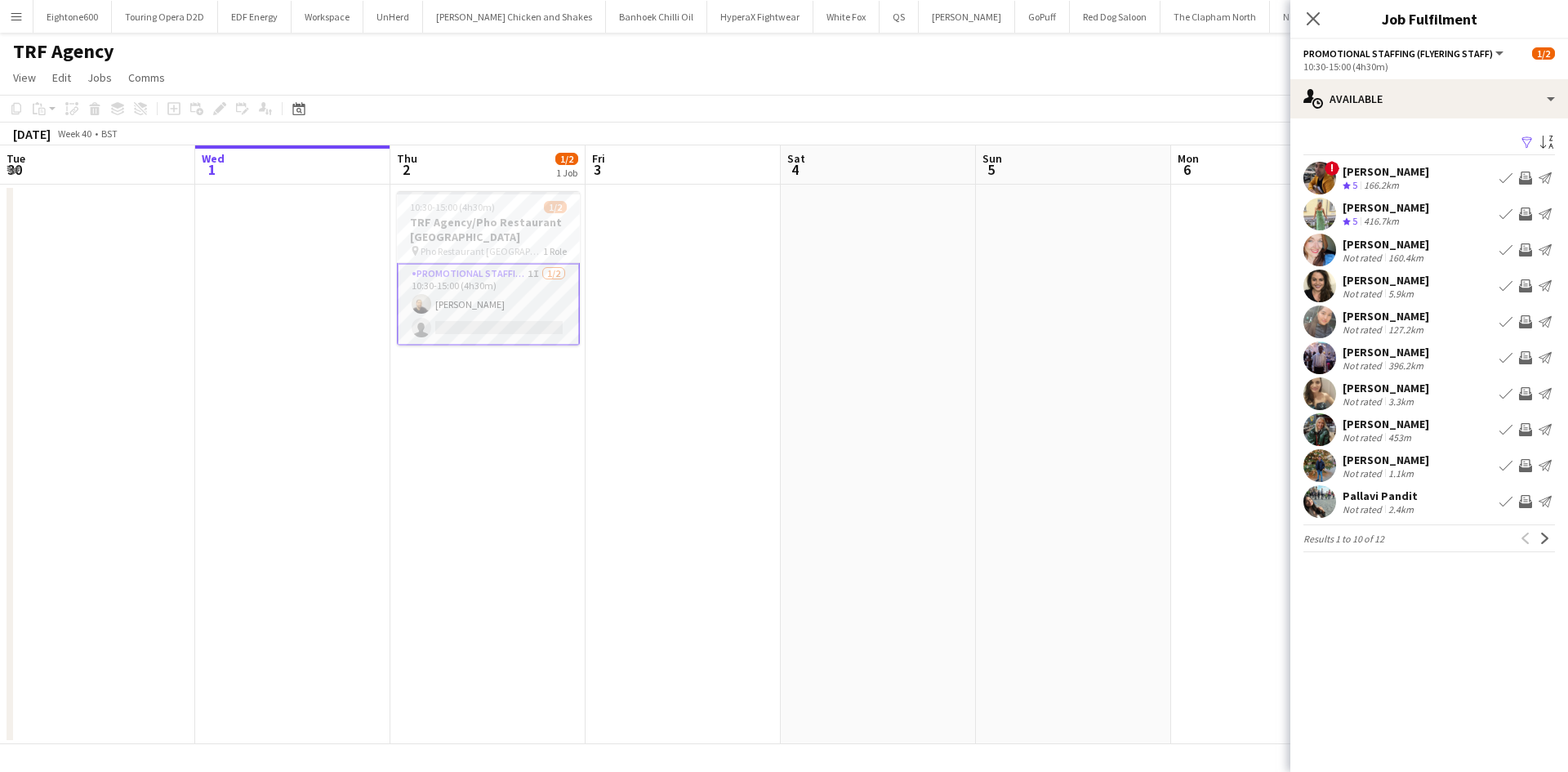
click at [1547, 277] on button "Send notification" at bounding box center [1545, 286] width 19 height 19
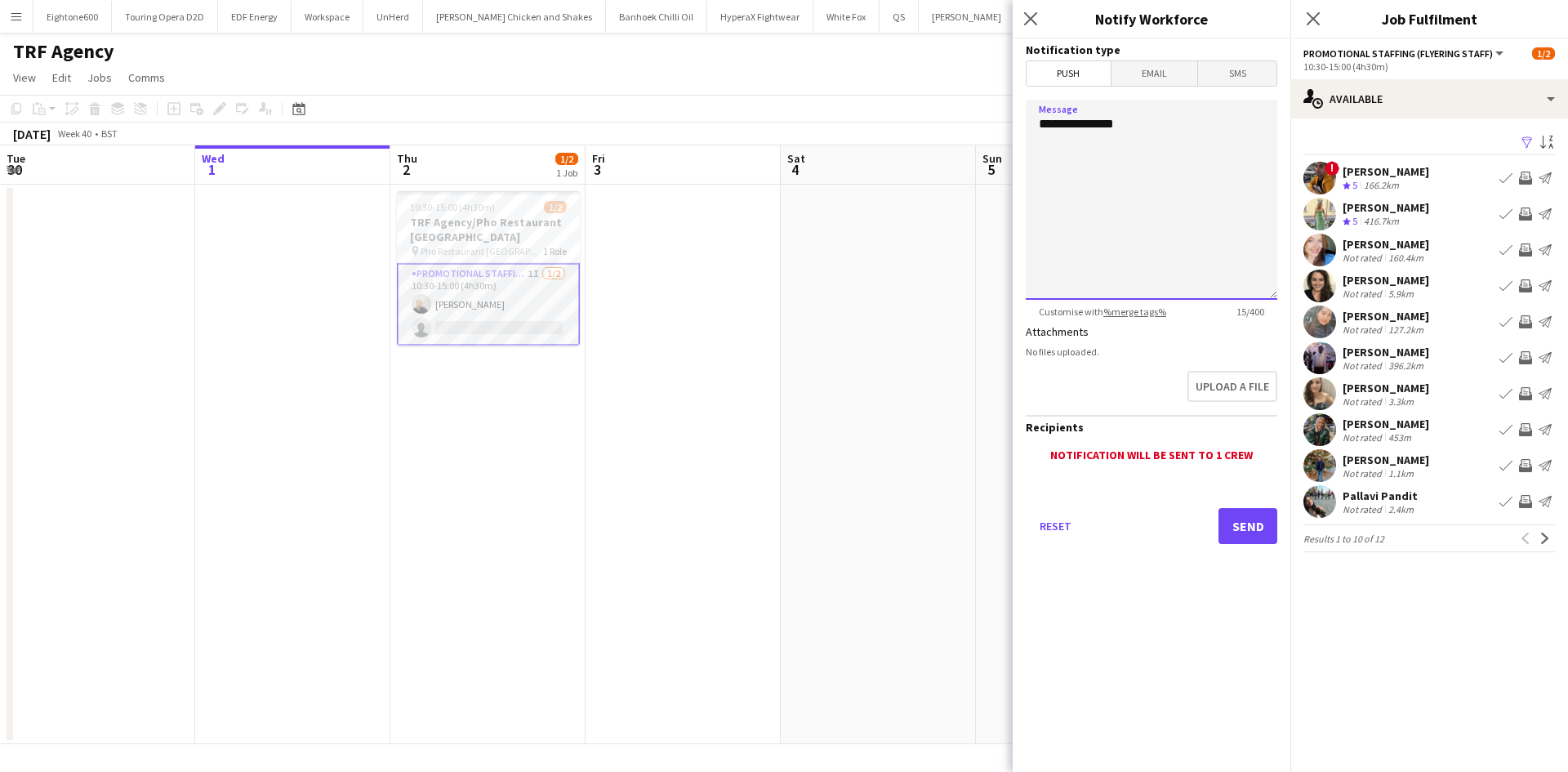
drag, startPoint x: 1176, startPoint y: 115, endPoint x: 978, endPoint y: 145, distance: 200.3
click at [978, 145] on body "Menu Boards Boards Boards All jobs Status Workforce Workforce My Workforce Recr…" at bounding box center [784, 386] width 1568 height 772
type textarea "***"
click at [1381, 274] on div "Zoe Mingoia" at bounding box center [1386, 280] width 87 height 15
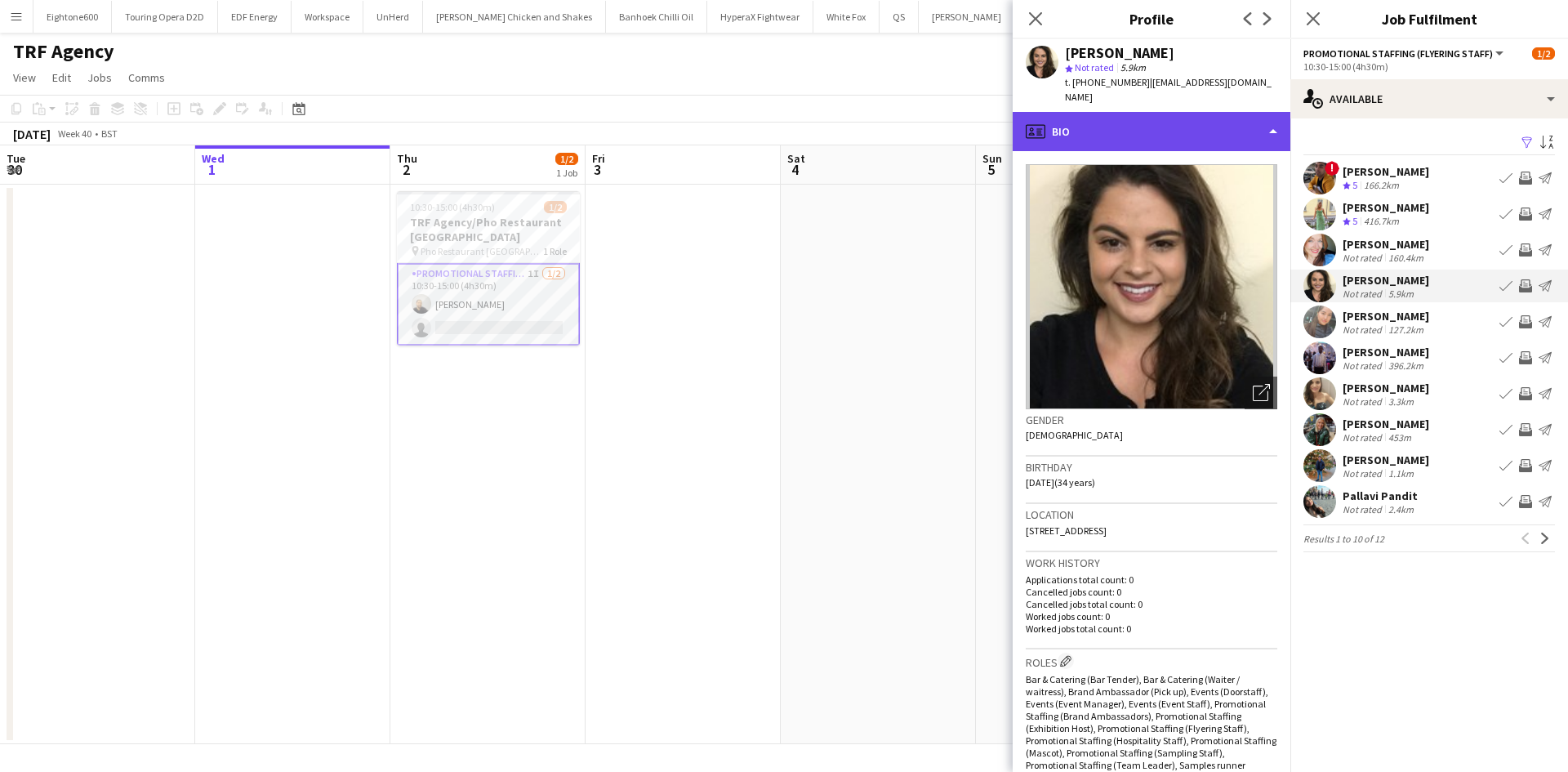
click at [1165, 121] on div "profile Bio" at bounding box center [1151, 131] width 278 height 39
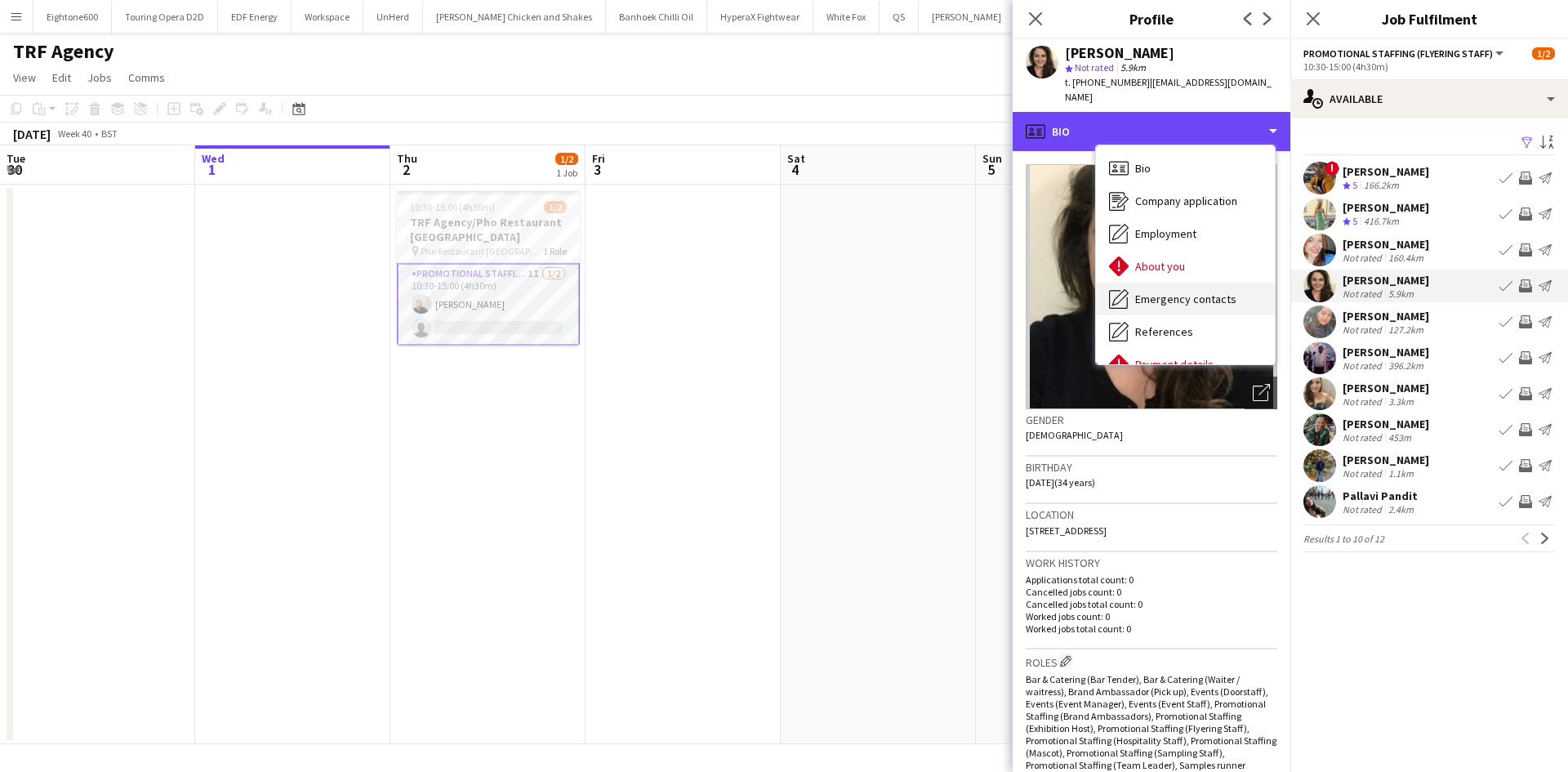
scroll to position [219, 0]
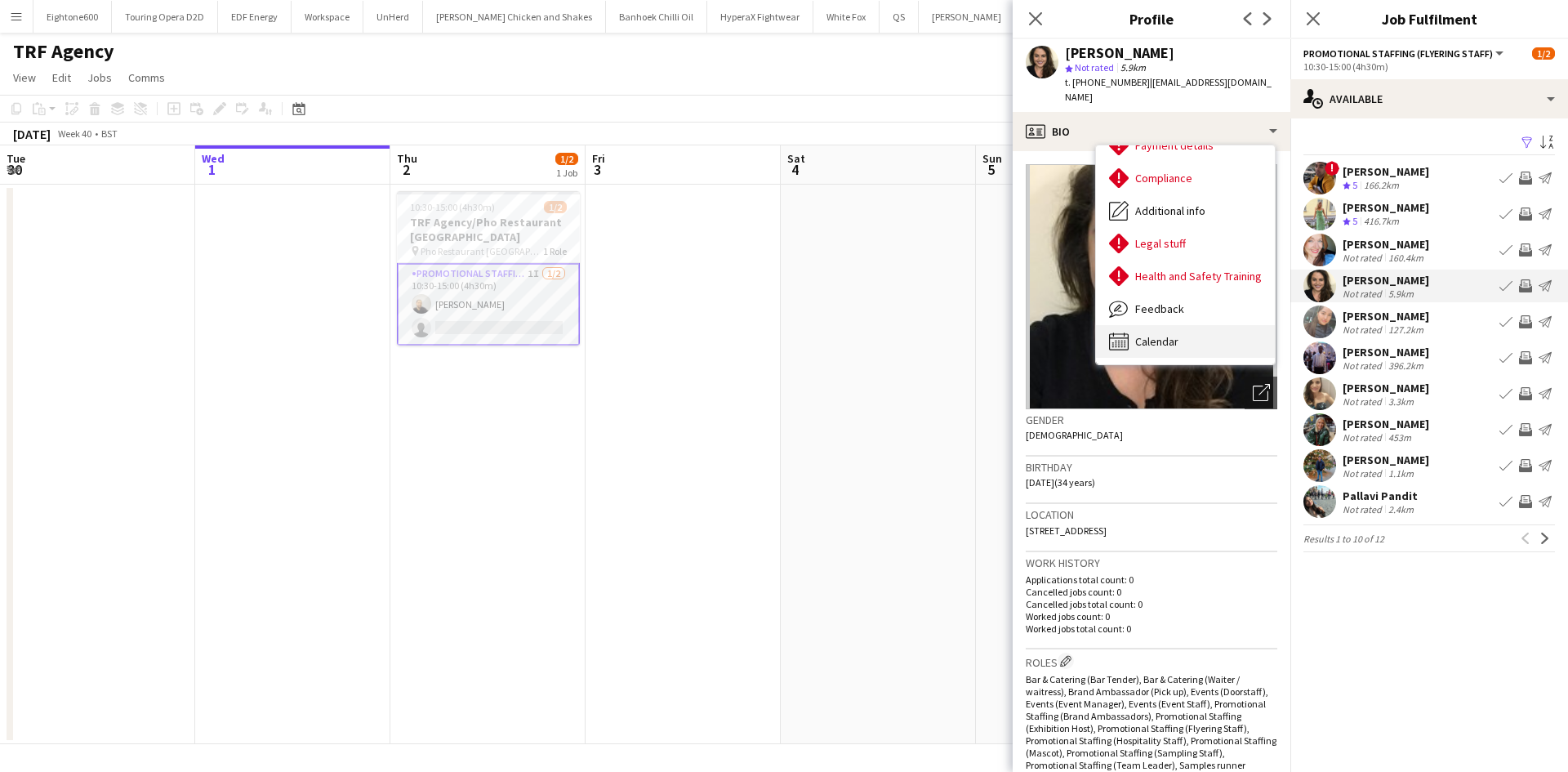
click at [1183, 335] on div "Calendar Calendar" at bounding box center [1185, 341] width 179 height 32
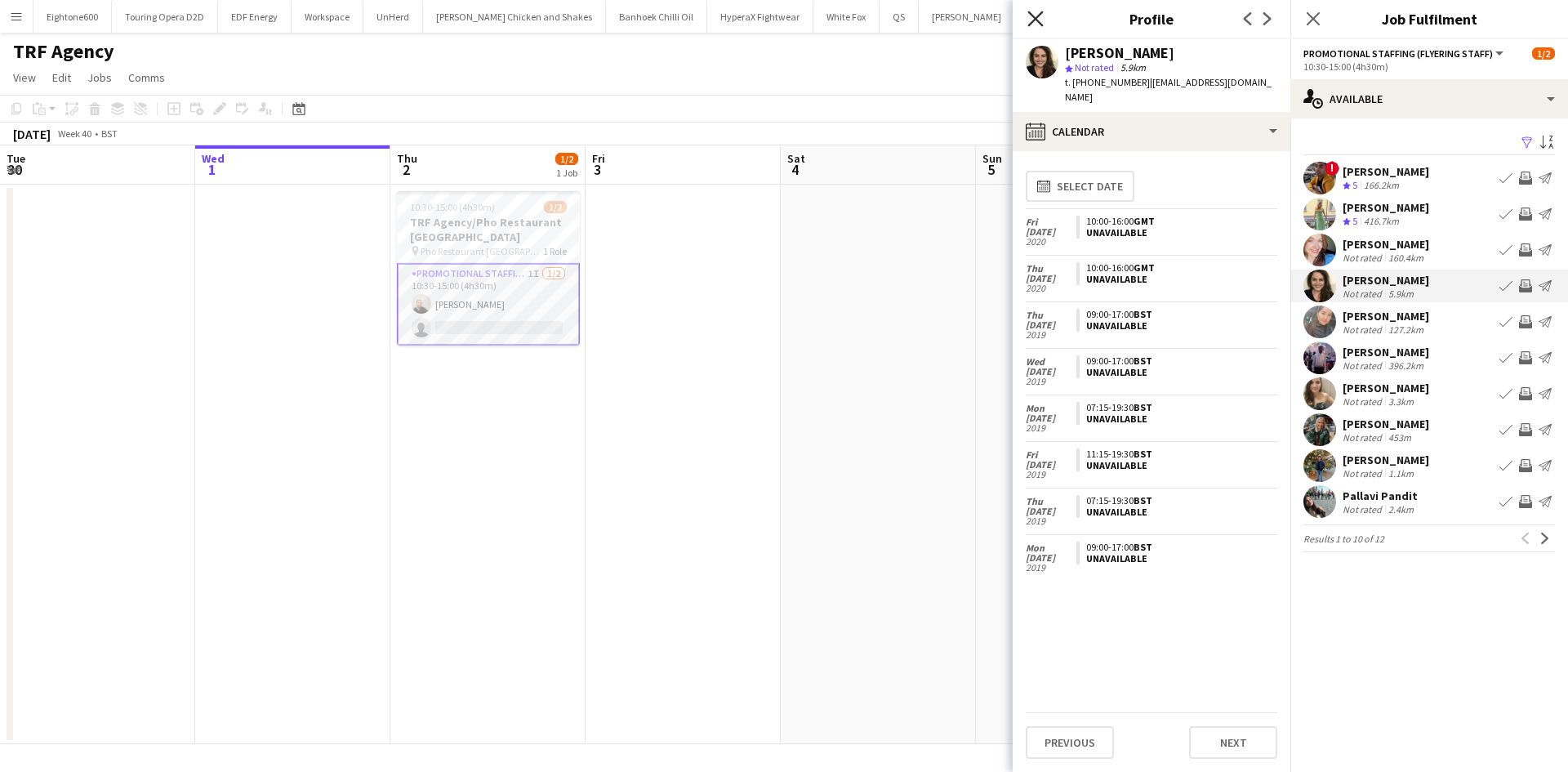
click at [1031, 18] on icon "Close pop-in" at bounding box center [1035, 18] width 16 height 16
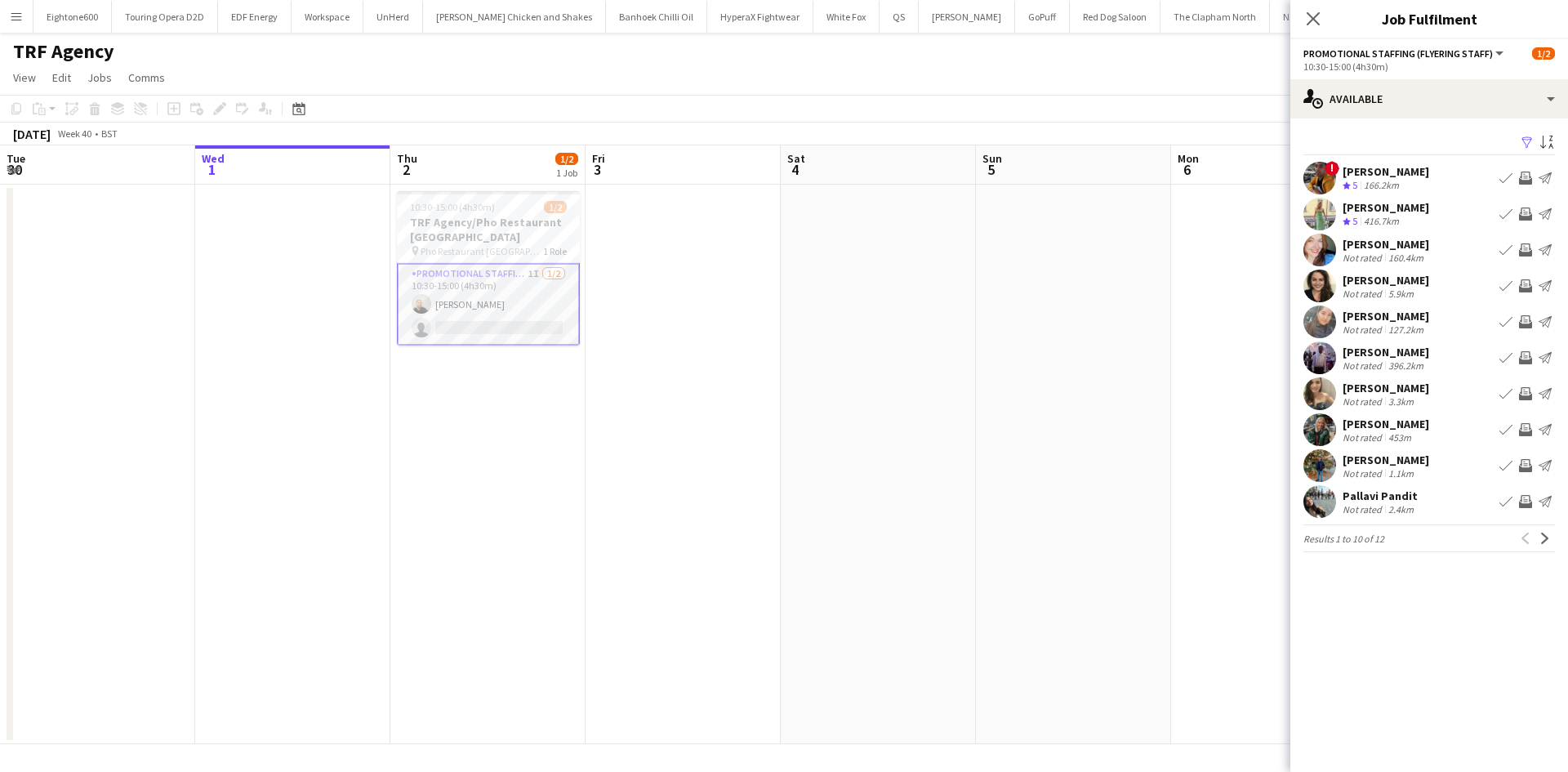
click at [1372, 505] on div "Not rated" at bounding box center [1364, 509] width 42 height 12
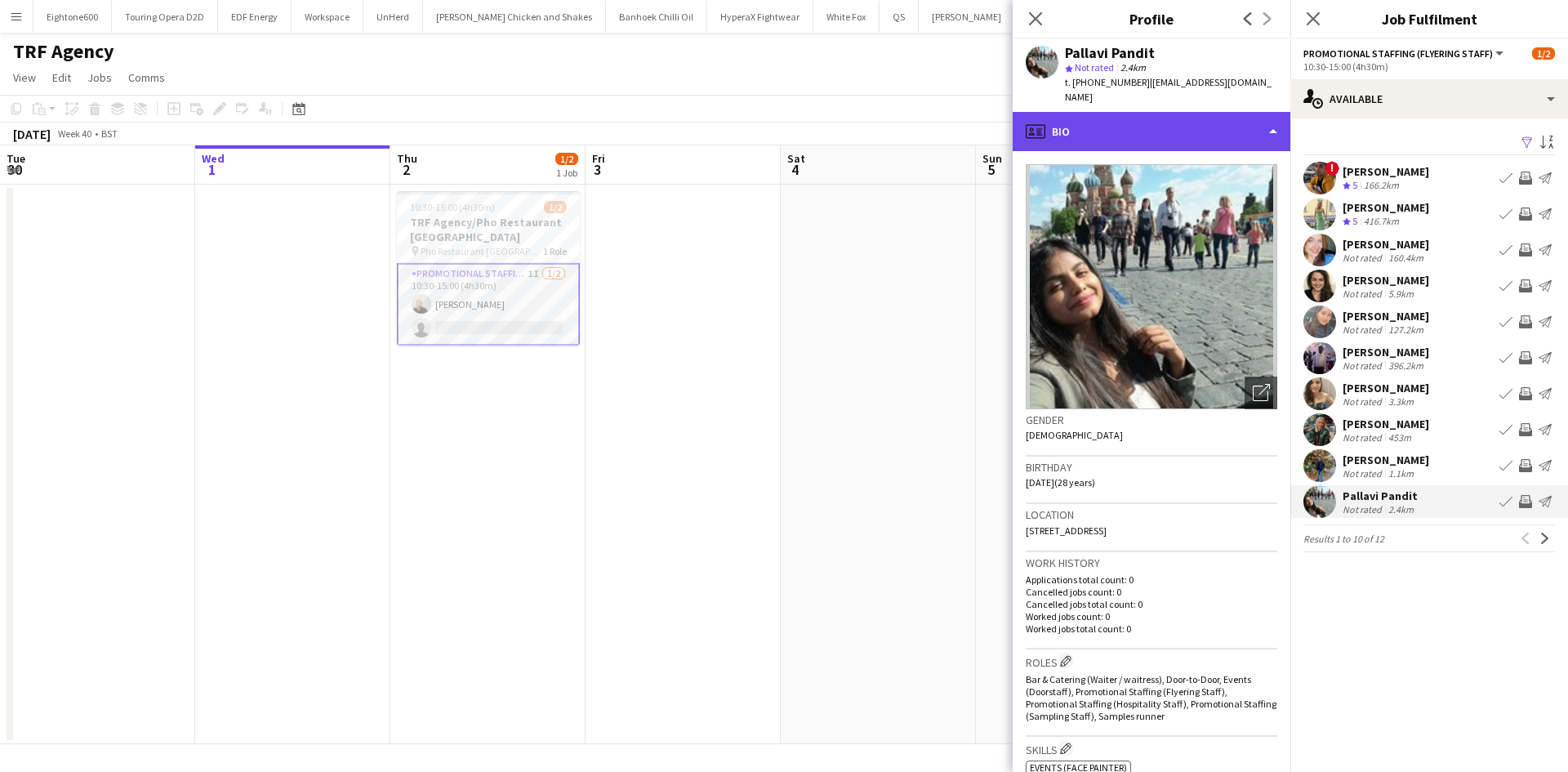
click at [1084, 128] on div "profile Bio" at bounding box center [1151, 131] width 278 height 39
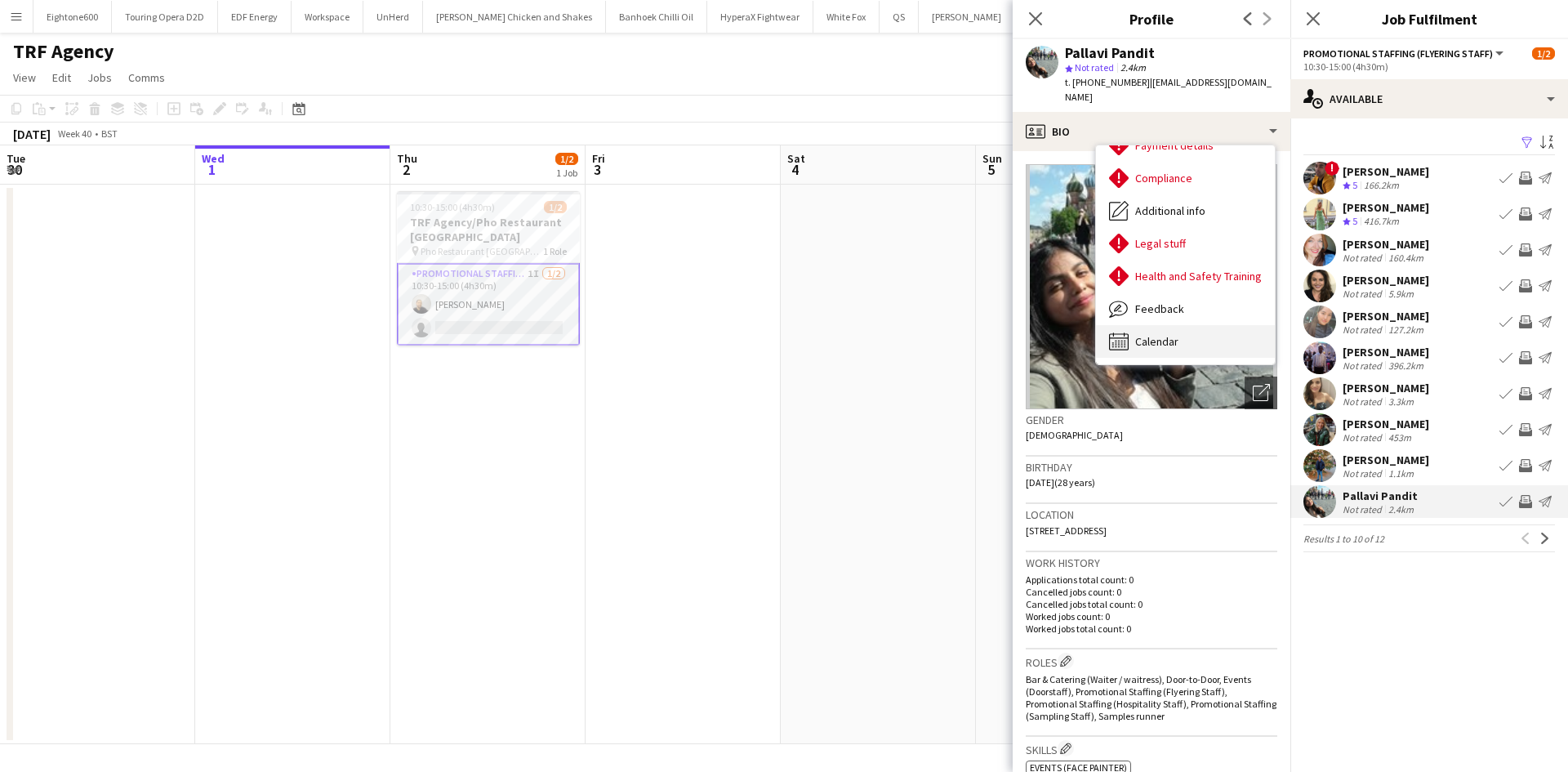
click at [1185, 330] on div "Calendar Calendar" at bounding box center [1185, 341] width 179 height 32
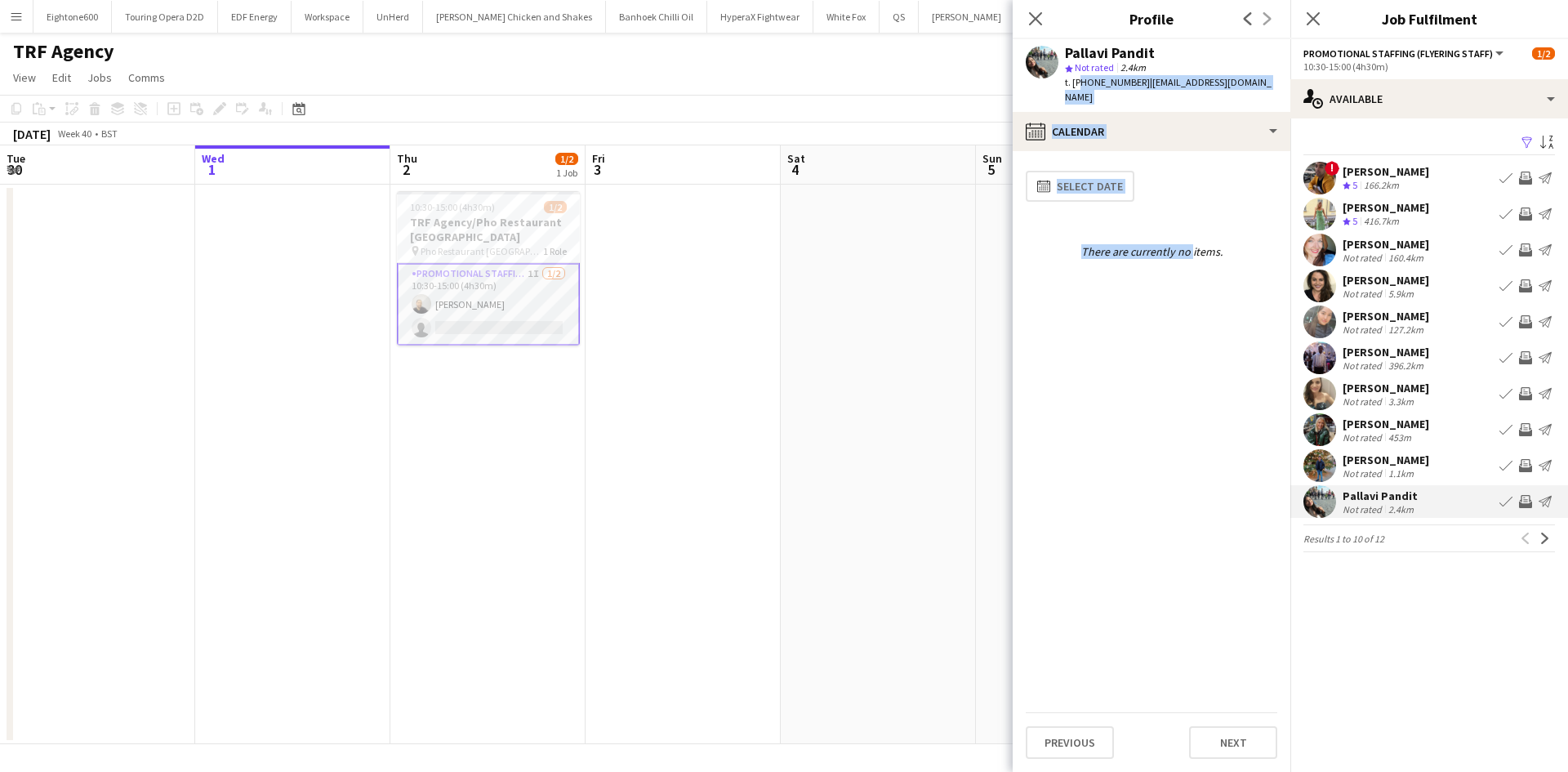
drag, startPoint x: 1185, startPoint y: 330, endPoint x: 1119, endPoint y: 66, distance: 272.1
click at [1119, 66] on app-crew-profile "Close pop-in Profile Previous Next Pallavi Pandit star Not rated 2.4km t. +4477…" at bounding box center [1151, 386] width 278 height 772
click at [1141, 244] on div "There are currently no items." at bounding box center [1151, 251] width 251 height 15
click at [1035, 22] on icon "Close pop-in" at bounding box center [1035, 18] width 16 height 16
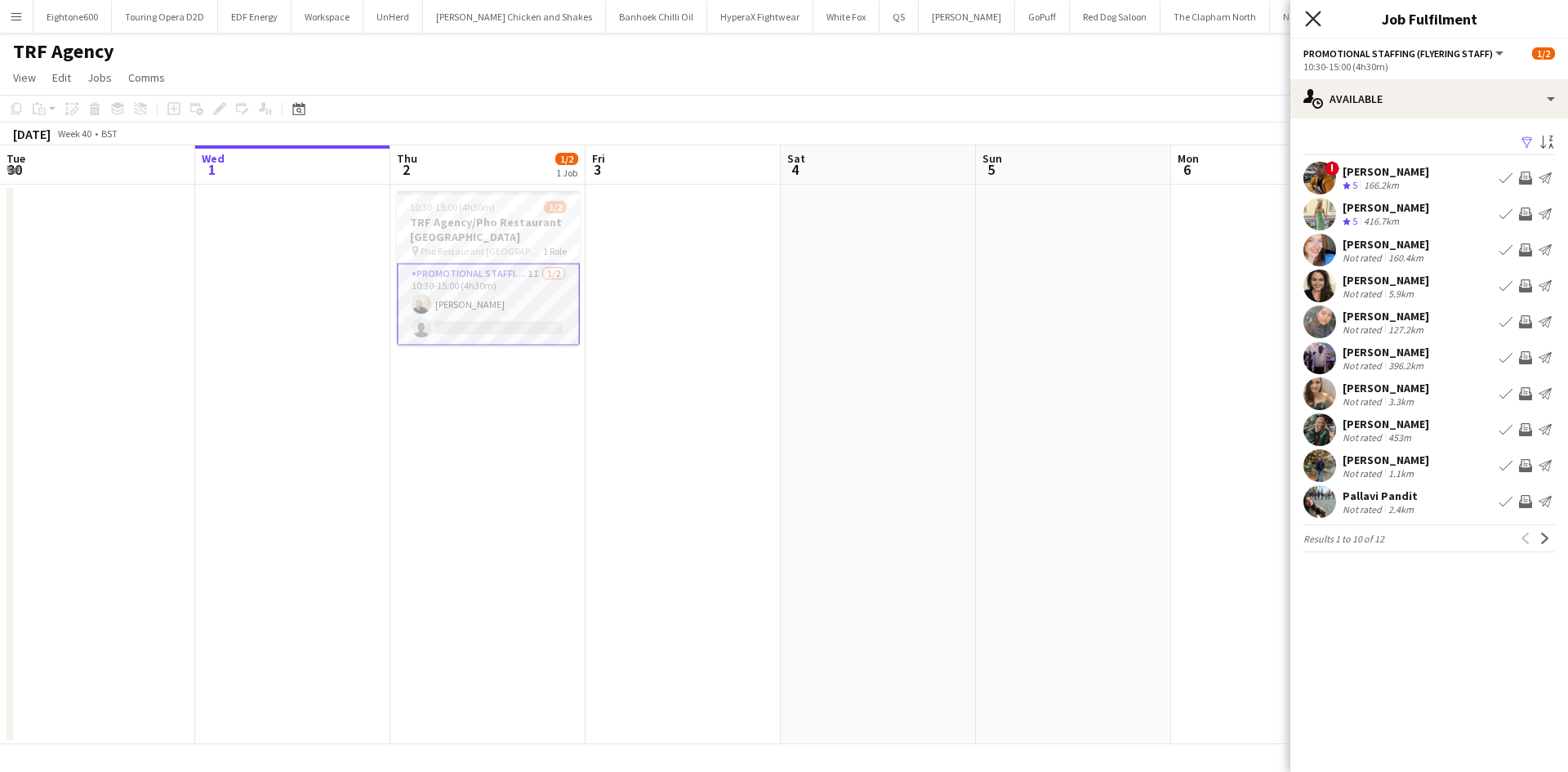
click at [1314, 17] on icon "Close pop-in" at bounding box center [1313, 18] width 16 height 16
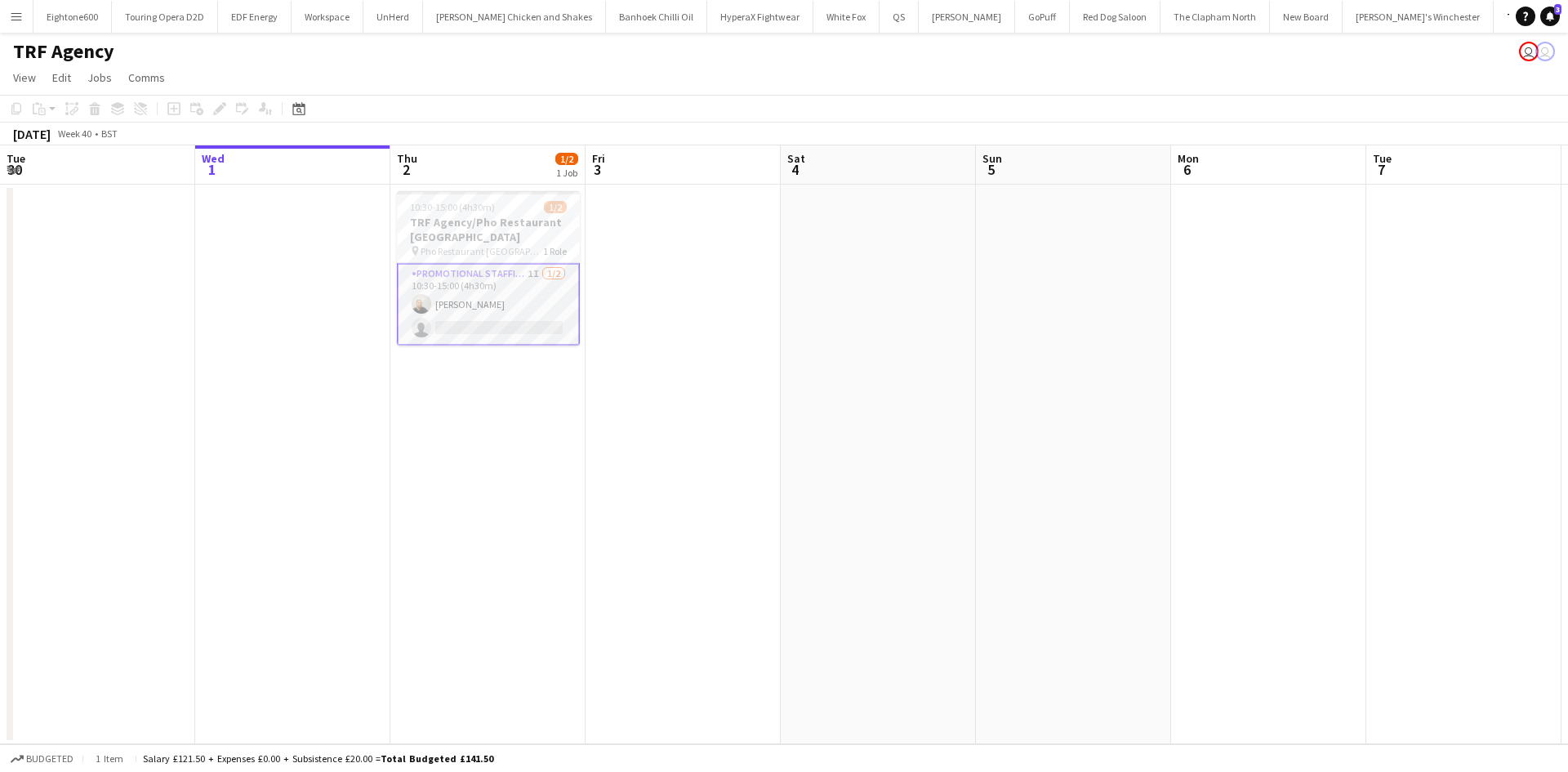
click at [543, 311] on app-card-role "Promotional Staffing (Flyering Staff) 1I 1/2 10:30-15:00 (4h30m) Craig Talbot s…" at bounding box center [488, 304] width 183 height 82
click at [480, 297] on app-card-role "Promotional Staffing (Flyering Staff) 1I 1/2 10:30-15:00 (4h30m) Craig Talbot s…" at bounding box center [488, 302] width 183 height 79
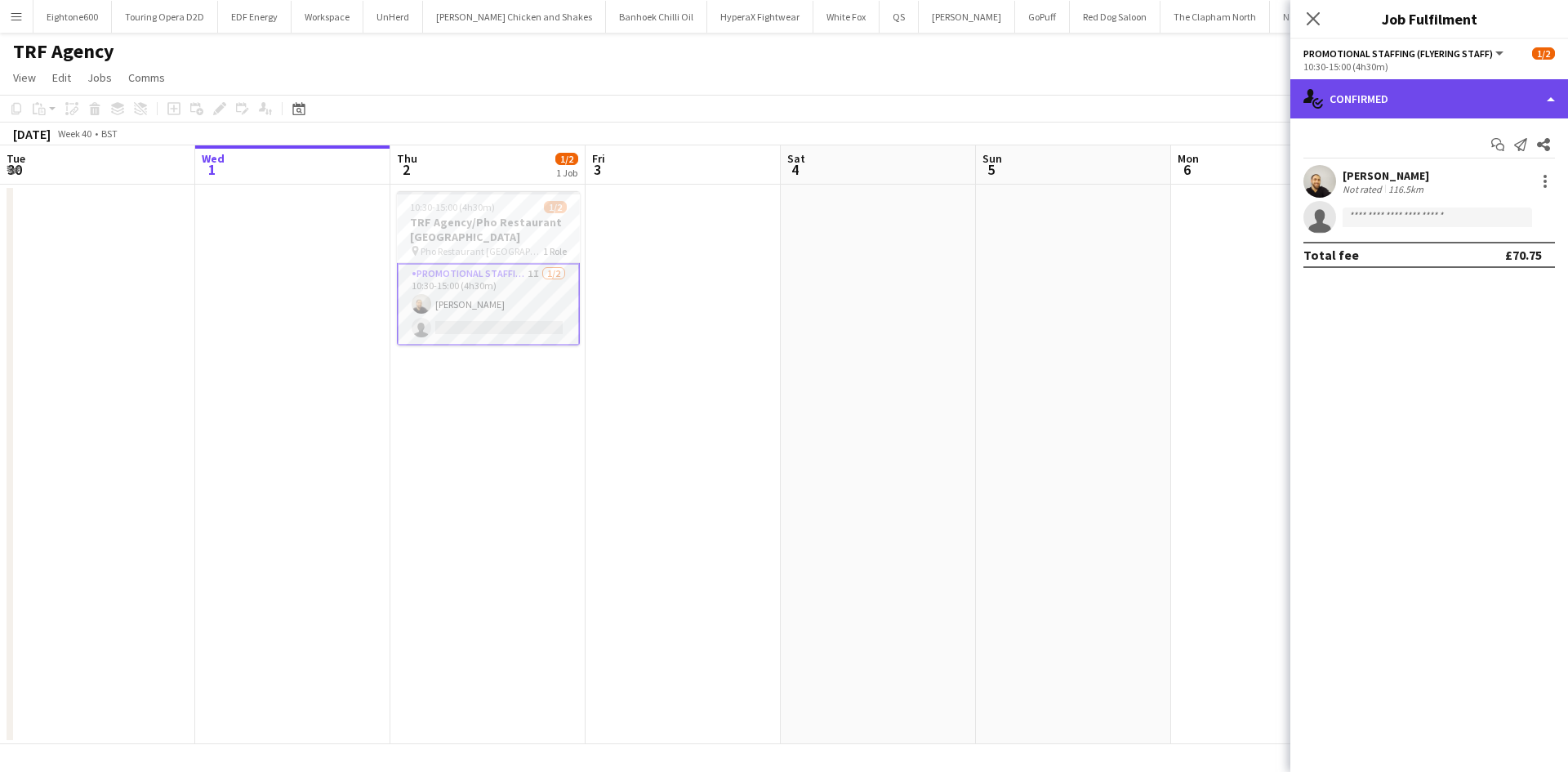
click at [1431, 87] on div "single-neutral-actions-check-2 Confirmed" at bounding box center [1429, 98] width 278 height 39
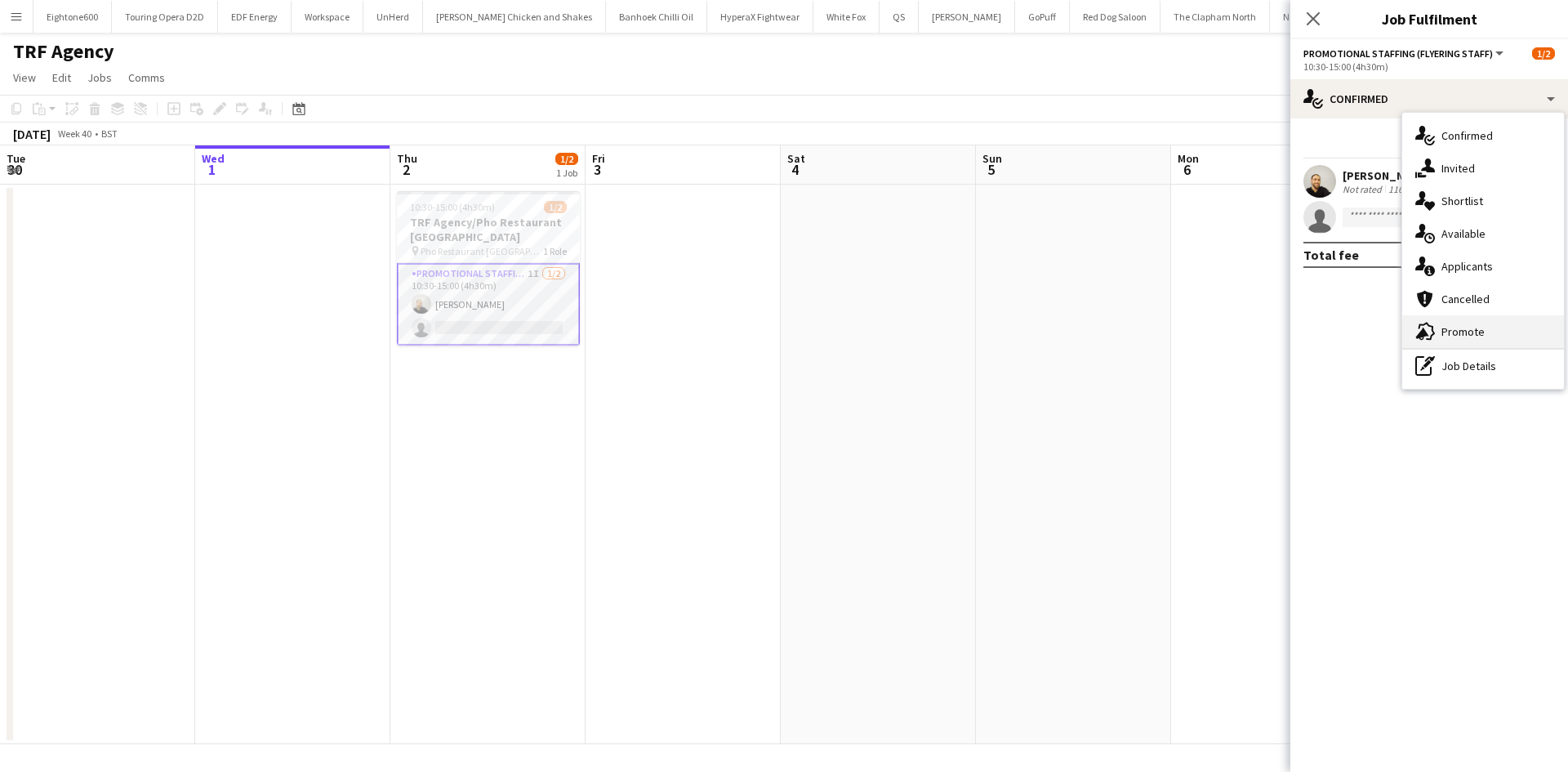
click at [1501, 344] on div "advertising-megaphone Promote" at bounding box center [1483, 331] width 162 height 32
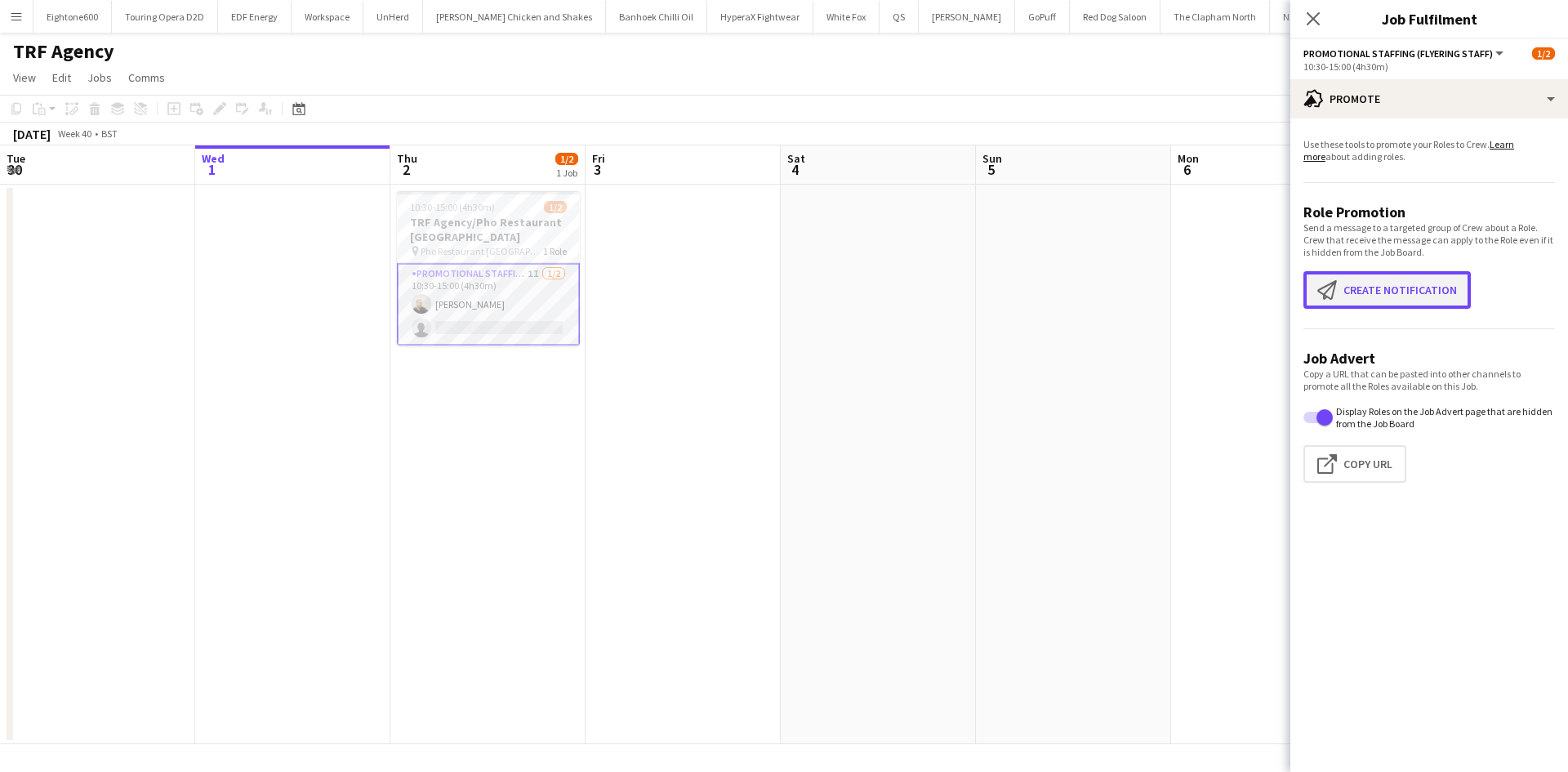
click at [1426, 275] on button "Create notification Create notification" at bounding box center [1387, 290] width 167 height 38
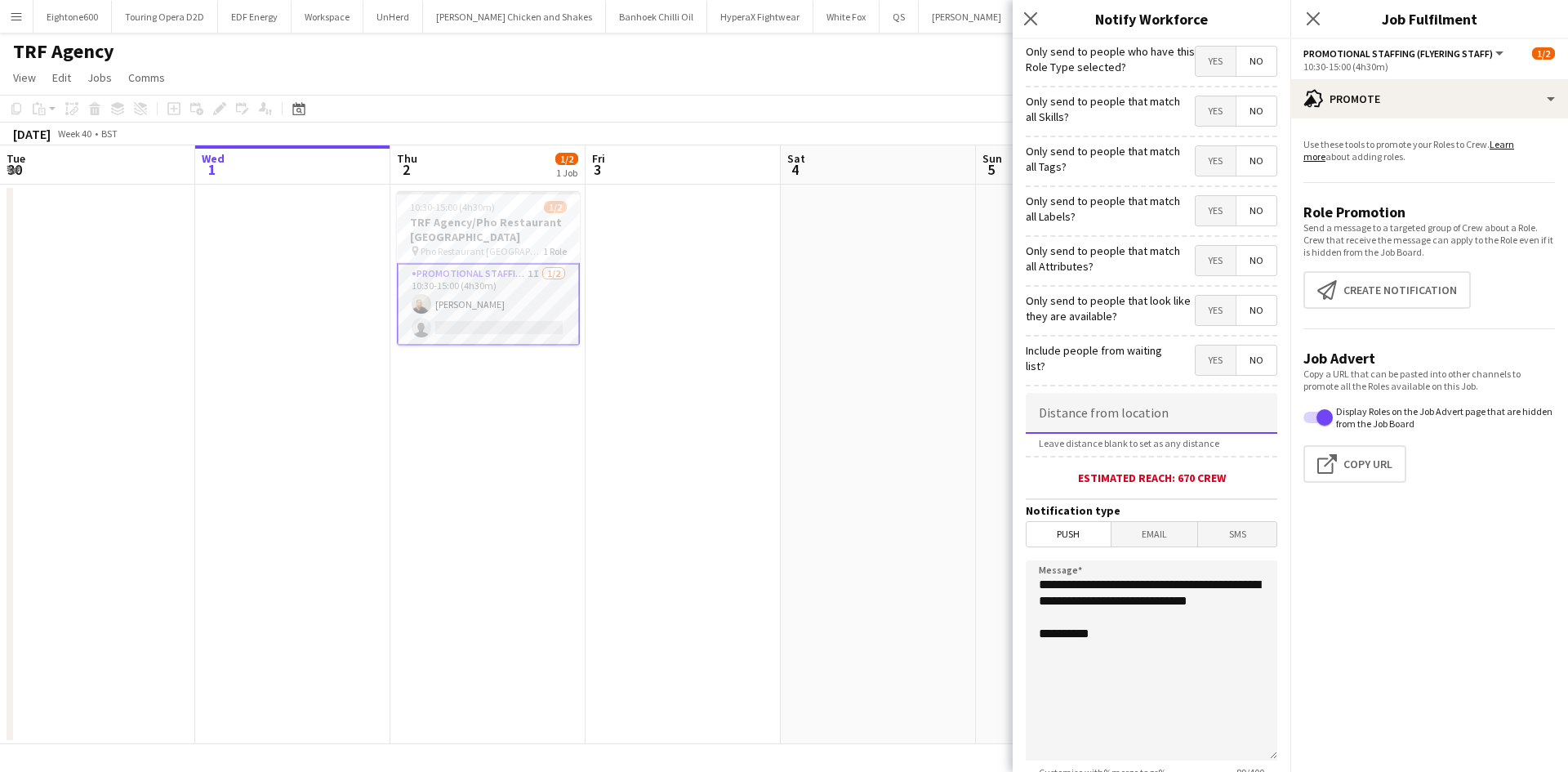
click at [1116, 410] on input at bounding box center [1151, 413] width 251 height 41
click at [1115, 712] on textarea "**********" at bounding box center [1151, 661] width 251 height 200
drag, startPoint x: 1096, startPoint y: 427, endPoint x: 915, endPoint y: 442, distance: 181.6
click at [915, 442] on body "Menu Boards Boards Boards All jobs Status Workforce Workforce My Workforce Recr…" at bounding box center [784, 386] width 1568 height 772
type input "******"
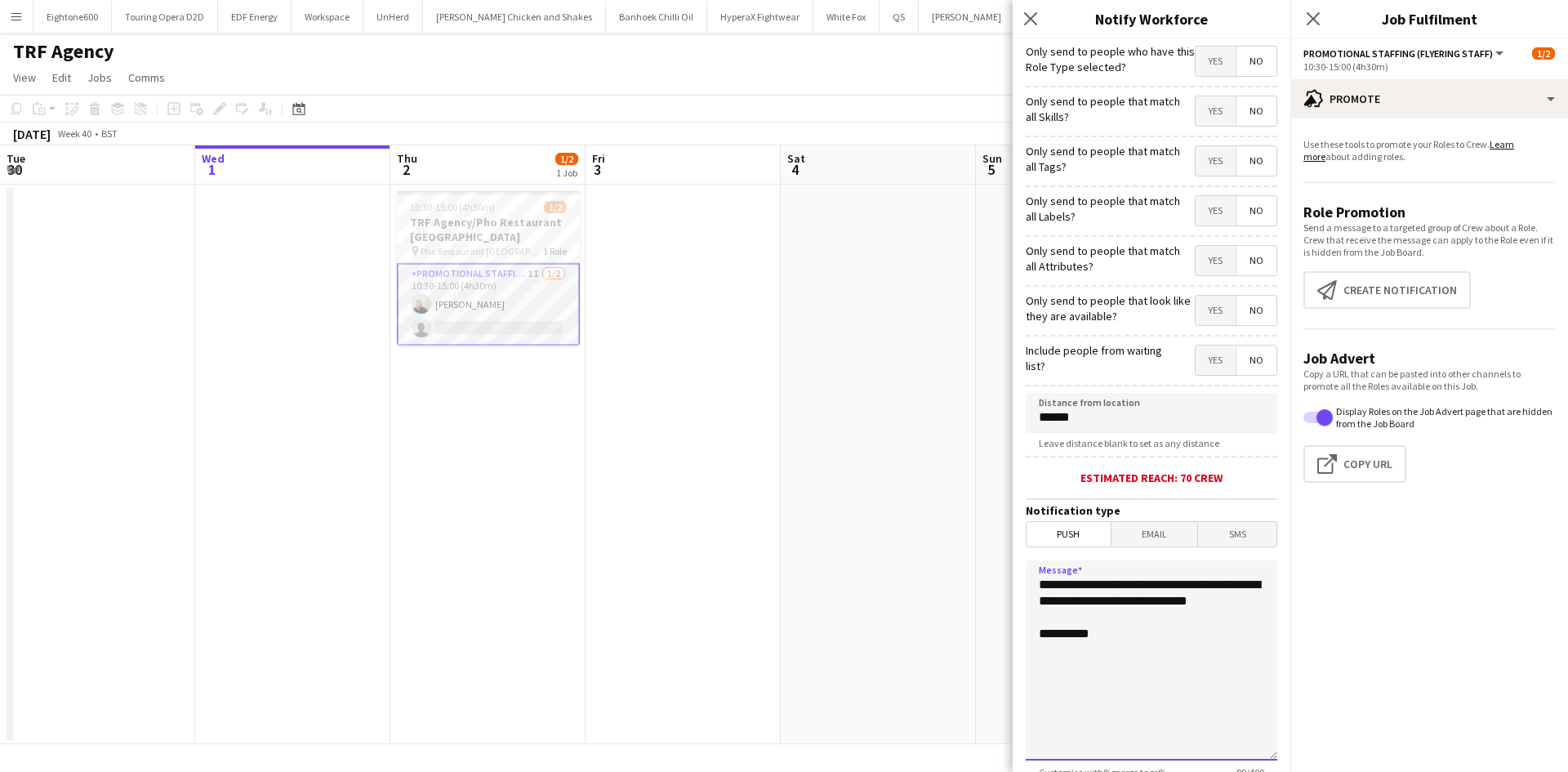
drag, startPoint x: 1108, startPoint y: 668, endPoint x: 969, endPoint y: 540, distance: 189.0
click at [969, 540] on body "Menu Boards Boards Boards All jobs Status Workforce Workforce My Workforce Recr…" at bounding box center [784, 386] width 1568 height 772
type textarea "*"
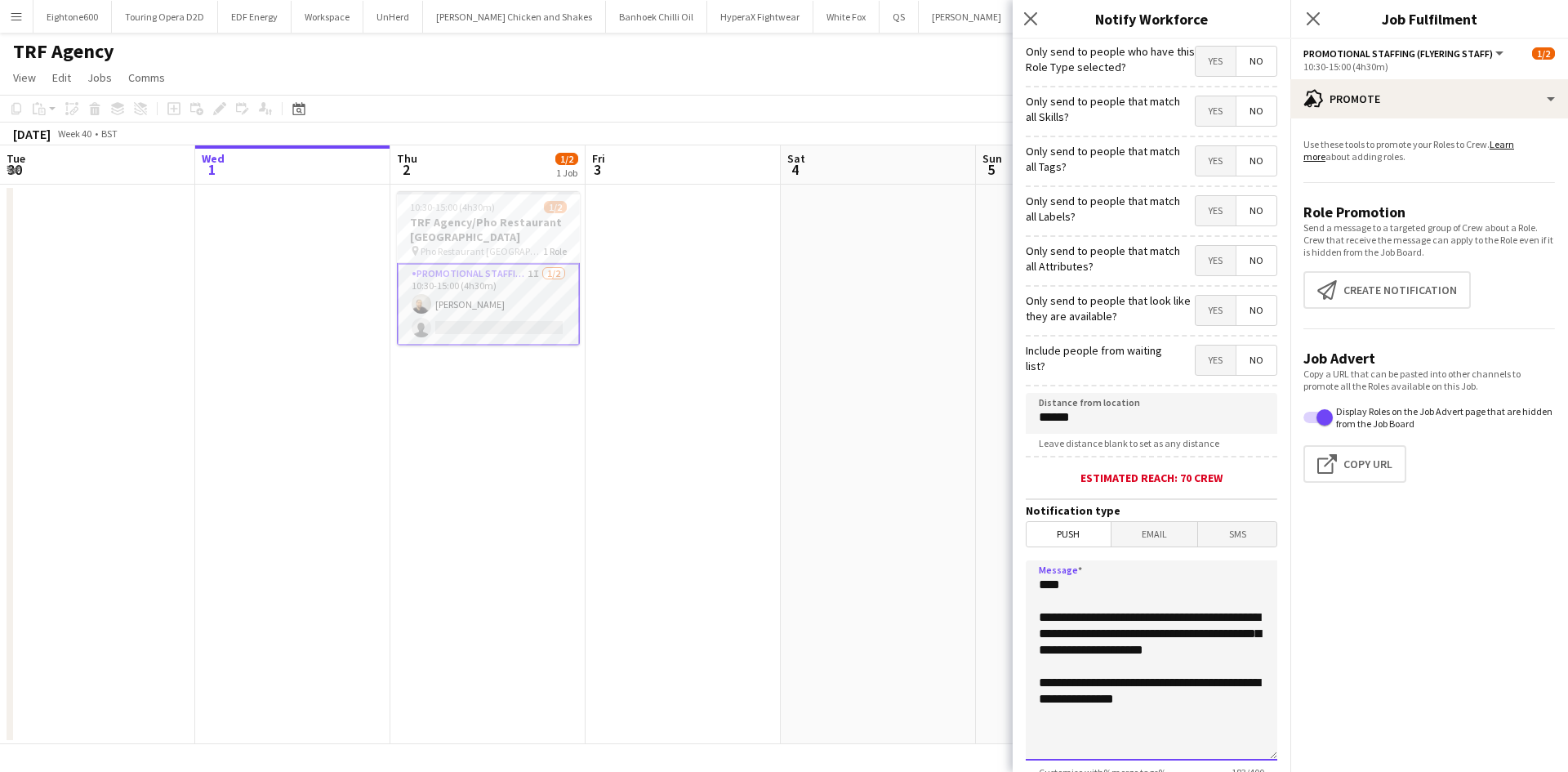
drag, startPoint x: 1159, startPoint y: 714, endPoint x: 1017, endPoint y: 564, distance: 206.6
click at [1017, 564] on form "**********" at bounding box center [1151, 470] width 278 height 861
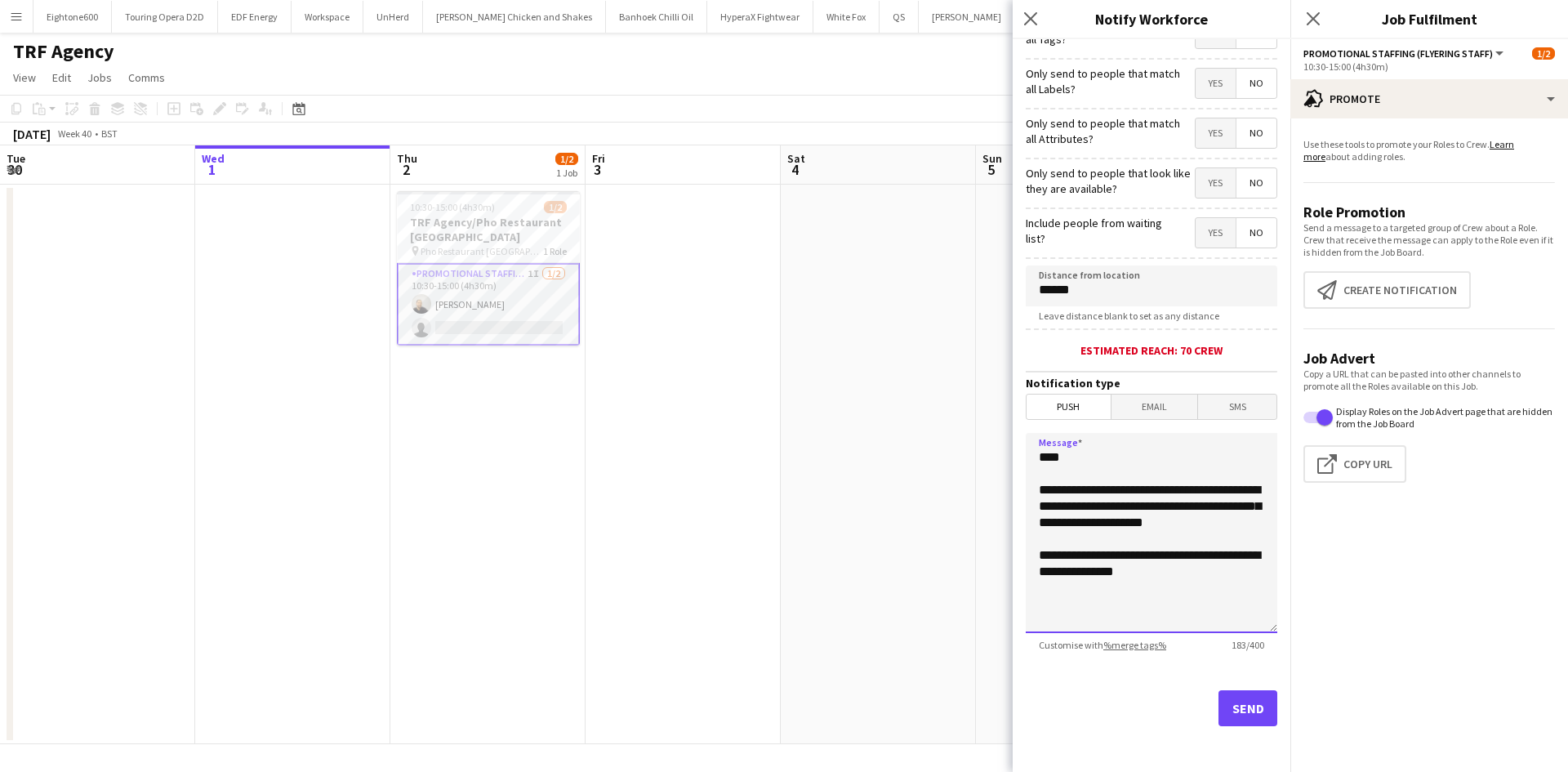
type textarea "**********"
click at [1226, 712] on button "Send" at bounding box center [1247, 708] width 59 height 36
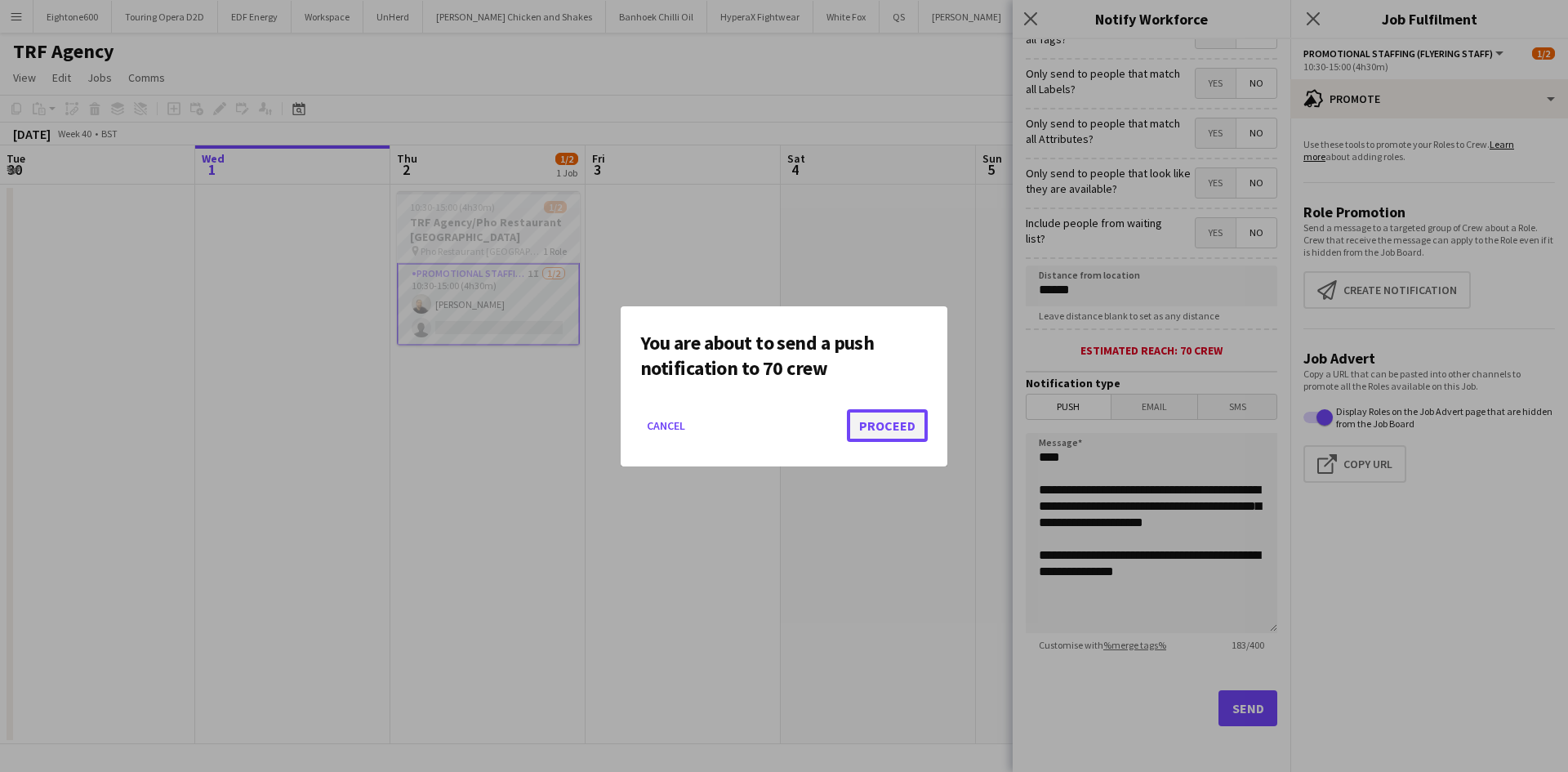
click at [861, 428] on button "Proceed" at bounding box center [887, 425] width 81 height 32
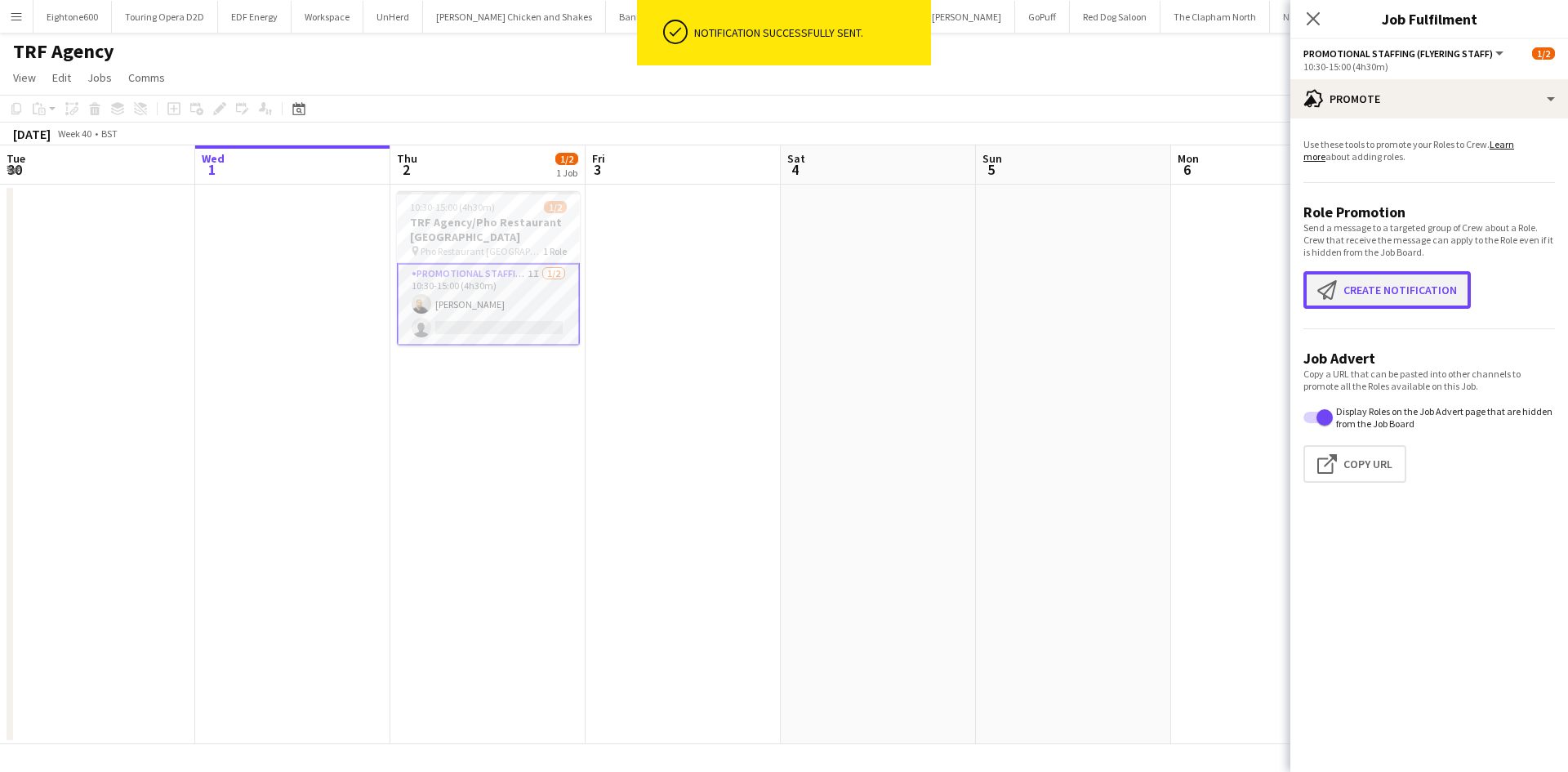
click at [1385, 299] on button "Create notification Create notification" at bounding box center [1387, 290] width 167 height 38
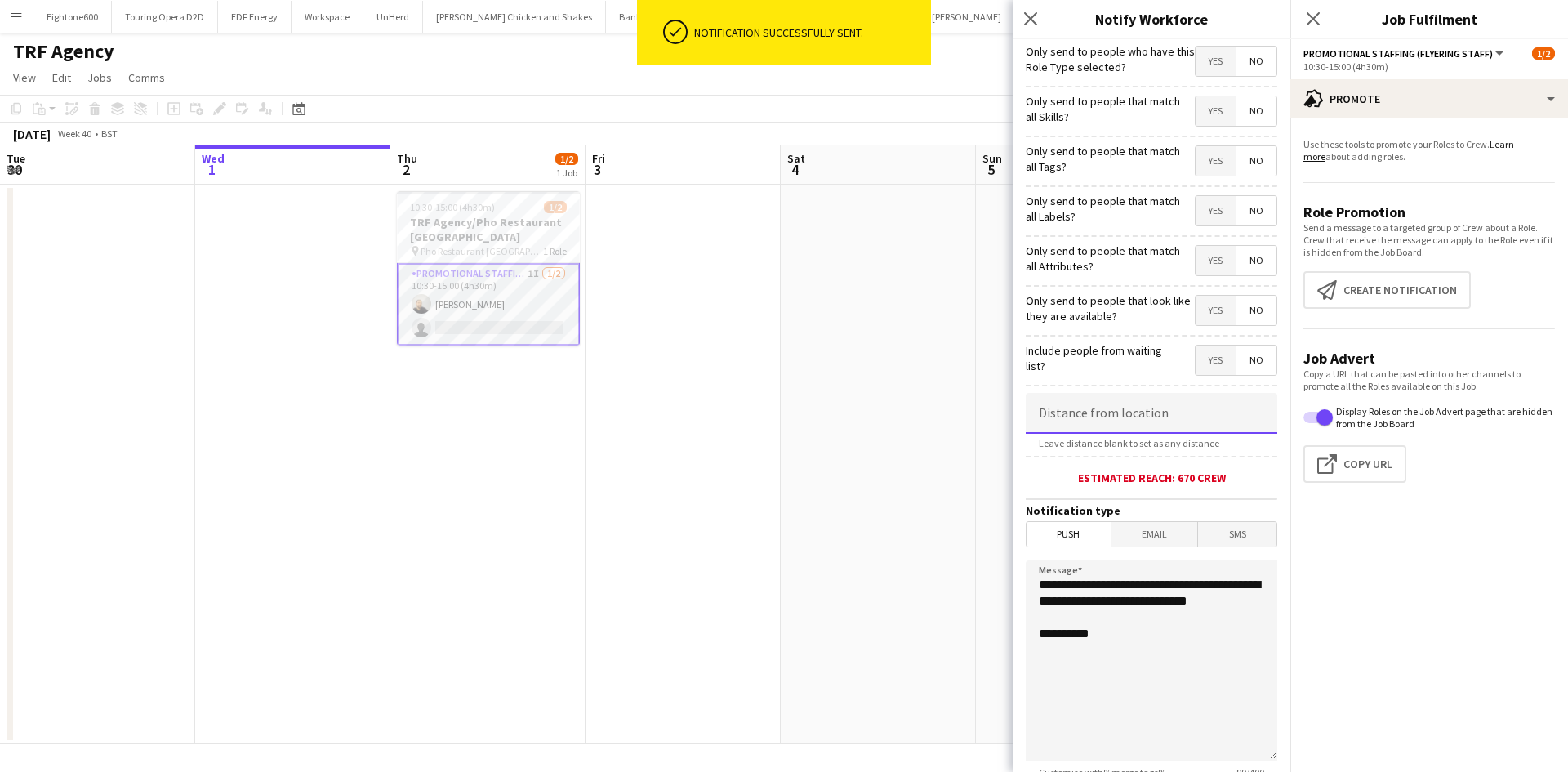
click at [1114, 414] on input at bounding box center [1151, 413] width 251 height 41
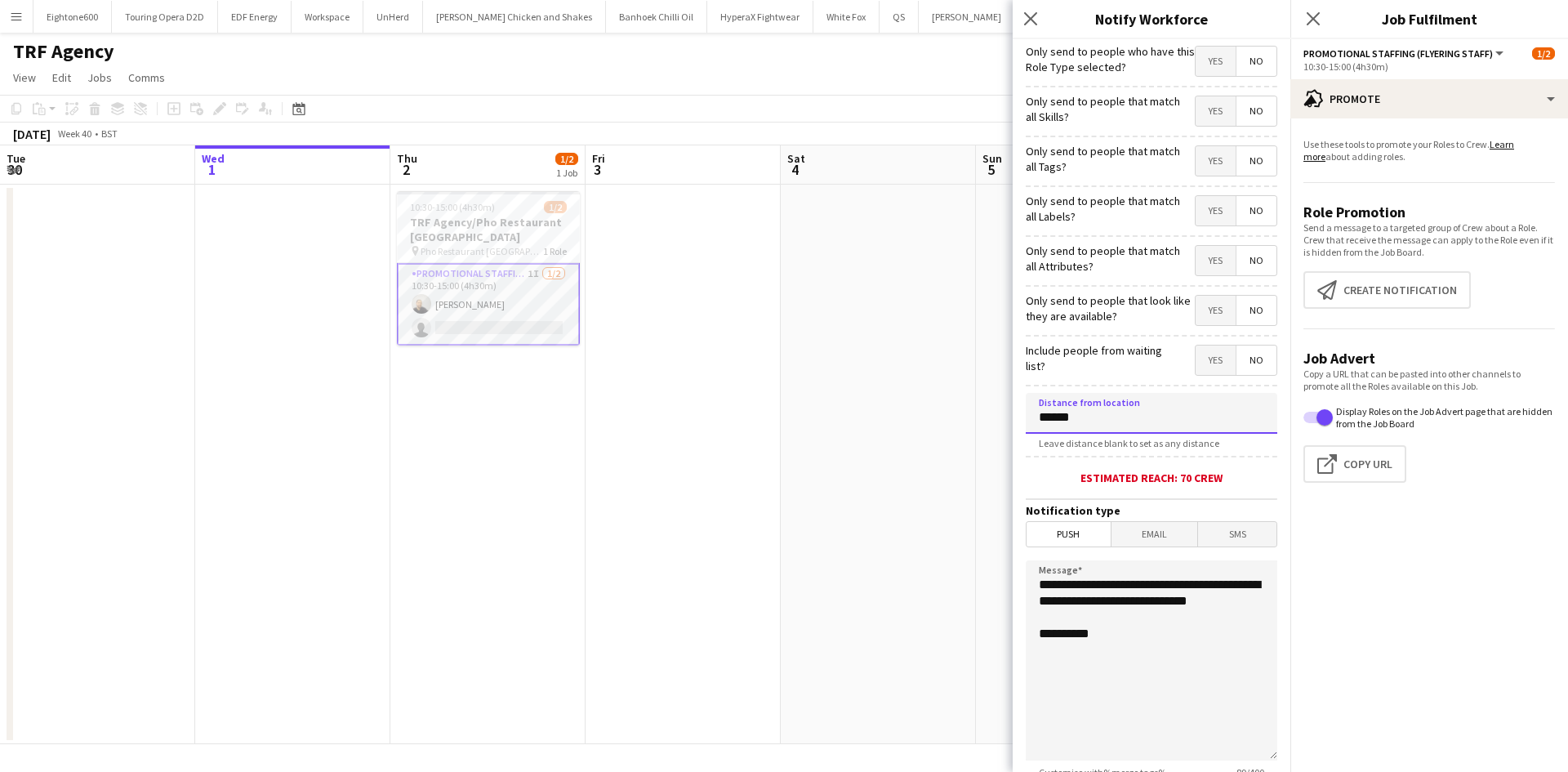
type input "******"
click at [1150, 533] on span "Email" at bounding box center [1155, 535] width 87 height 25
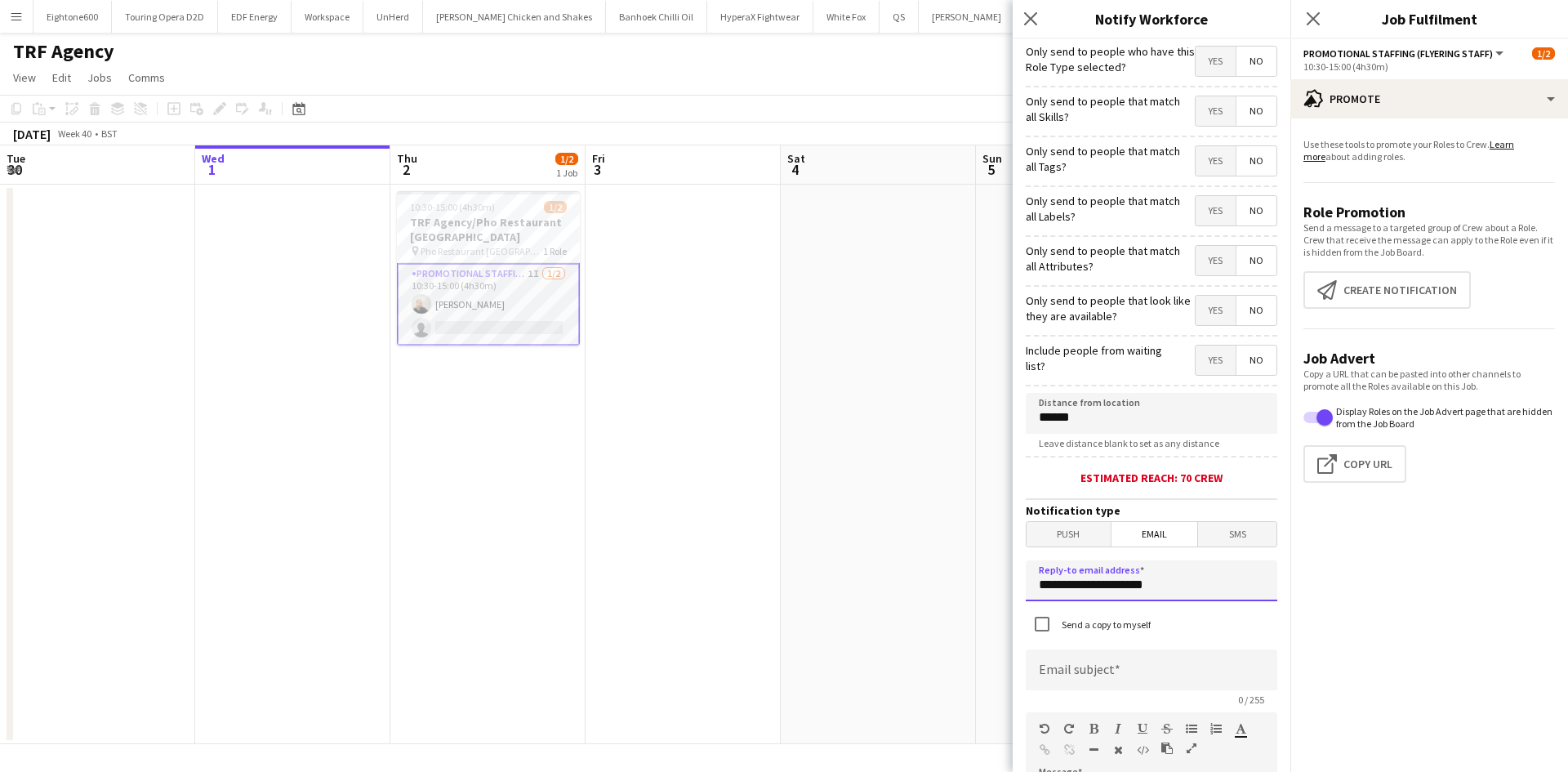
drag, startPoint x: 1180, startPoint y: 584, endPoint x: 970, endPoint y: 601, distance: 210.7
click at [970, 601] on body "Menu Boards Boards Boards All jobs Status Workforce Workforce My Workforce Recr…" at bounding box center [784, 386] width 1568 height 772
type input "**********"
click at [1115, 665] on input at bounding box center [1151, 669] width 251 height 41
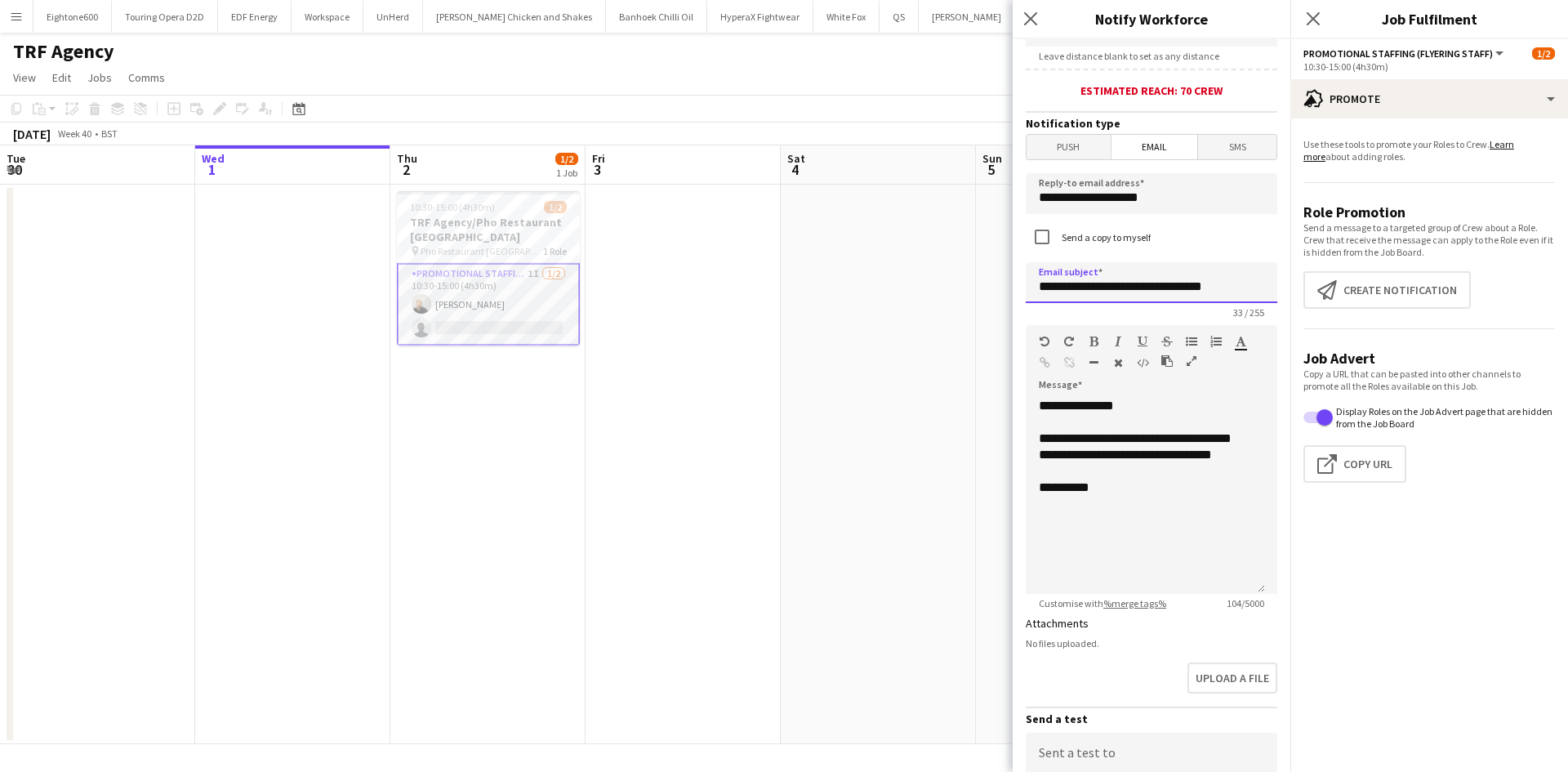
scroll to position [388, 0]
type input "**********"
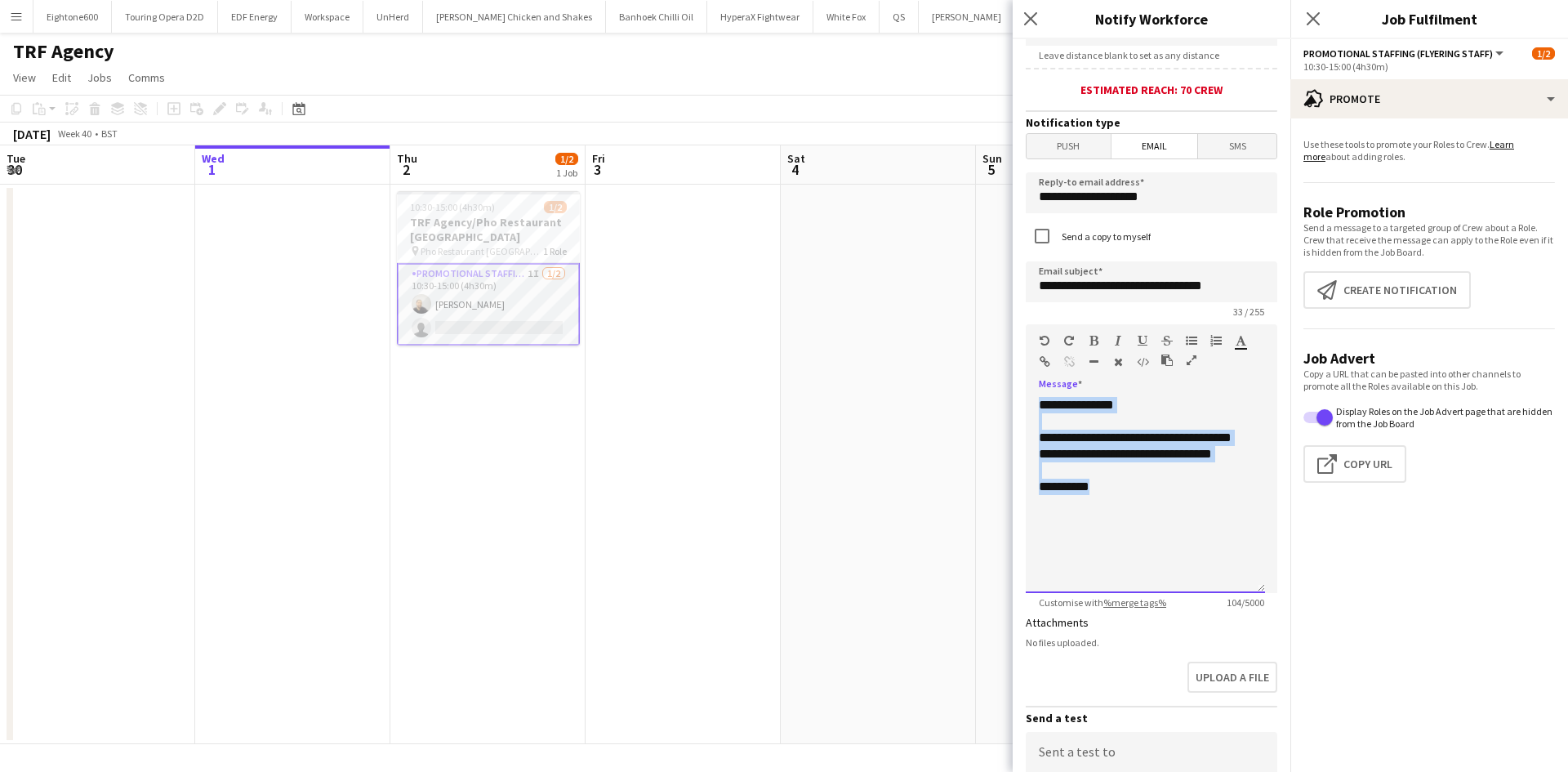
drag, startPoint x: 1128, startPoint y: 537, endPoint x: 1018, endPoint y: 383, distance: 189.3
click at [1018, 383] on form "**********" at bounding box center [1151, 306] width 278 height 1309
paste div
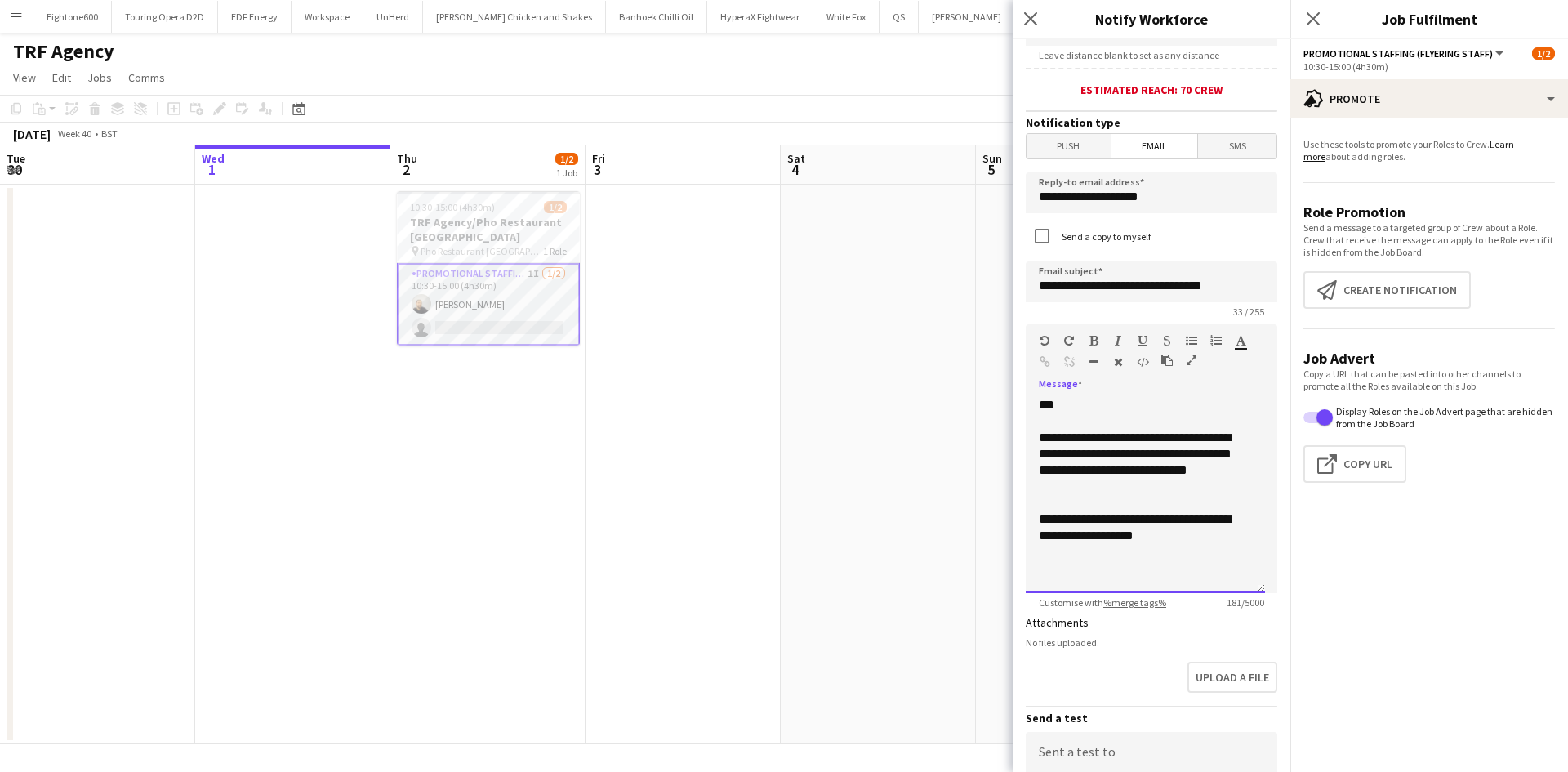
click at [1197, 455] on div "**********" at bounding box center [1145, 462] width 213 height 66
click at [1165, 559] on div "**********" at bounding box center [1145, 495] width 239 height 196
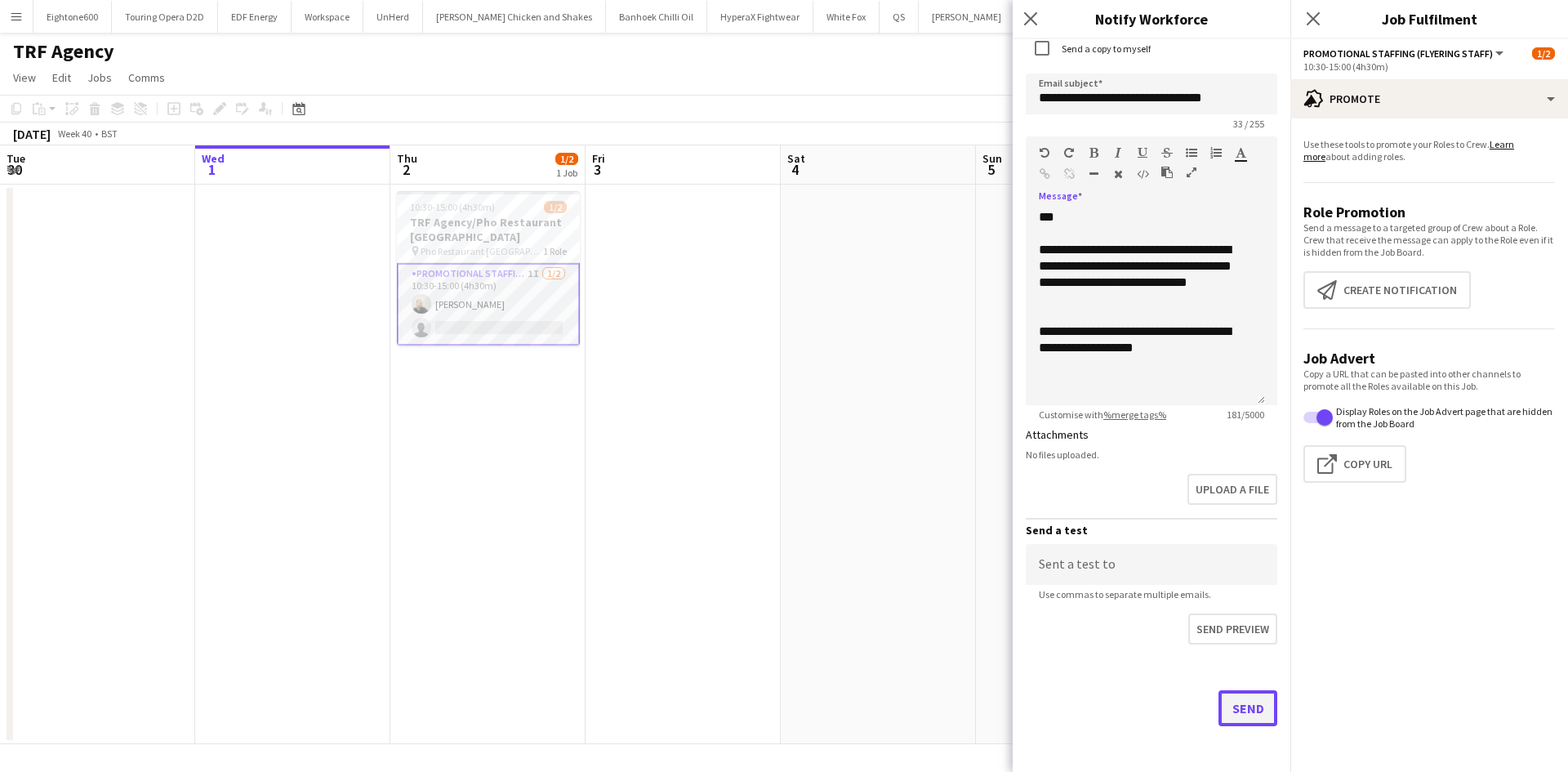
click at [1225, 699] on button "Send" at bounding box center [1247, 708] width 59 height 36
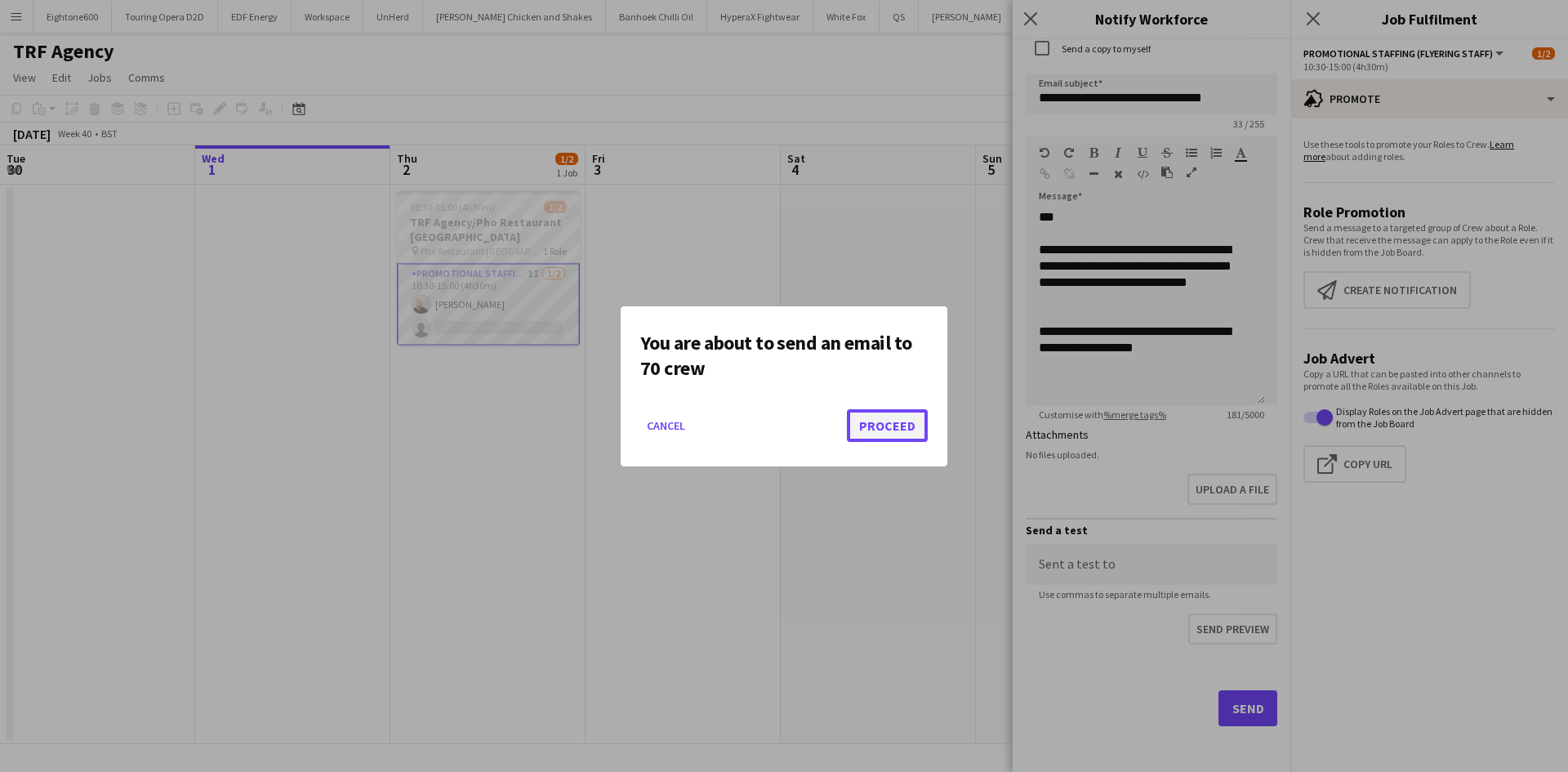
click at [894, 422] on button "Proceed" at bounding box center [887, 425] width 81 height 32
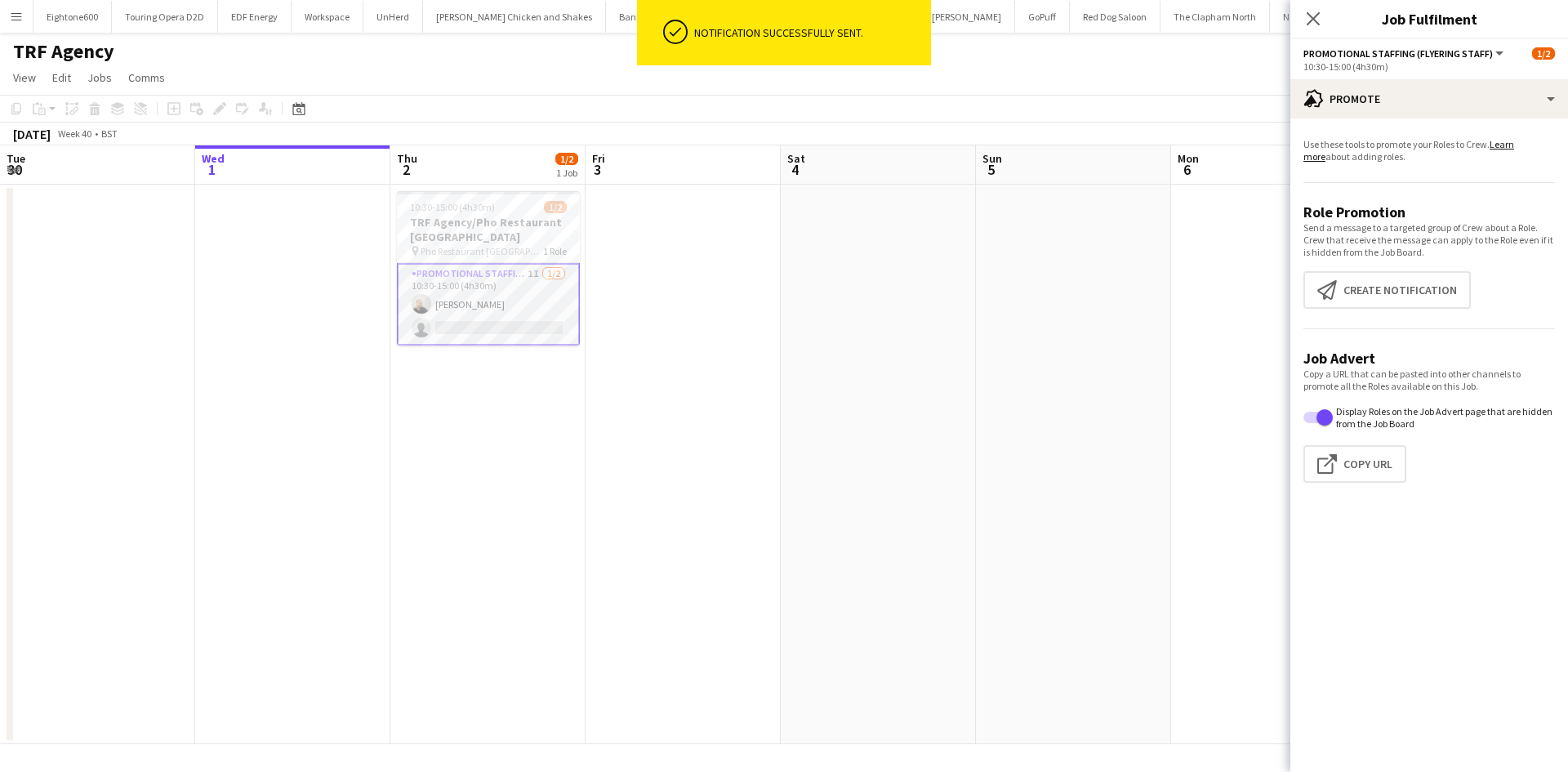
click at [964, 413] on app-date-cell at bounding box center [878, 464] width 195 height 560
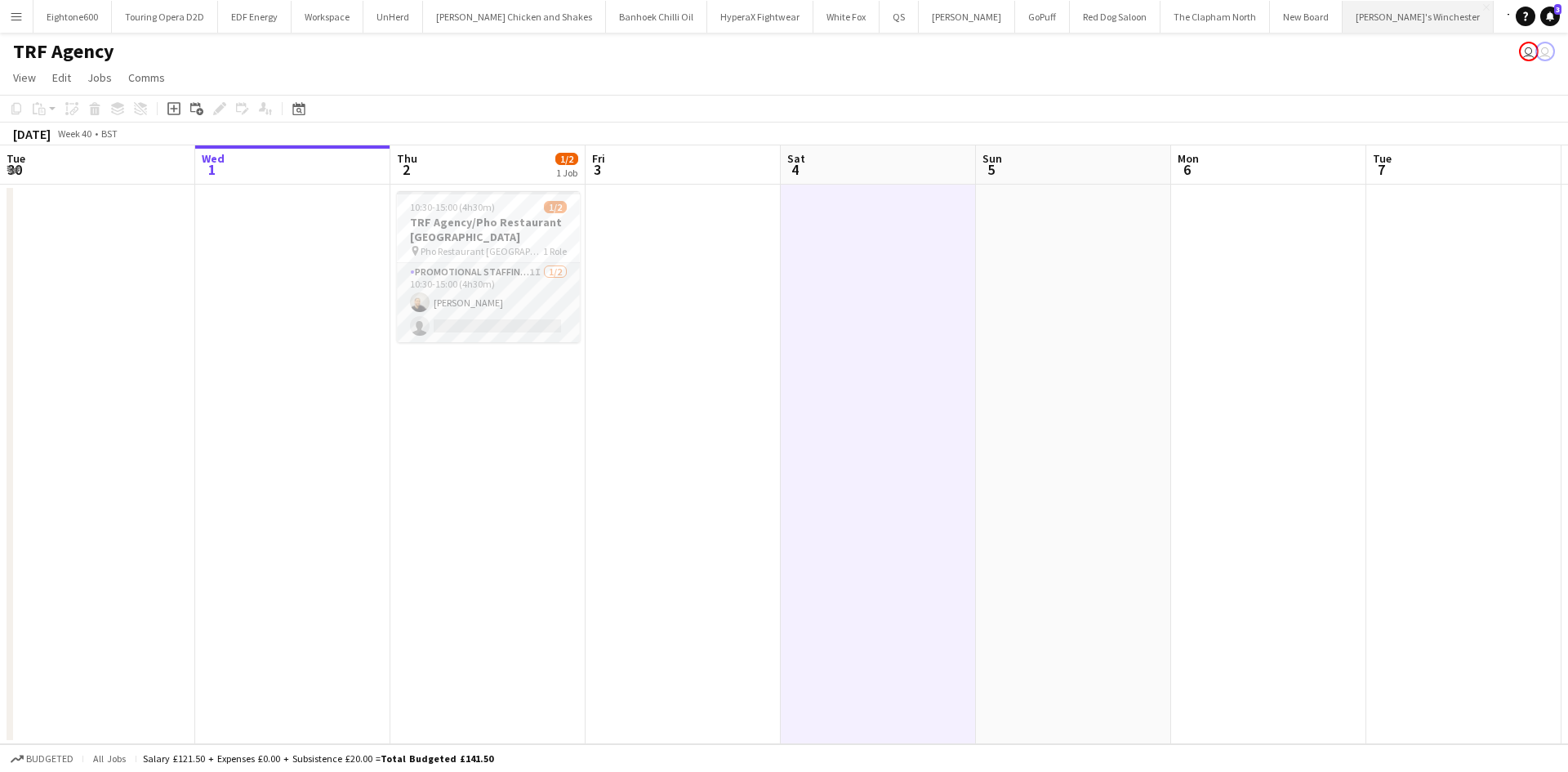
click at [1343, 3] on button "Zizzi's Winchester Close" at bounding box center [1418, 17] width 151 height 32
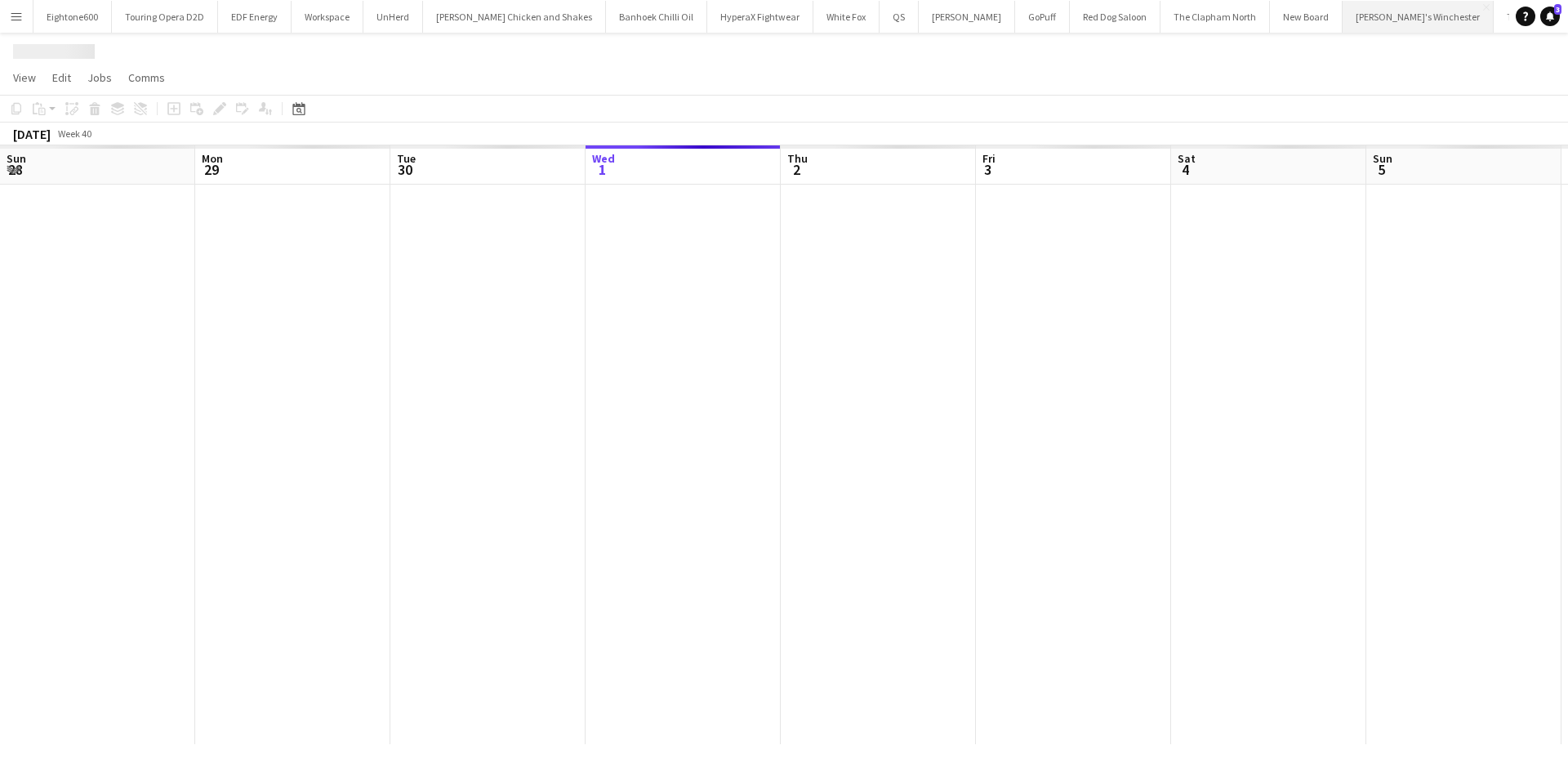
scroll to position [0, 391]
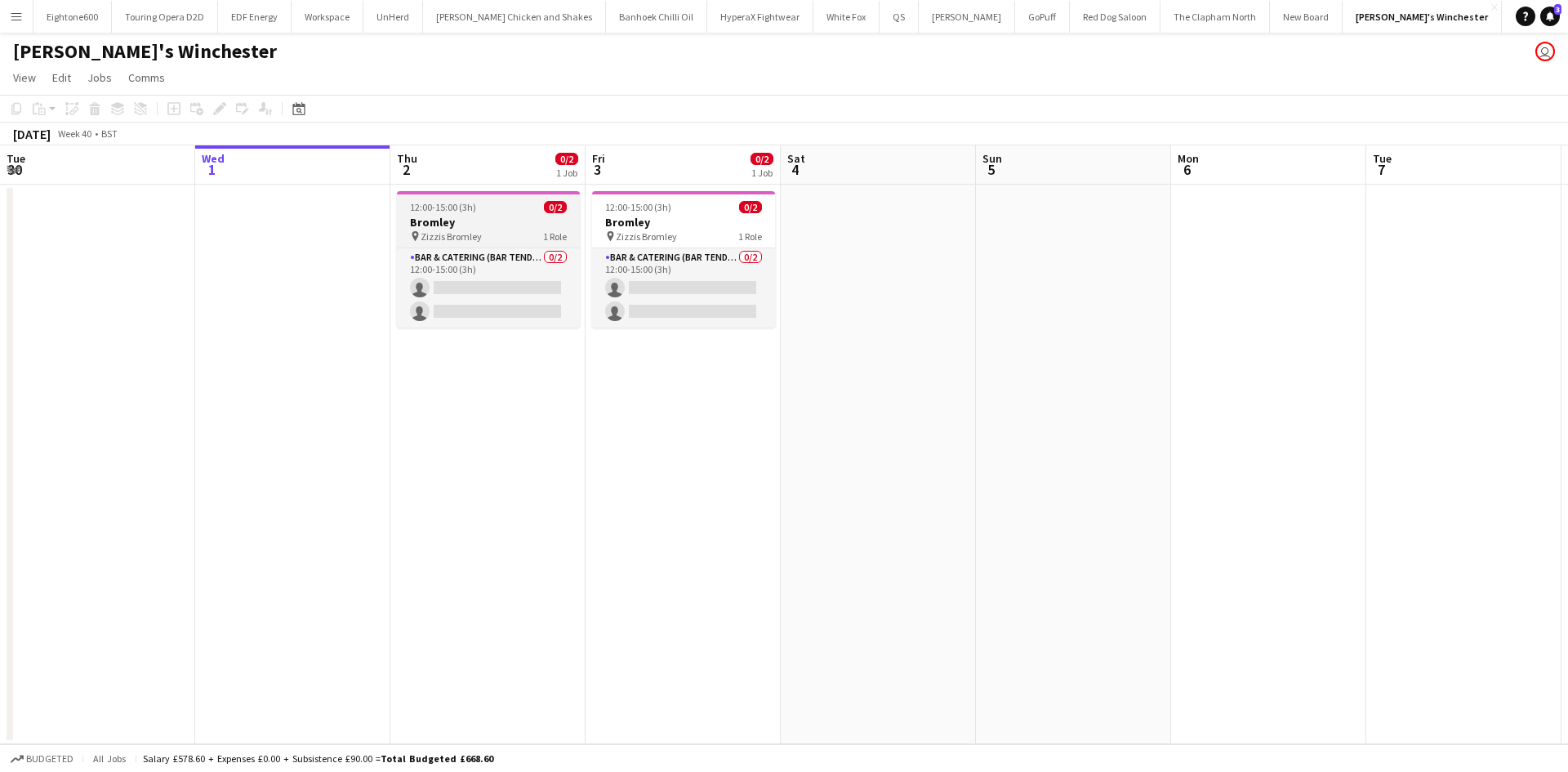
click at [465, 216] on h3 "Bromley" at bounding box center [488, 222] width 183 height 15
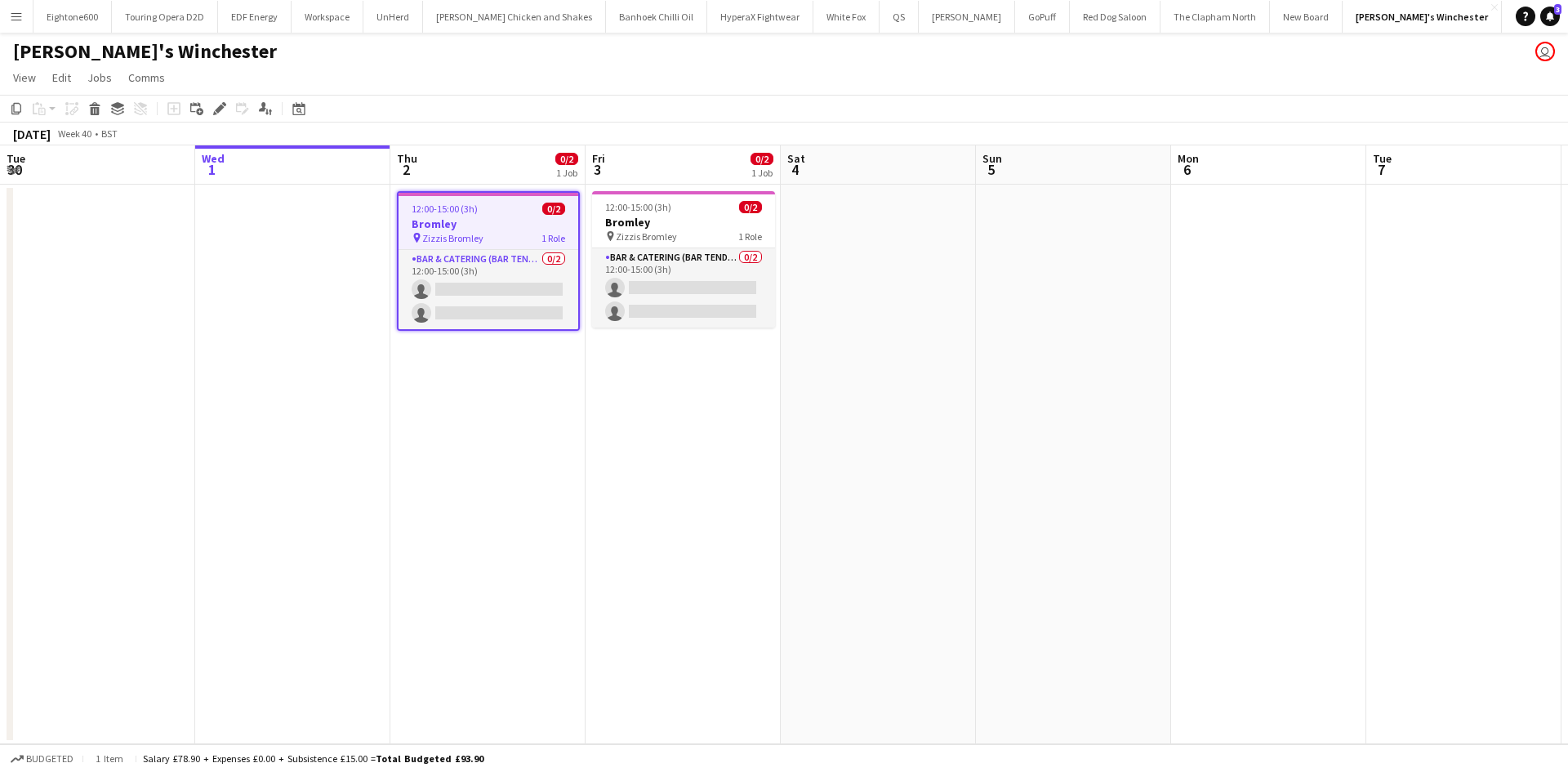
click at [475, 232] on span "Zizzis Bromley" at bounding box center [453, 238] width 61 height 12
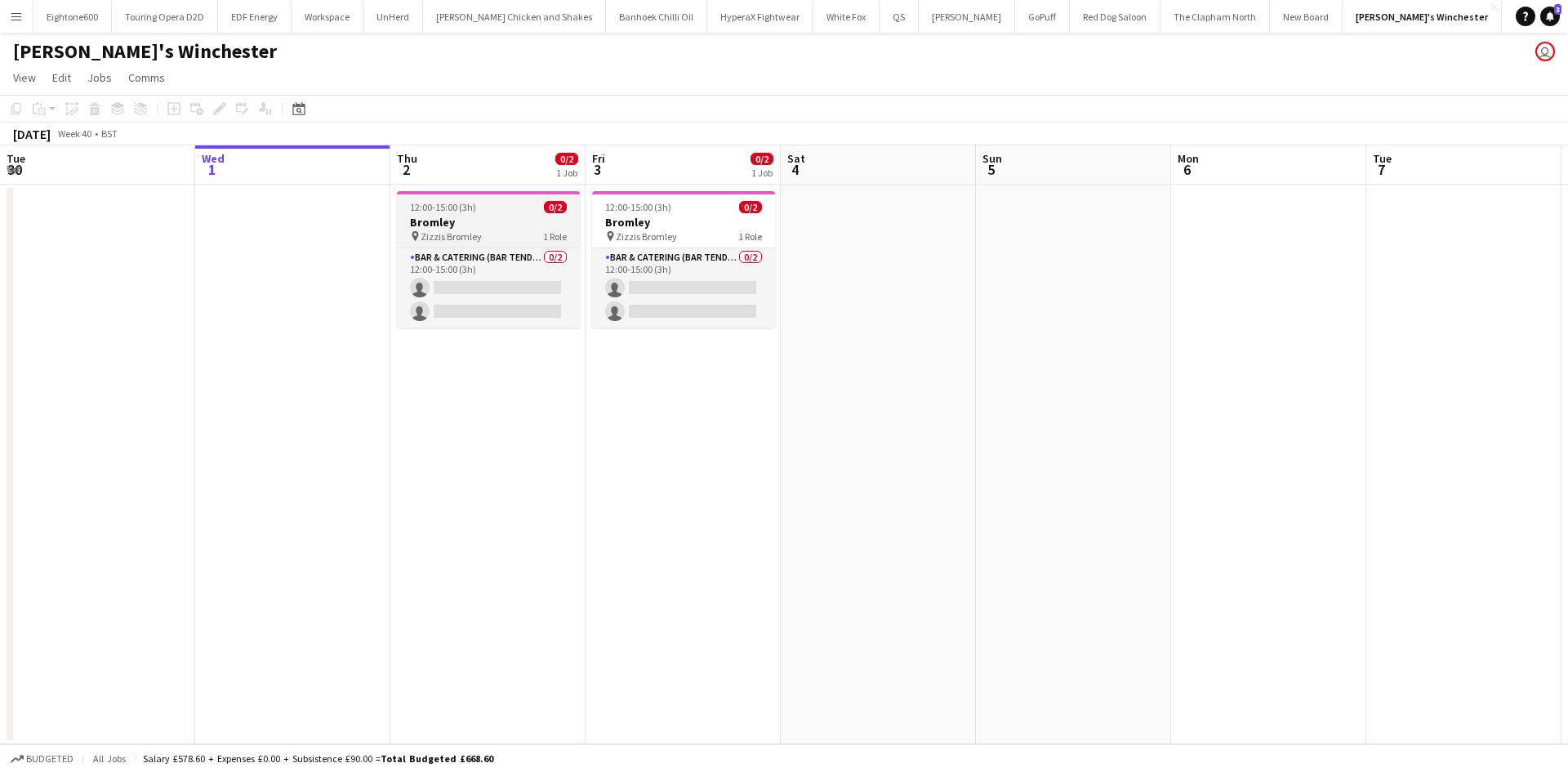
click at [475, 231] on span "Zizzis Bromley" at bounding box center [451, 237] width 61 height 12
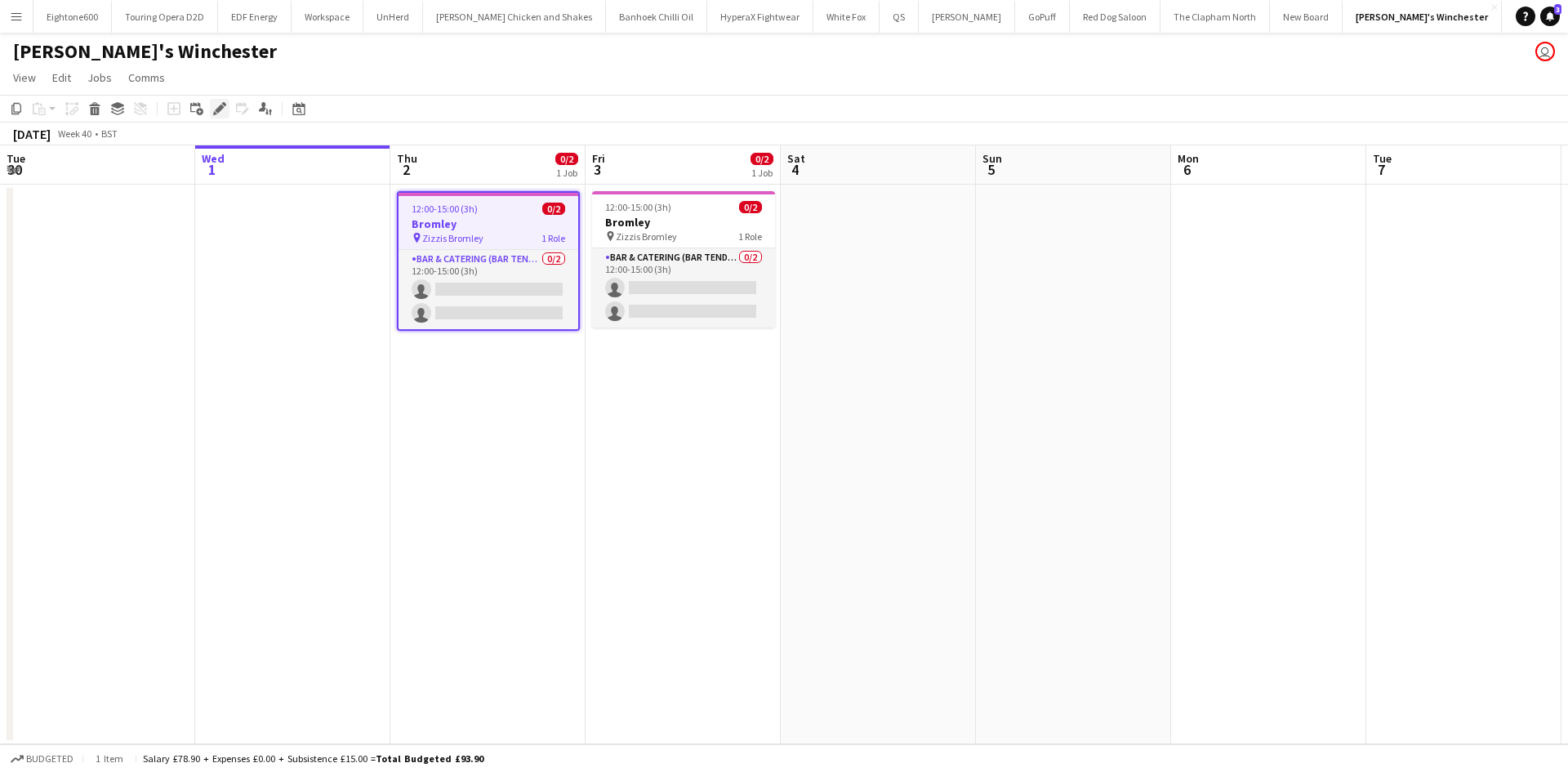
click at [223, 106] on icon at bounding box center [219, 109] width 9 height 9
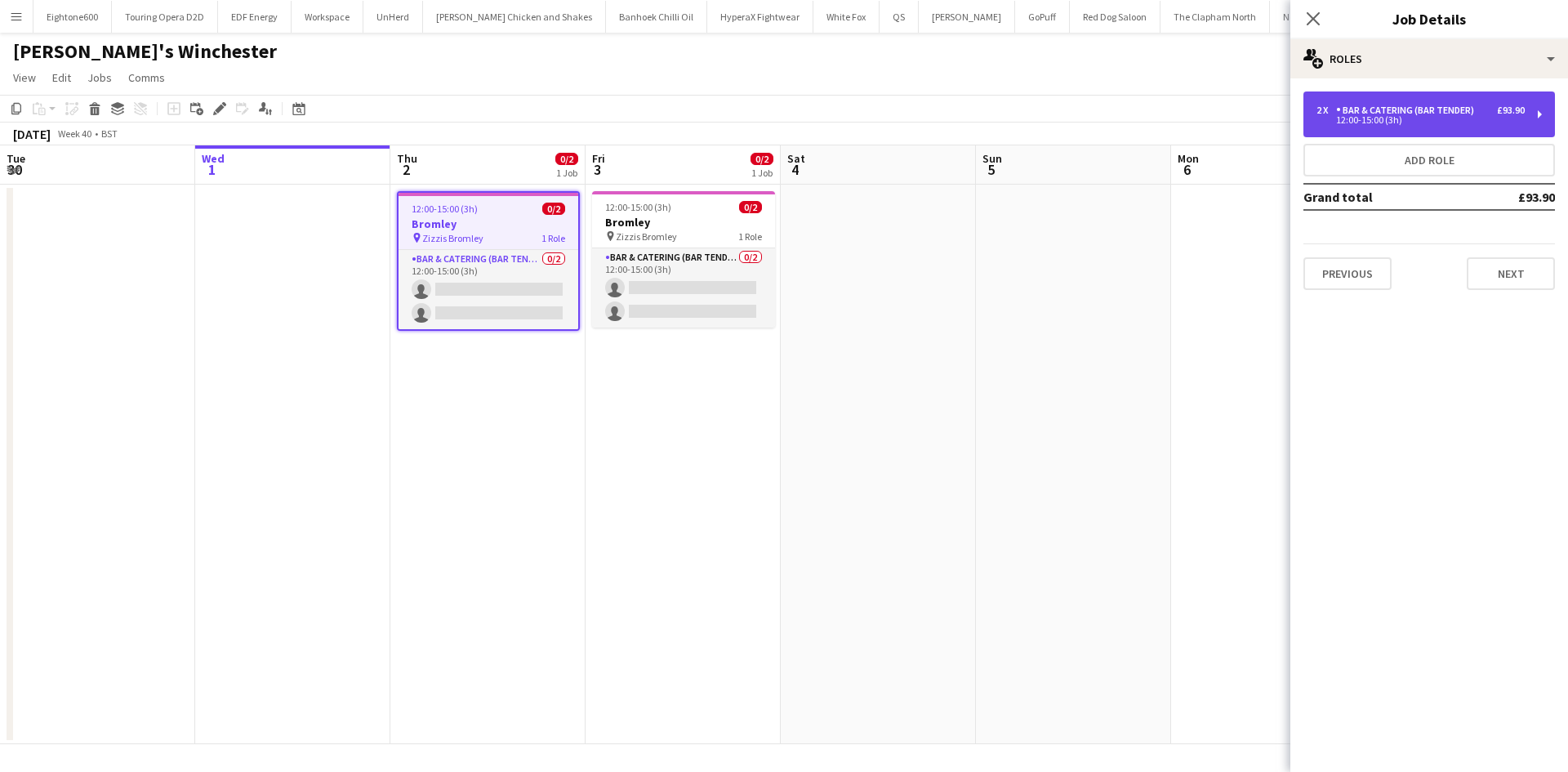
click at [1448, 116] on div "12:00-15:00 (3h)" at bounding box center [1421, 119] width 208 height 8
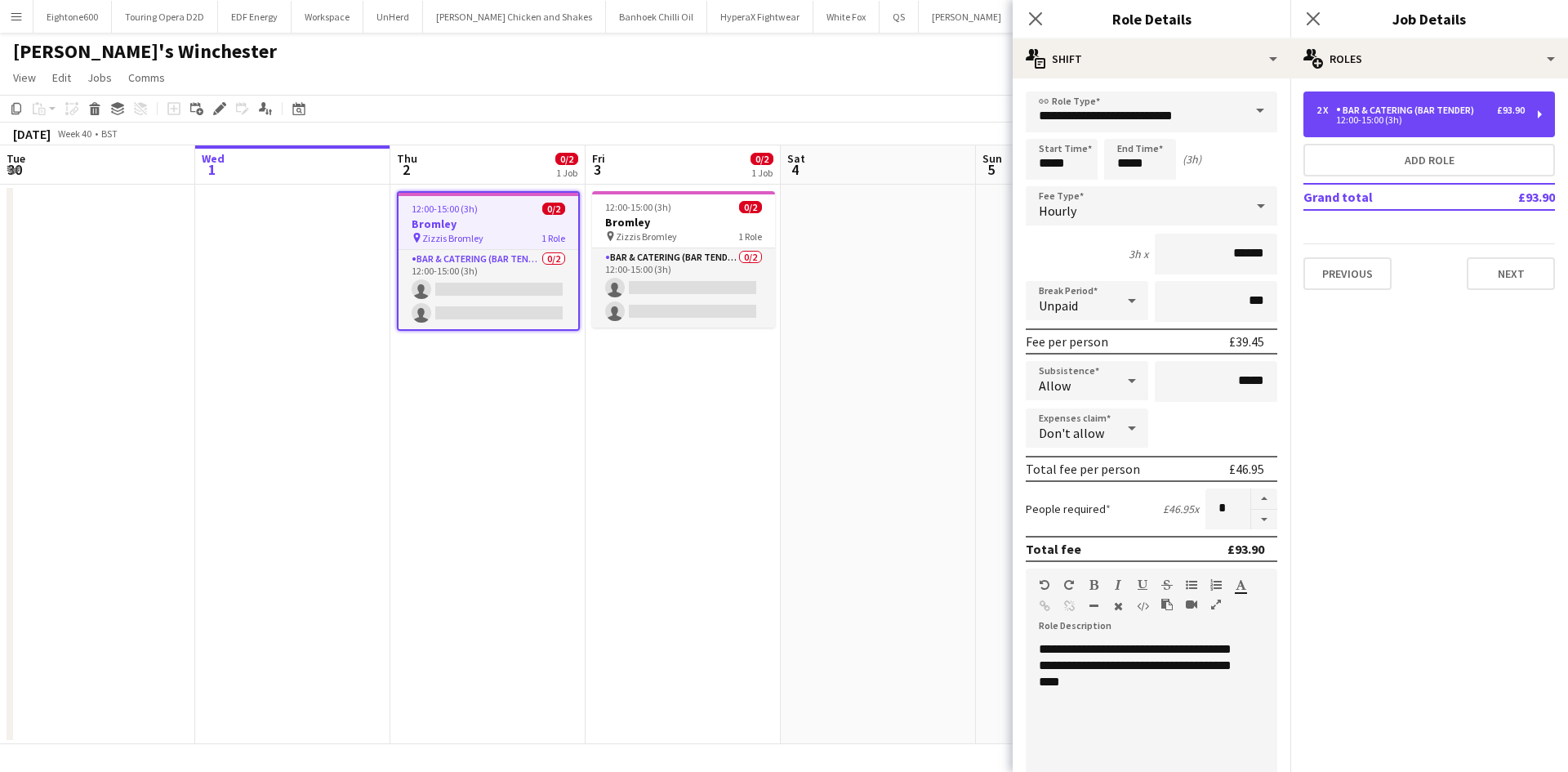
scroll to position [335, 0]
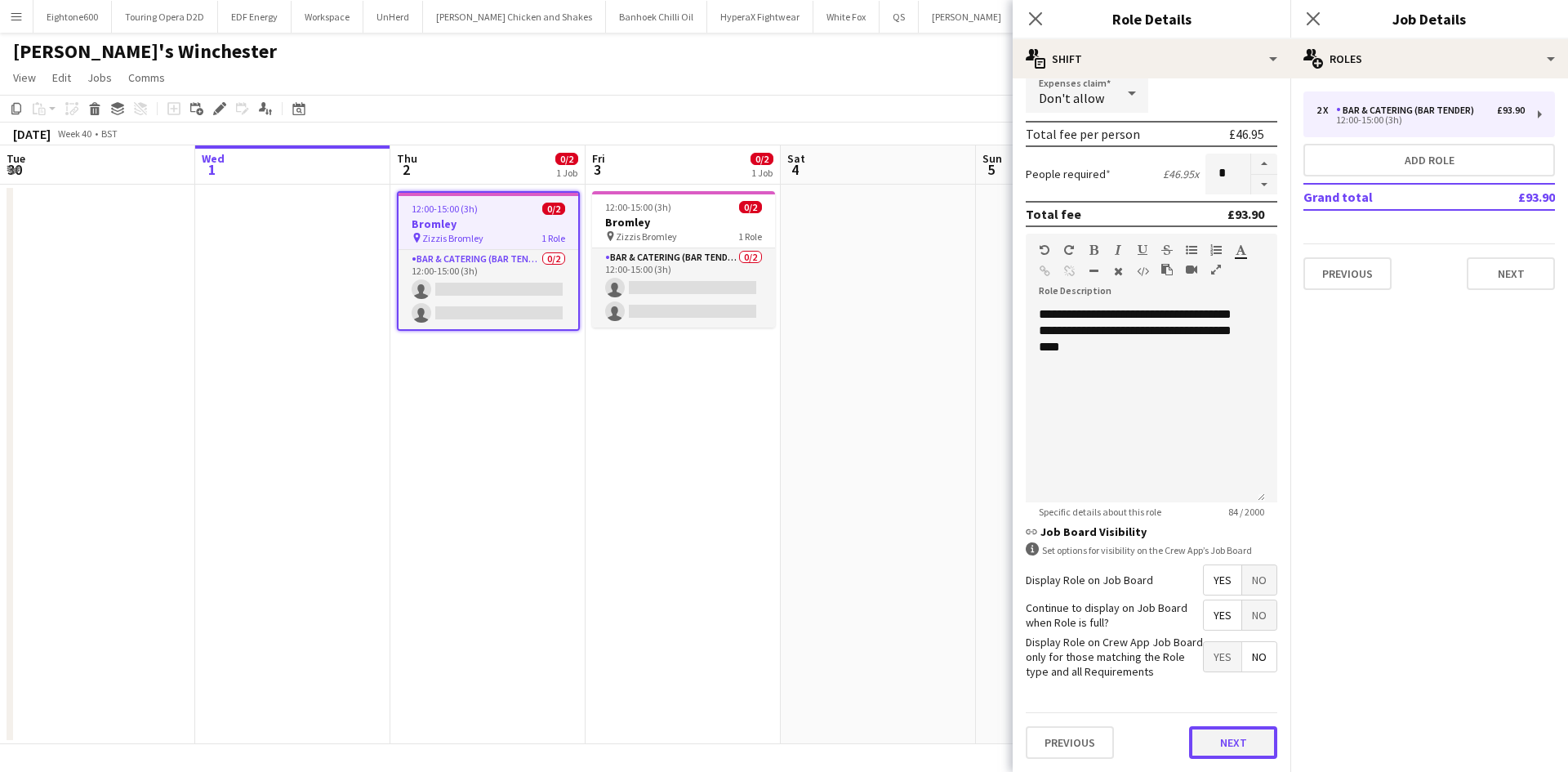
click at [1222, 745] on button "Next" at bounding box center [1233, 742] width 88 height 32
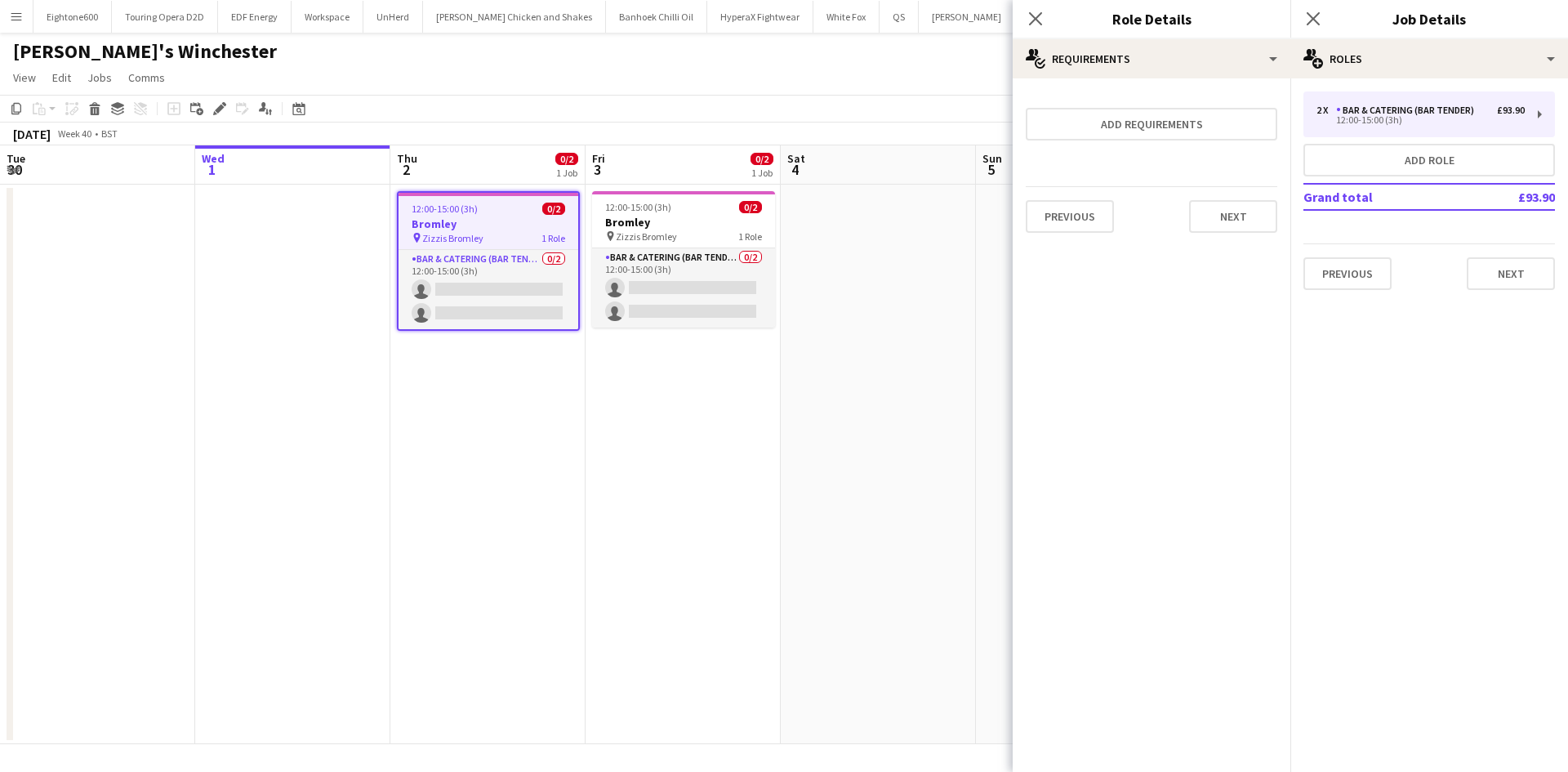
scroll to position [0, 0]
click at [1250, 230] on button "Next" at bounding box center [1233, 216] width 88 height 32
click at [1250, 230] on button "Finish" at bounding box center [1247, 218] width 61 height 32
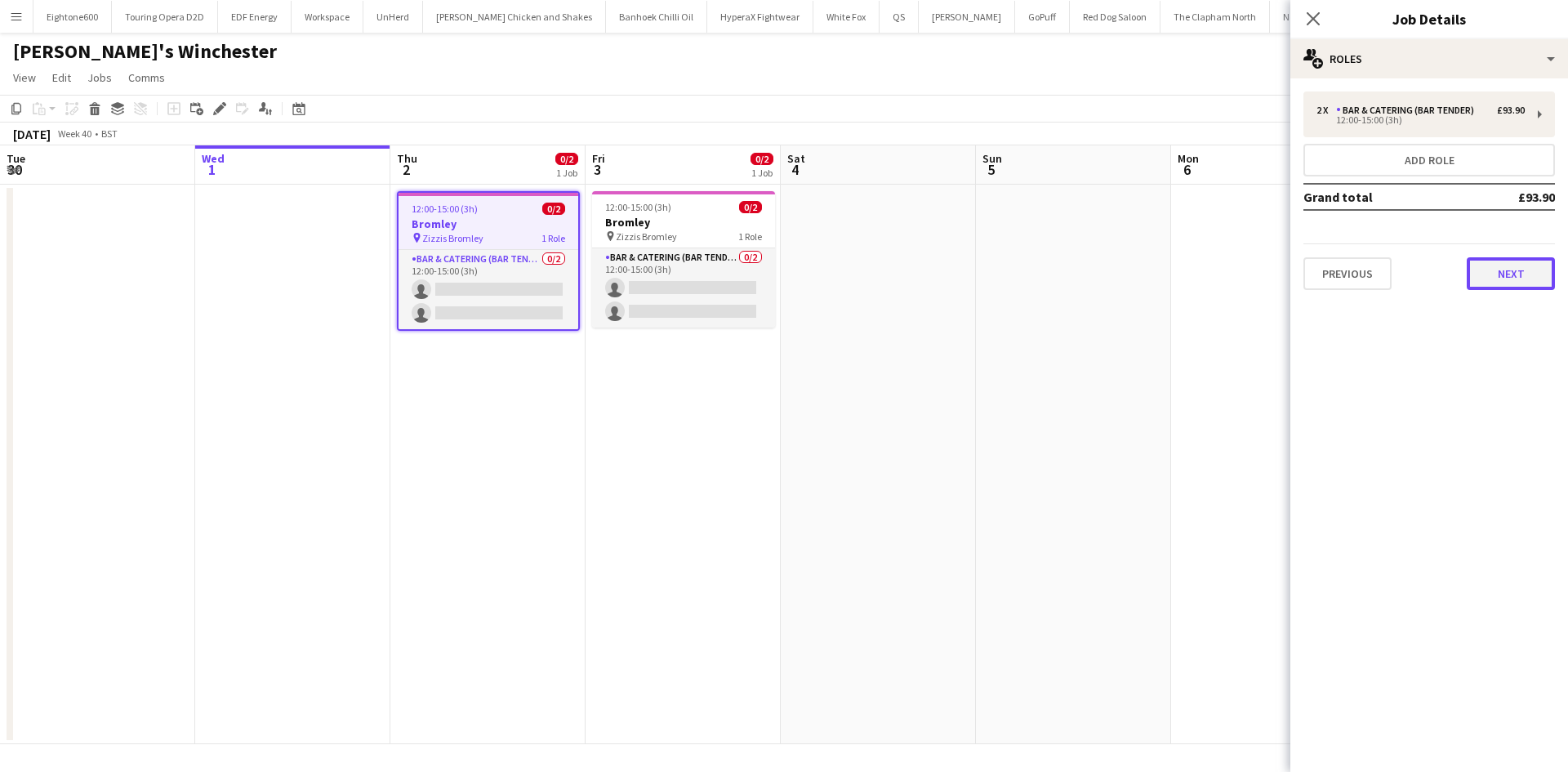
click at [1549, 265] on button "Next" at bounding box center [1510, 273] width 88 height 32
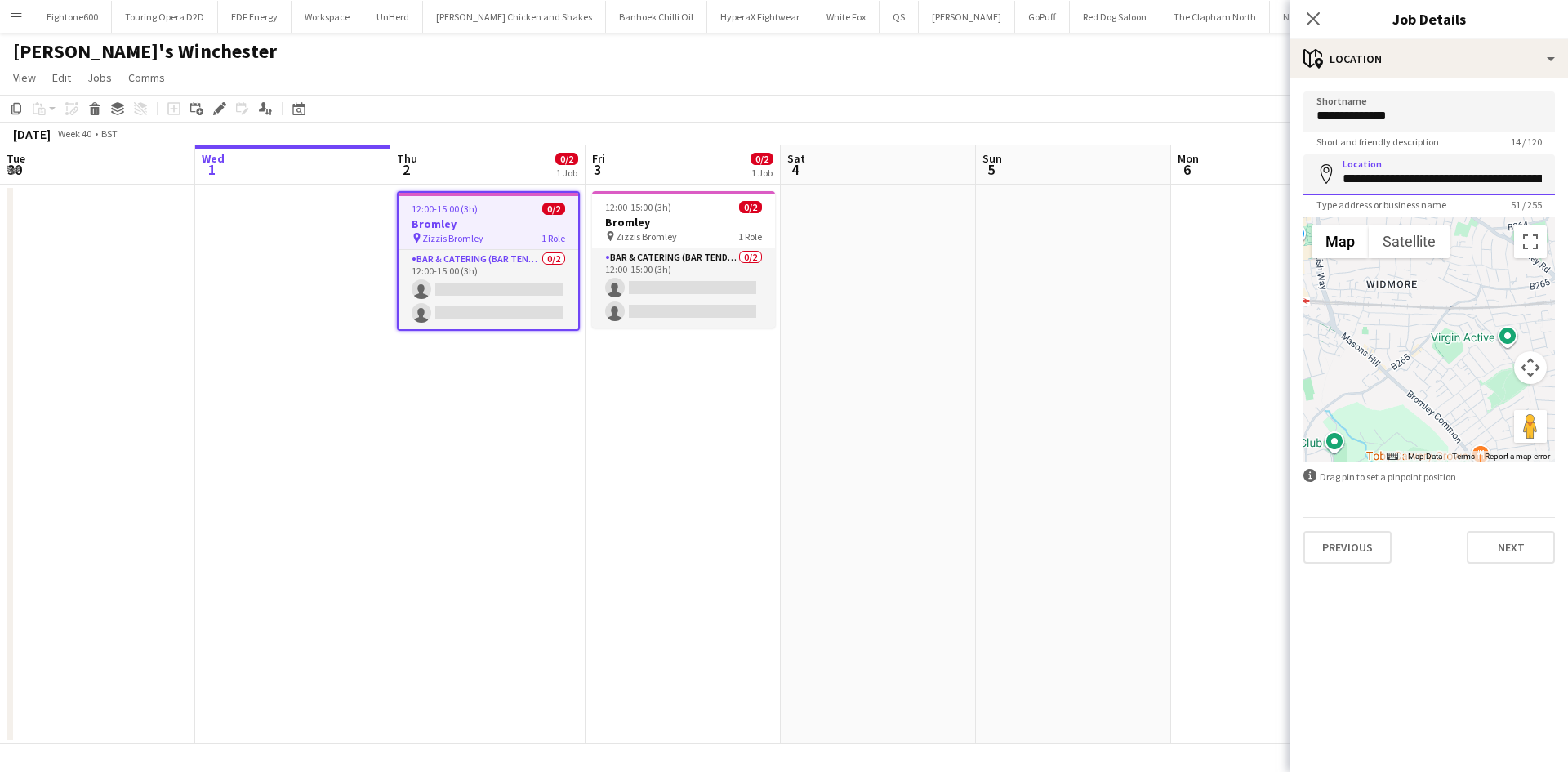
drag, startPoint x: 1549, startPoint y: 265, endPoint x: 1406, endPoint y: 133, distance: 194.6
click at [1406, 133] on form "**********" at bounding box center [1429, 327] width 278 height 472
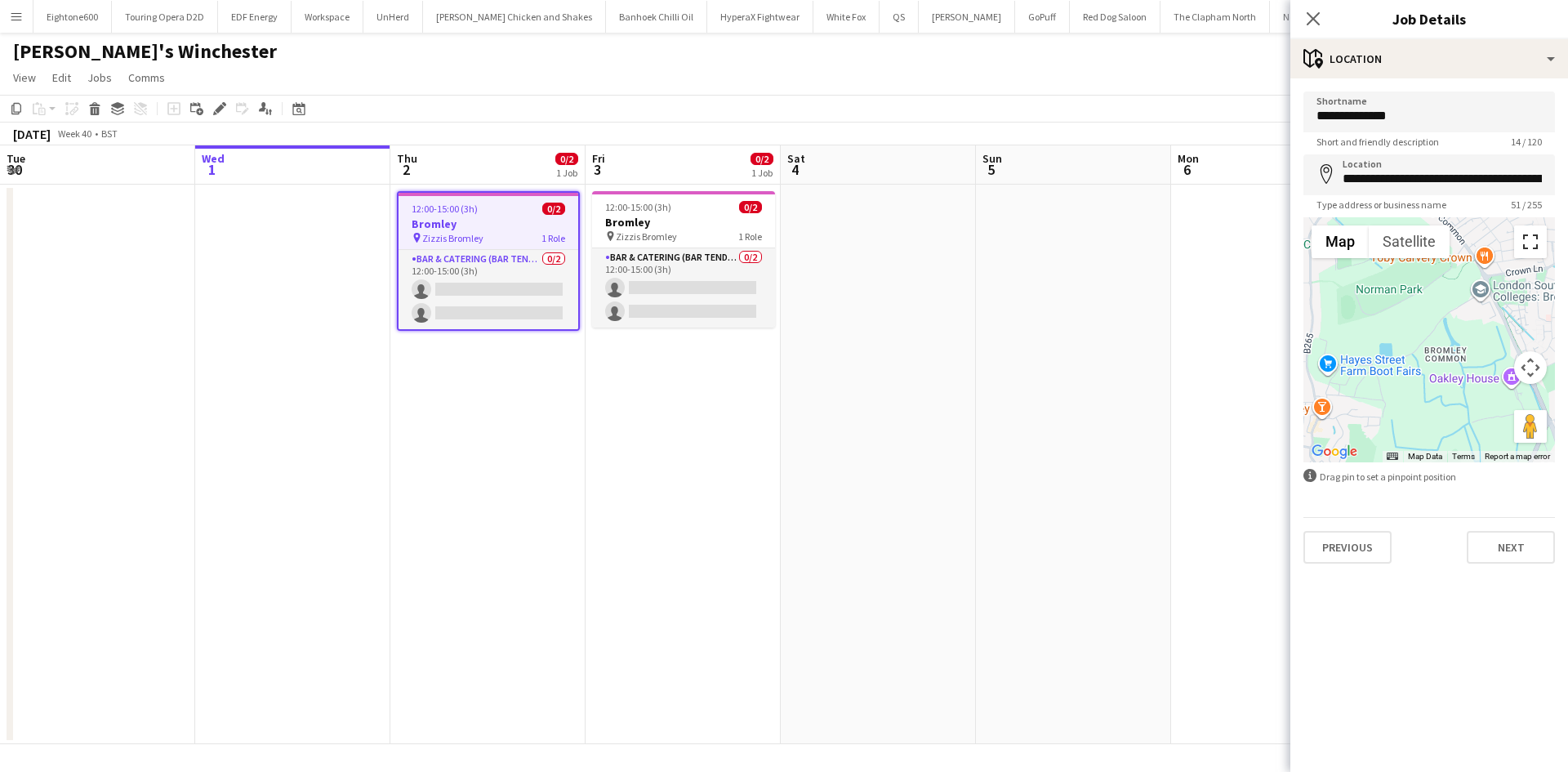
click at [1529, 244] on button "Toggle fullscreen view" at bounding box center [1530, 241] width 32 height 32
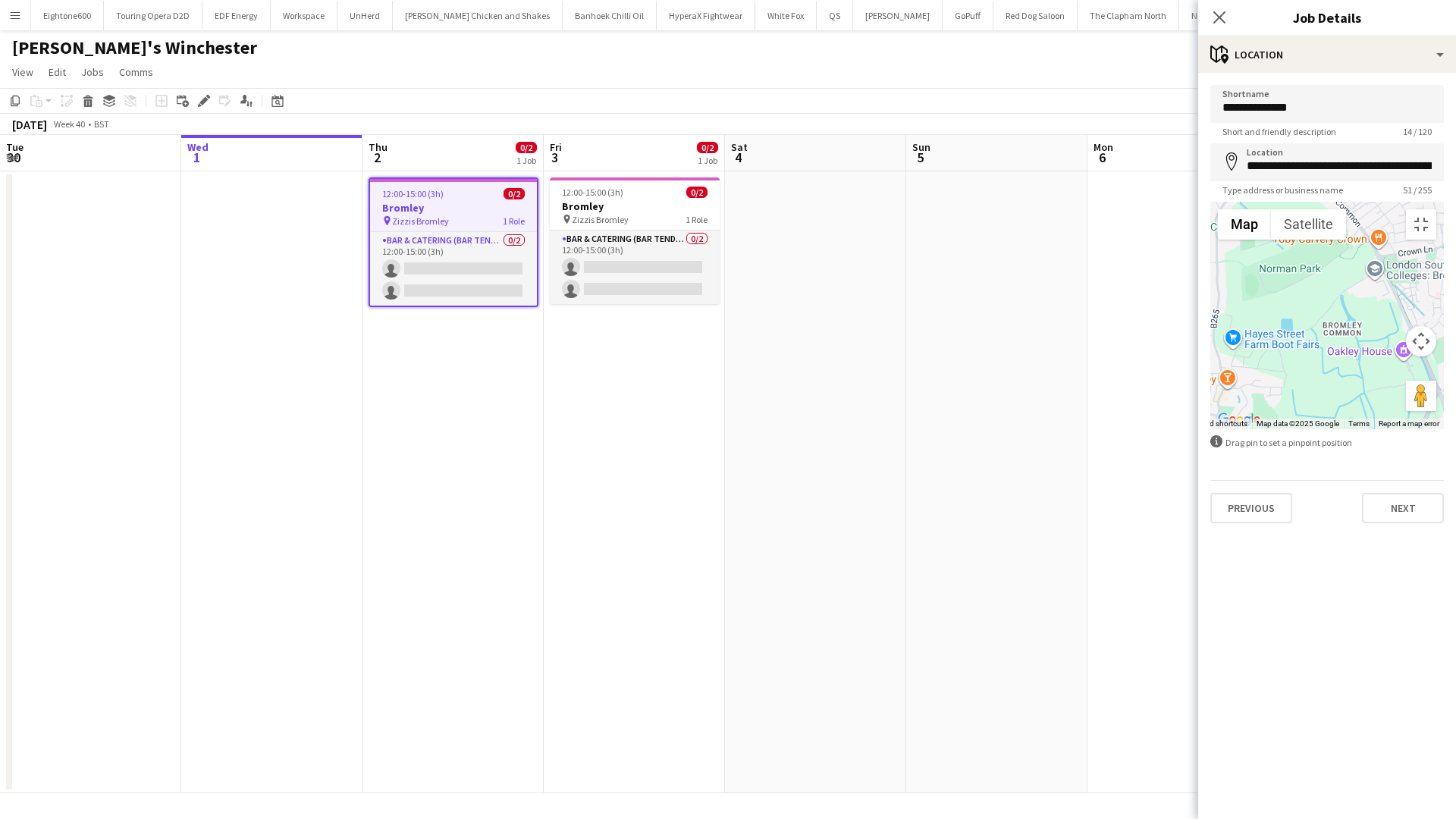
click at [1210, 202] on div at bounding box center [1327, 316] width 233 height 228
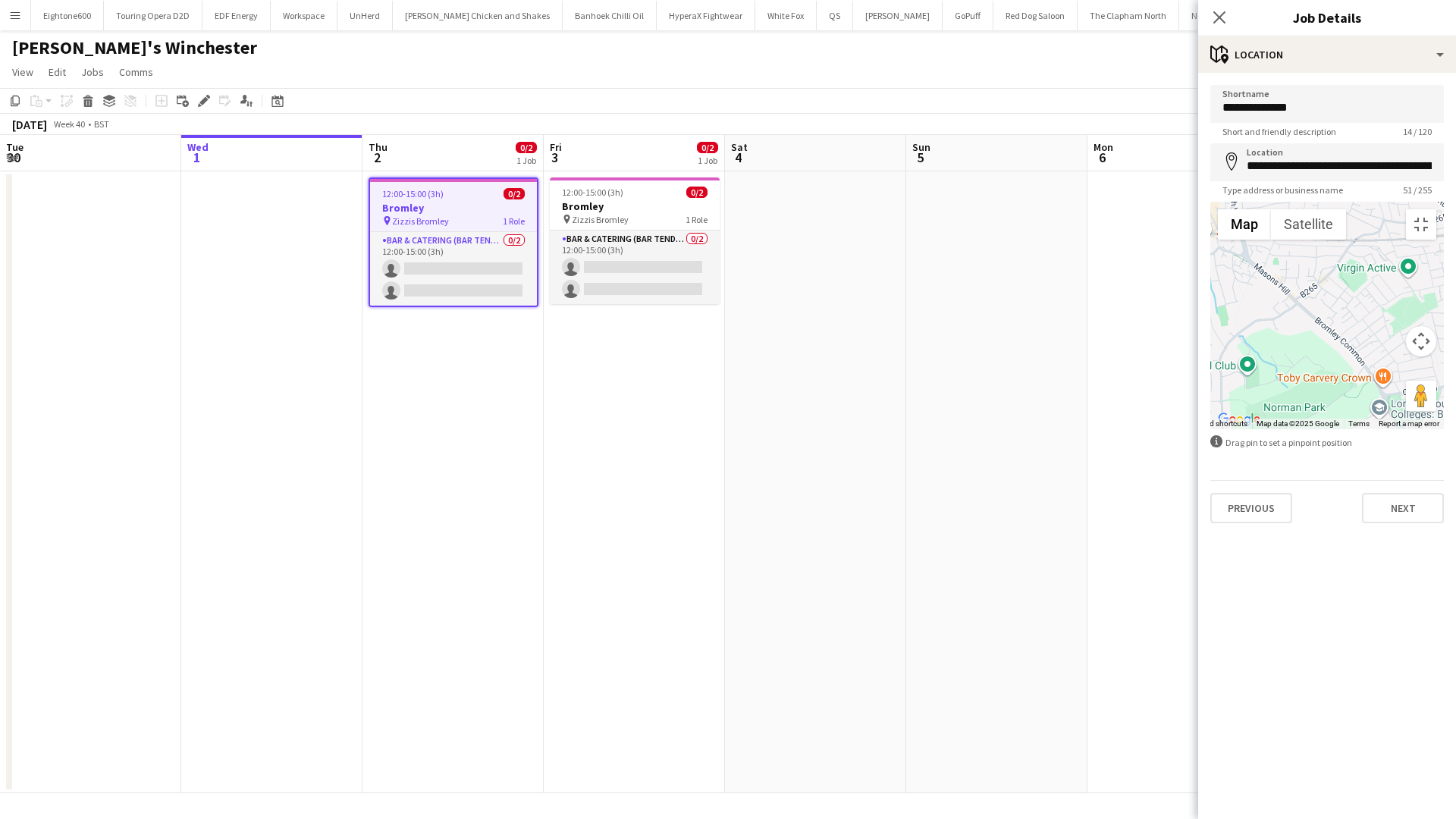
drag, startPoint x: 634, startPoint y: 107, endPoint x: 638, endPoint y: 263, distance: 156.1
click at [1210, 263] on div at bounding box center [1327, 316] width 233 height 228
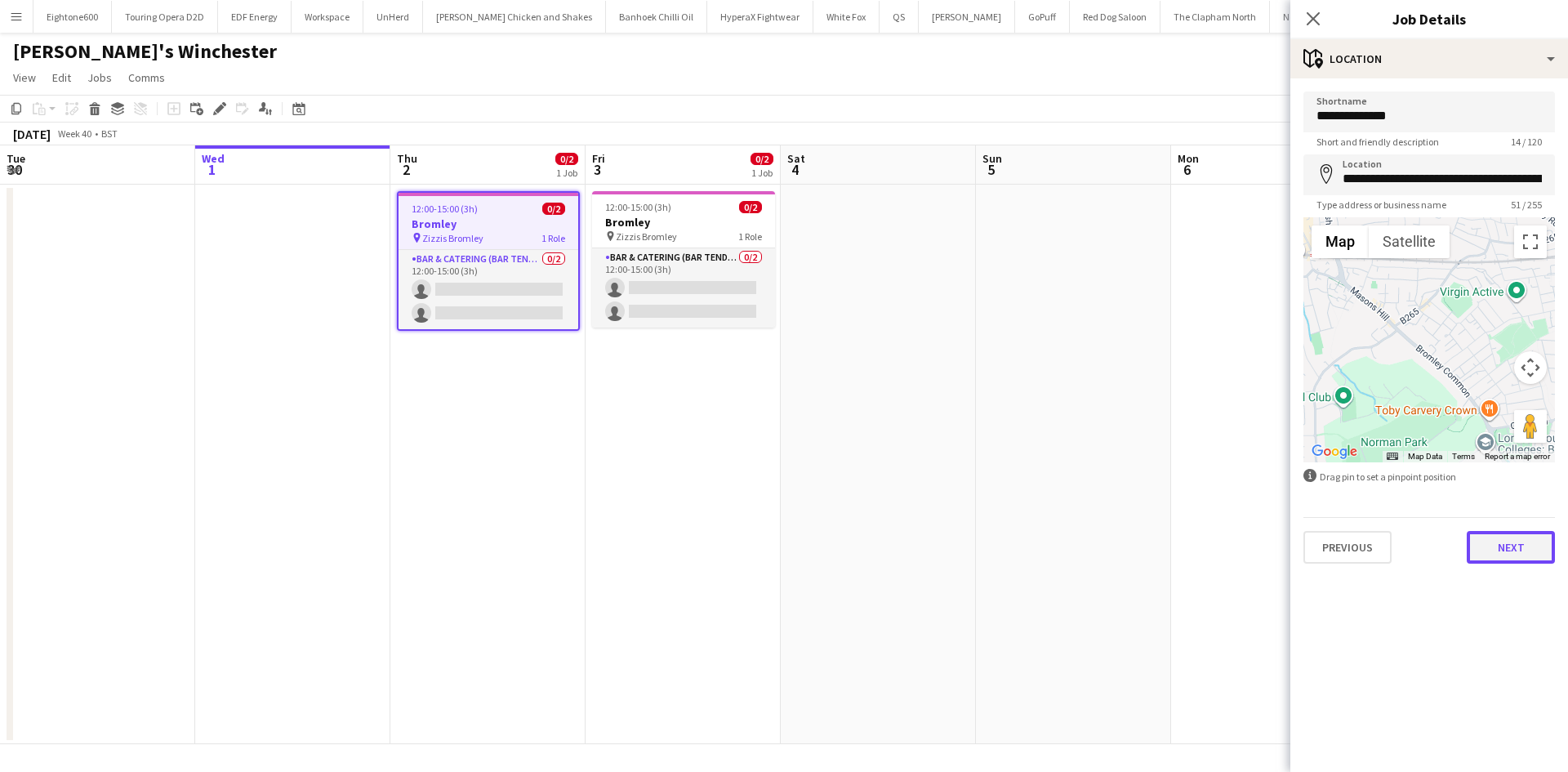
click at [1497, 553] on button "Next" at bounding box center [1510, 547] width 88 height 32
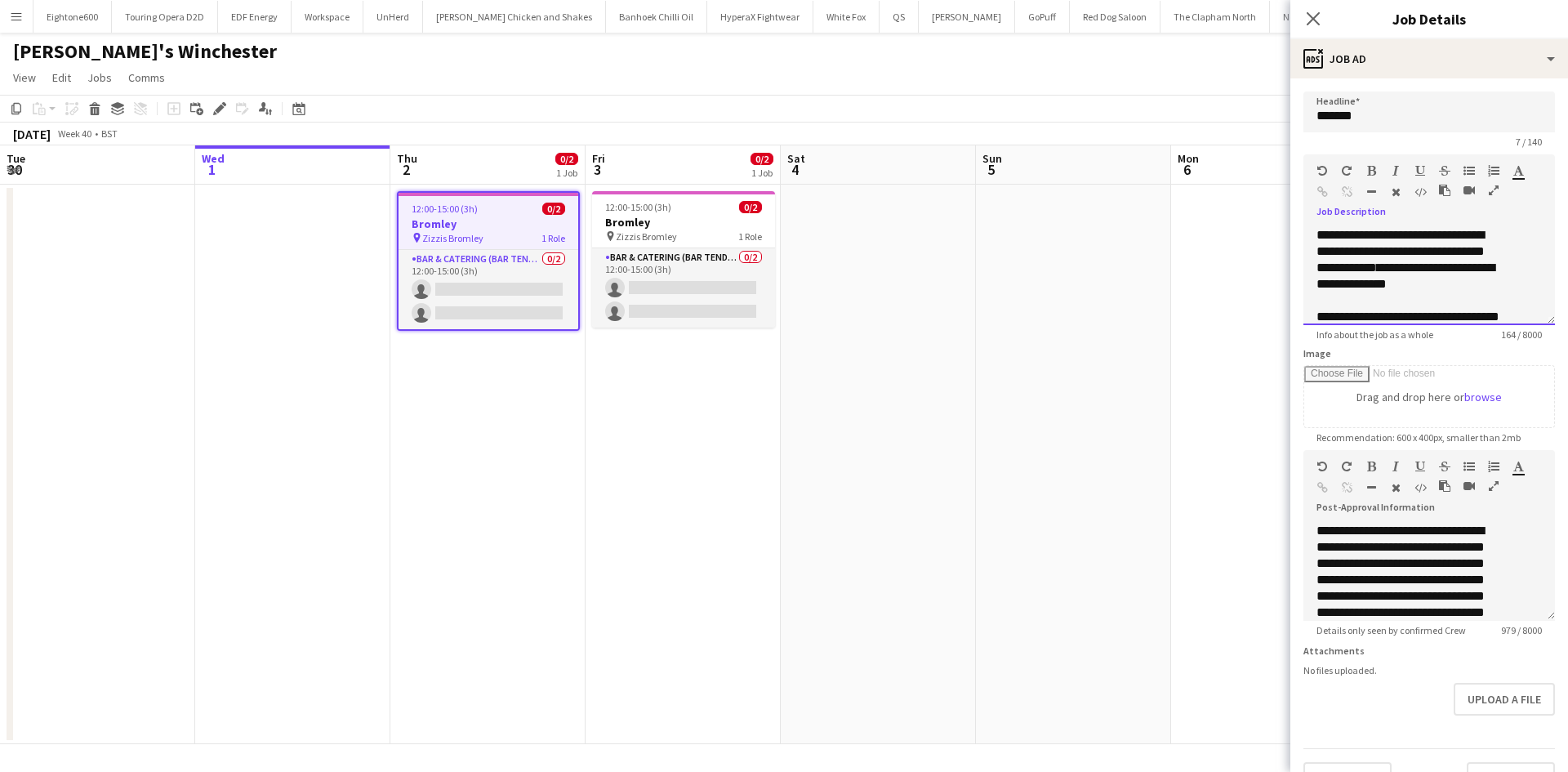
click at [1309, 253] on div "**********" at bounding box center [1429, 276] width 251 height 98
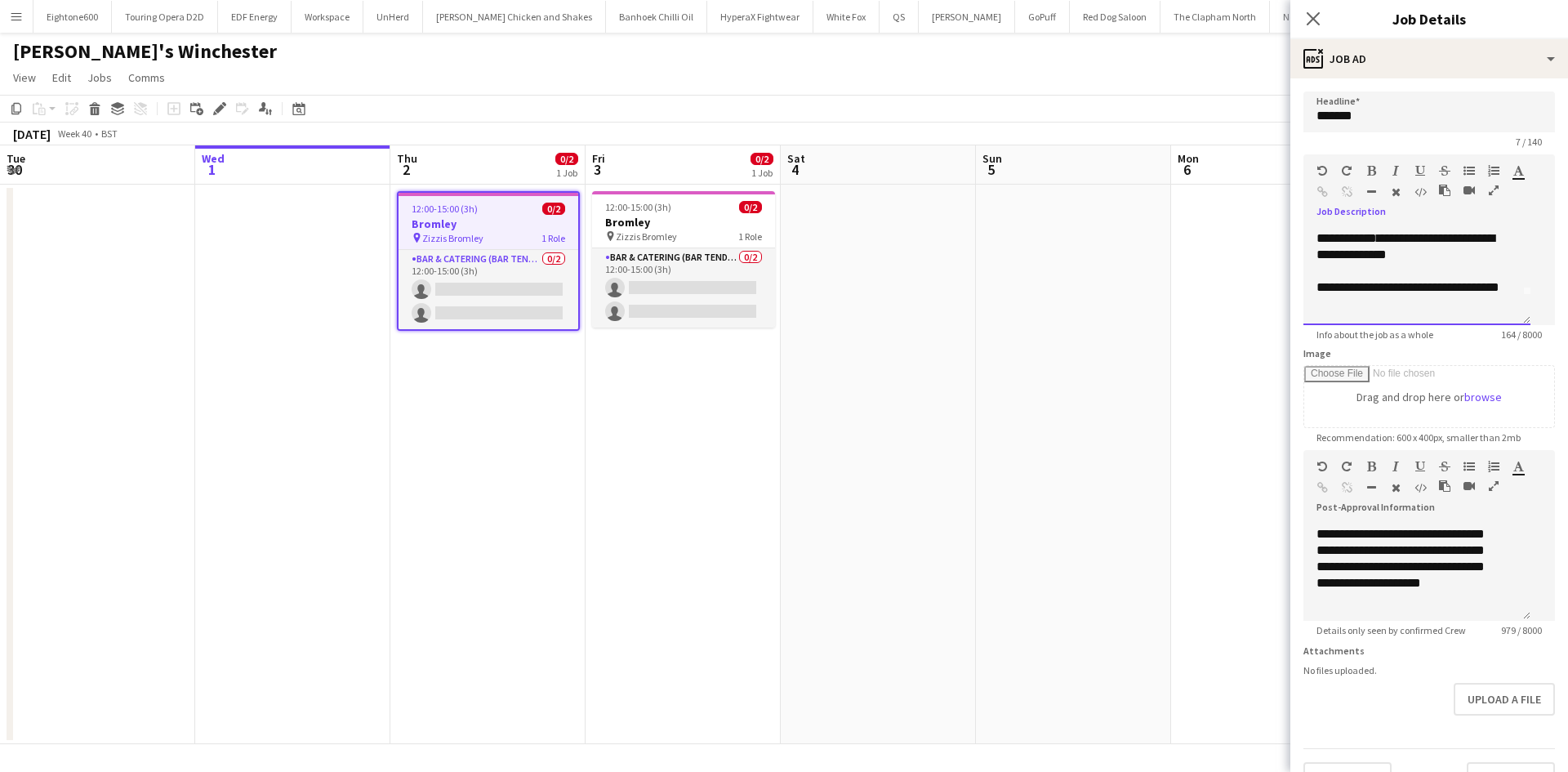
scroll to position [48, 0]
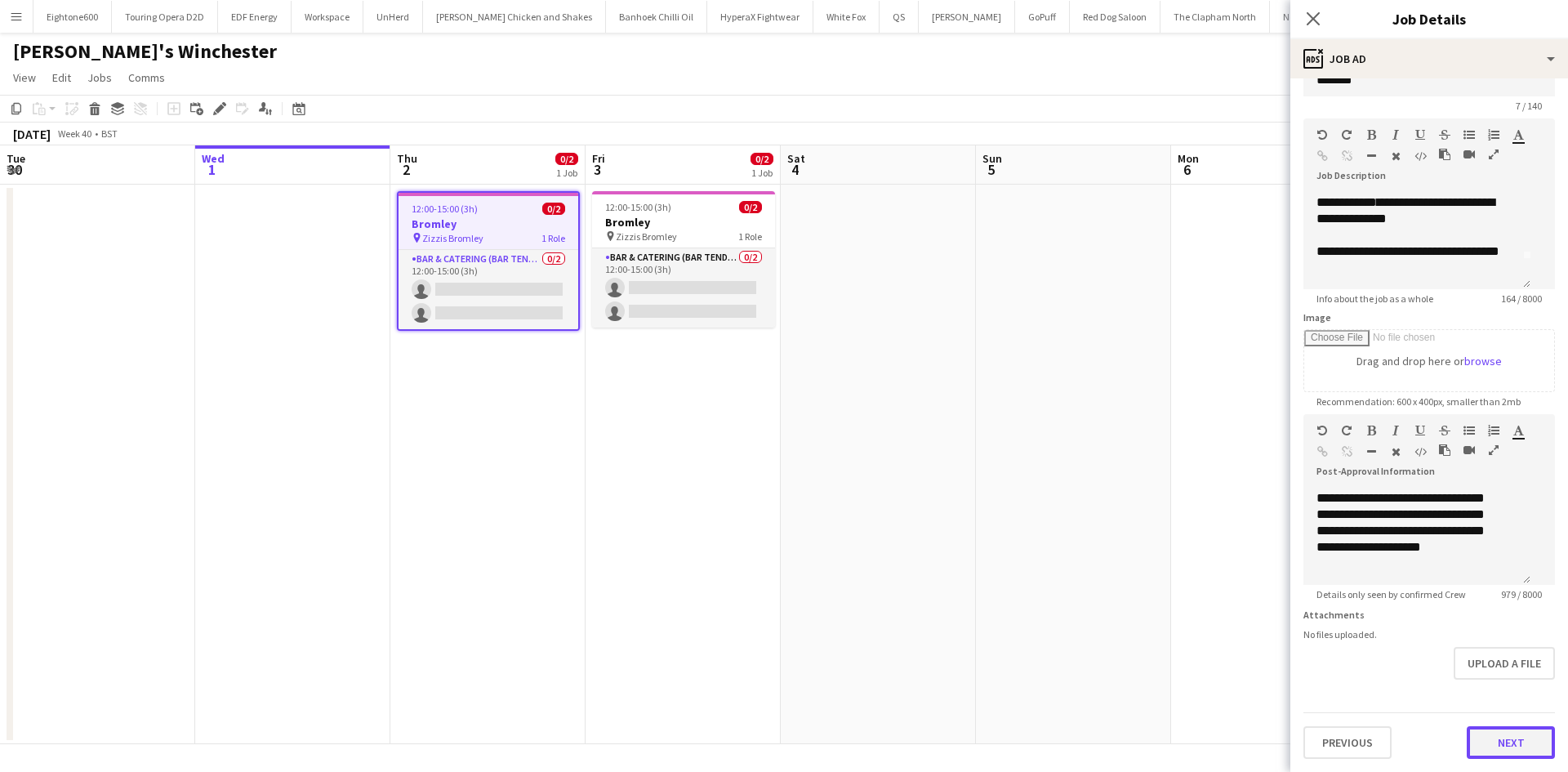
click at [1480, 740] on button "Next" at bounding box center [1510, 742] width 88 height 32
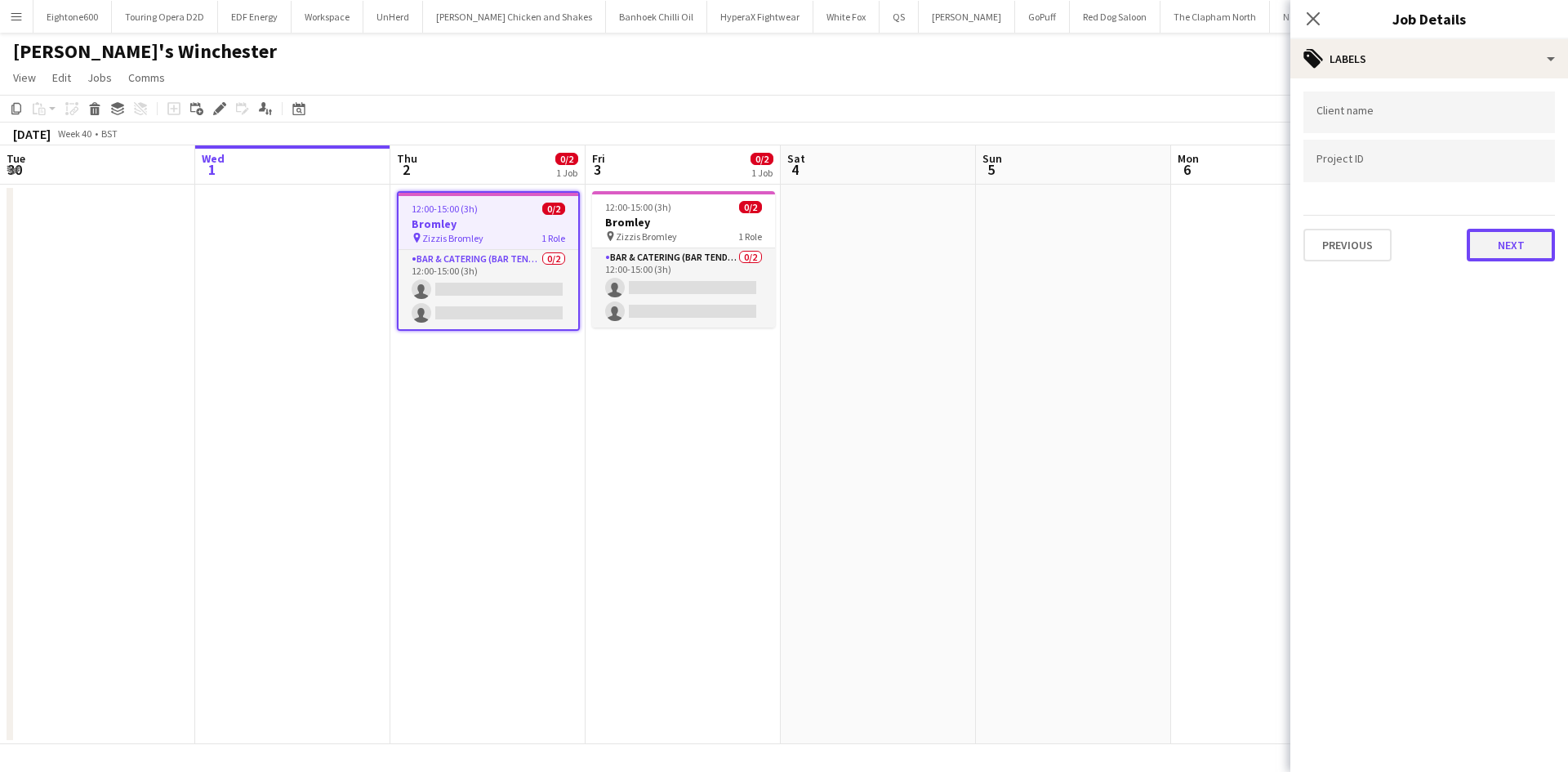
click at [1497, 236] on button "Next" at bounding box center [1510, 244] width 88 height 32
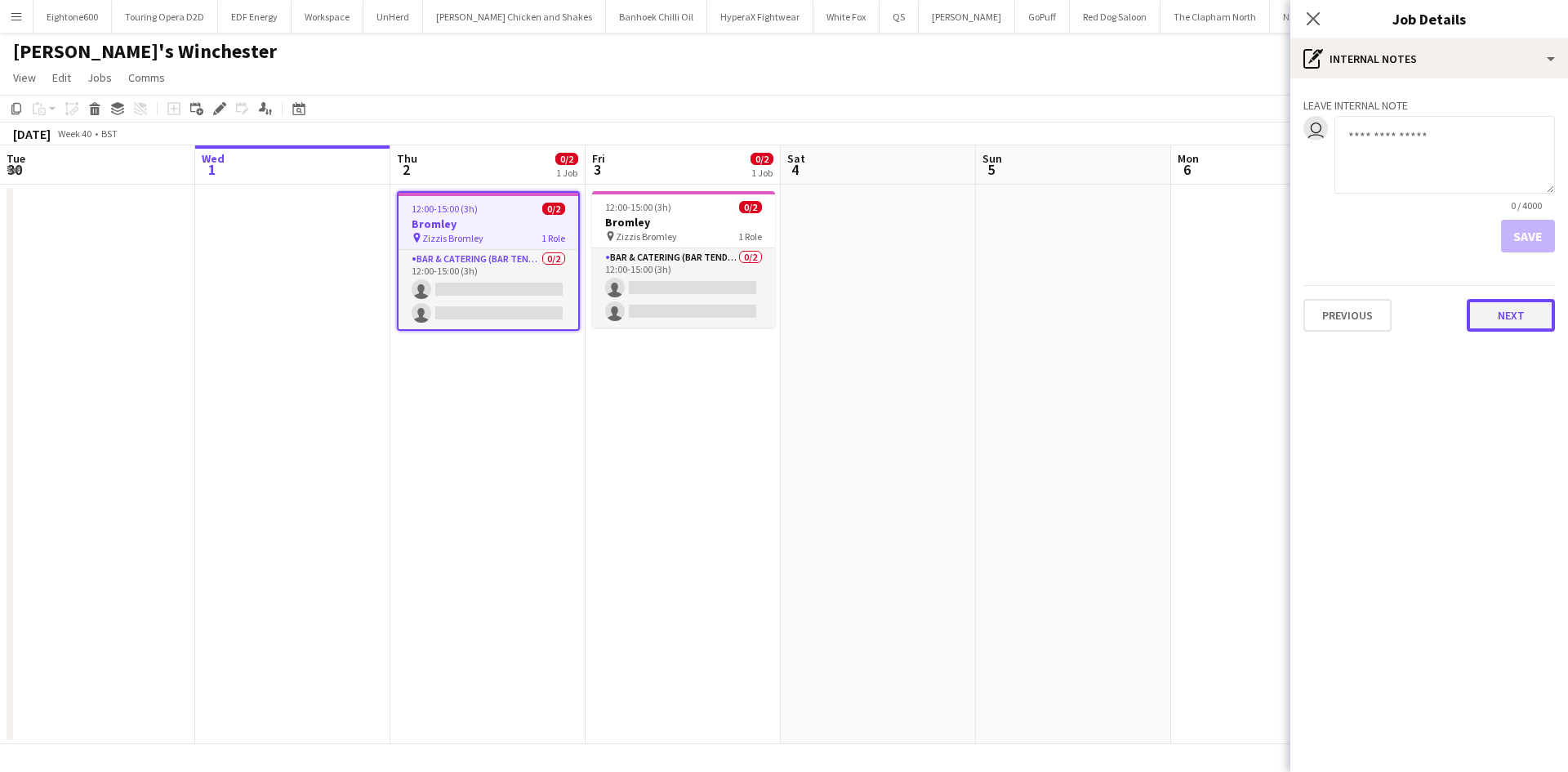
click at [1503, 330] on button "Next" at bounding box center [1510, 315] width 88 height 32
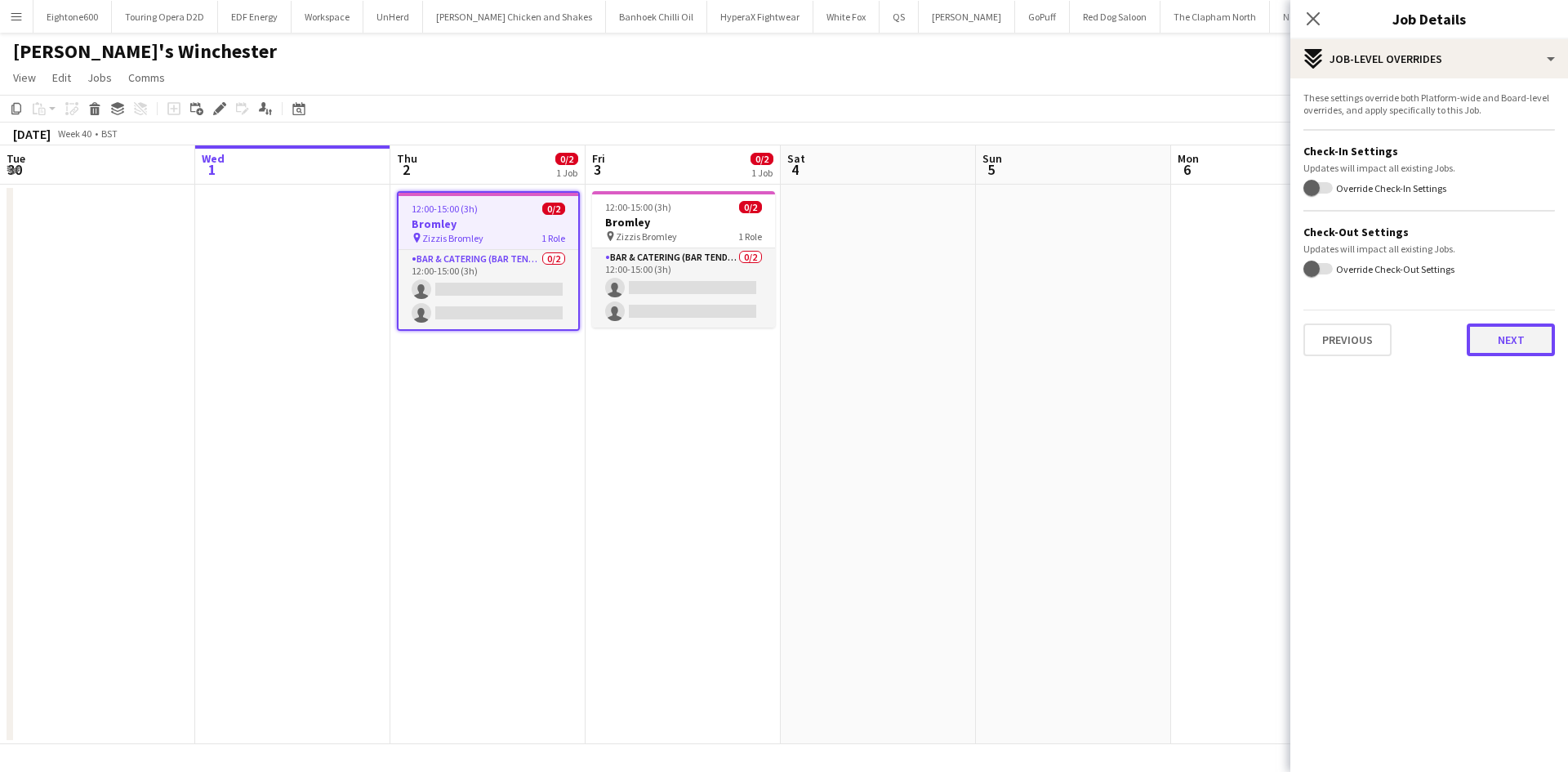
click at [1503, 330] on button "Next" at bounding box center [1510, 339] width 88 height 32
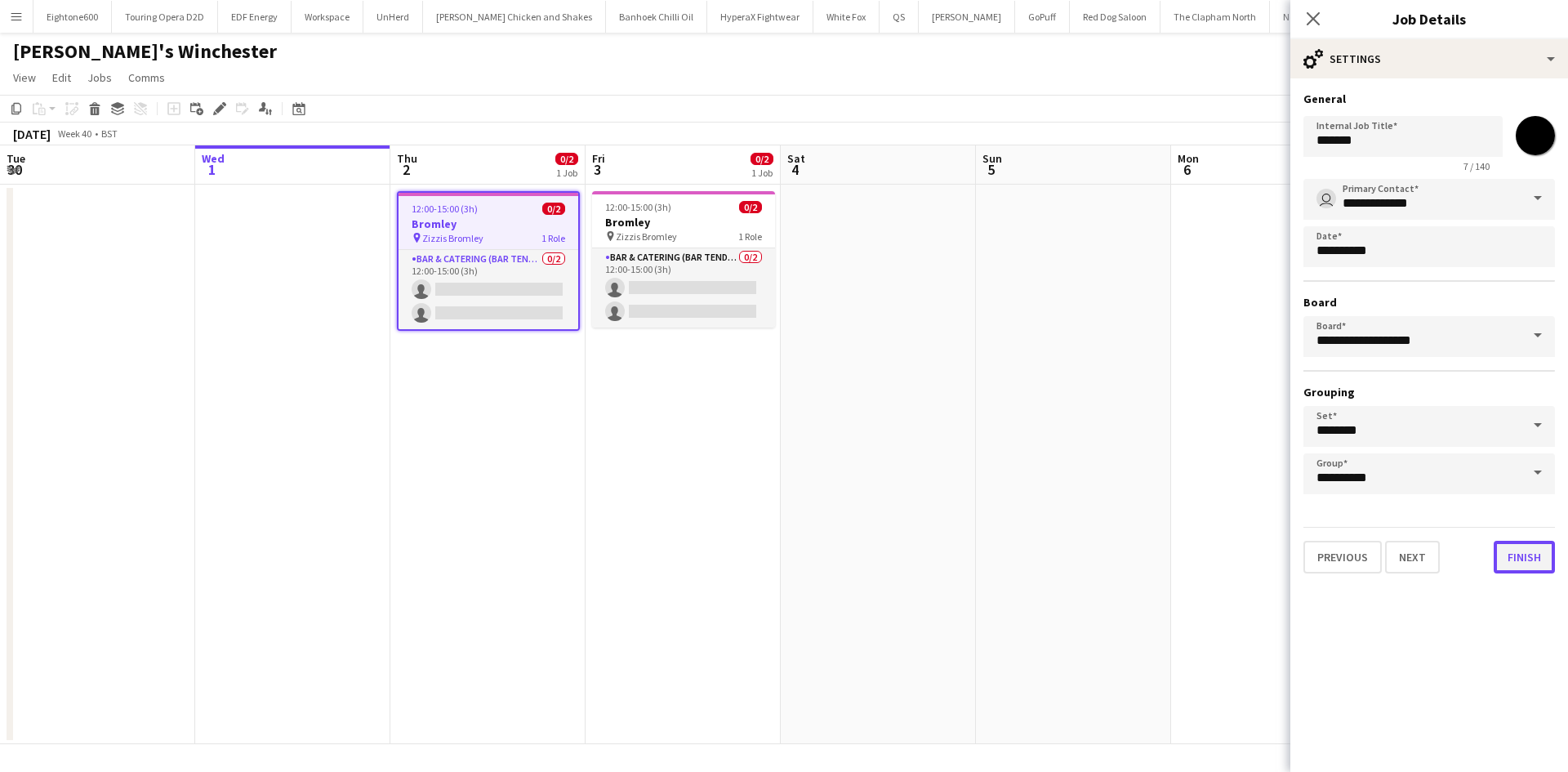
click at [1521, 556] on button "Finish" at bounding box center [1524, 556] width 61 height 32
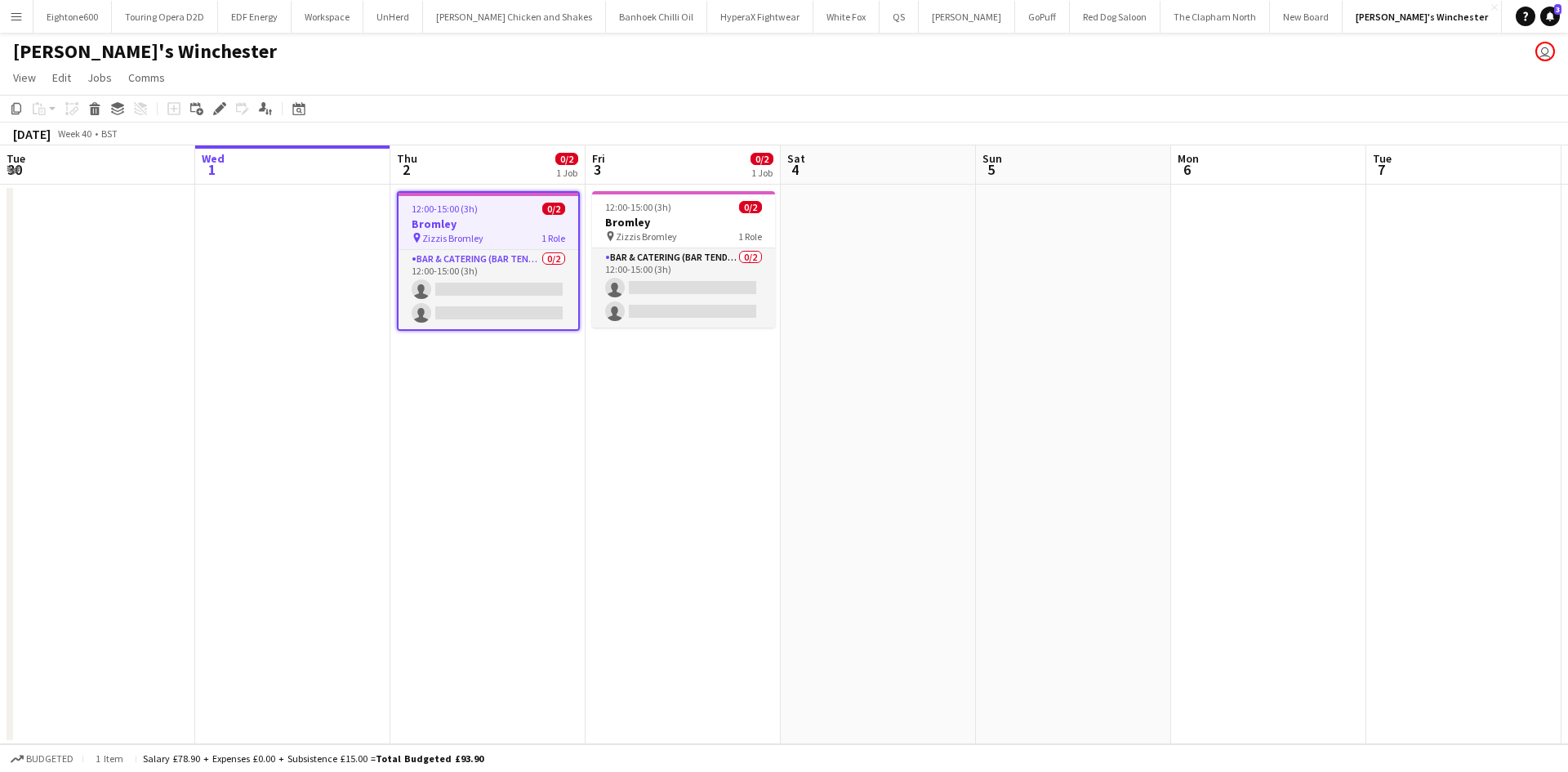
click at [1326, 267] on app-date-cell at bounding box center [1268, 464] width 195 height 560
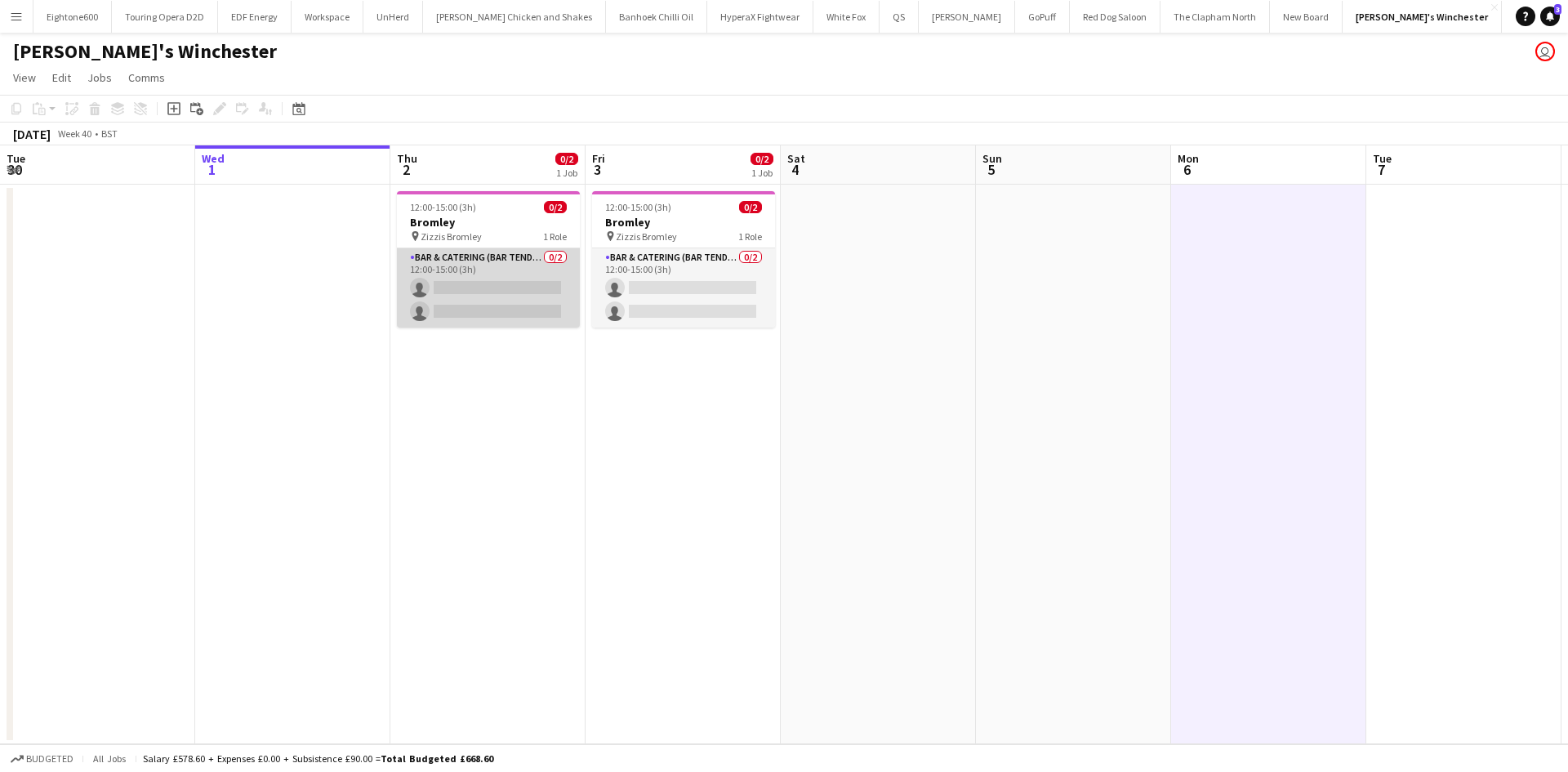
click at [533, 262] on app-card-role "Bar & Catering (Bar Tender) 0/2 12:00-15:00 (3h) single-neutral-actions single-…" at bounding box center [488, 287] width 183 height 79
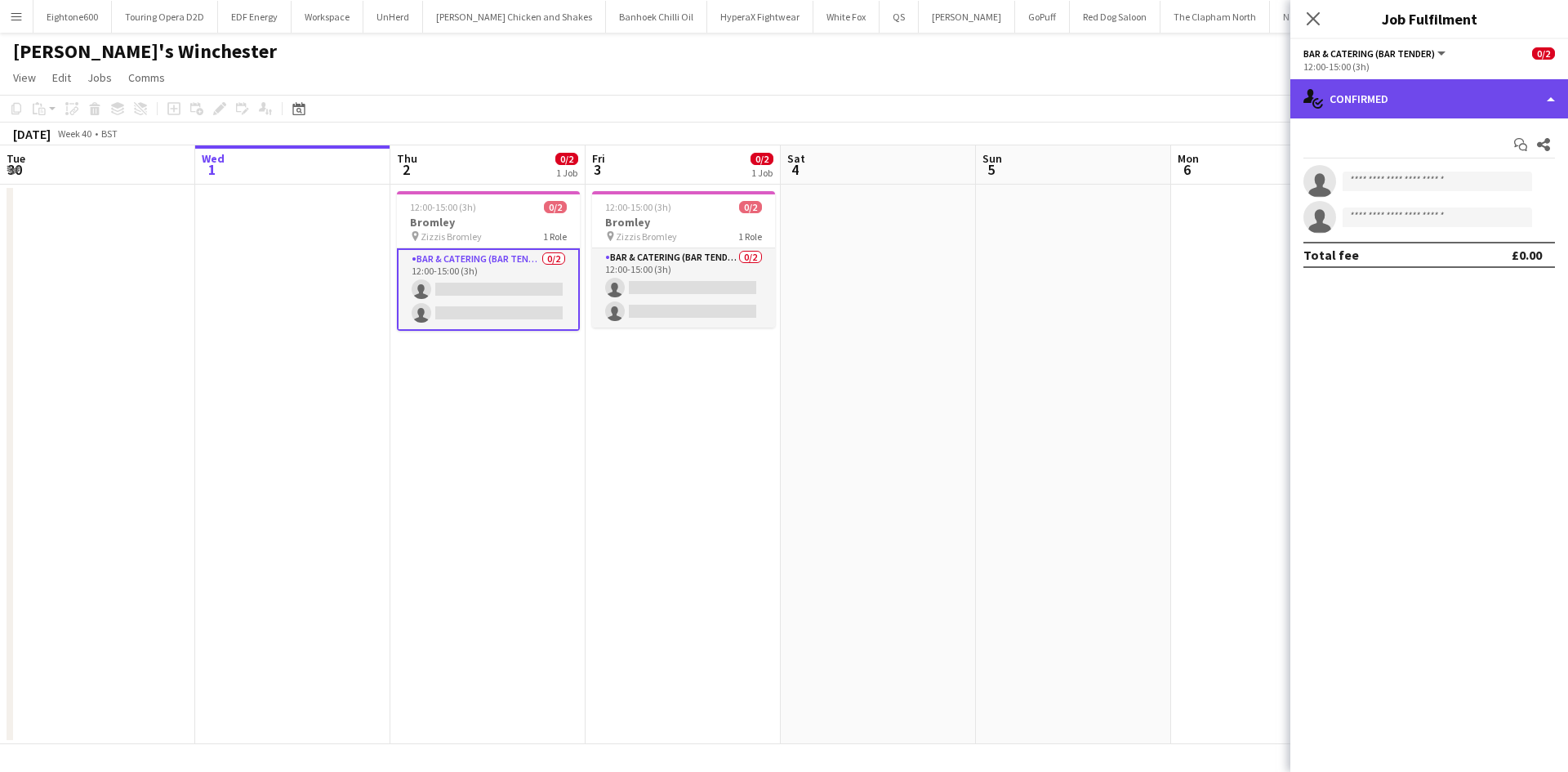
click at [1457, 96] on div "single-neutral-actions-check-2 Confirmed" at bounding box center [1429, 98] width 278 height 39
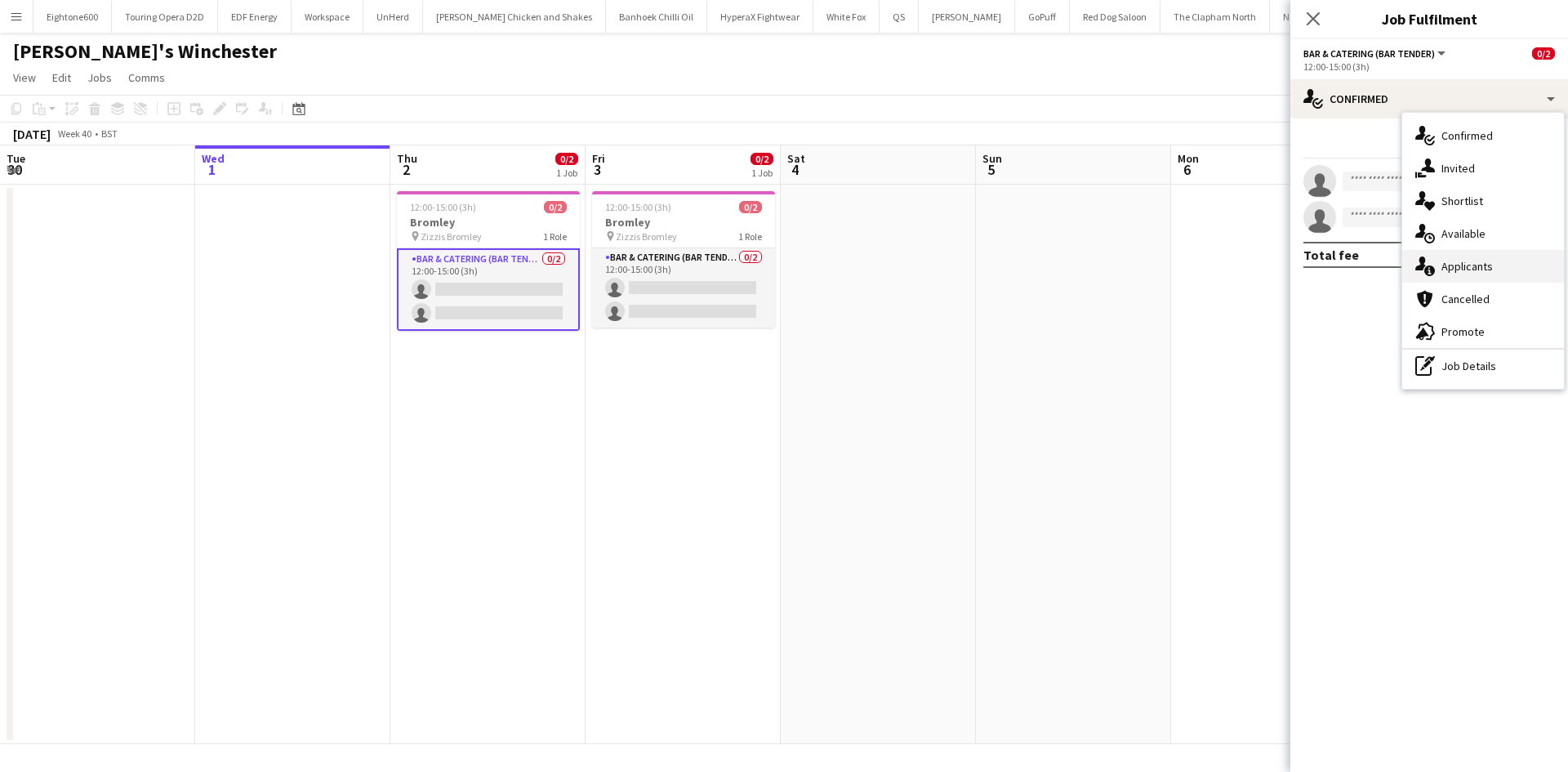
click at [1463, 263] on span "Applicants" at bounding box center [1467, 266] width 52 height 15
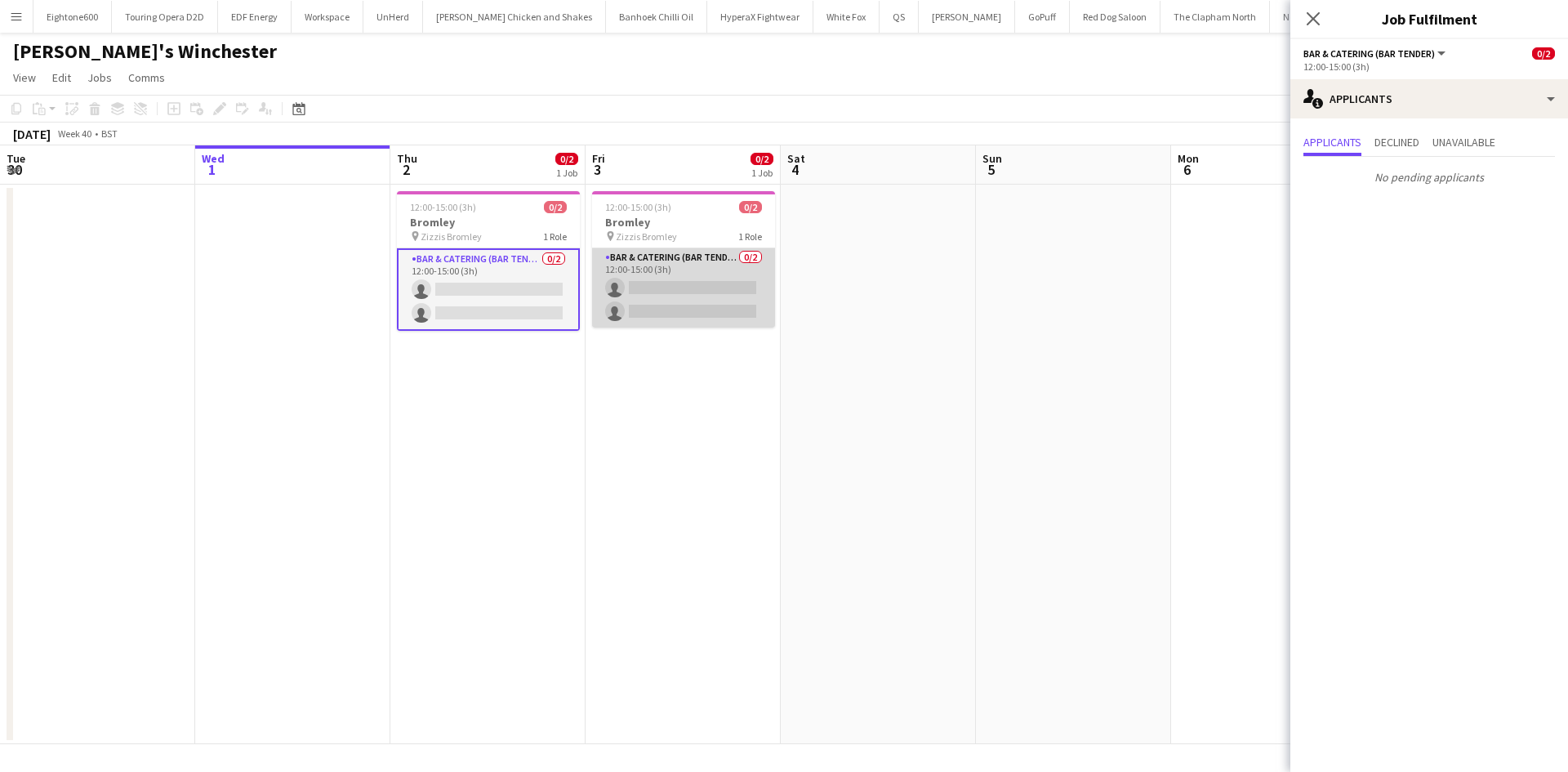
click at [707, 309] on app-card-role "Bar & Catering (Bar Tender) 0/2 12:00-15:00 (3h) single-neutral-actions single-…" at bounding box center [683, 287] width 183 height 79
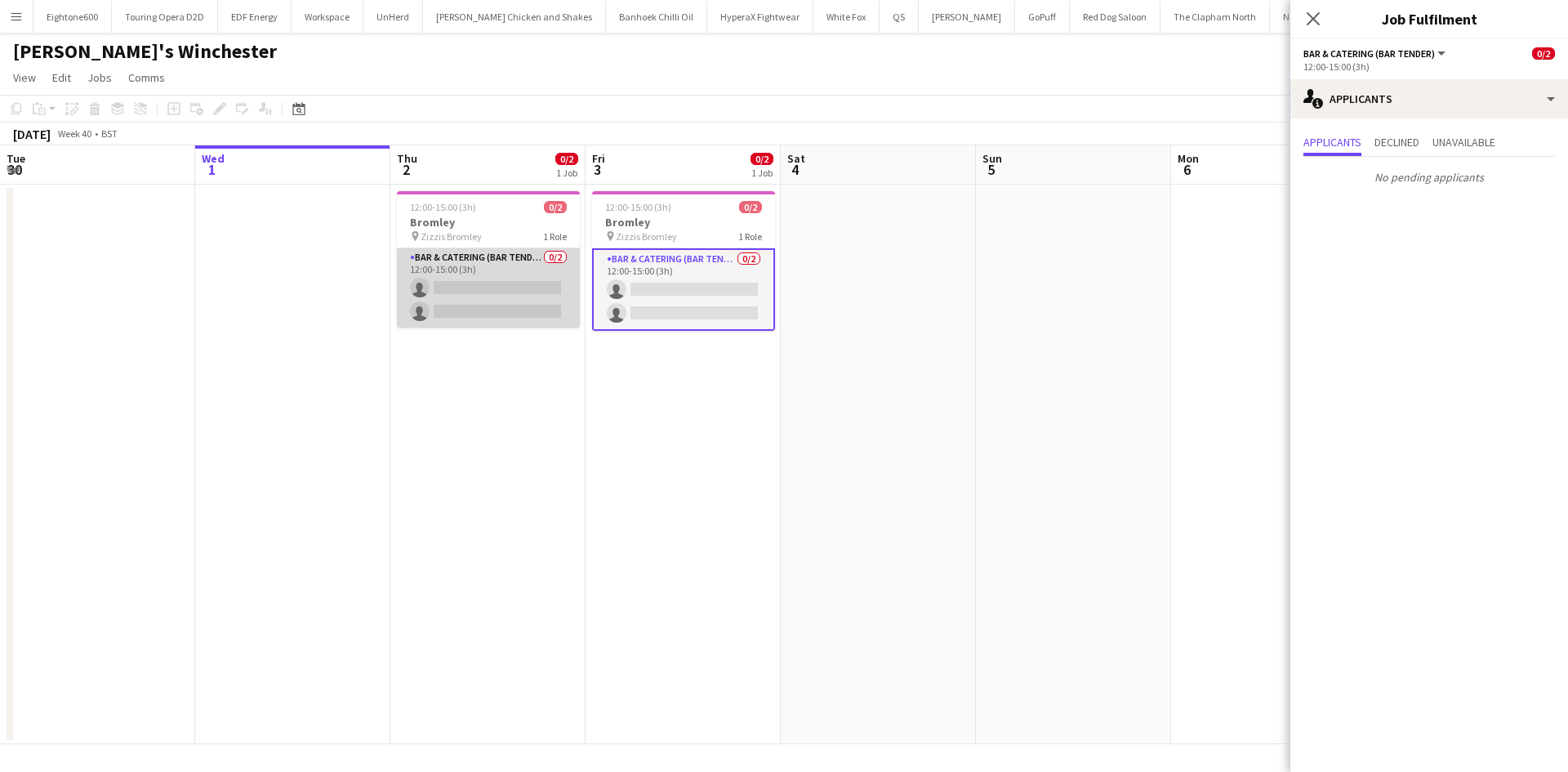
click at [513, 307] on app-card-role "Bar & Catering (Bar Tender) 0/2 12:00-15:00 (3h) single-neutral-actions single-…" at bounding box center [488, 287] width 183 height 79
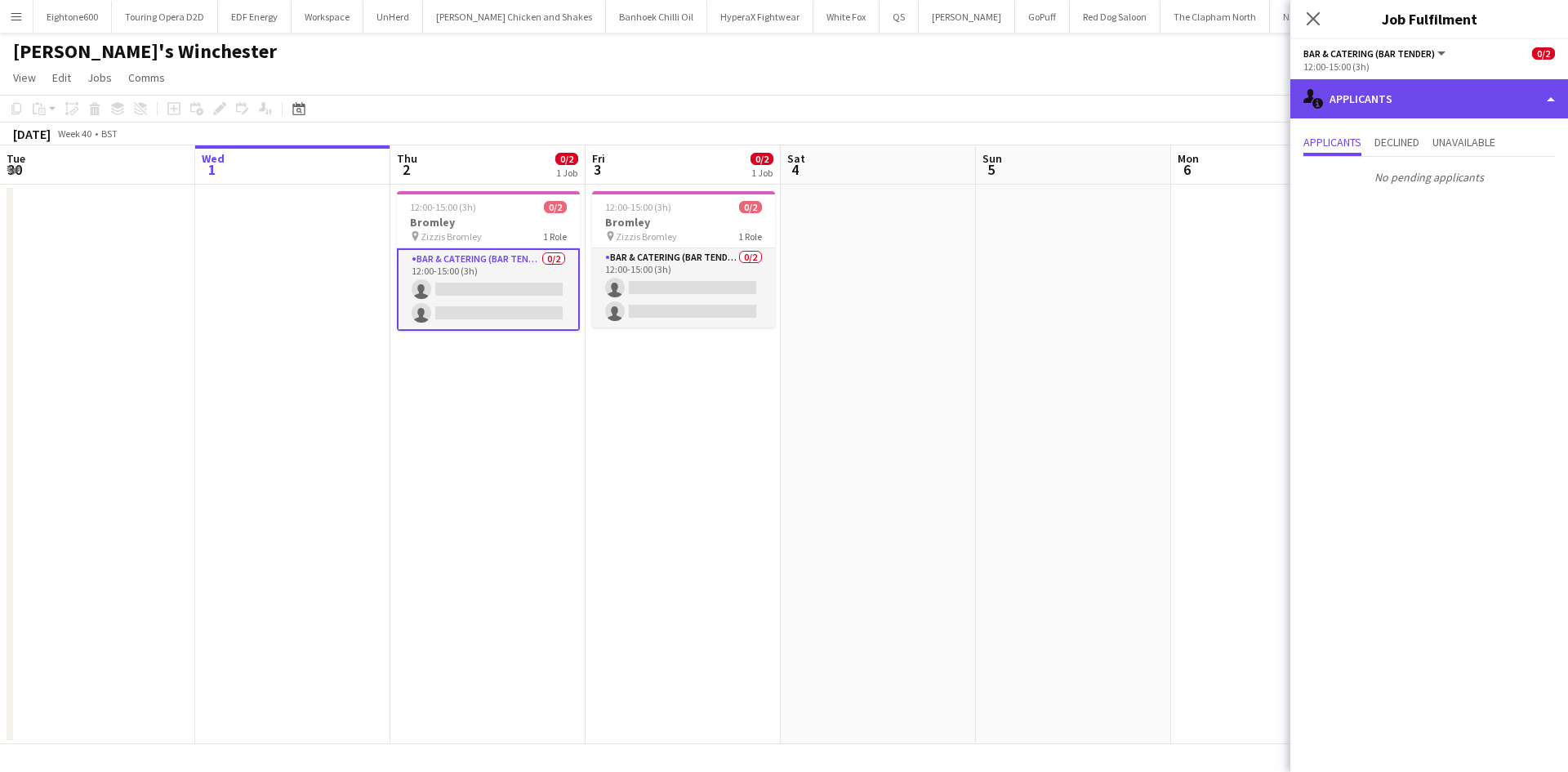
click at [1430, 102] on div "single-neutral-actions-information Applicants" at bounding box center [1429, 98] width 278 height 39
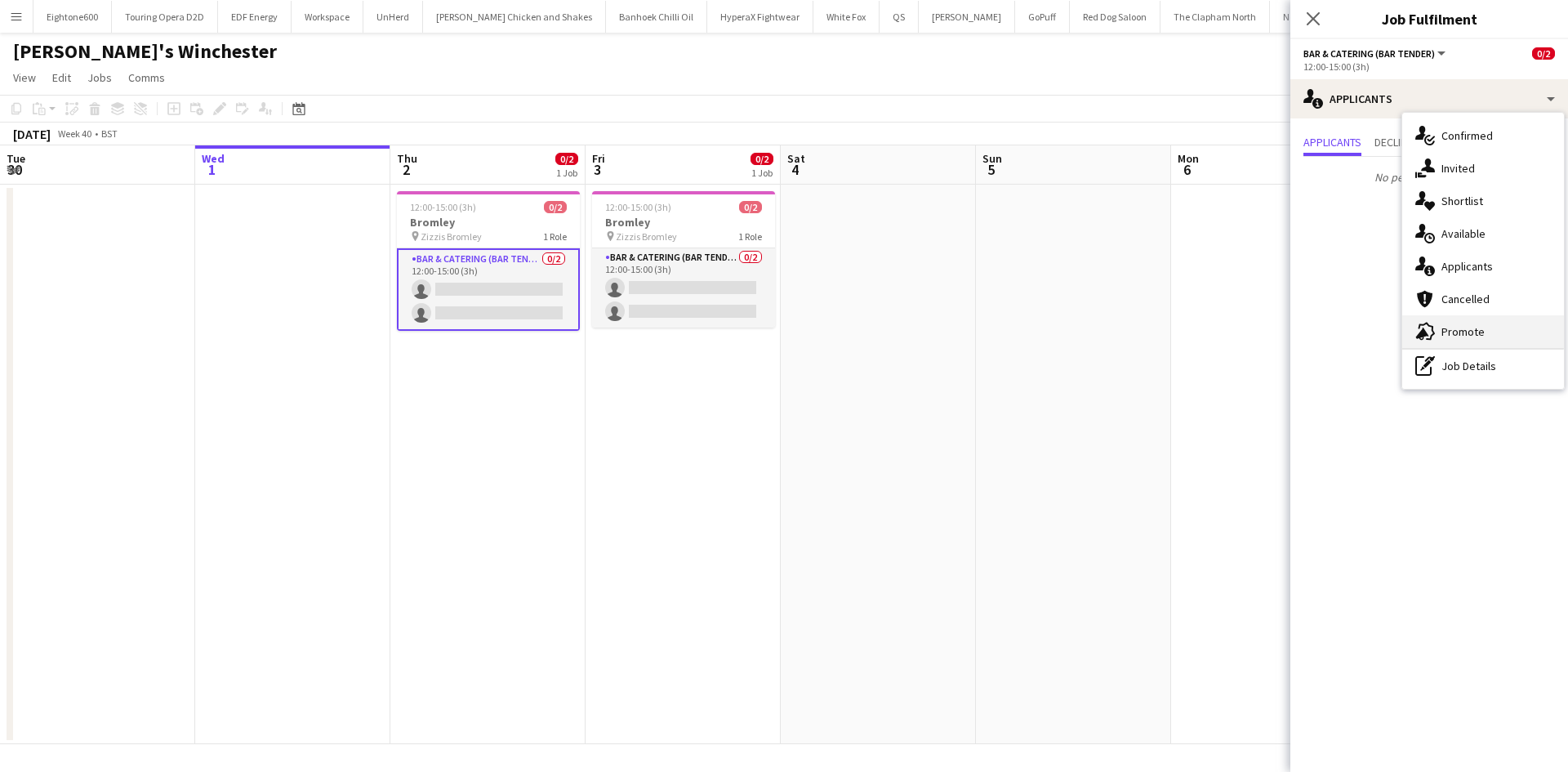
click at [1493, 335] on div "advertising-megaphone Promote" at bounding box center [1483, 331] width 162 height 32
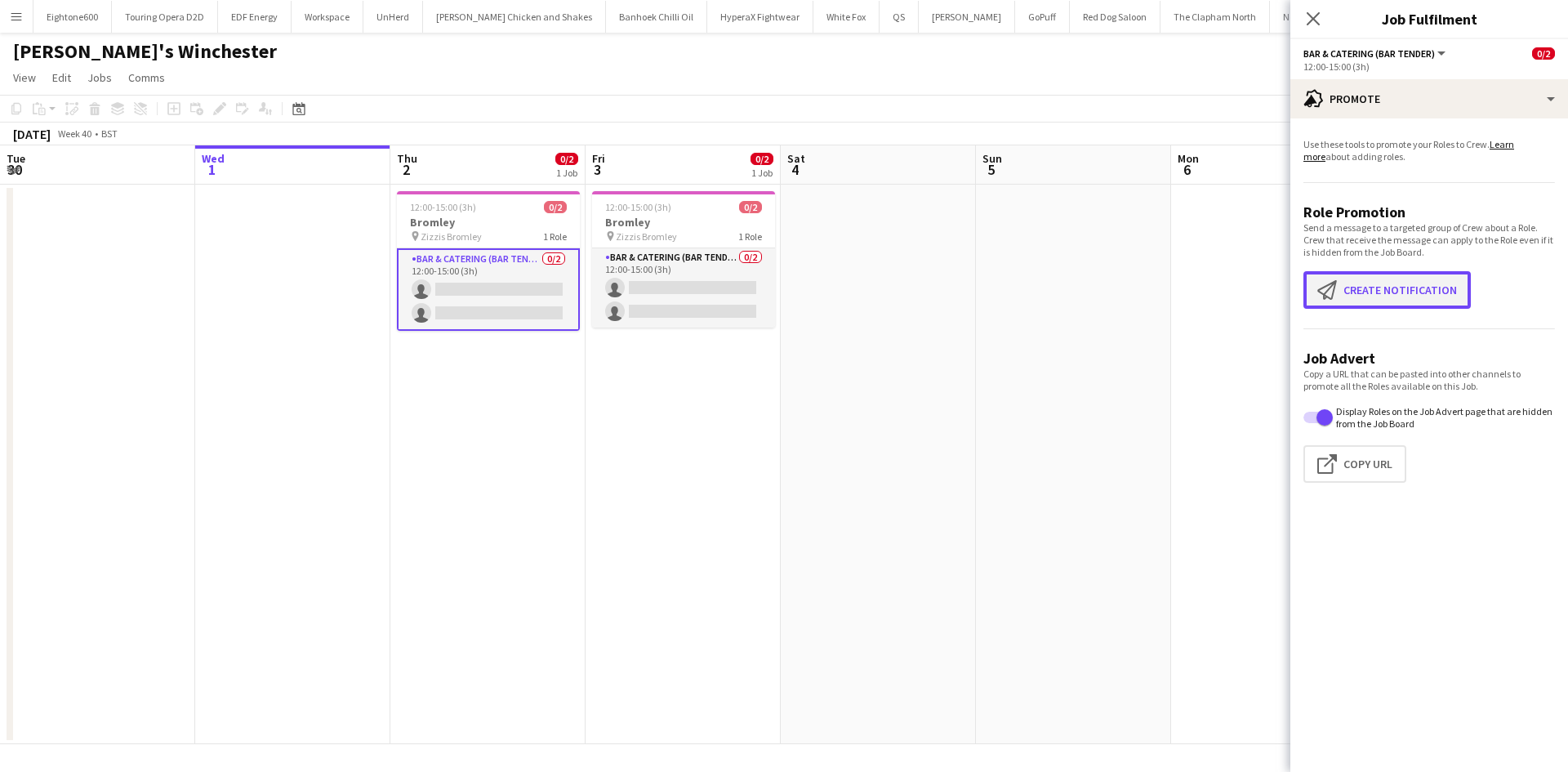
click at [1361, 300] on button "Create notification Create notification" at bounding box center [1387, 290] width 167 height 38
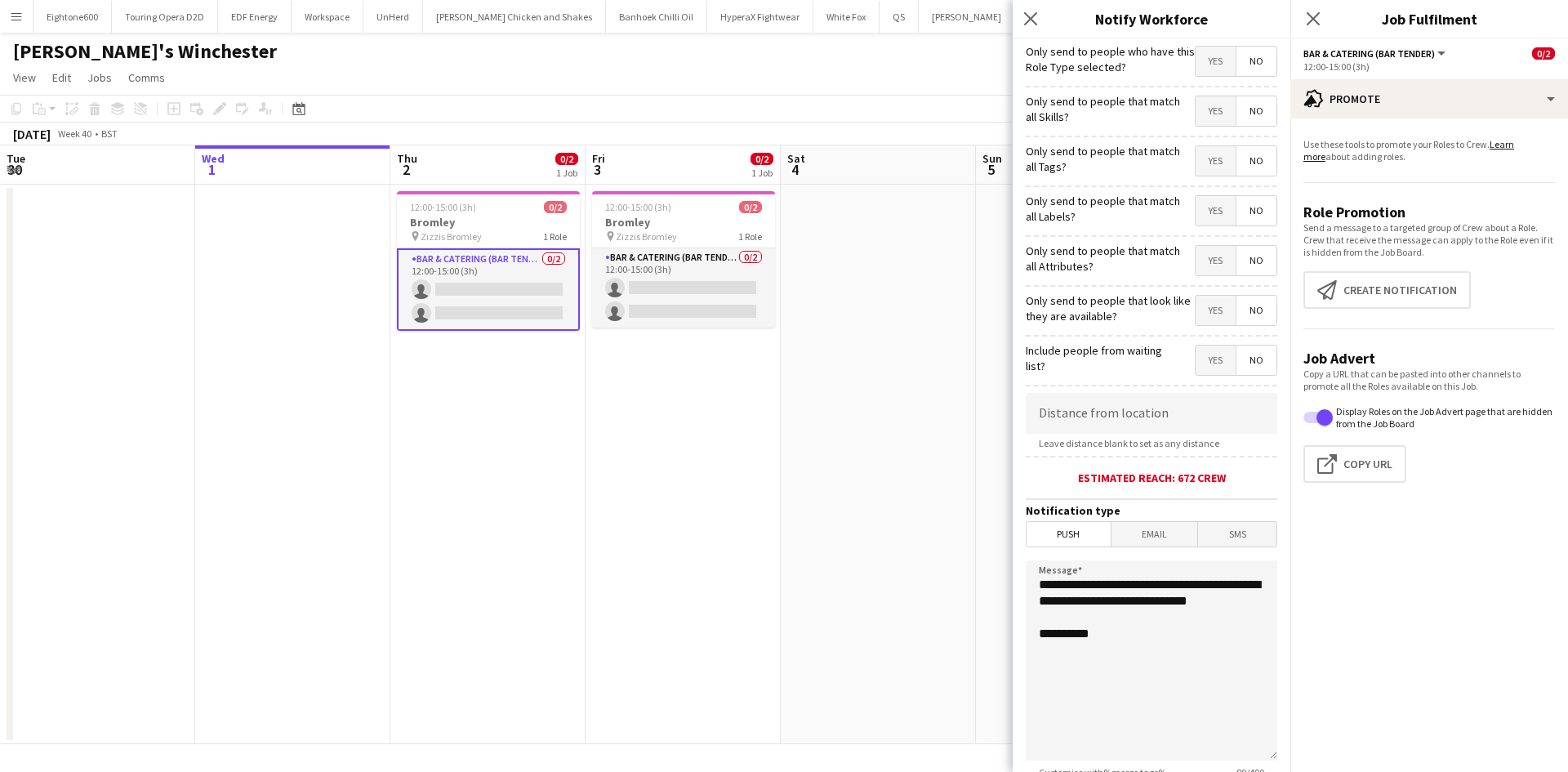
click at [1139, 436] on app-form-group "Distance from location Leave distance blank to set as any distance" at bounding box center [1151, 421] width 251 height 56
click at [1128, 426] on input at bounding box center [1151, 413] width 251 height 41
type input "*****"
drag, startPoint x: 1116, startPoint y: 417, endPoint x: 1016, endPoint y: 427, distance: 100.5
click at [1016, 427] on form "**********" at bounding box center [1151, 470] width 278 height 861
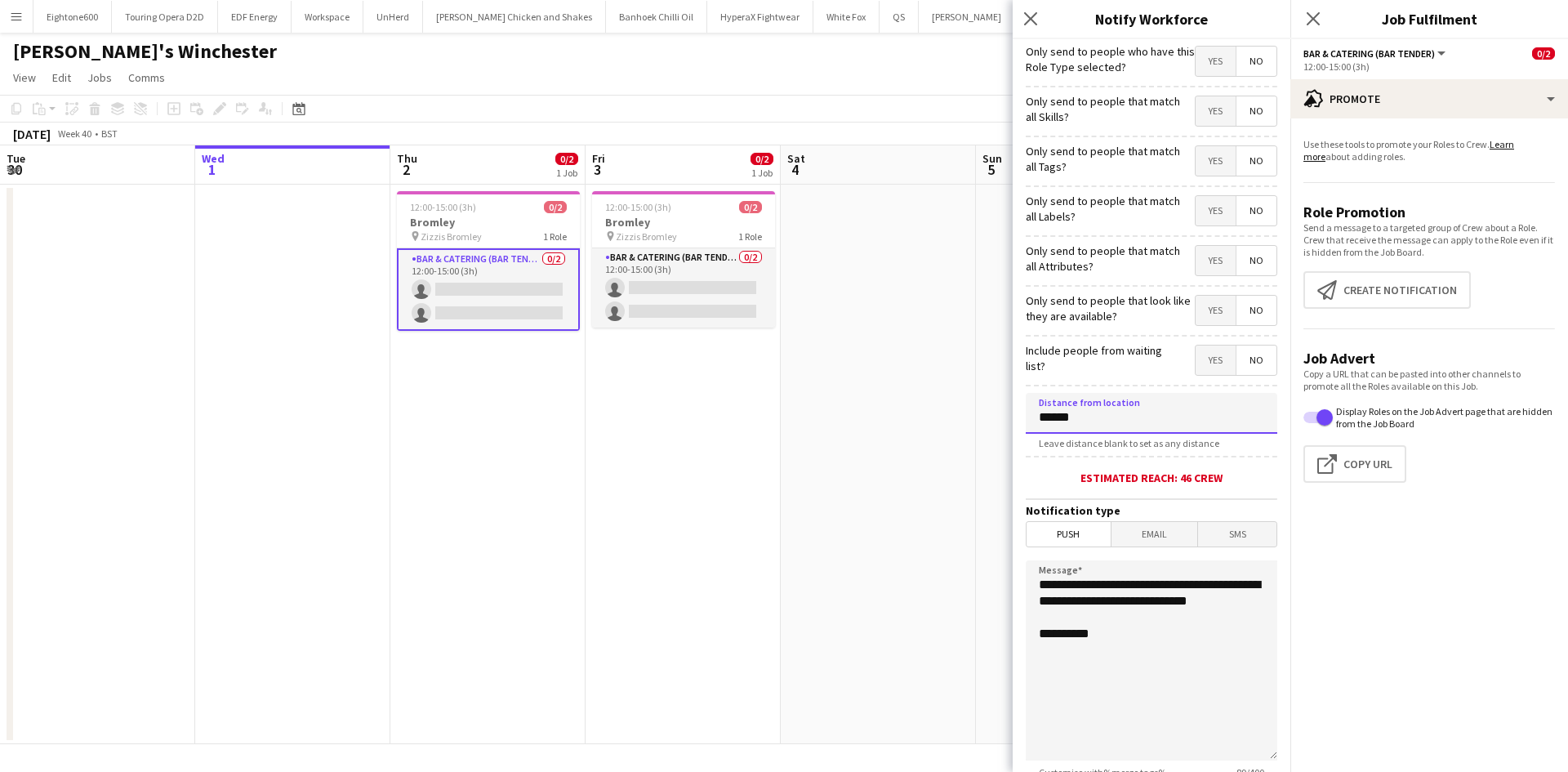
type input "******"
drag, startPoint x: 1112, startPoint y: 650, endPoint x: 1035, endPoint y: 541, distance: 133.5
click at [1035, 541] on form "**********" at bounding box center [1151, 470] width 278 height 861
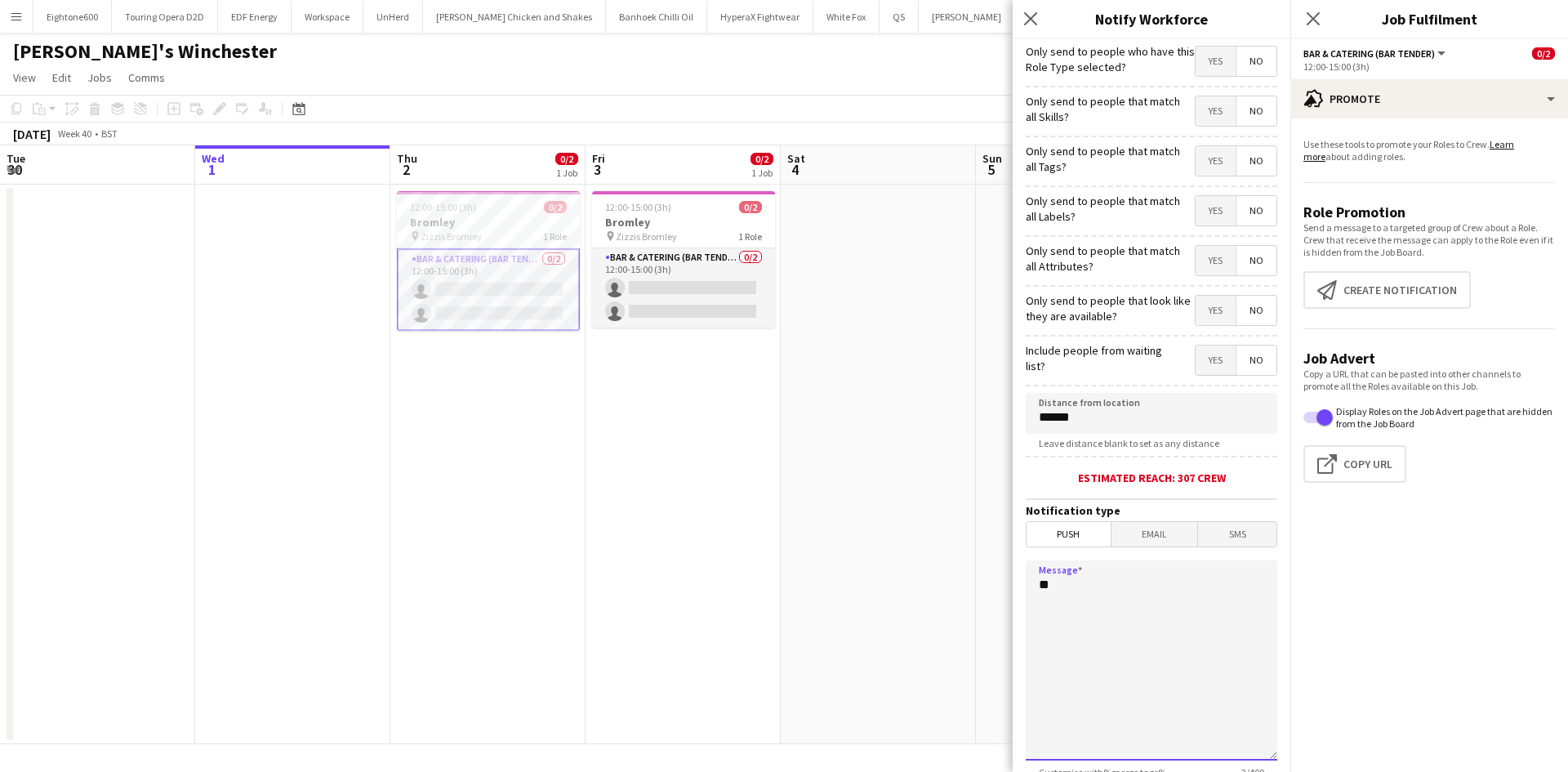
type textarea "*"
click at [1032, 18] on icon at bounding box center [1030, 18] width 16 height 16
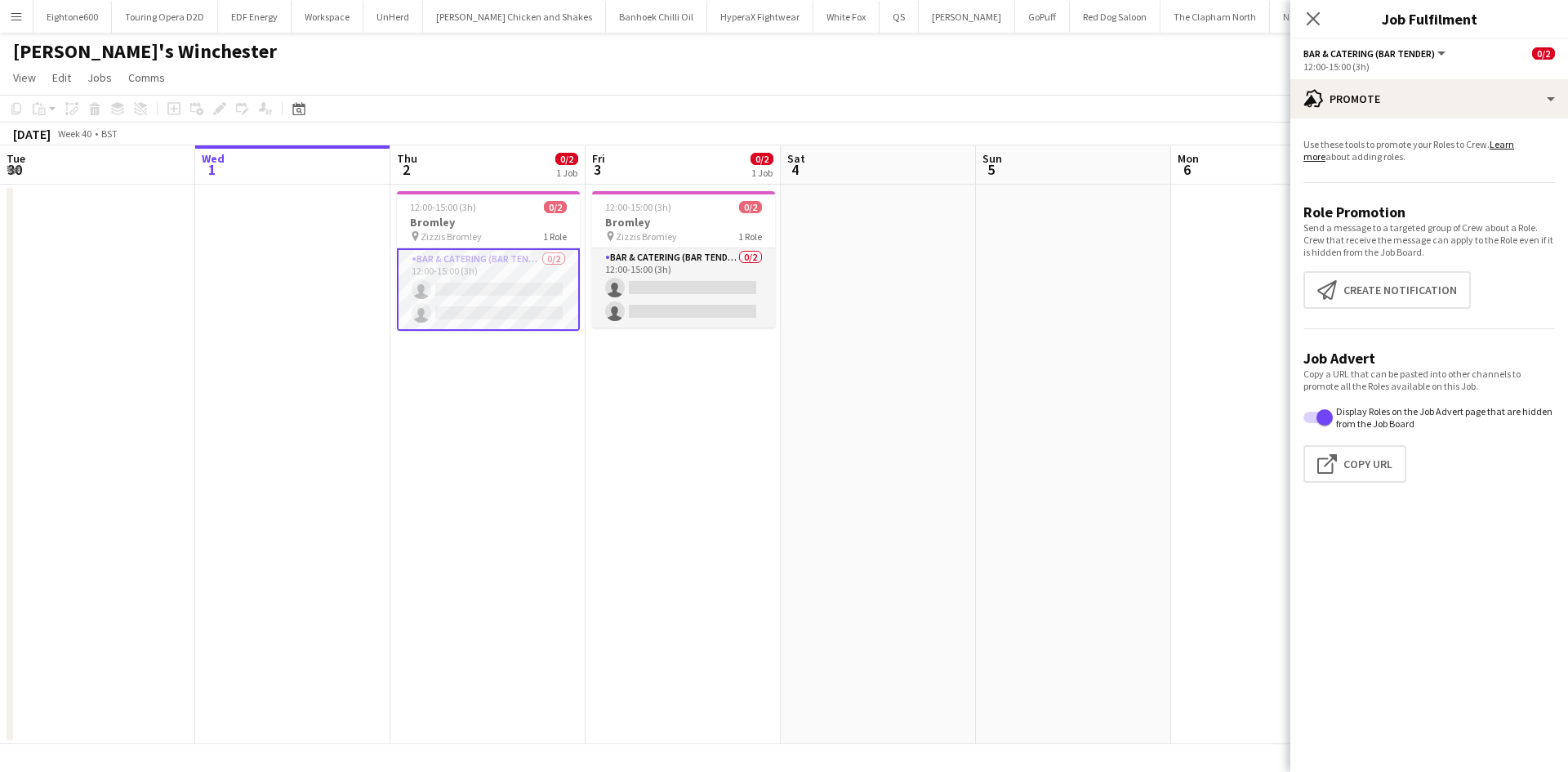
click at [1300, 19] on div "Close pop-in" at bounding box center [1313, 18] width 46 height 38
click at [1315, 19] on icon at bounding box center [1313, 18] width 16 height 16
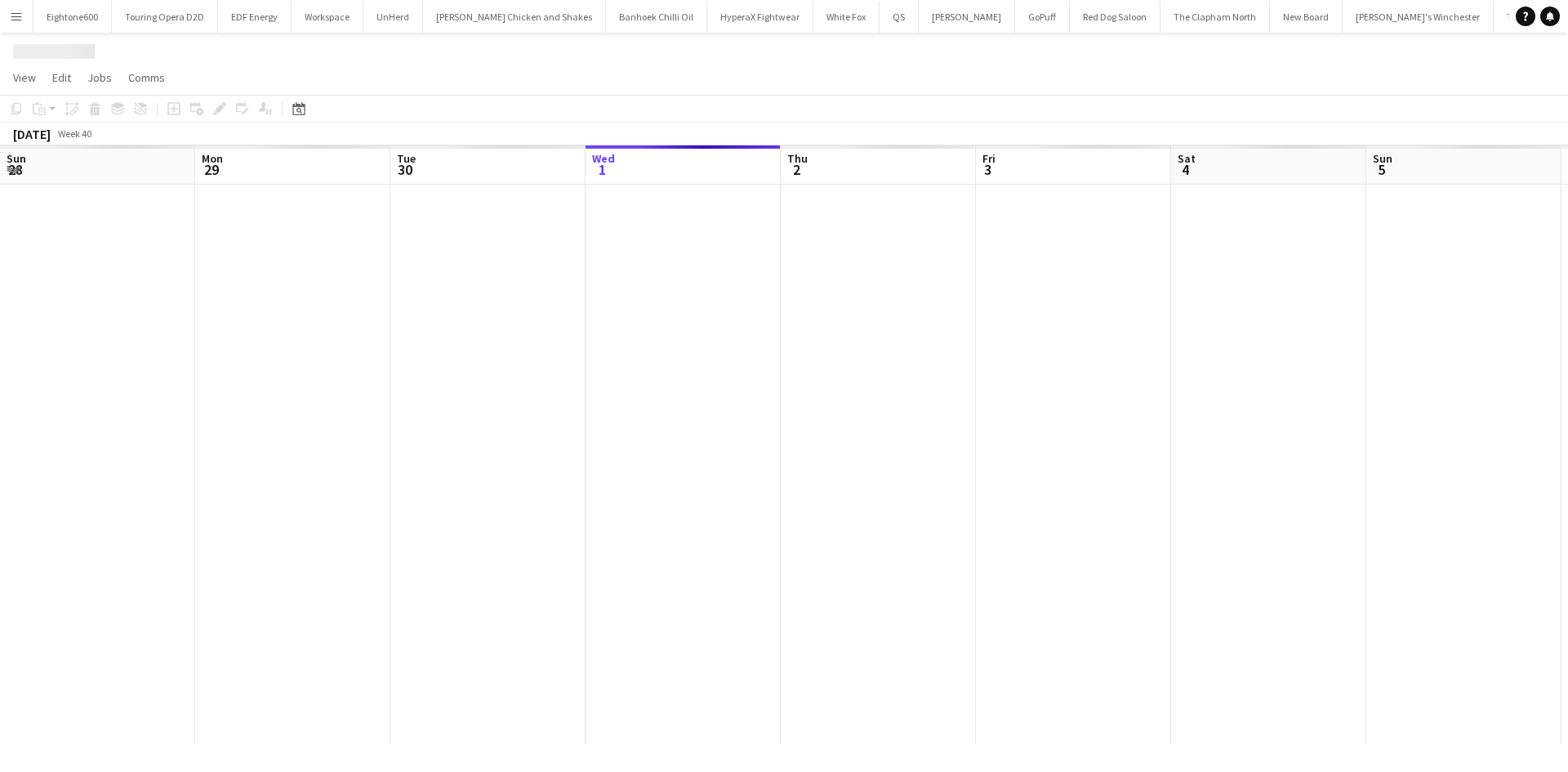
scroll to position [0, 391]
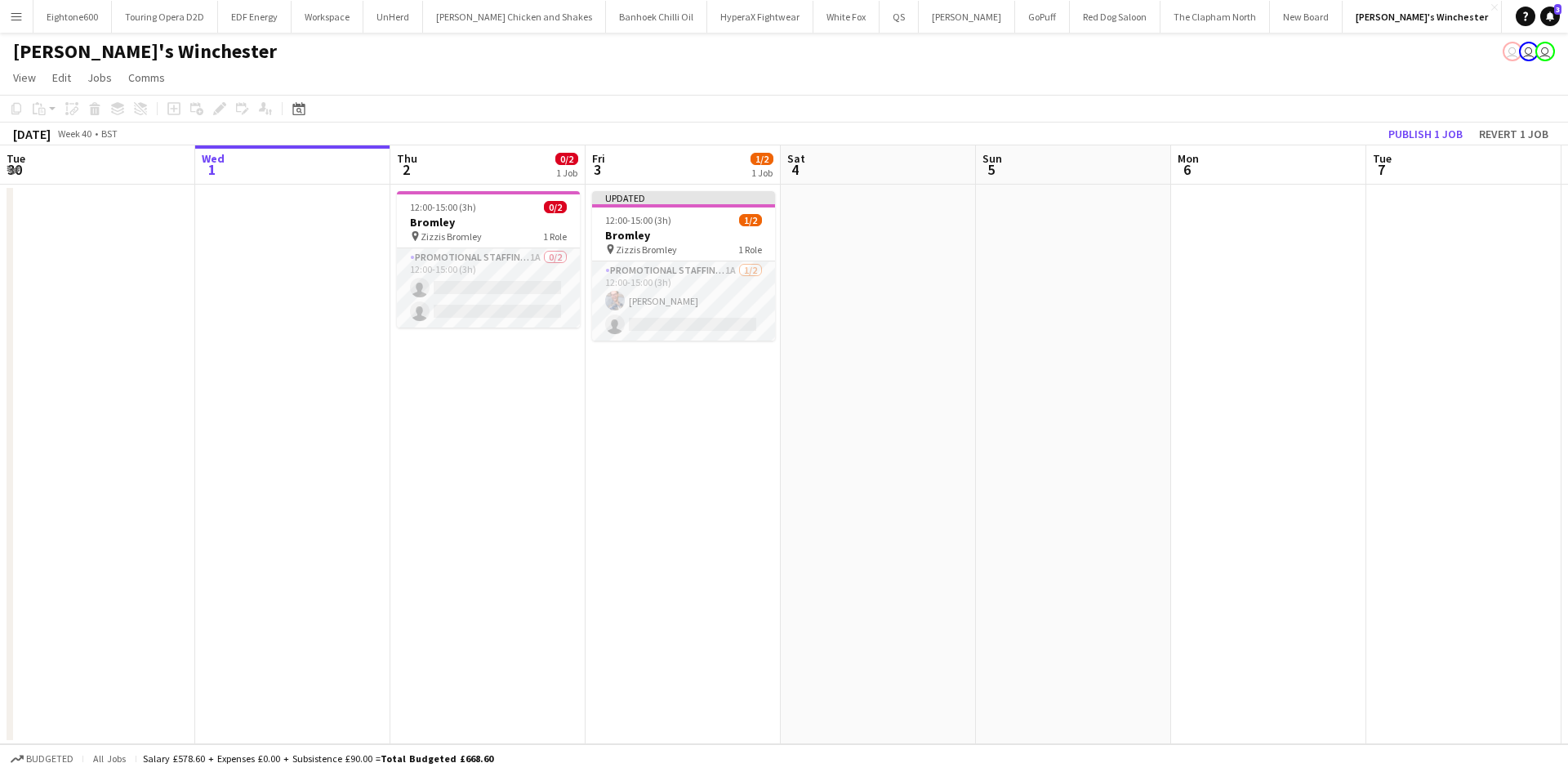
click at [21, 5] on button "Menu" at bounding box center [16, 16] width 32 height 32
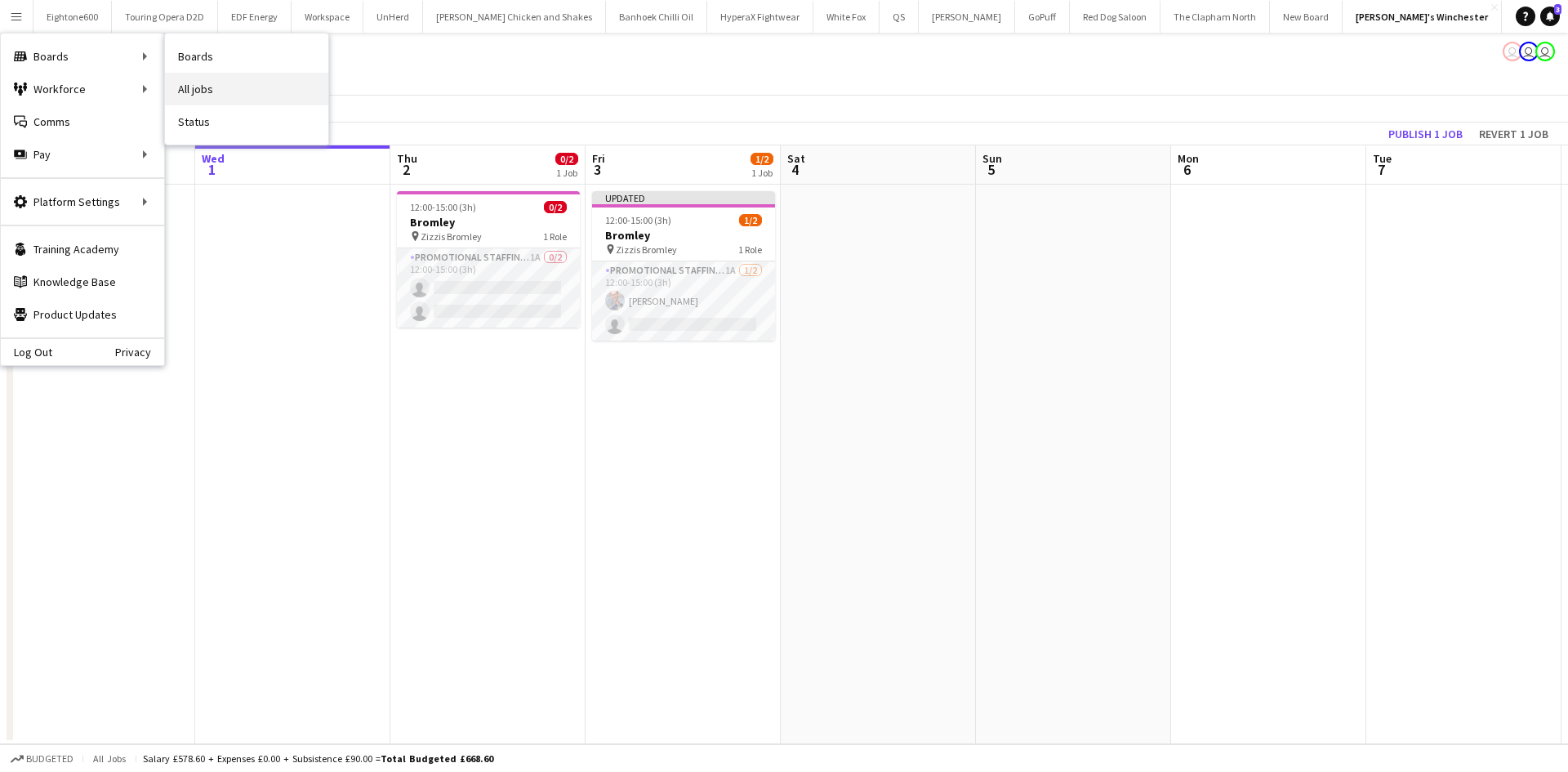
click at [183, 76] on link "All jobs" at bounding box center [246, 89] width 163 height 32
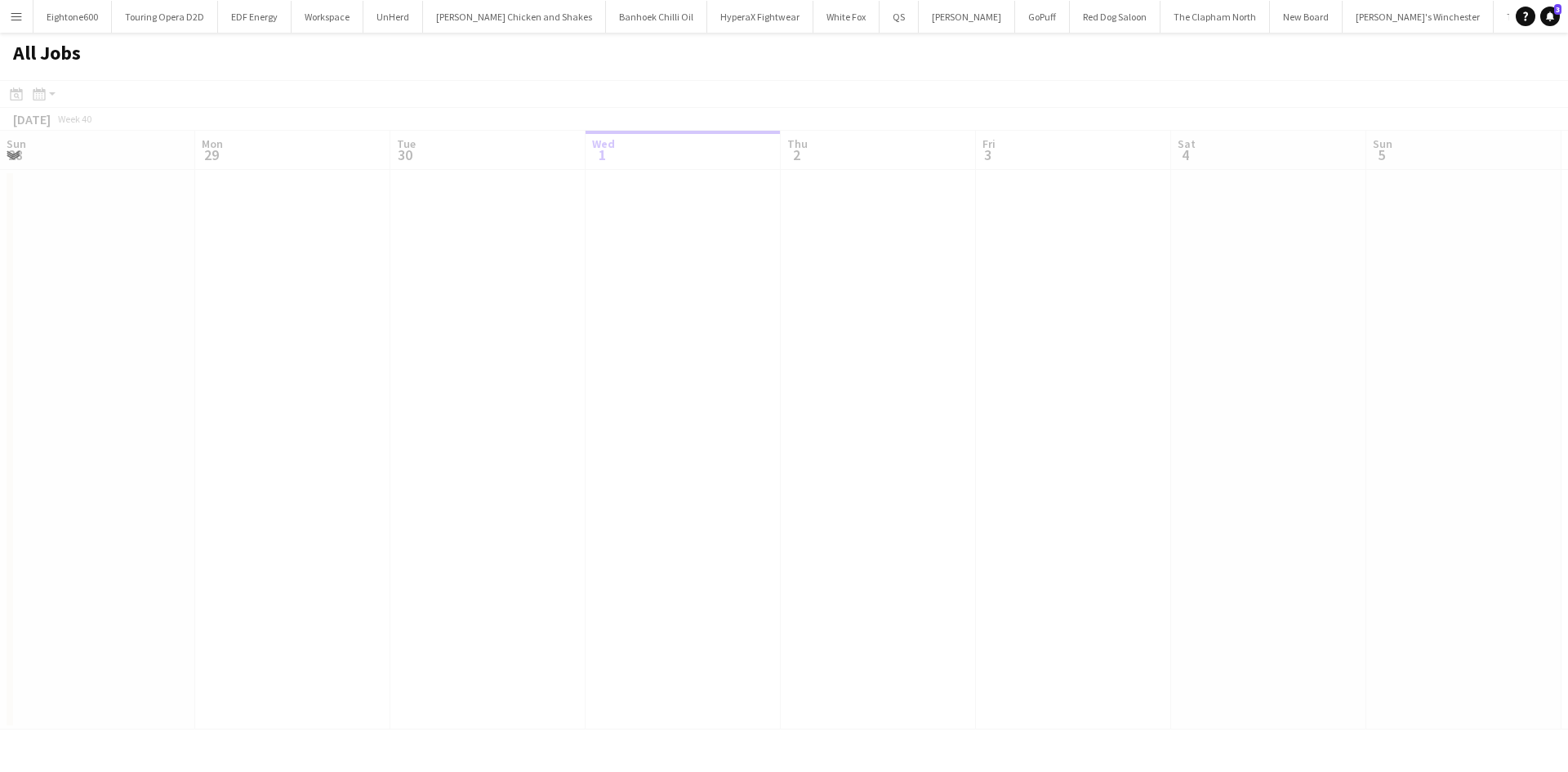
scroll to position [0, 391]
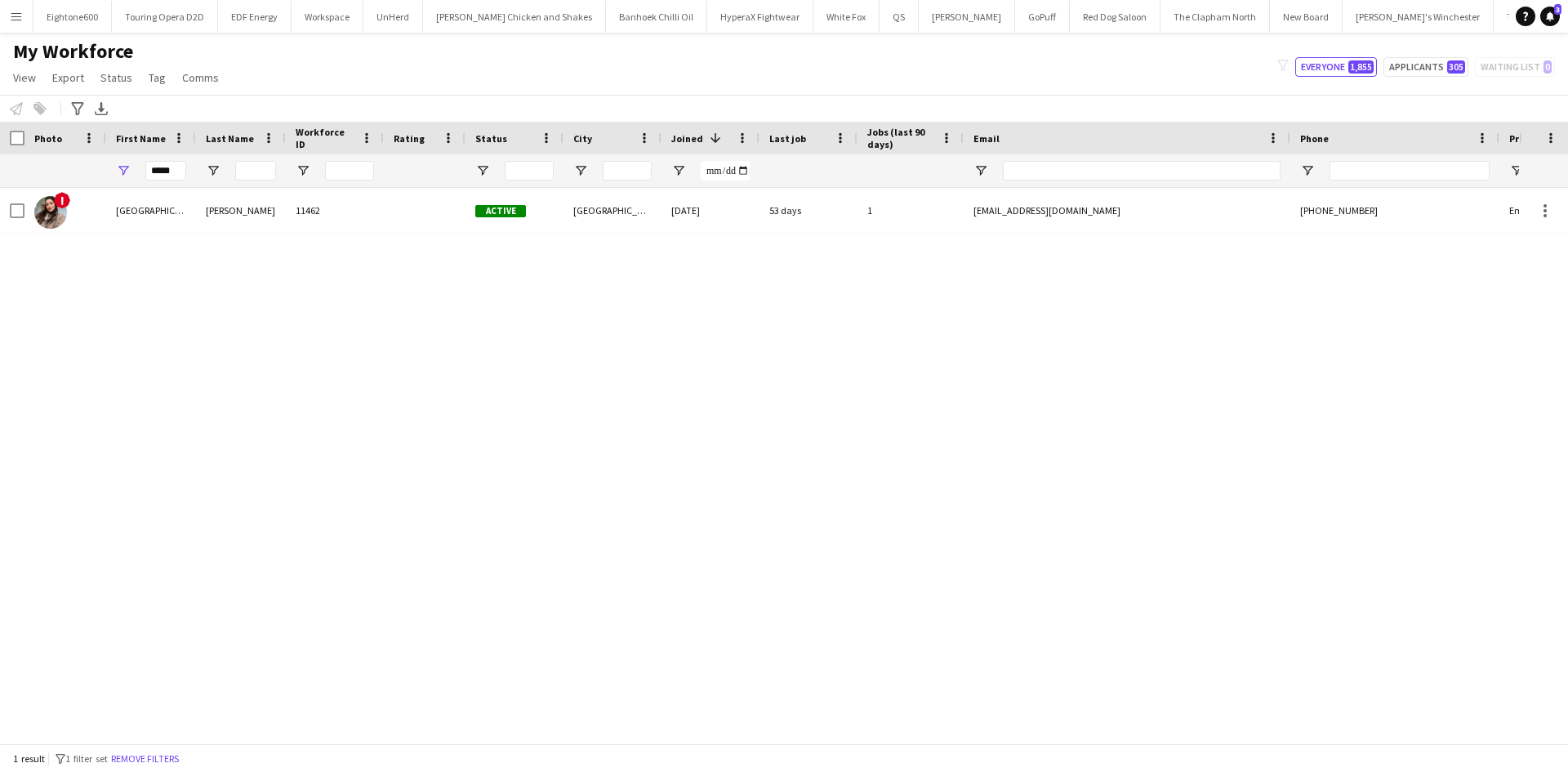
click at [14, 21] on app-icon "Menu" at bounding box center [16, 16] width 13 height 13
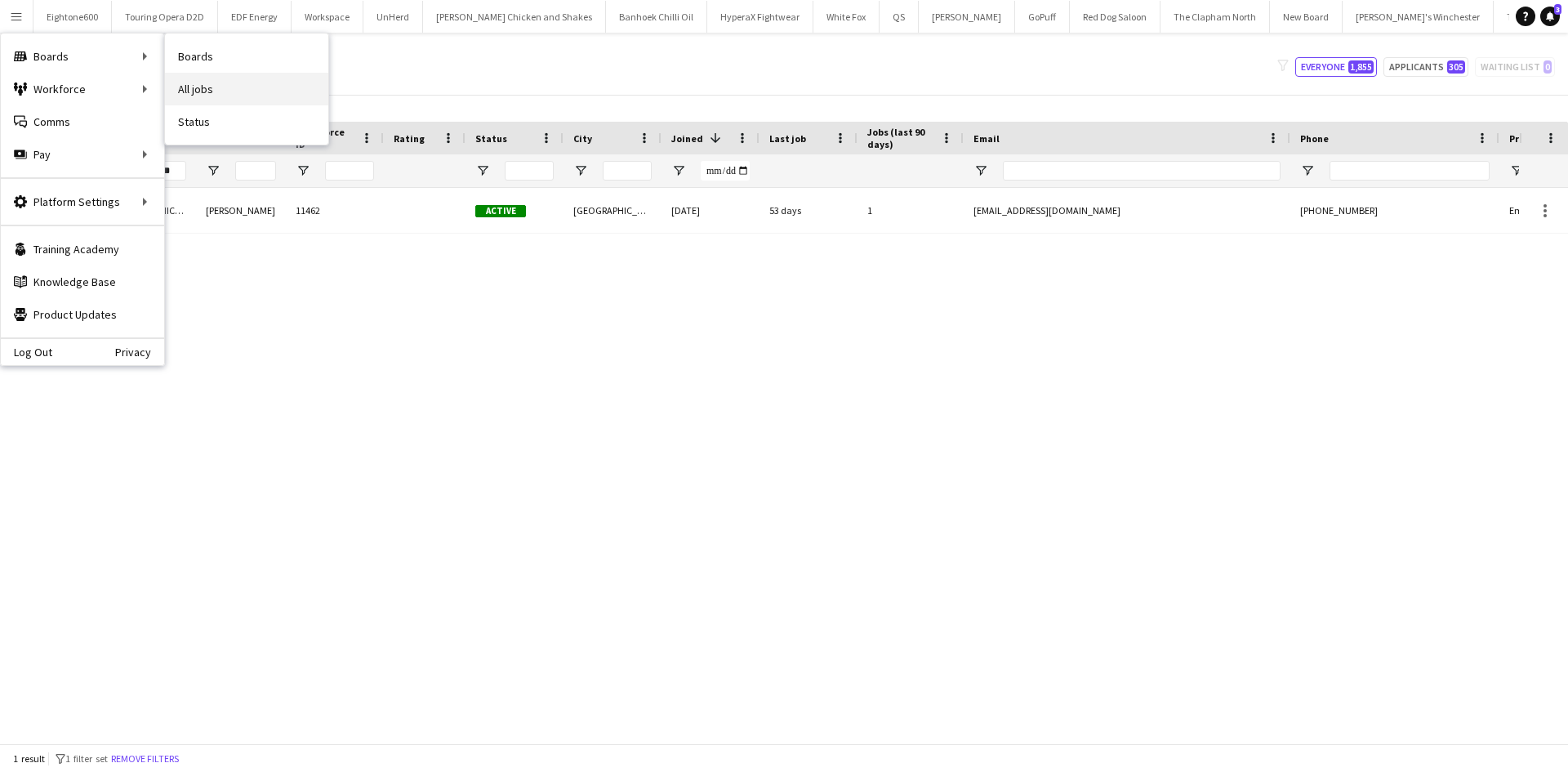
click at [217, 83] on link "All jobs" at bounding box center [246, 89] width 163 height 32
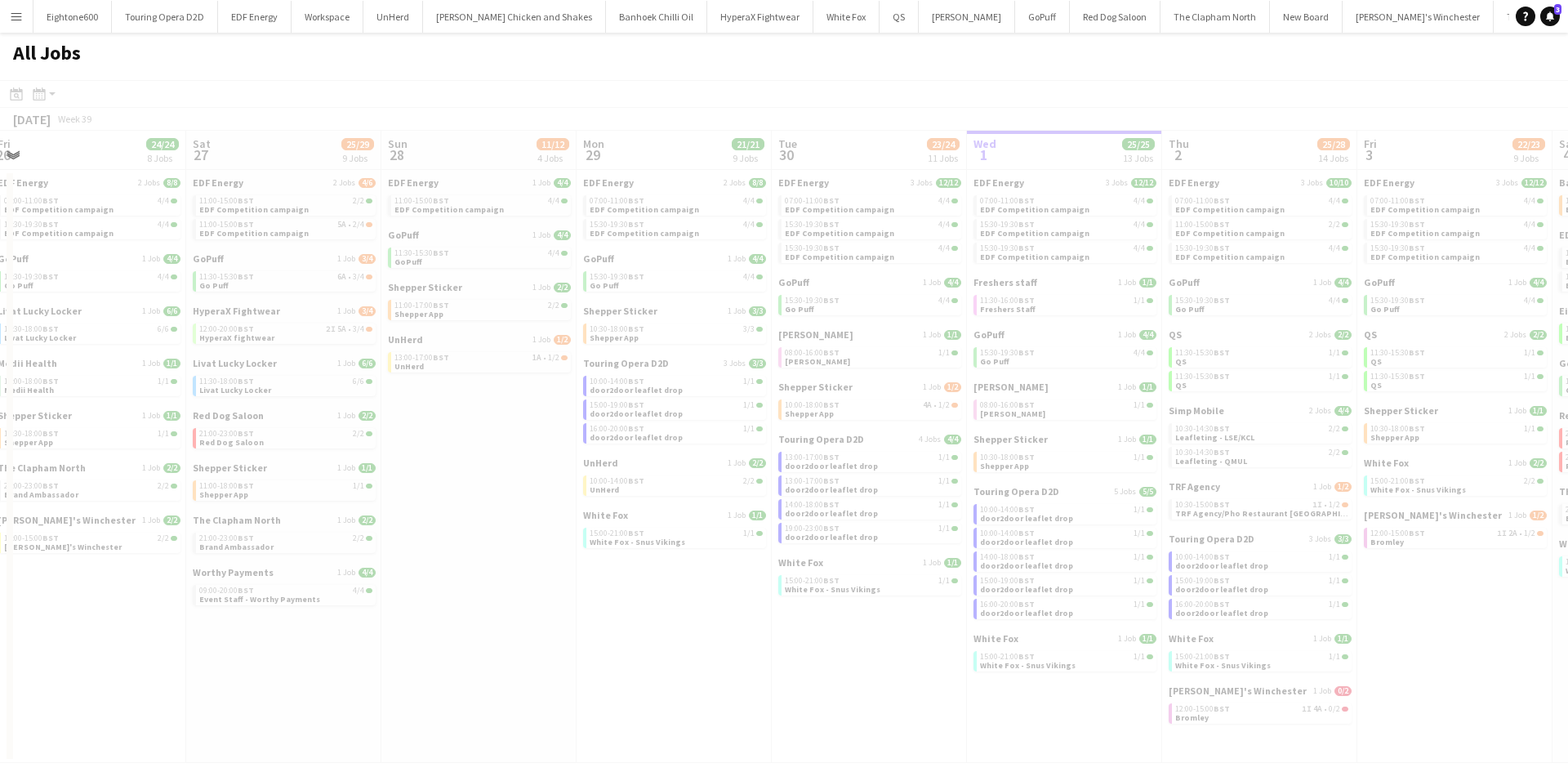
scroll to position [0, 491]
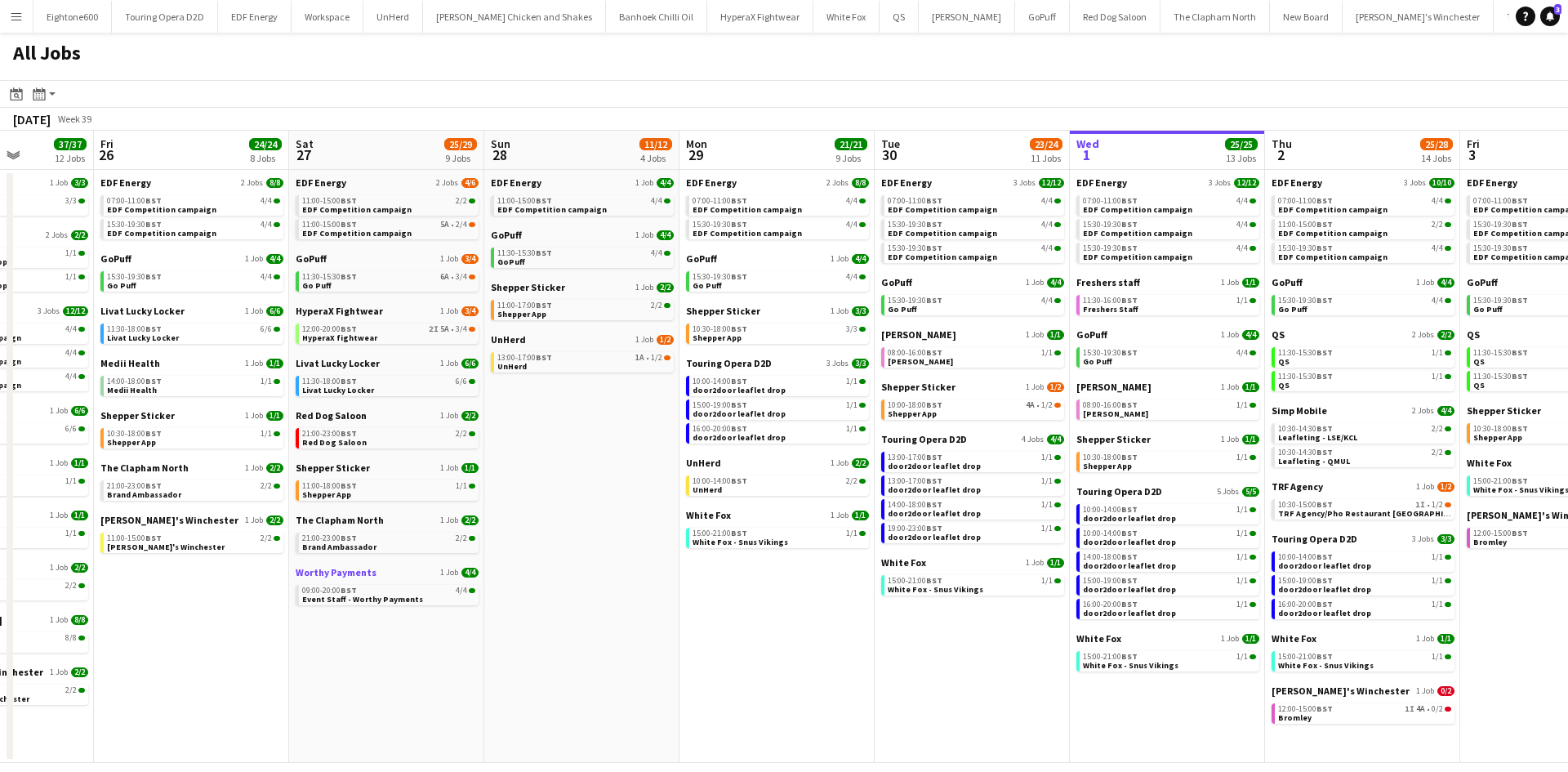
click at [358, 567] on span "Worthy Payments" at bounding box center [336, 572] width 81 height 12
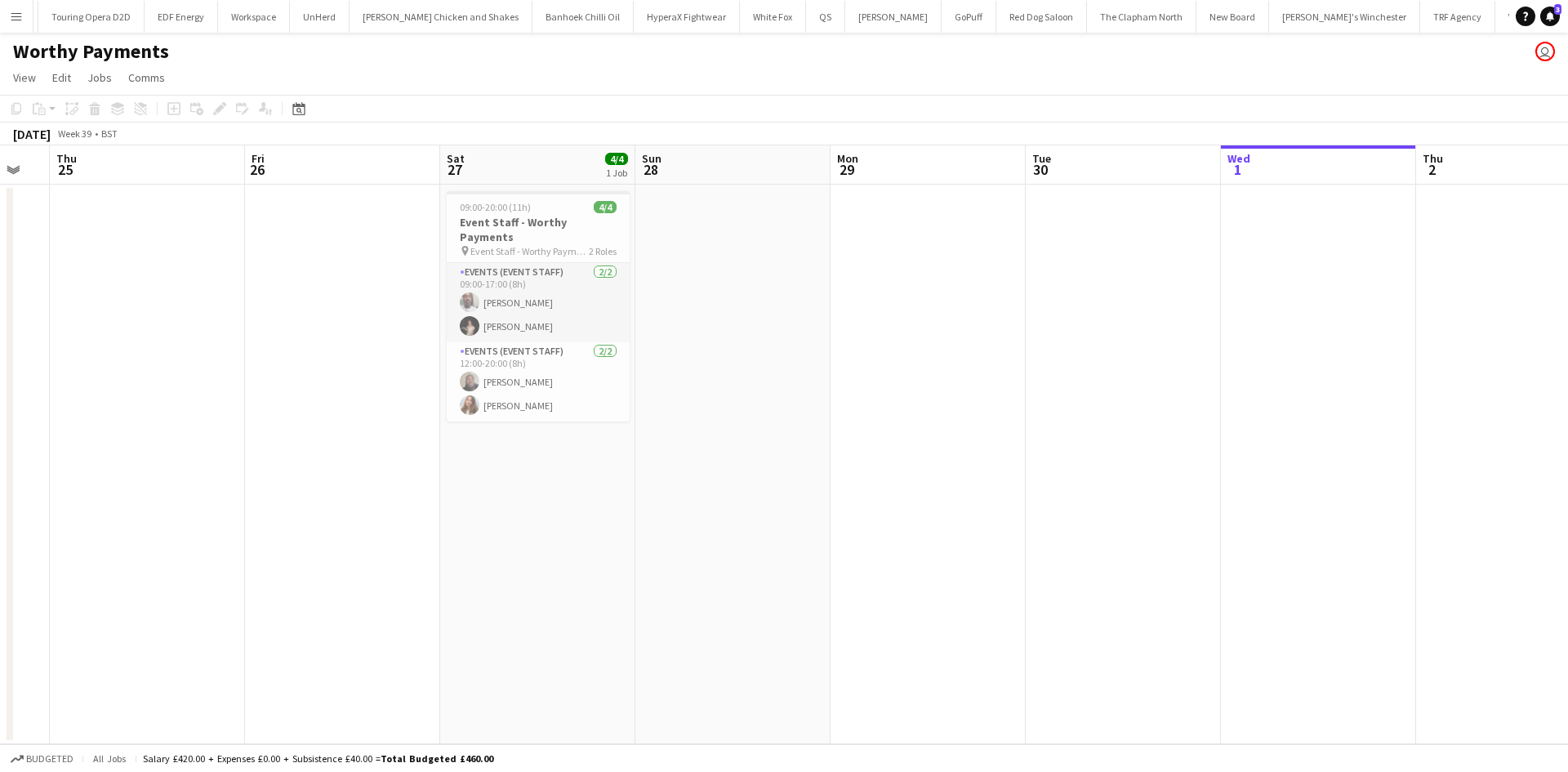
scroll to position [0, 340]
click at [675, 381] on app-date-cell at bounding box center [733, 464] width 195 height 560
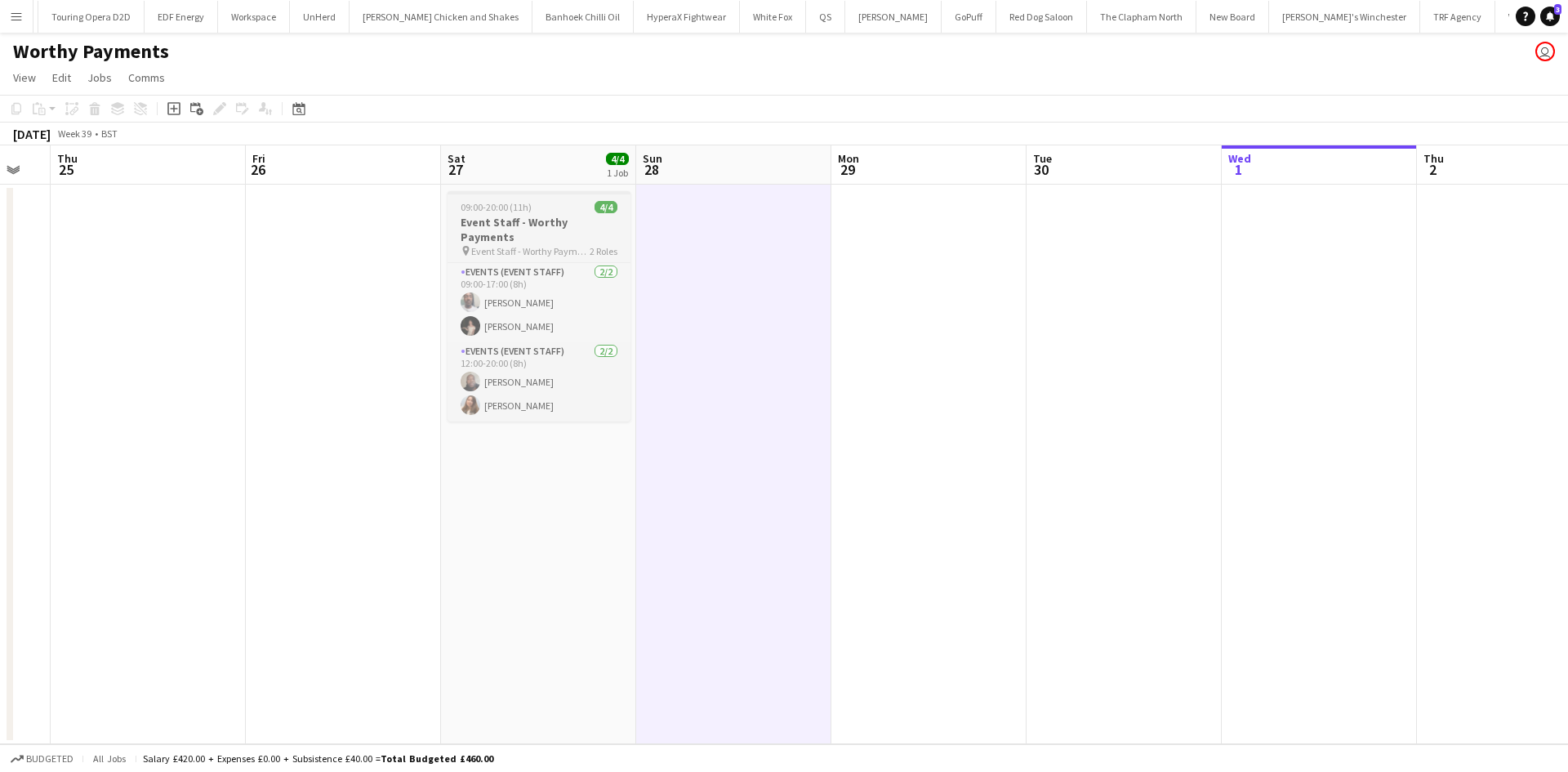
click at [546, 245] on span "Event Staff - Worthy Payments" at bounding box center [530, 251] width 118 height 12
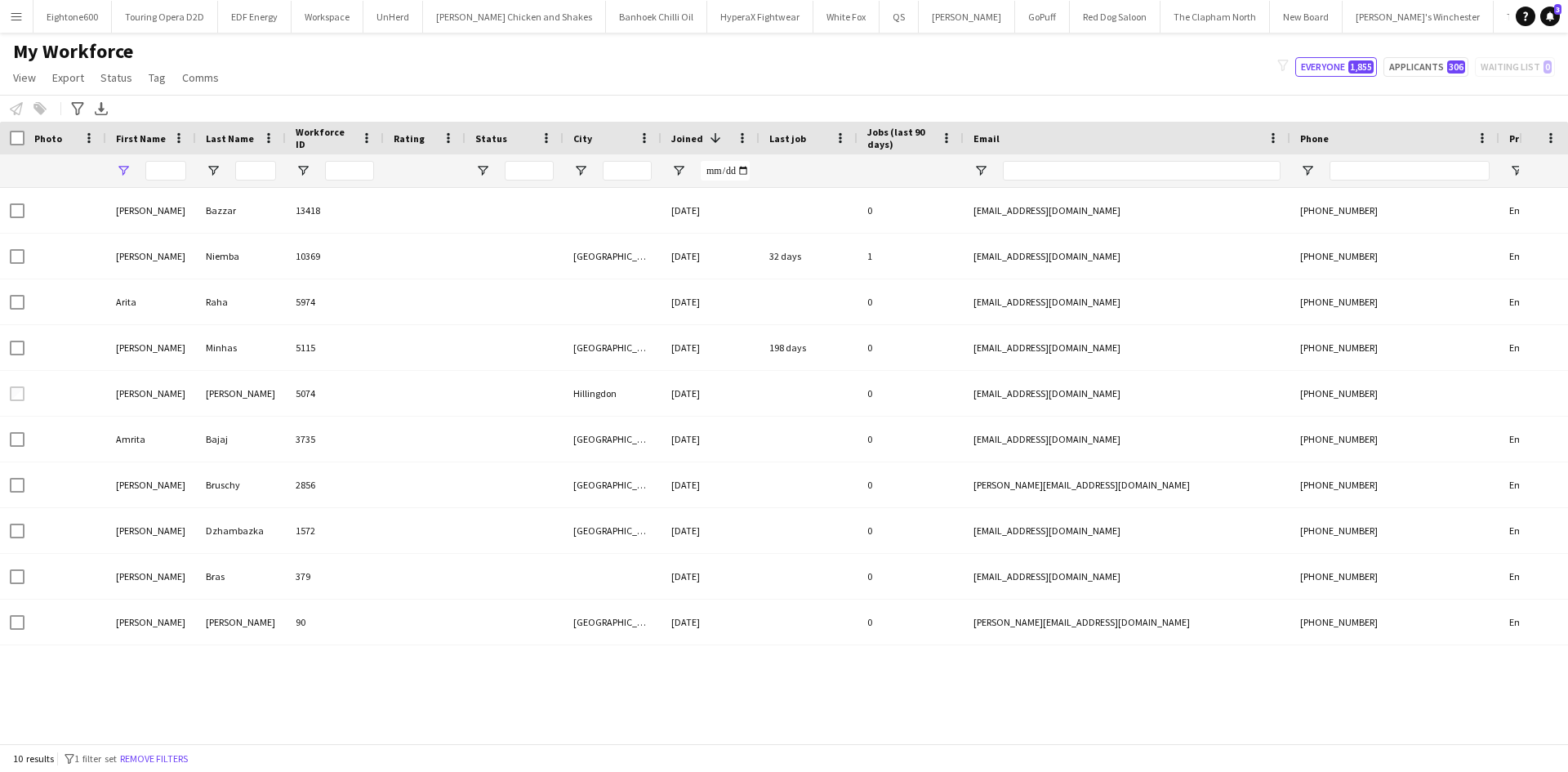
type input "****"
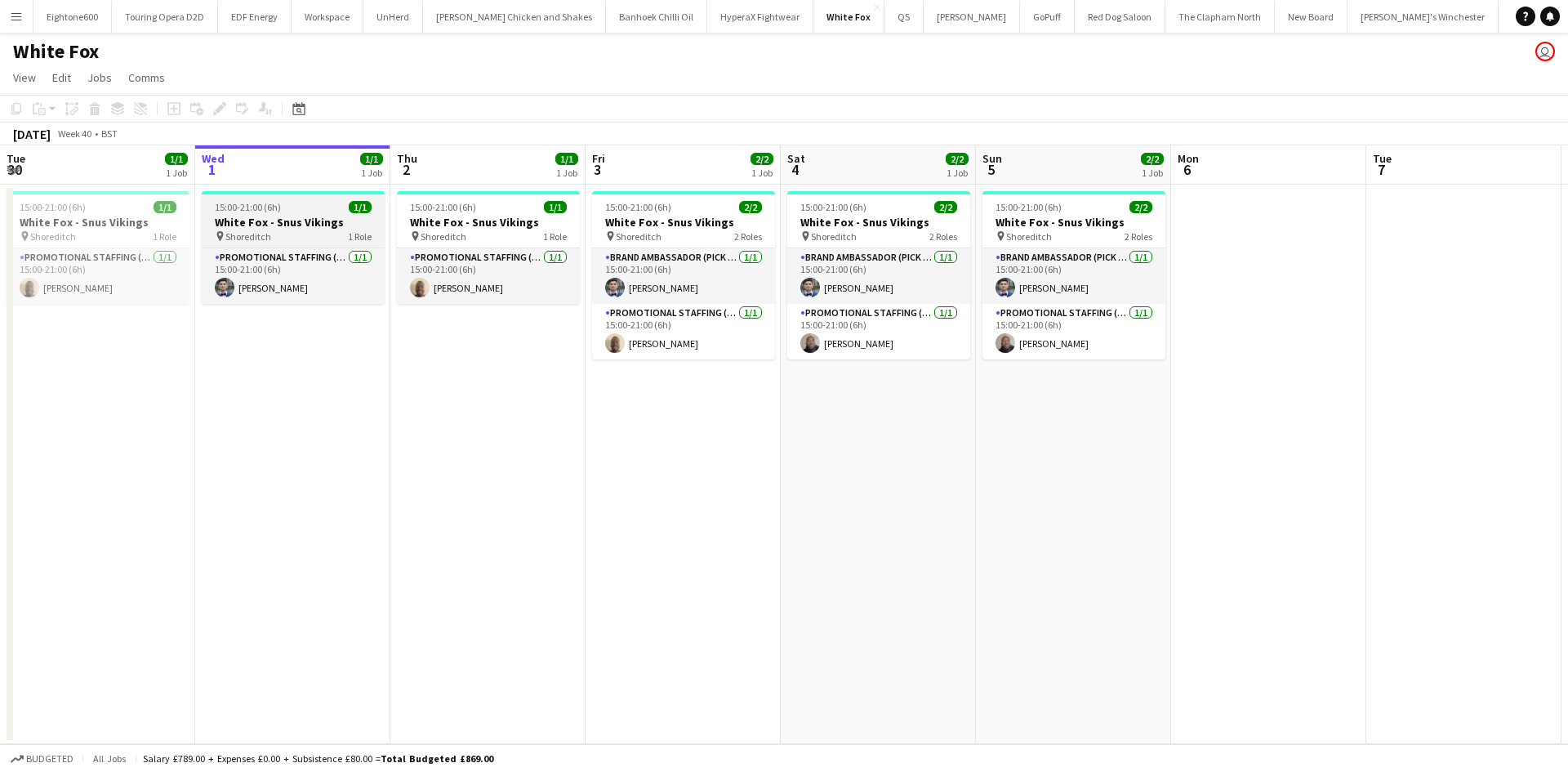
click at [333, 202] on div "15:00-21:00 (6h) 1/1" at bounding box center [293, 207] width 183 height 12
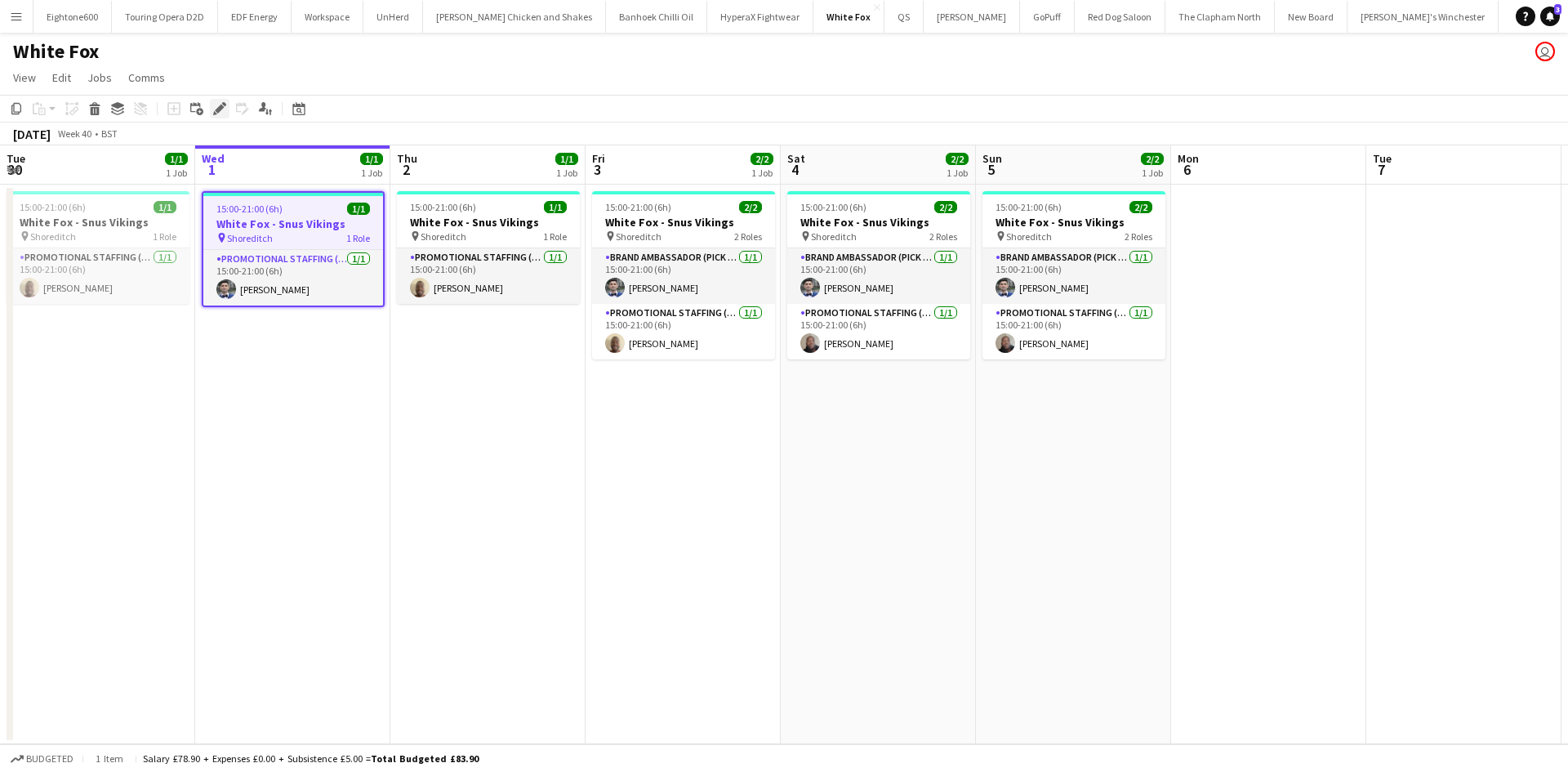
click at [223, 110] on icon "Edit" at bounding box center [219, 109] width 13 height 13
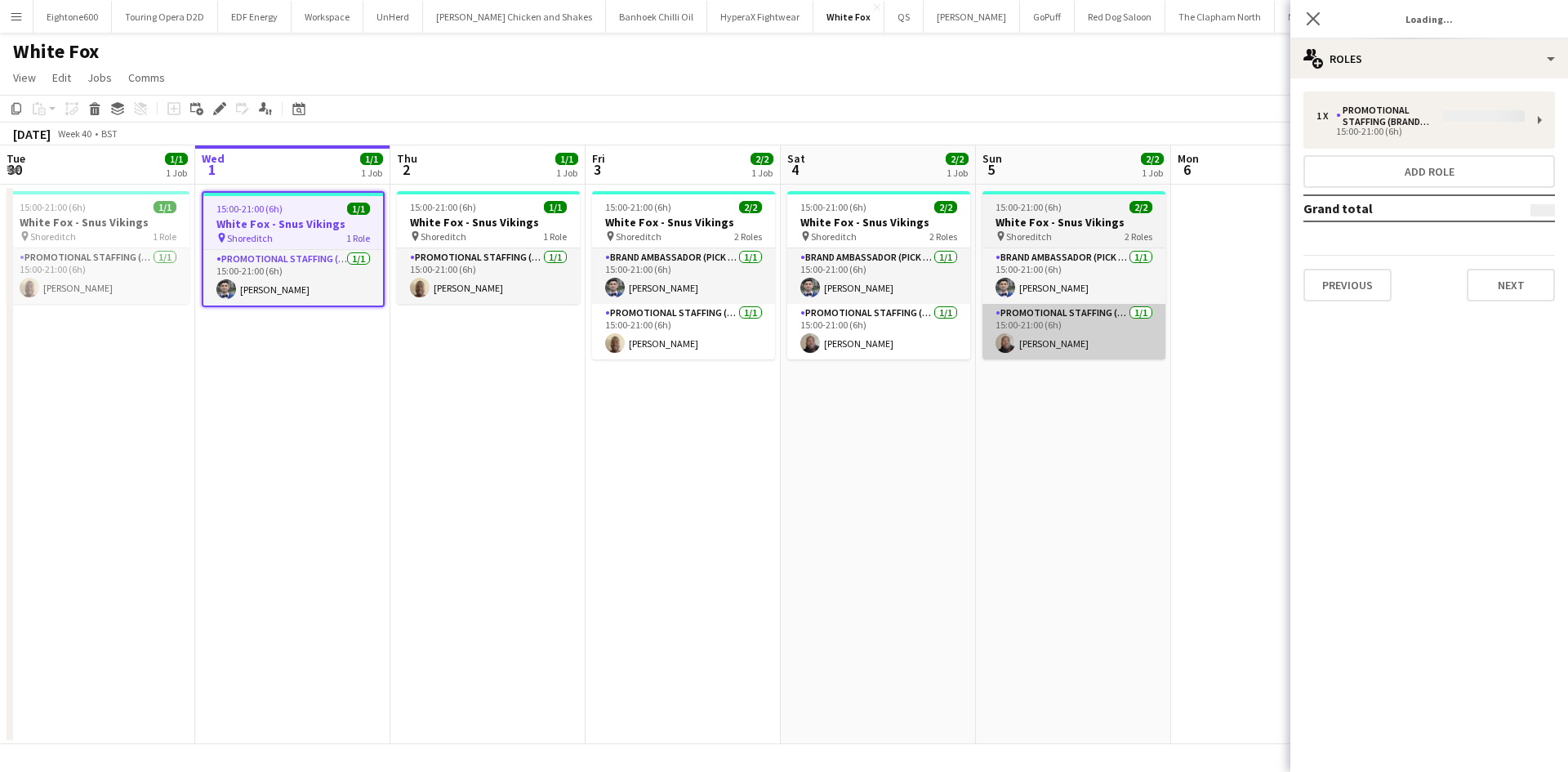
type input "**********"
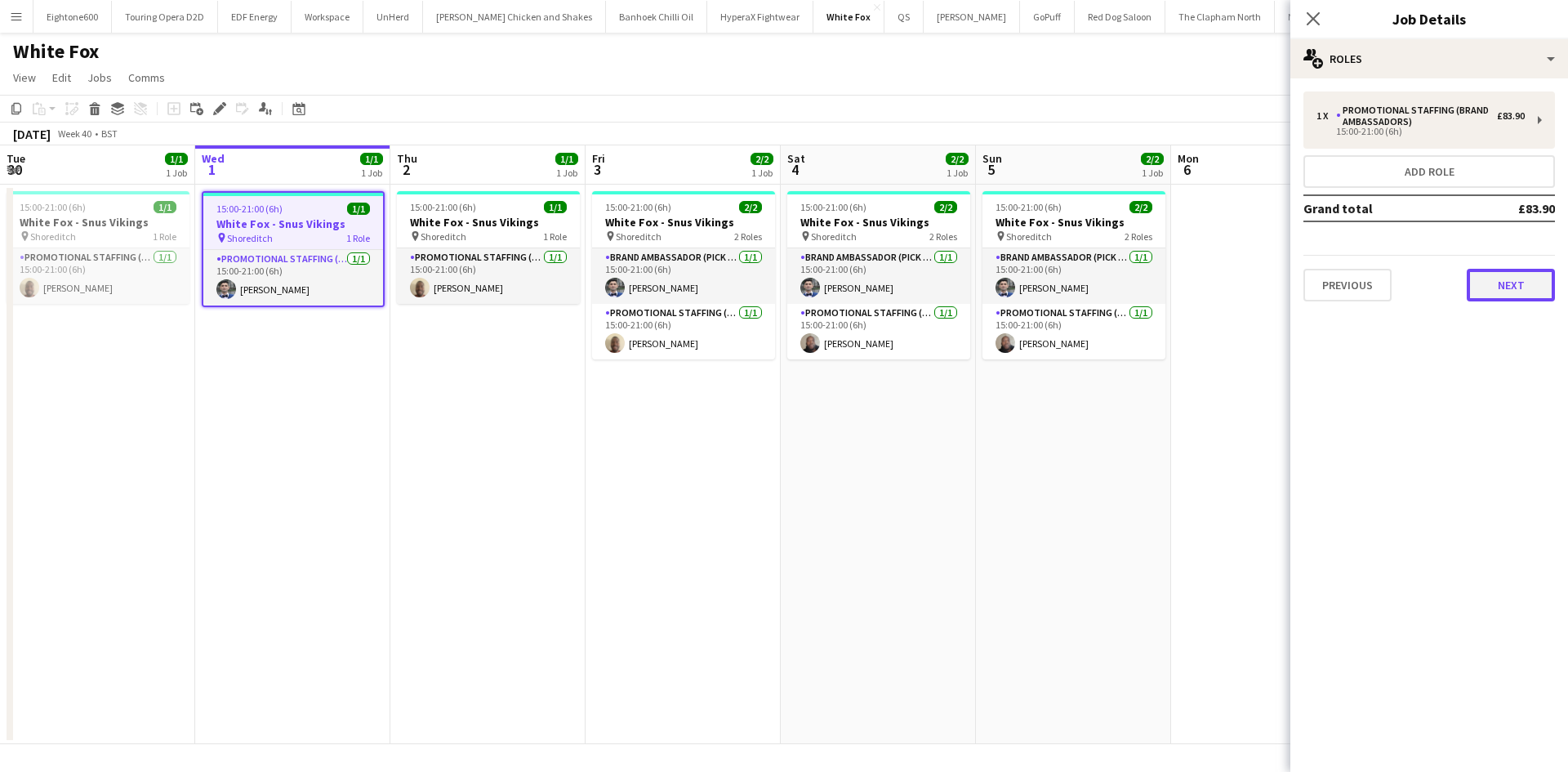
click at [1469, 272] on button "Next" at bounding box center [1510, 285] width 88 height 32
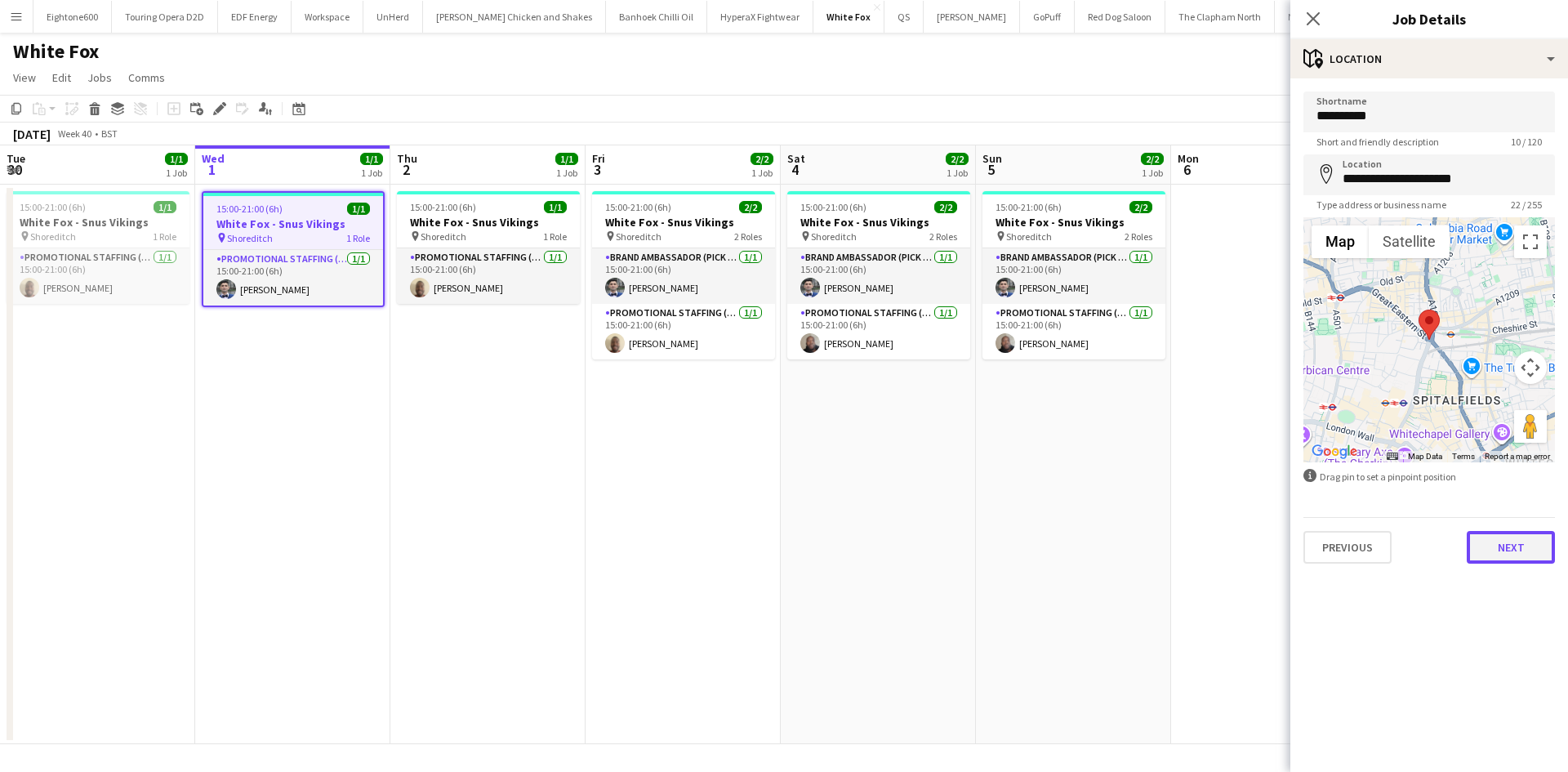
click at [1479, 559] on button "Next" at bounding box center [1510, 547] width 88 height 32
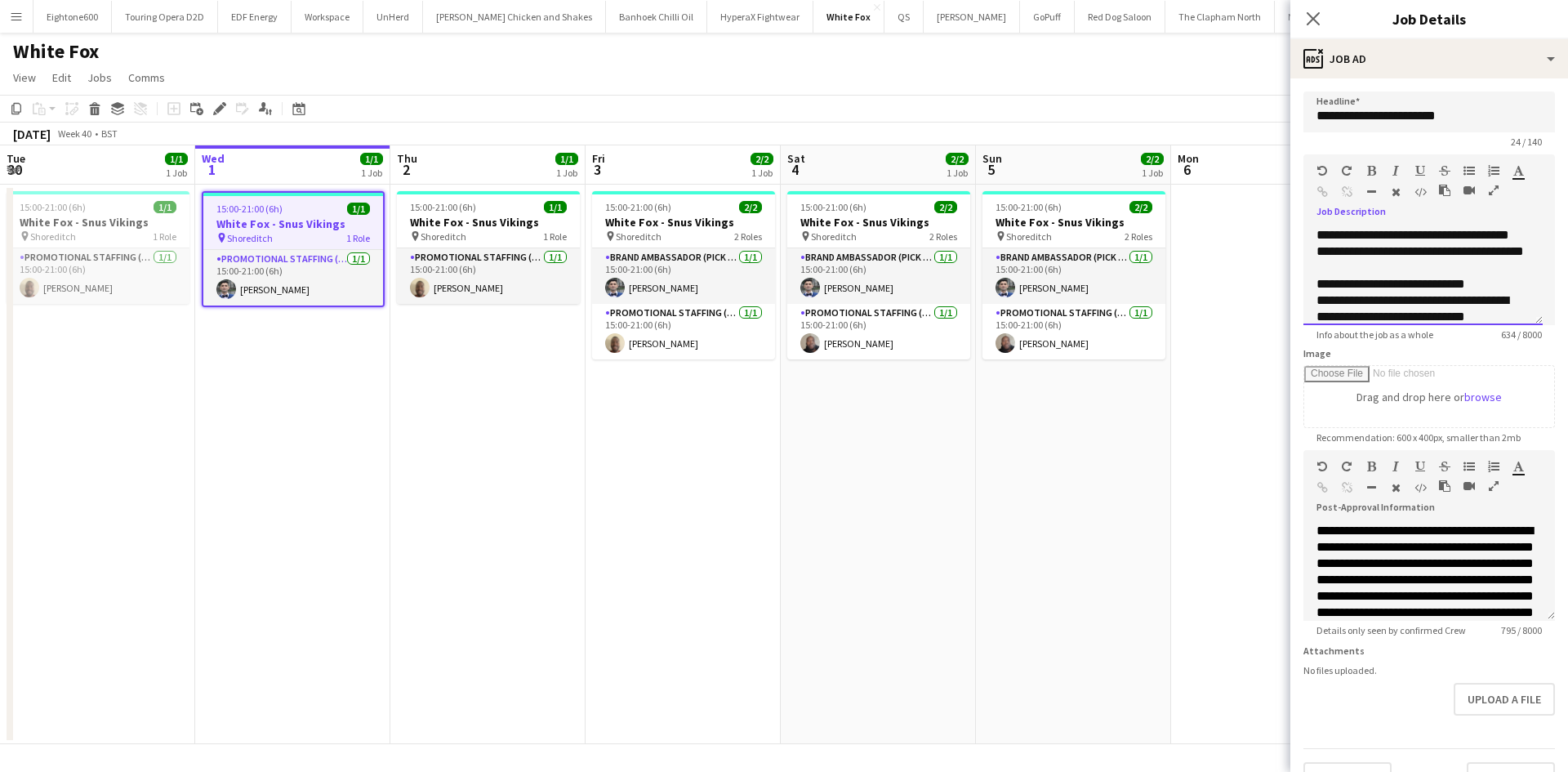
click at [1473, 259] on div "**********" at bounding box center [1423, 276] width 239 height 98
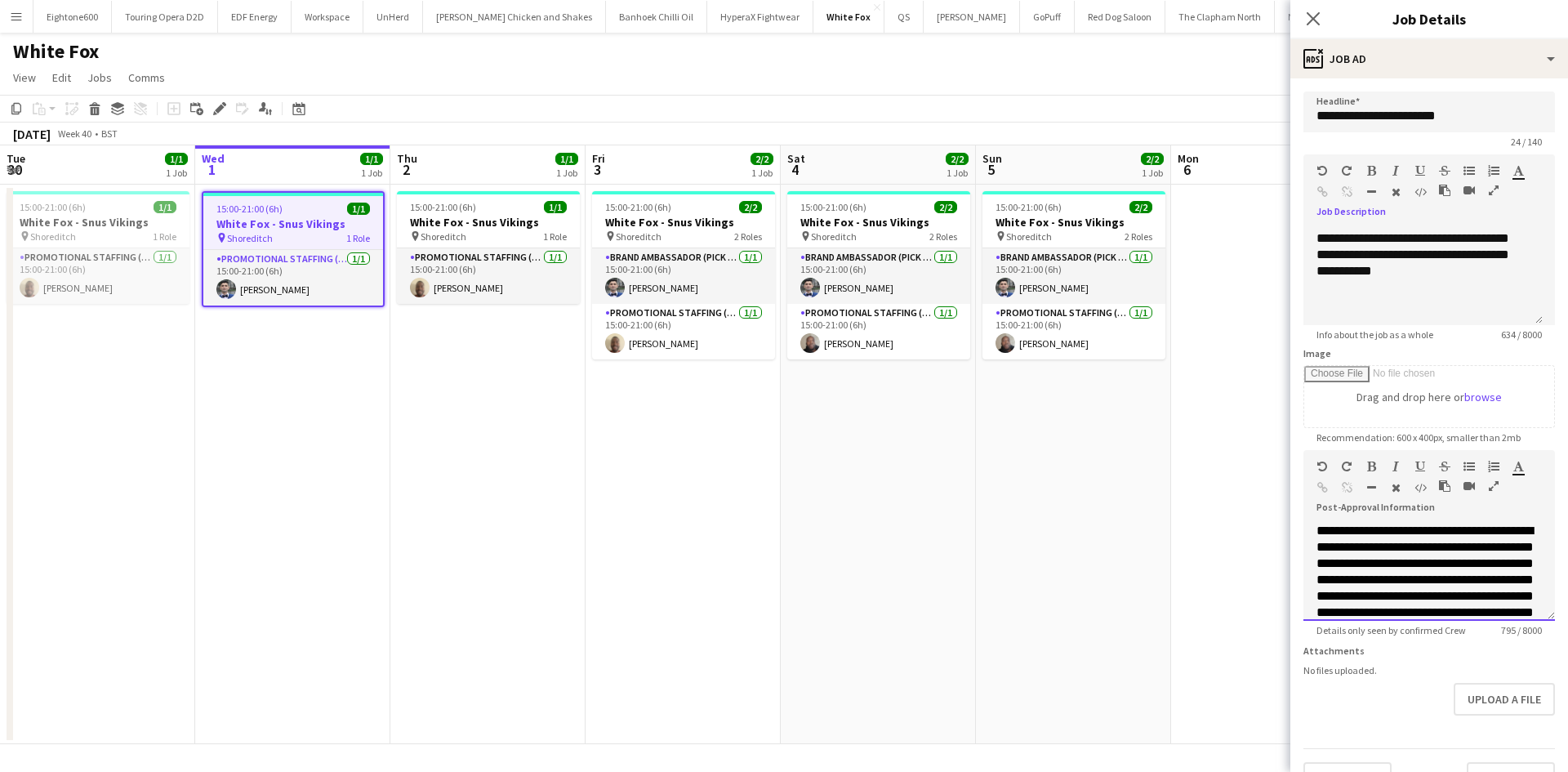
click at [1434, 592] on div "**********" at bounding box center [1429, 572] width 251 height 98
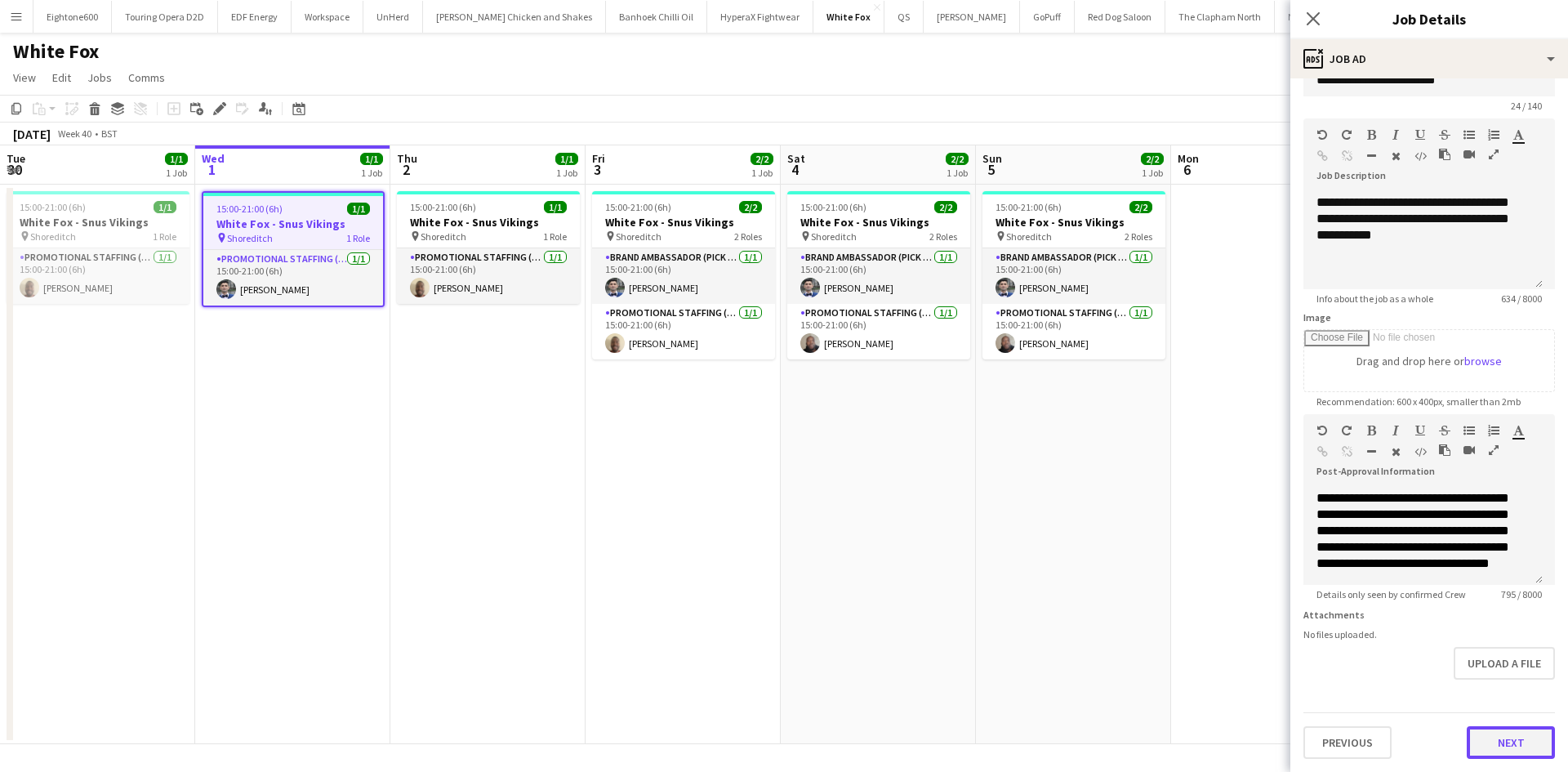
click at [1511, 750] on button "Next" at bounding box center [1510, 742] width 88 height 32
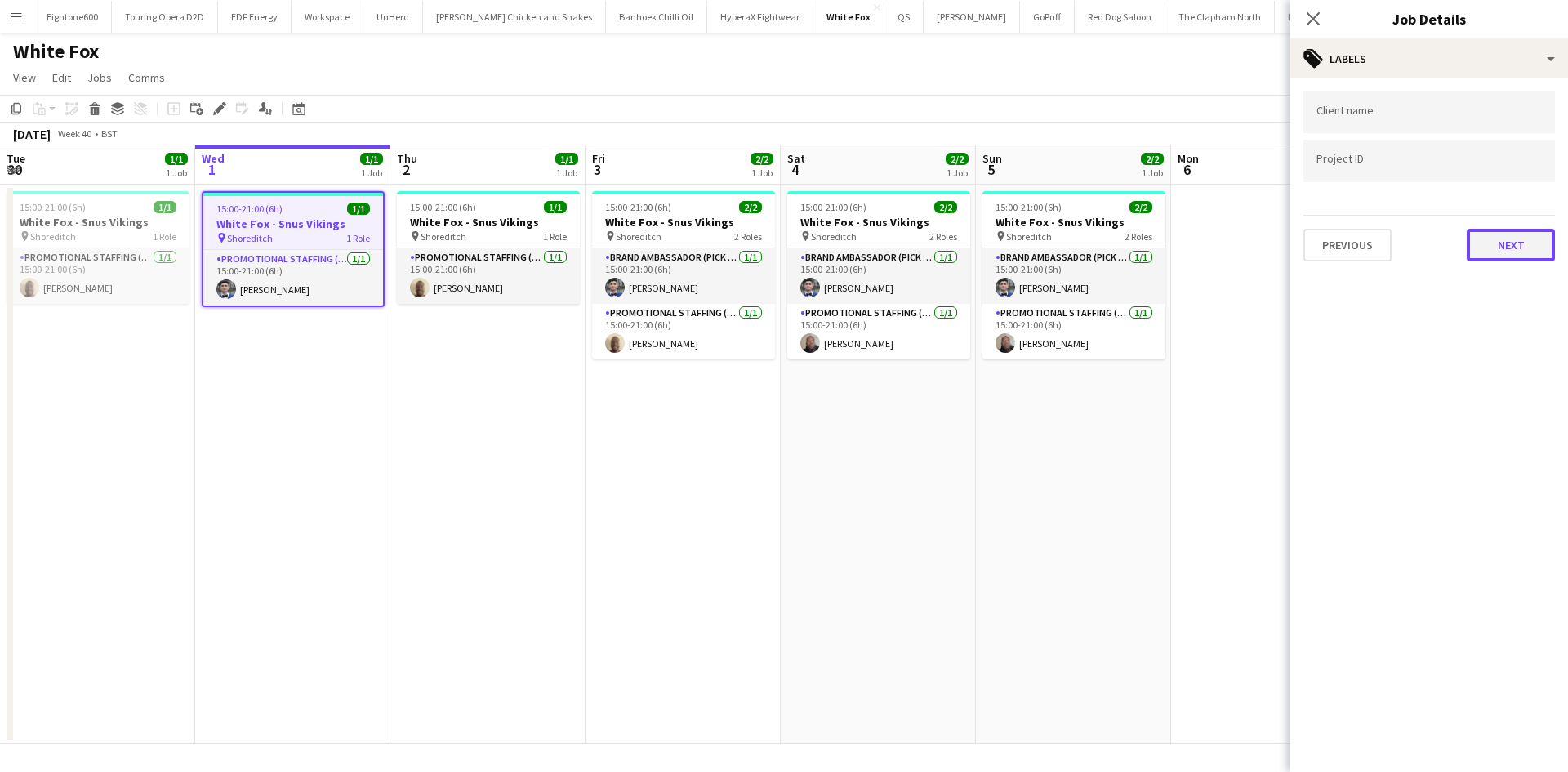
click at [1515, 230] on button "Next" at bounding box center [1510, 244] width 88 height 32
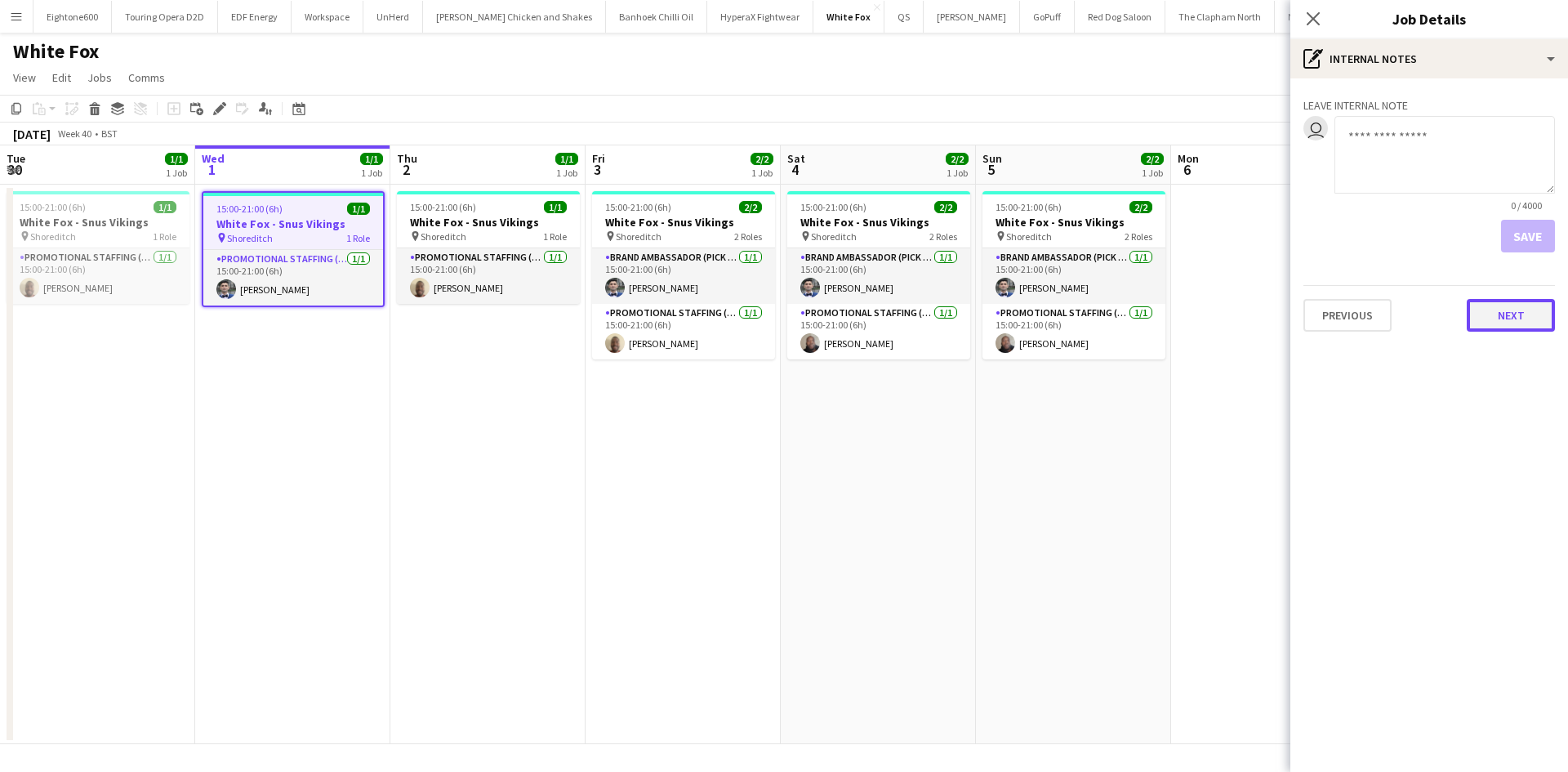
click at [1506, 310] on button "Next" at bounding box center [1510, 315] width 88 height 32
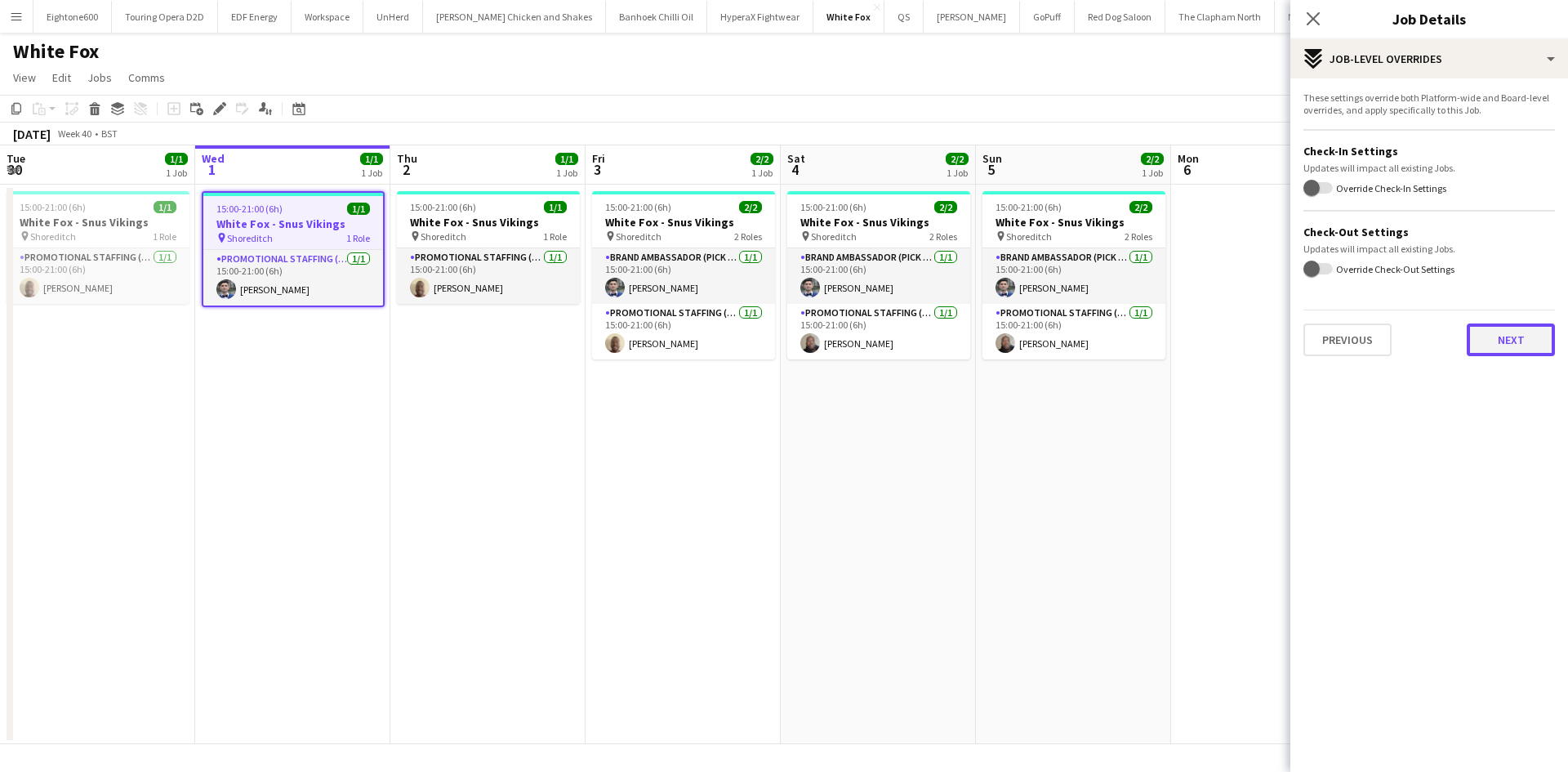
click at [1498, 346] on button "Next" at bounding box center [1510, 339] width 88 height 32
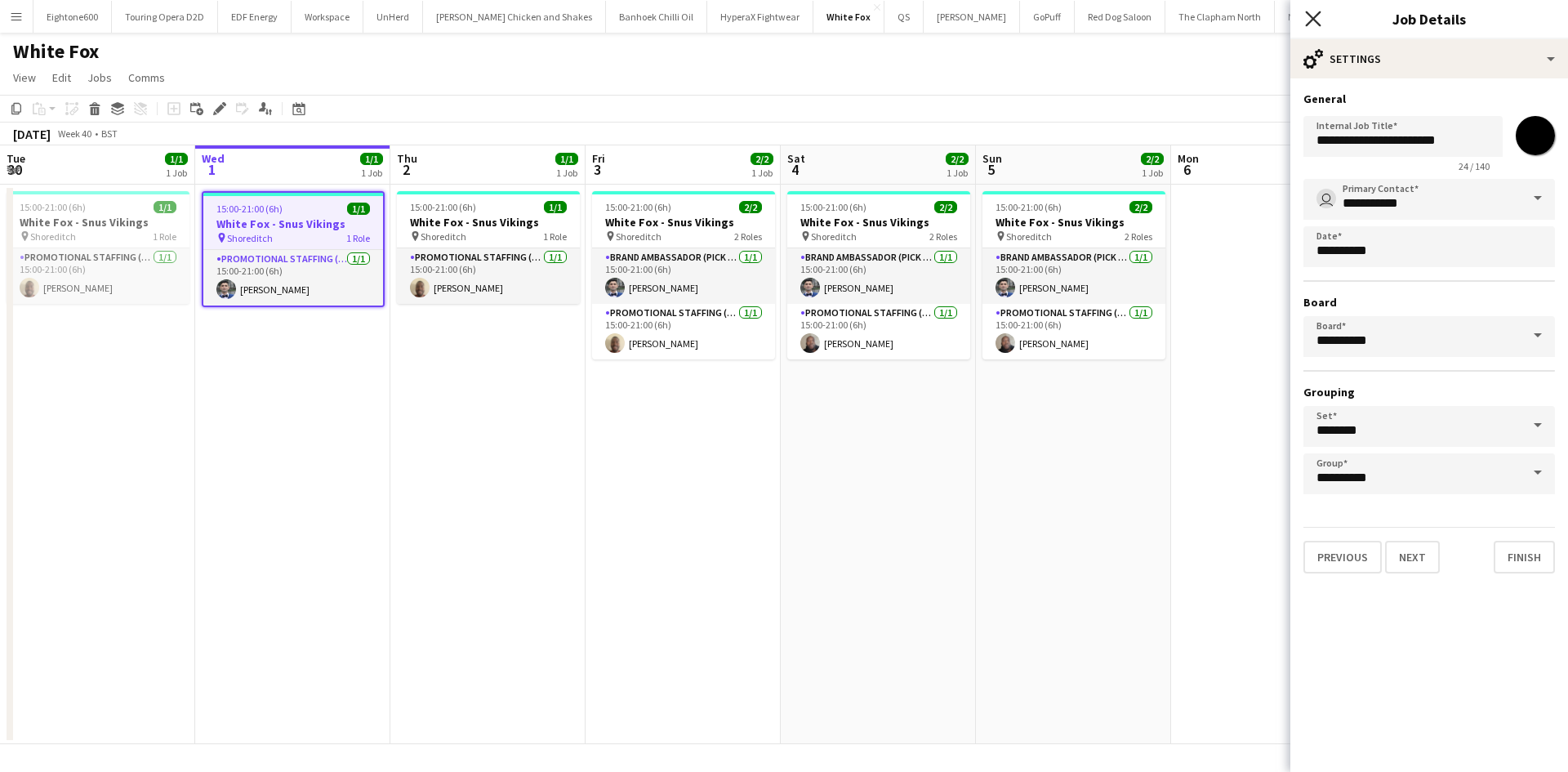
click at [1309, 11] on icon "Close pop-in" at bounding box center [1313, 18] width 16 height 16
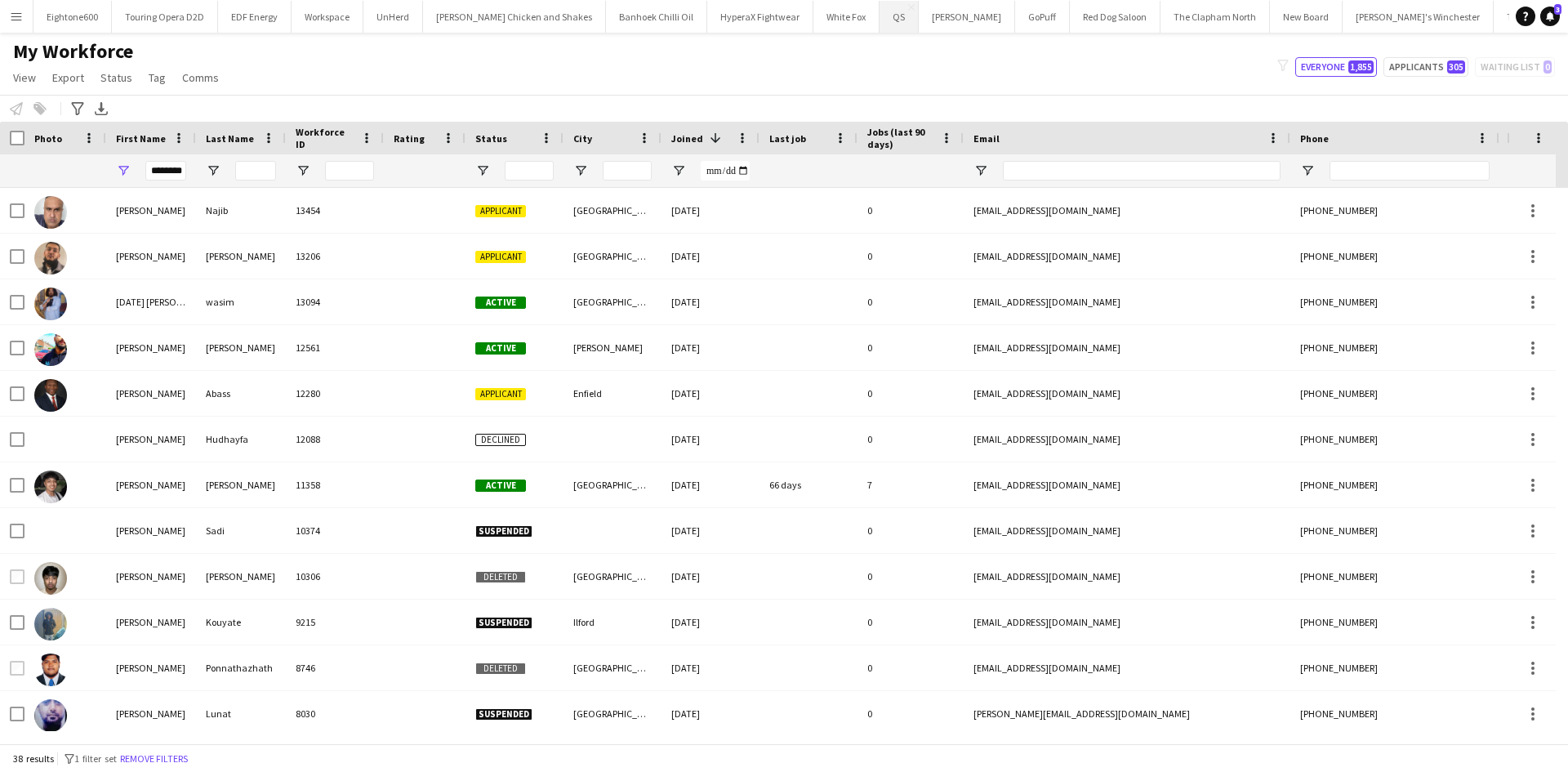
click at [879, 30] on button "QS Close" at bounding box center [899, 17] width 39 height 32
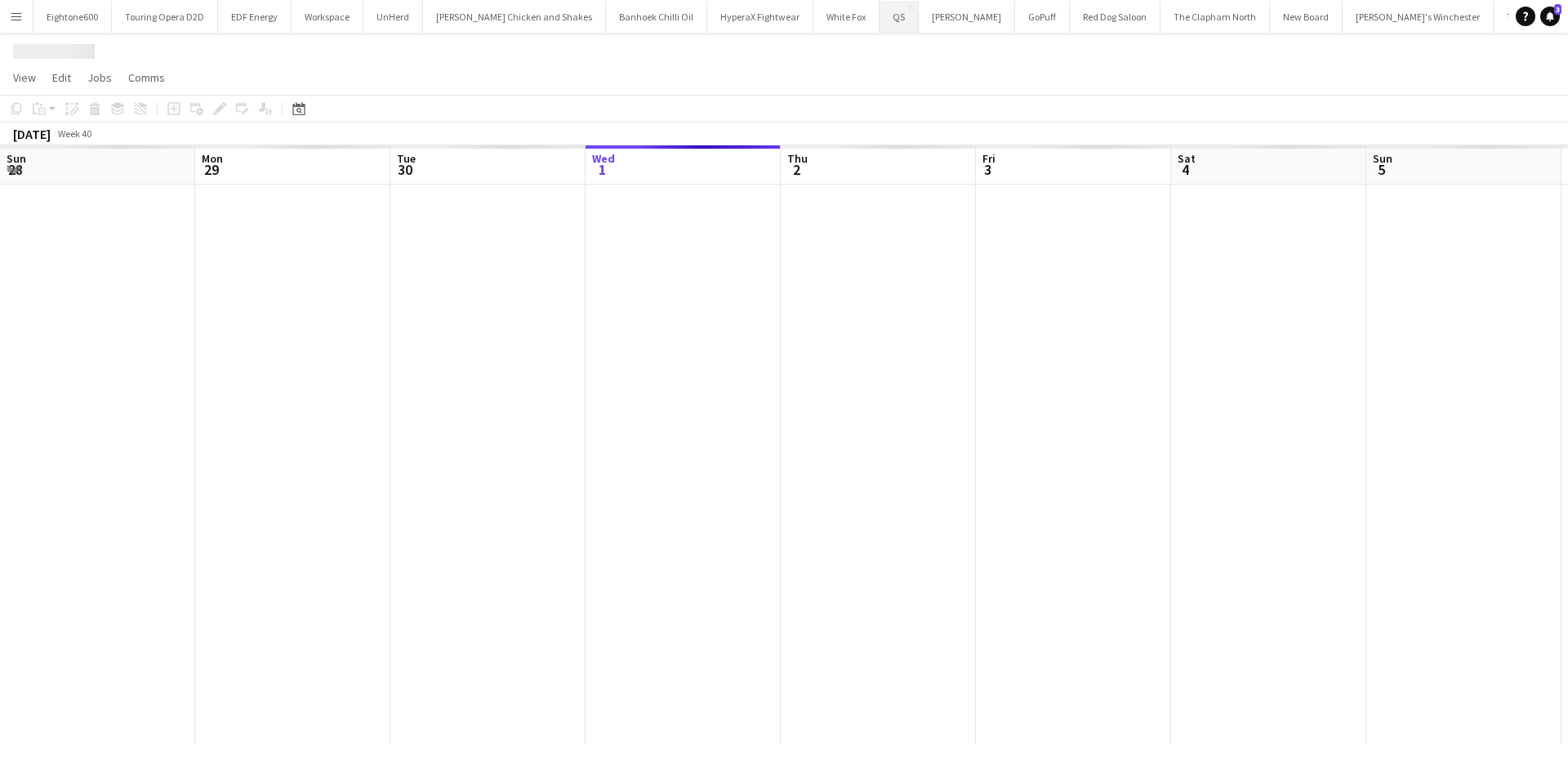
scroll to position [0, 391]
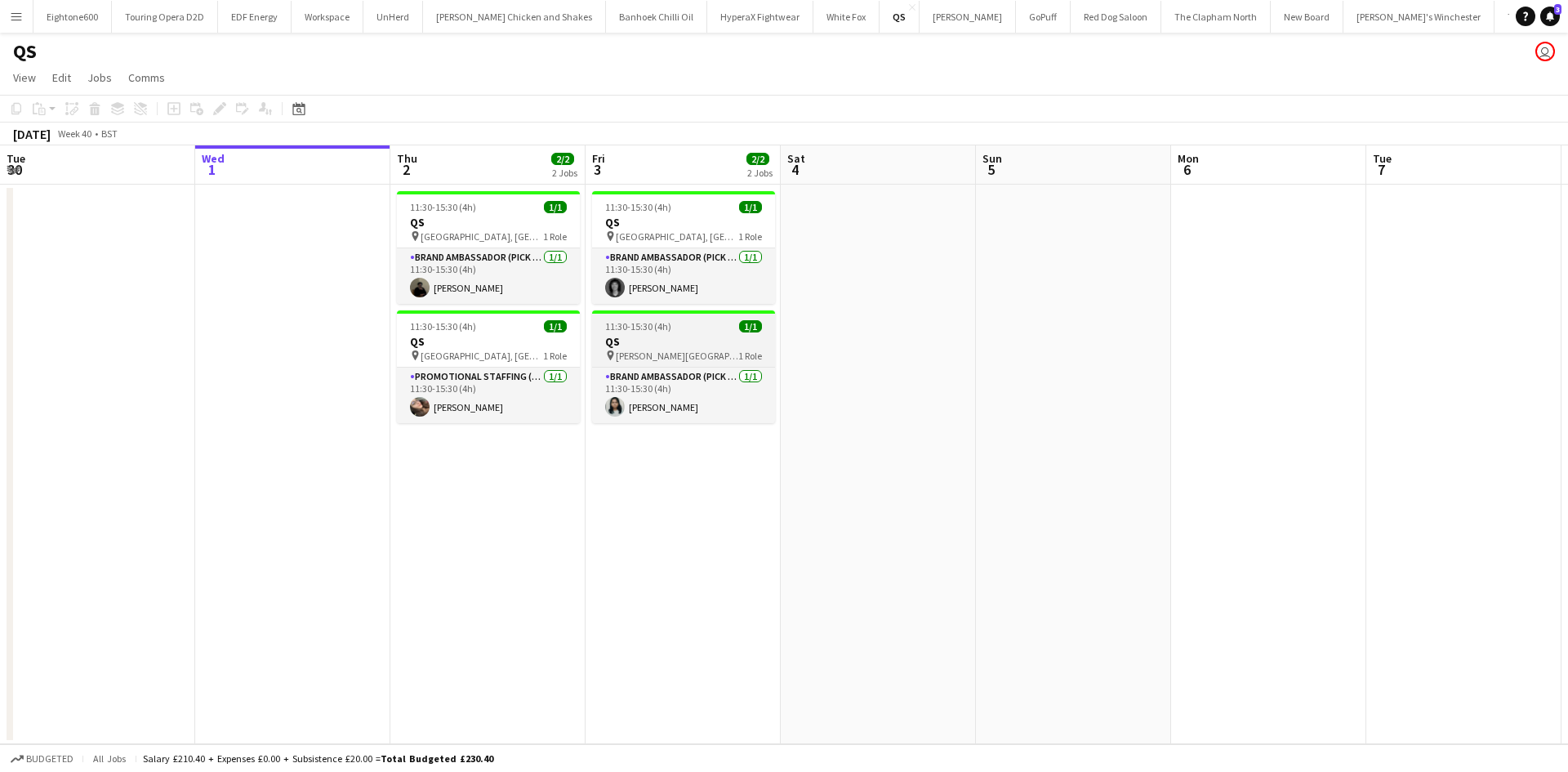
click at [687, 350] on span "[PERSON_NAME][GEOGRAPHIC_DATA]" at bounding box center [677, 356] width 123 height 12
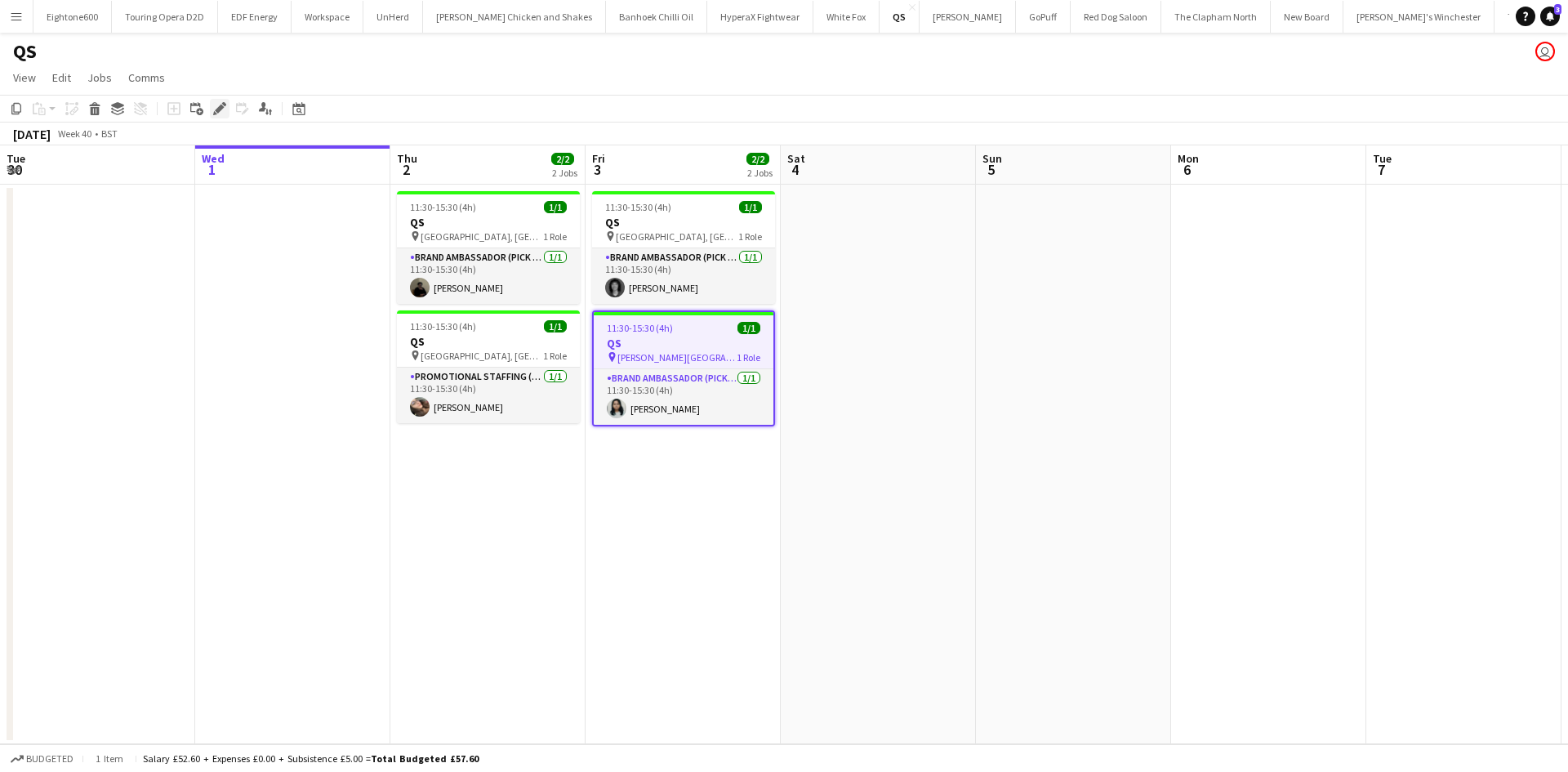
click at [216, 111] on icon at bounding box center [219, 109] width 9 height 9
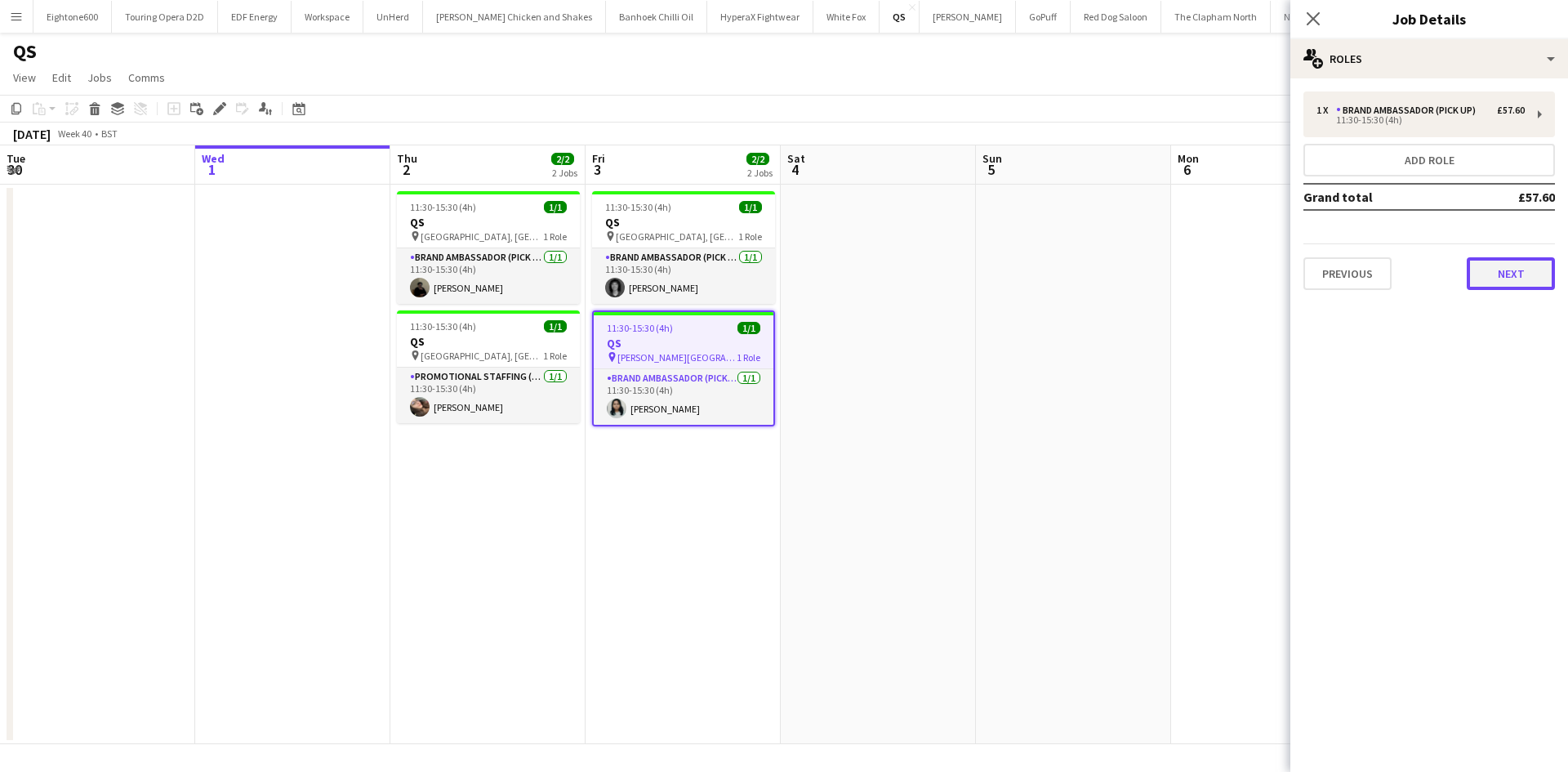
click at [1508, 273] on button "Next" at bounding box center [1510, 273] width 88 height 32
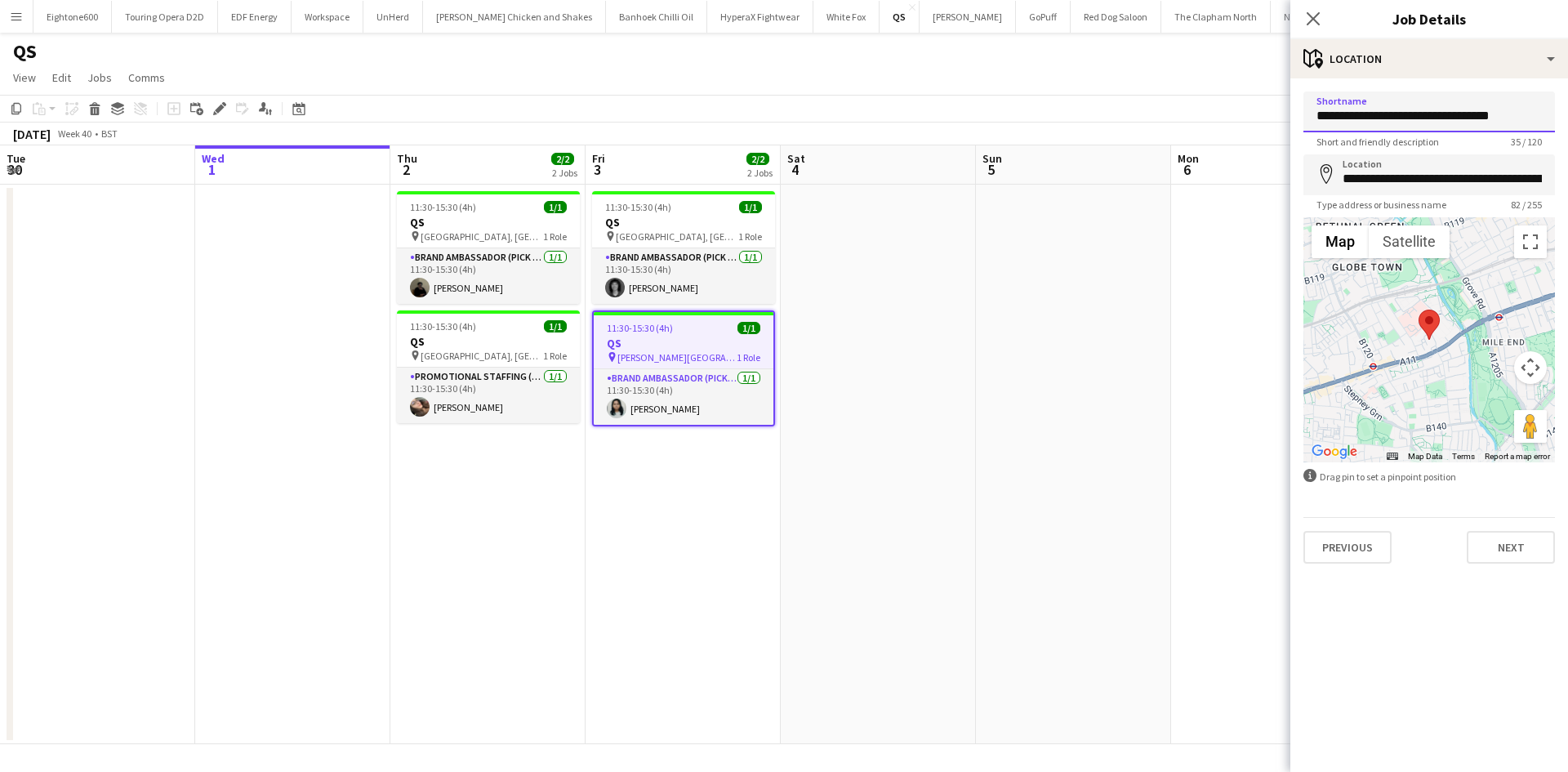
drag, startPoint x: 1409, startPoint y: 115, endPoint x: 1563, endPoint y: 103, distance: 154.5
click at [1563, 103] on form "**********" at bounding box center [1429, 327] width 278 height 472
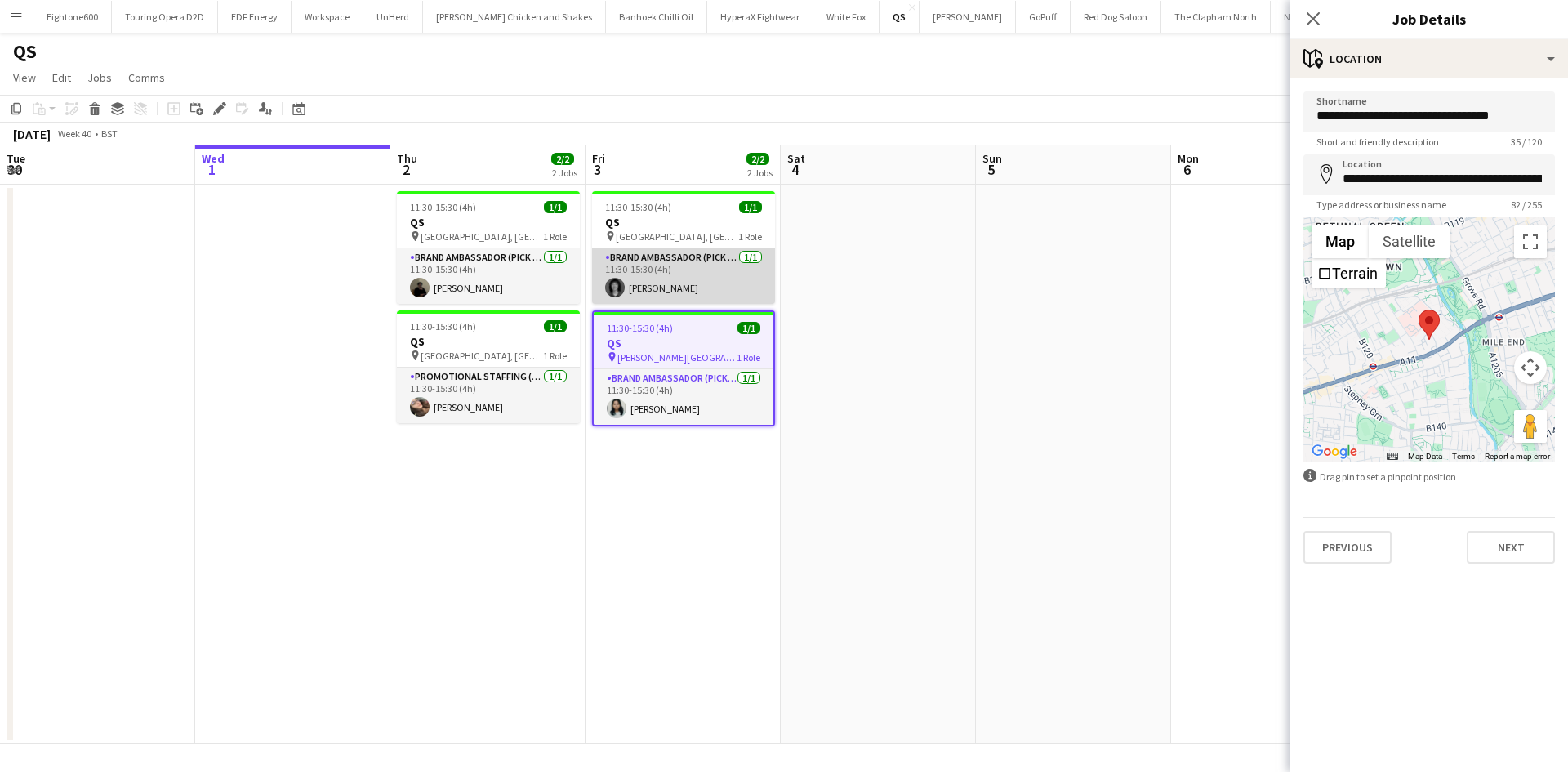
click at [683, 281] on app-card-role "Brand Ambassador (Pick up) [DATE] 11:30-15:30 (4h) [PERSON_NAME]" at bounding box center [683, 275] width 183 height 55
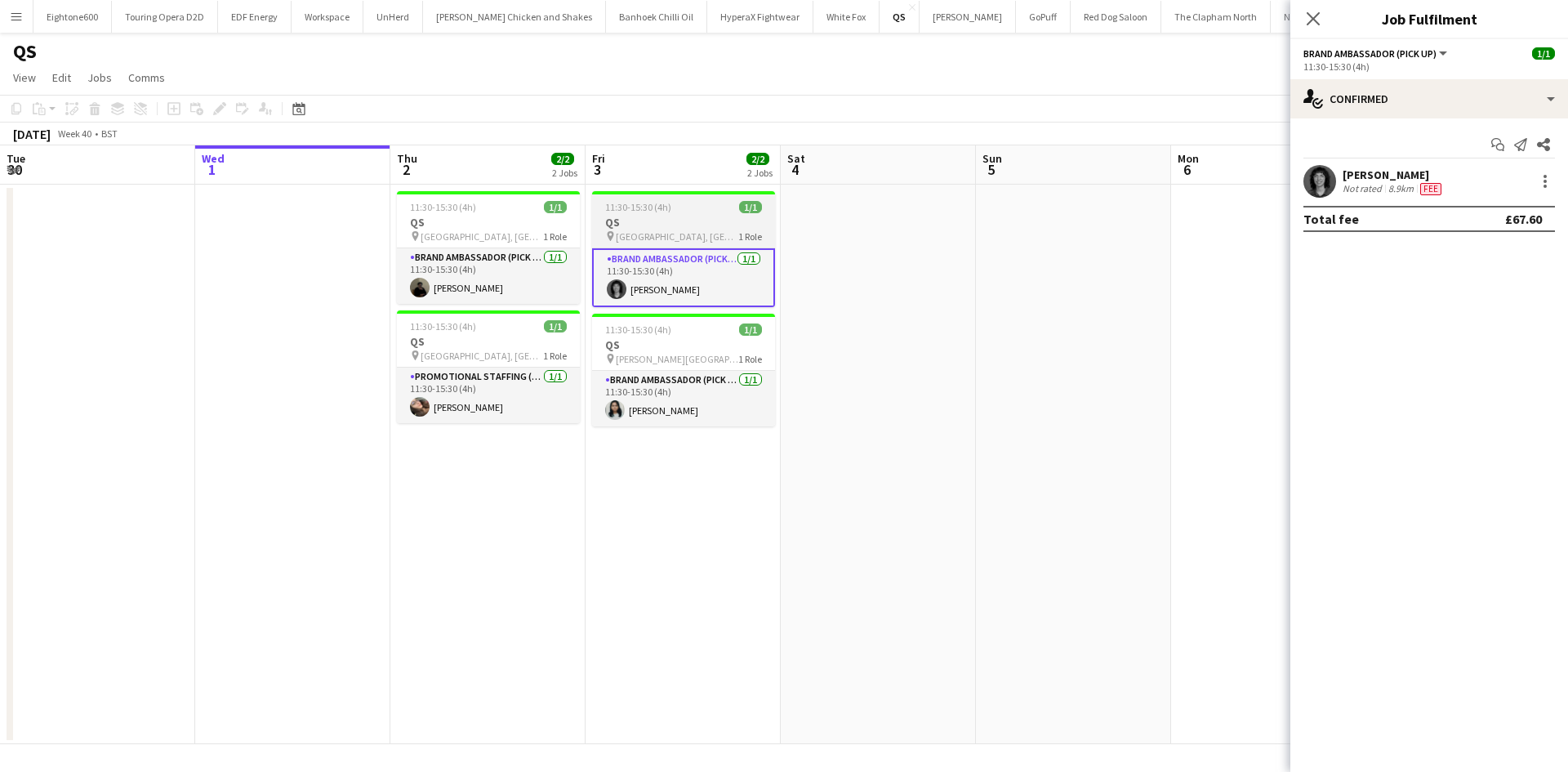
click at [644, 217] on h3 "QS" at bounding box center [683, 222] width 183 height 15
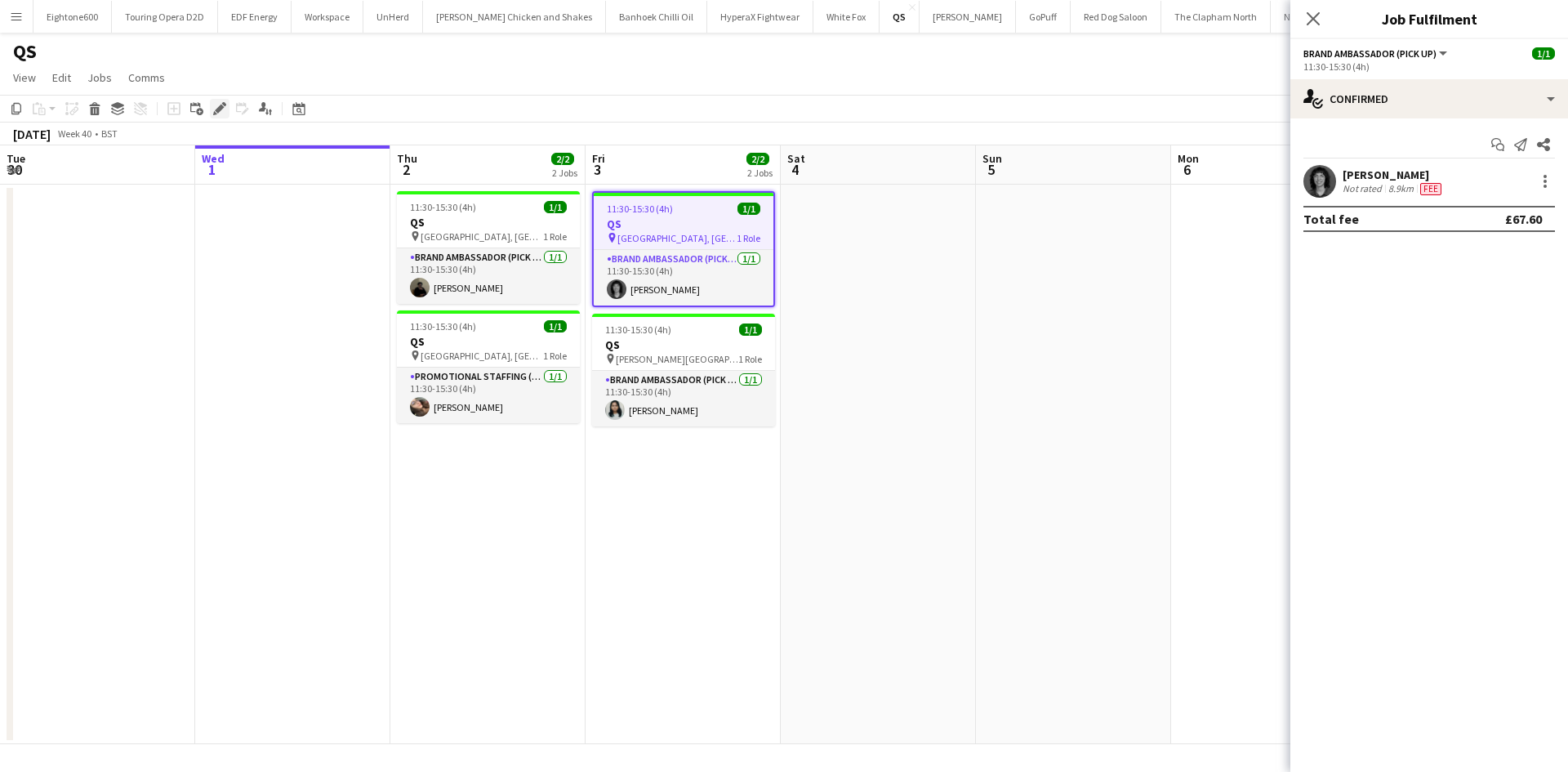
click at [216, 108] on icon "Edit" at bounding box center [219, 109] width 13 height 13
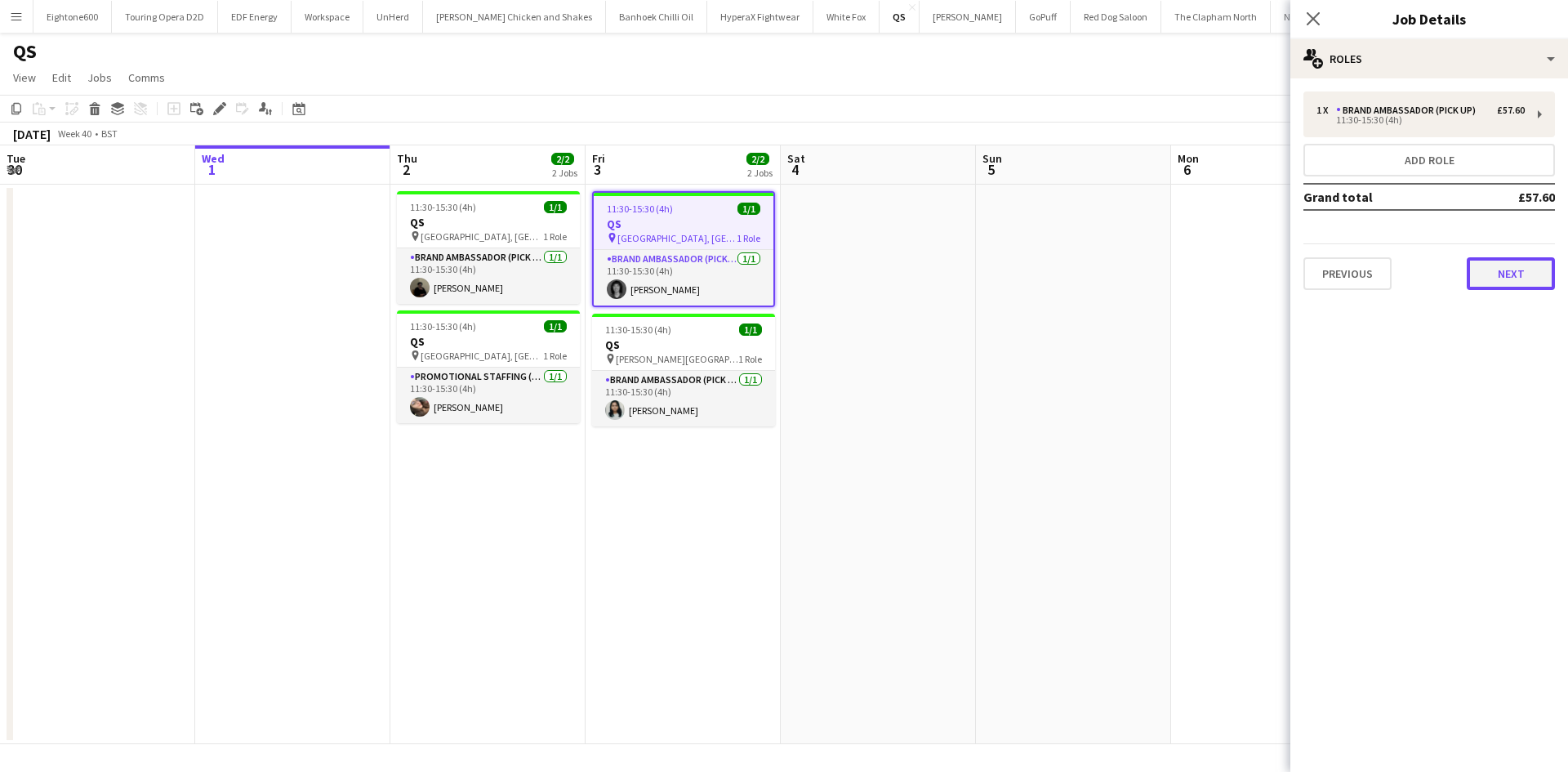
click at [1498, 264] on button "Next" at bounding box center [1510, 273] width 88 height 32
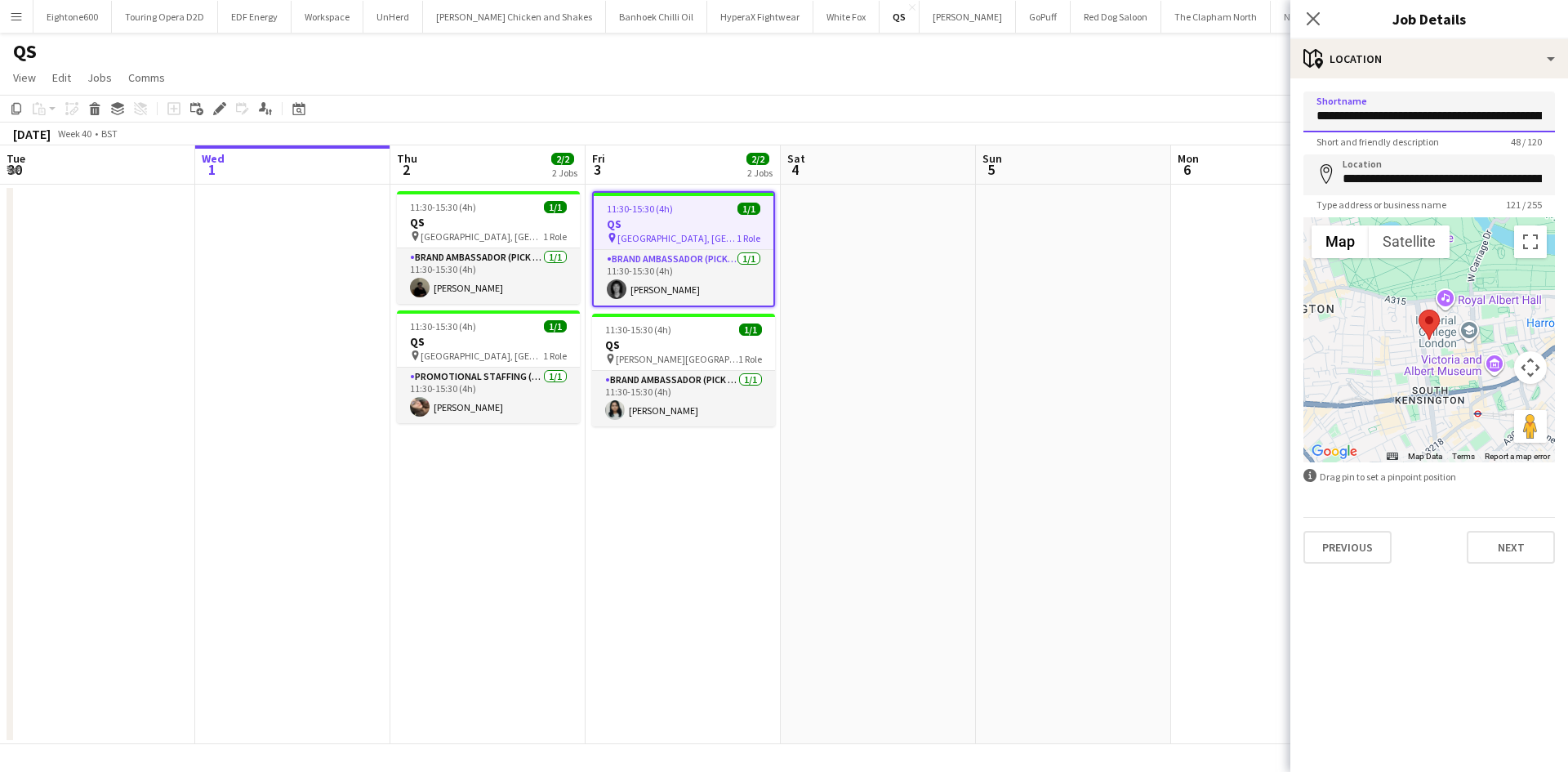
scroll to position [0, 58]
drag, startPoint x: 1365, startPoint y: 111, endPoint x: 1567, endPoint y: 89, distance: 203.2
click at [1567, 89] on div "**********" at bounding box center [1429, 328] width 278 height 499
click at [1455, 122] on input "**********" at bounding box center [1429, 111] width 251 height 41
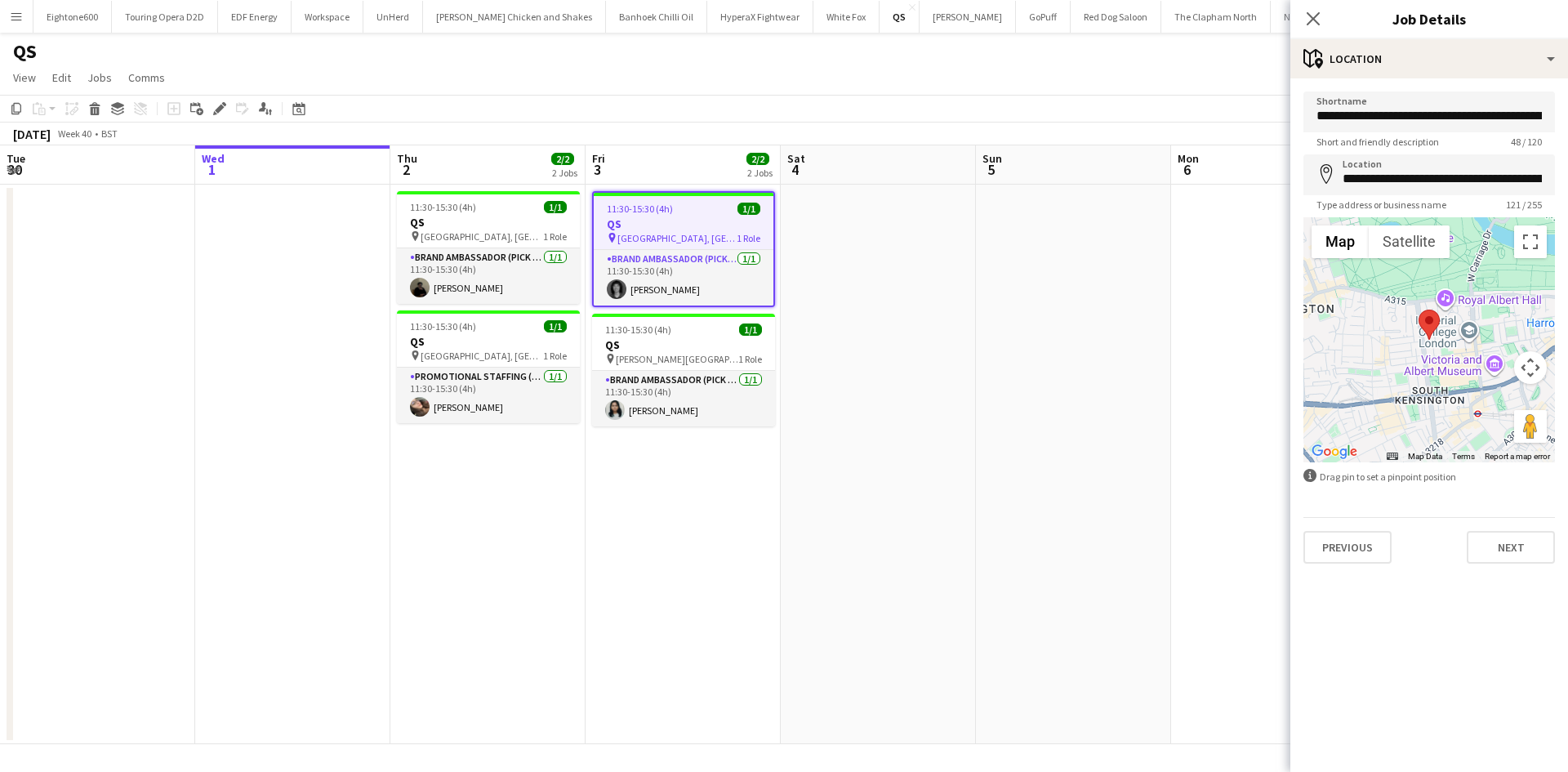
click at [1073, 368] on app-date-cell at bounding box center [1073, 464] width 195 height 560
